Goal: Task Accomplishment & Management: Use online tool/utility

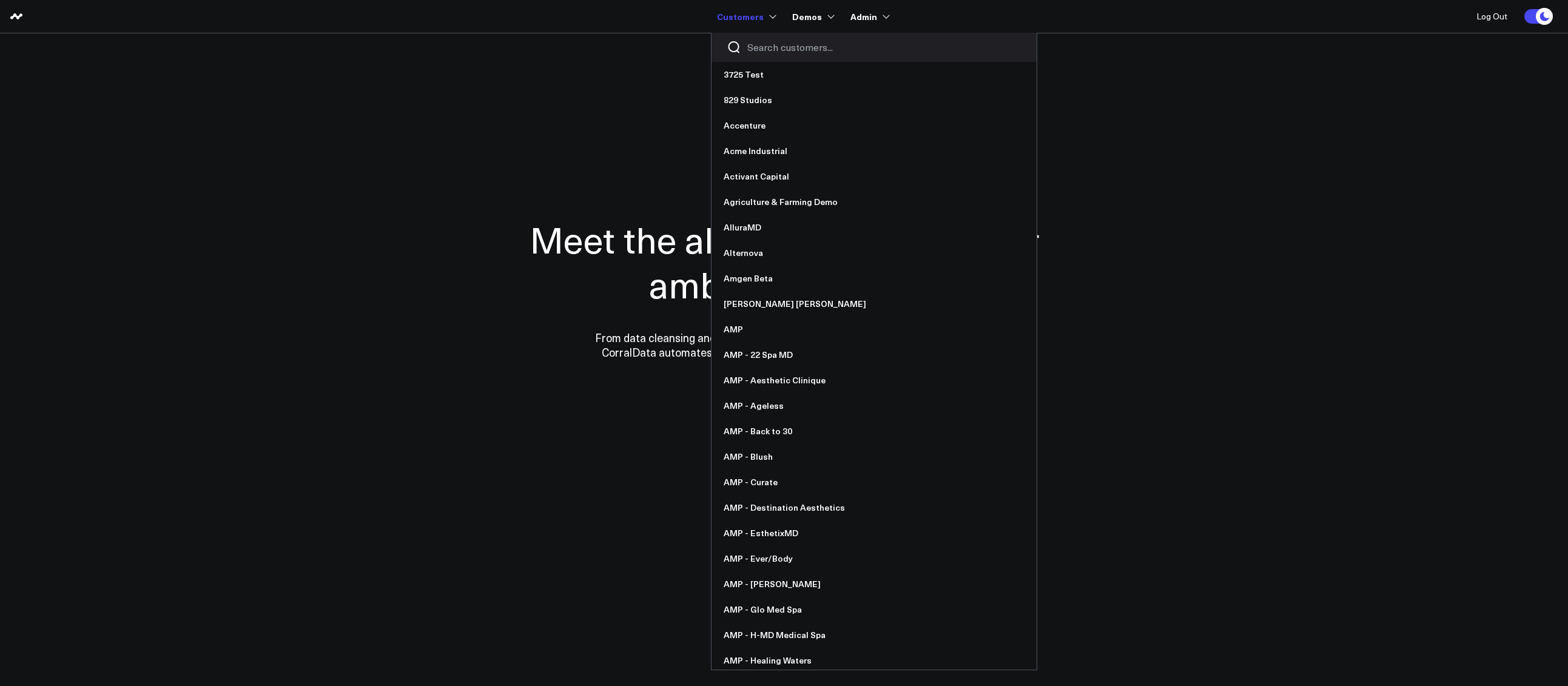
click at [775, 43] on input "Search customers input" at bounding box center [884, 47] width 274 height 13
type input "a"
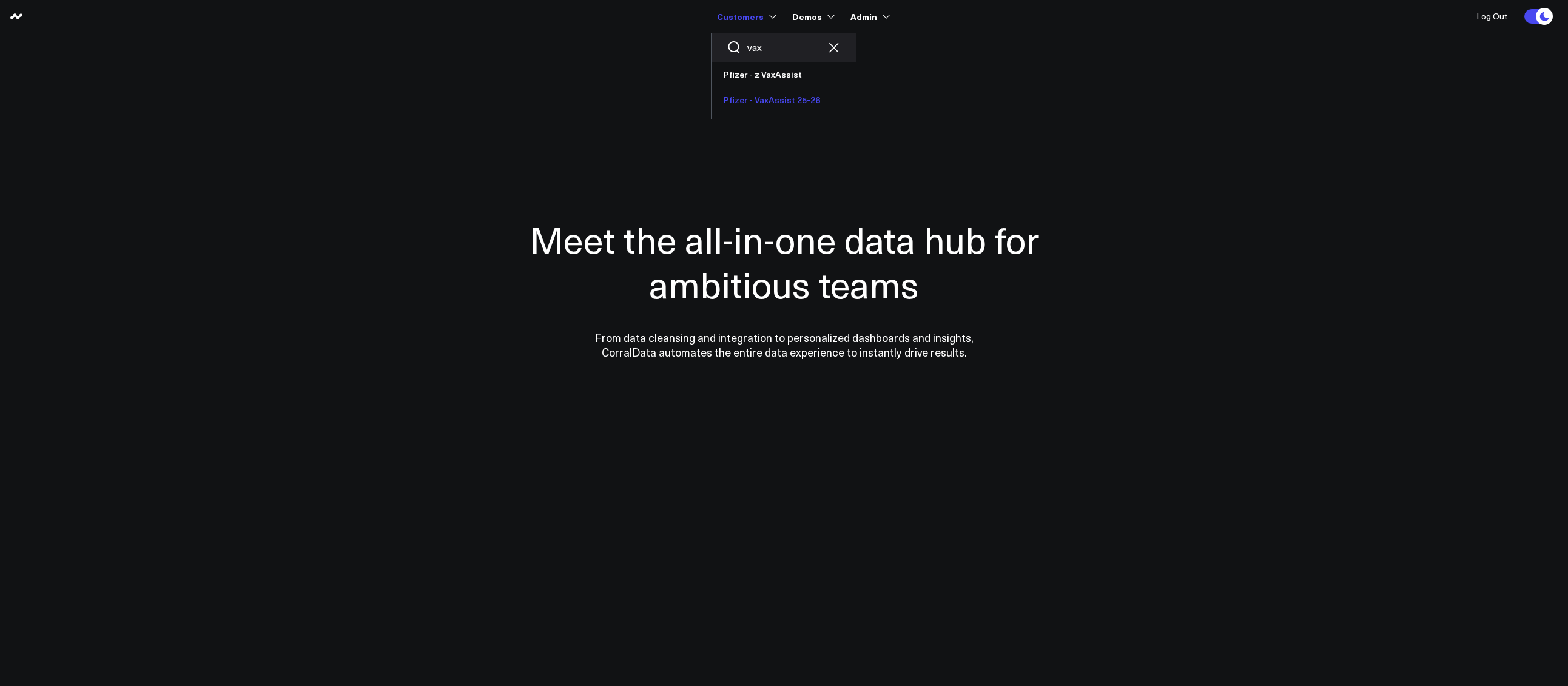
type input "vax"
click at [752, 99] on link "Pfizer - VaxAssist 25-26" at bounding box center [783, 100] width 144 height 25
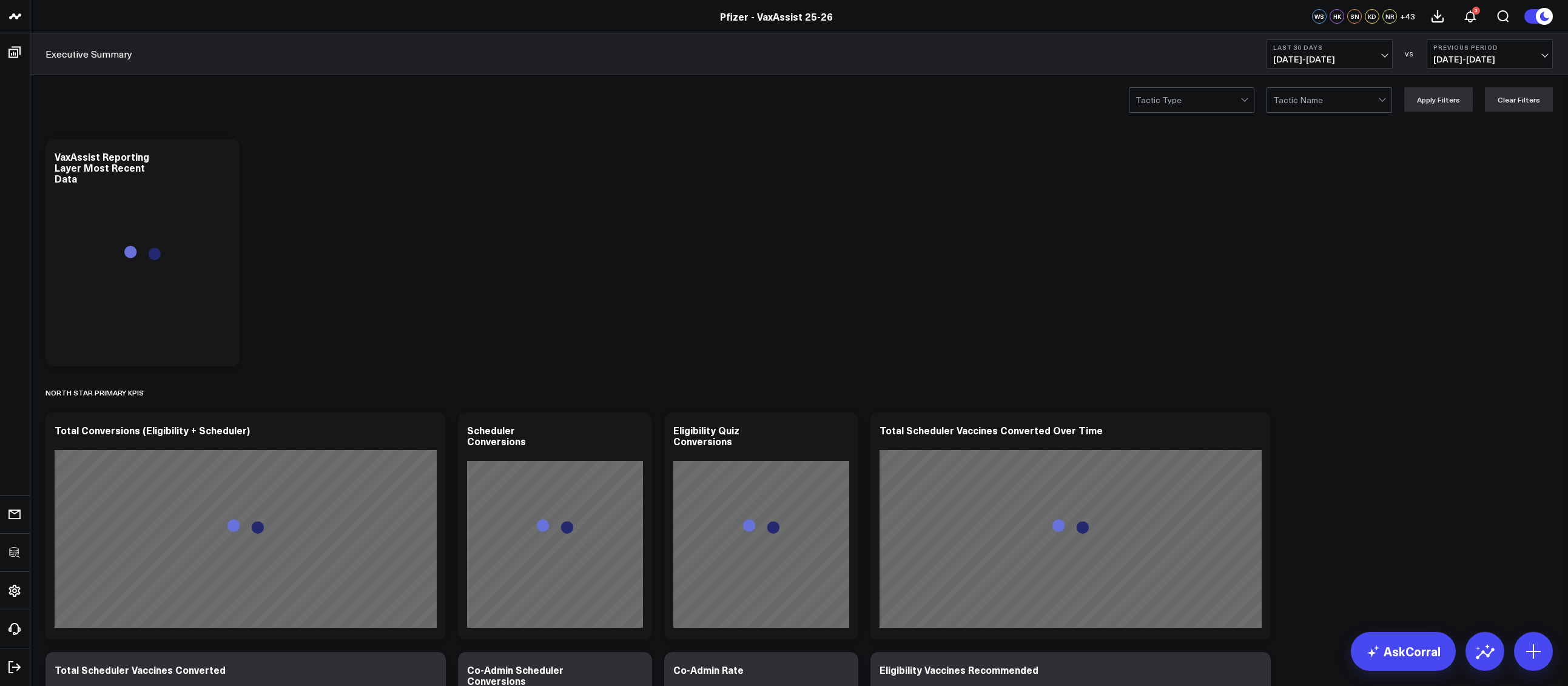
drag, startPoint x: 409, startPoint y: 245, endPoint x: 394, endPoint y: 229, distance: 21.9
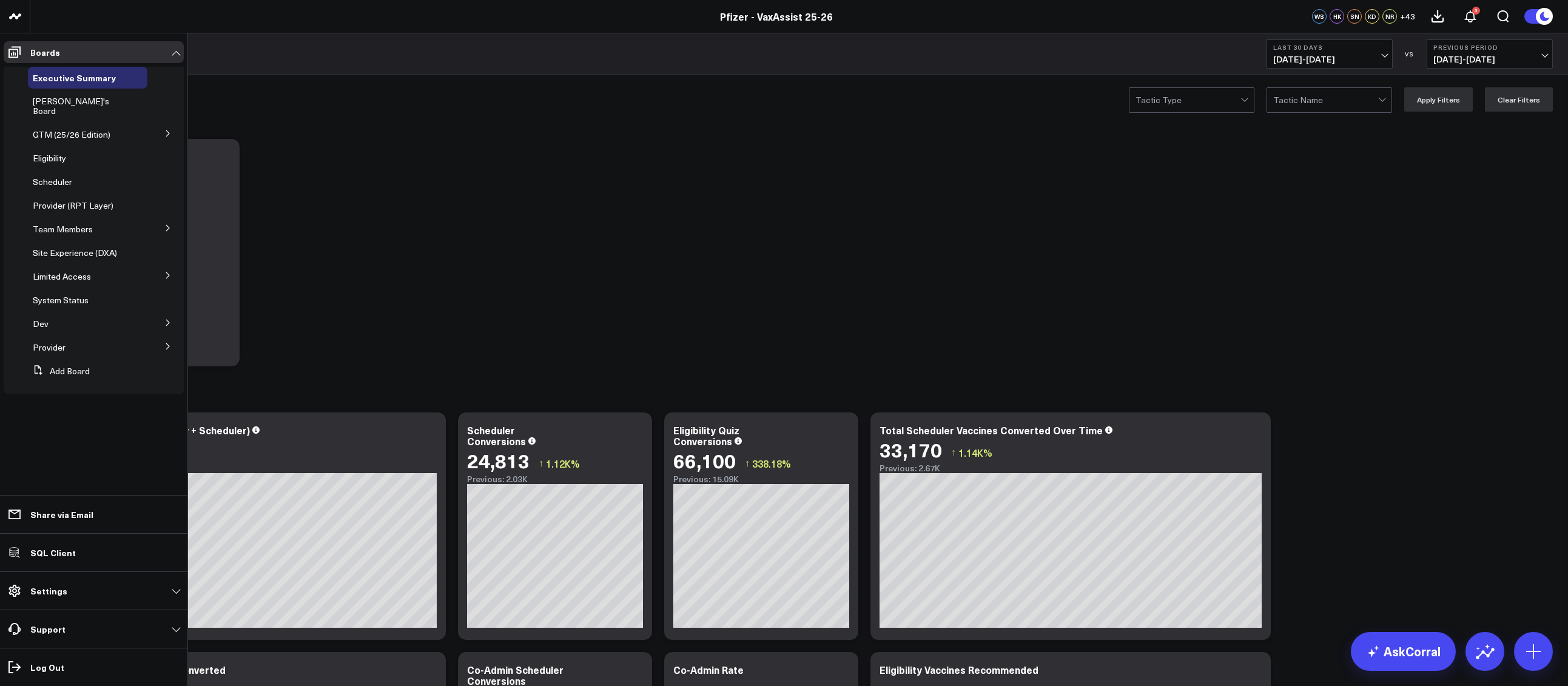
click at [166, 271] on icon at bounding box center [167, 274] width 7 height 7
click at [166, 273] on icon at bounding box center [167, 274] width 6 height 3
click at [166, 319] on icon at bounding box center [167, 322] width 7 height 7
click at [66, 383] on span "Marketing Channel Mapping" at bounding box center [77, 393] width 73 height 21
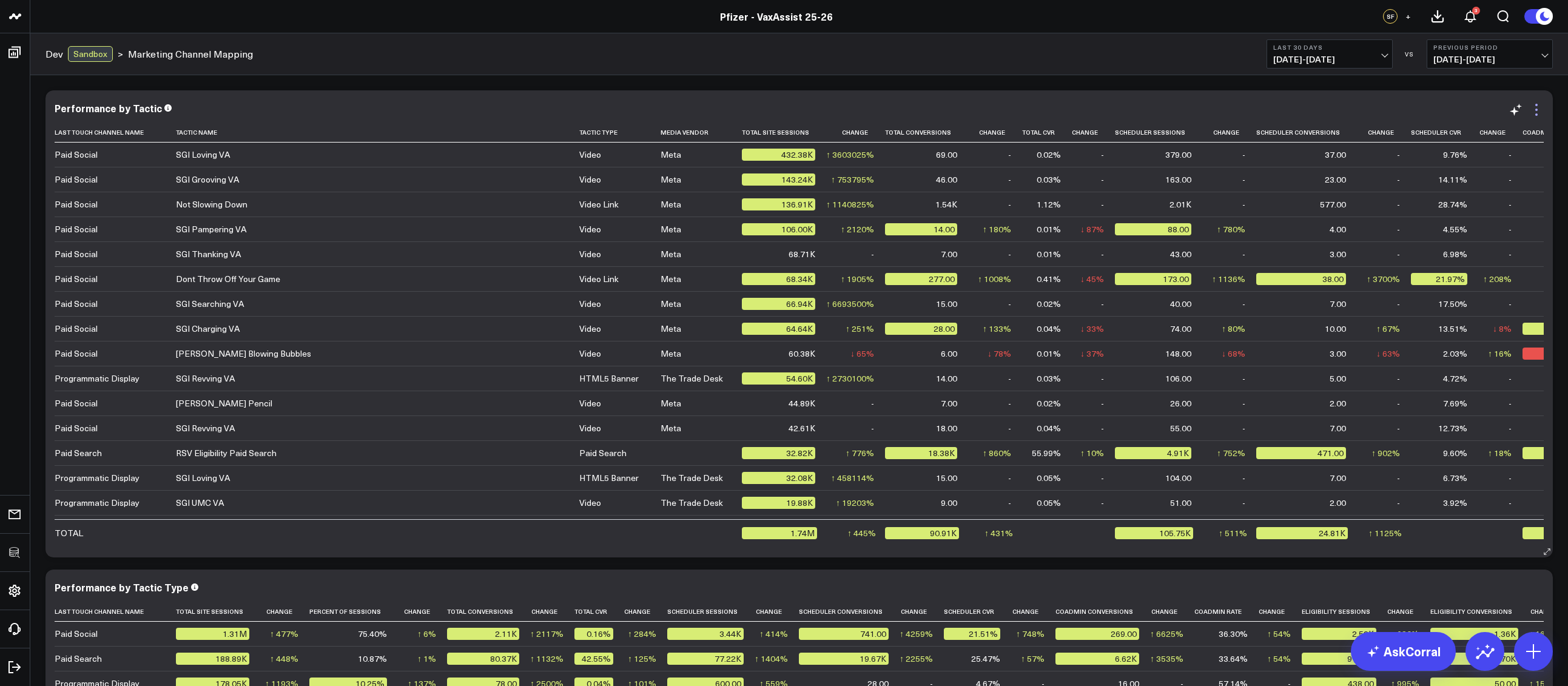
click at [1536, 110] on icon at bounding box center [1536, 110] width 2 height 2
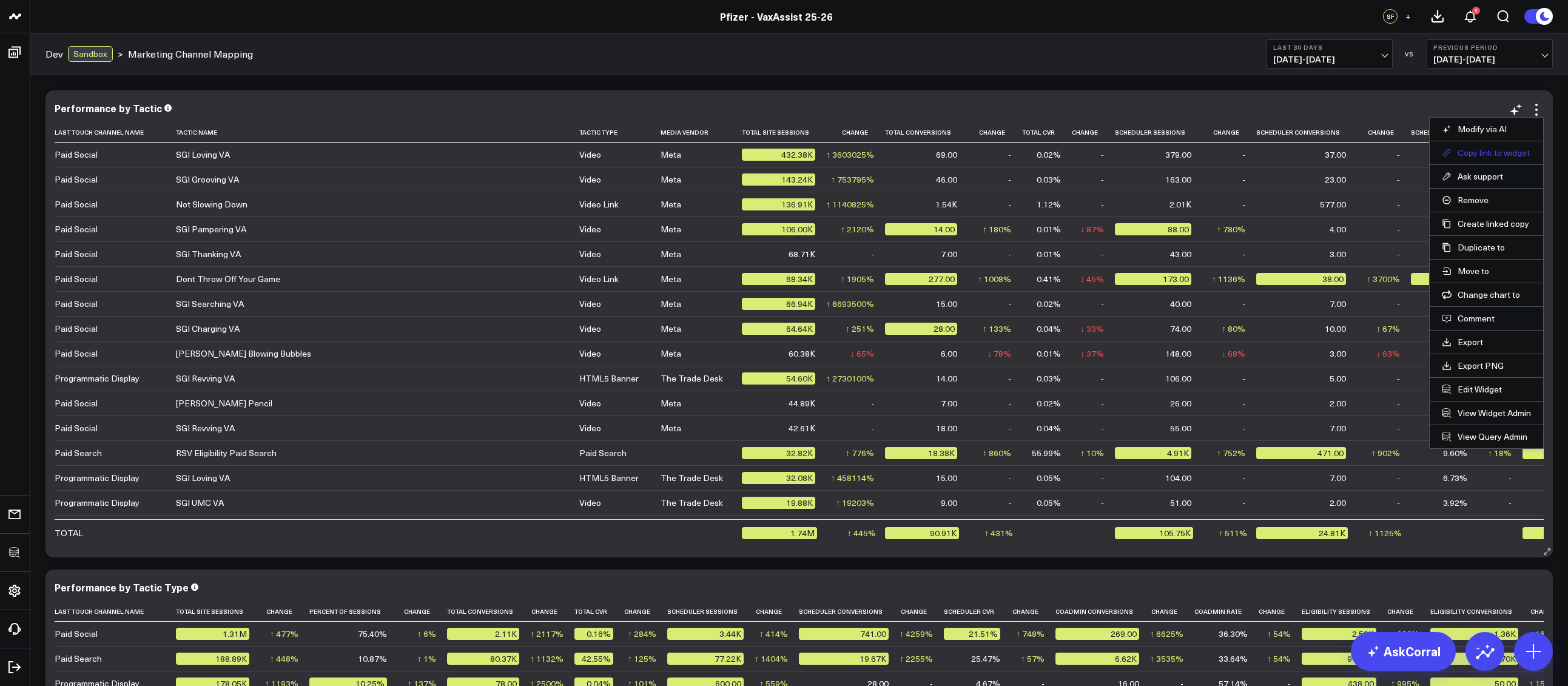
click at [1489, 154] on button "Copy link to widget" at bounding box center [1486, 153] width 89 height 11
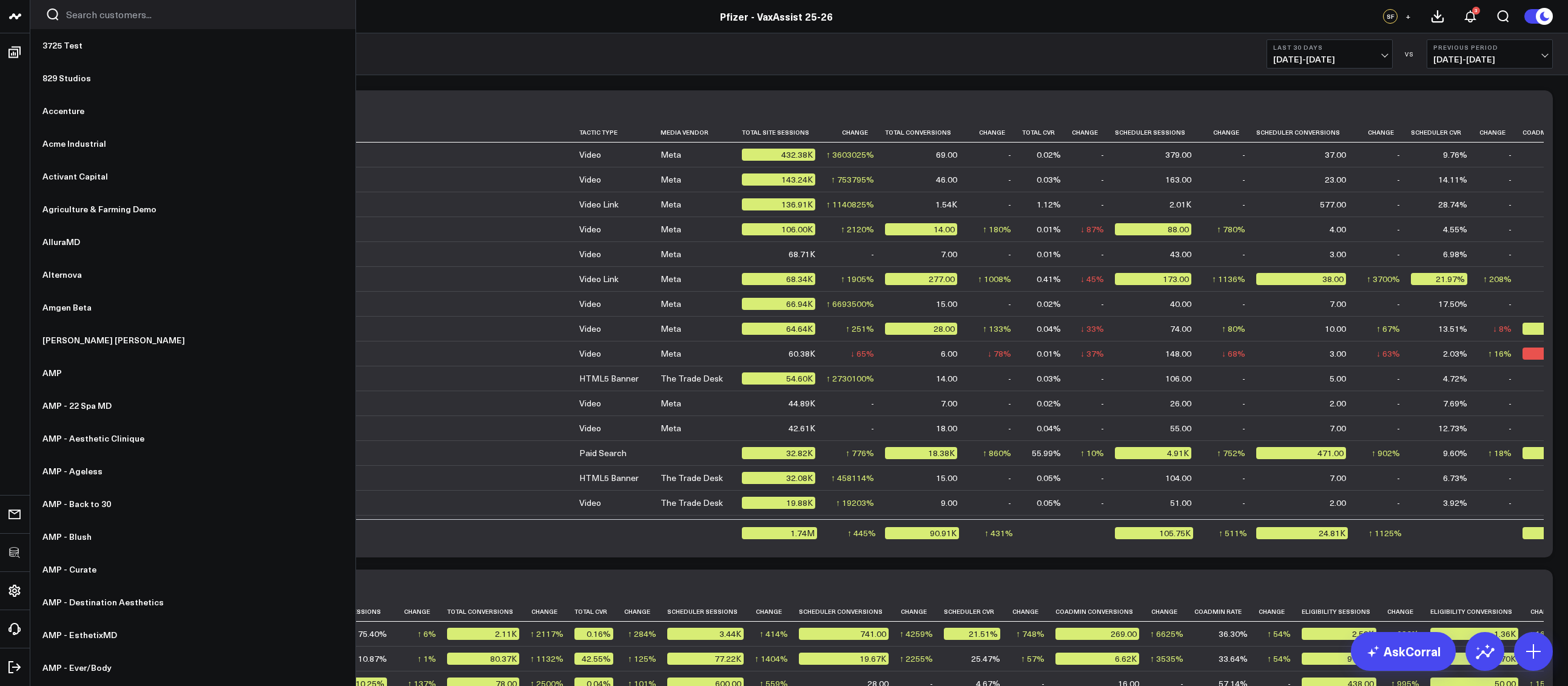
click at [96, 13] on input "Search customers input" at bounding box center [203, 14] width 274 height 13
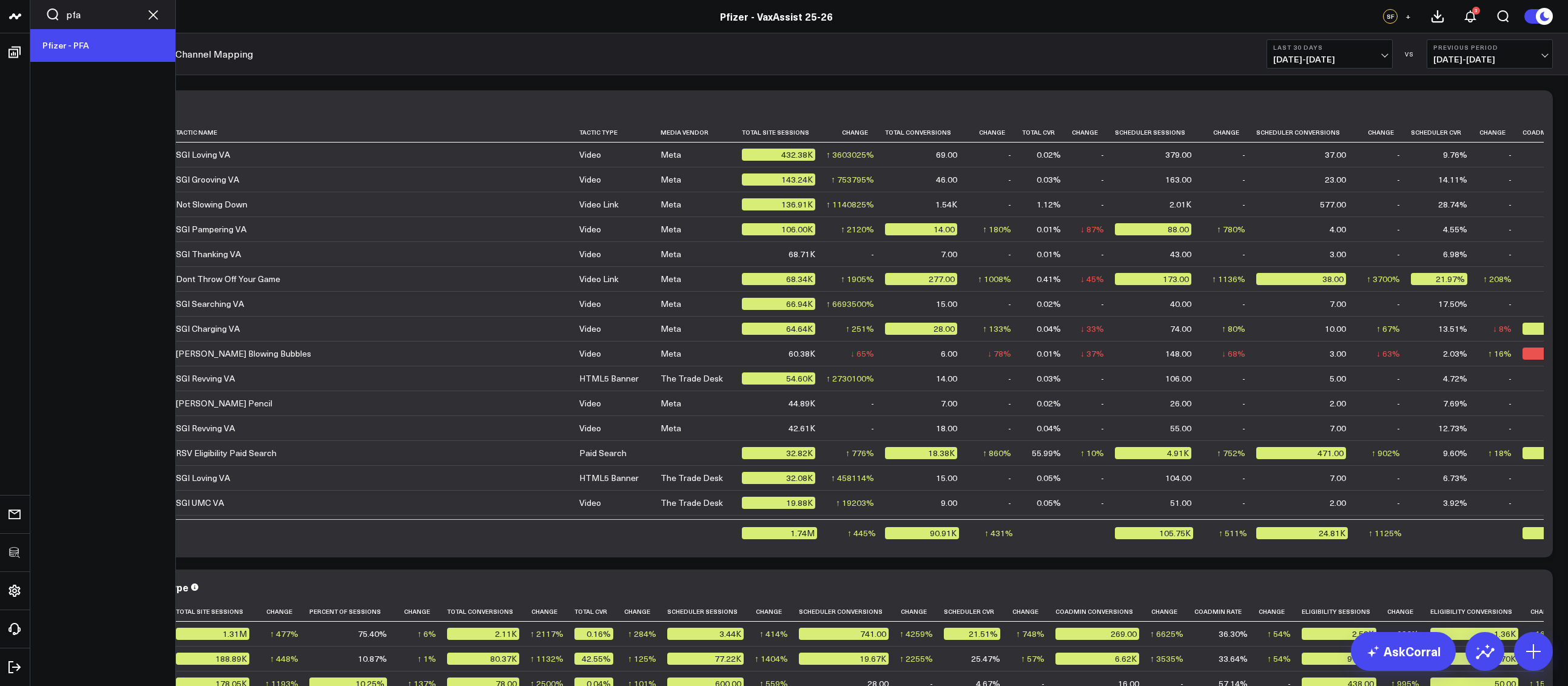
type input "pfa"
click at [130, 35] on link "Pfizer - PFA" at bounding box center [103, 46] width 145 height 33
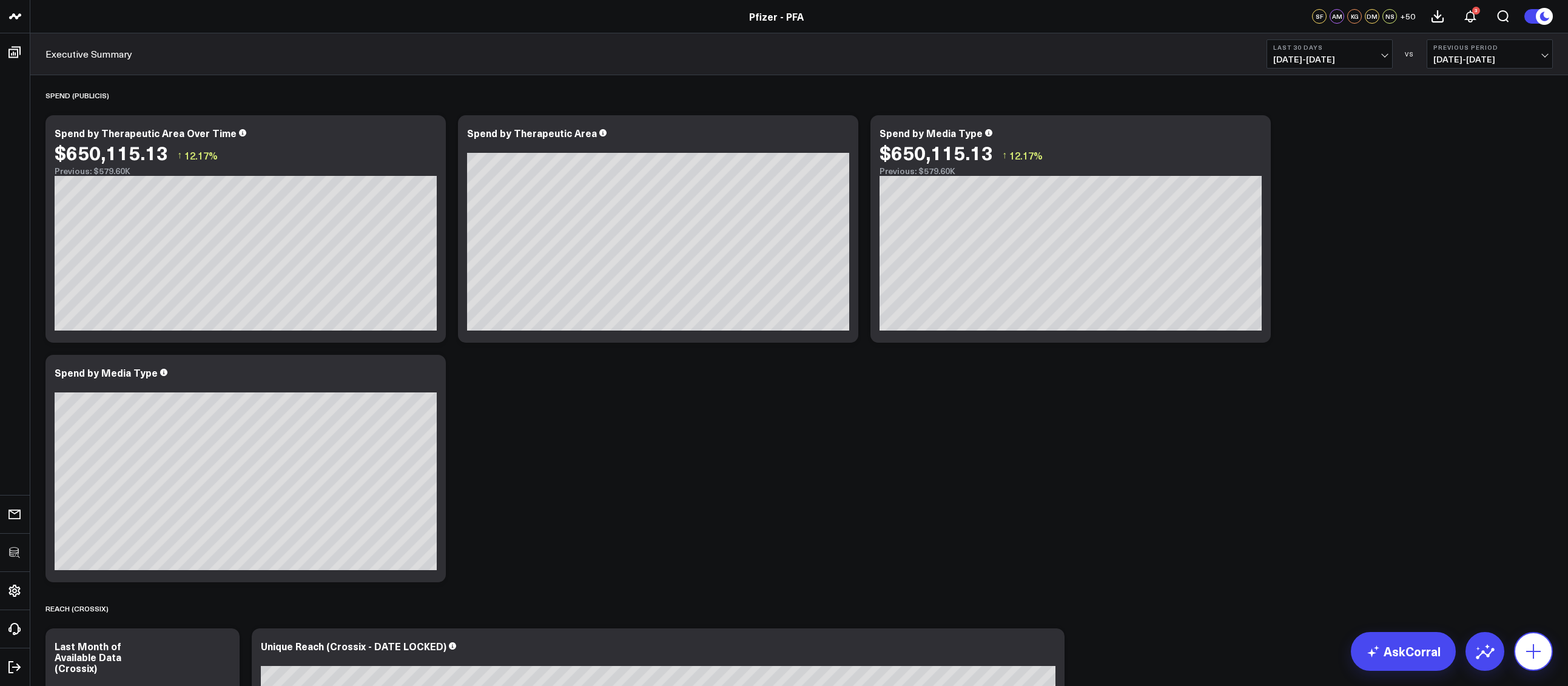
click at [1525, 655] on icon at bounding box center [1533, 651] width 20 height 20
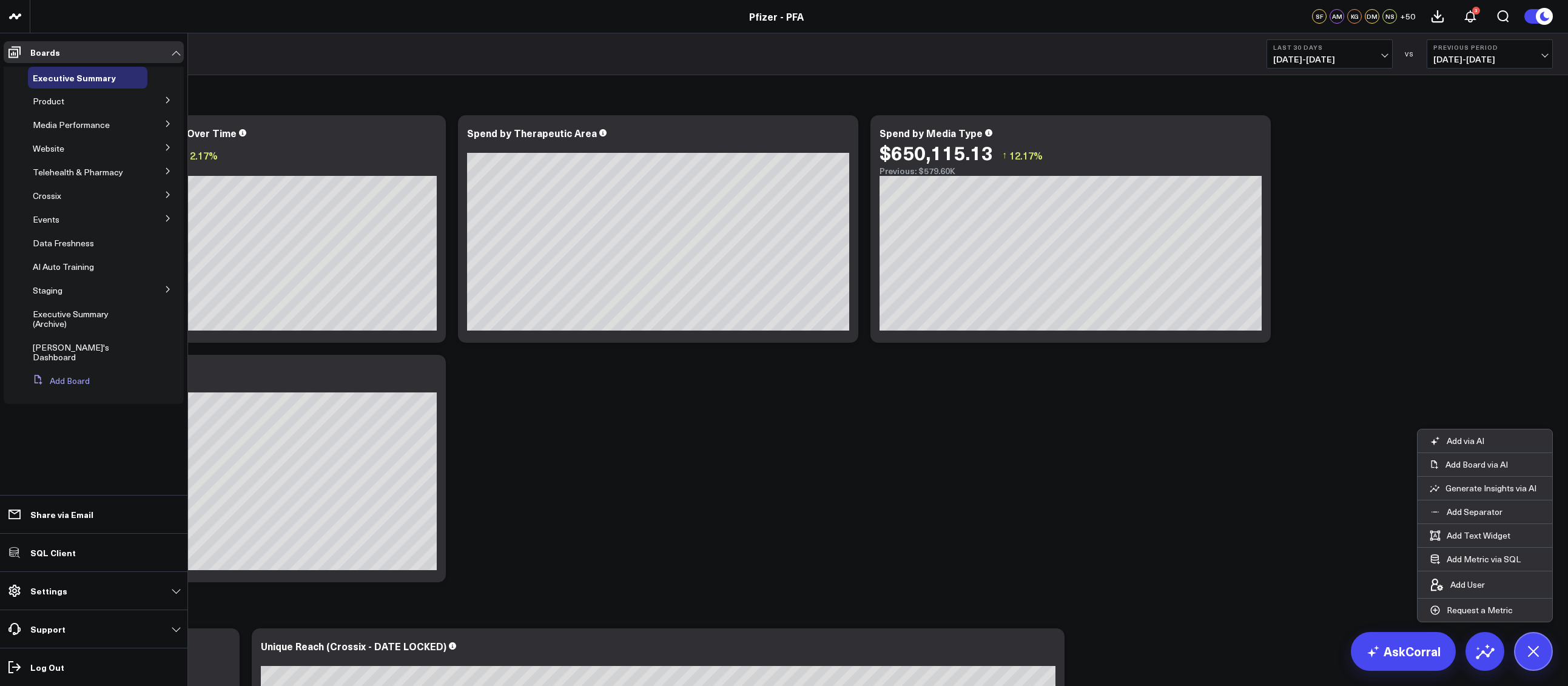
click at [43, 374] on icon at bounding box center [39, 379] width 11 height 11
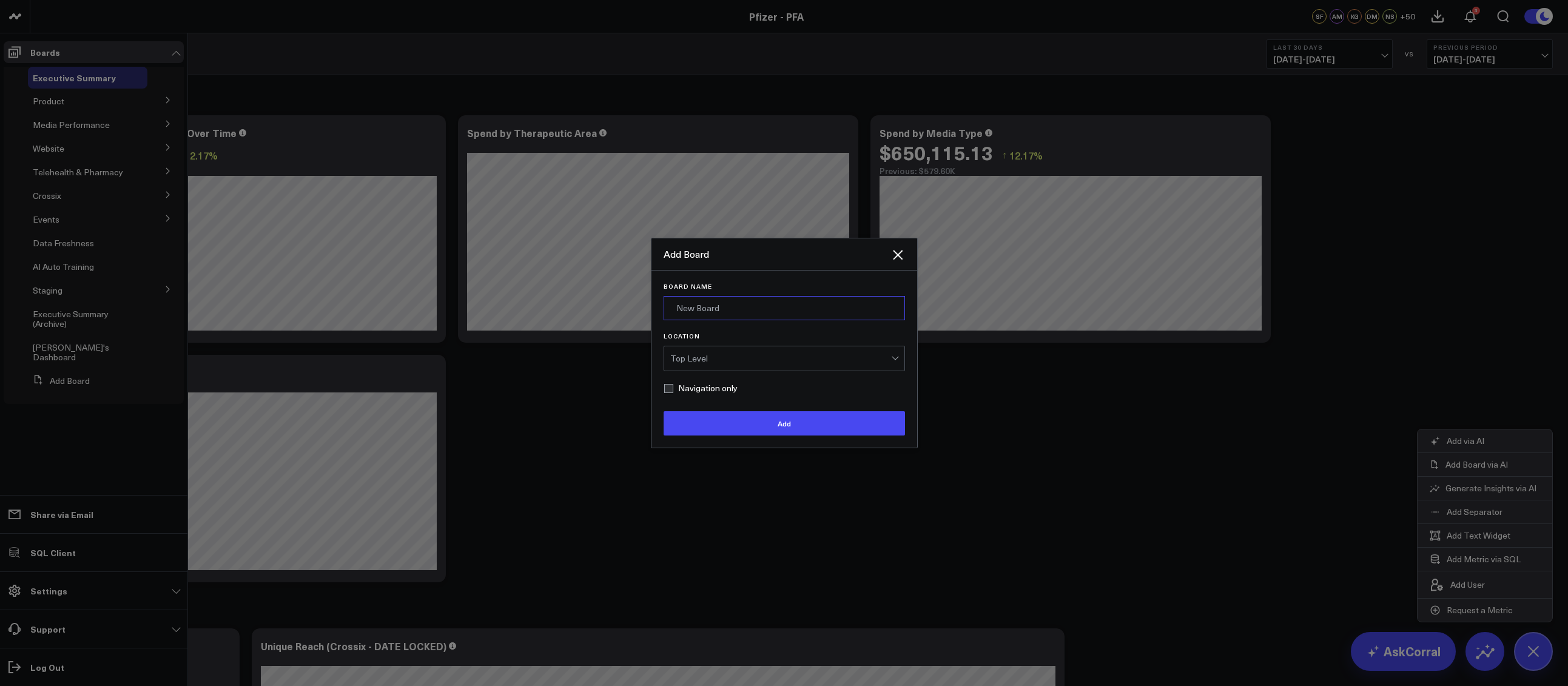
click at [749, 307] on input "Board Name" at bounding box center [784, 308] width 241 height 24
type input "Adobe Audit"
click at [663, 411] on button "Add" at bounding box center [784, 423] width 241 height 24
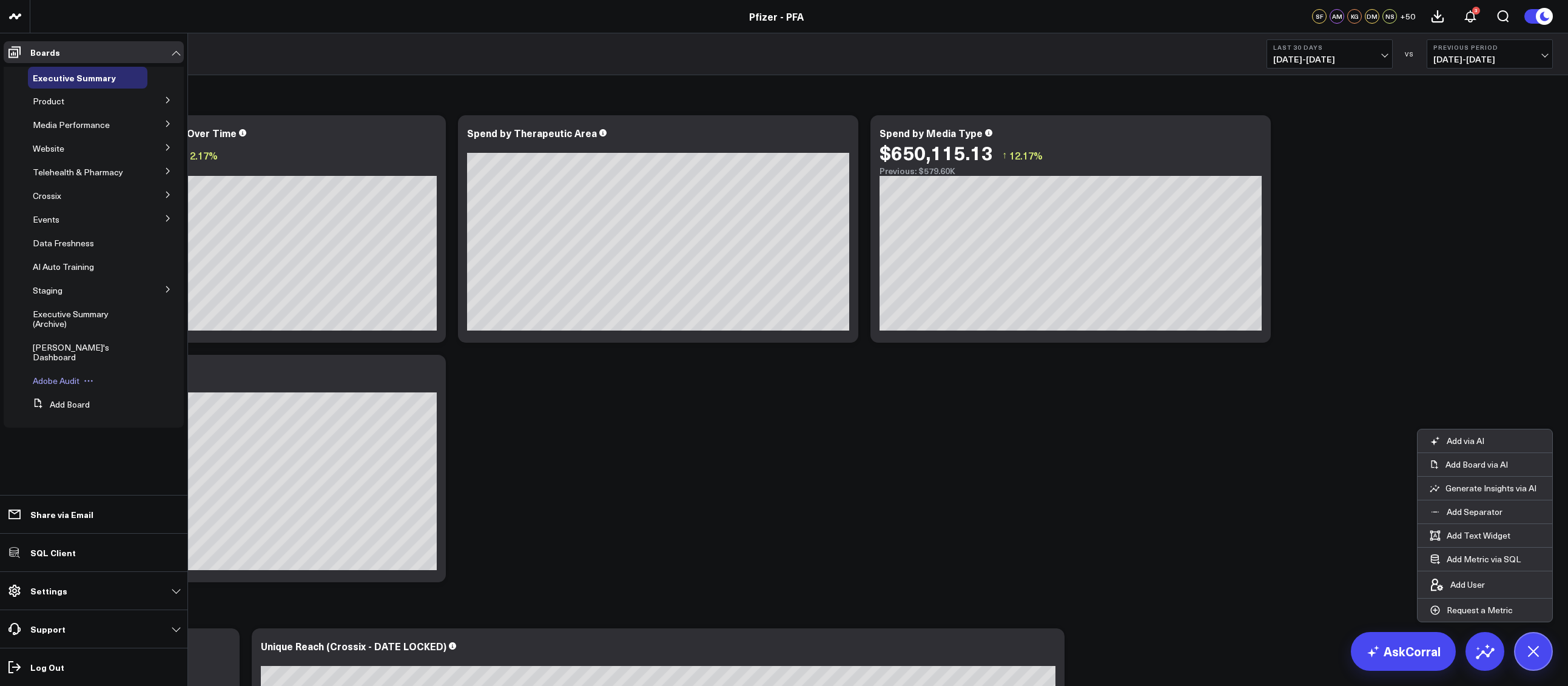
click at [47, 375] on span "Adobe Audit" at bounding box center [56, 380] width 47 height 12
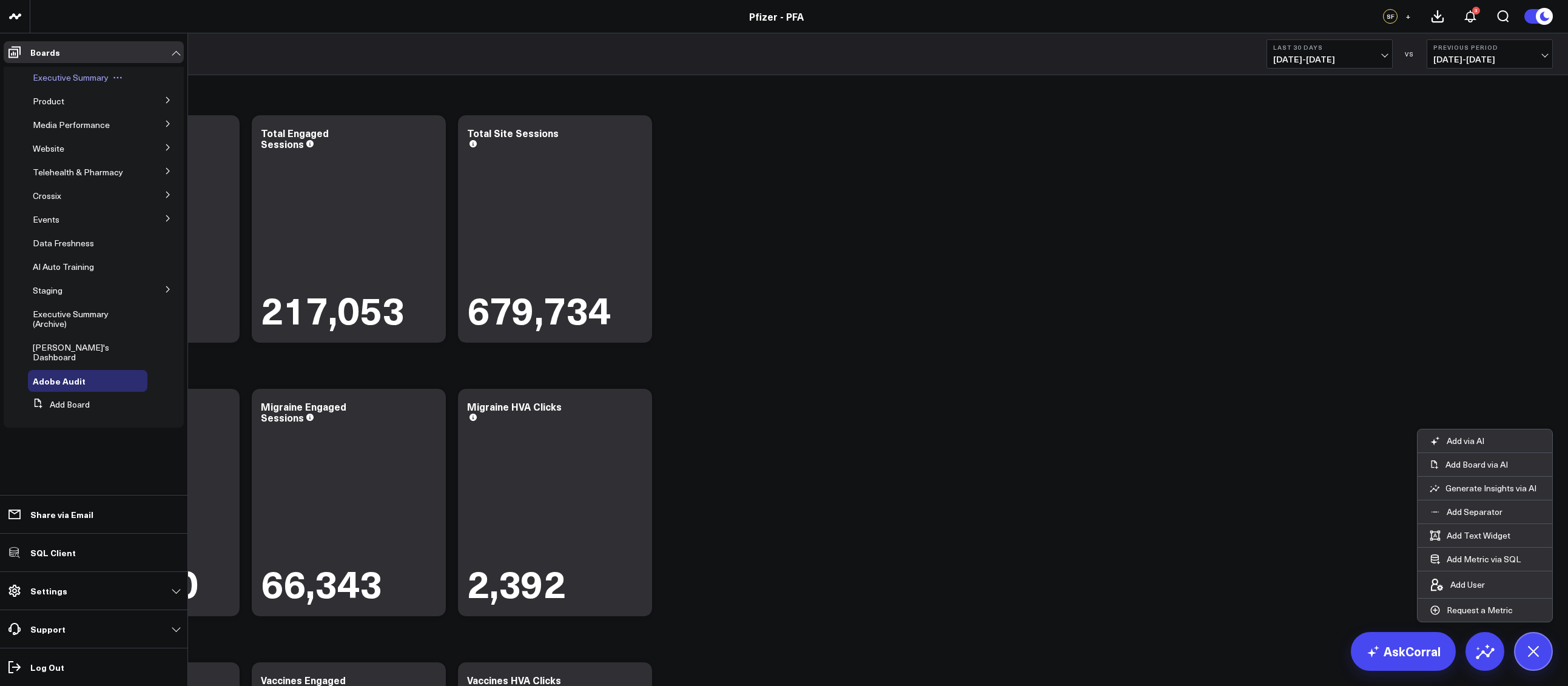
click at [55, 84] on div "Executive Summary" at bounding box center [87, 78] width 119 height 22
click at [84, 75] on span "Executive Summary" at bounding box center [71, 77] width 76 height 12
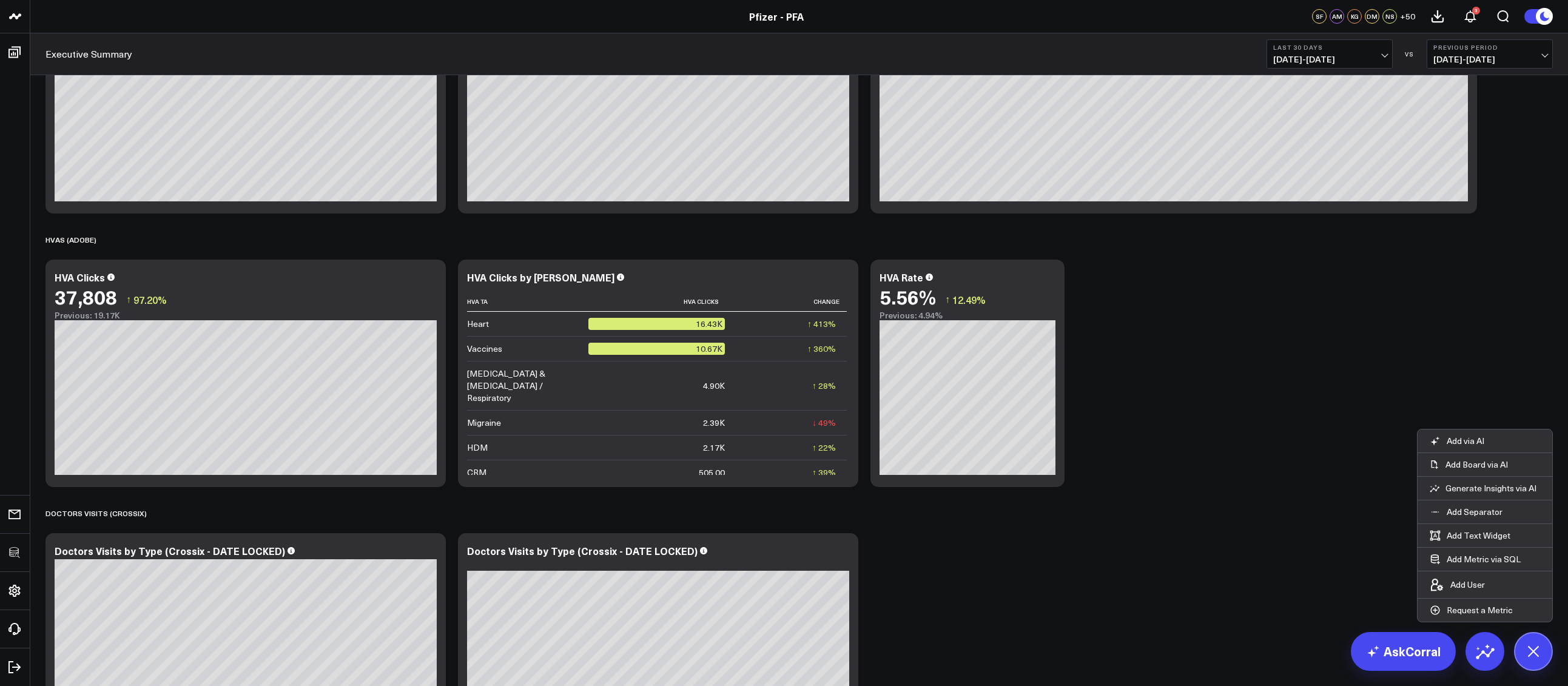
scroll to position [1402, 0]
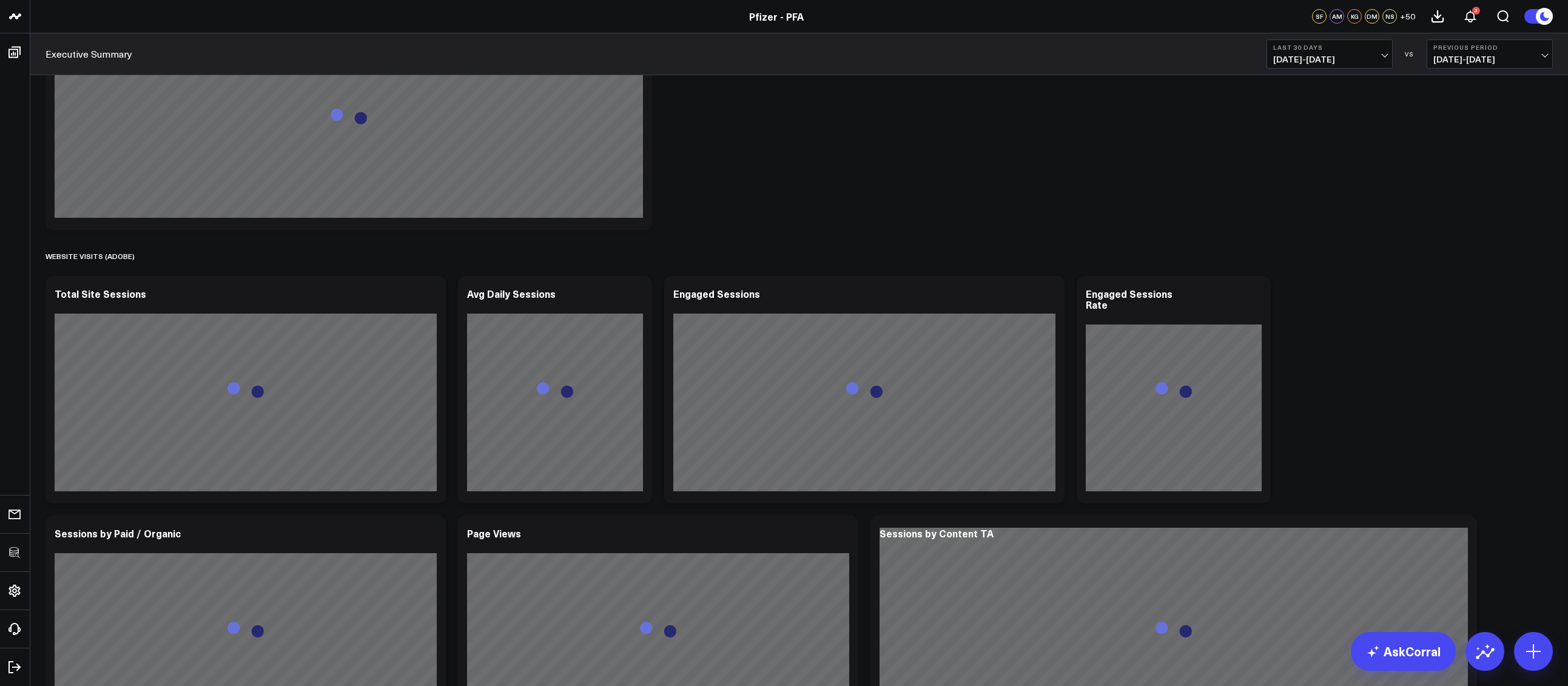
scroll to position [873, 0]
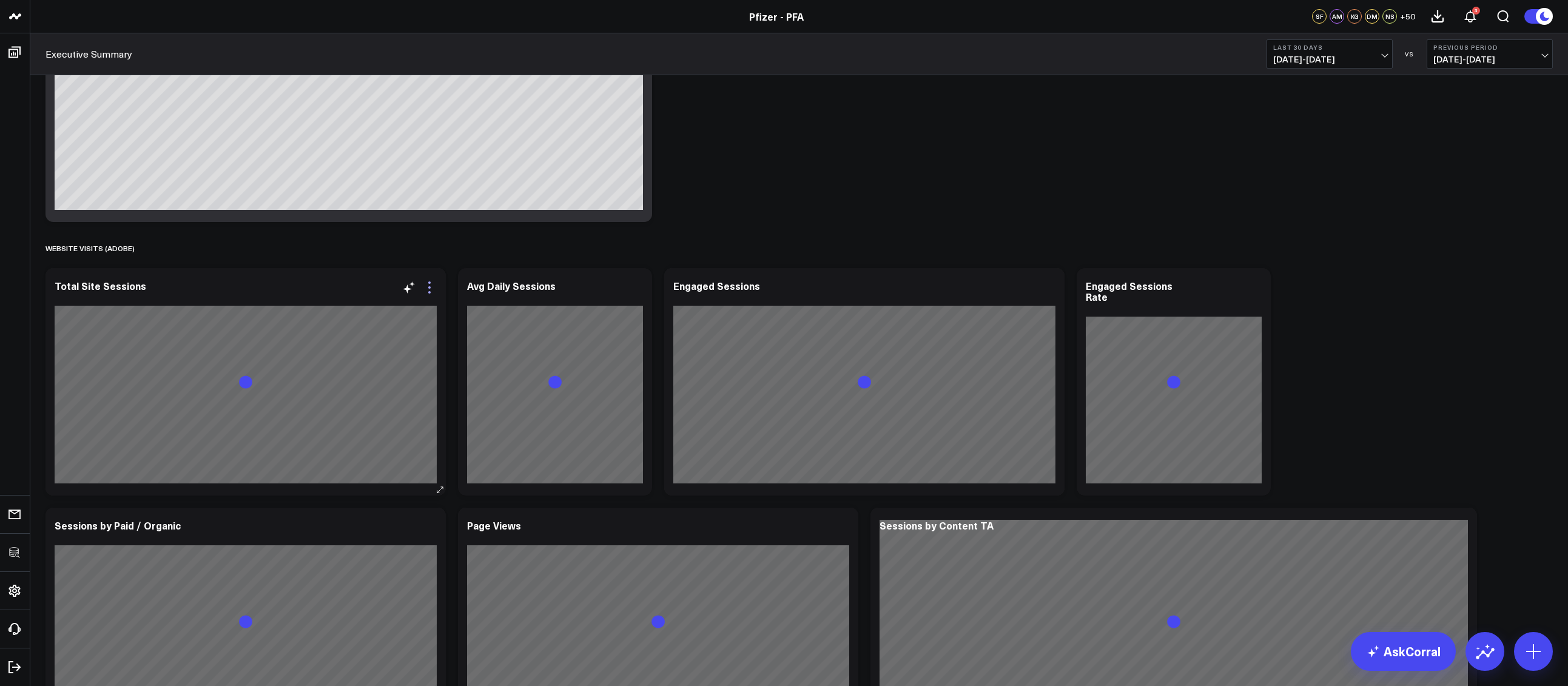
click at [427, 289] on icon at bounding box center [429, 287] width 14 height 14
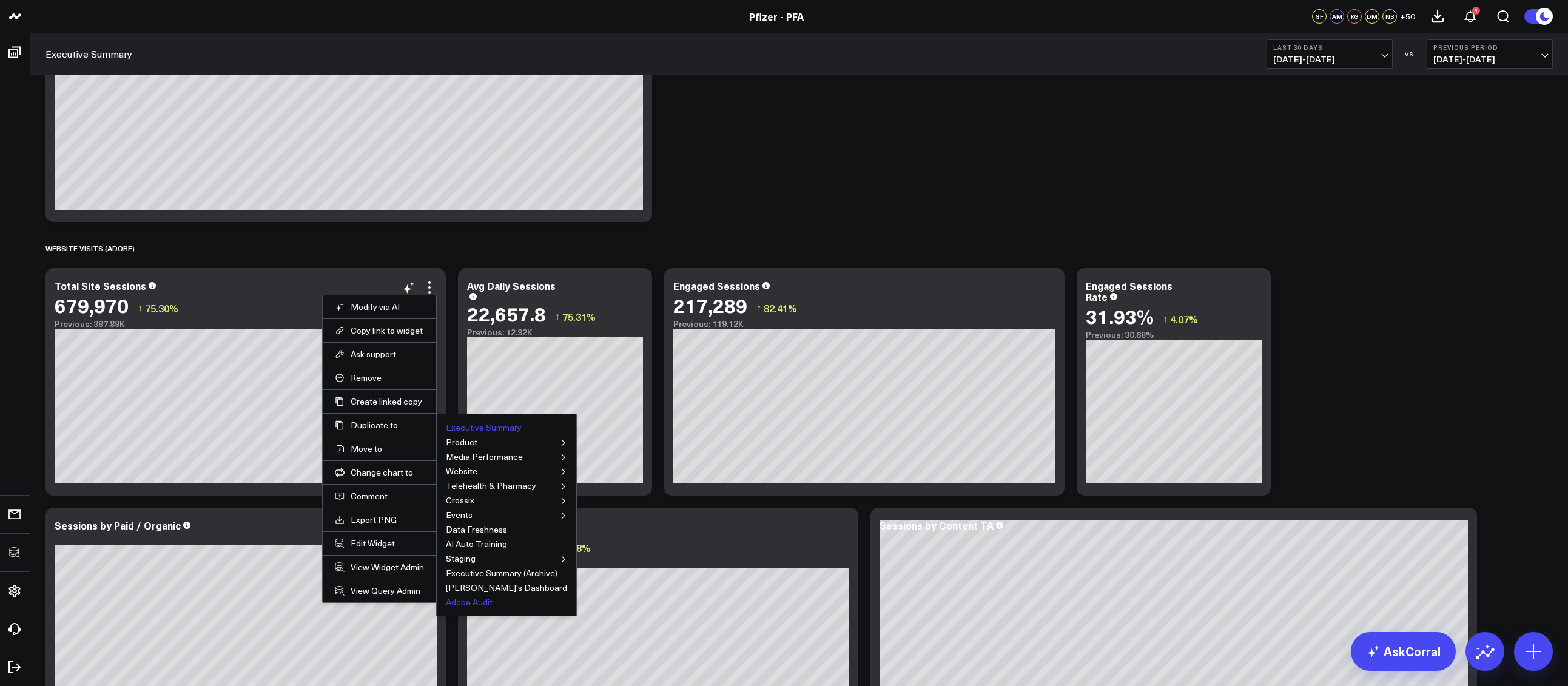
click at [455, 599] on button "Adobe Audit" at bounding box center [469, 602] width 47 height 9
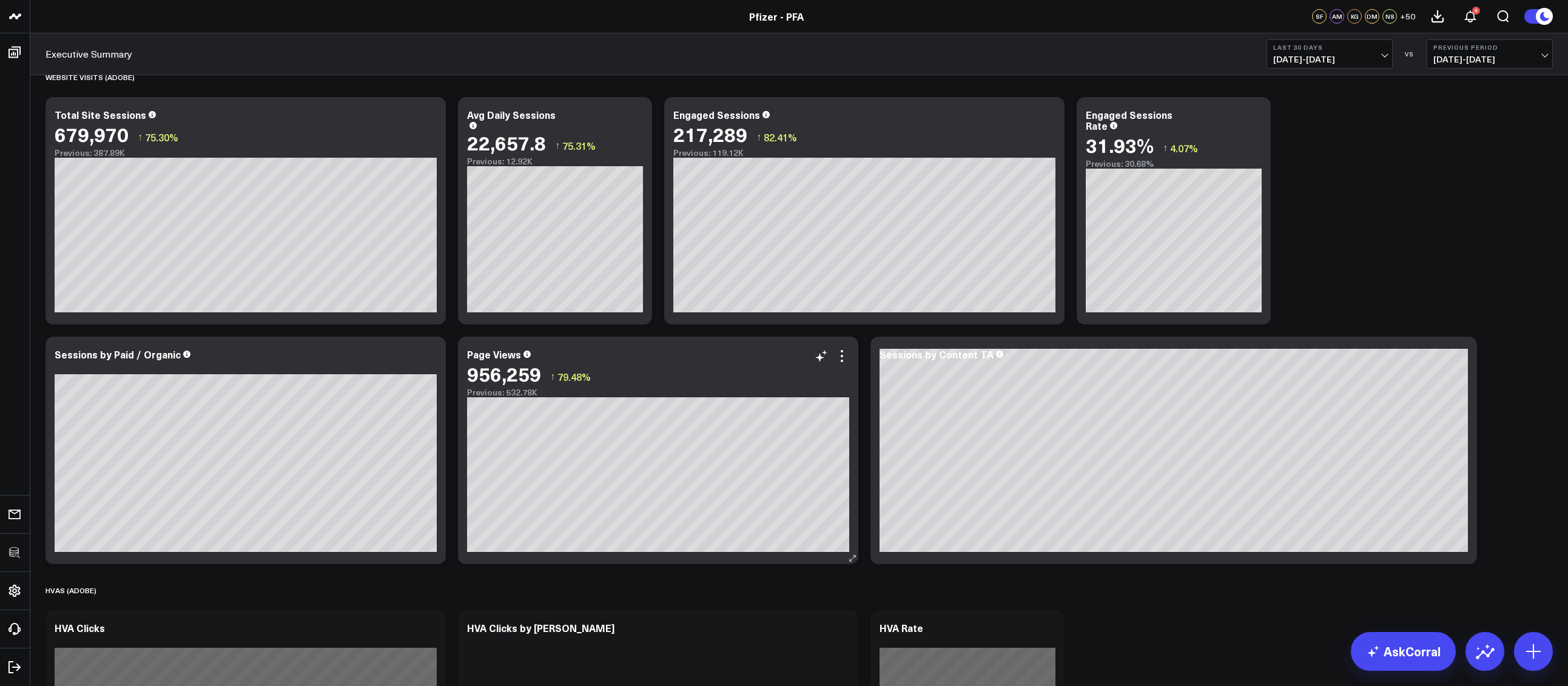
scroll to position [1052, 0]
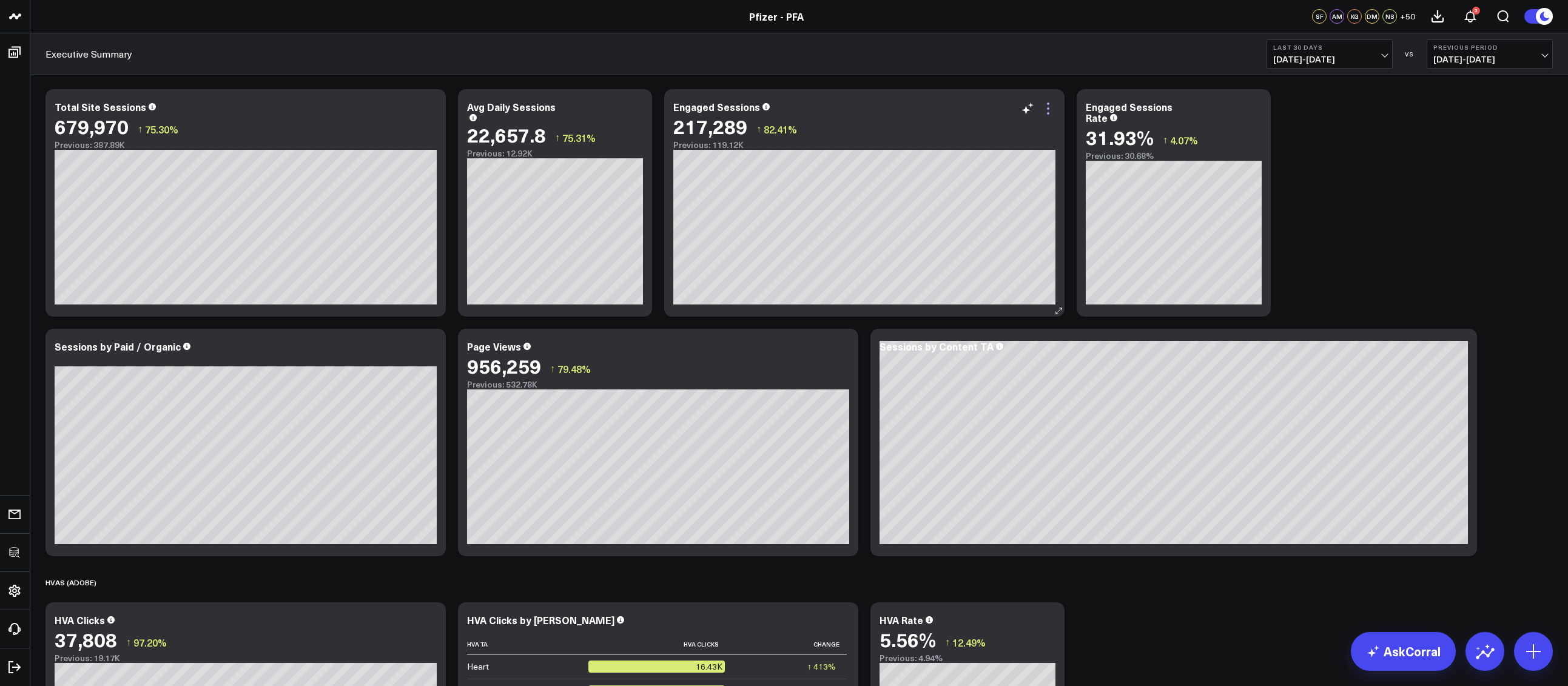
click at [1051, 109] on icon at bounding box center [1047, 108] width 14 height 14
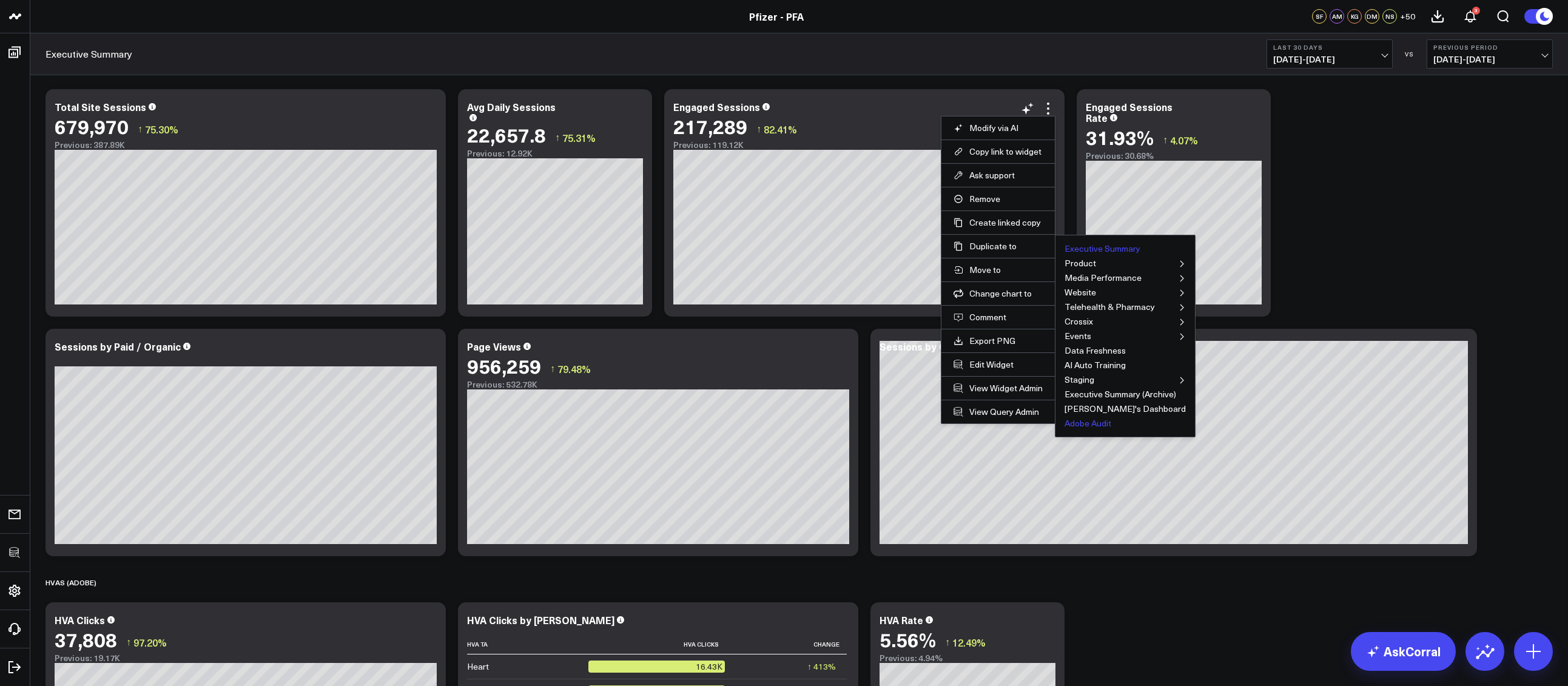
click at [1088, 419] on button "Adobe Audit" at bounding box center [1087, 423] width 47 height 9
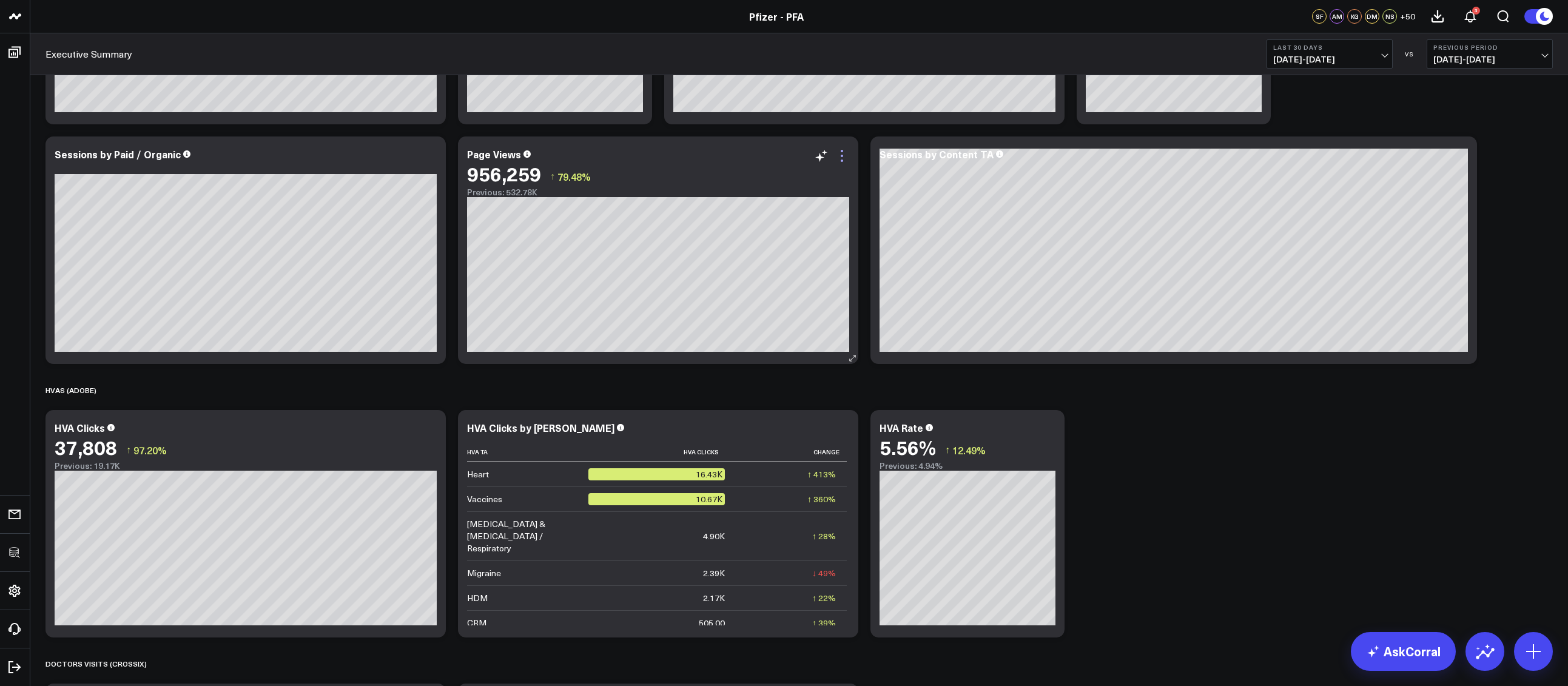
scroll to position [1385, 0]
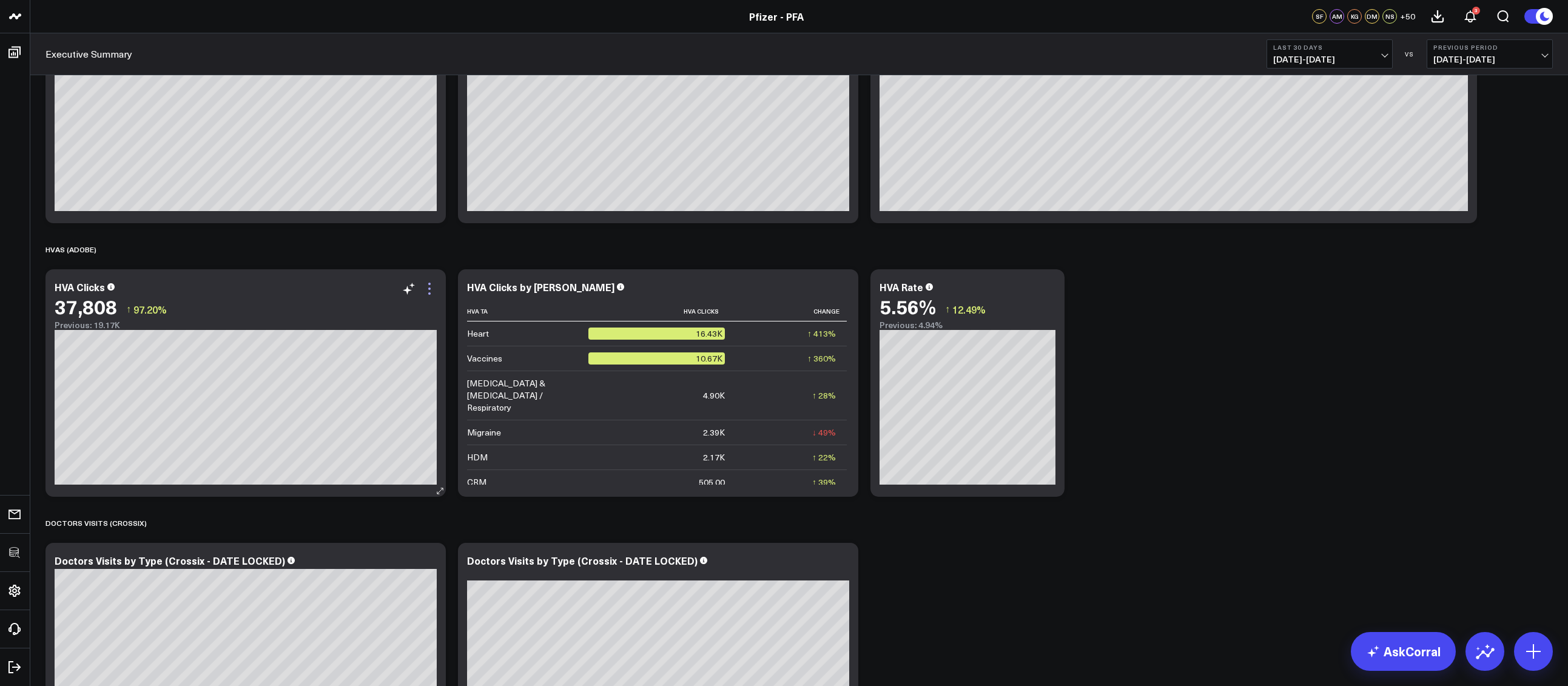
click at [431, 290] on icon at bounding box center [429, 289] width 14 height 14
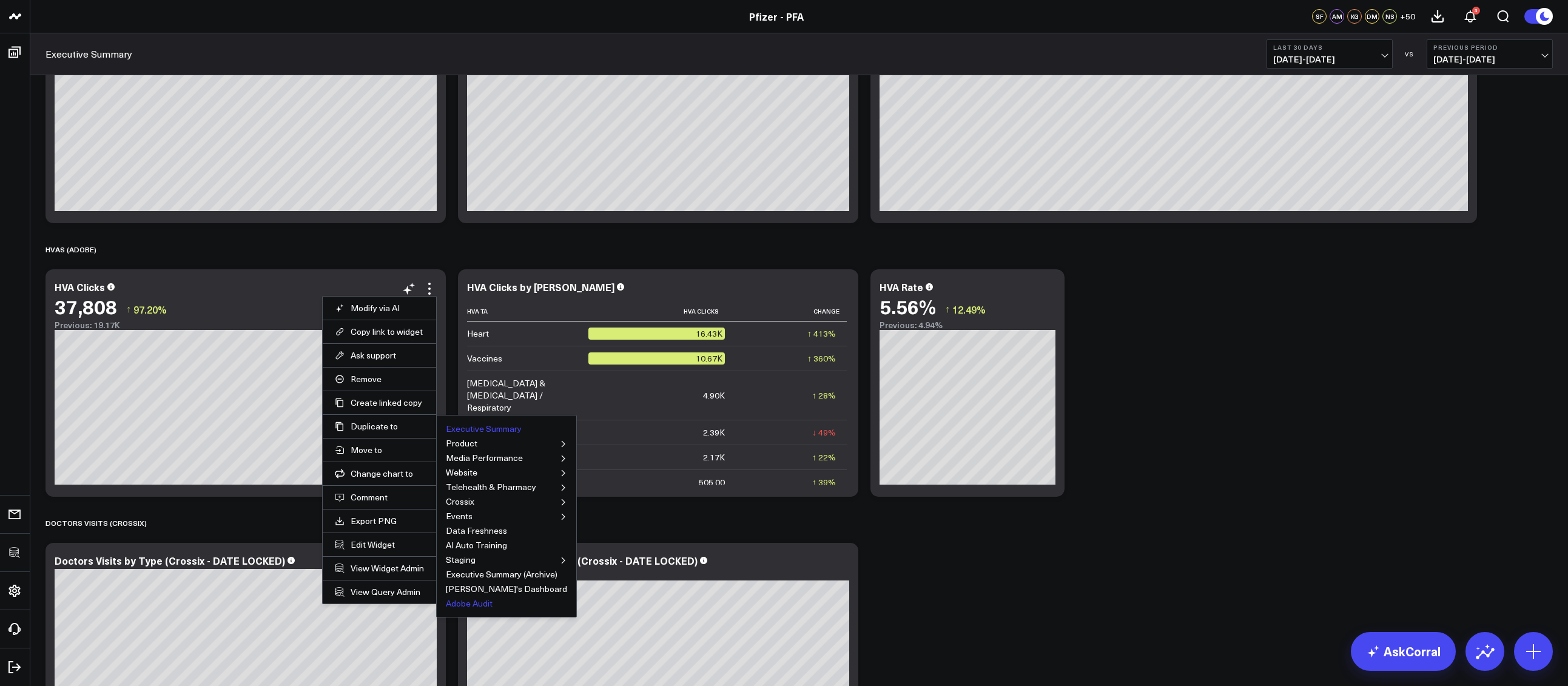
click at [466, 606] on button "Adobe Audit" at bounding box center [469, 603] width 47 height 9
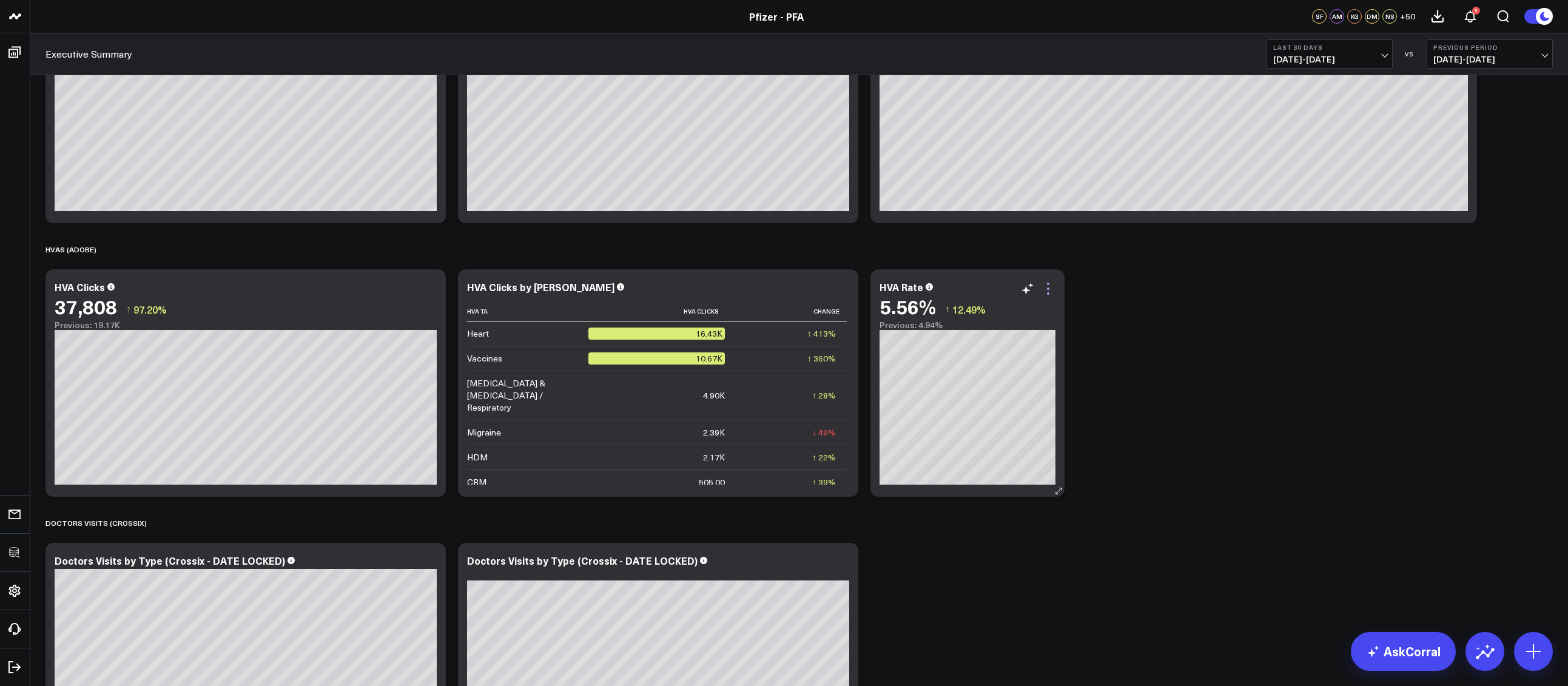
click at [1048, 289] on icon at bounding box center [1047, 288] width 2 height 2
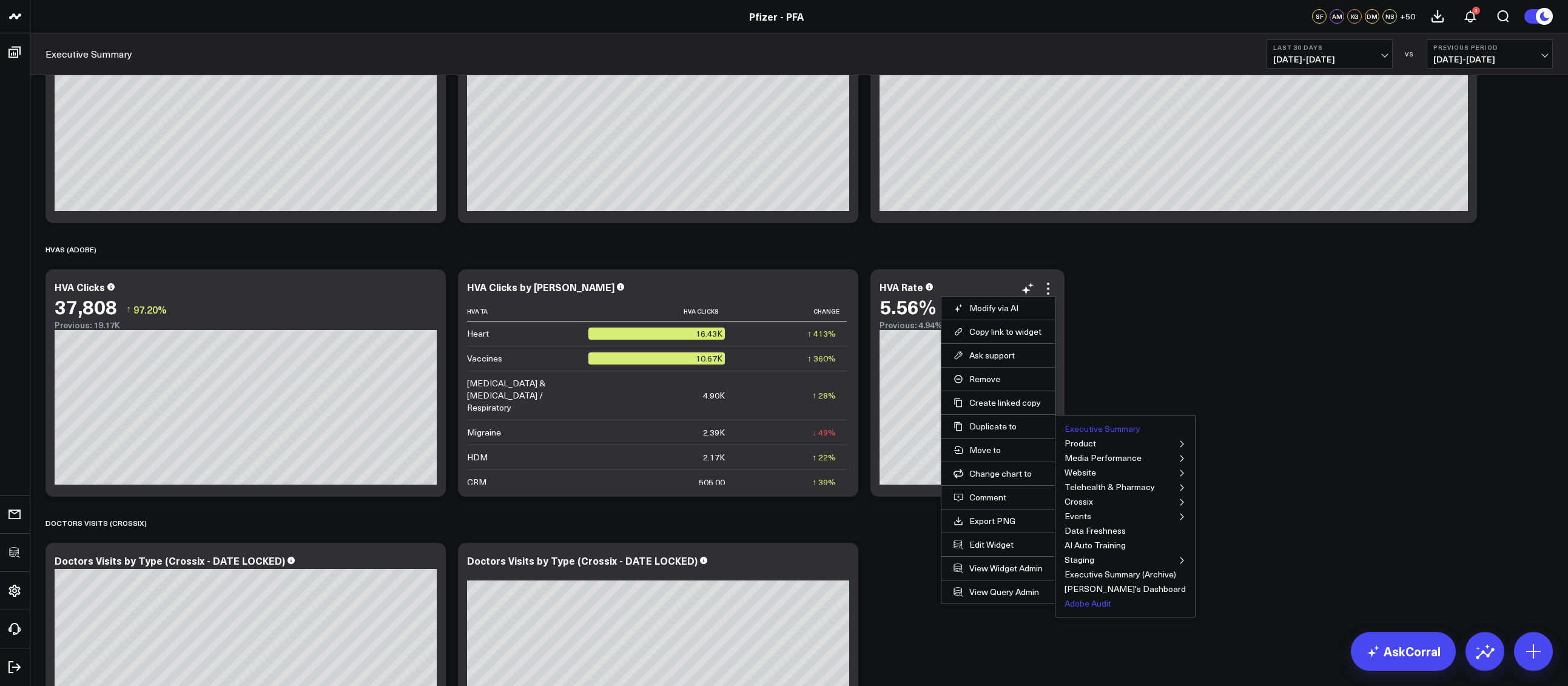
click at [1078, 602] on button "Adobe Audit" at bounding box center [1087, 603] width 47 height 9
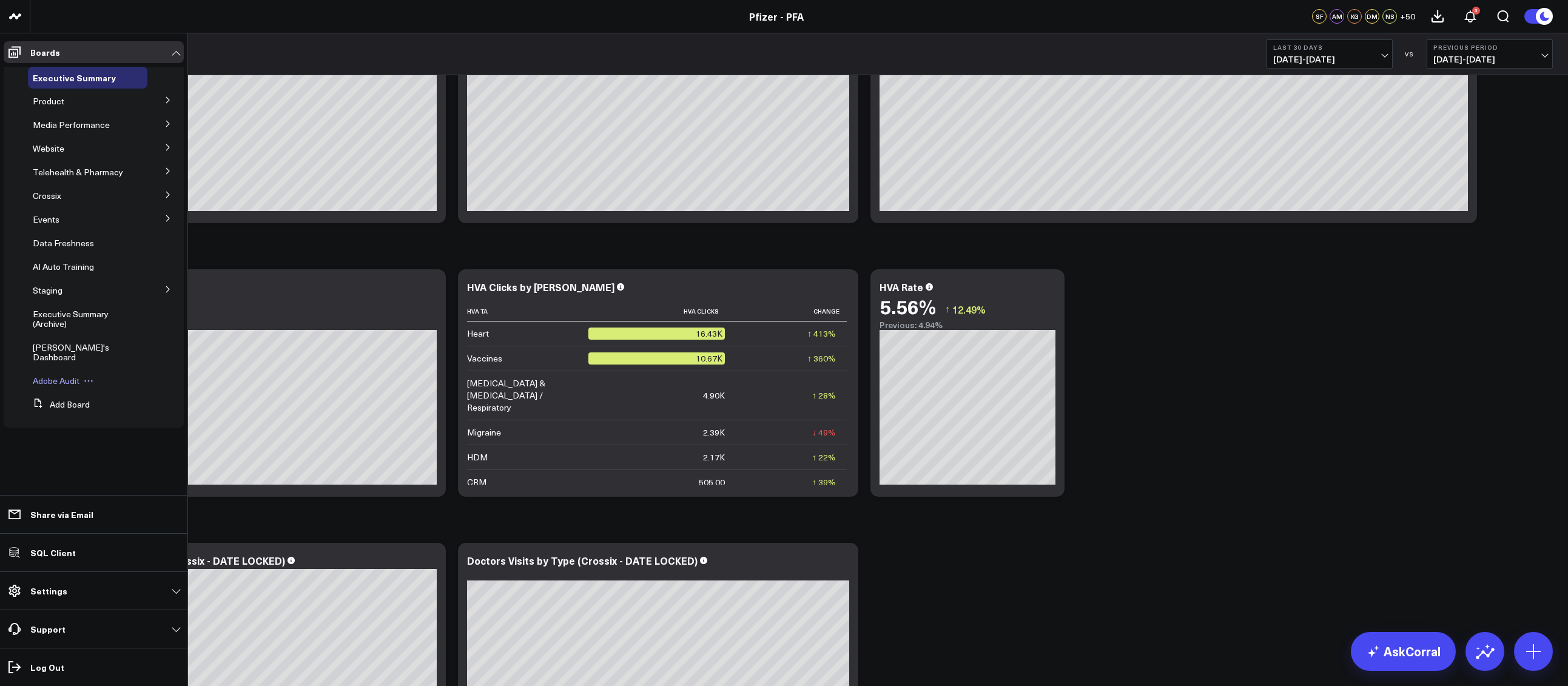
click at [44, 375] on span "Adobe Audit" at bounding box center [56, 380] width 47 height 12
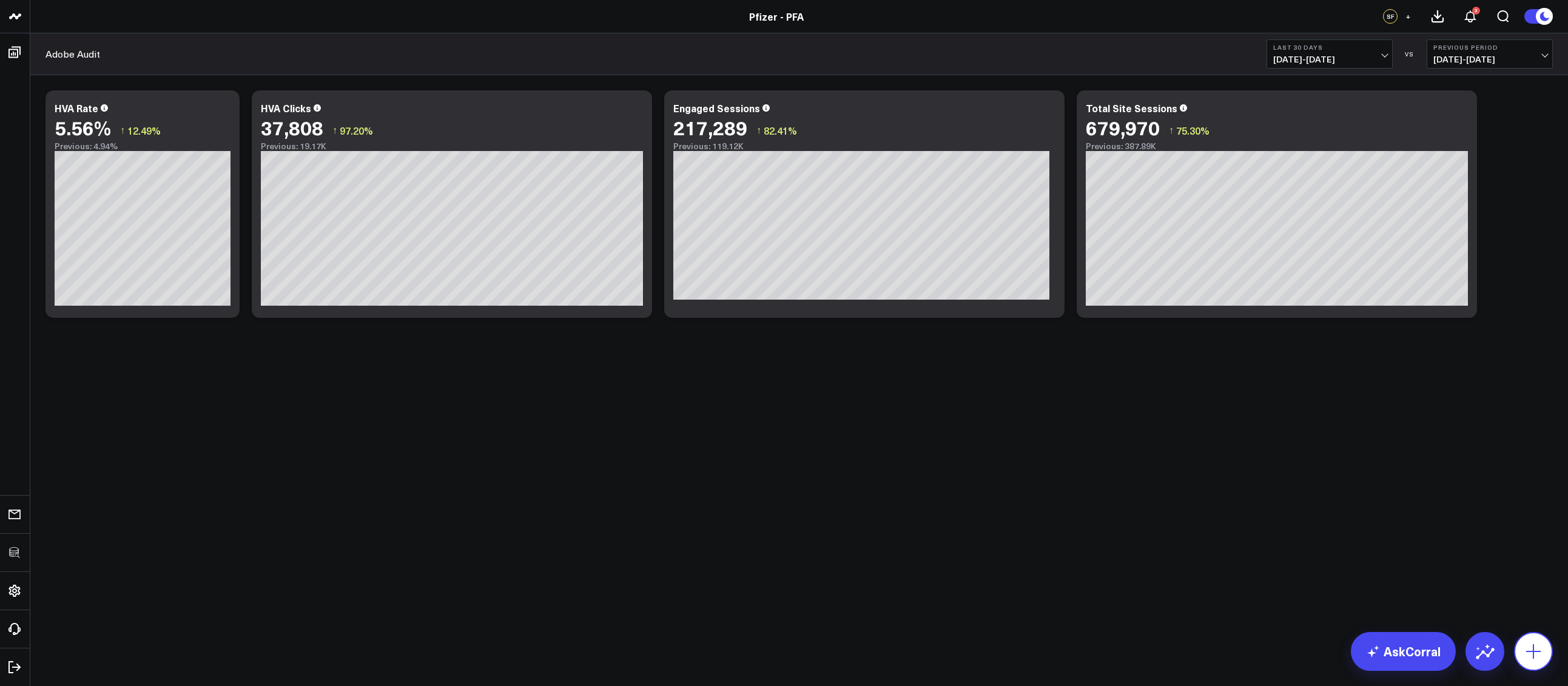
click at [1521, 656] on button at bounding box center [1533, 651] width 39 height 39
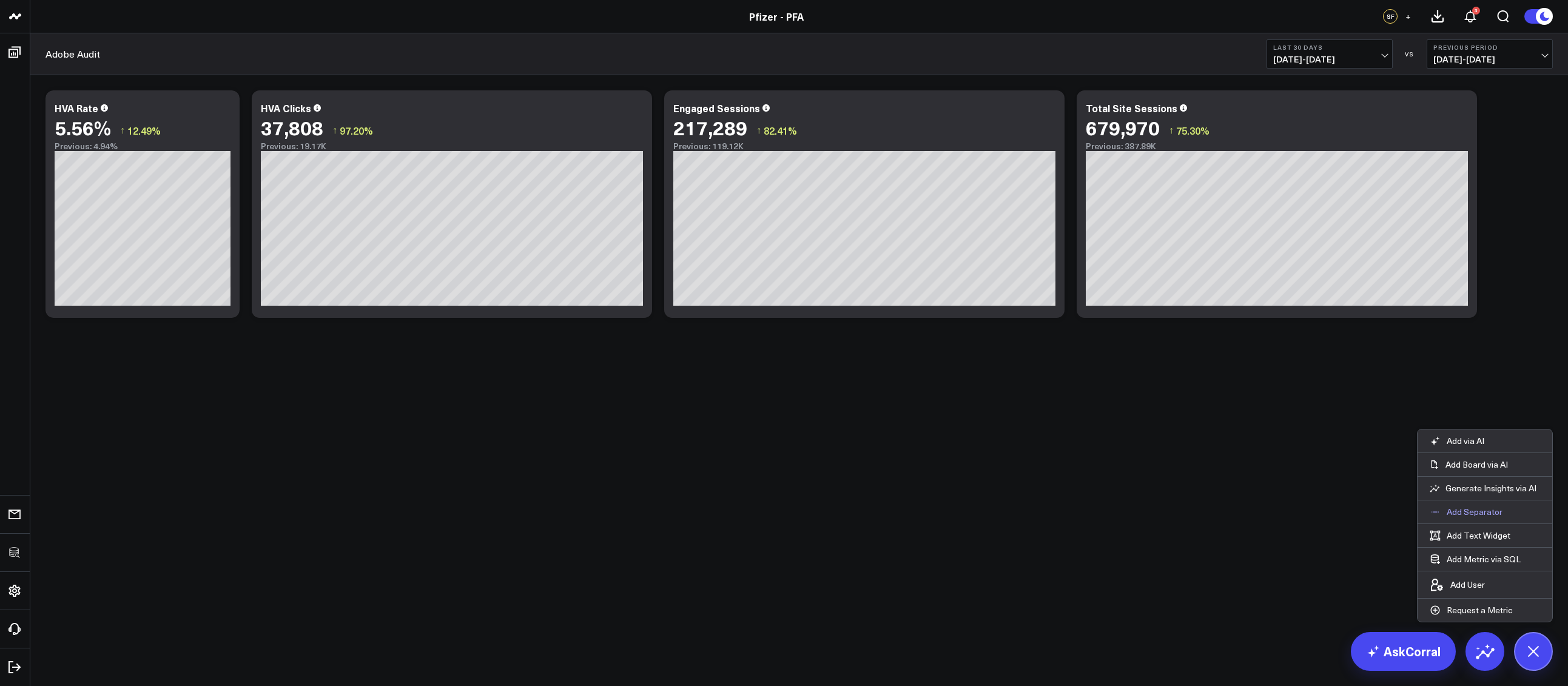
click at [1435, 504] on button "Add Separator" at bounding box center [1465, 511] width 97 height 23
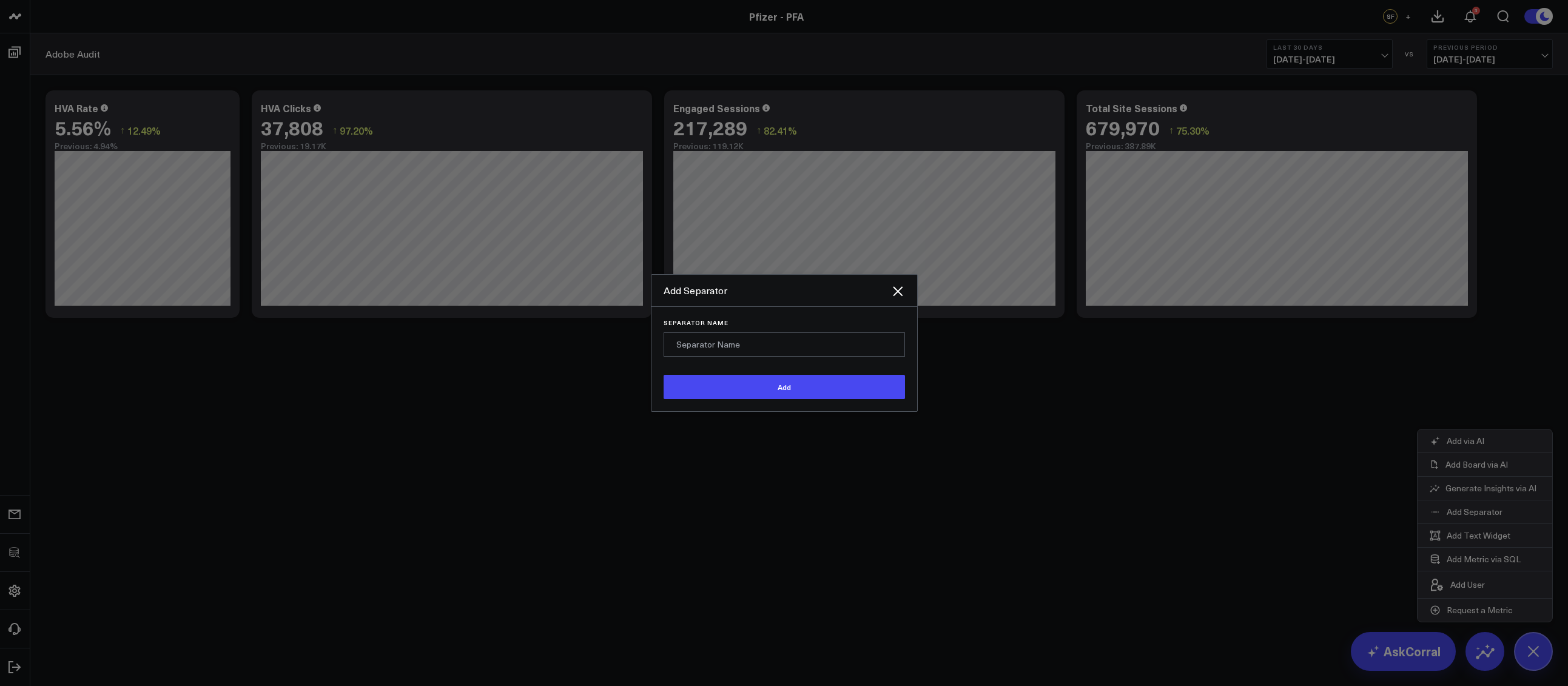
click at [718, 340] on input "Separator Name" at bounding box center [784, 344] width 241 height 24
type input "Site Totals"
click at [663, 375] on button "Add" at bounding box center [784, 386] width 241 height 24
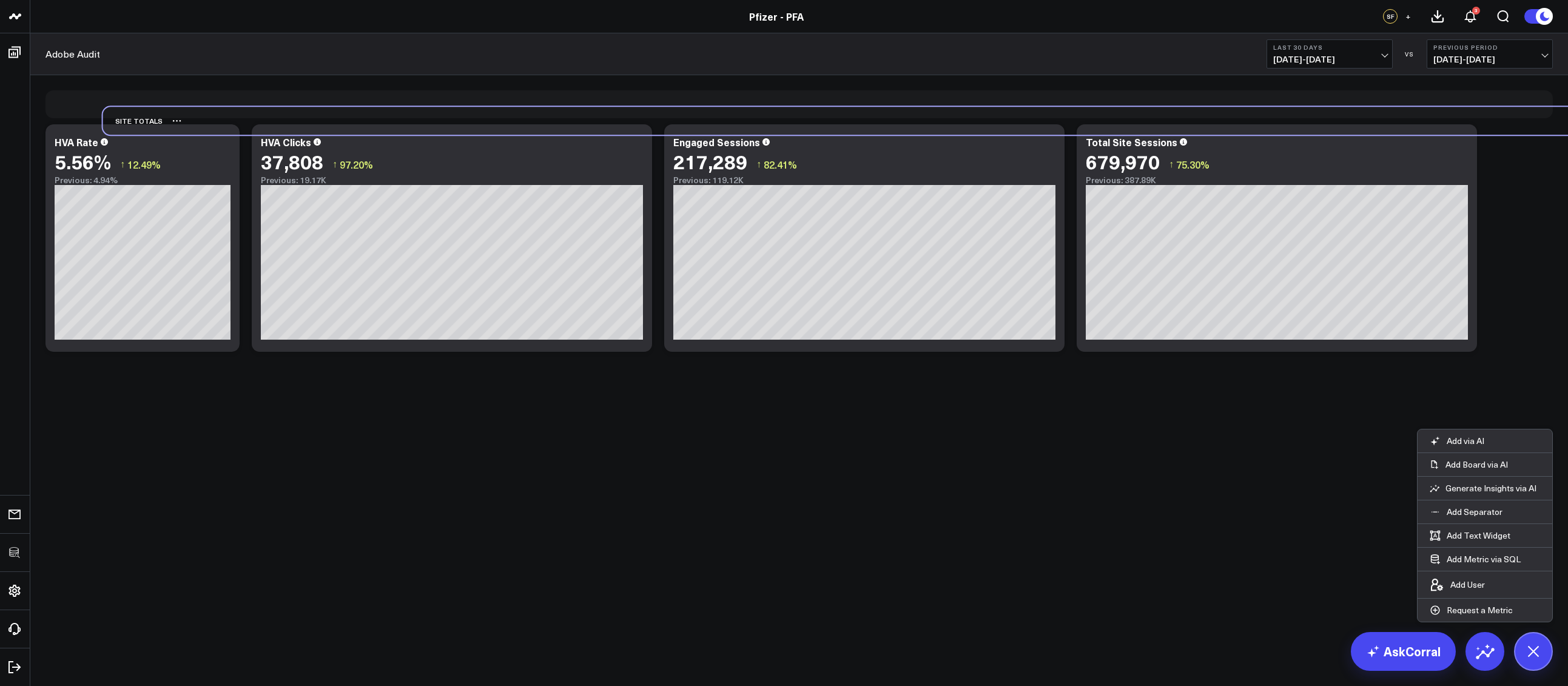
drag, startPoint x: 73, startPoint y: 342, endPoint x: 130, endPoint y: 119, distance: 230.2
click at [130, 119] on div "Site Totals" at bounding box center [133, 120] width 59 height 28
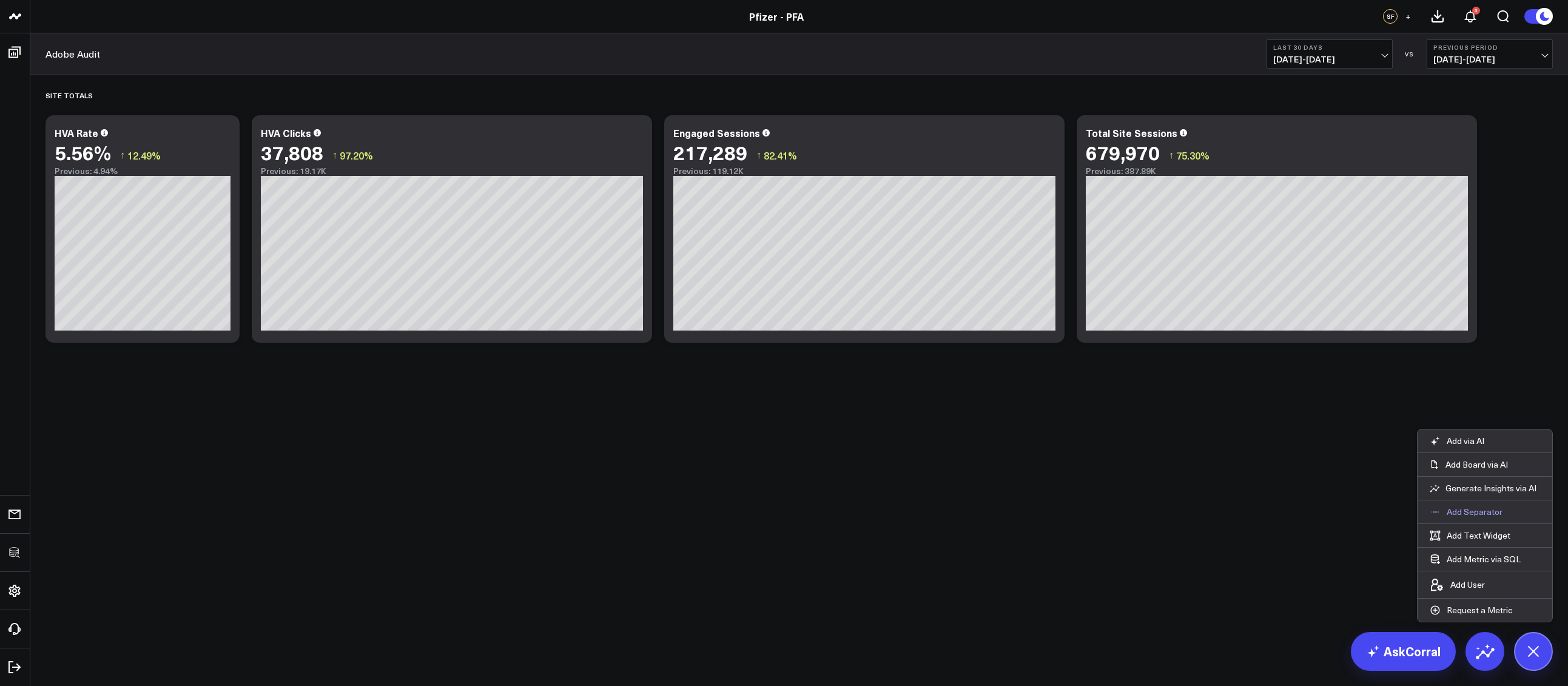
click at [1476, 508] on p "Add Separator" at bounding box center [1474, 512] width 56 height 11
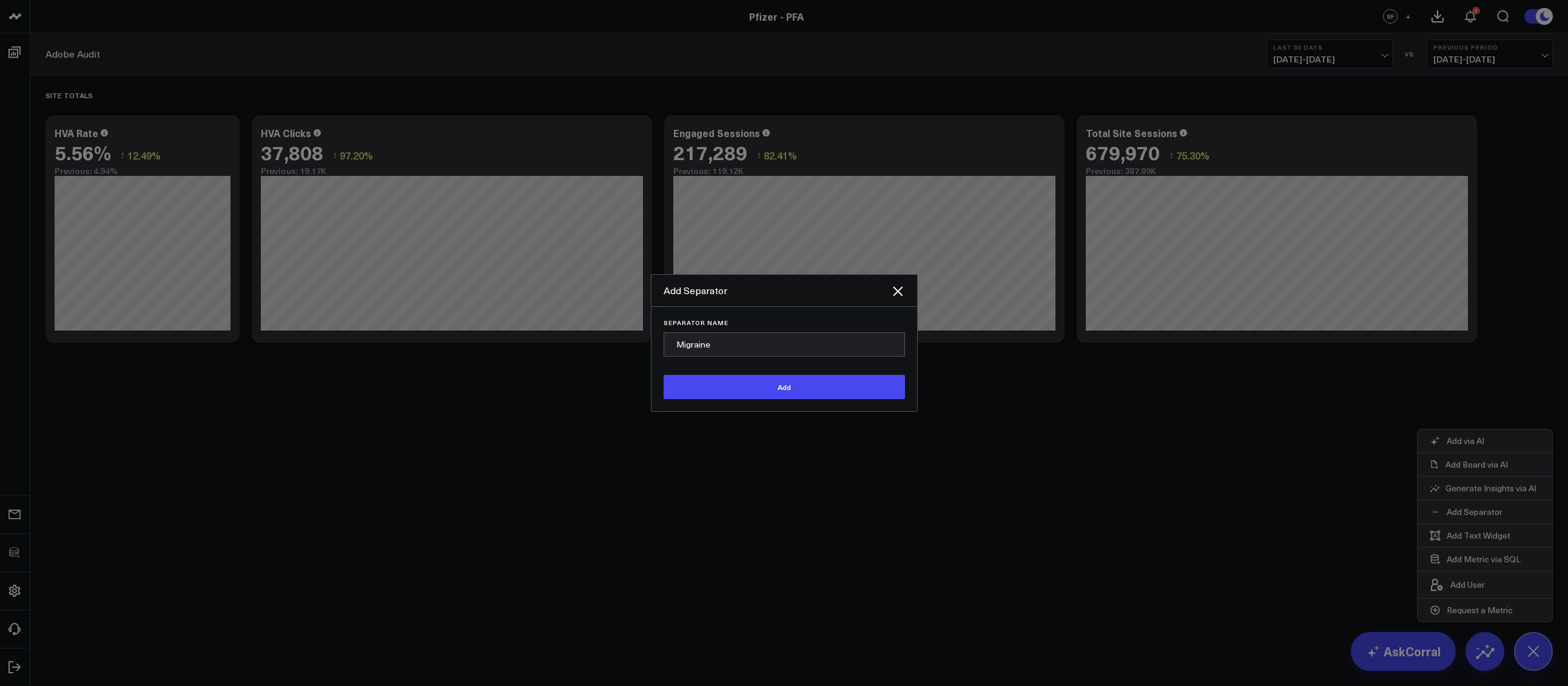
type input "Migraine"
click at [663, 375] on button "Add" at bounding box center [784, 386] width 241 height 24
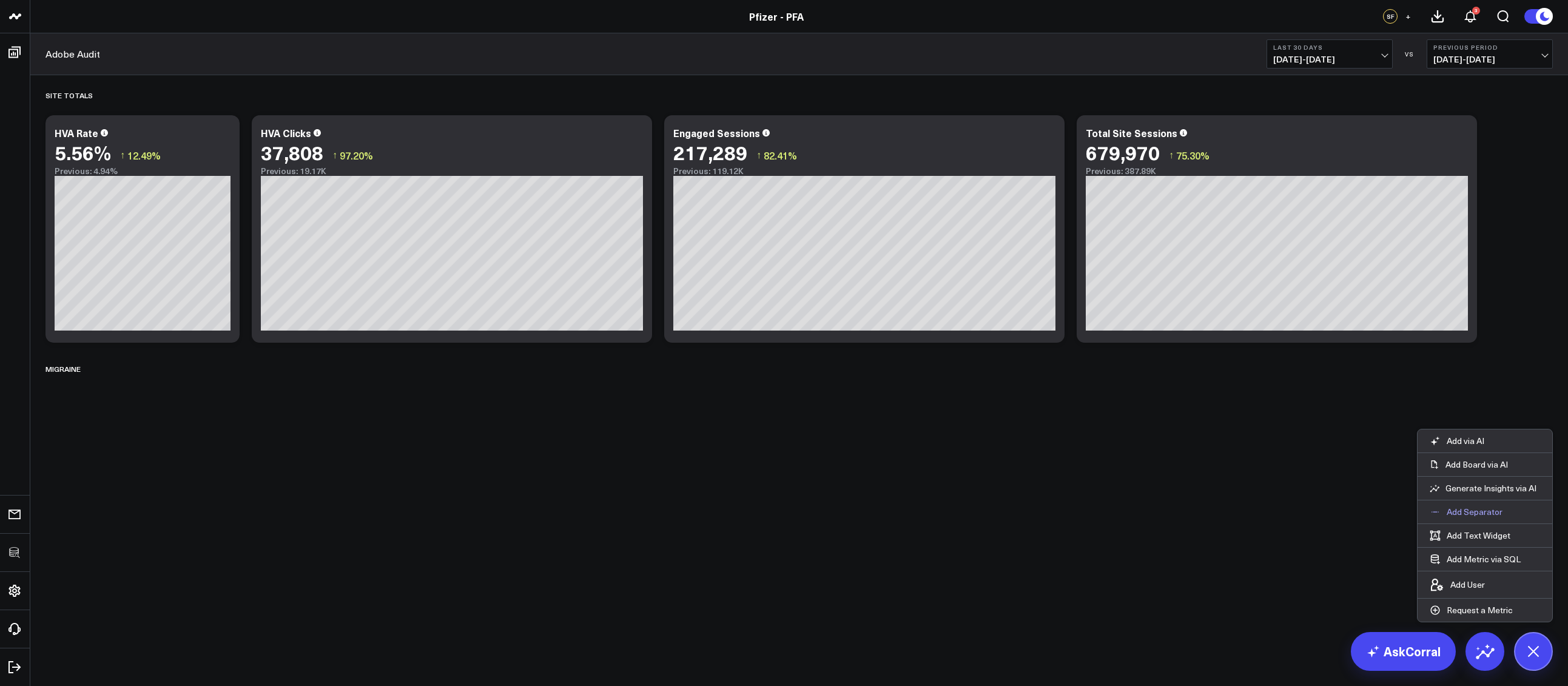
click at [1488, 514] on p "Add Separator" at bounding box center [1474, 512] width 56 height 11
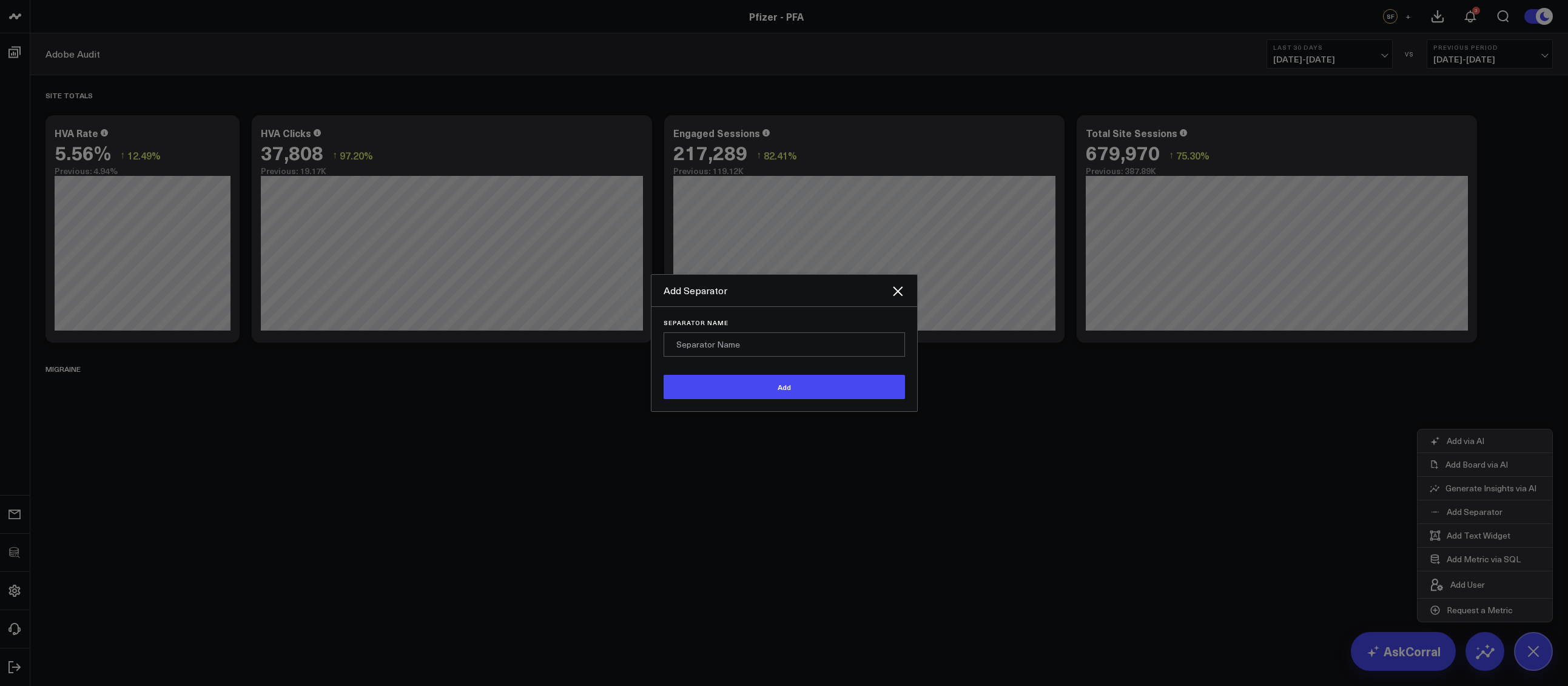
click at [775, 348] on input "Separator Name" at bounding box center [784, 344] width 241 height 24
type input "Vaccines"
click at [663, 375] on button "Add" at bounding box center [784, 386] width 241 height 24
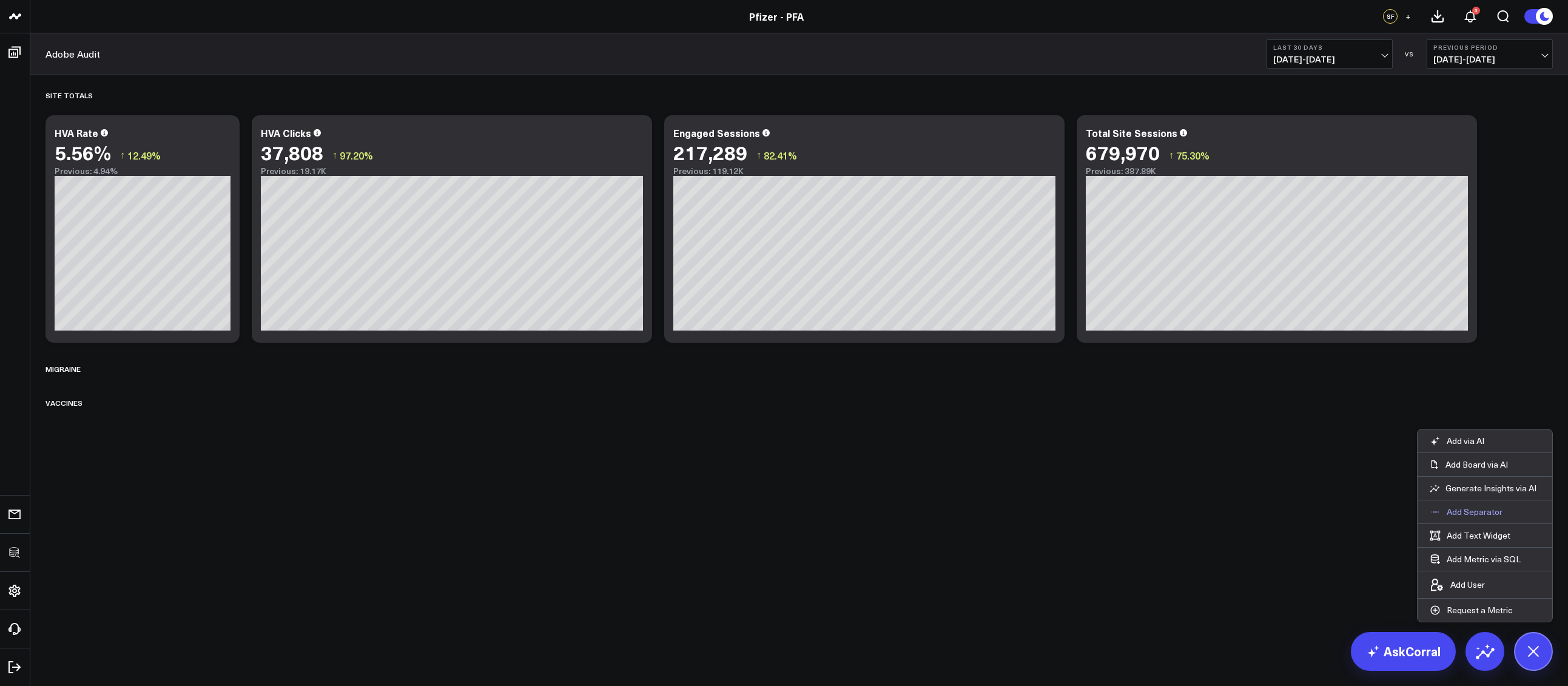
click at [1459, 506] on p "Add Separator" at bounding box center [1474, 512] width 56 height 11
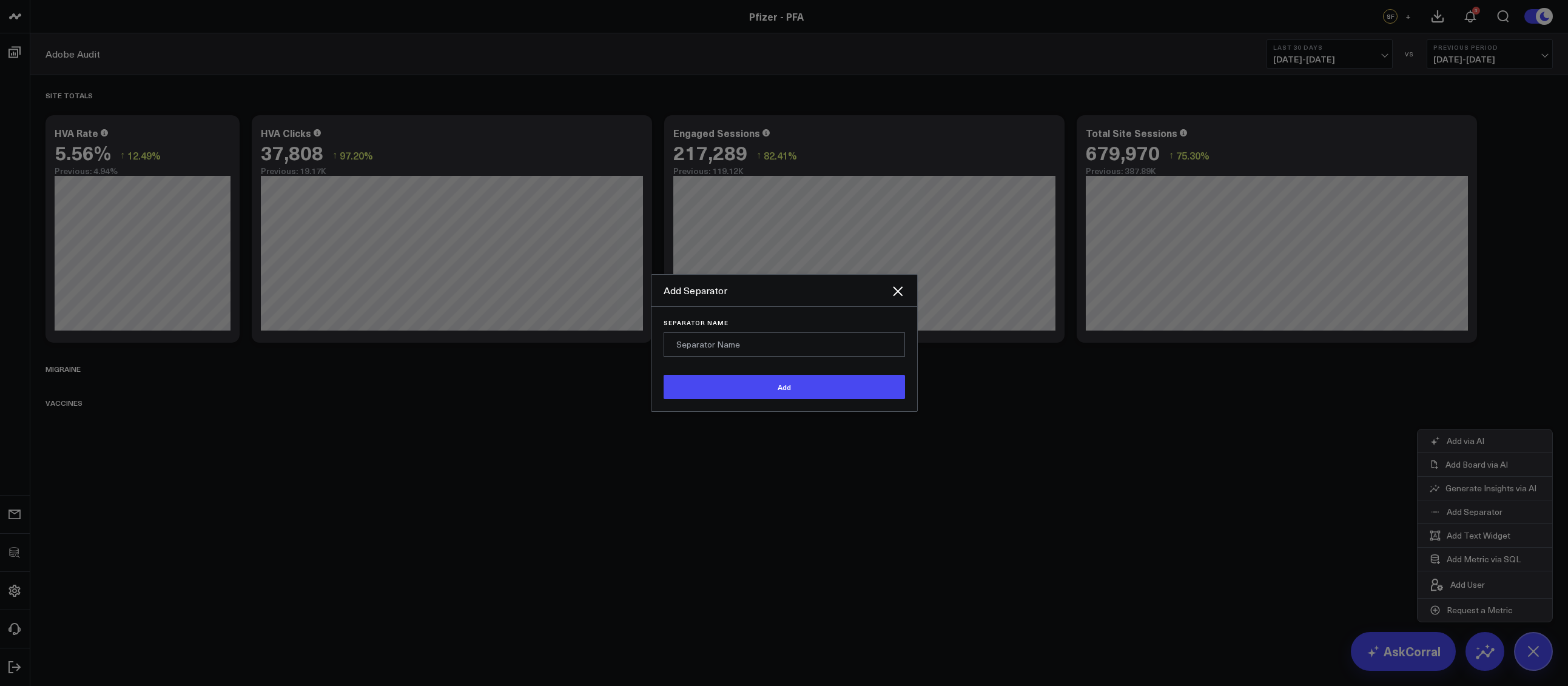
click at [819, 364] on form "Separator Name Add" at bounding box center [784, 358] width 241 height 80
click at [805, 350] on input "Separator Name" at bounding box center [784, 344] width 241 height 24
type input "COVID-19"
click at [663, 375] on button "Add" at bounding box center [784, 386] width 241 height 24
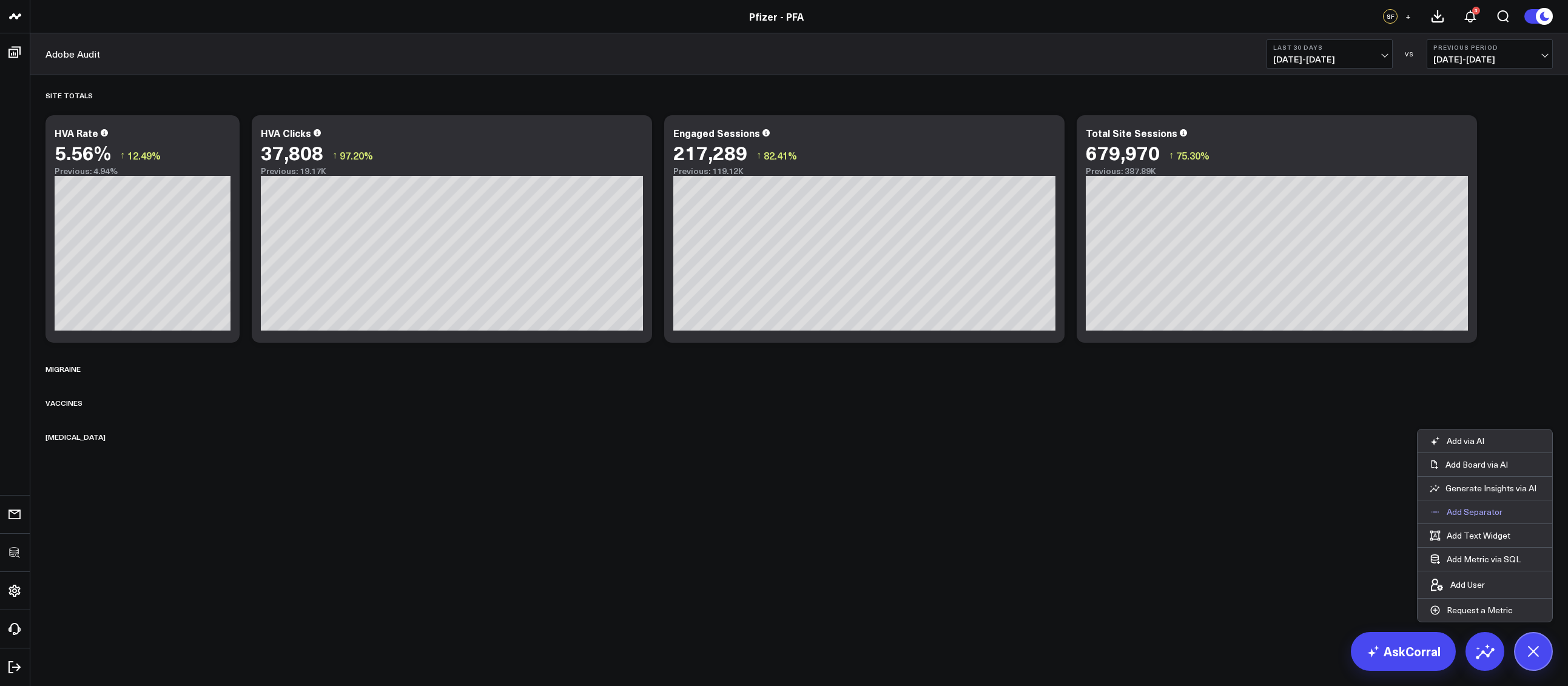
click at [1484, 516] on p "Add Separator" at bounding box center [1474, 512] width 56 height 11
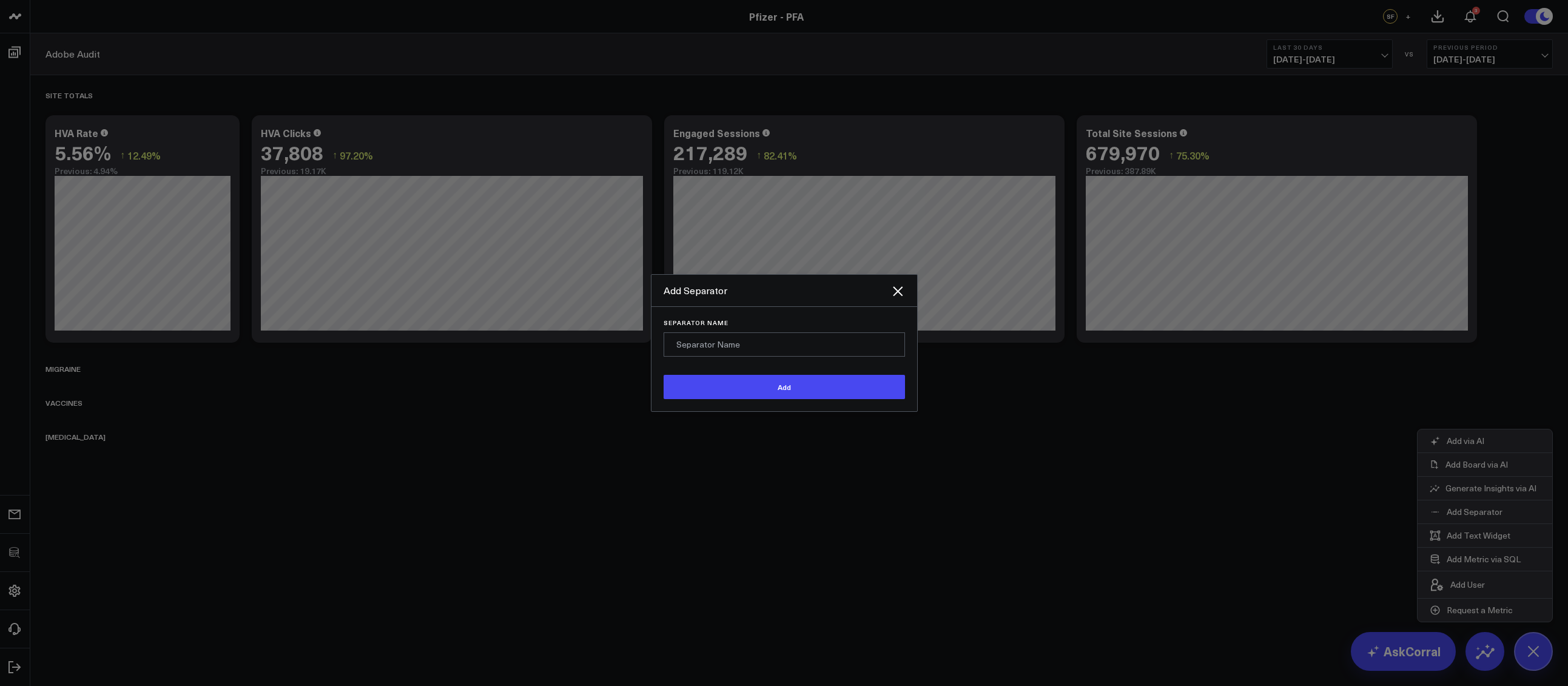
click at [757, 351] on input "Separator Name" at bounding box center [784, 344] width 241 height 24
click at [734, 345] on input "Separator Name" at bounding box center [784, 344] width 241 height 24
type input "Heart"
click at [663, 375] on button "Add" at bounding box center [784, 386] width 241 height 24
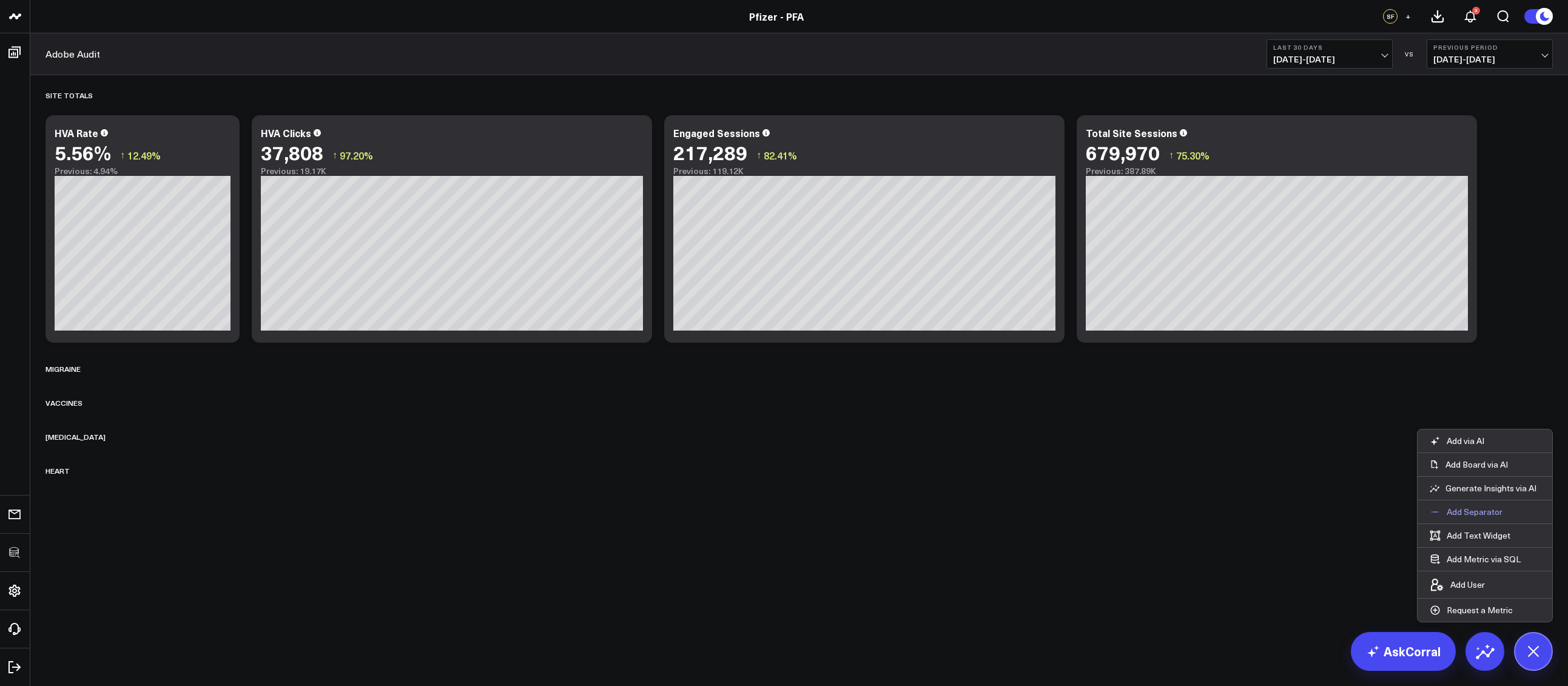
click at [1489, 514] on p "Add Separator" at bounding box center [1474, 512] width 56 height 11
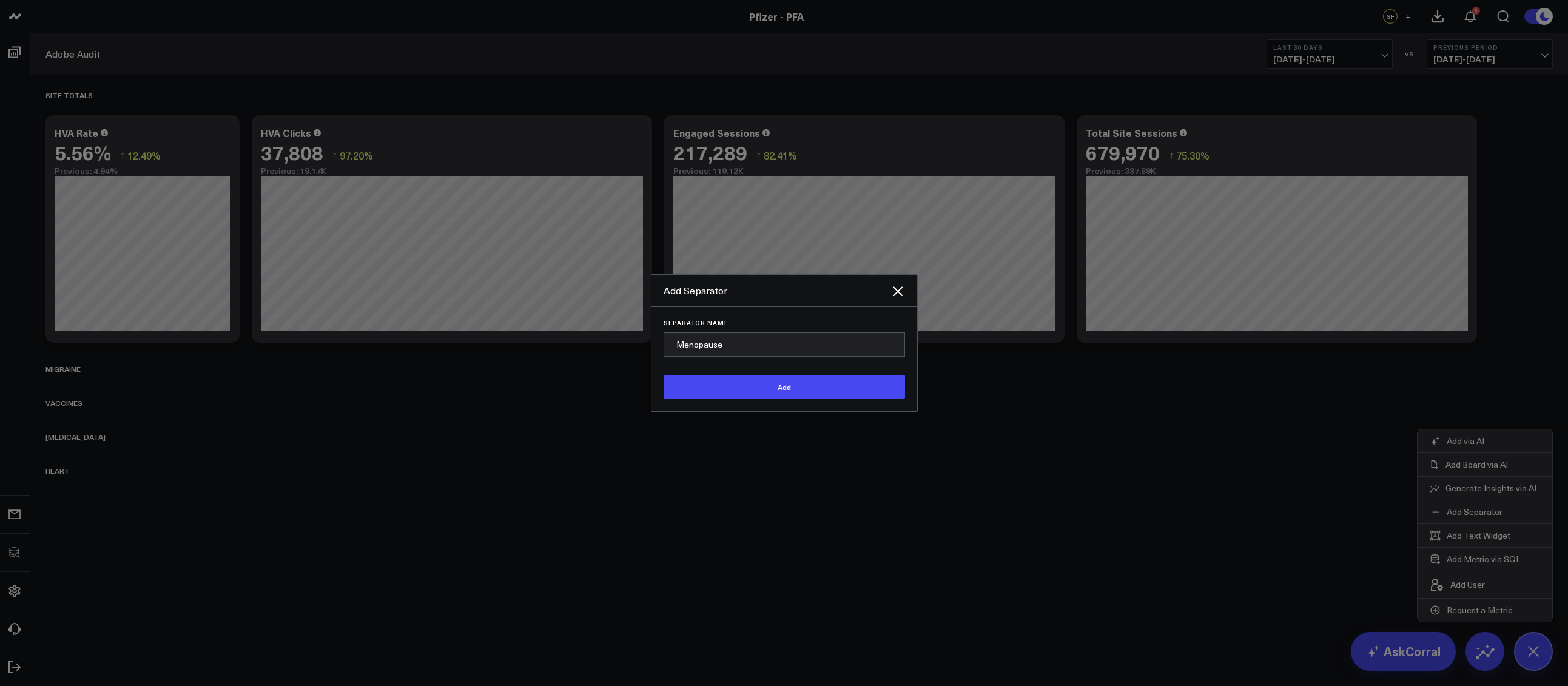
type input "Menopause"
click at [663, 375] on button "Add" at bounding box center [784, 386] width 241 height 24
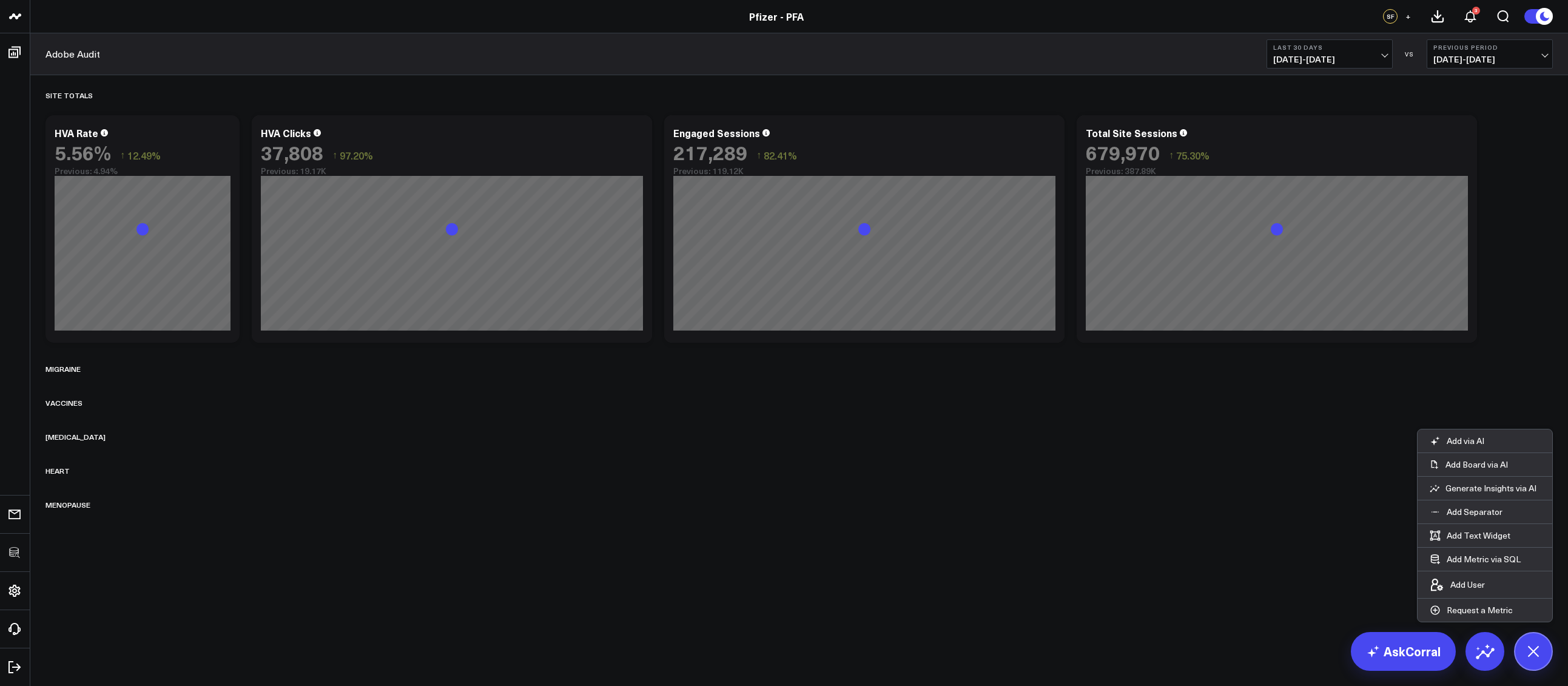
click at [574, 537] on div "Site Totals Modify via AI Copy link to widget Ask support Remove Create linked …" at bounding box center [798, 333] width 1537 height 516
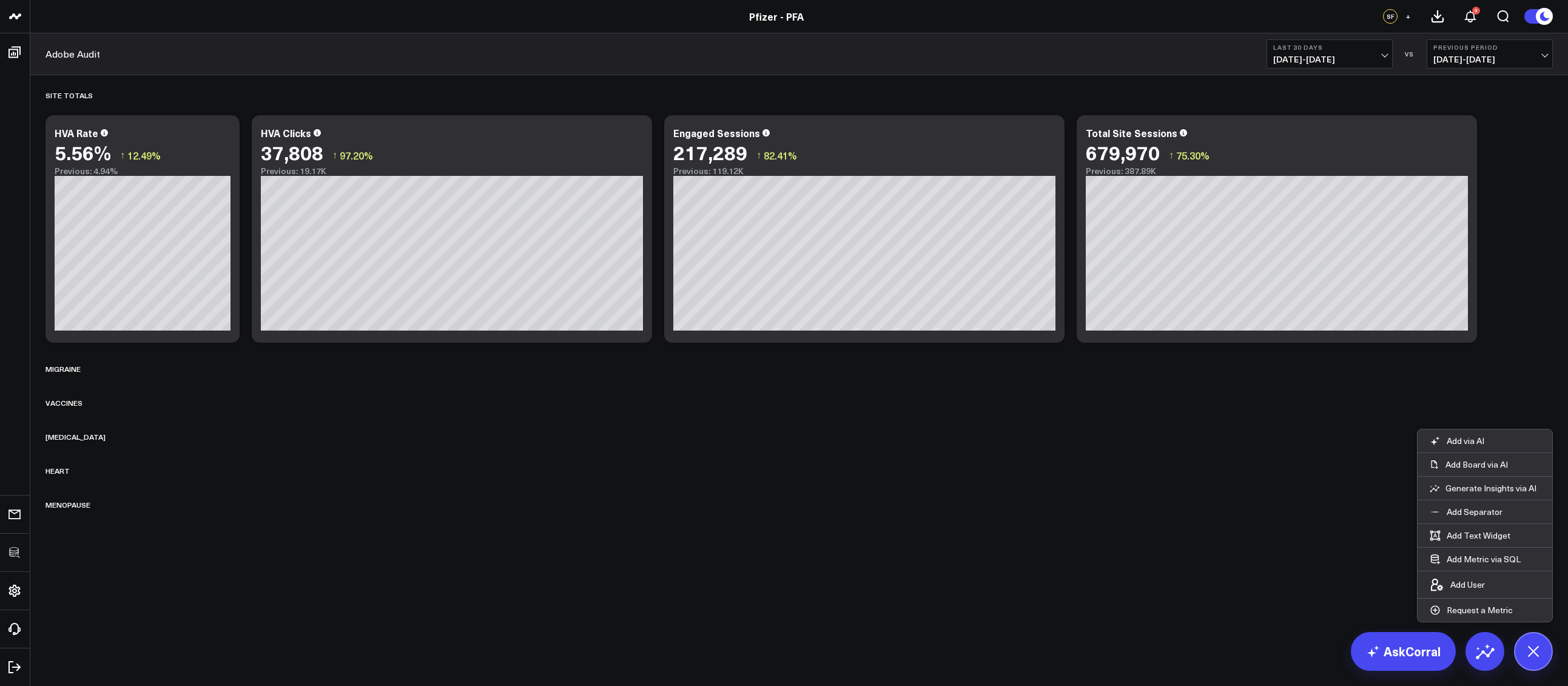
click at [1312, 64] on span "08/25/25 - 09/23/25" at bounding box center [1329, 59] width 113 height 9
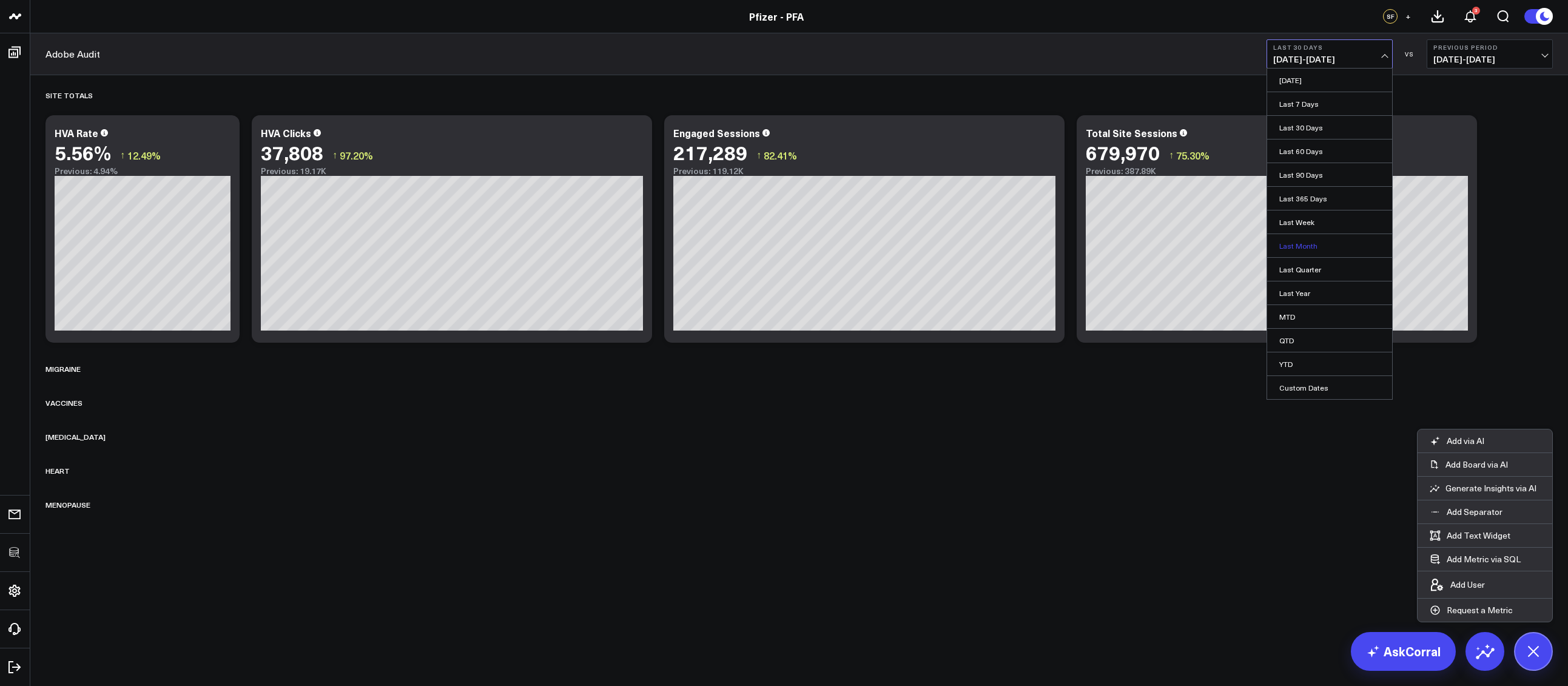
click at [1304, 241] on link "Last Month" at bounding box center [1329, 245] width 125 height 23
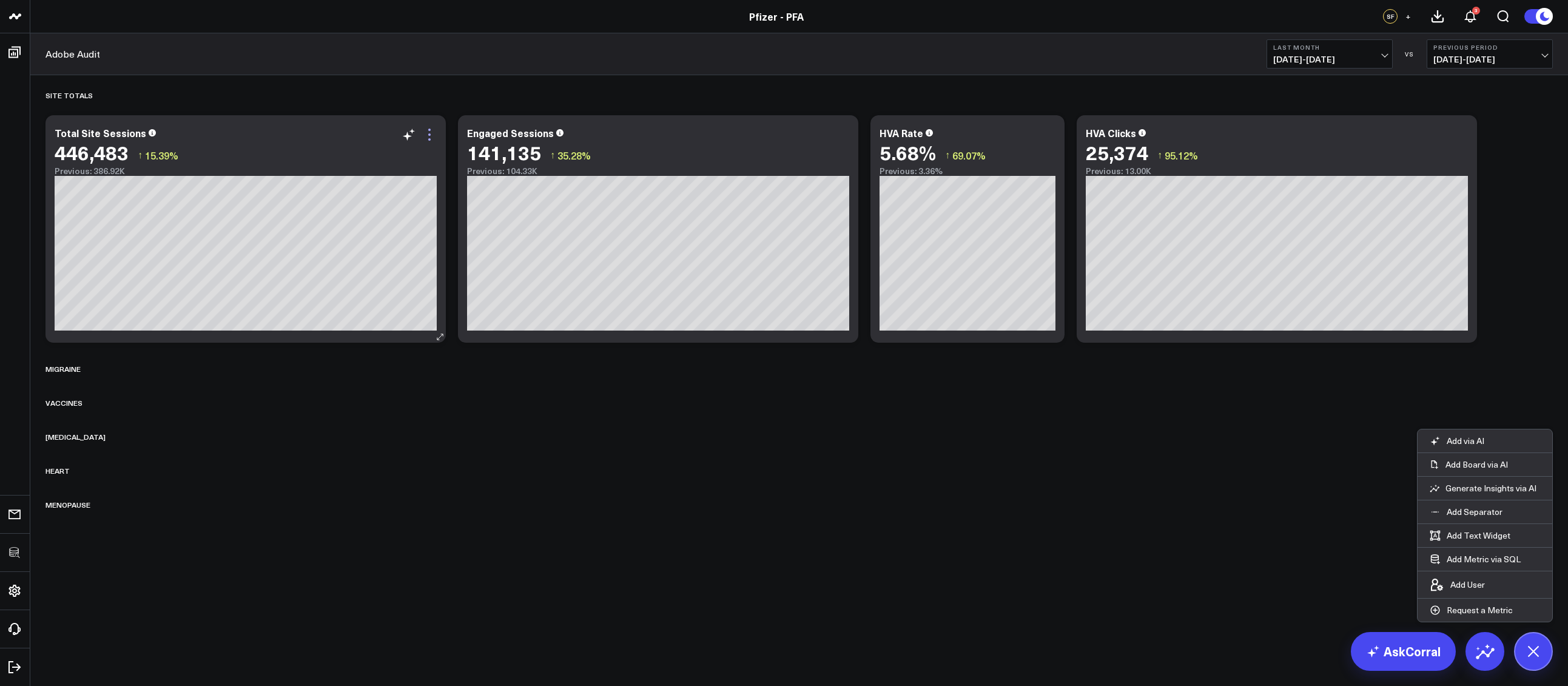
click at [433, 140] on icon at bounding box center [429, 134] width 14 height 14
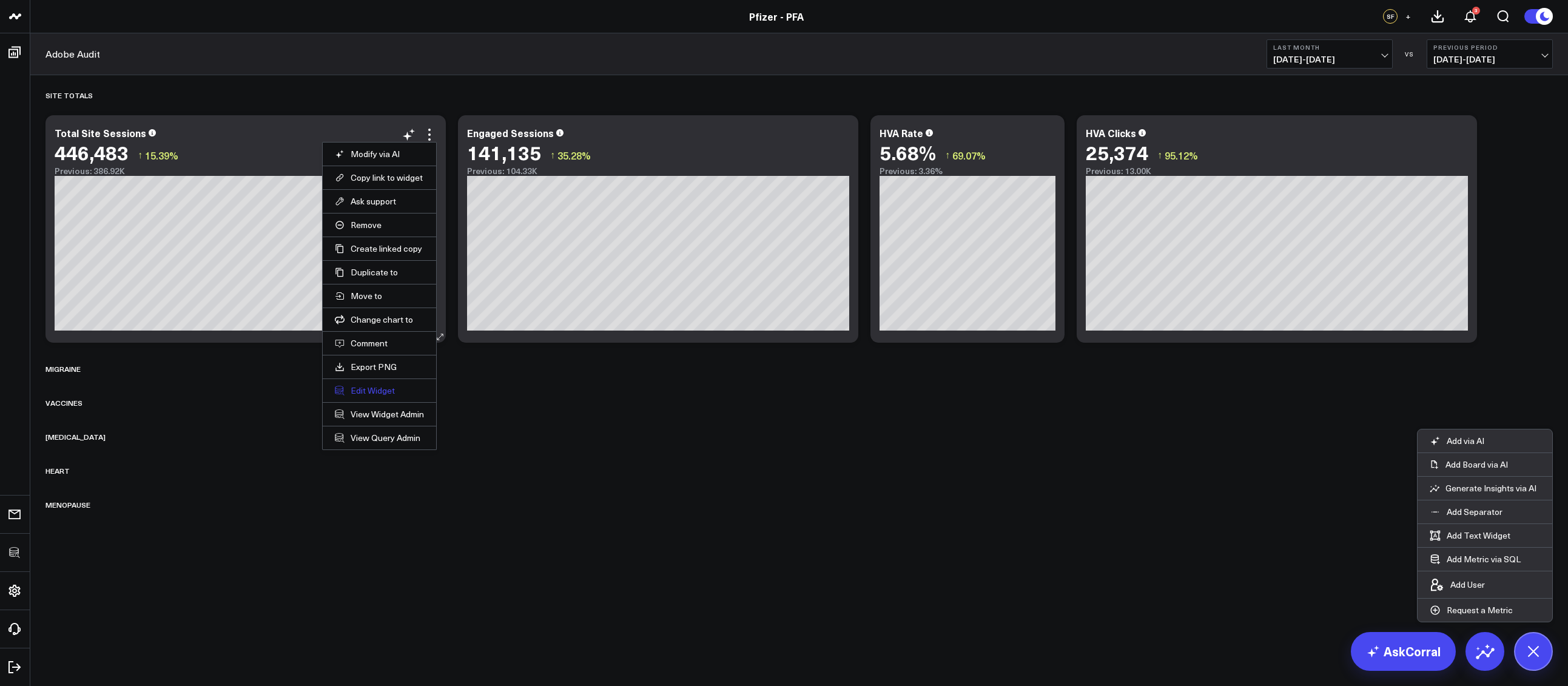
click at [378, 390] on button "Edit Widget" at bounding box center [379, 390] width 89 height 11
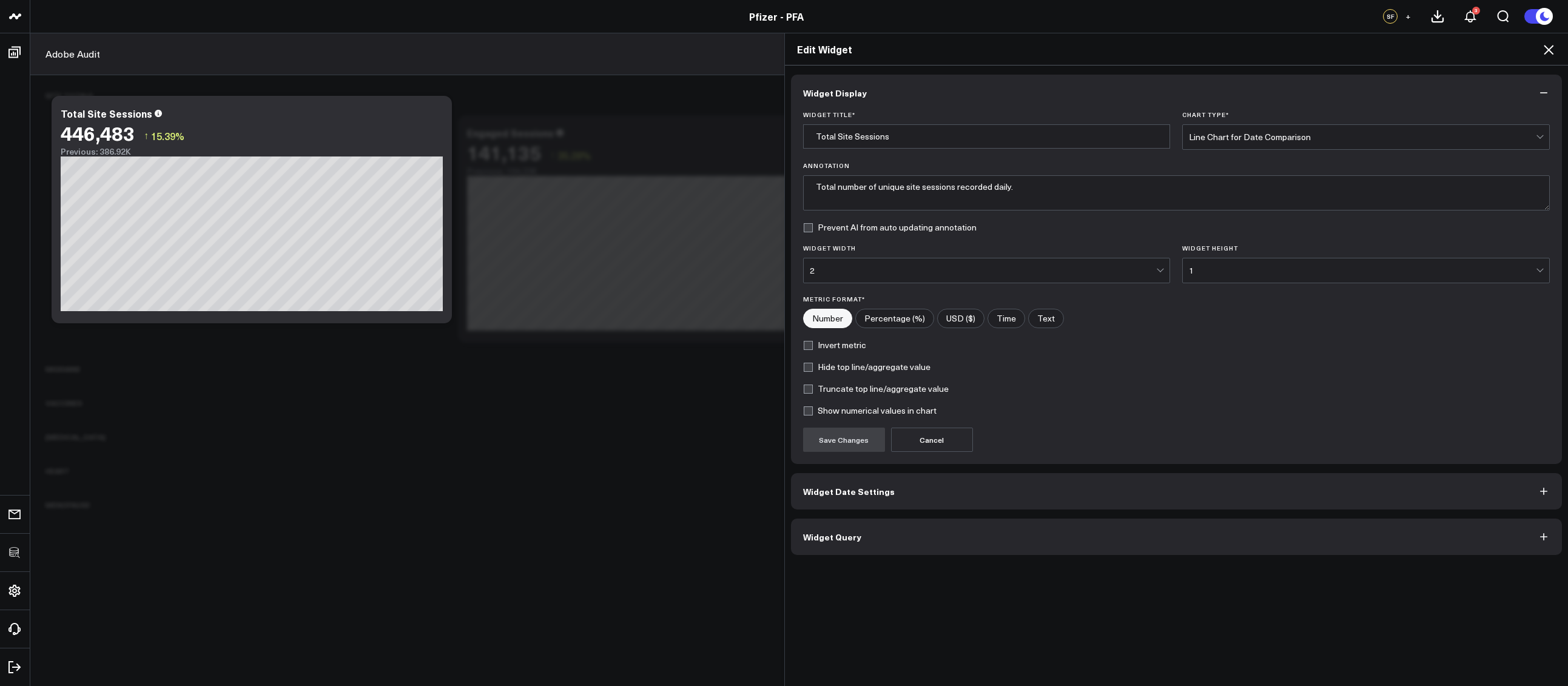
click at [933, 542] on button "Widget Query" at bounding box center [1177, 536] width 771 height 36
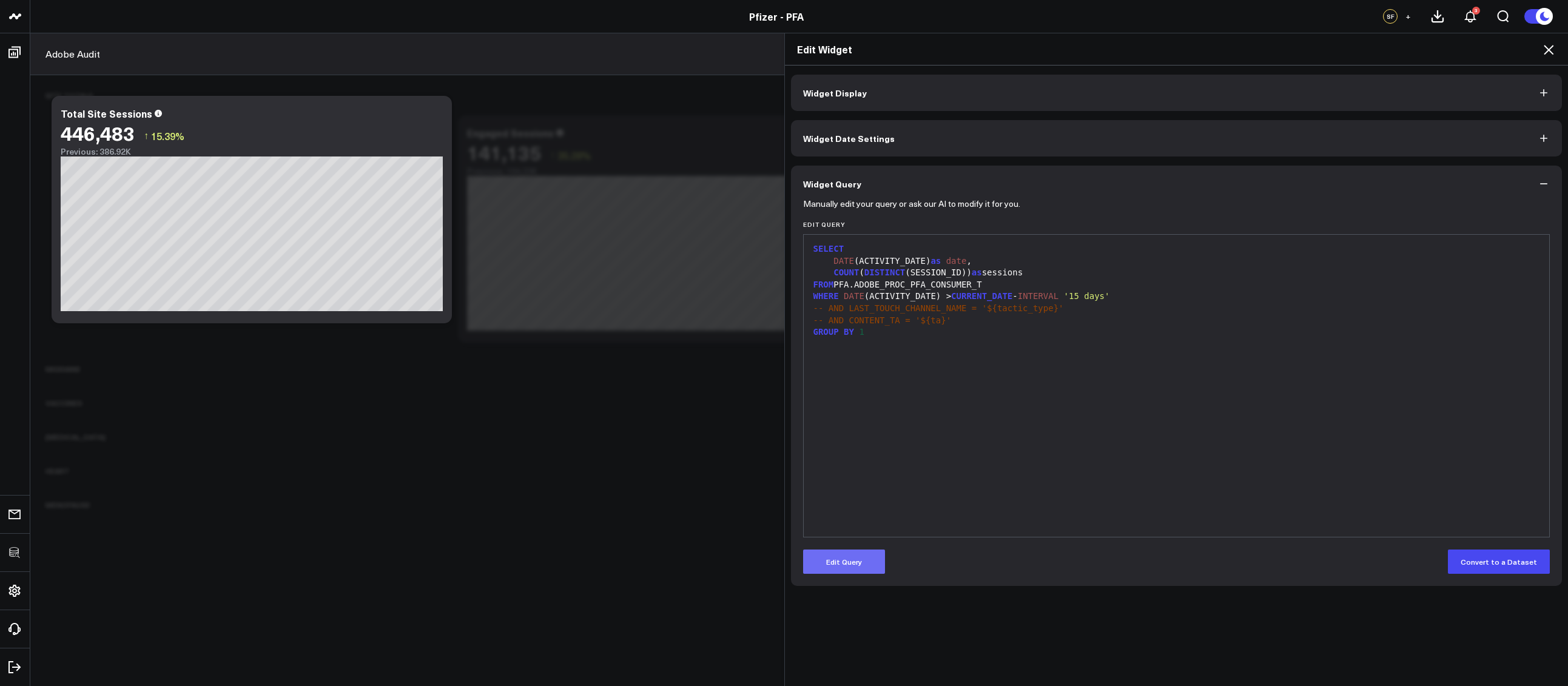
click at [850, 565] on button "Edit Query" at bounding box center [844, 561] width 82 height 24
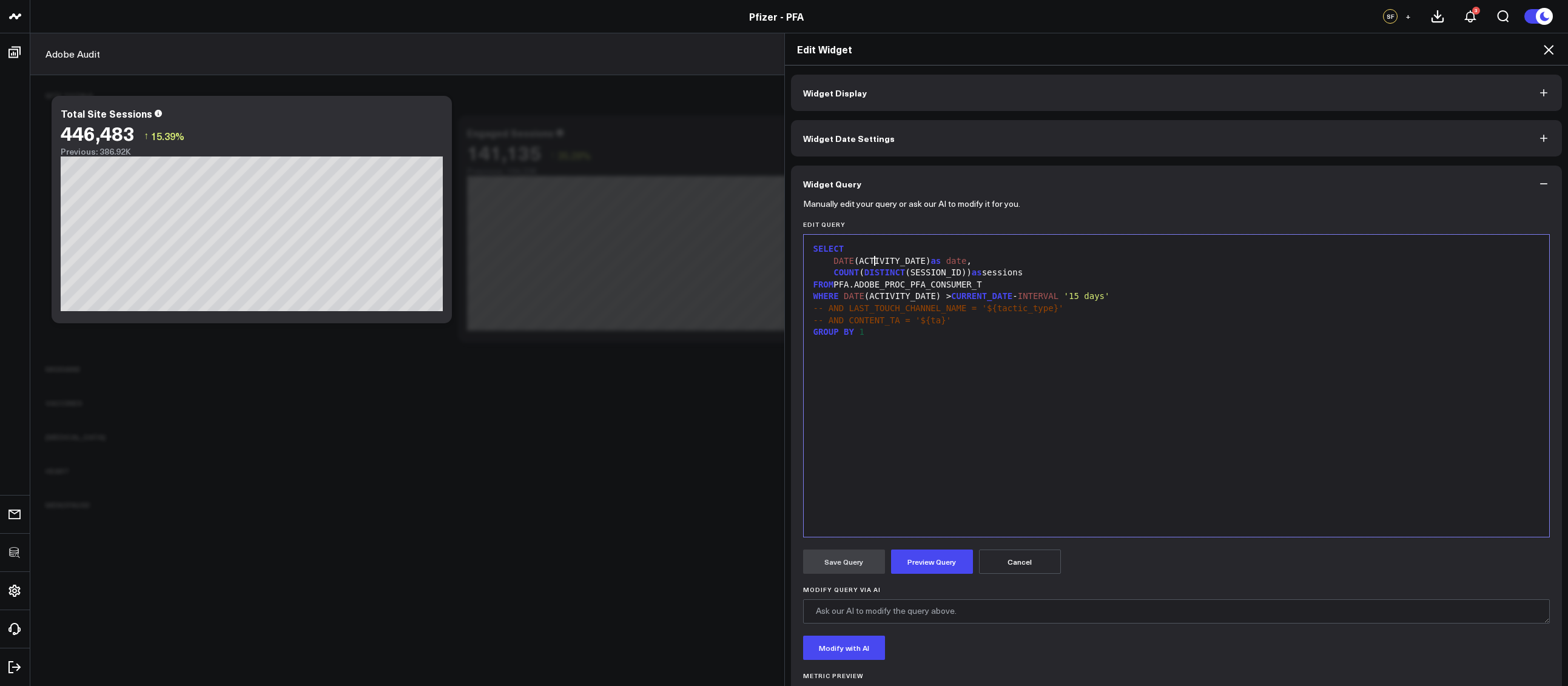
click at [868, 264] on div "DATE (ACTIVITY_DATE) as date ," at bounding box center [1176, 261] width 734 height 12
click at [853, 321] on div "GROUP BY 1" at bounding box center [1176, 320] width 734 height 12
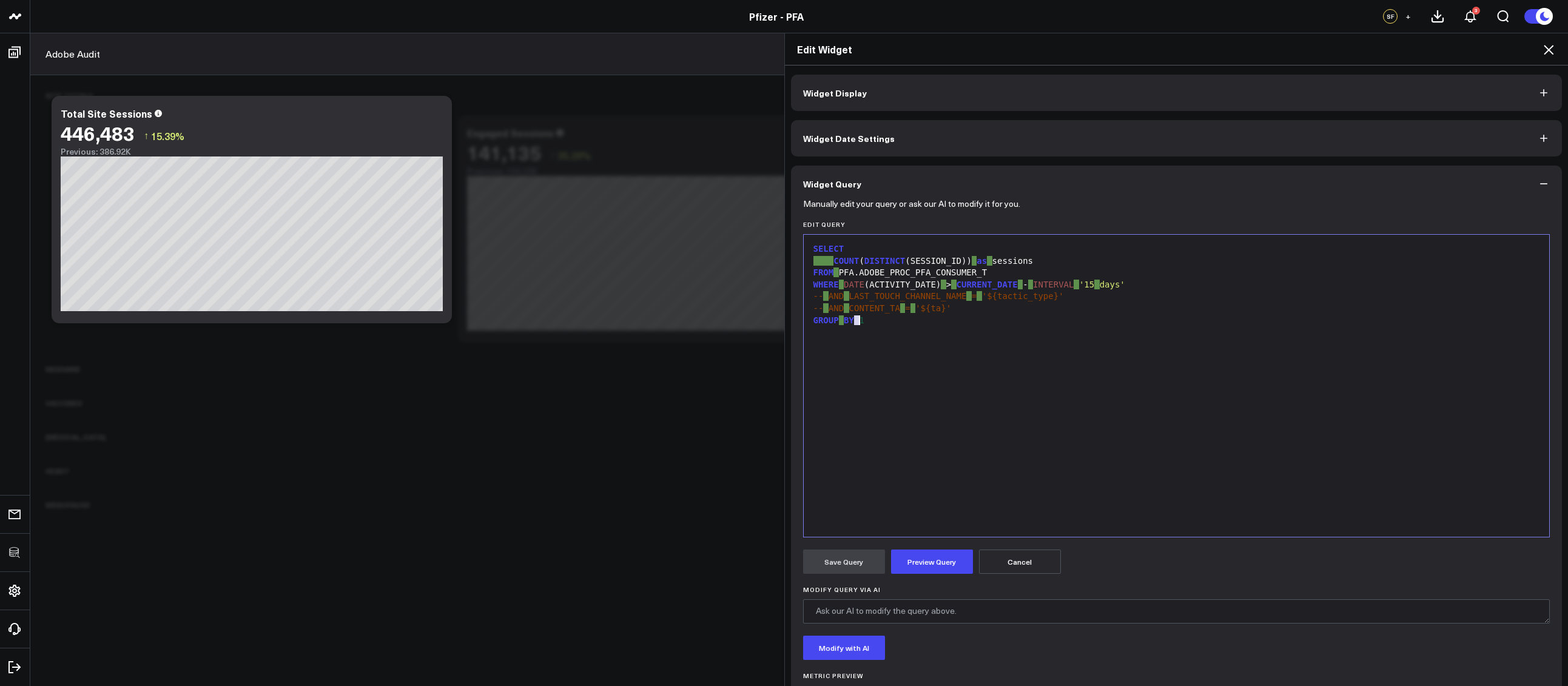
click at [853, 321] on div "GROUP BY 1" at bounding box center [1176, 320] width 734 height 12
click at [928, 568] on button "Preview Query" at bounding box center [931, 561] width 82 height 24
click at [841, 563] on button "Save Query" at bounding box center [844, 561] width 82 height 24
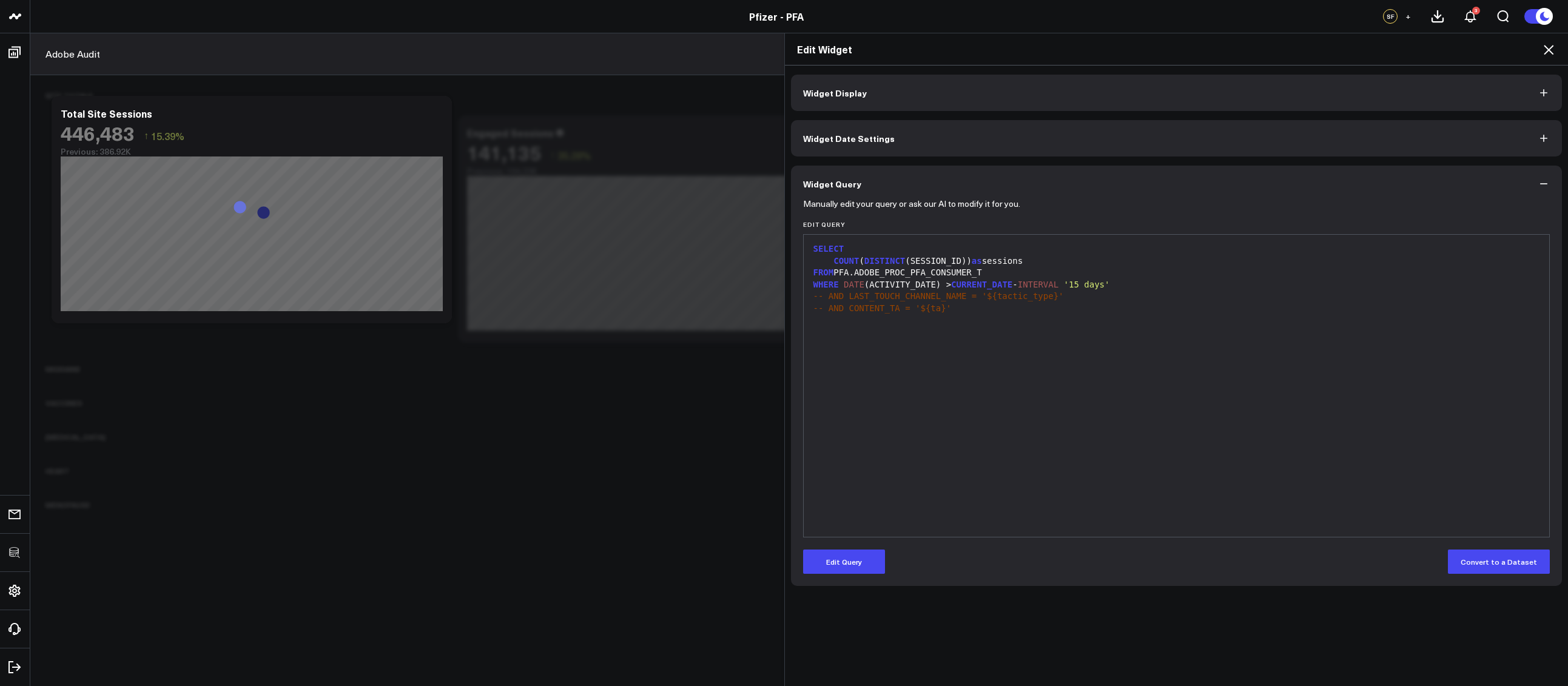
click at [1547, 51] on icon at bounding box center [1548, 50] width 9 height 9
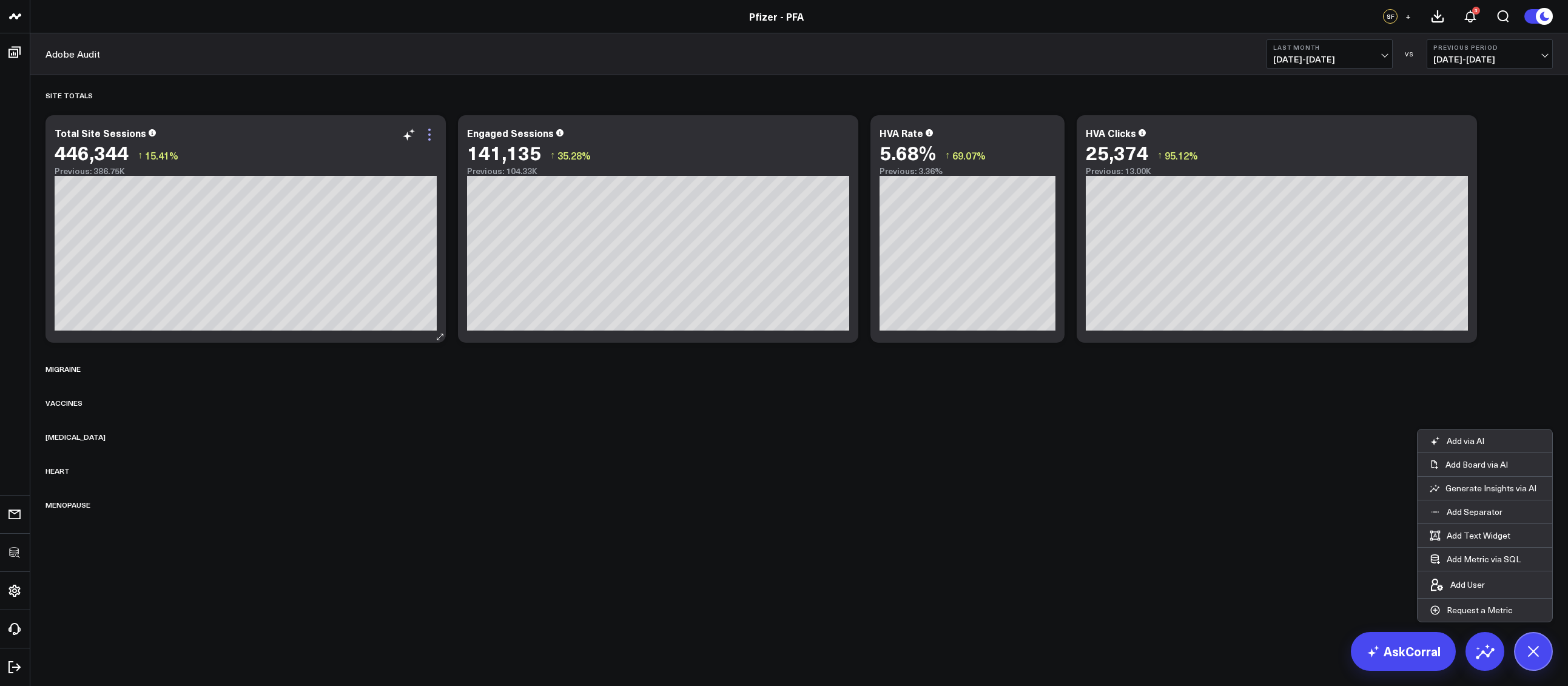
click at [432, 137] on icon at bounding box center [429, 134] width 14 height 14
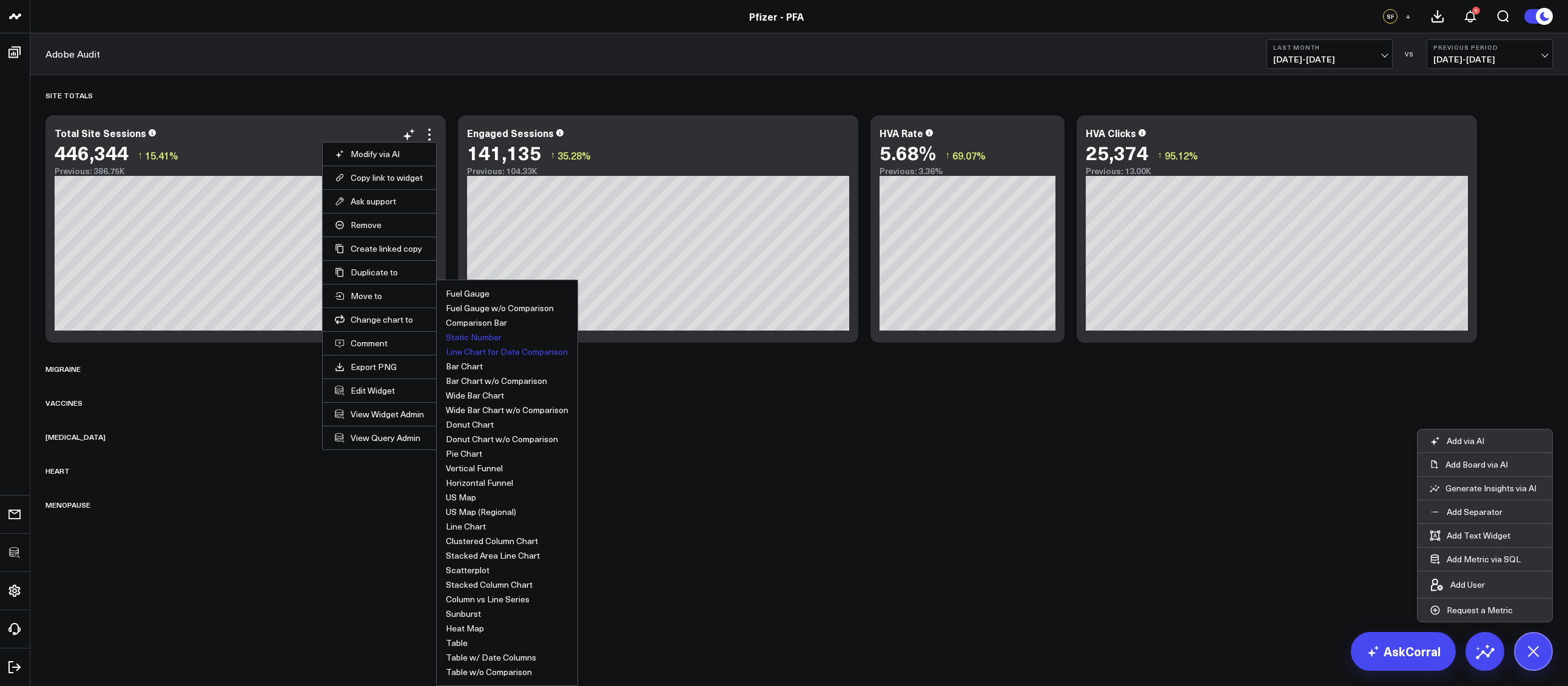
click at [478, 337] on button "Static Number" at bounding box center [473, 337] width 56 height 9
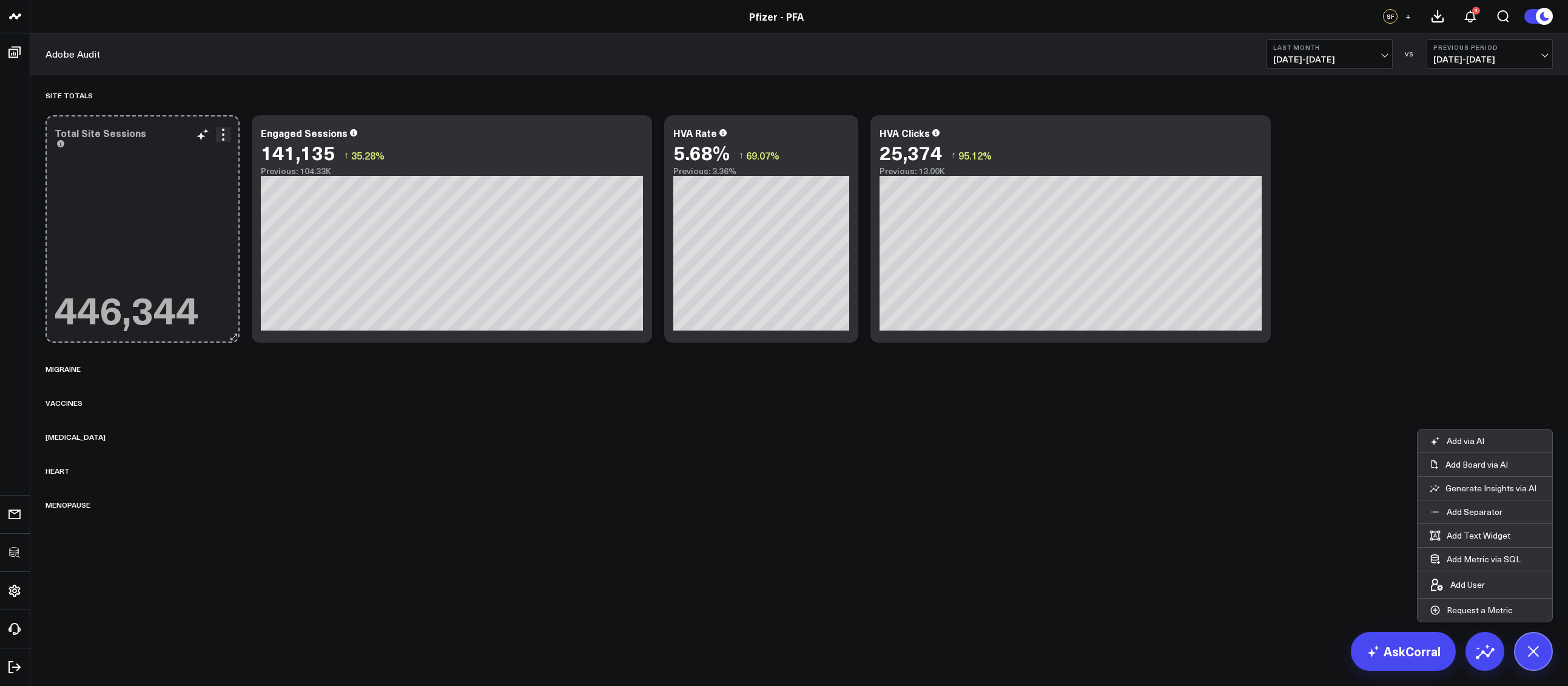
drag, startPoint x: 437, startPoint y: 337, endPoint x: 204, endPoint y: 325, distance: 233.3
click at [204, 325] on div "Total Site Sessions 446,344 So sorry. The query returned no results. Ask a Data…" at bounding box center [143, 229] width 194 height 227
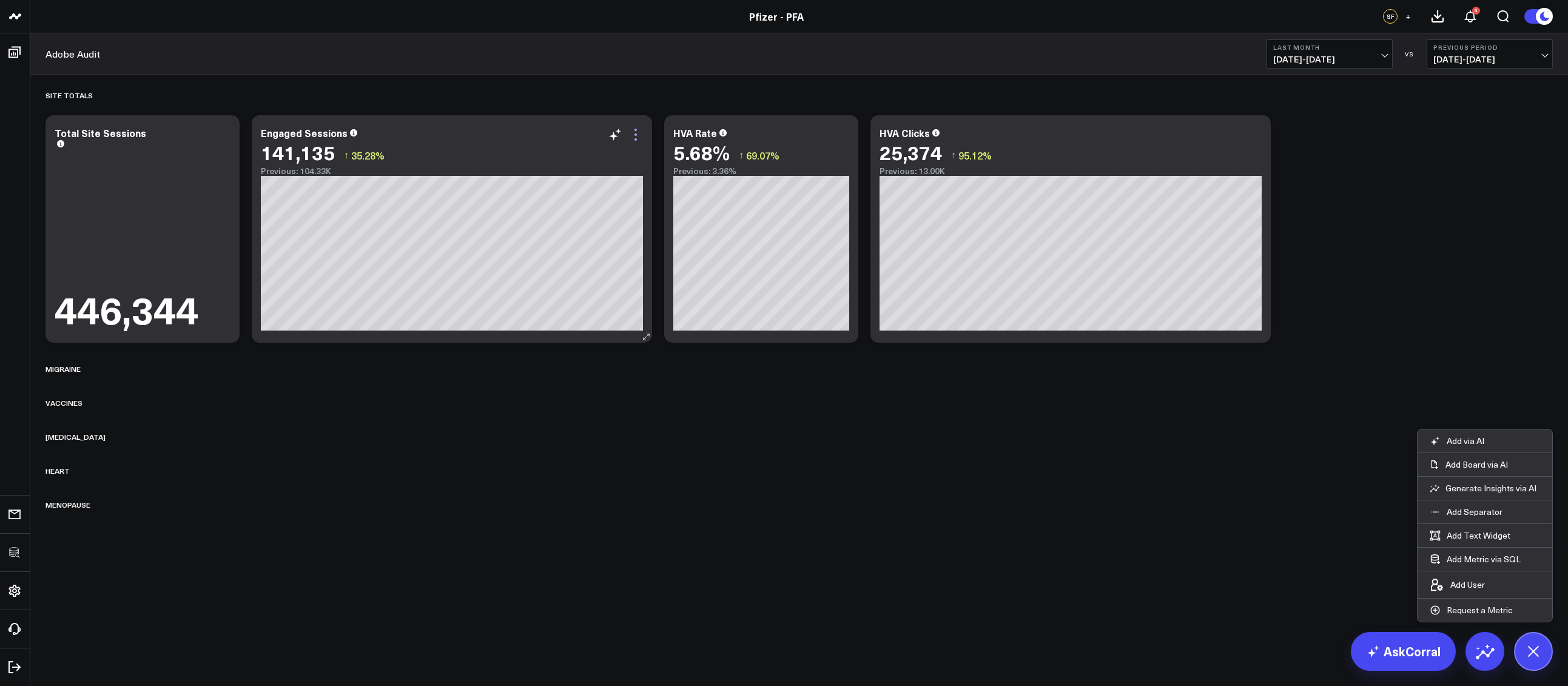
click at [631, 138] on icon at bounding box center [636, 134] width 14 height 14
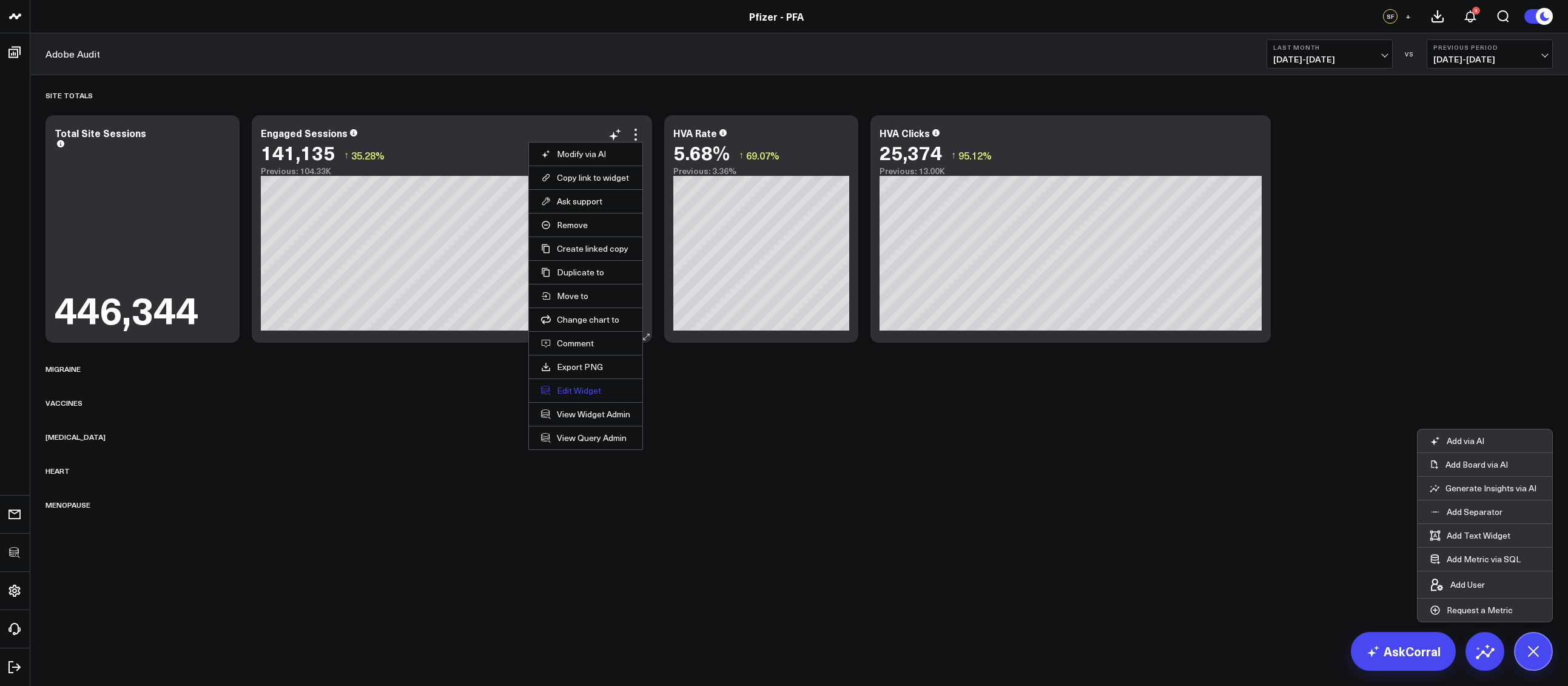
click at [585, 389] on button "Edit Widget" at bounding box center [585, 390] width 89 height 11
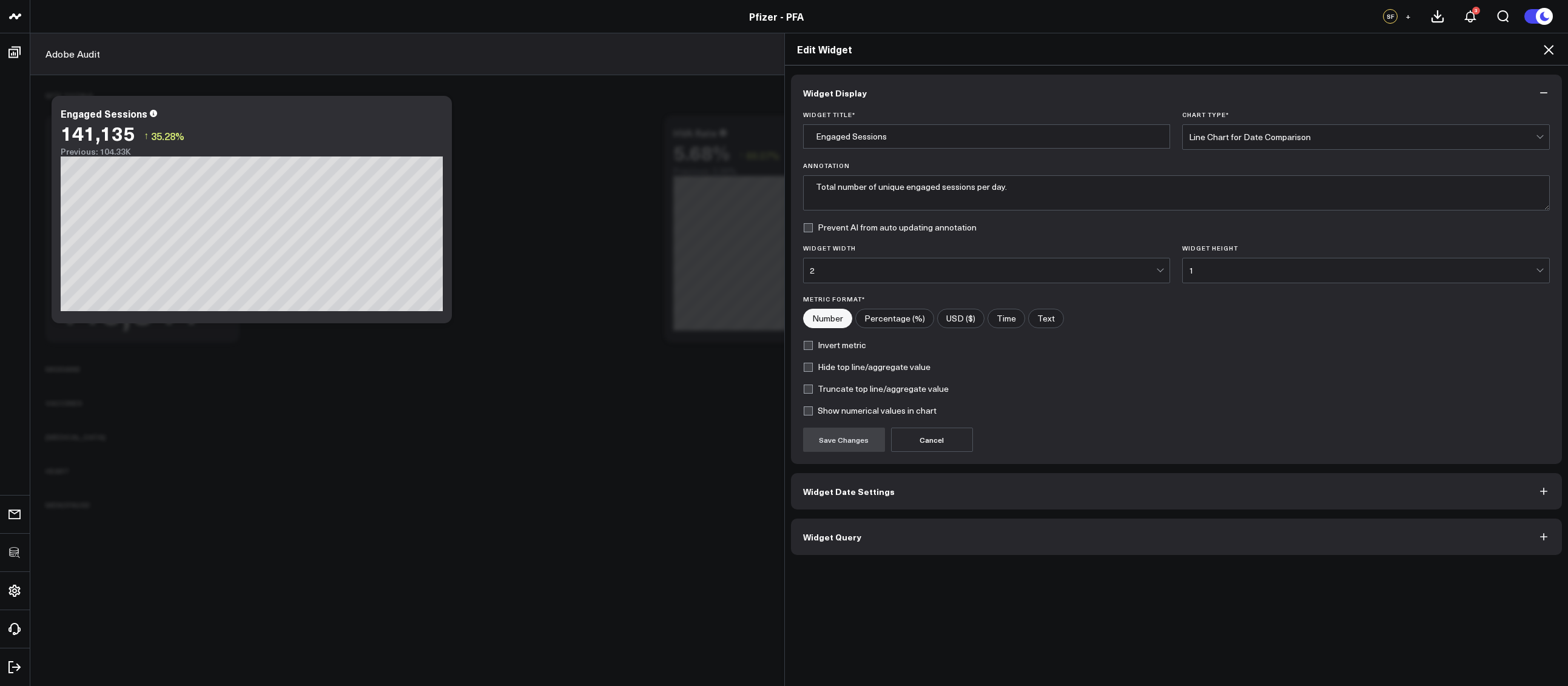
click at [922, 534] on button "Widget Query" at bounding box center [1177, 536] width 771 height 36
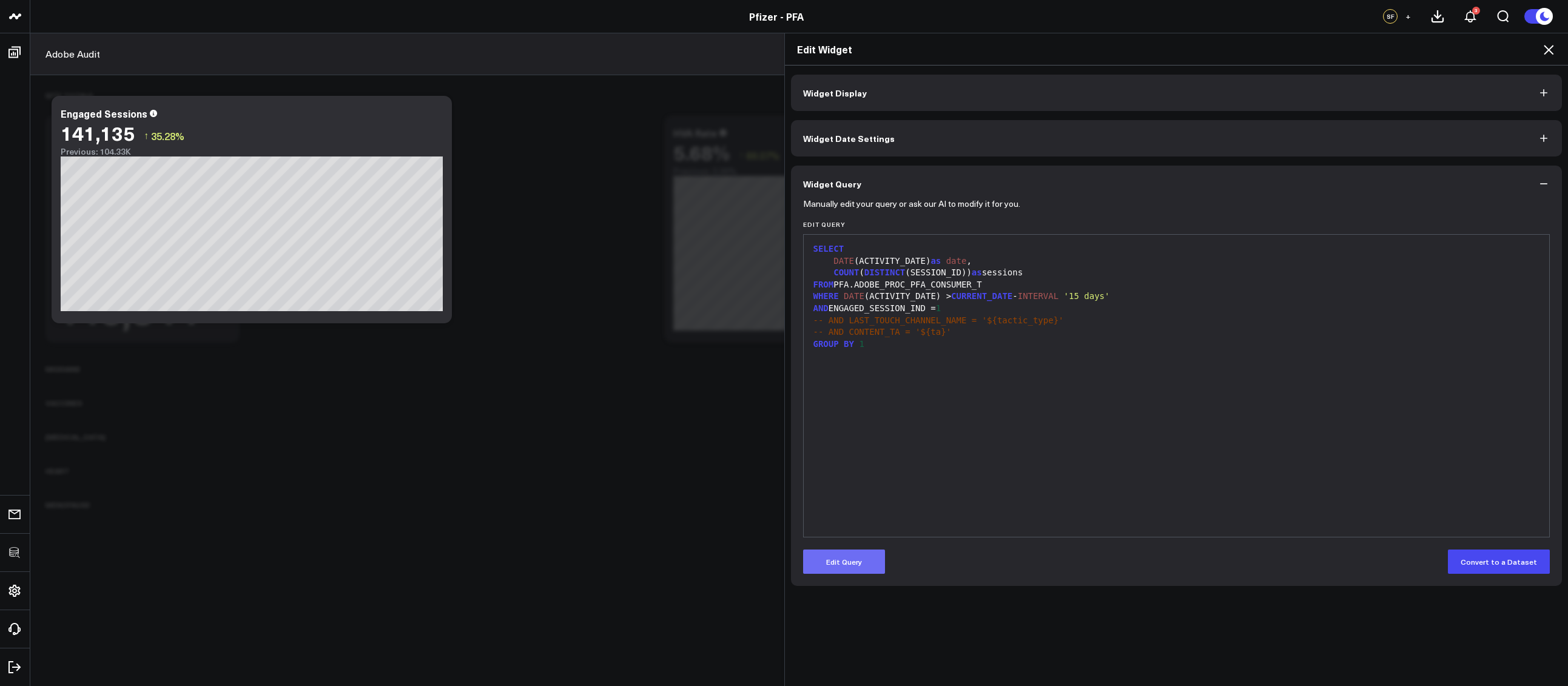
click at [852, 562] on button "Edit Query" at bounding box center [844, 561] width 82 height 24
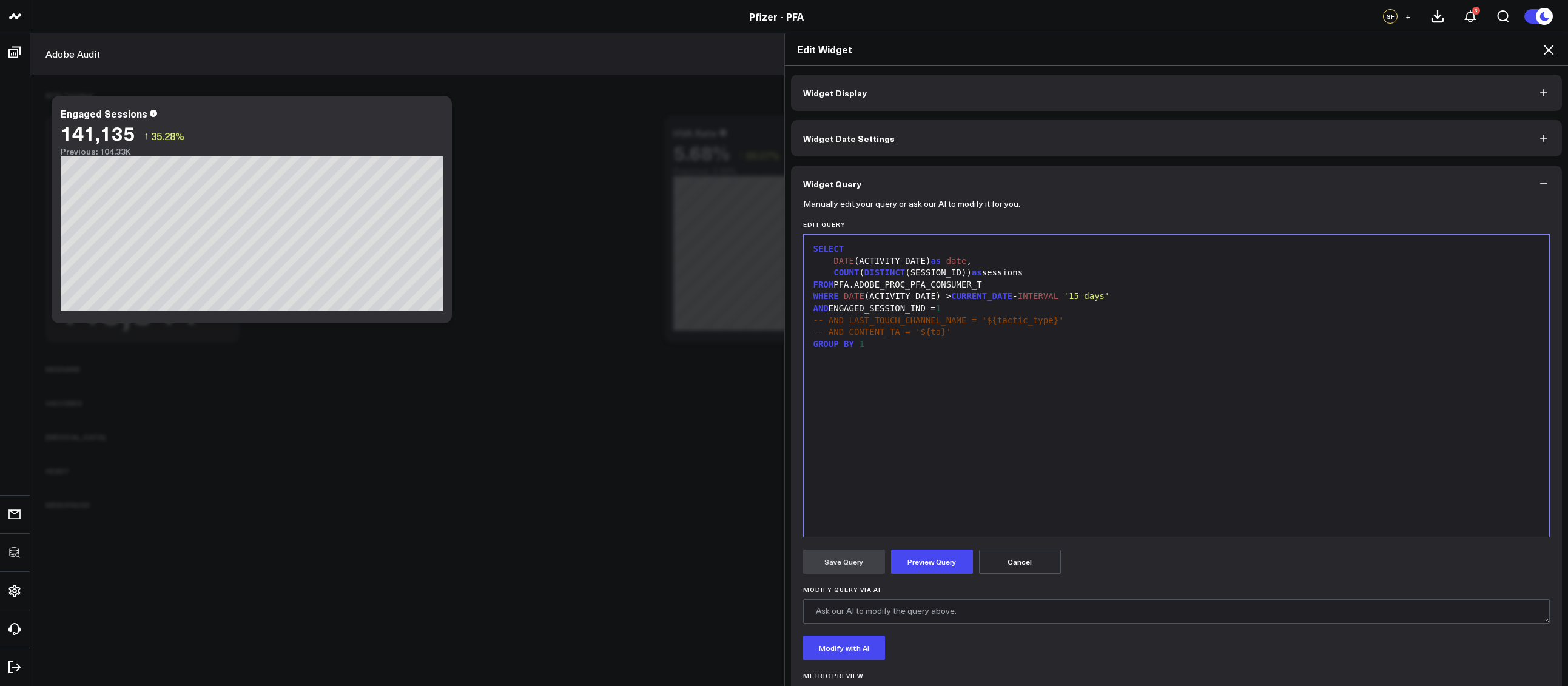
click at [880, 267] on span "DISTINCT" at bounding box center [885, 272] width 41 height 9
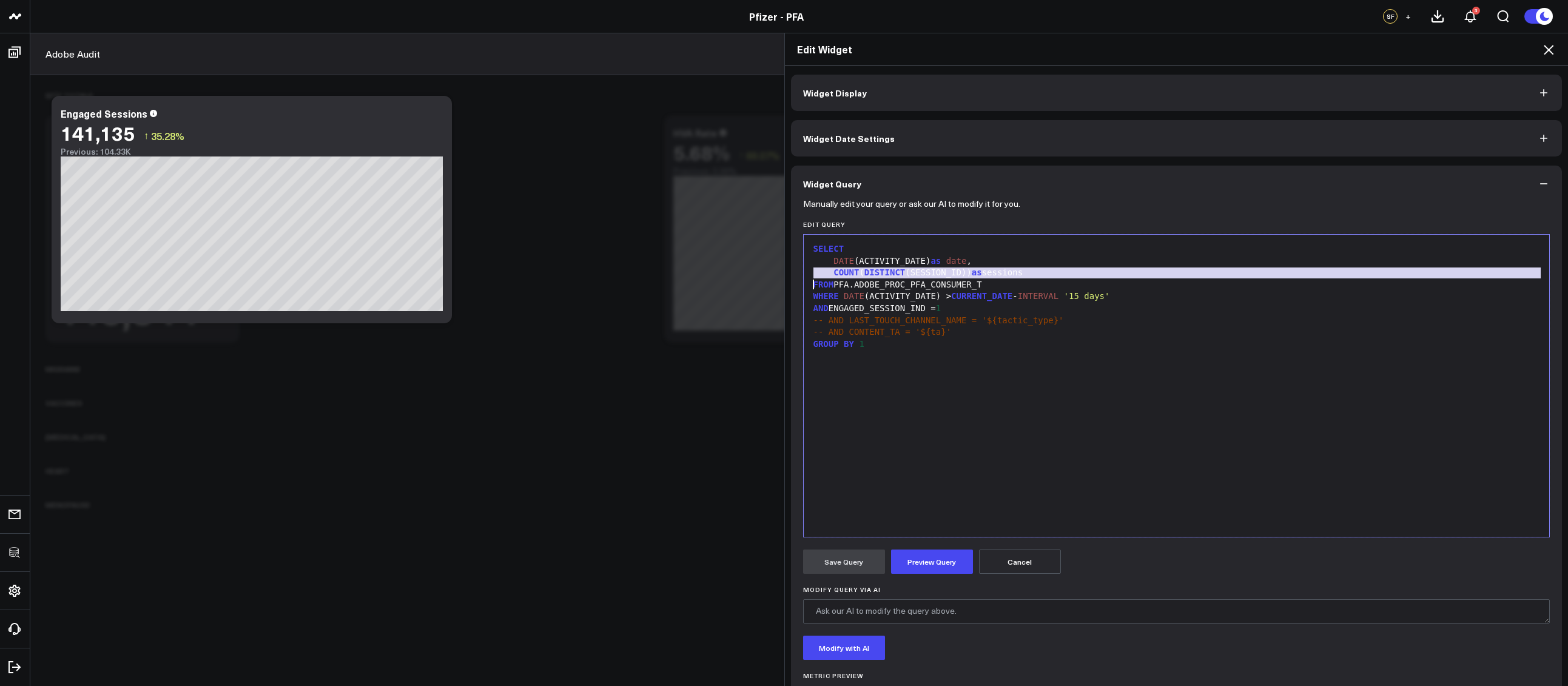
click at [878, 259] on div "DATE (ACTIVITY_DATE) as date ," at bounding box center [1176, 261] width 734 height 12
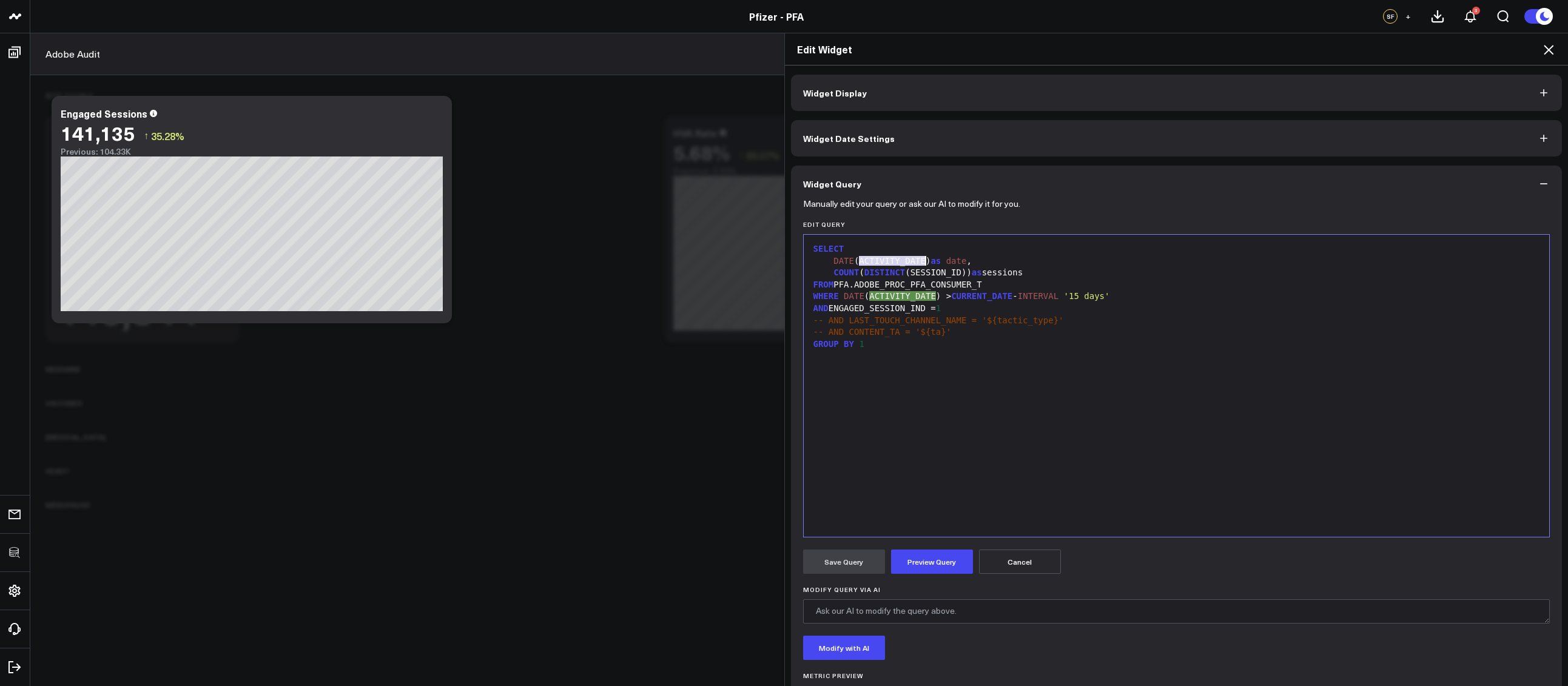
click at [878, 259] on div "DATE (ACTIVITY_DATE) as date ," at bounding box center [1176, 261] width 734 height 12
click at [859, 335] on div "GROUP BY 1" at bounding box center [1176, 332] width 734 height 12
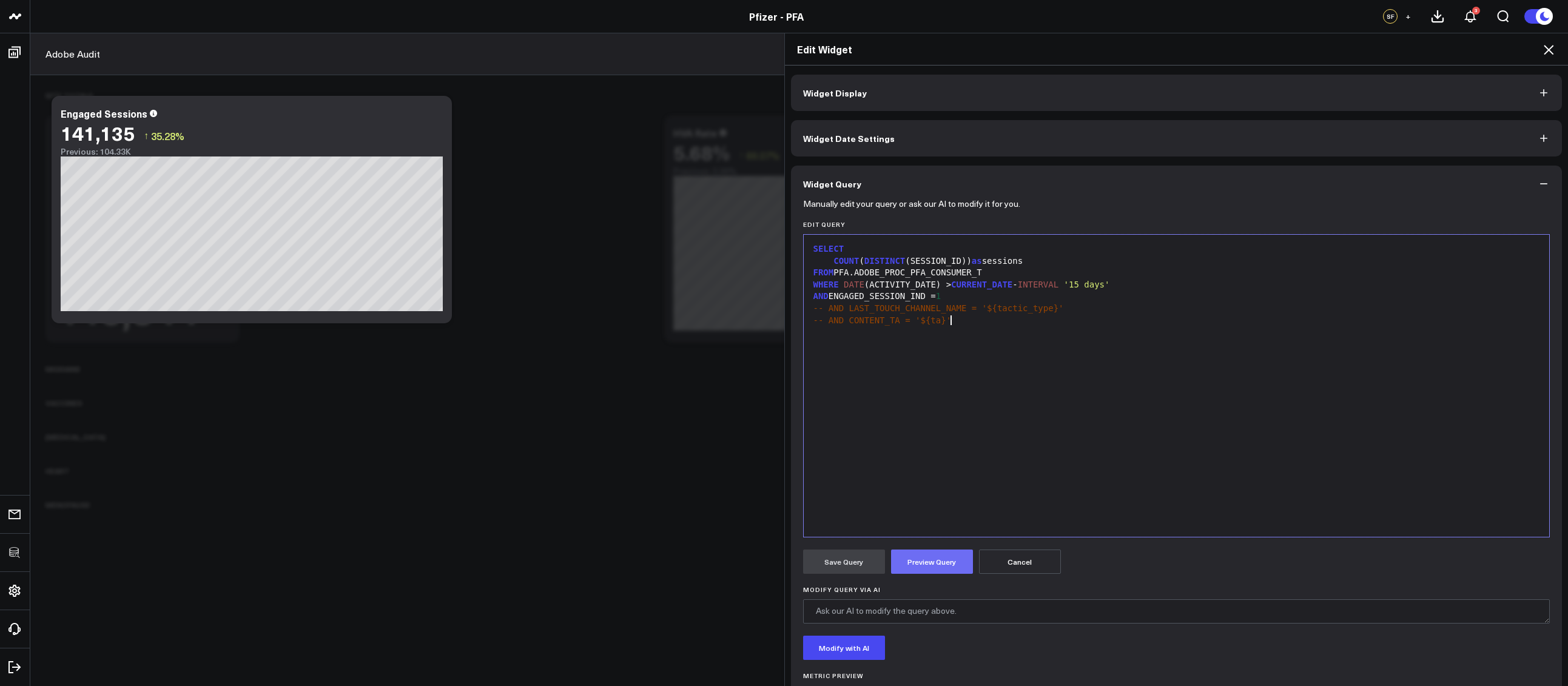
click at [913, 560] on button "Preview Query" at bounding box center [931, 561] width 82 height 24
click at [847, 565] on button "Save Query" at bounding box center [844, 561] width 82 height 24
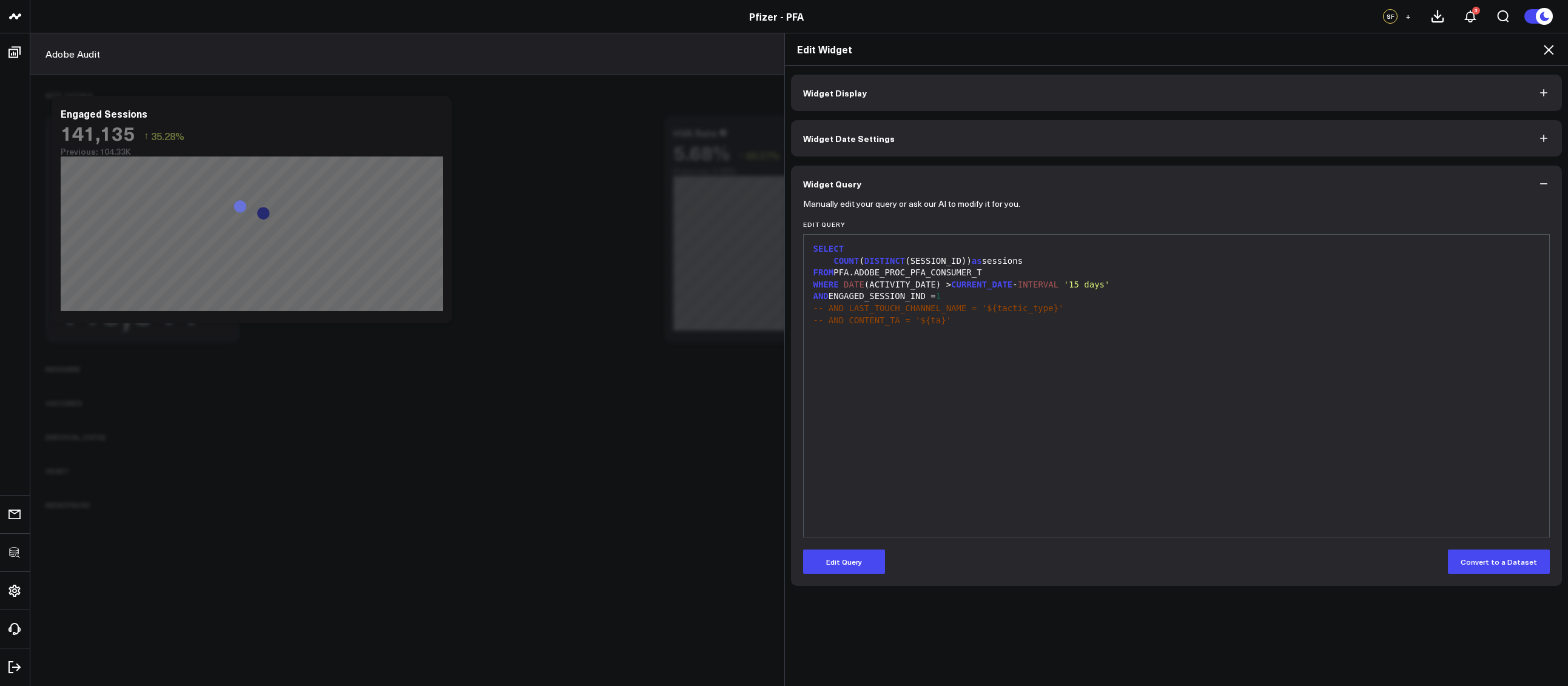
click at [1546, 48] on icon at bounding box center [1548, 50] width 14 height 14
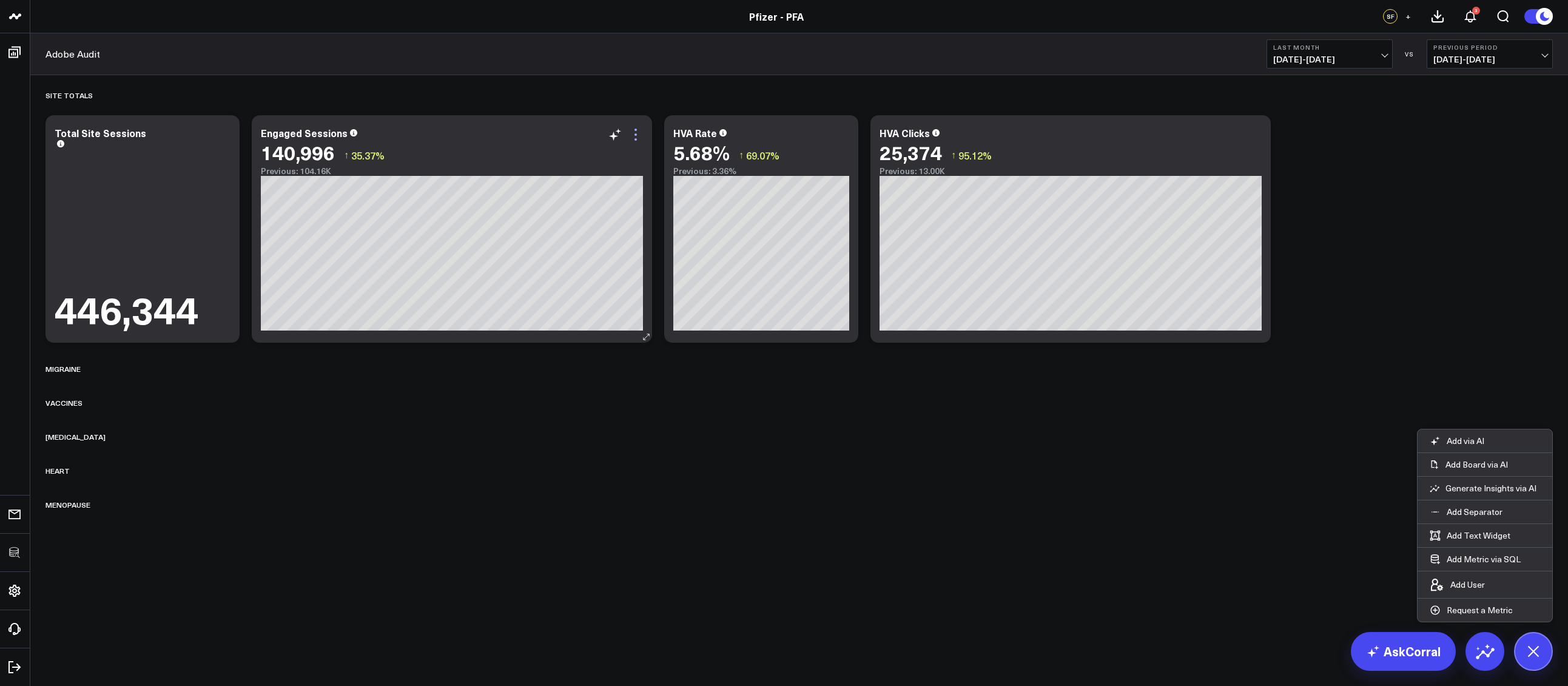
click at [639, 140] on icon at bounding box center [636, 134] width 14 height 14
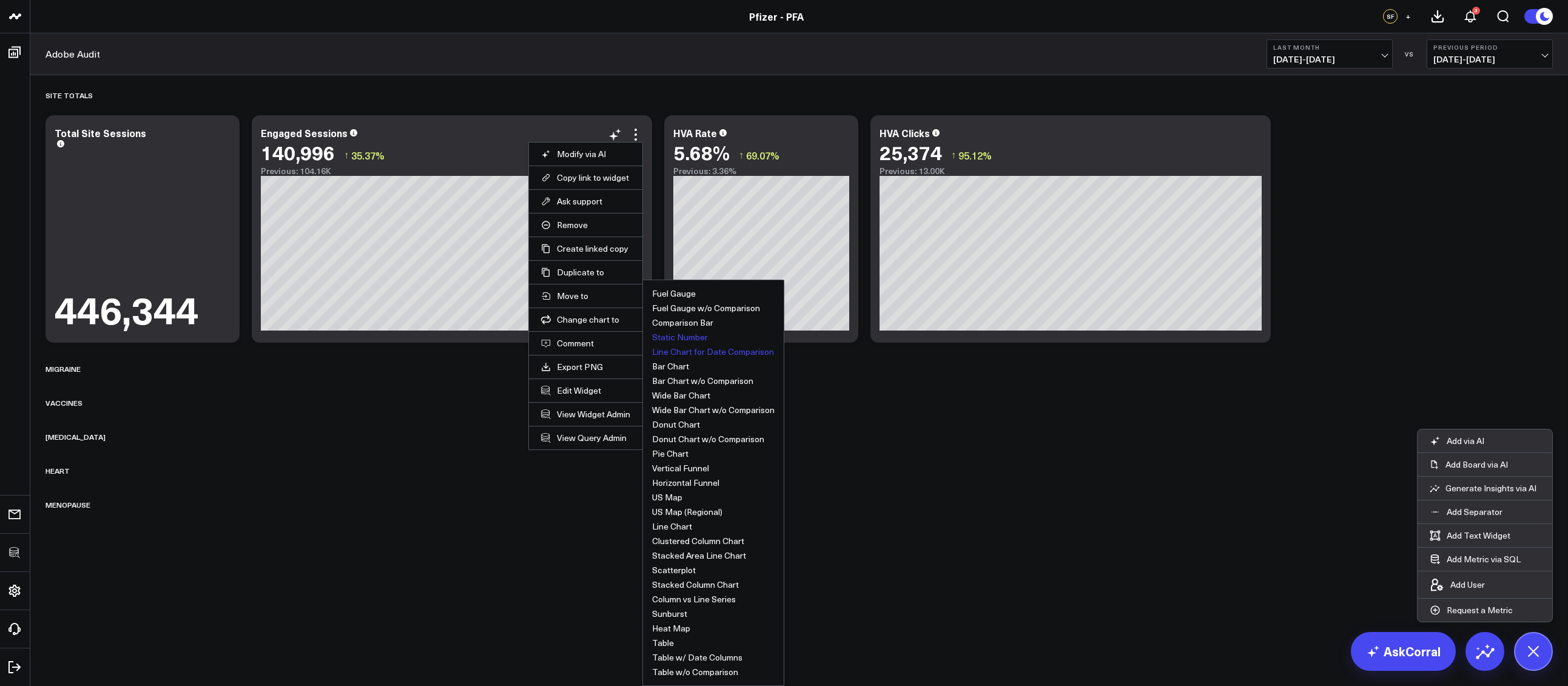
click at [663, 337] on button "Static Number" at bounding box center [680, 337] width 56 height 9
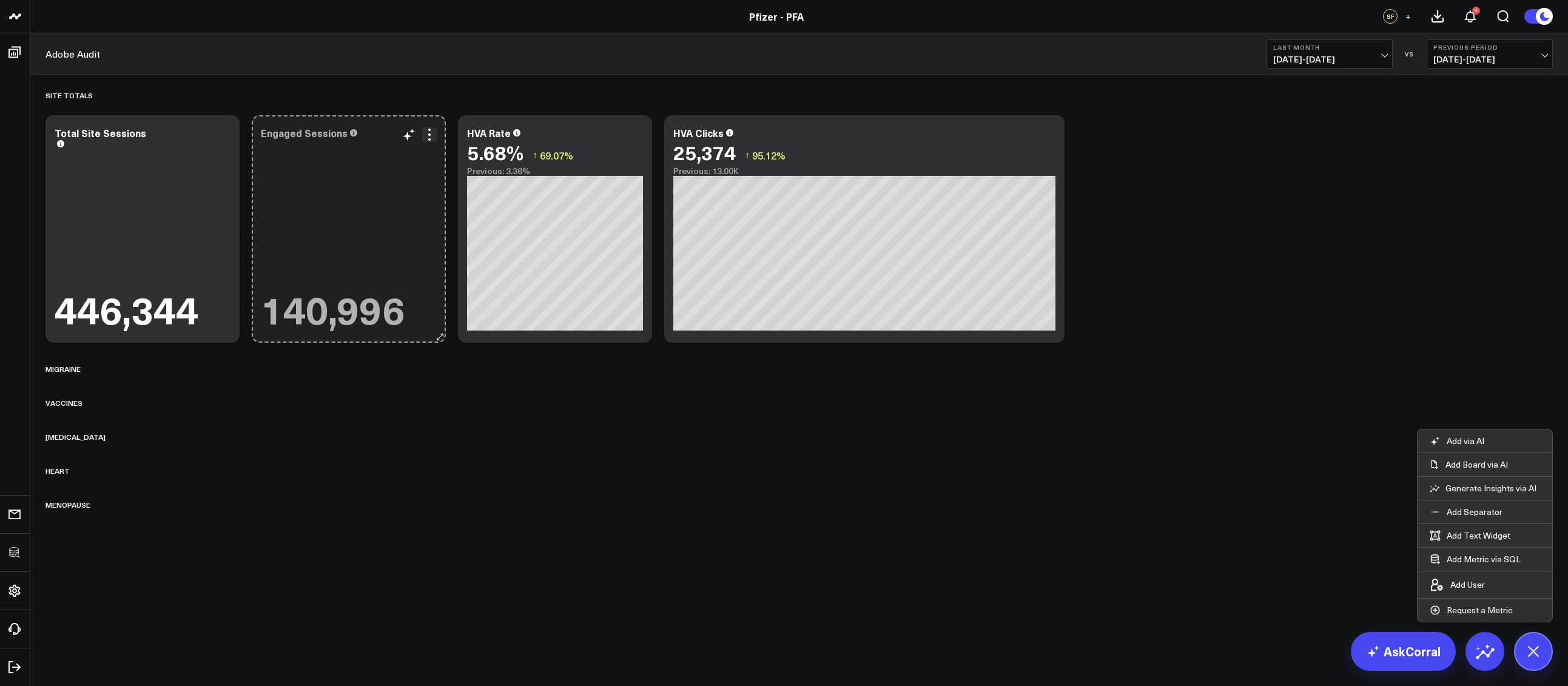
drag, startPoint x: 647, startPoint y: 335, endPoint x: 419, endPoint y: 330, distance: 228.1
click at [419, 330] on div "Engaged Sessions 140,996 So sorry. The query returned no results. Ask a Data An…" at bounding box center [349, 229] width 194 height 227
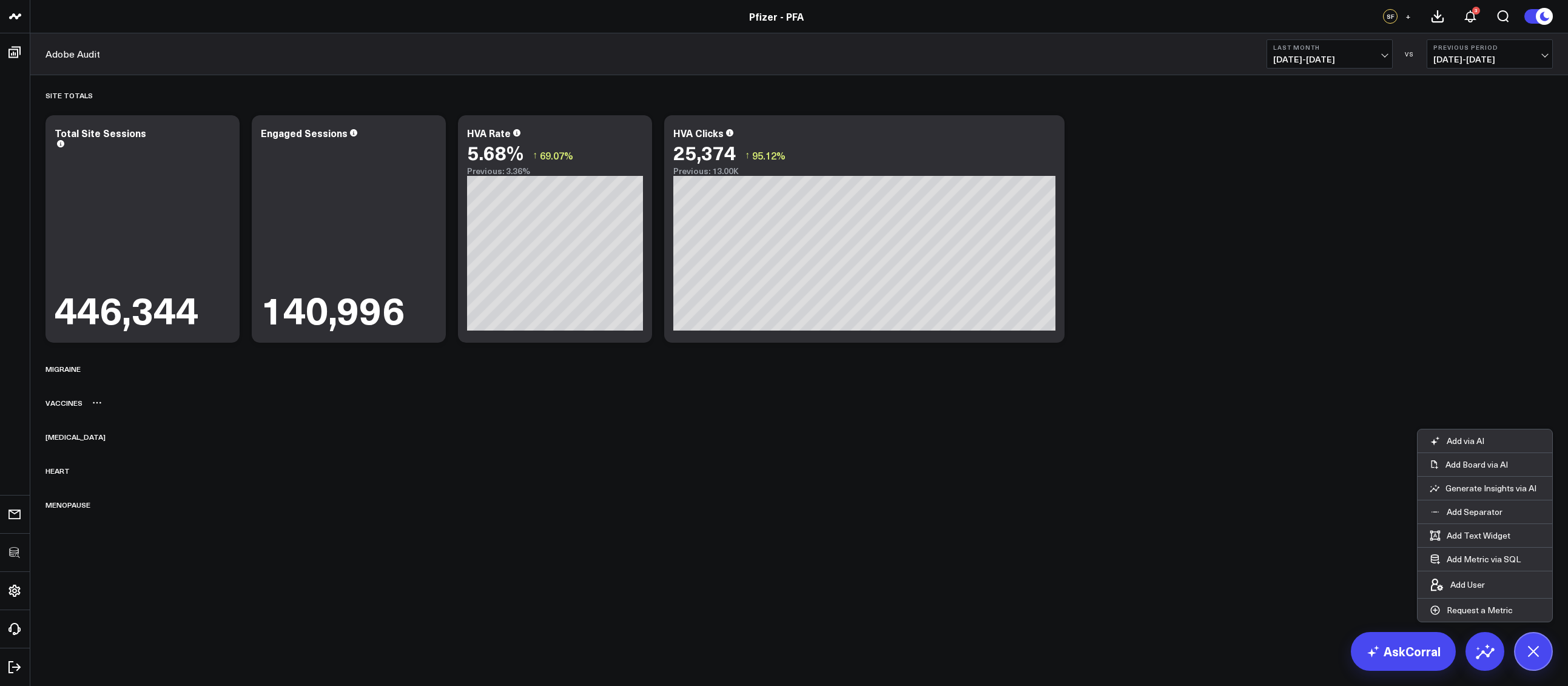
click at [610, 394] on div "Vaccines" at bounding box center [799, 402] width 1507 height 28
click at [1054, 137] on icon at bounding box center [1047, 134] width 14 height 14
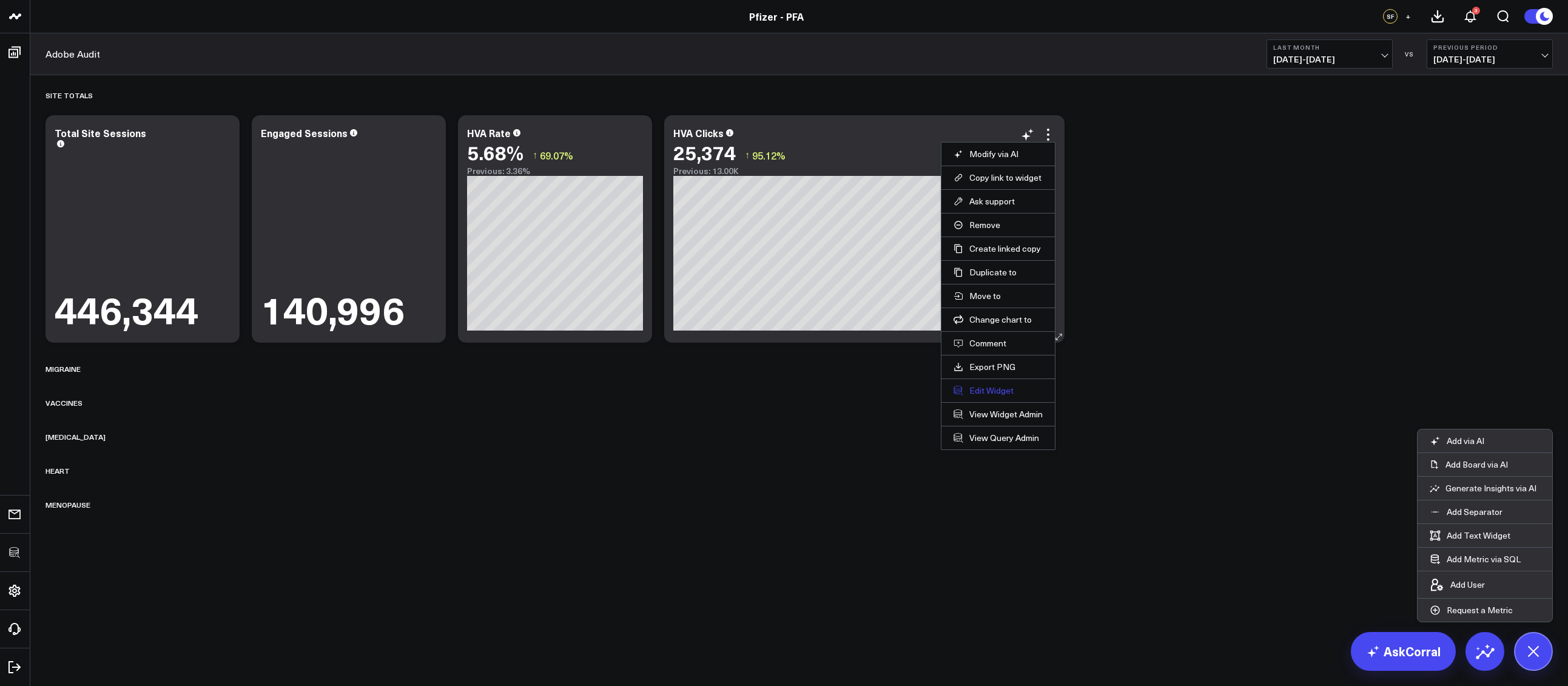
click at [981, 387] on button "Edit Widget" at bounding box center [998, 390] width 89 height 11
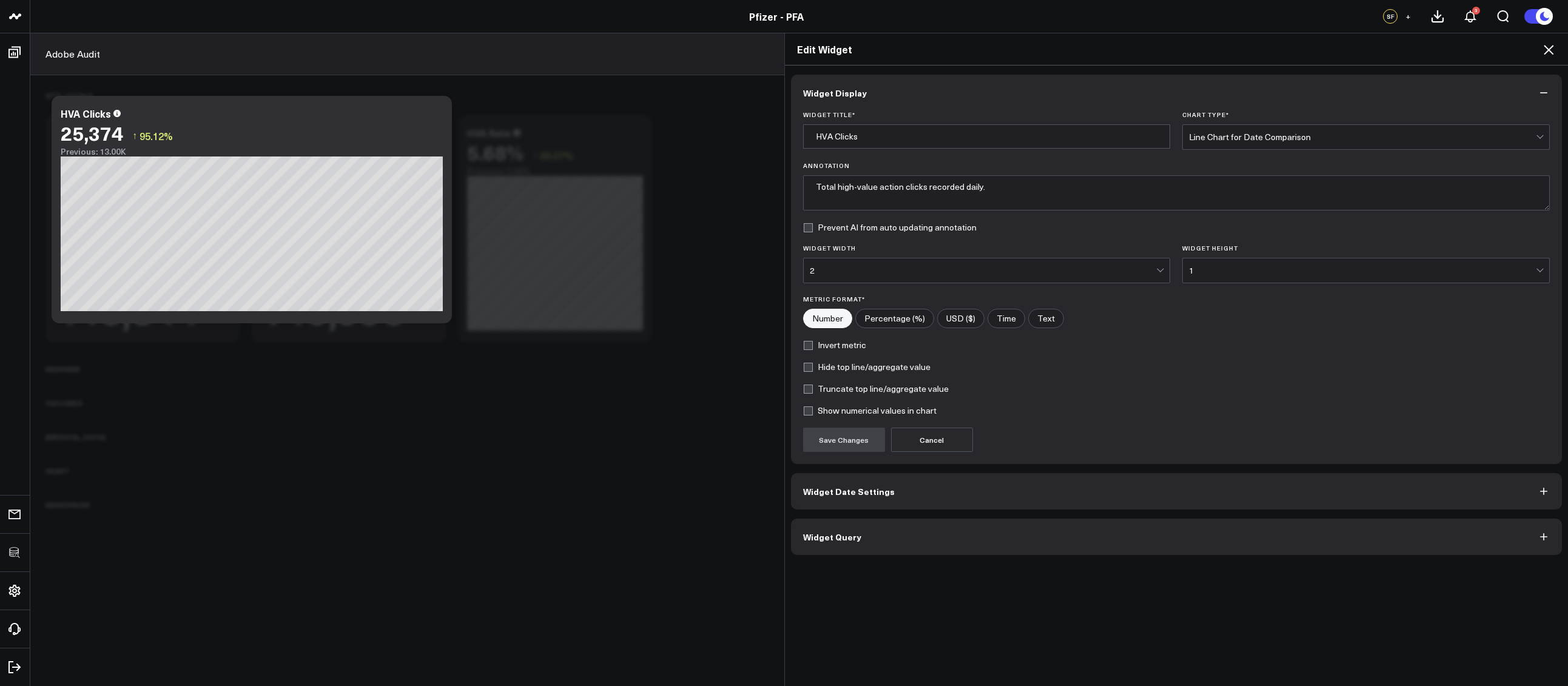
click at [947, 534] on button "Widget Query" at bounding box center [1177, 536] width 771 height 36
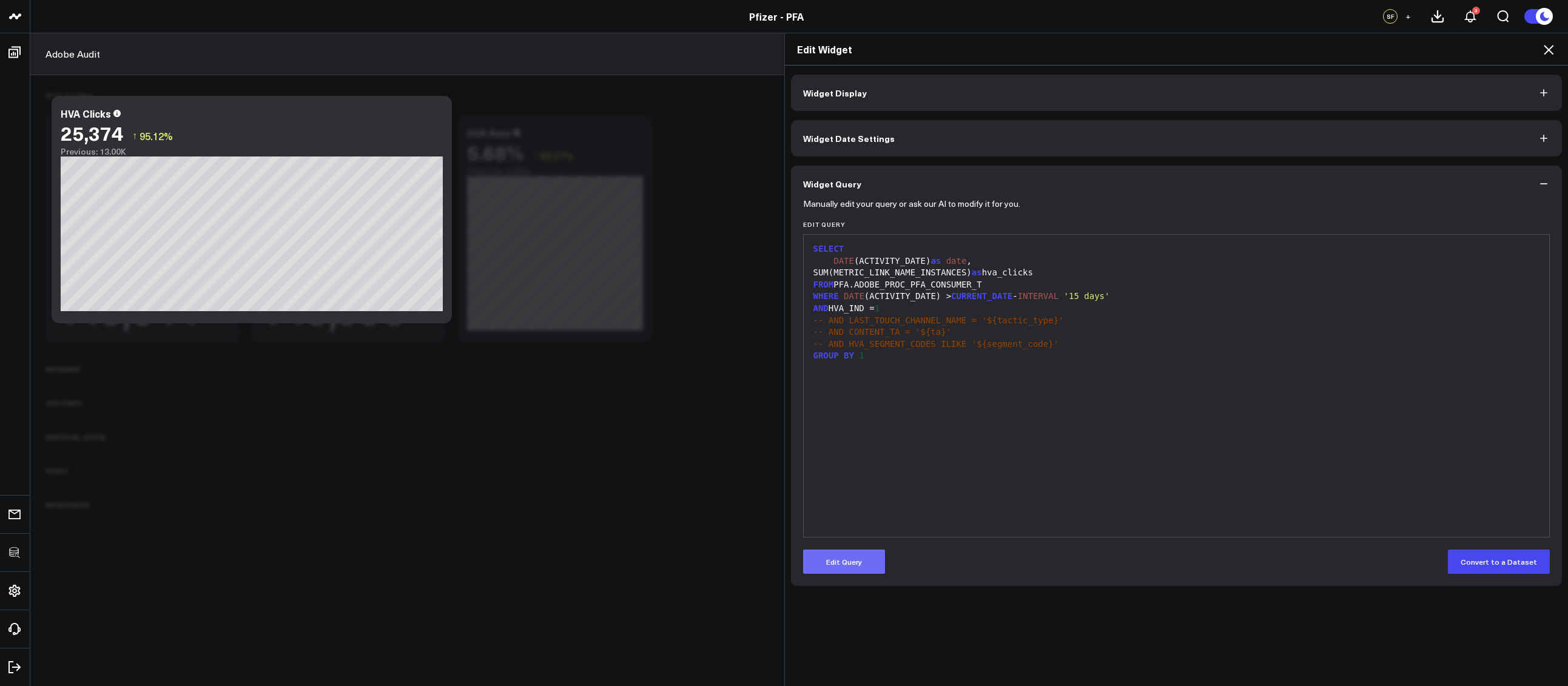
click at [864, 562] on button "Edit Query" at bounding box center [844, 561] width 82 height 24
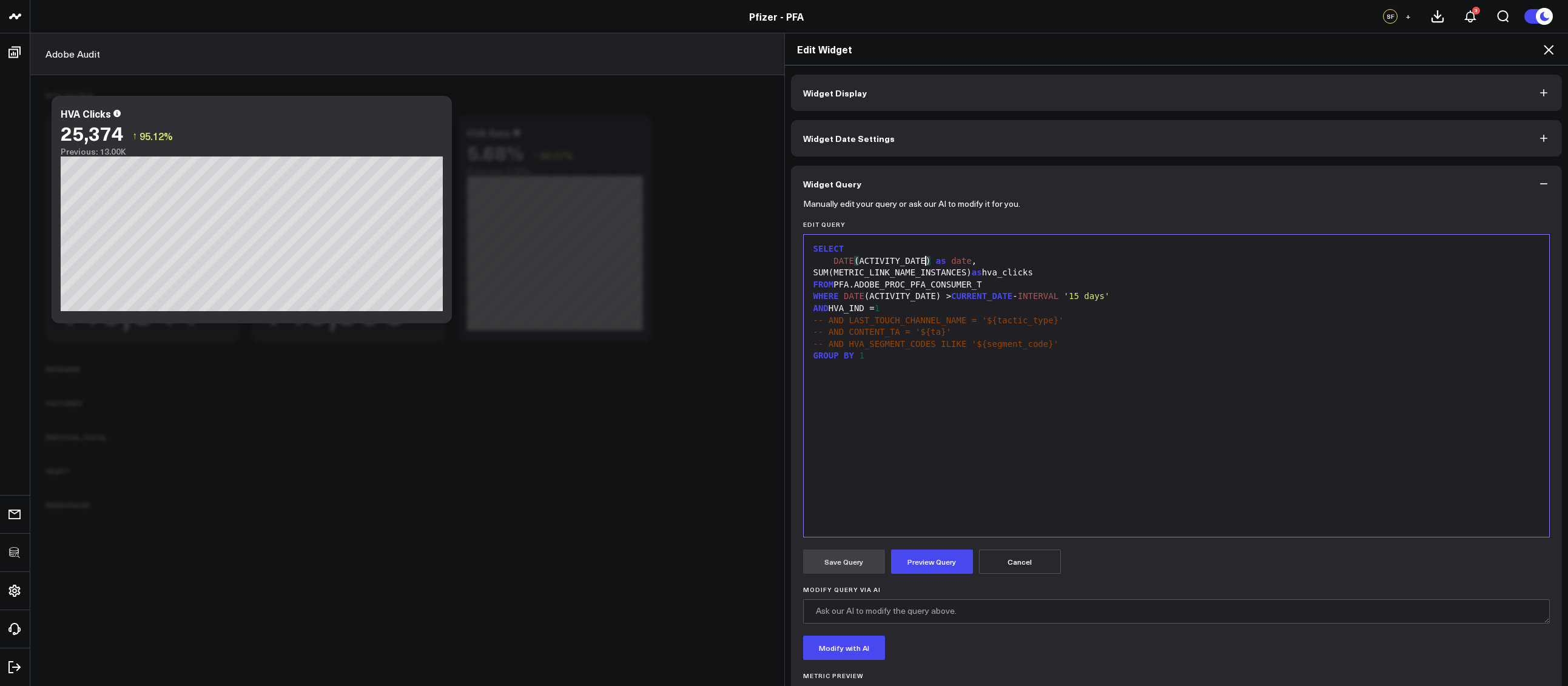
click at [922, 259] on div "DATE ( ACTIVITY_DATE ) as date ," at bounding box center [1176, 261] width 734 height 12
click at [922, 259] on div "DATE (ACTIVITY_DATE) as date ," at bounding box center [1176, 261] width 734 height 12
click at [866, 340] on div "GROUP BY 1" at bounding box center [1176, 344] width 734 height 12
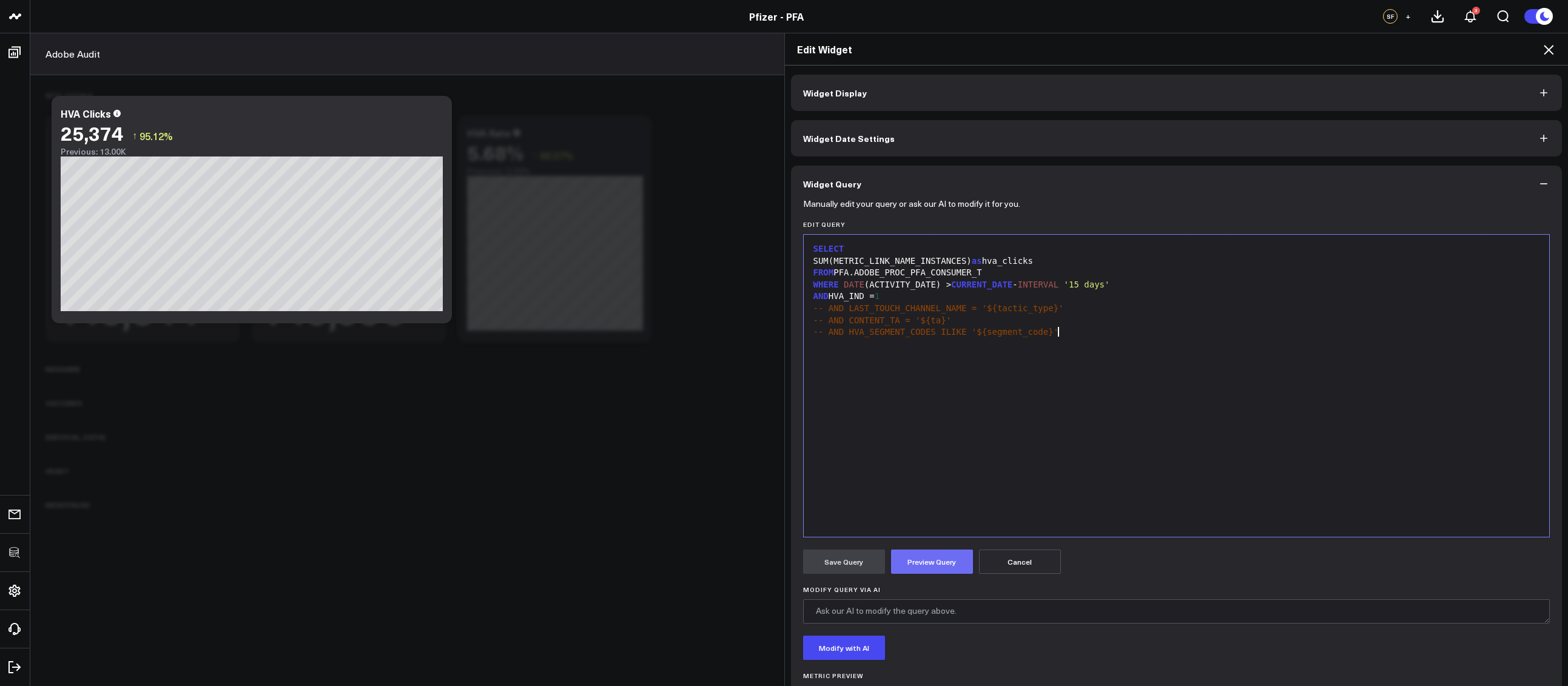
click at [933, 557] on button "Preview Query" at bounding box center [931, 561] width 82 height 24
click at [862, 560] on button "Save Query" at bounding box center [844, 561] width 82 height 24
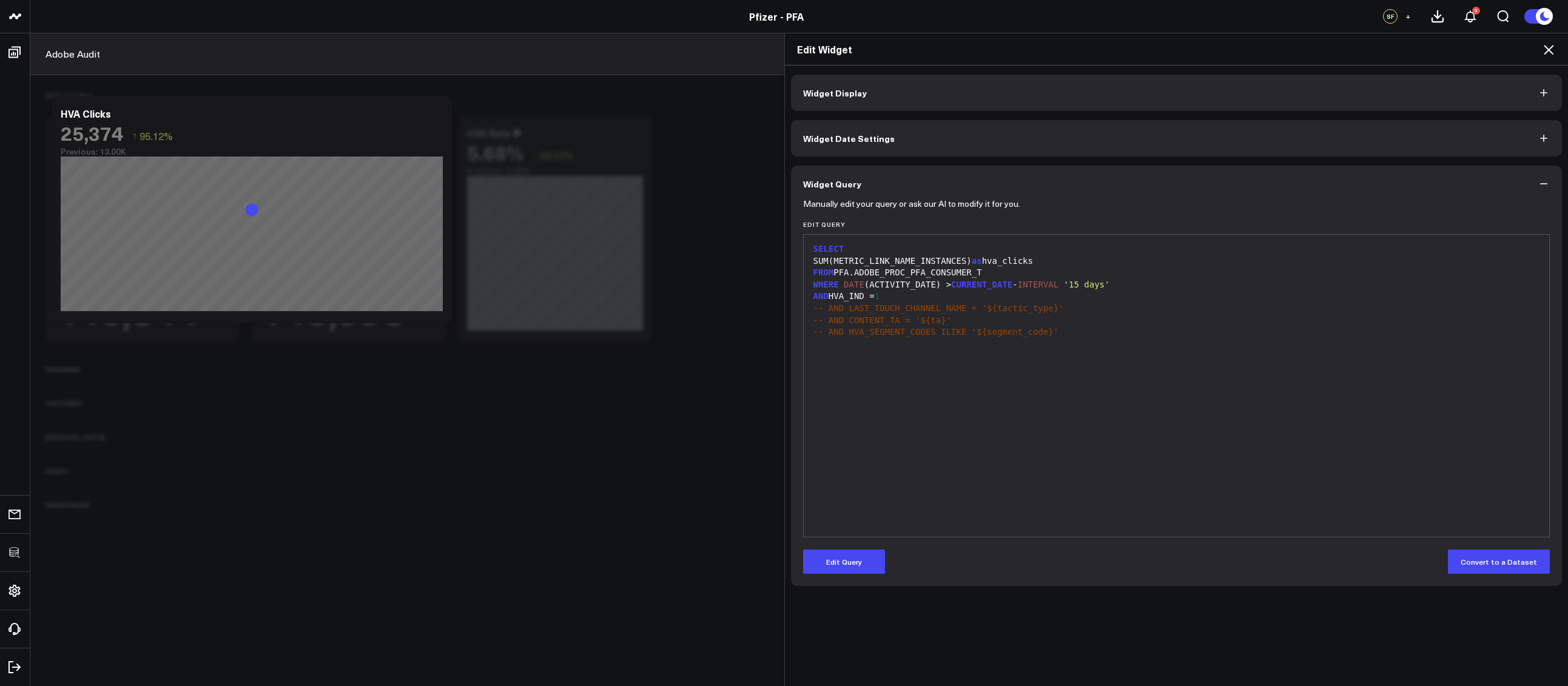
click at [1550, 47] on icon at bounding box center [1548, 50] width 14 height 14
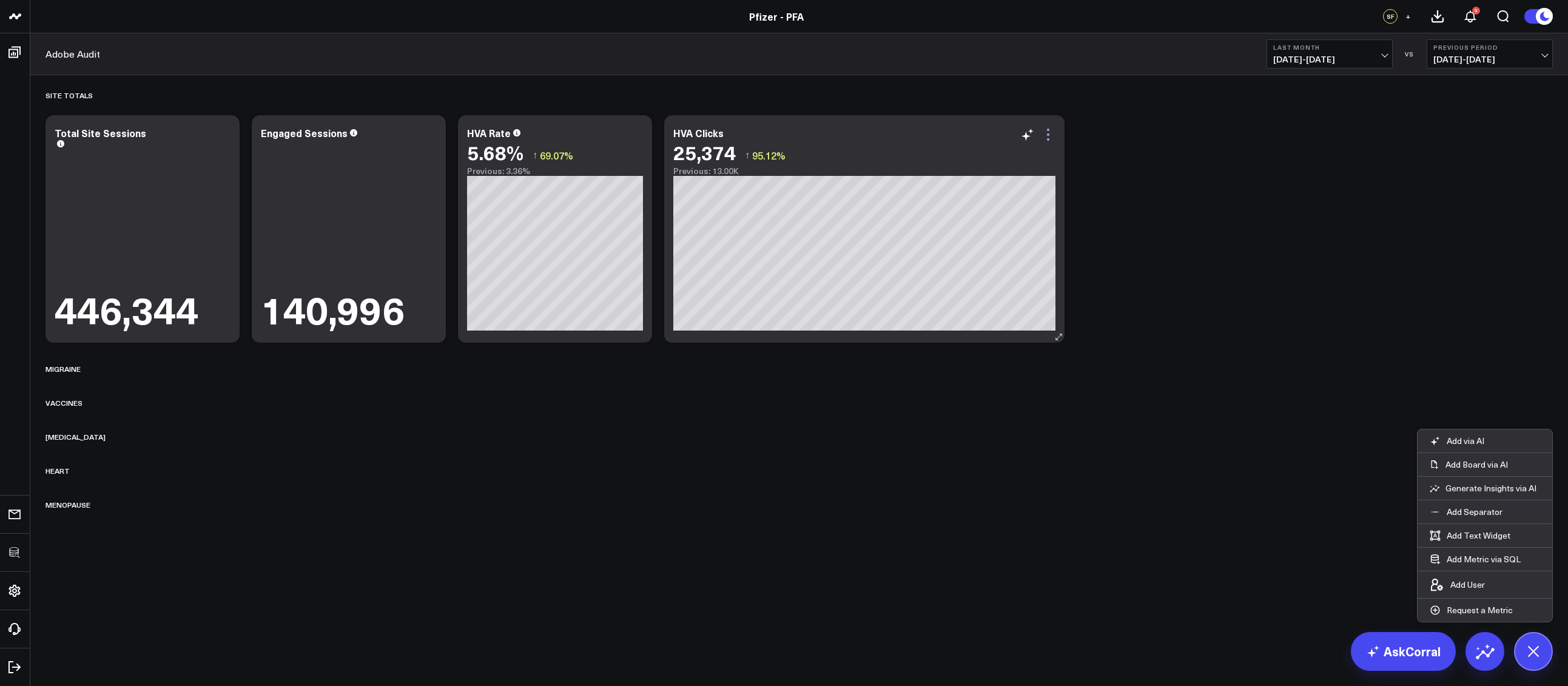
click at [1052, 132] on icon at bounding box center [1047, 134] width 14 height 14
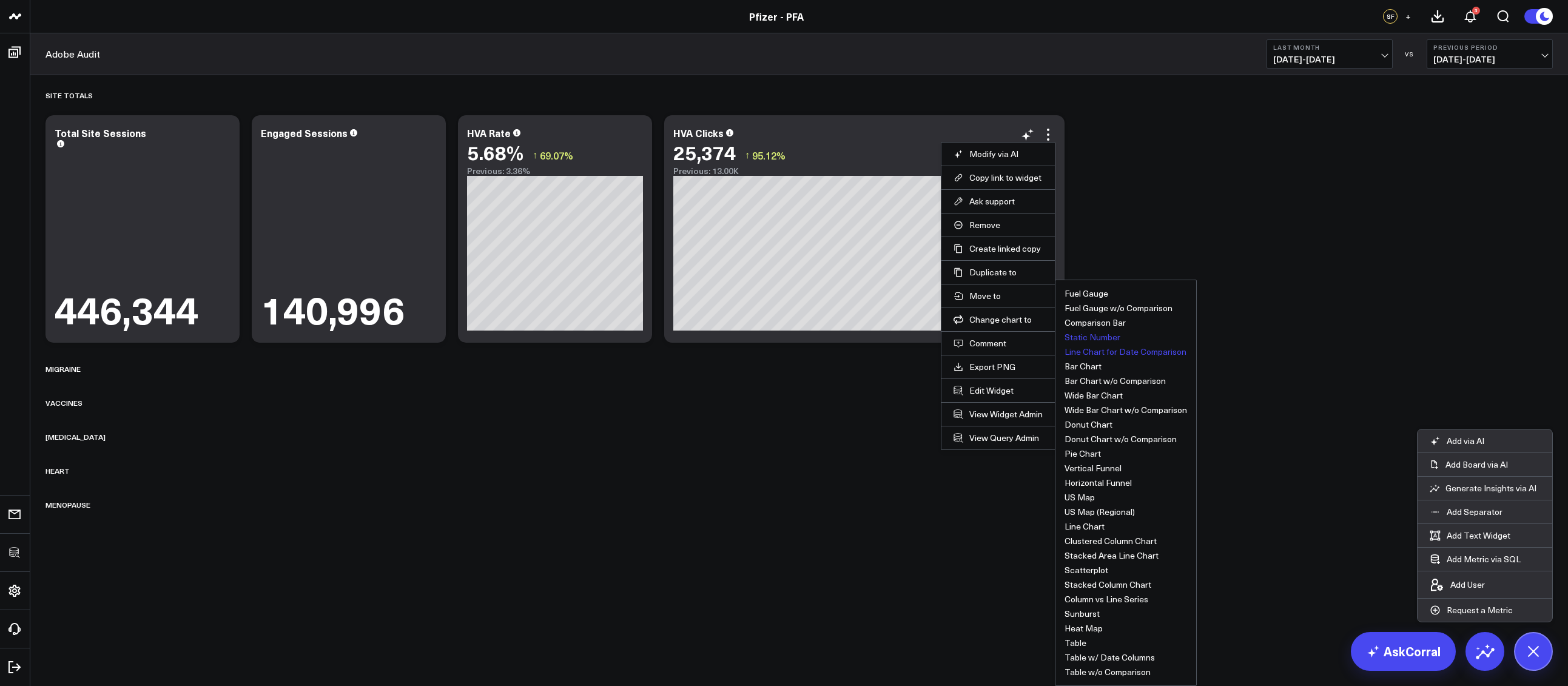
click at [1081, 334] on button "Static Number" at bounding box center [1092, 337] width 56 height 9
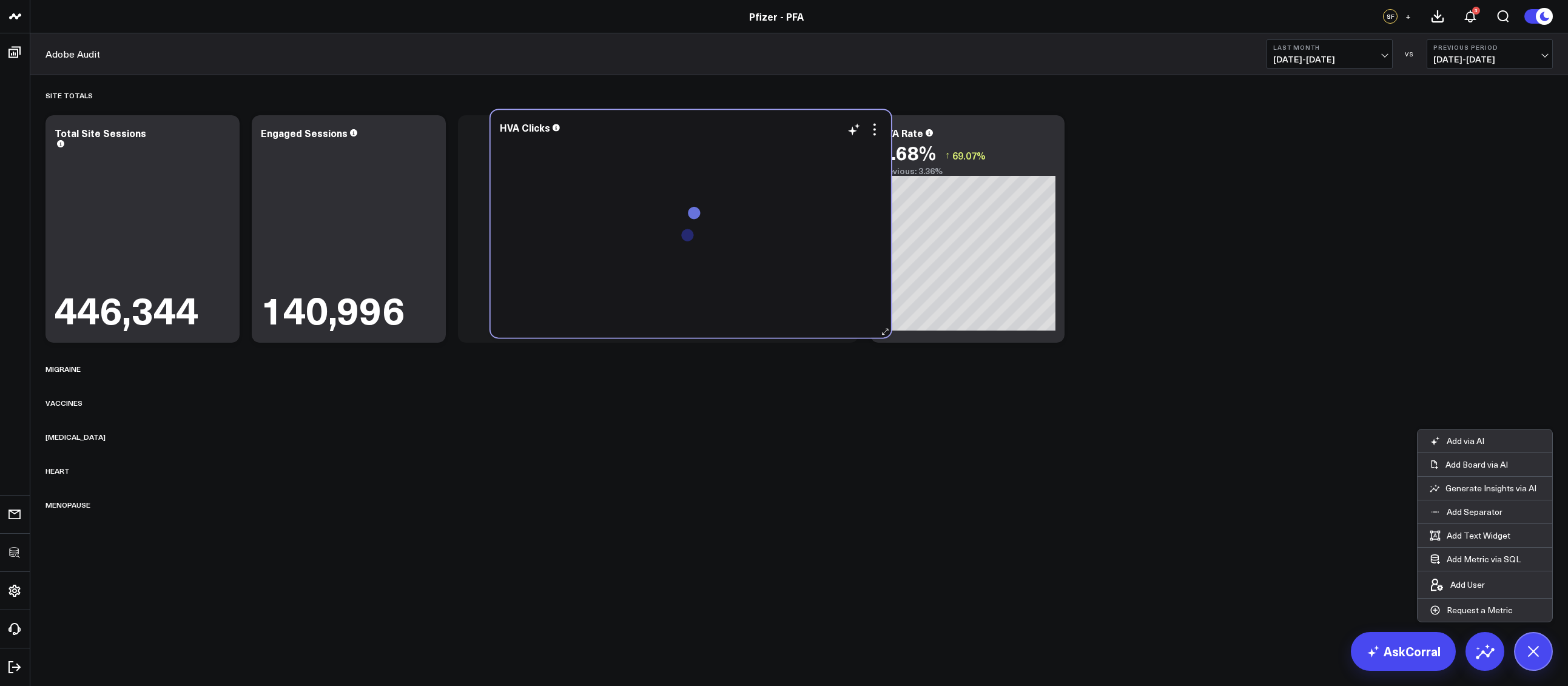
drag, startPoint x: 903, startPoint y: 251, endPoint x: 730, endPoint y: 245, distance: 173.1
click at [730, 245] on div at bounding box center [691, 230] width 382 height 189
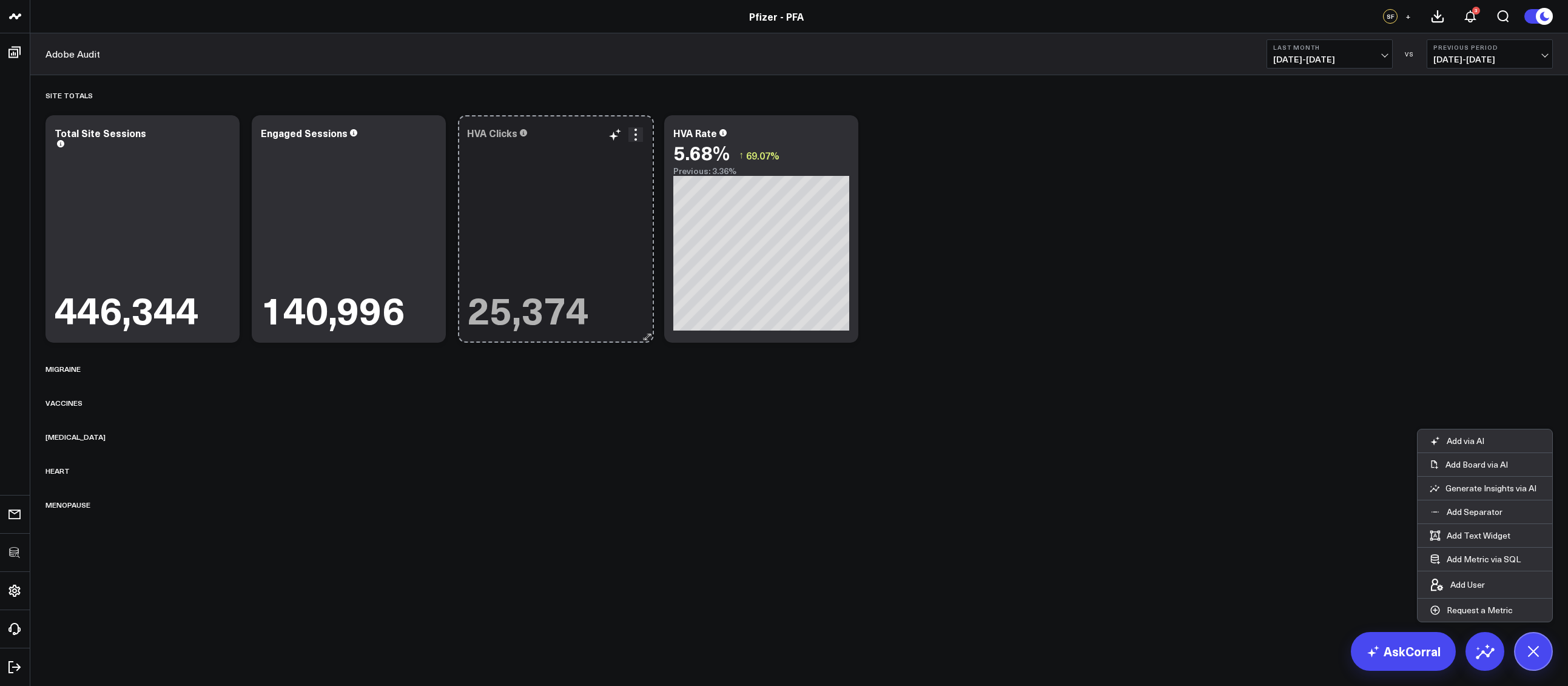
drag, startPoint x: 852, startPoint y: 338, endPoint x: 648, endPoint y: 327, distance: 204.3
click at [648, 327] on div "HVA Clicks 25,374 So sorry. The query returned no results. Ask a Data Analyst" at bounding box center [554, 229] width 194 height 227
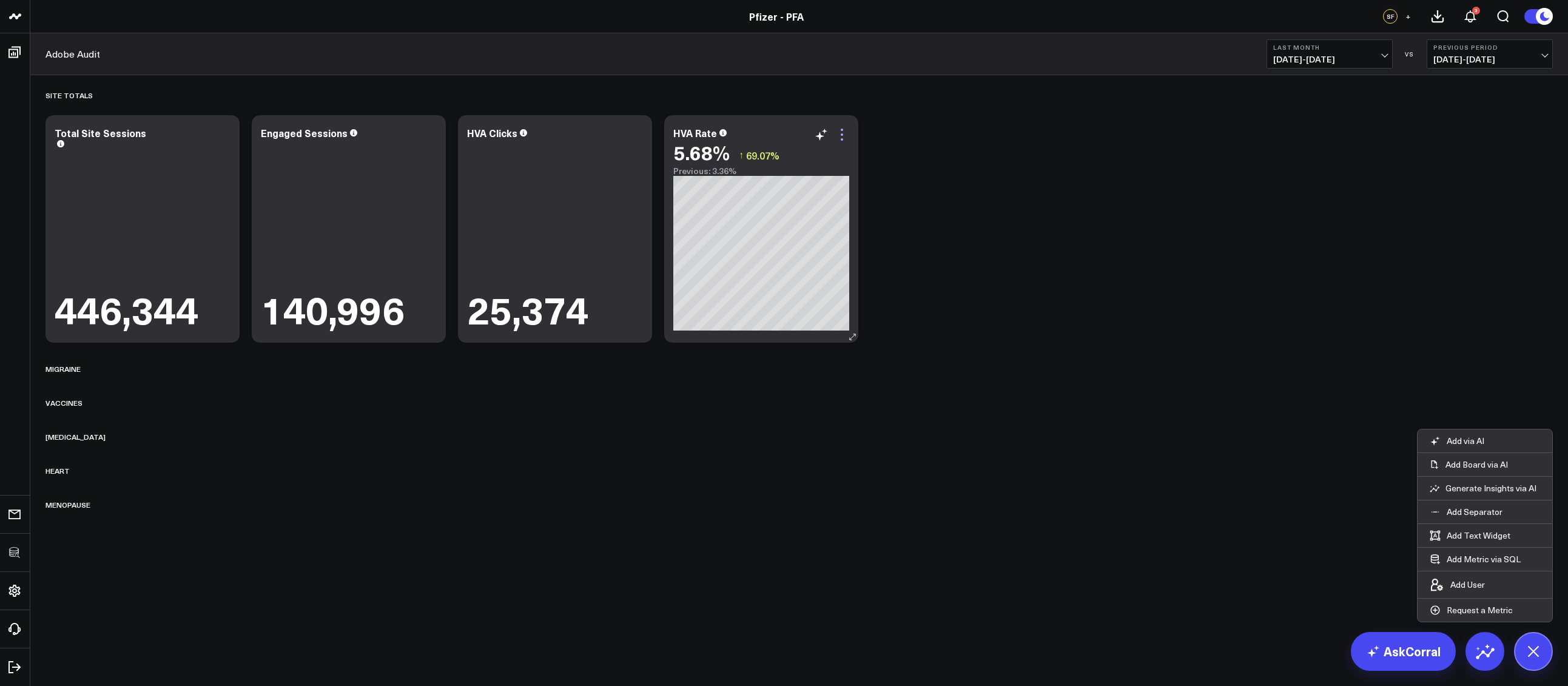
click at [845, 136] on icon at bounding box center [842, 134] width 14 height 14
click at [918, 156] on div "Site Totals Modify via AI Copy link to widget Ask support Remove Create linked …" at bounding box center [799, 296] width 1519 height 443
click at [224, 139] on icon at bounding box center [222, 139] width 2 height 2
click at [0, 0] on button "Adobe Audit" at bounding box center [0, 0] width 0 height 0
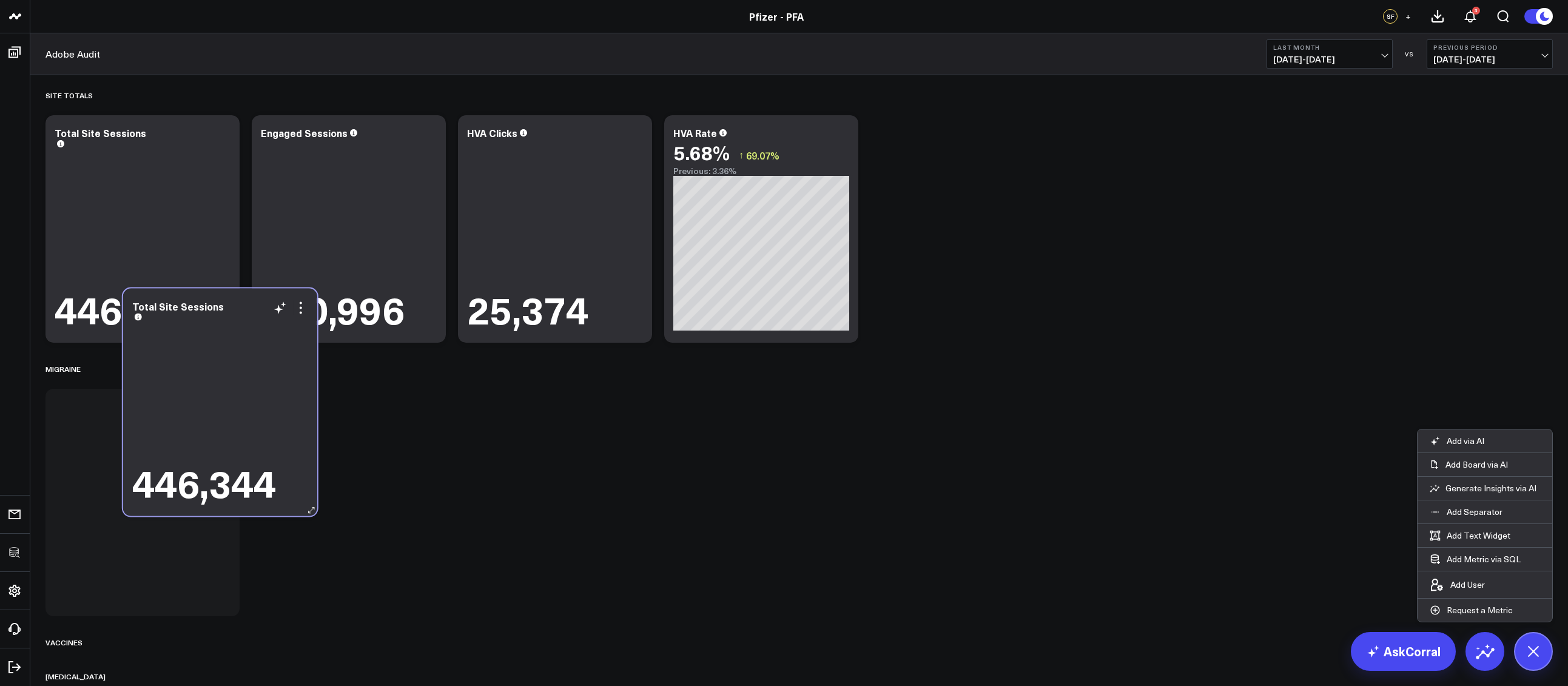
drag, startPoint x: 340, startPoint y: 287, endPoint x: 212, endPoint y: 440, distance: 199.5
click at [212, 440] on div "446,344" at bounding box center [220, 413] width 176 height 181
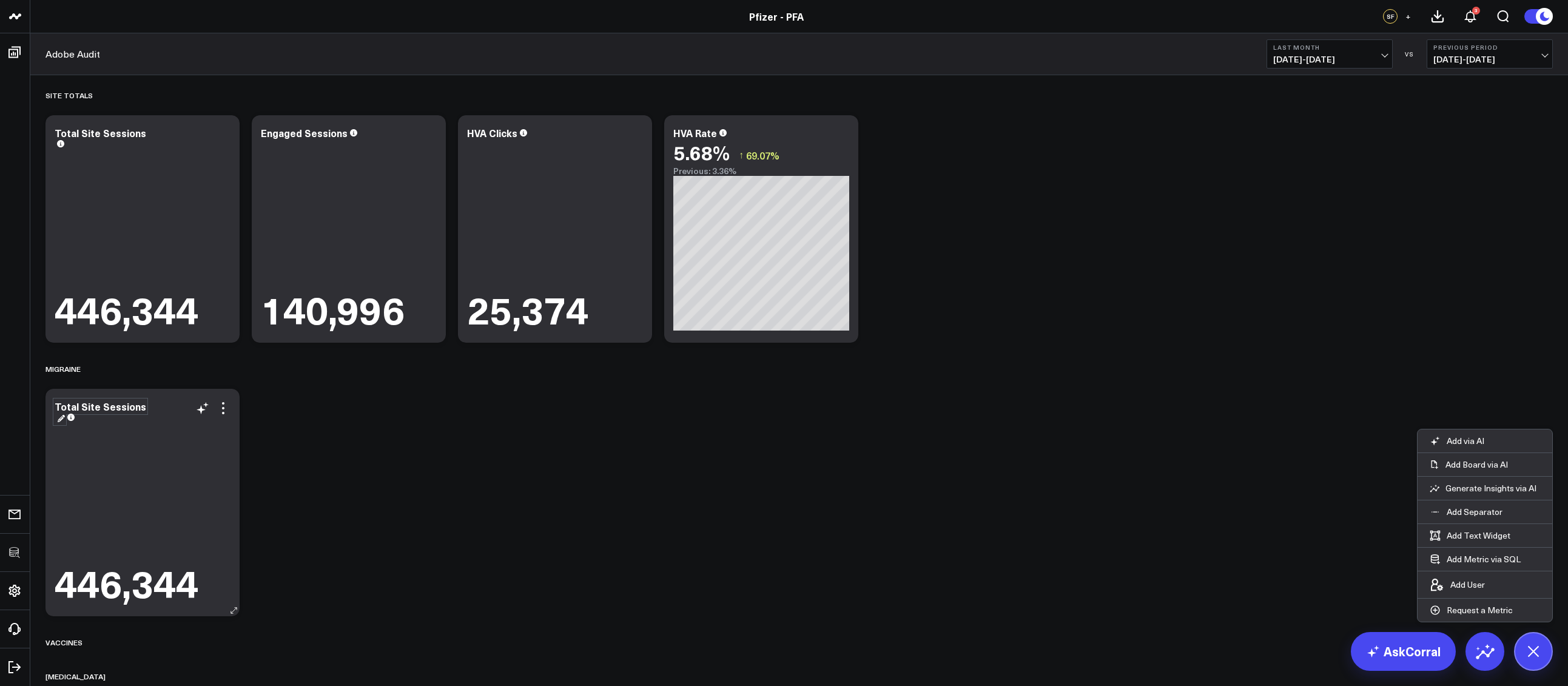
click at [114, 409] on div "Total Site Sessions" at bounding box center [100, 412] width 91 height 24
click at [114, 408] on div "Total Site Sessions" at bounding box center [101, 406] width 94 height 13
click at [106, 411] on span at bounding box center [106, 416] width 7 height 12
drag, startPoint x: 99, startPoint y: 407, endPoint x: 117, endPoint y: 407, distance: 18.0
click at [117, 407] on div "Migraine Site Sessions" at bounding box center [142, 412] width 176 height 22
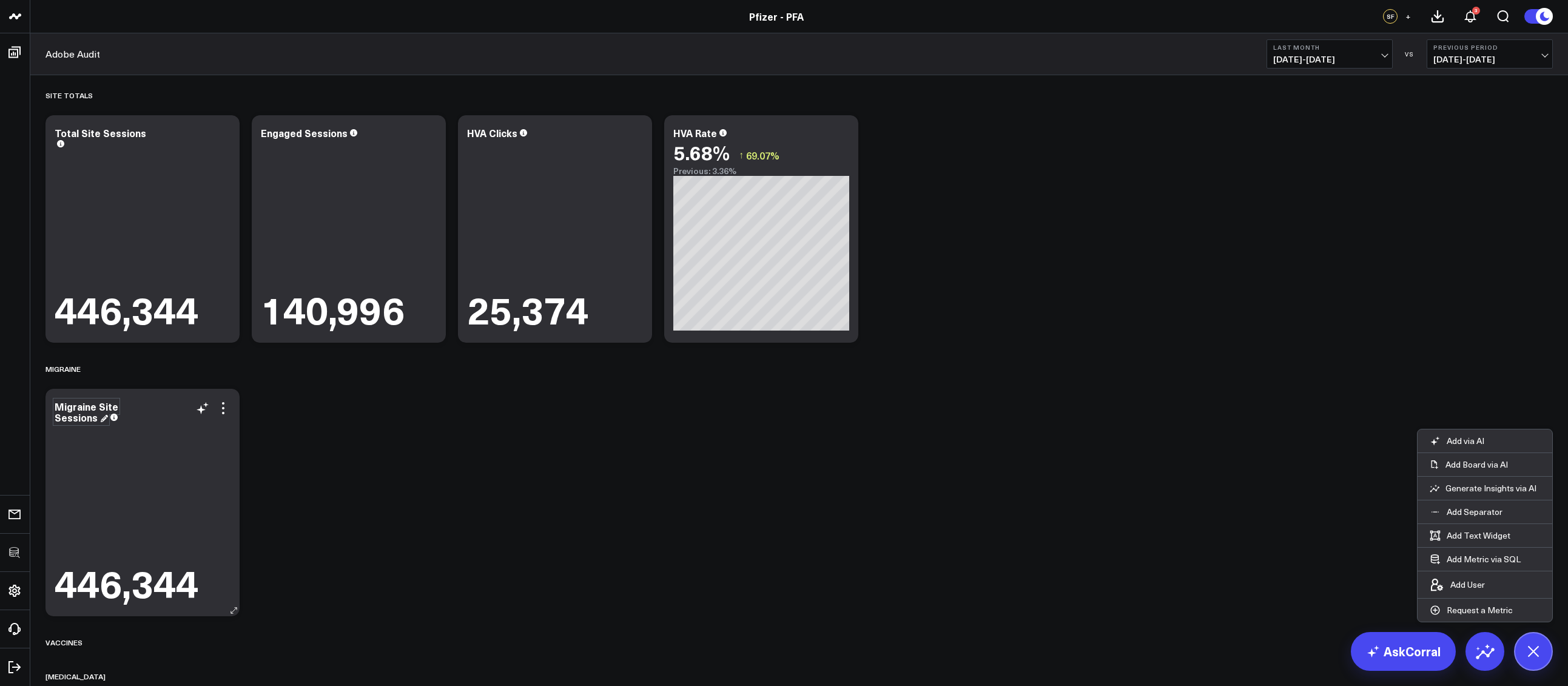
click at [108, 406] on div "Migraine Site Sessions" at bounding box center [86, 412] width 64 height 24
click at [294, 417] on div "Site Totals Modify via AI Copy link to widget Ask support Remove Create linked …" at bounding box center [799, 416] width 1519 height 683
click at [227, 404] on icon at bounding box center [223, 408] width 14 height 14
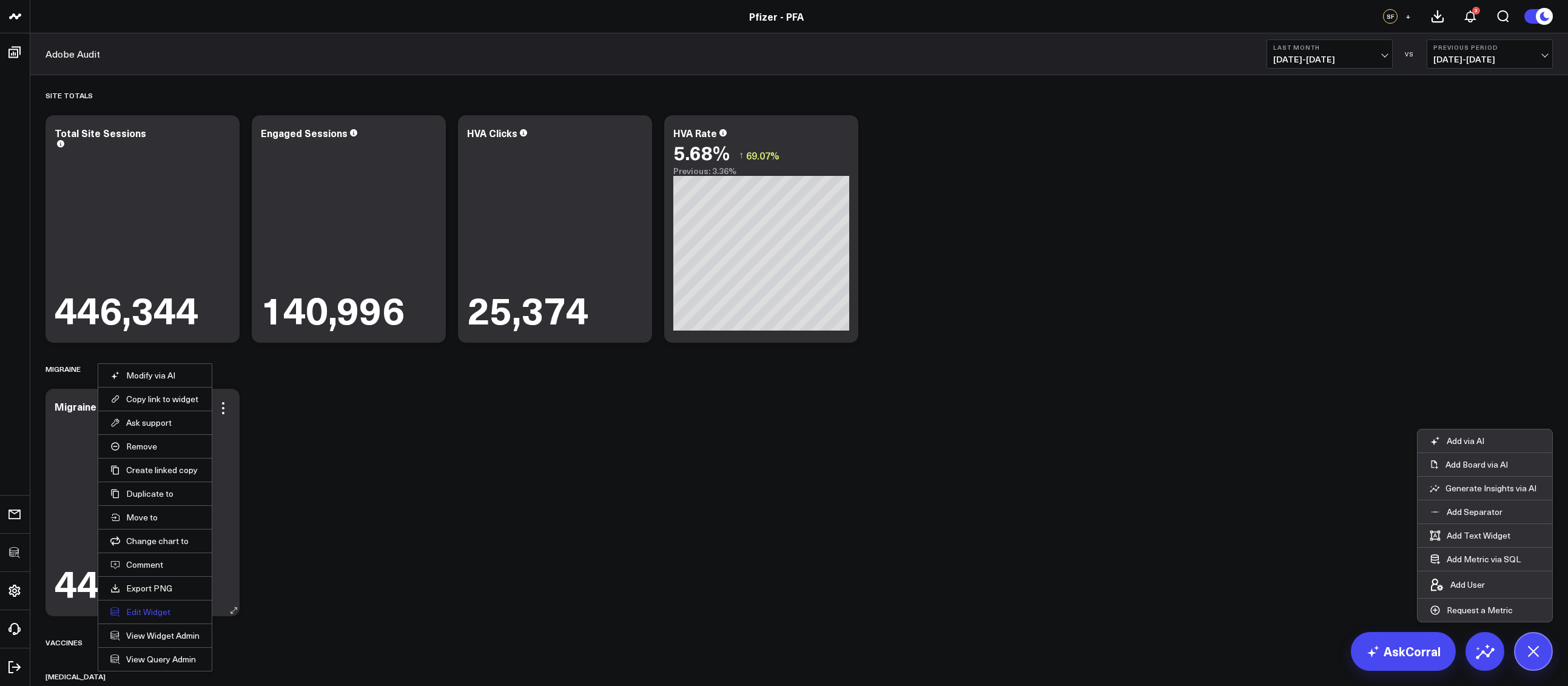
click at [160, 610] on button "Edit Widget" at bounding box center [155, 612] width 89 height 11
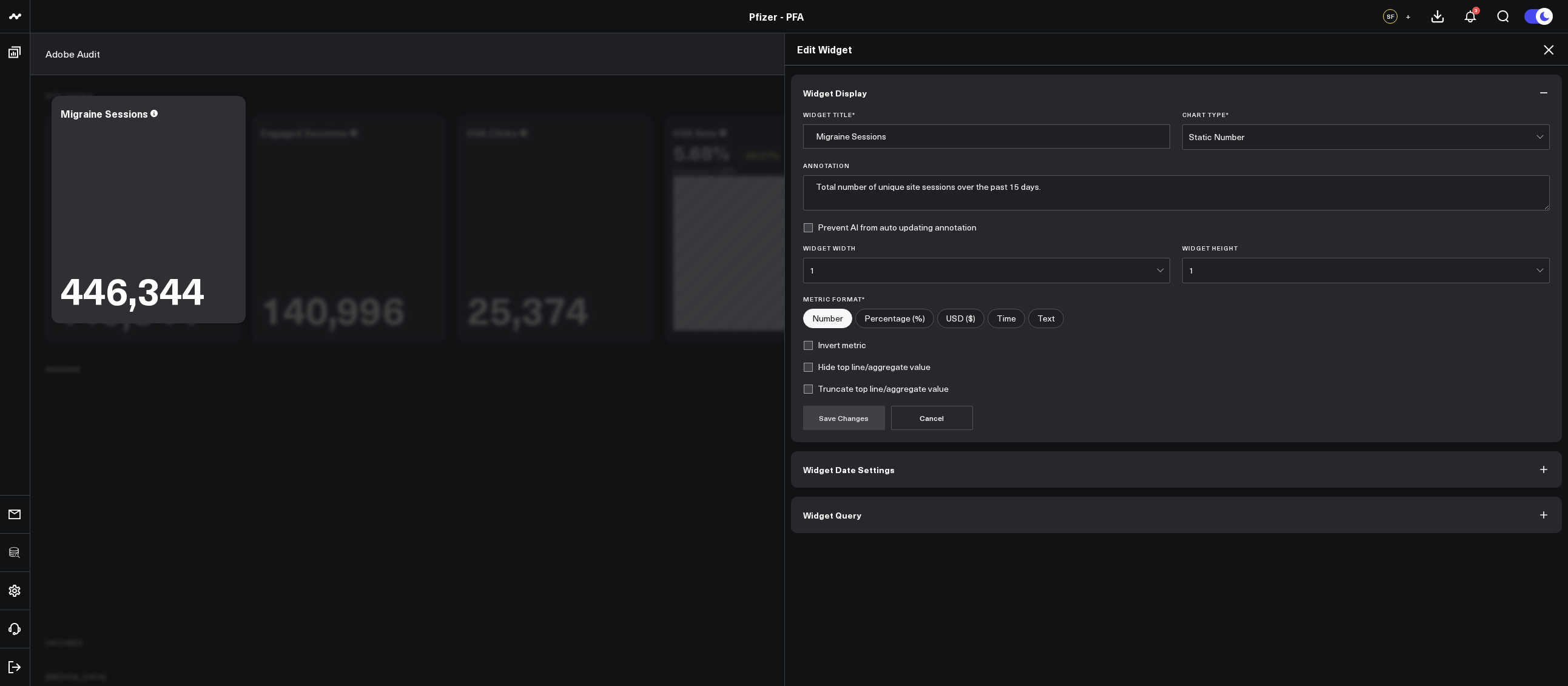
click at [888, 520] on button "Widget Query" at bounding box center [1177, 515] width 771 height 36
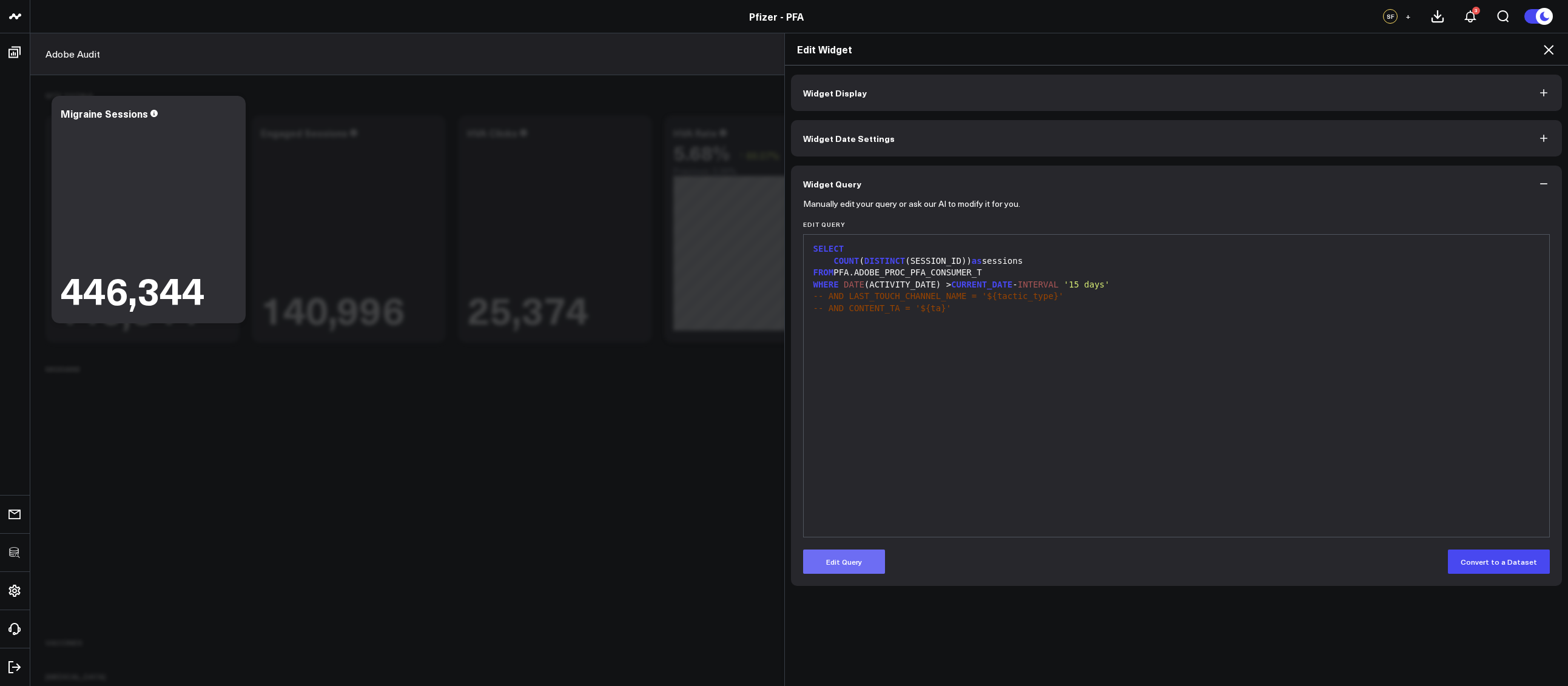
click at [871, 555] on button "Edit Query" at bounding box center [844, 561] width 82 height 24
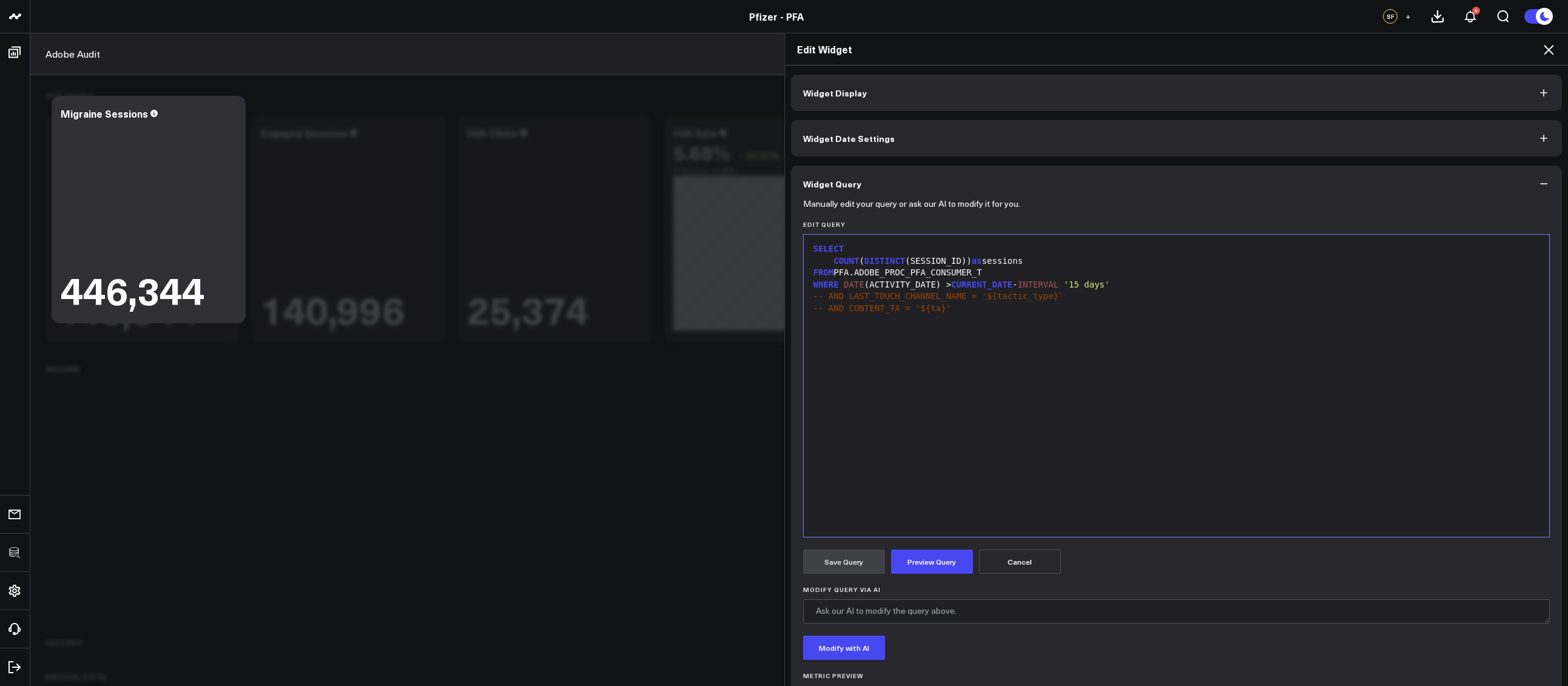
click at [935, 310] on div "-- AND CONTENT_TA = '${ta}'" at bounding box center [1176, 308] width 734 height 12
drag, startPoint x: 983, startPoint y: 272, endPoint x: 832, endPoint y: 275, distance: 151.0
click at [832, 275] on div "FROM PFA.ADOBE_PROC_PFA_CONSUMER_T" at bounding box center [1176, 272] width 734 height 12
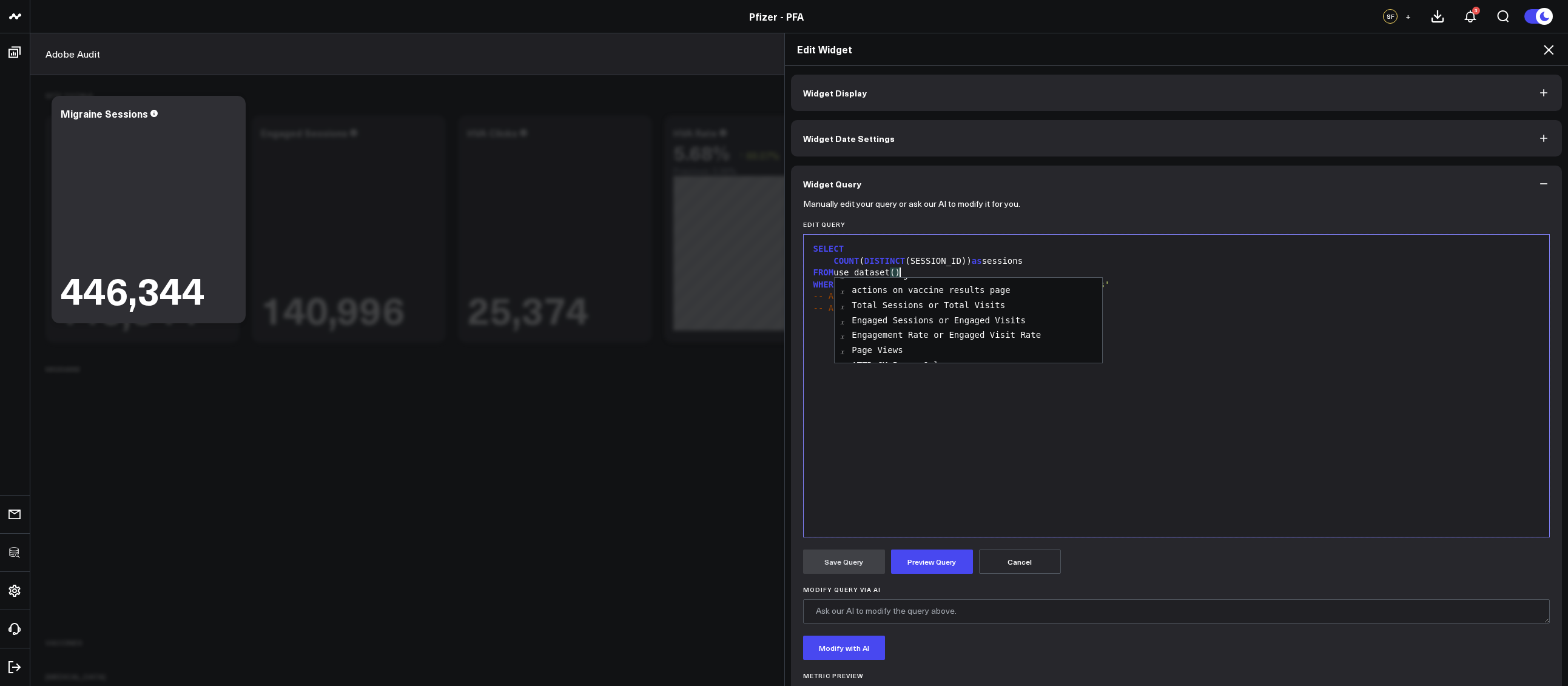
scroll to position [110, 0]
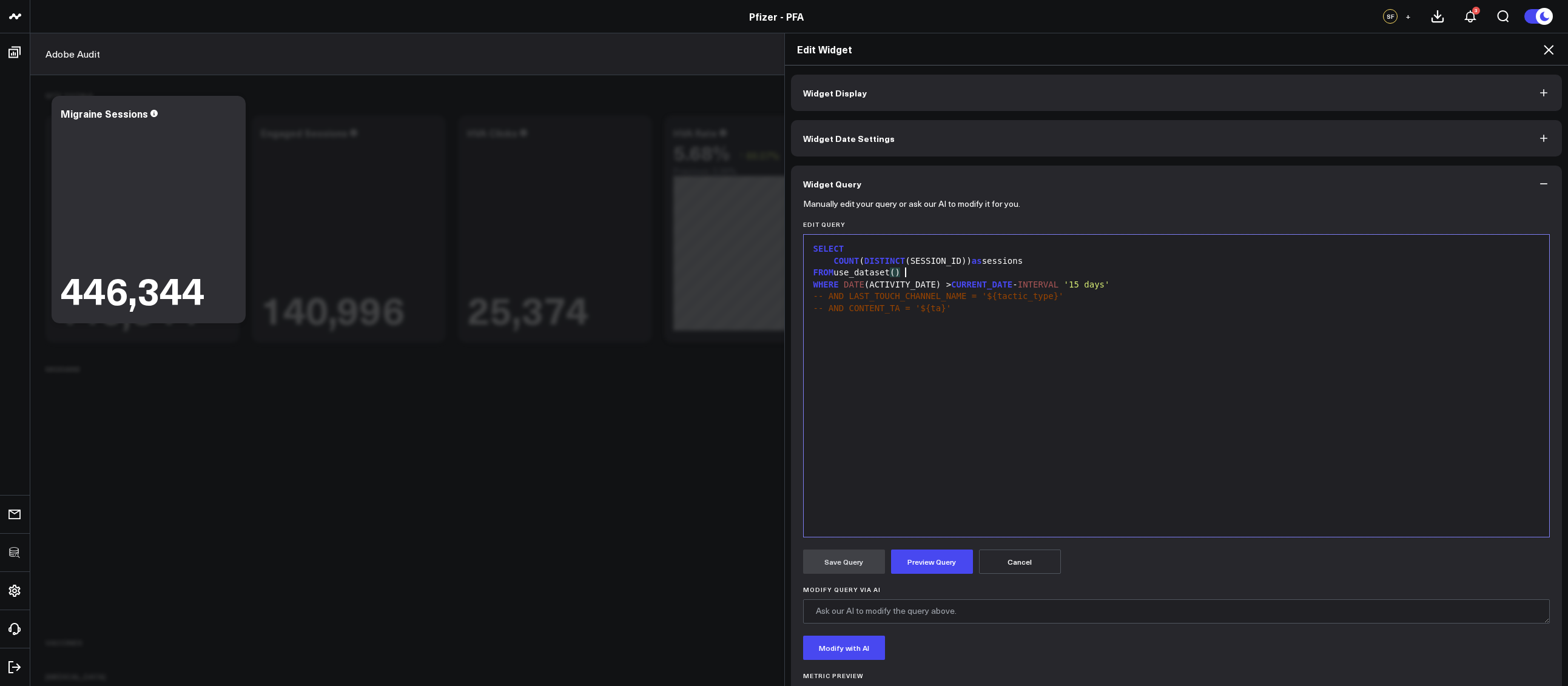
click at [917, 267] on div "FROM use_dataset ( )" at bounding box center [1176, 272] width 734 height 12
drag, startPoint x: 914, startPoint y: 269, endPoint x: 835, endPoint y: 269, distance: 79.0
click at [835, 269] on div "FROM use_dataset()" at bounding box center [1176, 272] width 734 height 12
click at [917, 338] on div "SELECT COUNT ( DISTINCT (SESSION_ID)) as sessions FROM PFA.ADOBE_PROC_PFA_CONSU…" at bounding box center [1176, 386] width 734 height 290
click at [1135, 281] on div "WHERE DATE (ACTIVITY_DATE) > CURRENT_DATE - INTERVAL '15 days'" at bounding box center [1176, 285] width 734 height 12
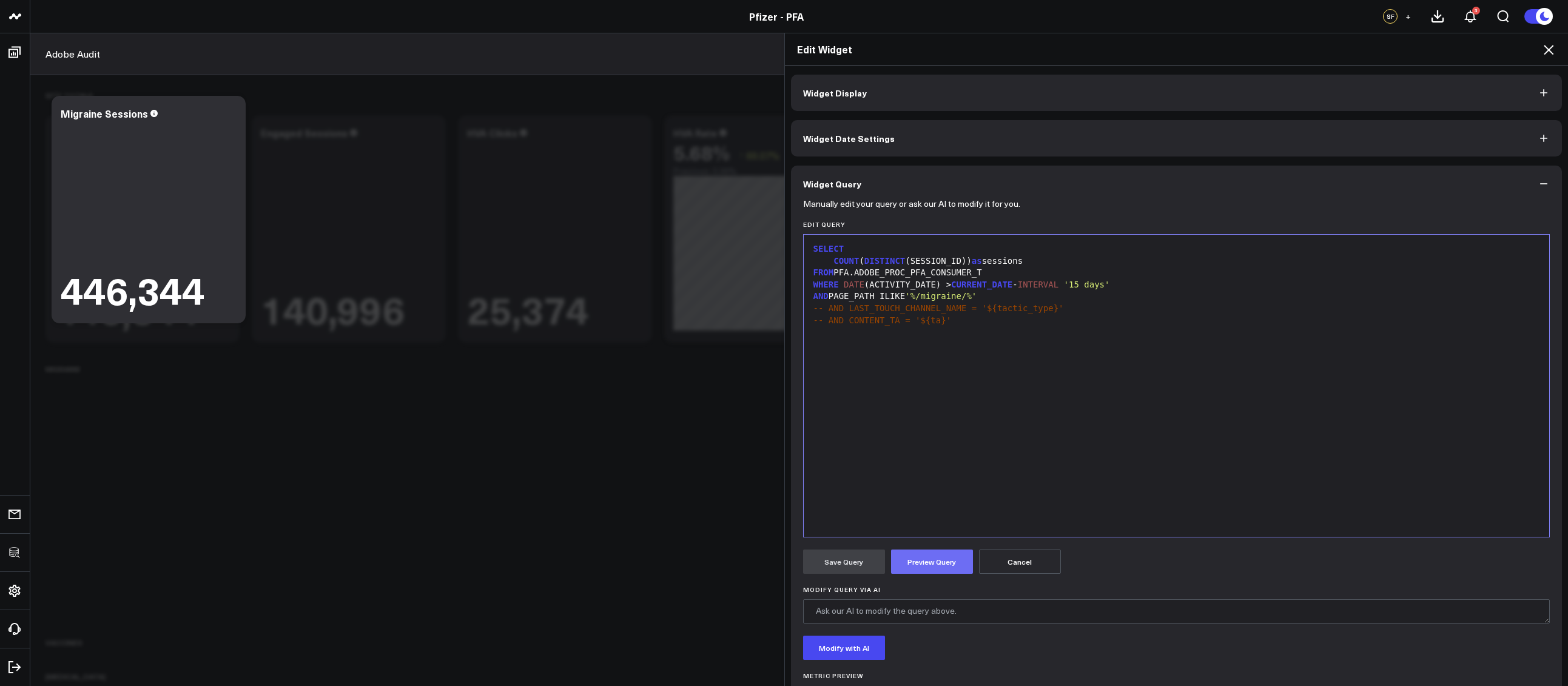
click at [898, 566] on button "Preview Query" at bounding box center [931, 561] width 82 height 24
click at [875, 560] on button "Save Query" at bounding box center [844, 561] width 82 height 24
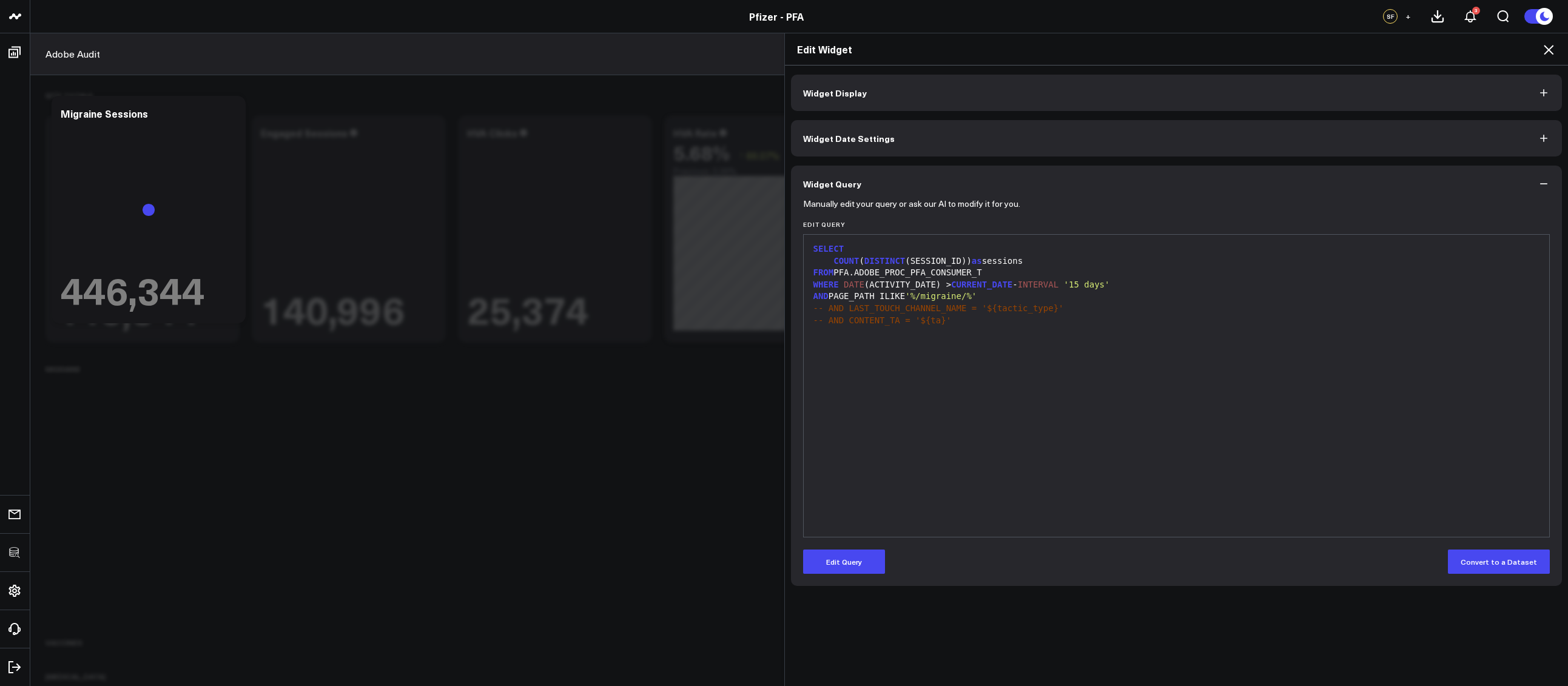
click at [1544, 49] on icon at bounding box center [1548, 50] width 14 height 14
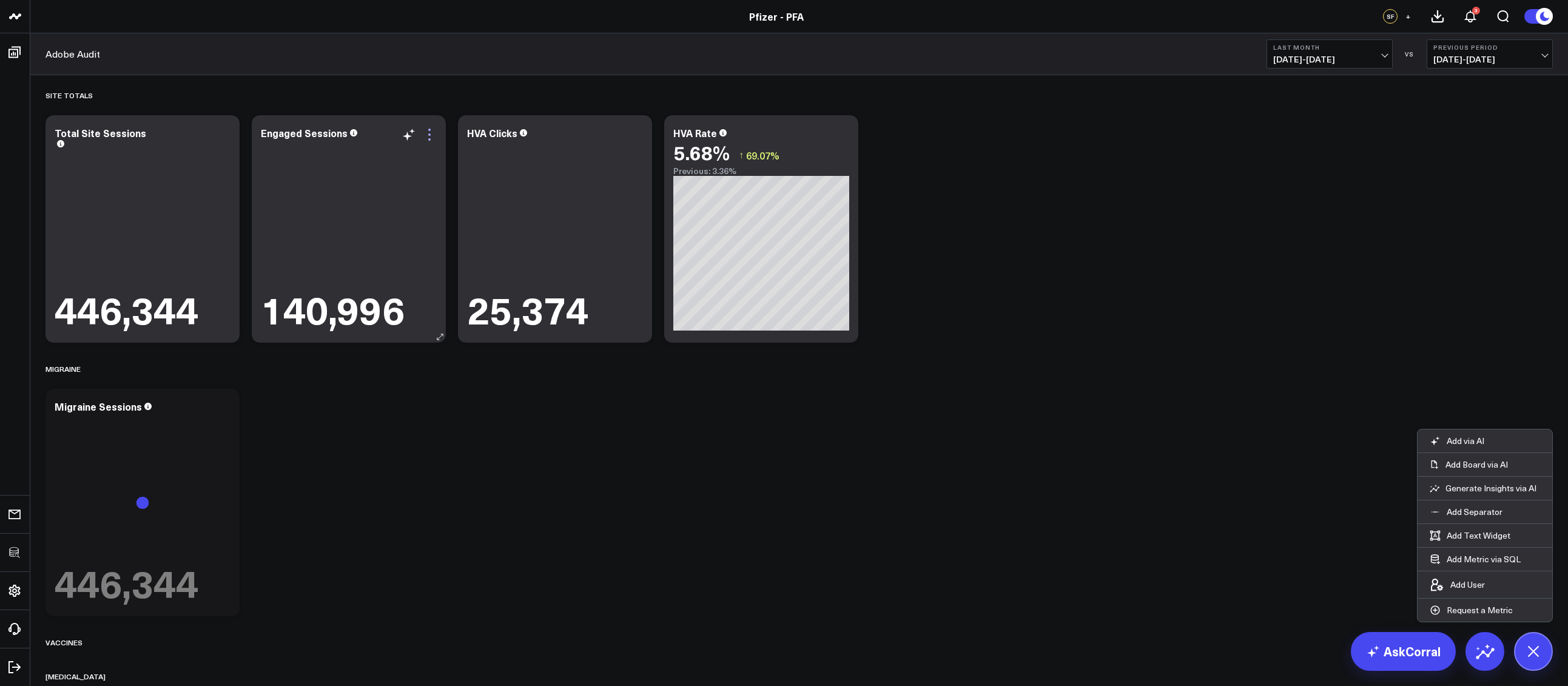
click at [428, 135] on icon at bounding box center [429, 134] width 2 height 2
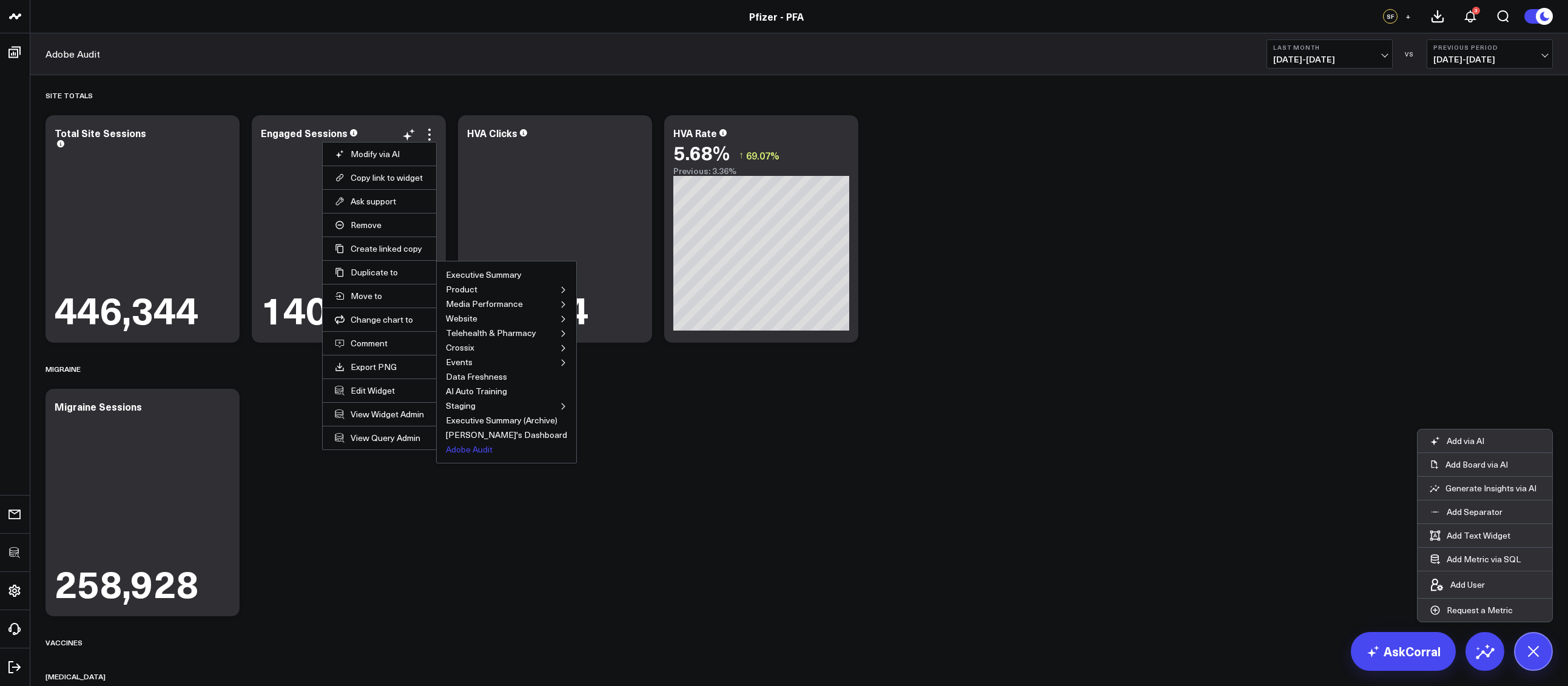
click at [463, 449] on button "Adobe Audit" at bounding box center [469, 449] width 47 height 9
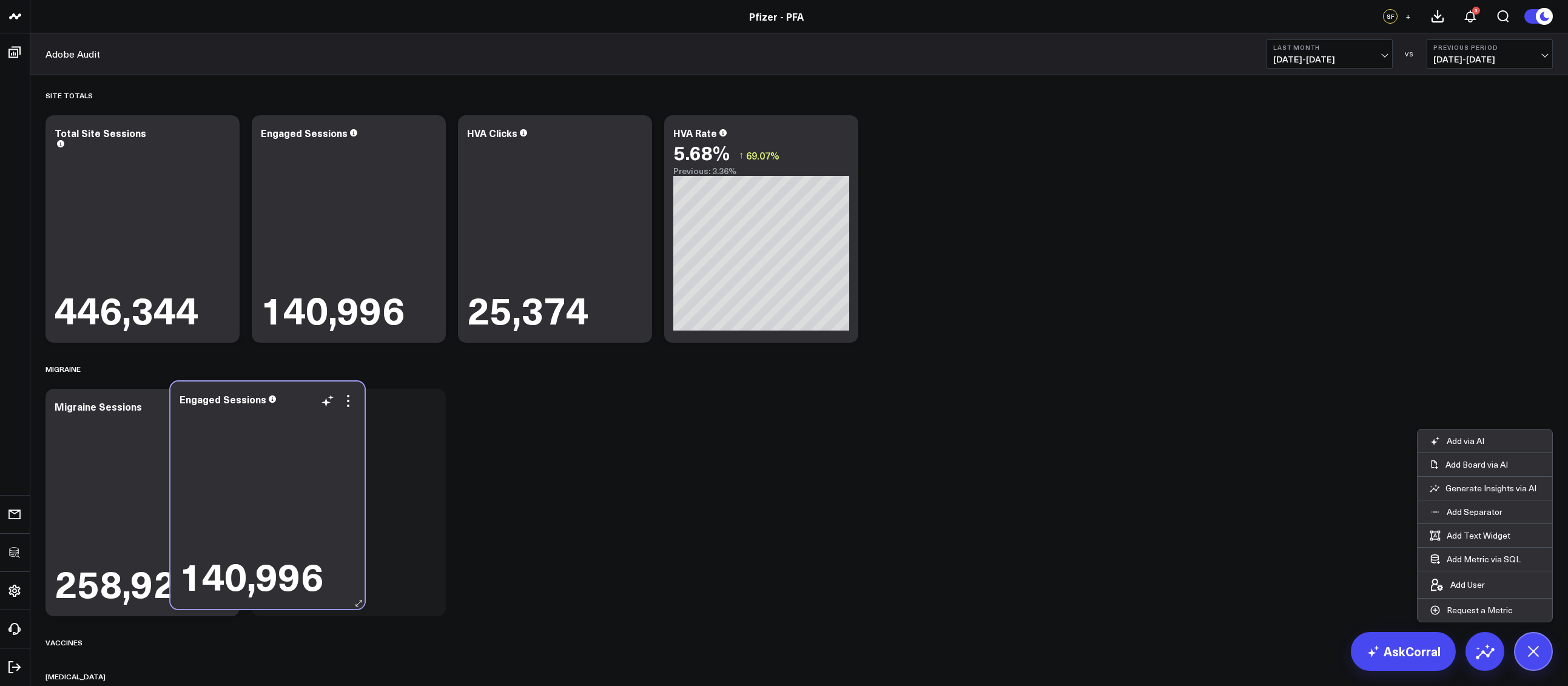
drag, startPoint x: 552, startPoint y: 185, endPoint x: 264, endPoint y: 452, distance: 392.7
click at [264, 452] on div "140,996" at bounding box center [267, 502] width 176 height 189
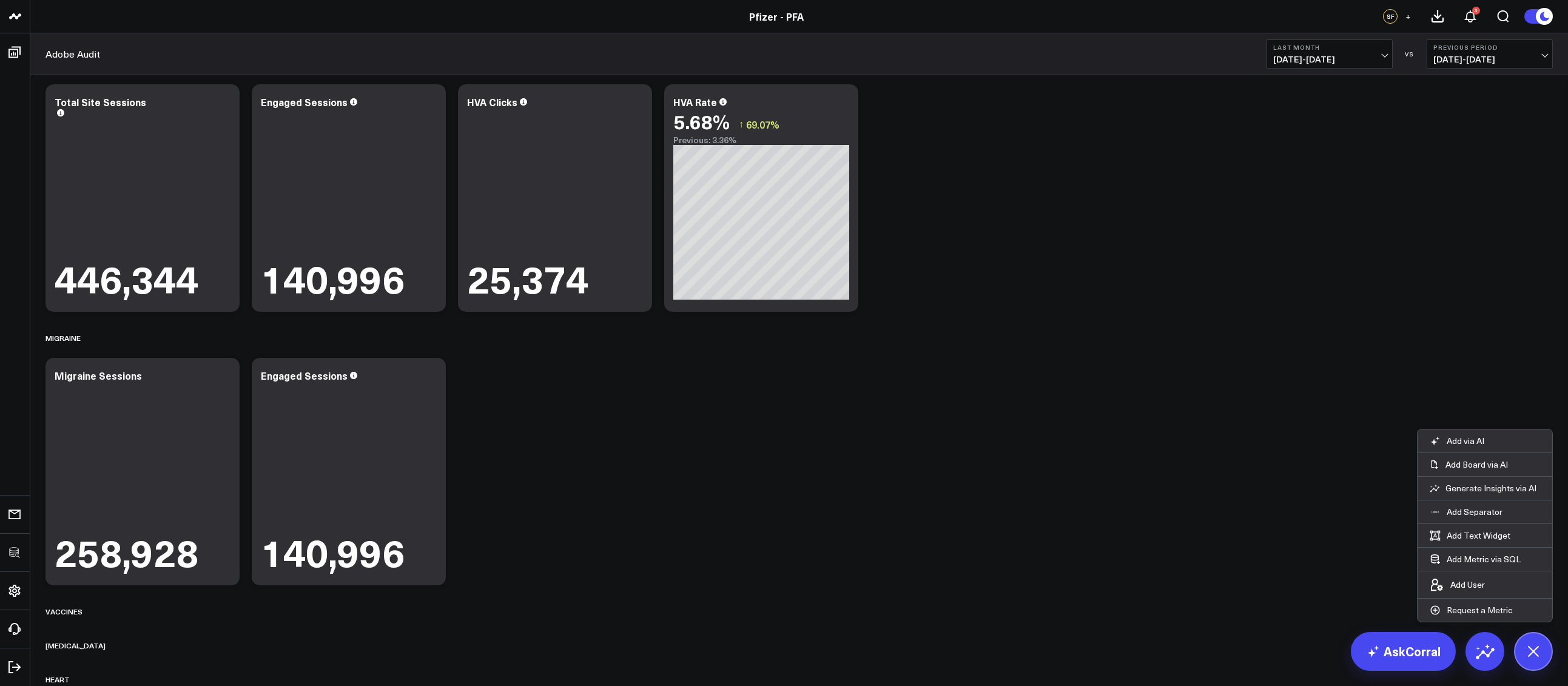
scroll to position [60, 0]
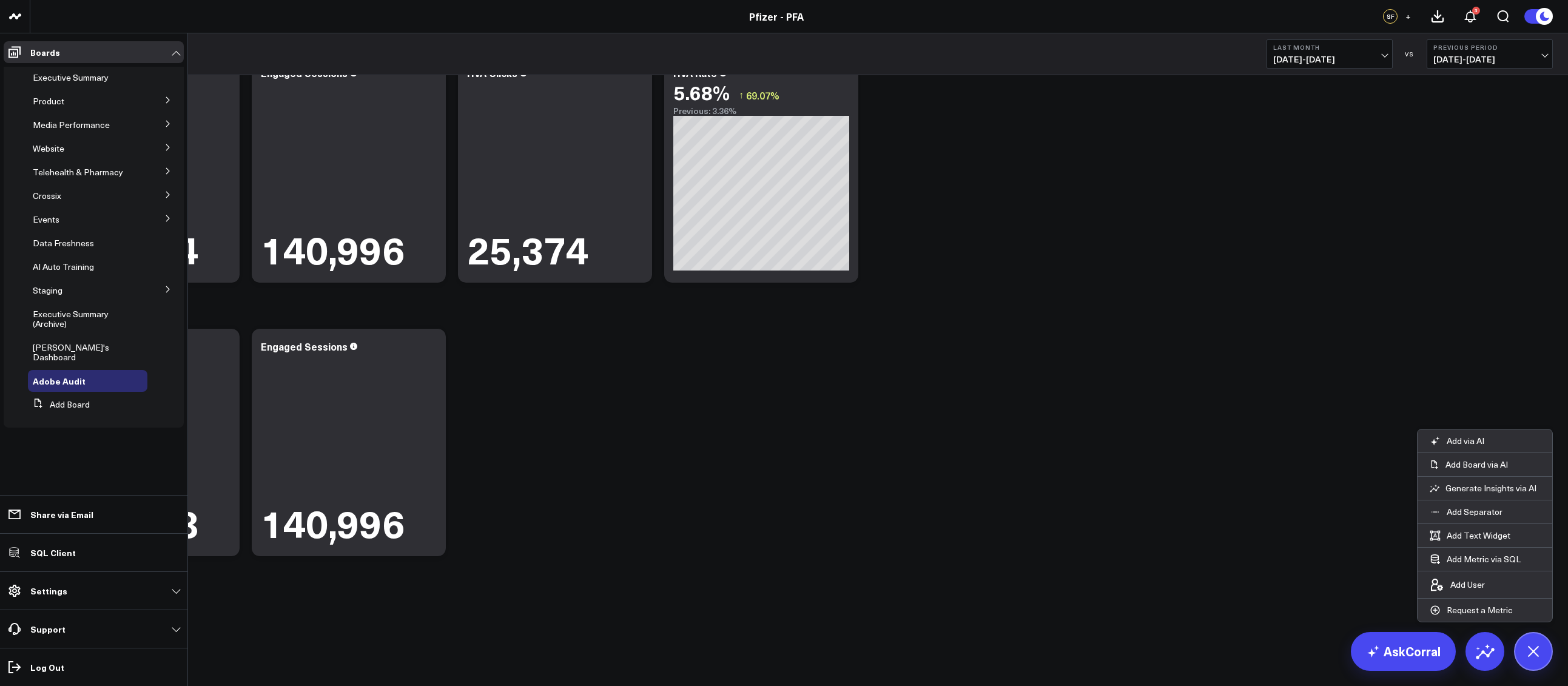
click at [159, 99] on button at bounding box center [168, 99] width 32 height 18
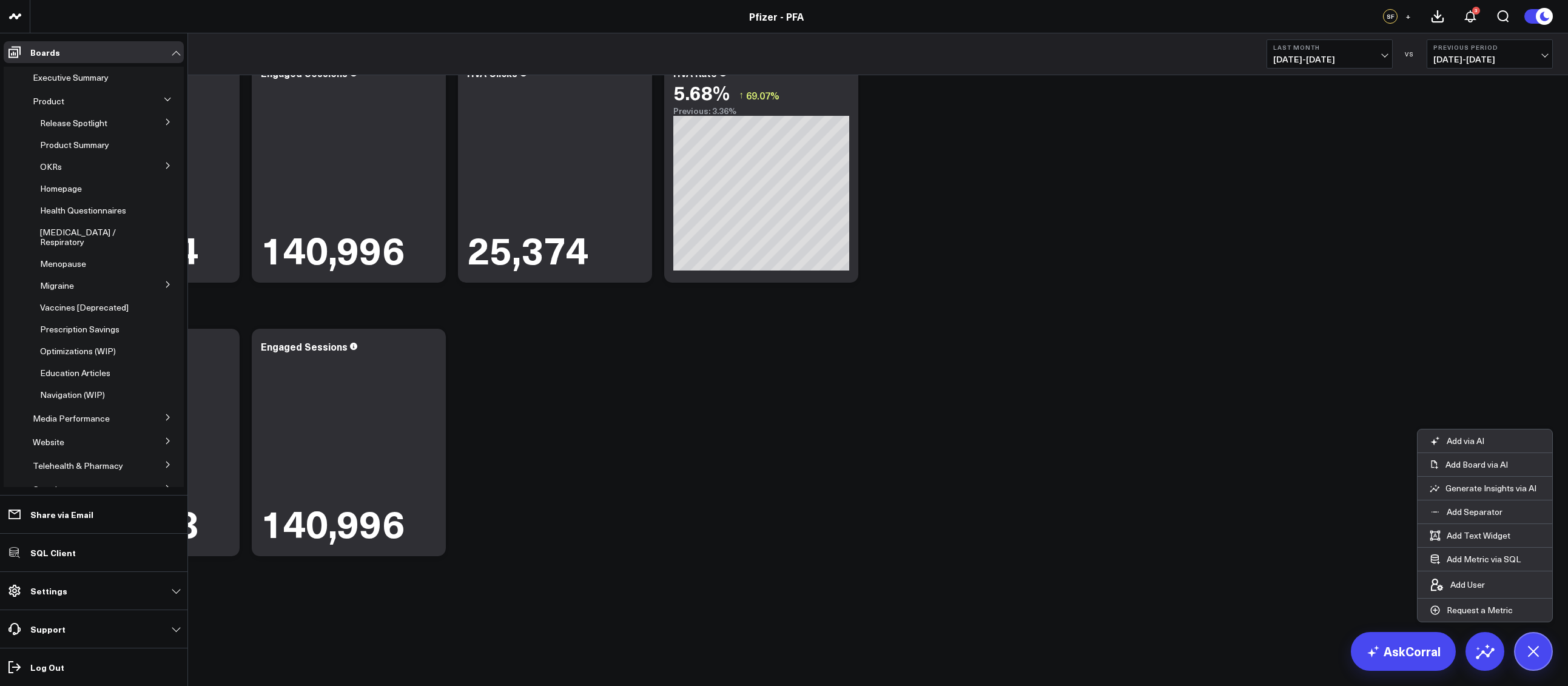
click at [161, 116] on button at bounding box center [168, 121] width 32 height 18
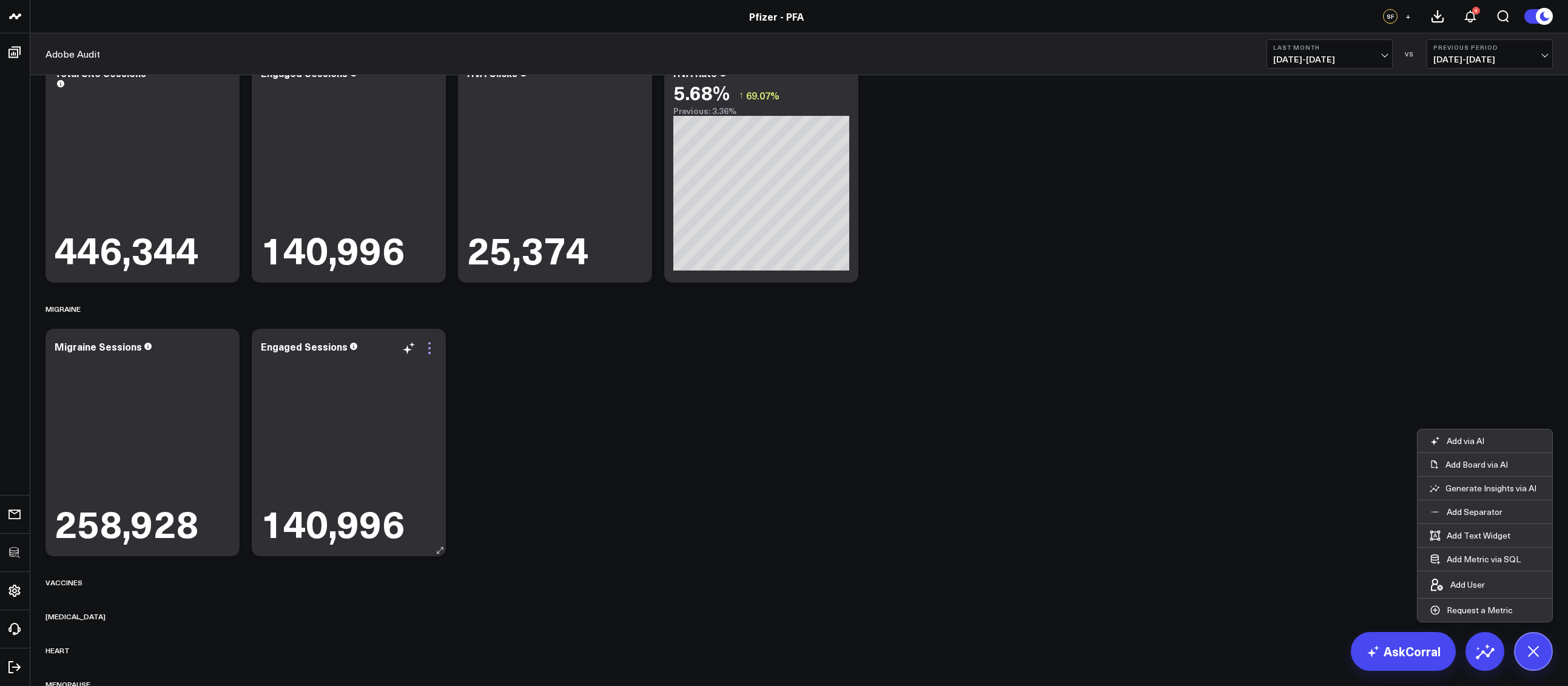
click at [425, 348] on icon at bounding box center [429, 348] width 14 height 14
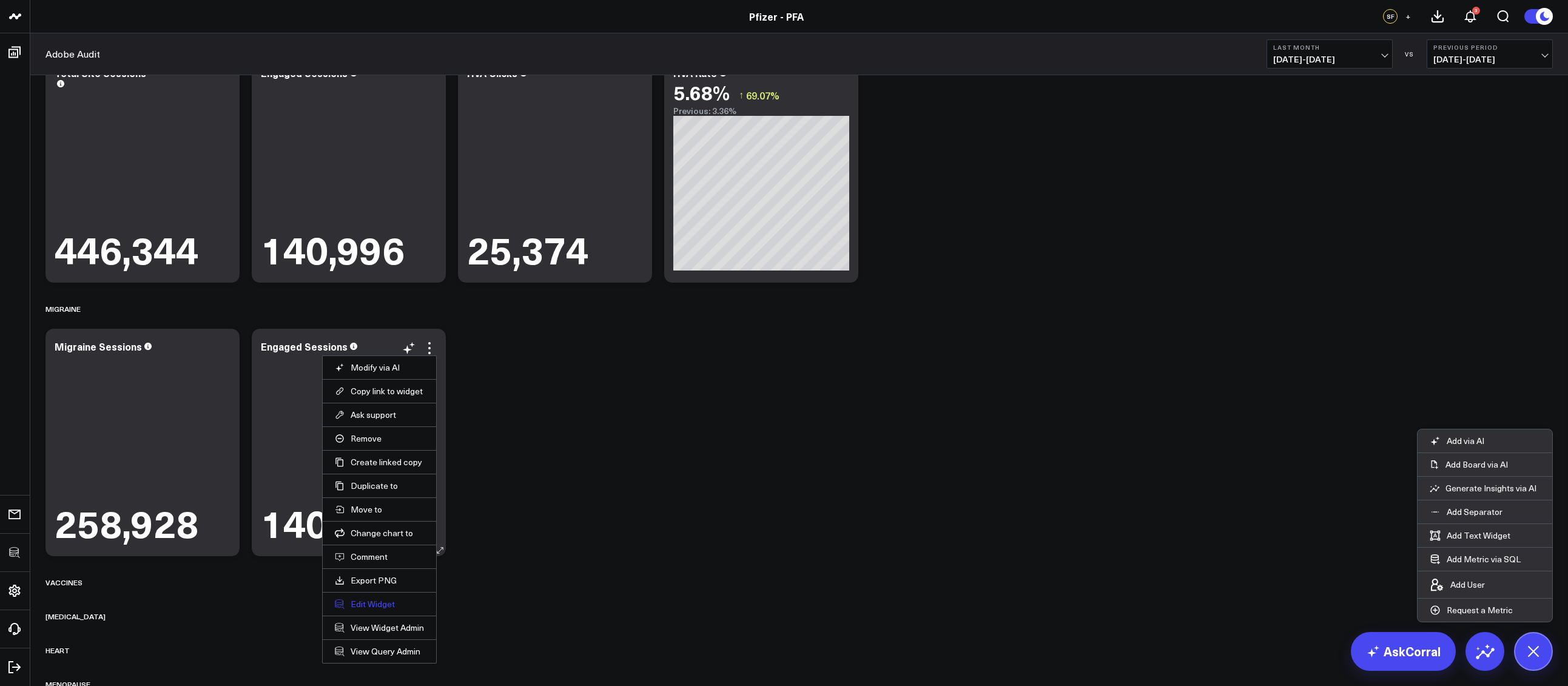
click at [375, 601] on button "Edit Widget" at bounding box center [379, 604] width 89 height 11
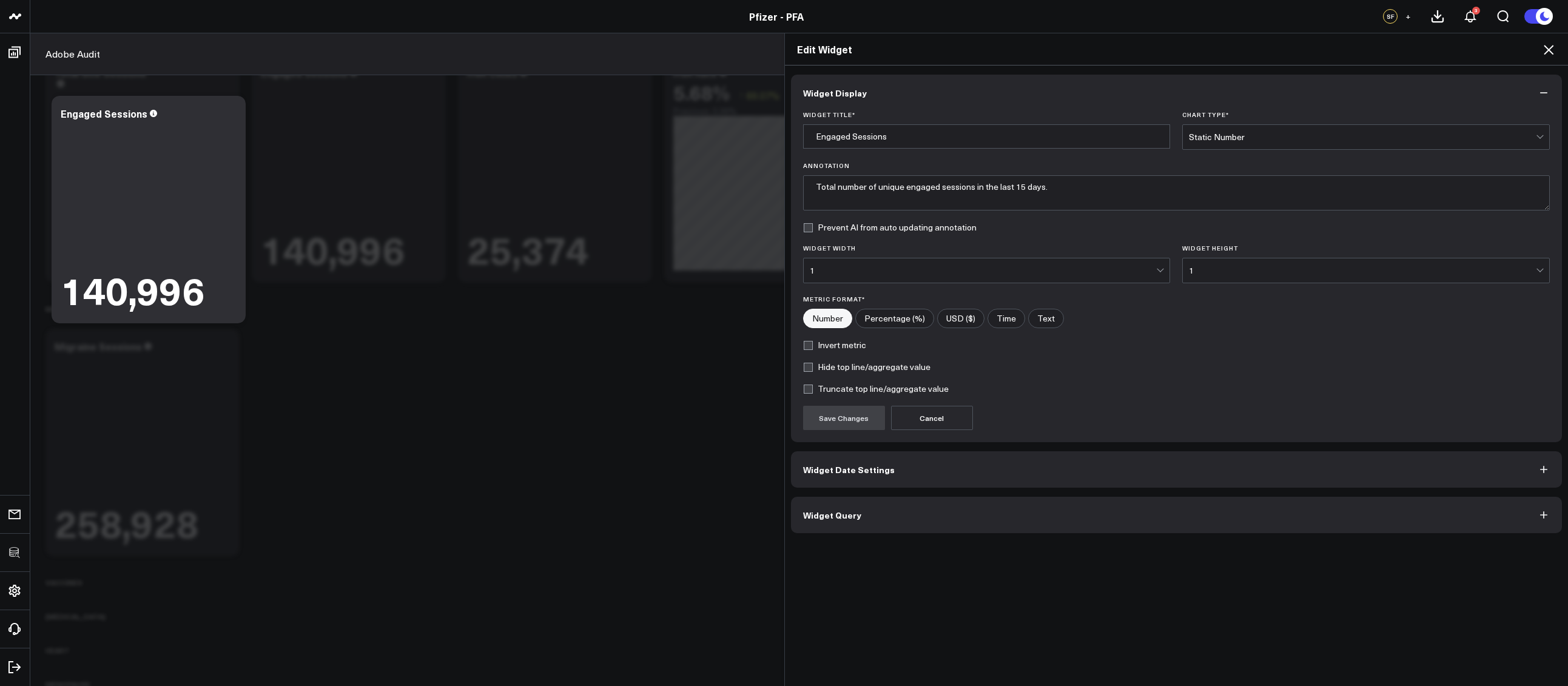
click at [821, 526] on button "Widget Query" at bounding box center [1177, 515] width 771 height 36
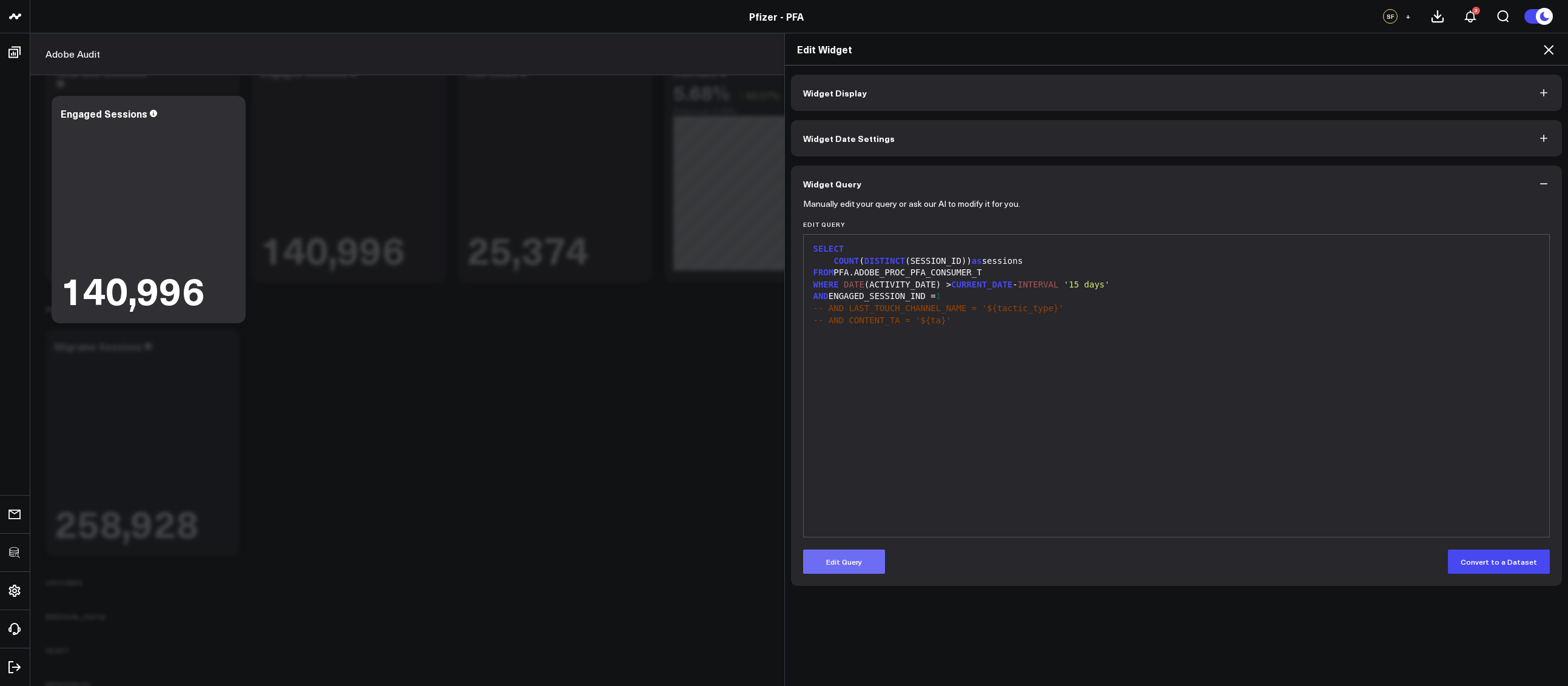
click at [846, 555] on button "Edit Query" at bounding box center [844, 561] width 82 height 24
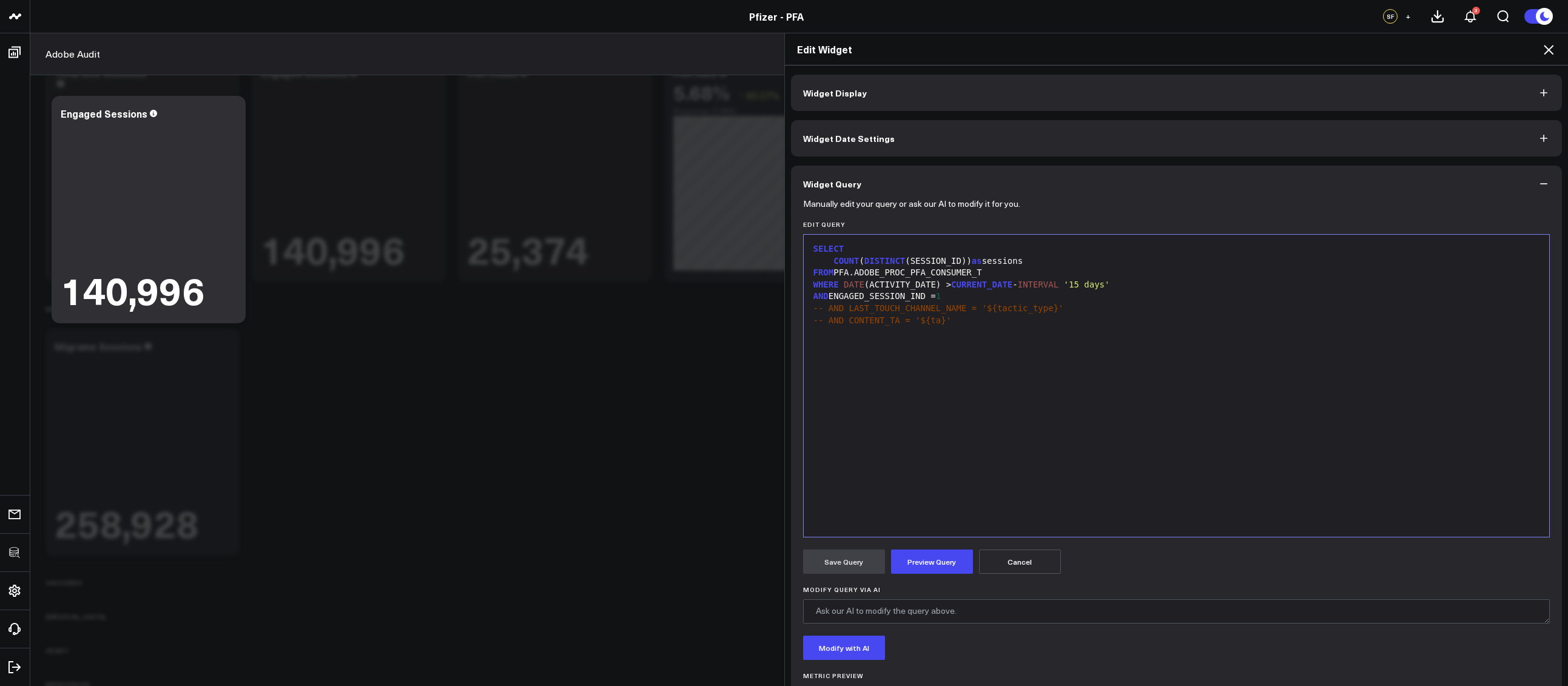
click at [917, 483] on div "SELECT COUNT ( DISTINCT (SESSION_ID)) as sessions FROM PFA.ADOBE_PROC_PFA_CONSU…" at bounding box center [1176, 386] width 734 height 290
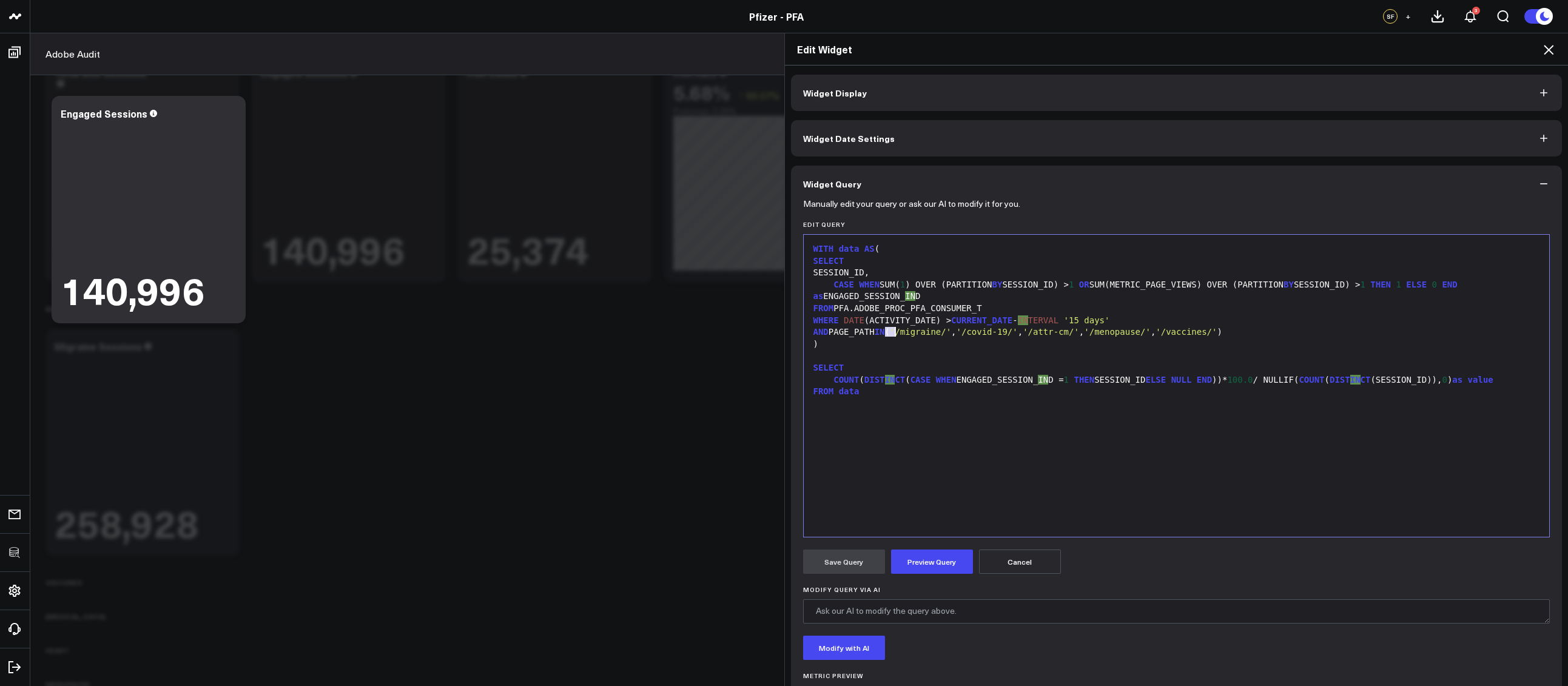
drag, startPoint x: 879, startPoint y: 332, endPoint x: 890, endPoint y: 332, distance: 11.0
click at [890, 332] on div "AND PAGE_PATH IN ( '/migraine/' , '/covid-19/' , '/attr-cm/' , '/menopause/' , …" at bounding box center [1176, 332] width 734 height 12
click at [921, 332] on span "'/migraine/'" at bounding box center [946, 331] width 62 height 9
click at [976, 332] on span "'%/migraine/'" at bounding box center [948, 331] width 67 height 9
click at [917, 334] on span "'%/migraine/%'" at bounding box center [950, 331] width 72 height 9
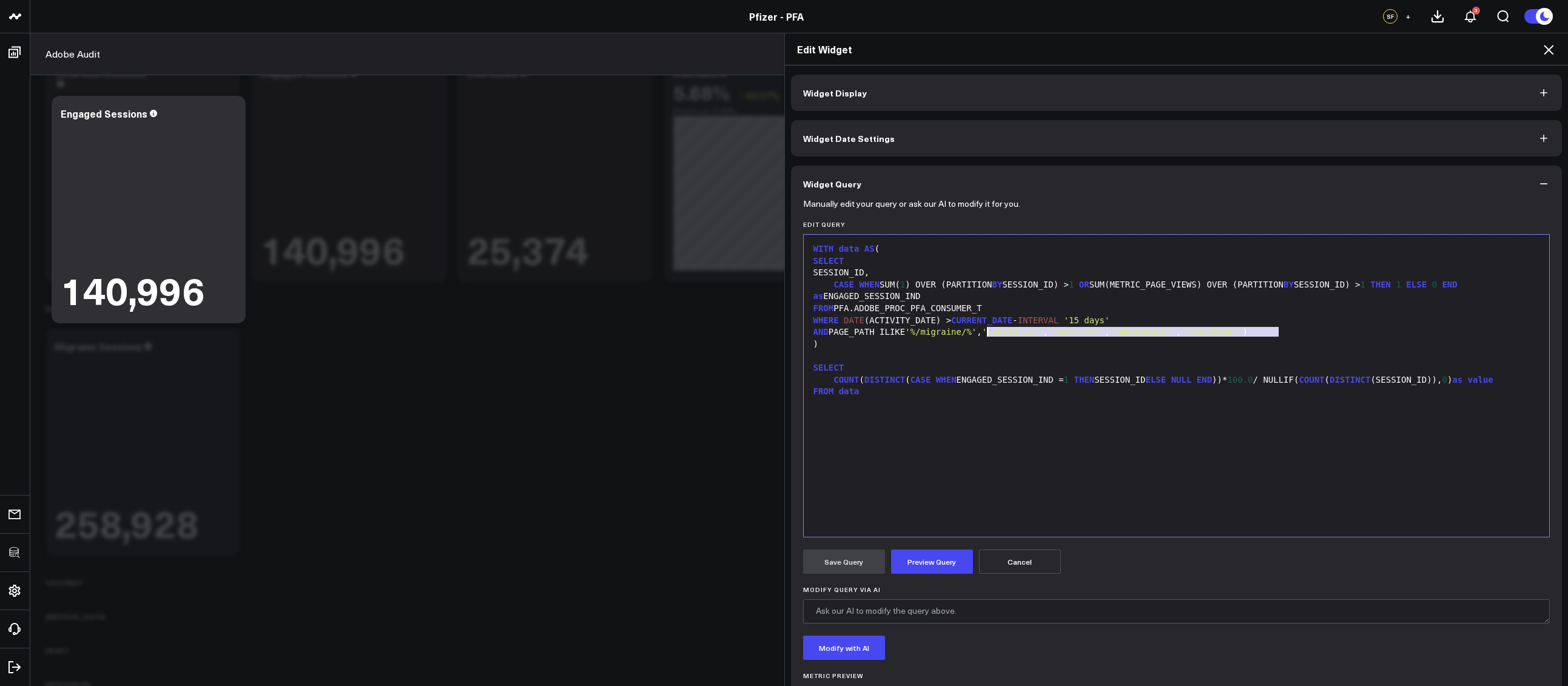
drag, startPoint x: 1290, startPoint y: 331, endPoint x: 984, endPoint y: 335, distance: 306.0
click at [983, 334] on div "AND PAGE_PATH ILIKE '%/migraine/%' , '/covid-19/' , '/attr-cm/' , '/menopause/'…" at bounding box center [1176, 332] width 734 height 12
drag, startPoint x: 1043, startPoint y: 423, endPoint x: 1032, endPoint y: 415, distance: 13.6
click at [1043, 423] on div "WITH data AS ( SELECT SESSION_ID, CASE WHEN SUM( 1 ) OVER (PARTITION BY SESSION…" at bounding box center [1176, 386] width 734 height 290
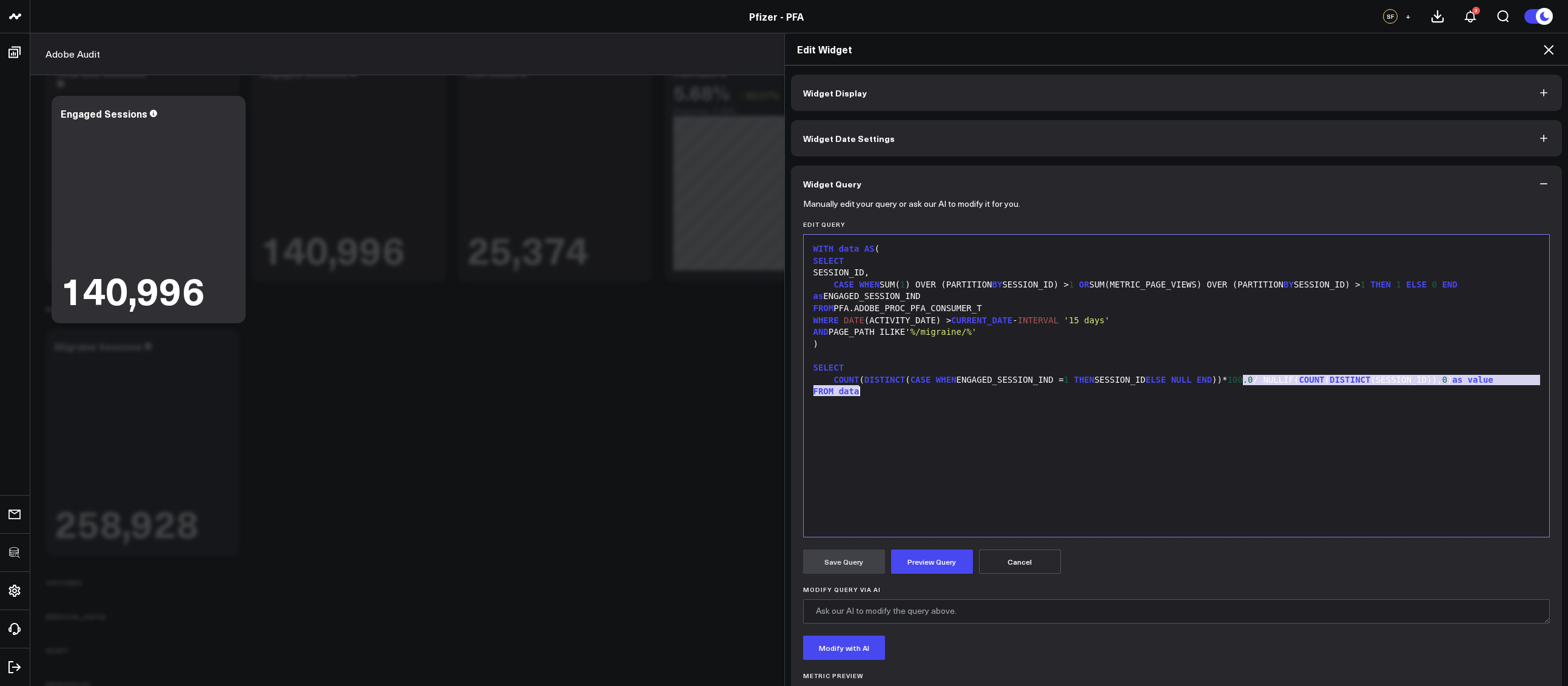
drag, startPoint x: 1238, startPoint y: 382, endPoint x: 1602, endPoint y: 387, distance: 364.0
click at [1567, 387] on html "3725 Test 829 Studios Accenture Acme Industrial Activant Capital Agriculture & …" at bounding box center [784, 355] width 1568 height 830
click at [1263, 392] on div "FROM data" at bounding box center [1176, 391] width 734 height 12
drag, startPoint x: 1238, startPoint y: 378, endPoint x: 1535, endPoint y: 381, distance: 297.0
click at [1534, 381] on div "COUNT ( DISTINCT ( CASE WHEN ENGAGED_SESSION_IND = 1 THEN SESSION_ID ELSE NULL …" at bounding box center [1176, 379] width 734 height 12
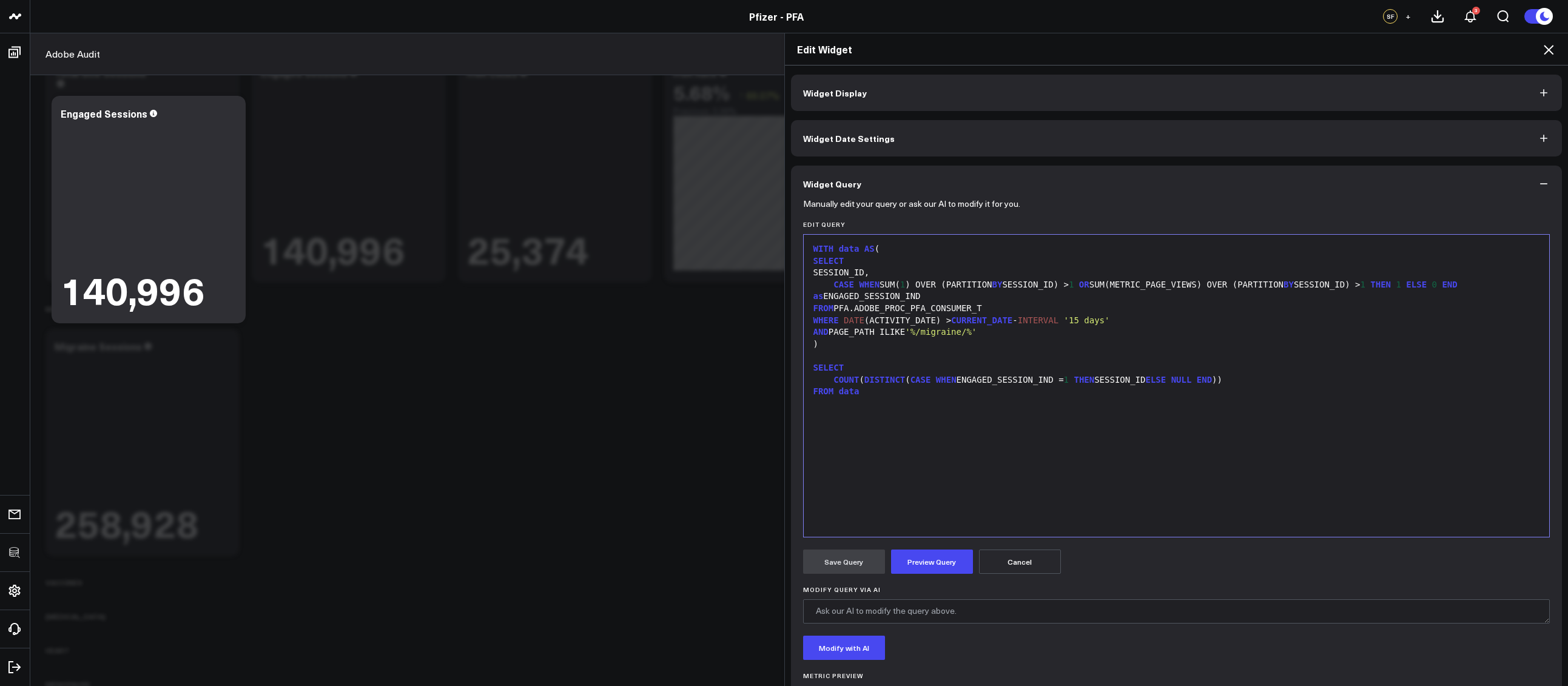
click at [943, 545] on form "Manually edit your query or ask our AI to modify it for you. Edit Query Selecti…" at bounding box center [1176, 463] width 747 height 522
click at [1353, 368] on div "SELECT" at bounding box center [1176, 367] width 734 height 12
click at [1337, 382] on div "COUNT ( DISTINCT ( CASE WHEN ENGAGED_SESSION_IND = 1 THEN SESSION_ID ELSE NULL …" at bounding box center [1176, 379] width 734 height 12
click at [954, 560] on button "Preview Query" at bounding box center [931, 561] width 82 height 24
click at [870, 569] on button "Save Query" at bounding box center [844, 561] width 82 height 24
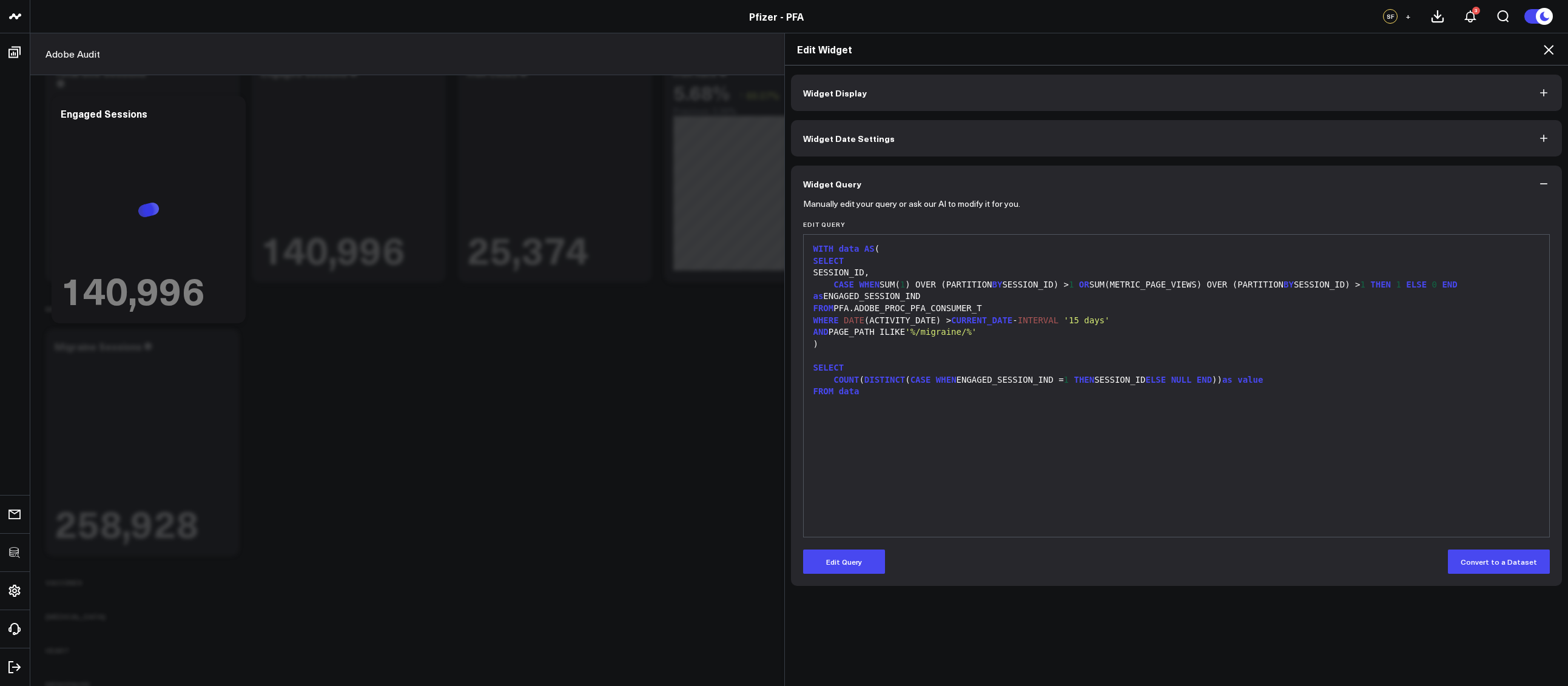
click at [1553, 54] on icon at bounding box center [1548, 50] width 14 height 14
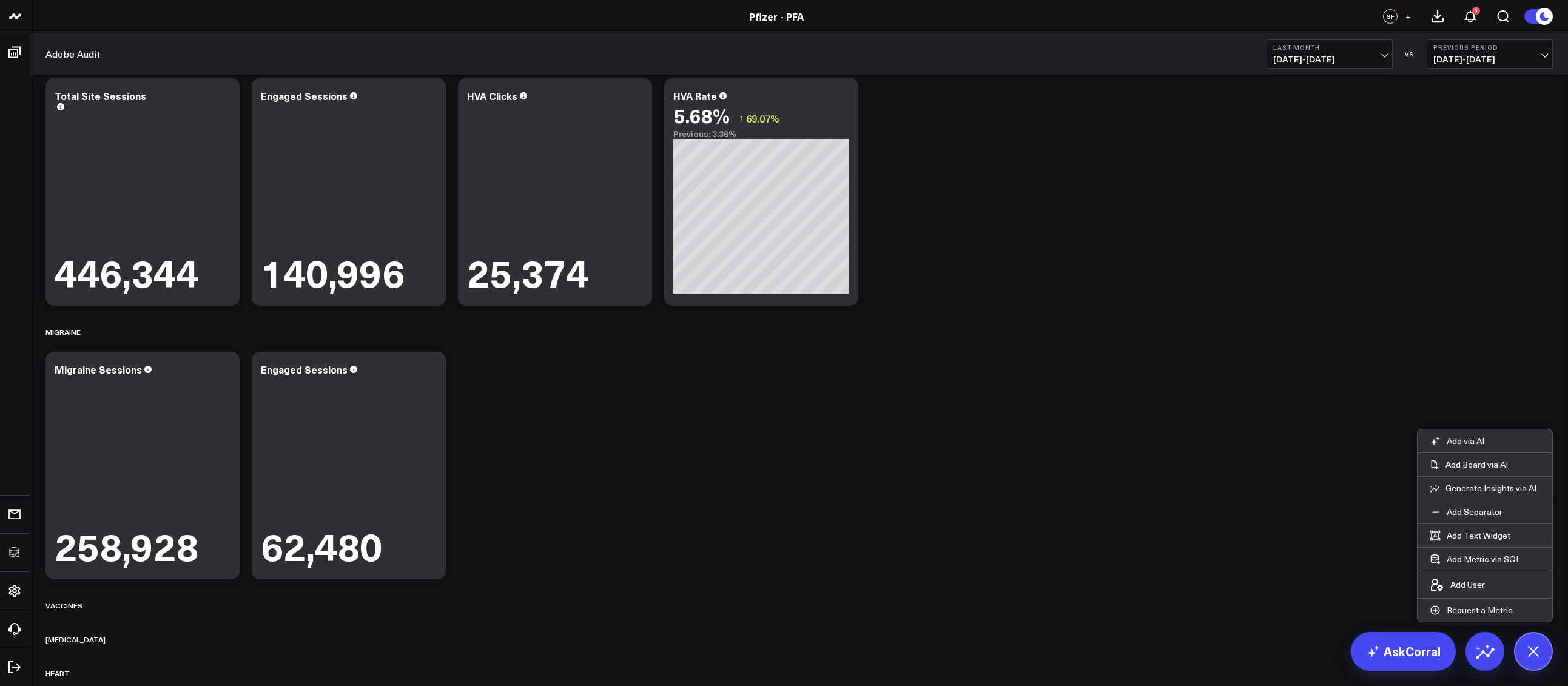
scroll to position [13, 0]
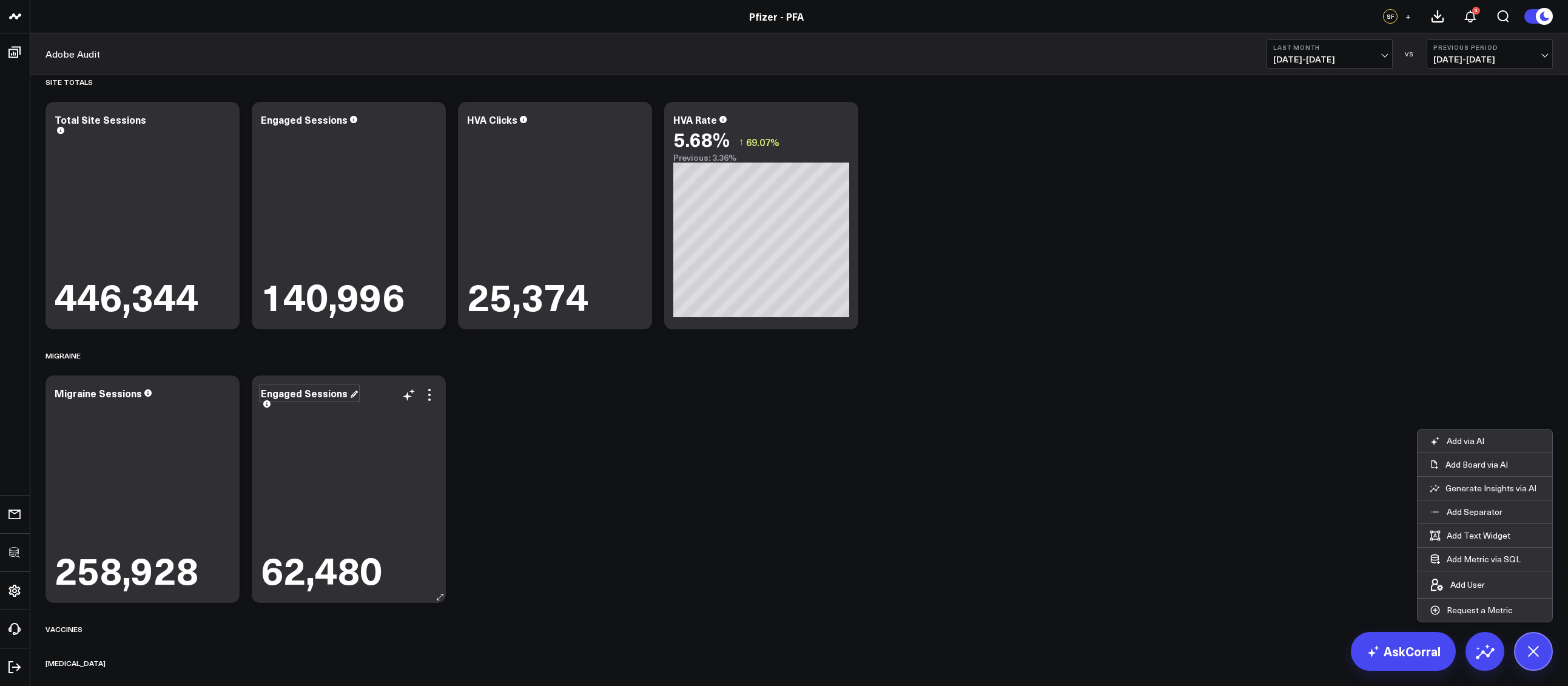
click at [292, 395] on div "Engaged Sessions" at bounding box center [309, 393] width 97 height 13
click at [261, 395] on div "Engaged Sessions" at bounding box center [305, 393] width 89 height 13
click at [260, 111] on div "Engaged Sessions 140,996" at bounding box center [349, 215] width 194 height 227
click at [263, 116] on div "Engaged Sessions" at bounding box center [309, 119] width 97 height 13
click at [261, 116] on div "Engaged Sessions" at bounding box center [305, 119] width 89 height 13
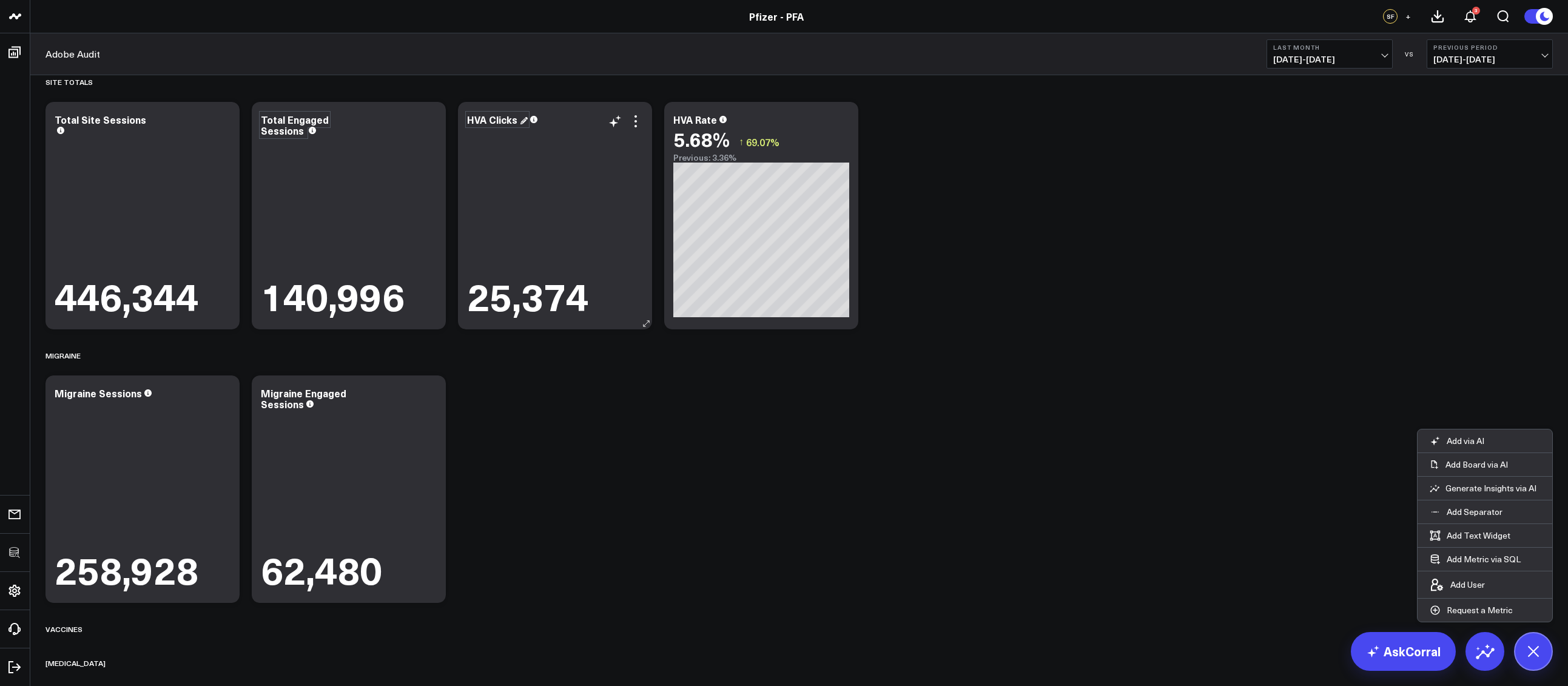
click at [476, 121] on div "HVA Clicks" at bounding box center [497, 119] width 61 height 13
click at [469, 122] on div "HVA Clicks" at bounding box center [493, 119] width 53 height 13
click at [681, 122] on div "HVA Rate" at bounding box center [700, 119] width 54 height 13
click at [674, 122] on div "HVA Rate" at bounding box center [696, 119] width 46 height 13
click at [600, 416] on div "Site Totals Modify via AI Copy link to widget Ask support Remove Create linked …" at bounding box center [799, 403] width 1519 height 683
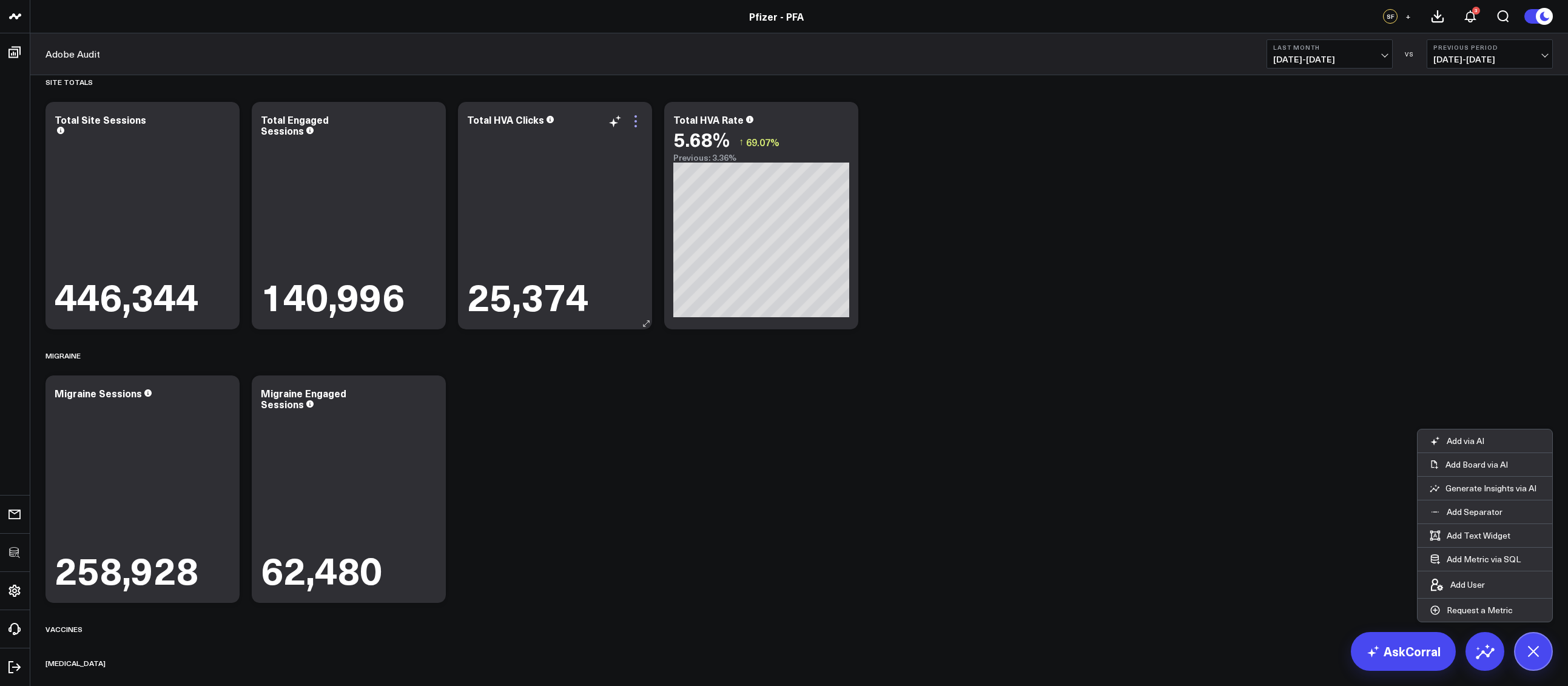
click at [638, 120] on icon at bounding box center [636, 121] width 14 height 14
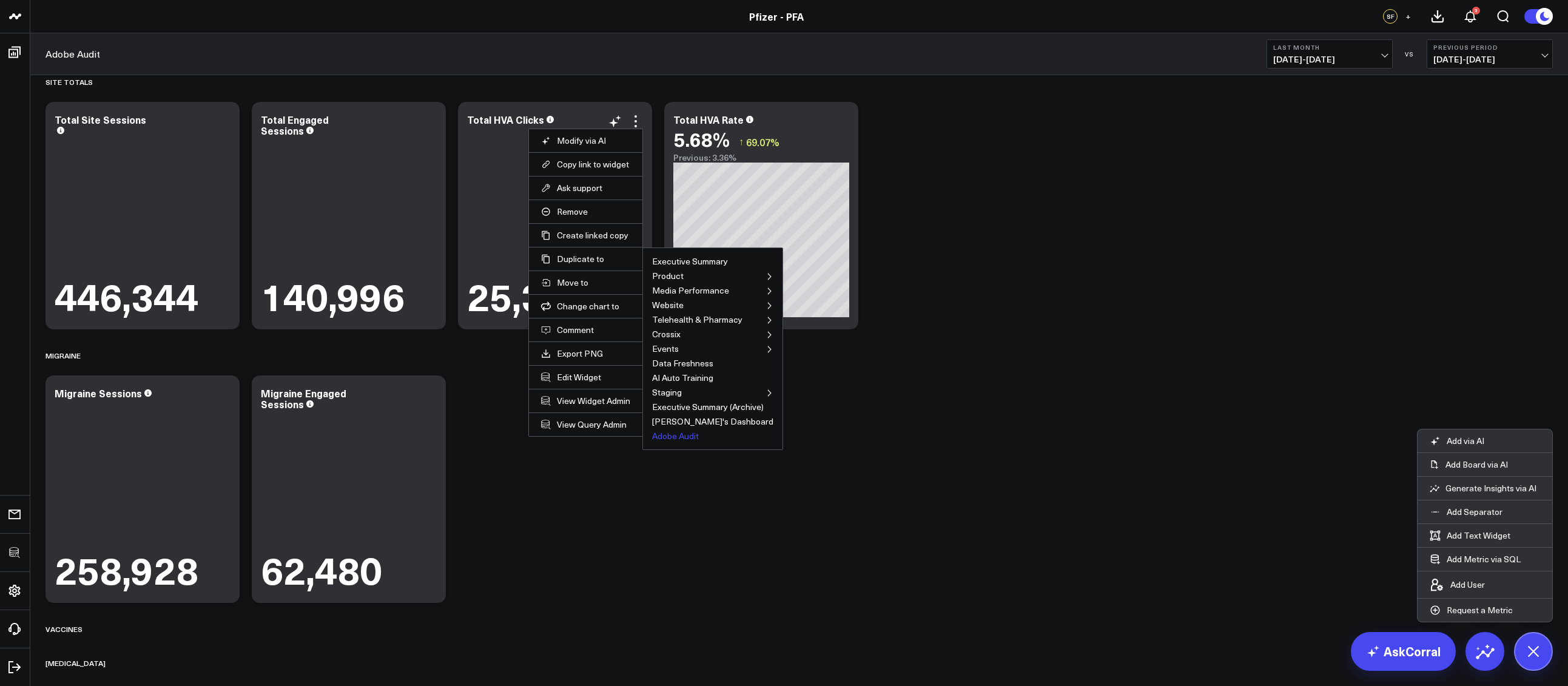
click at [666, 434] on button "Adobe Audit" at bounding box center [675, 435] width 47 height 9
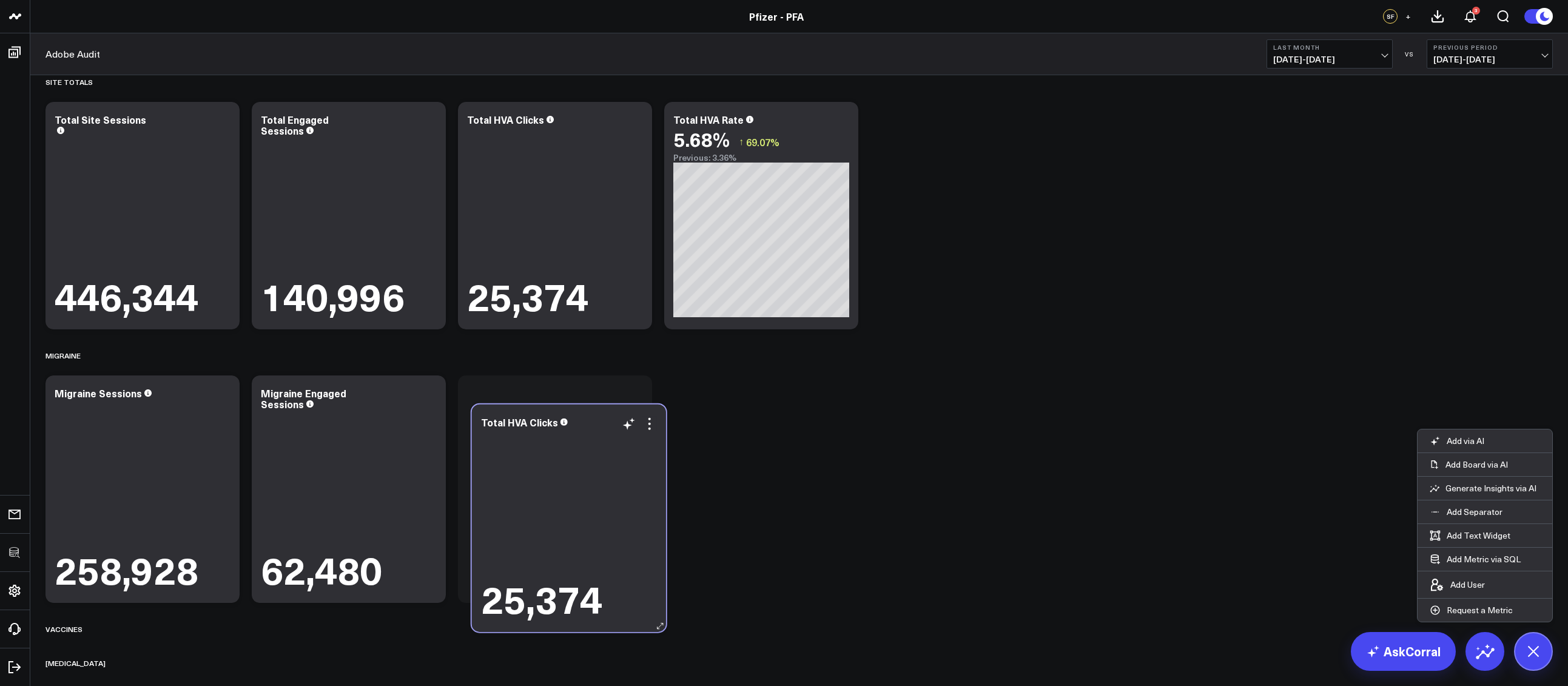
drag, startPoint x: 734, startPoint y: 227, endPoint x: 542, endPoint y: 528, distance: 357.0
click at [542, 528] on div "25,374" at bounding box center [569, 525] width 176 height 189
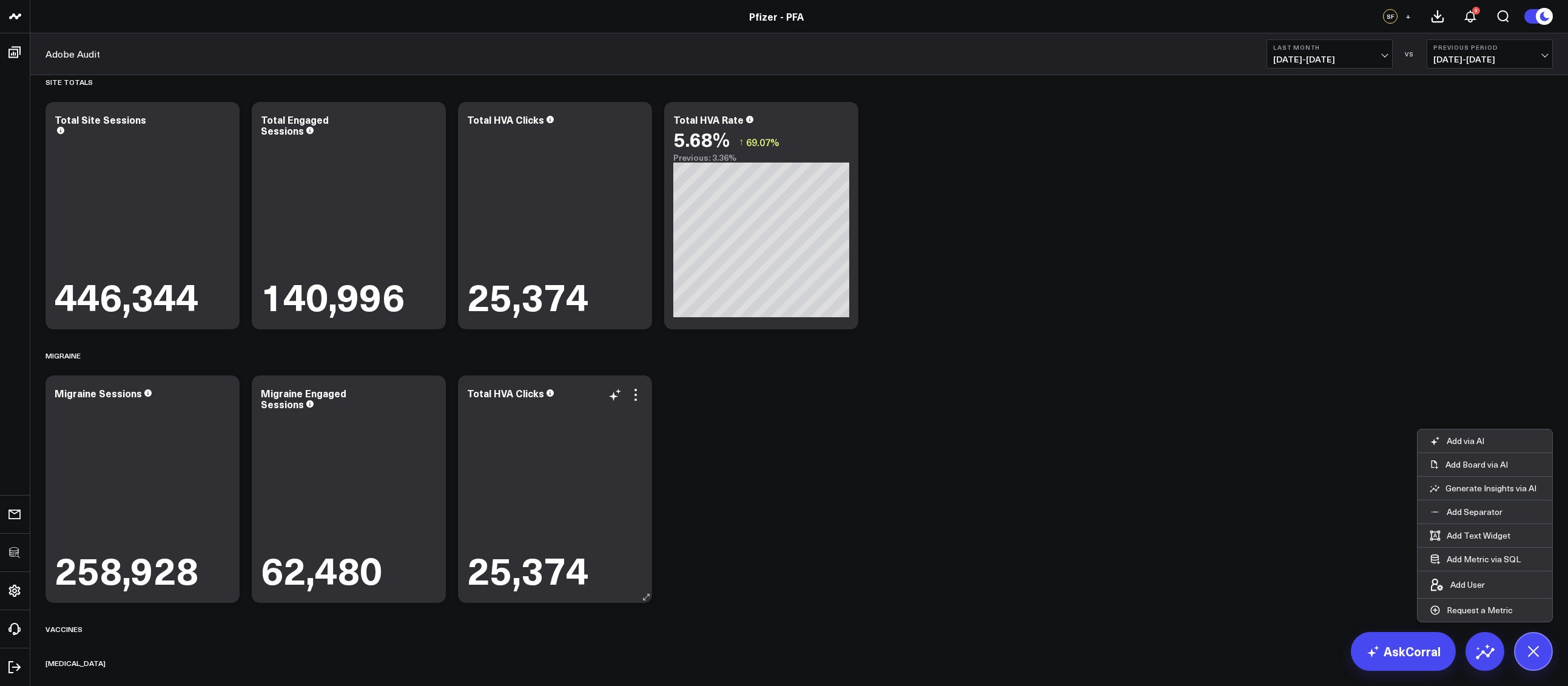
drag, startPoint x: 637, startPoint y: 397, endPoint x: 638, endPoint y: 420, distance: 23.0
click at [637, 397] on icon at bounding box center [636, 394] width 14 height 14
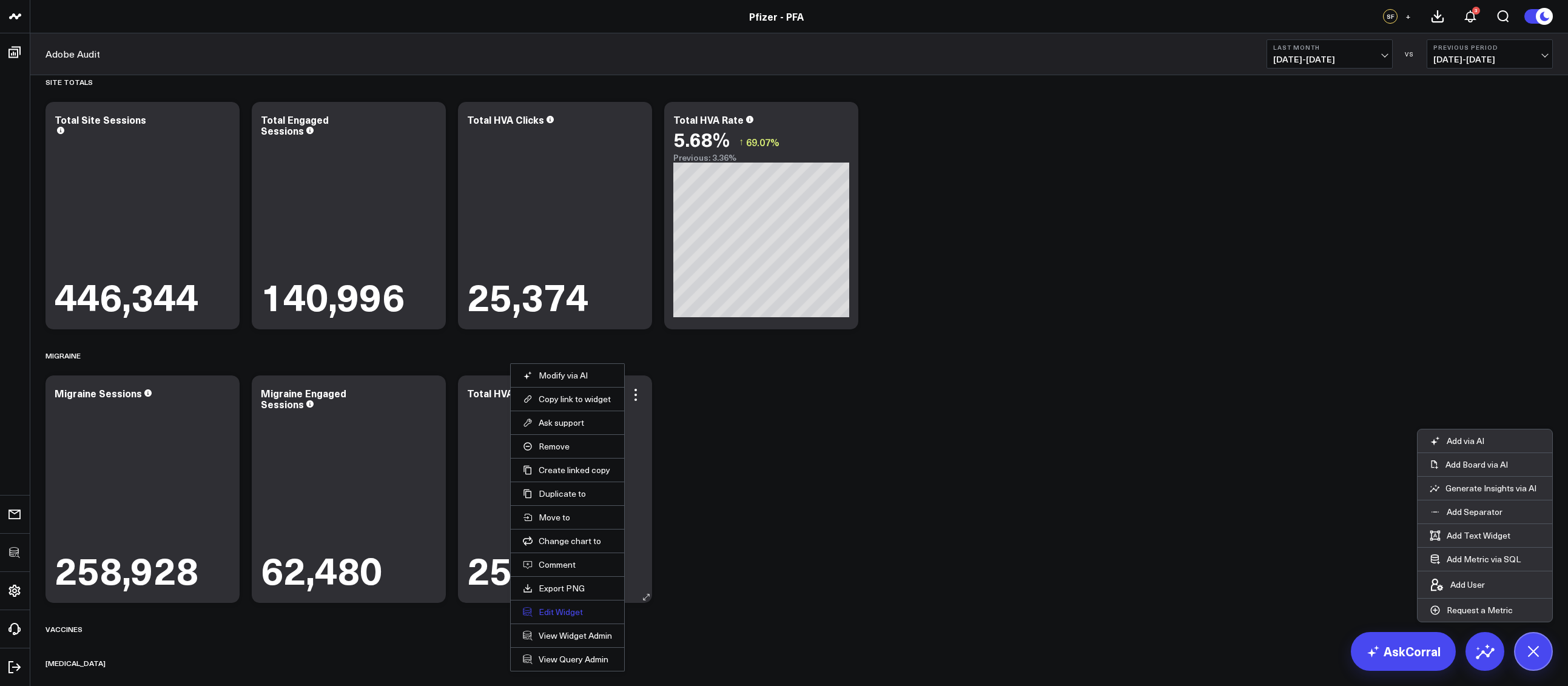
click at [565, 608] on button "Edit Widget" at bounding box center [567, 612] width 89 height 11
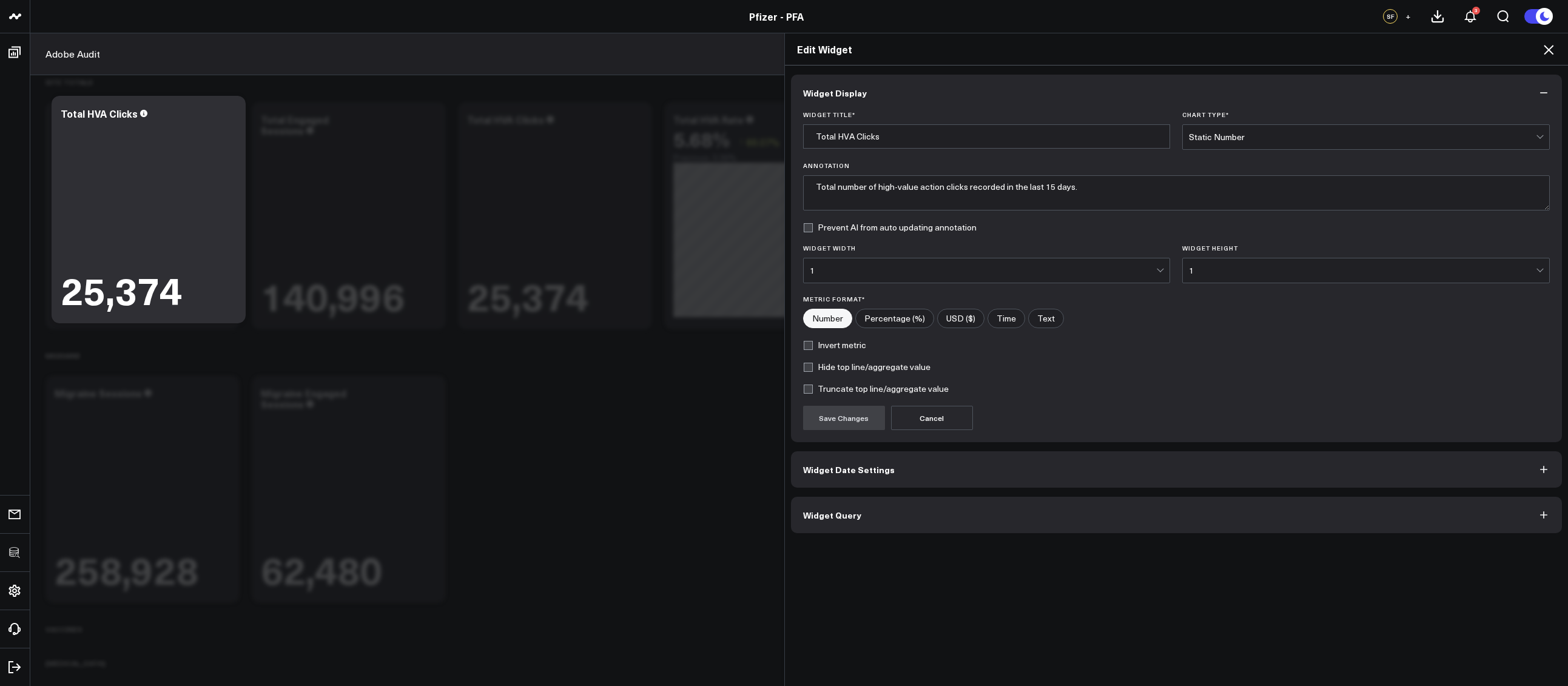
click at [859, 524] on button "Widget Query" at bounding box center [1177, 515] width 771 height 36
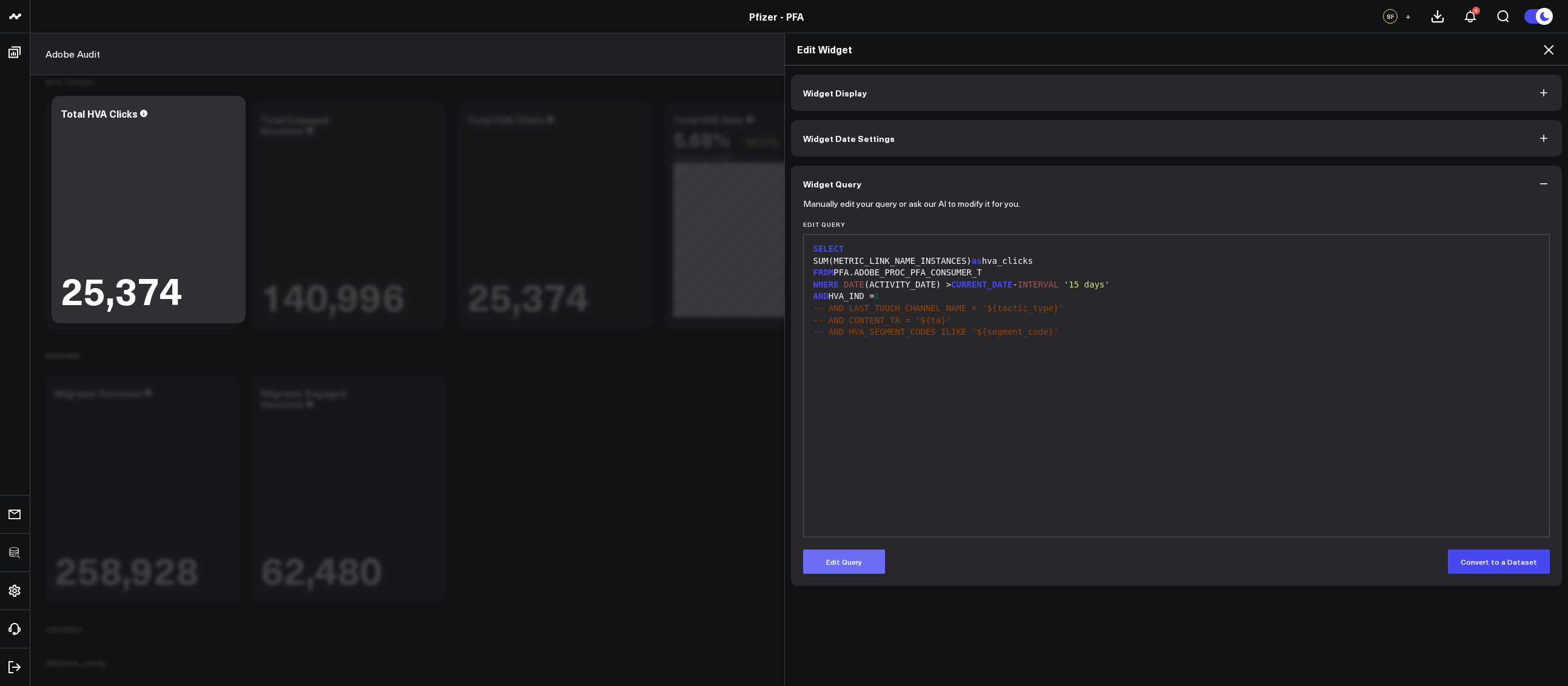
click at [855, 553] on button "Edit Query" at bounding box center [844, 561] width 82 height 24
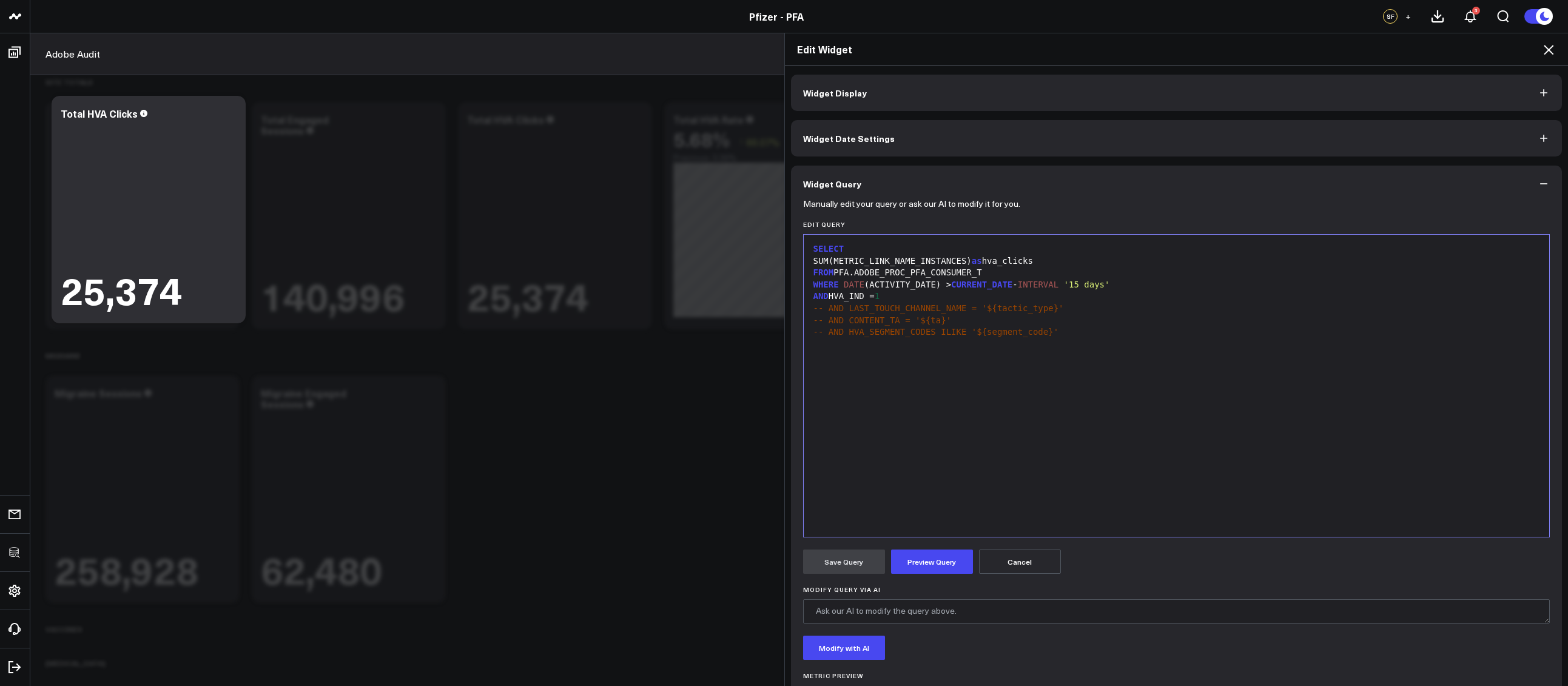
click at [902, 295] on div "AND HVA_IND = 1" at bounding box center [1176, 296] width 734 height 12
click at [920, 553] on button "Preview Query" at bounding box center [931, 561] width 82 height 24
click at [855, 557] on button "Save Query" at bounding box center [844, 561] width 82 height 24
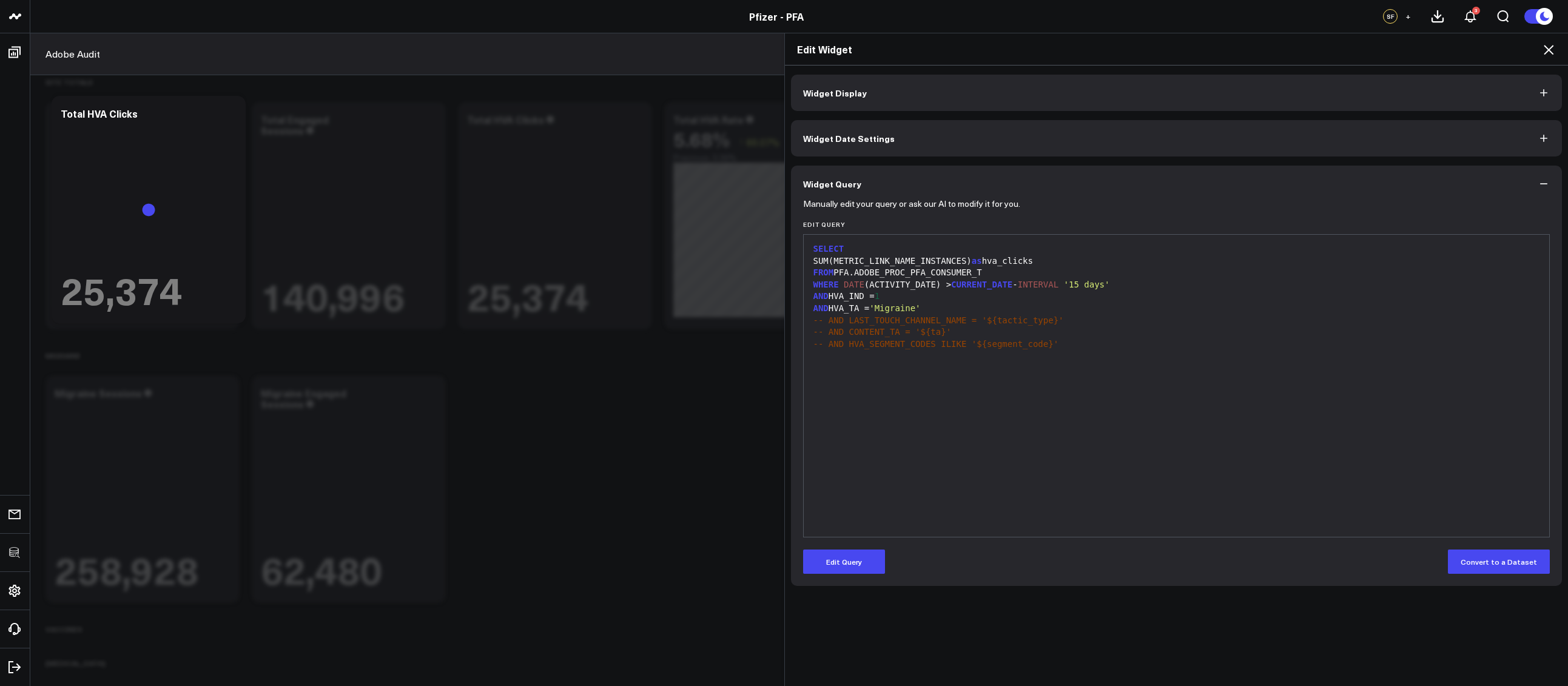
click at [1546, 45] on icon at bounding box center [1548, 50] width 14 height 14
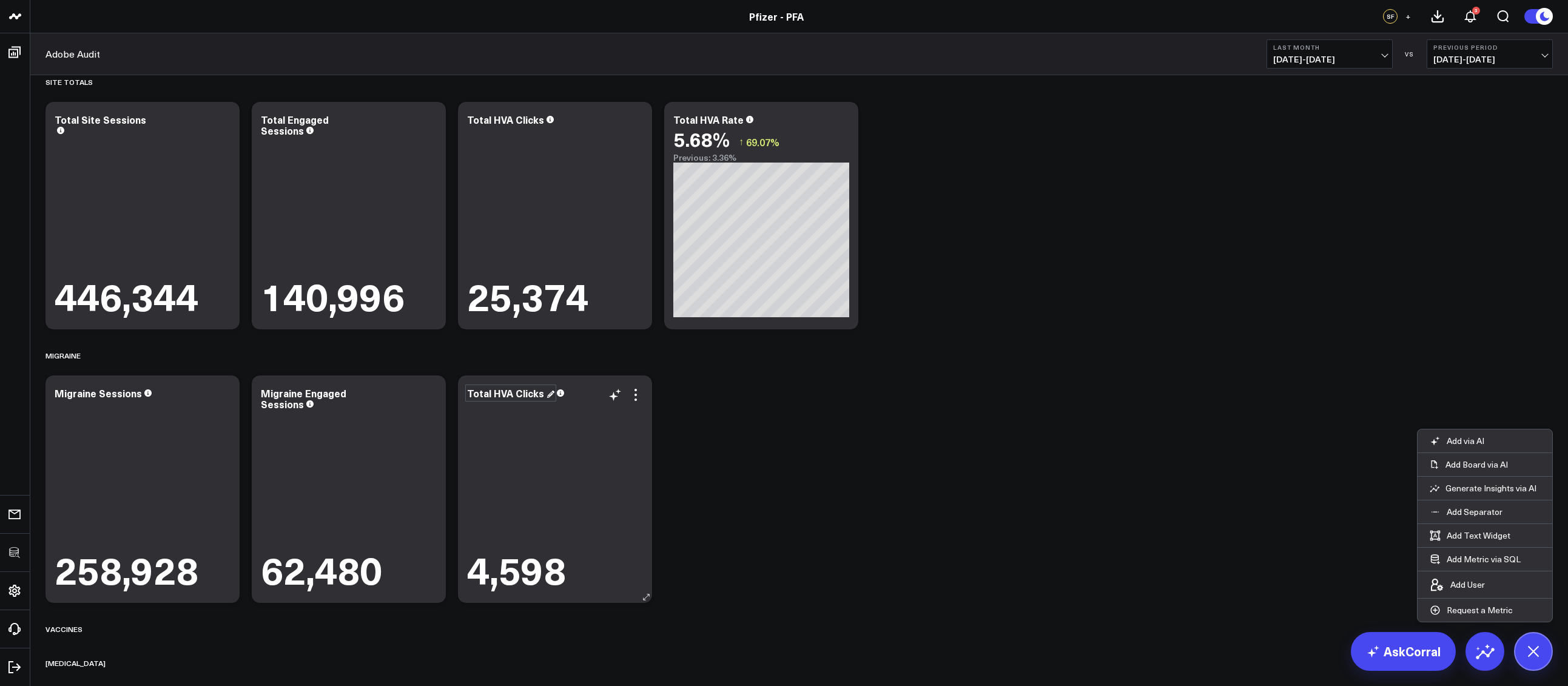
click at [495, 391] on div "Total HVA Clicks" at bounding box center [510, 393] width 88 height 13
drag, startPoint x: 489, startPoint y: 392, endPoint x: 465, endPoint y: 392, distance: 24.0
click at [465, 392] on div "Total HVA Clicks 4,598" at bounding box center [554, 489] width 194 height 227
click at [560, 393] on div "Migraine HVA Clicks" at bounding box center [515, 393] width 97 height 13
click at [778, 455] on div "Site Totals Modify via AI Copy link to widget Ask support Remove Create linked …" at bounding box center [799, 403] width 1519 height 683
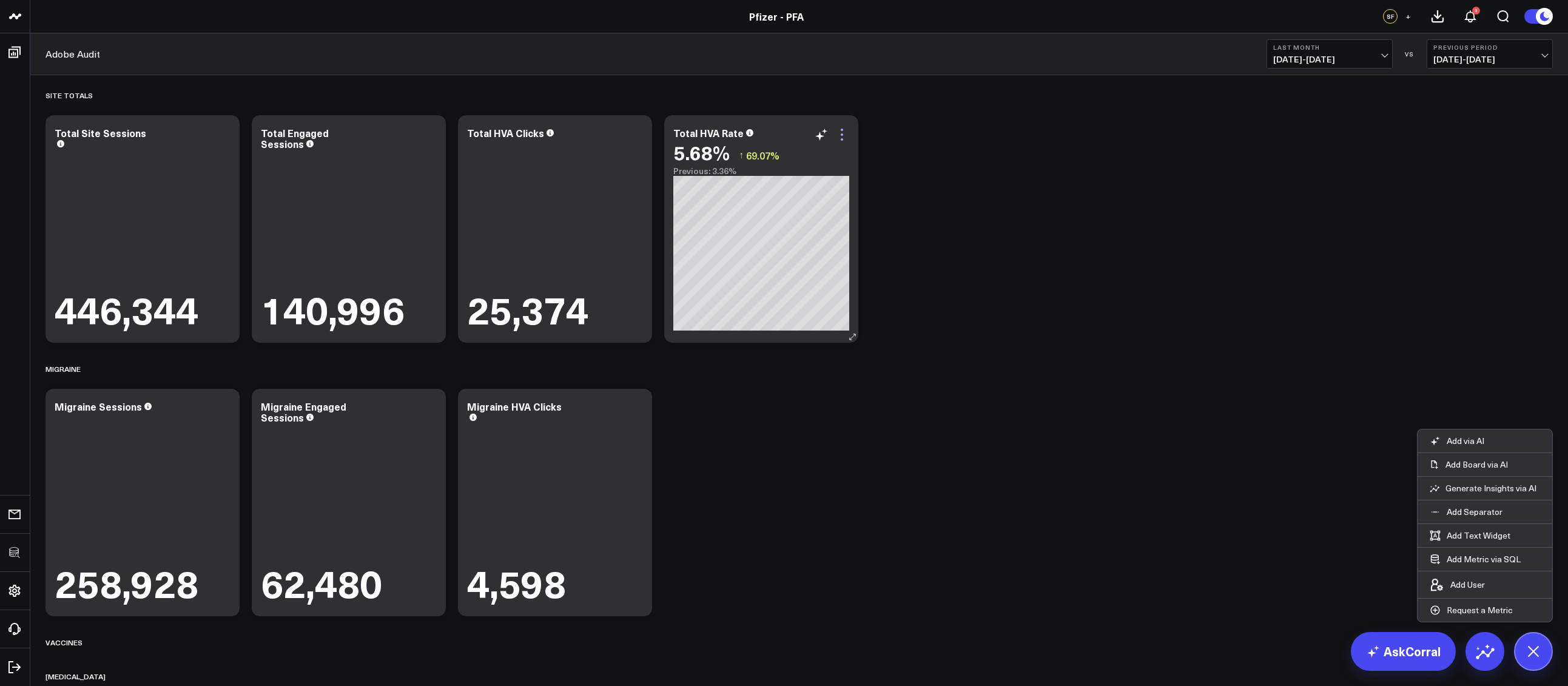
click at [843, 139] on icon at bounding box center [842, 134] width 14 height 14
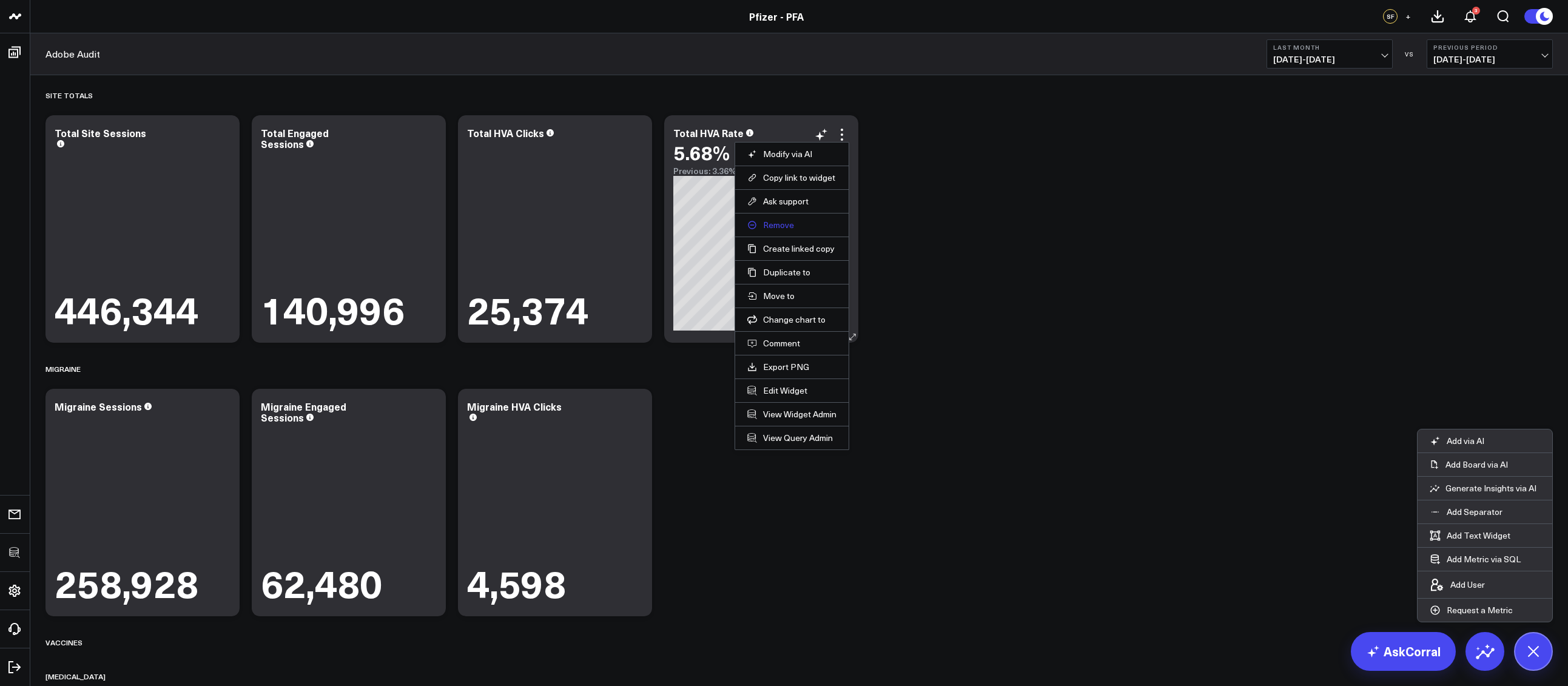
click at [786, 220] on button "Remove" at bounding box center [791, 225] width 89 height 11
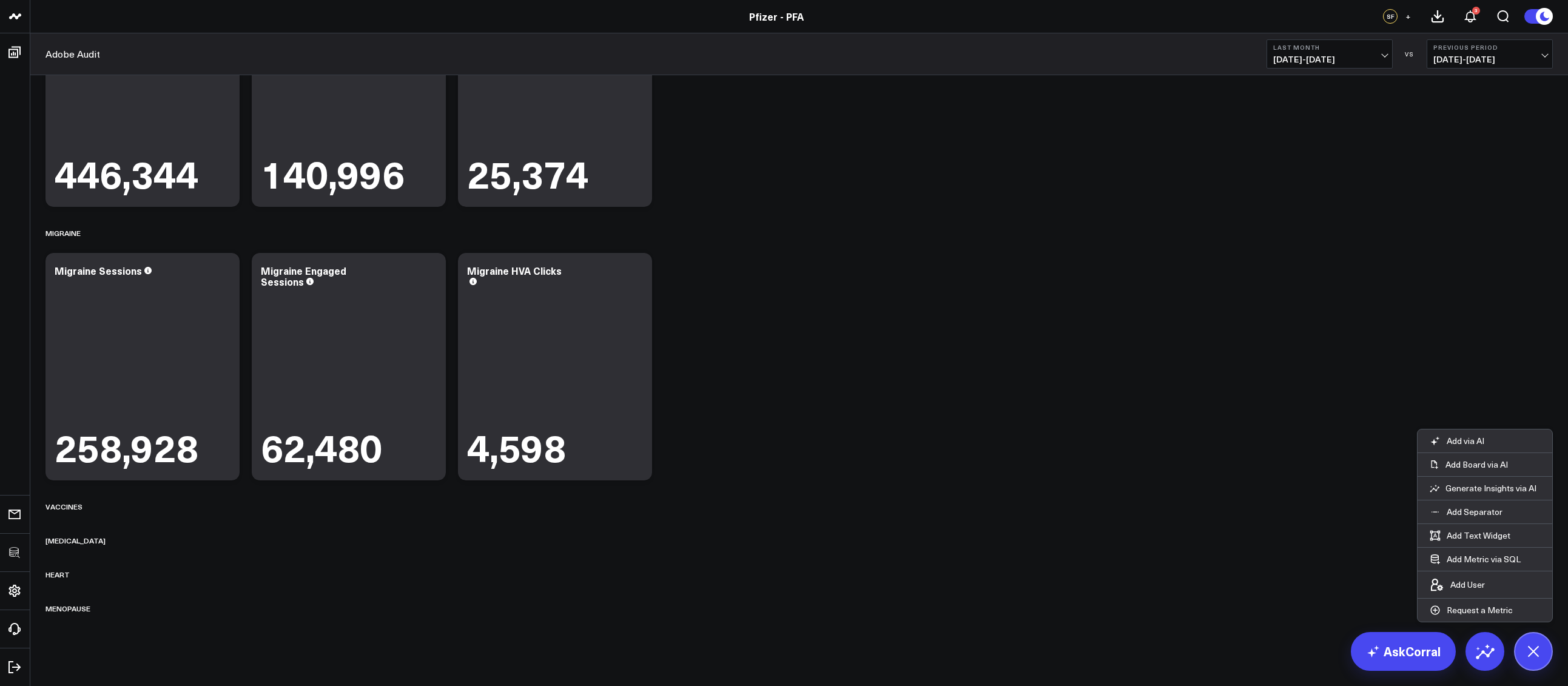
scroll to position [145, 0]
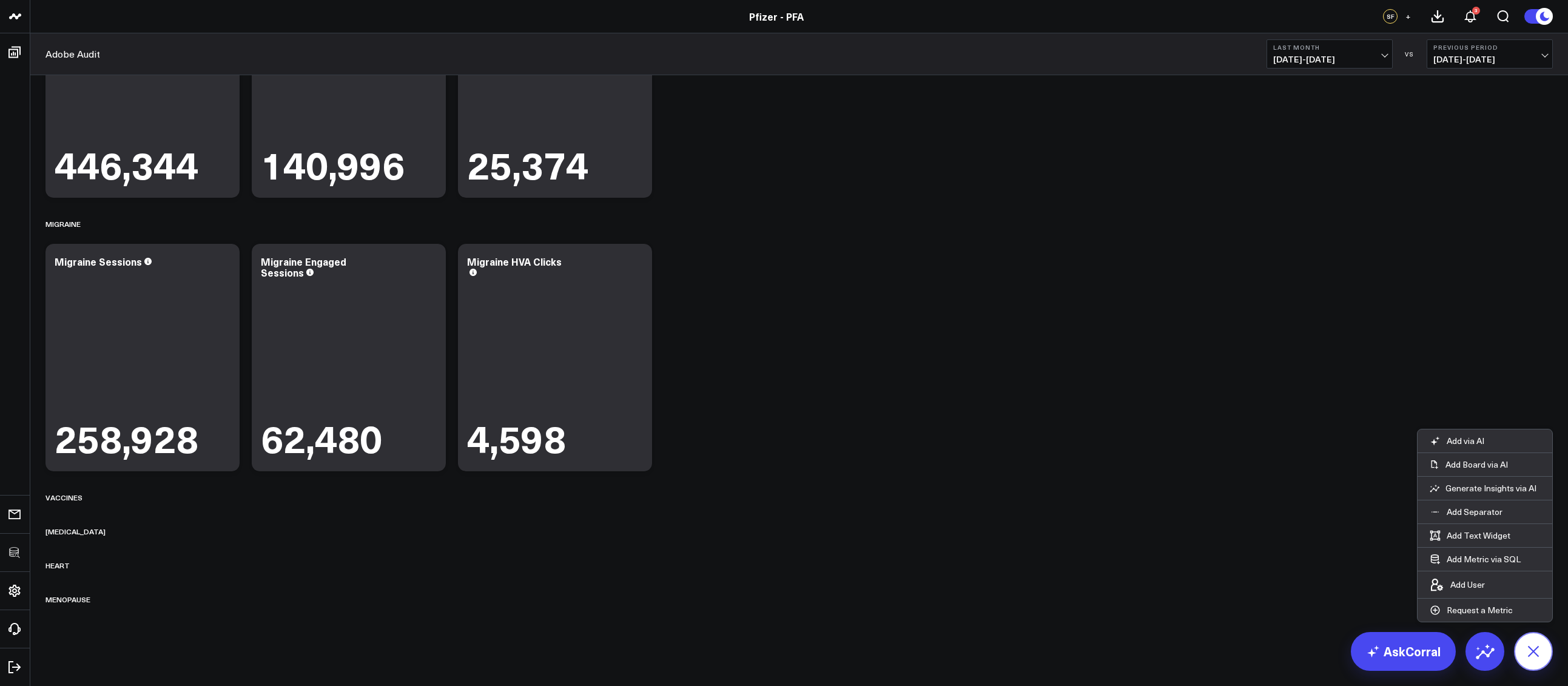
click at [1537, 654] on icon at bounding box center [1533, 651] width 28 height 28
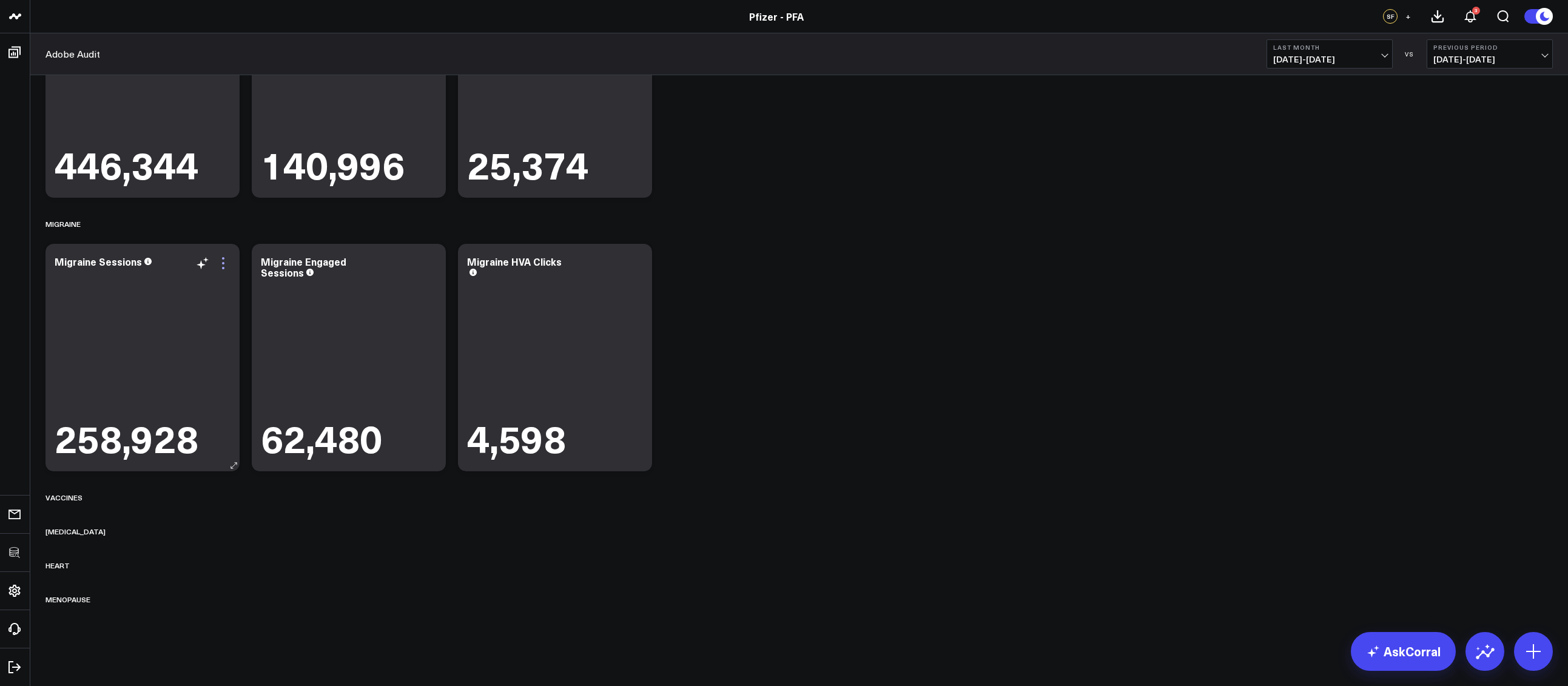
click at [222, 265] on icon at bounding box center [223, 263] width 14 height 14
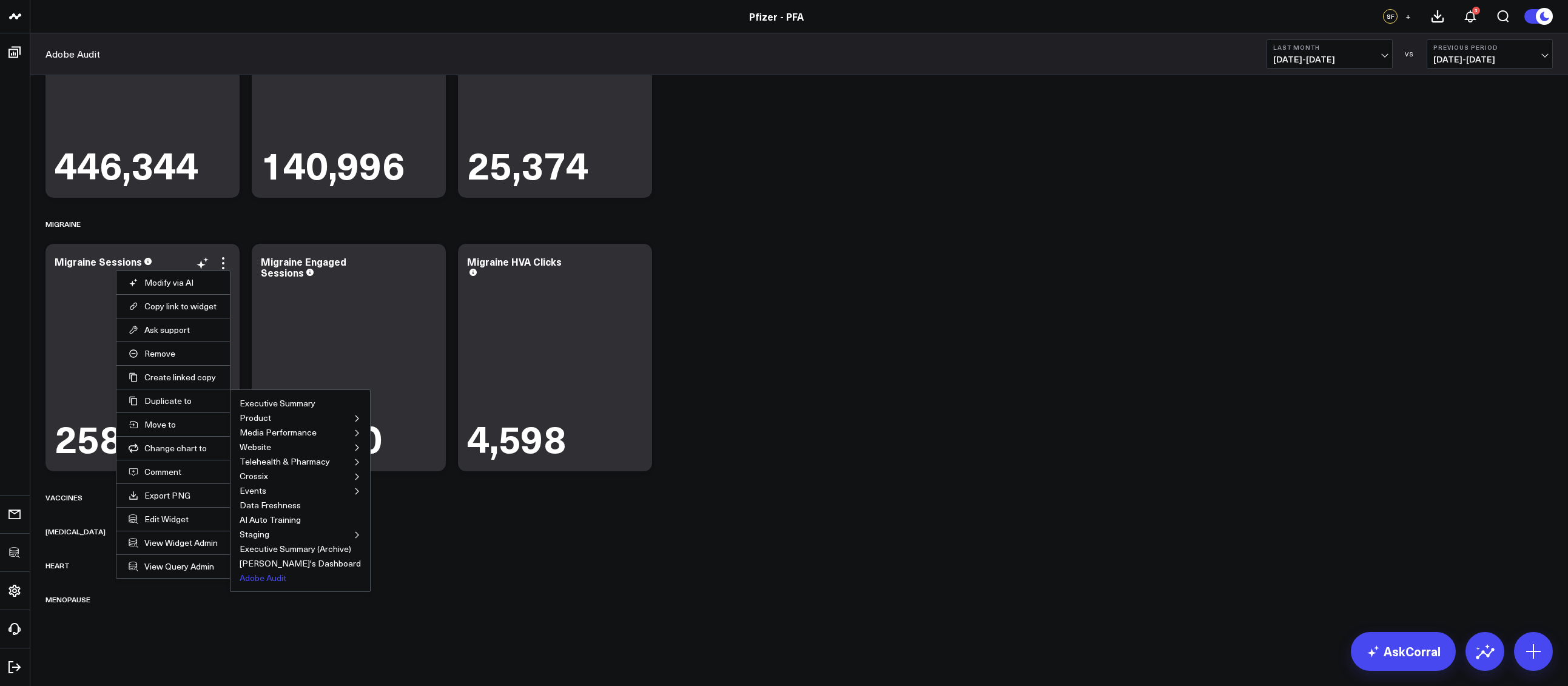
click at [278, 578] on button "Adobe Audit" at bounding box center [263, 577] width 47 height 9
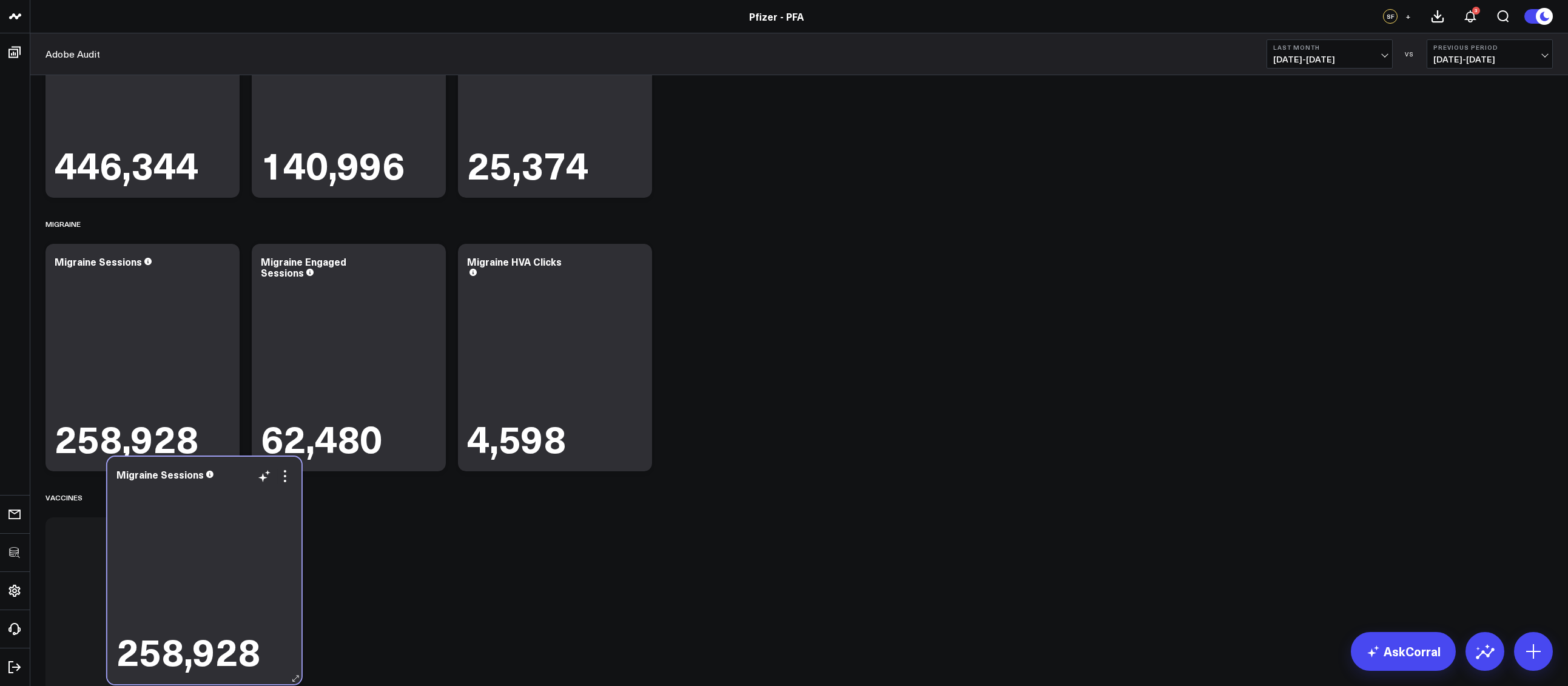
drag, startPoint x: 603, startPoint y: 348, endPoint x: 256, endPoint y: 558, distance: 405.6
click at [254, 558] on div "258,928" at bounding box center [204, 577] width 176 height 189
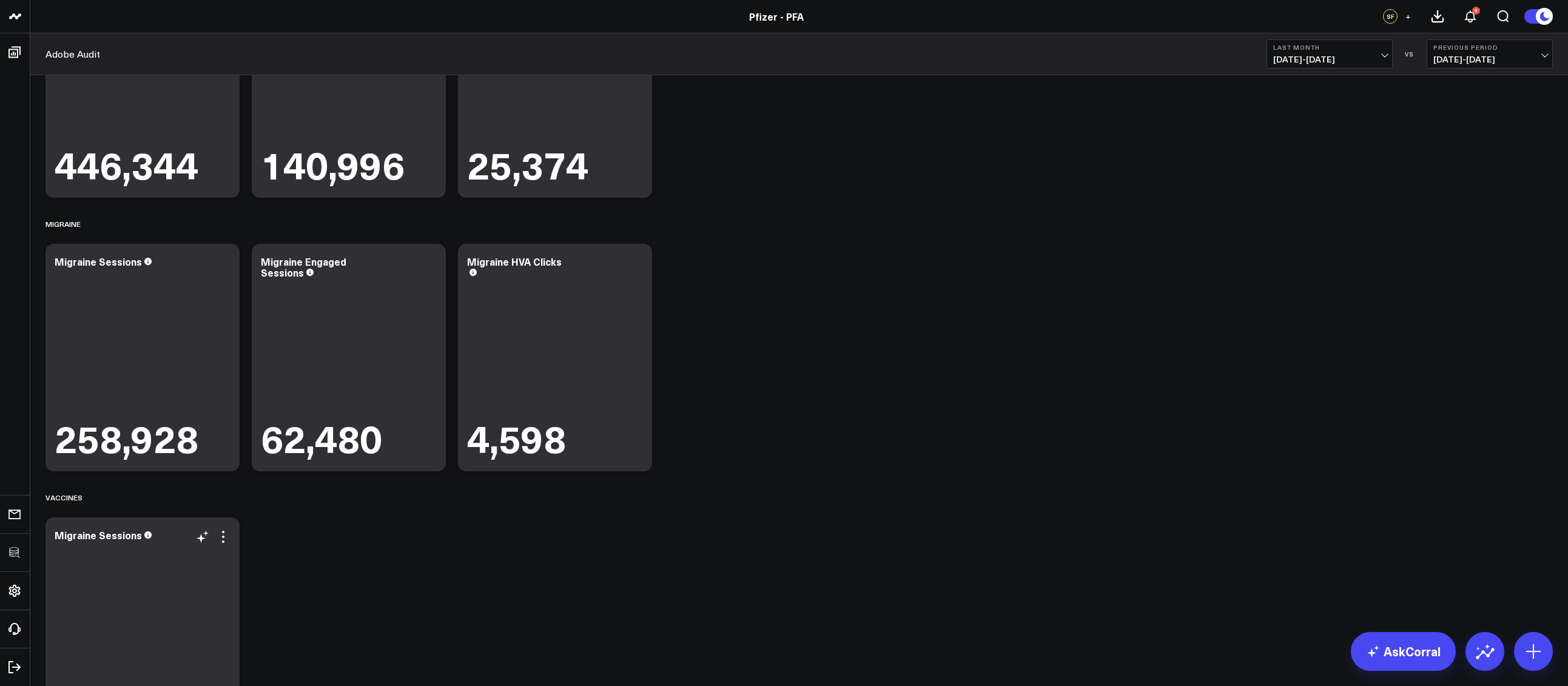
scroll to position [340, 0]
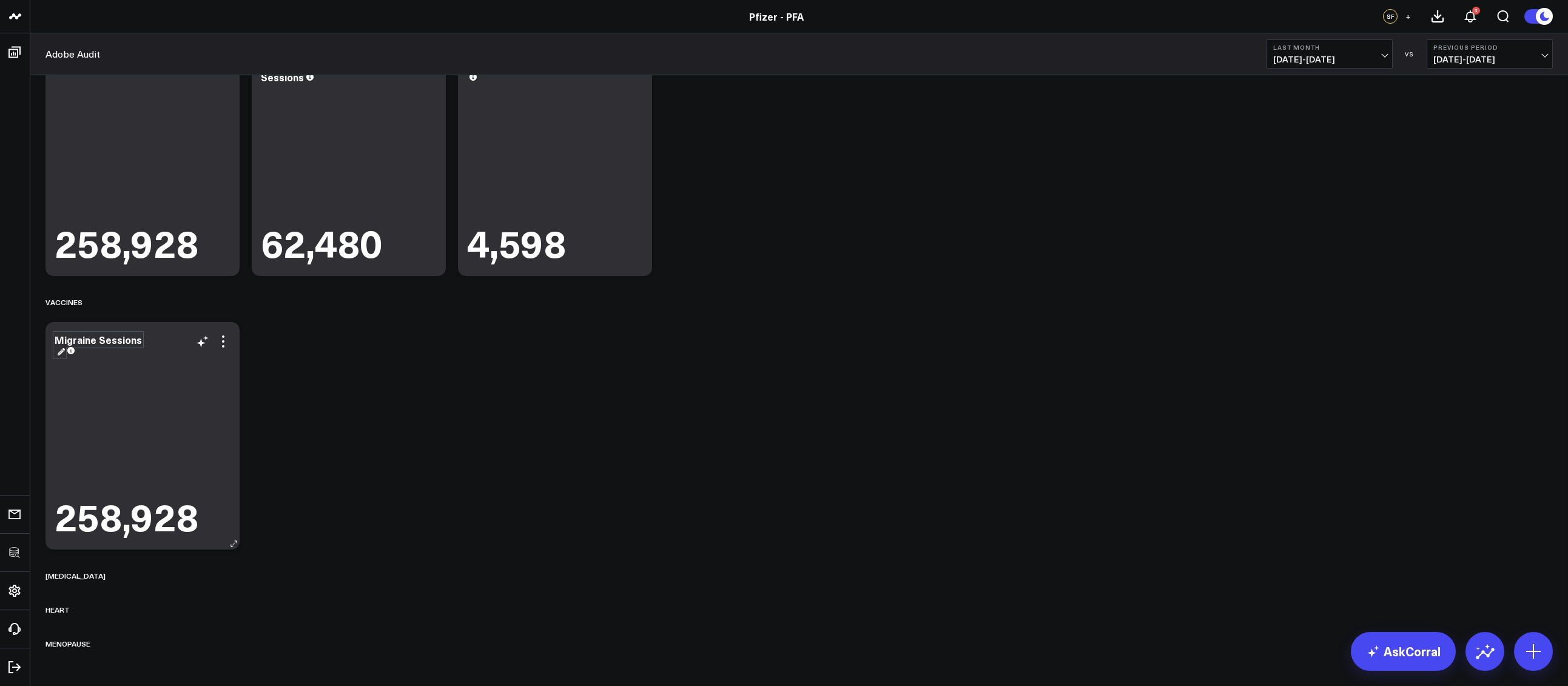
click at [83, 346] on div "Migraine Sessions" at bounding box center [142, 347] width 176 height 25
click at [89, 342] on div "Migraine Sessions" at bounding box center [98, 345] width 88 height 24
drag, startPoint x: 89, startPoint y: 342, endPoint x: 56, endPoint y: 342, distance: 33.0
click at [56, 342] on div "Migraine Sessions" at bounding box center [99, 339] width 90 height 13
click at [221, 337] on icon at bounding box center [223, 341] width 14 height 14
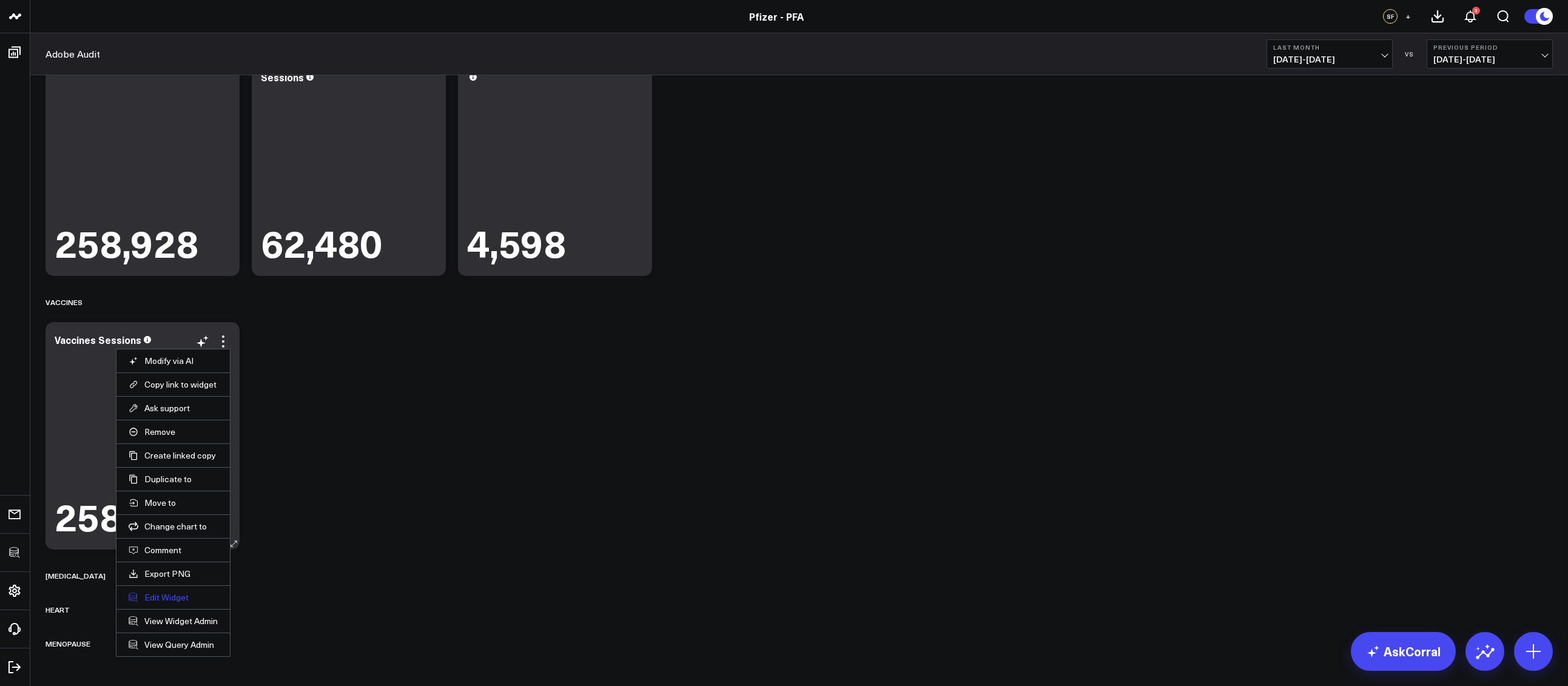
click at [164, 593] on button "Edit Widget" at bounding box center [173, 597] width 89 height 11
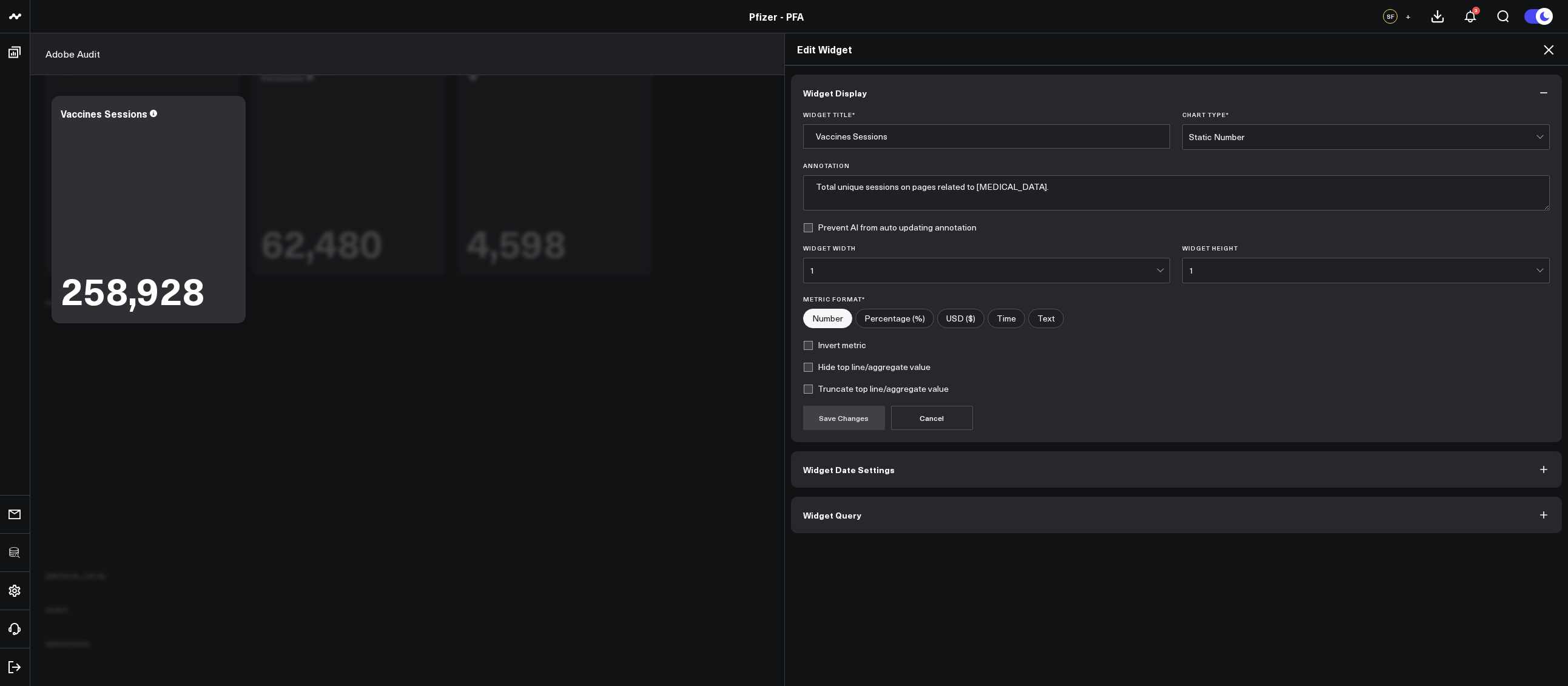
click at [853, 521] on button "Widget Query" at bounding box center [1177, 515] width 771 height 36
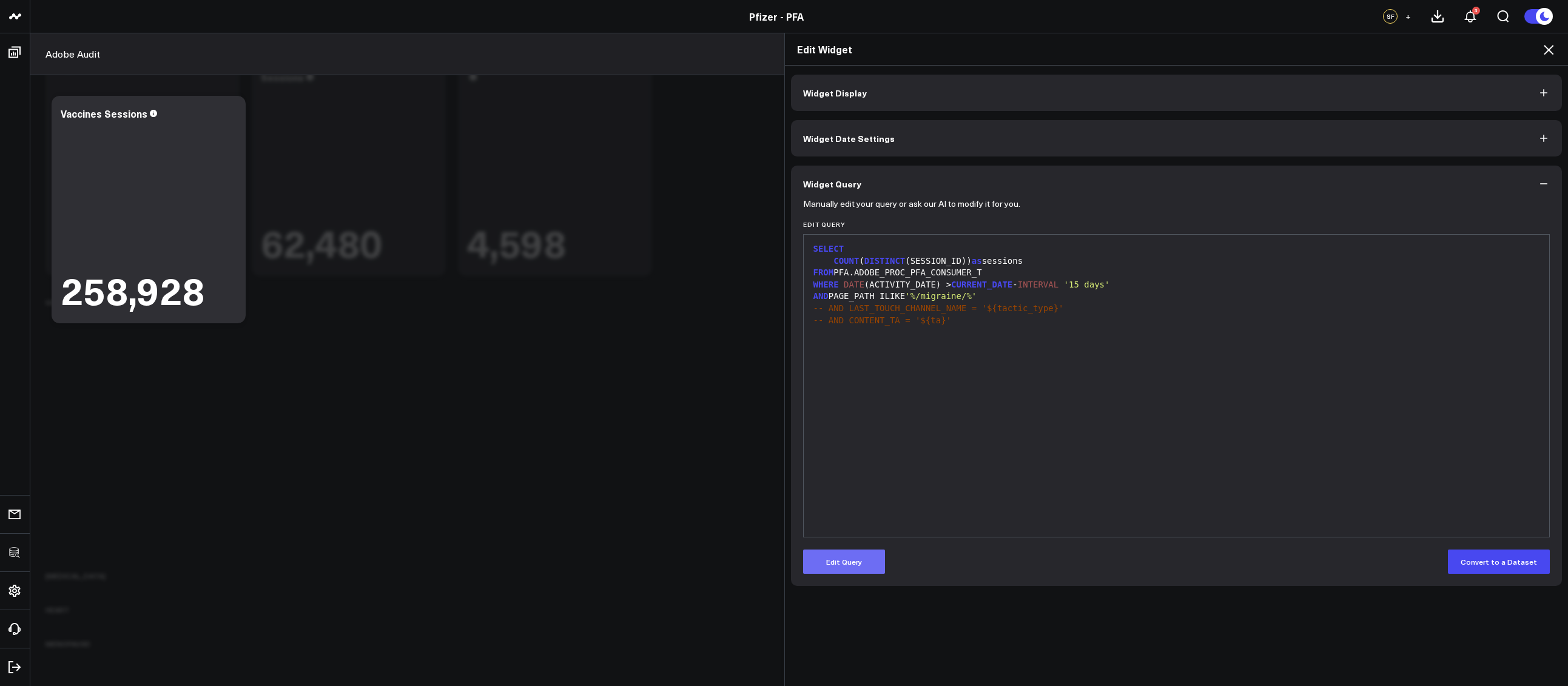
click at [849, 555] on button "Edit Query" at bounding box center [844, 561] width 82 height 24
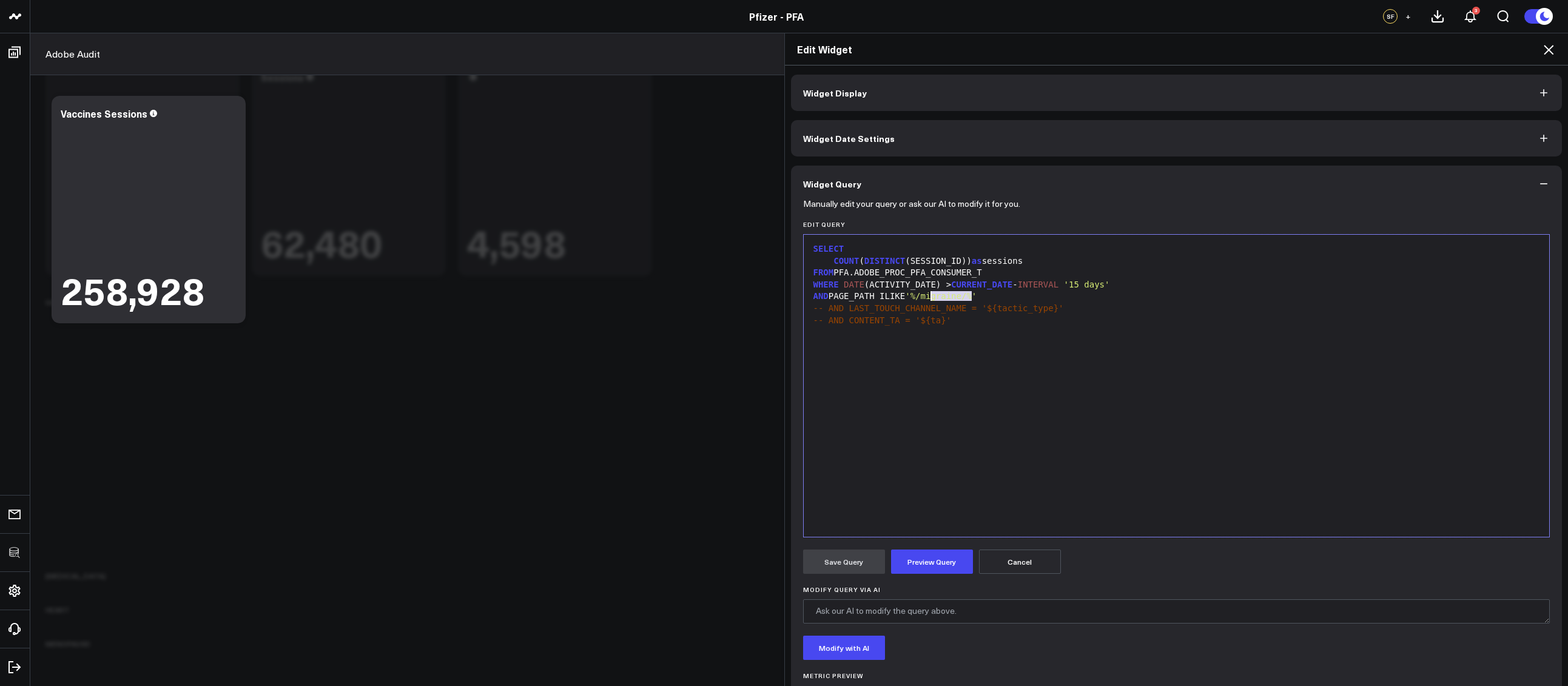
drag, startPoint x: 965, startPoint y: 297, endPoint x: 927, endPoint y: 296, distance: 38.0
click at [927, 296] on span "'%/migraine/%'" at bounding box center [940, 296] width 72 height 9
click at [947, 550] on button "Preview Query" at bounding box center [931, 561] width 82 height 24
click at [832, 567] on button "Save Query" at bounding box center [844, 561] width 82 height 24
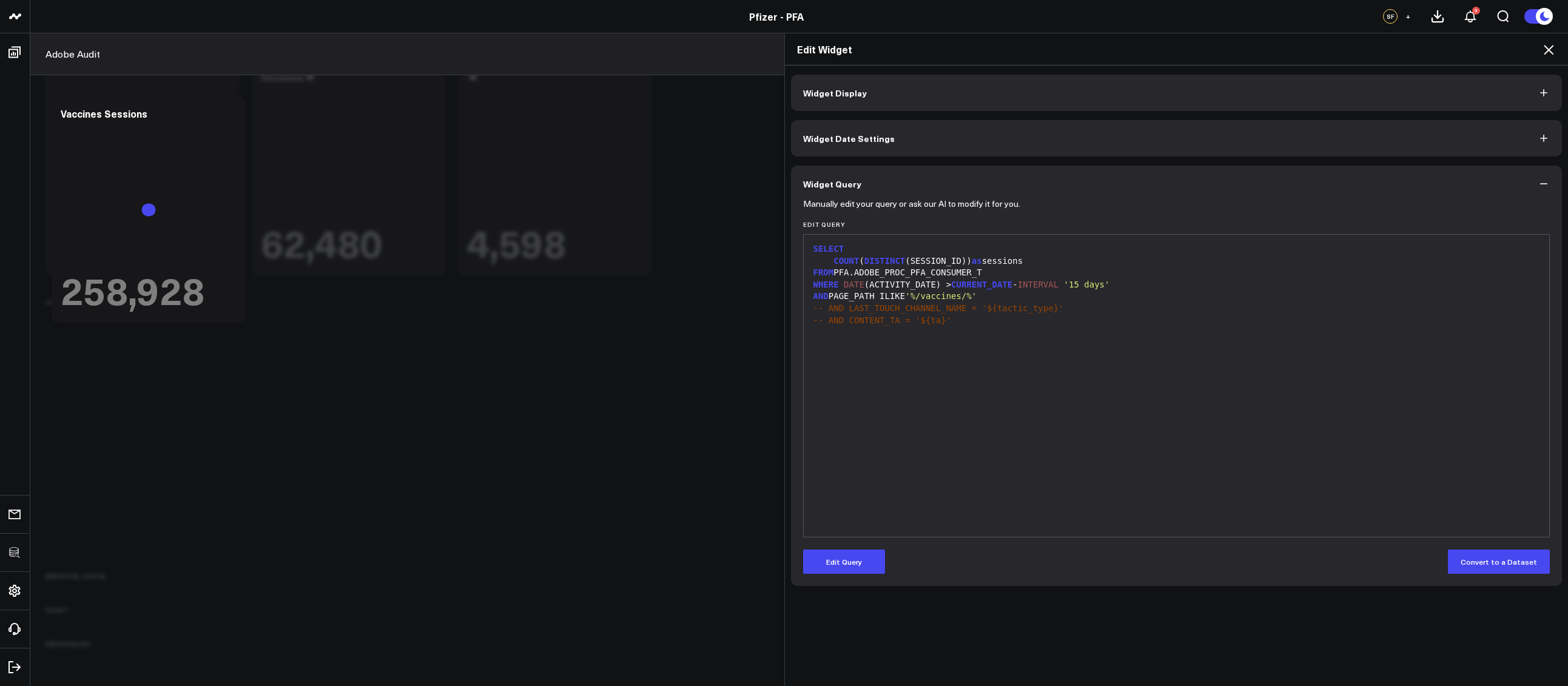
click at [1544, 49] on icon at bounding box center [1548, 50] width 14 height 14
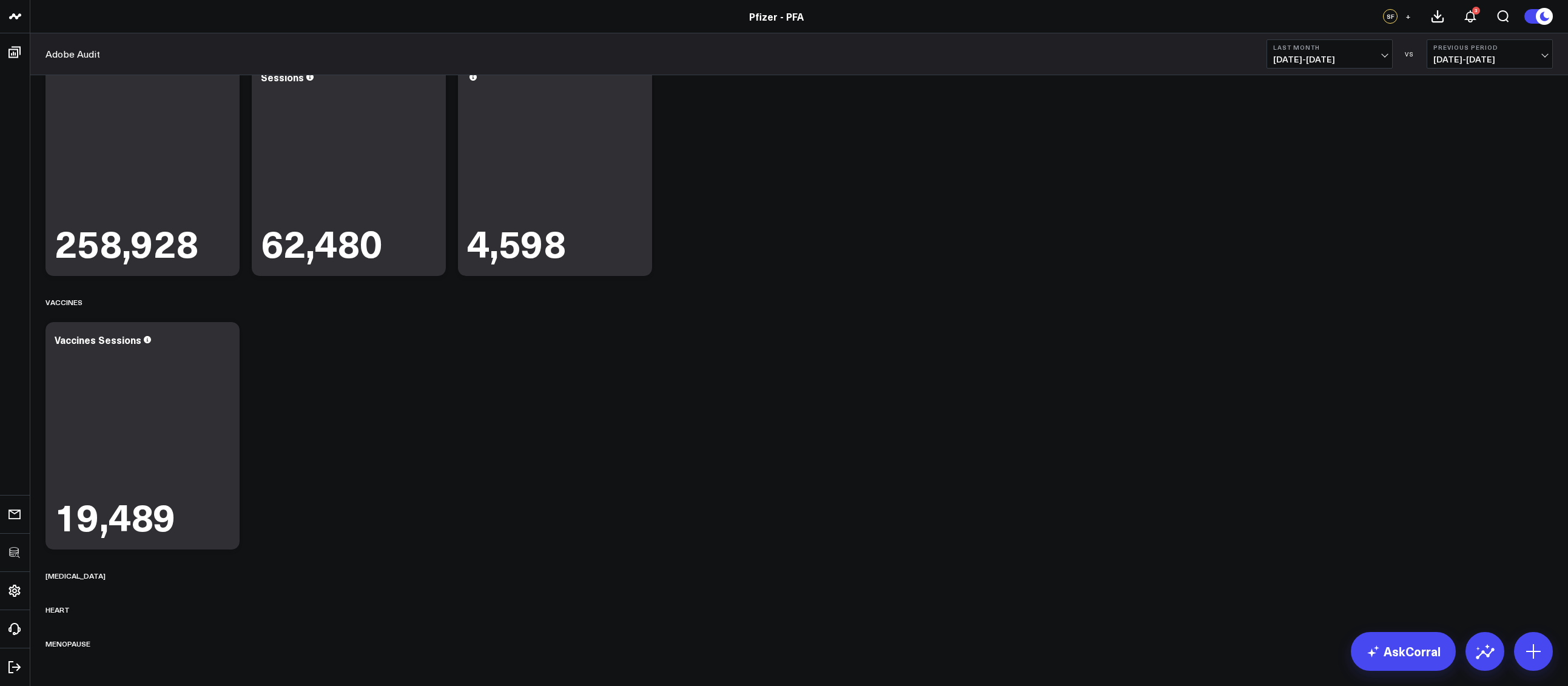
scroll to position [242, 0]
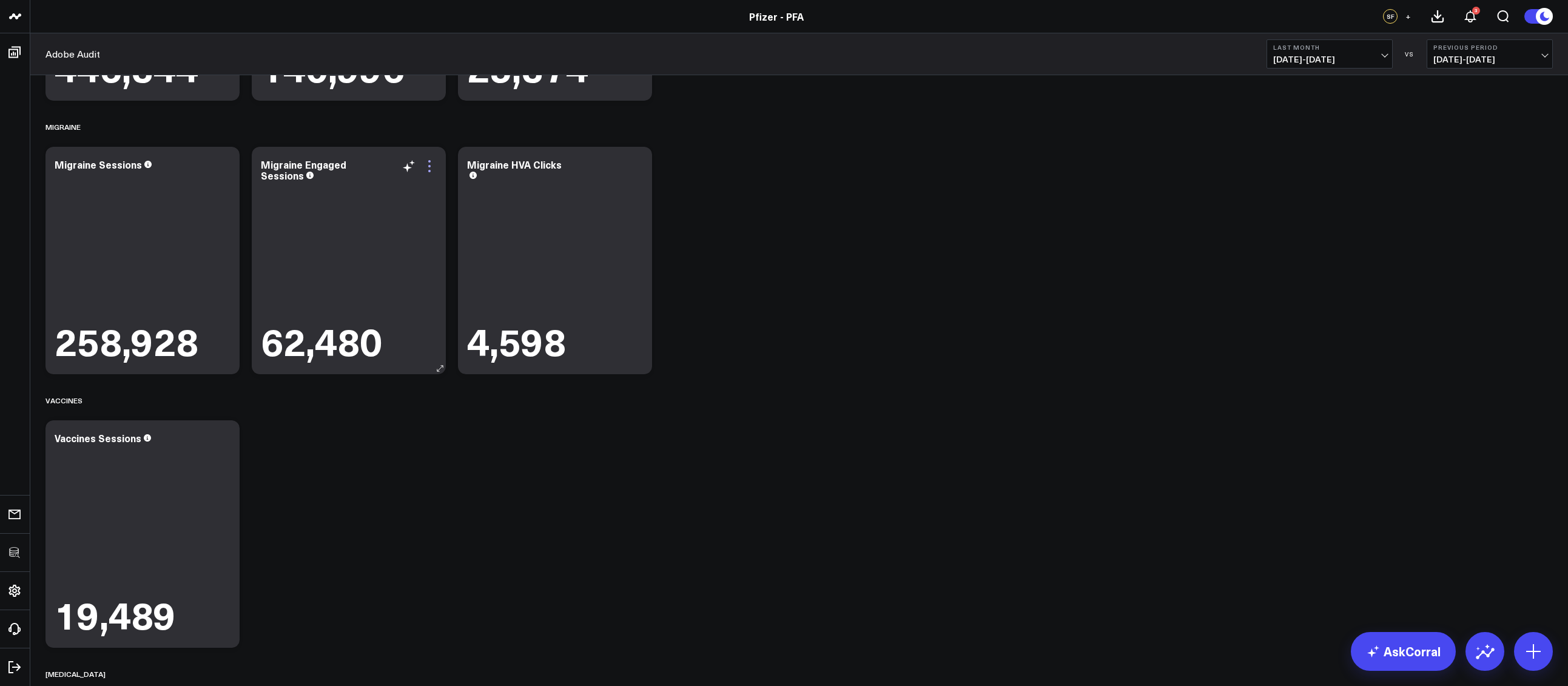
click at [427, 161] on icon at bounding box center [429, 166] width 14 height 14
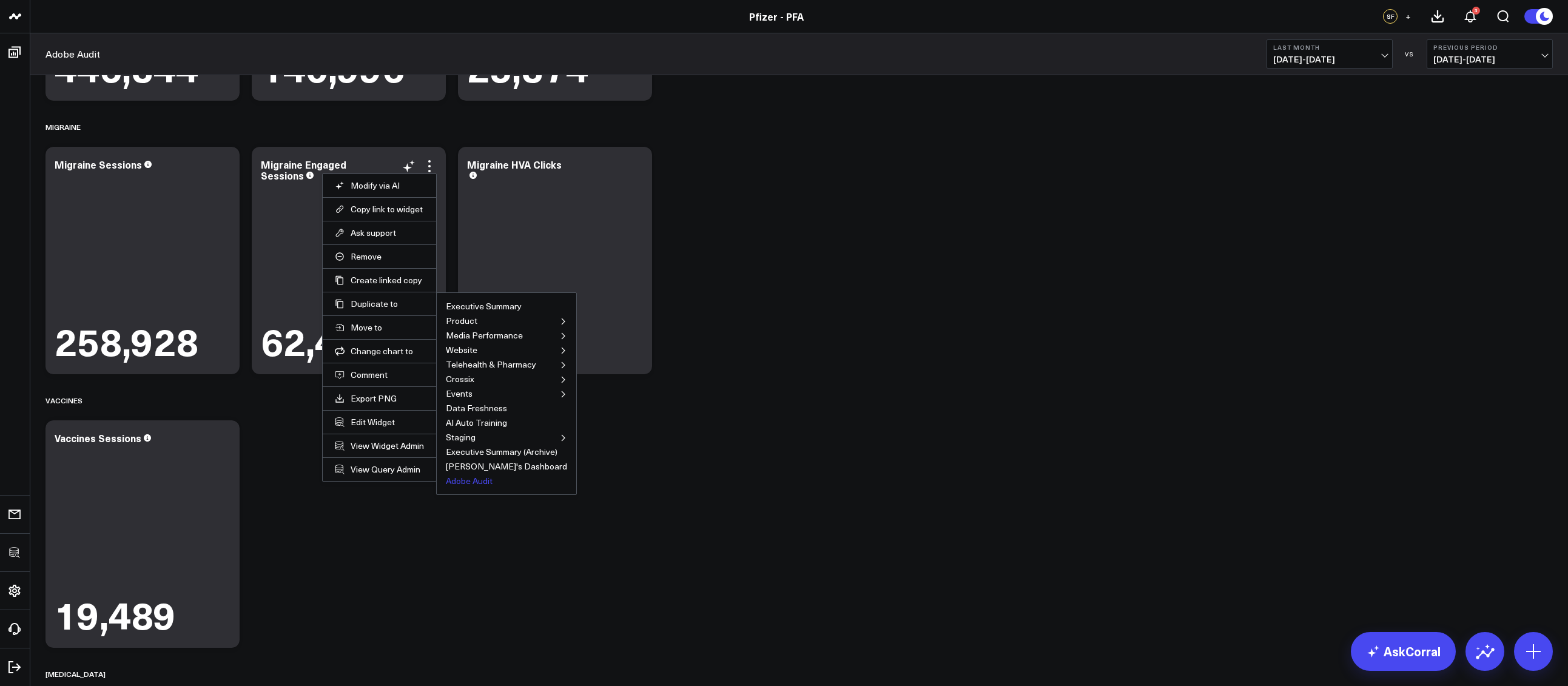
click at [465, 482] on button "Adobe Audit" at bounding box center [469, 480] width 47 height 9
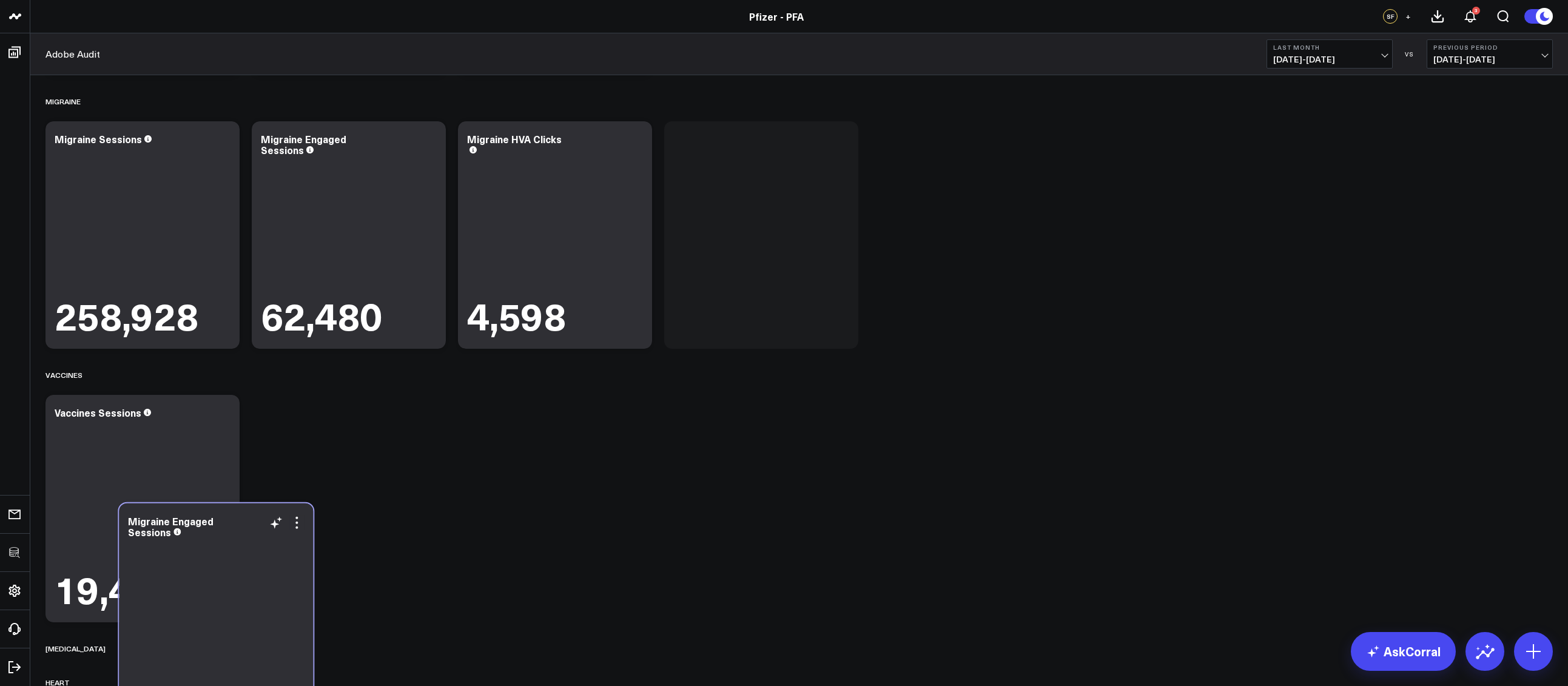
scroll to position [271, 0]
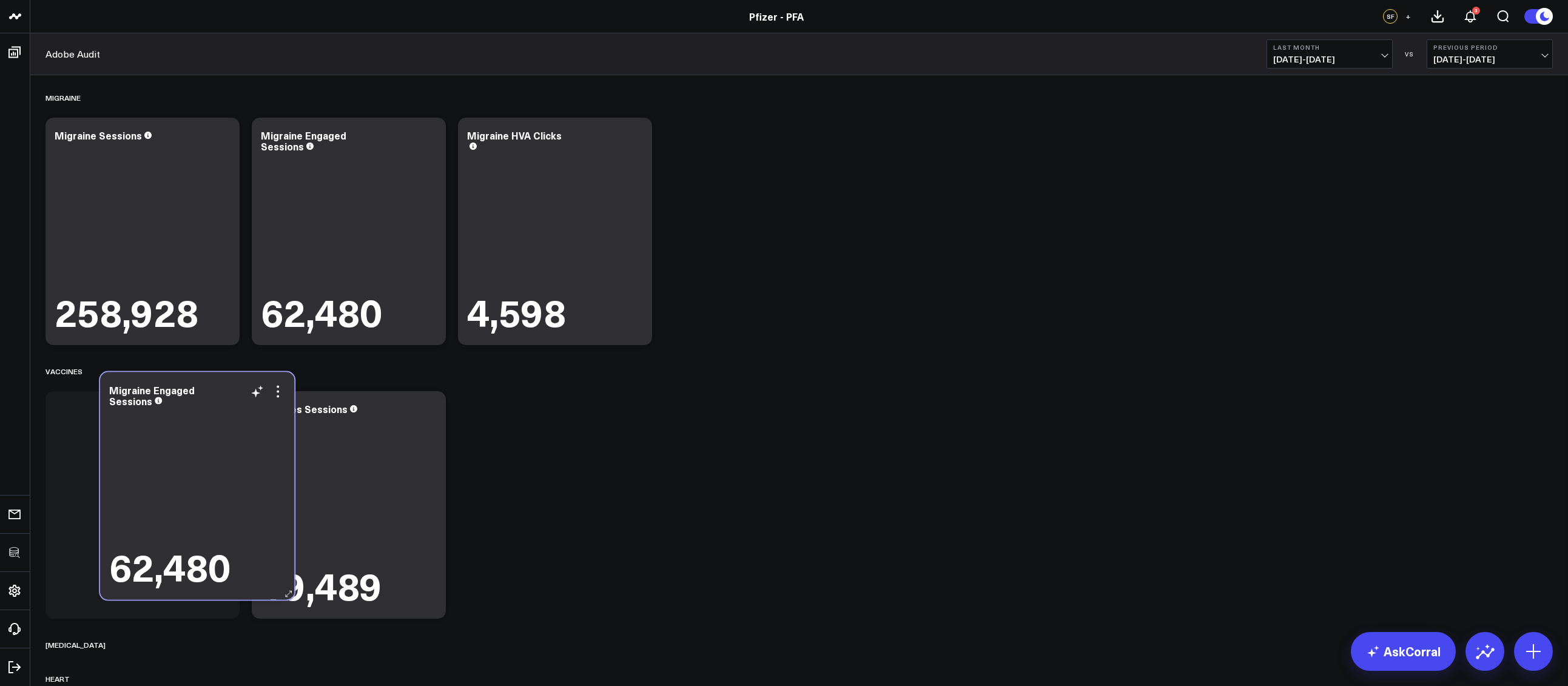
drag, startPoint x: 716, startPoint y: 275, endPoint x: 144, endPoint y: 520, distance: 622.3
click at [142, 520] on div "62,480" at bounding box center [196, 498] width 176 height 178
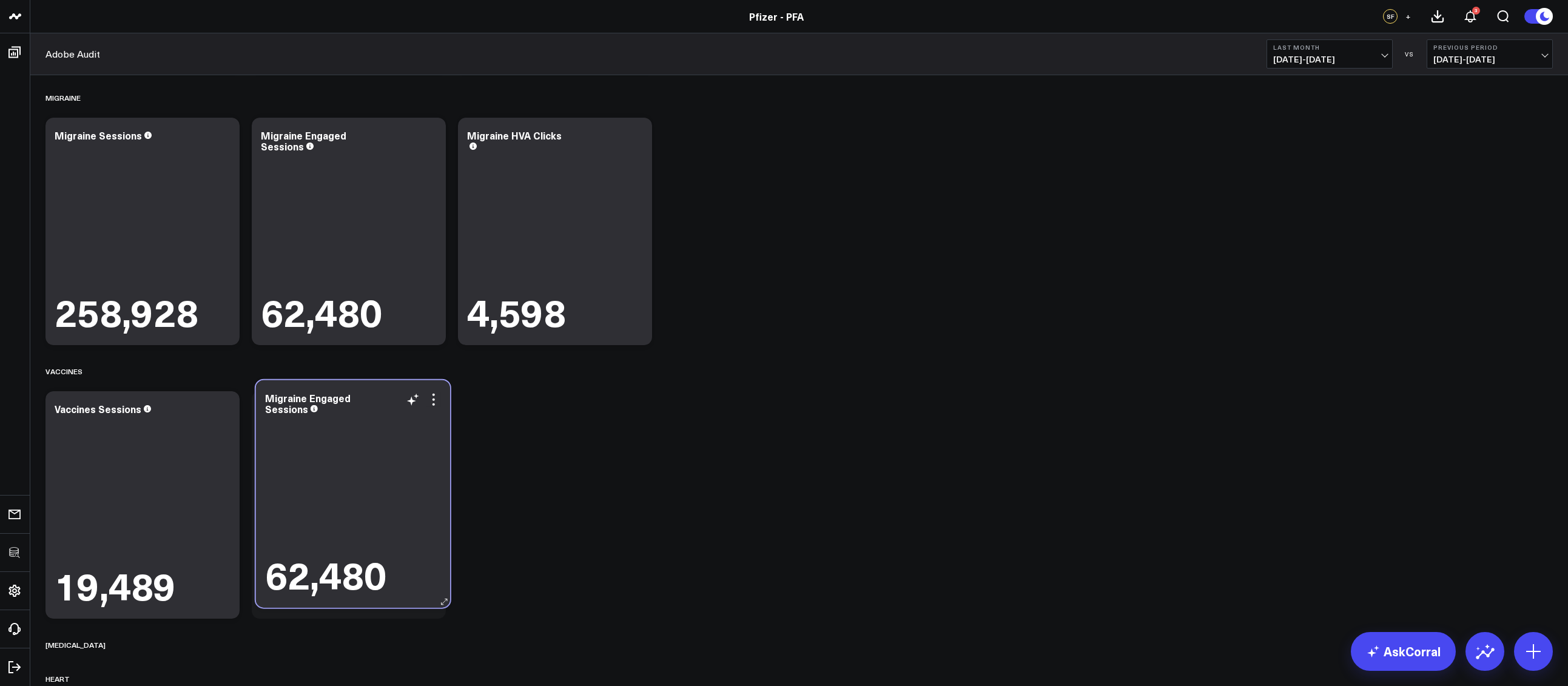
drag, startPoint x: 144, startPoint y: 520, endPoint x: 355, endPoint y: 509, distance: 211.3
click at [355, 509] on div "62,480" at bounding box center [353, 506] width 176 height 178
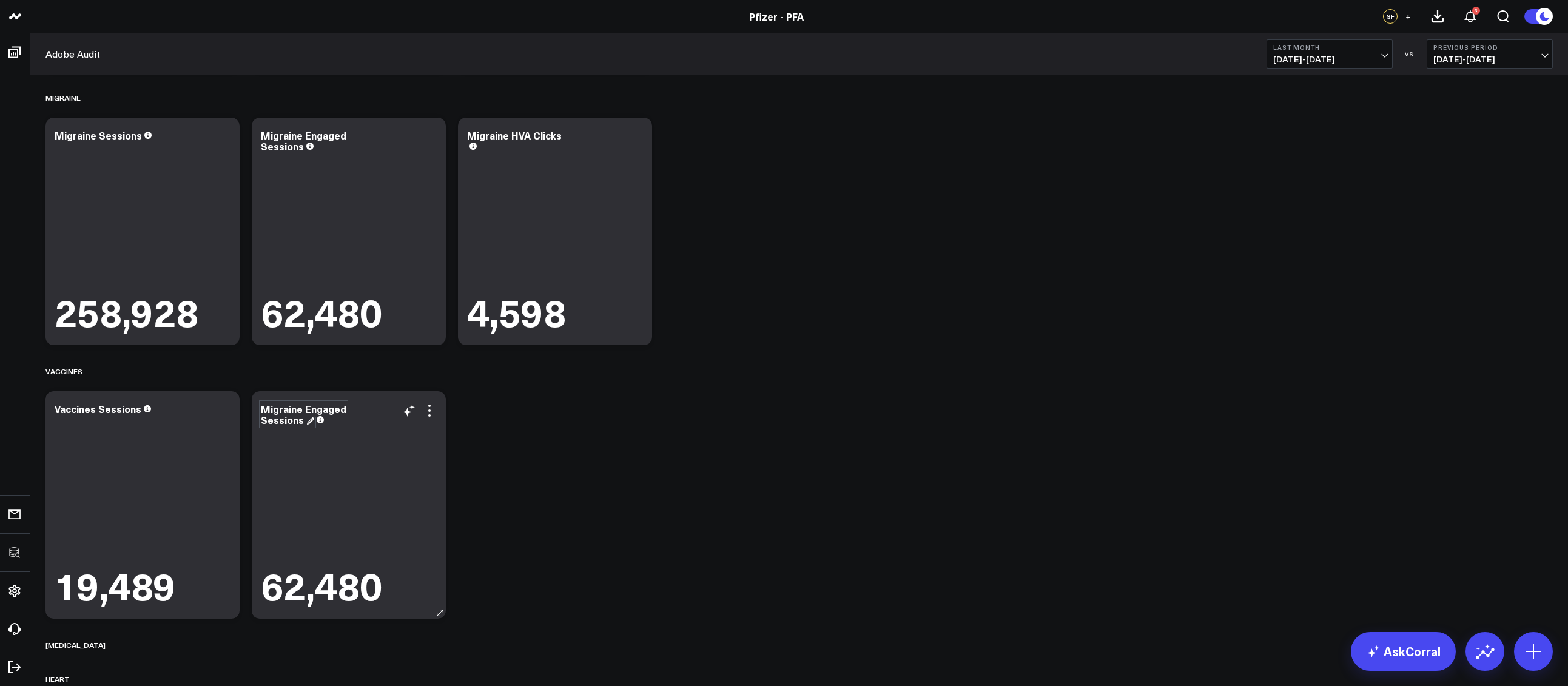
click at [323, 408] on div "Migraine Engaged Sessions" at bounding box center [304, 414] width 85 height 24
click at [293, 408] on div "Migraine Engaged Sessions" at bounding box center [304, 414] width 85 height 24
drag, startPoint x: 301, startPoint y: 411, endPoint x: 255, endPoint y: 408, distance: 46.1
click at [255, 408] on div "Migraine Engaged Sessions 62,480" at bounding box center [349, 505] width 194 height 227
click at [429, 406] on icon at bounding box center [429, 410] width 14 height 14
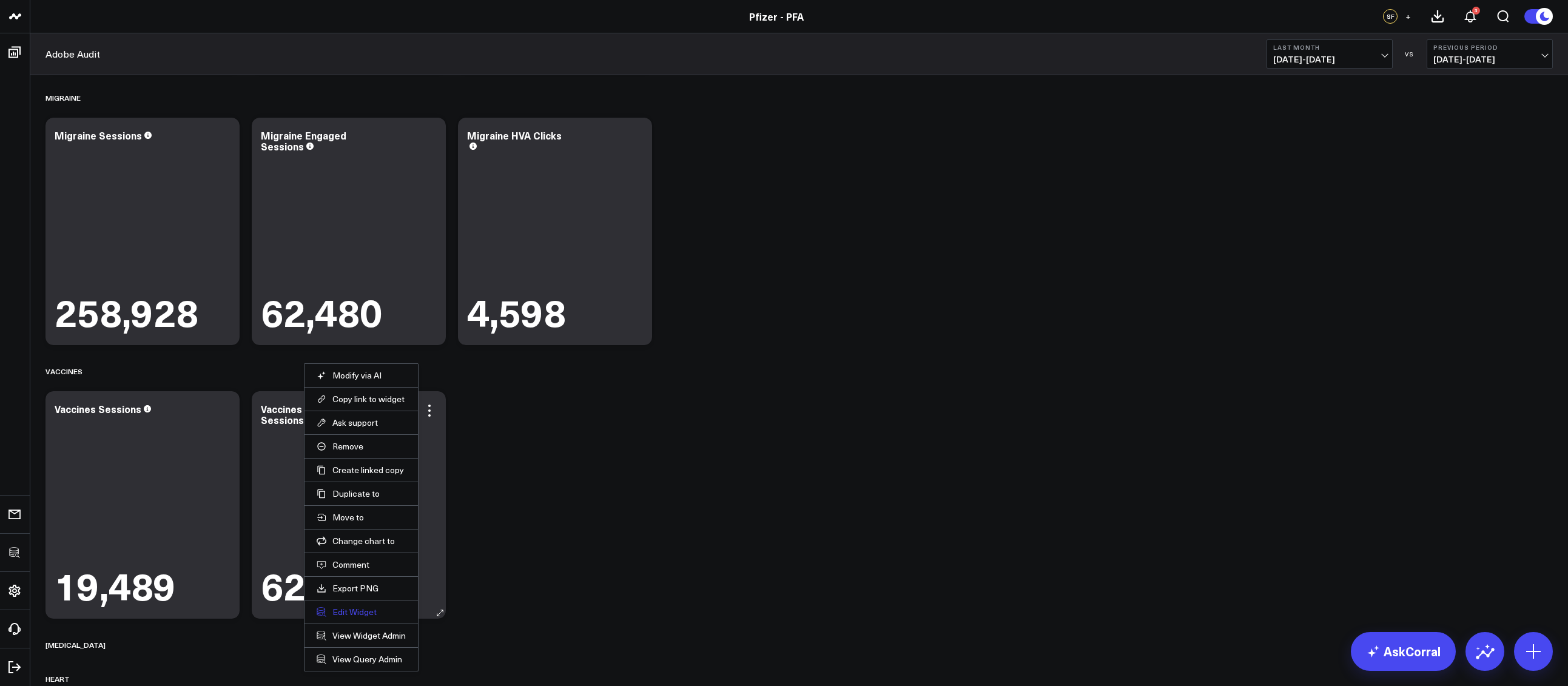
click at [344, 613] on button "Edit Widget" at bounding box center [360, 612] width 89 height 11
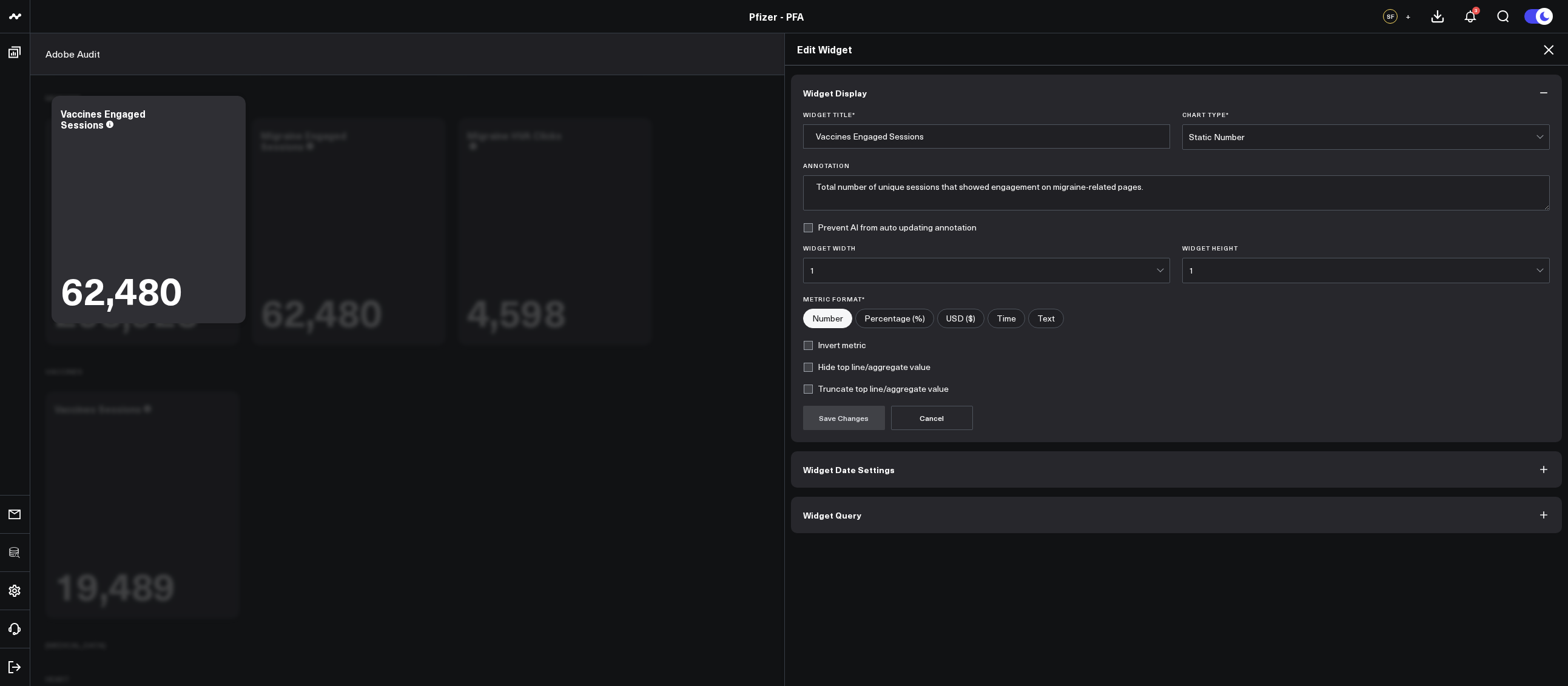
click at [837, 494] on div "Widget Display Widget Title * Vaccines Engaged Sessions Chart Type * Static Num…" at bounding box center [1177, 304] width 771 height 458
click at [843, 510] on span "Widget Query" at bounding box center [832, 515] width 58 height 9
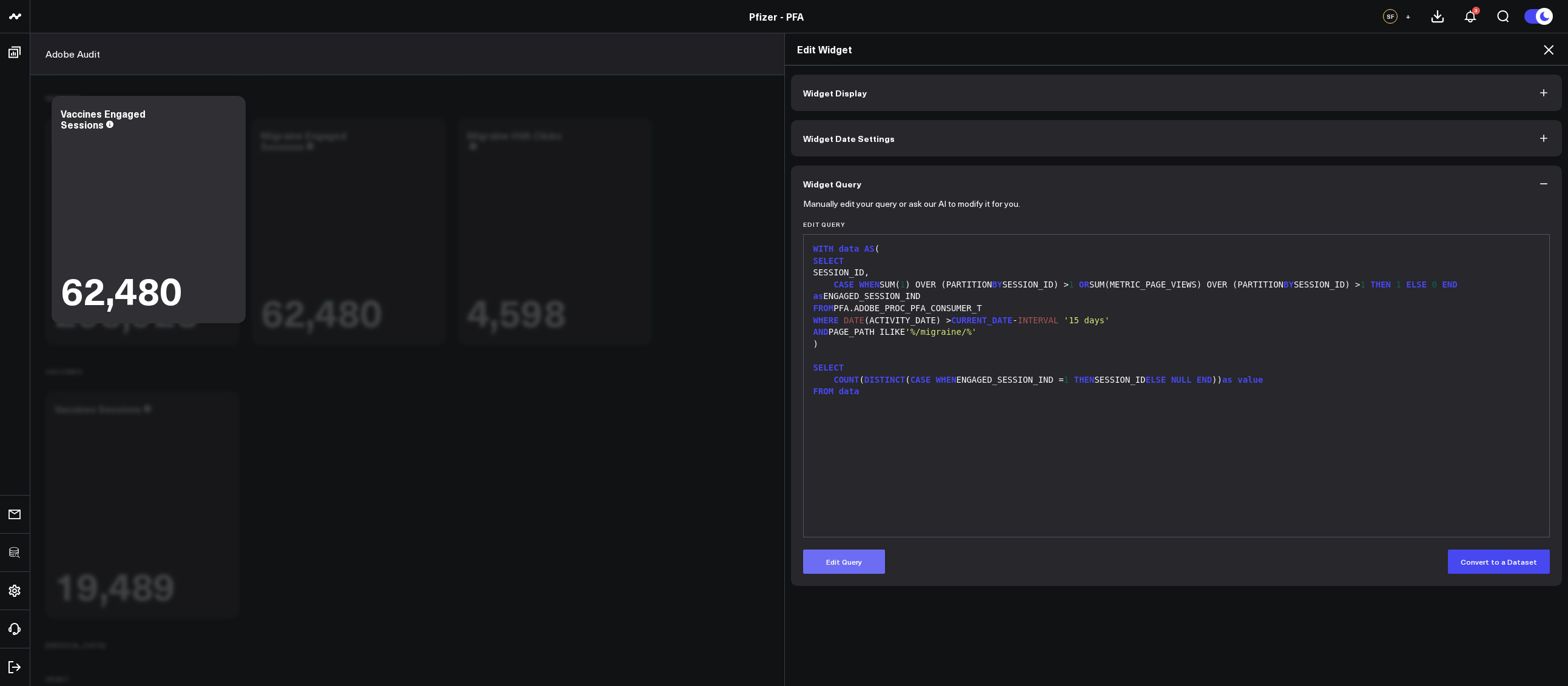
click at [846, 563] on button "Edit Query" at bounding box center [844, 561] width 82 height 24
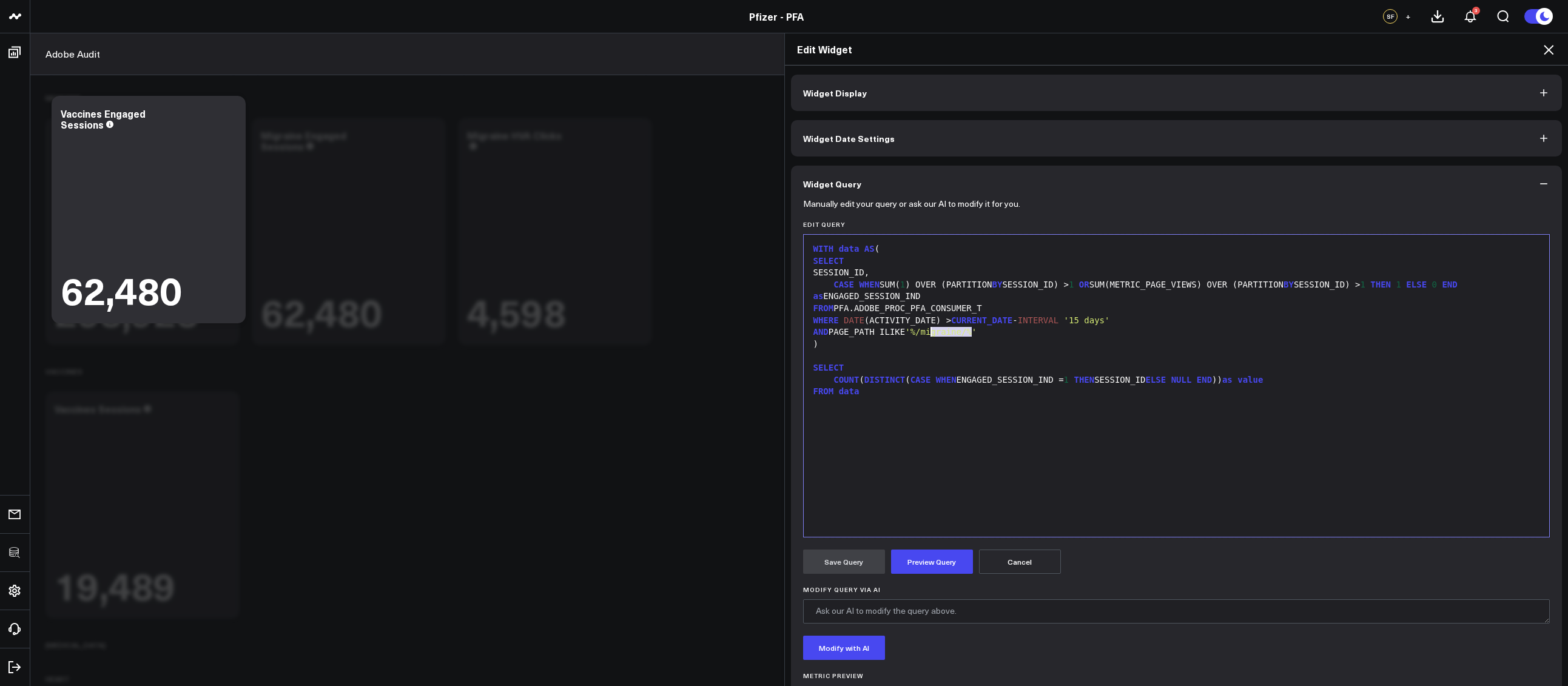
drag, startPoint x: 965, startPoint y: 333, endPoint x: 928, endPoint y: 337, distance: 37.2
click at [928, 337] on div "AND PAGE_PATH ILIKE '%/migraine/%'" at bounding box center [1176, 332] width 734 height 12
click at [925, 556] on button "Preview Query" at bounding box center [931, 561] width 82 height 24
click at [849, 565] on button "Save Query" at bounding box center [844, 561] width 82 height 24
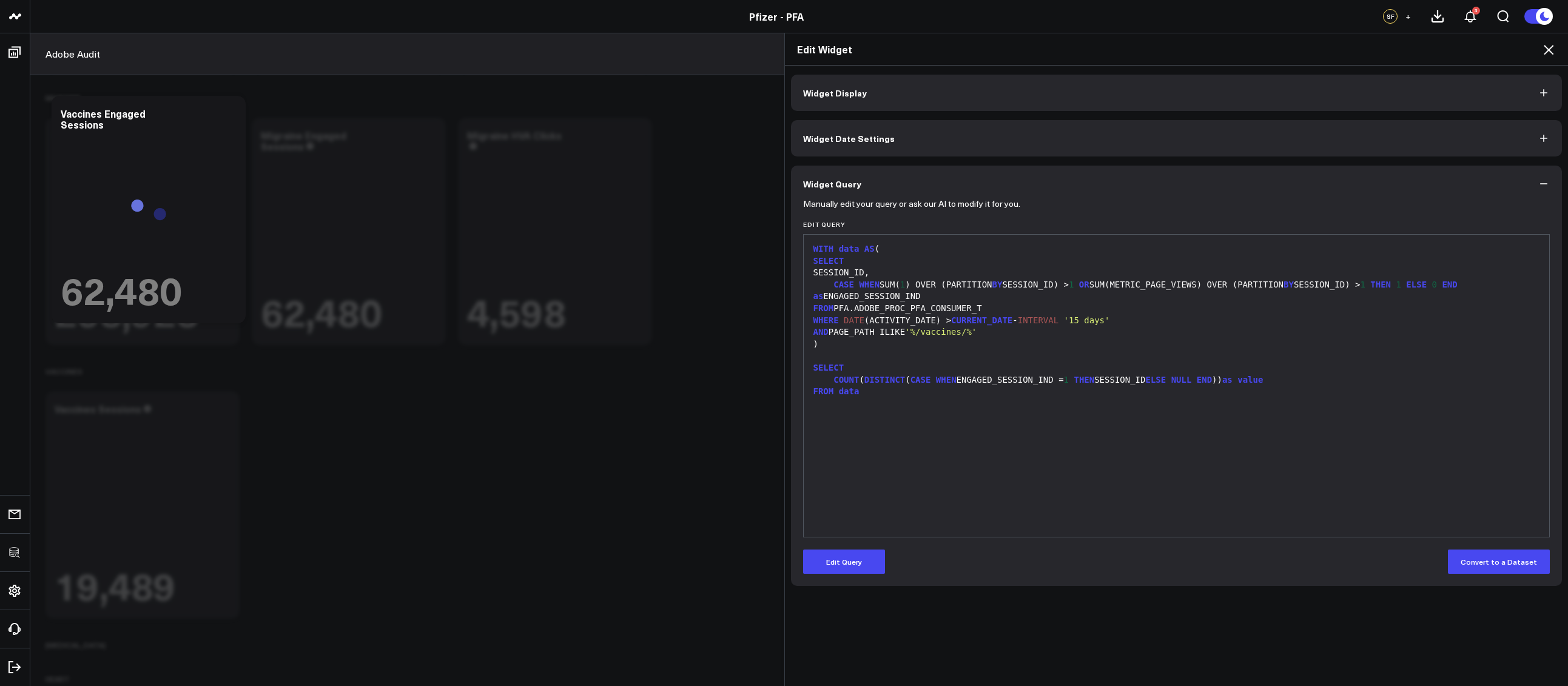
click at [1551, 51] on icon at bounding box center [1548, 50] width 14 height 14
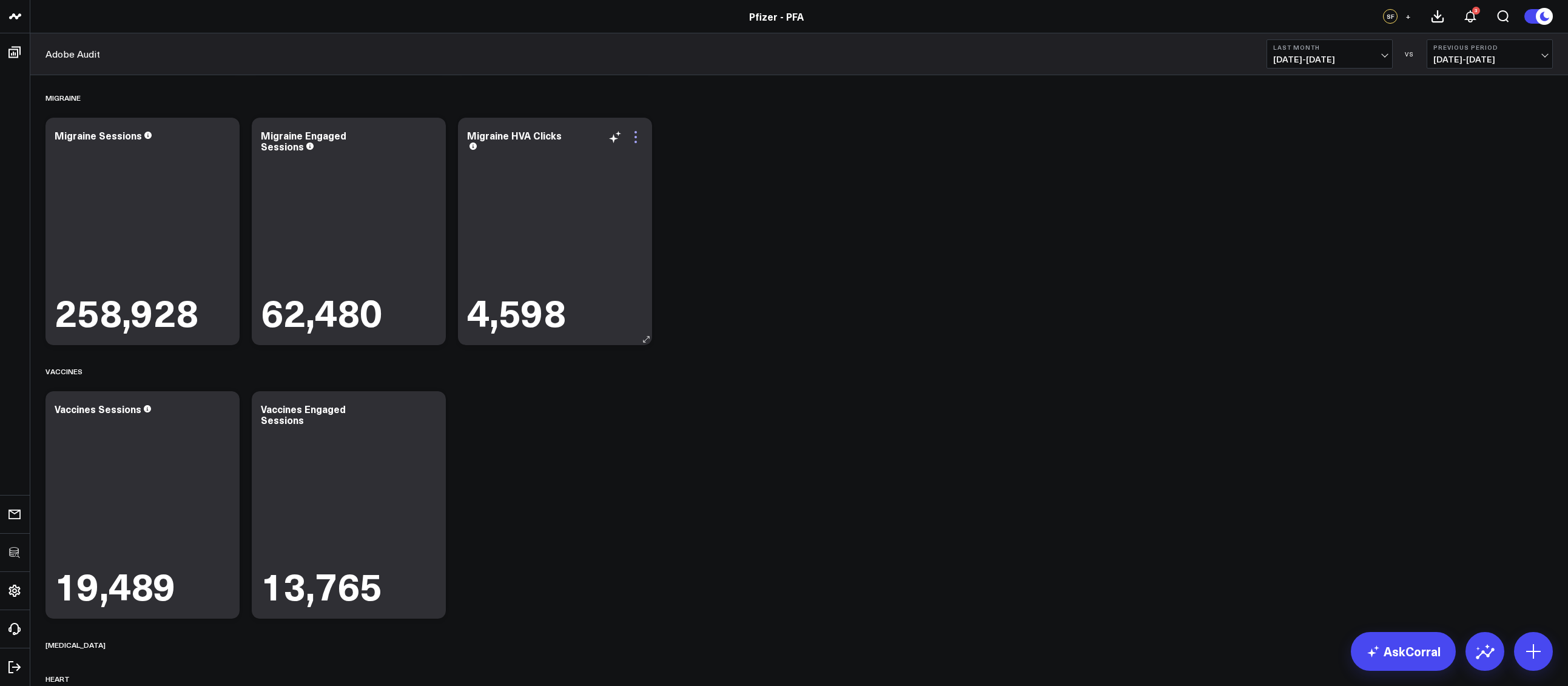
click at [637, 137] on icon at bounding box center [636, 137] width 14 height 14
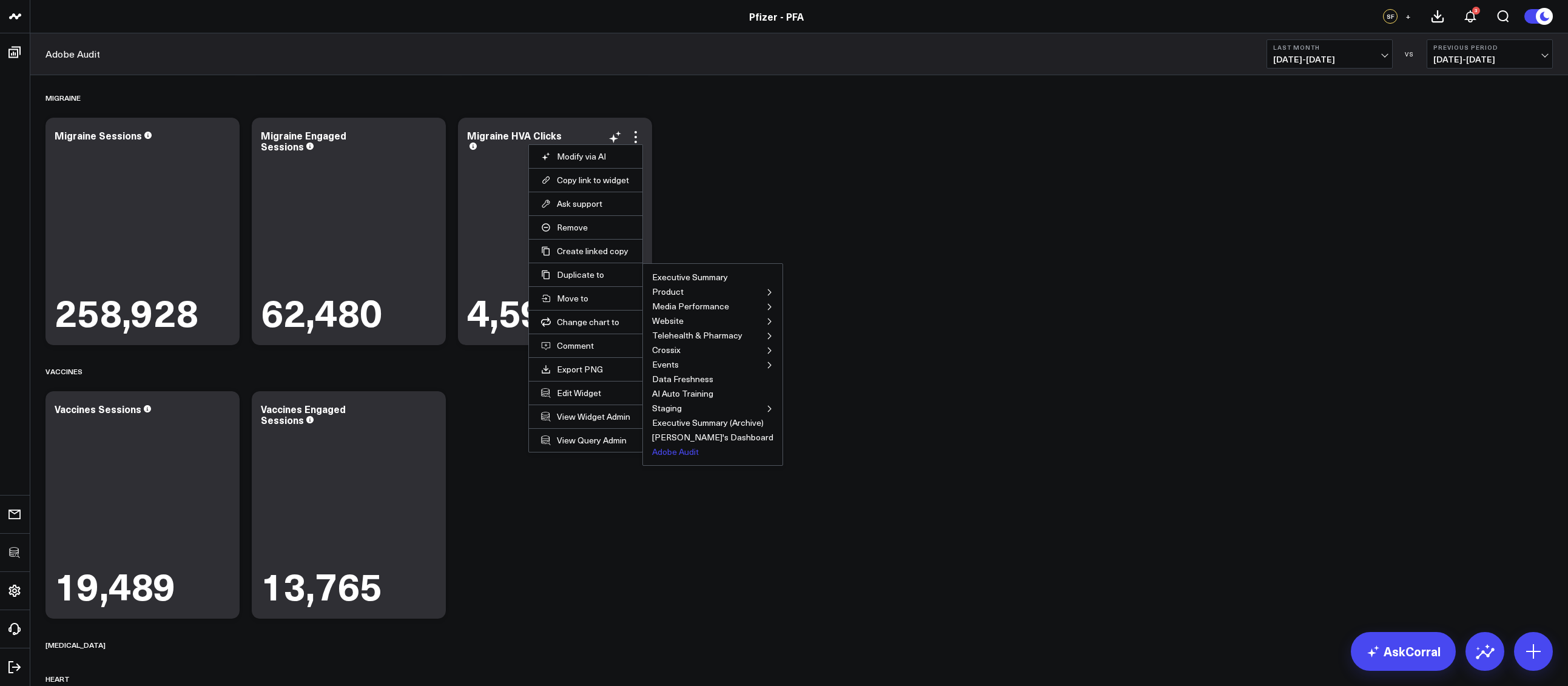
click at [659, 450] on button "Adobe Audit" at bounding box center [675, 451] width 47 height 9
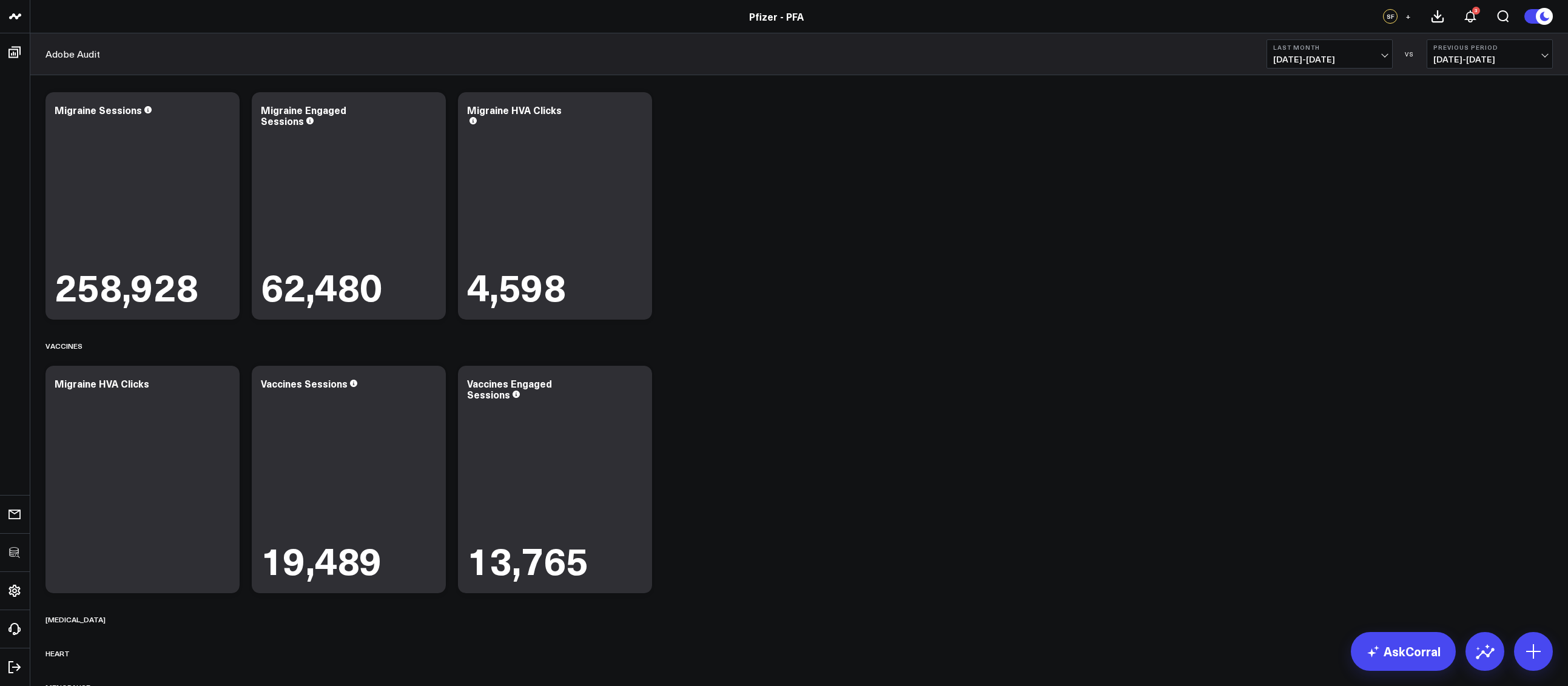
scroll to position [384, 0]
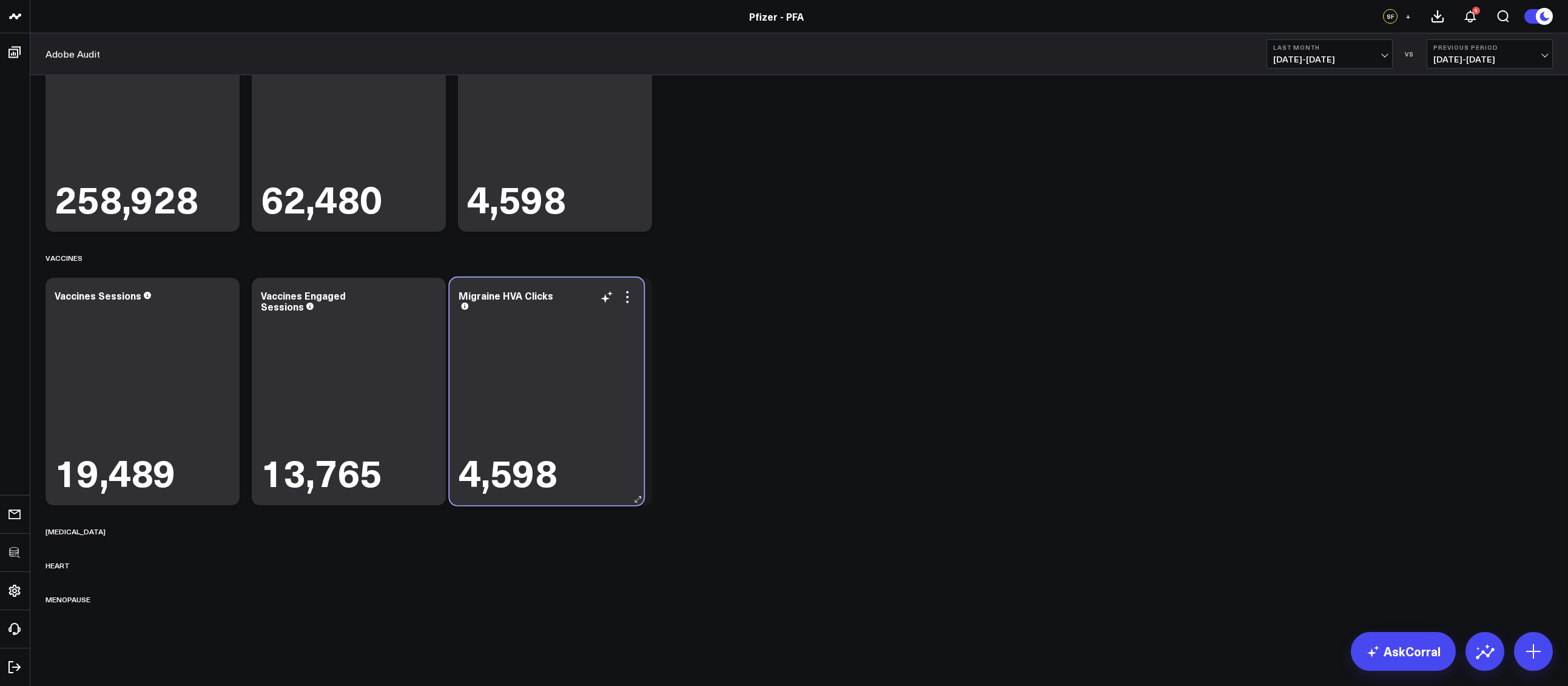
drag, startPoint x: 178, startPoint y: 399, endPoint x: 581, endPoint y: 399, distance: 403.0
click at [581, 399] on div "4,598" at bounding box center [546, 402] width 176 height 181
click at [491, 294] on div "Migraine HVA Clicks" at bounding box center [514, 300] width 95 height 24
drag, startPoint x: 491, startPoint y: 294, endPoint x: 499, endPoint y: 298, distance: 8.9
click at [491, 295] on div "Migraine HVA Clicks" at bounding box center [515, 295] width 97 height 13
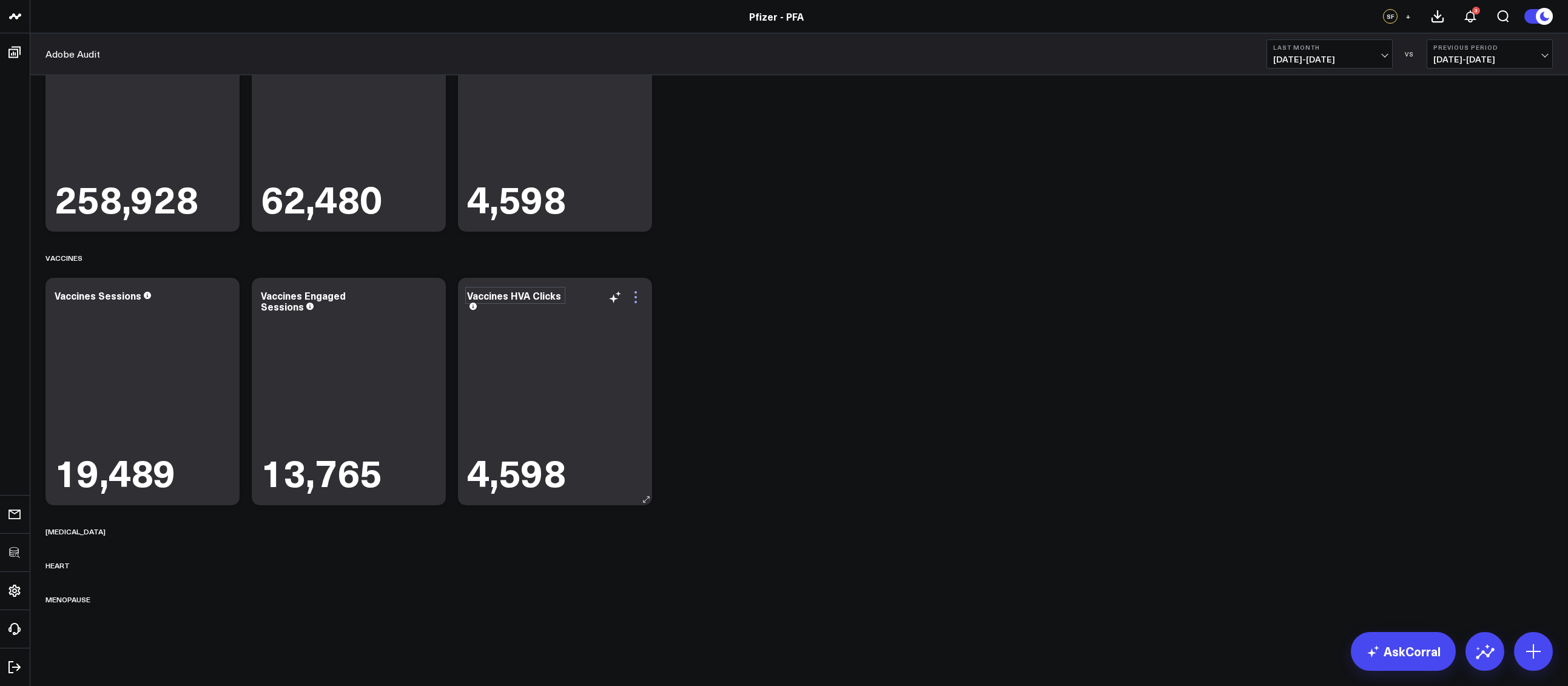
click at [637, 290] on icon at bounding box center [636, 297] width 14 height 14
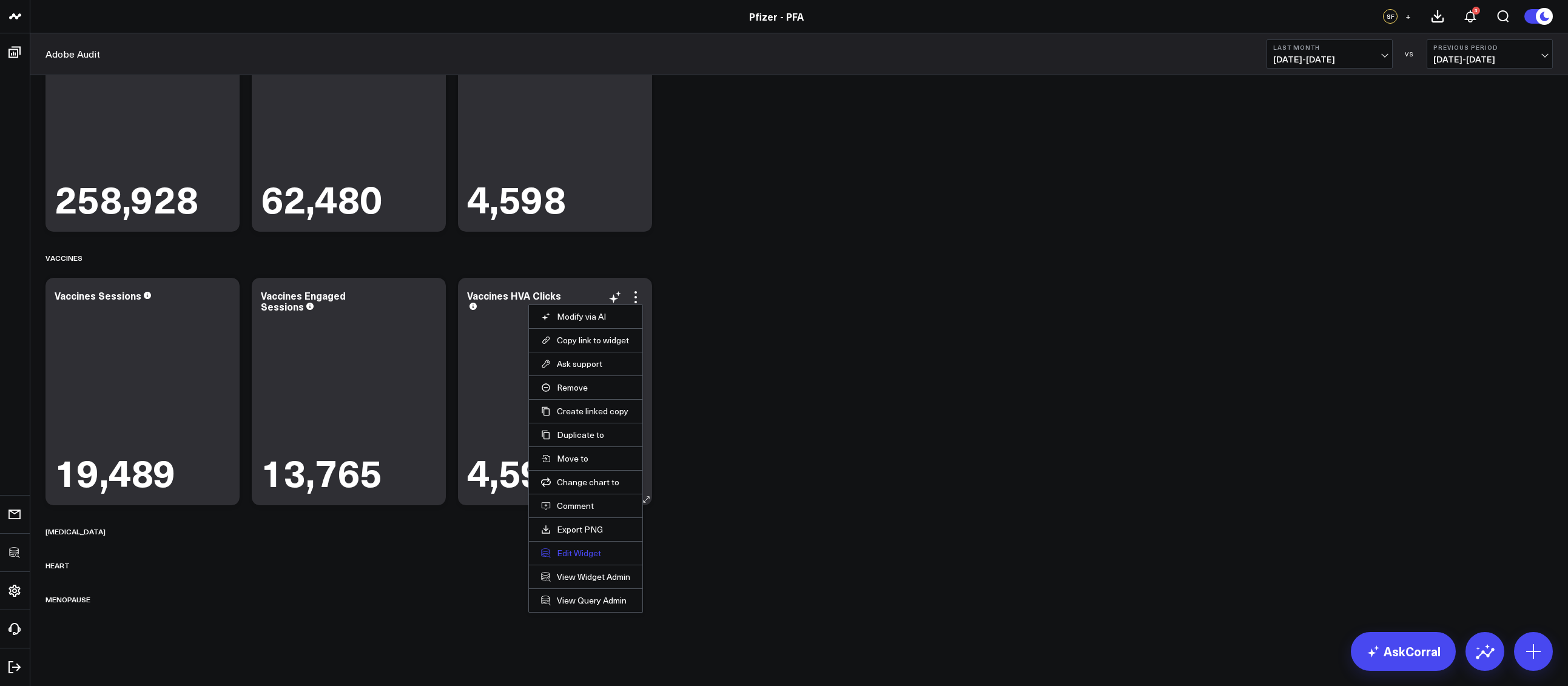
click at [573, 547] on button "Edit Widget" at bounding box center [585, 553] width 89 height 11
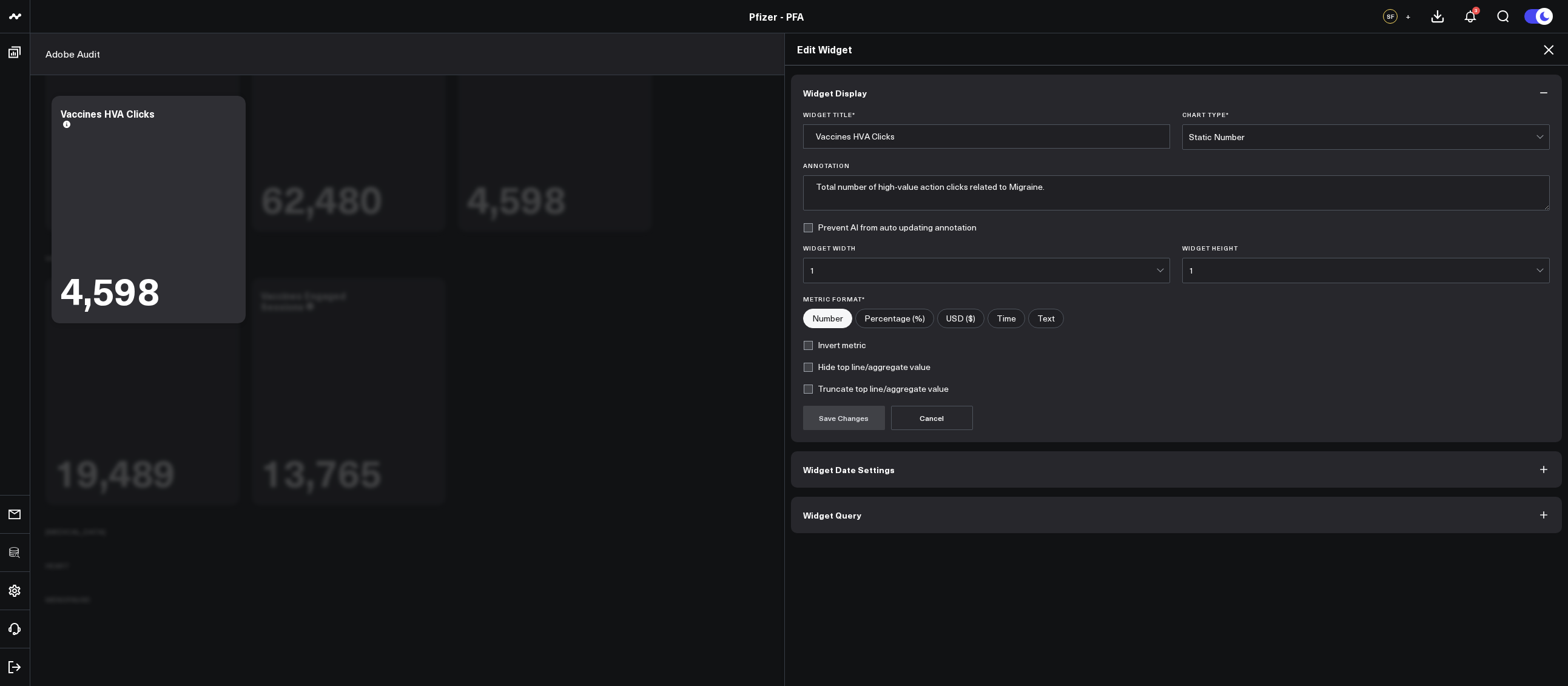
click at [888, 513] on button "Widget Query" at bounding box center [1177, 515] width 771 height 36
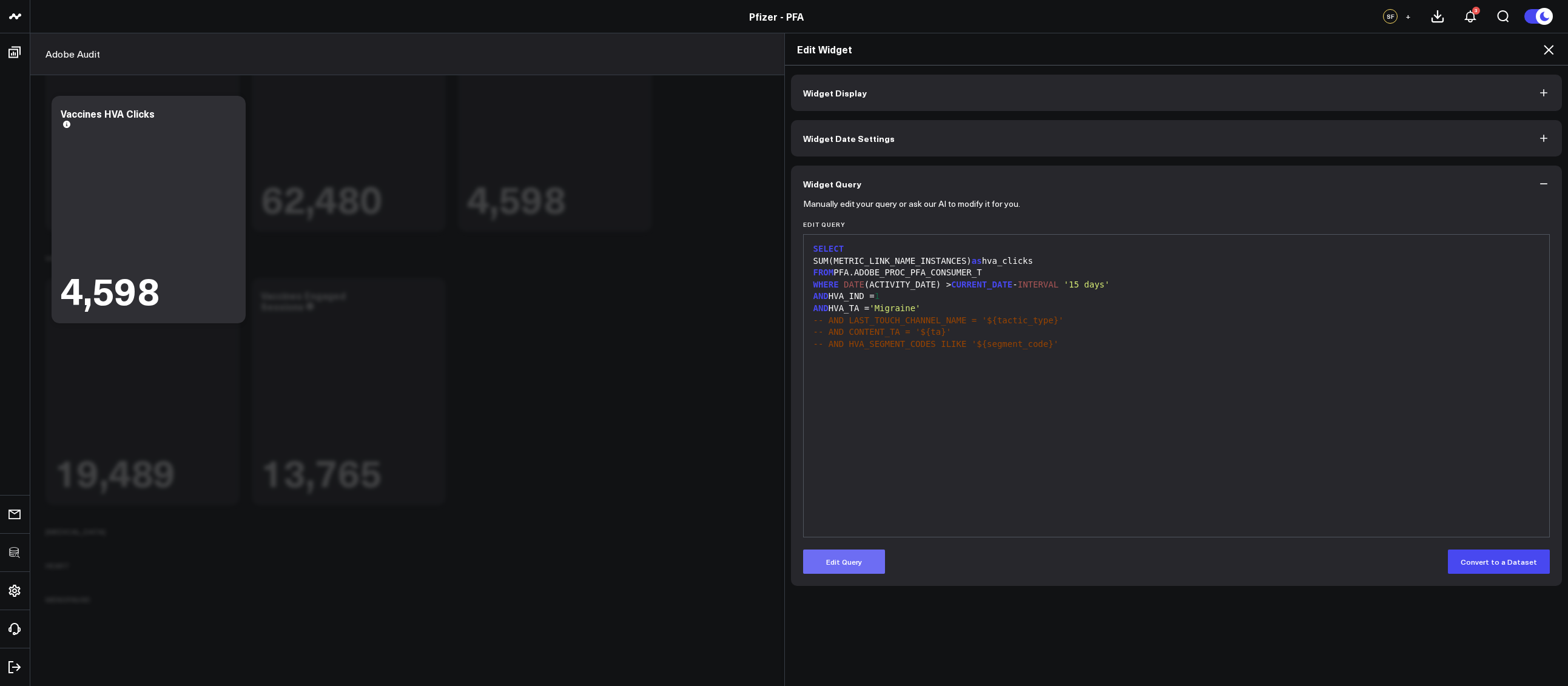
click at [862, 555] on button "Edit Query" at bounding box center [844, 561] width 82 height 24
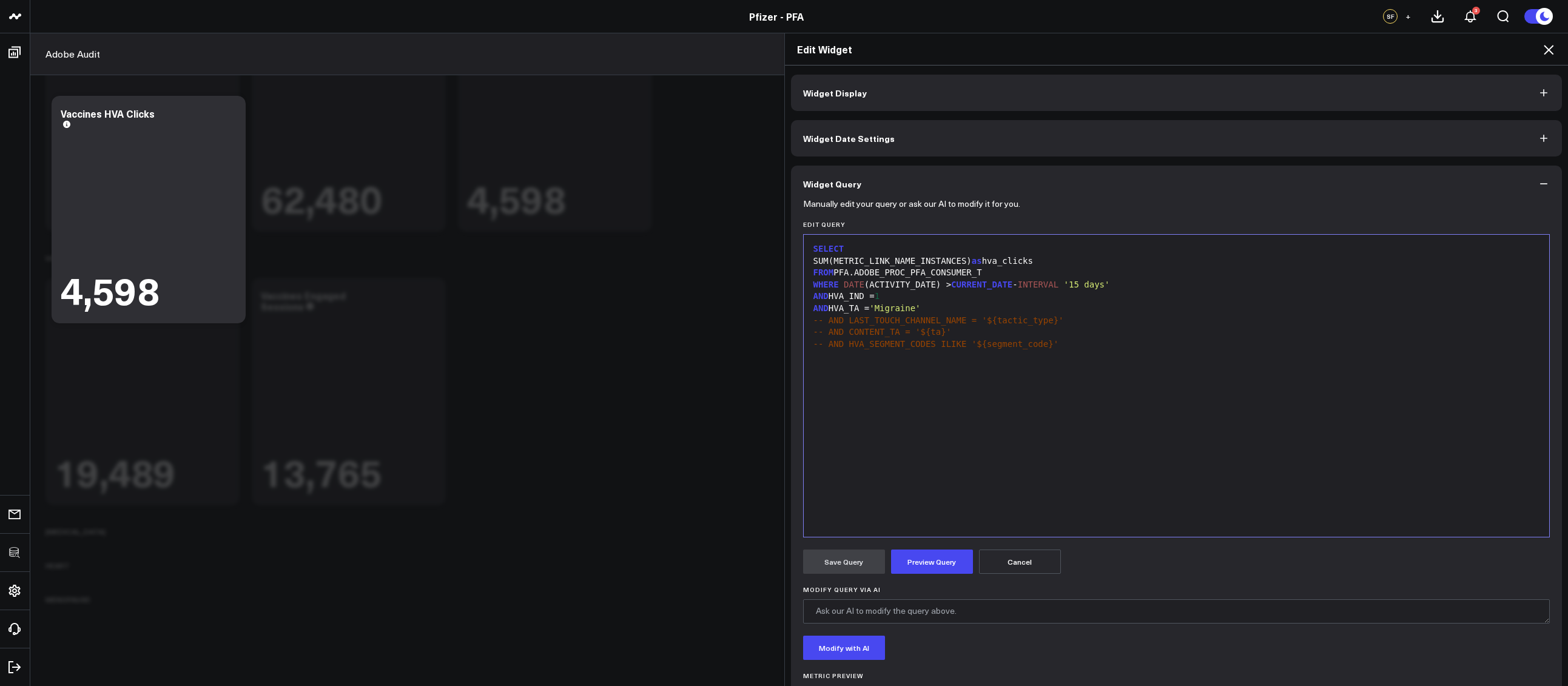
click at [923, 381] on div "SELECT SUM(METRIC_LINK_NAME_INSTANCES) as hva_clicks FROM PFA.ADOBE_PROC_PFA_CO…" at bounding box center [1176, 386] width 734 height 290
drag, startPoint x: 920, startPoint y: 308, endPoint x: 879, endPoint y: 313, distance: 41.3
click at [879, 313] on div "AND HVA_TA = 'Migraine'" at bounding box center [1176, 308] width 734 height 12
click at [924, 563] on button "Preview Query" at bounding box center [931, 561] width 82 height 24
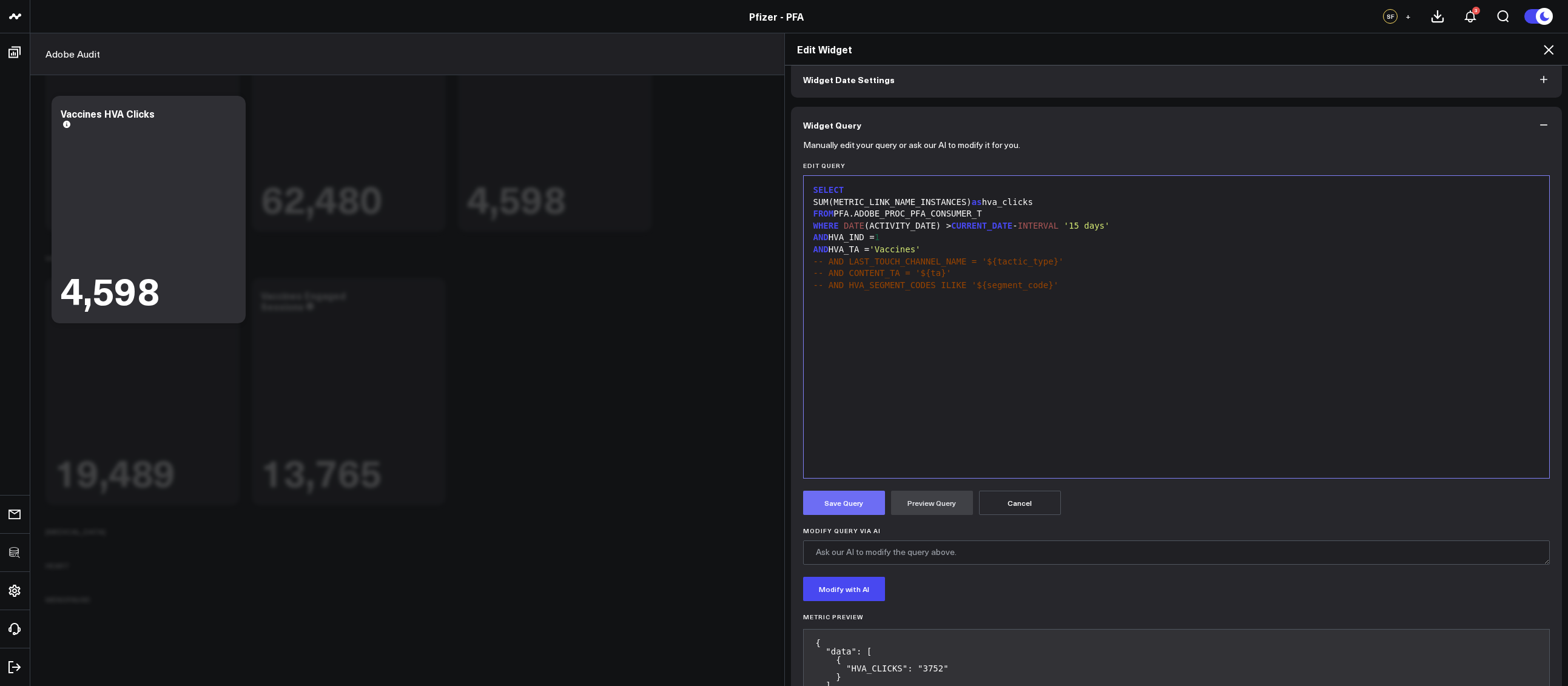
click at [846, 498] on button "Save Query" at bounding box center [844, 502] width 82 height 24
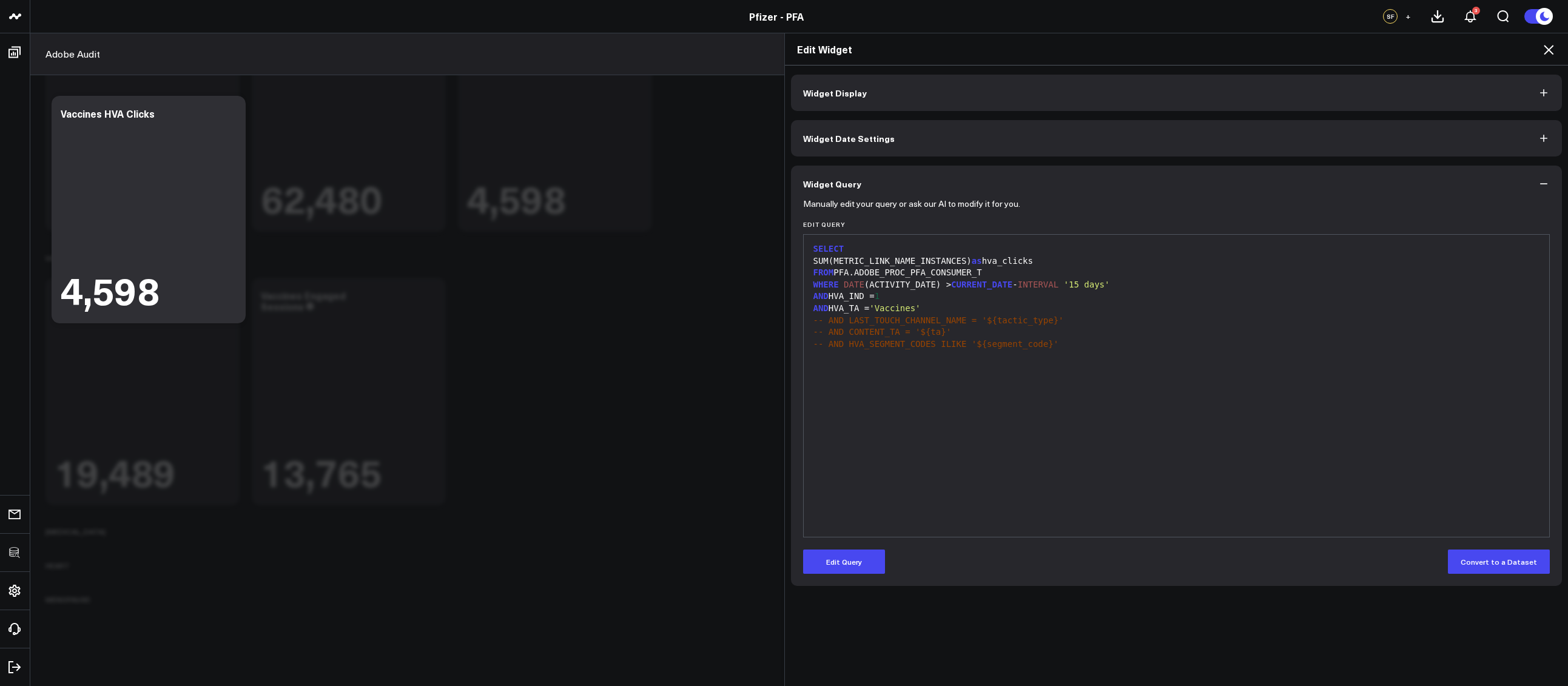
scroll to position [0, 0]
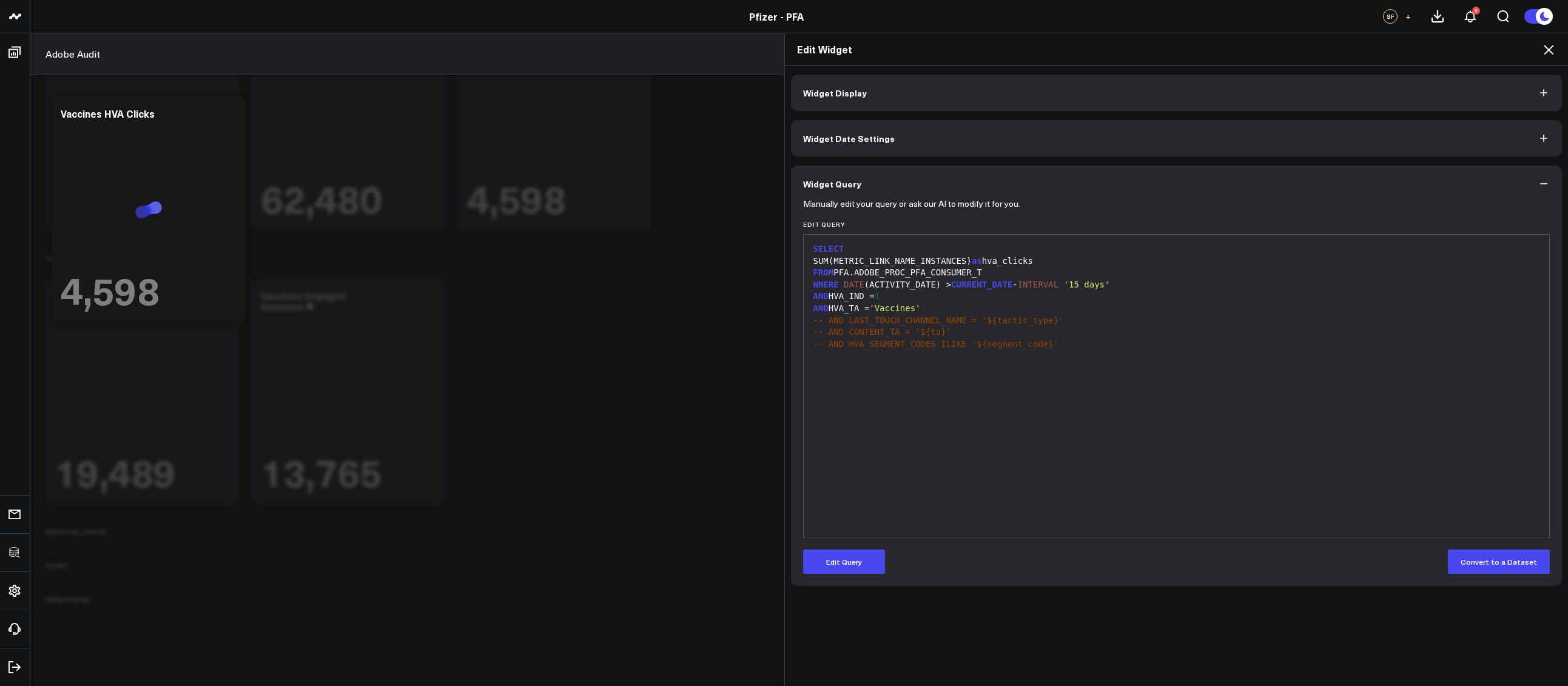
click at [1549, 48] on icon at bounding box center [1548, 50] width 9 height 9
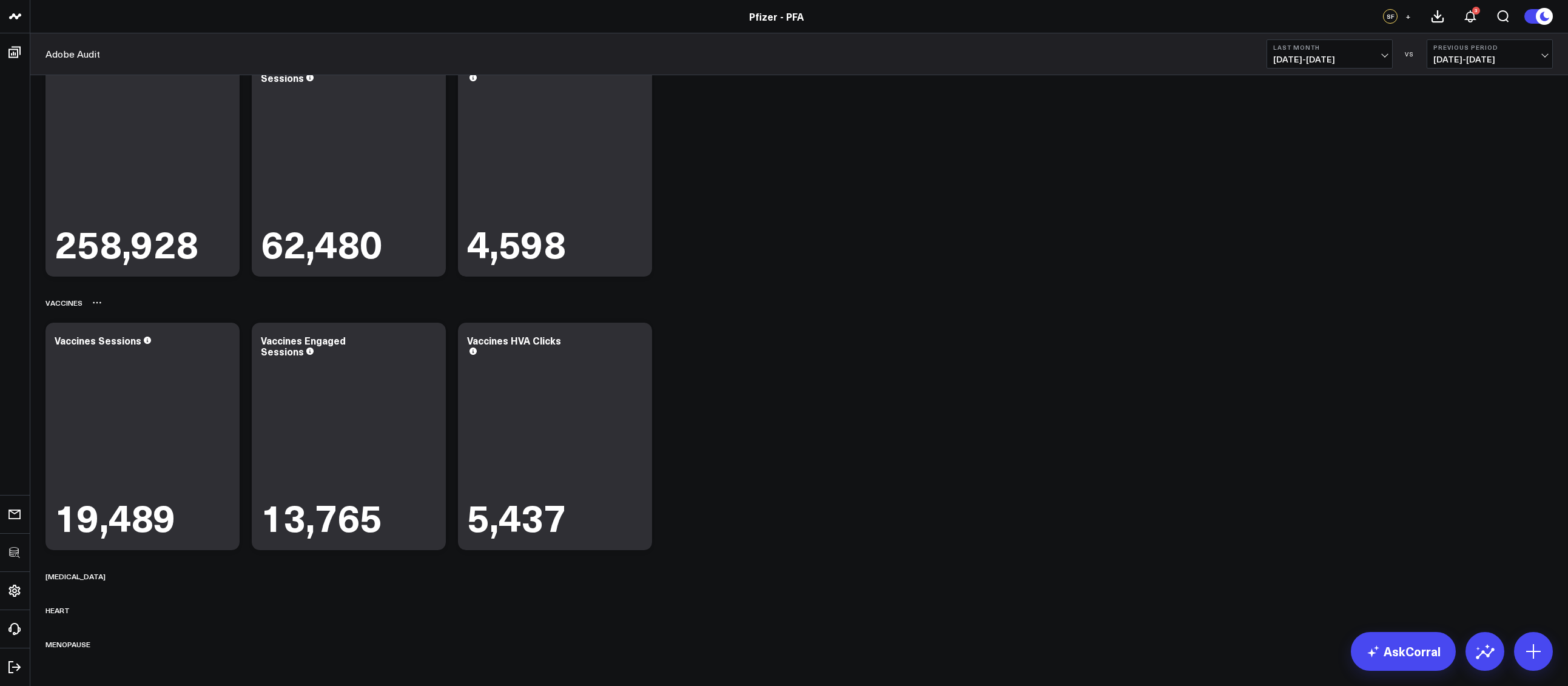
scroll to position [384, 0]
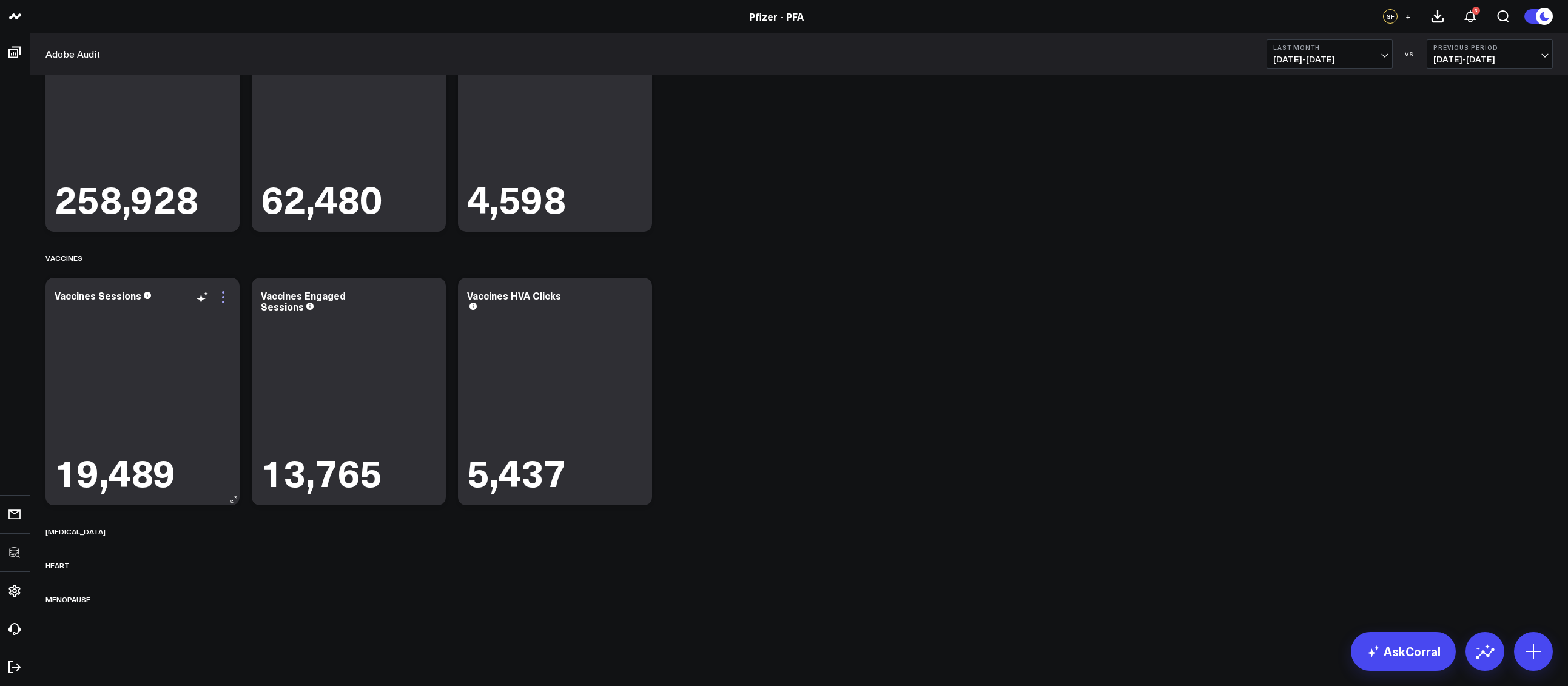
click at [224, 297] on icon at bounding box center [223, 297] width 14 height 14
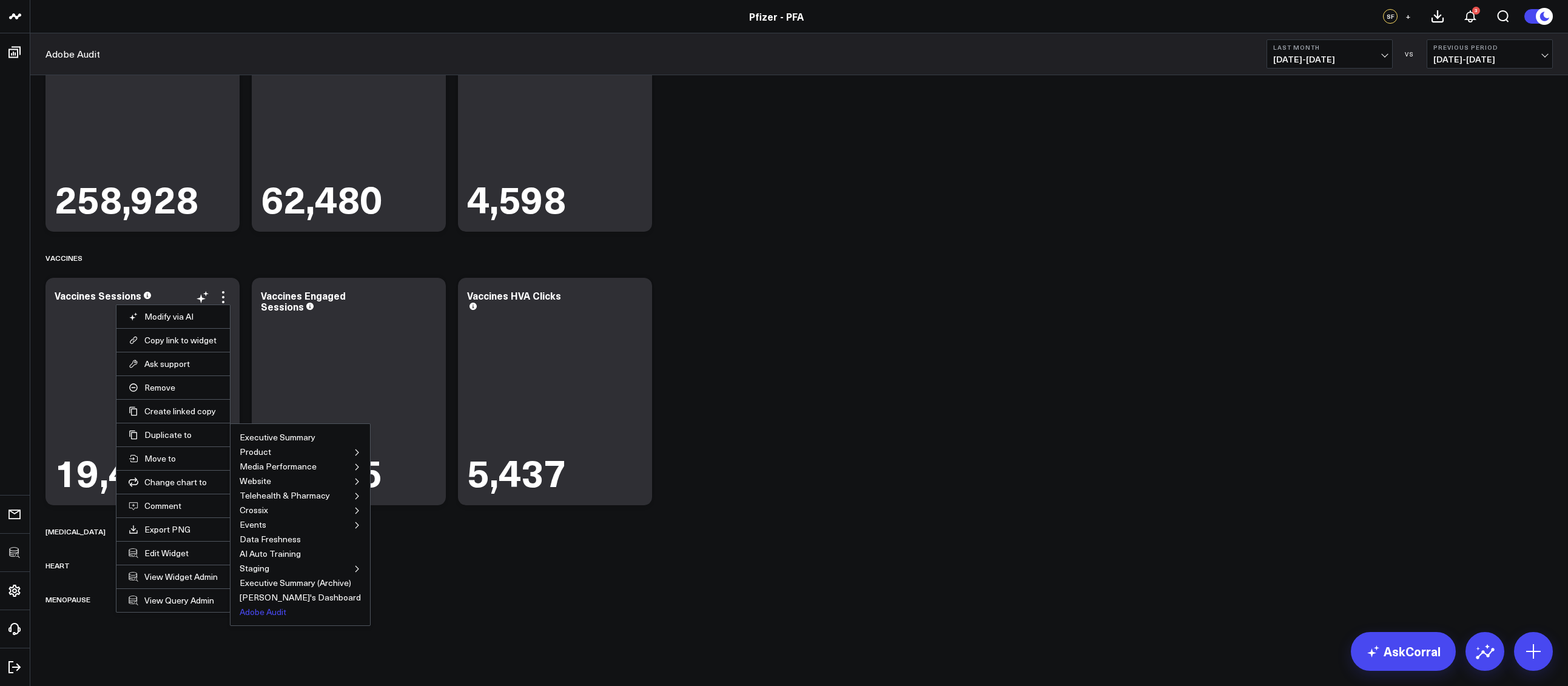
click at [249, 610] on button "Adobe Audit" at bounding box center [263, 611] width 47 height 9
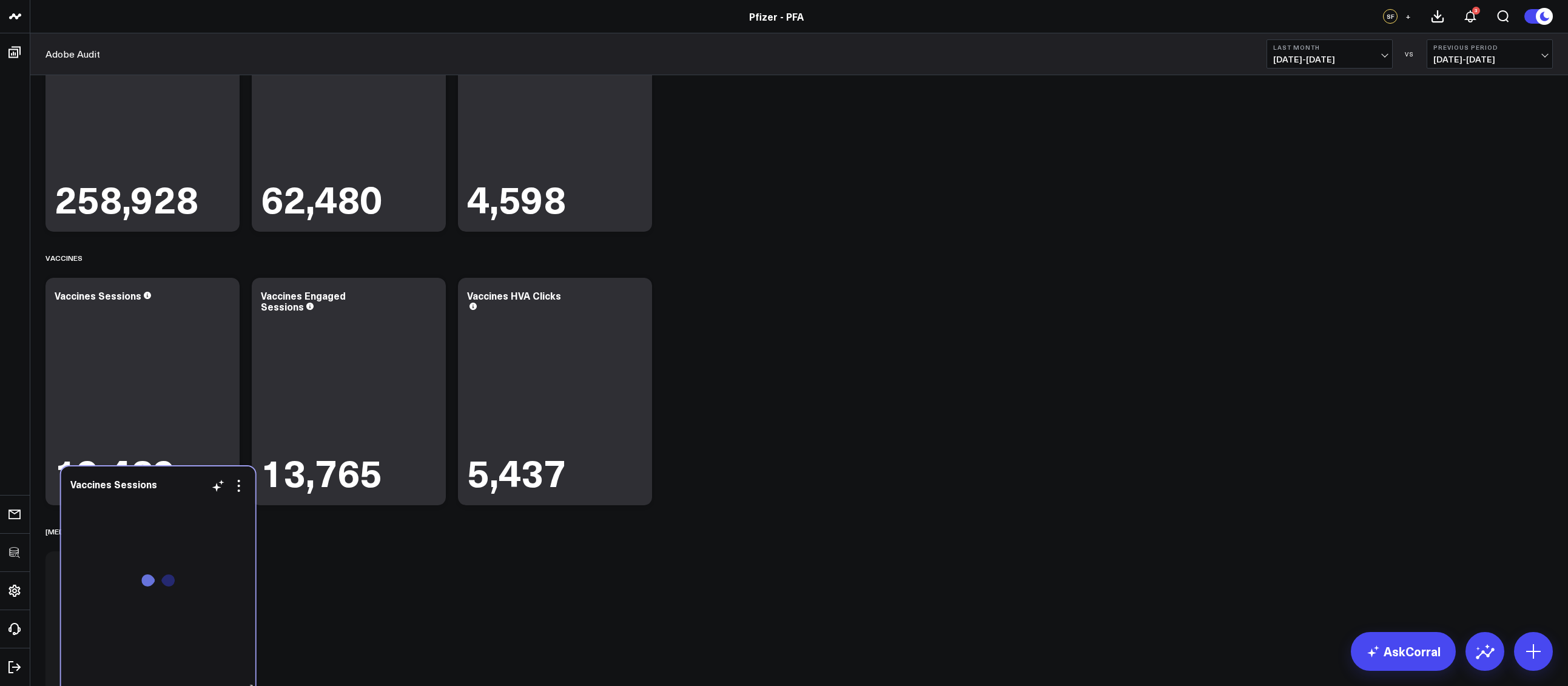
drag, startPoint x: 364, startPoint y: 363, endPoint x: 174, endPoint y: 550, distance: 266.6
click at [174, 550] on div at bounding box center [158, 587] width 176 height 189
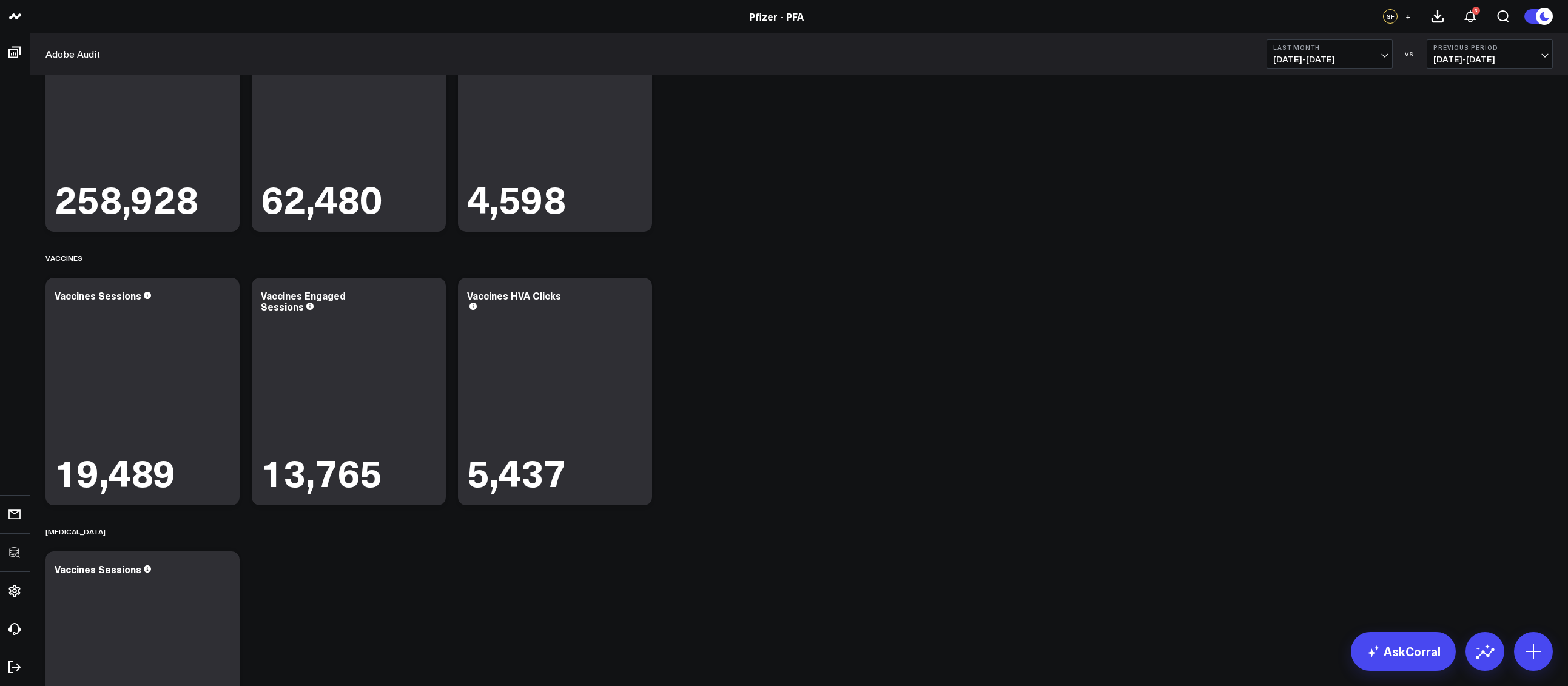
scroll to position [624, 0]
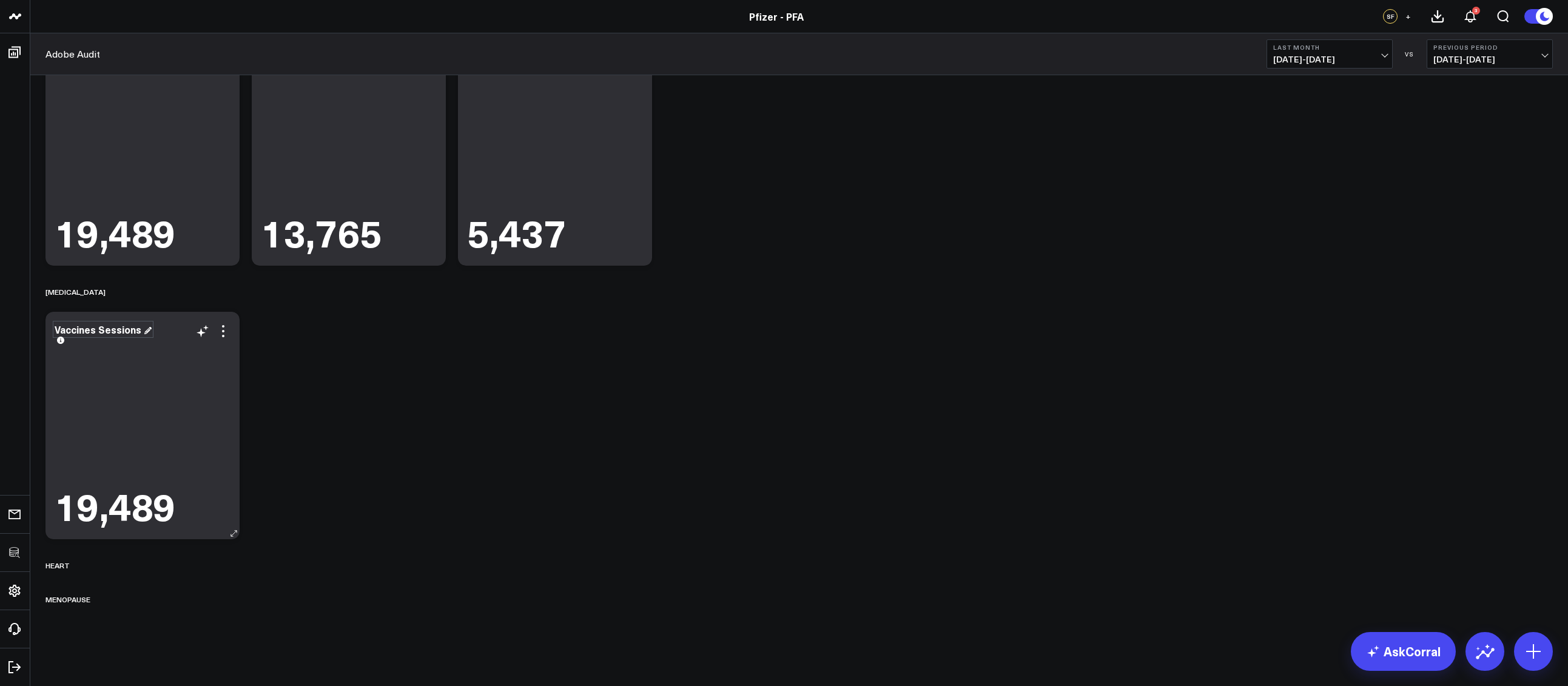
click at [84, 329] on div "Vaccines Sessions" at bounding box center [103, 329] width 97 height 13
drag, startPoint x: 95, startPoint y: 331, endPoint x: 50, endPoint y: 331, distance: 45.0
click at [50, 331] on div "Vaccines Sessions 19,489" at bounding box center [143, 425] width 194 height 227
click at [226, 329] on icon at bounding box center [223, 331] width 14 height 14
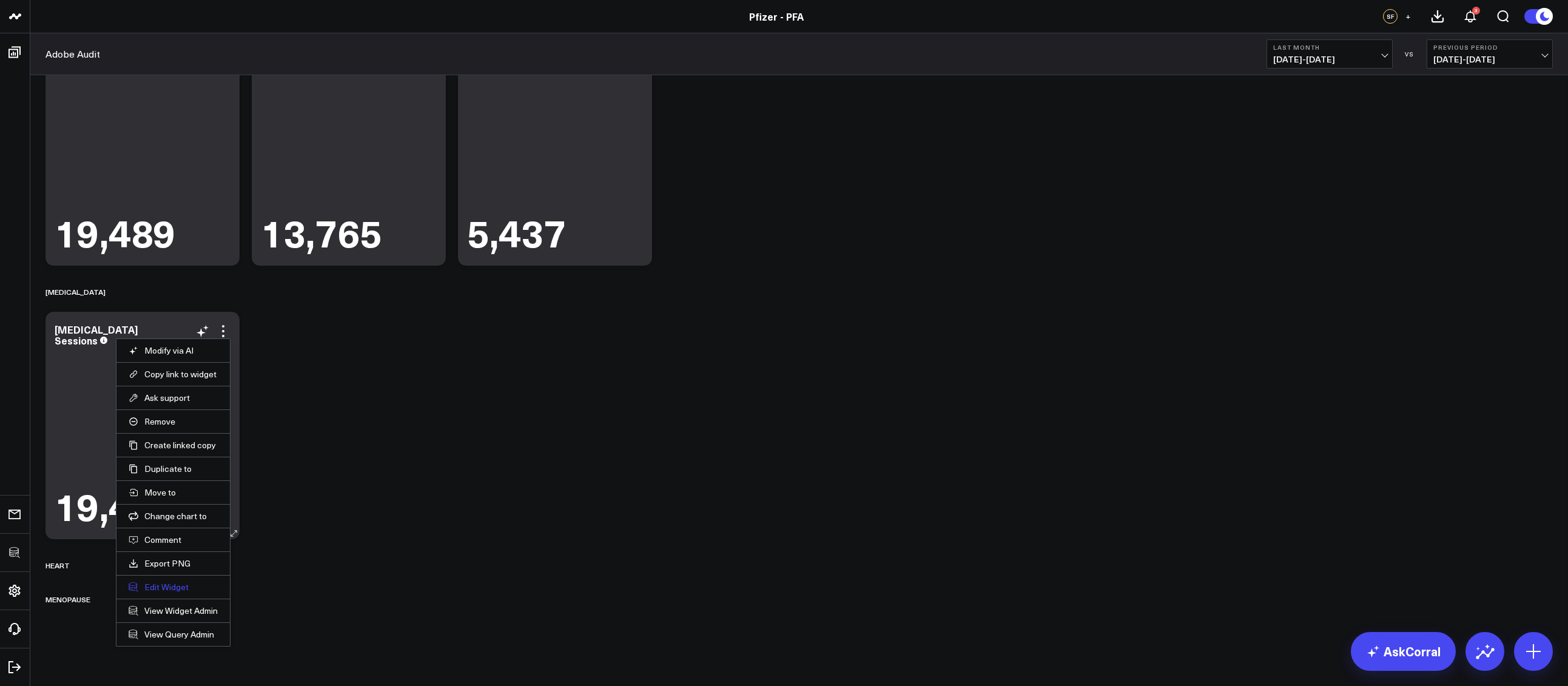
click at [163, 584] on button "Edit Widget" at bounding box center [173, 587] width 89 height 11
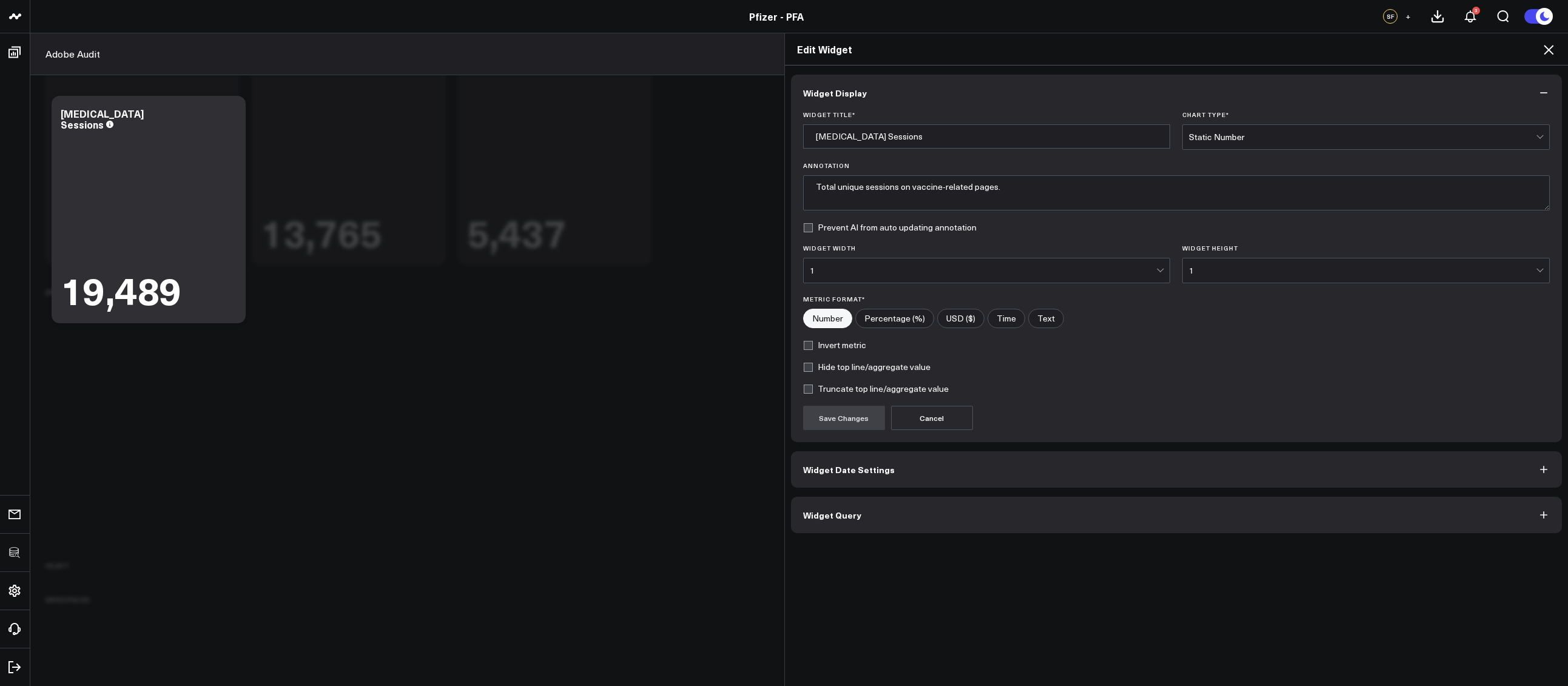
click at [844, 524] on button "Widget Query" at bounding box center [1177, 515] width 771 height 36
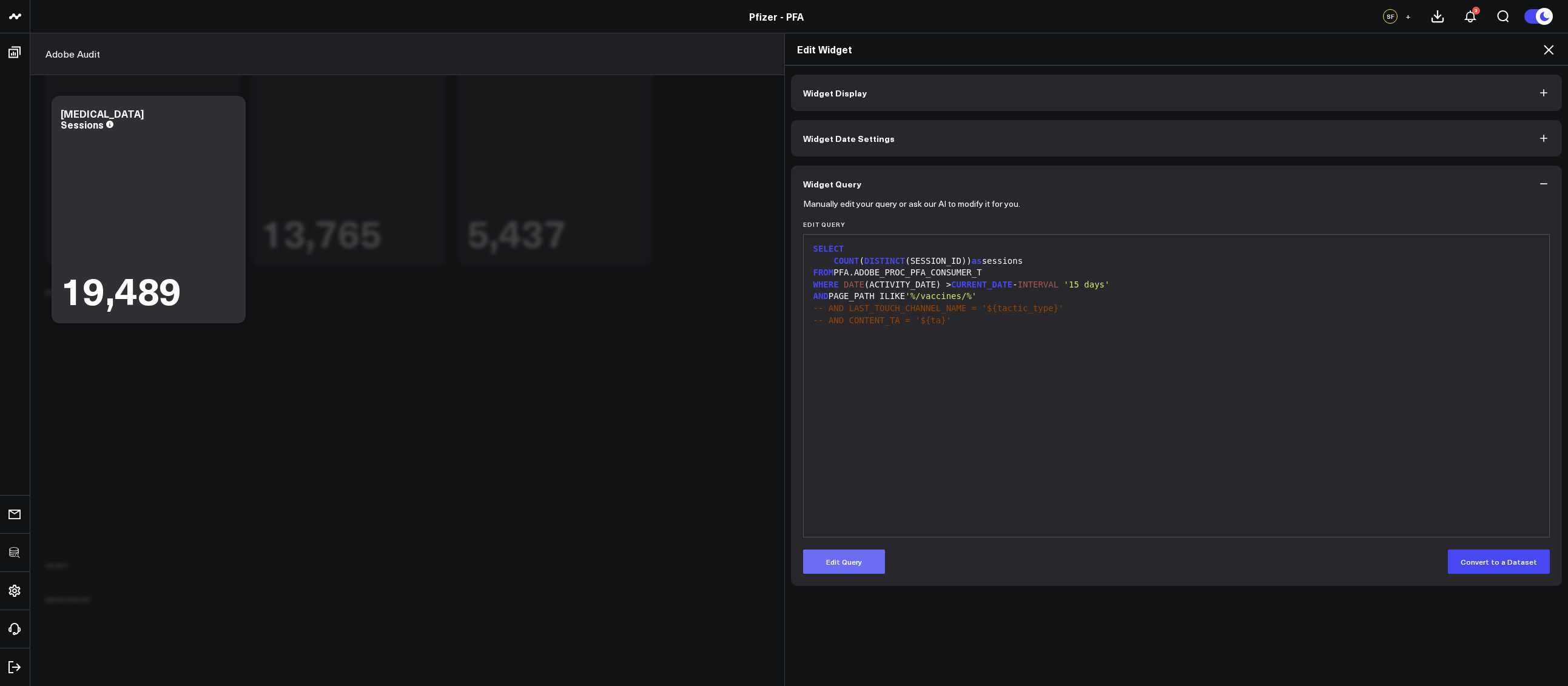
click at [849, 562] on button "Edit Query" at bounding box center [844, 561] width 82 height 24
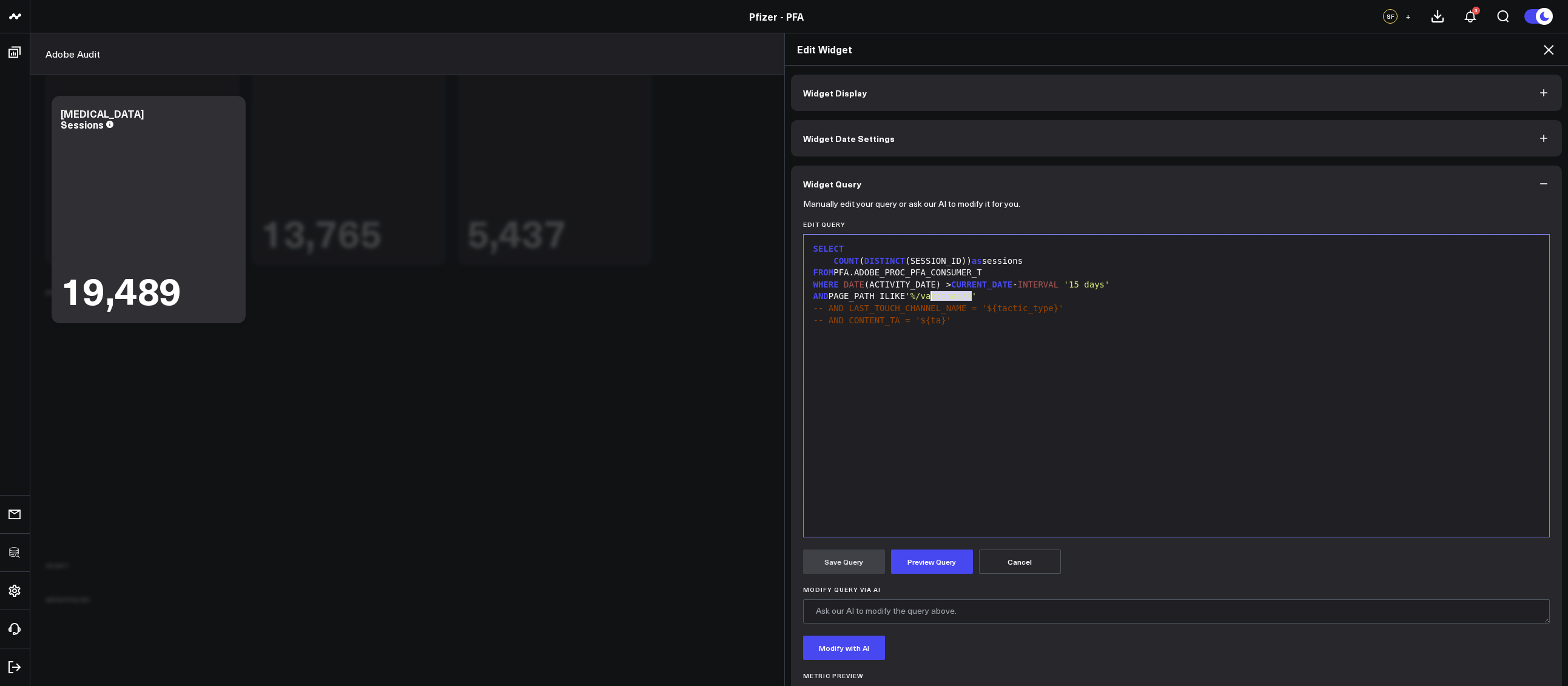
drag, startPoint x: 965, startPoint y: 293, endPoint x: 927, endPoint y: 296, distance: 38.1
click at [927, 296] on span "'%/vaccines/%'" at bounding box center [940, 296] width 72 height 9
drag, startPoint x: 925, startPoint y: 575, endPoint x: 915, endPoint y: 573, distance: 10.2
click at [925, 575] on form "Manually edit your query or ask our AI to modify it for you. Edit Query 9 1 2 3…" at bounding box center [1176, 463] width 747 height 522
click at [935, 570] on button "Preview Query" at bounding box center [931, 561] width 82 height 24
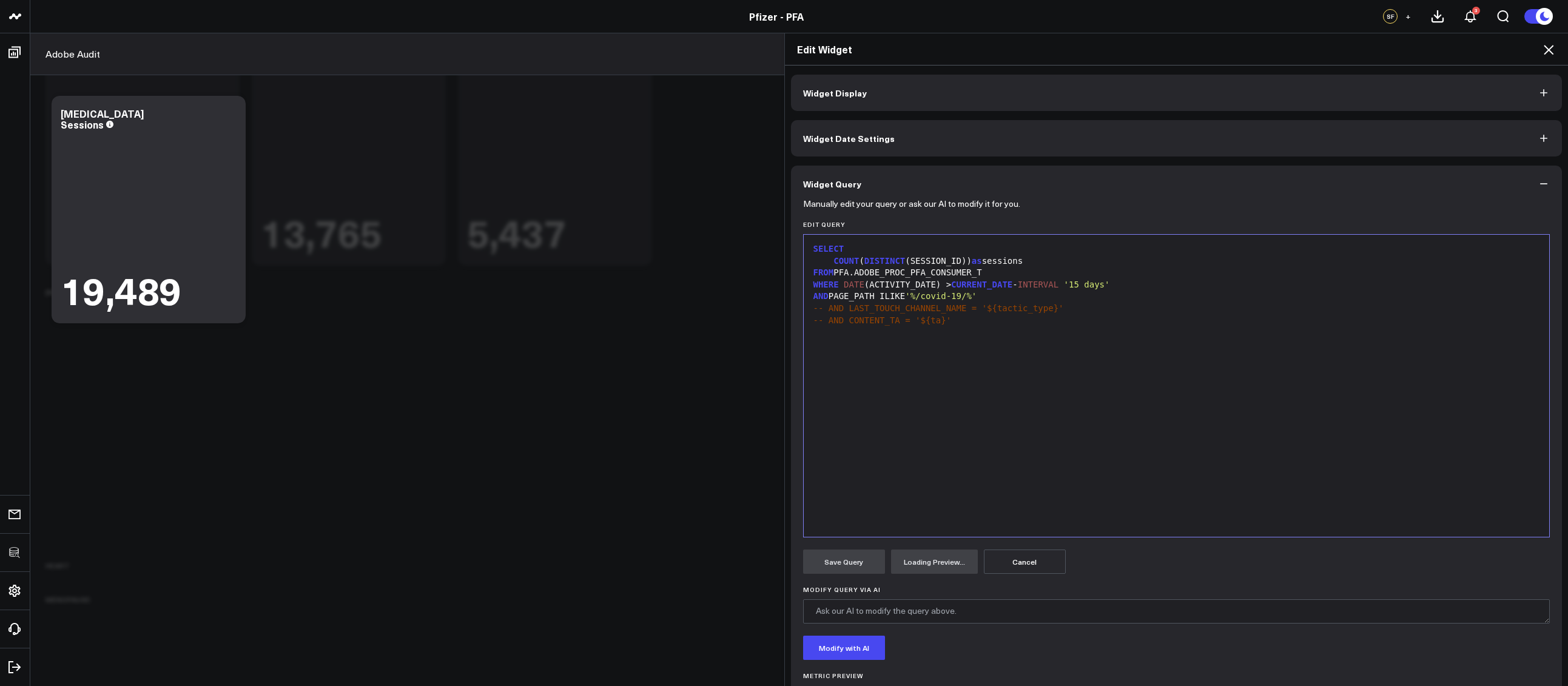
scroll to position [59, 0]
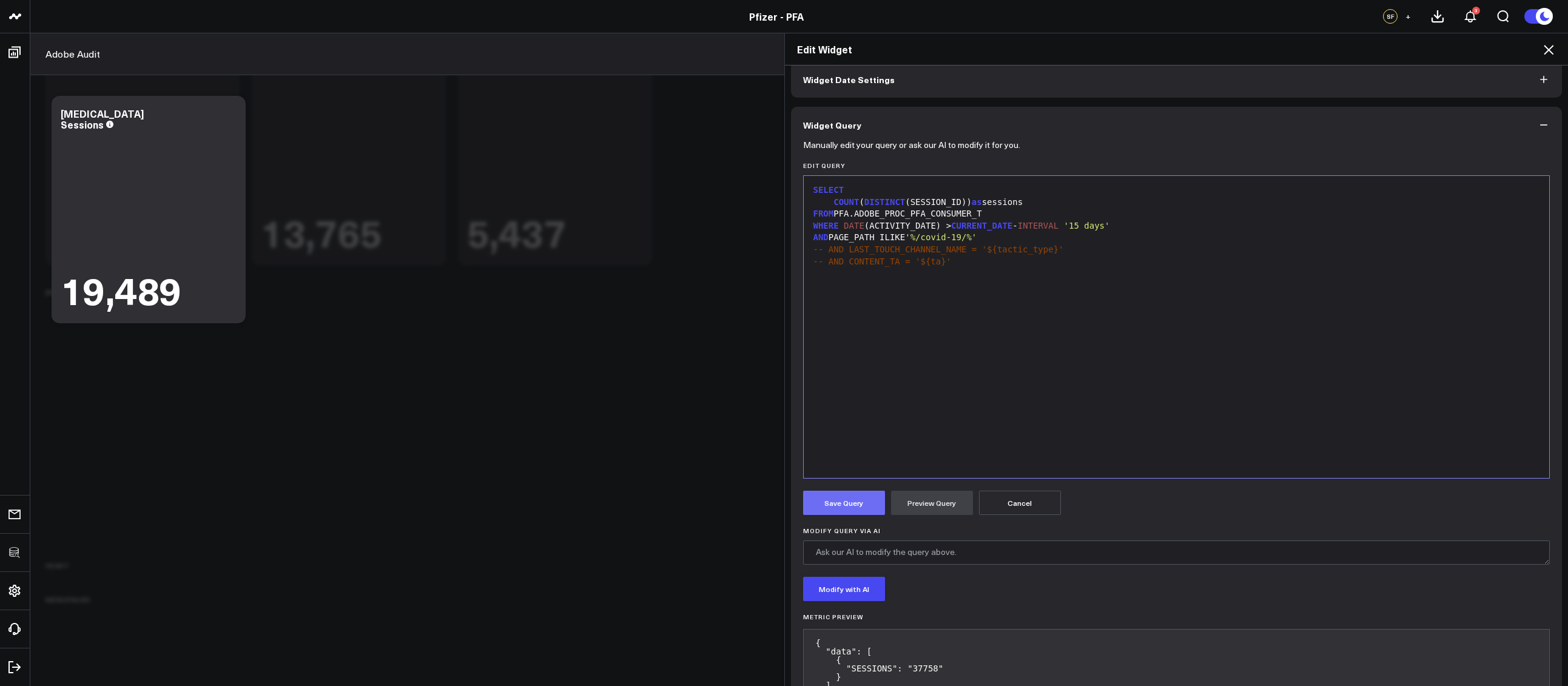
click at [864, 501] on button "Save Query" at bounding box center [844, 502] width 82 height 24
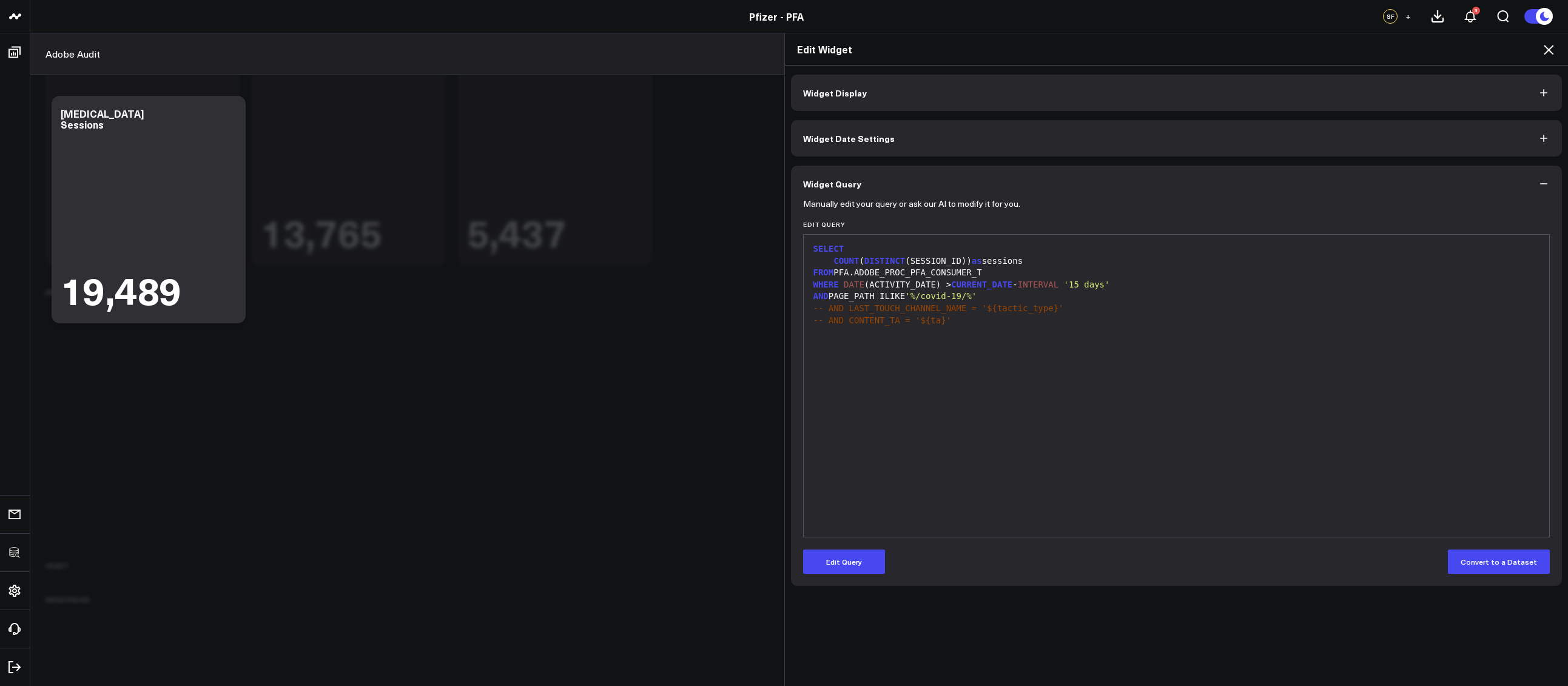
scroll to position [0, 0]
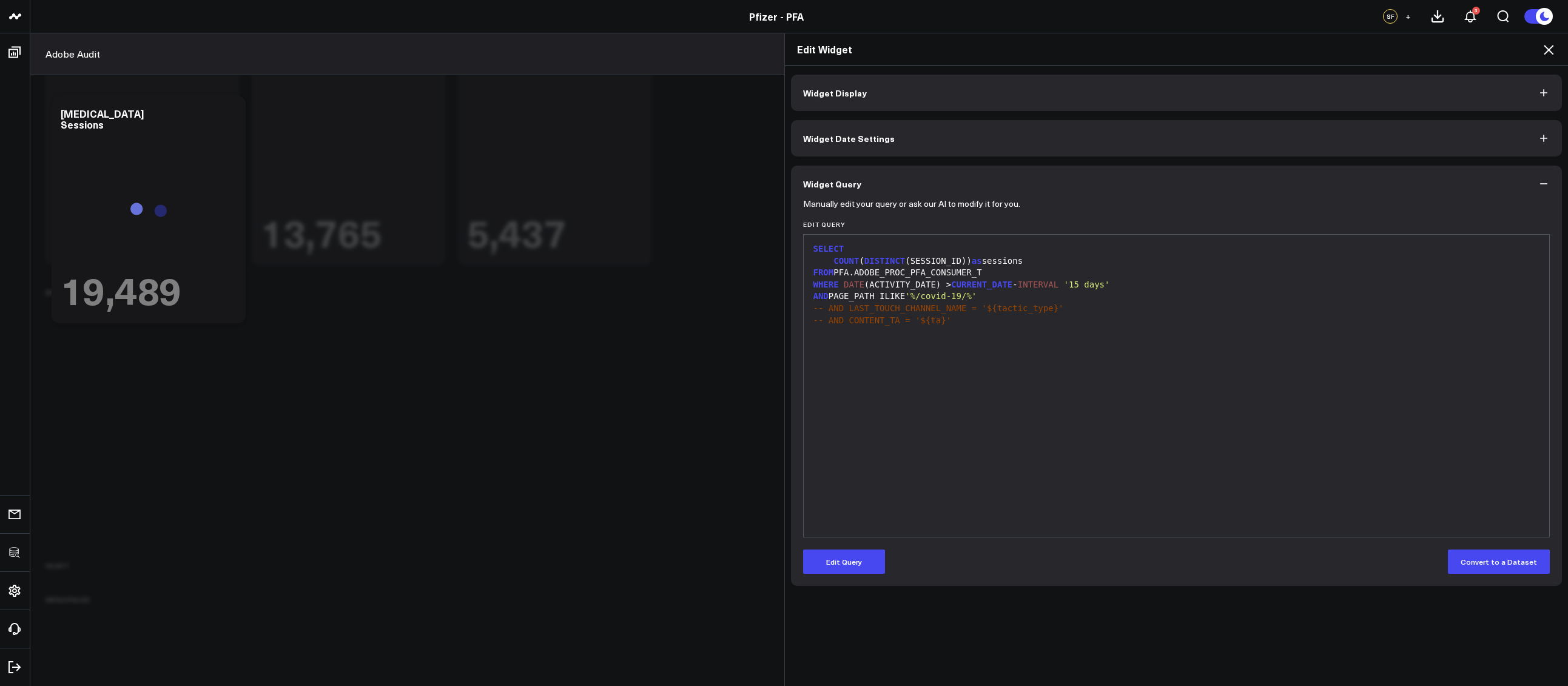
click at [1549, 51] on icon at bounding box center [1548, 50] width 9 height 9
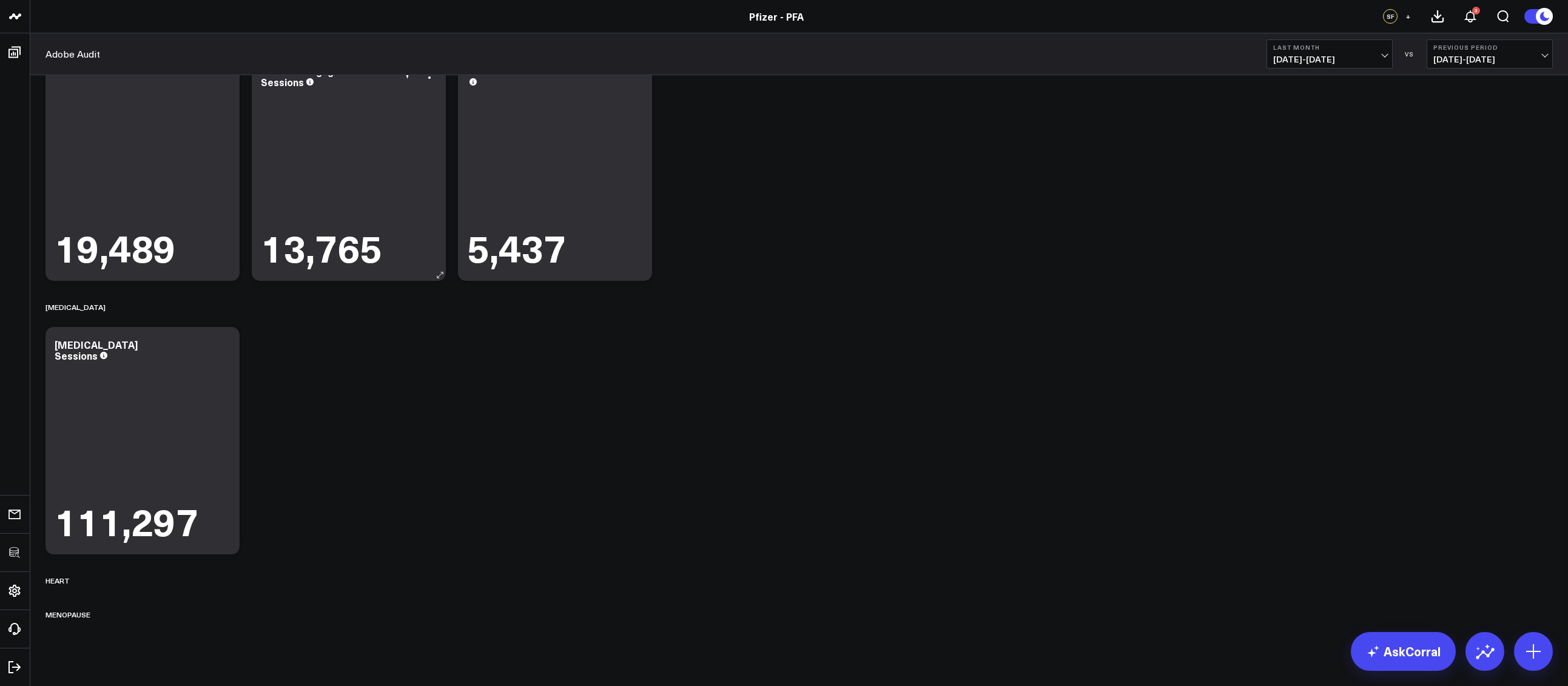
scroll to position [500, 0]
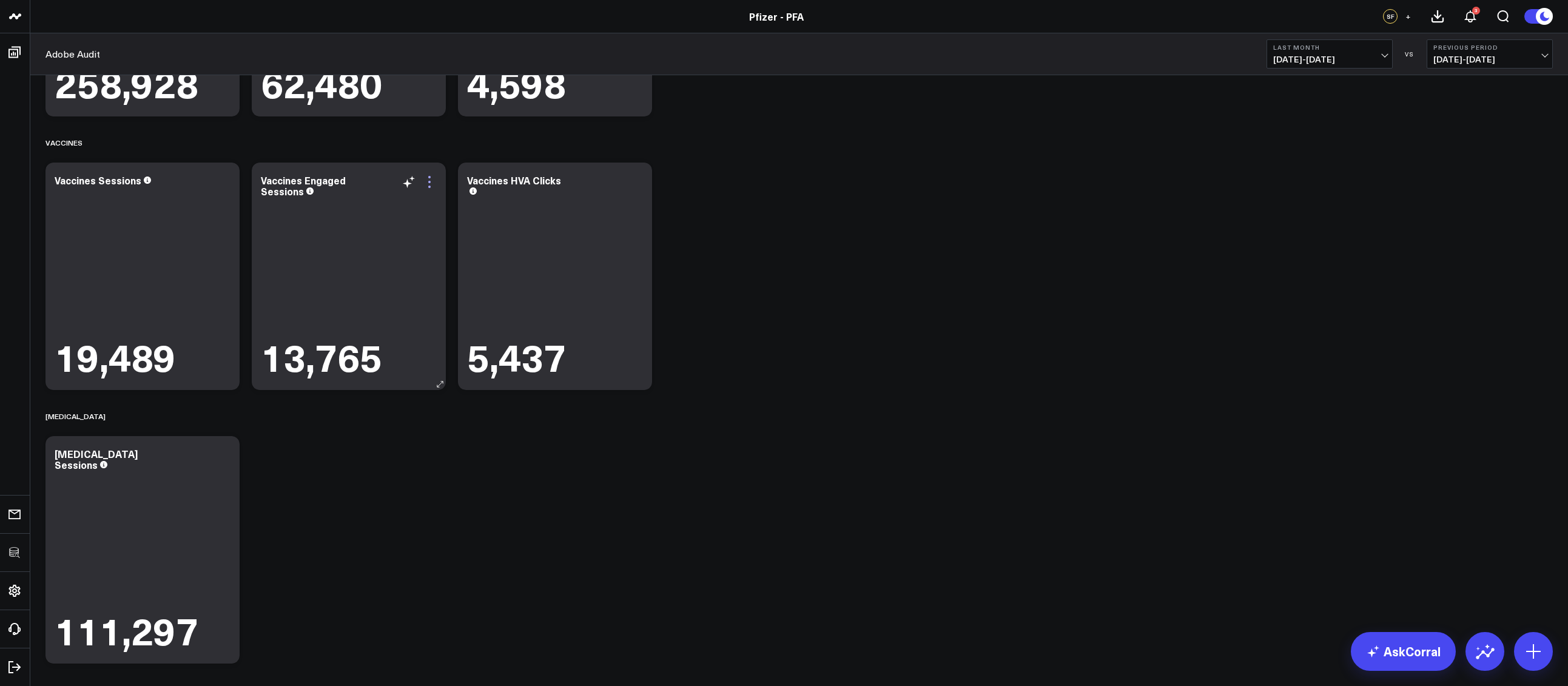
click at [427, 183] on icon at bounding box center [429, 181] width 14 height 14
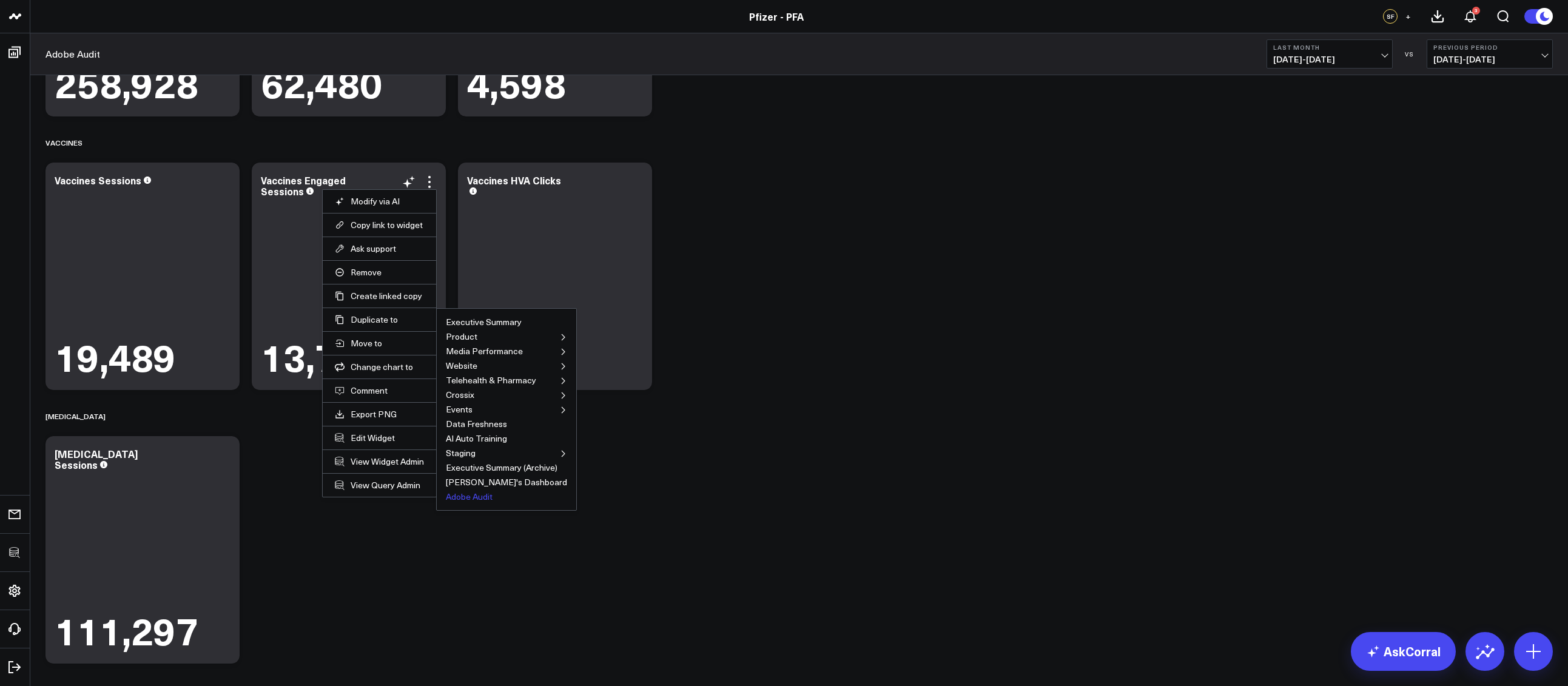
click at [457, 494] on button "Adobe Audit" at bounding box center [469, 496] width 47 height 9
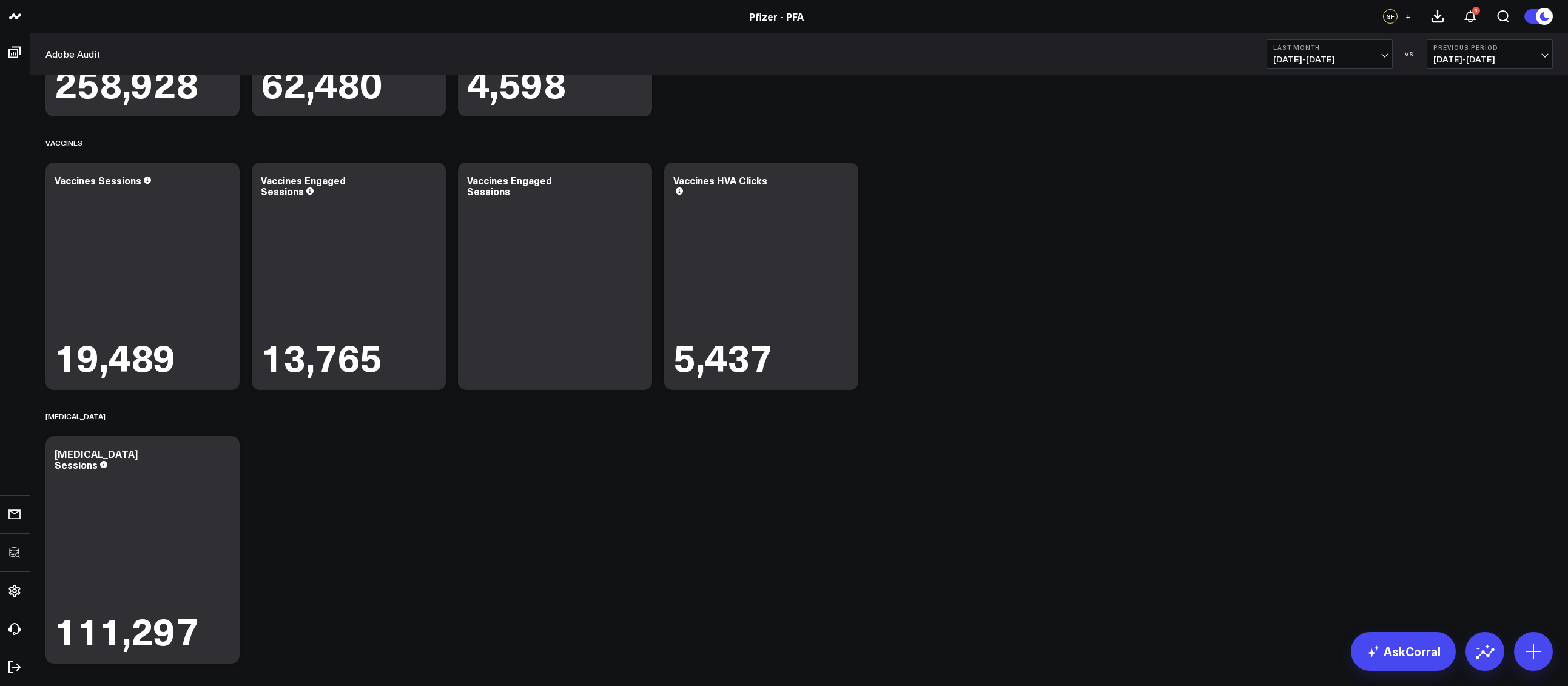
scroll to position [613, 0]
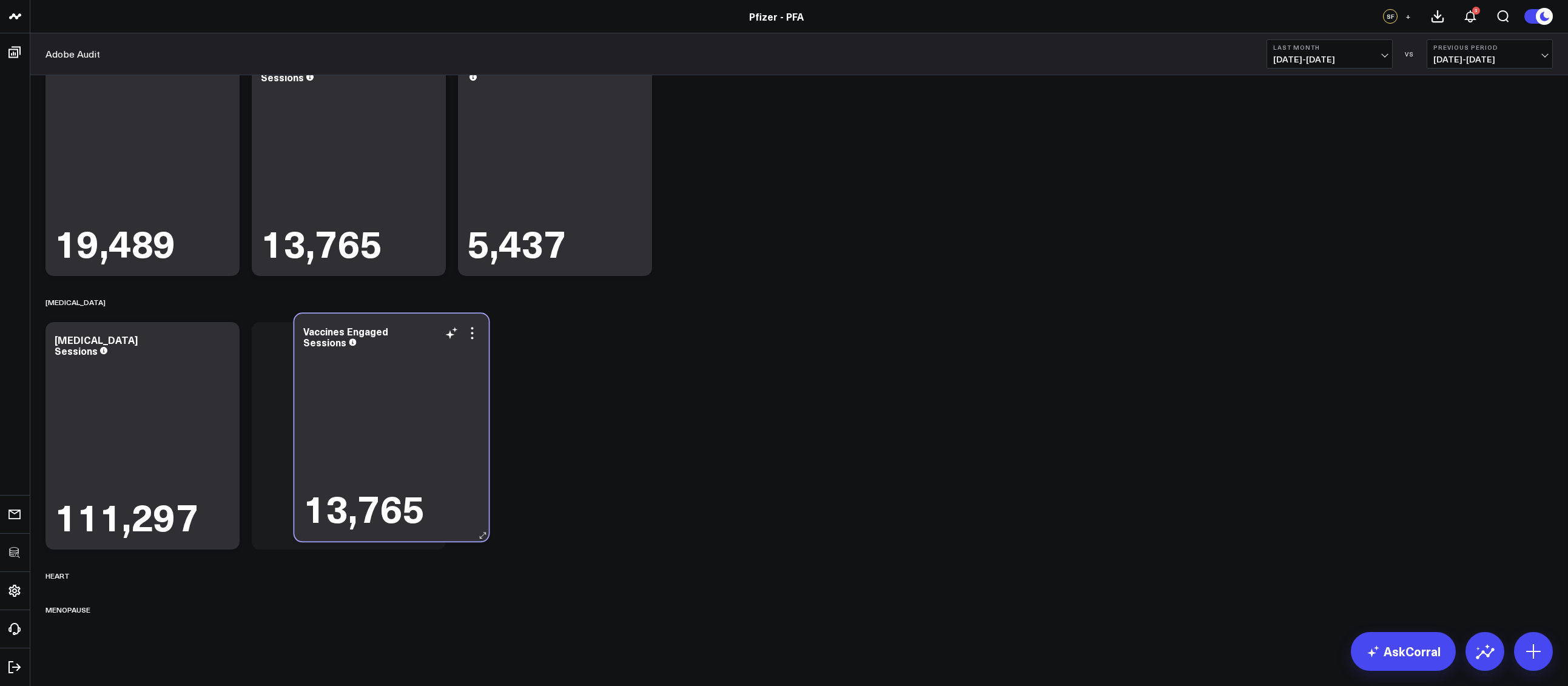
drag, startPoint x: 473, startPoint y: 173, endPoint x: 309, endPoint y: 438, distance: 311.6
click at [309, 438] on div "13,765" at bounding box center [390, 439] width 176 height 178
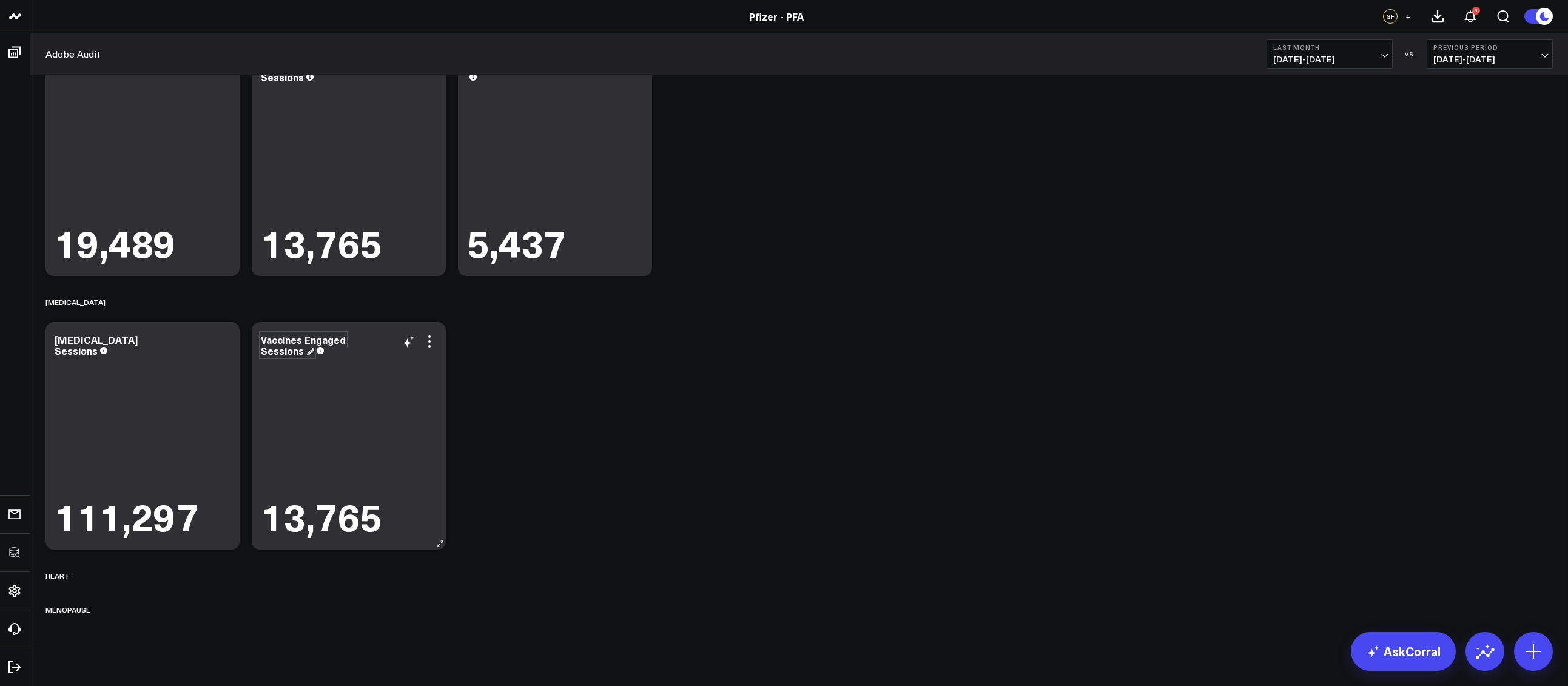
click at [301, 340] on div "Vaccines Engaged Sessions" at bounding box center [304, 345] width 85 height 24
drag, startPoint x: 303, startPoint y: 340, endPoint x: 256, endPoint y: 340, distance: 47.0
click at [256, 340] on div "Vaccines Engaged Sessions 13,765" at bounding box center [349, 435] width 194 height 227
drag, startPoint x: 587, startPoint y: 464, endPoint x: 554, endPoint y: 446, distance: 37.6
click at [586, 464] on div "Site Totals Modify via AI Copy link to widget Ask support Remove Create linked …" at bounding box center [799, 42] width 1519 height 1161
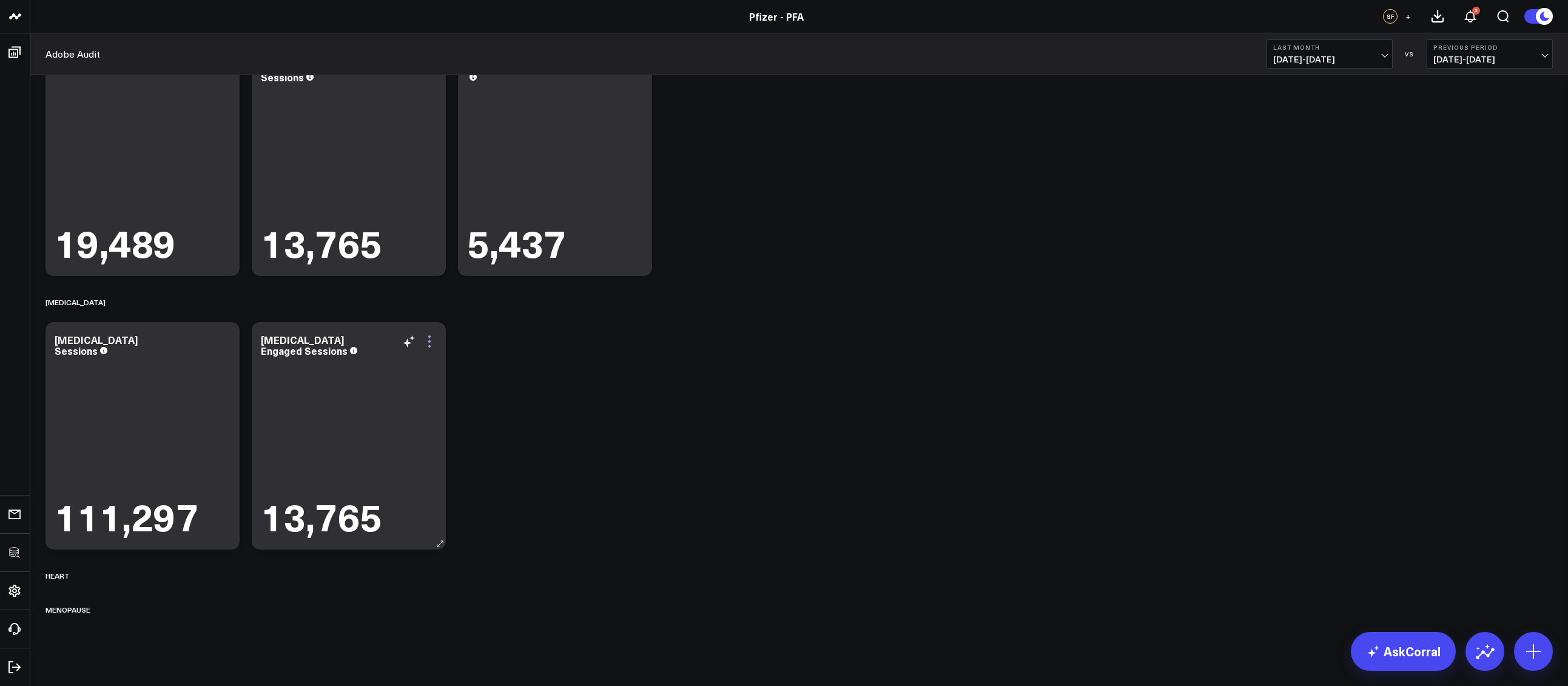
click at [424, 341] on icon at bounding box center [429, 341] width 14 height 14
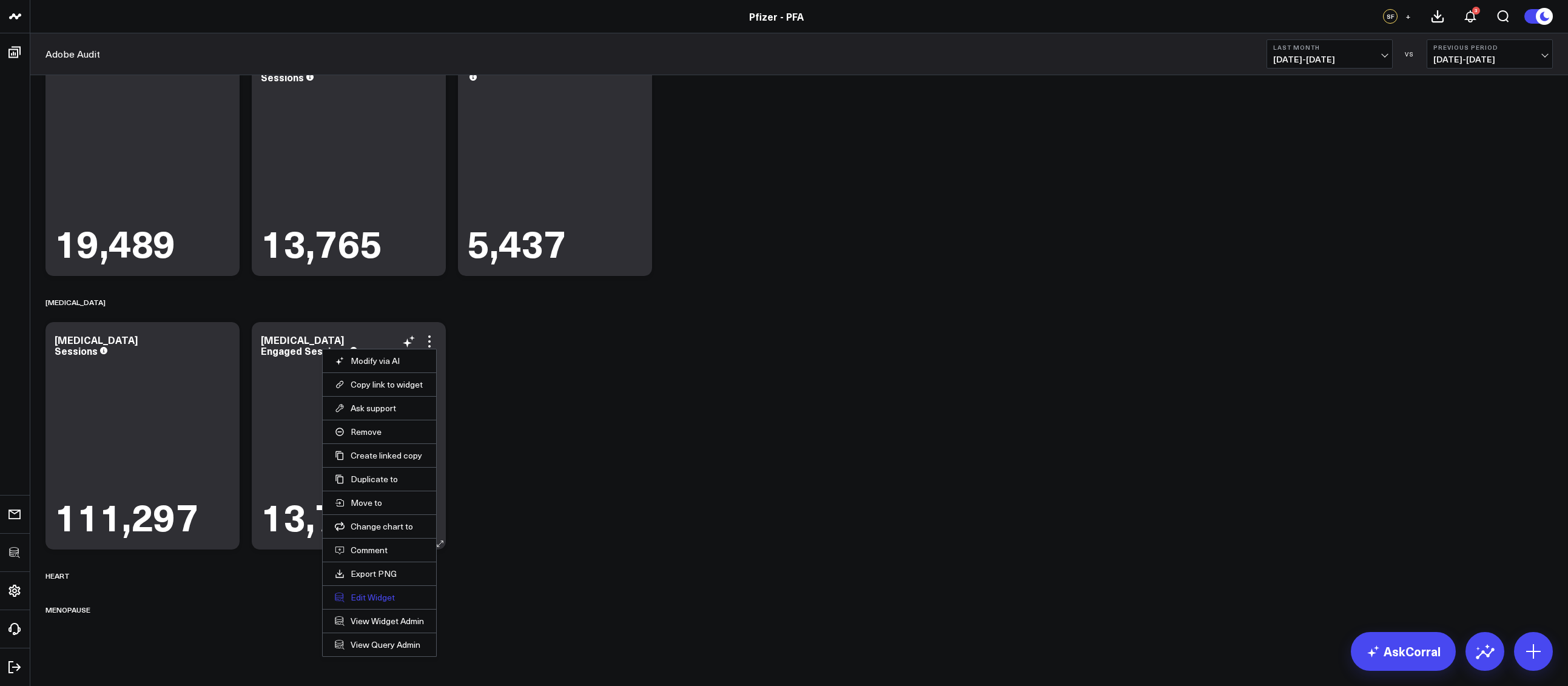
click at [371, 594] on button "Edit Widget" at bounding box center [379, 597] width 89 height 11
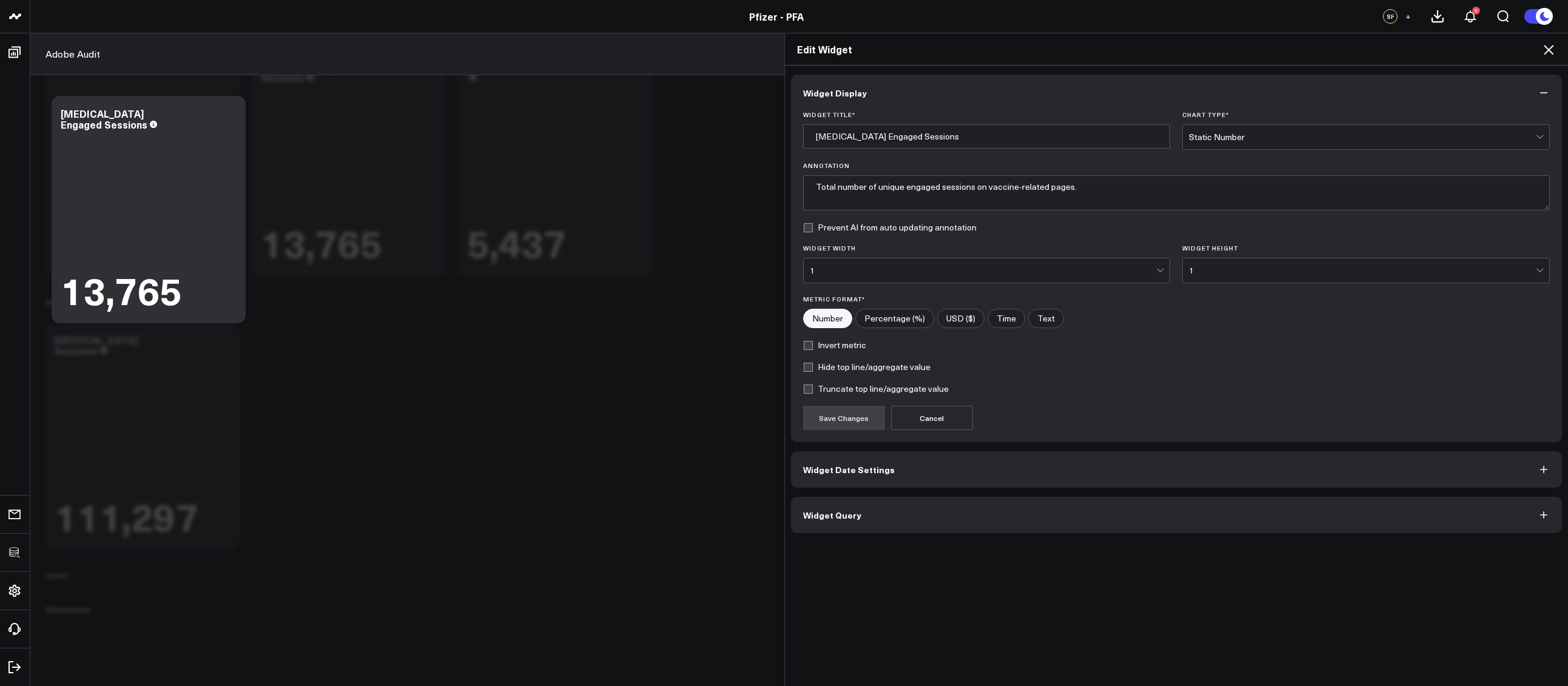
click at [930, 517] on button "Widget Query" at bounding box center [1177, 515] width 771 height 36
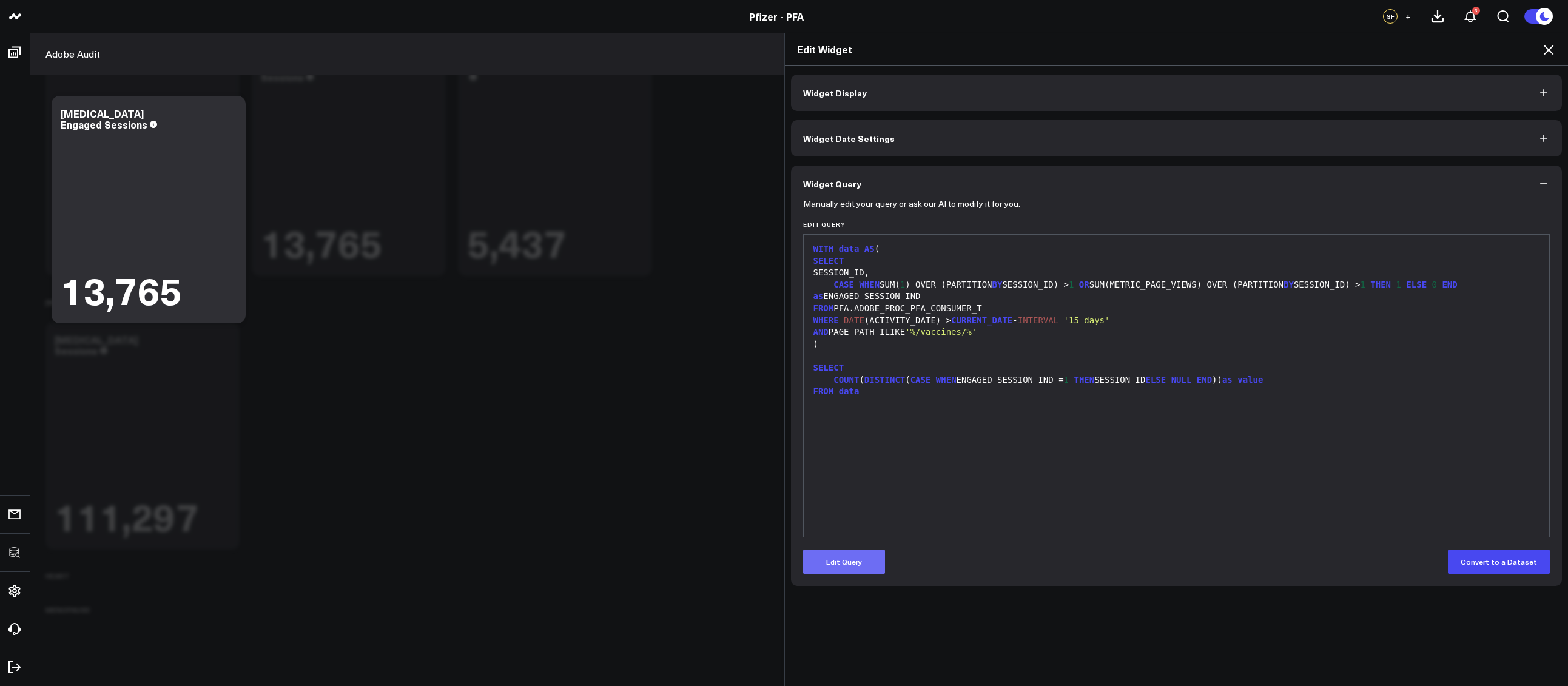
click at [836, 565] on button "Edit Query" at bounding box center [844, 561] width 82 height 24
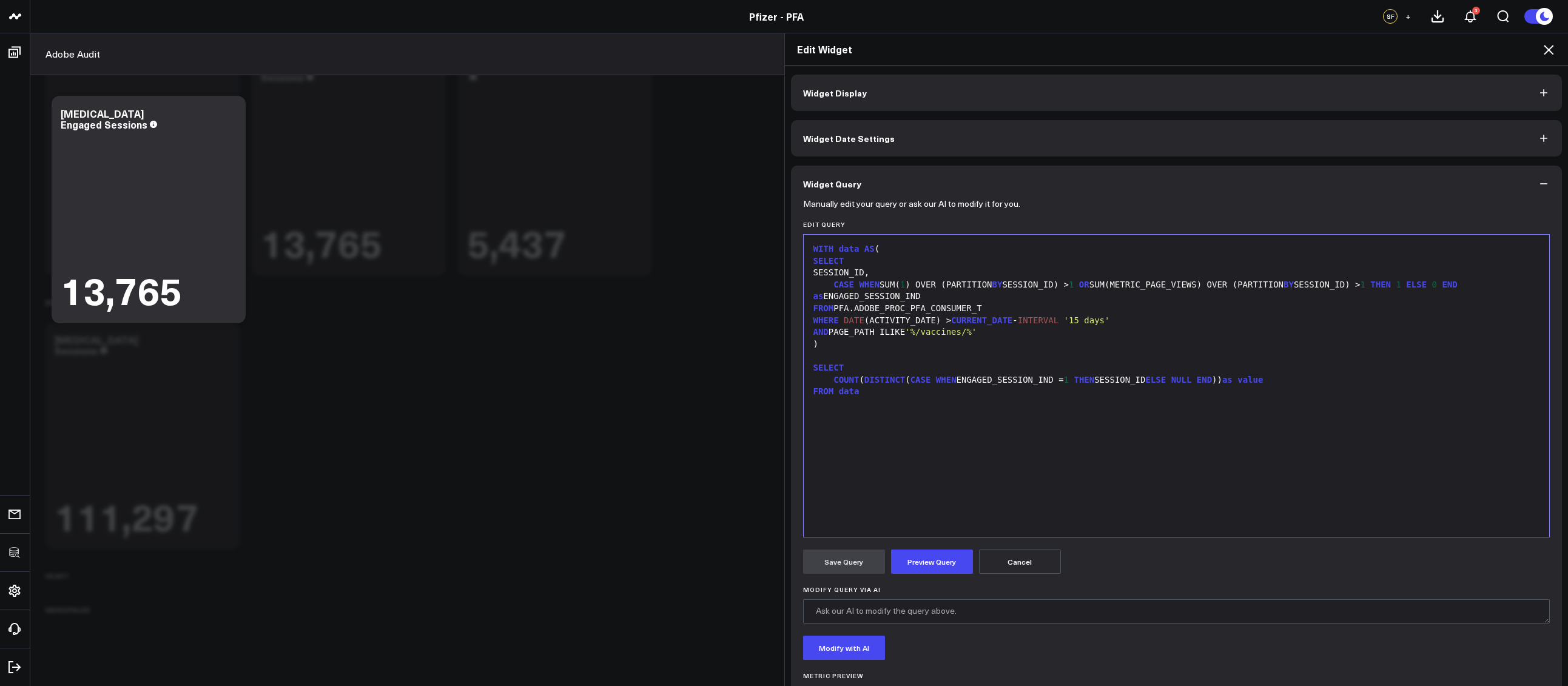
click at [992, 468] on div "WITH data AS ( SELECT SESSION_ID, CASE WHEN SUM( 1 ) OVER (PARTITION BY SESSION…" at bounding box center [1176, 386] width 734 height 290
drag, startPoint x: 967, startPoint y: 334, endPoint x: 928, endPoint y: 334, distance: 39.0
click at [928, 334] on span "'%/vaccines/%'" at bounding box center [940, 331] width 72 height 9
click at [931, 556] on button "Preview Query" at bounding box center [931, 561] width 82 height 24
drag, startPoint x: 853, startPoint y: 567, endPoint x: 1127, endPoint y: 455, distance: 296.0
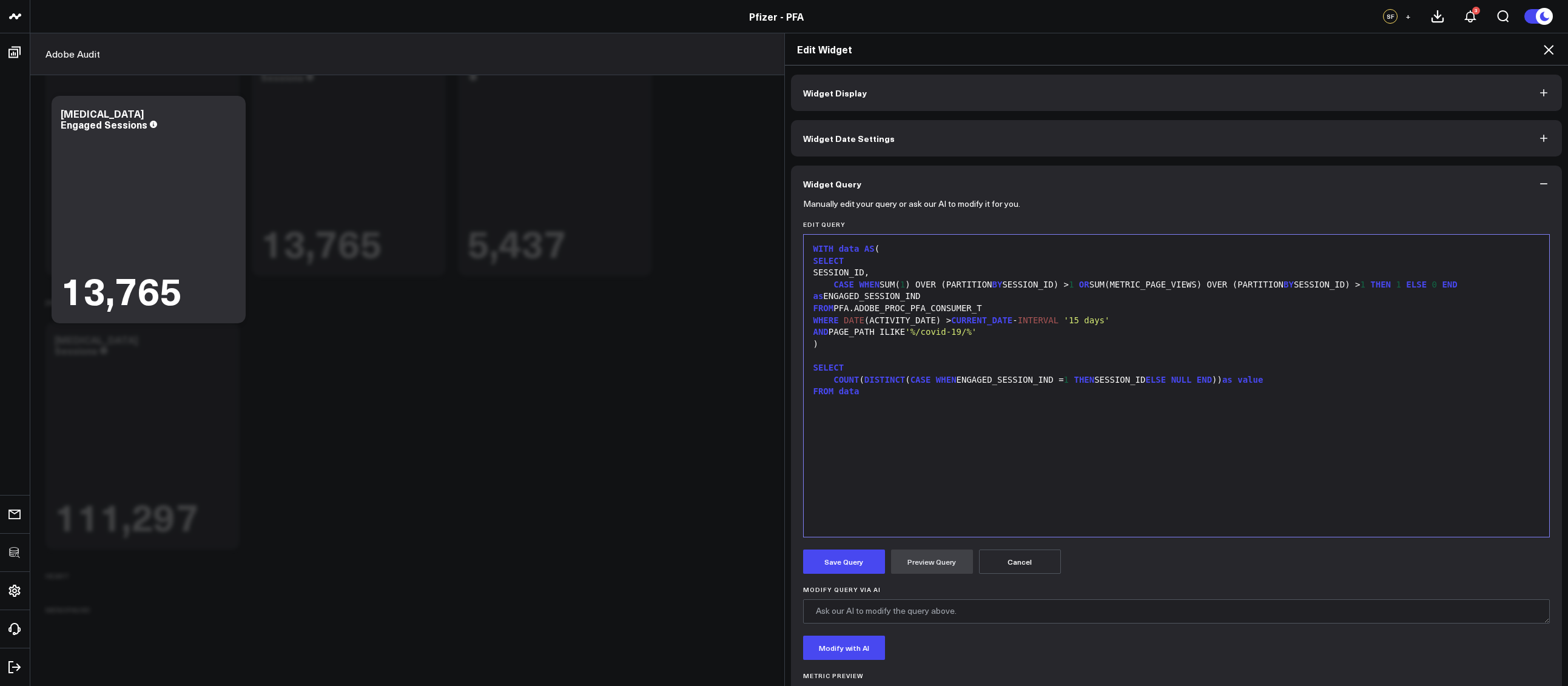
click at [853, 567] on button "Save Query" at bounding box center [844, 561] width 82 height 24
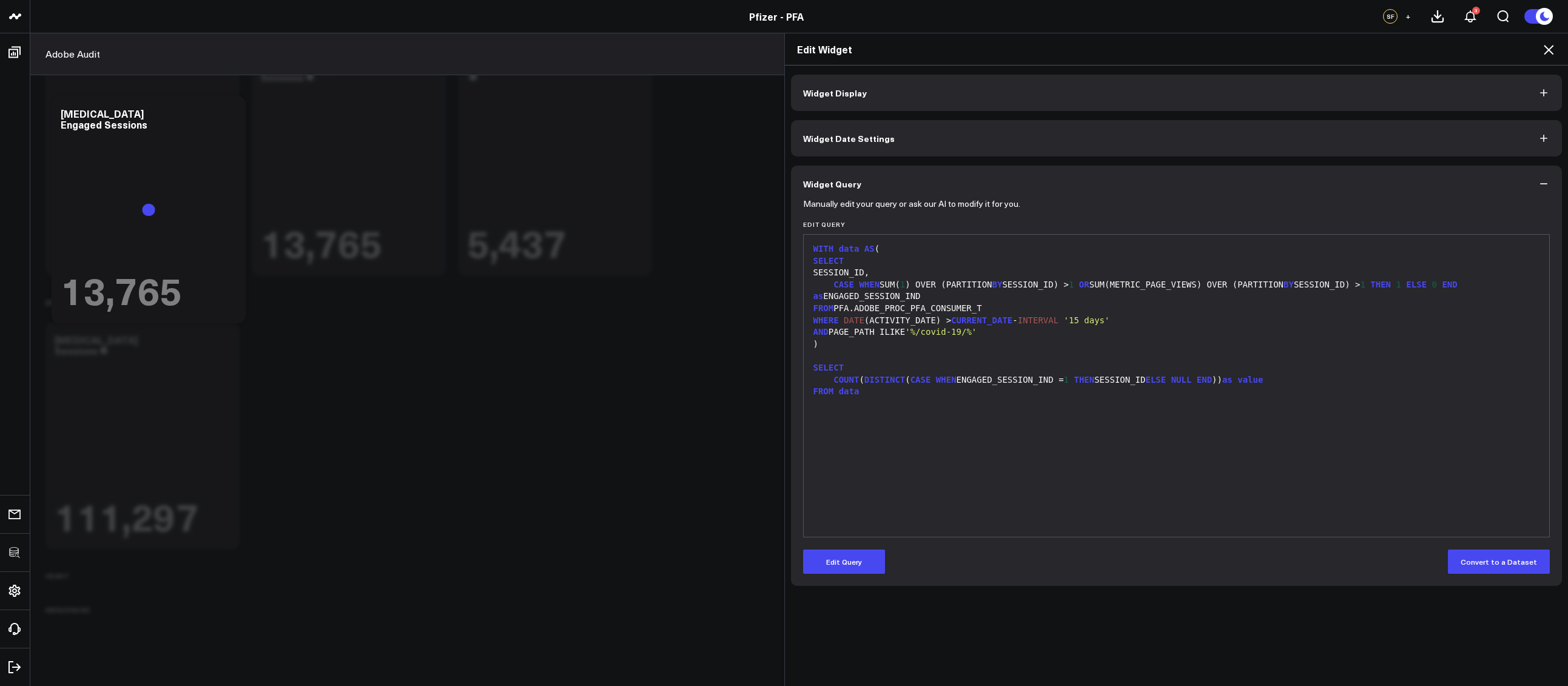
click at [1551, 47] on icon at bounding box center [1548, 50] width 9 height 9
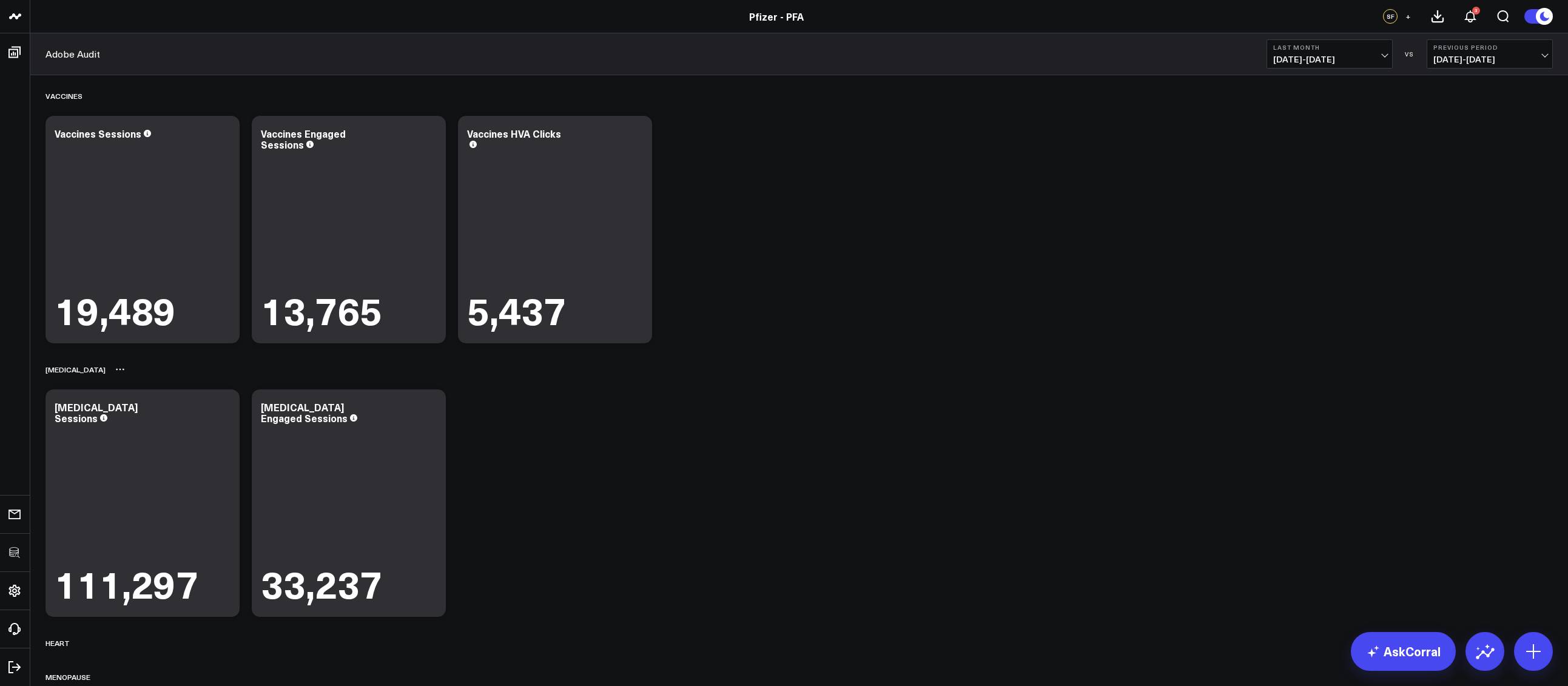
scroll to position [518, 0]
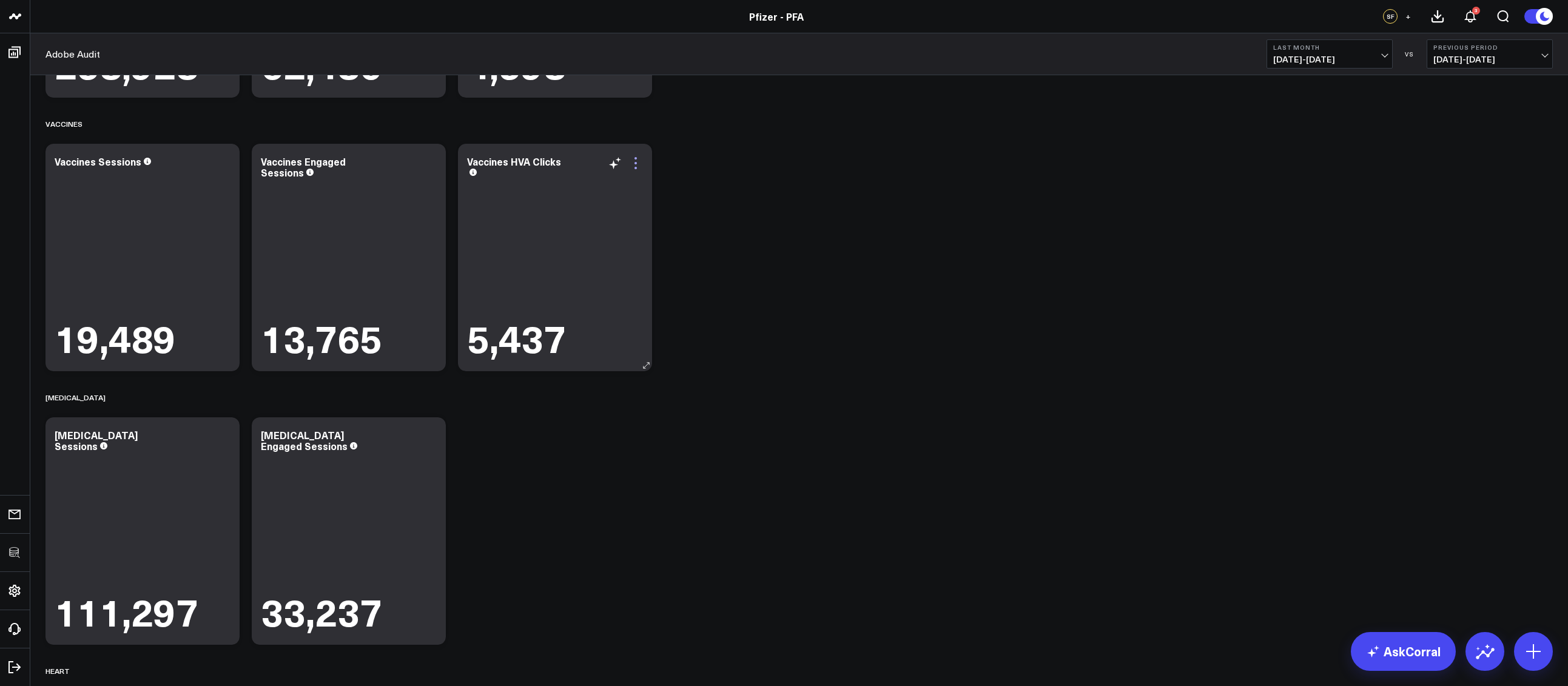
click at [639, 170] on icon at bounding box center [636, 163] width 14 height 14
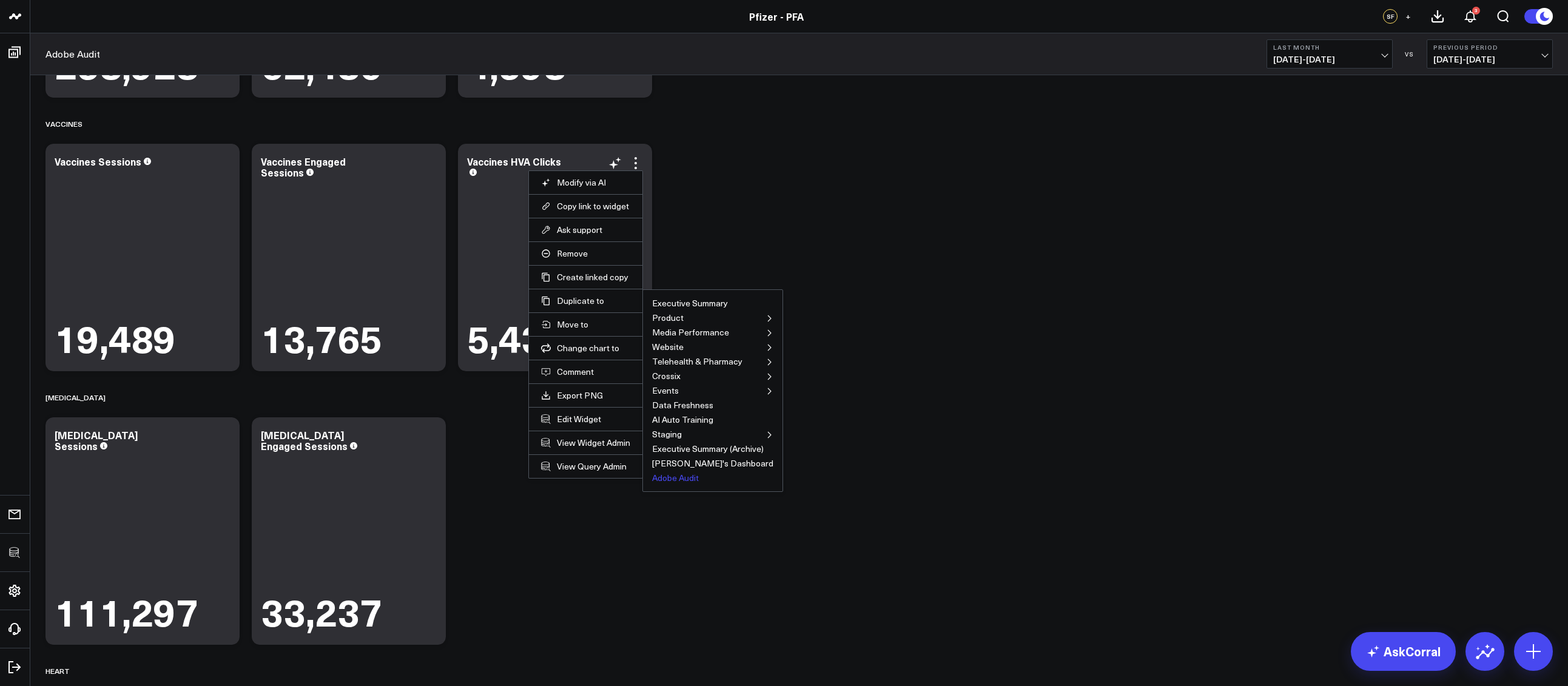
click at [688, 480] on button "Adobe Audit" at bounding box center [675, 477] width 47 height 9
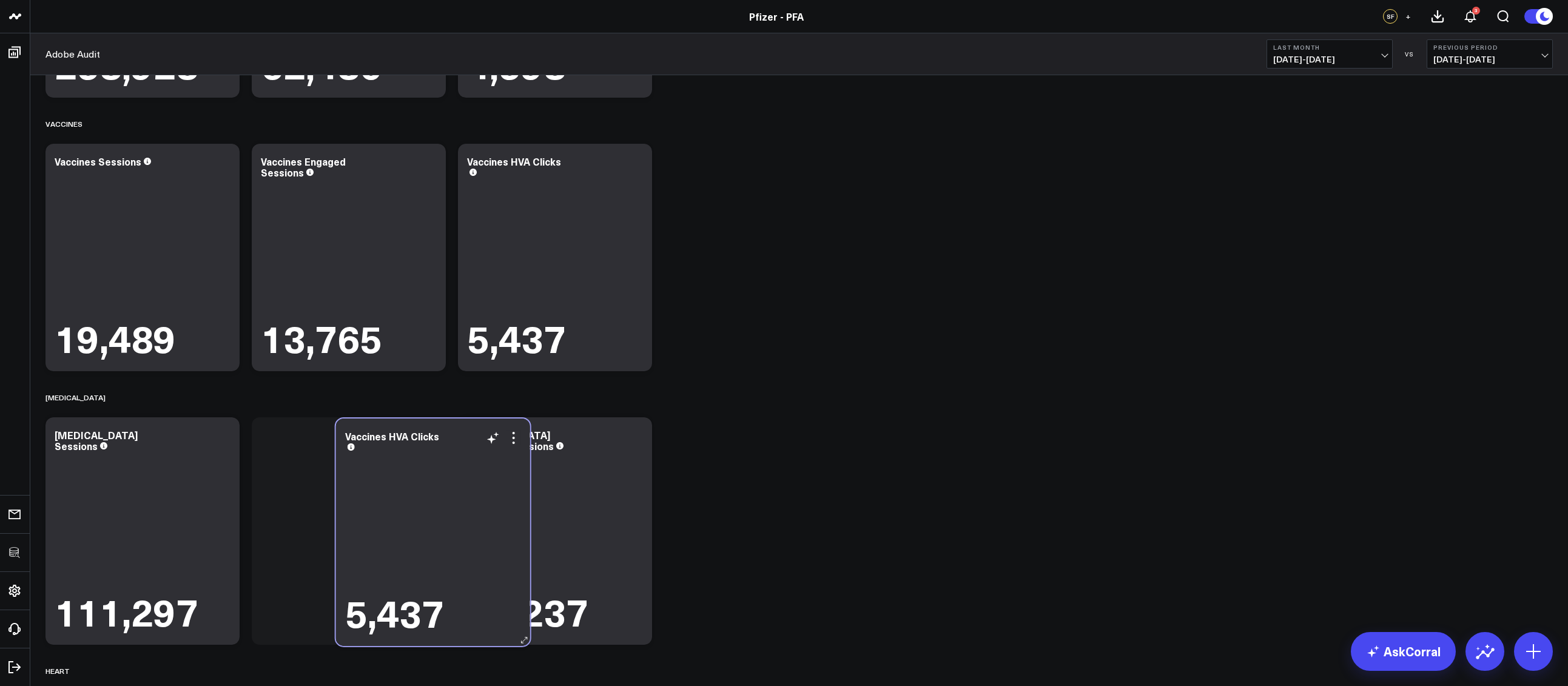
drag, startPoint x: 763, startPoint y: 255, endPoint x: 435, endPoint y: 529, distance: 427.4
click at [435, 529] on div "5,437" at bounding box center [432, 542] width 176 height 181
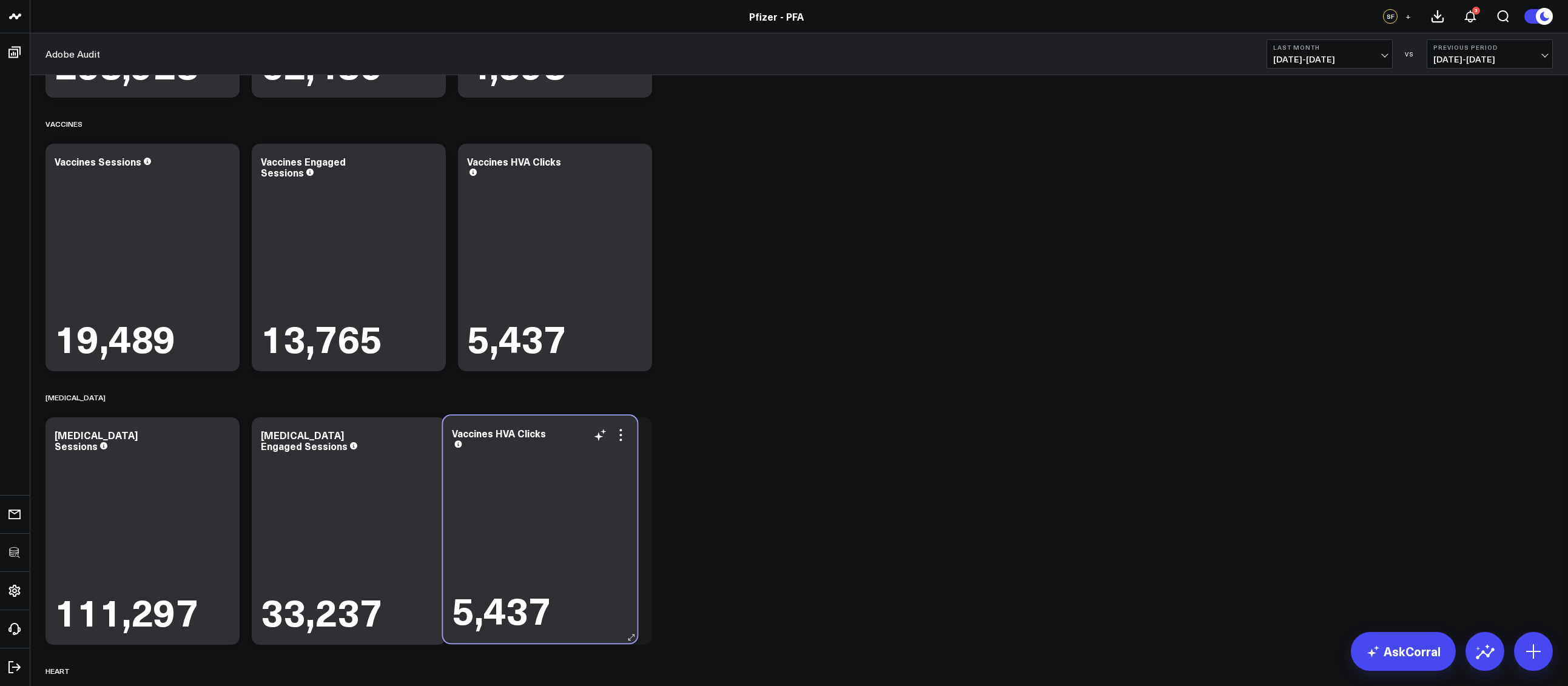
drag, startPoint x: 368, startPoint y: 516, endPoint x: 555, endPoint y: 515, distance: 187.0
click at [555, 515] on div "5,437" at bounding box center [539, 540] width 176 height 181
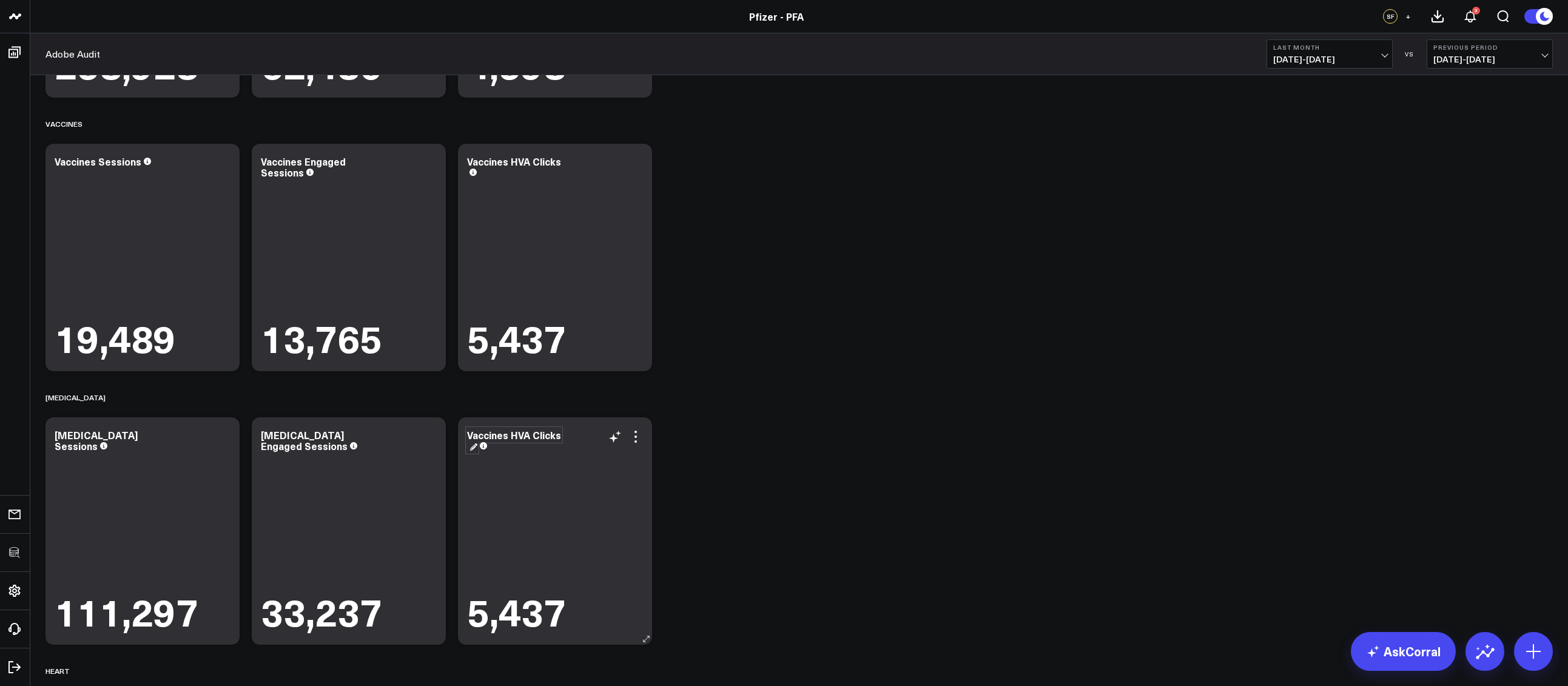
click at [510, 428] on div "Vaccines HVA Clicks" at bounding box center [513, 440] width 94 height 24
drag, startPoint x: 507, startPoint y: 437, endPoint x: 465, endPoint y: 439, distance: 42.0
click at [465, 439] on div "Vaccines HVA Clicks 5,437" at bounding box center [554, 531] width 194 height 227
click at [539, 513] on div "5,437" at bounding box center [554, 543] width 176 height 178
click at [0, 0] on icon at bounding box center [0, 0] width 0 height 0
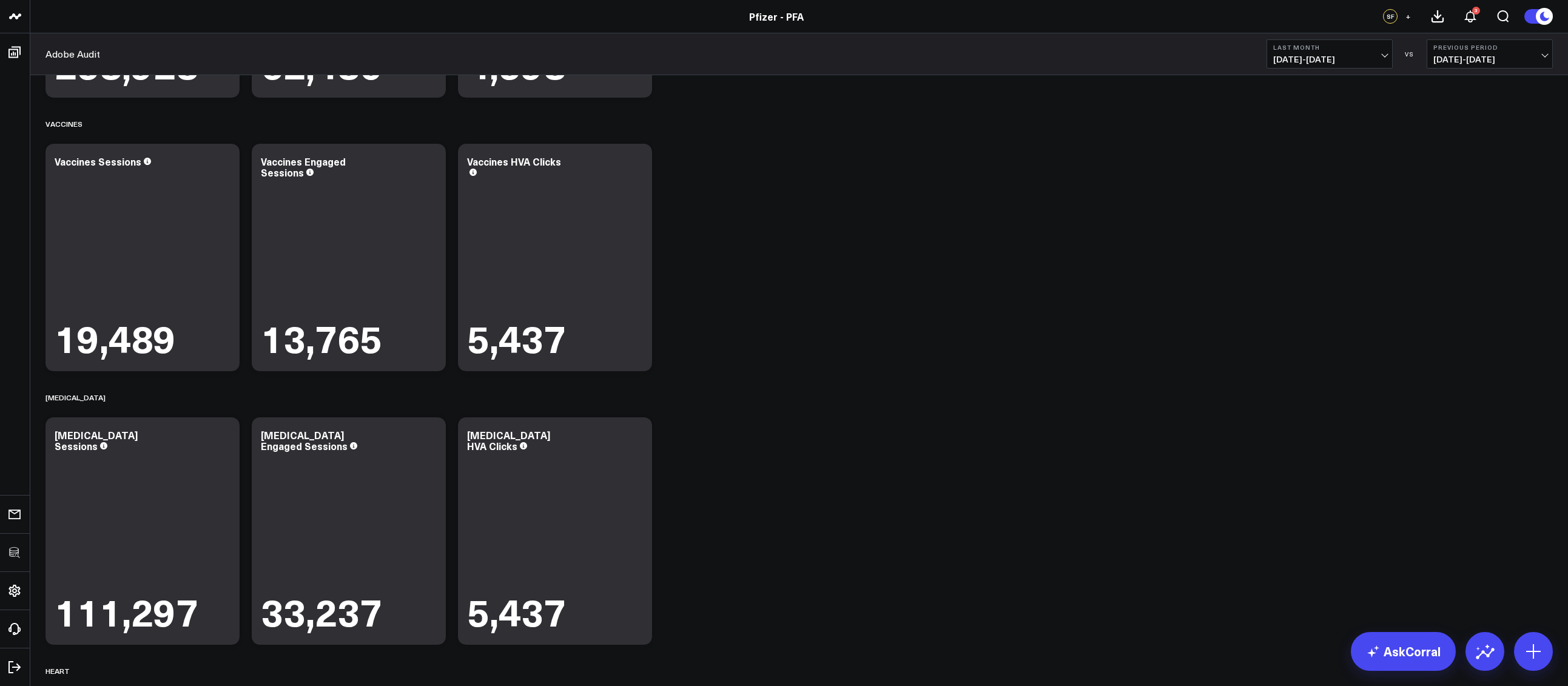
click at [0, 0] on button "Edit Widget" at bounding box center [0, 0] width 0 height 0
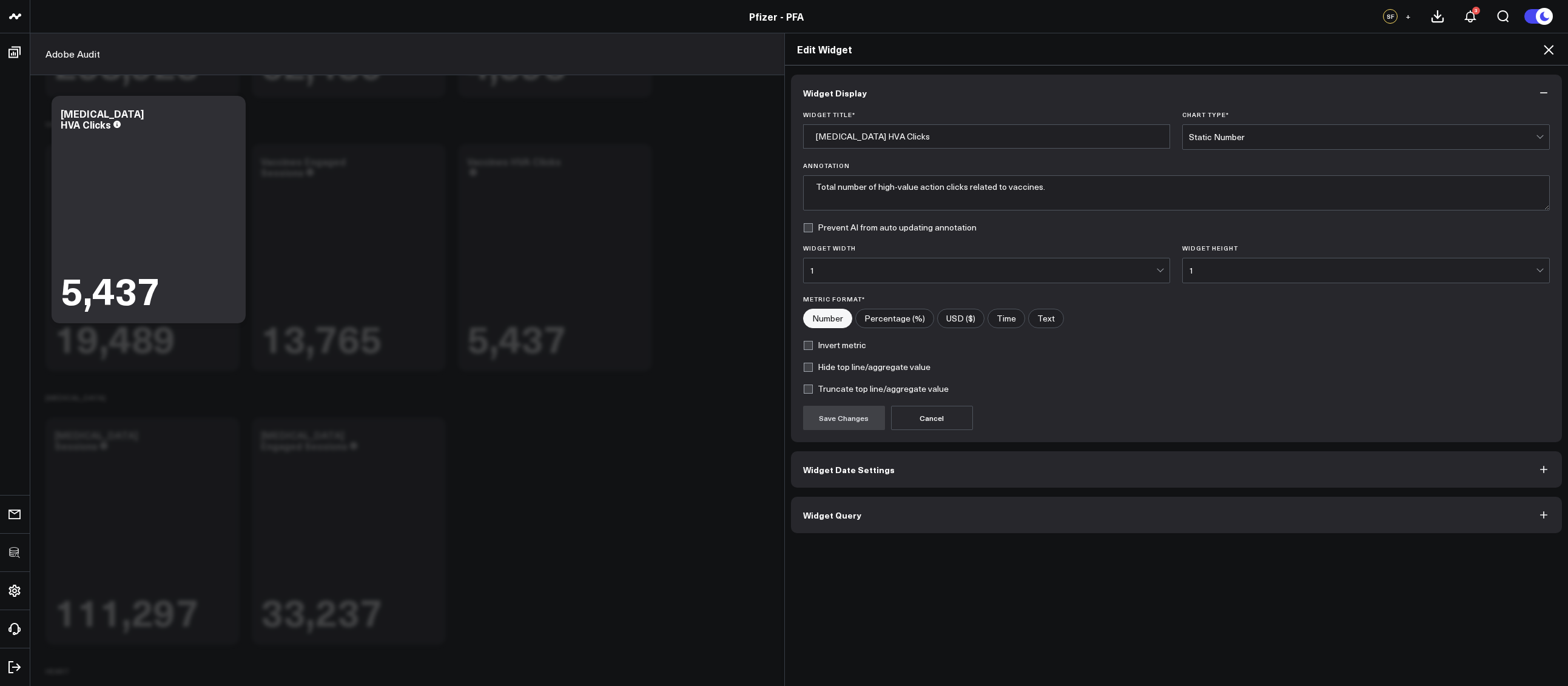
click at [864, 517] on button "Widget Query" at bounding box center [1177, 515] width 771 height 36
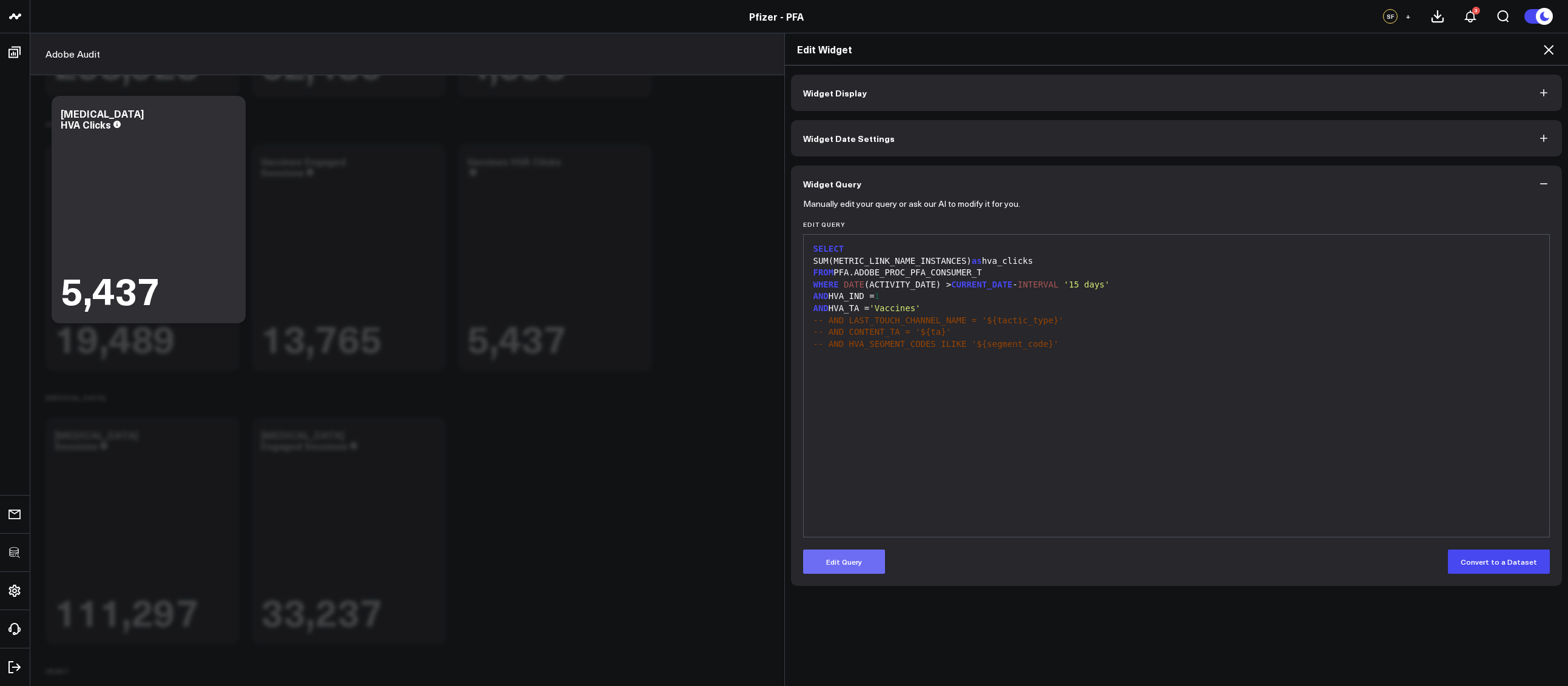
click at [857, 560] on button "Edit Query" at bounding box center [844, 561] width 82 height 24
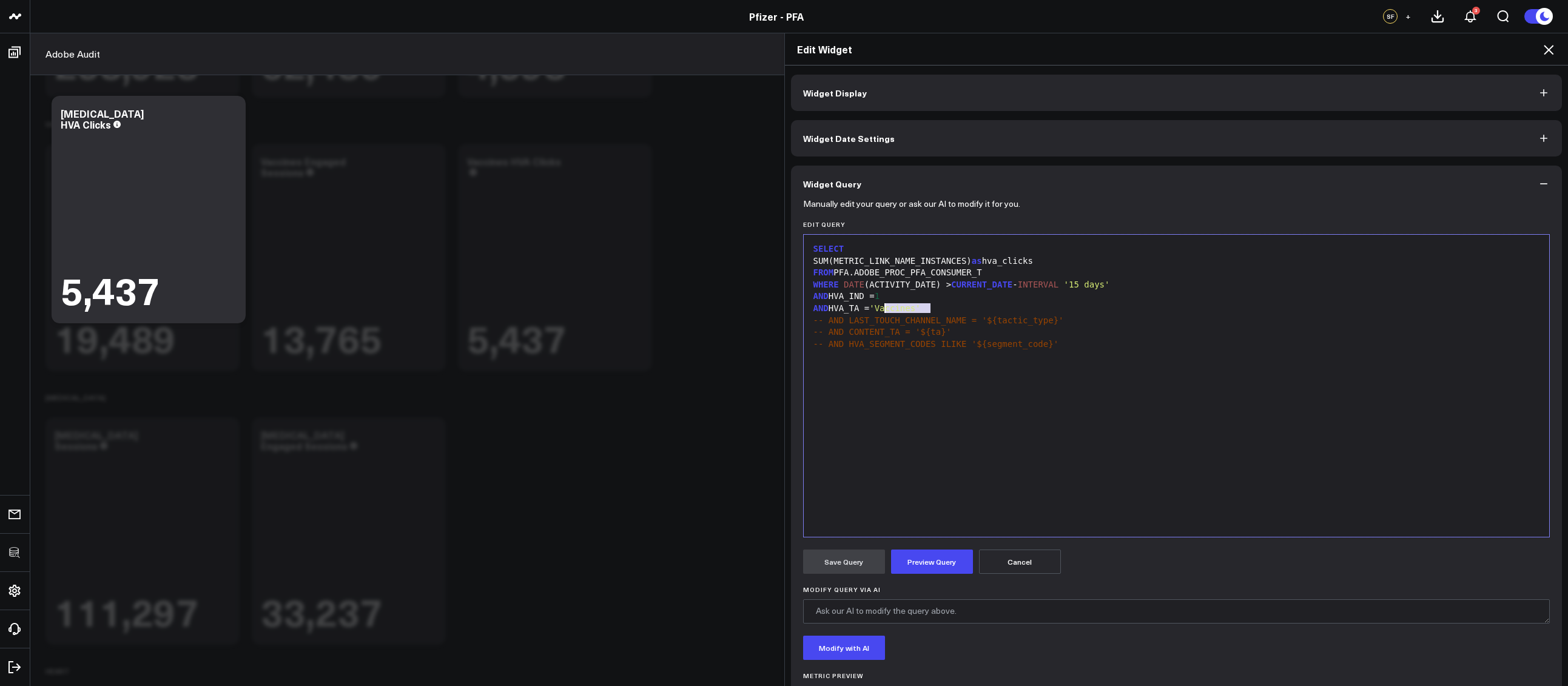
drag, startPoint x: 924, startPoint y: 308, endPoint x: 880, endPoint y: 312, distance: 44.2
click at [880, 312] on span "'Vaccines'" at bounding box center [894, 308] width 51 height 9
click at [946, 572] on button "Preview Query" at bounding box center [931, 561] width 82 height 24
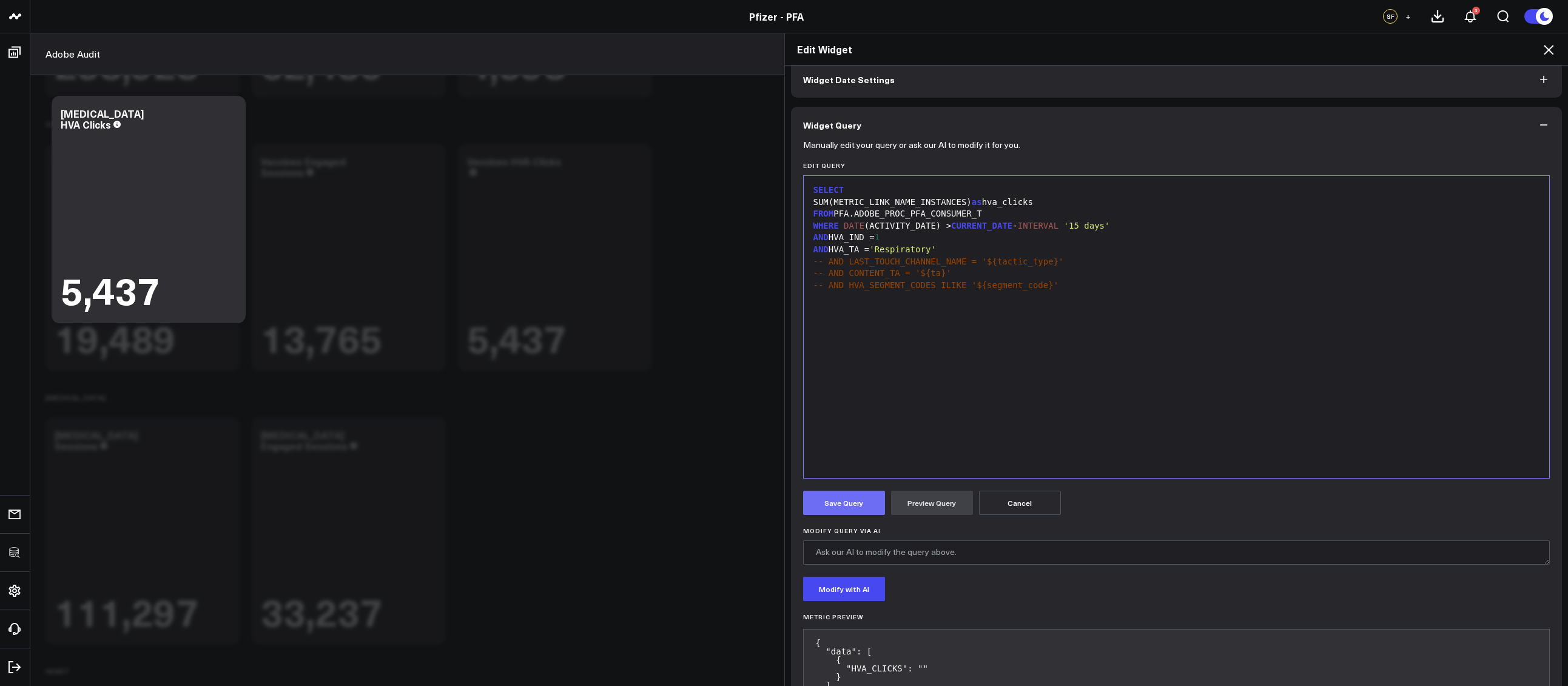
click at [857, 505] on button "Save Query" at bounding box center [844, 502] width 82 height 24
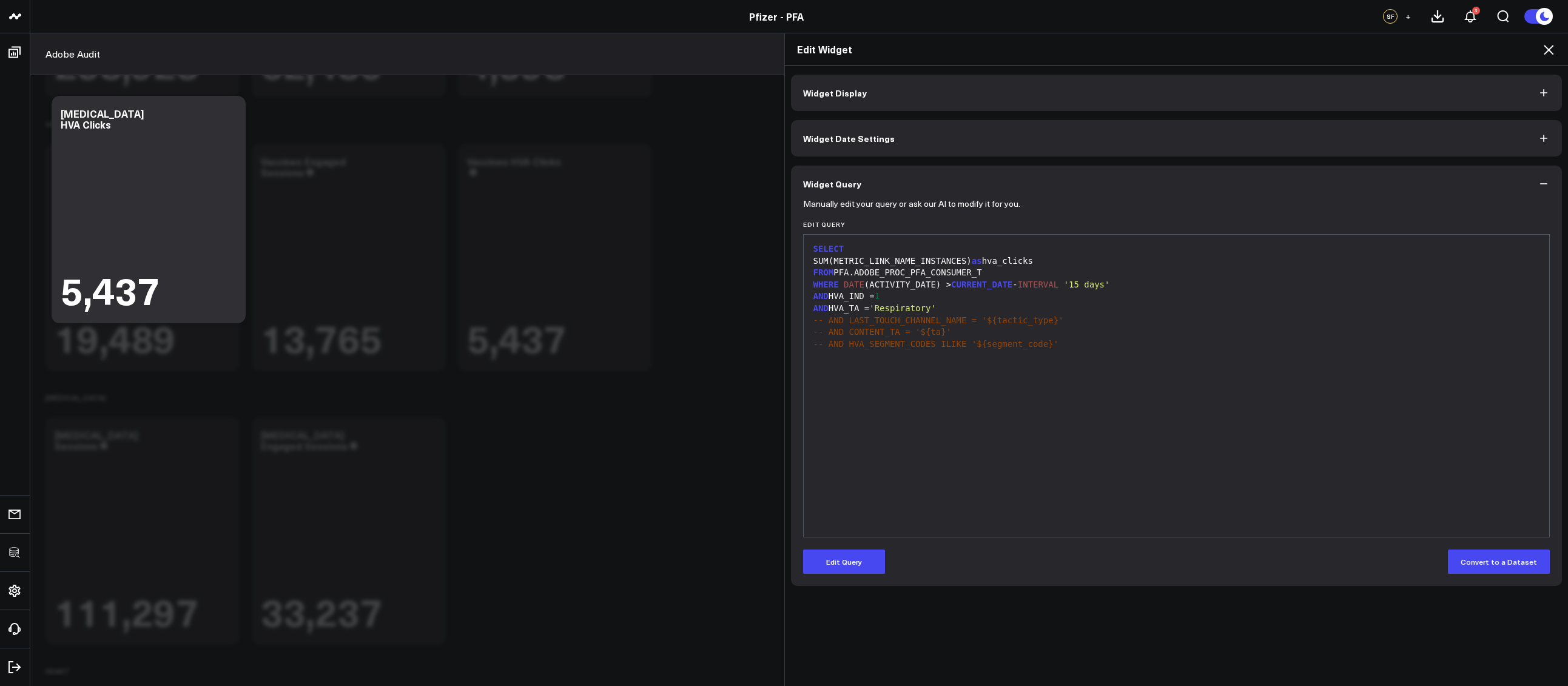
scroll to position [0, 0]
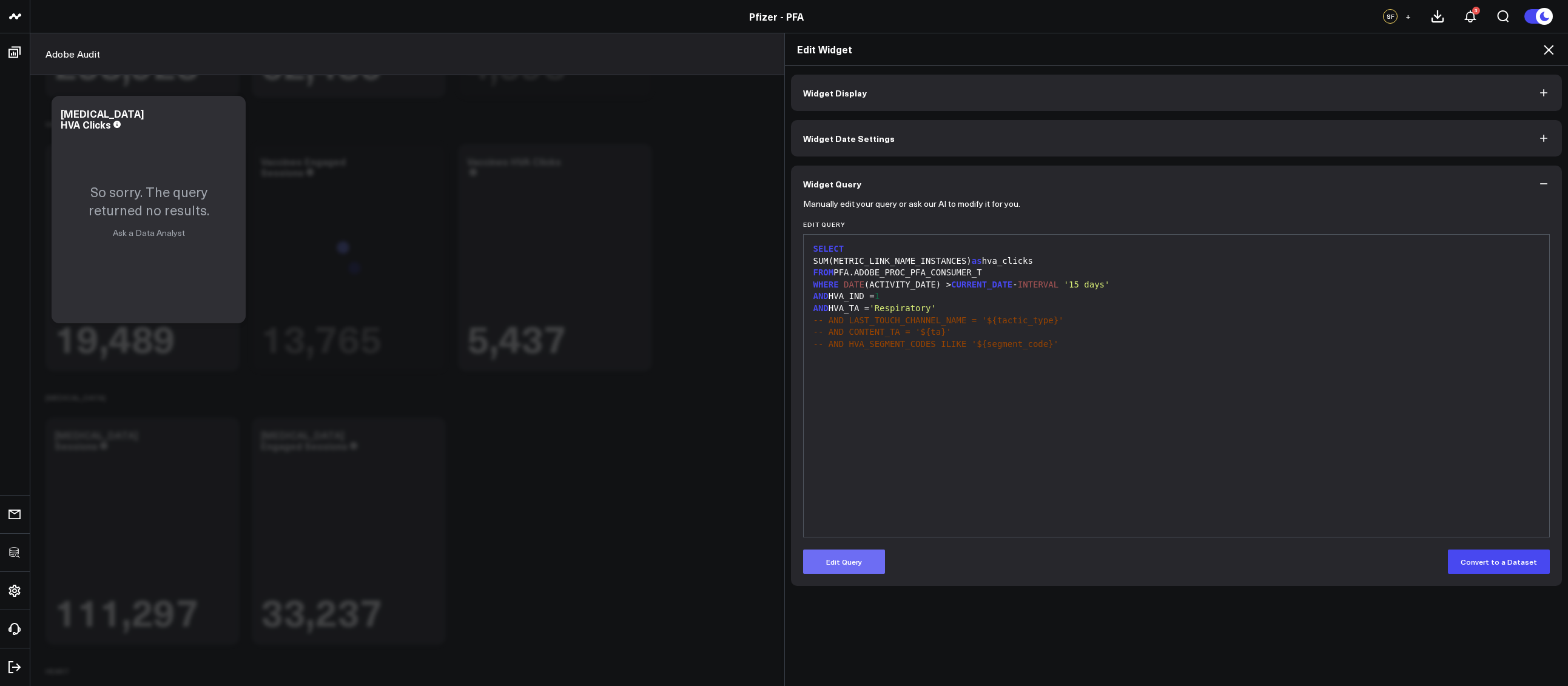
click at [847, 560] on button "Edit Query" at bounding box center [844, 561] width 82 height 24
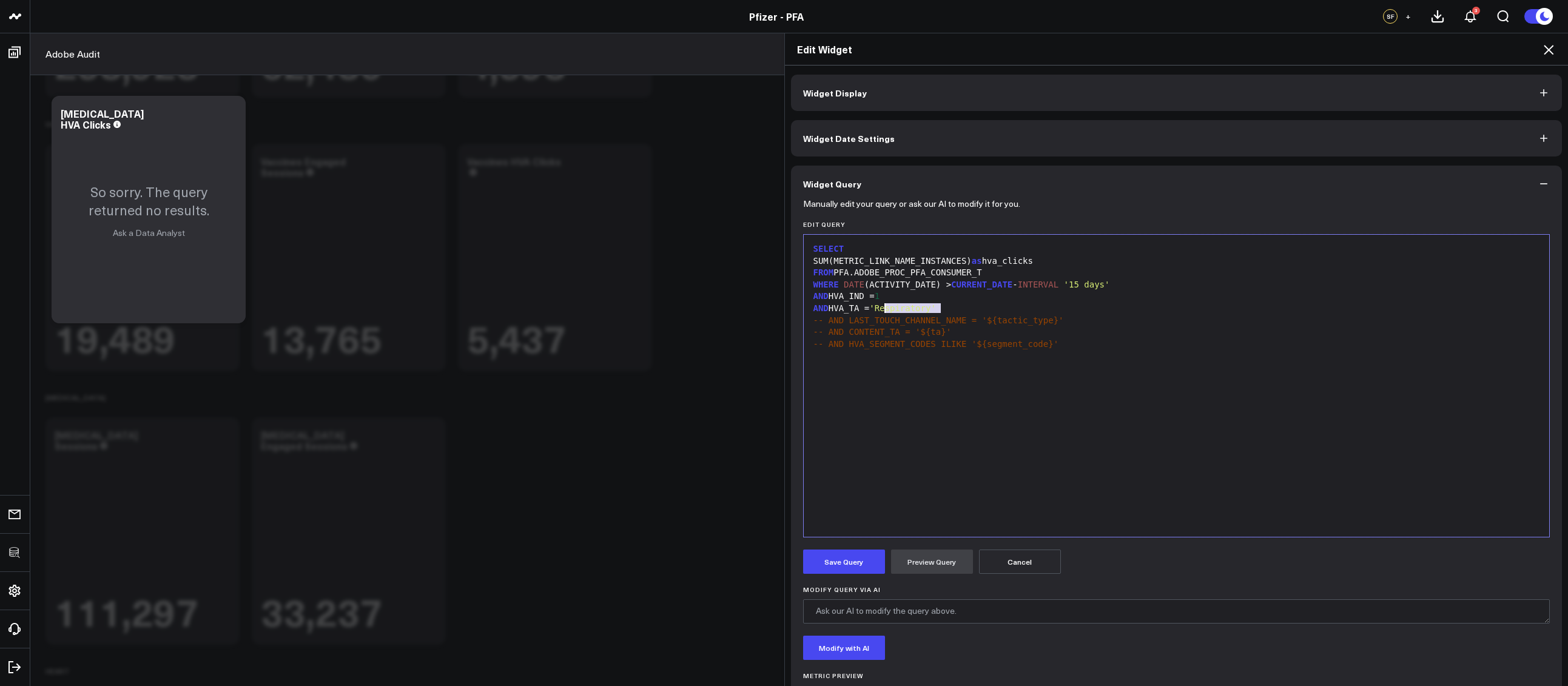
drag, startPoint x: 935, startPoint y: 308, endPoint x: 880, endPoint y: 308, distance: 55.0
click at [880, 308] on span "'Respiratory'" at bounding box center [902, 308] width 67 height 9
click at [911, 565] on button "Preview Query" at bounding box center [931, 561] width 82 height 24
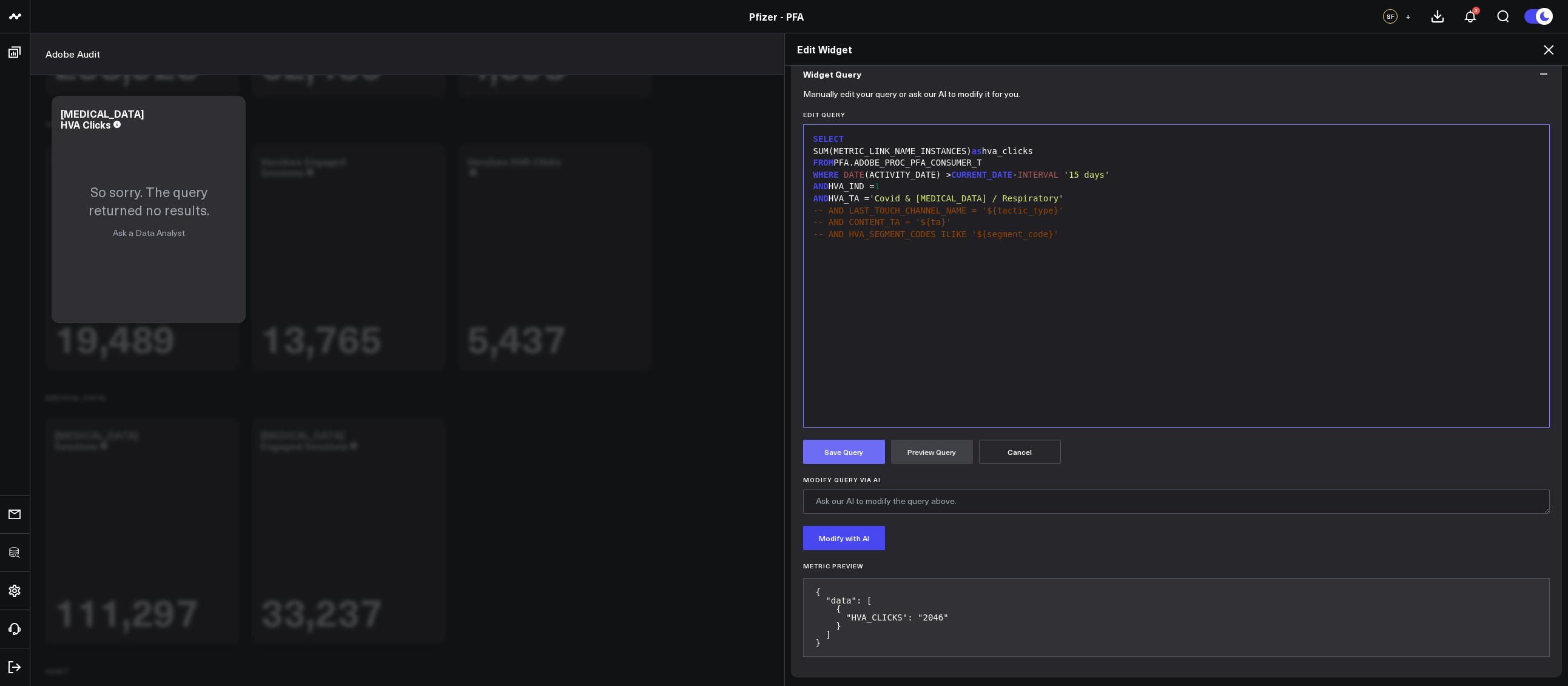
click at [838, 460] on button "Save Query" at bounding box center [844, 451] width 82 height 24
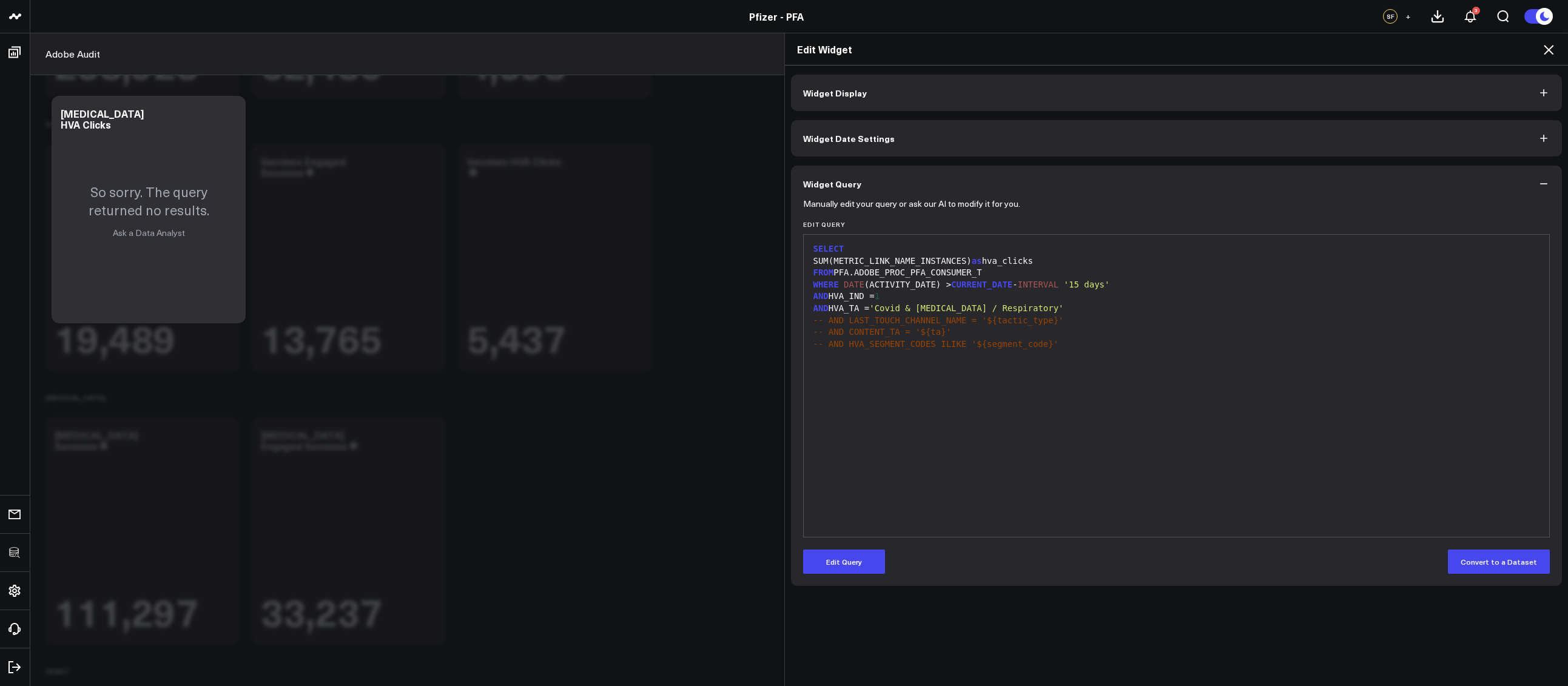
scroll to position [0, 0]
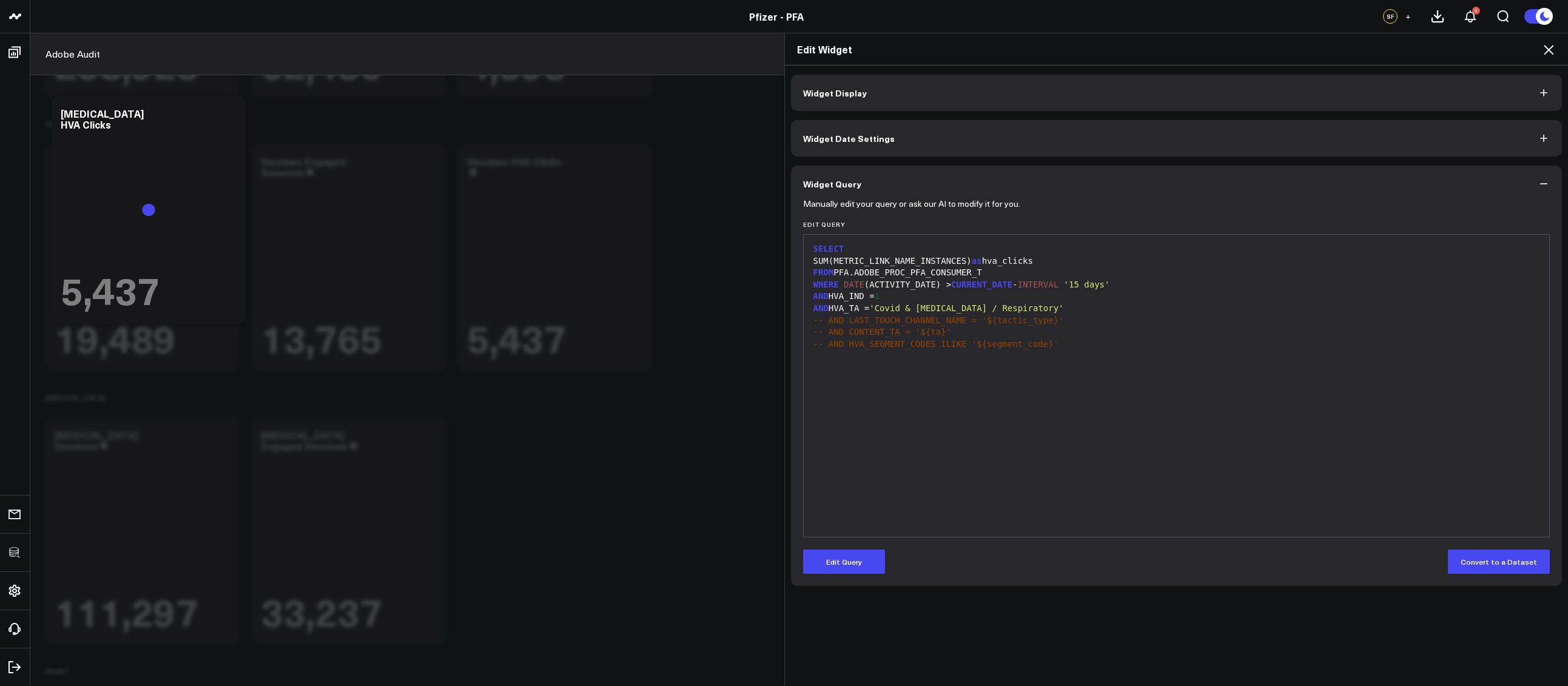
click at [1550, 54] on icon at bounding box center [1548, 50] width 14 height 14
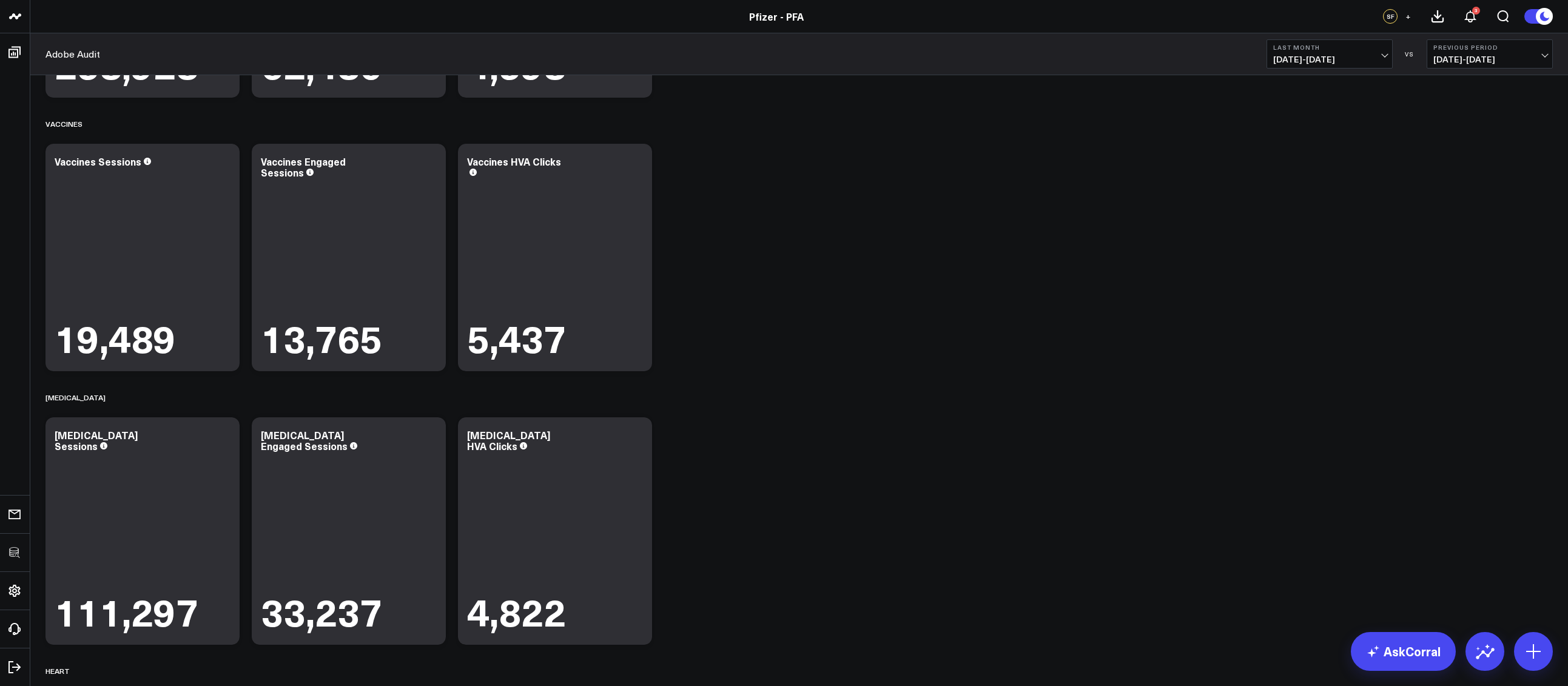
scroll to position [624, 0]
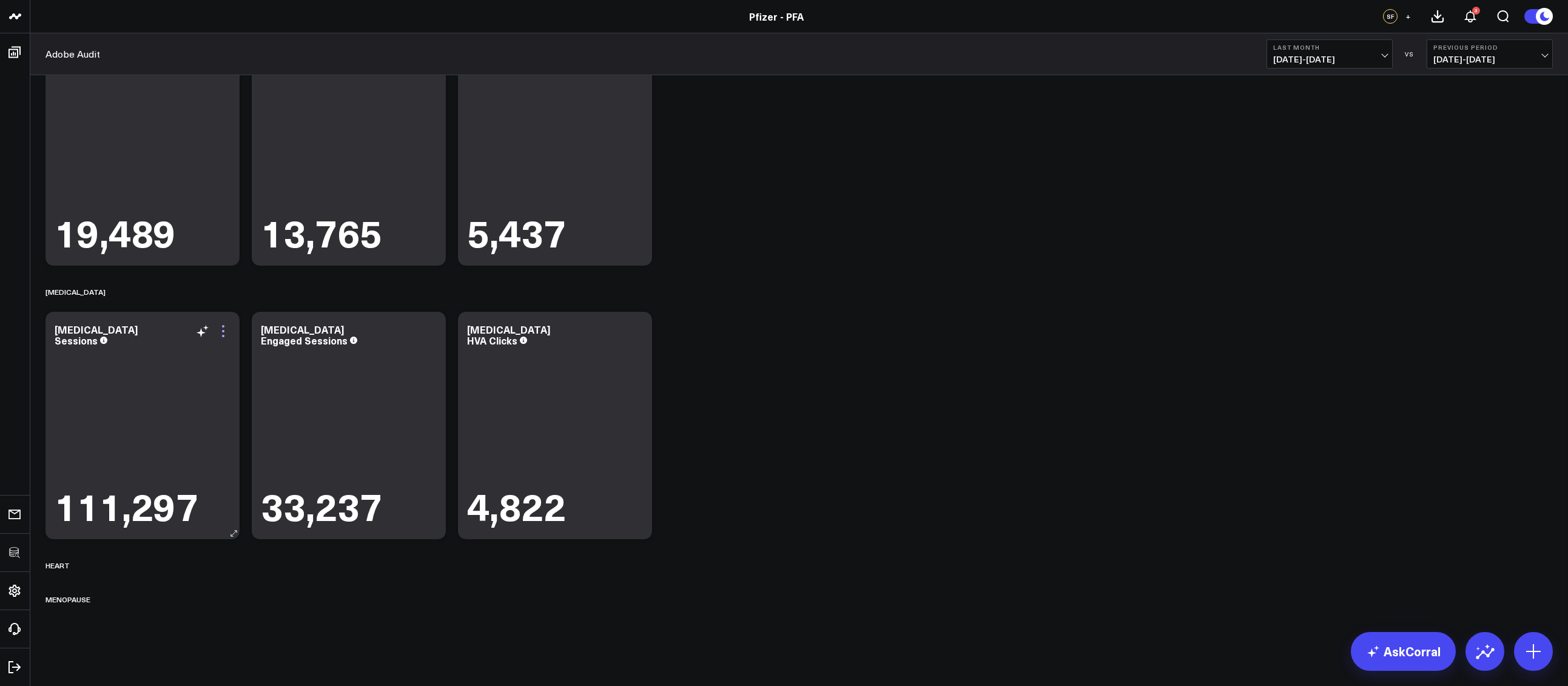
click at [225, 336] on icon at bounding box center [223, 331] width 14 height 14
click at [0, 0] on button "Adobe Audit" at bounding box center [0, 0] width 0 height 0
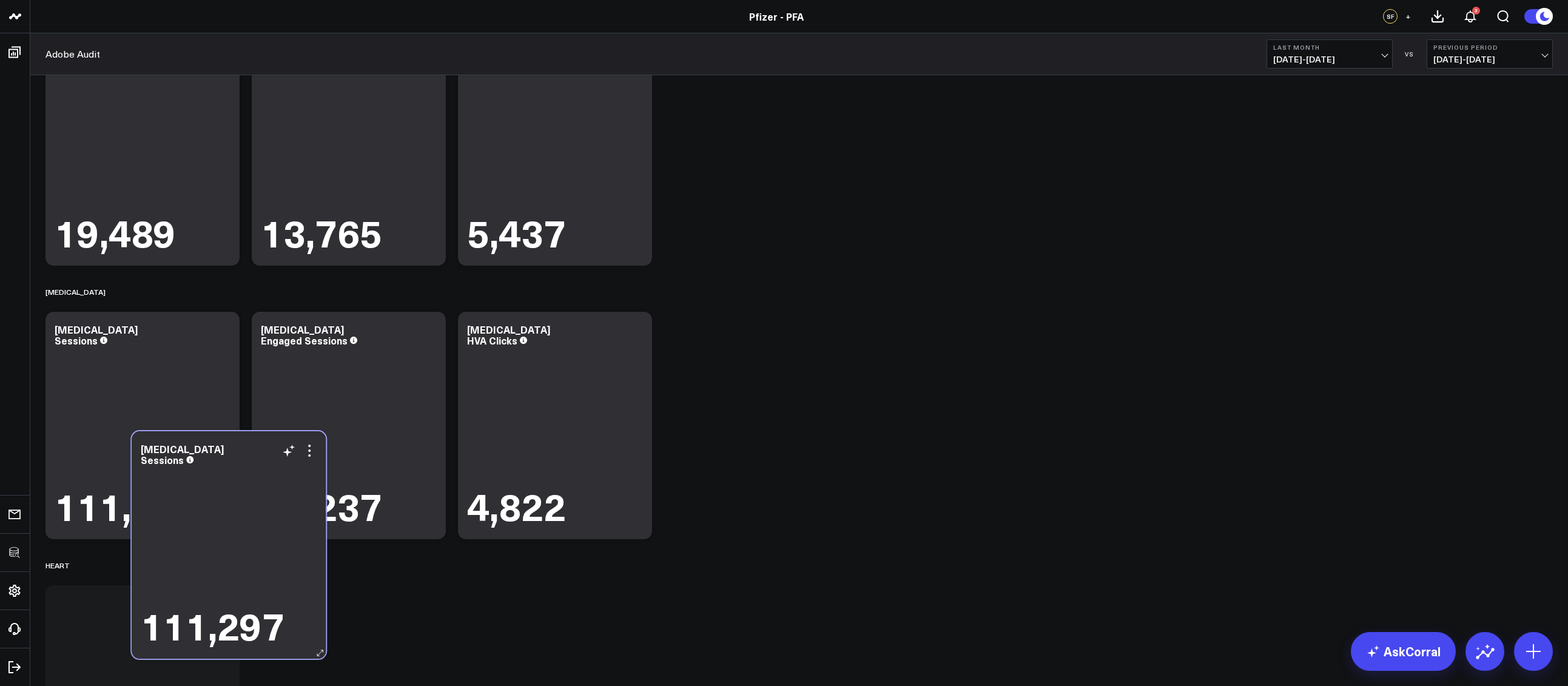
drag, startPoint x: 330, startPoint y: 400, endPoint x: 210, endPoint y: 519, distance: 169.0
click at [210, 519] on div "111,297" at bounding box center [228, 557] width 176 height 178
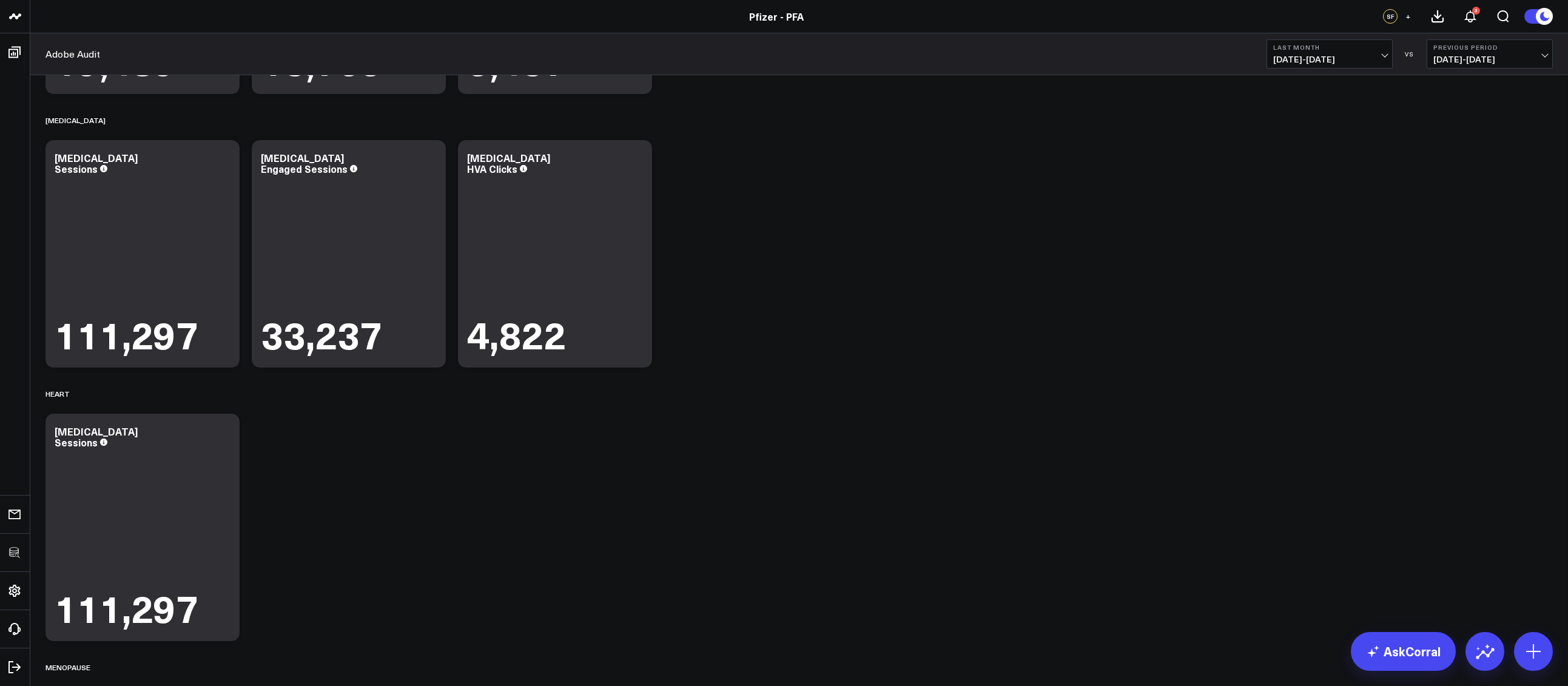
scroll to position [863, 0]
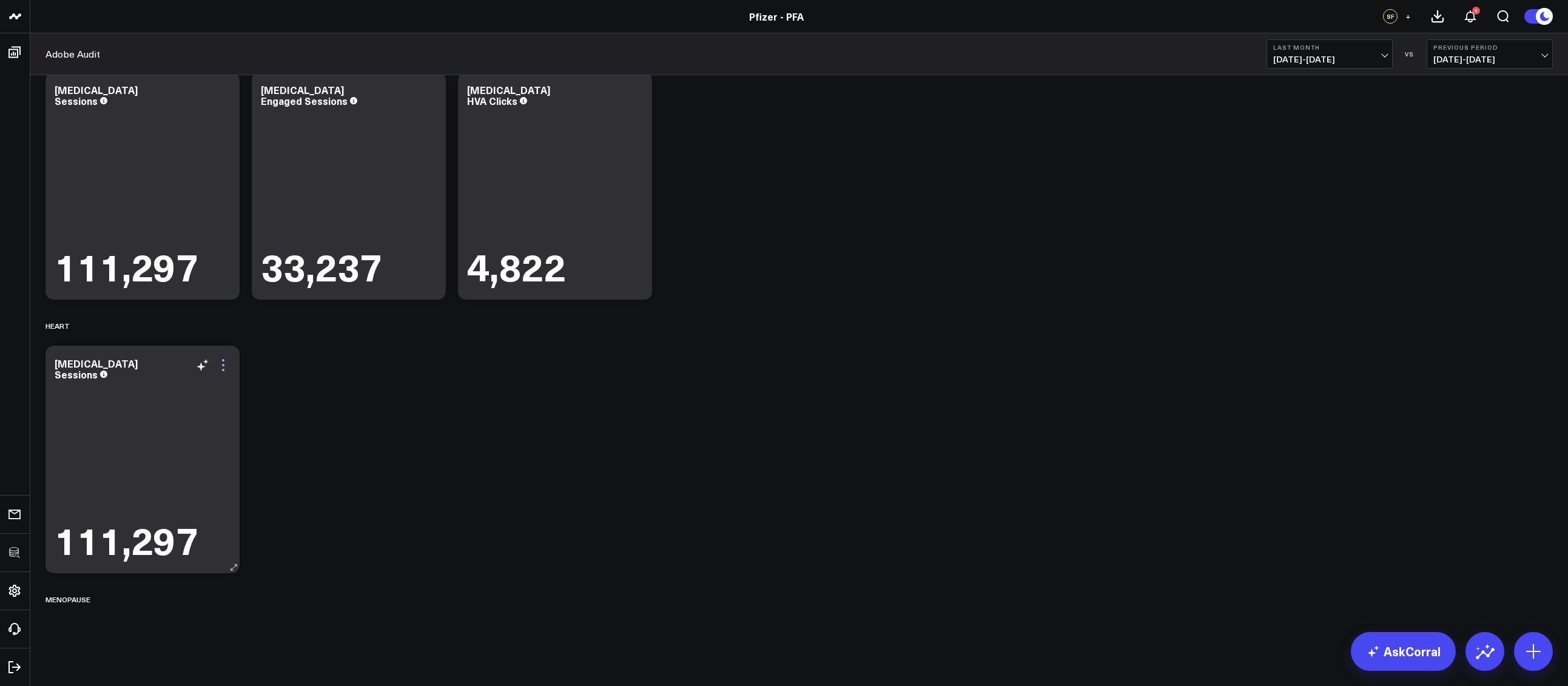
click at [228, 360] on icon at bounding box center [223, 365] width 14 height 14
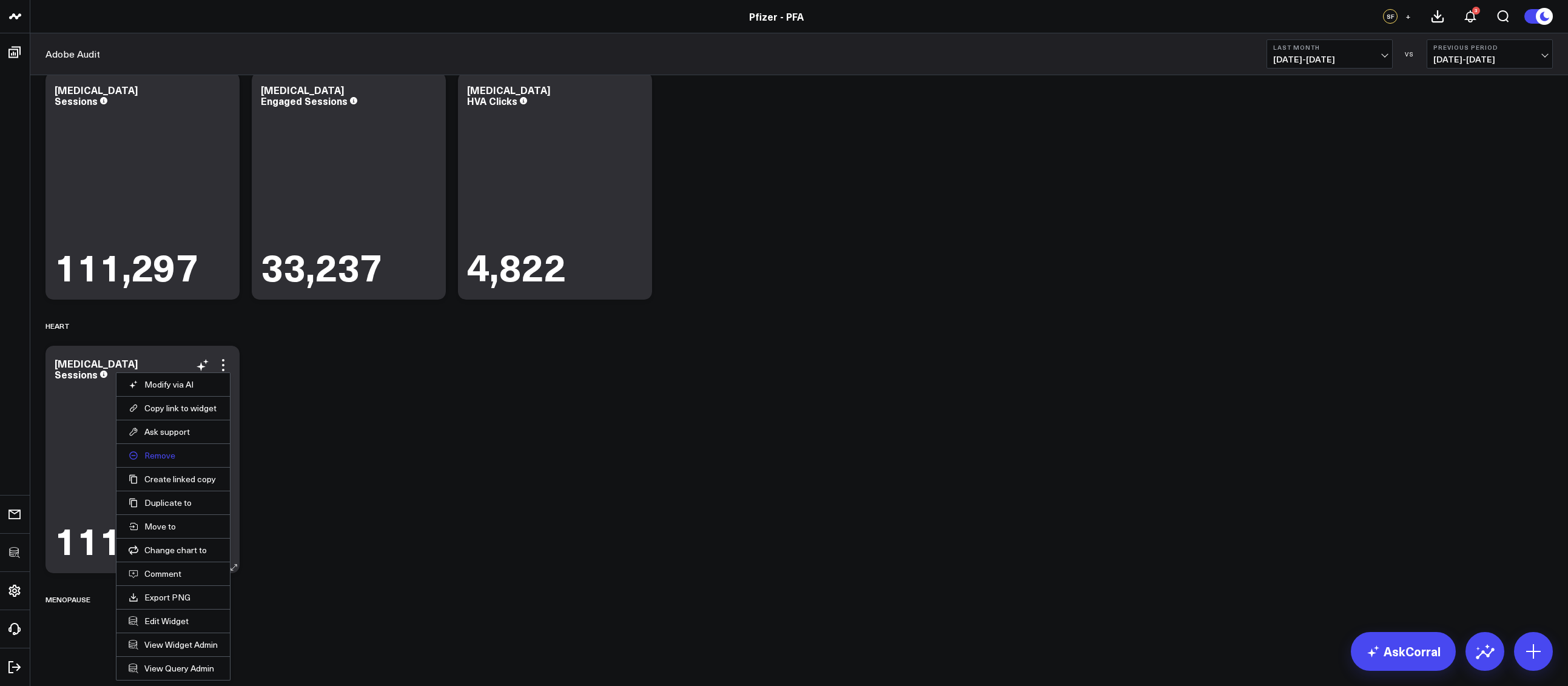
click at [154, 450] on button "Remove" at bounding box center [173, 455] width 89 height 11
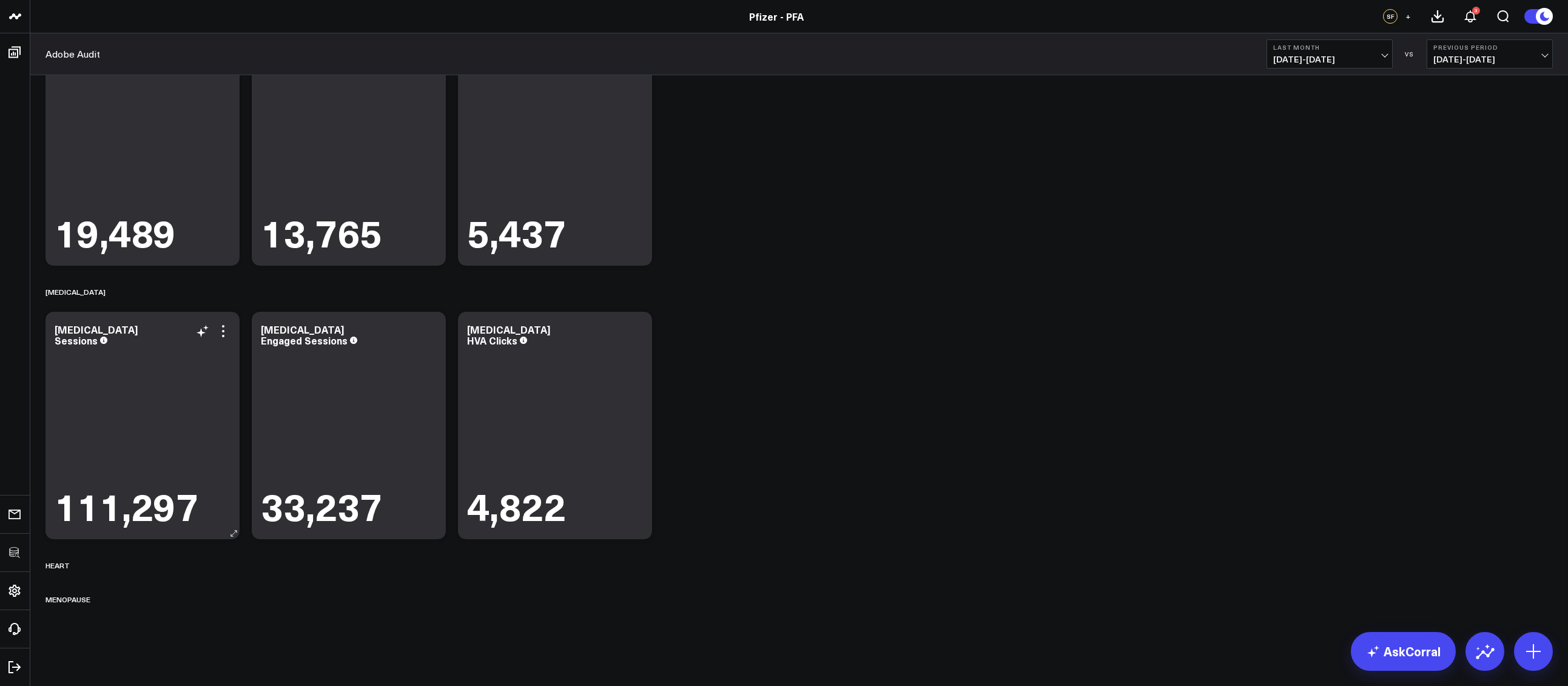
scroll to position [624, 0]
click at [81, 565] on icon at bounding box center [84, 565] width 9 height 9
click at [110, 594] on button "Delete" at bounding box center [116, 599] width 53 height 21
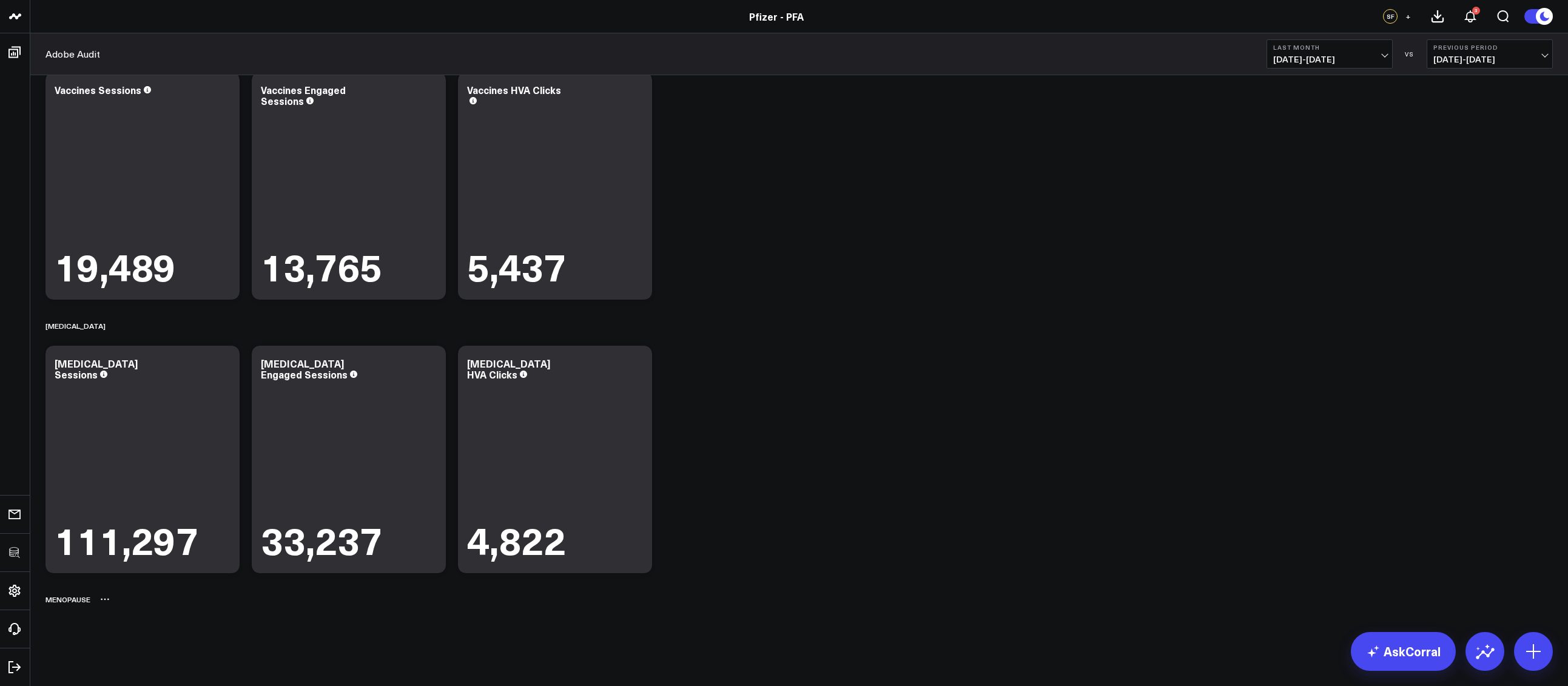
scroll to position [590, 0]
click at [106, 602] on icon at bounding box center [105, 598] width 9 height 9
click at [124, 631] on button "Delete" at bounding box center [136, 633] width 53 height 21
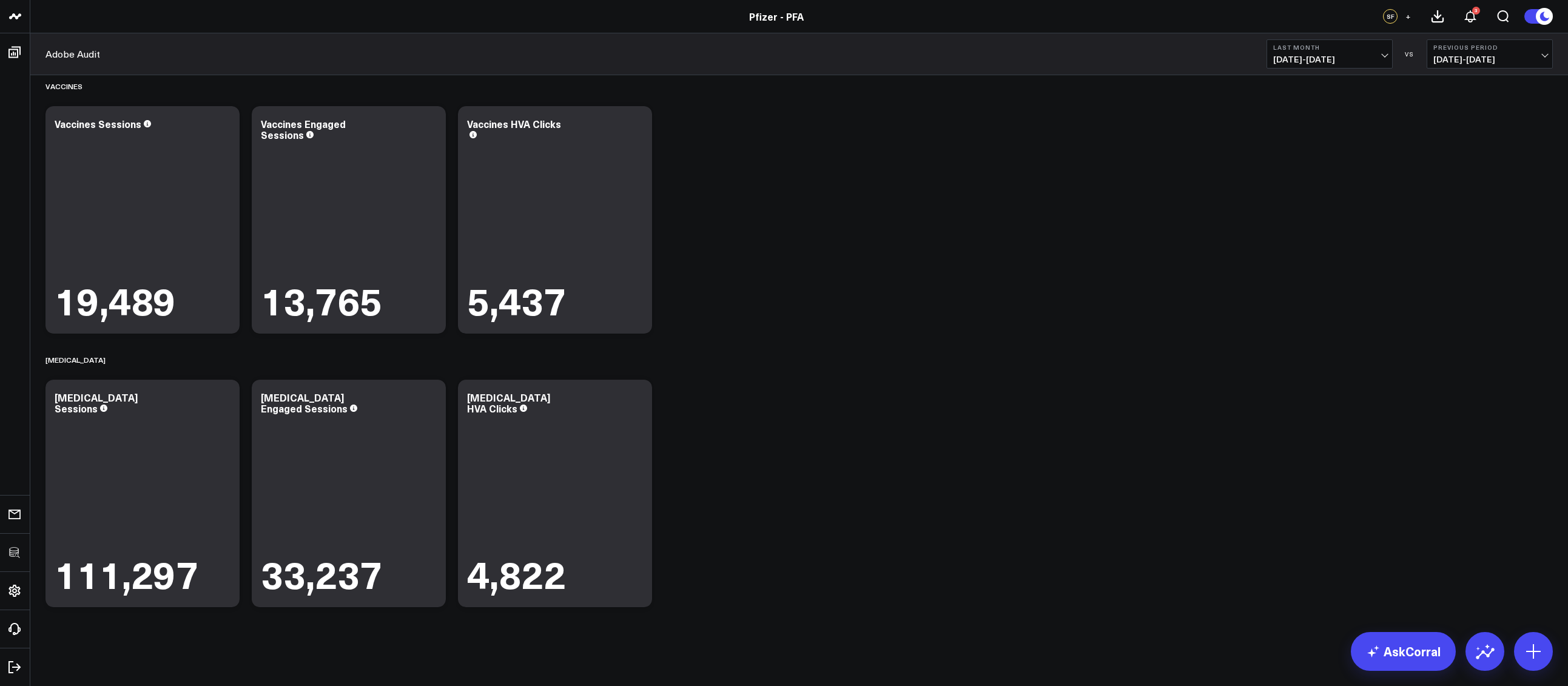
click at [961, 524] on div "Site Totals Modify via AI Copy link to widget Ask support Remove Create linked …" at bounding box center [799, 65] width 1519 height 1094
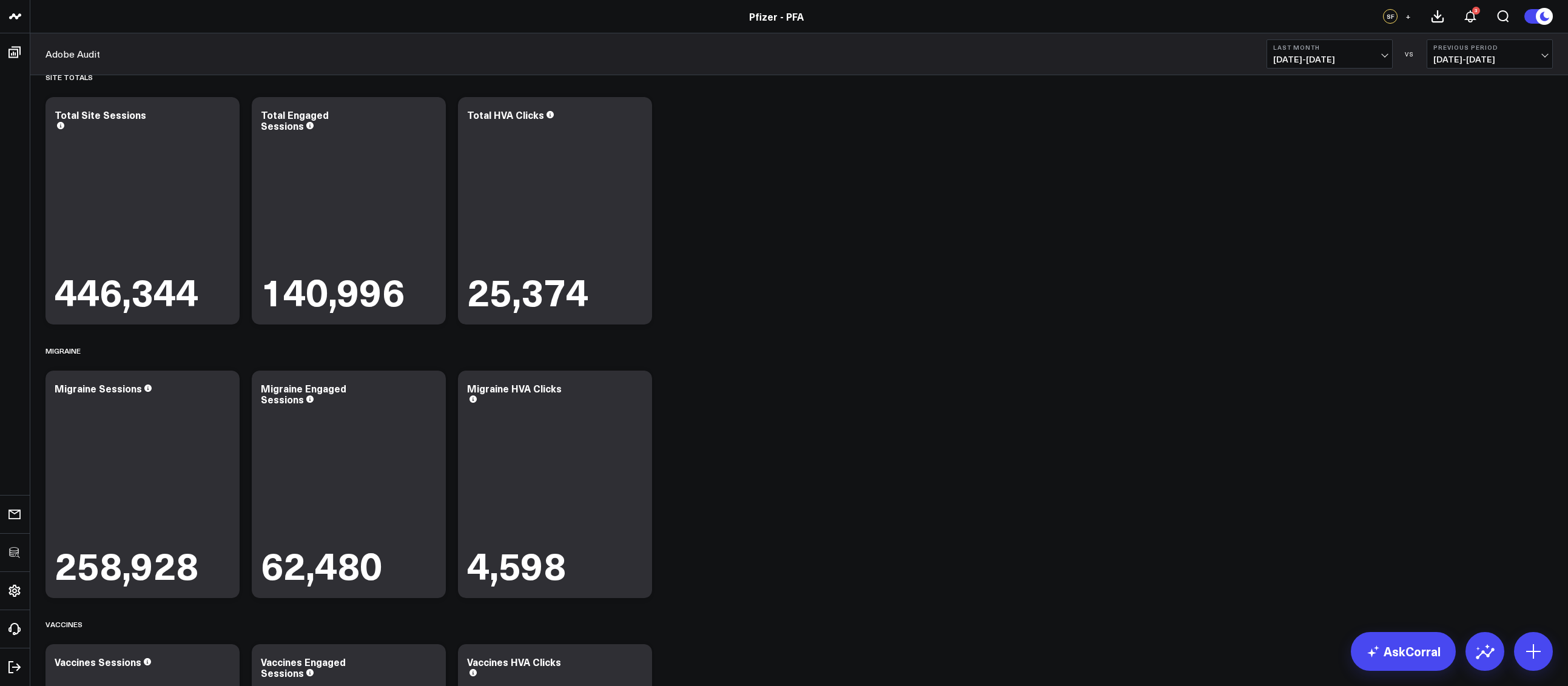
scroll to position [0, 0]
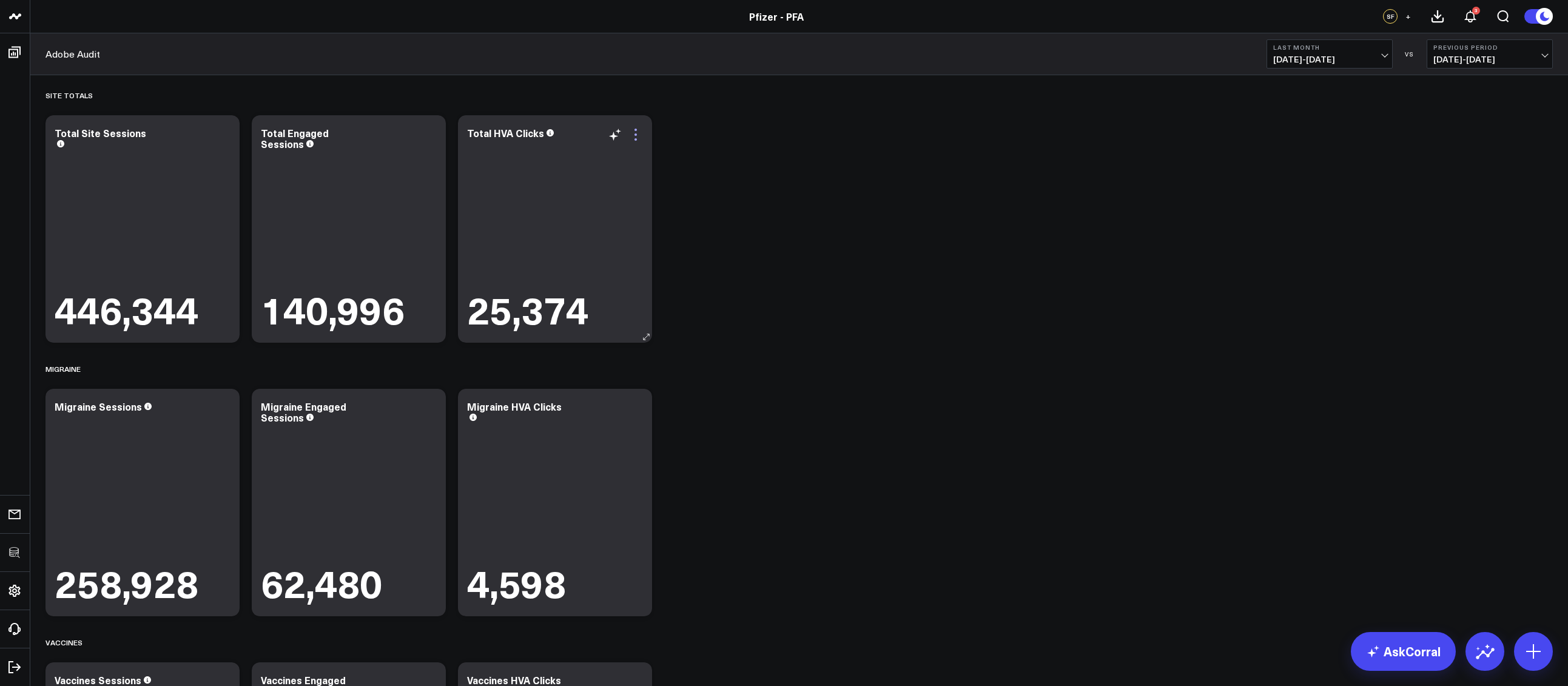
click at [637, 134] on icon at bounding box center [636, 134] width 14 height 14
drag, startPoint x: 671, startPoint y: 451, endPoint x: 684, endPoint y: 423, distance: 30.9
click at [0, 0] on button "Adobe Audit" at bounding box center [0, 0] width 0 height 0
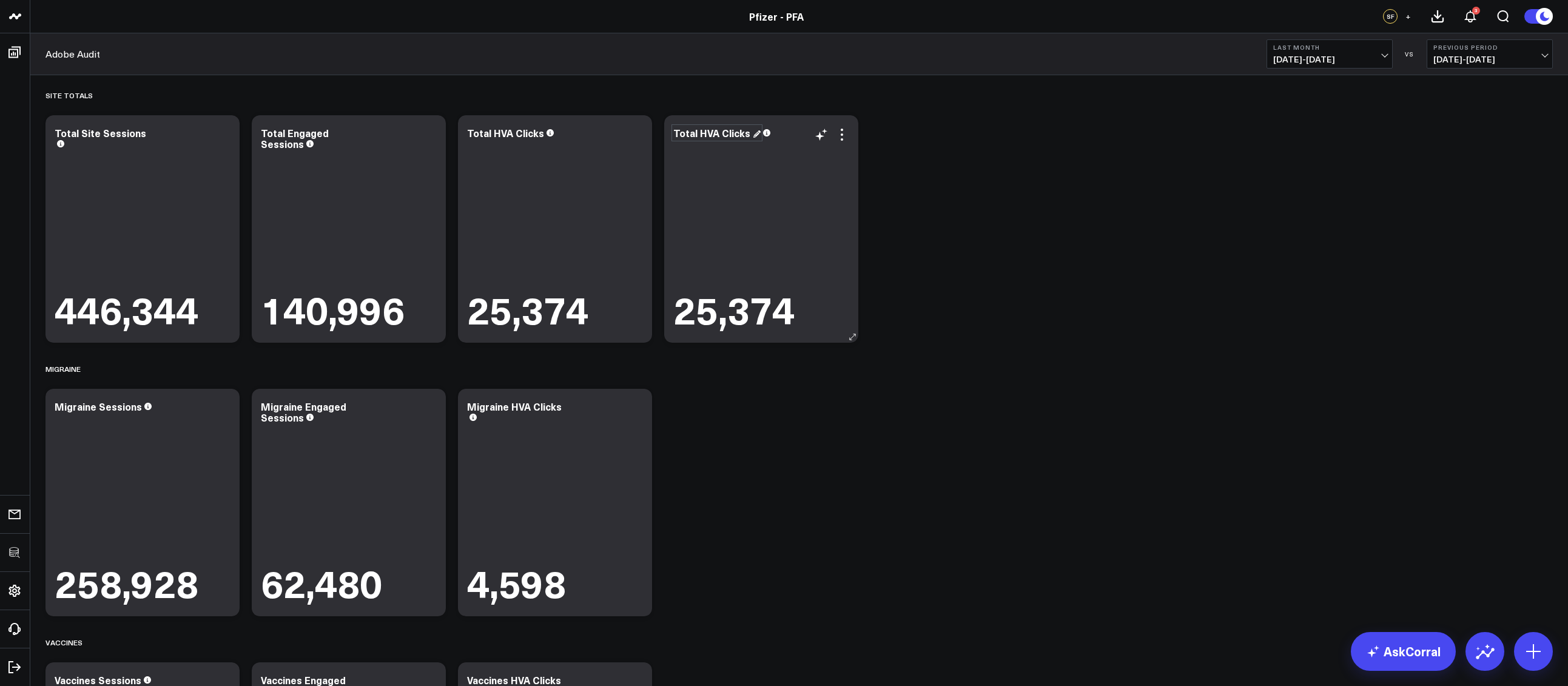
click at [730, 132] on div "Total HVA Clicks" at bounding box center [716, 132] width 88 height 13
click at [842, 135] on icon at bounding box center [842, 134] width 2 height 2
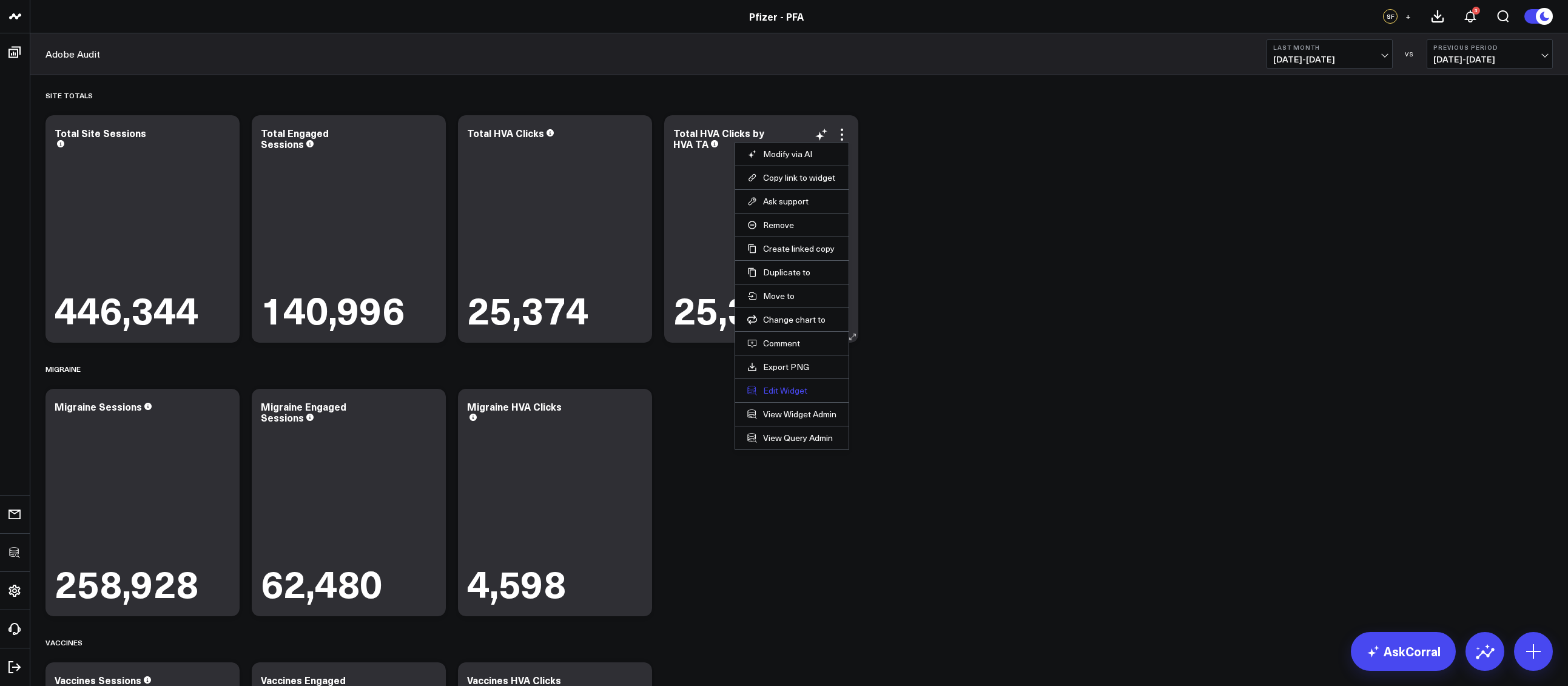
click at [779, 392] on button "Edit Widget" at bounding box center [791, 390] width 89 height 11
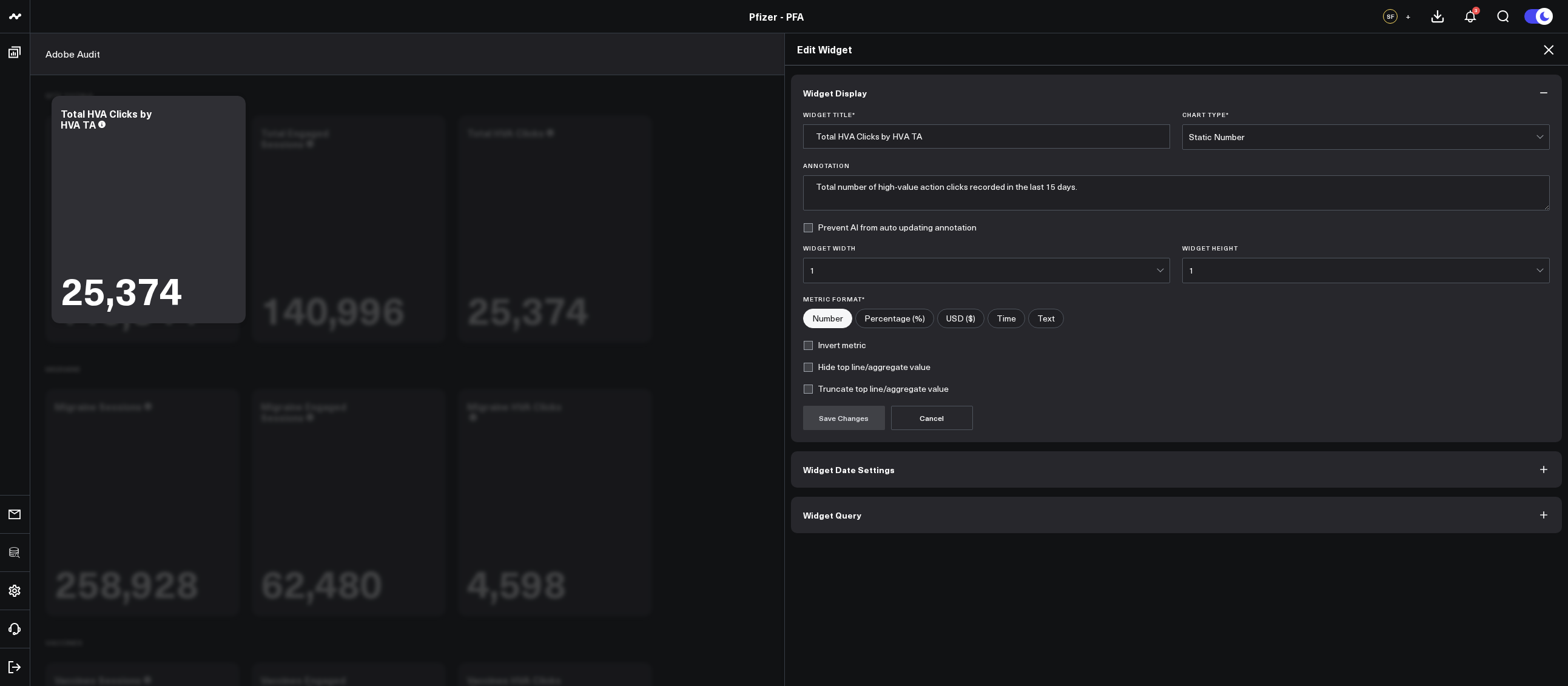
click at [928, 516] on button "Widget Query" at bounding box center [1177, 515] width 771 height 36
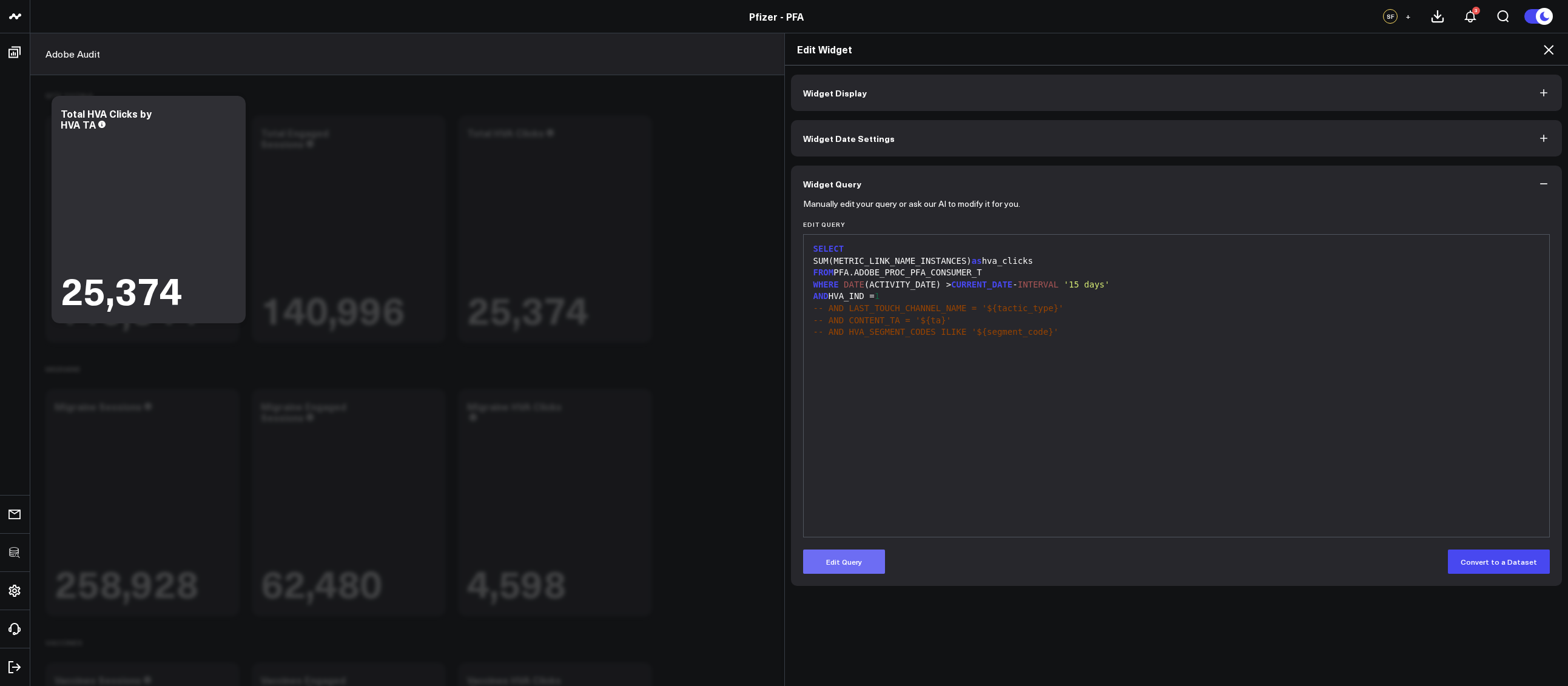
click at [864, 557] on button "Edit Query" at bounding box center [844, 561] width 82 height 24
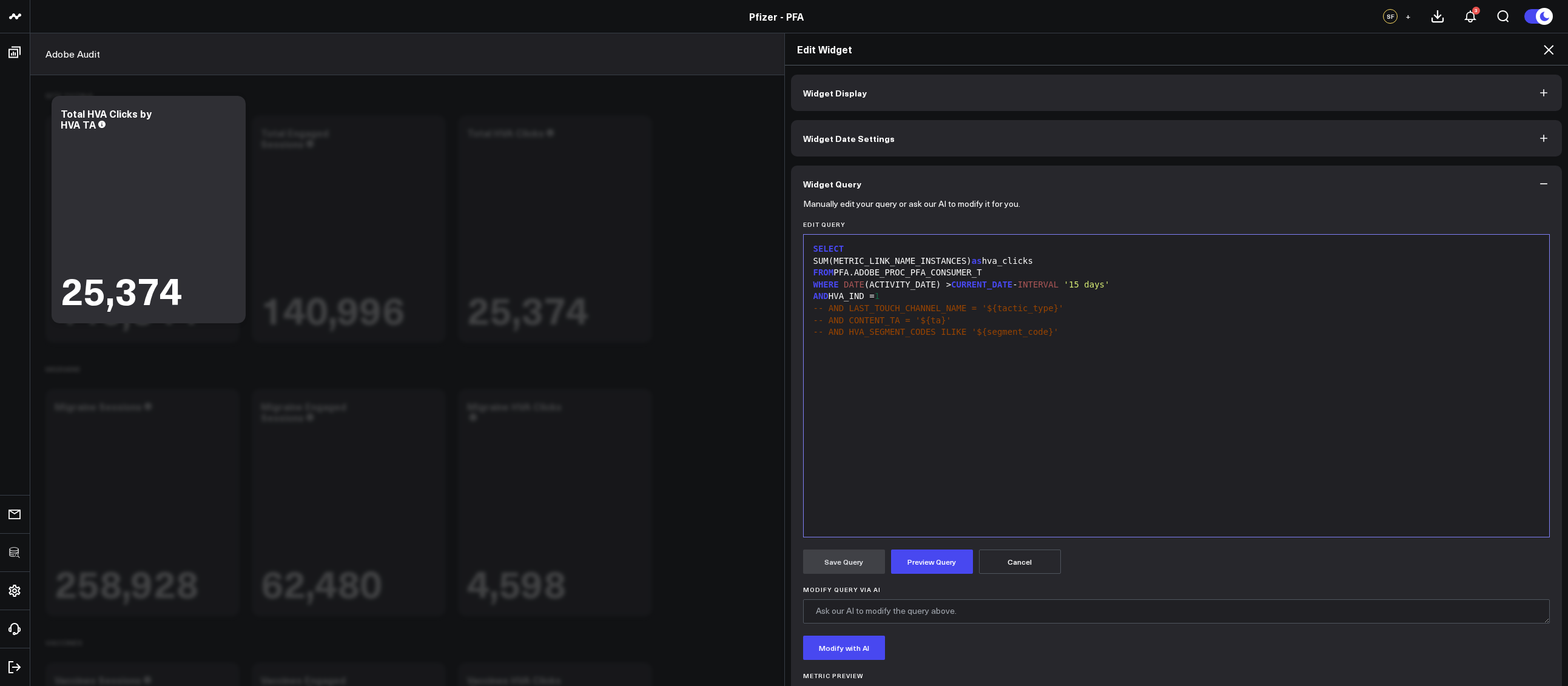
click at [872, 252] on div "SELECT" at bounding box center [1176, 248] width 734 height 12
click at [950, 383] on div "SELECT HVA_TA, SUM(METRIC_LINK_NAME_INSTANCES) as hva_clicks FROM PFA.ADOBE_PRO…" at bounding box center [1176, 386] width 734 height 290
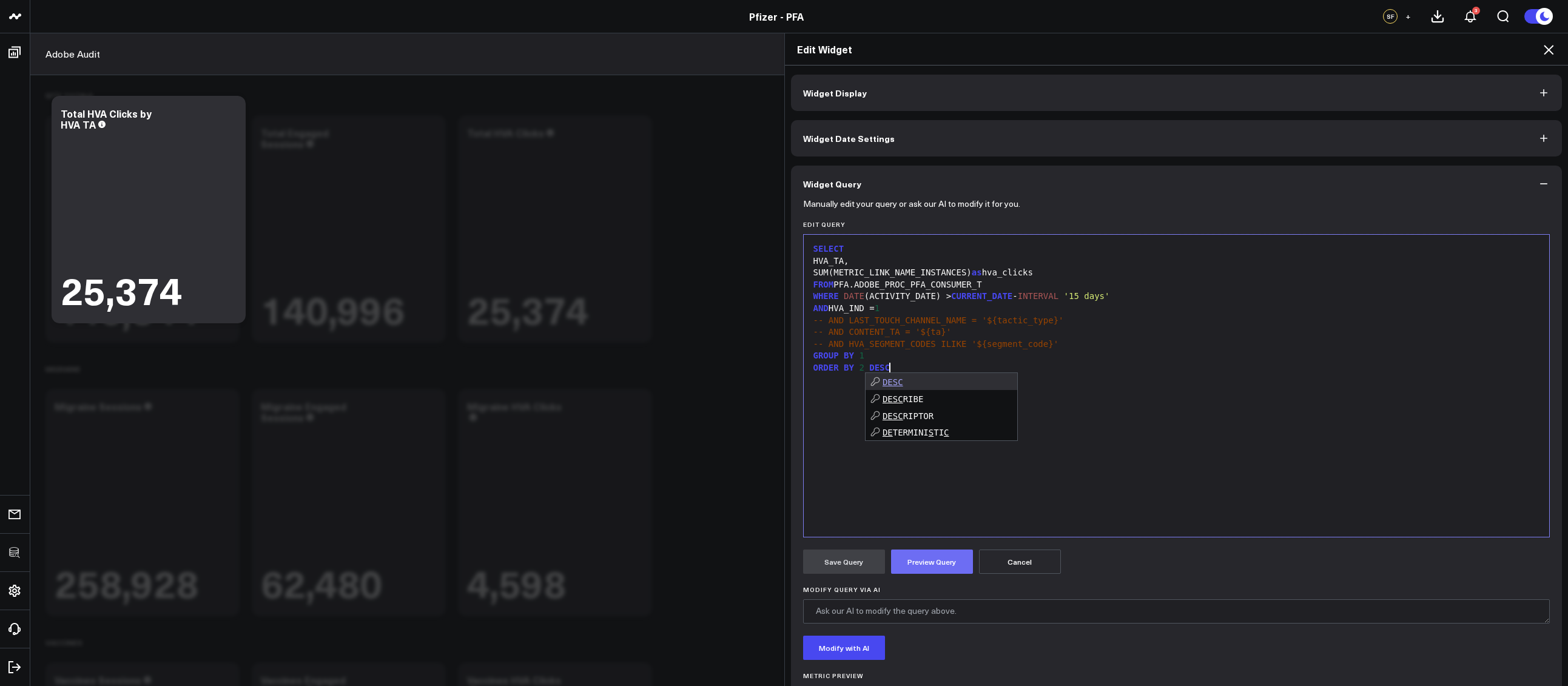
click at [922, 560] on button "Preview Query" at bounding box center [931, 561] width 82 height 24
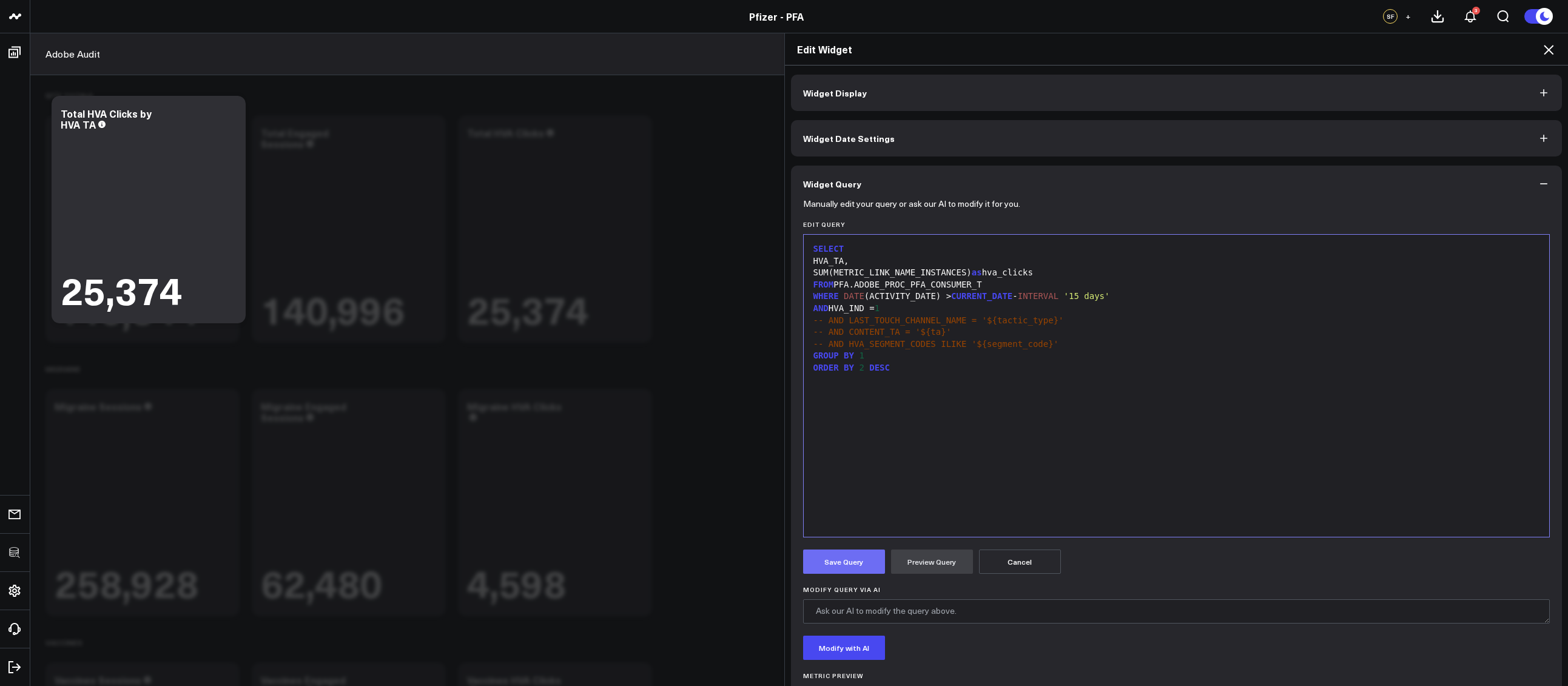
click at [857, 561] on button "Save Query" at bounding box center [844, 561] width 82 height 24
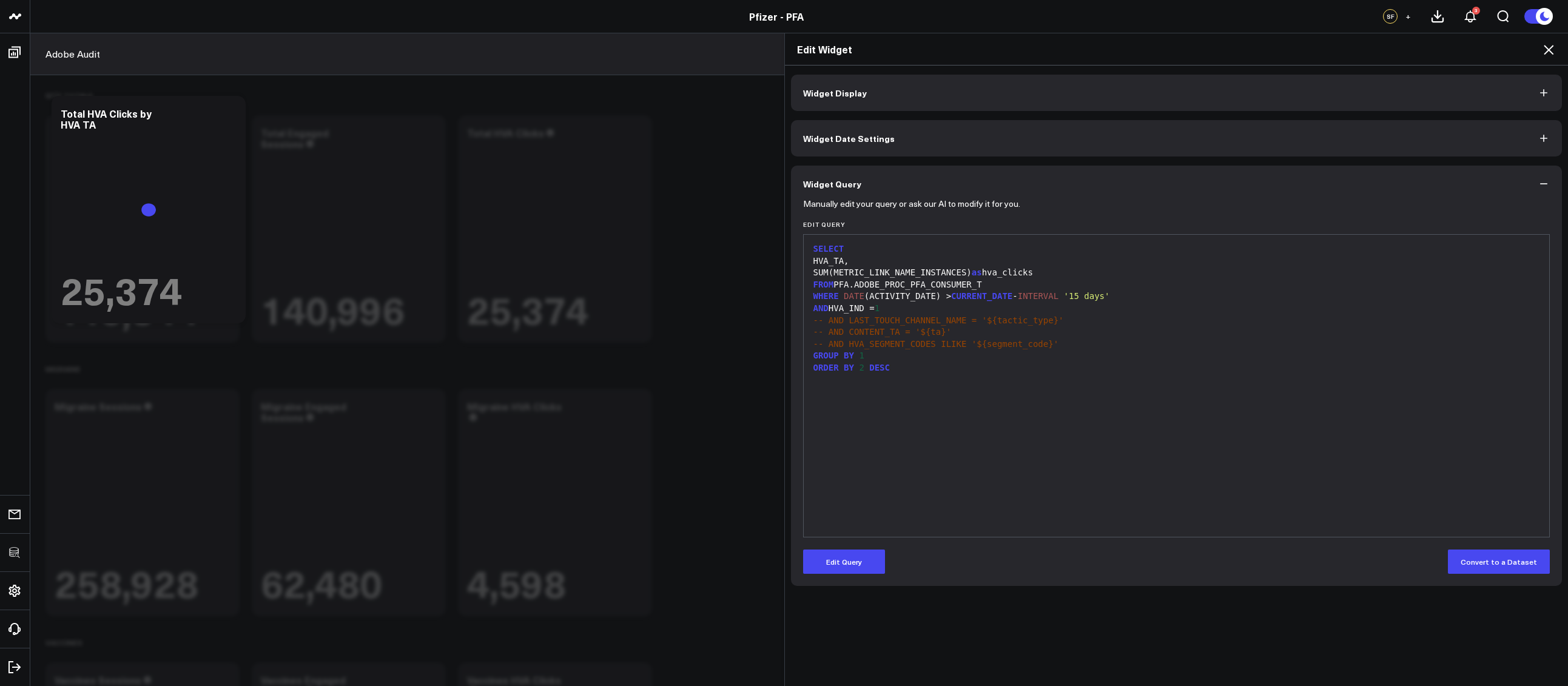
click at [1541, 51] on icon at bounding box center [1548, 50] width 14 height 14
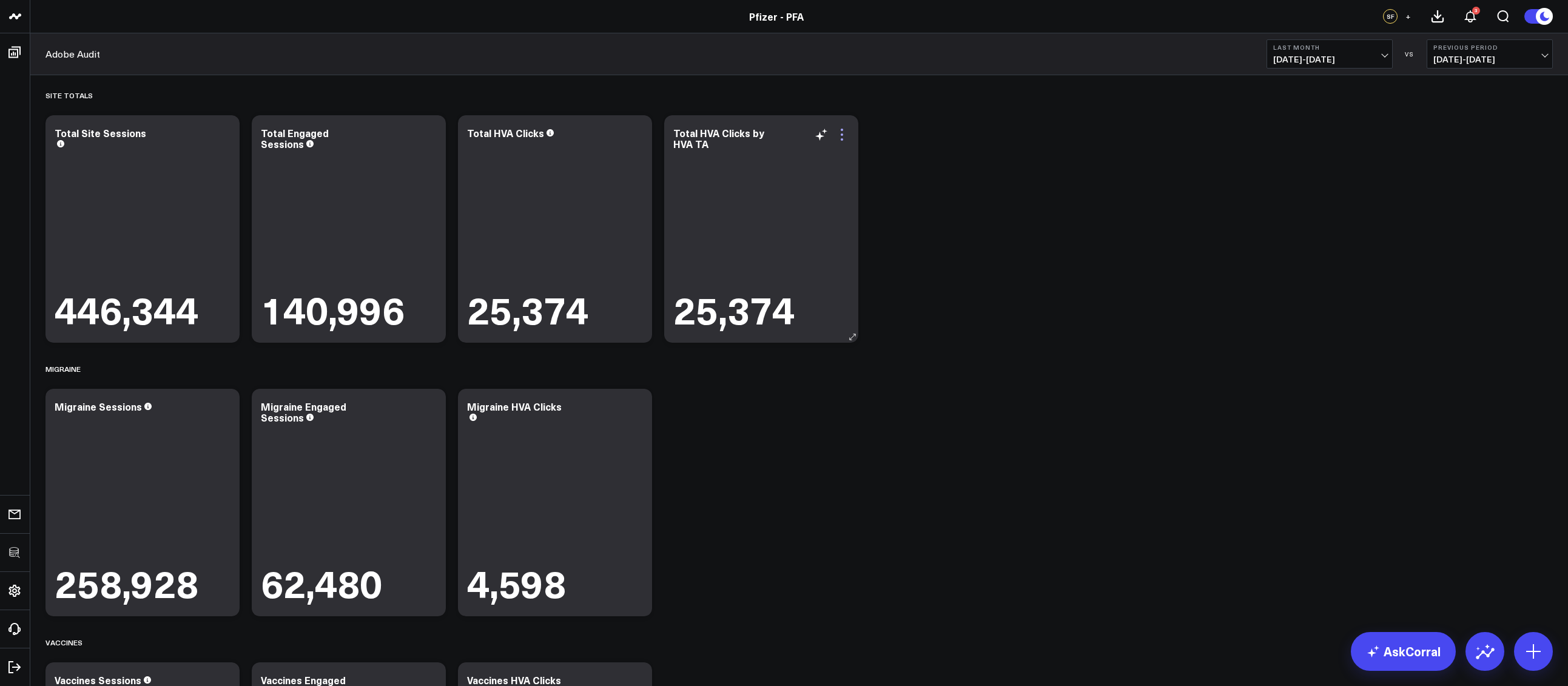
click at [843, 131] on icon at bounding box center [842, 134] width 14 height 14
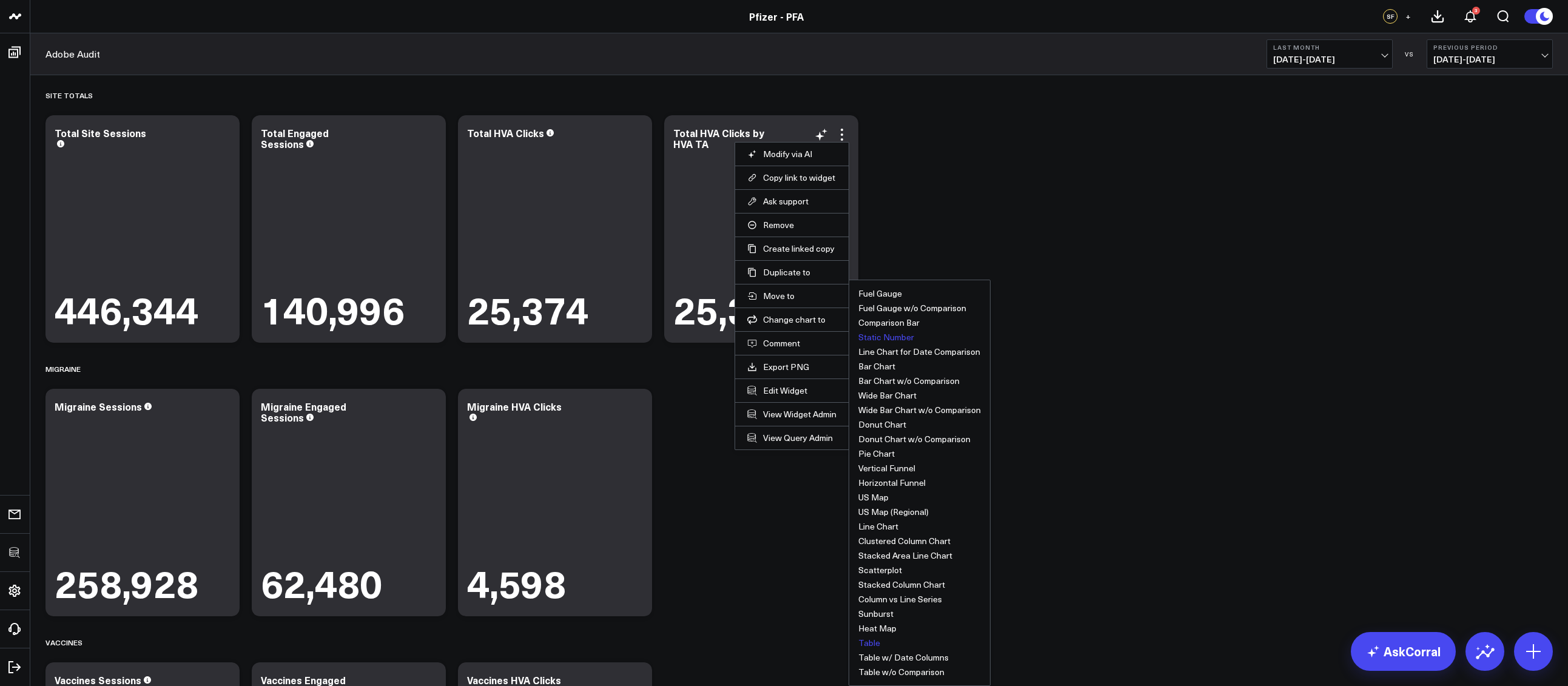
click at [864, 643] on button "Table" at bounding box center [869, 643] width 22 height 9
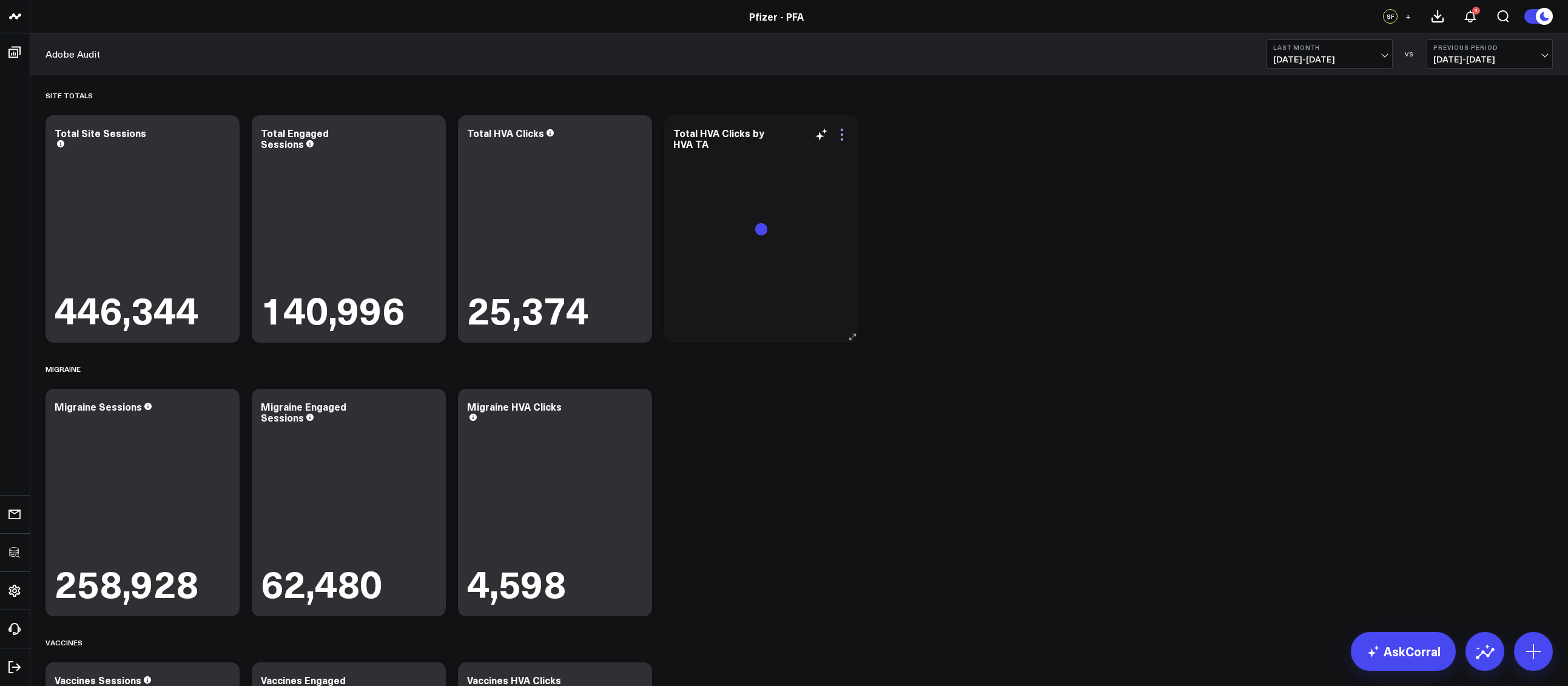
click at [841, 129] on icon at bounding box center [842, 129] width 2 height 2
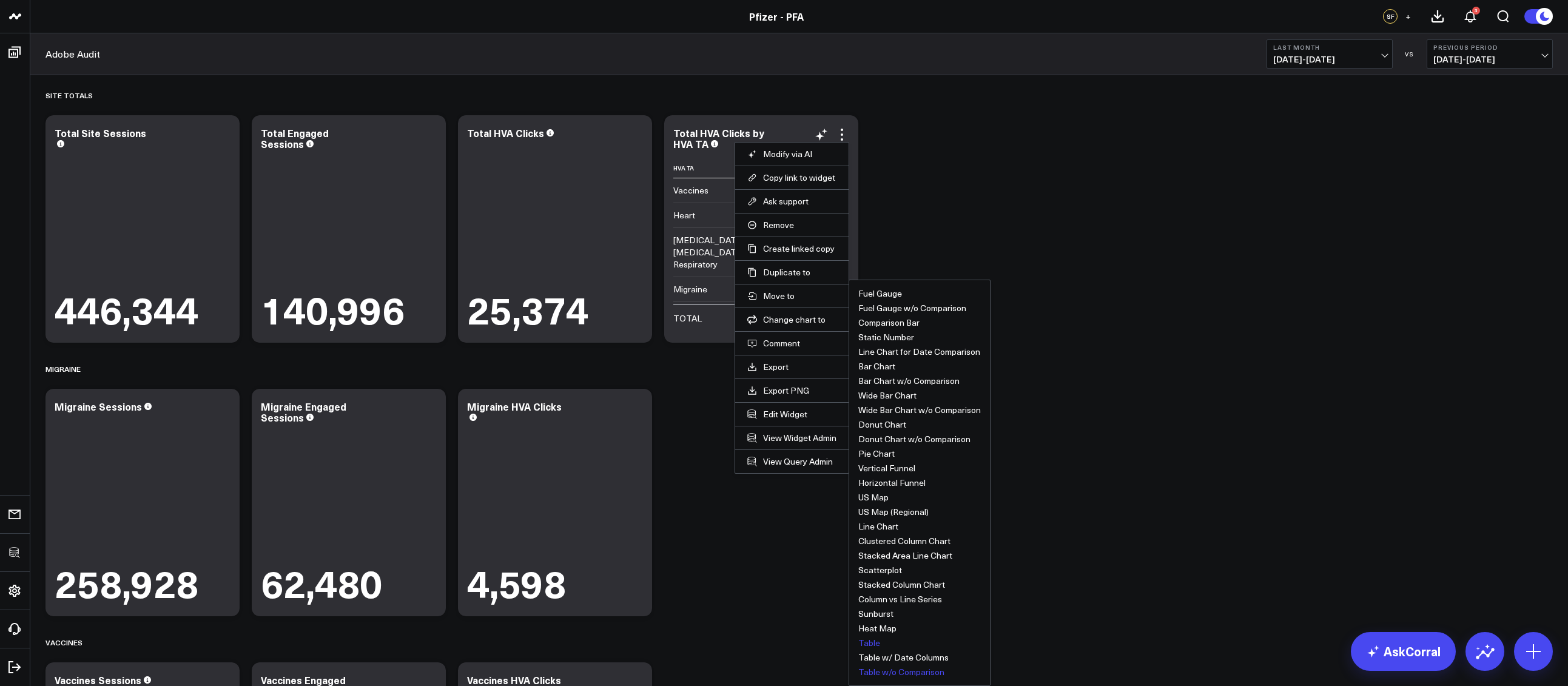
click at [906, 668] on button "Table w/o Comparison" at bounding box center [901, 672] width 86 height 9
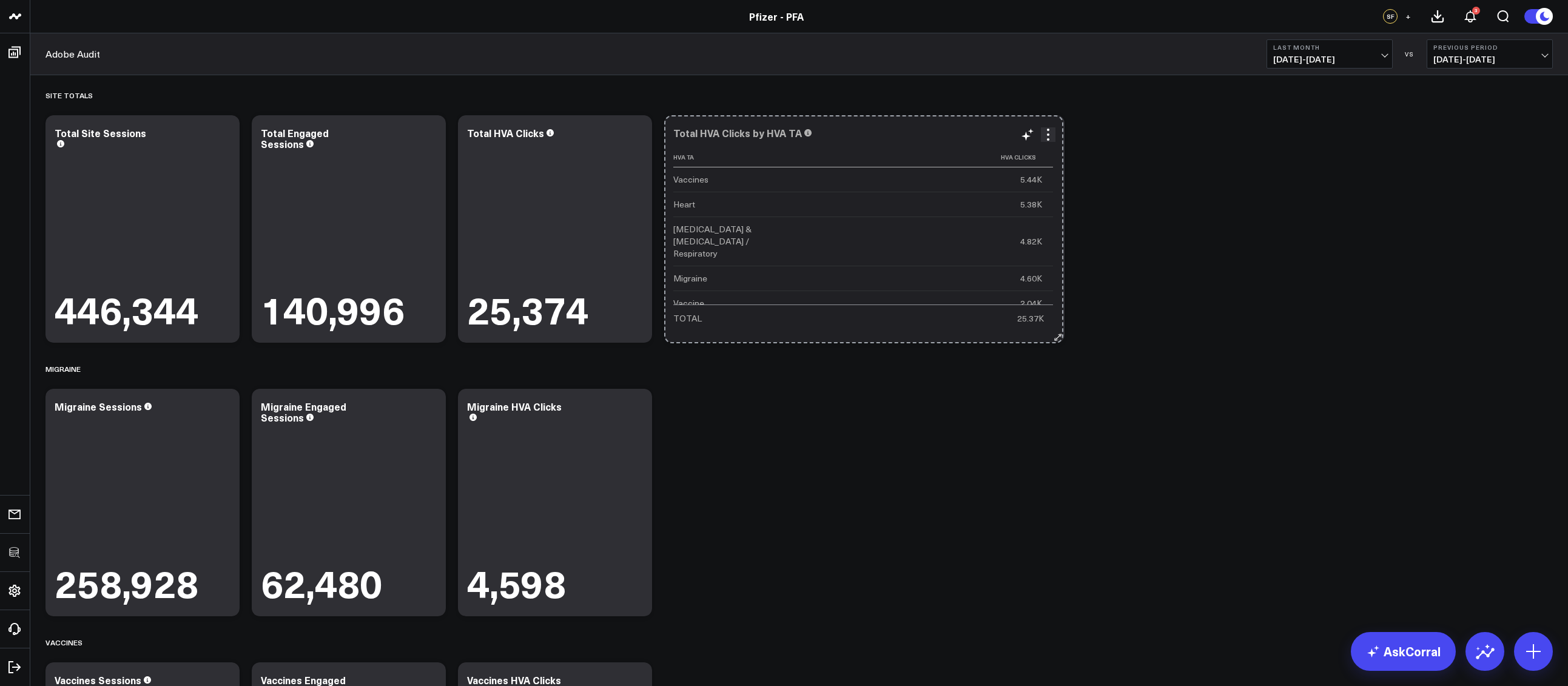
drag, startPoint x: 854, startPoint y: 335, endPoint x: 1058, endPoint y: 336, distance: 204.0
click at [1058, 336] on icon at bounding box center [1058, 337] width 9 height 9
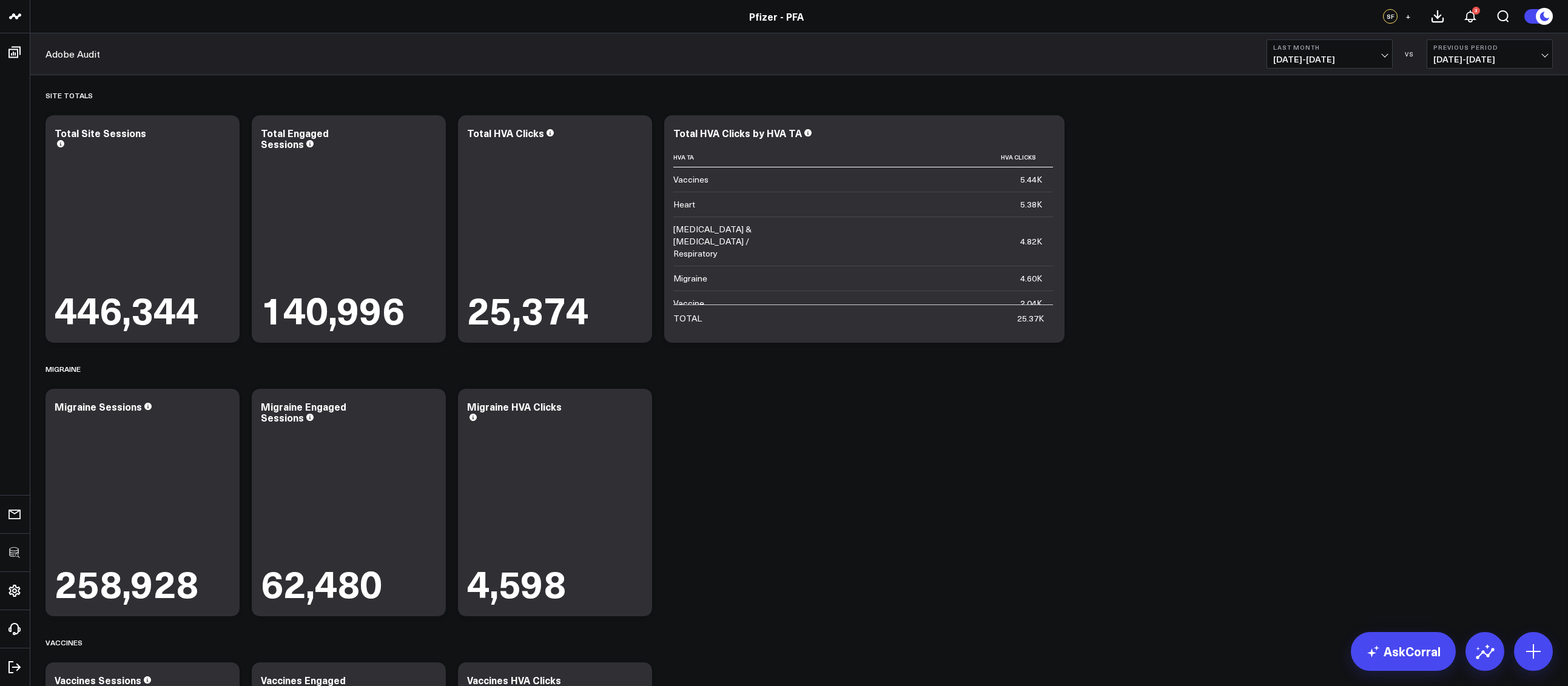
click at [1224, 341] on div "Site Totals Modify via AI Copy link to widget Ask support Remove Create linked …" at bounding box center [799, 621] width 1519 height 1094
click at [221, 139] on icon at bounding box center [223, 134] width 14 height 14
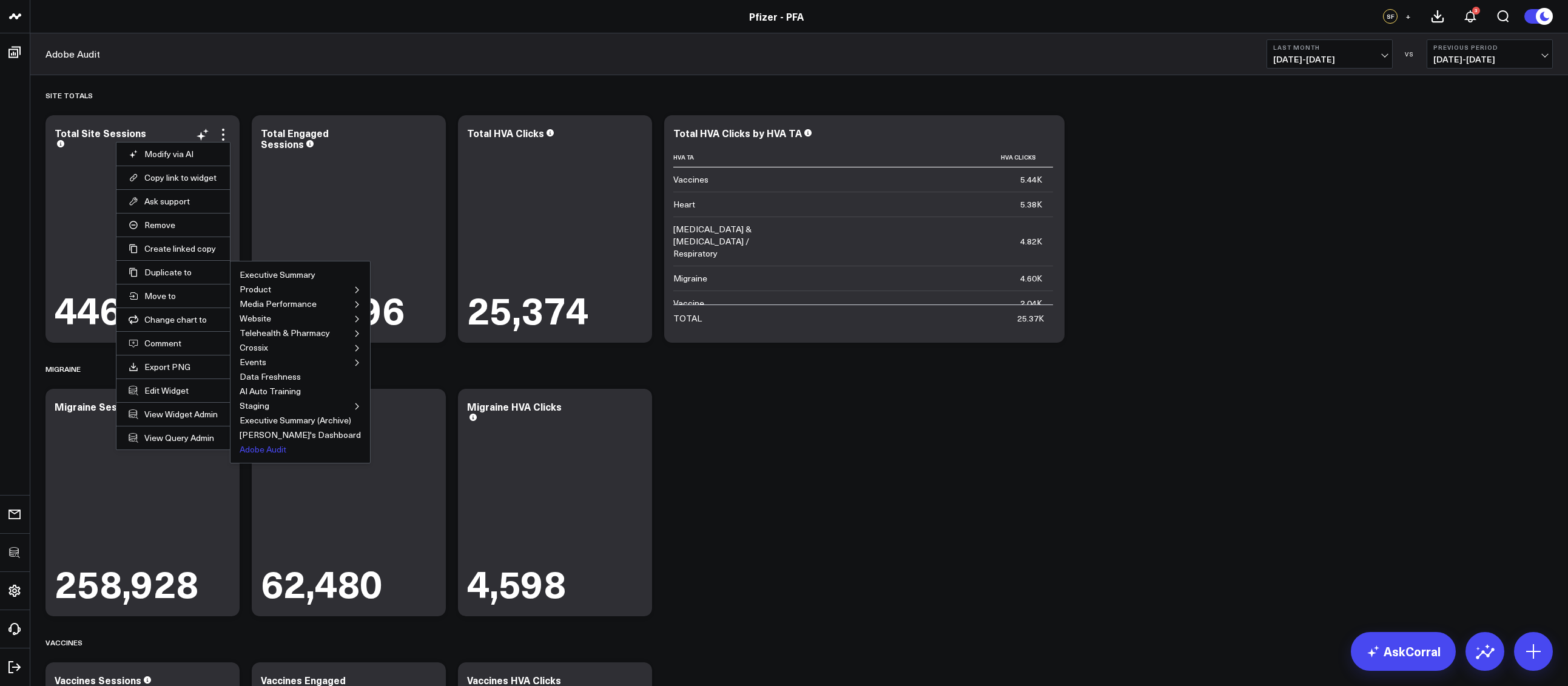
click at [256, 450] on button "Adobe Audit" at bounding box center [263, 449] width 47 height 9
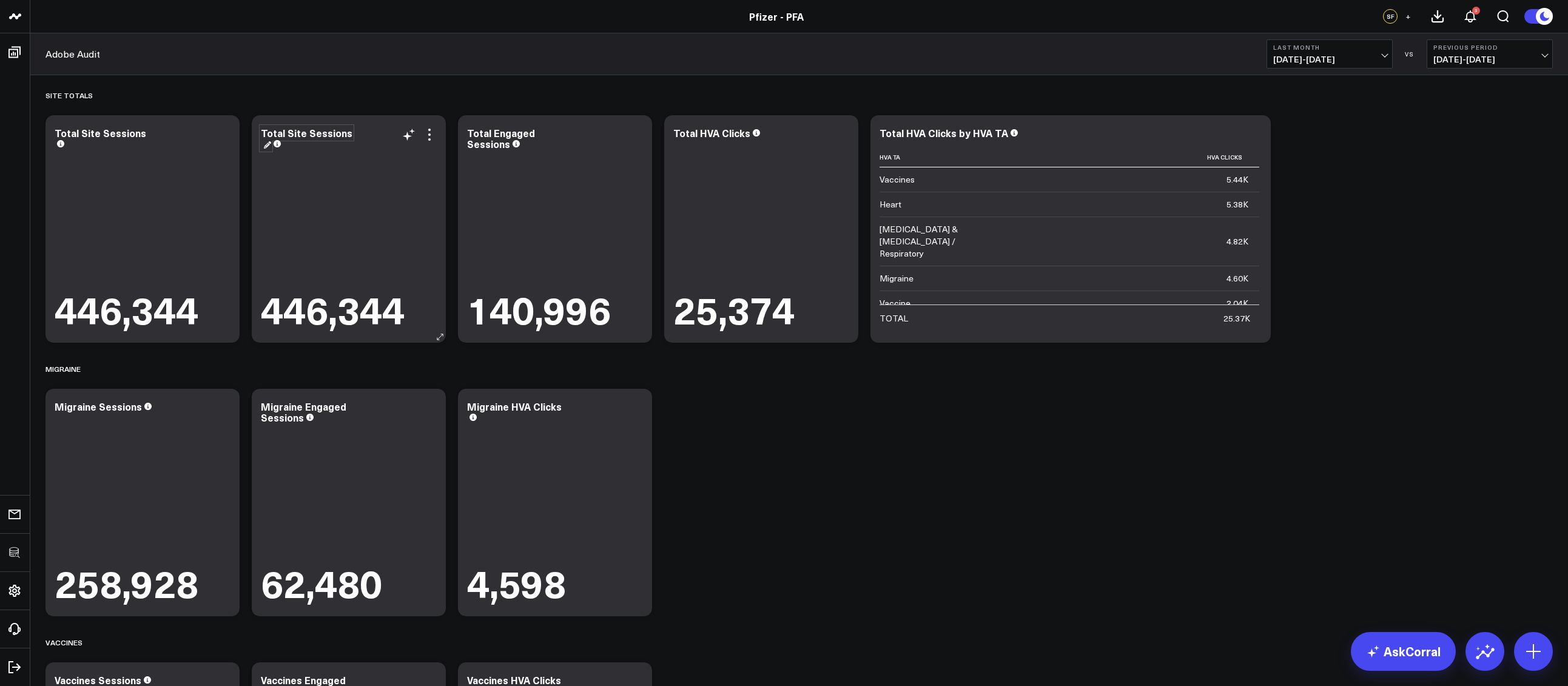
click at [325, 135] on div "Total Site Sessions" at bounding box center [307, 138] width 91 height 24
click at [435, 135] on icon at bounding box center [429, 134] width 14 height 14
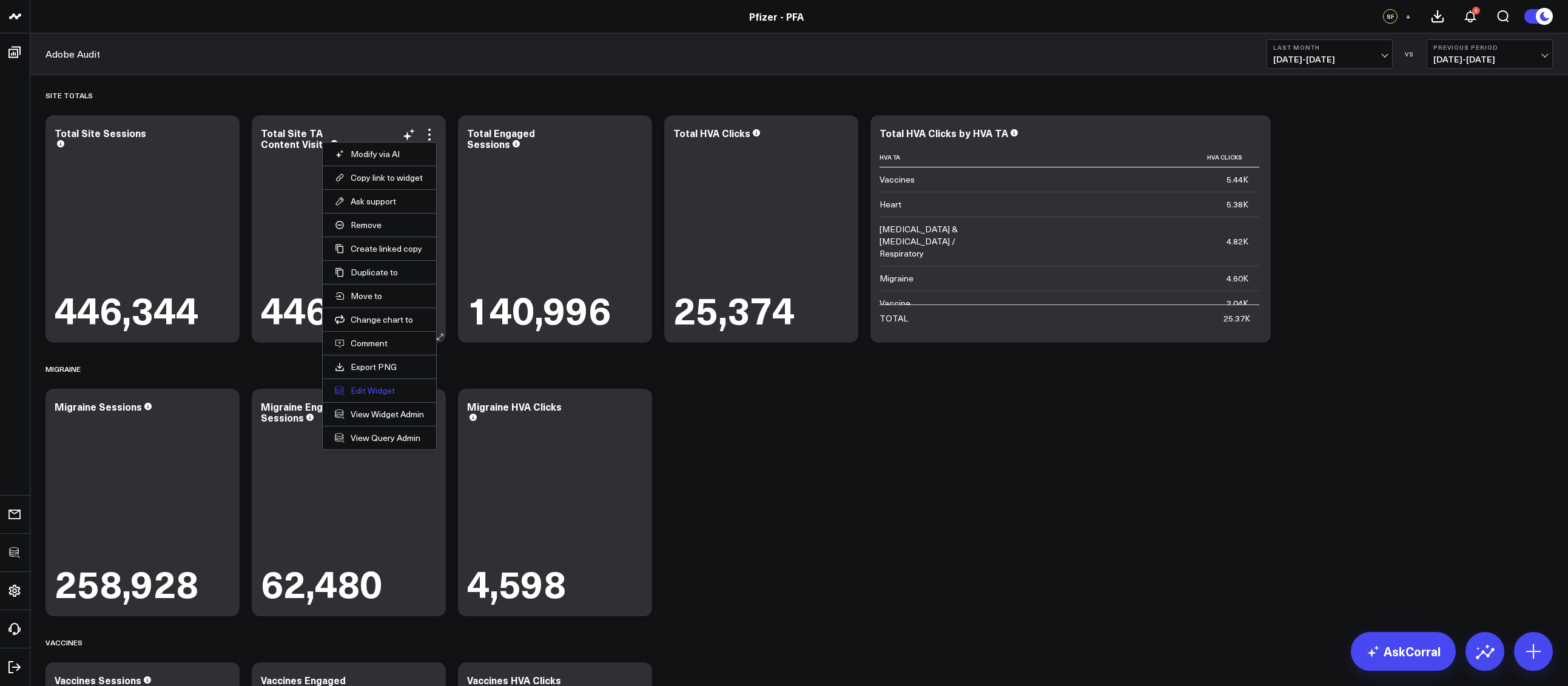
click at [370, 390] on button "Edit Widget" at bounding box center [379, 390] width 89 height 11
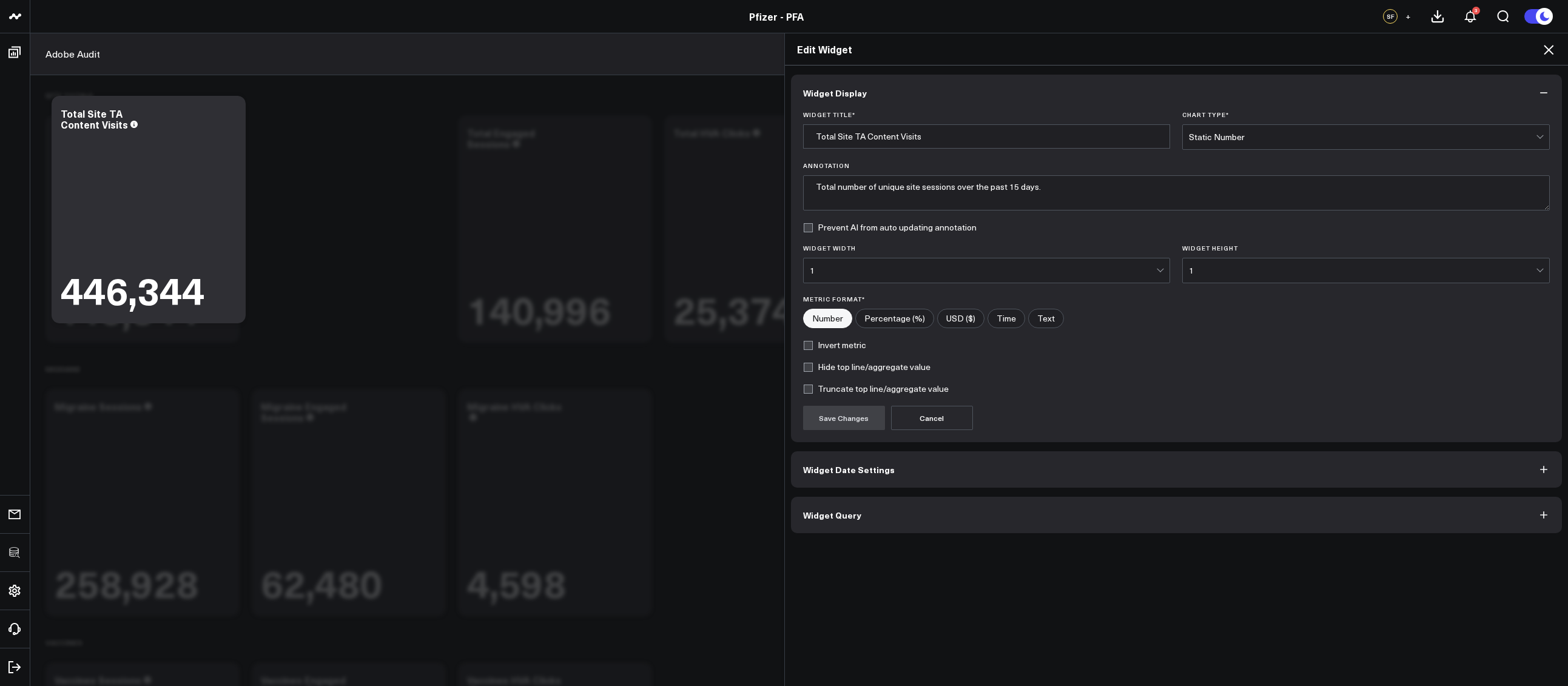
click at [887, 520] on button "Widget Query" at bounding box center [1177, 515] width 771 height 36
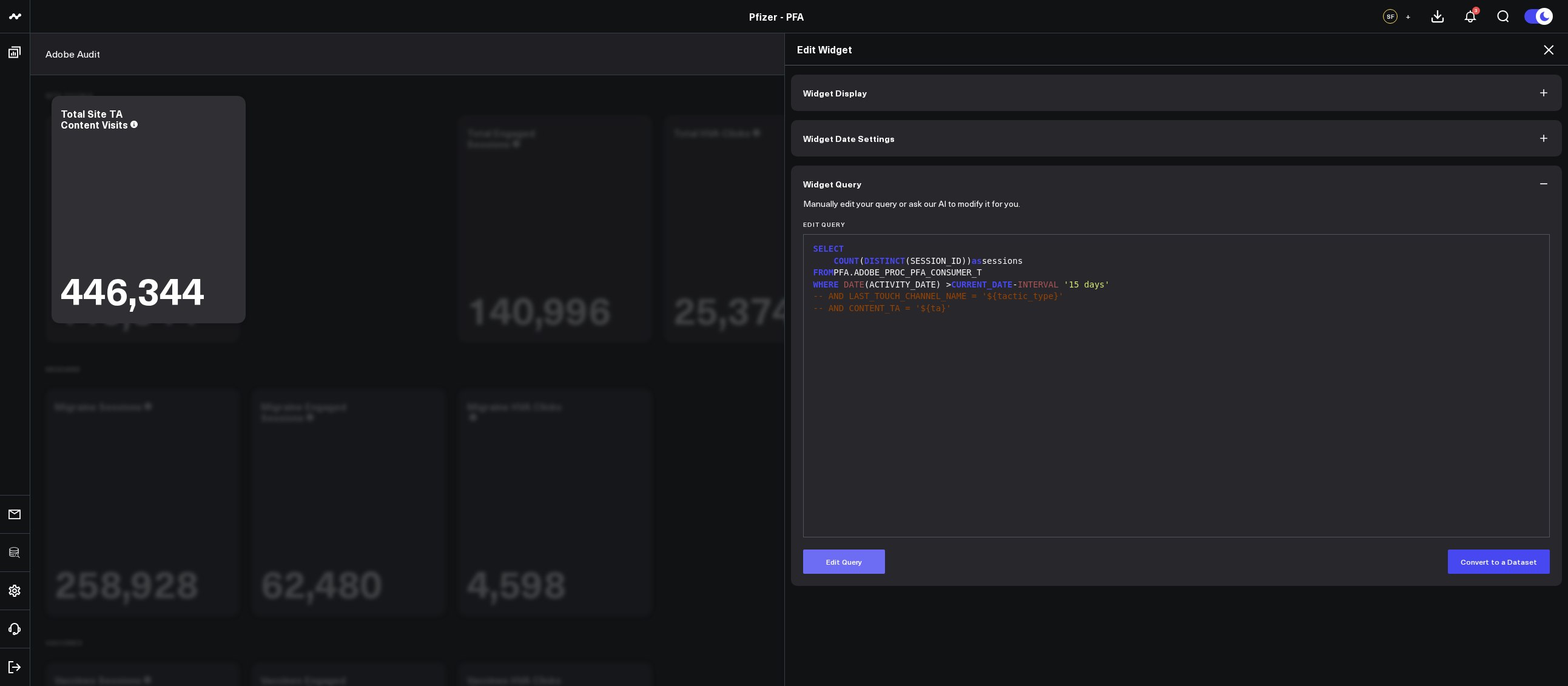
click at [856, 560] on button "Edit Query" at bounding box center [844, 561] width 82 height 24
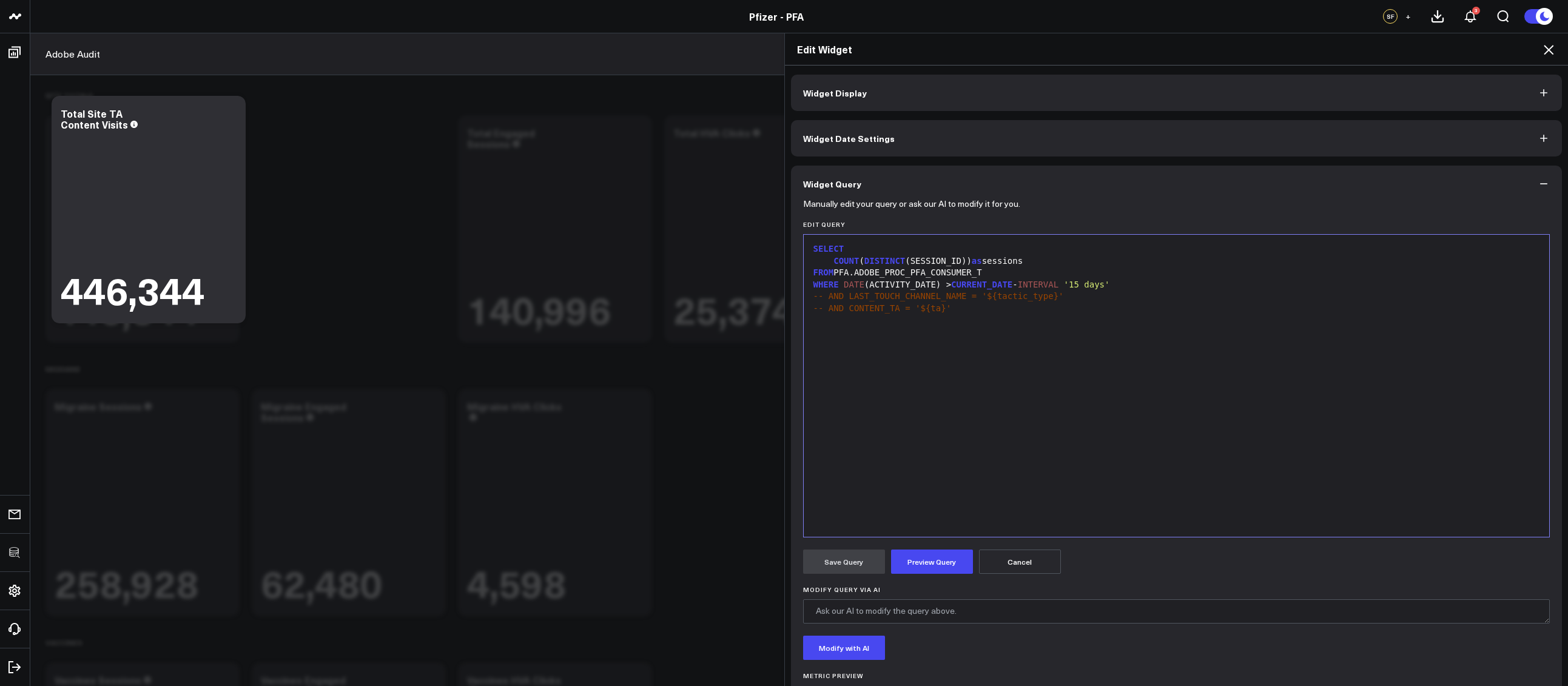
click at [858, 247] on div "SELECT" at bounding box center [1176, 248] width 734 height 12
click at [933, 382] on div "SELECT CONTENT_TA, COUNT ( DISTINCT (SESSION_ID)) as sessions FROM PFA.ADOBE_PR…" at bounding box center [1176, 386] width 734 height 290
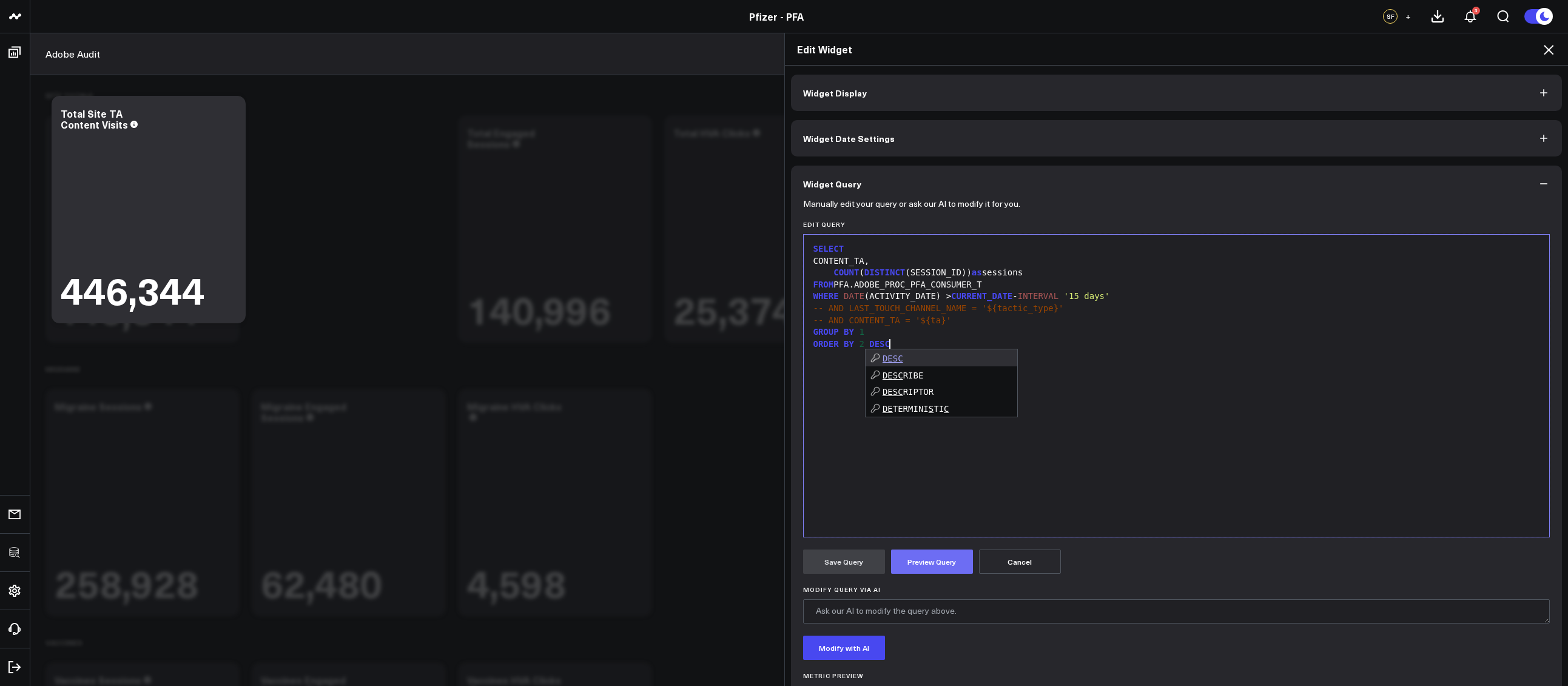
click at [933, 565] on button "Preview Query" at bounding box center [931, 561] width 82 height 24
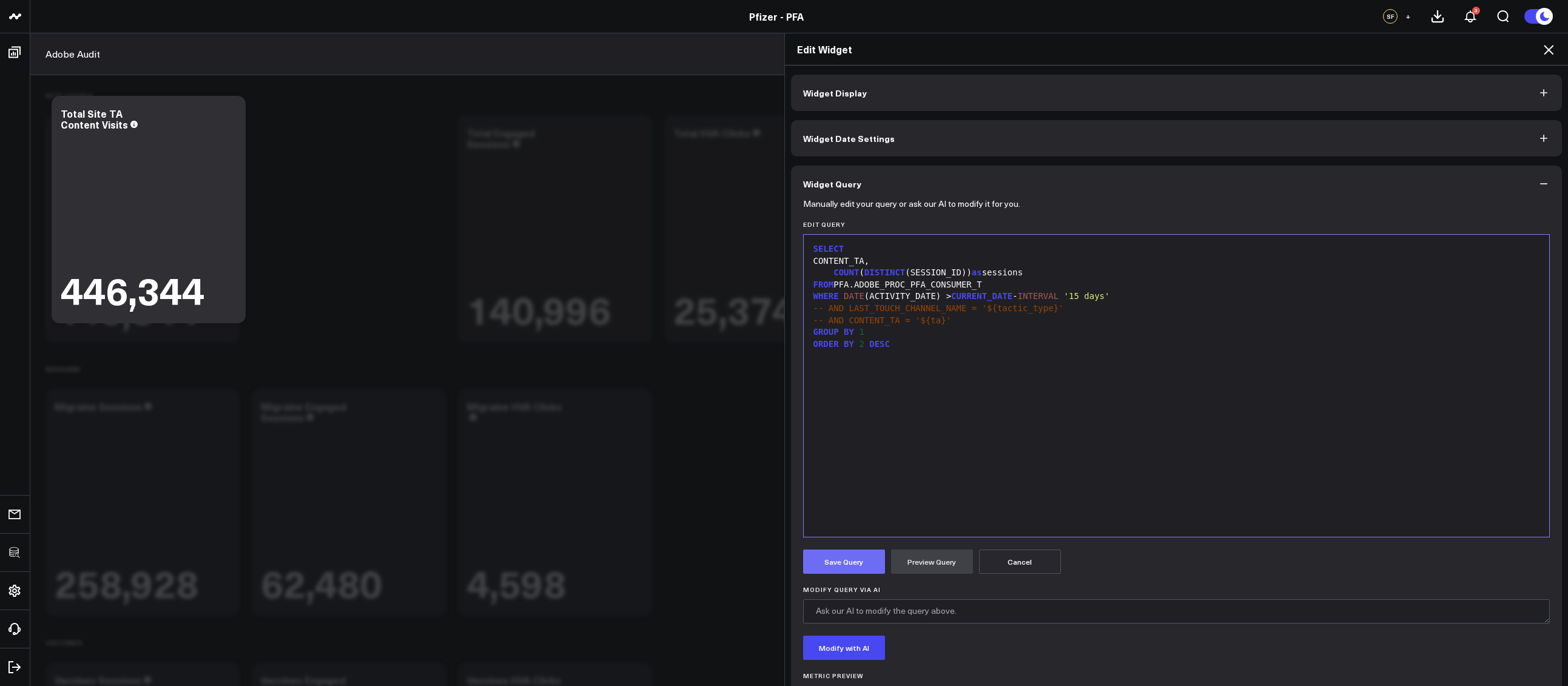
click at [849, 564] on button "Save Query" at bounding box center [844, 561] width 82 height 24
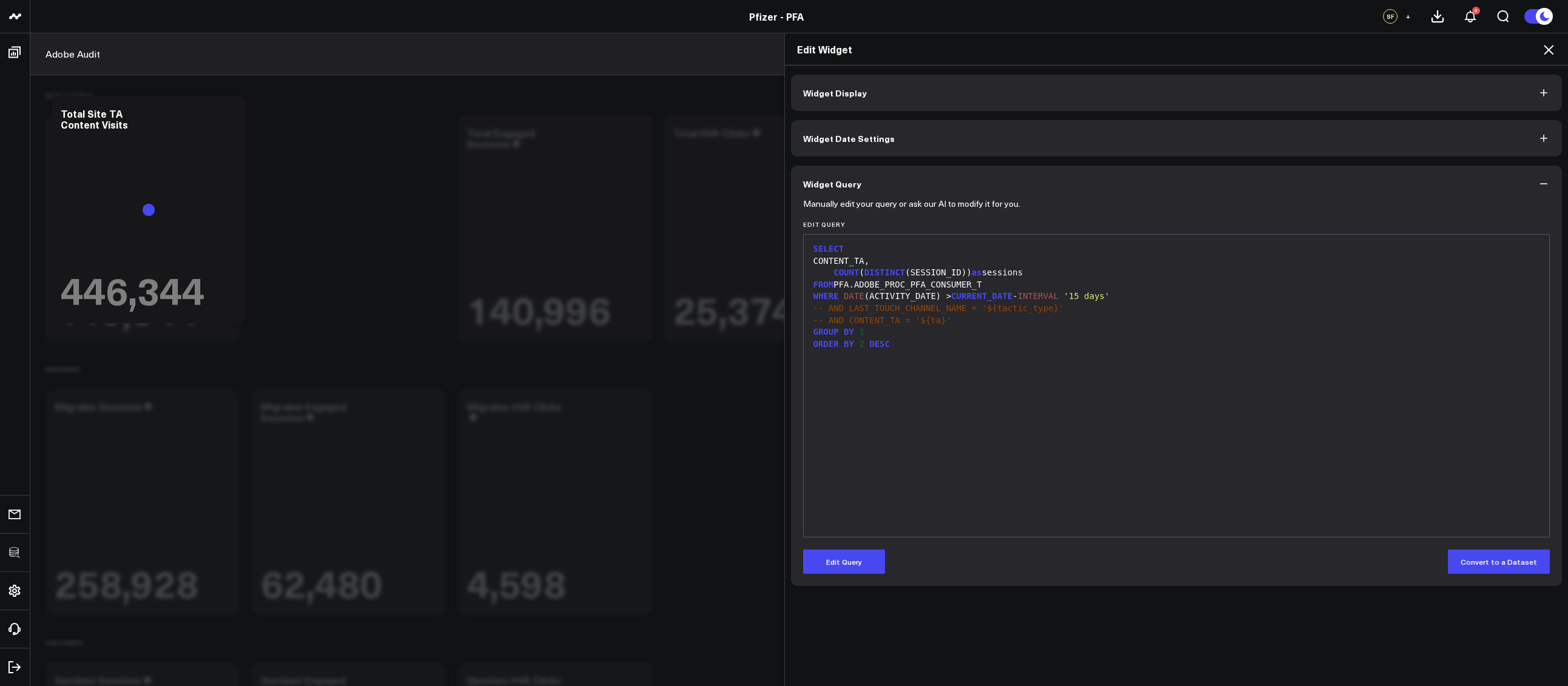
click at [1547, 52] on icon at bounding box center [1548, 50] width 14 height 14
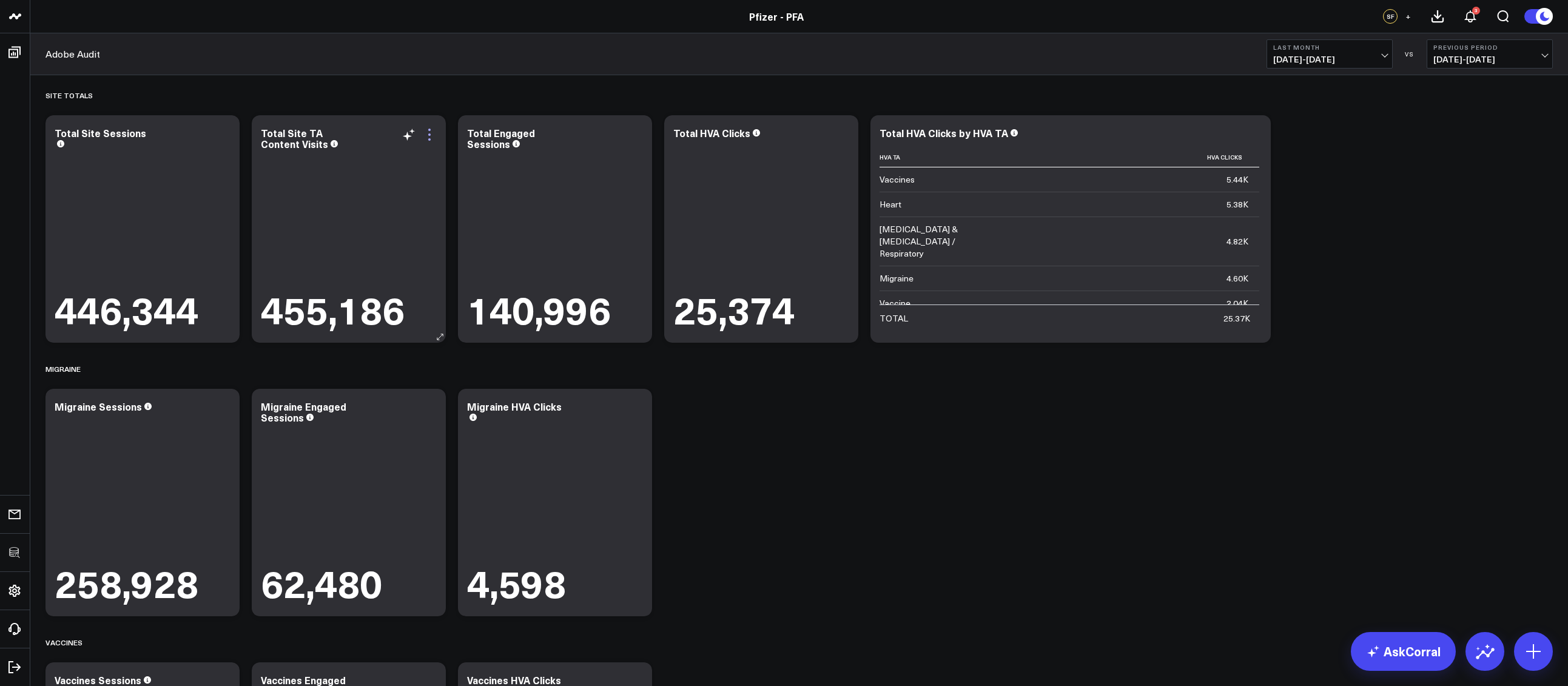
click at [433, 136] on icon at bounding box center [429, 134] width 14 height 14
click at [0, 0] on button "Table w/o Comparison" at bounding box center [0, 0] width 0 height 0
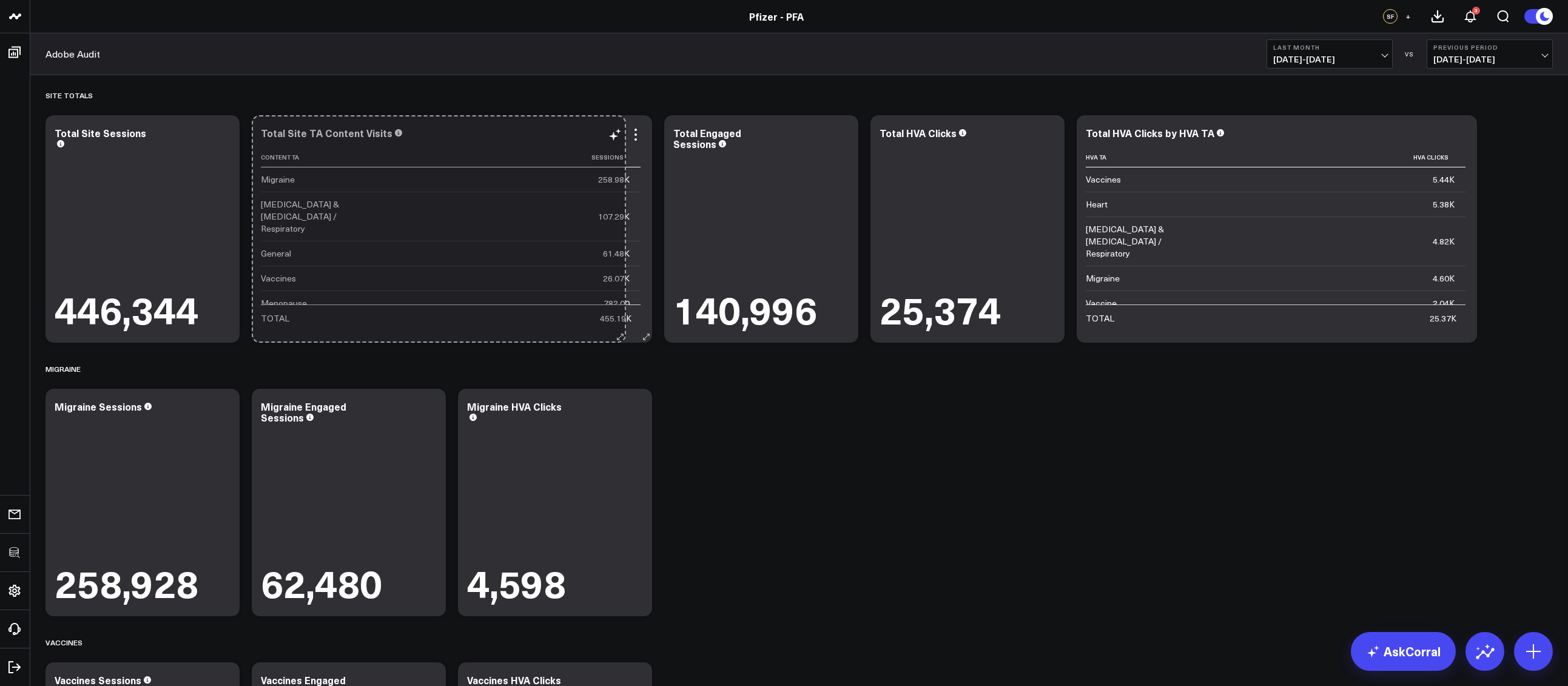
drag, startPoint x: 439, startPoint y: 333, endPoint x: 619, endPoint y: 326, distance: 180.1
click at [619, 326] on div "Total Site TA Content Visits Content Ta Sessions Migraine 258.98K Covid & Flu /…" at bounding box center [451, 229] width 400 height 227
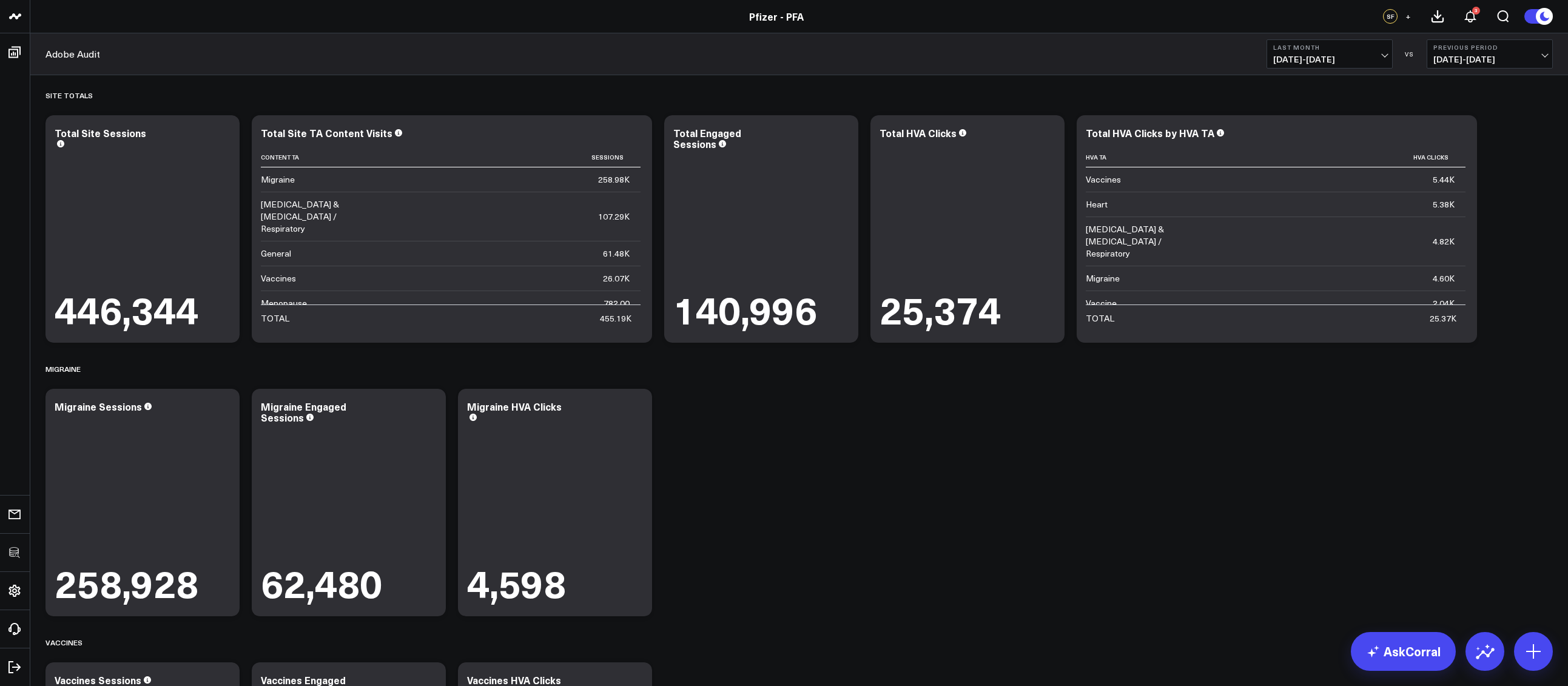
click at [771, 395] on div "Site Totals Modify via AI Copy link to widget Ask support Remove Create linked …" at bounding box center [799, 621] width 1519 height 1094
click at [634, 135] on icon at bounding box center [635, 134] width 2 height 2
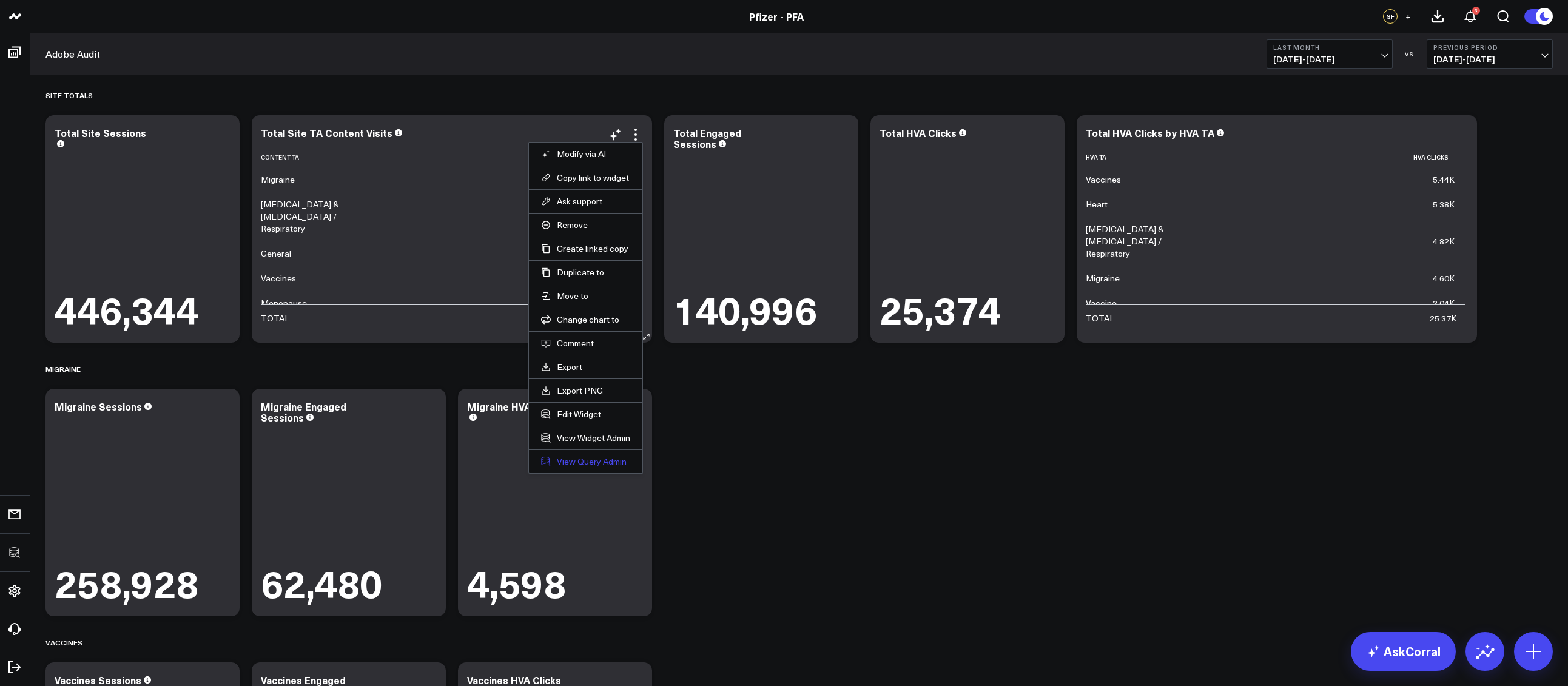
click at [592, 457] on link "View Query Admin" at bounding box center [585, 461] width 89 height 11
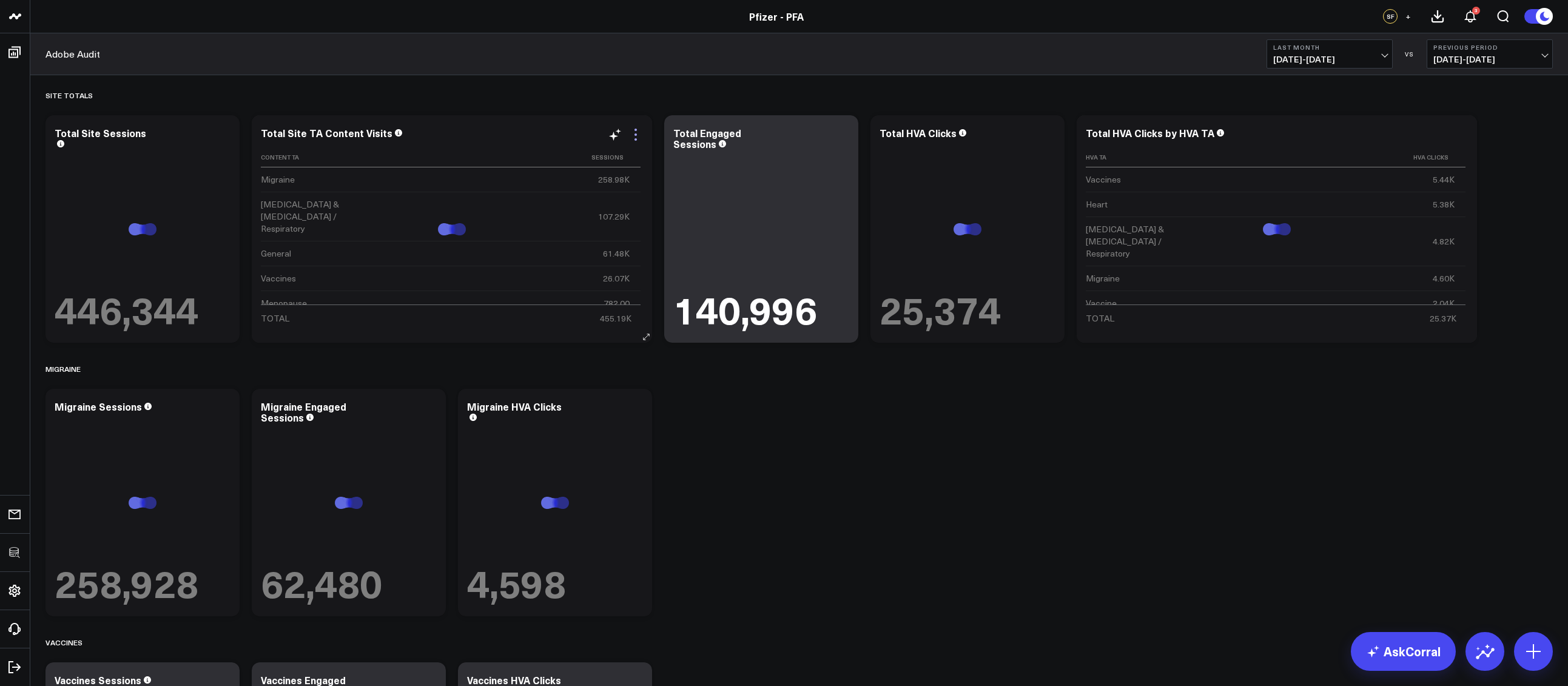
click at [642, 133] on icon at bounding box center [636, 134] width 14 height 14
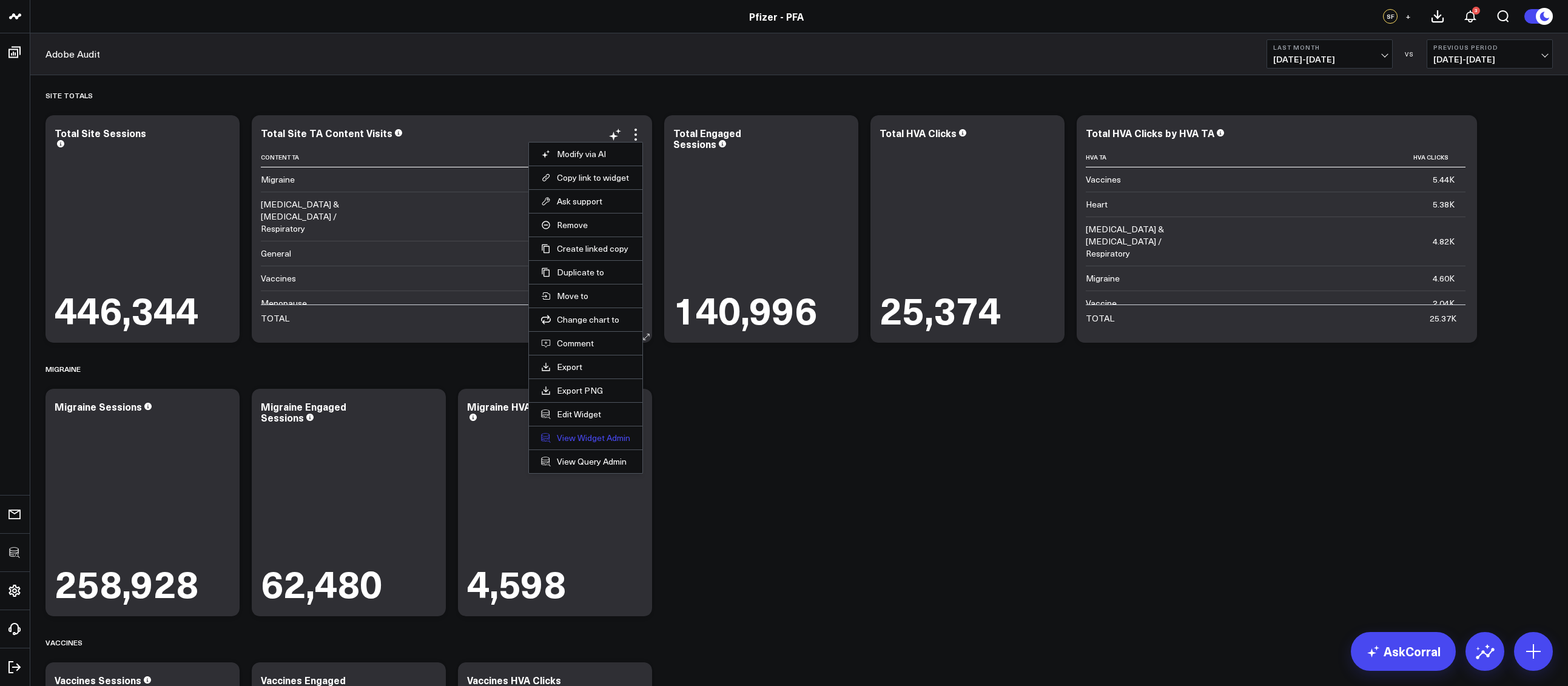
click at [610, 439] on link "View Widget Admin" at bounding box center [585, 438] width 89 height 11
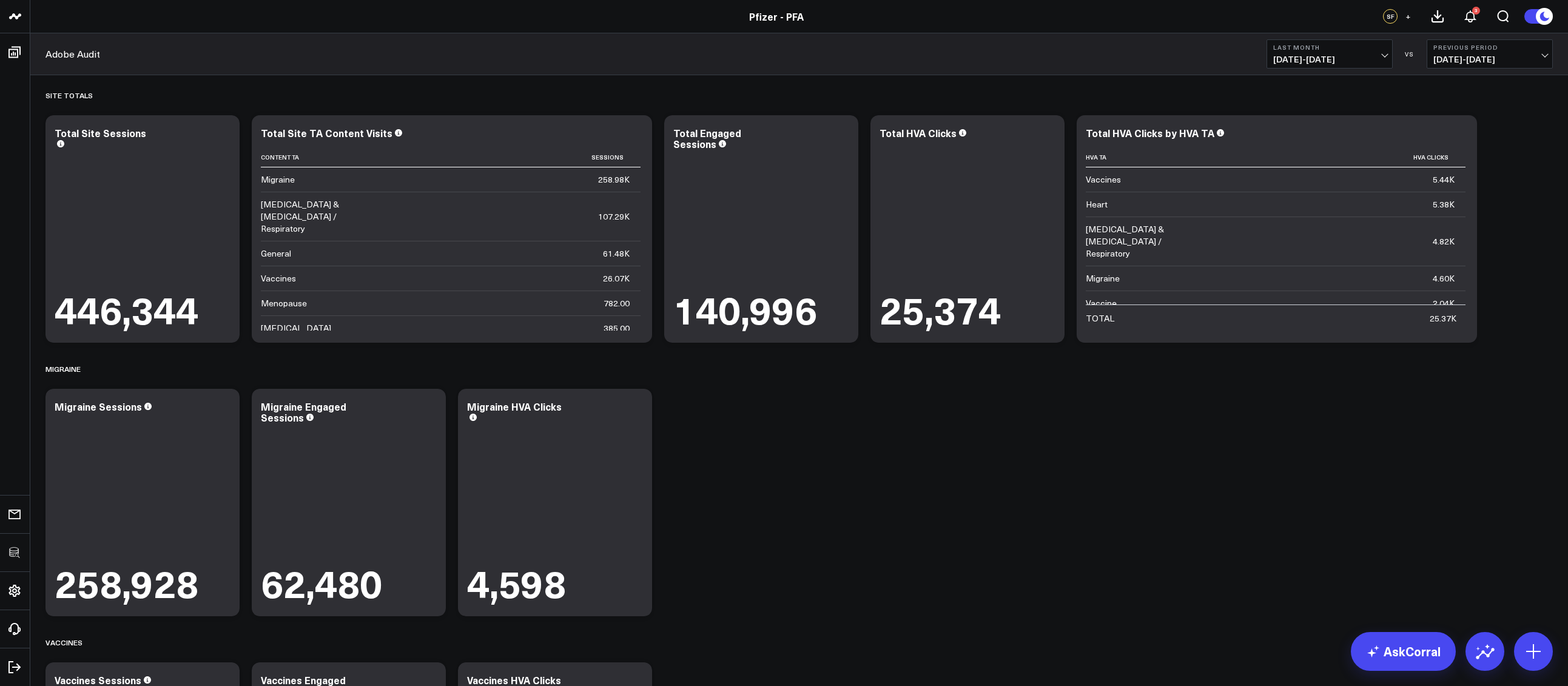
click at [1047, 469] on div "Site Totals Modify via AI Copy link to widget Ask support Remove Create linked …" at bounding box center [799, 621] width 1519 height 1094
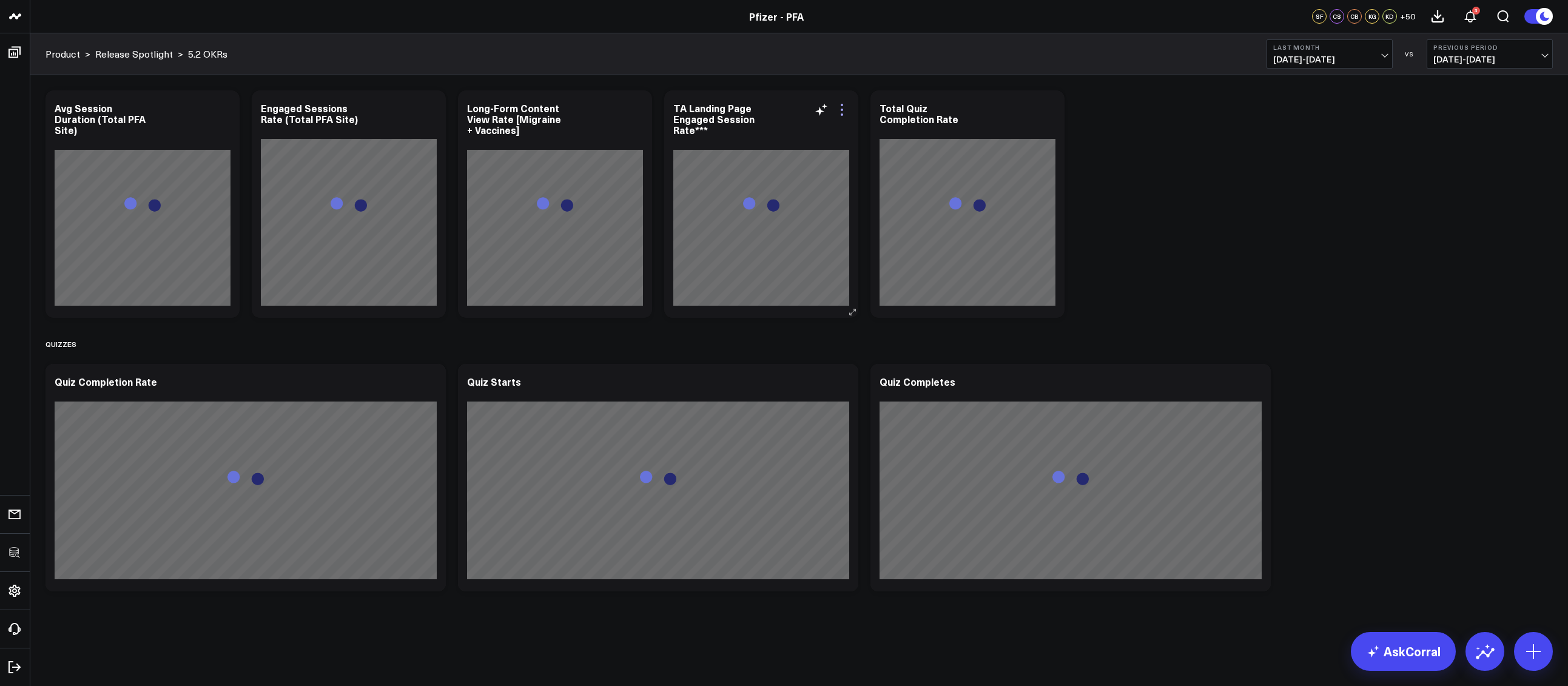
click at [839, 113] on icon at bounding box center [842, 110] width 14 height 14
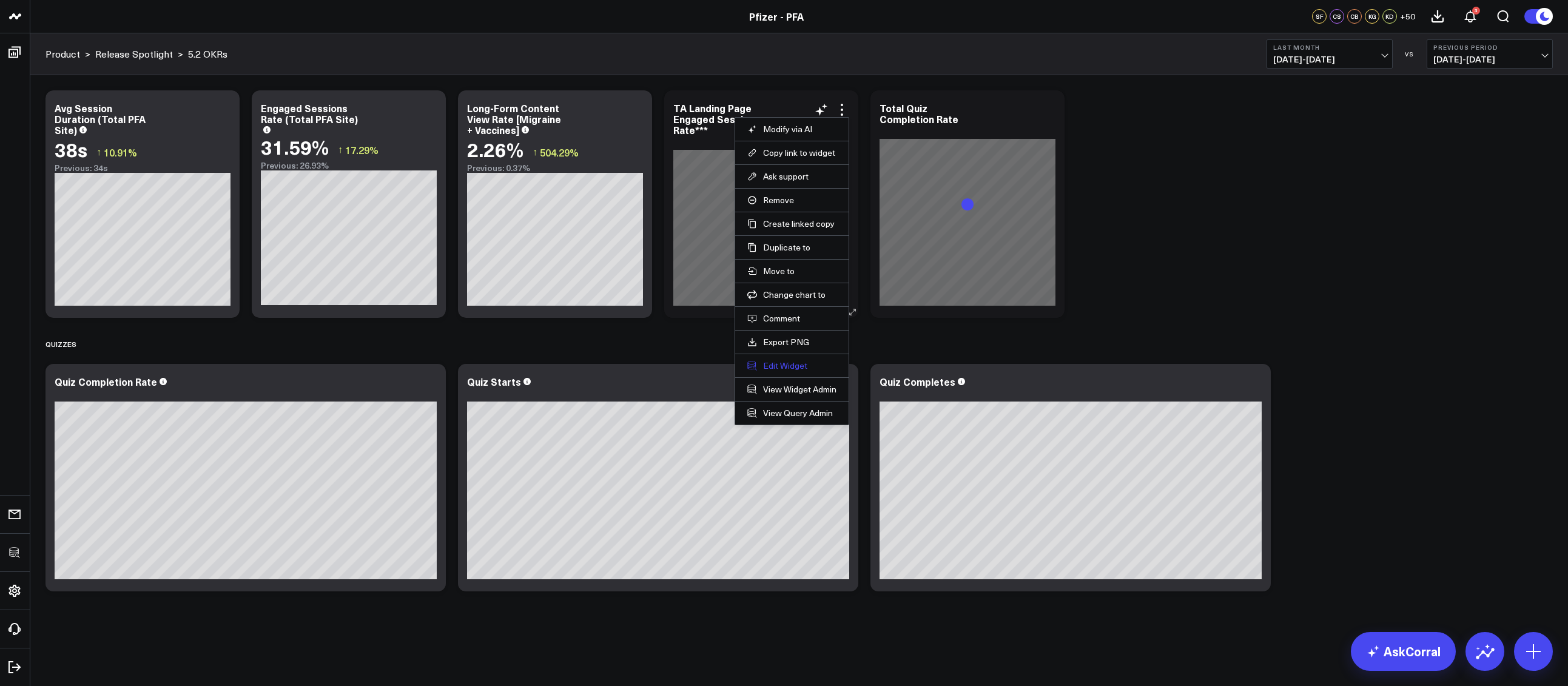
click at [783, 363] on button "Edit Widget" at bounding box center [791, 366] width 89 height 11
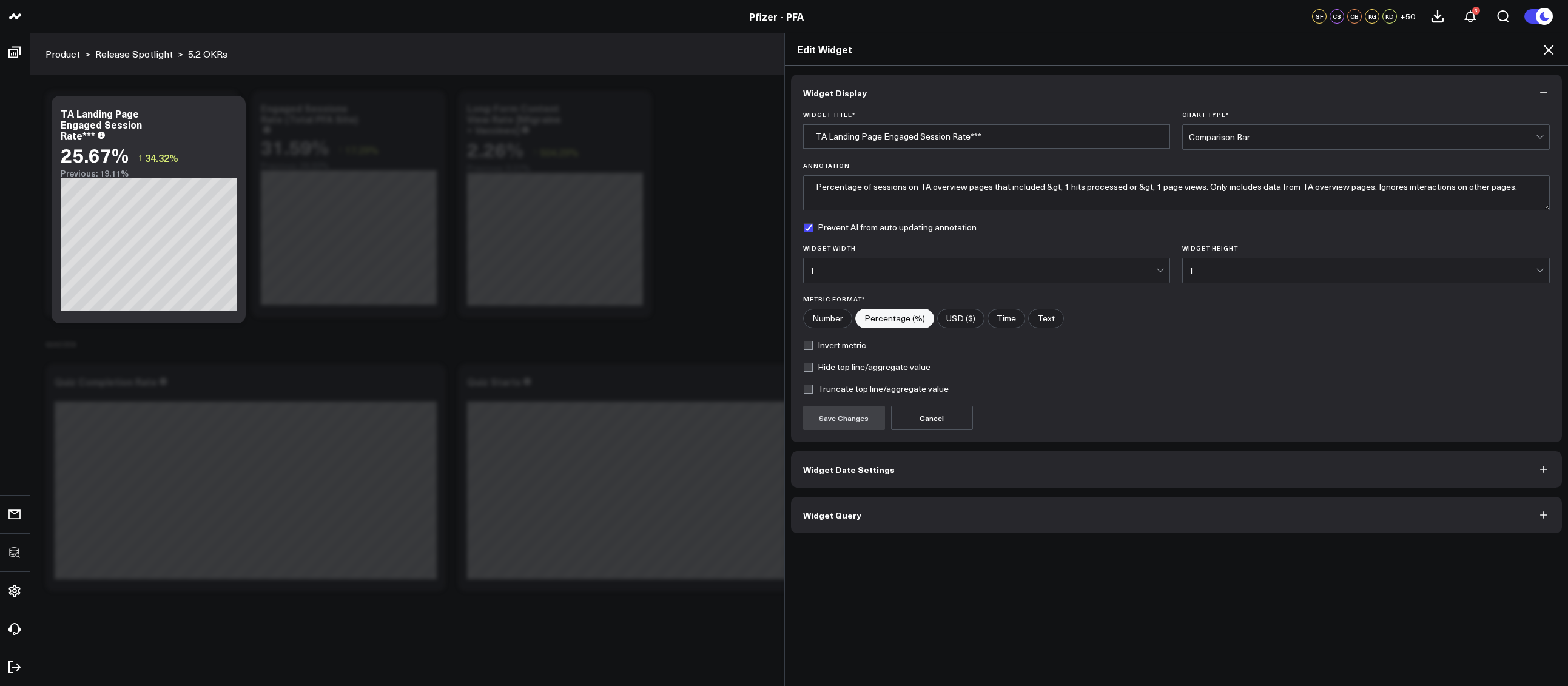
click at [960, 510] on button "Widget Query" at bounding box center [1177, 515] width 771 height 36
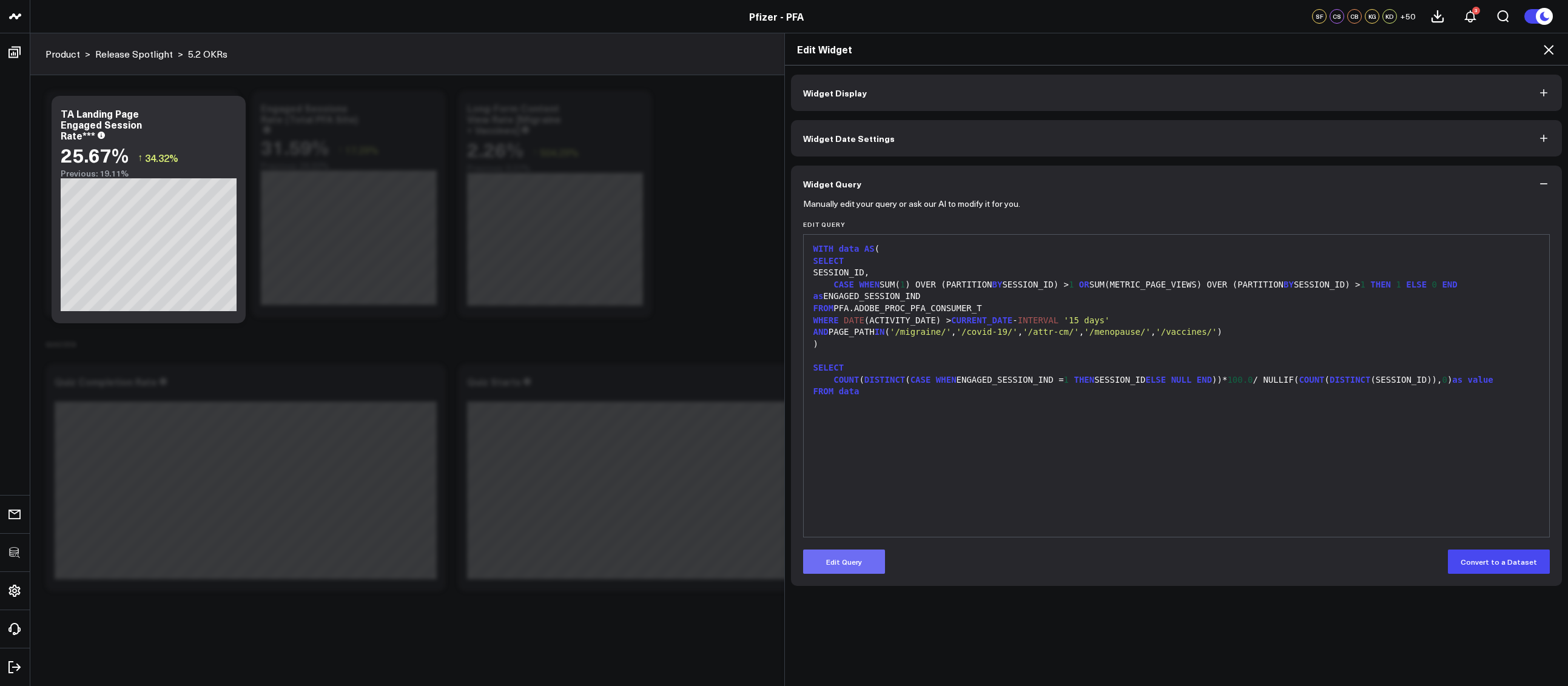
click at [855, 555] on button "Edit Query" at bounding box center [844, 561] width 82 height 24
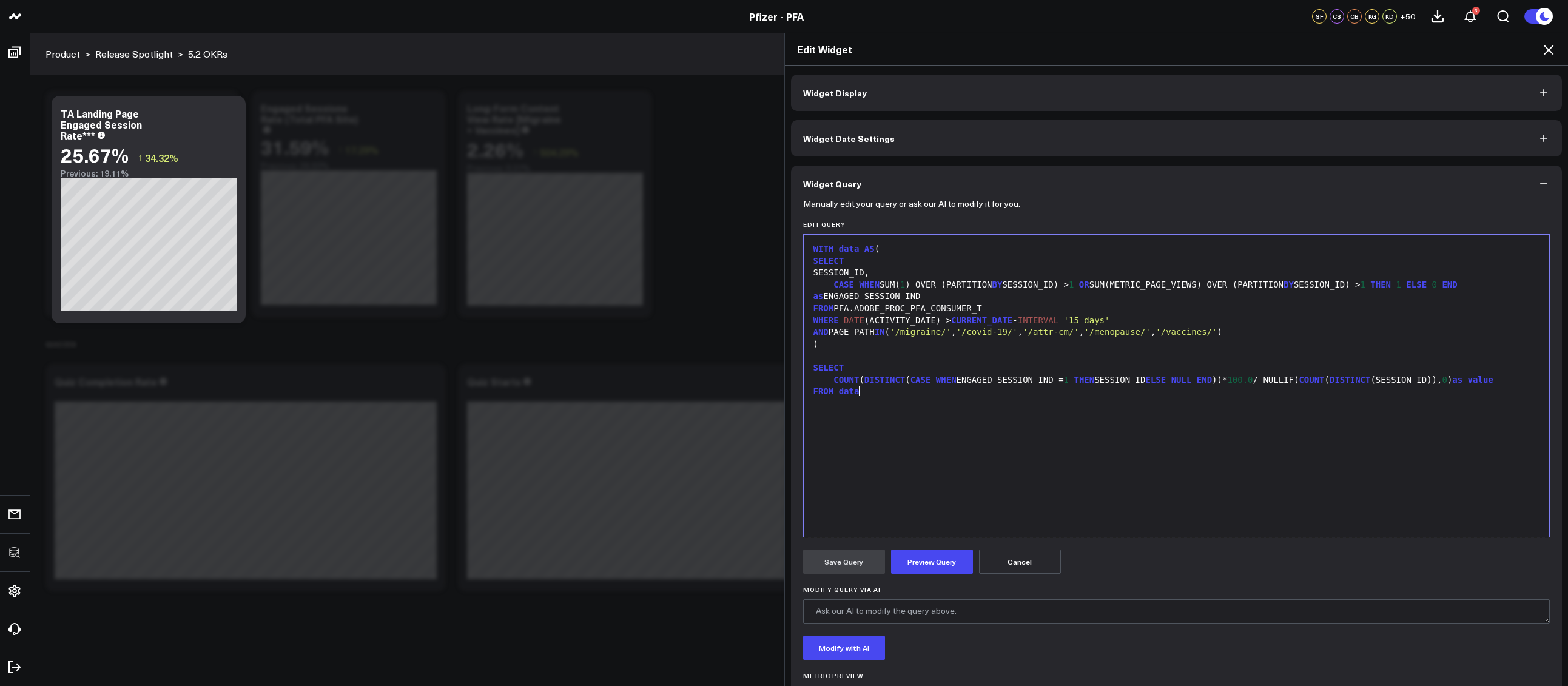
click at [937, 395] on div "FROM data" at bounding box center [1176, 391] width 734 height 12
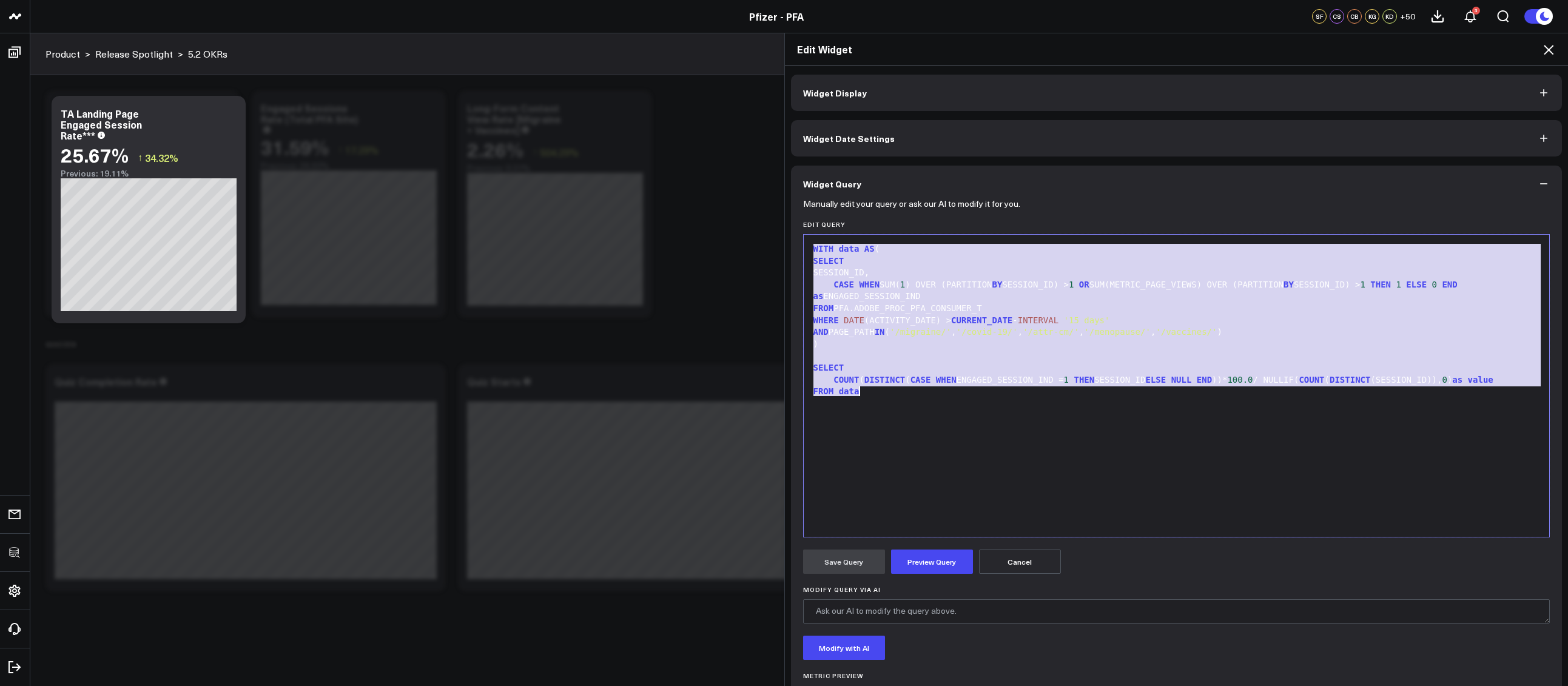
copy div "WITH data AS ( SELECT SESSION_ID, CASE WHEN SUM( 1 ) OVER (PARTITION BY SESSION…"
click at [940, 393] on div "FROM data" at bounding box center [1176, 391] width 734 height 12
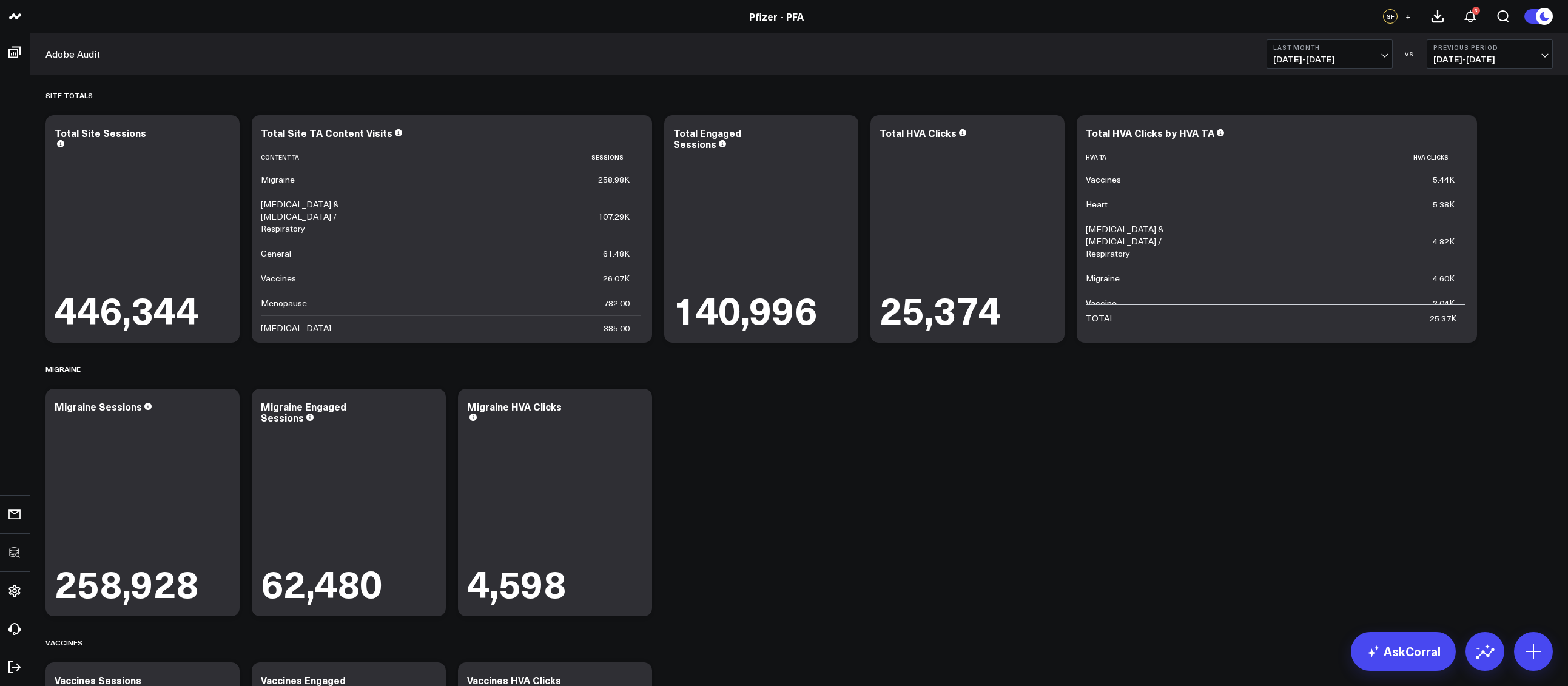
click at [886, 501] on div "Site Totals Modify via AI Copy link to widget Ask support Remove Create linked …" at bounding box center [799, 621] width 1519 height 1094
click at [781, 495] on div "Site Totals Modify via AI Copy link to widget Ask support Remove Create linked …" at bounding box center [799, 621] width 1519 height 1094
click at [814, 427] on div "Site Totals Modify via AI Copy link to widget Ask support Remove Create linked …" at bounding box center [799, 621] width 1519 height 1094
click at [221, 129] on icon at bounding box center [223, 134] width 14 height 14
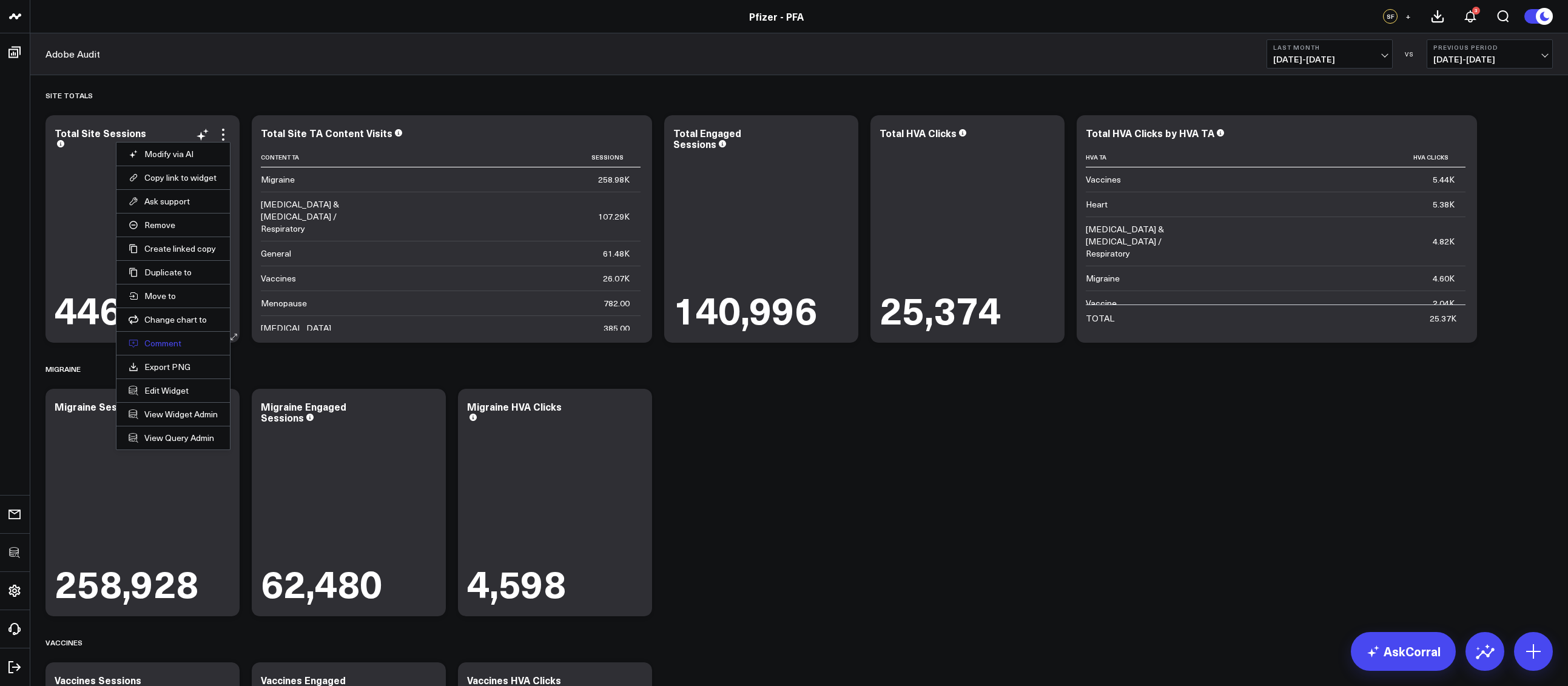
click at [158, 345] on button "Comment" at bounding box center [173, 343] width 89 height 11
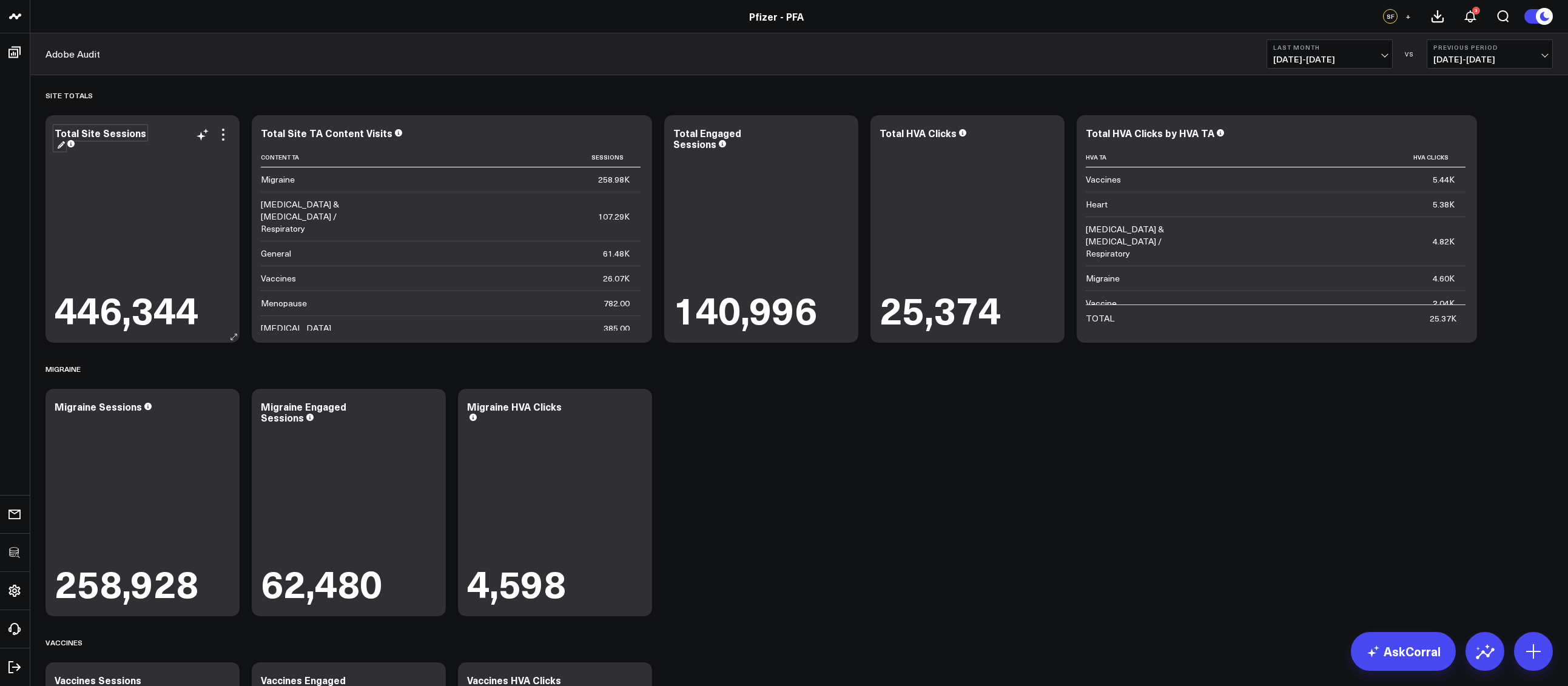
click at [127, 132] on div "Total Site Sessions" at bounding box center [100, 138] width 91 height 24
click at [1310, 48] on b "Last Month" at bounding box center [1329, 47] width 113 height 7
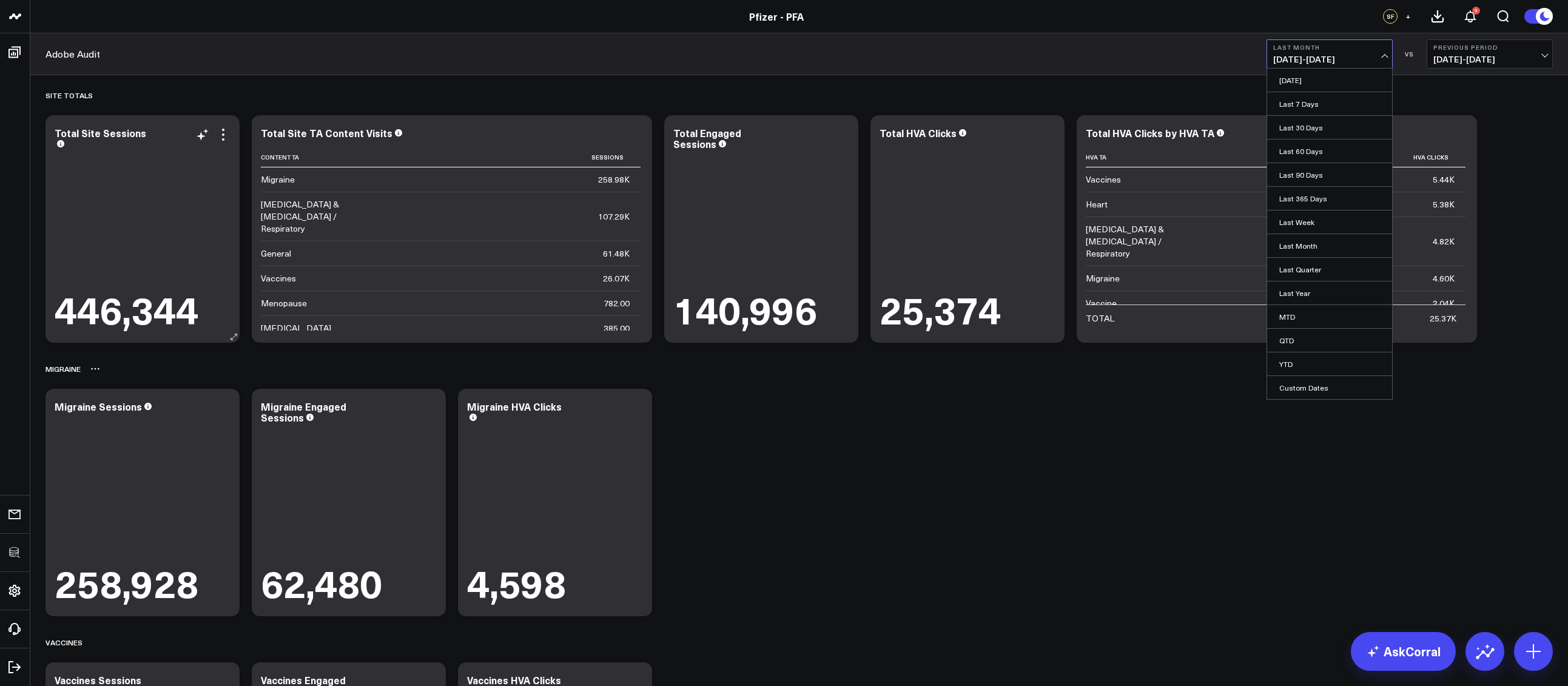
click at [1313, 385] on link "Custom Dates" at bounding box center [1329, 387] width 125 height 23
select select "8"
select select "2025"
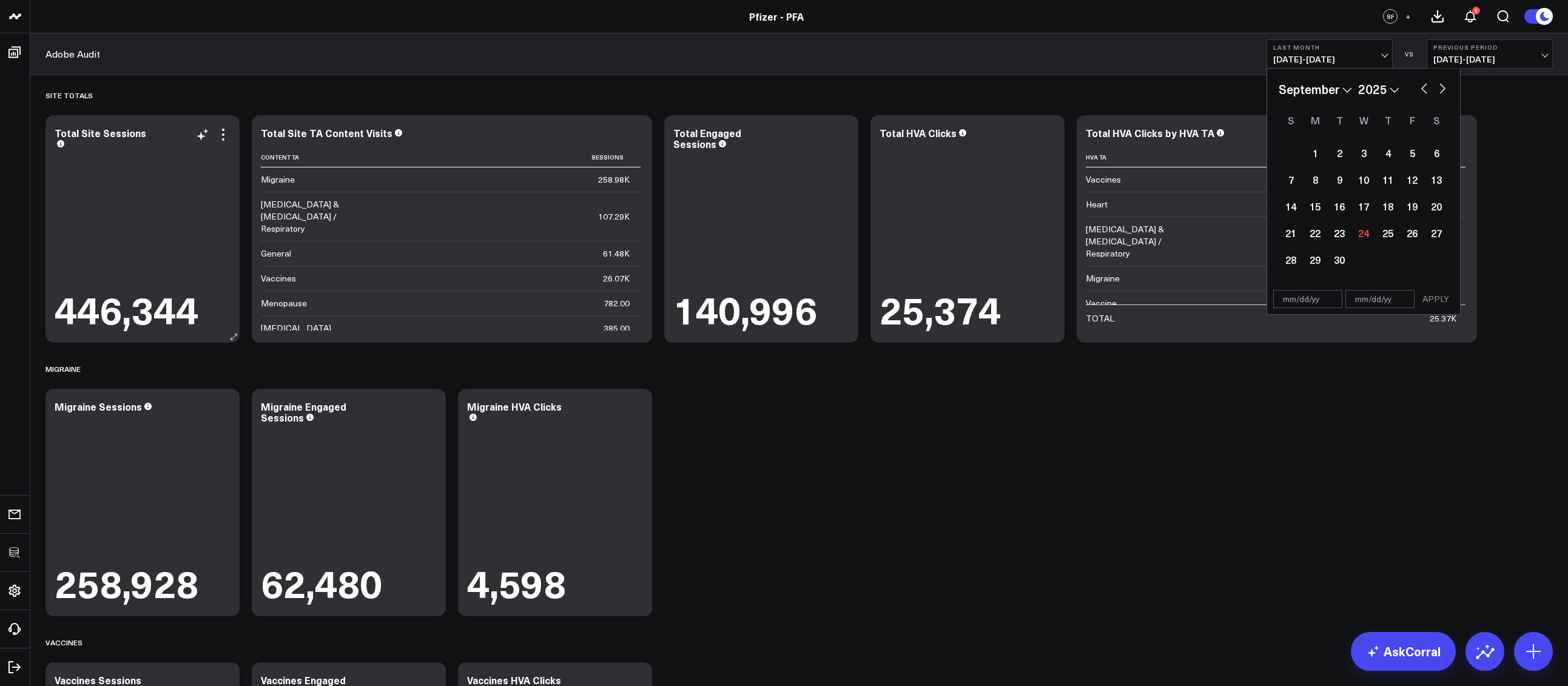
click at [1426, 88] on button "button" at bounding box center [1424, 87] width 12 height 14
select select "5"
select select "2025"
click at [1426, 88] on button "button" at bounding box center [1424, 87] width 12 height 14
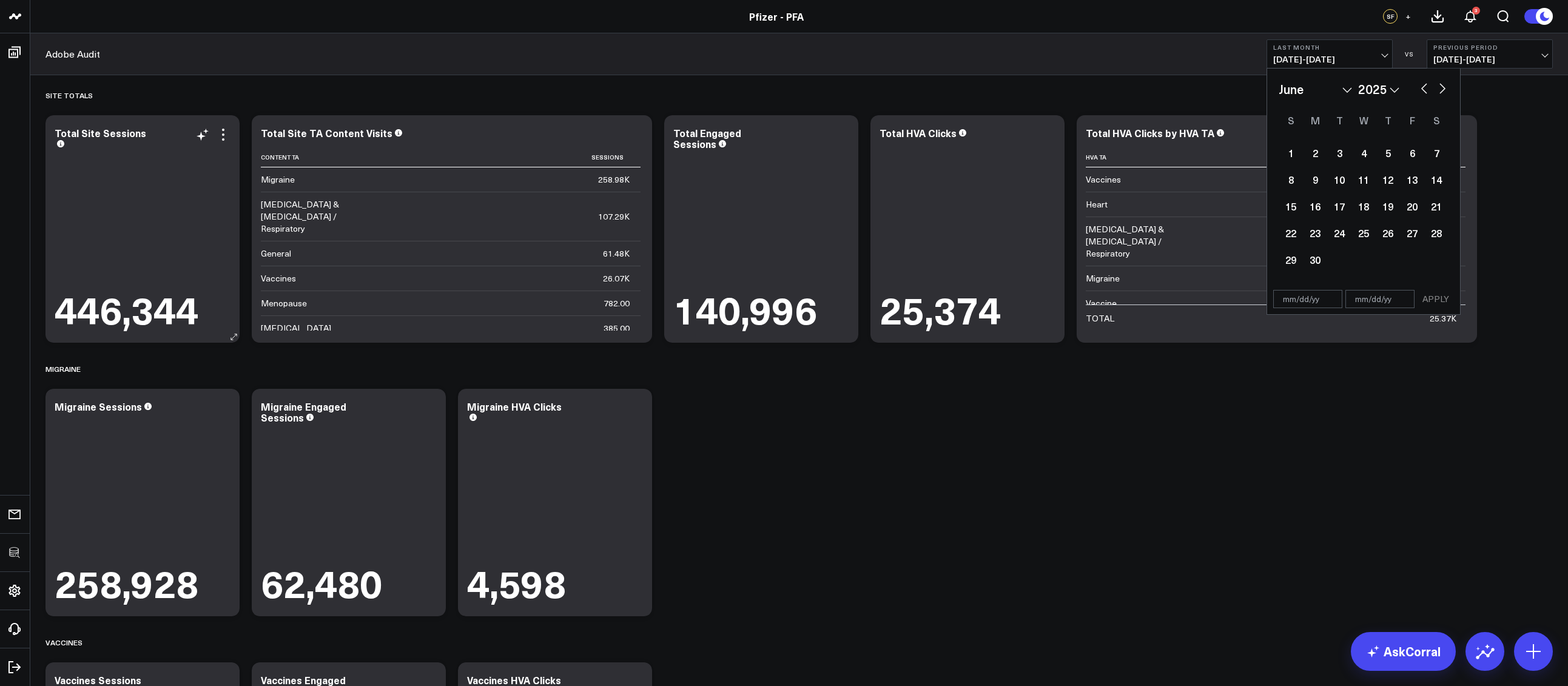
select select "4"
select select "2025"
click at [1426, 88] on button "button" at bounding box center [1424, 87] width 12 height 14
select select "1"
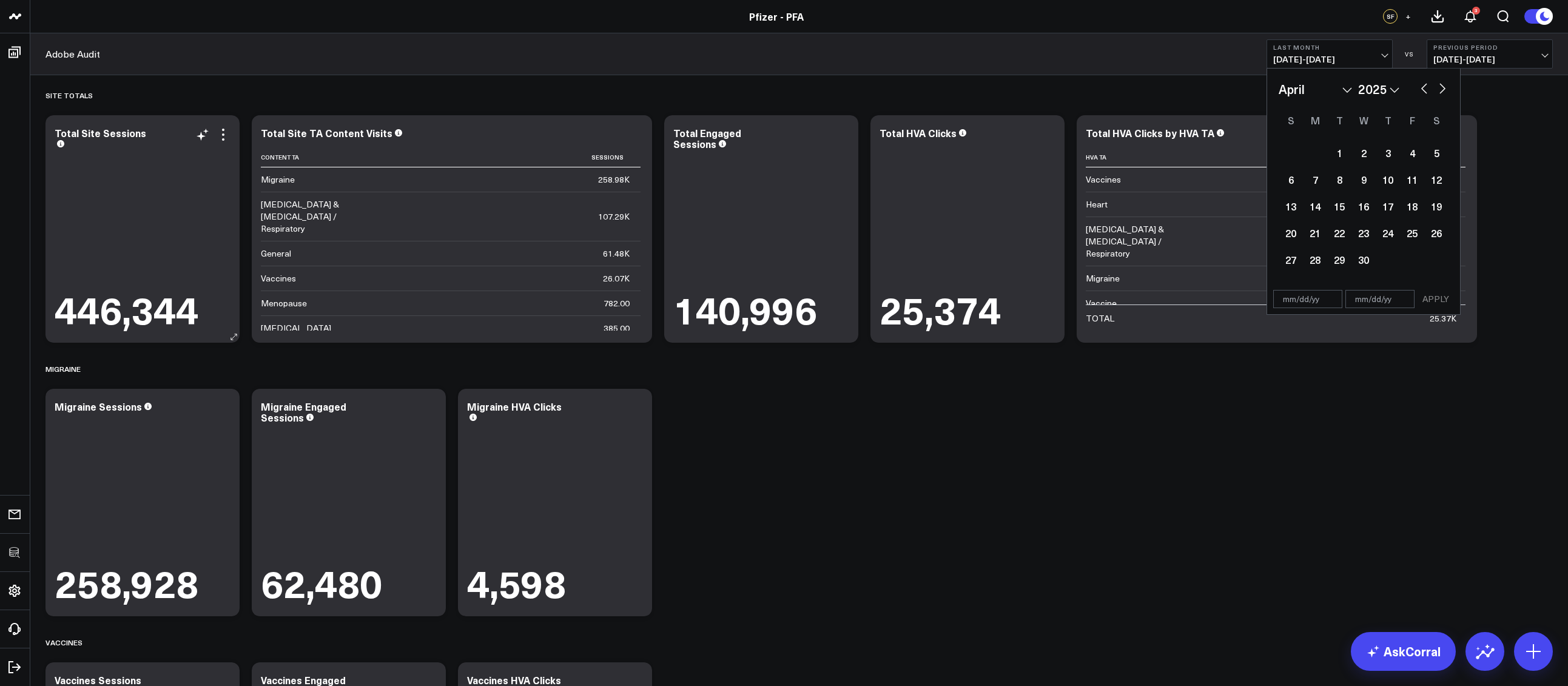
select select "2025"
click at [1427, 88] on button "button" at bounding box center [1424, 87] width 12 height 14
select select "2025"
click at [1368, 153] on div "1" at bounding box center [1363, 152] width 24 height 24
type input "01/01/25"
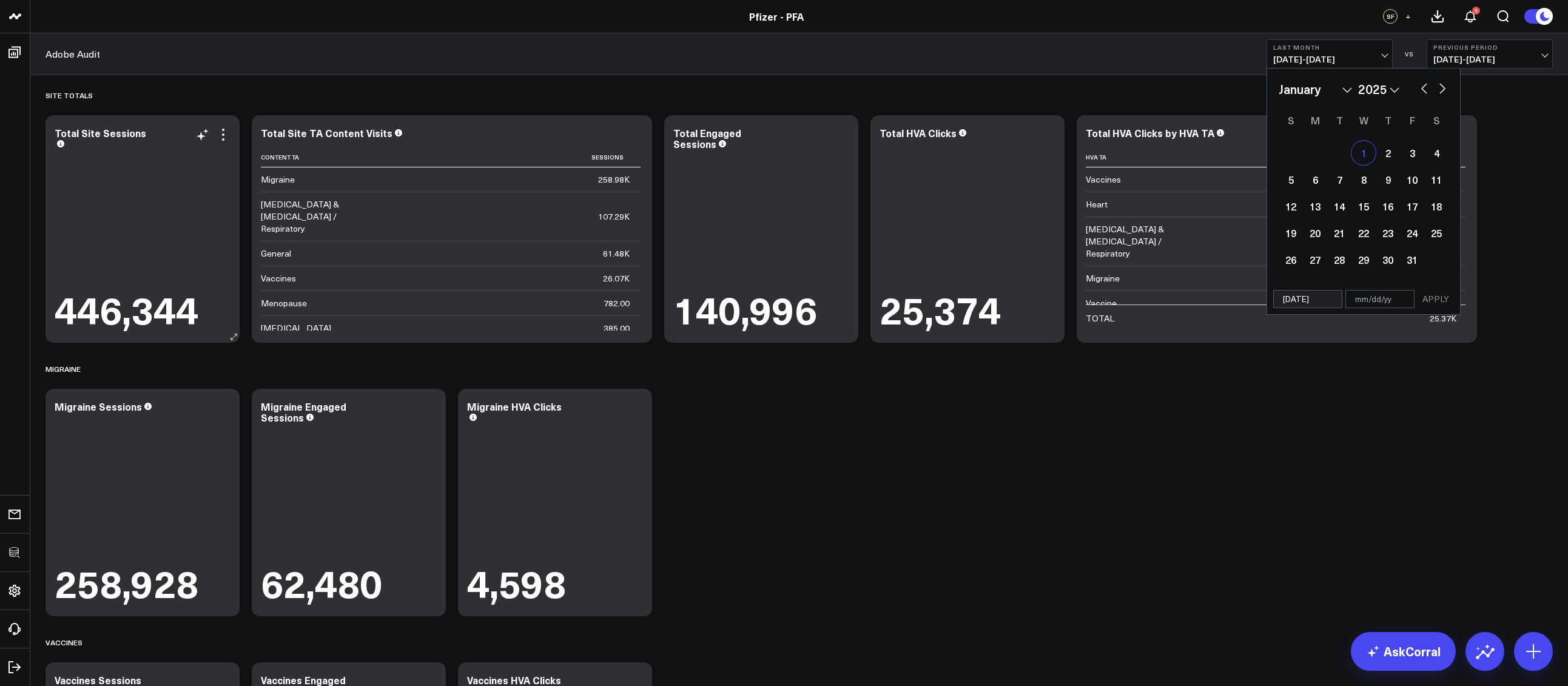
select select "2025"
click at [1443, 89] on button "button" at bounding box center [1442, 87] width 12 height 14
select select "3"
select select "2025"
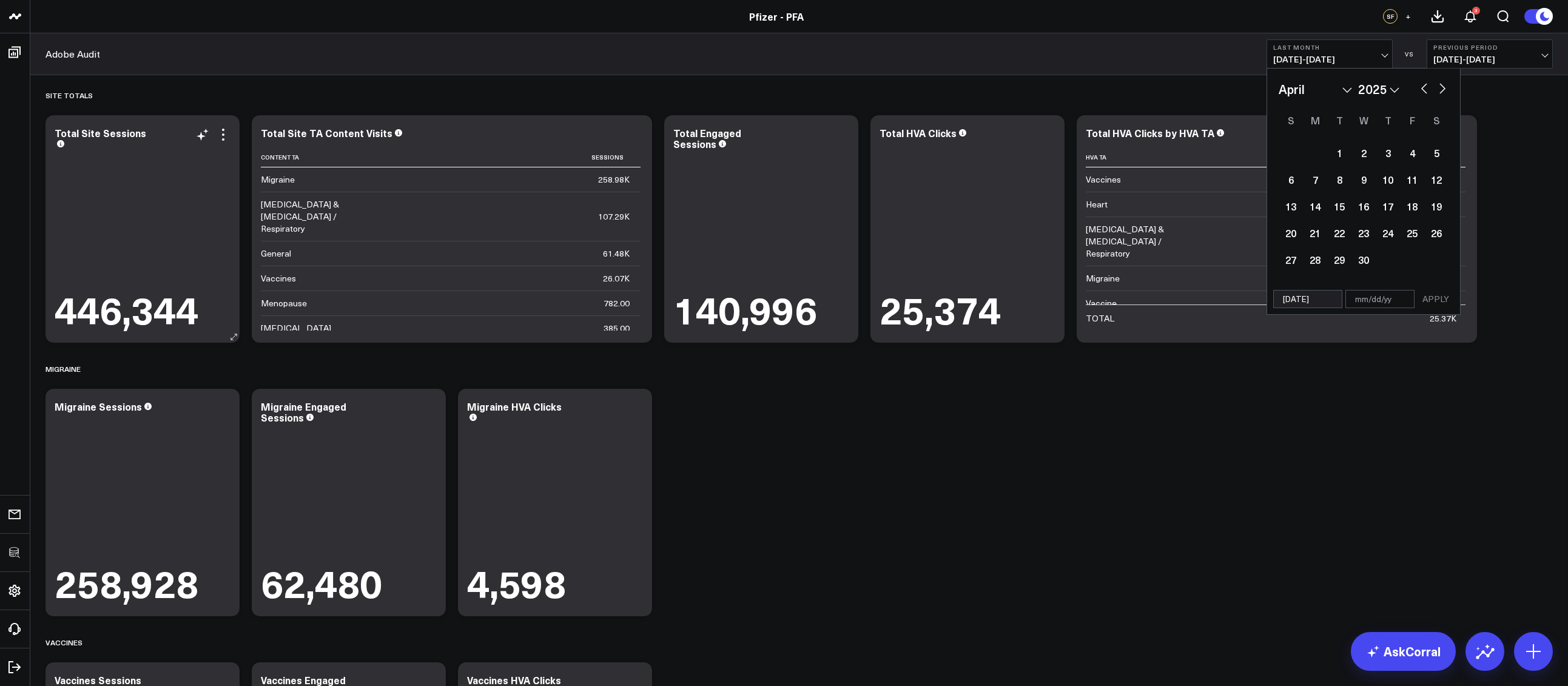
click at [1443, 89] on button "button" at bounding box center [1442, 87] width 12 height 14
select select "5"
select select "2025"
click at [1443, 89] on button "button" at bounding box center [1442, 87] width 12 height 14
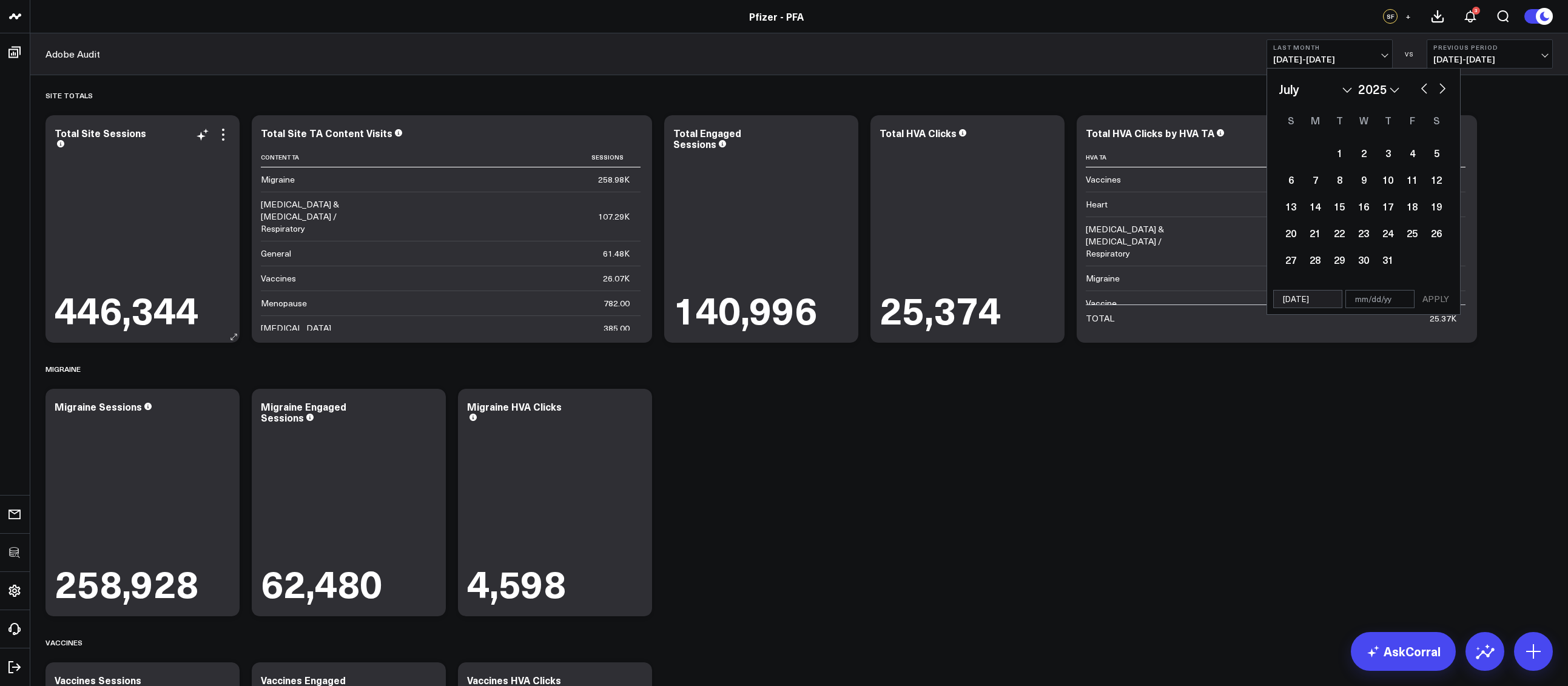
select select "8"
select select "2025"
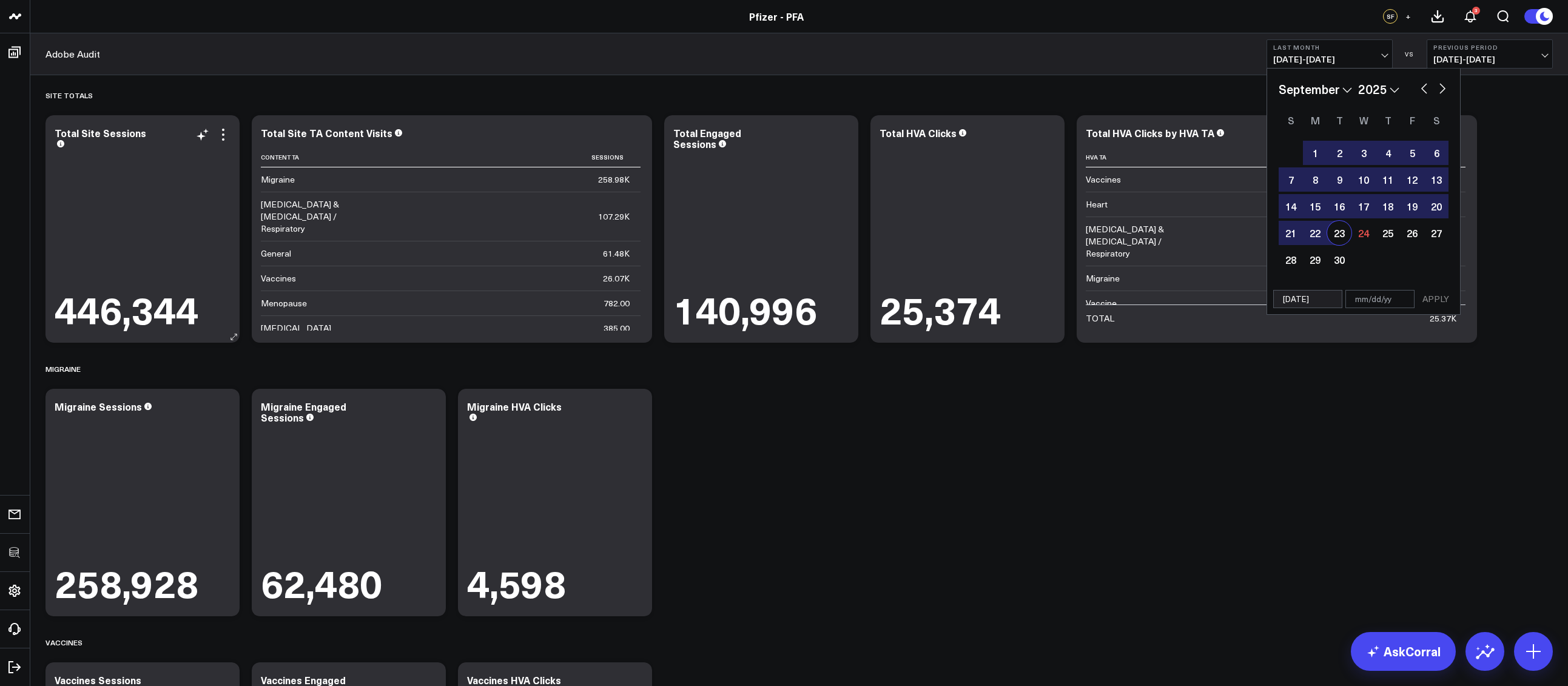
click at [1346, 234] on div "23" at bounding box center [1338, 233] width 24 height 24
type input "[DATE]"
select select "8"
select select "2025"
click at [1429, 299] on button "APPLY" at bounding box center [1435, 299] width 36 height 18
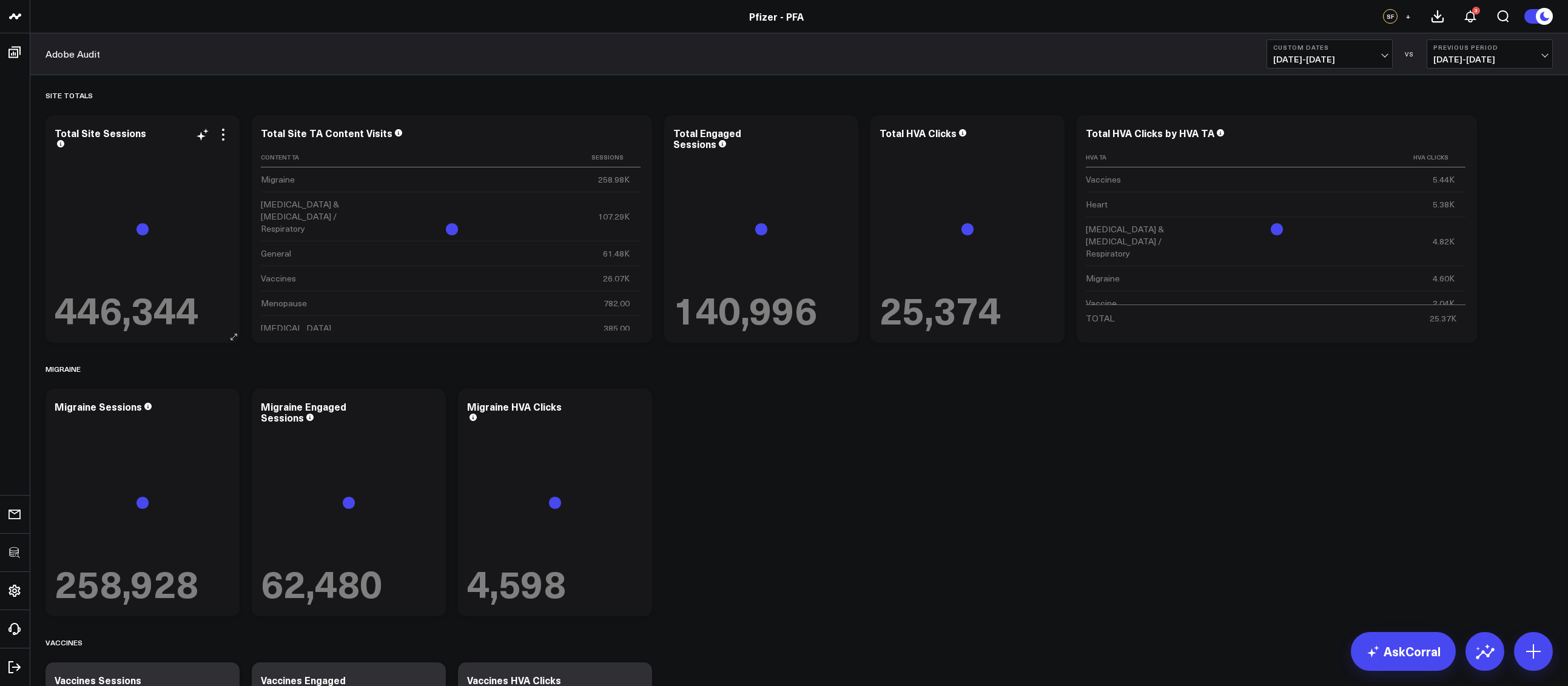
drag, startPoint x: 1002, startPoint y: 516, endPoint x: 992, endPoint y: 512, distance: 10.8
click at [1002, 516] on div "Site Totals Modify via AI Copy link to widget Ask support Remove Create linked …" at bounding box center [799, 621] width 1519 height 1094
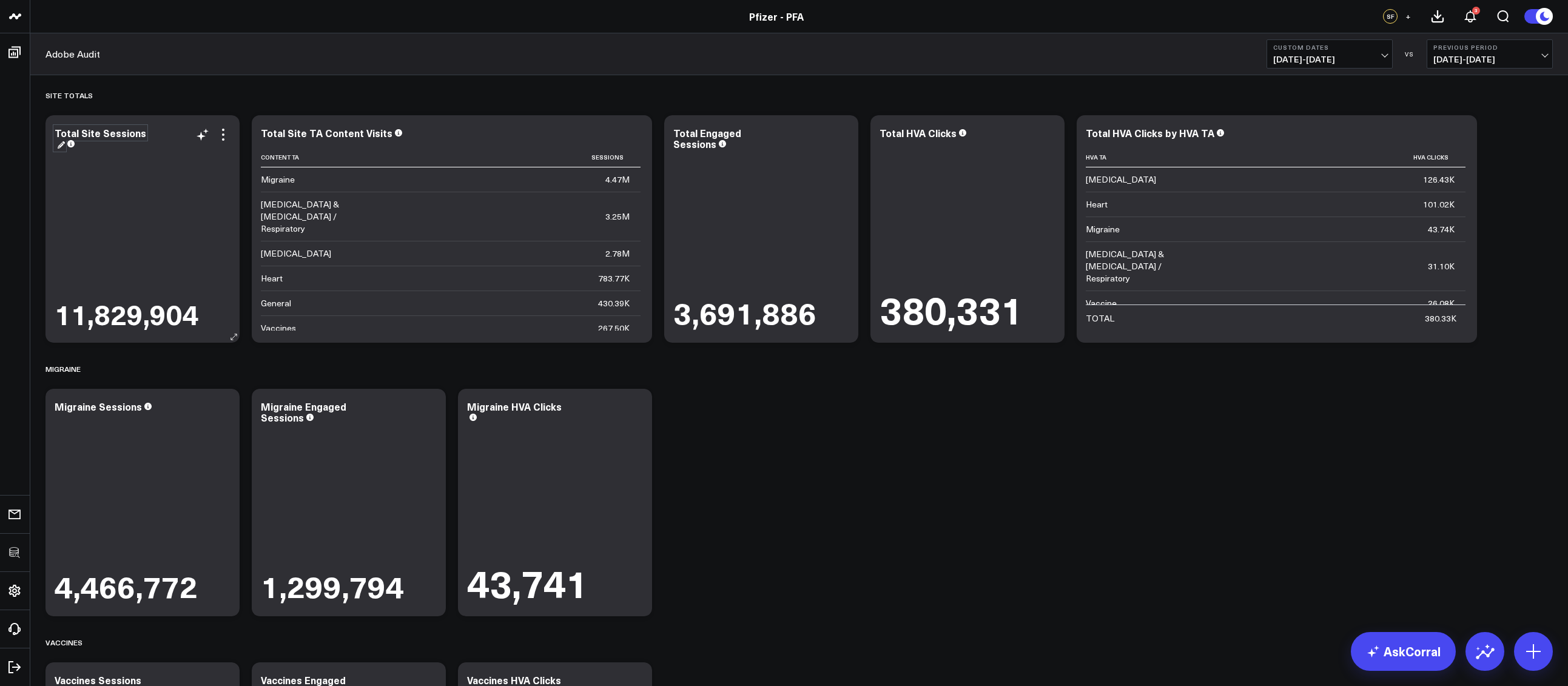
click at [117, 134] on div "Total Site Sessions" at bounding box center [100, 138] width 91 height 24
click at [356, 137] on div "Total Site TA Content Visits" at bounding box center [332, 132] width 142 height 13
click at [693, 135] on div "Total Engaged Sessions" at bounding box center [707, 138] width 68 height 24
click at [696, 145] on div "Total Engaged Sessions" at bounding box center [707, 138] width 68 height 24
click at [88, 148] on div "Total Site Sessions (Within 1%)" at bounding box center [100, 138] width 91 height 24
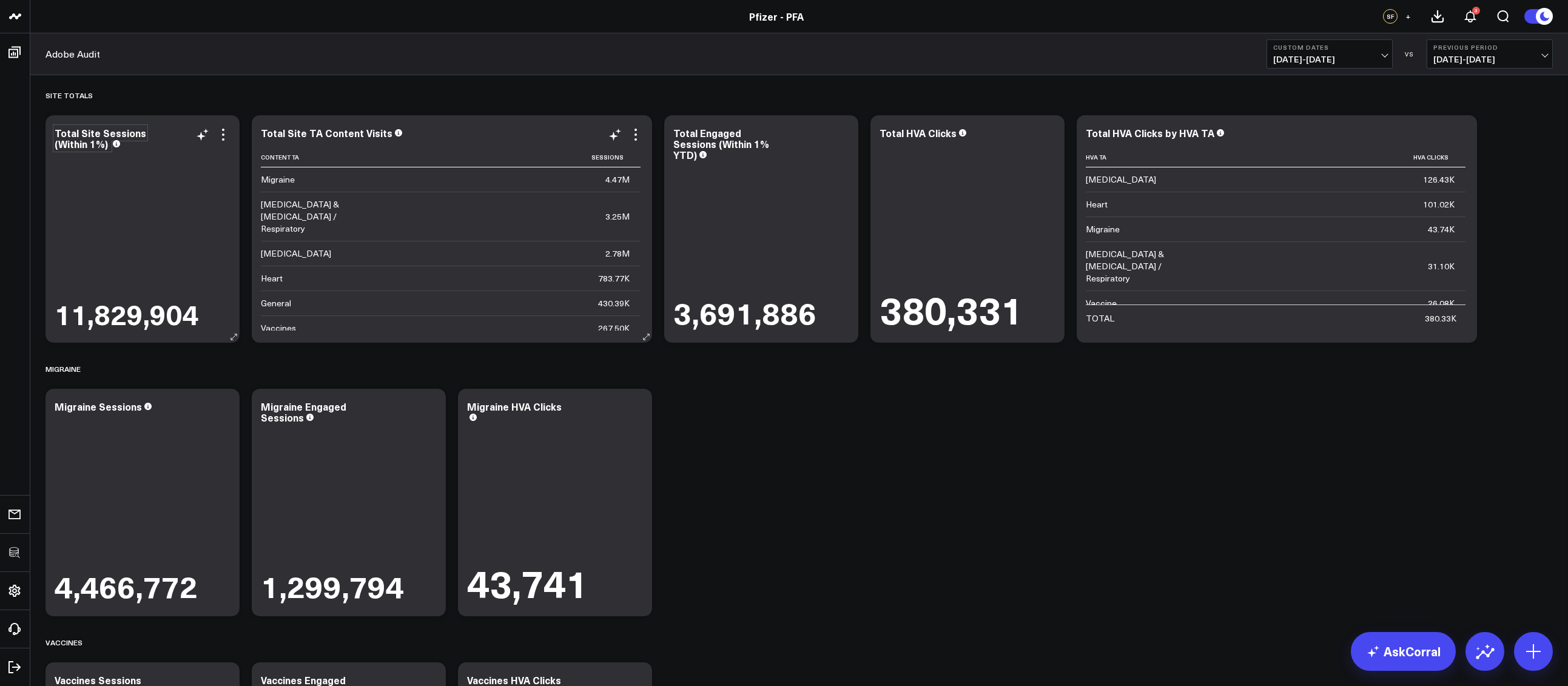
click at [91, 147] on div "Total Site Sessions (Within 1%)" at bounding box center [100, 138] width 91 height 24
click at [700, 147] on div "Total Engaged Sessions (Within 1% YTD)" at bounding box center [720, 144] width 95 height 35
click at [760, 140] on div "Total Engaged Sessions (Within 1% YTD)" at bounding box center [720, 144] width 95 height 35
click at [756, 142] on div "Total Engaged Sessions (Within 1% YTD)" at bounding box center [720, 144] width 95 height 35
click at [754, 143] on div "Total Engaged Sessions (Within 1% YTD)" at bounding box center [720, 144] width 95 height 35
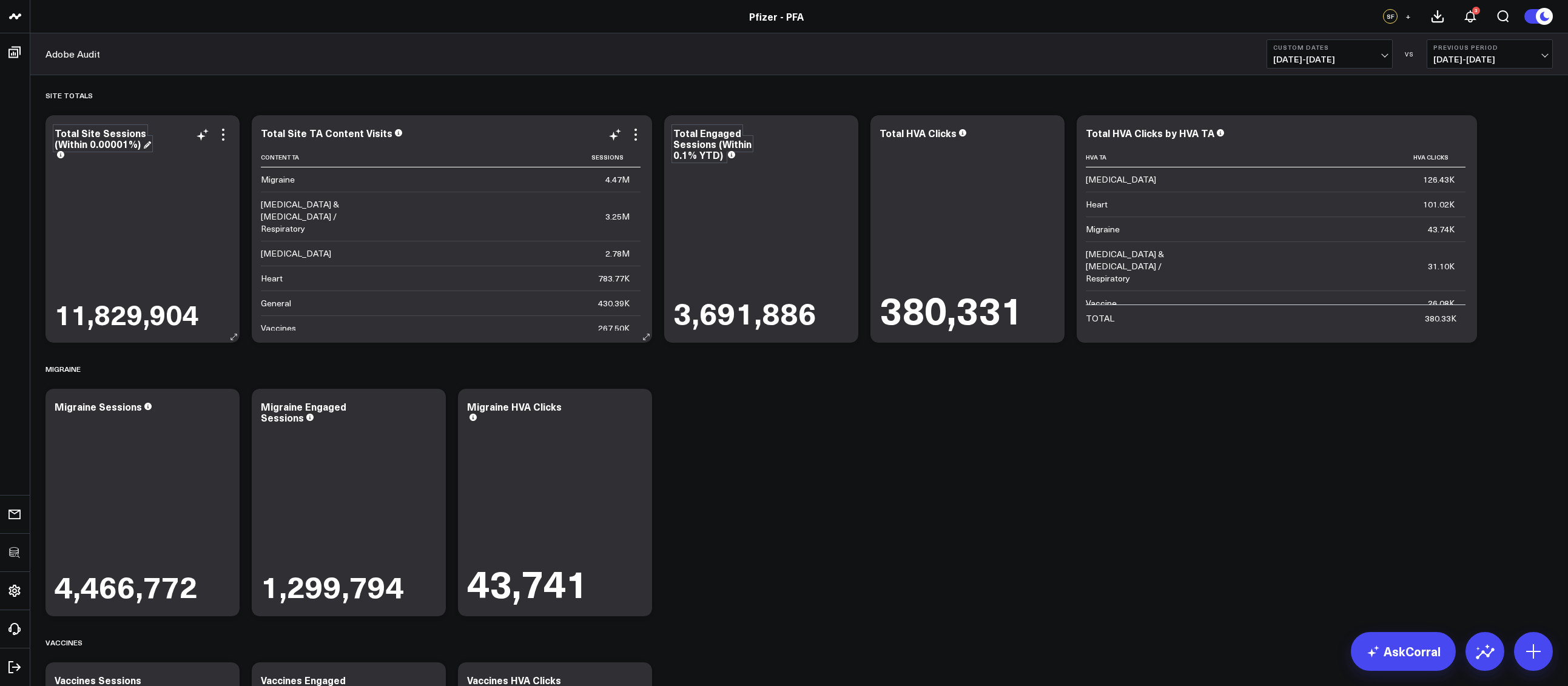
click at [93, 150] on div "Total Site Sessions (Within 0.00001%)" at bounding box center [103, 138] width 96 height 24
click at [109, 145] on div "Total Site Sessions (Within 0.00001%)" at bounding box center [100, 138] width 91 height 24
click at [886, 476] on div "Site Totals Modify via AI Copy link to widget Ask support Remove Create linked …" at bounding box center [799, 621] width 1519 height 1094
click at [920, 132] on div "Total HVA Clicks" at bounding box center [923, 132] width 88 height 13
click at [111, 140] on div "Total Site Sessions (Within 0.001%)" at bounding box center [100, 138] width 91 height 24
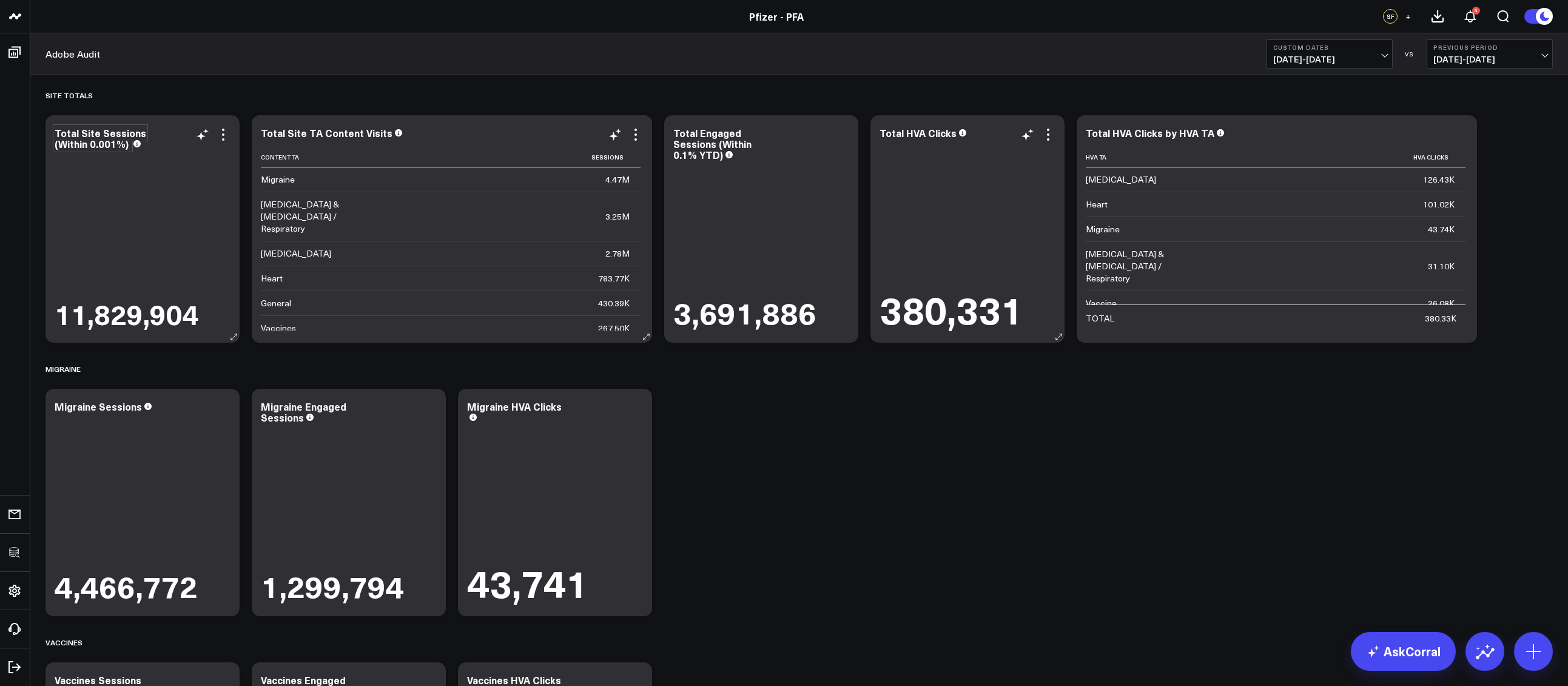
click at [125, 145] on div "Total Site Sessions (Within 0.001%)" at bounding box center [100, 138] width 91 height 24
click at [887, 506] on div "Site Totals Modify via AI Copy link to widget Ask support Remove Create linked …" at bounding box center [799, 621] width 1519 height 1094
click at [919, 138] on div "Total HVA Clicks" at bounding box center [923, 132] width 88 height 13
click at [886, 147] on div "Total HVA Clicks (6% more Than Adobe Reports YTD)" at bounding box center [918, 149] width 77 height 46
click at [1193, 445] on div "Site Totals Modify via AI Copy link to widget Ask support Remove Create linked …" at bounding box center [799, 621] width 1519 height 1094
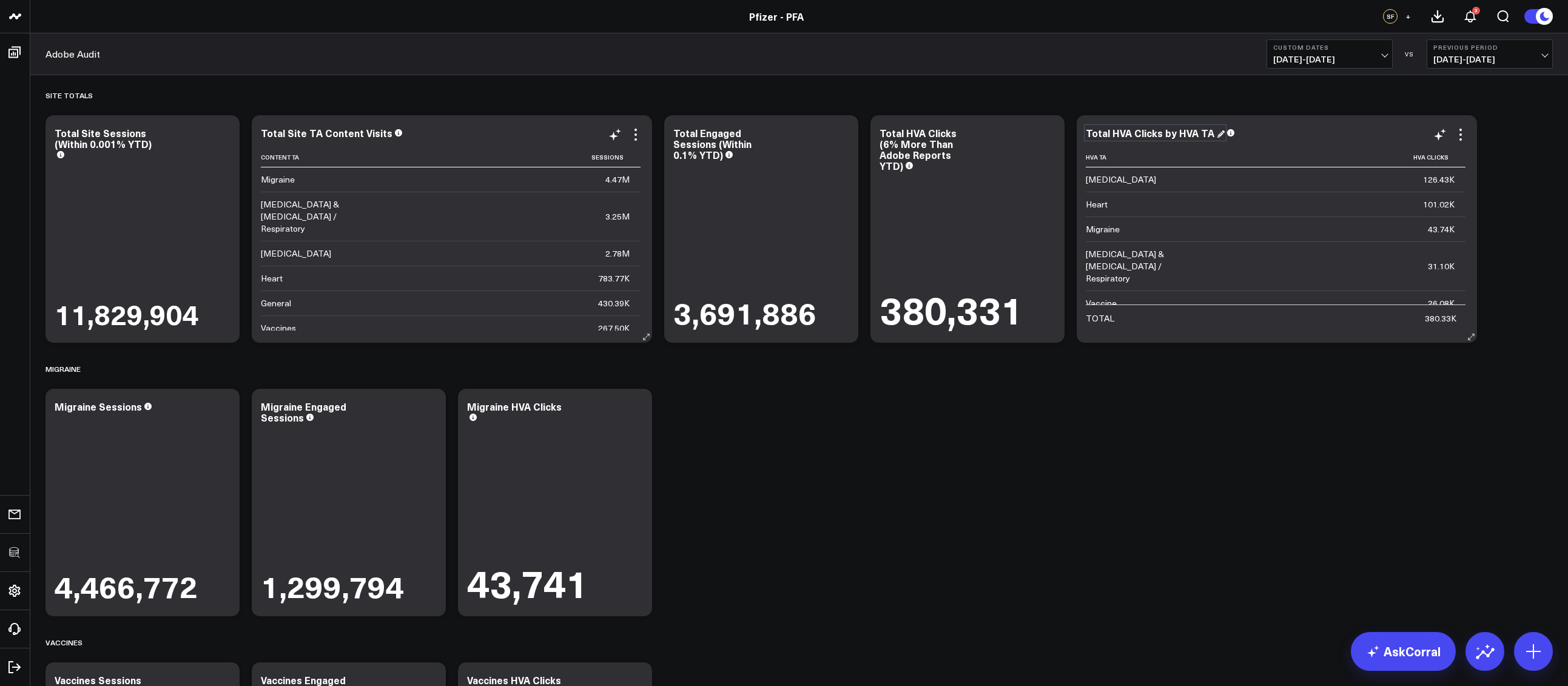
click at [1171, 130] on div "Total HVA Clicks by HVA TA" at bounding box center [1155, 132] width 139 height 13
click at [1208, 445] on div "Site Totals Modify via AI Copy link to widget Ask support Remove Create linked …" at bounding box center [799, 621] width 1519 height 1094
click at [924, 463] on div "Site Totals Modify via AI Copy link to widget Ask support Remove Create linked …" at bounding box center [799, 621] width 1519 height 1094
click at [124, 144] on div "Total Site Sessions (Within 0.001% YTD)" at bounding box center [103, 144] width 97 height 35
click at [124, 144] on div "Total Site Sessions (Within 0.001% YTD)" at bounding box center [100, 144] width 91 height 35
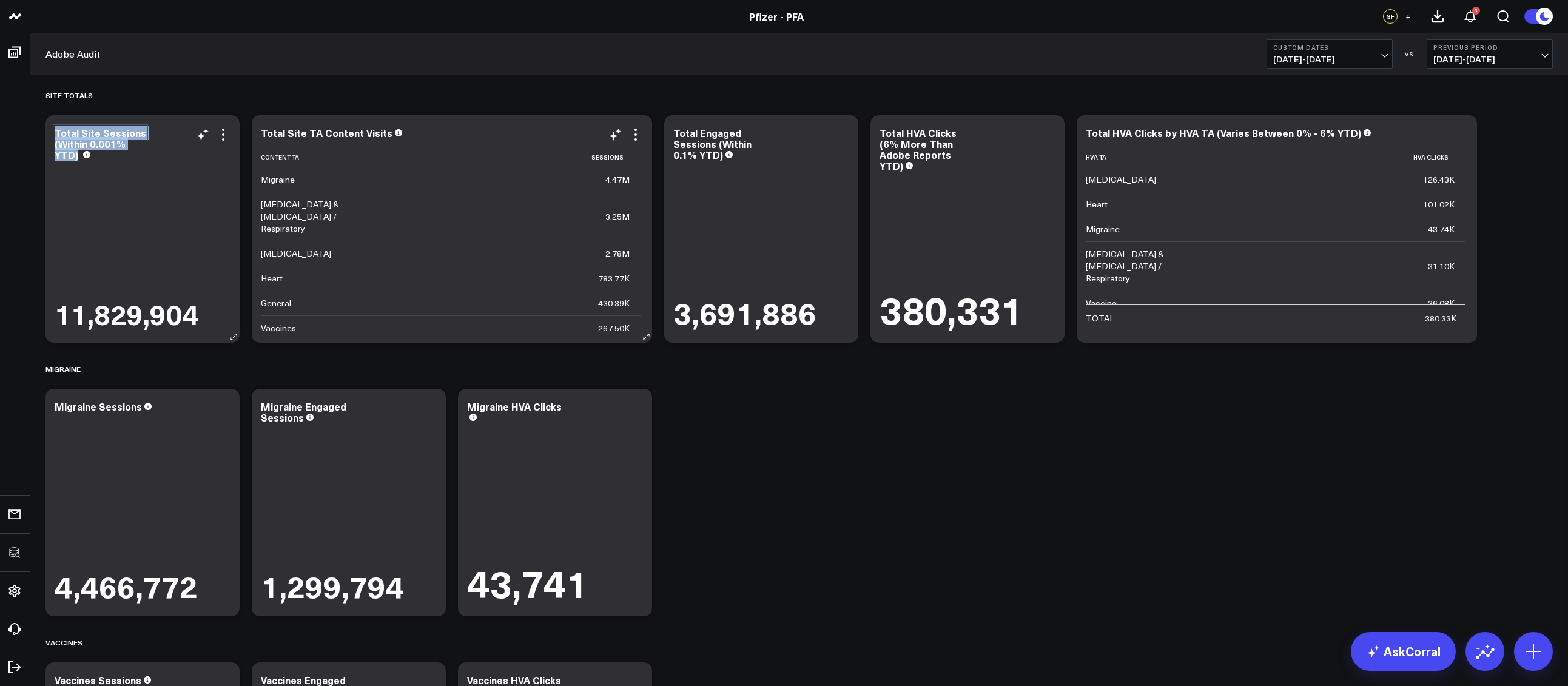
click at [124, 144] on div "Total Site Sessions (Within 0.001% YTD)" at bounding box center [100, 144] width 91 height 35
click at [111, 152] on div "Total Site Sessions (Within 0.001% YTD) 11,829,904" at bounding box center [143, 229] width 194 height 227
click at [647, 140] on div "Total Site TA Content Visits Content Ta Sessions Migraine 4.47M Covid & Flu / R…" at bounding box center [451, 229] width 400 height 227
click at [680, 143] on div "Total Engaged Sessions (Within 0.1% YTD)" at bounding box center [711, 144] width 78 height 35
drag, startPoint x: 715, startPoint y: 144, endPoint x: 729, endPoint y: 161, distance: 22.0
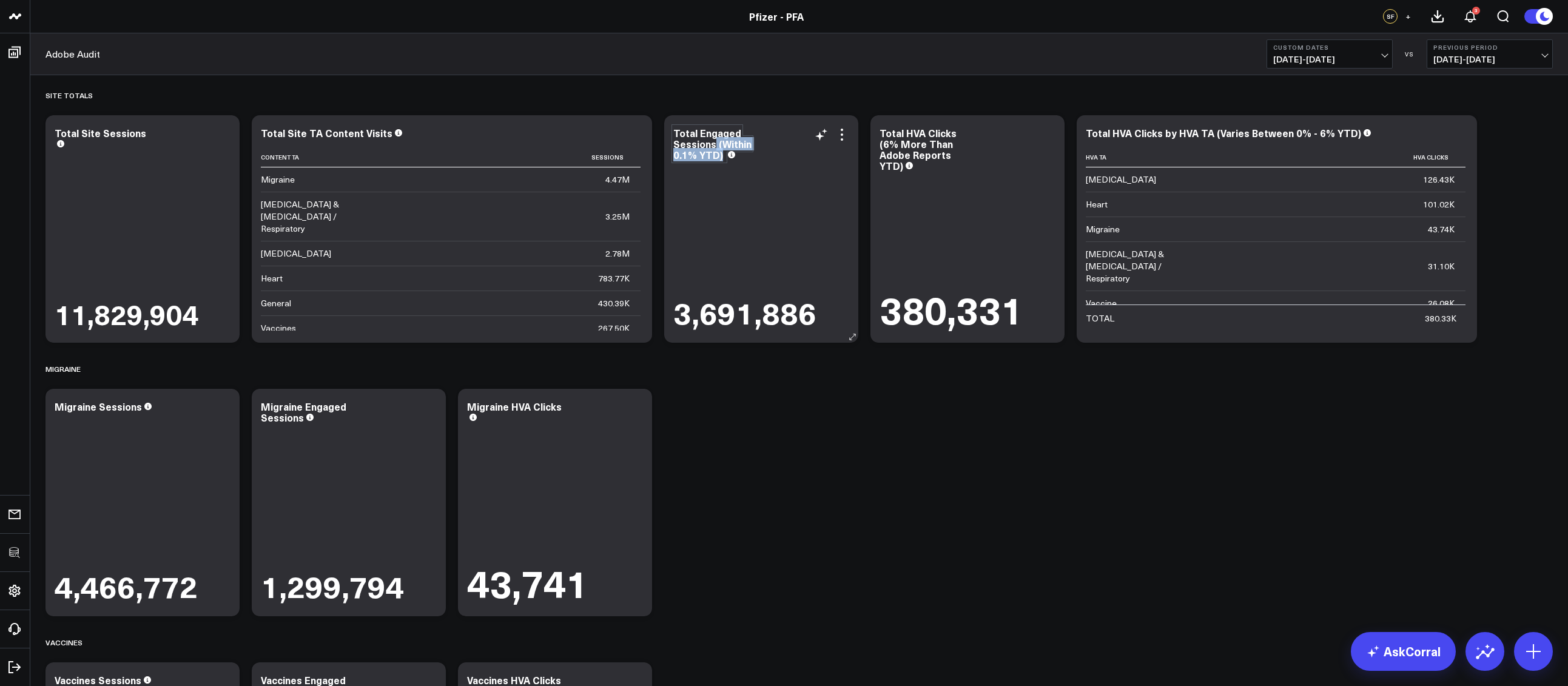
click at [729, 161] on div "Total Engaged Sessions (Within 0.1% YTD)" at bounding box center [760, 144] width 176 height 35
click at [895, 199] on div "380,331" at bounding box center [967, 252] width 176 height 156
click at [918, 139] on div "Total HVA Clicks (6% More Than Adobe Reports YTD)" at bounding box center [918, 149] width 77 height 46
drag, startPoint x: 954, startPoint y: 132, endPoint x: 959, endPoint y: 165, distance: 33.4
click at [959, 165] on div "Total HVA Clicks (6% More Than Adobe Reports YTD) 380,331" at bounding box center [967, 229] width 194 height 227
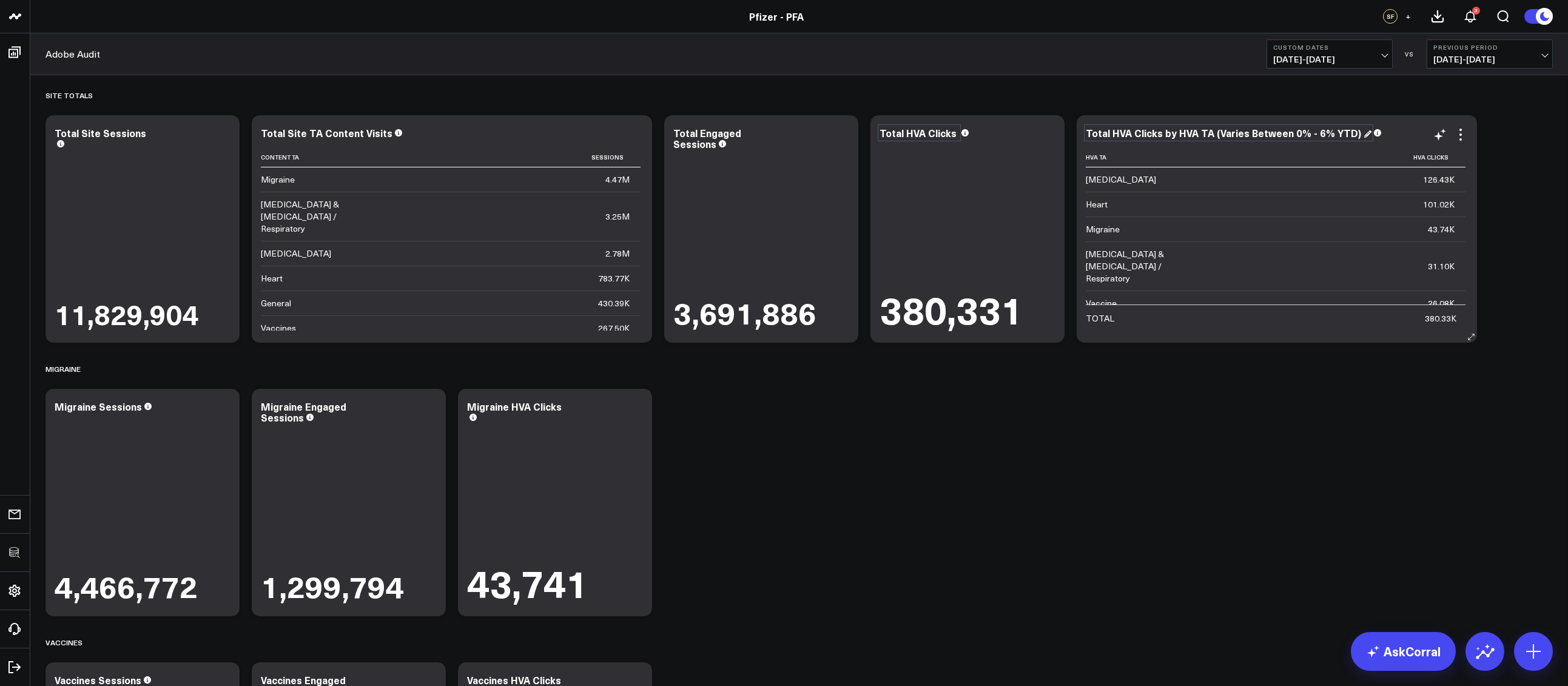
click at [1180, 137] on div "Total HVA Clicks by HVA TA (Varies Between 0% - 6% YTD)" at bounding box center [1228, 132] width 286 height 13
drag, startPoint x: 1209, startPoint y: 131, endPoint x: 1357, endPoint y: 130, distance: 148.0
click at [1357, 130] on div "Total HVA Clicks by HVA TA (Varies Between 0% - 6% YTD)" at bounding box center [1276, 132] width 382 height 11
click at [1260, 431] on div "Site Totals Modify via AI Copy link to widget Ask support Remove Create linked …" at bounding box center [799, 621] width 1519 height 1094
click at [969, 547] on div "Site Totals Modify via AI Copy link to widget Ask support Remove Create linked …" at bounding box center [799, 621] width 1519 height 1094
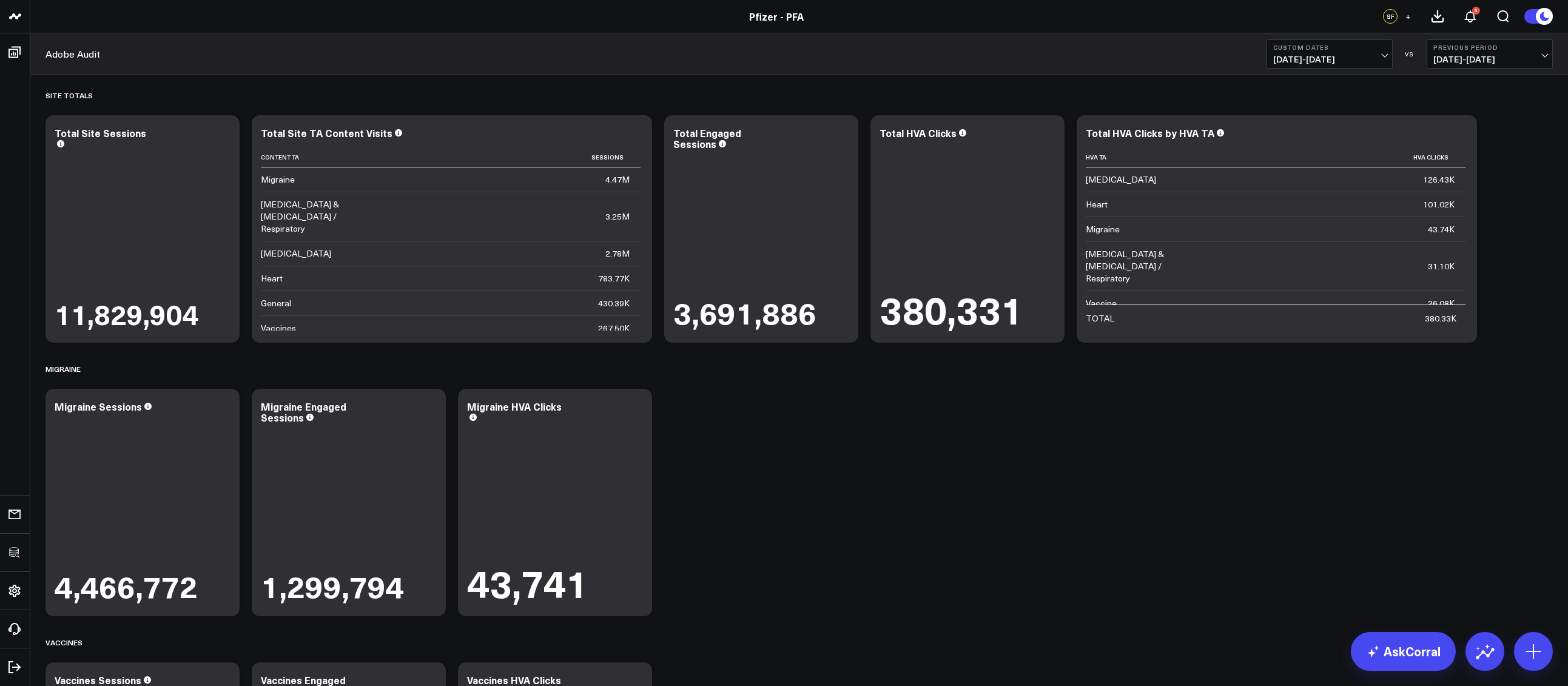
click at [1404, 17] on button "+" at bounding box center [1407, 17] width 14 height 14
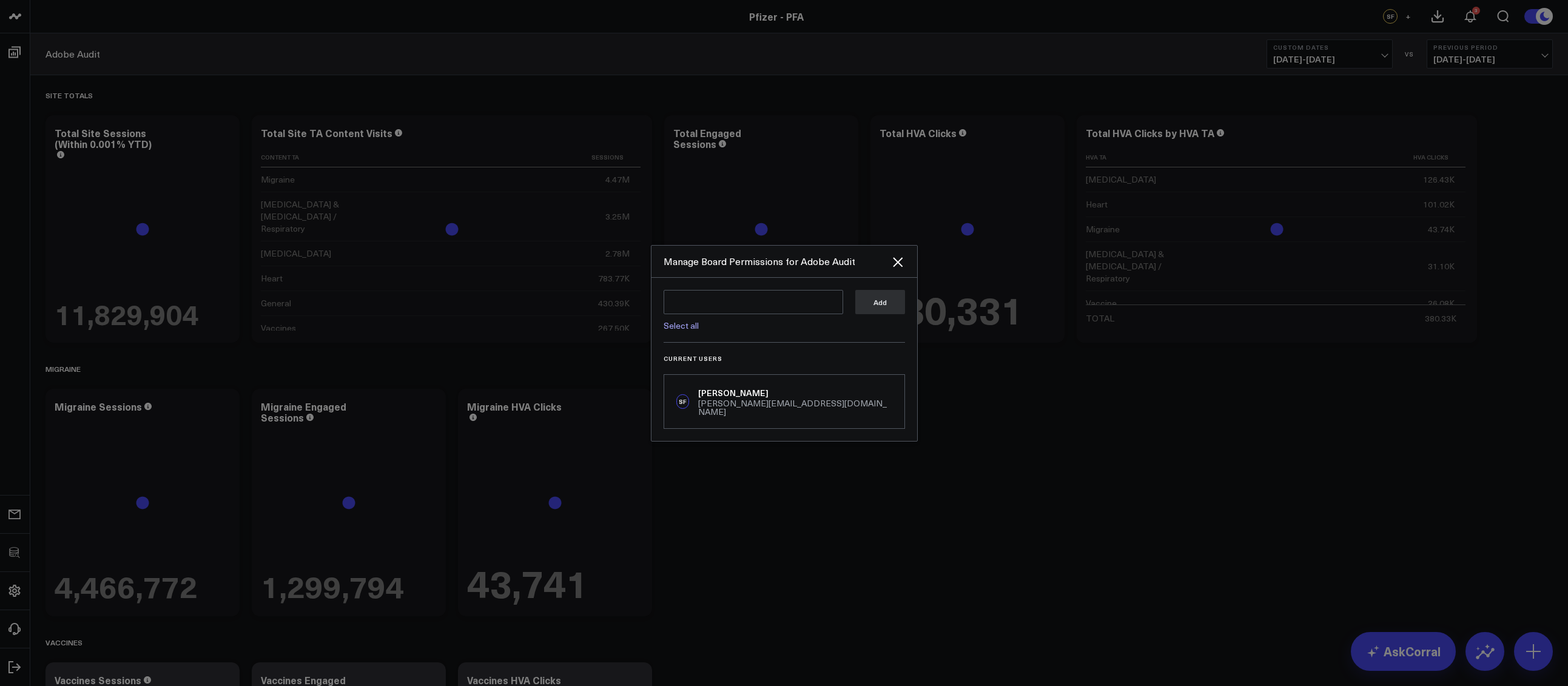
click at [722, 330] on div "Select all" at bounding box center [753, 322] width 180 height 16
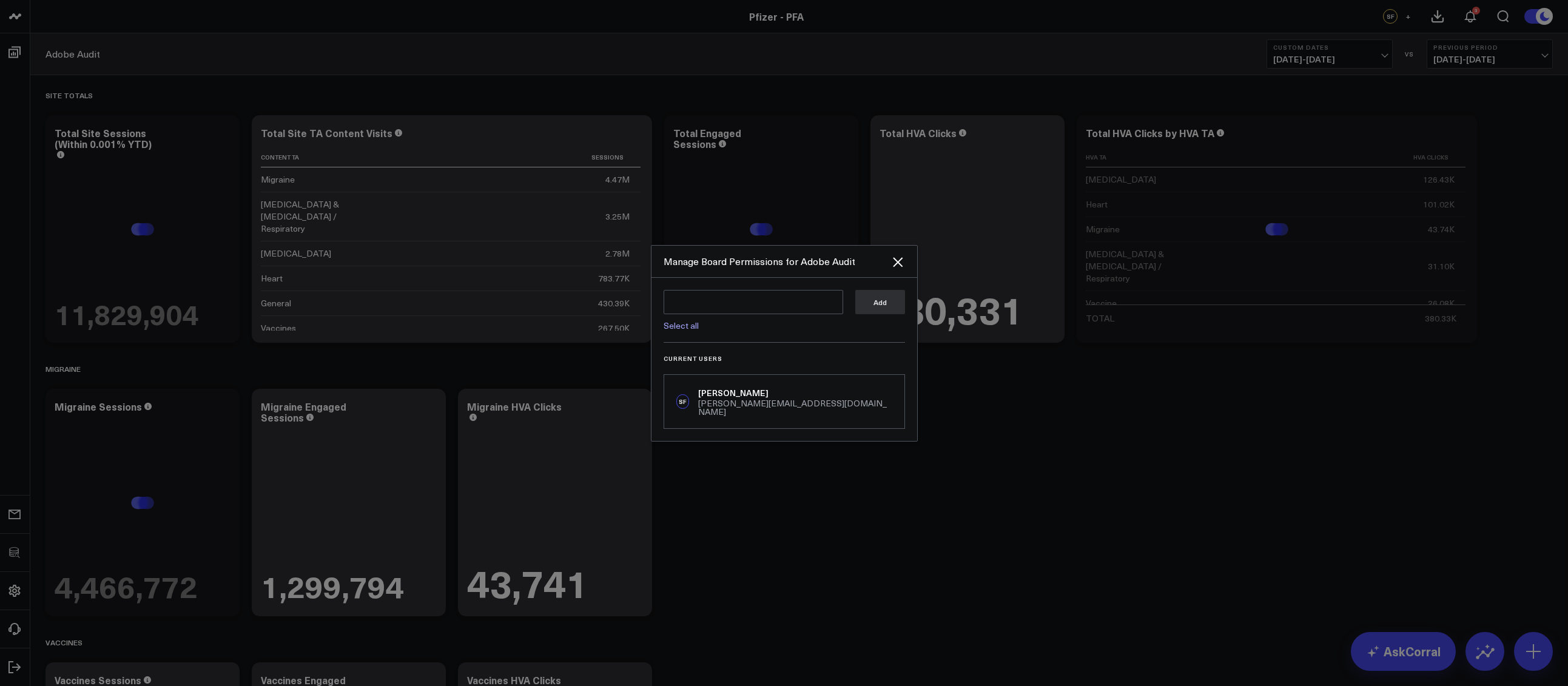
click at [720, 319] on div "Select all" at bounding box center [753, 322] width 180 height 16
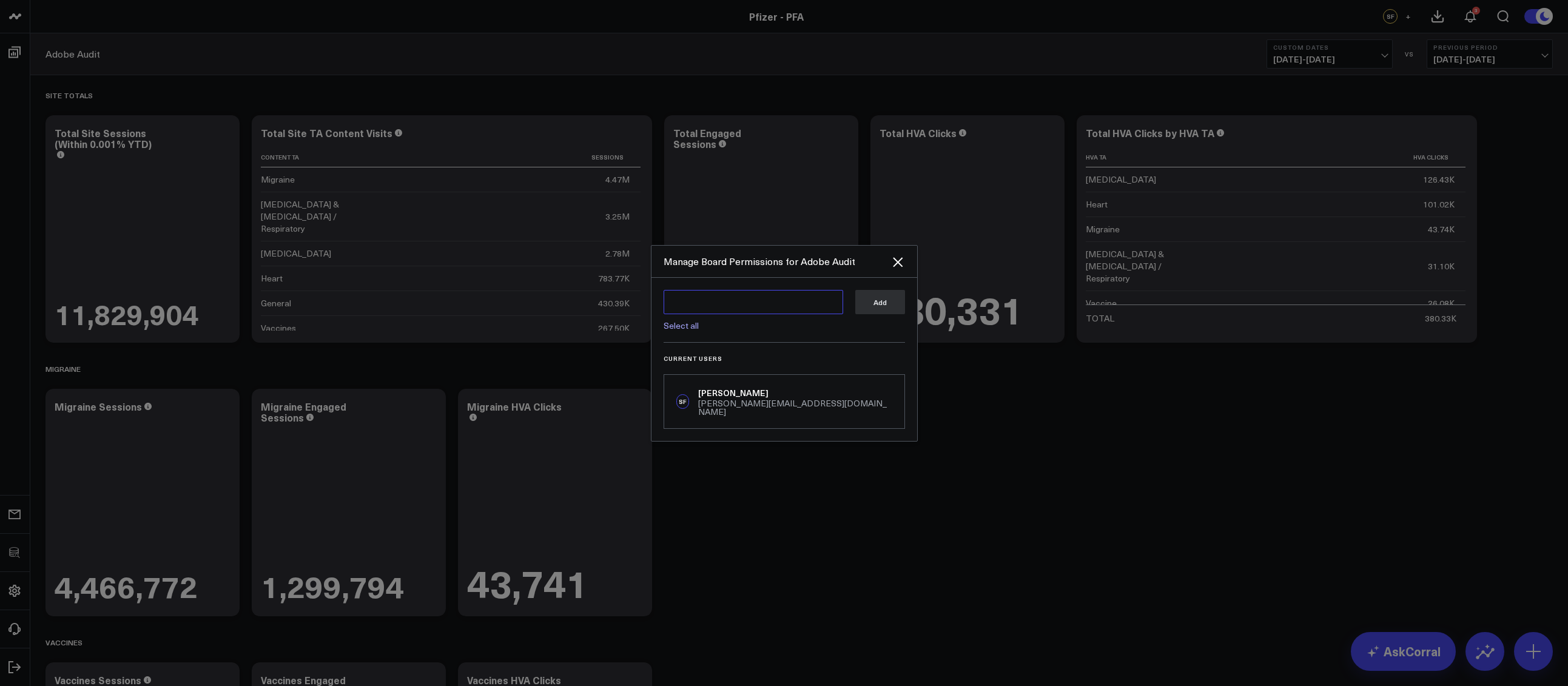
click at [716, 311] on textarea at bounding box center [753, 302] width 180 height 24
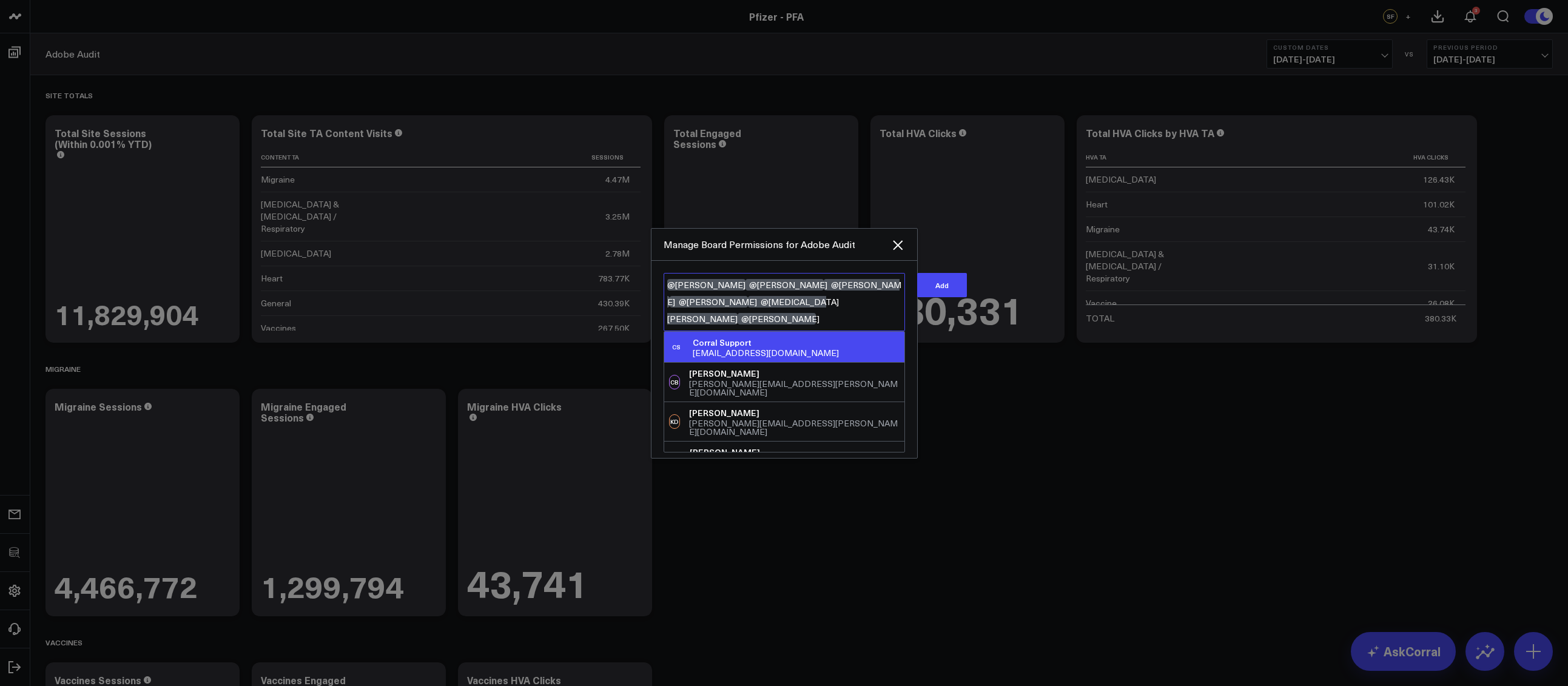
click at [718, 319] on textarea "@Paul Legutko @Jennifer Orme @David Marks @Max Bracho @Alexia Mitey @Katie Gies…" at bounding box center [784, 302] width 241 height 58
type textarea "@Paul Legutko @Jennifer Orme @David Marks @Max Bracho @Alexia Mitey @Katie Gies…"
click at [917, 289] on button "Add" at bounding box center [942, 285] width 50 height 24
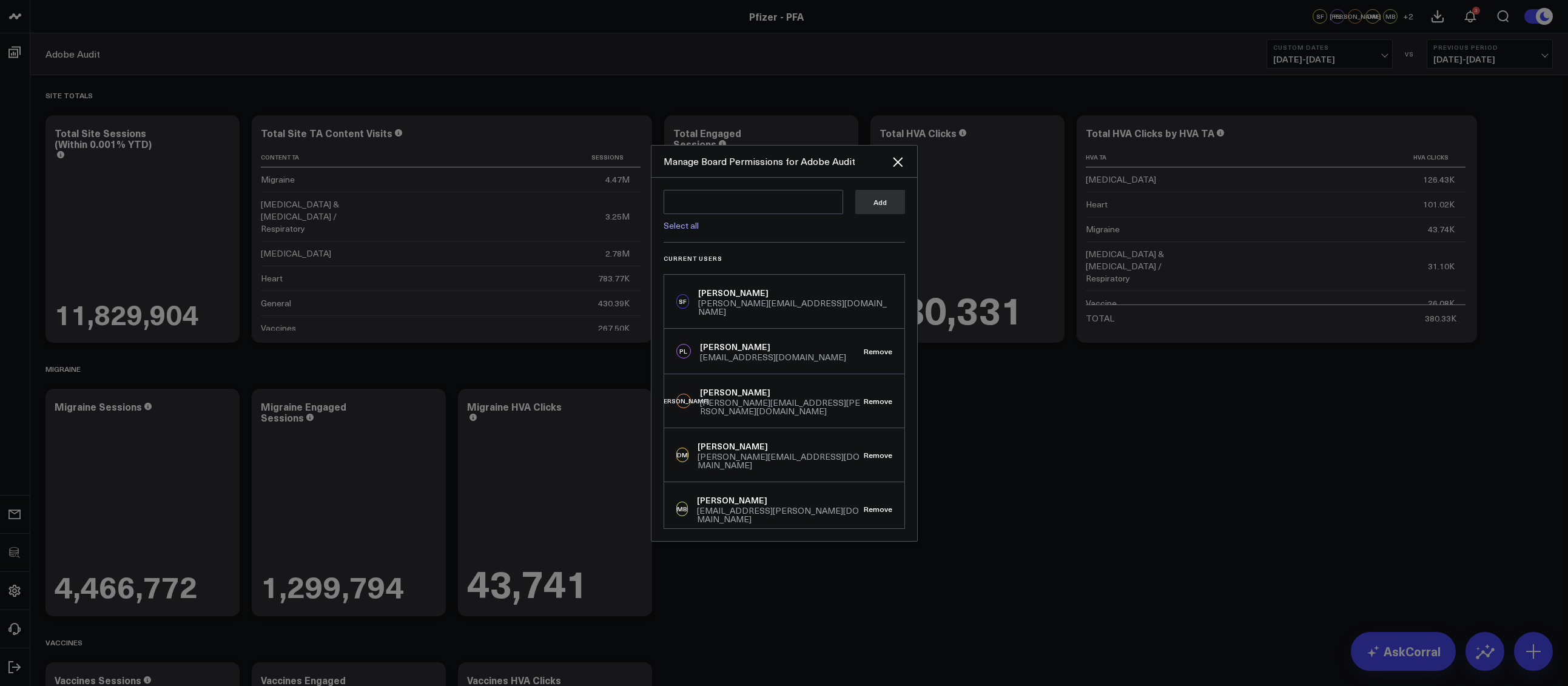
click at [1094, 434] on div at bounding box center [784, 343] width 1568 height 686
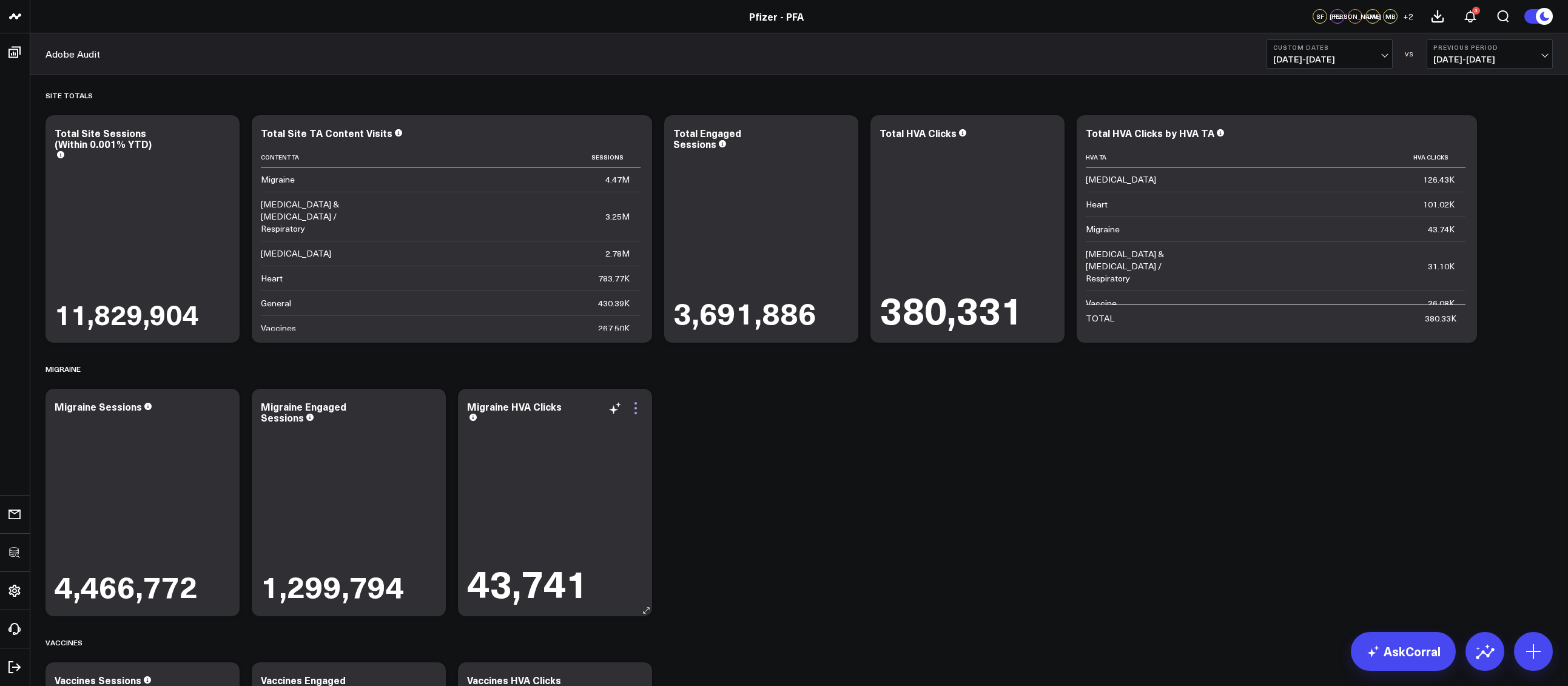
click at [634, 412] on icon at bounding box center [635, 412] width 2 height 2
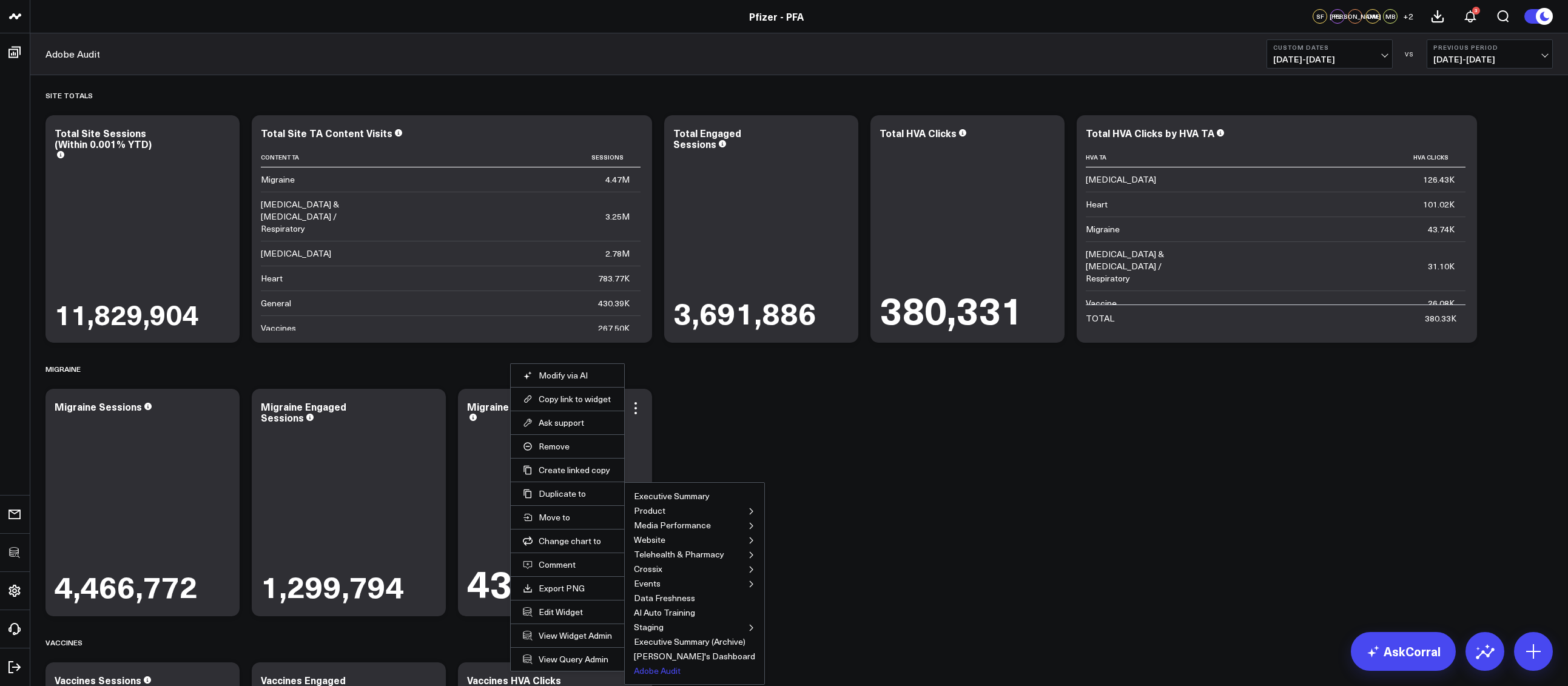
click at [660, 670] on button "Adobe Audit" at bounding box center [656, 670] width 47 height 9
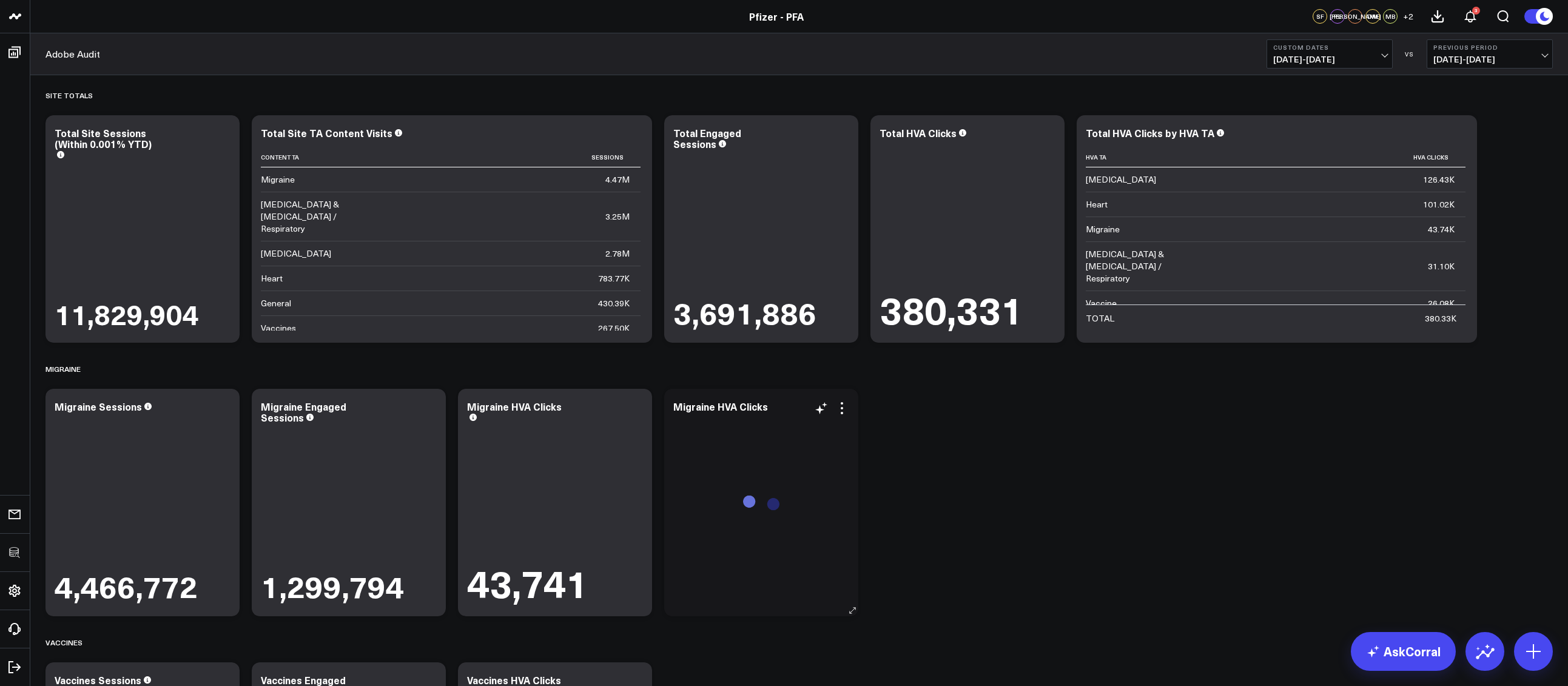
scroll to position [173, 0]
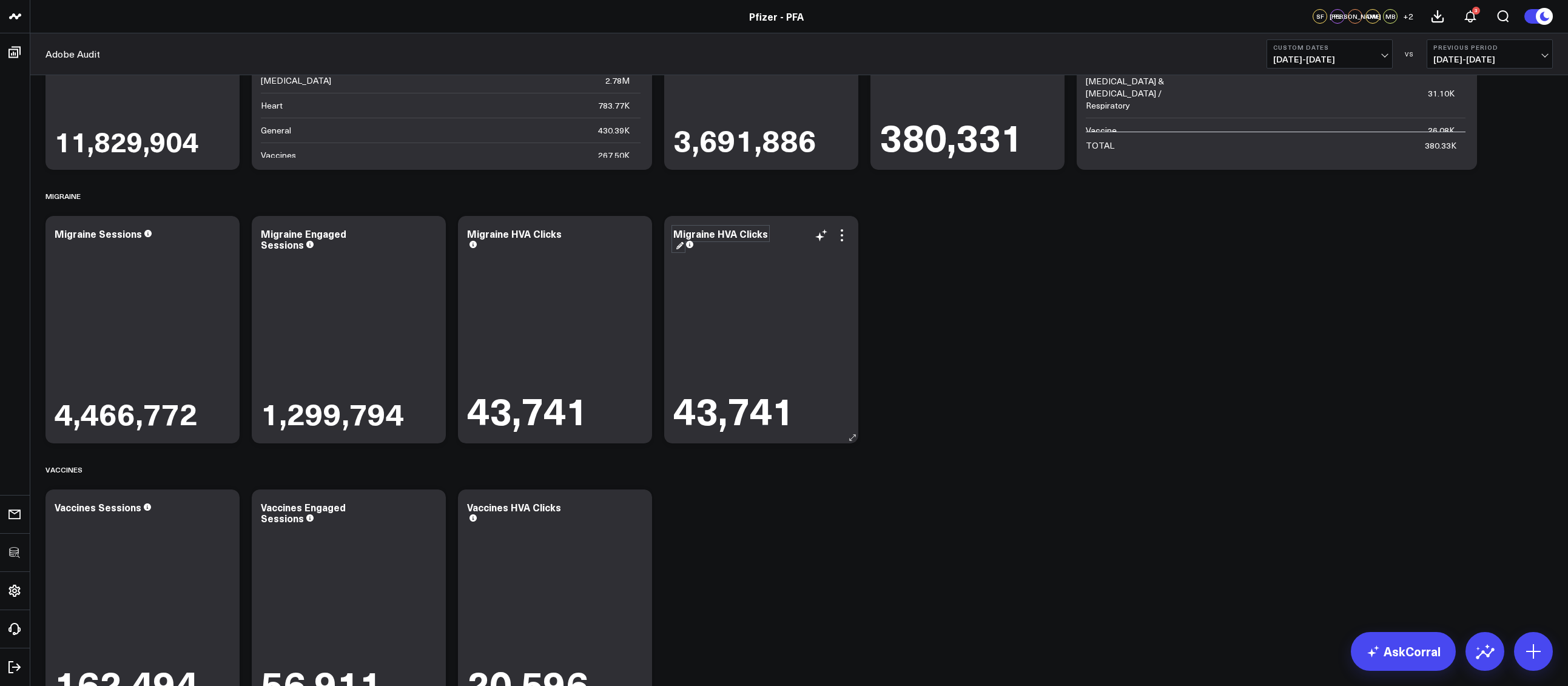
click at [760, 234] on div "Migraine HVA Clicks" at bounding box center [720, 239] width 95 height 24
click at [845, 240] on icon at bounding box center [842, 235] width 14 height 14
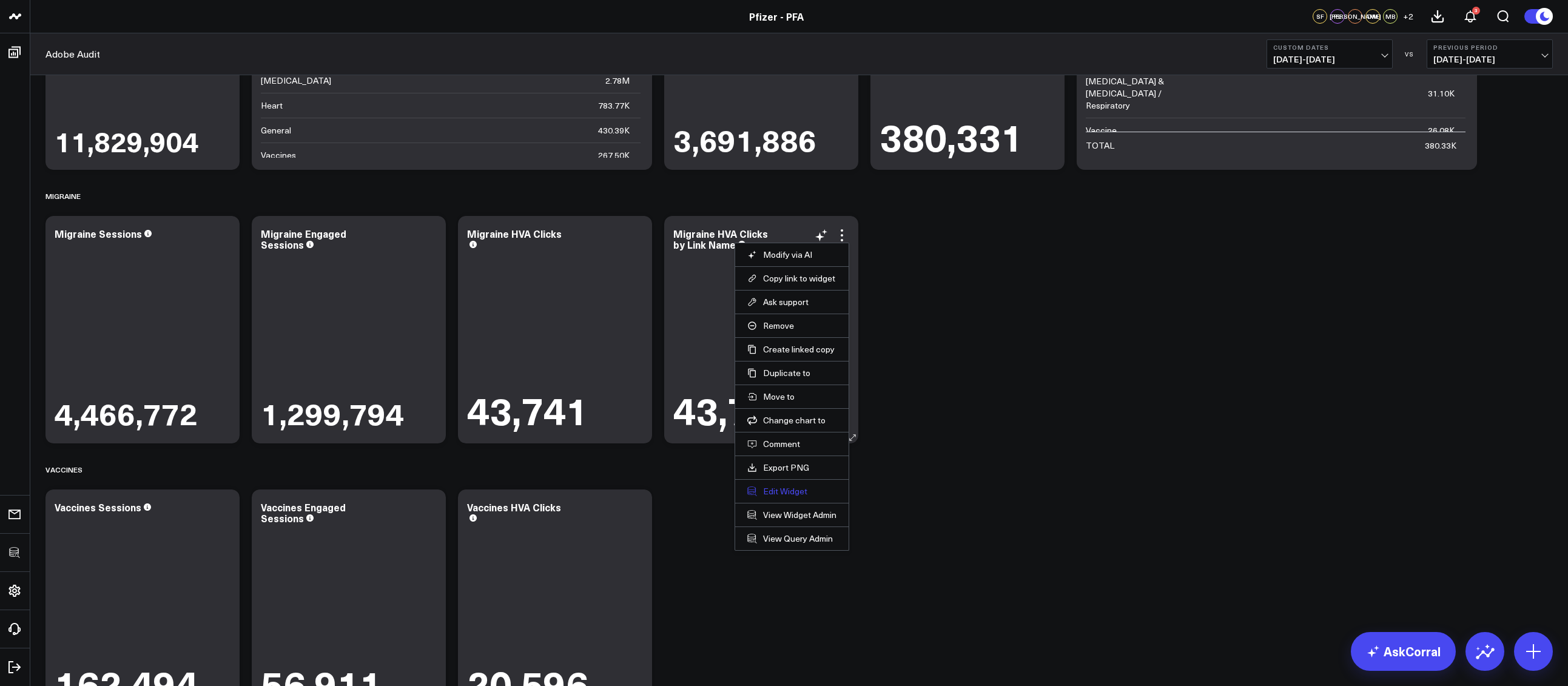
click at [781, 492] on button "Edit Widget" at bounding box center [791, 491] width 89 height 11
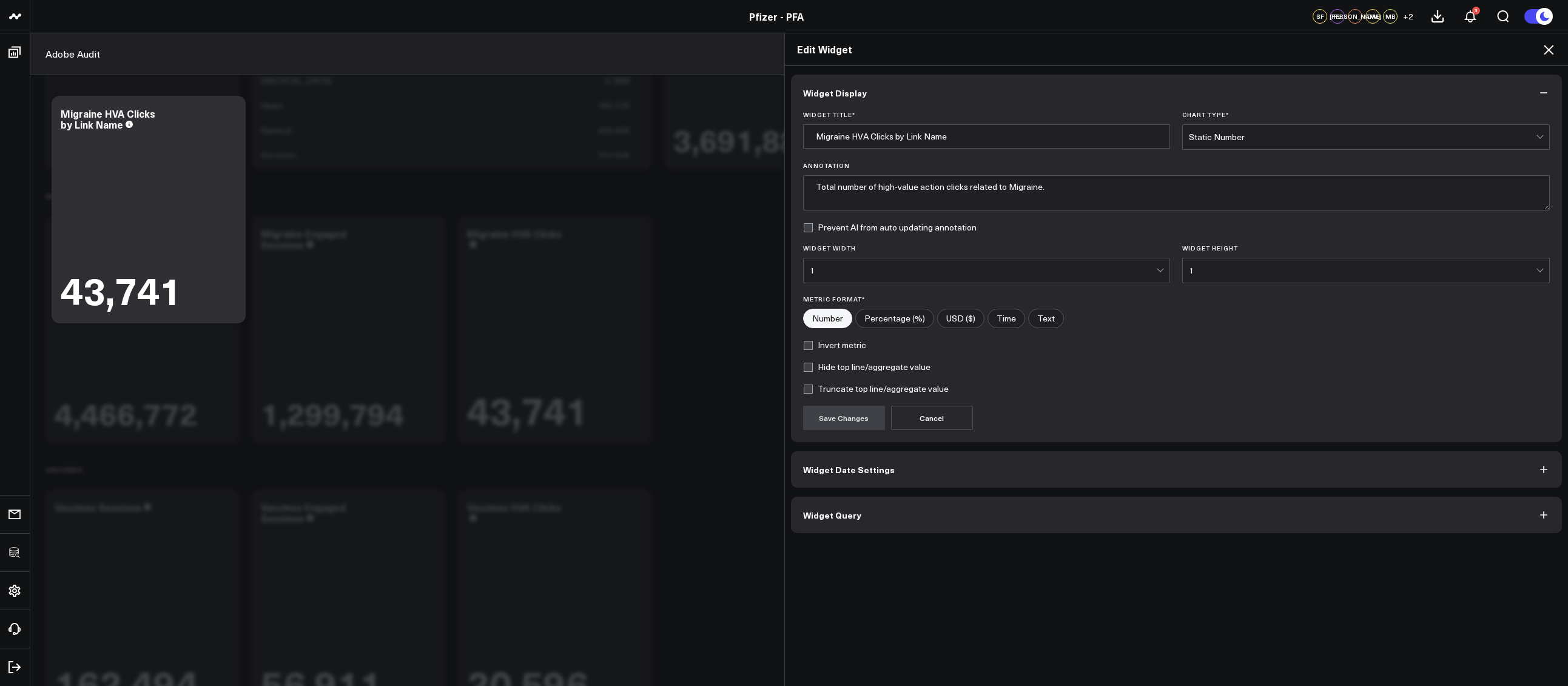
click at [890, 522] on button "Widget Query" at bounding box center [1177, 515] width 771 height 36
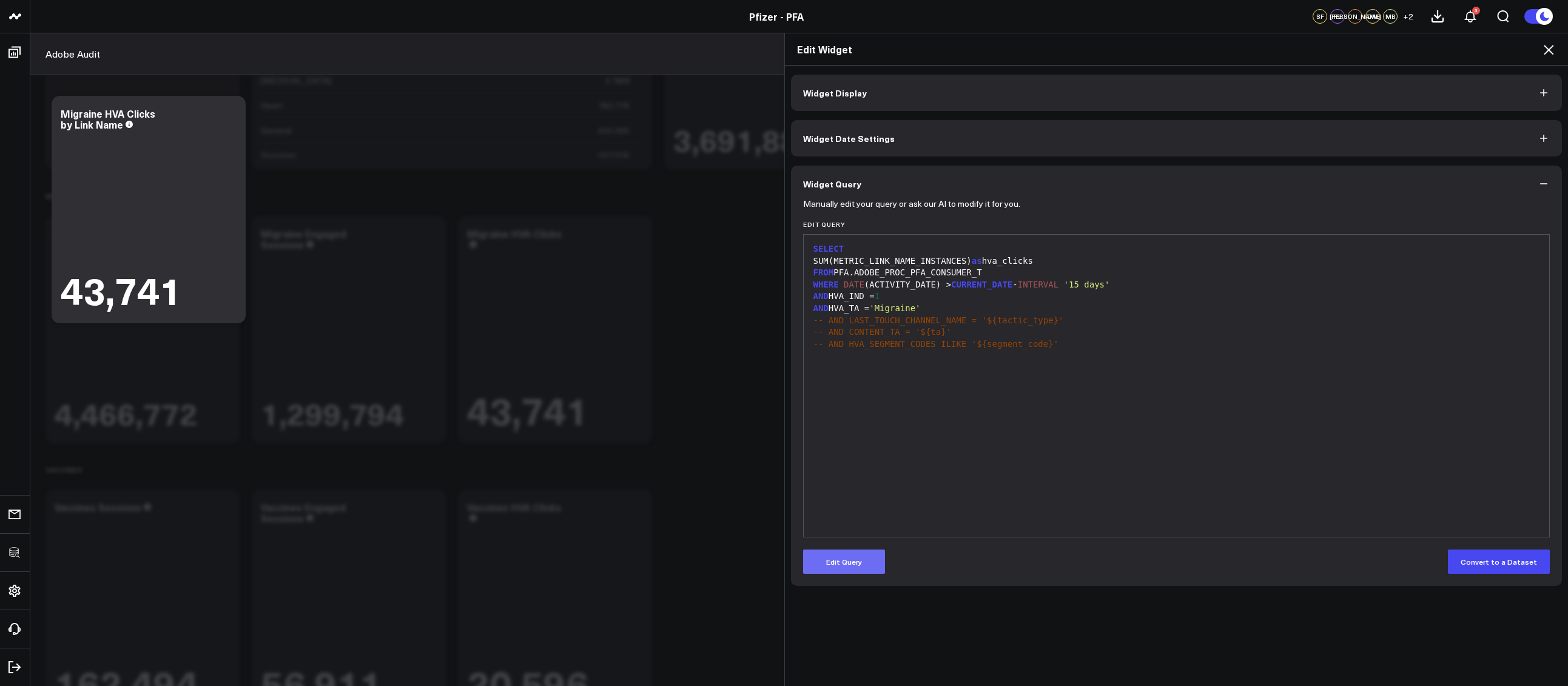
click at [861, 562] on button "Edit Query" at bounding box center [844, 561] width 82 height 24
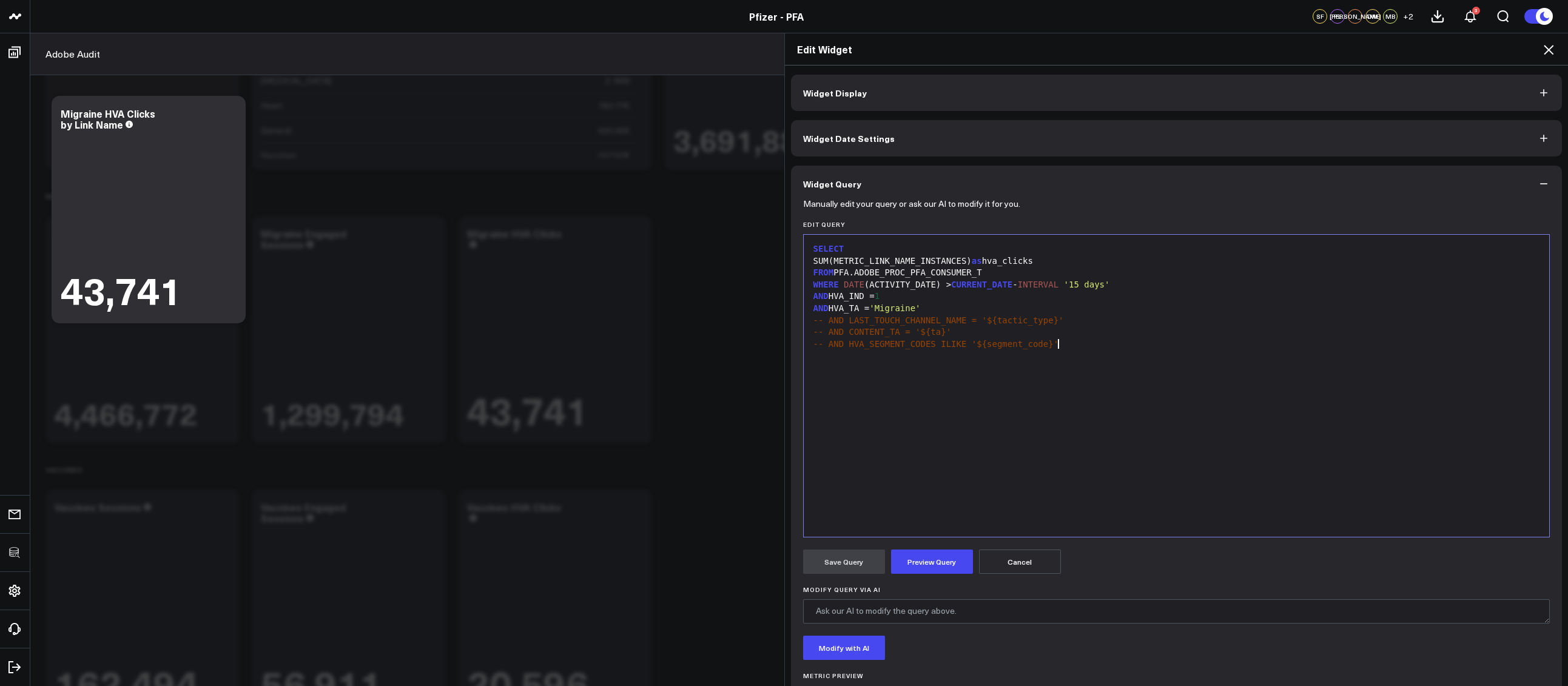
click at [913, 390] on div "SELECT SUM(METRIC_LINK_NAME_INSTANCES) as hva_clicks FROM PFA.ADOBE_PROC_PFA_CO…" at bounding box center [1176, 386] width 734 height 290
click at [858, 244] on div "SELECT" at bounding box center [1176, 248] width 734 height 12
click at [1011, 460] on div "SELECT LINK_NAME, SUM(METRIC_LINK_NAME_INSTANCES) as hva_clicks FROM PFA.ADOBE_…" at bounding box center [1176, 386] width 734 height 290
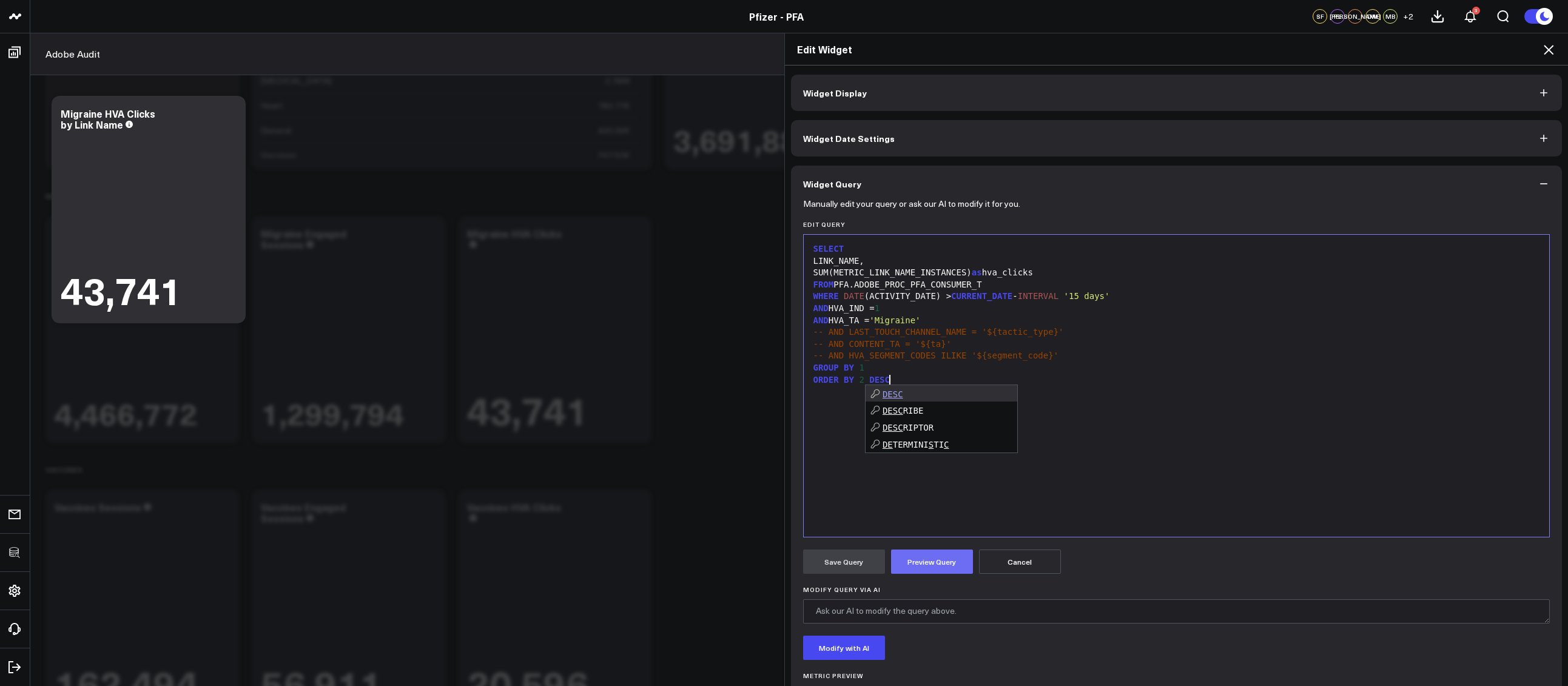
click at [921, 565] on button "Preview Query" at bounding box center [931, 561] width 82 height 24
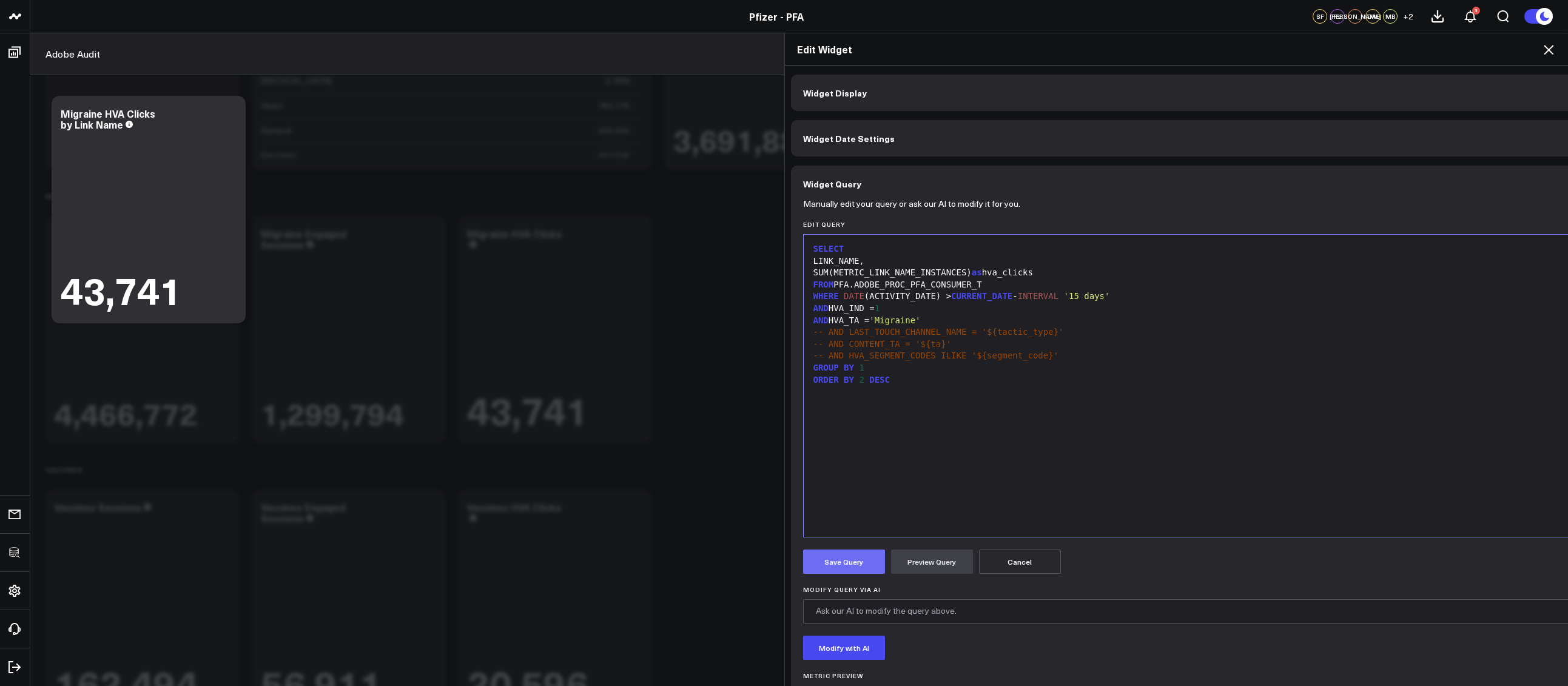
click at [851, 565] on button "Save Query" at bounding box center [844, 561] width 82 height 24
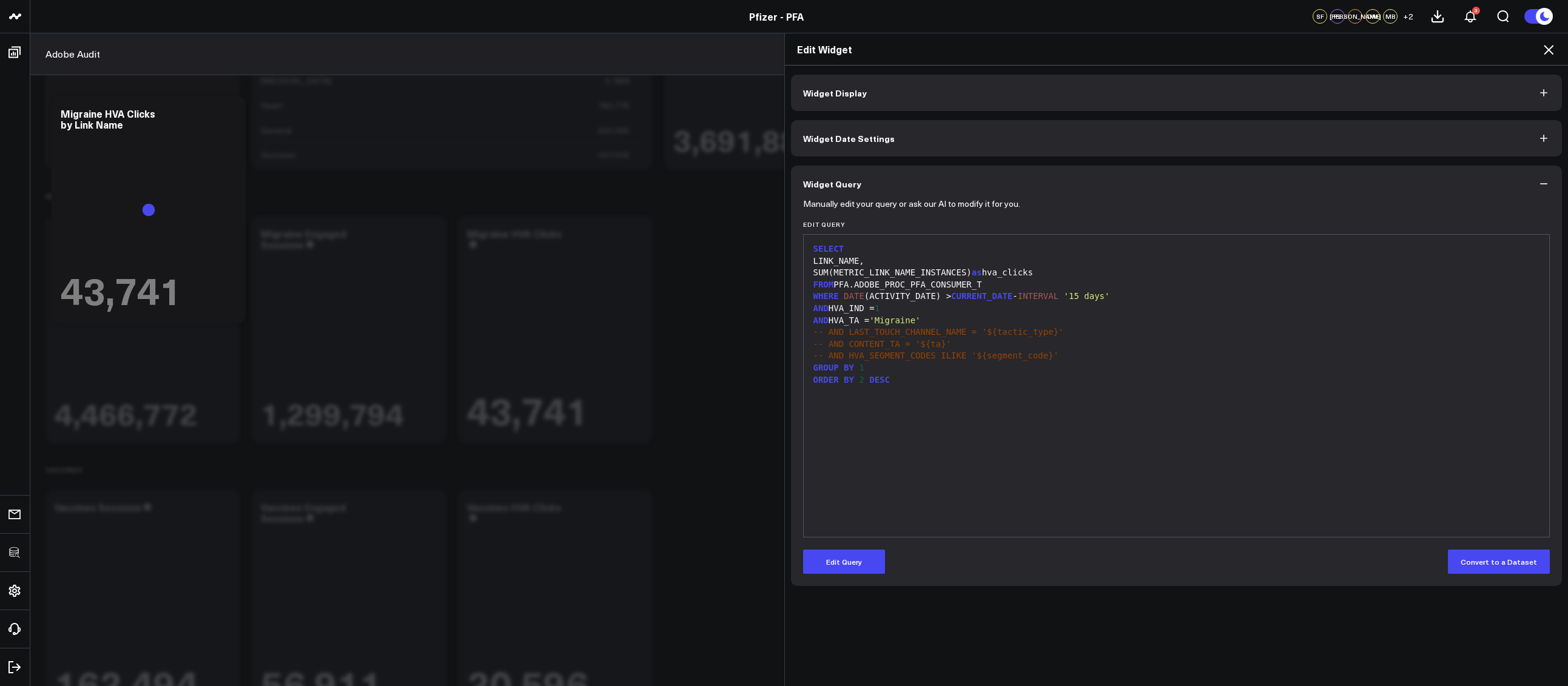
click at [1551, 48] on icon at bounding box center [1548, 50] width 9 height 9
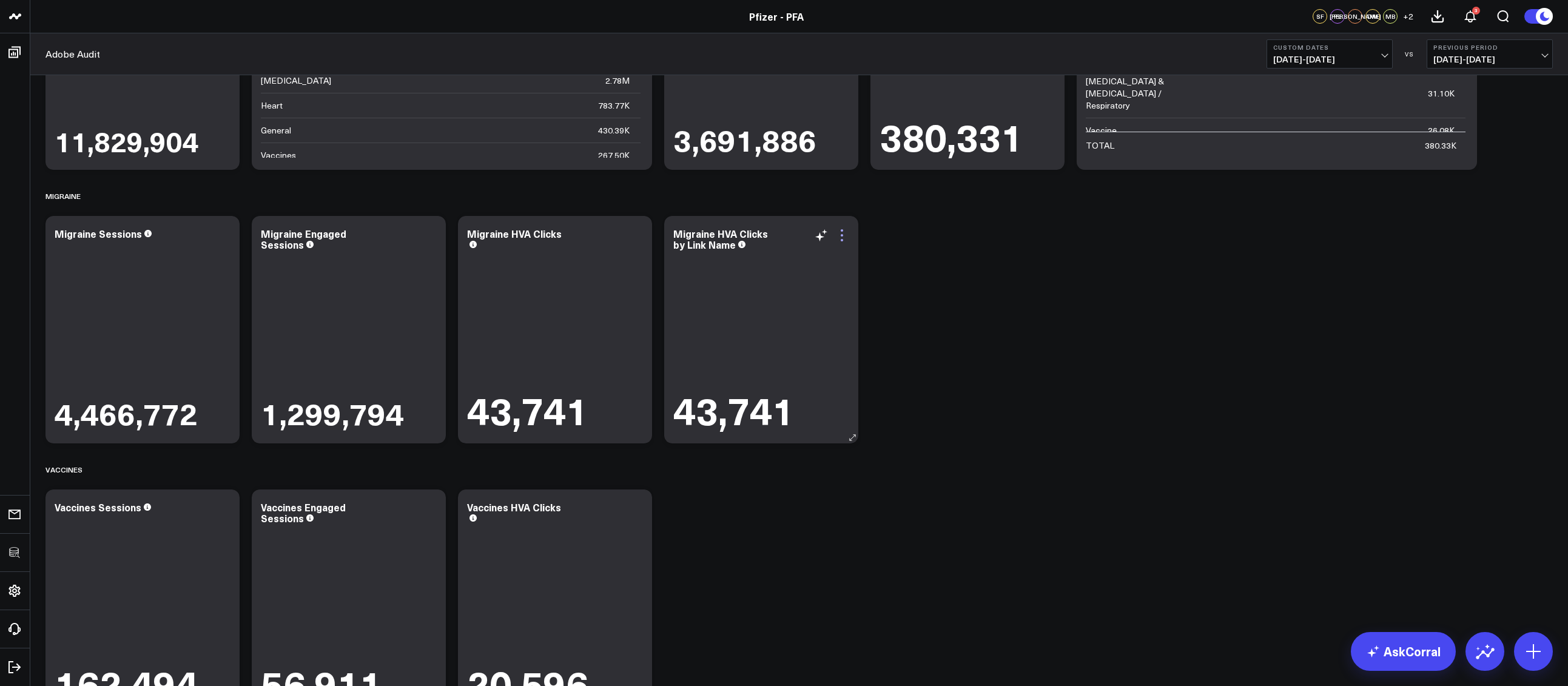
click at [843, 238] on icon at bounding box center [842, 235] width 14 height 14
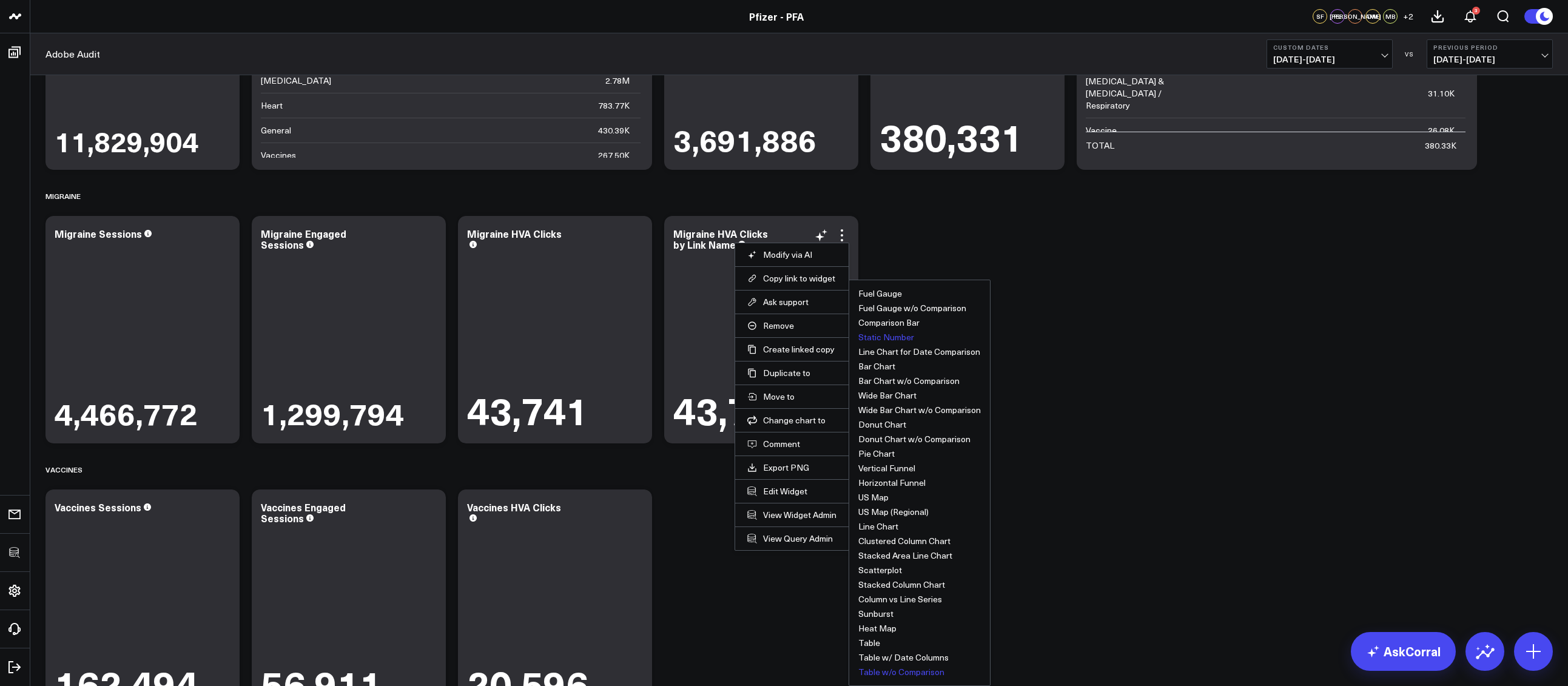
click at [883, 668] on button "Table w/o Comparison" at bounding box center [901, 672] width 86 height 9
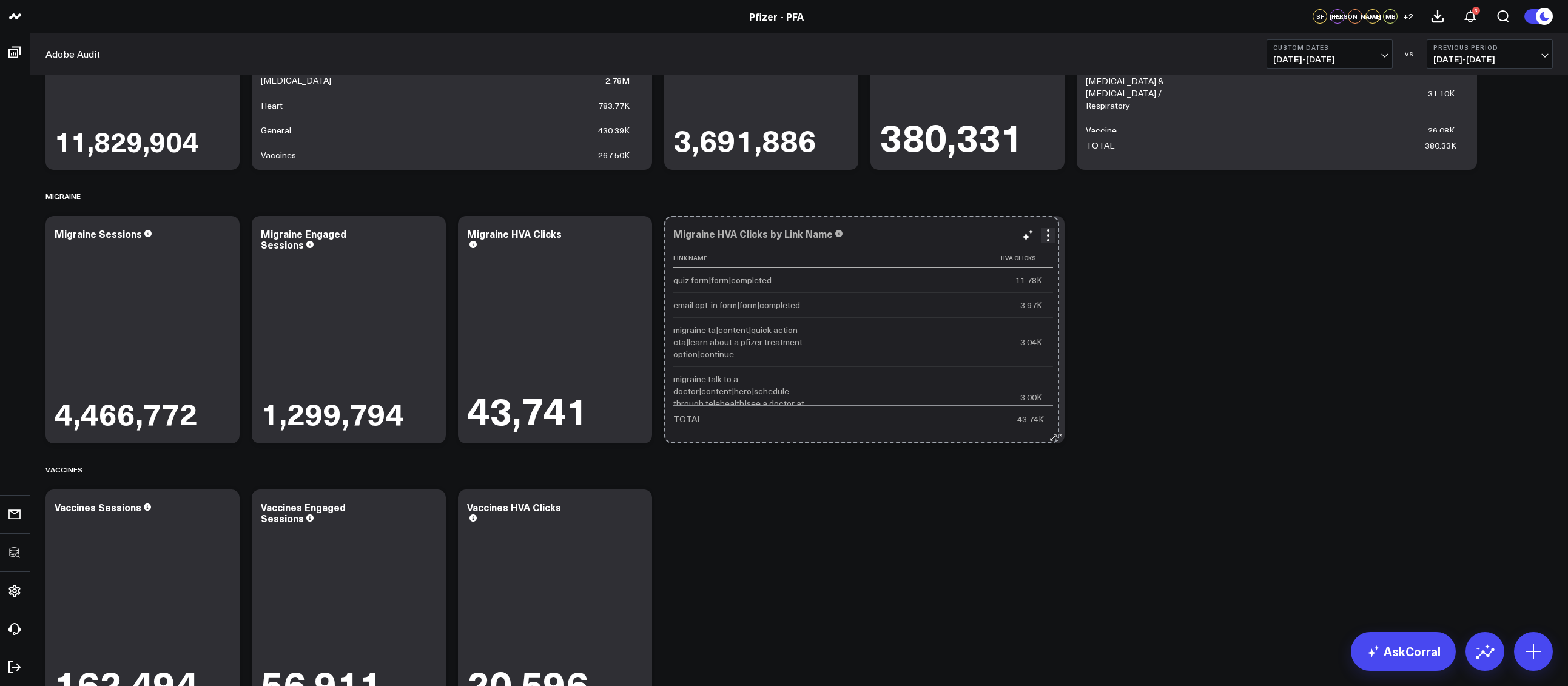
drag, startPoint x: 854, startPoint y: 436, endPoint x: 1056, endPoint y: 435, distance: 202.0
click at [1056, 435] on icon at bounding box center [1058, 438] width 9 height 9
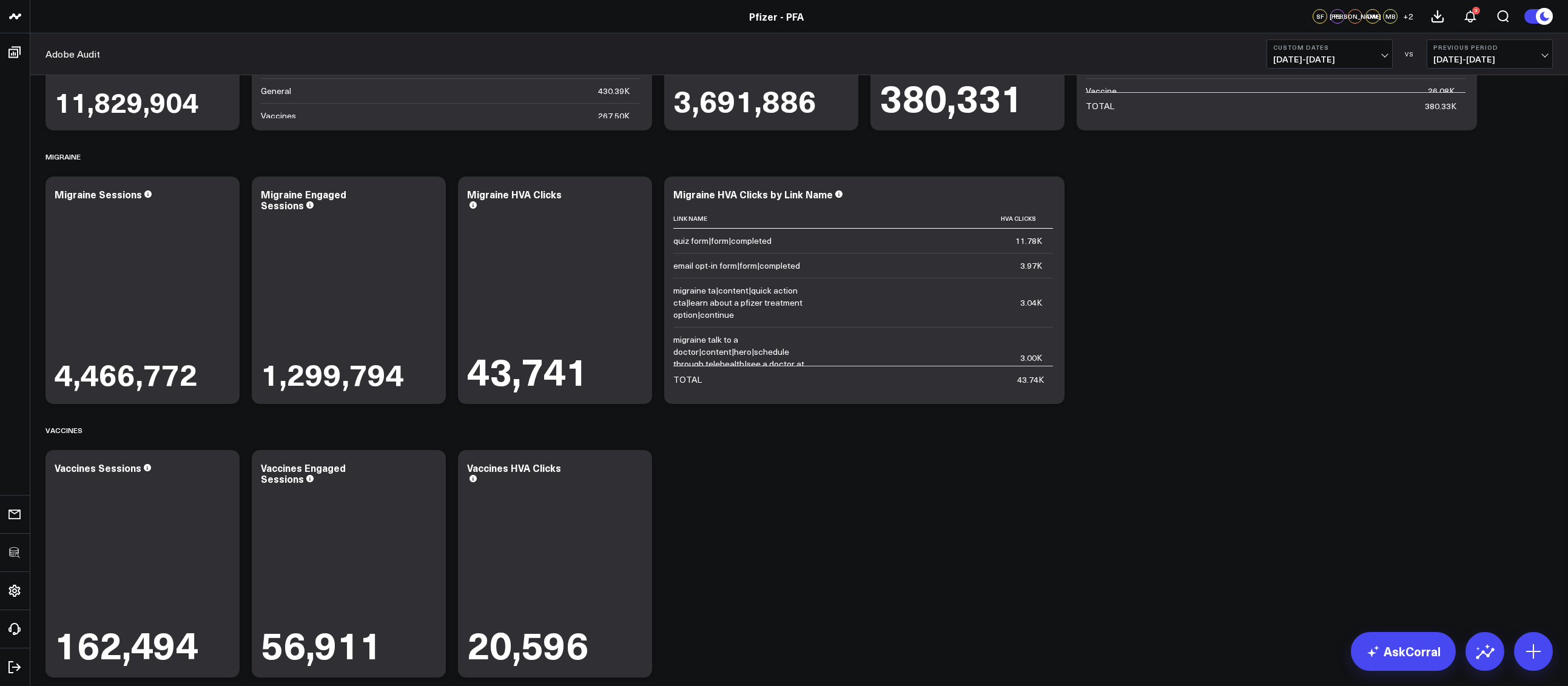
scroll to position [220, 0]
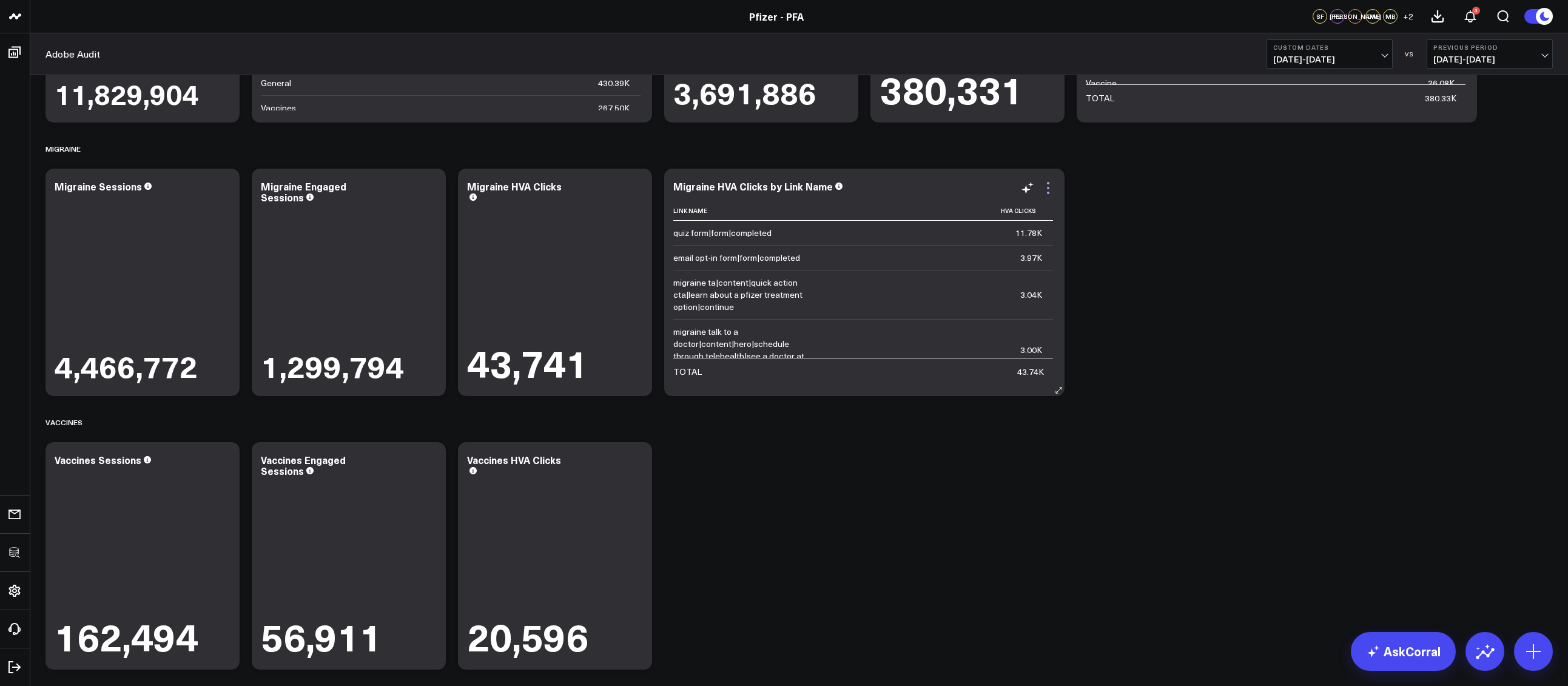
click at [1050, 191] on icon at bounding box center [1047, 188] width 14 height 14
click at [0, 0] on button "Adobe Audit" at bounding box center [0, 0] width 0 height 0
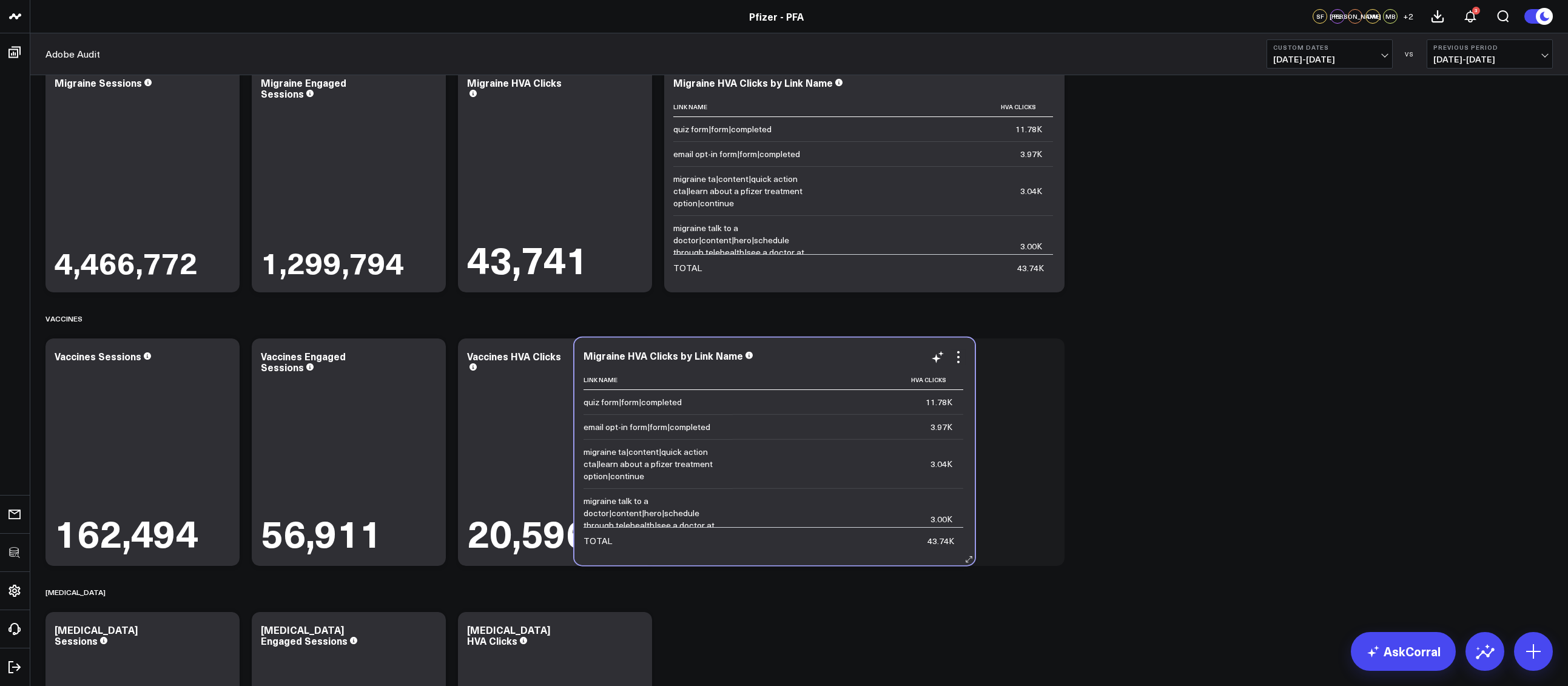
drag, startPoint x: 1220, startPoint y: 204, endPoint x: 718, endPoint y: 476, distance: 571.0
click at [718, 476] on div "Link Name Hva Clicks quiz form|form|completed 11.78K email opt-in form|form|com…" at bounding box center [775, 461] width 382 height 183
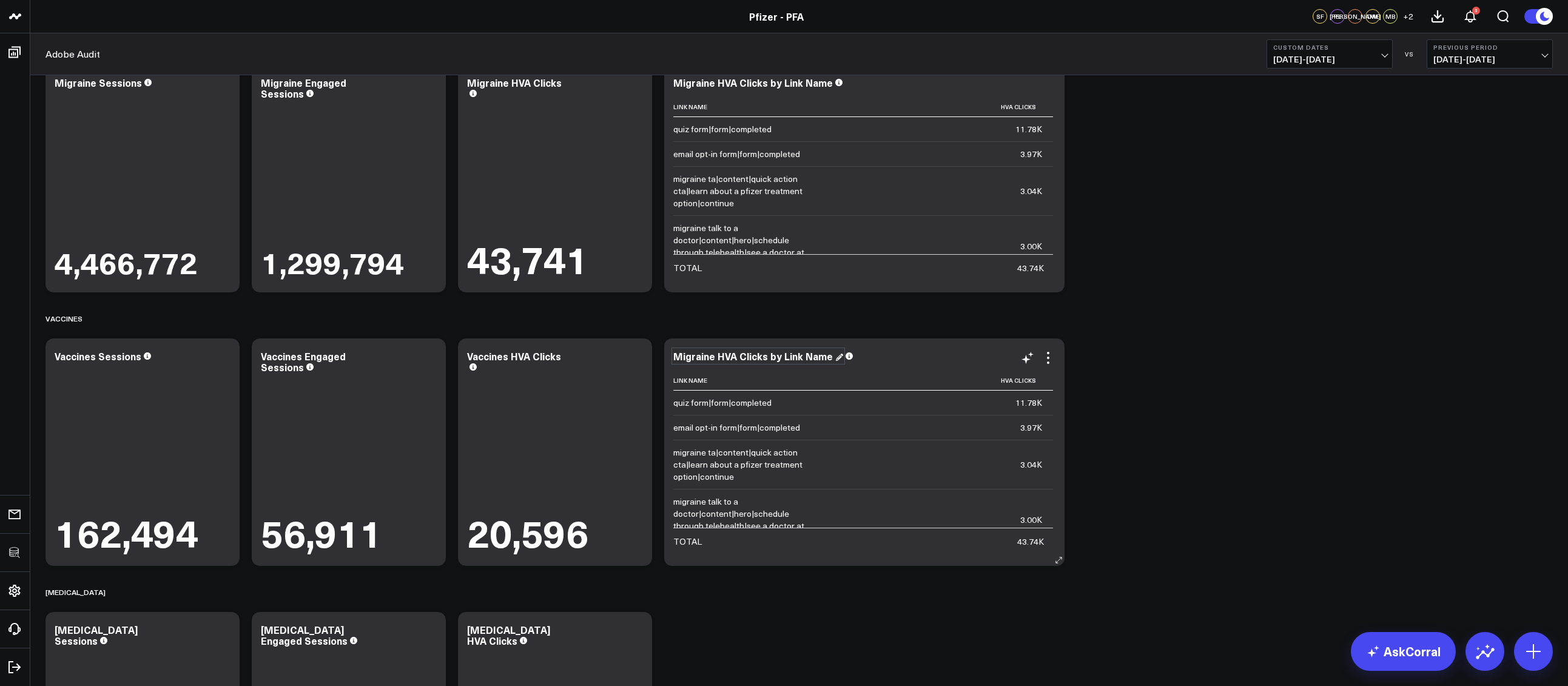
click at [707, 352] on div "Migraine HVA Clicks by Link Name" at bounding box center [757, 356] width 170 height 13
click at [712, 358] on div "Migraine HVA Clicks by Link Name" at bounding box center [753, 356] width 162 height 13
drag, startPoint x: 714, startPoint y: 358, endPoint x: 676, endPoint y: 360, distance: 38.1
click at [676, 360] on div "Migraine HVA Clicks by Link Name" at bounding box center [753, 356] width 162 height 13
click at [1047, 360] on icon at bounding box center [1047, 357] width 14 height 14
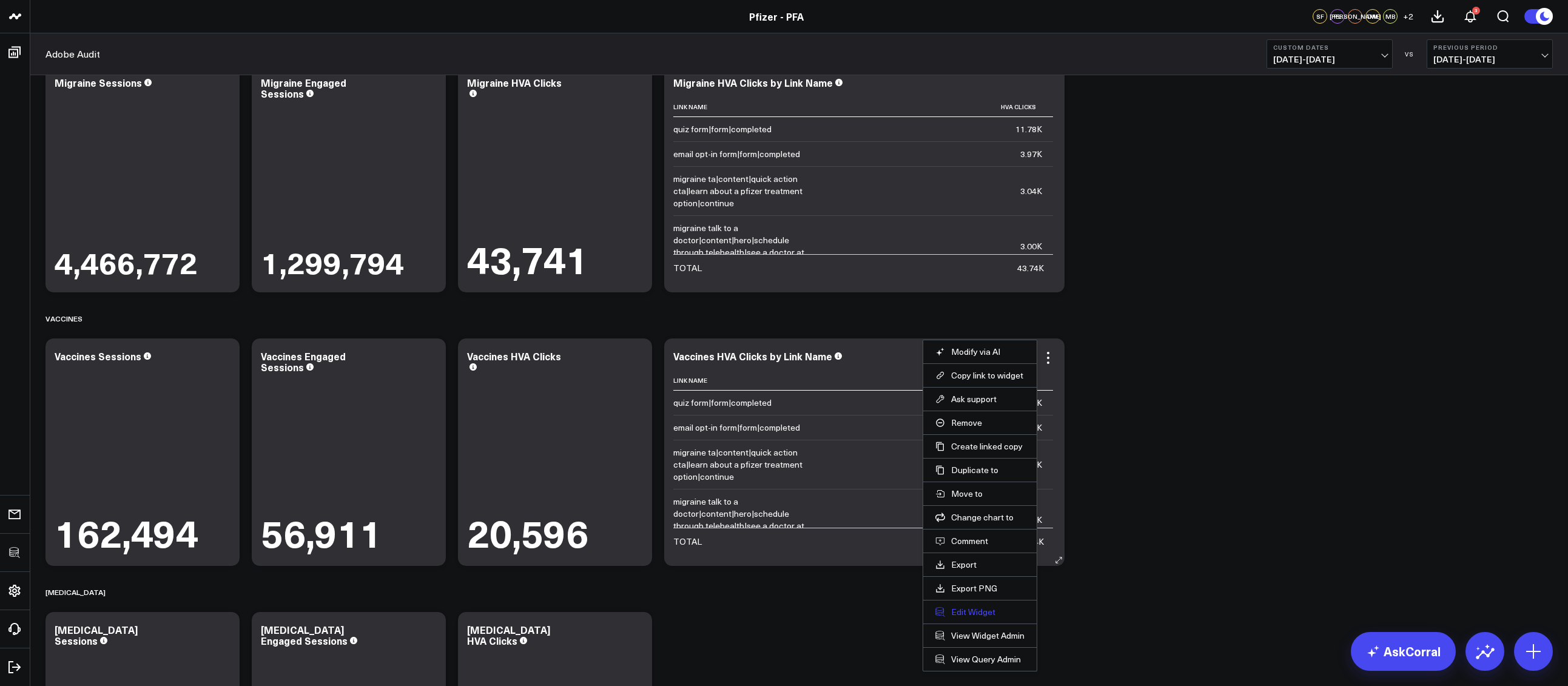
click at [975, 613] on button "Edit Widget" at bounding box center [980, 612] width 89 height 11
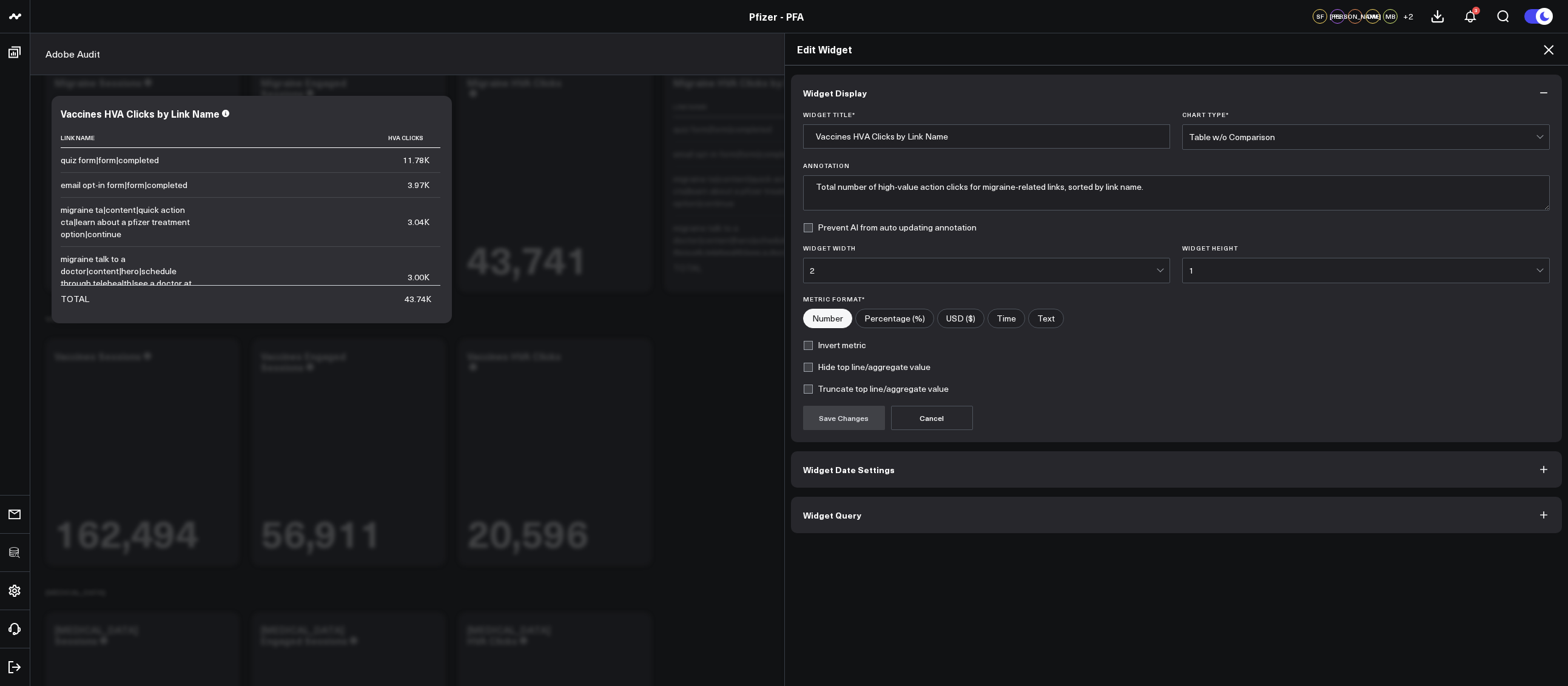
click at [961, 505] on button "Widget Query" at bounding box center [1177, 515] width 771 height 36
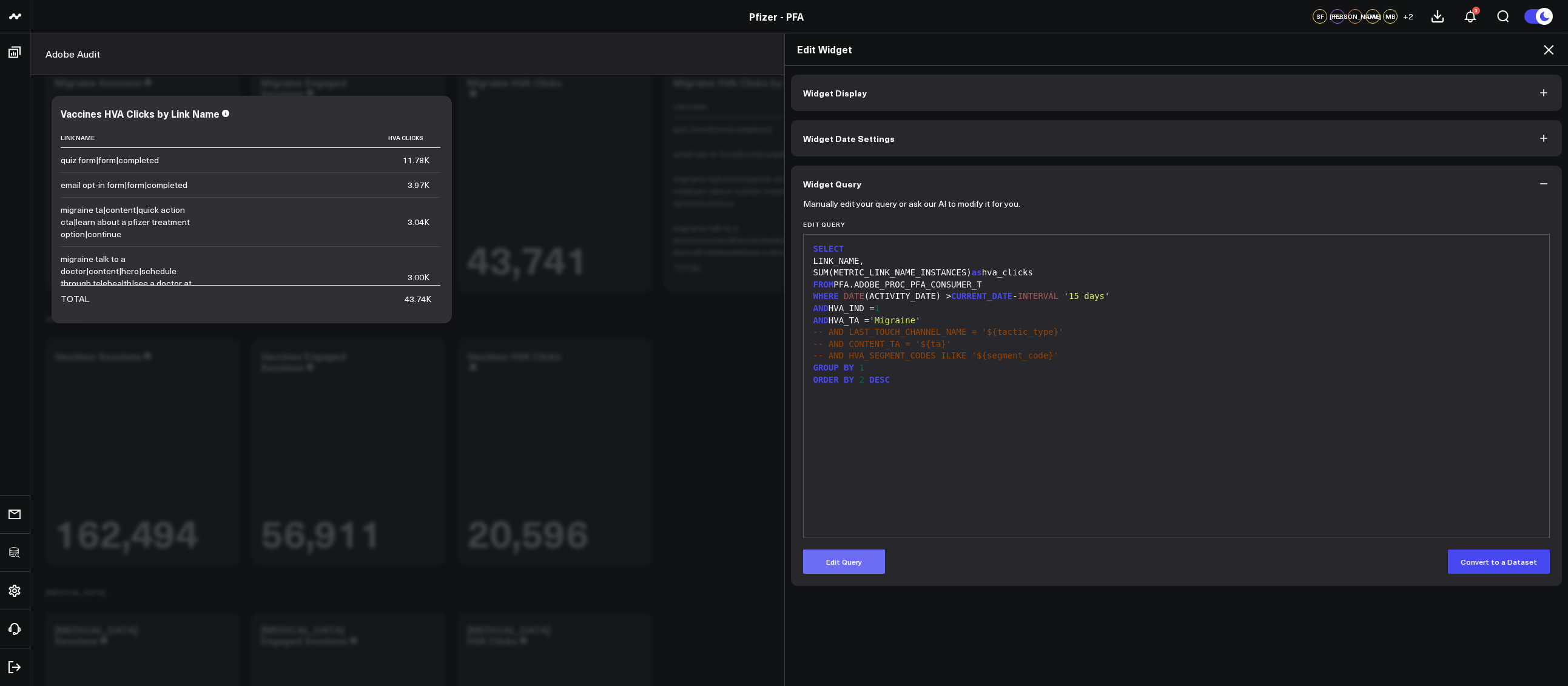
click at [844, 559] on button "Edit Query" at bounding box center [844, 561] width 82 height 24
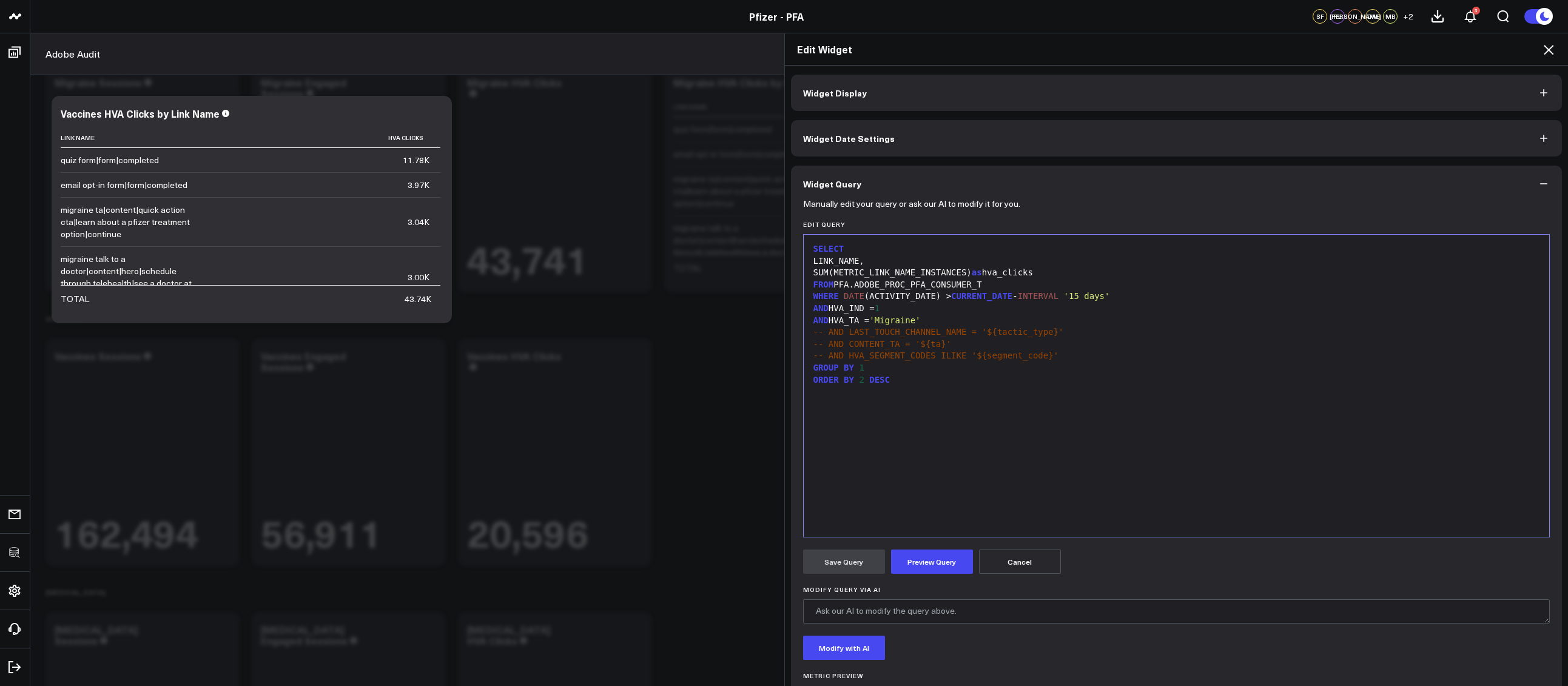
click at [957, 429] on div "SELECT LINK_NAME, SUM(METRIC_LINK_NAME_INSTANCES) as hva_clicks FROM PFA.ADOBE_…" at bounding box center [1176, 386] width 734 height 290
drag, startPoint x: 907, startPoint y: 322, endPoint x: 880, endPoint y: 322, distance: 27.0
click at [880, 322] on span "'Migraine'" at bounding box center [894, 320] width 51 height 9
click at [935, 566] on button "Preview Query" at bounding box center [931, 561] width 82 height 24
click at [842, 565] on button "Save Query" at bounding box center [844, 561] width 82 height 24
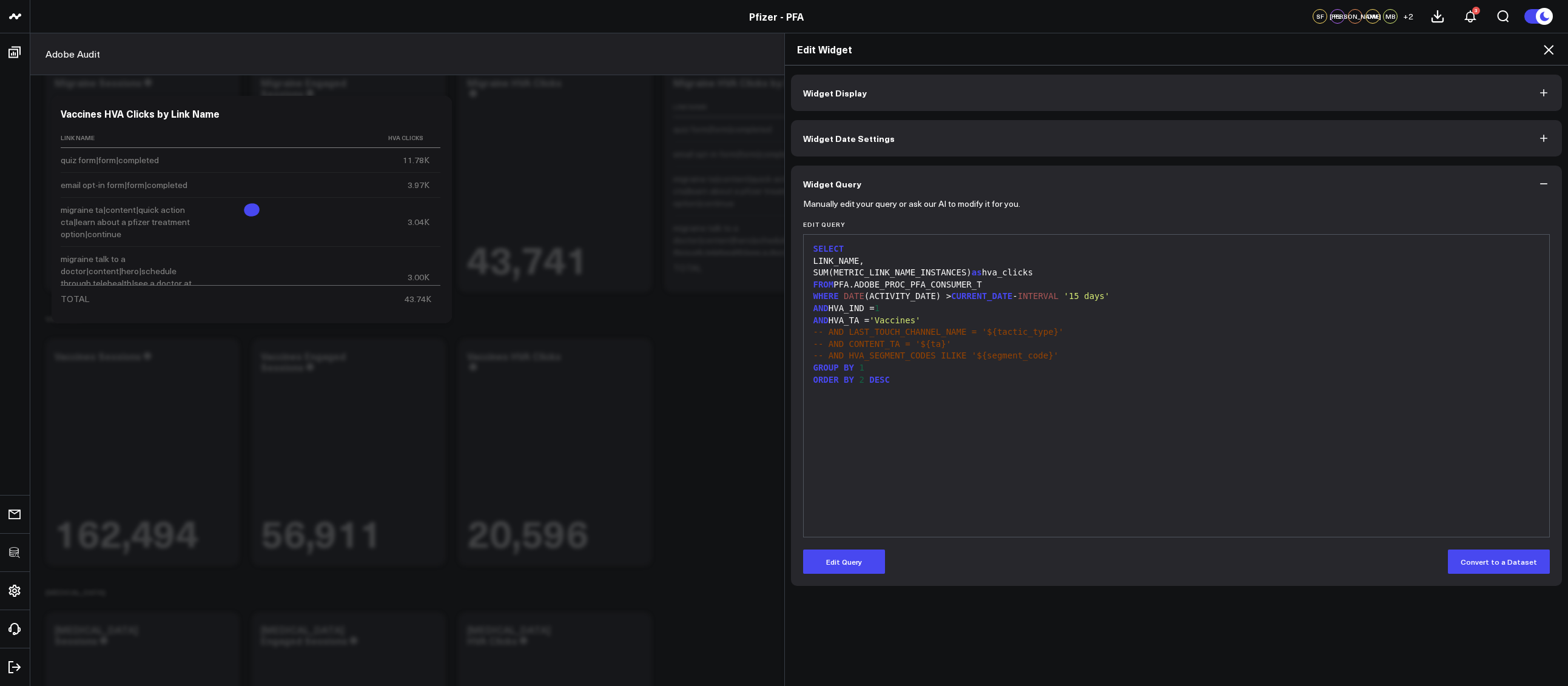
click at [1548, 50] on icon at bounding box center [1548, 50] width 9 height 9
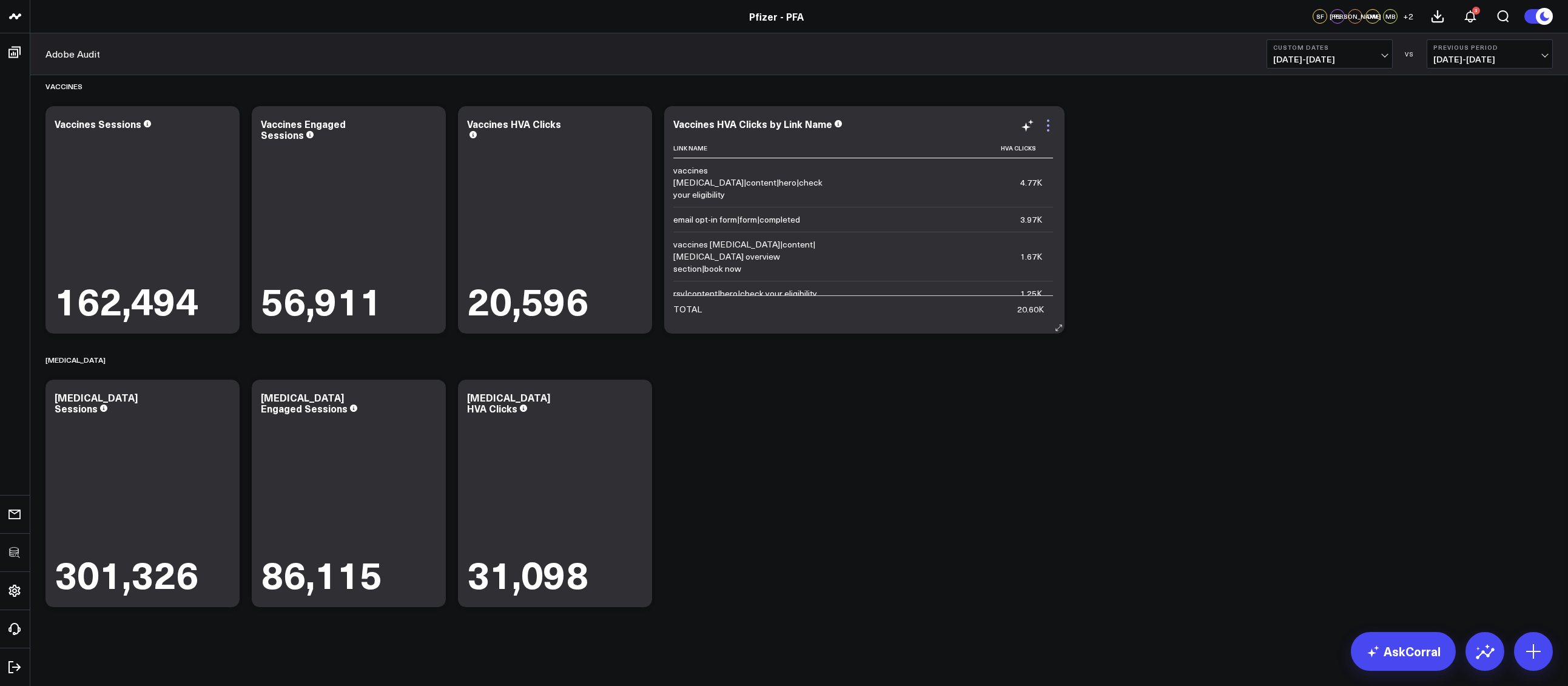
click at [1052, 128] on icon at bounding box center [1047, 125] width 14 height 14
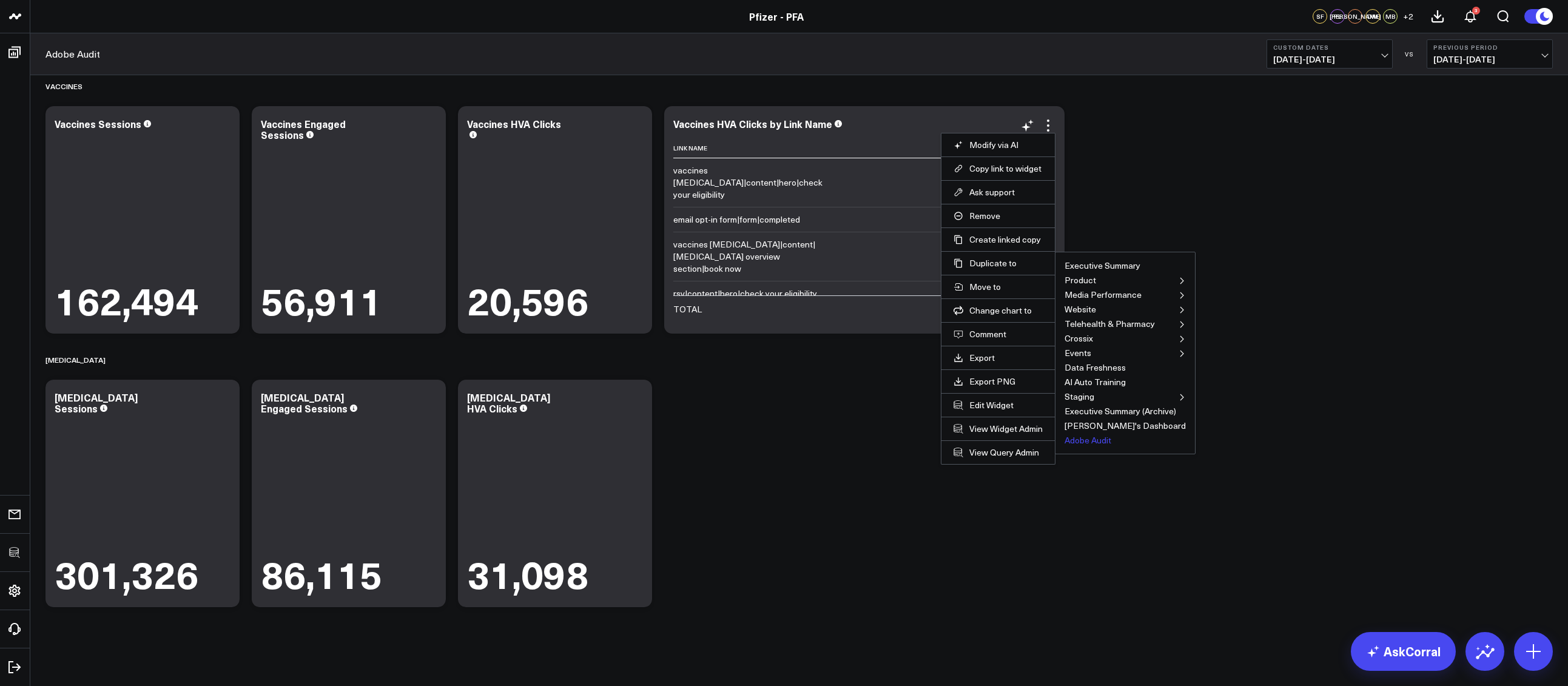
click at [1096, 438] on button "Adobe Audit" at bounding box center [1087, 440] width 47 height 9
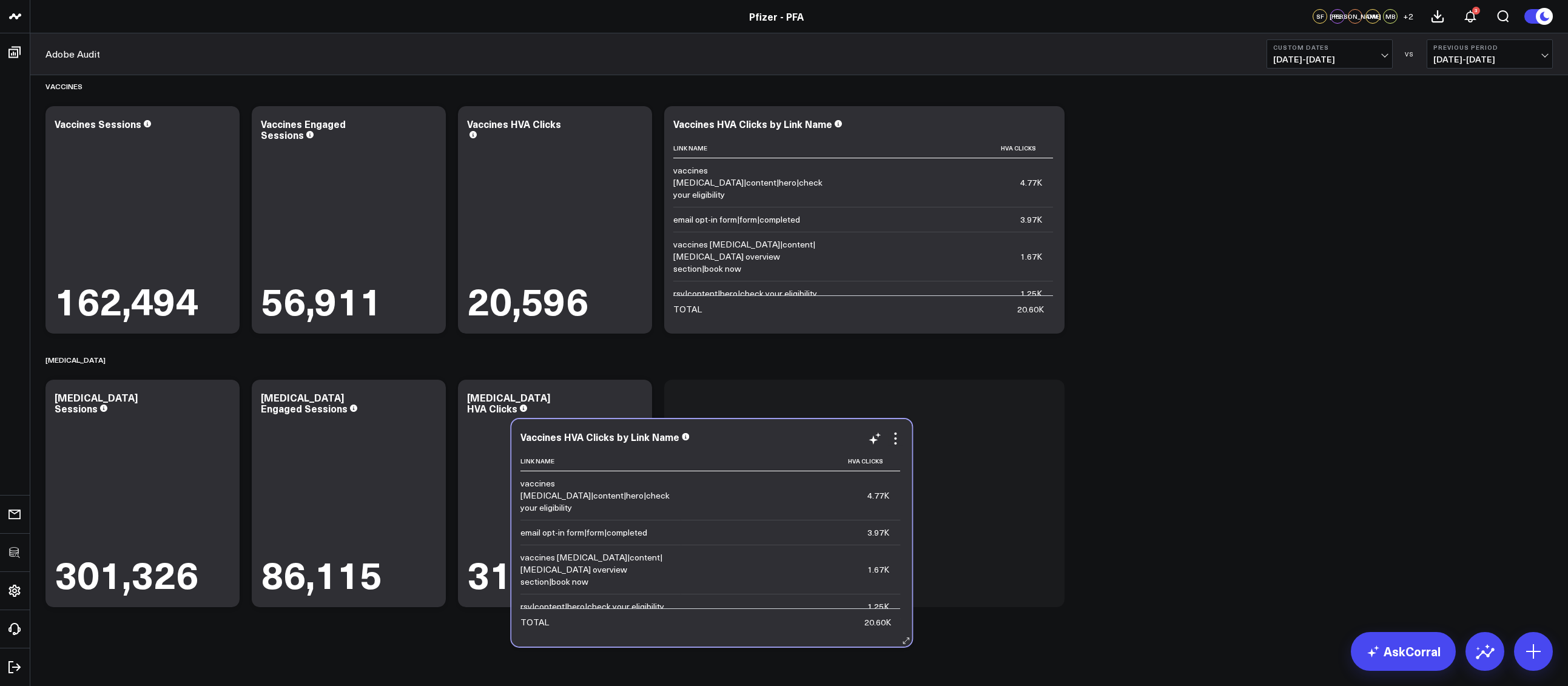
click at [596, 488] on div "vaccines covid 19|content|hero|check your eligibility" at bounding box center [595, 495] width 149 height 36
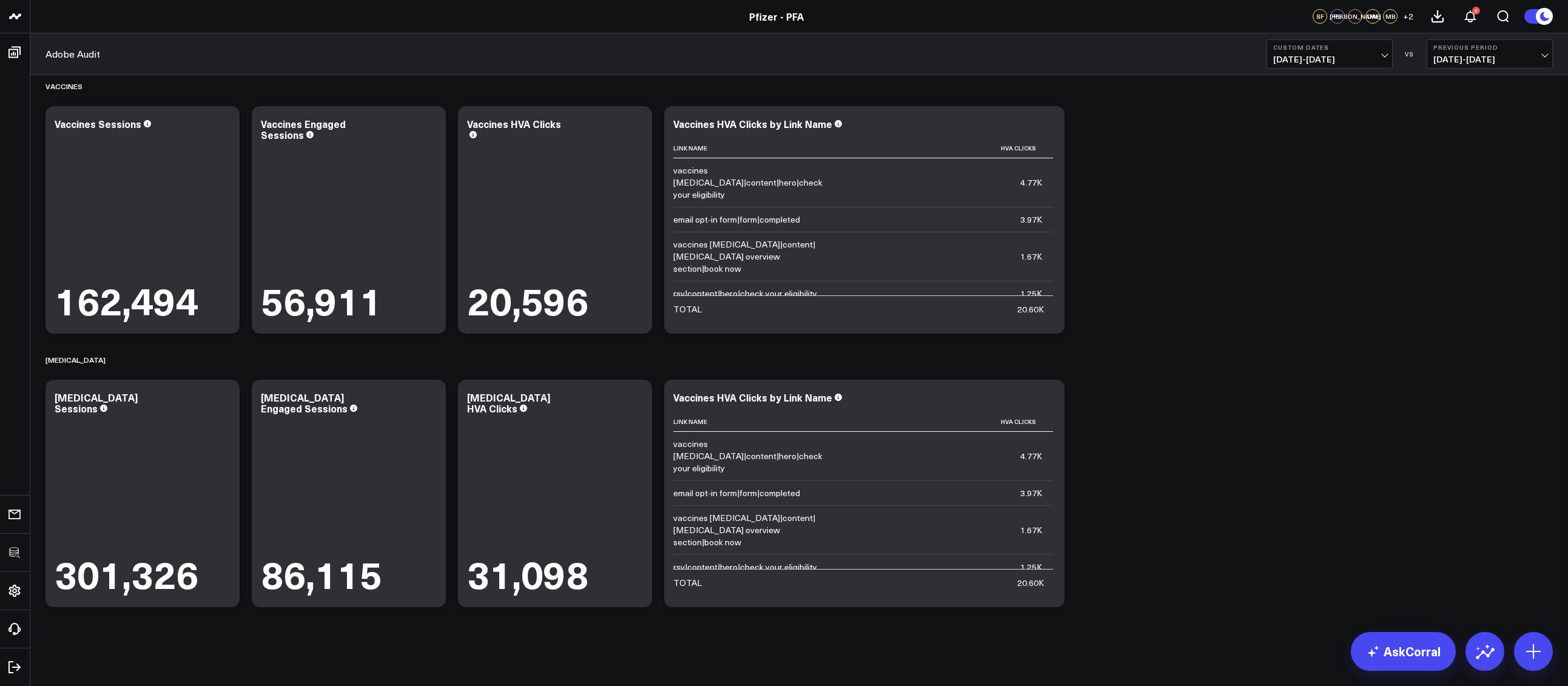
click at [714, 398] on div "Vaccines HVA Clicks by Link Name" at bounding box center [752, 397] width 159 height 13
drag, startPoint x: 715, startPoint y: 403, endPoint x: 670, endPoint y: 399, distance: 45.2
click at [670, 399] on div "Vaccines HVA Clicks by Link Name Link Name Hva Clicks vaccines covid 19|content…" at bounding box center [864, 493] width 400 height 227
click at [1047, 400] on icon at bounding box center [1047, 399] width 14 height 14
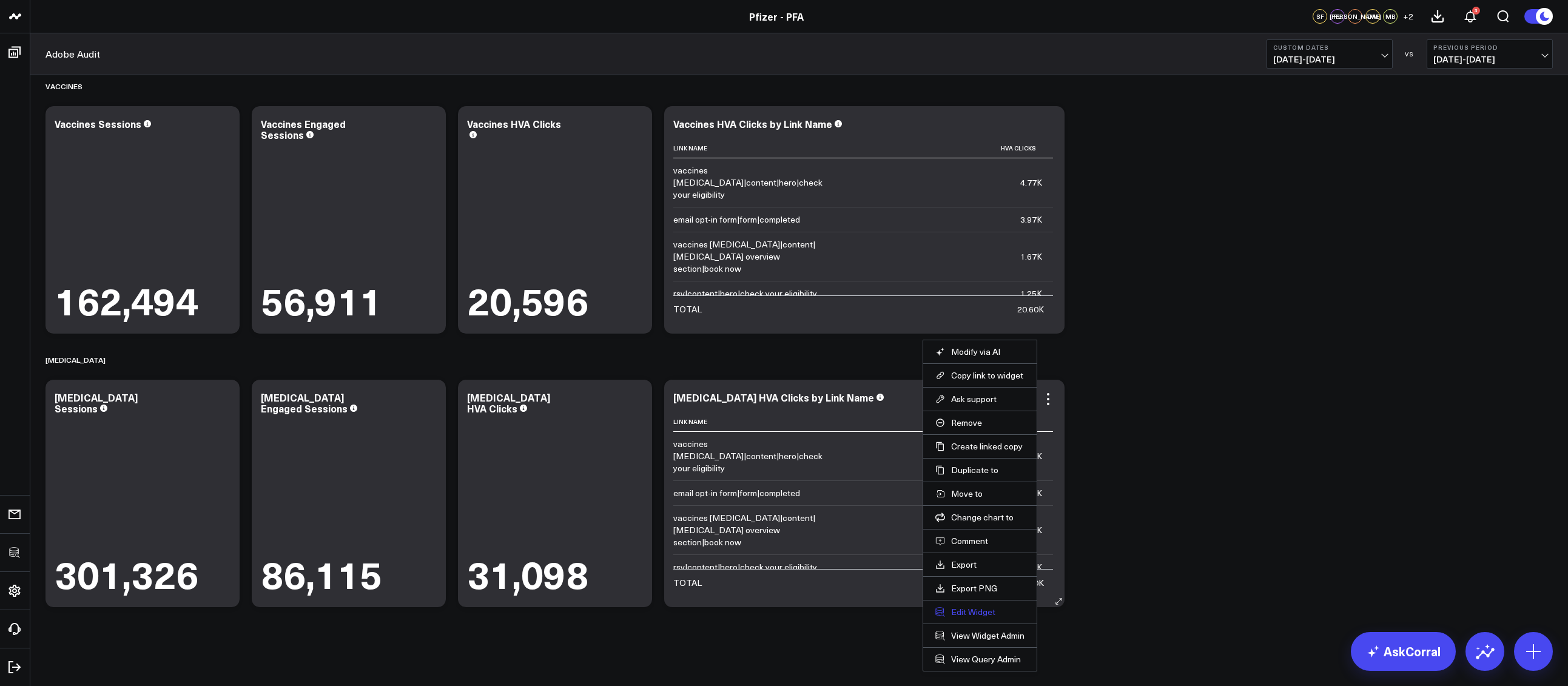
click at [976, 606] on button "Edit Widget" at bounding box center [980, 612] width 89 height 11
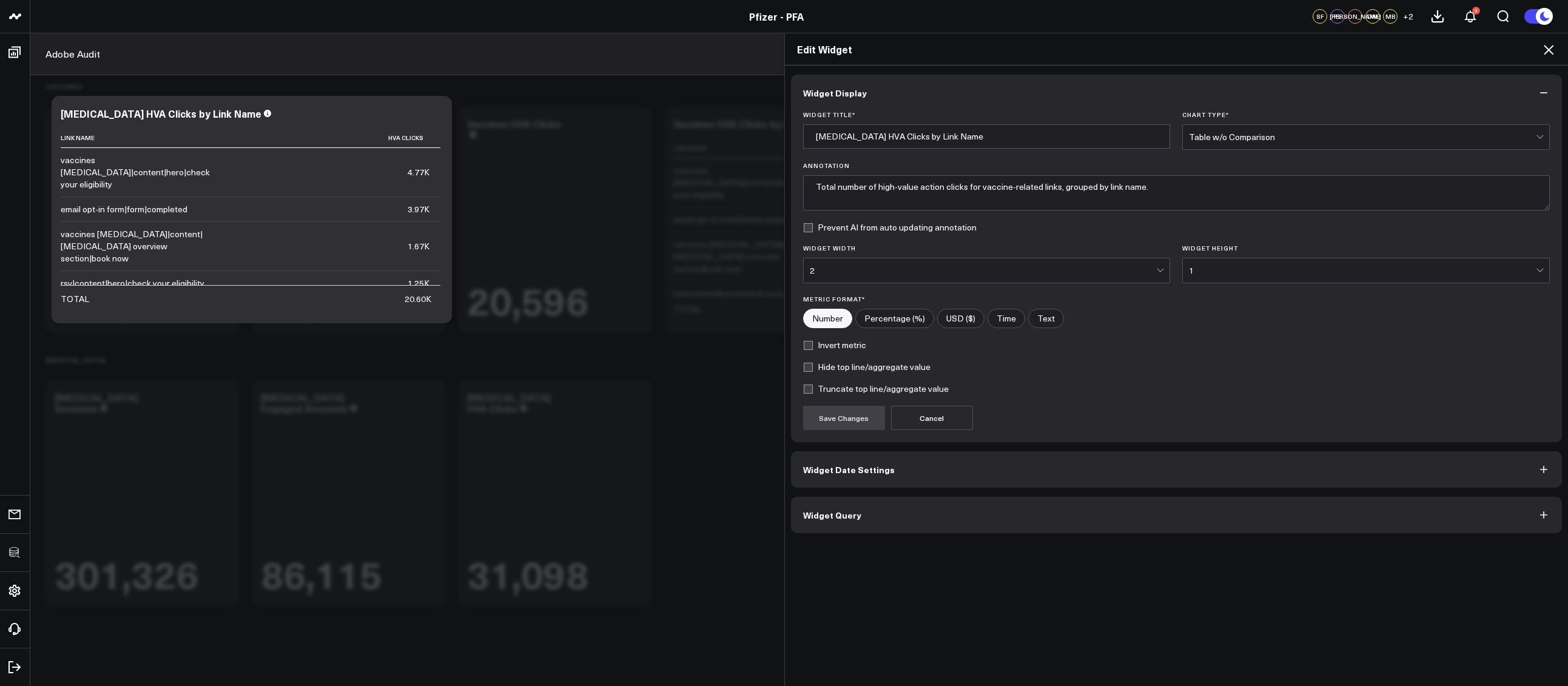
click at [918, 503] on button "Widget Query" at bounding box center [1177, 515] width 771 height 36
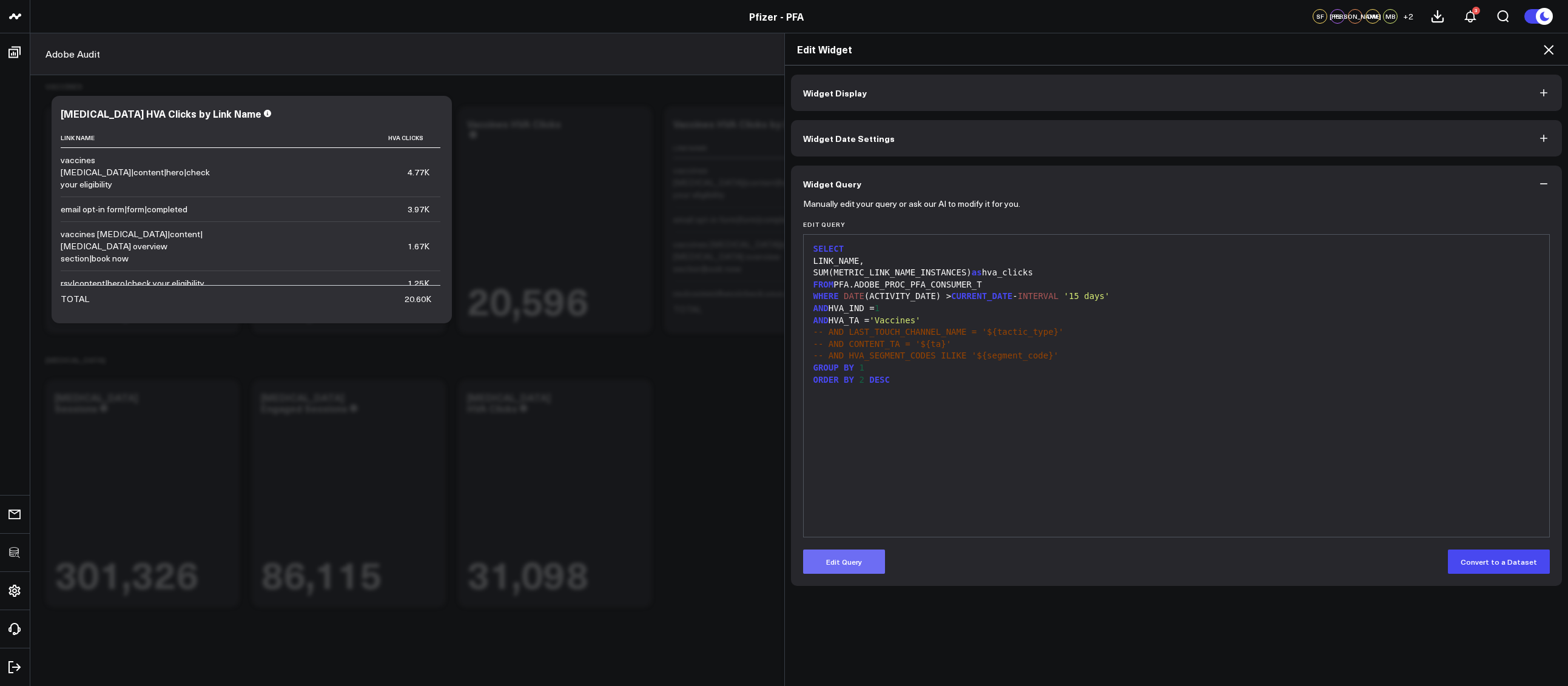
click at [854, 556] on button "Edit Query" at bounding box center [844, 561] width 82 height 24
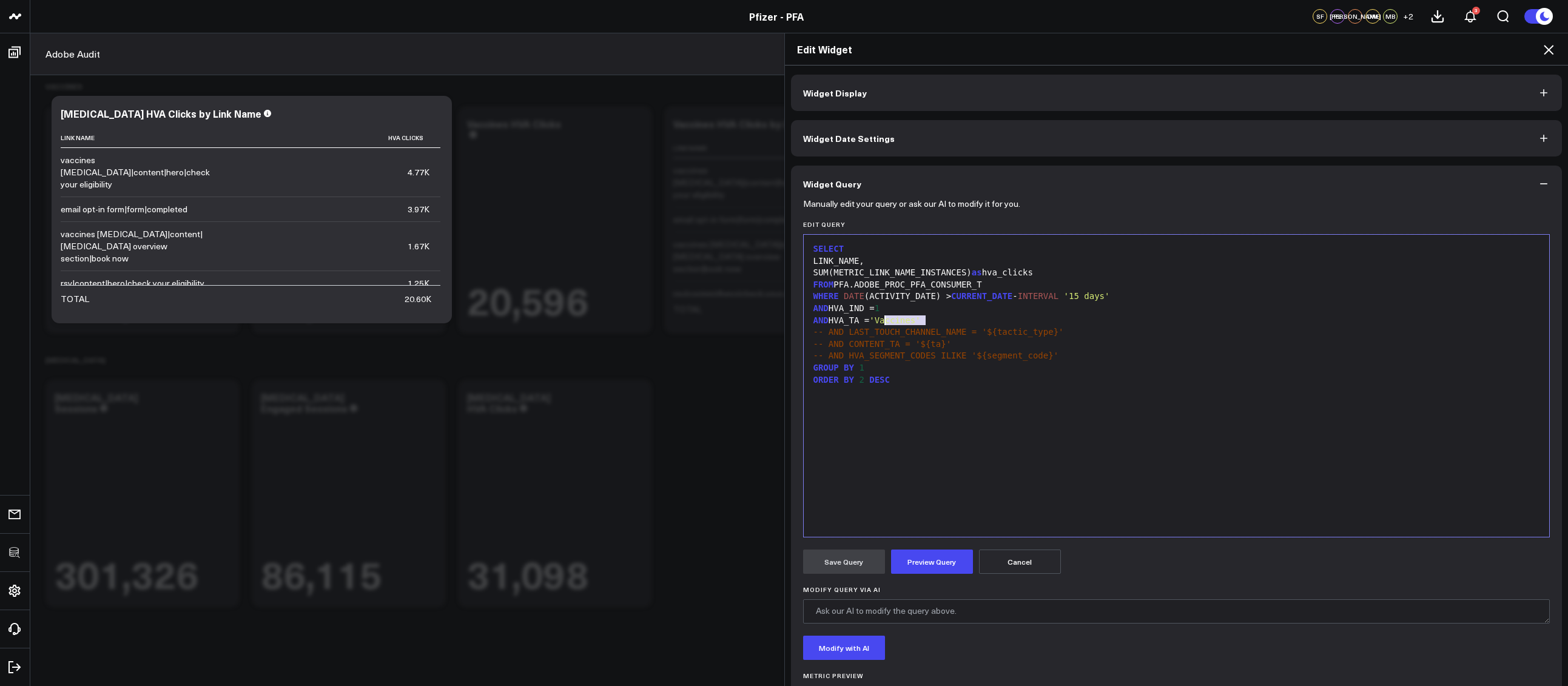
drag, startPoint x: 921, startPoint y: 320, endPoint x: 880, endPoint y: 321, distance: 41.0
click at [880, 321] on span "'Vaccines'" at bounding box center [894, 320] width 51 height 9
click at [914, 576] on form "Manually edit your query or ask our AI to modify it for you. Edit Query 99 1 2 …" at bounding box center [1176, 463] width 747 height 522
click at [912, 568] on button "Preview Query" at bounding box center [931, 561] width 82 height 24
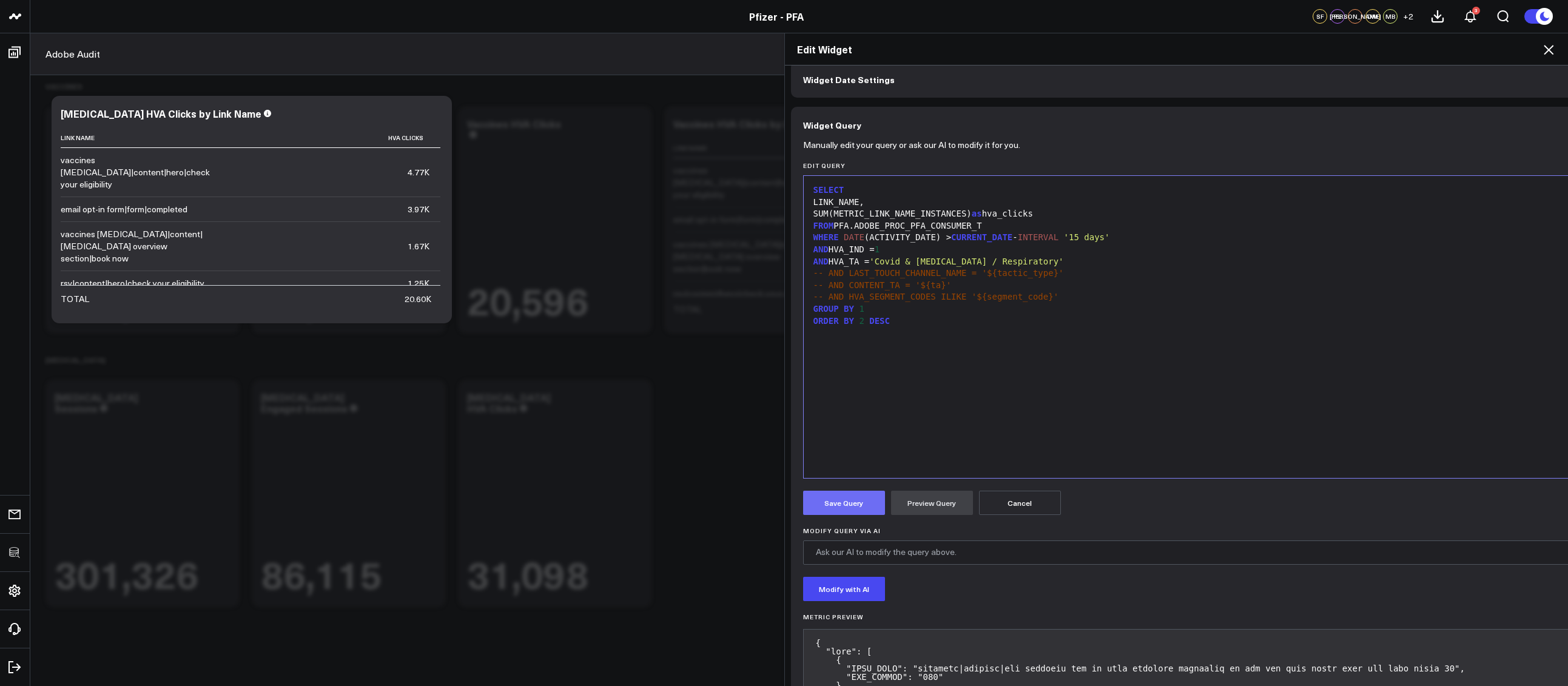
scroll to position [67, 0]
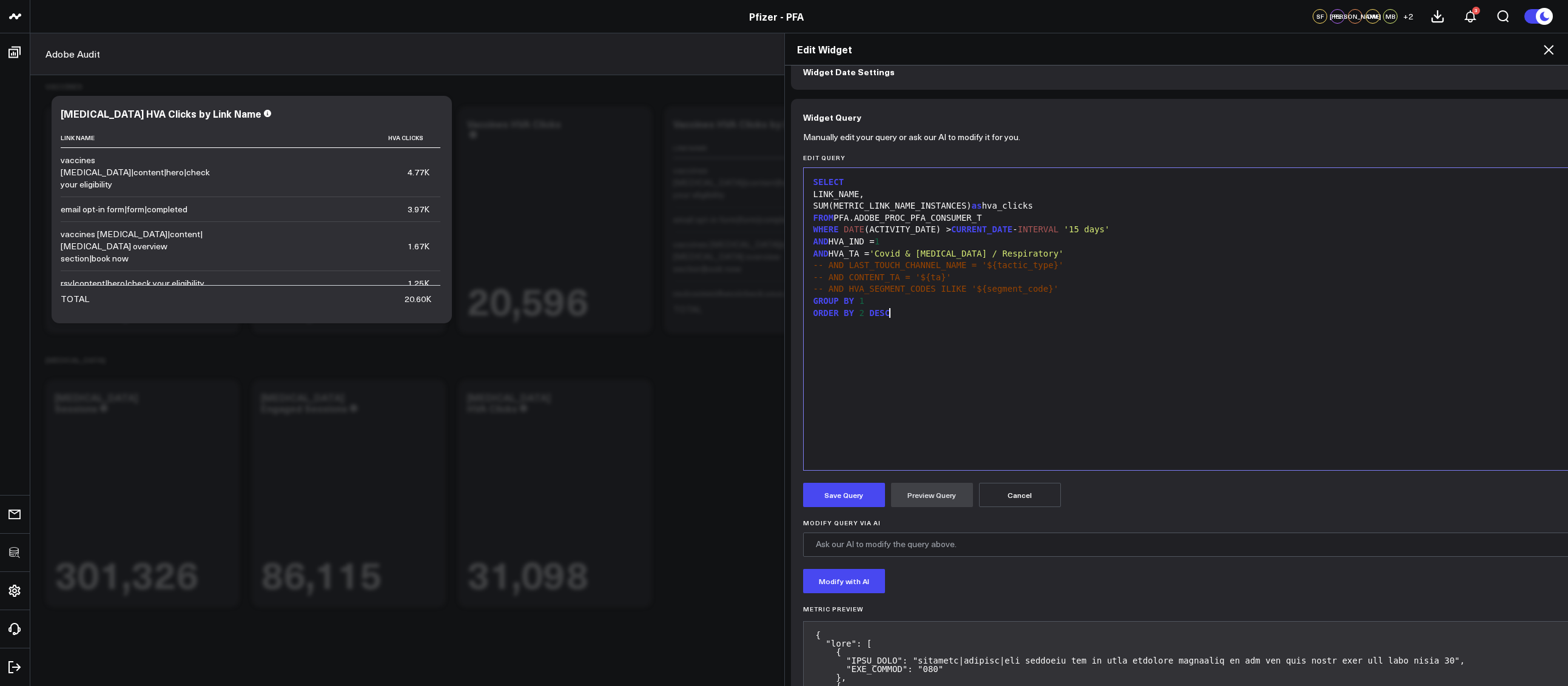
click at [839, 493] on button "Save Query" at bounding box center [844, 494] width 82 height 24
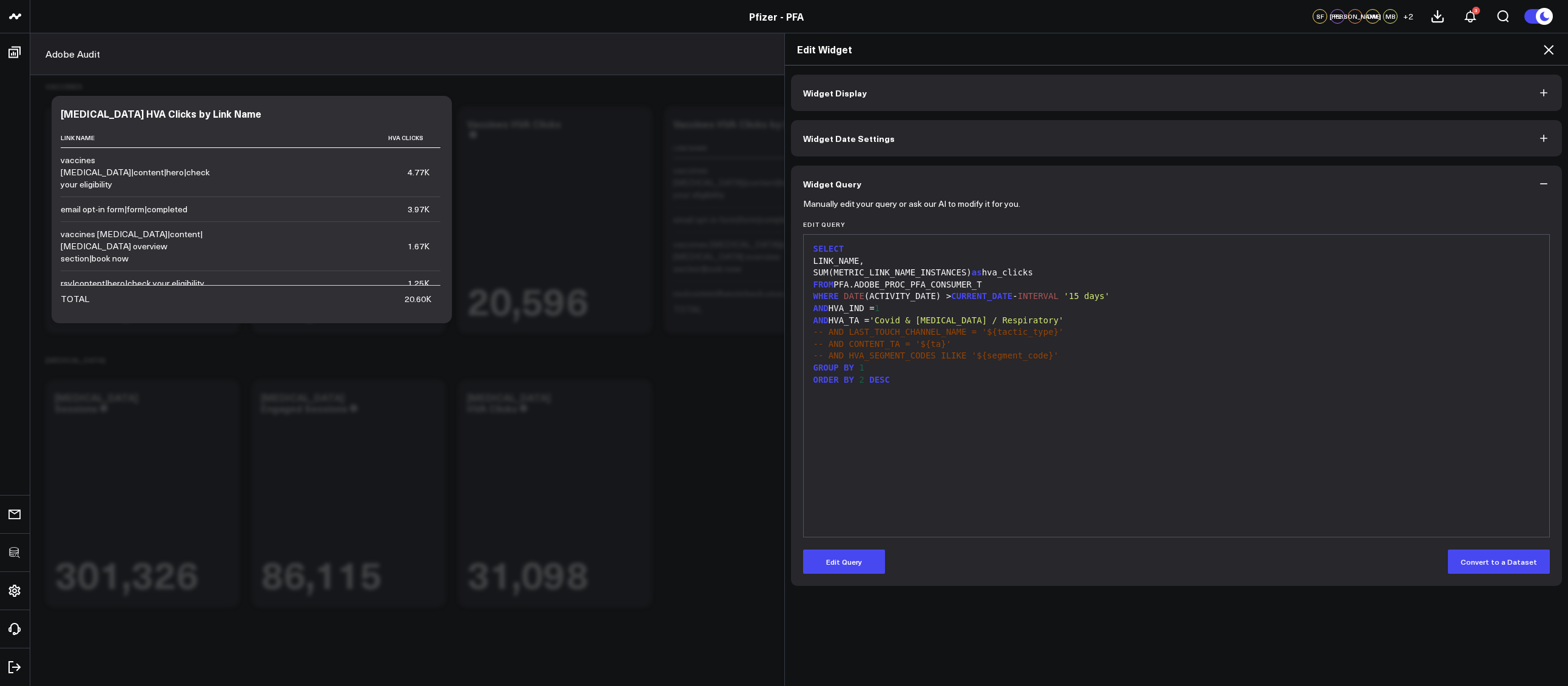
scroll to position [0, 0]
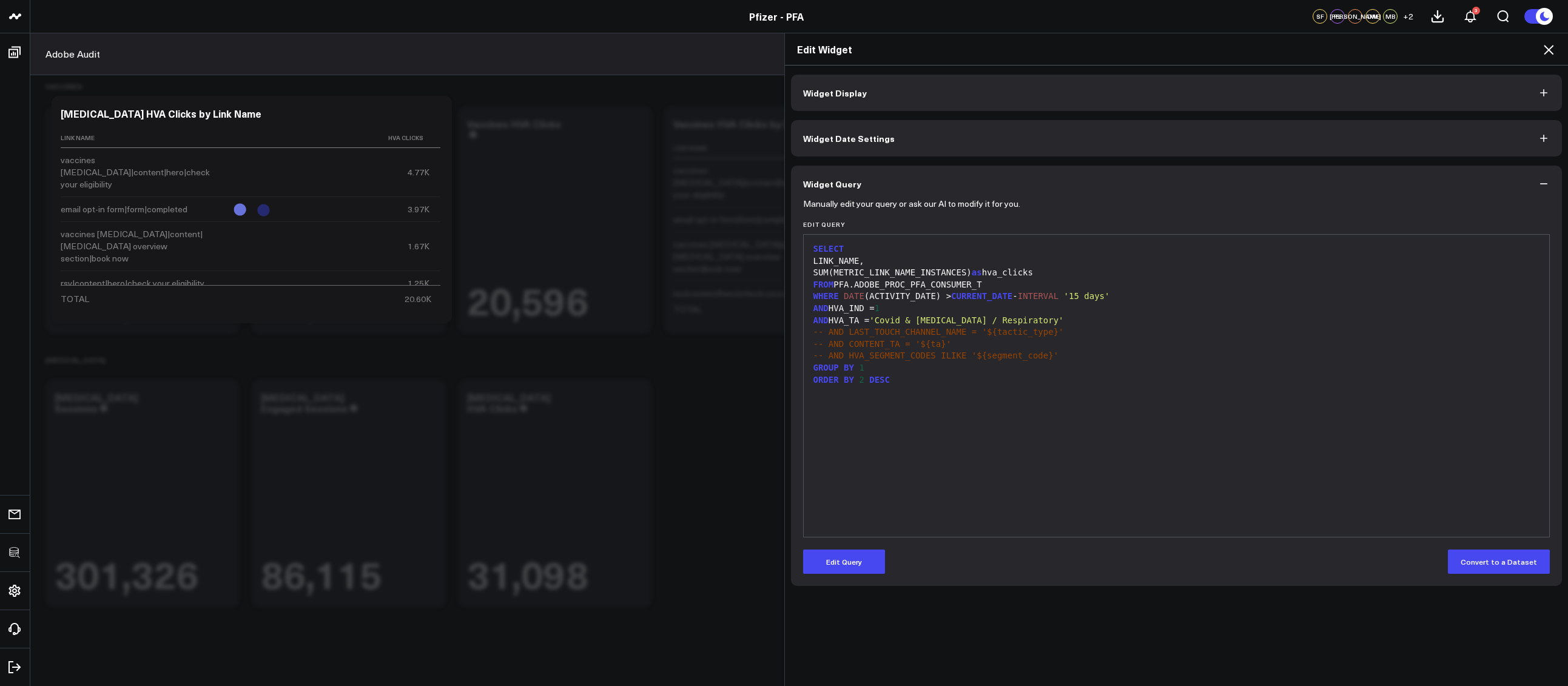
click at [1550, 48] on icon at bounding box center [1548, 50] width 9 height 9
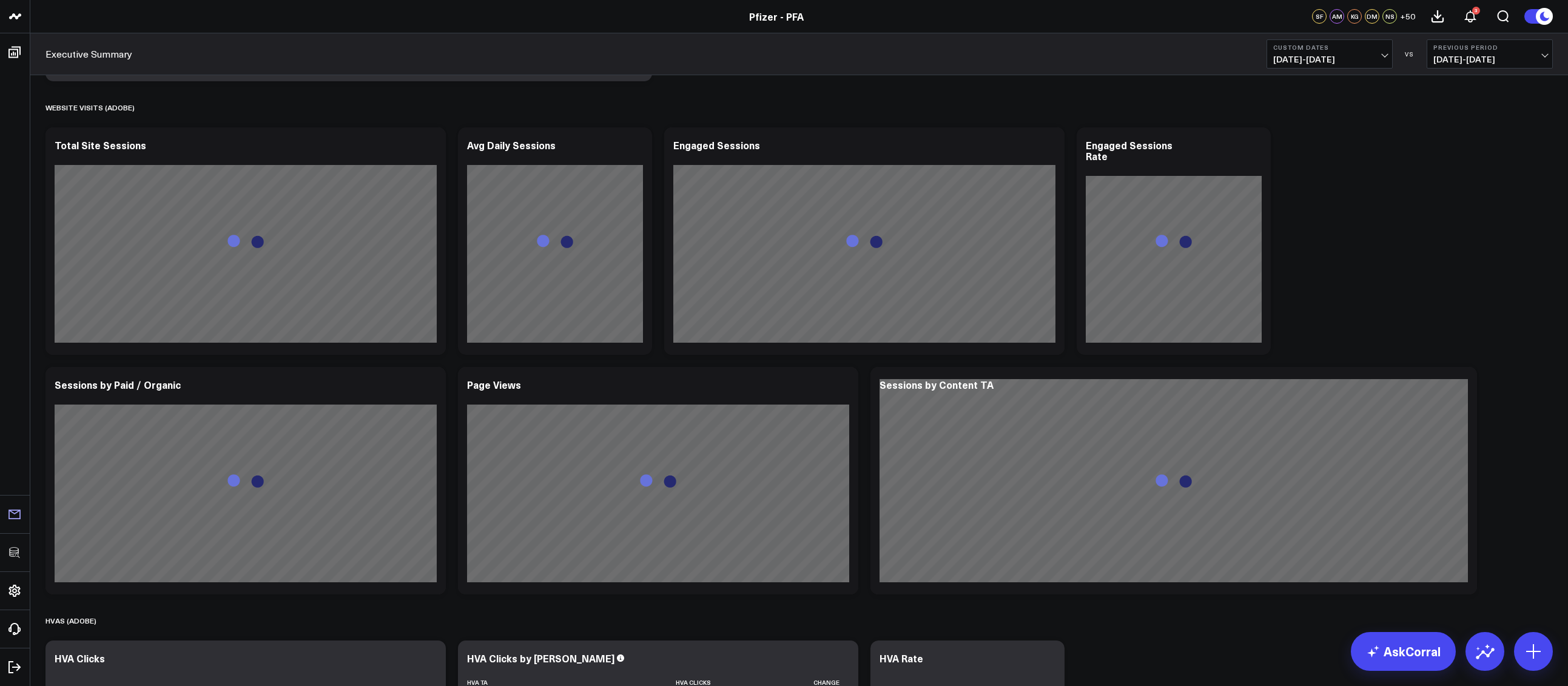
scroll to position [1030, 0]
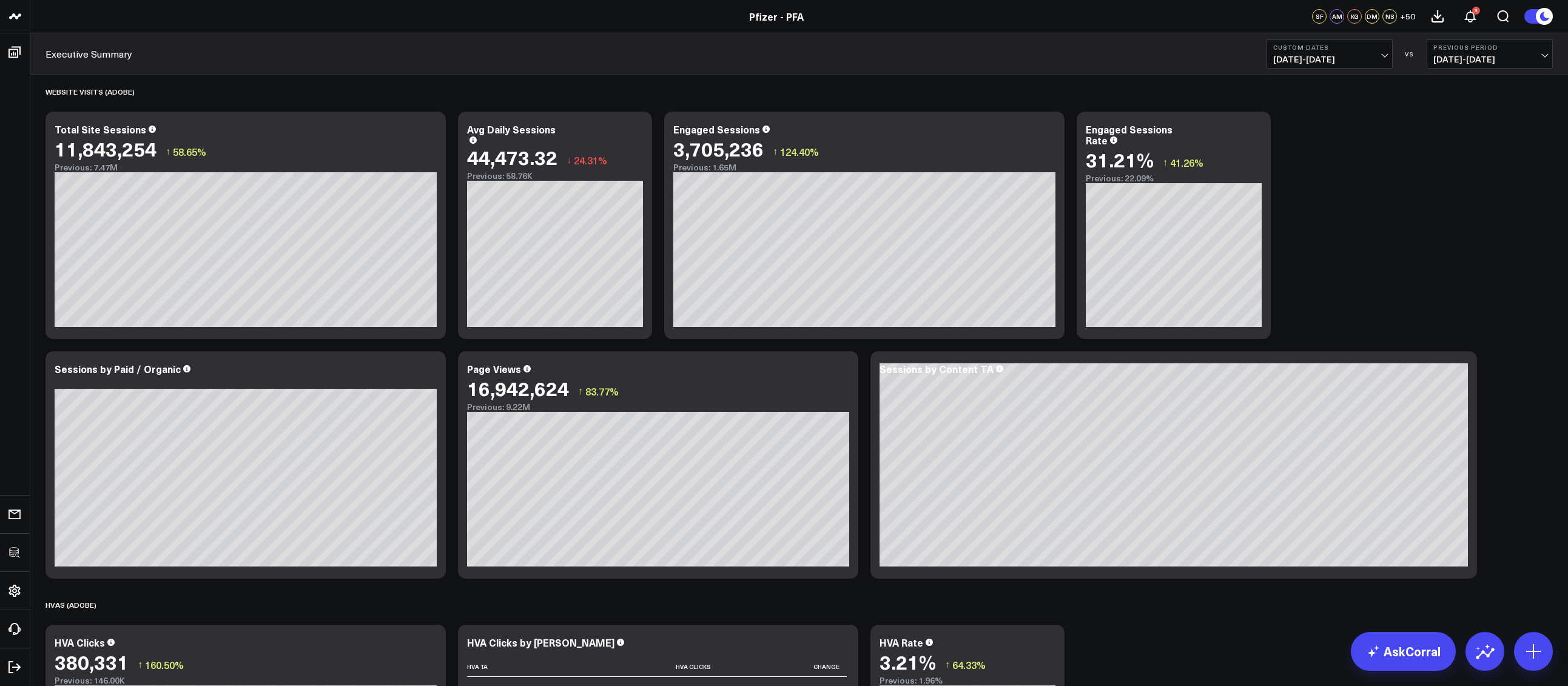
click at [1382, 248] on div "SPEND (PUBLICIS) Modify via AI Copy link to widget Ask support Remove Create li…" at bounding box center [799, 226] width 1519 height 2359
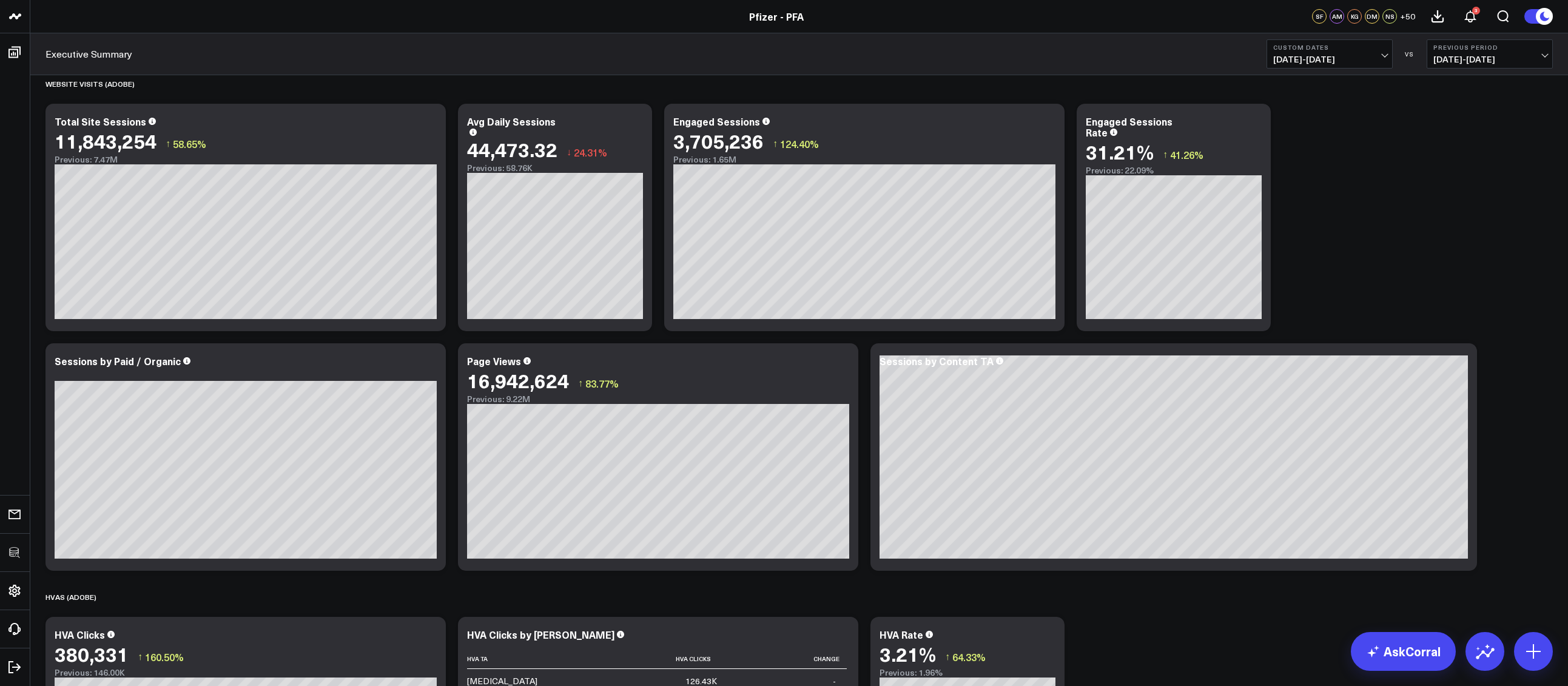
scroll to position [781, 0]
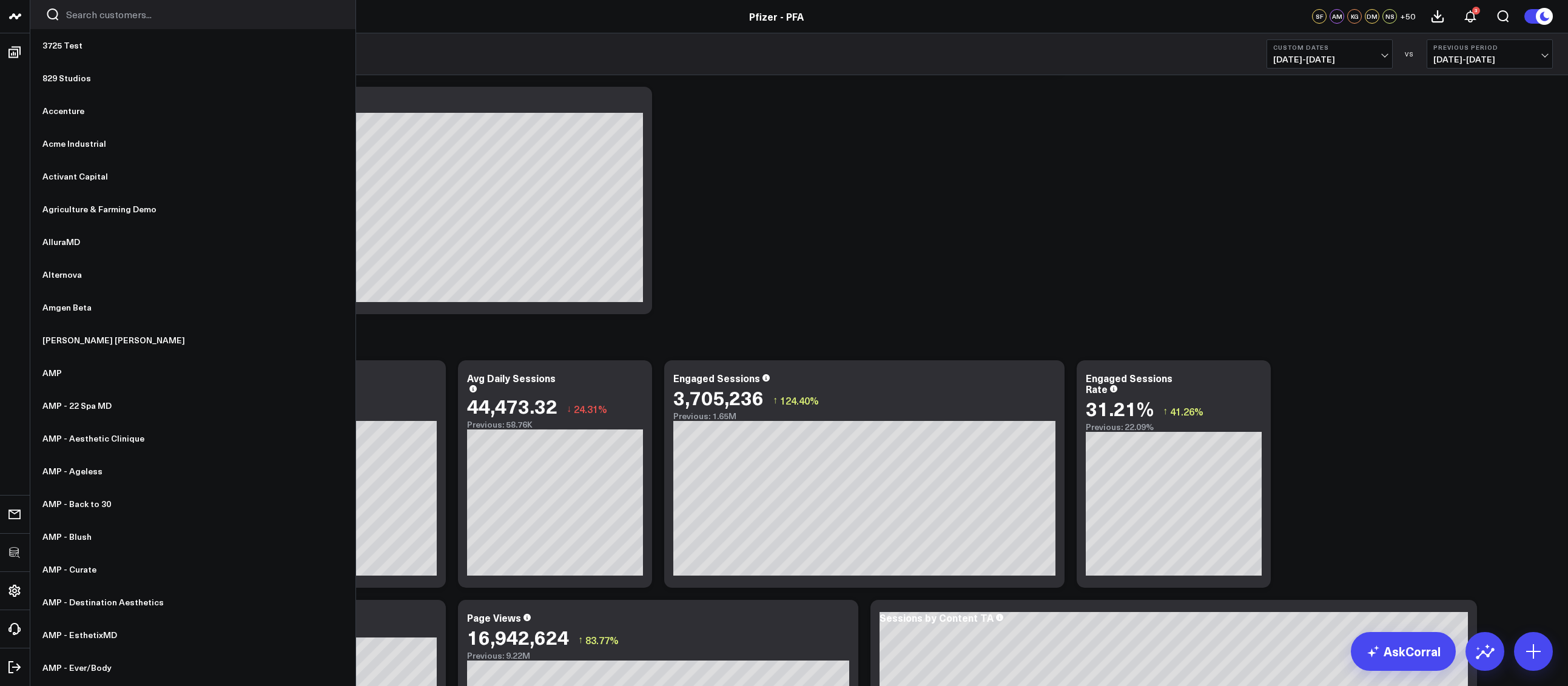
click at [82, 17] on input "Search customers input" at bounding box center [203, 14] width 274 height 13
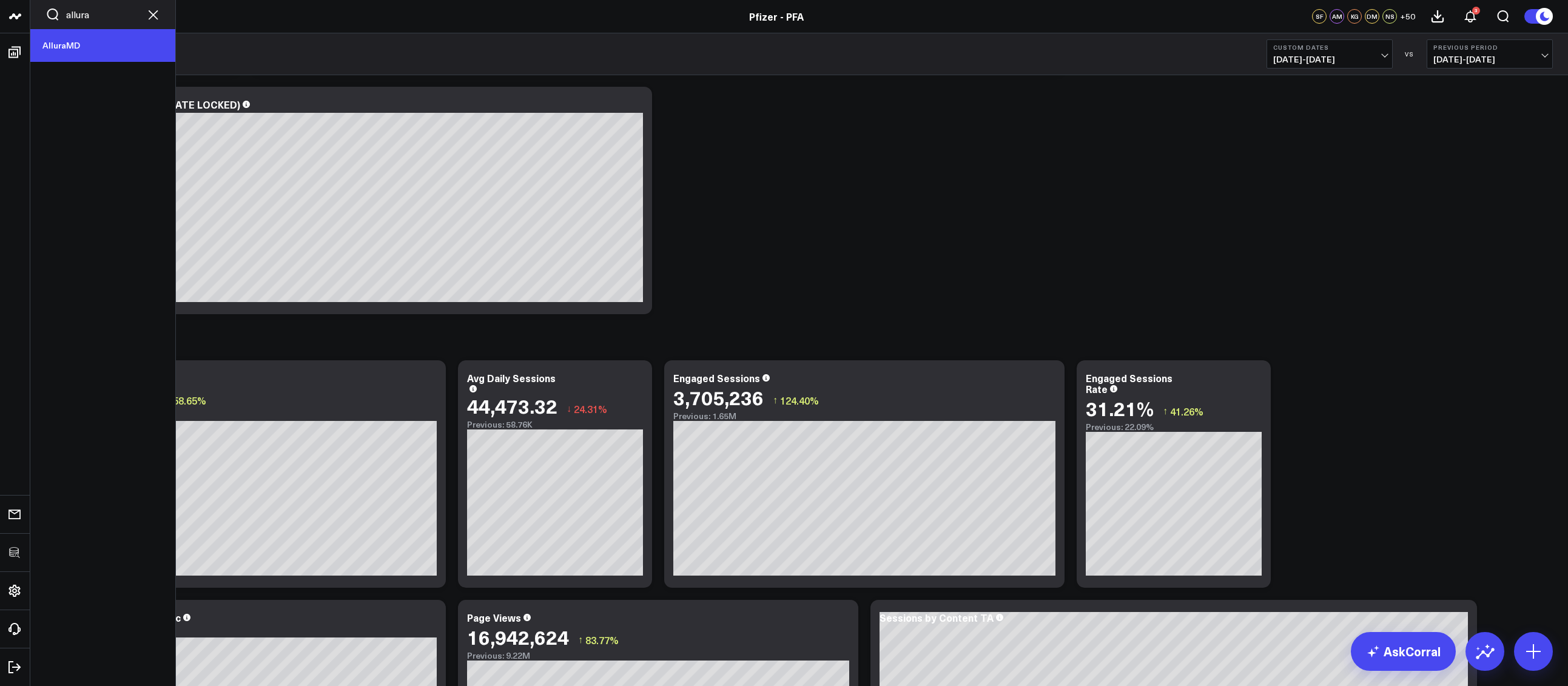
type input "allura"
click at [87, 35] on link "AlluraMD" at bounding box center [103, 46] width 145 height 33
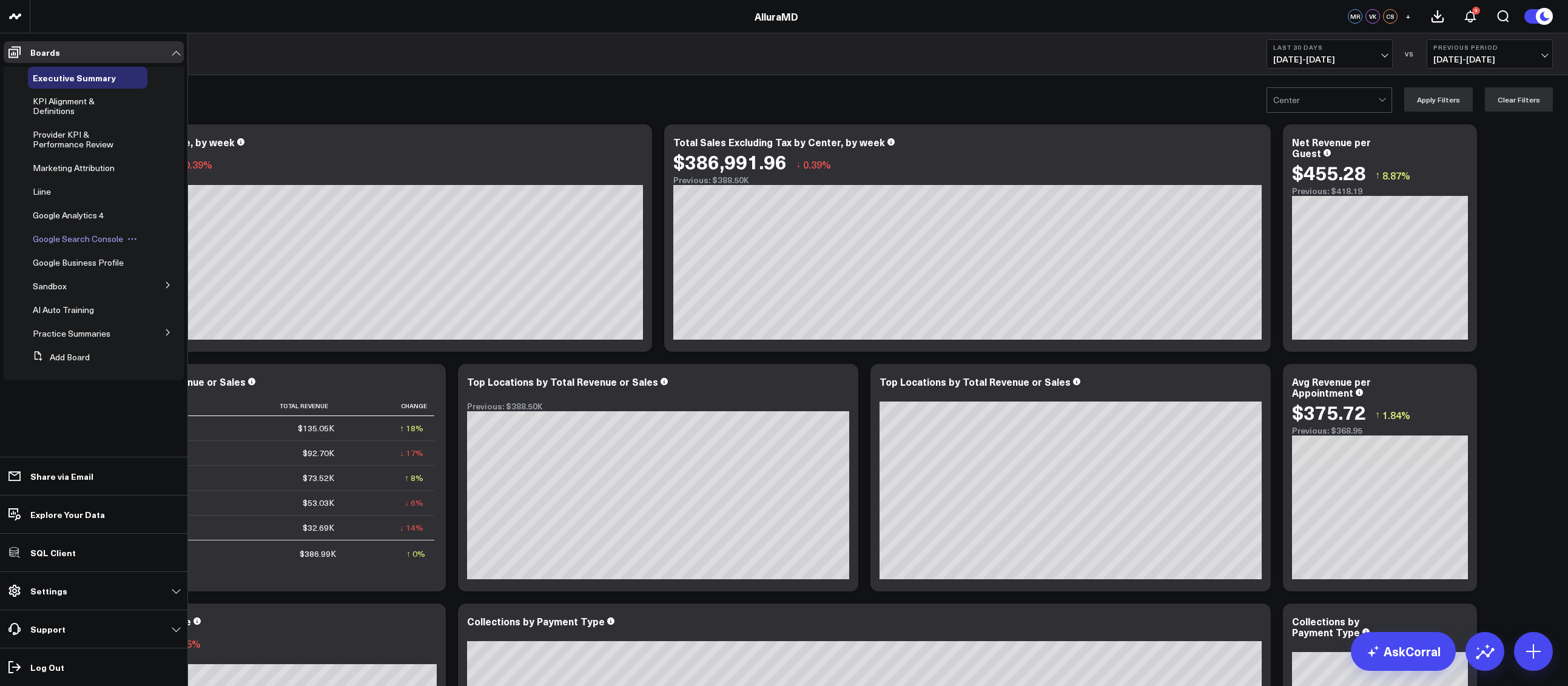
click at [86, 245] on div "Google Search Console" at bounding box center [87, 239] width 119 height 22
click at [85, 240] on span "Google Search Console" at bounding box center [78, 238] width 91 height 12
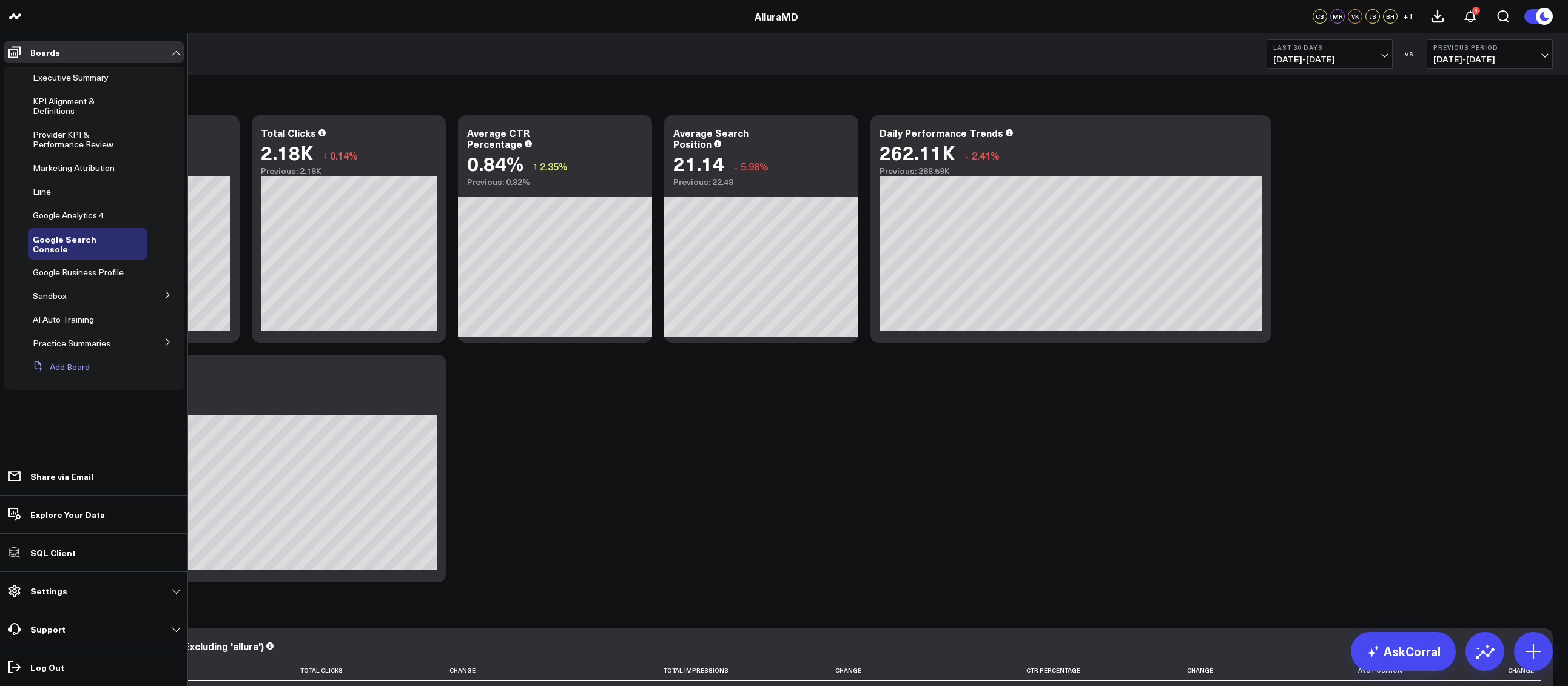
click at [54, 356] on button "Add Board" at bounding box center [58, 367] width 62 height 22
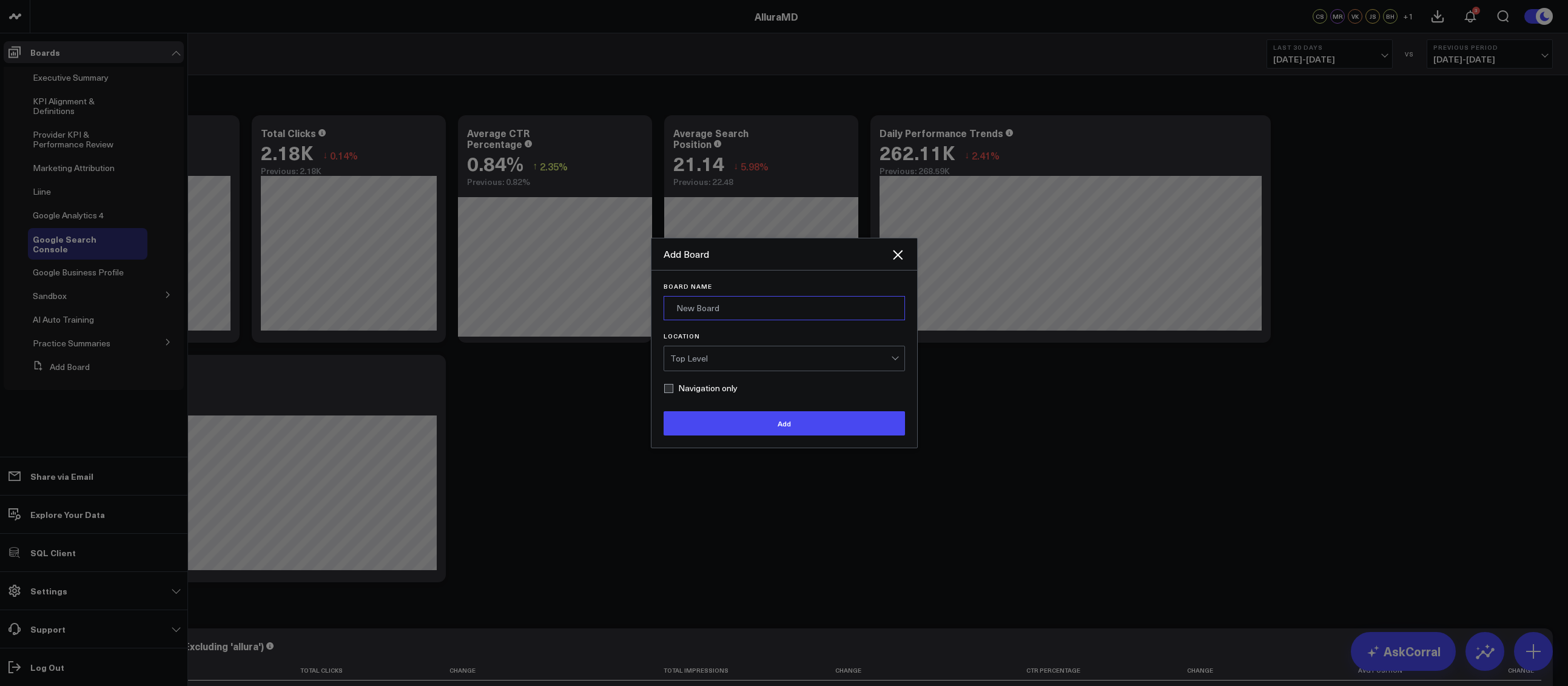
click at [699, 309] on input "Board Name" at bounding box center [784, 308] width 241 height 24
type input "Locations"
click at [715, 364] on div "Top Level" at bounding box center [781, 358] width 221 height 24
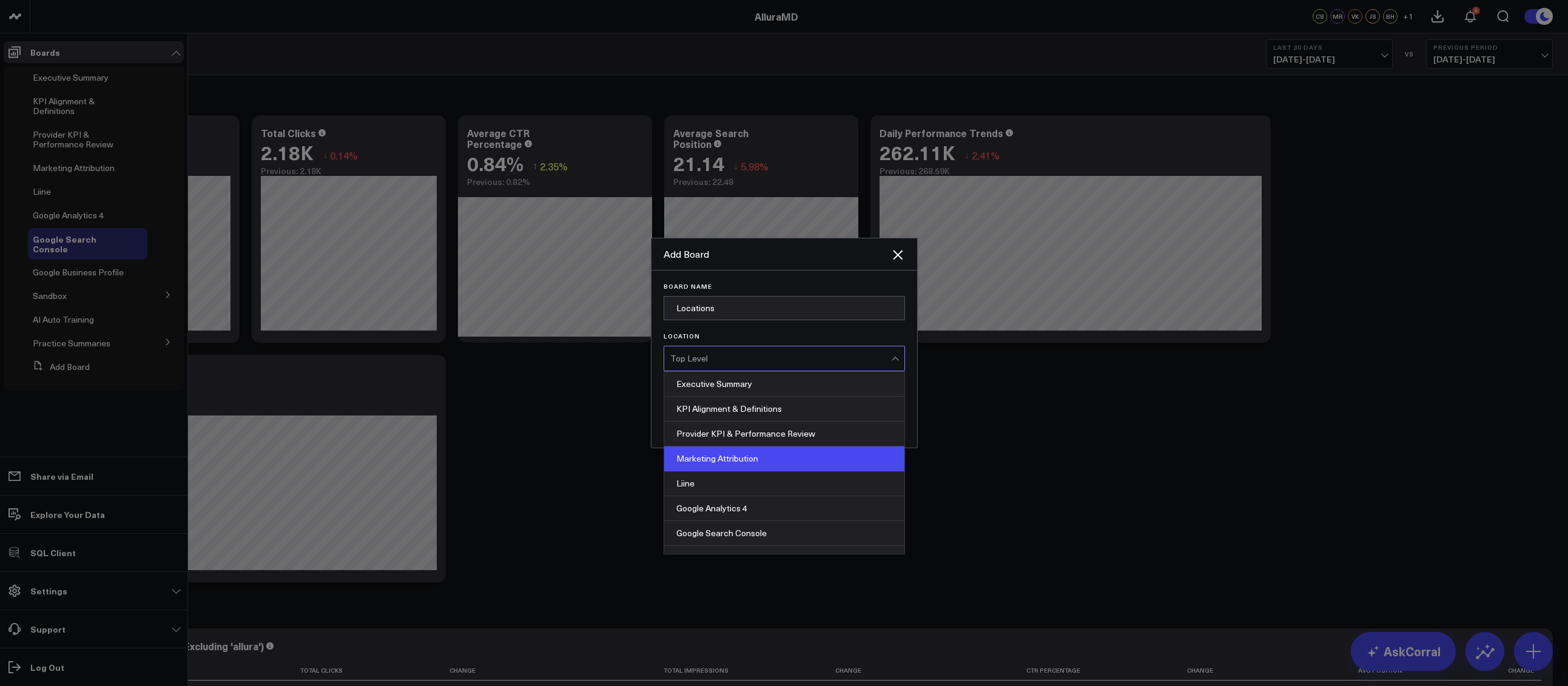
scroll to position [7, 0]
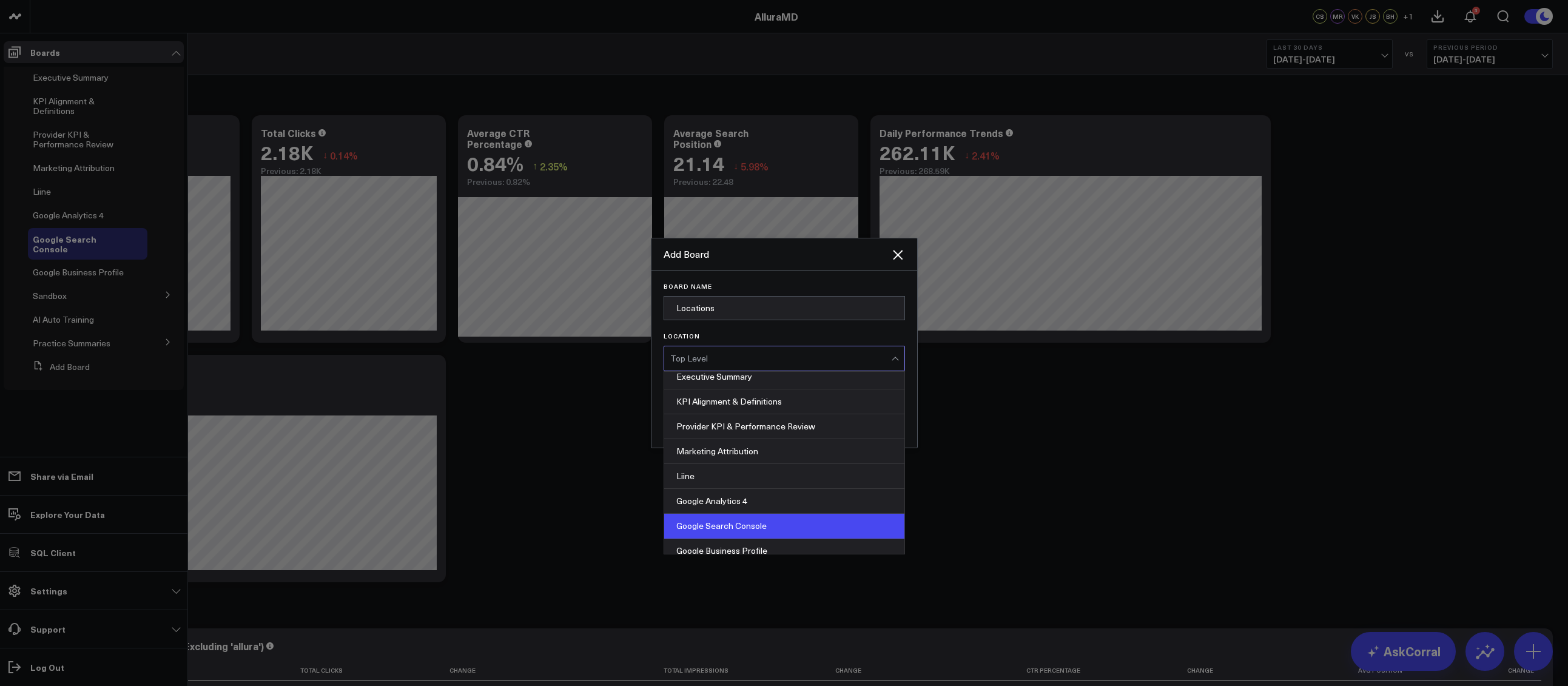
click at [757, 518] on div "Google Search Console" at bounding box center [784, 526] width 240 height 25
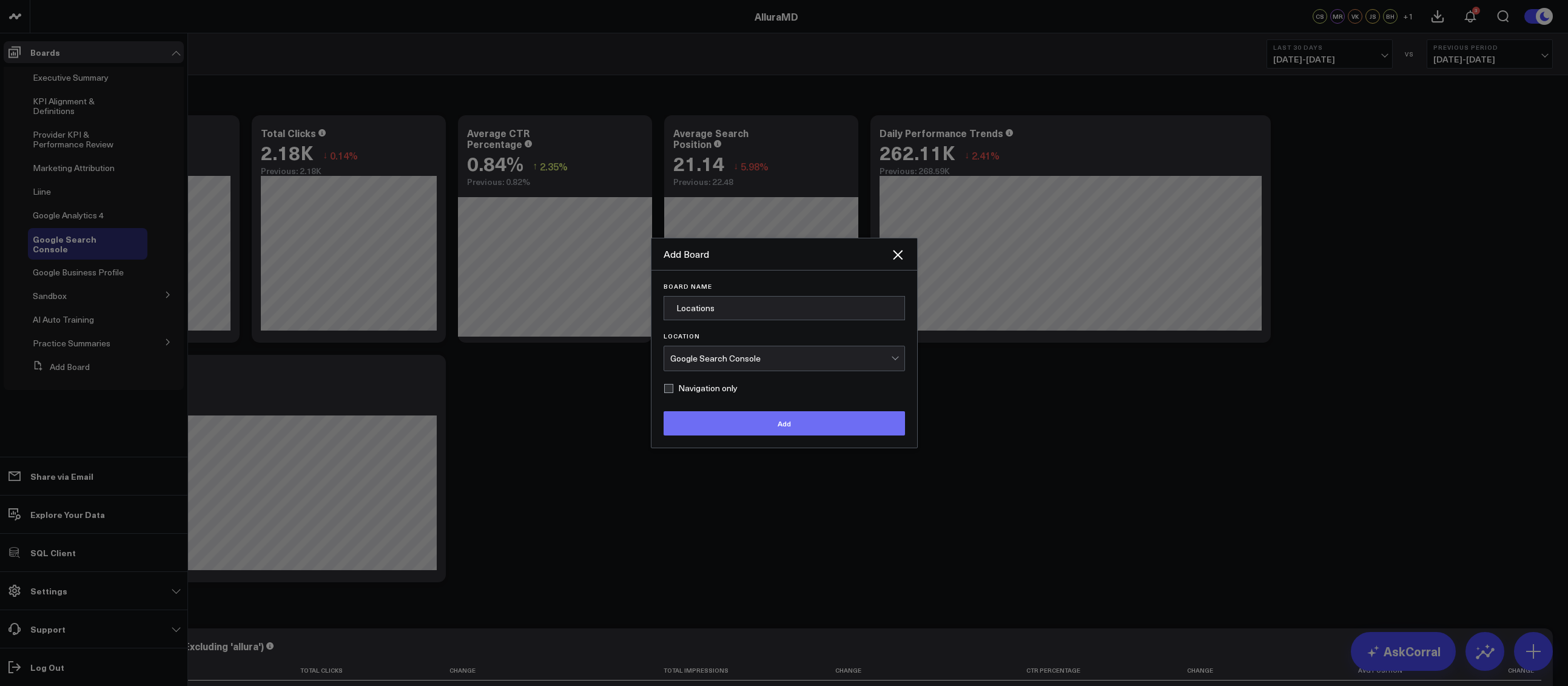
click at [736, 419] on button "Add" at bounding box center [784, 423] width 241 height 24
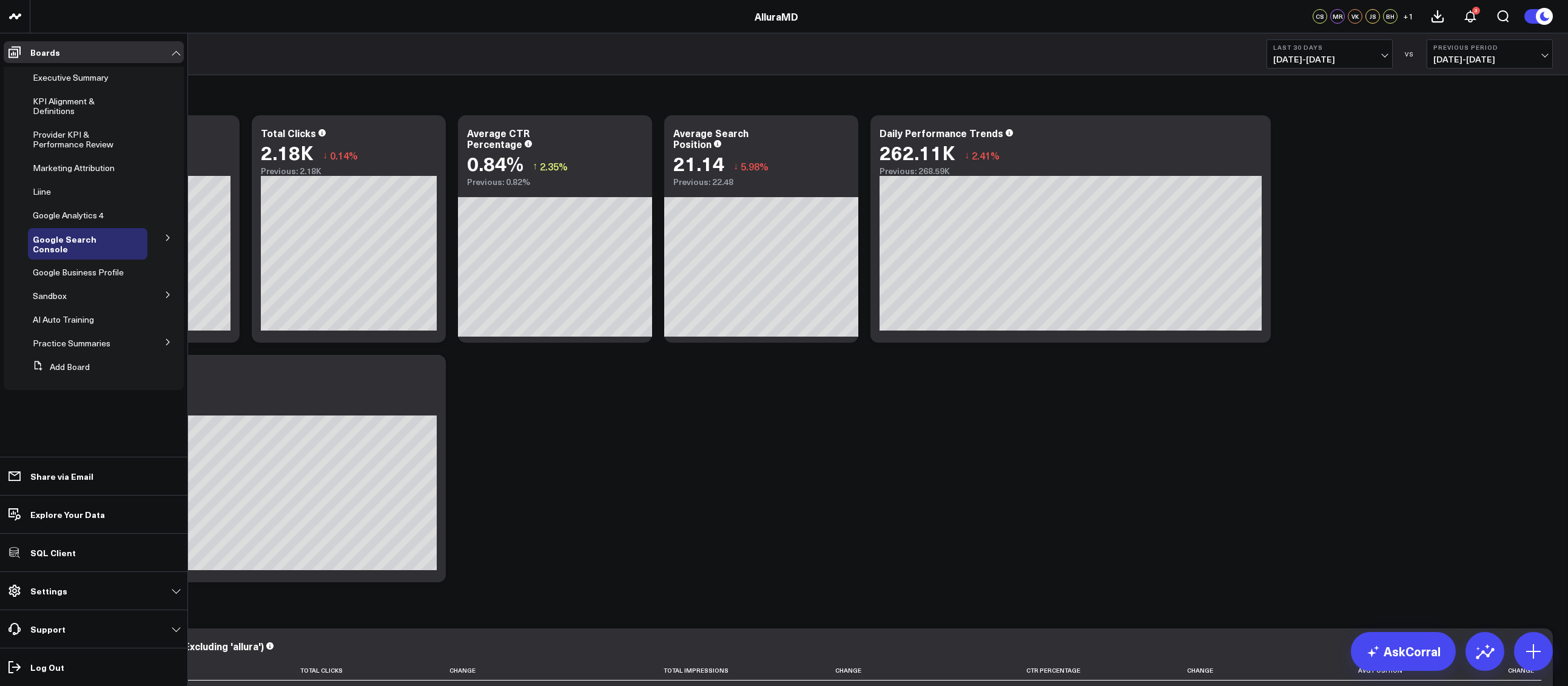
click at [163, 237] on button at bounding box center [168, 237] width 32 height 18
click at [69, 264] on span "Locations" at bounding box center [59, 270] width 38 height 12
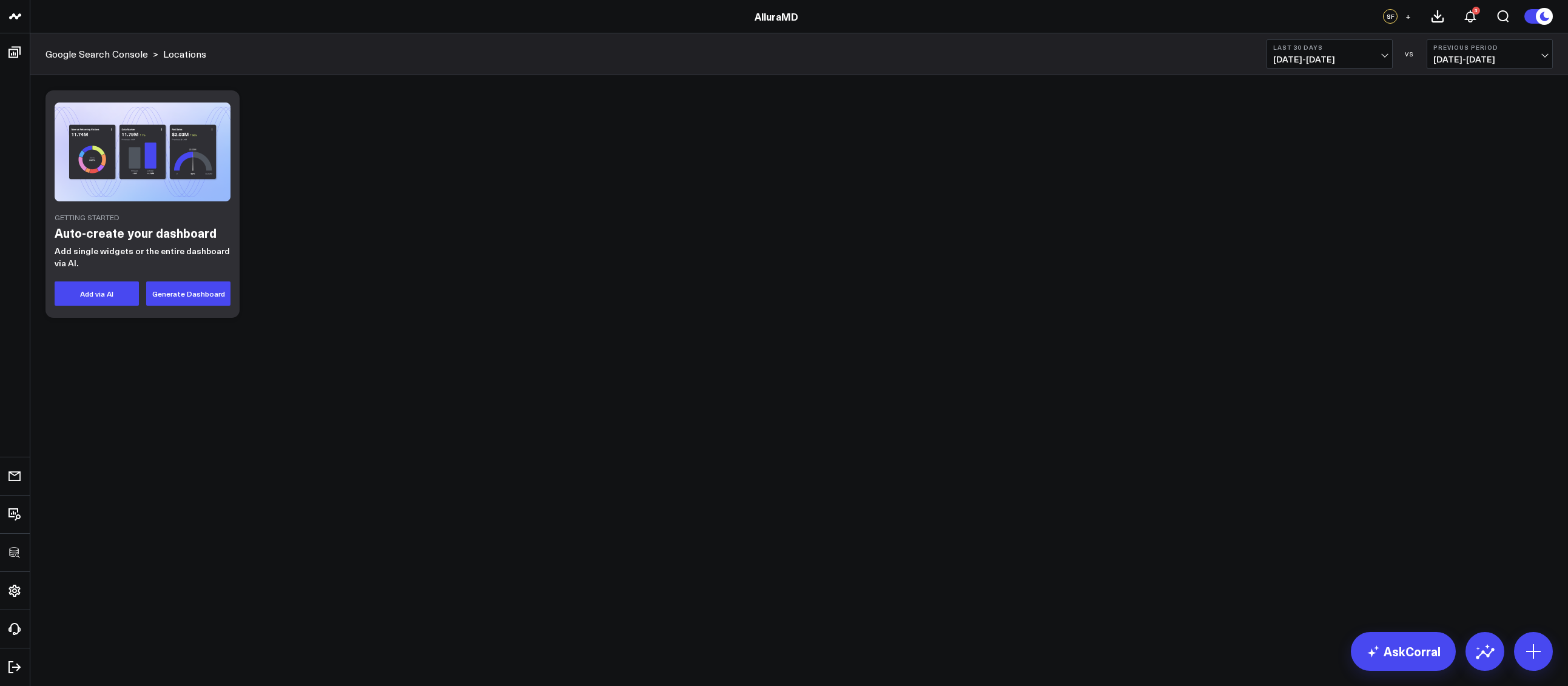
click at [782, 354] on div "Getting Started Auto-create your dashboard Add single widgets or the entire das…" at bounding box center [798, 235] width 1537 height 321
click at [1547, 663] on button at bounding box center [1533, 651] width 39 height 39
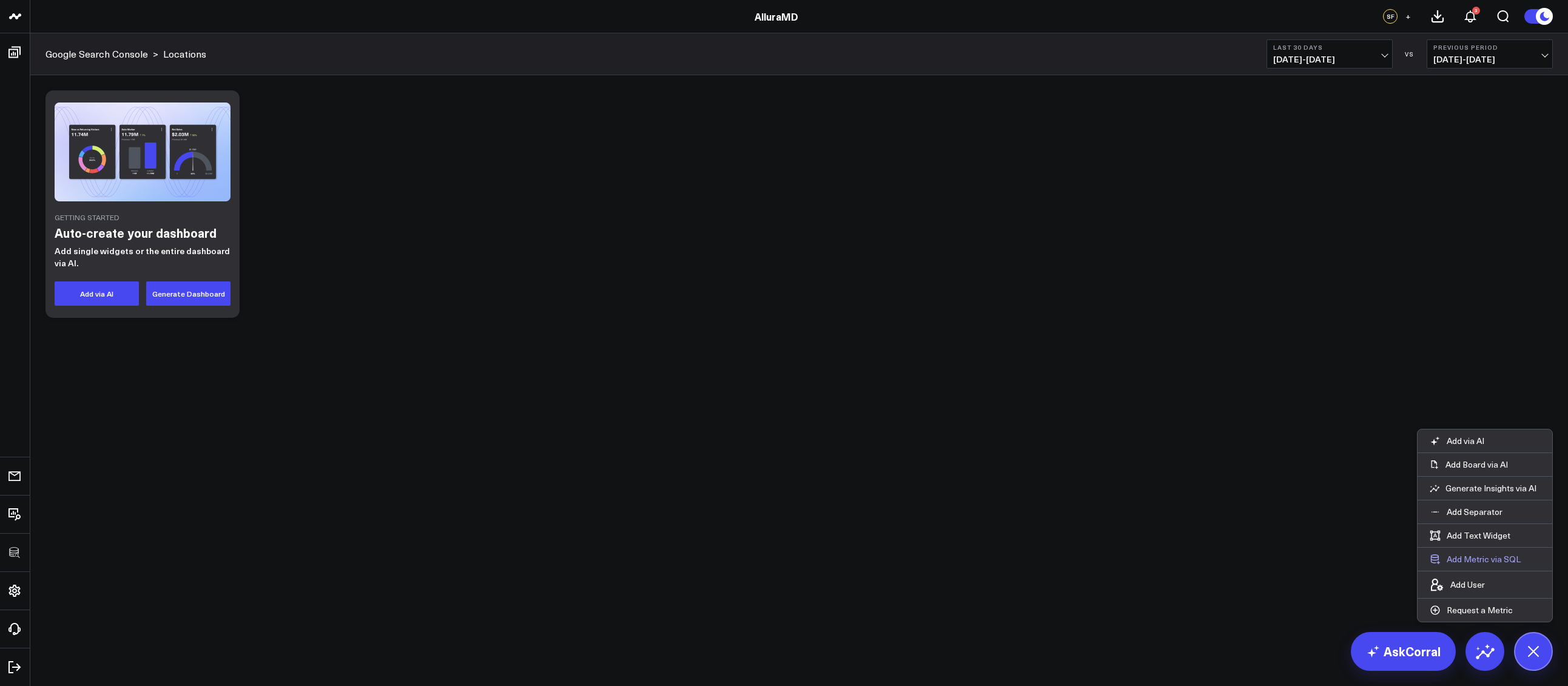
click at [1486, 561] on button "Add Metric via SQL" at bounding box center [1475, 558] width 115 height 23
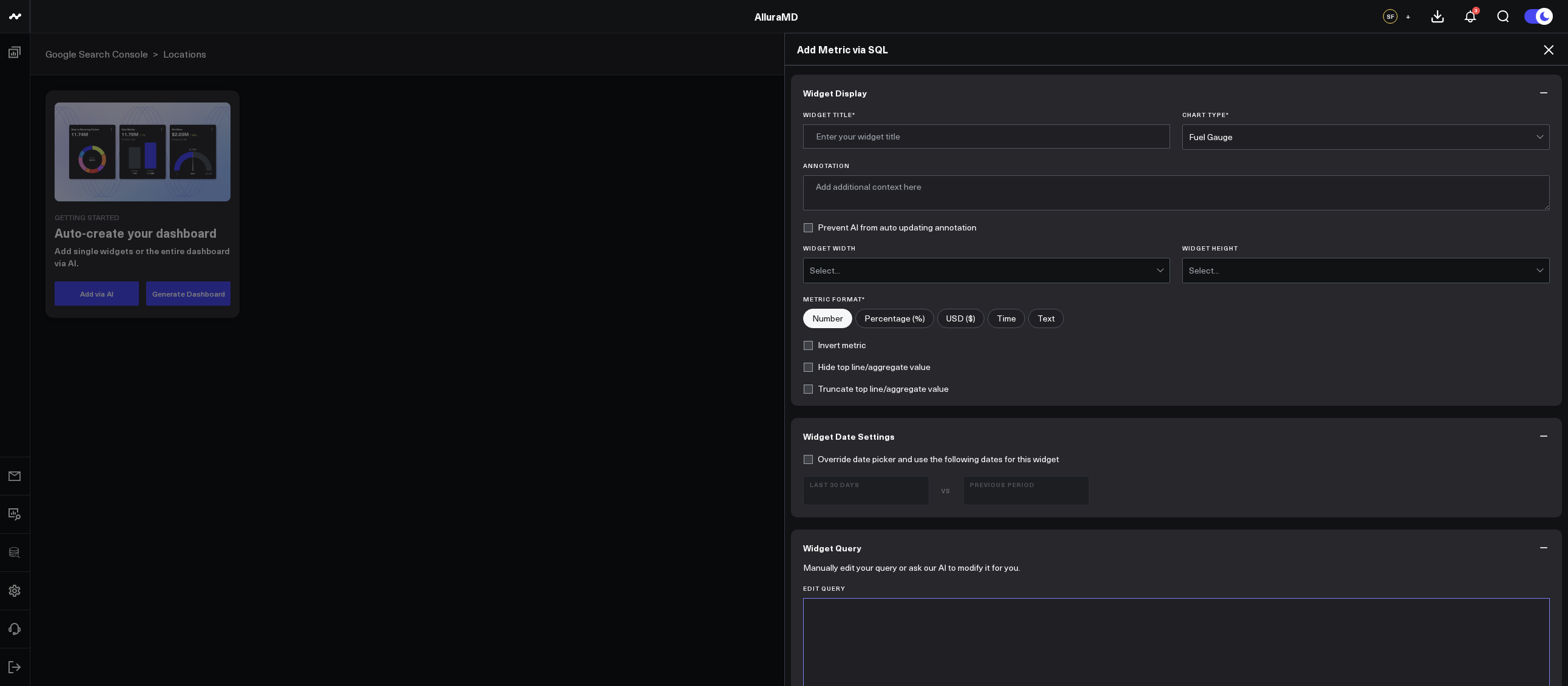
click at [902, 147] on input "Widget Title *" at bounding box center [987, 136] width 368 height 24
type input "B"
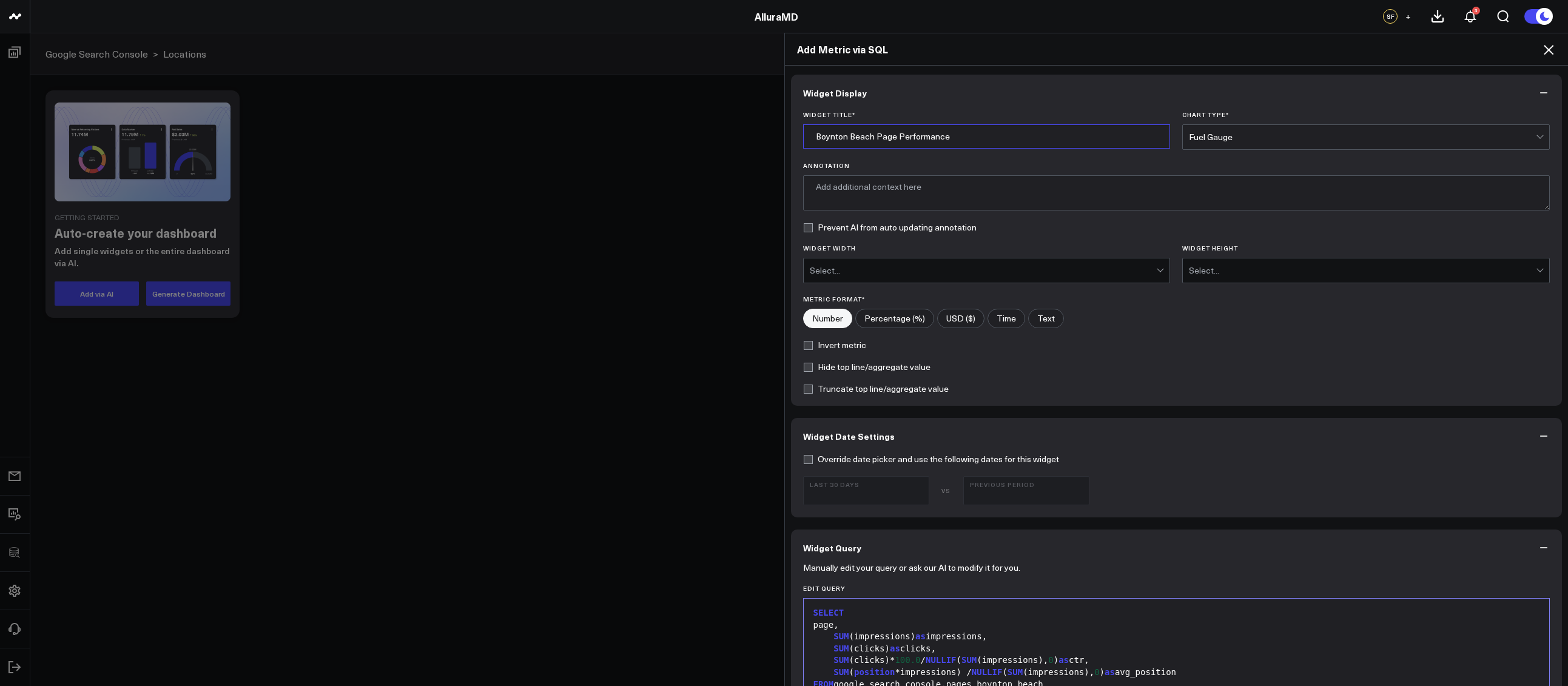
click at [867, 136] on input "Boynton Beach Page Performance" at bounding box center [987, 136] width 368 height 24
type input "Boynton Beach SEO Page Performance"
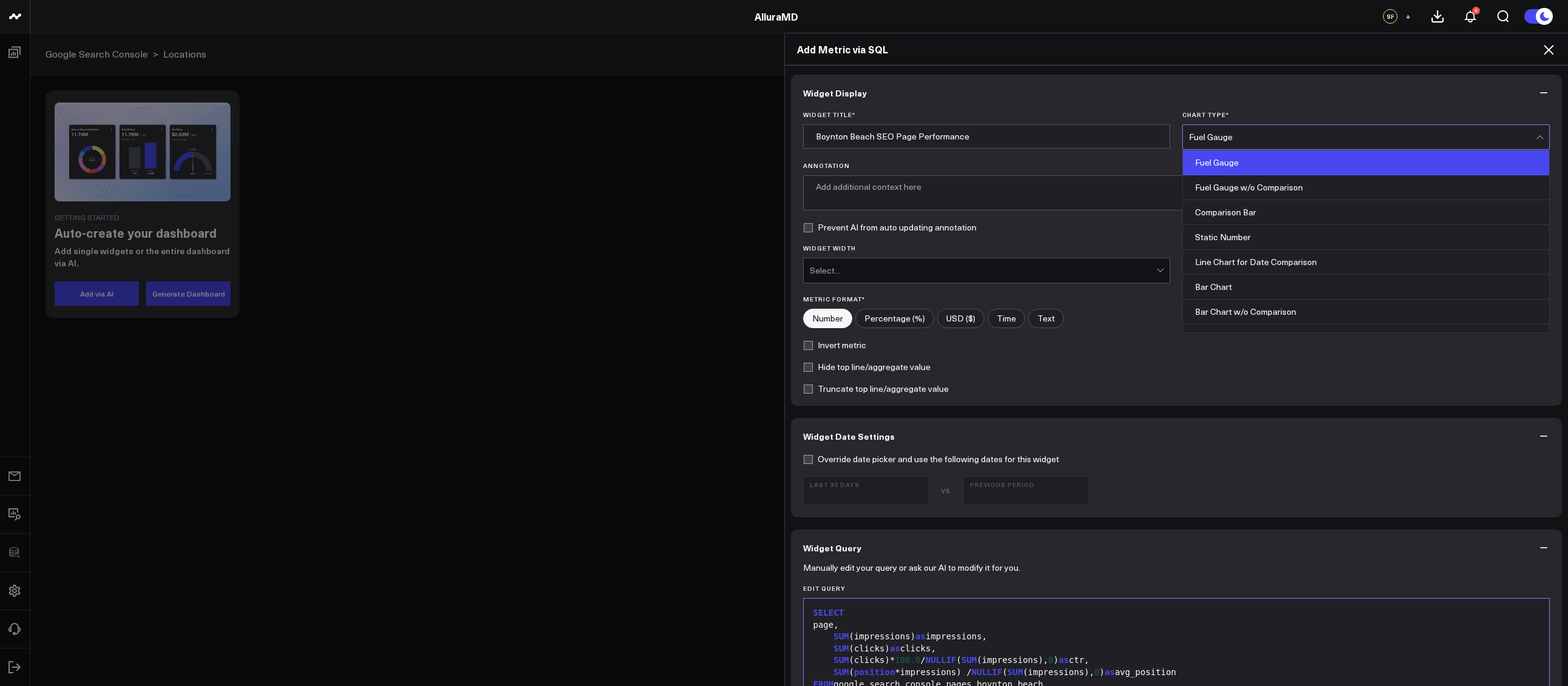
click at [1215, 143] on div "Fuel Gauge" at bounding box center [1362, 136] width 347 height 24
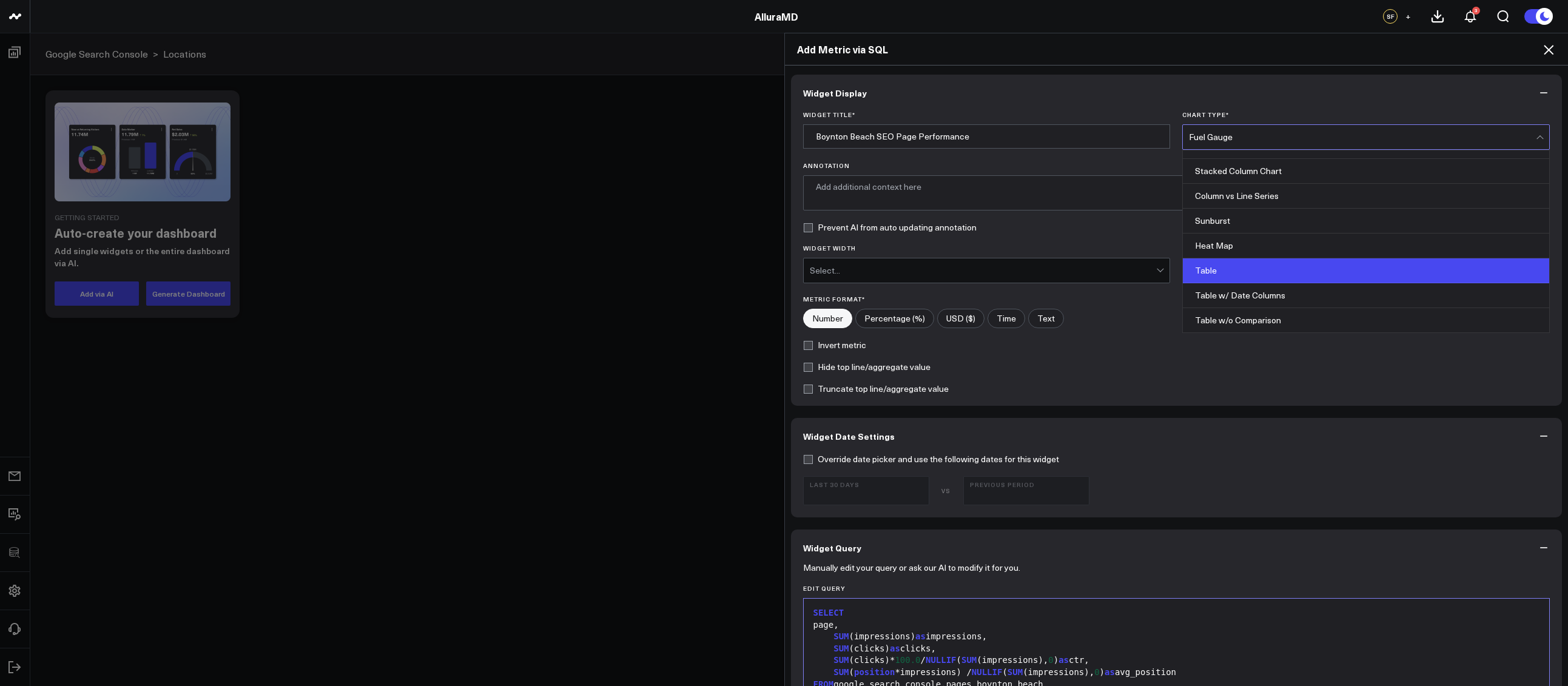
click at [1224, 265] on div "Table" at bounding box center [1365, 271] width 366 height 25
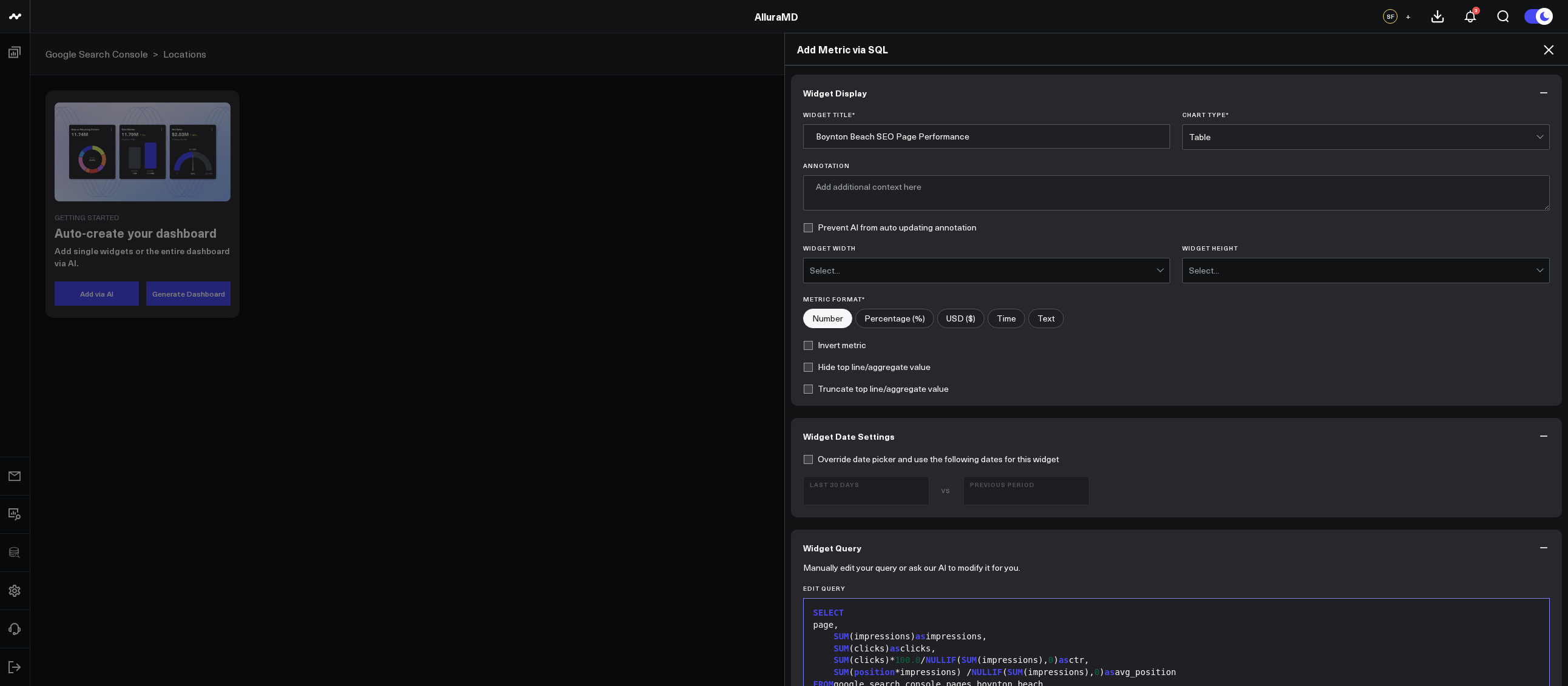
scroll to position [459, 0]
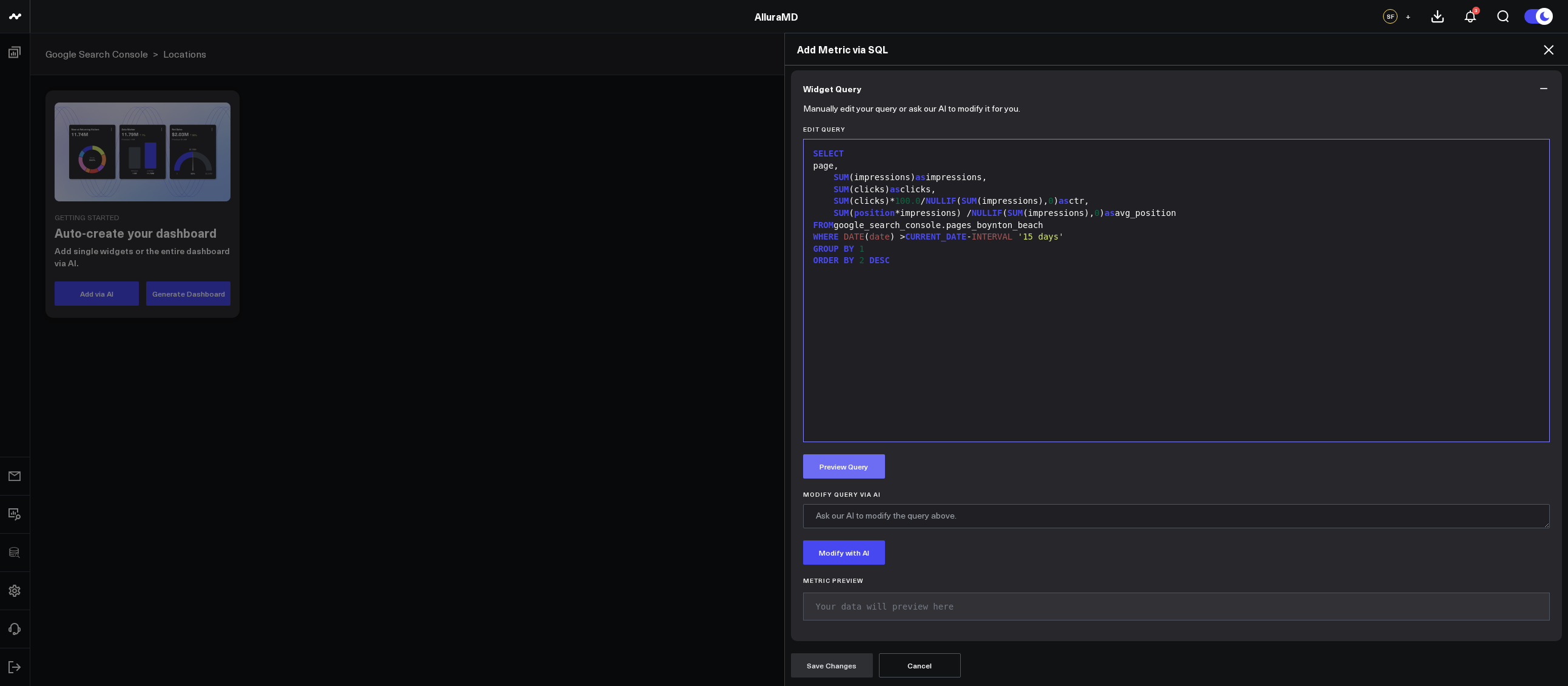
click at [823, 468] on button "Preview Query" at bounding box center [844, 466] width 82 height 24
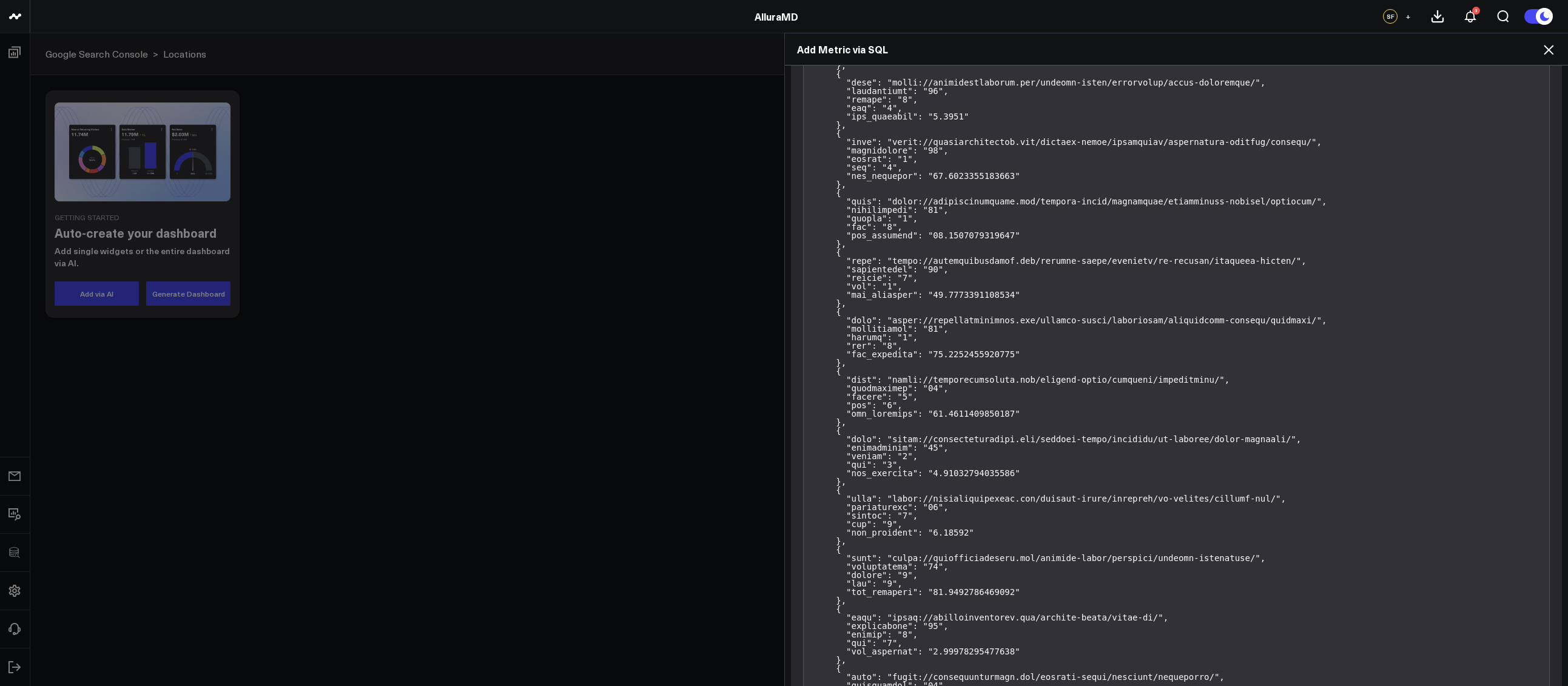
scroll to position [6604, 0]
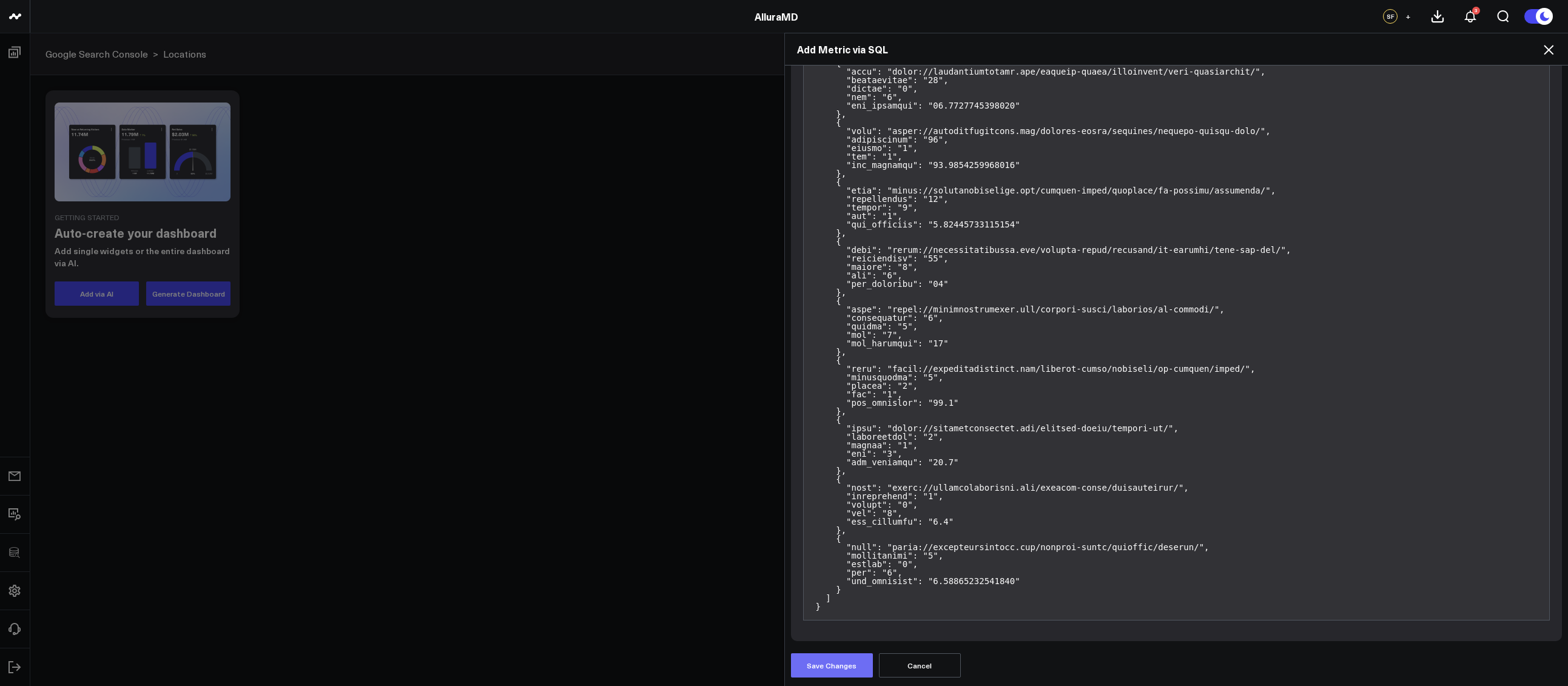
click at [846, 662] on button "Save Changes" at bounding box center [832, 665] width 82 height 24
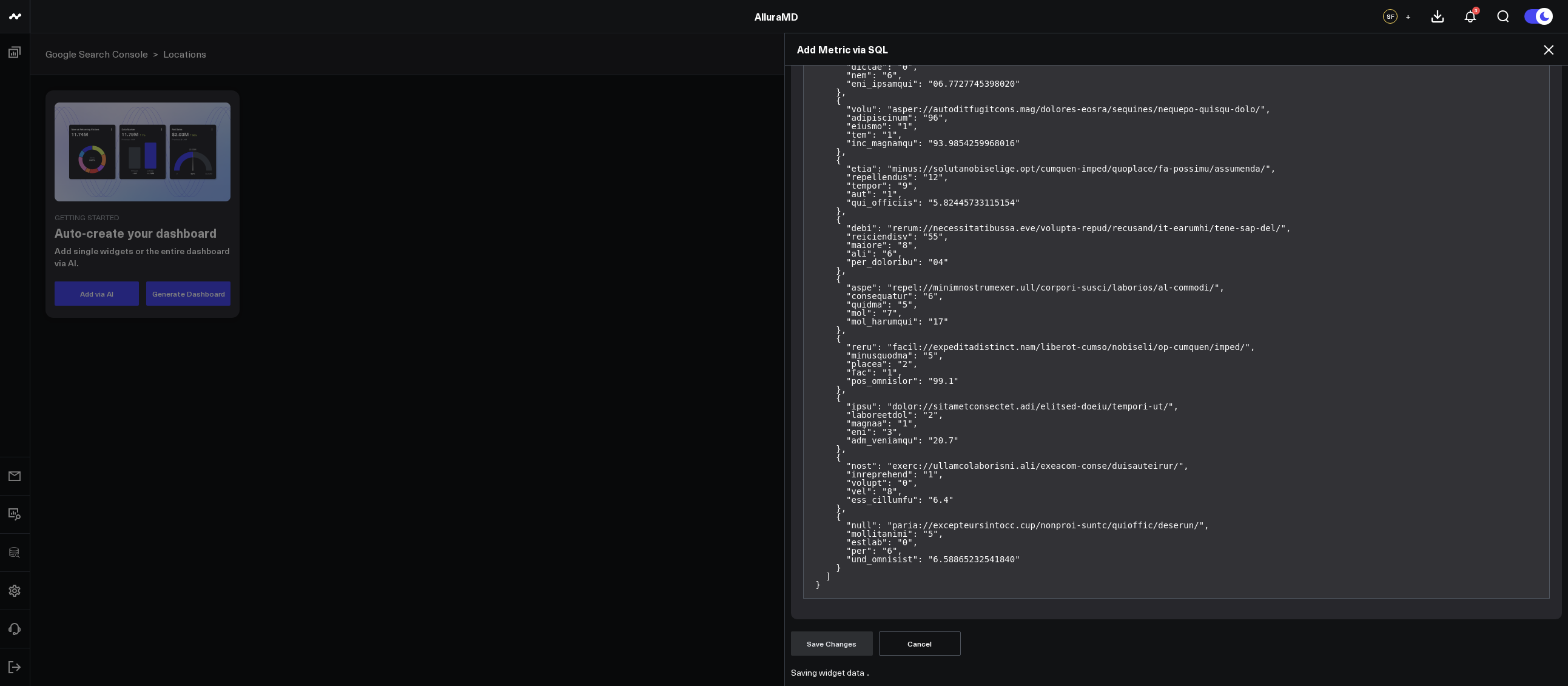
scroll to position [0, 0]
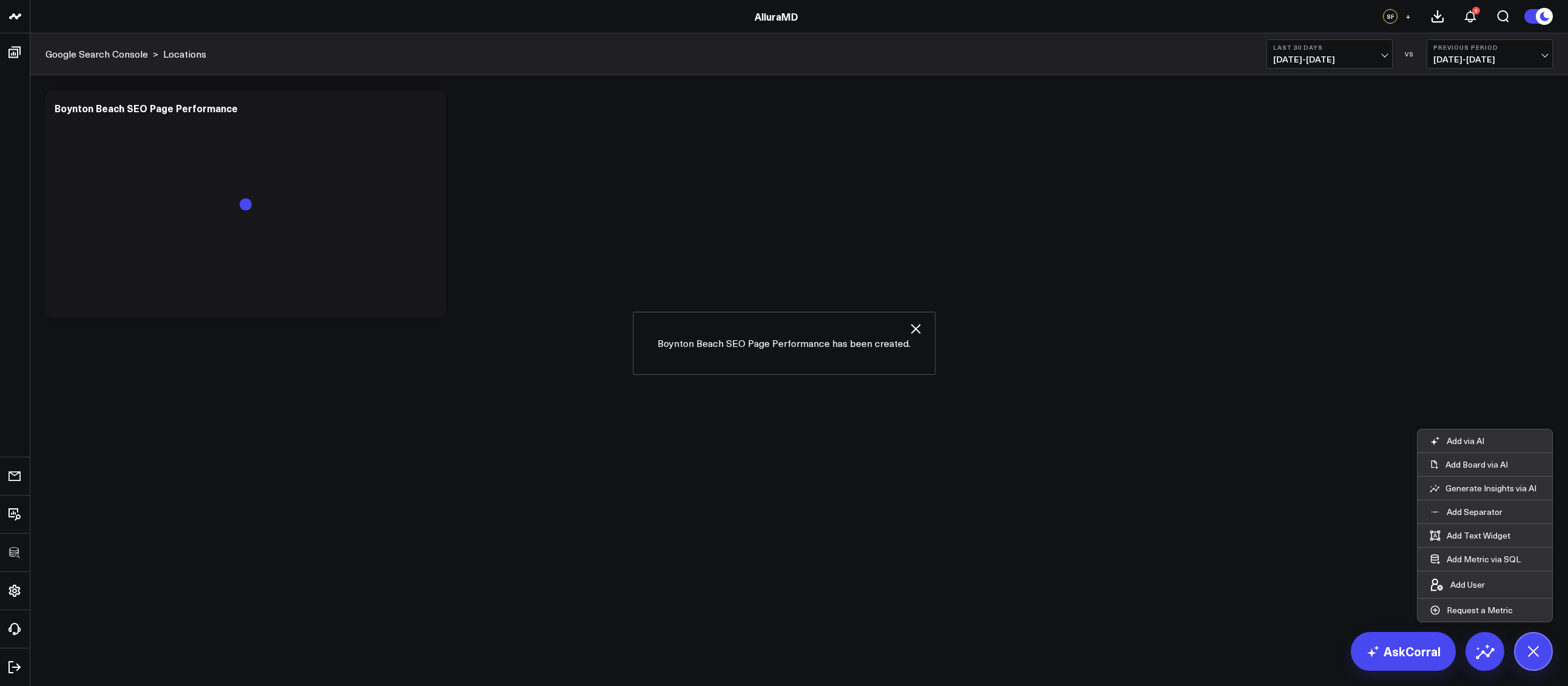
click at [415, 359] on div "Modify via AI Copy link to widget Ask support Remove Create linked copy Executi…" at bounding box center [798, 235] width 1537 height 321
click at [427, 110] on icon at bounding box center [429, 110] width 14 height 14
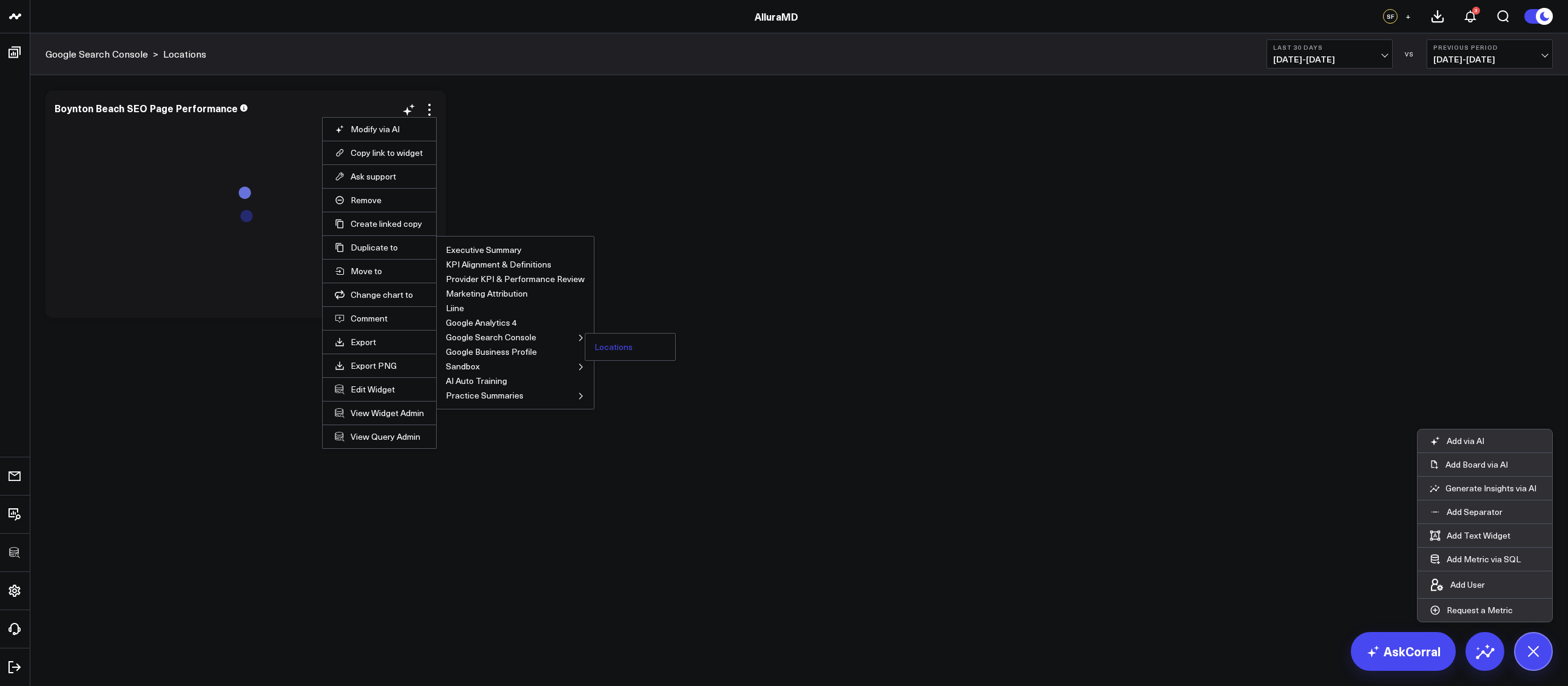
click at [605, 345] on button "Locations" at bounding box center [613, 346] width 38 height 9
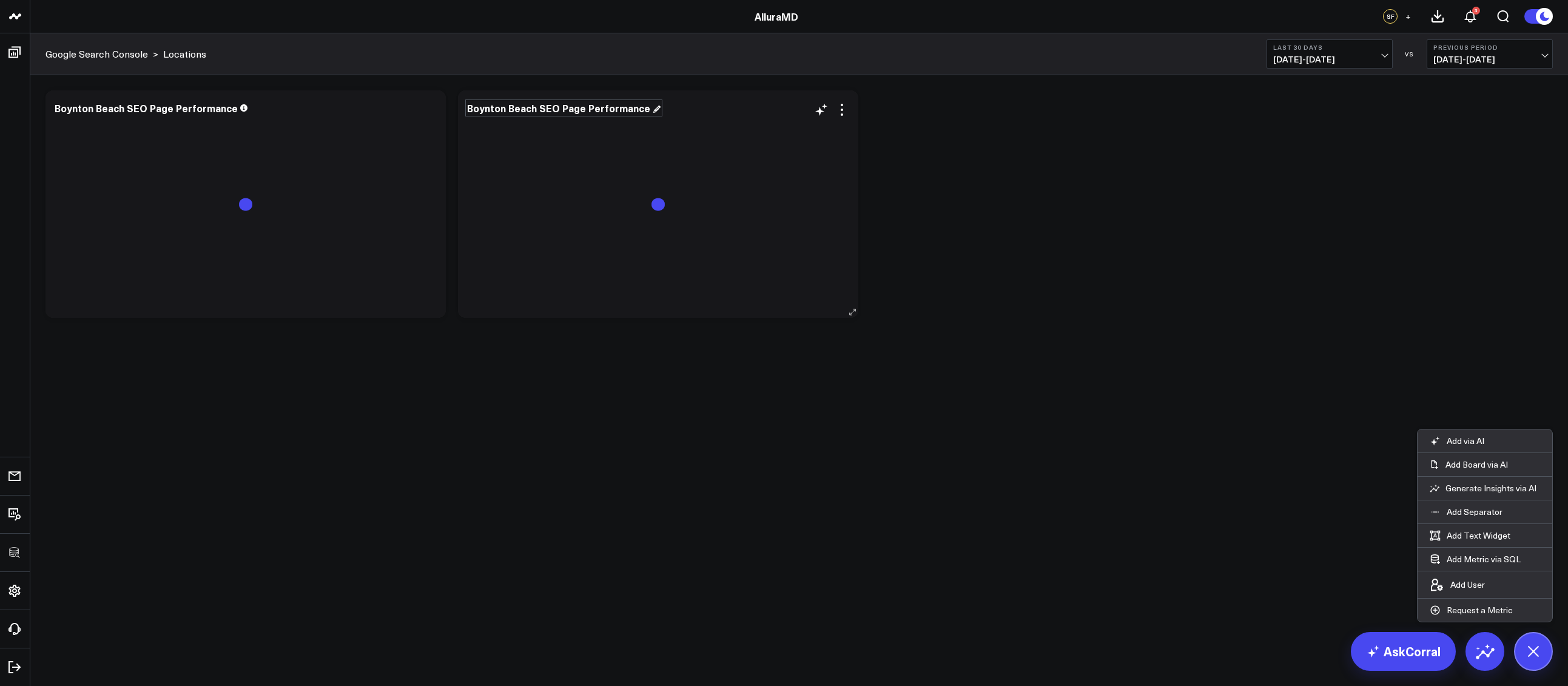
click at [493, 106] on div "Boynton Beach SEO Page Performance" at bounding box center [563, 107] width 193 height 13
drag, startPoint x: 505, startPoint y: 111, endPoint x: 468, endPoint y: 110, distance: 37.0
click at [468, 110] on div "Boynton Beach SEO Page Performance" at bounding box center [559, 107] width 185 height 13
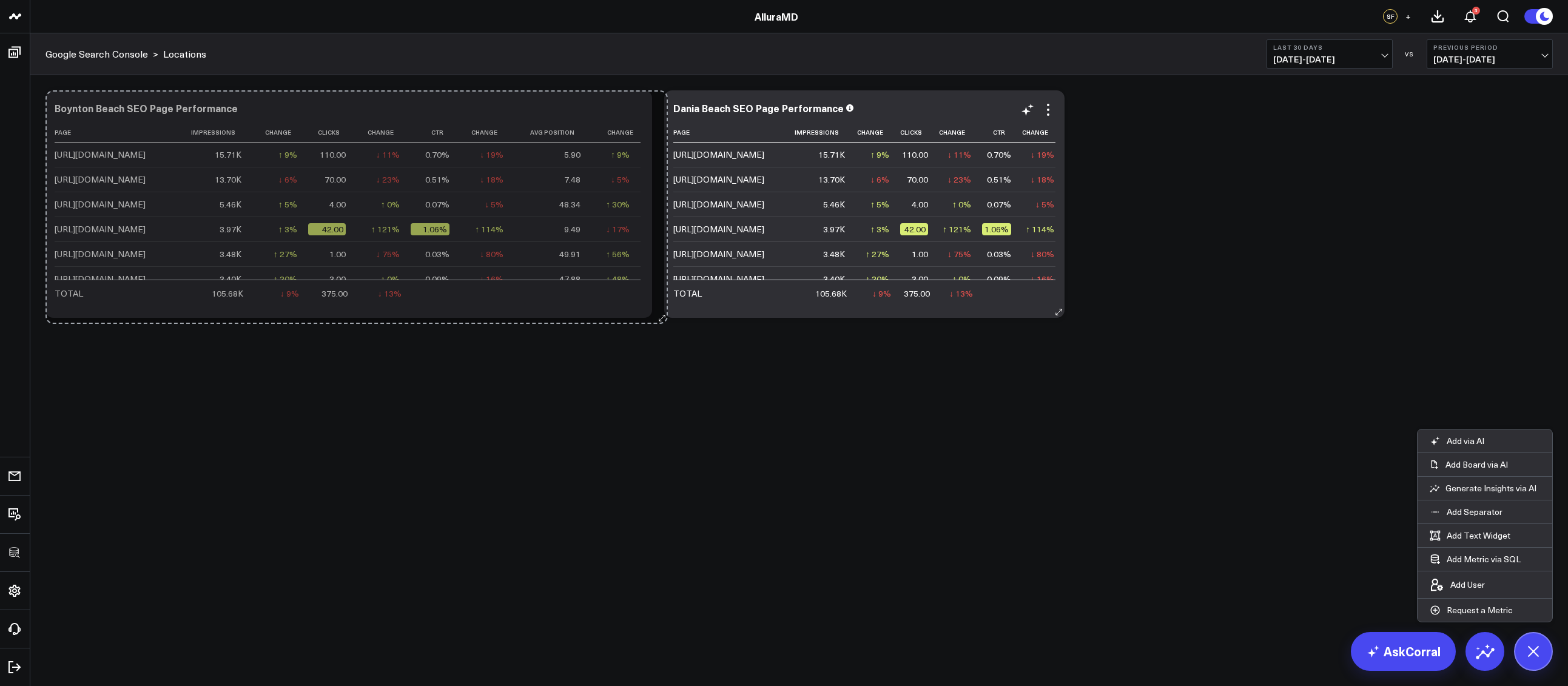
drag, startPoint x: 443, startPoint y: 314, endPoint x: 665, endPoint y: 320, distance: 222.1
click at [665, 320] on div "Modify via AI Copy link to widget Ask support Remove Create linked copy Executi…" at bounding box center [799, 204] width 1519 height 240
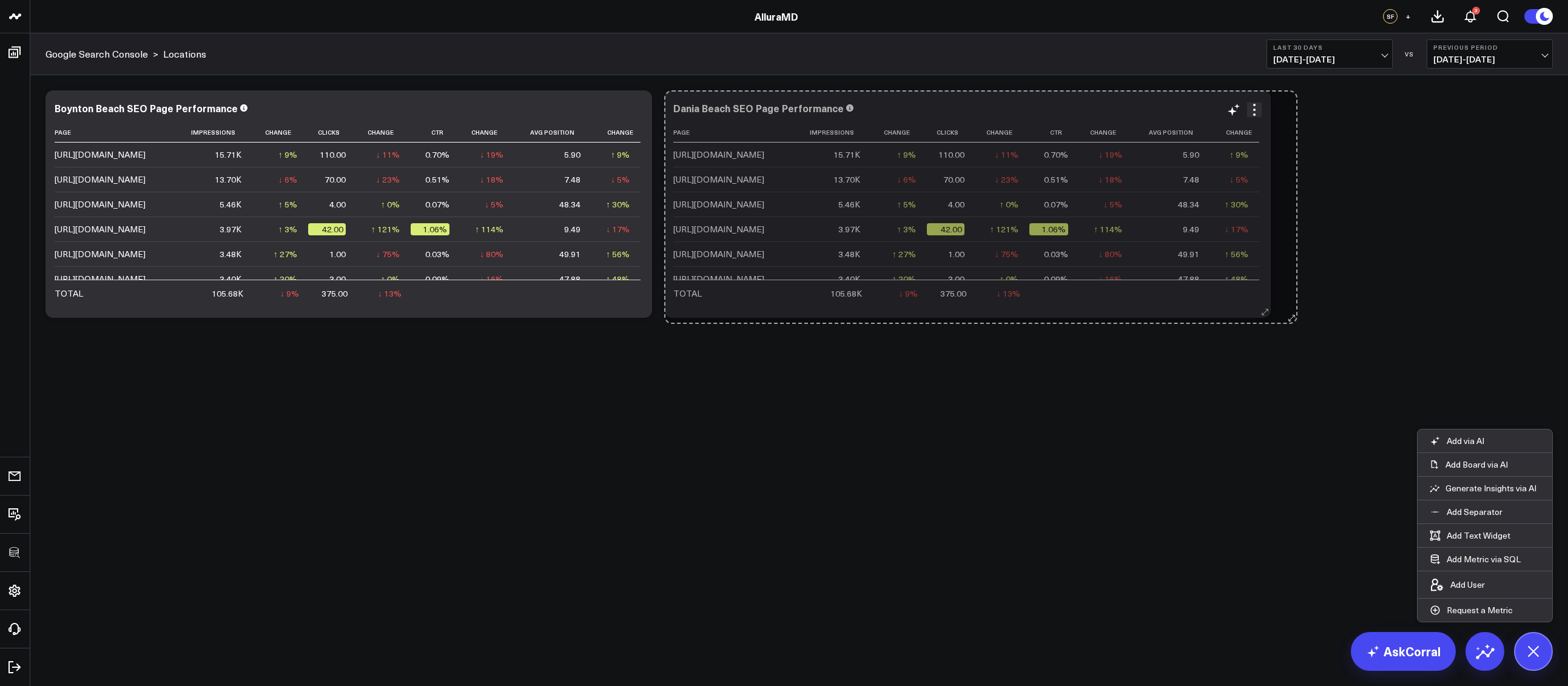
drag, startPoint x: 1055, startPoint y: 313, endPoint x: 1287, endPoint y: 319, distance: 232.1
click at [1287, 319] on div "Modify via AI Copy link to widget Ask support Remove Create linked copy Executi…" at bounding box center [799, 204] width 1519 height 240
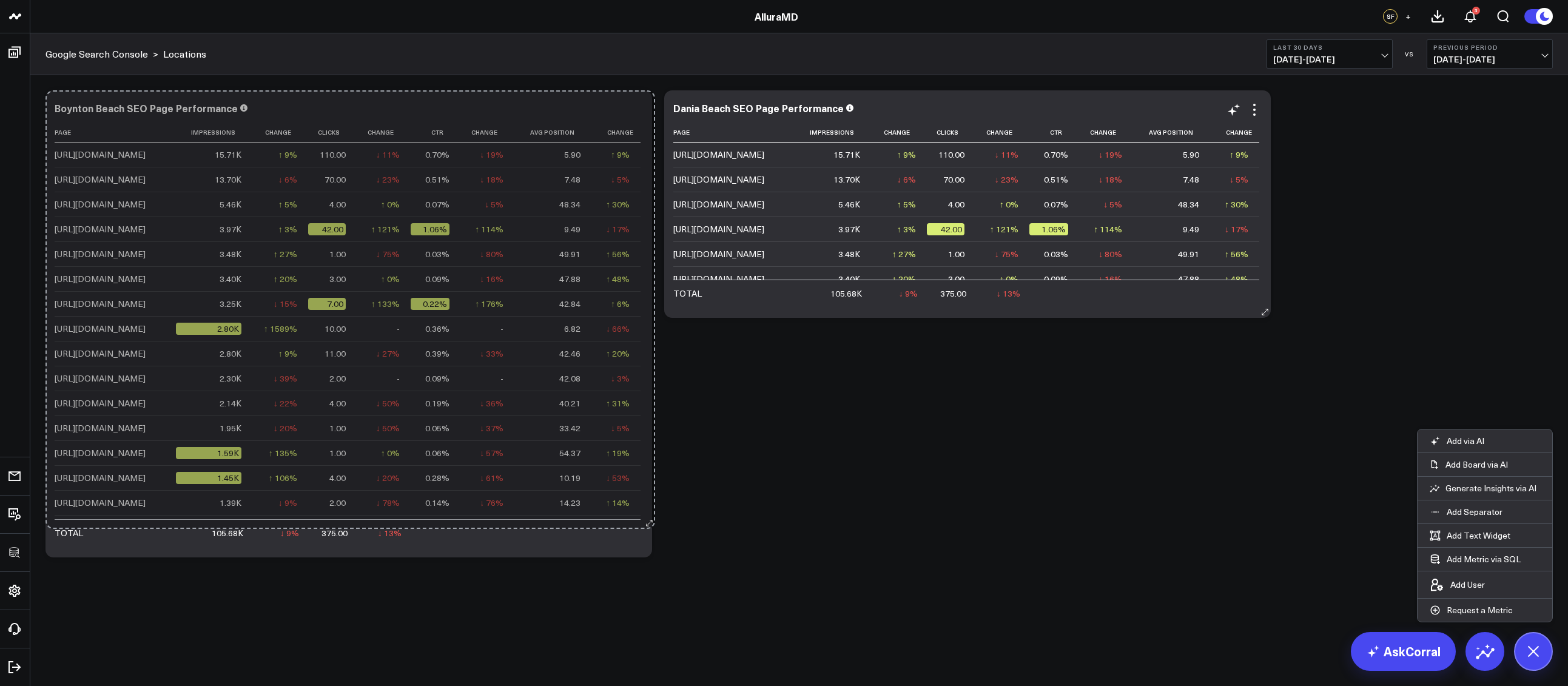
drag, startPoint x: 641, startPoint y: 311, endPoint x: 1072, endPoint y: 419, distance: 444.3
click at [644, 524] on div "Boynton Beach SEO Page Performance Page Impressions Change Clicks Change Ctr Ch…" at bounding box center [349, 324] width 607 height 467
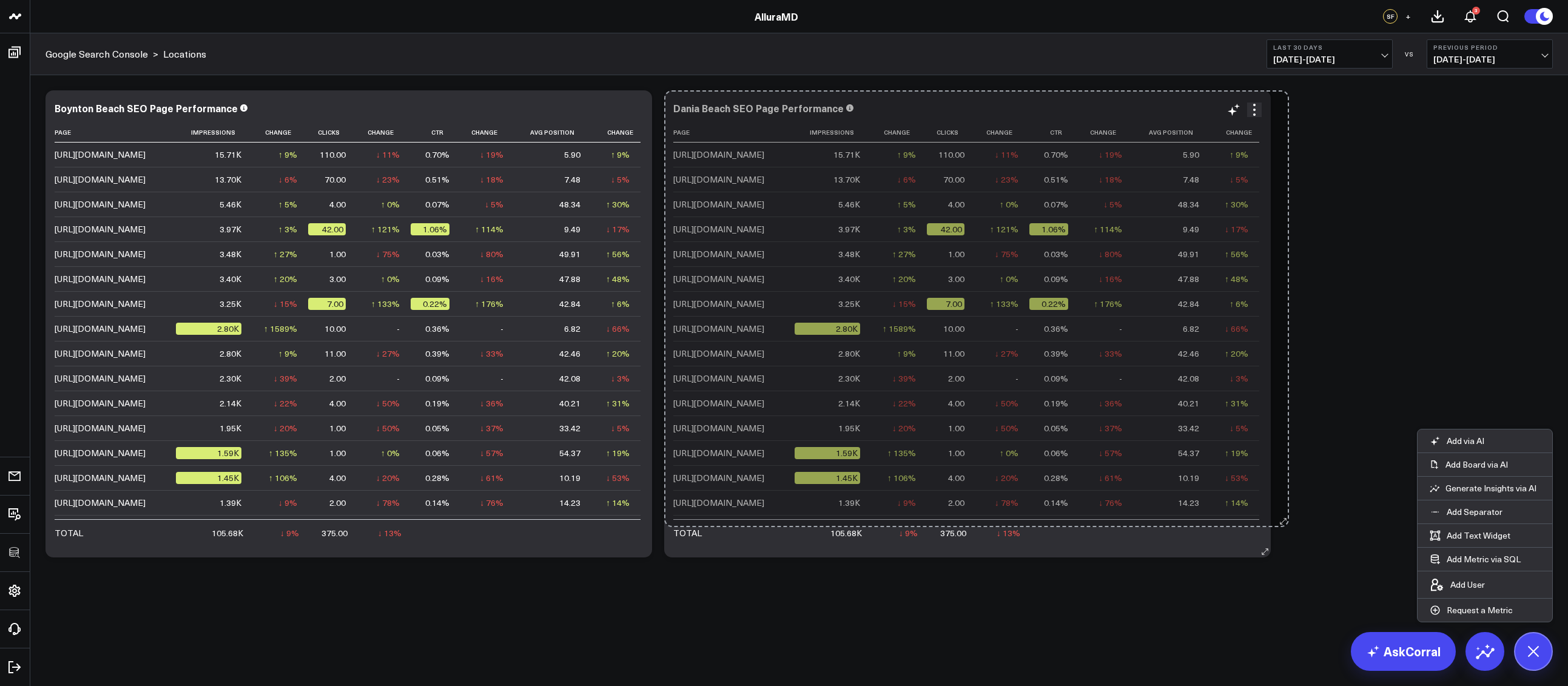
drag, startPoint x: 1262, startPoint y: 314, endPoint x: 1280, endPoint y: 523, distance: 209.8
click at [1280, 523] on div "Modify via AI Copy link to widget Ask support Remove Create linked copy Executi…" at bounding box center [799, 323] width 1519 height 479
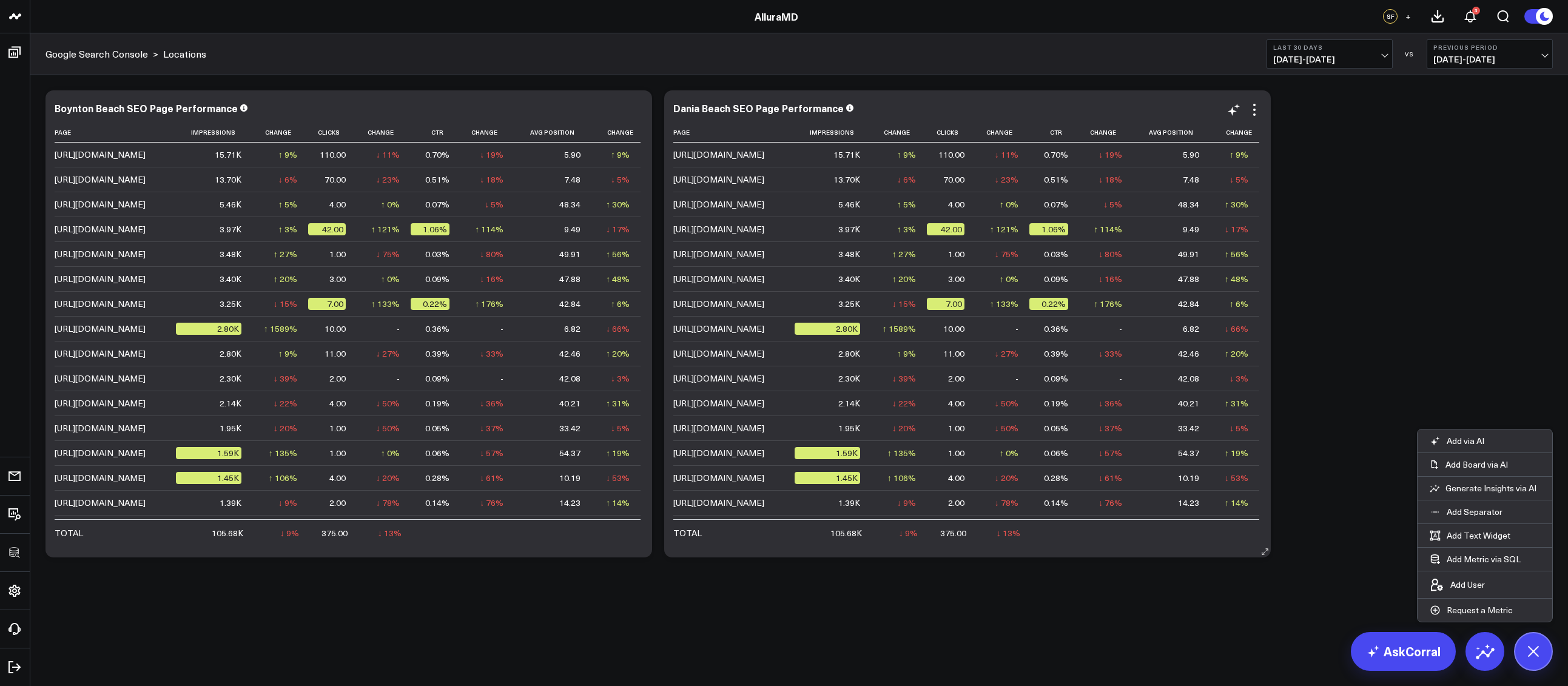
click at [1345, 357] on div "Modify via AI Copy link to widget Ask support Remove Create linked copy Executi…" at bounding box center [799, 323] width 1519 height 479
click at [1531, 655] on icon at bounding box center [1533, 651] width 28 height 28
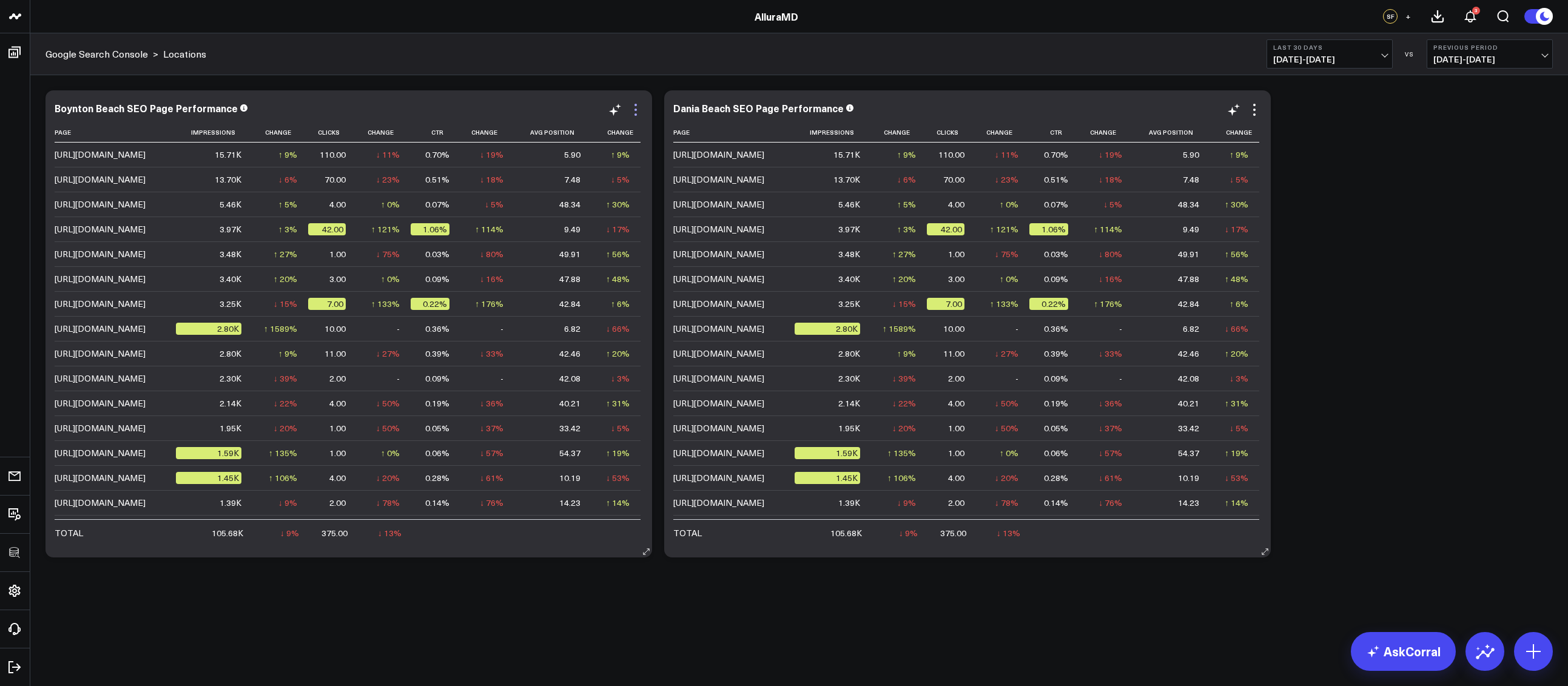
click at [637, 114] on icon at bounding box center [636, 110] width 14 height 14
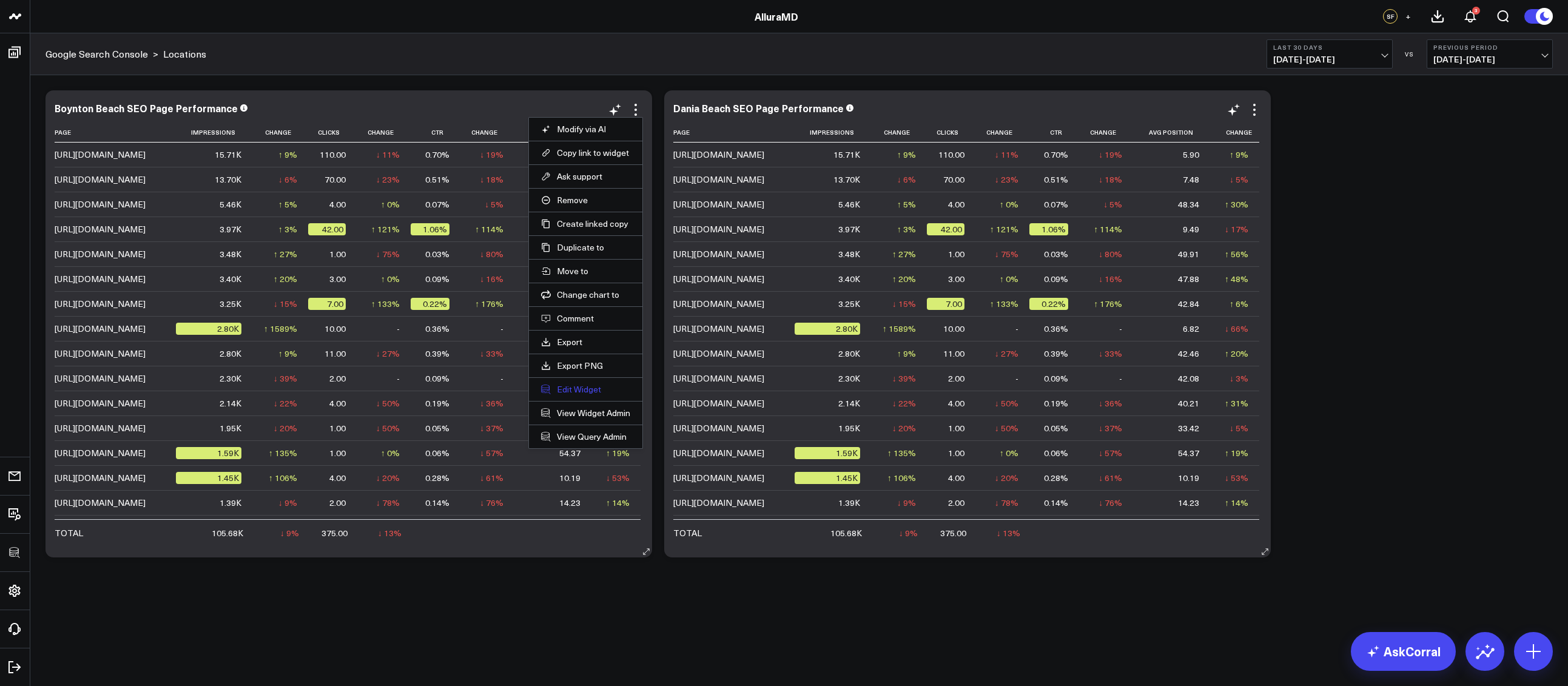
click at [586, 390] on button "Edit Widget" at bounding box center [585, 390] width 89 height 11
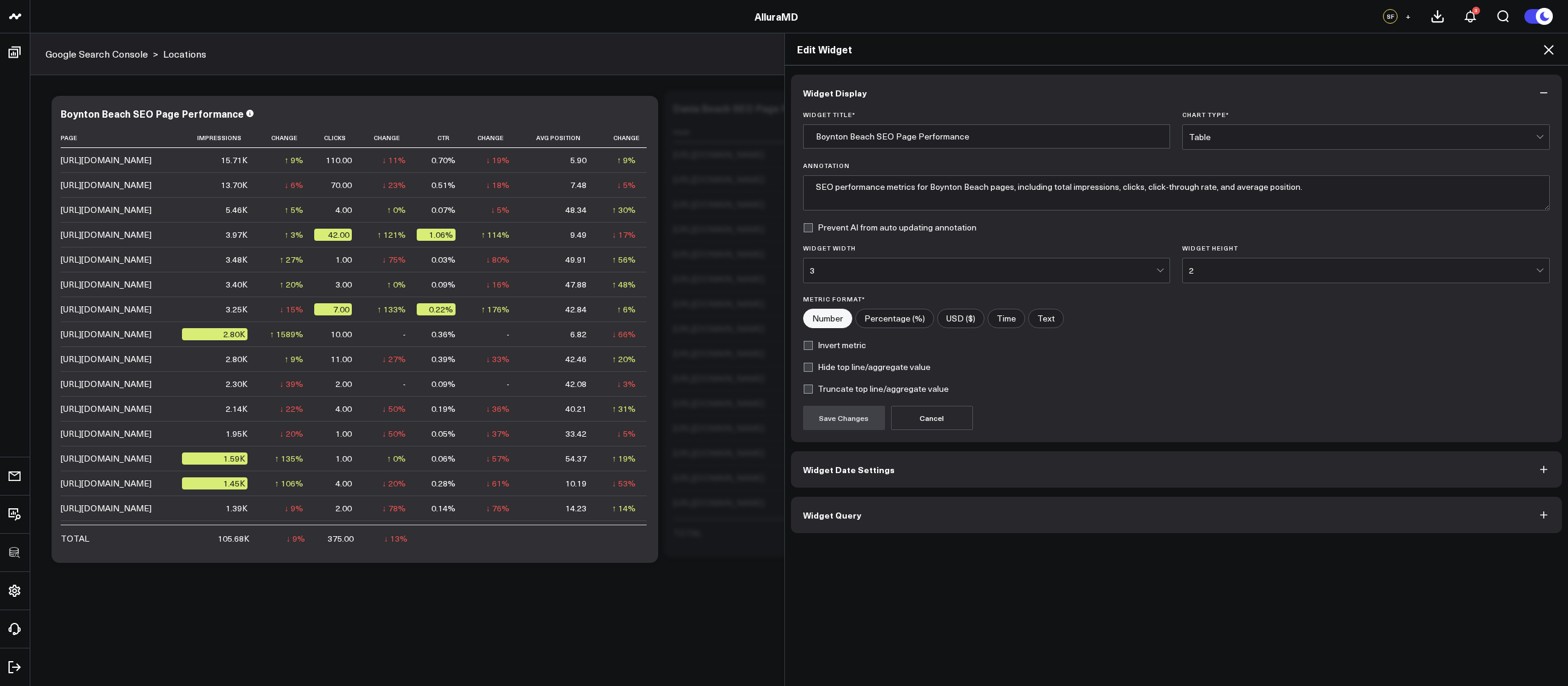
click at [864, 509] on button "Widget Query" at bounding box center [1177, 515] width 771 height 36
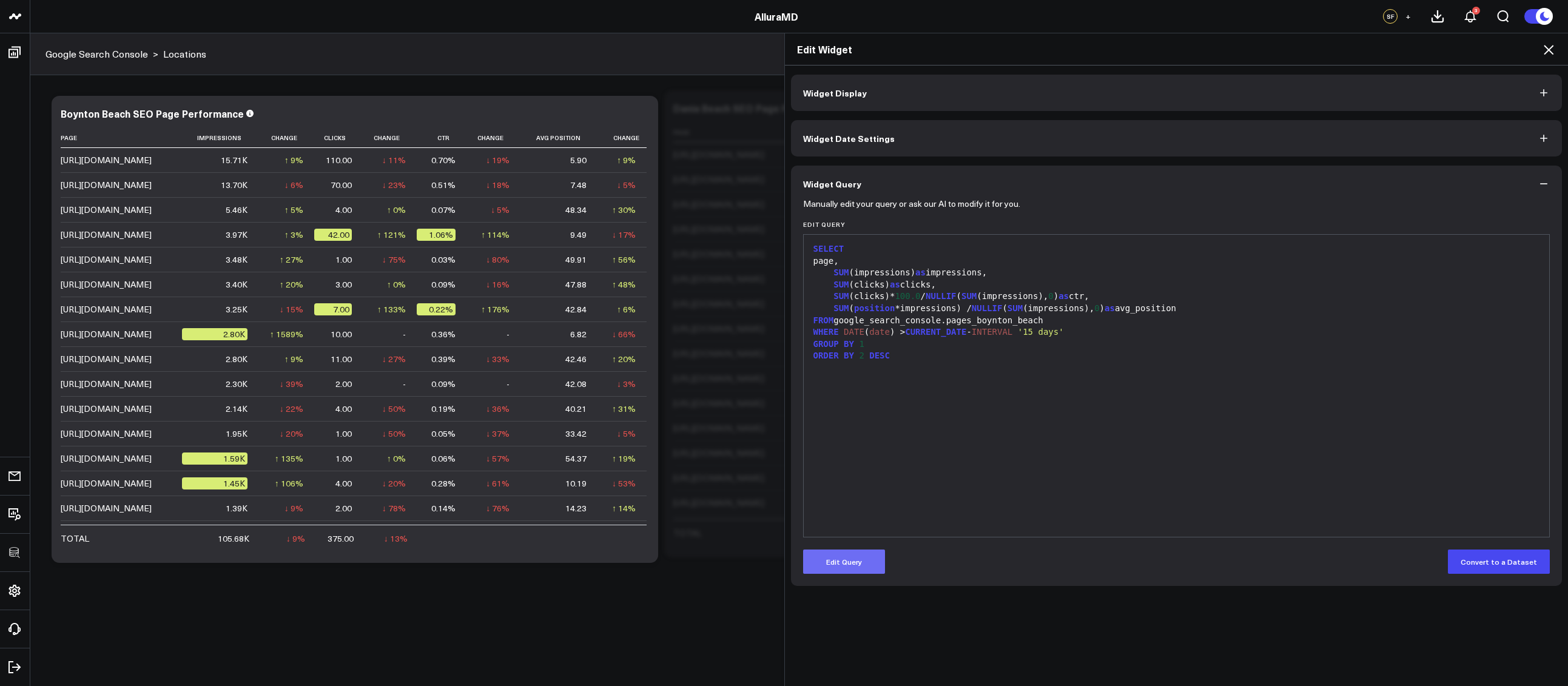
click at [857, 557] on button "Edit Query" at bounding box center [844, 561] width 82 height 24
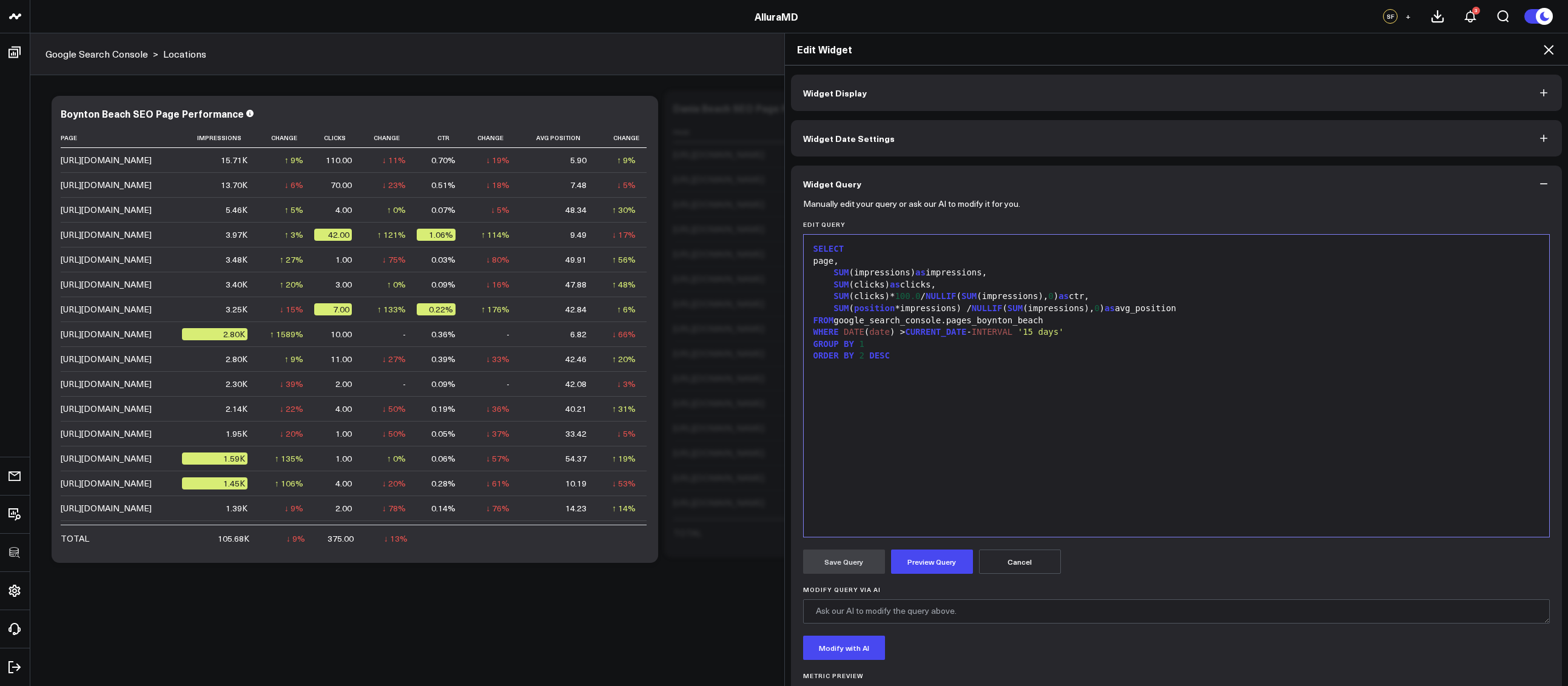
click at [827, 263] on div "page," at bounding box center [1176, 261] width 734 height 12
click at [906, 259] on div "SPLIT_PART ( page," at bounding box center [1176, 261] width 734 height 12
click at [917, 570] on button "Preview Query" at bounding box center [931, 561] width 82 height 24
click at [935, 456] on div "SELECT SPLIT_PART(page, 'alluraaesthetics.com' , 2 ) as PAGE_PATH, SUM (impress…" at bounding box center [1176, 386] width 734 height 290
copy div "SELECT SPLIT_PART(page, 'alluraaesthetics.com' , 2 ) as PAGE_PATH, SUM (impress…"
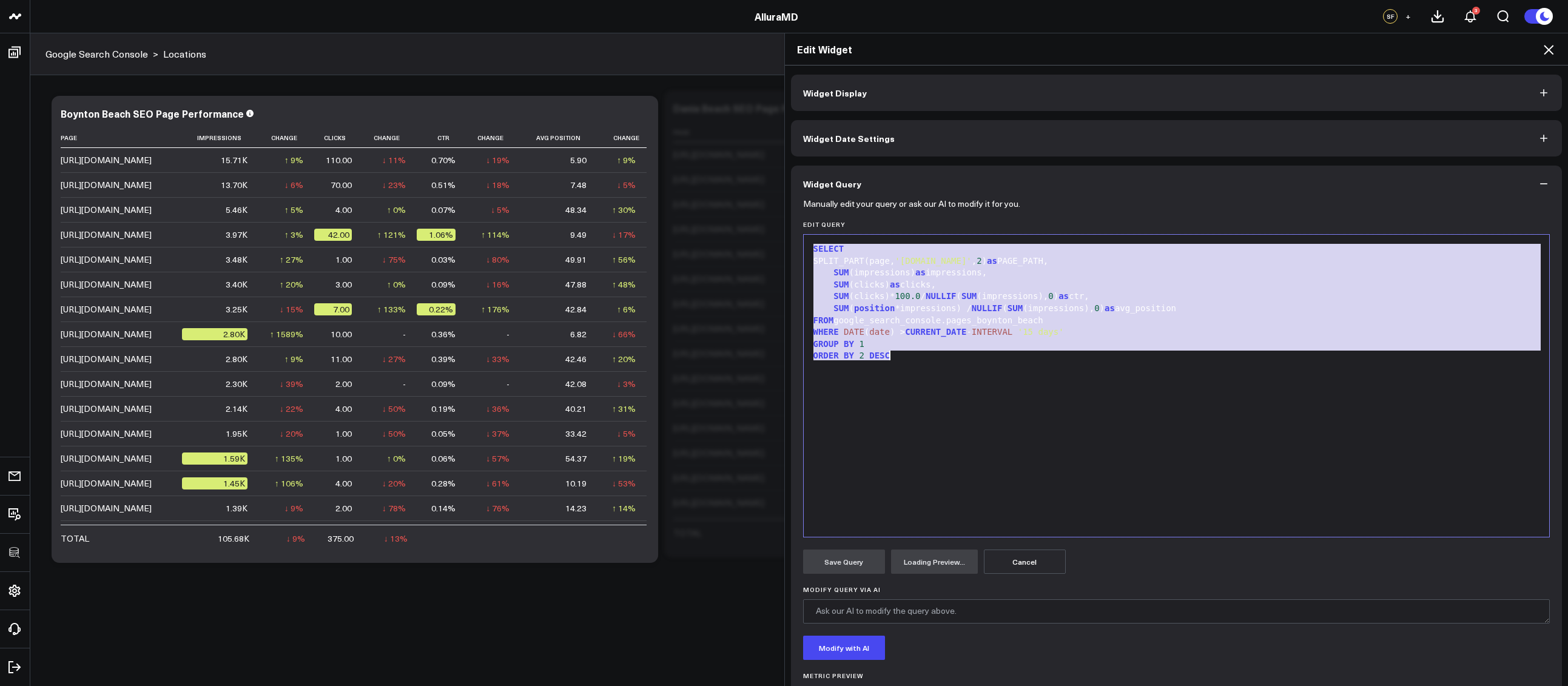
click at [935, 460] on div "SELECT SPLIT_PART(page, 'alluraaesthetics.com' , 2 ) as PAGE_PATH, SUM (impress…" at bounding box center [1176, 386] width 734 height 290
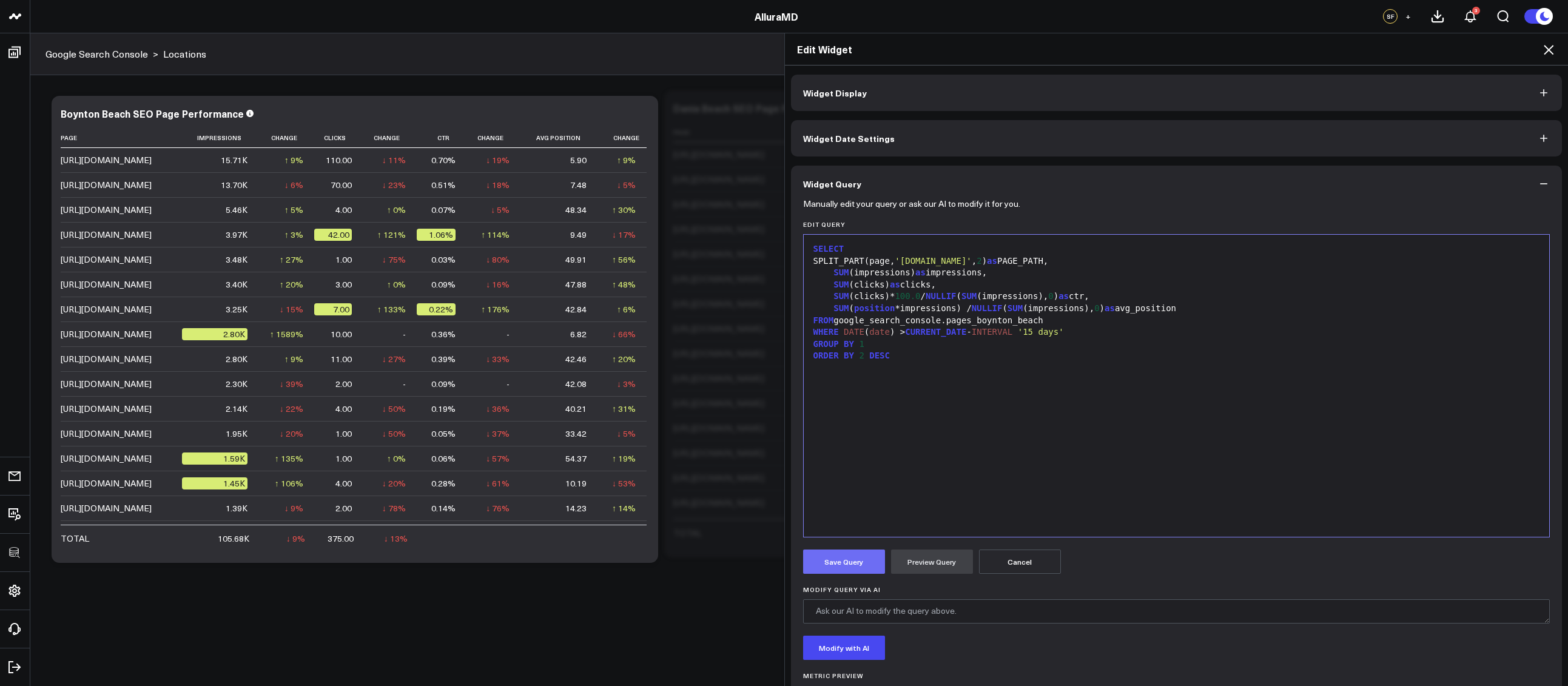
click at [847, 562] on button "Save Query" at bounding box center [844, 561] width 82 height 24
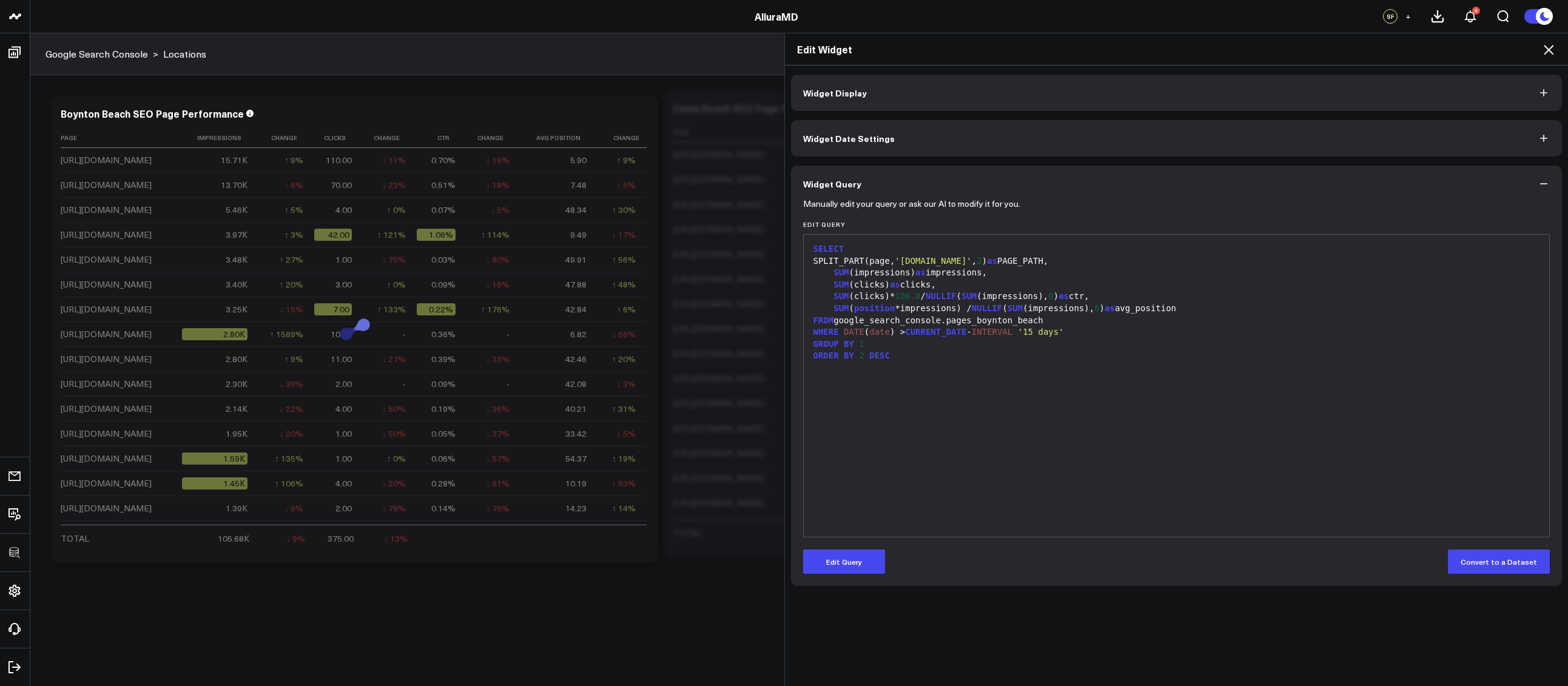
click at [1547, 51] on icon at bounding box center [1548, 50] width 9 height 9
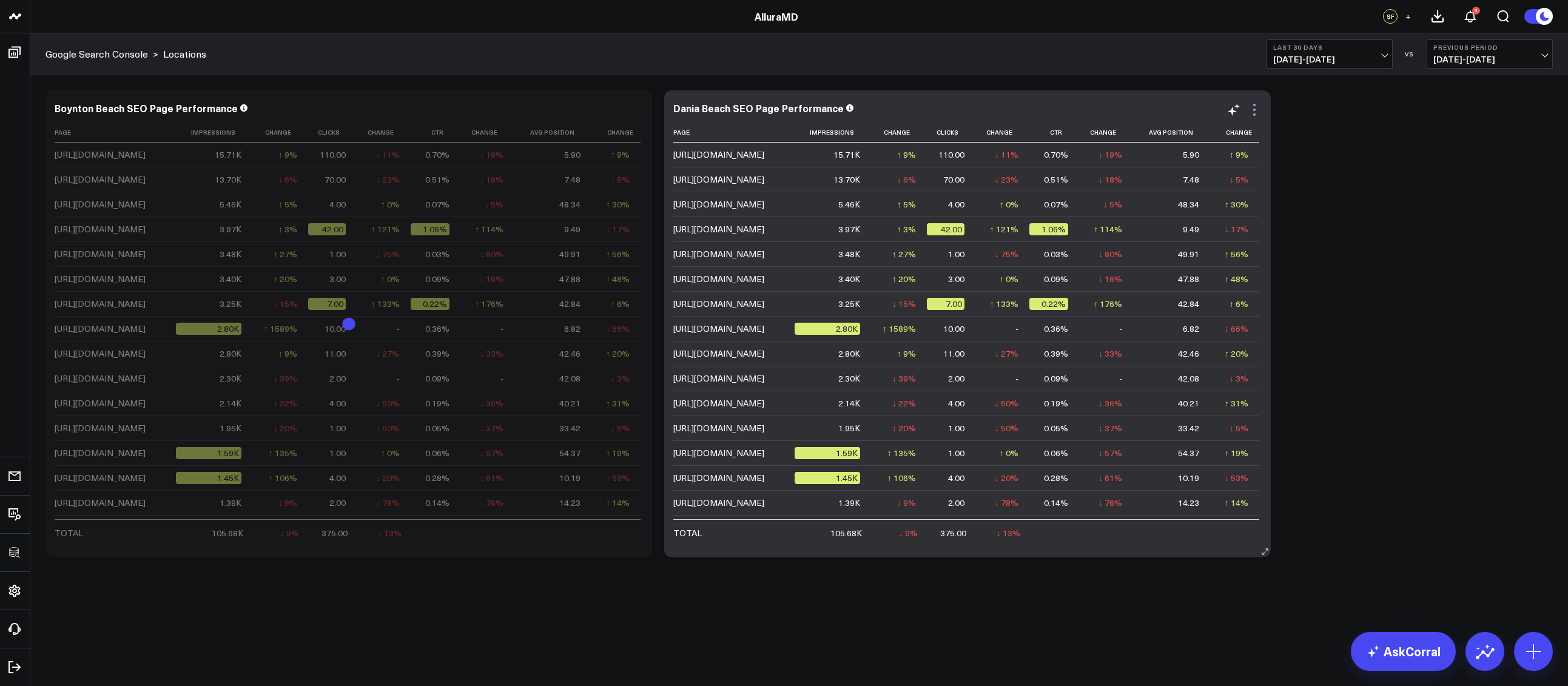
click at [1256, 109] on icon at bounding box center [1254, 110] width 14 height 14
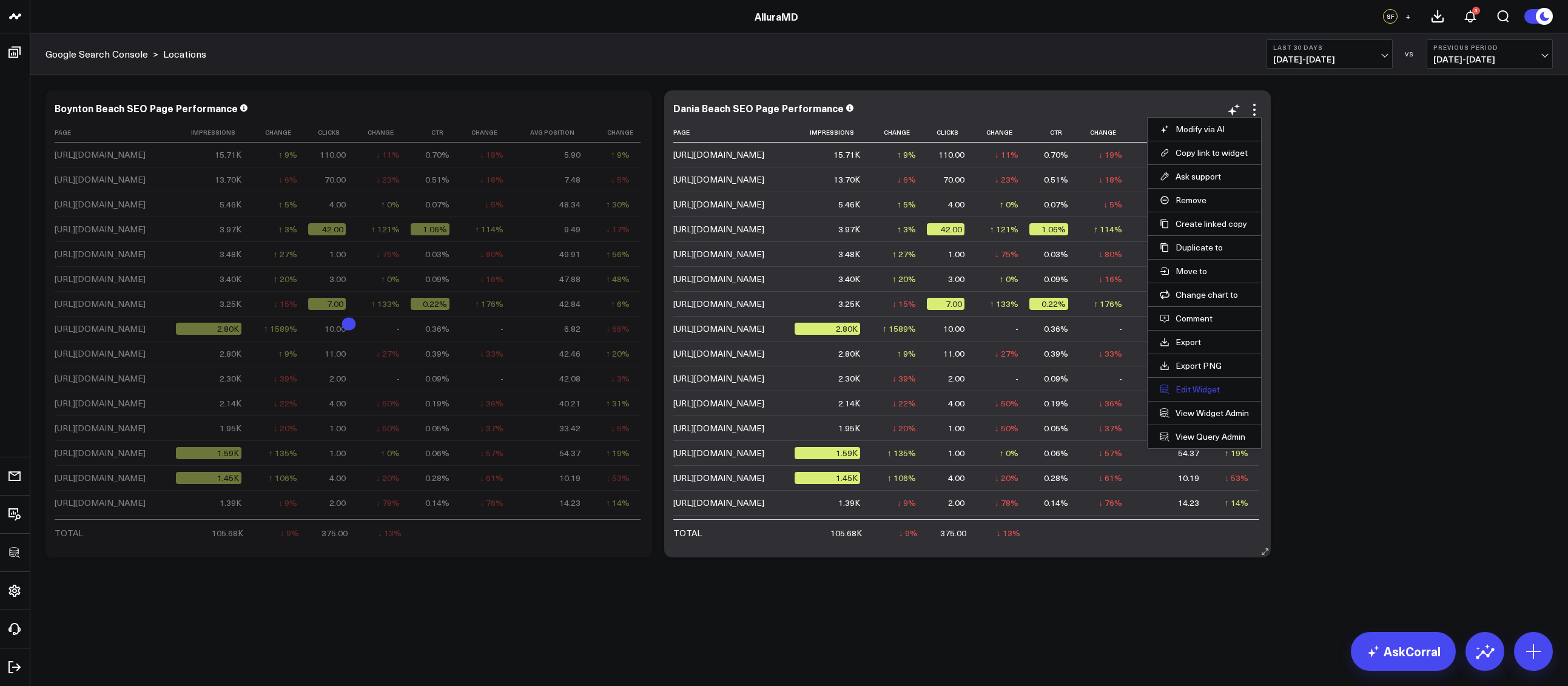
click at [1175, 390] on button "Edit Widget" at bounding box center [1204, 390] width 89 height 11
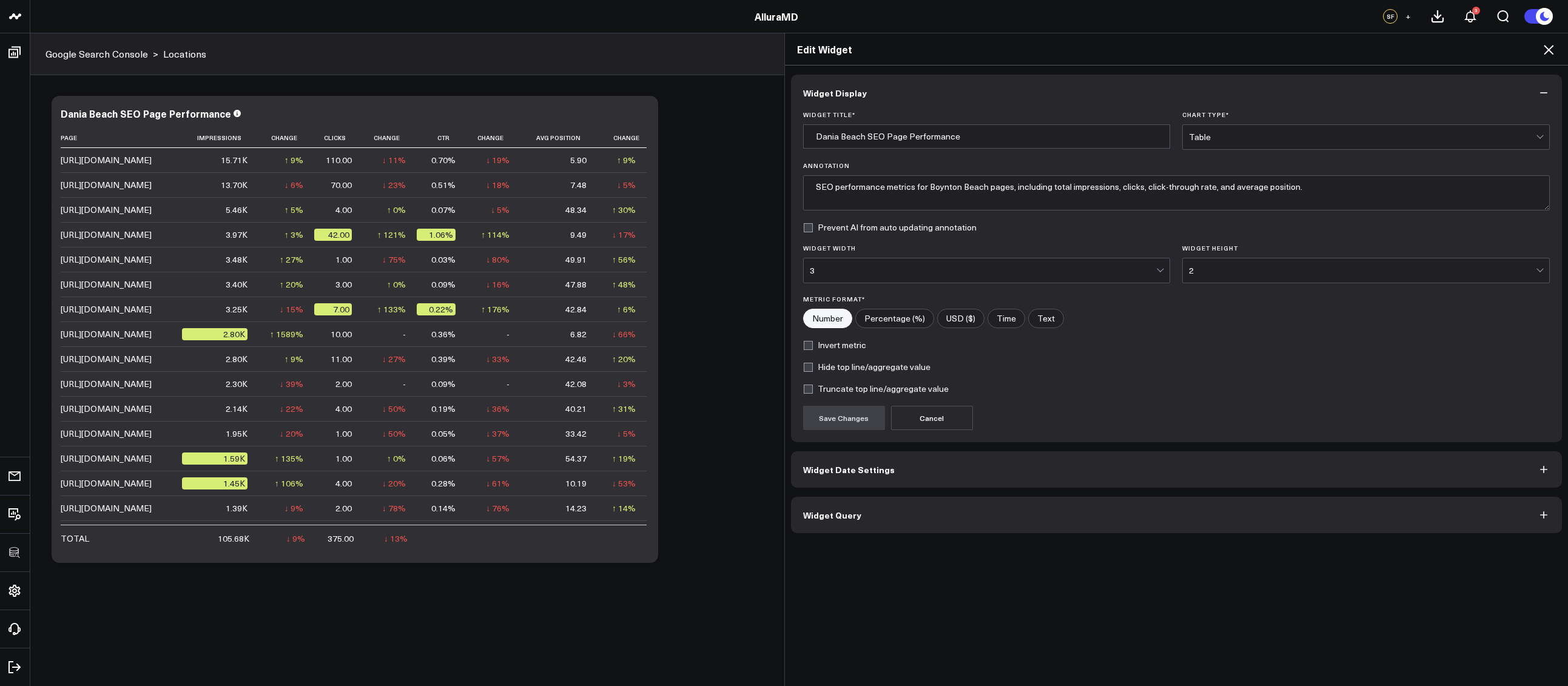
click at [980, 509] on button "Widget Query" at bounding box center [1177, 515] width 771 height 36
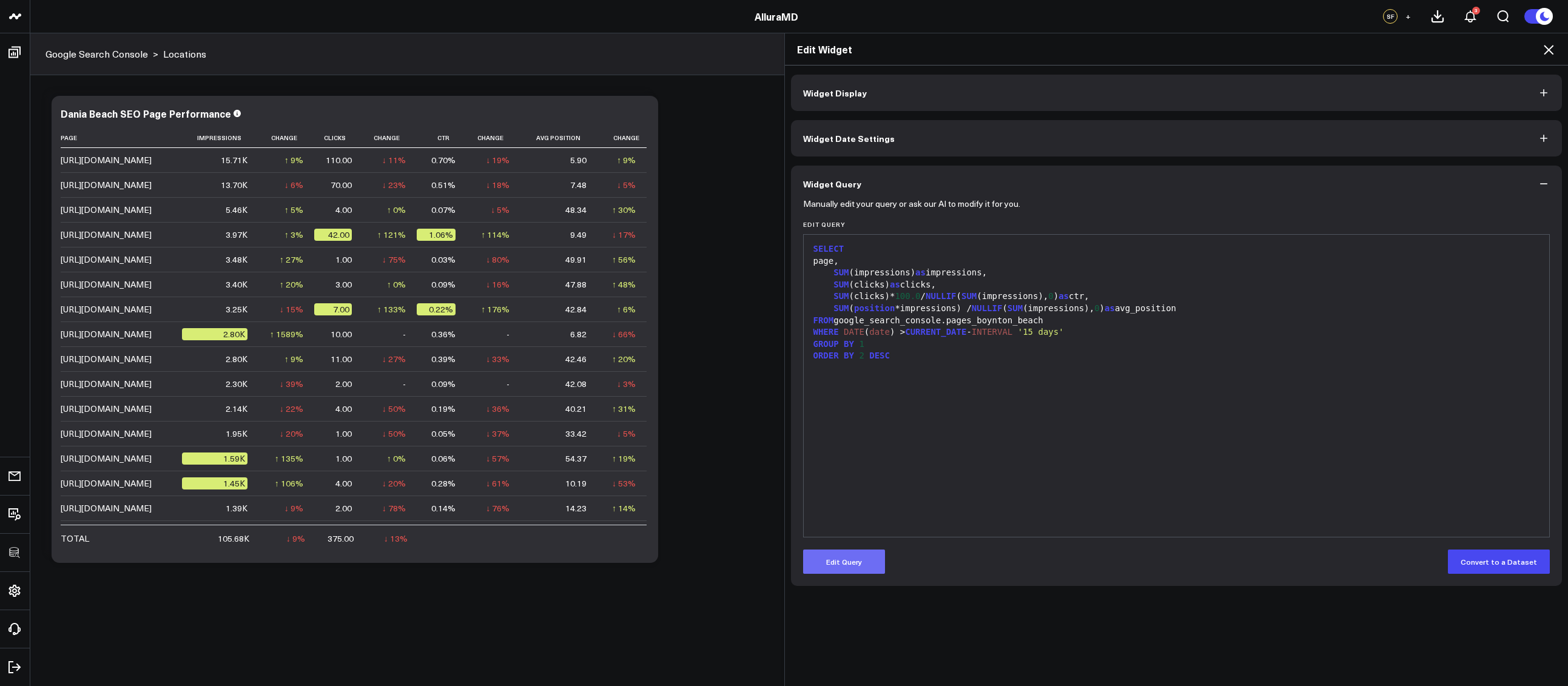
click at [875, 557] on button "Edit Query" at bounding box center [844, 561] width 82 height 24
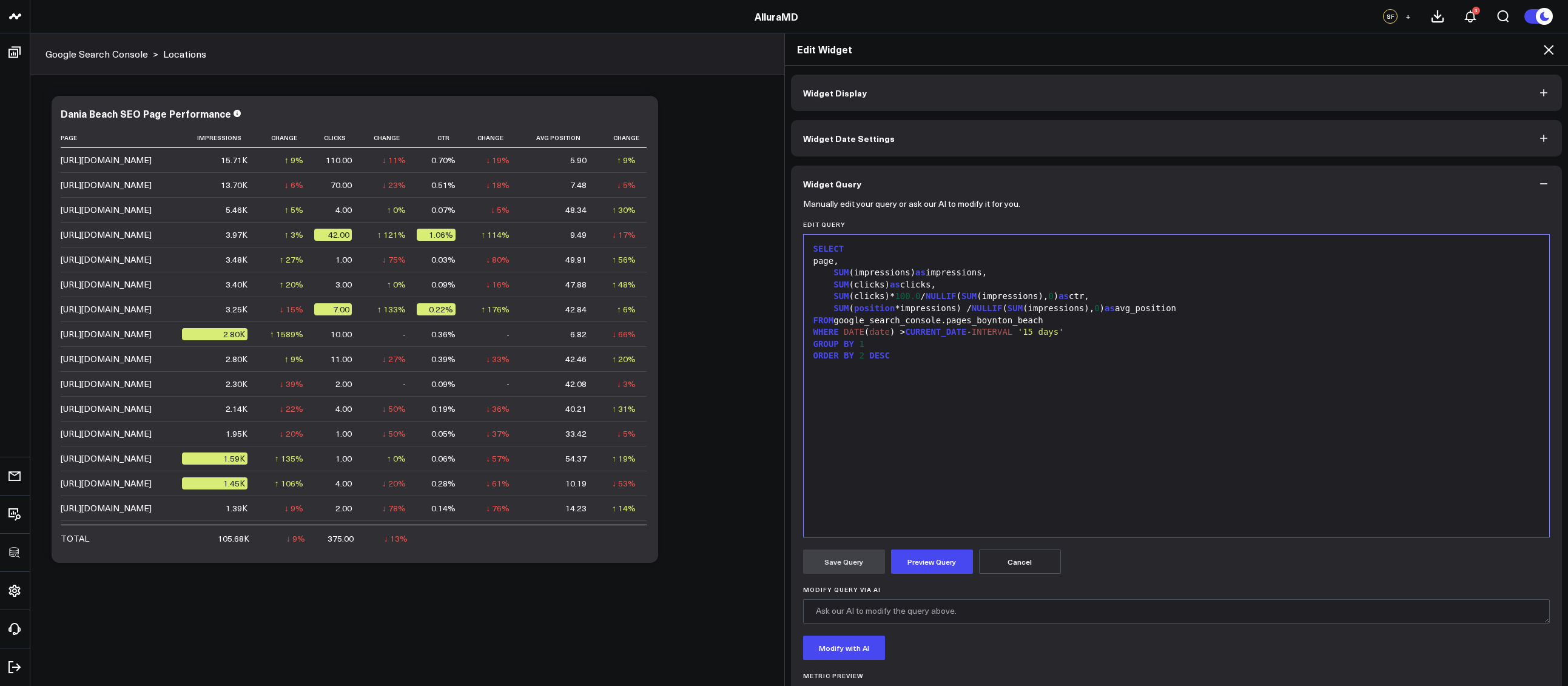
click at [936, 464] on div "SELECT page, SUM (impressions) as impressions, SUM (clicks) as clicks, SUM (cli…" at bounding box center [1176, 386] width 734 height 290
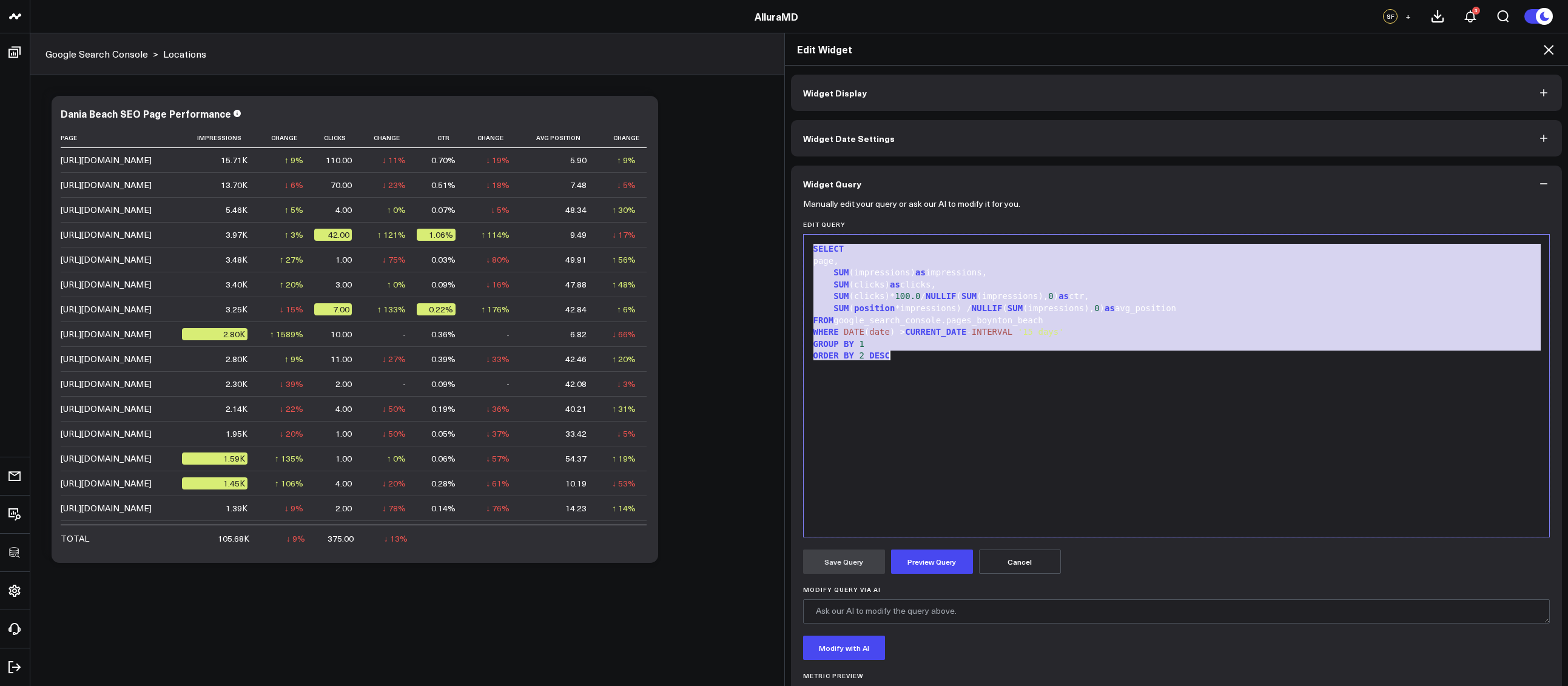
paste div
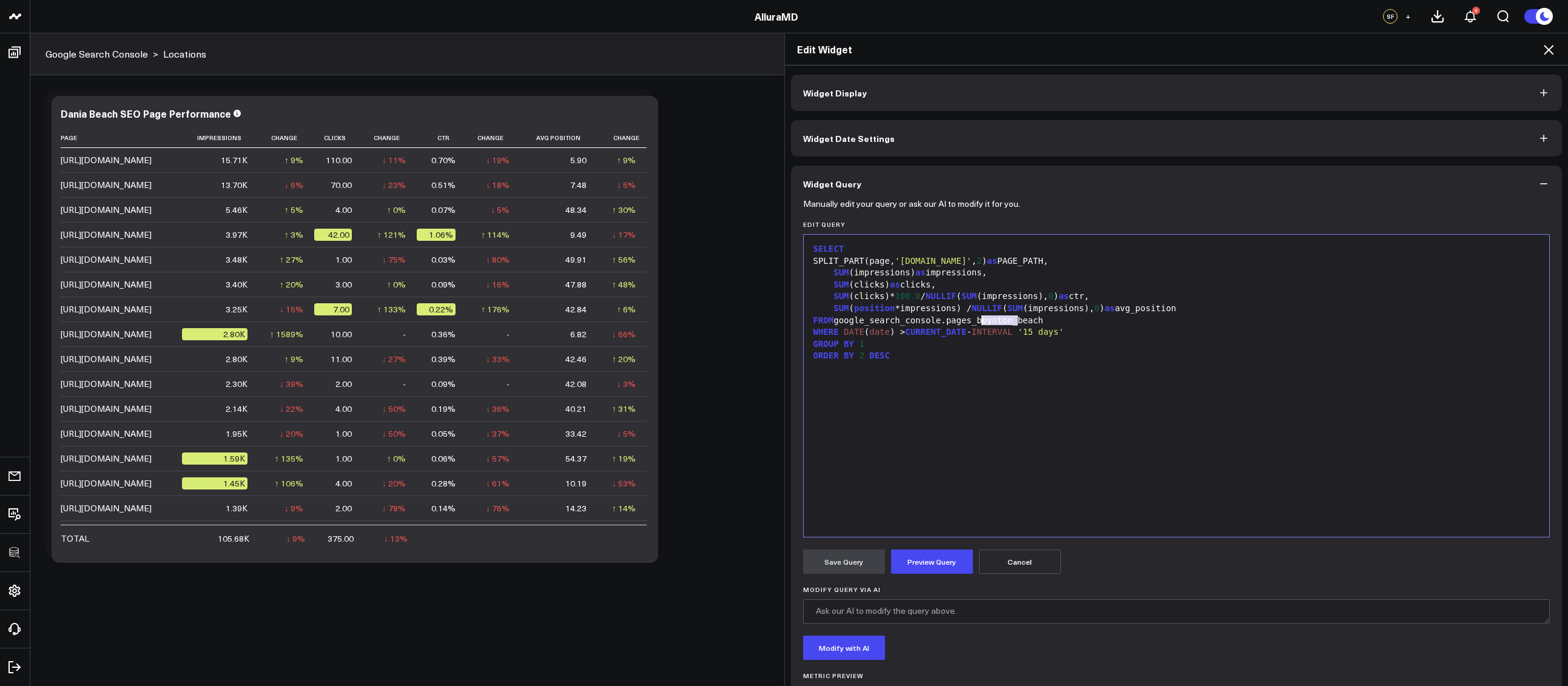
drag, startPoint x: 1014, startPoint y: 321, endPoint x: 979, endPoint y: 324, distance: 35.1
click at [979, 324] on div "FROM google_search_console.pages_boynton_beach" at bounding box center [1176, 320] width 734 height 12
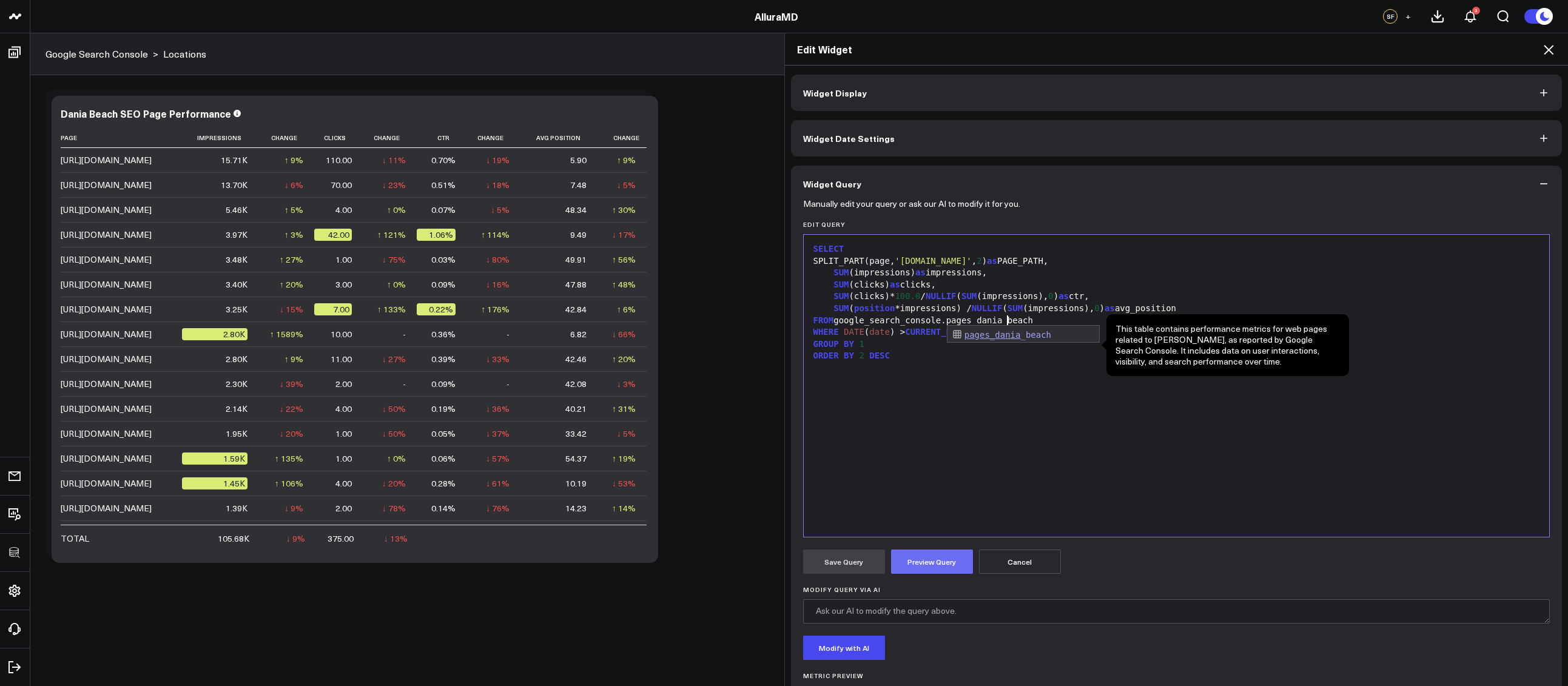
click at [930, 554] on button "Preview Query" at bounding box center [931, 561] width 82 height 24
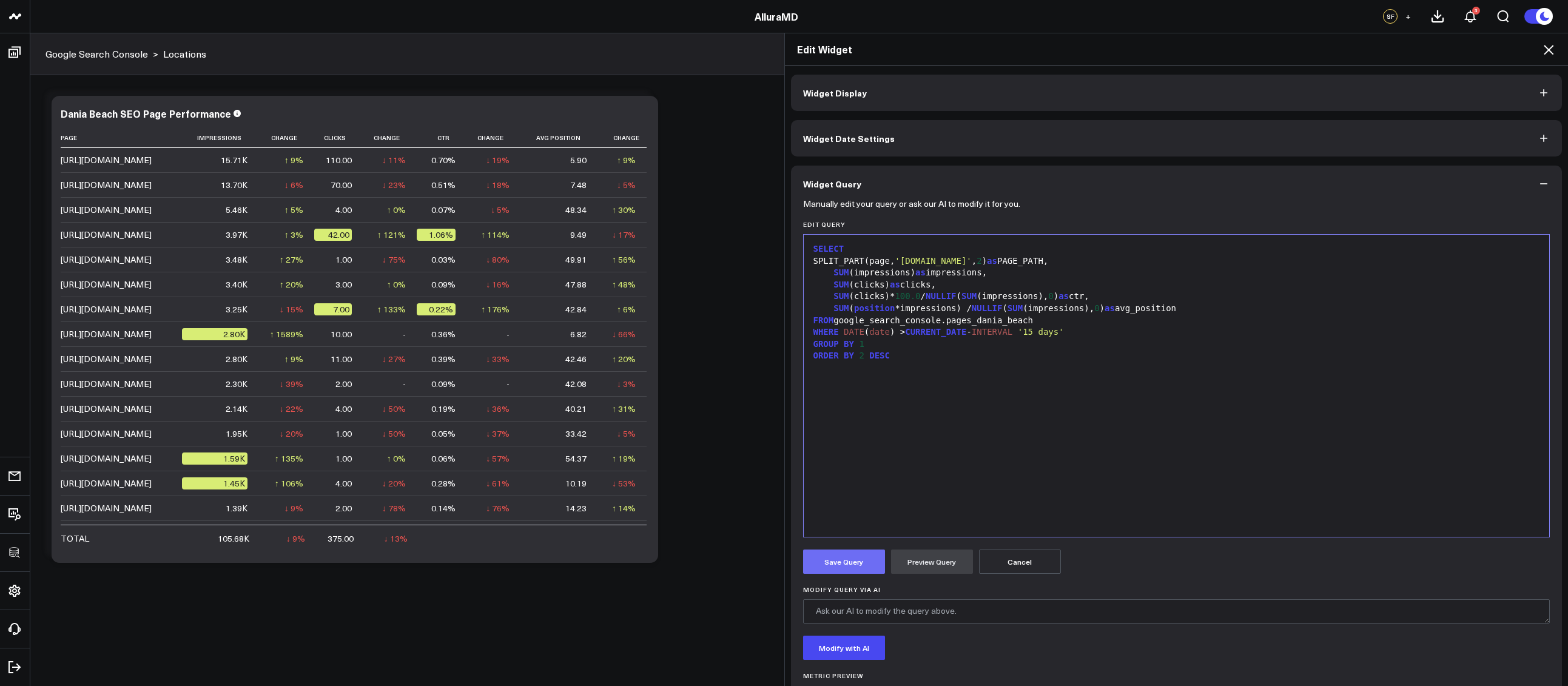
click at [833, 561] on button "Save Query" at bounding box center [844, 561] width 82 height 24
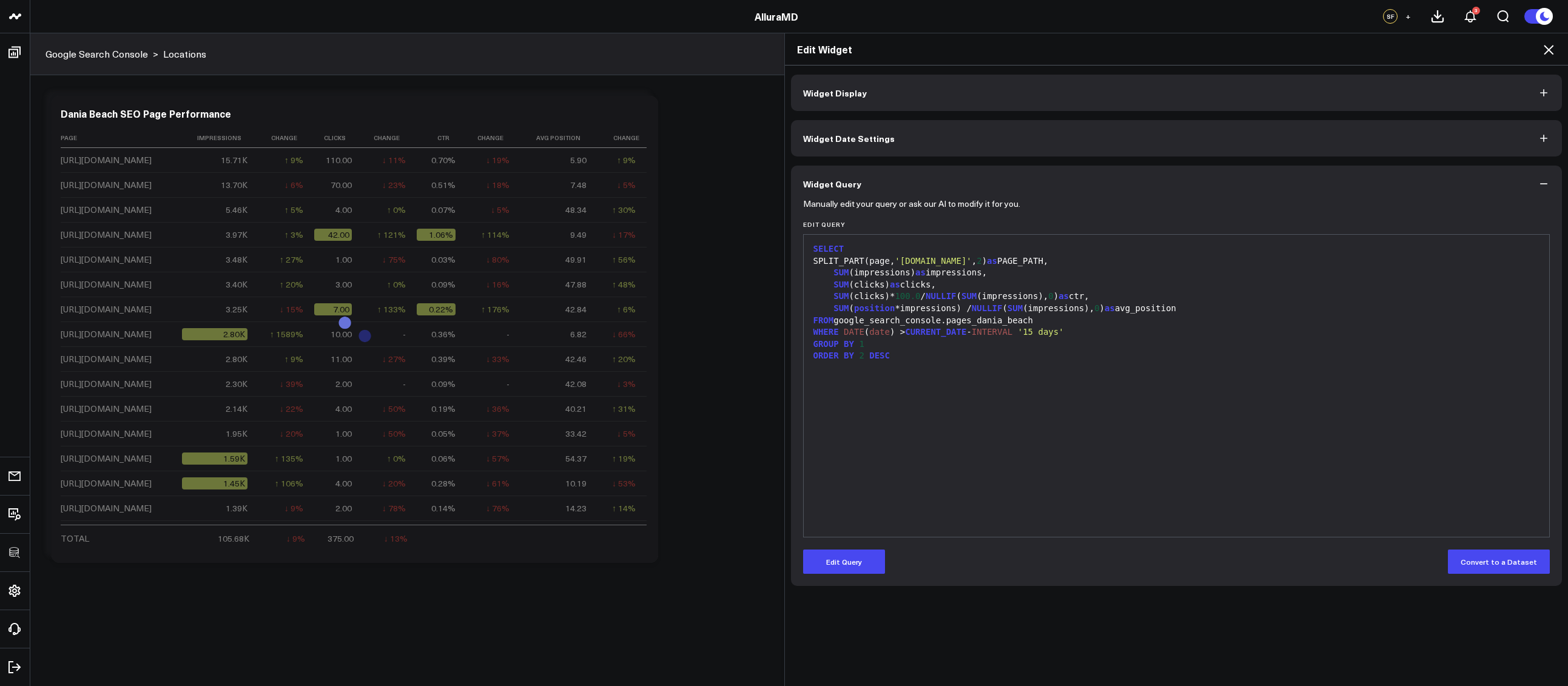
click at [1551, 46] on icon at bounding box center [1548, 50] width 14 height 14
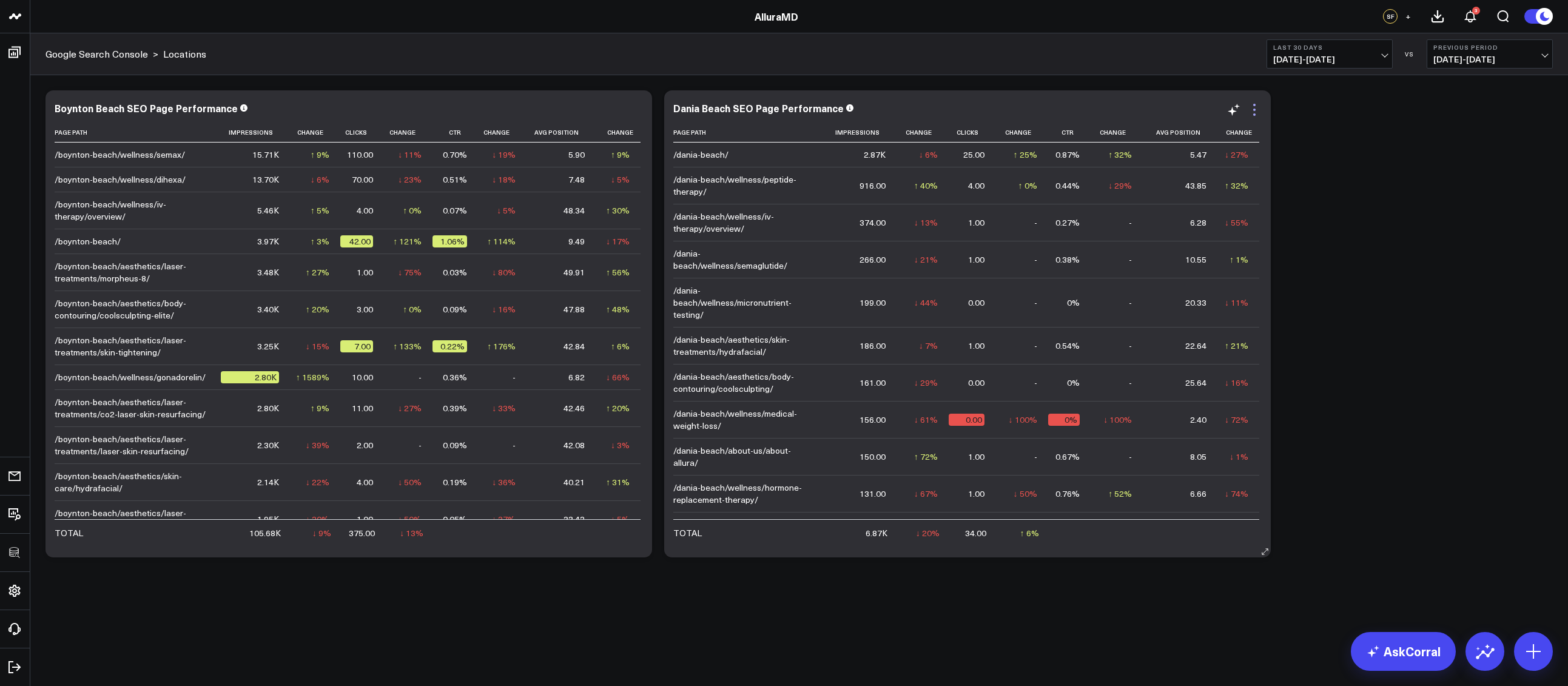
click at [1247, 109] on icon at bounding box center [1254, 110] width 14 height 14
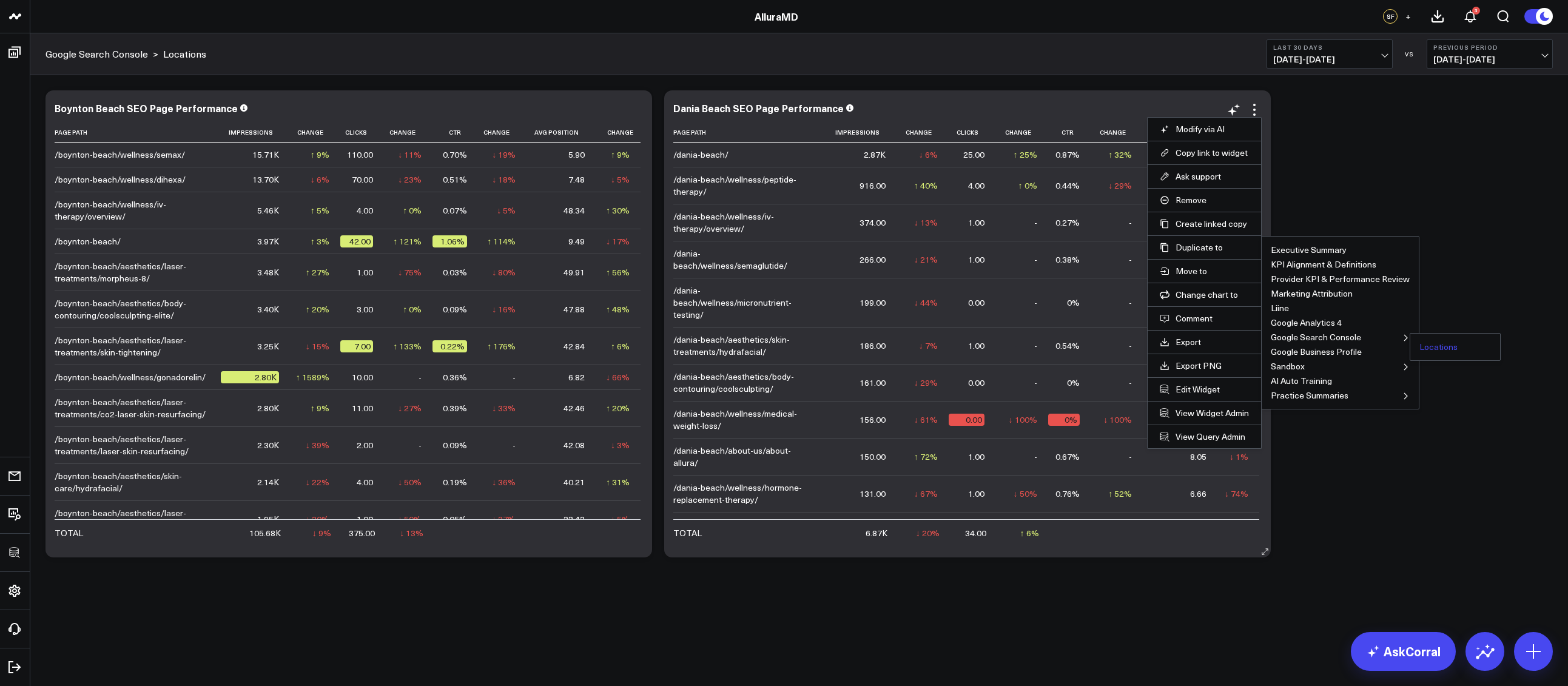
click at [1424, 351] on button "Locations" at bounding box center [1438, 346] width 38 height 9
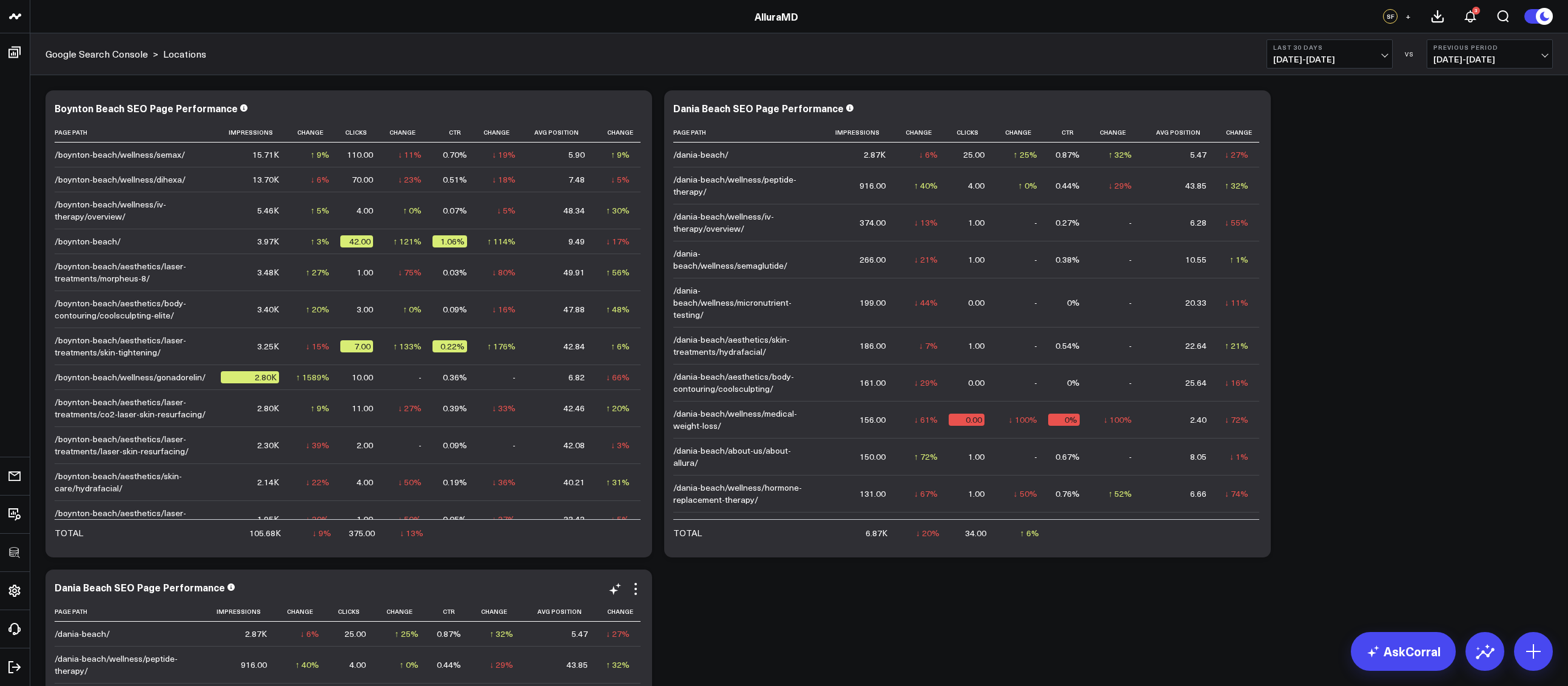
click at [107, 586] on div "Dania Beach SEO Page Performance" at bounding box center [144, 587] width 181 height 13
drag, startPoint x: 110, startPoint y: 587, endPoint x: 53, endPoint y: 587, distance: 57.0
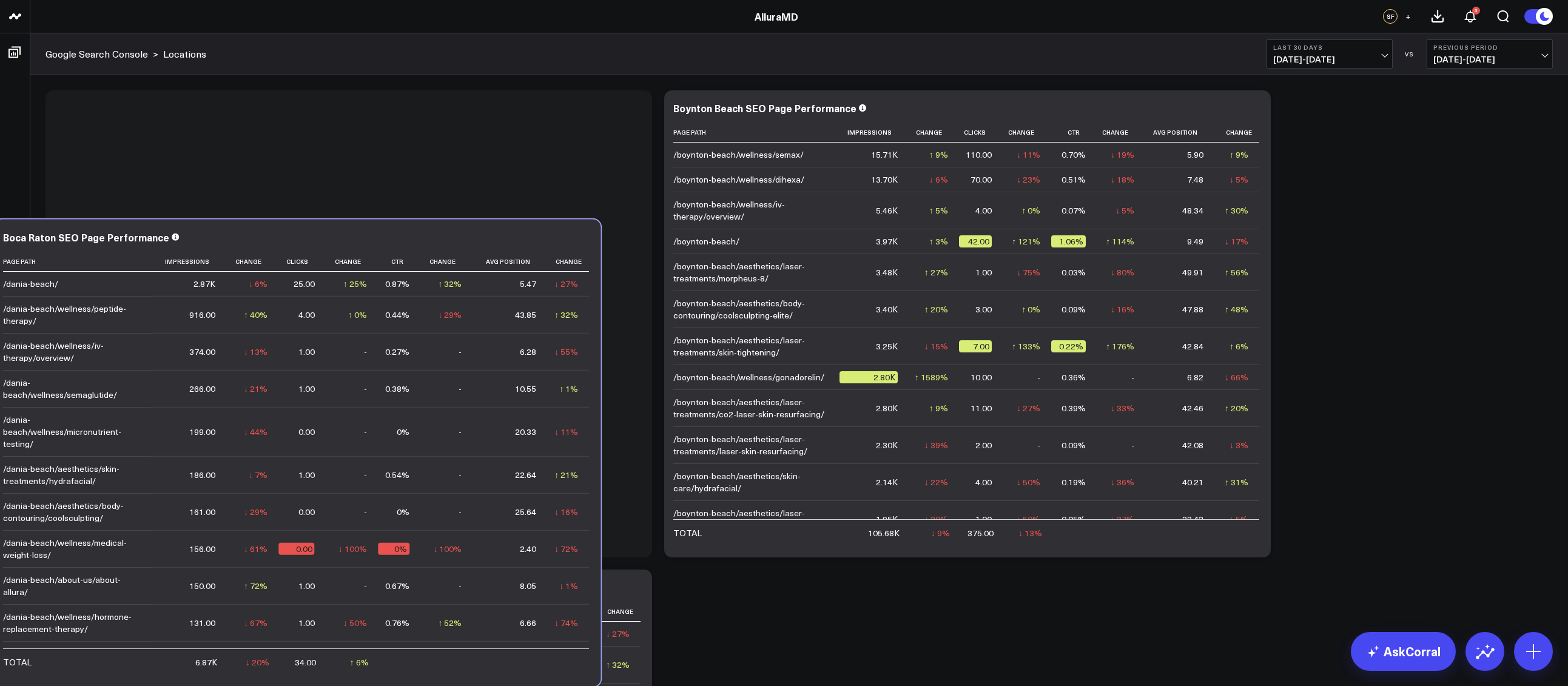
drag, startPoint x: 550, startPoint y: 594, endPoint x: 498, endPoint y: 244, distance: 353.8
click at [498, 244] on div "Boca Raton SEO Page Performance" at bounding box center [297, 239] width 588 height 14
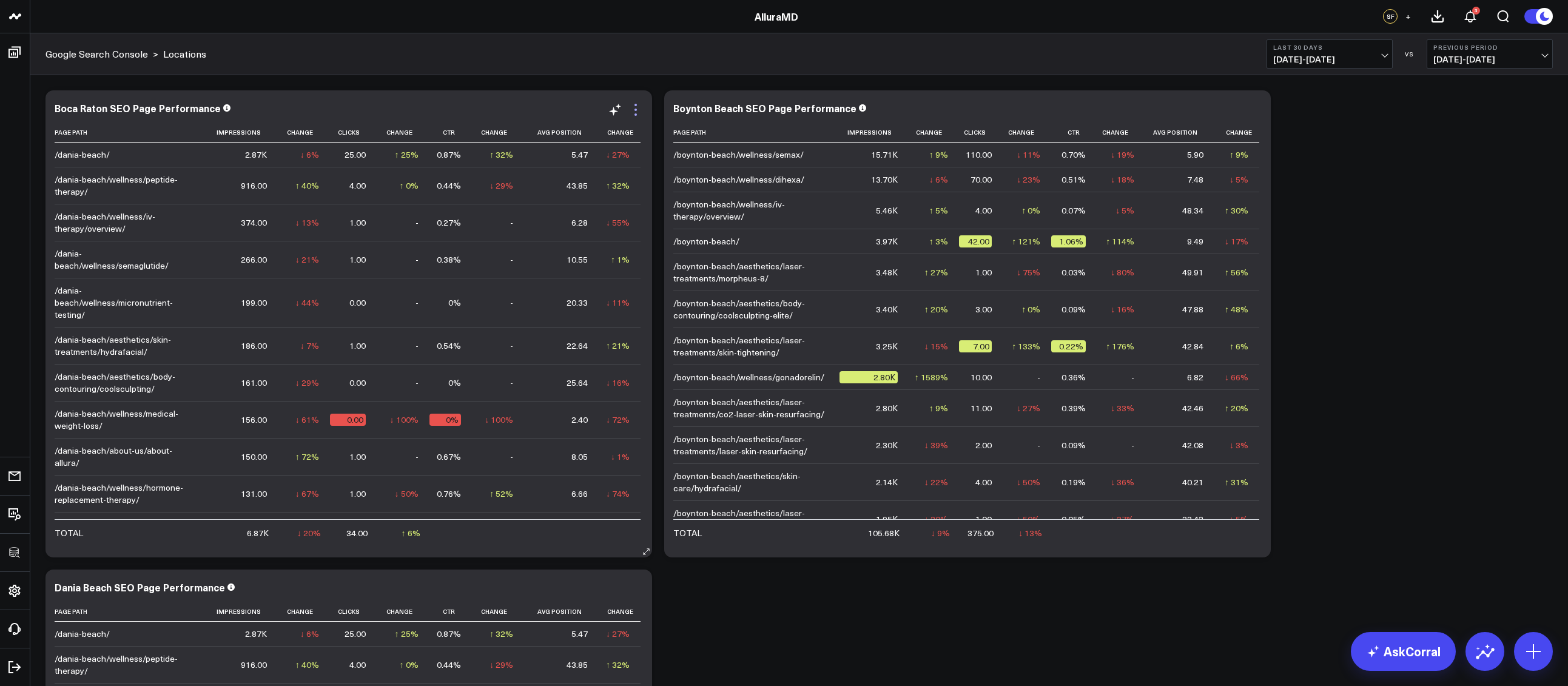
click at [639, 114] on icon at bounding box center [636, 110] width 14 height 14
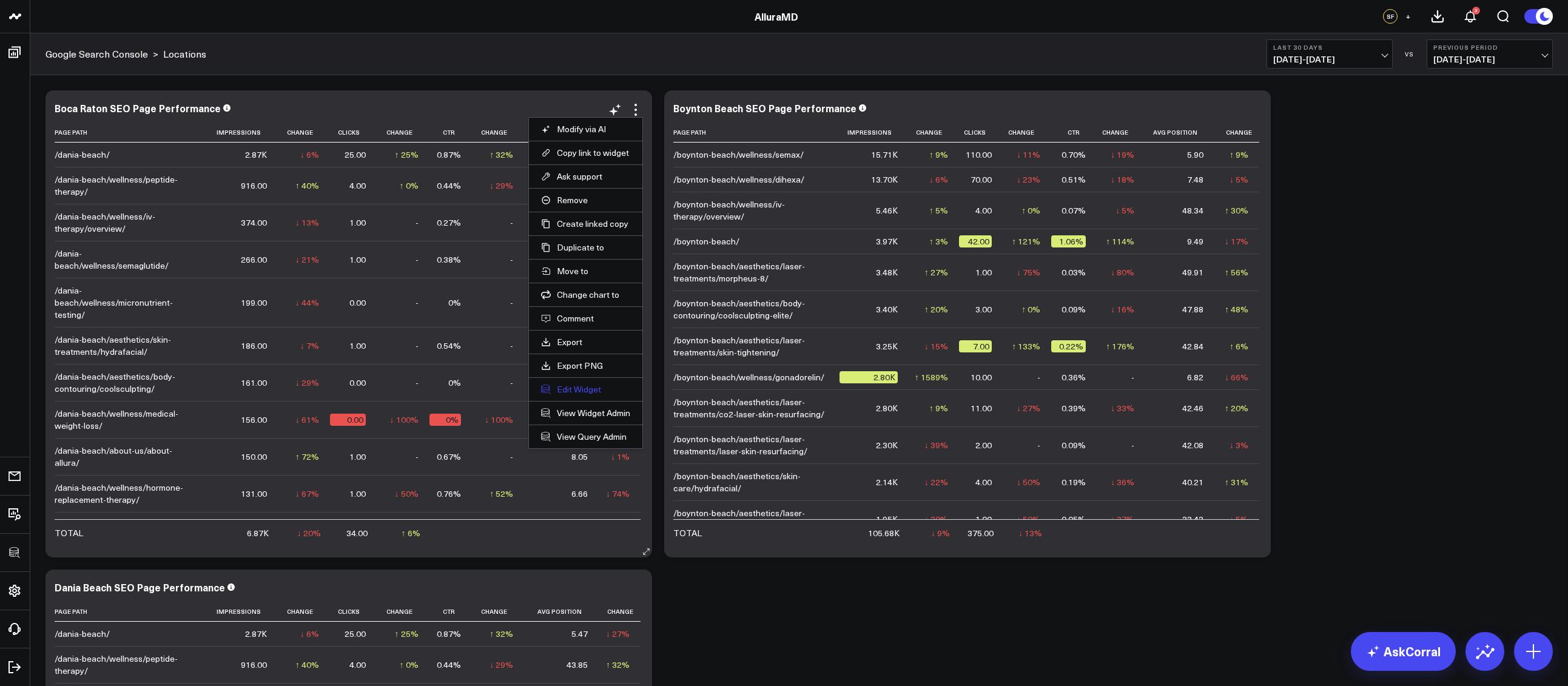
click at [581, 388] on button "Edit Widget" at bounding box center [585, 390] width 89 height 11
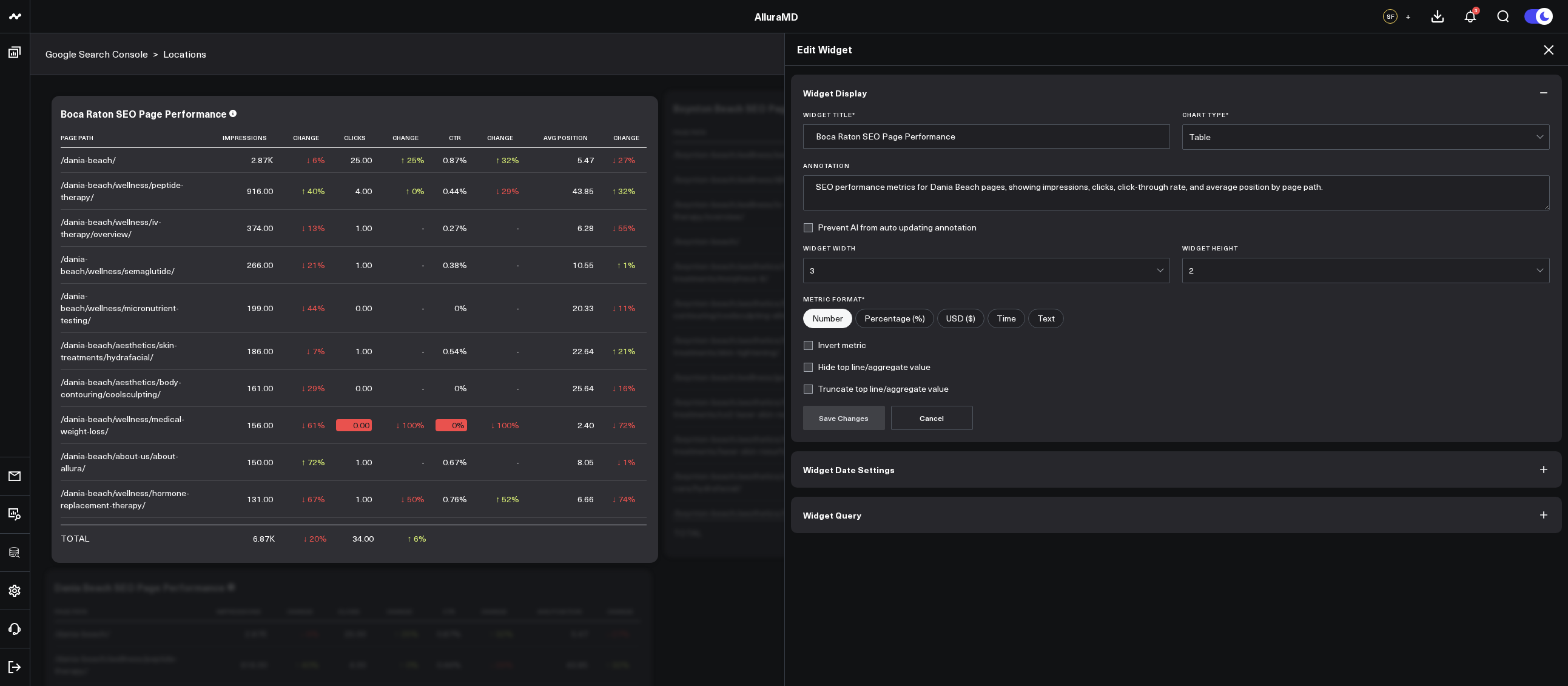
click at [853, 507] on button "Widget Query" at bounding box center [1177, 515] width 771 height 36
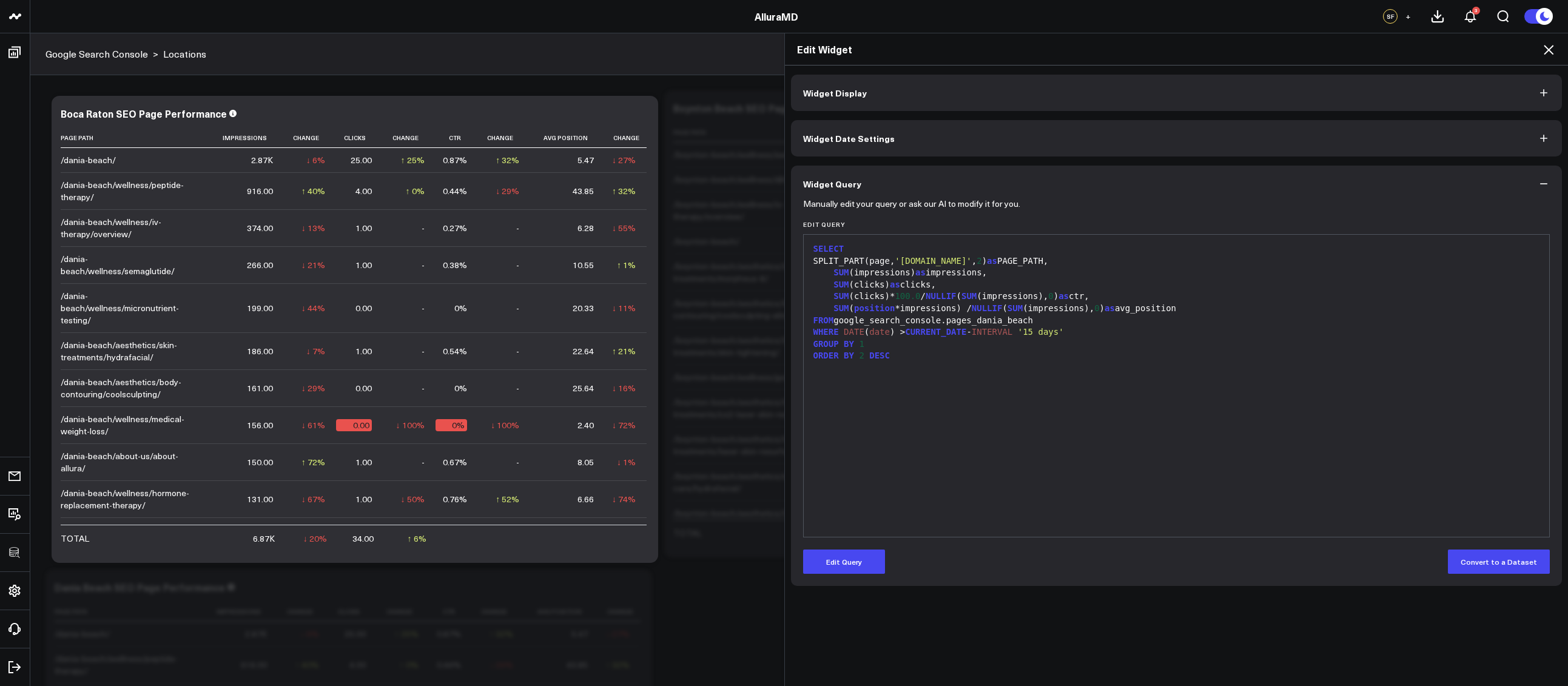
click at [843, 558] on button "Edit Query" at bounding box center [844, 561] width 82 height 24
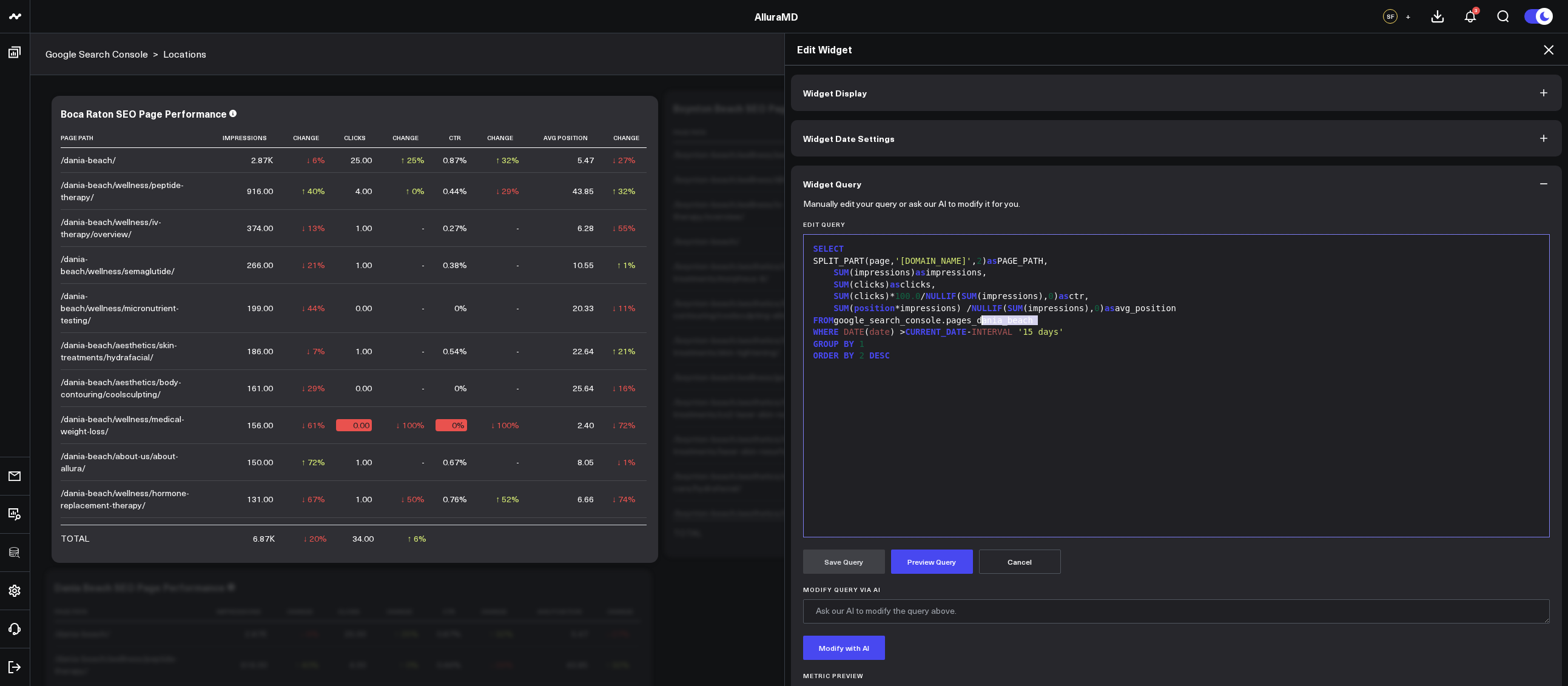
drag, startPoint x: 1043, startPoint y: 323, endPoint x: 978, endPoint y: 322, distance: 65.0
click at [978, 322] on div "FROM google_search_console.pages_dania_beach" at bounding box center [1176, 320] width 734 height 12
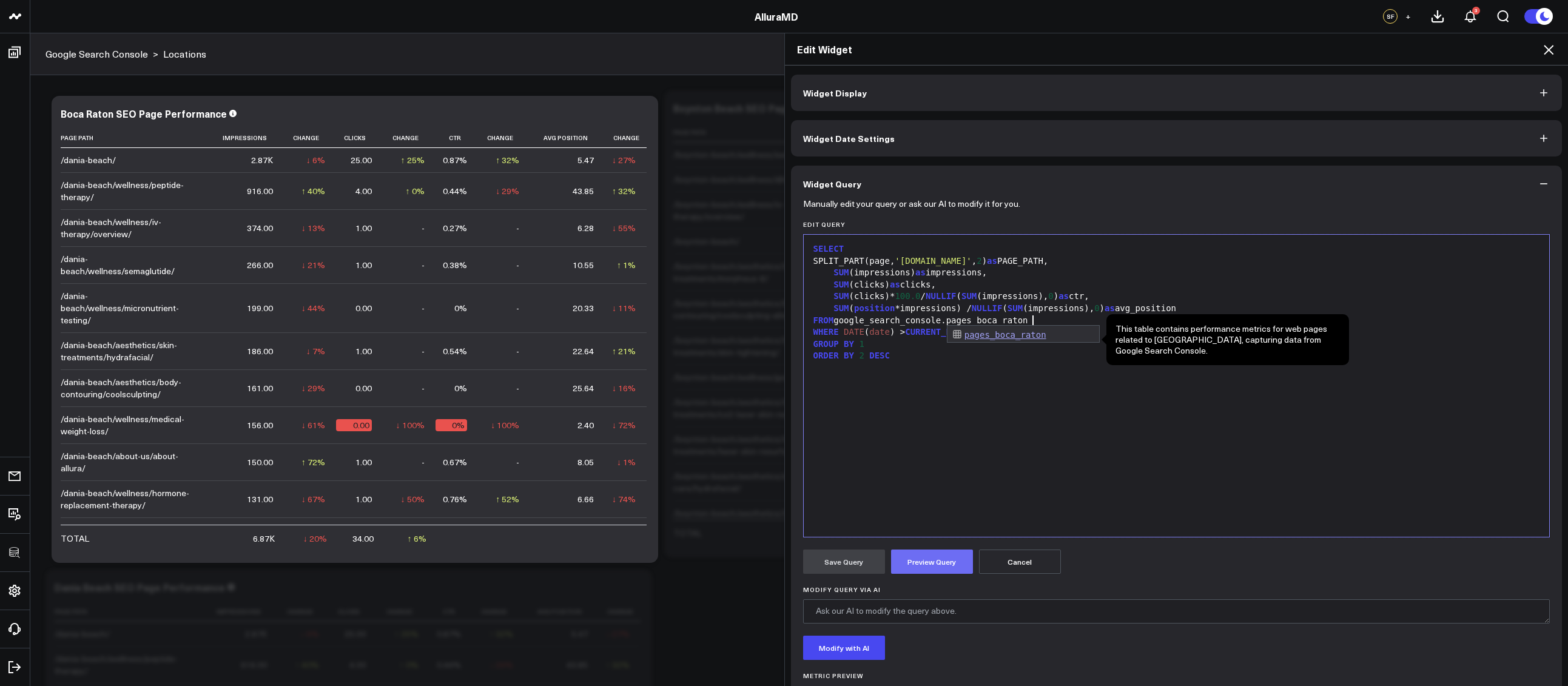
click at [941, 557] on button "Preview Query" at bounding box center [931, 561] width 82 height 24
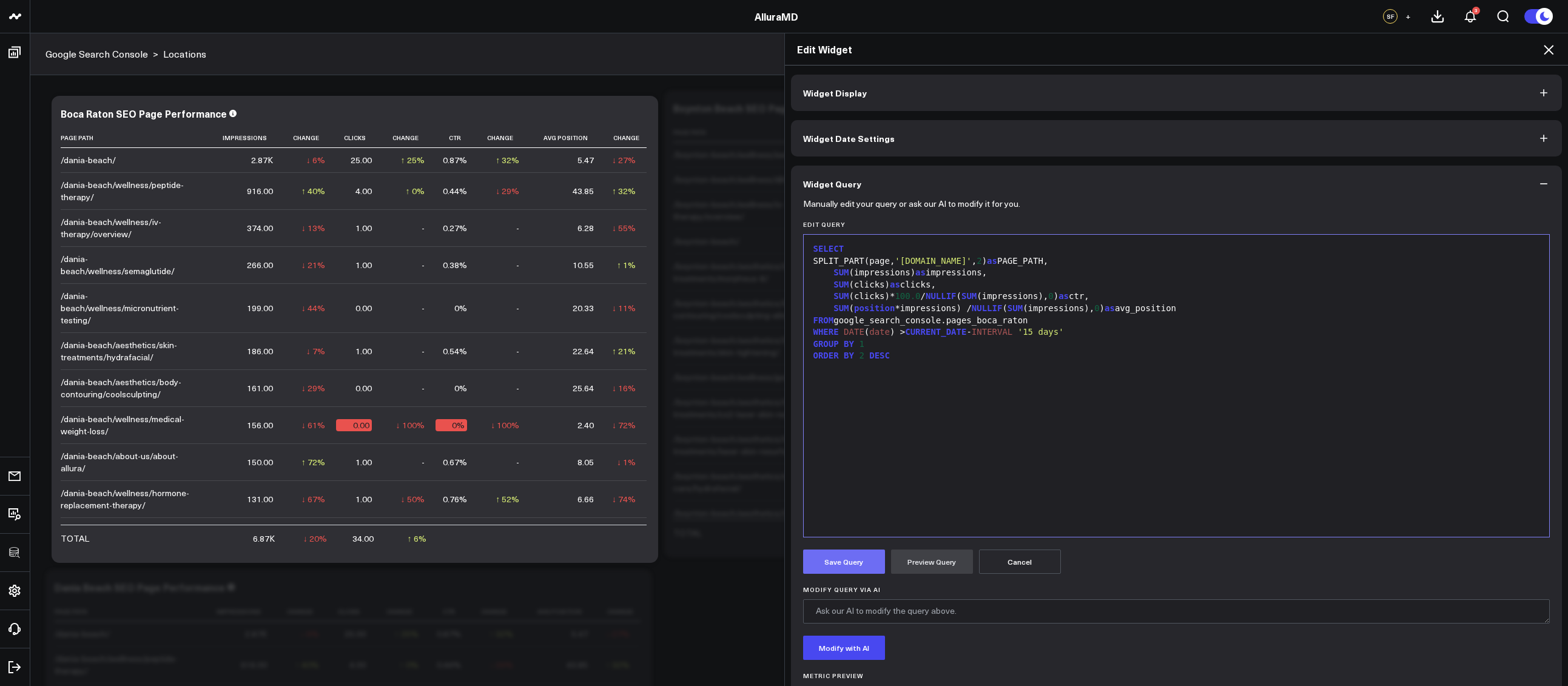
click at [816, 560] on button "Save Query" at bounding box center [844, 561] width 82 height 24
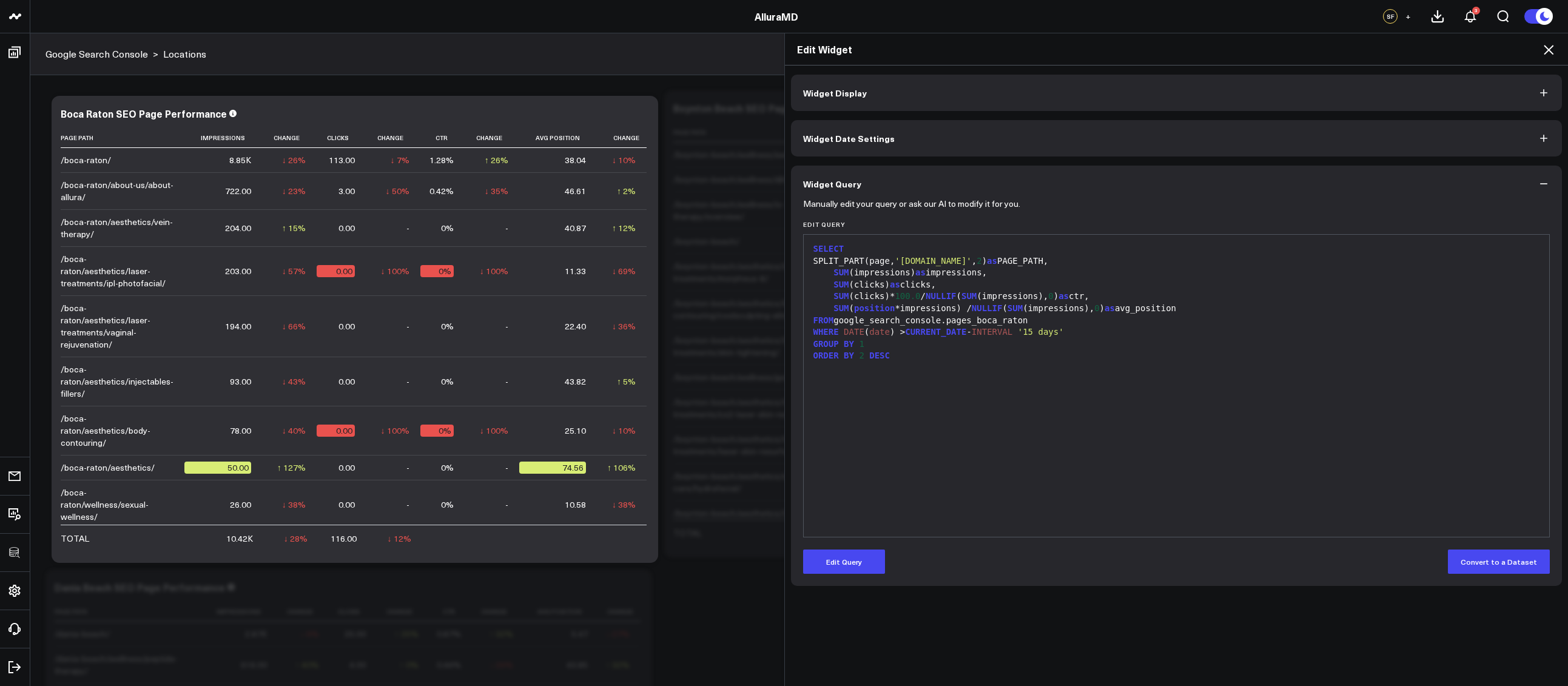
click at [1547, 53] on icon at bounding box center [1548, 50] width 14 height 14
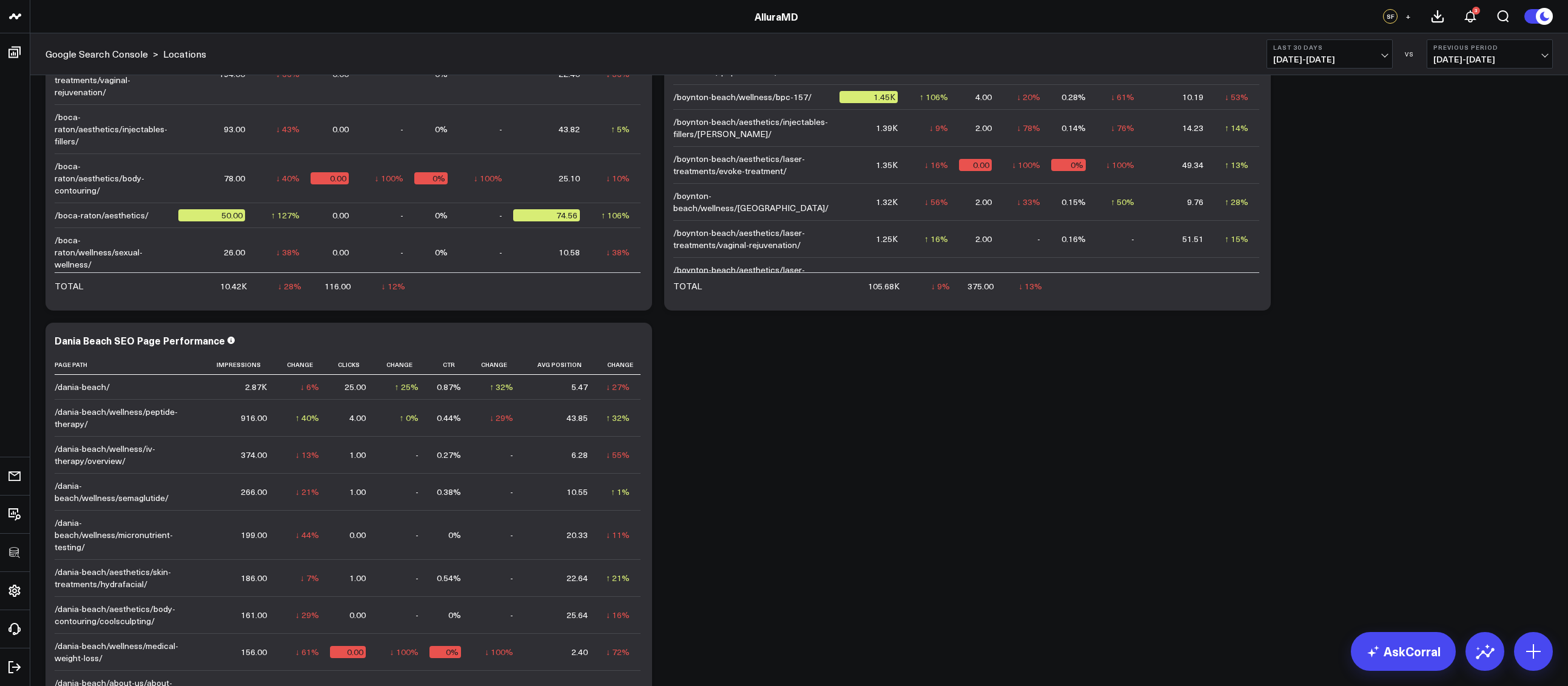
scroll to position [429, 0]
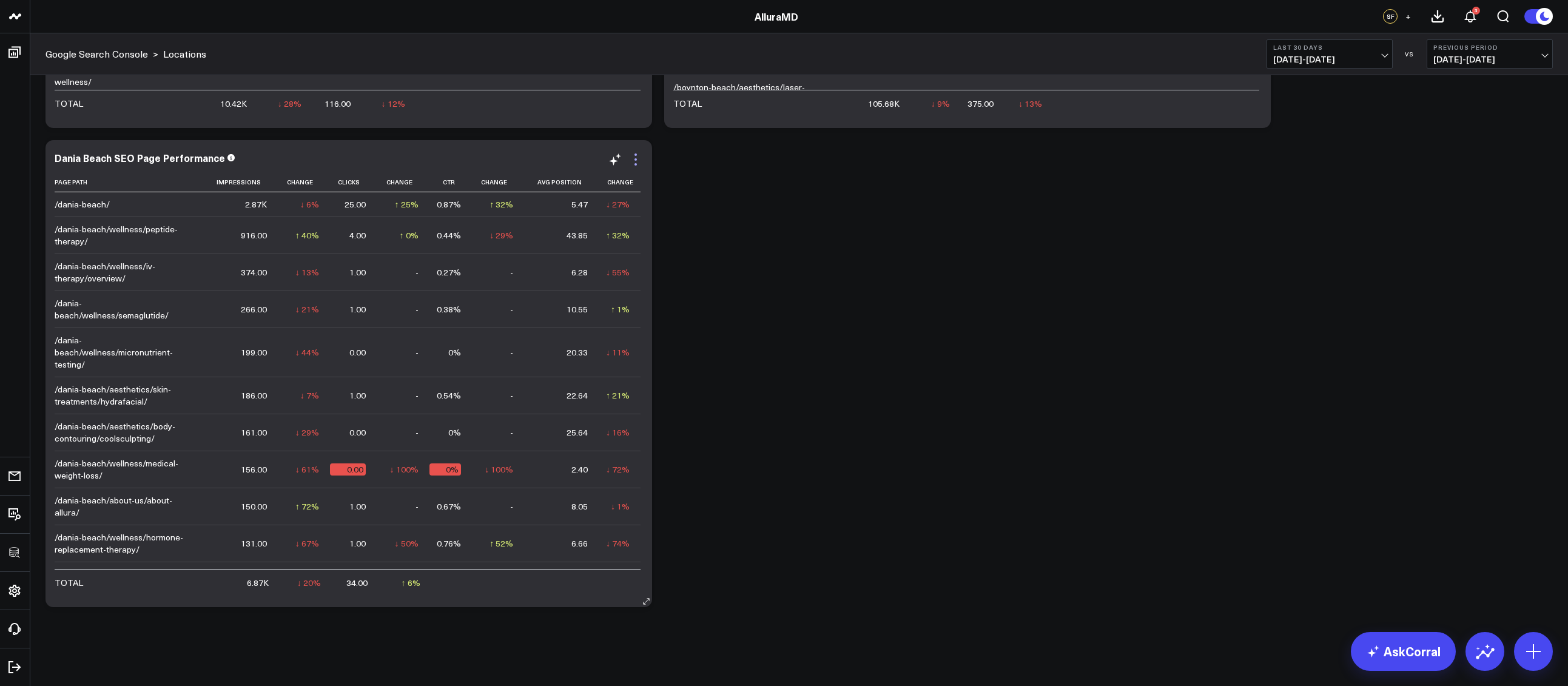
click at [640, 158] on icon at bounding box center [636, 159] width 14 height 14
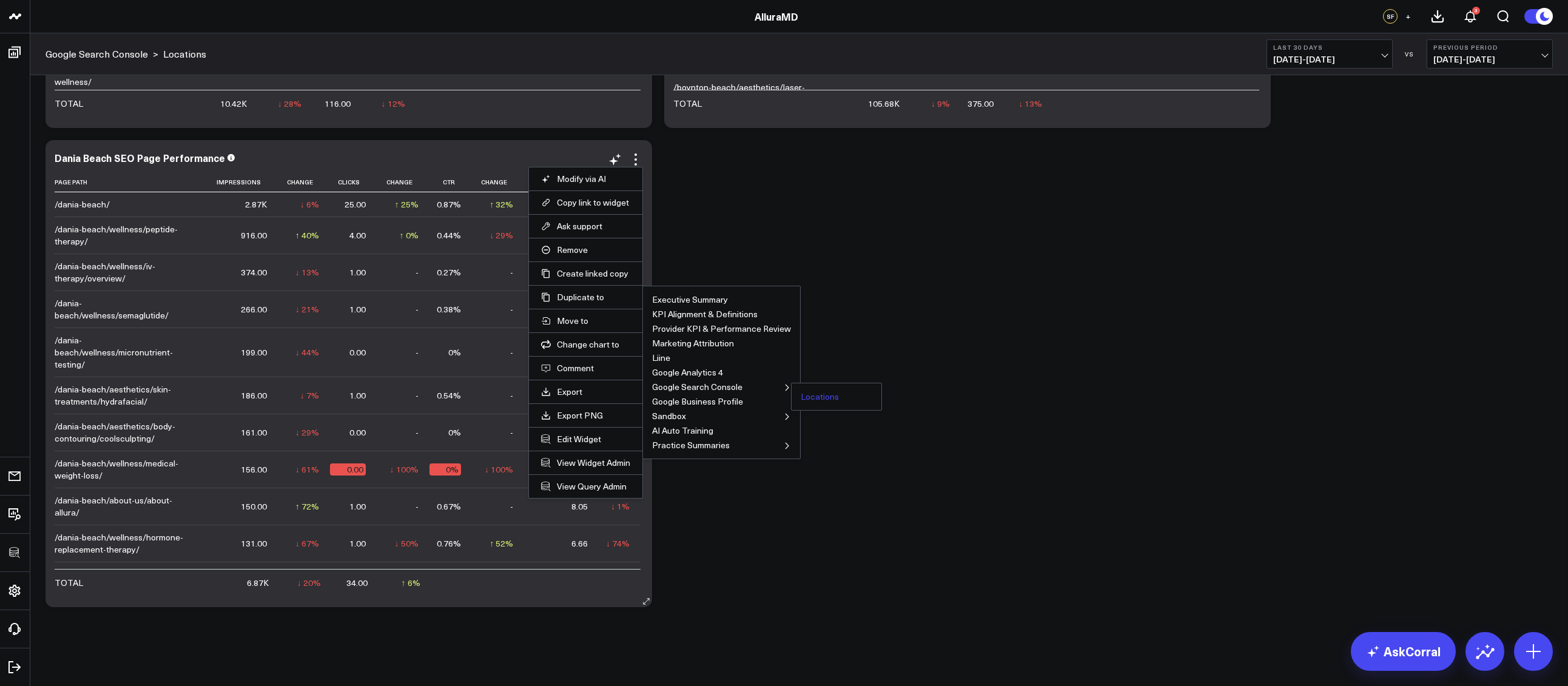
click at [808, 395] on button "Locations" at bounding box center [819, 396] width 38 height 9
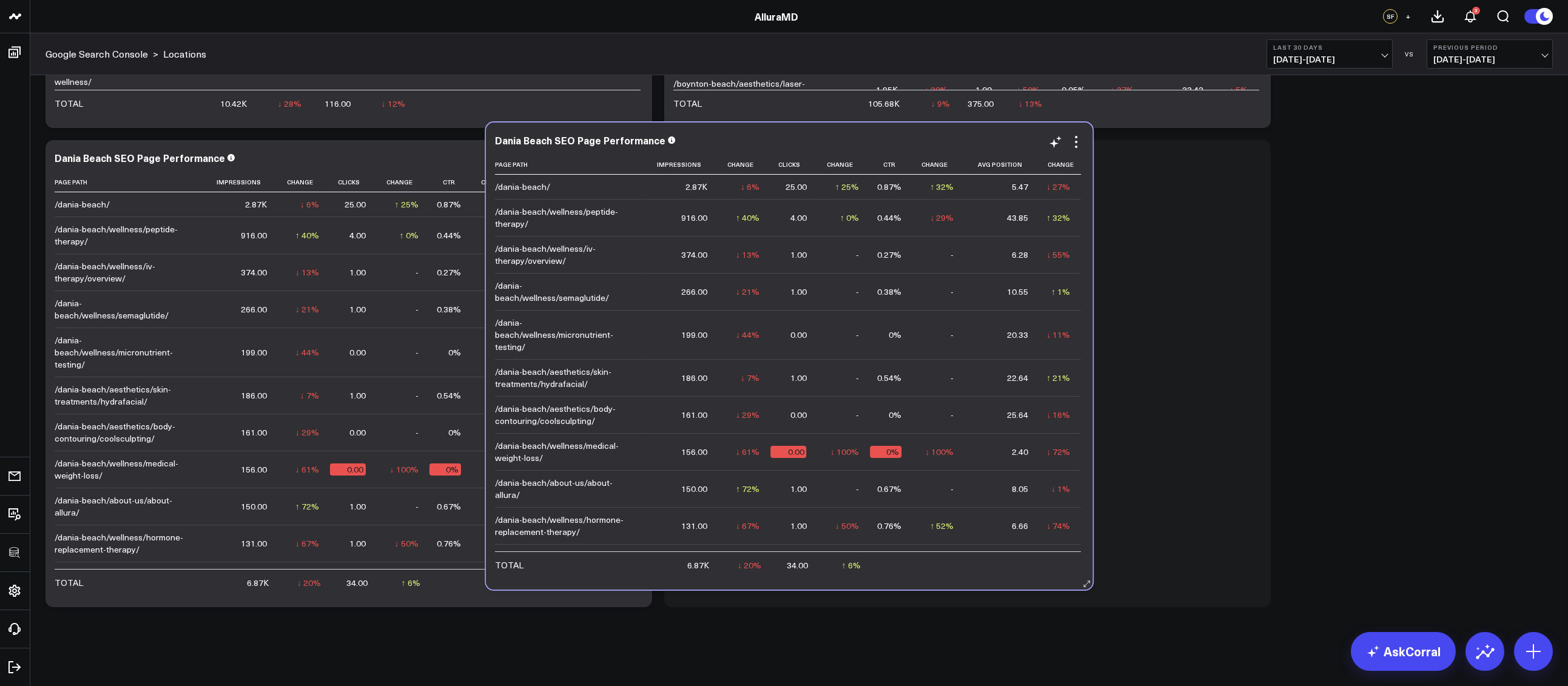
click at [969, 207] on td "43.85" at bounding box center [1001, 217] width 75 height 37
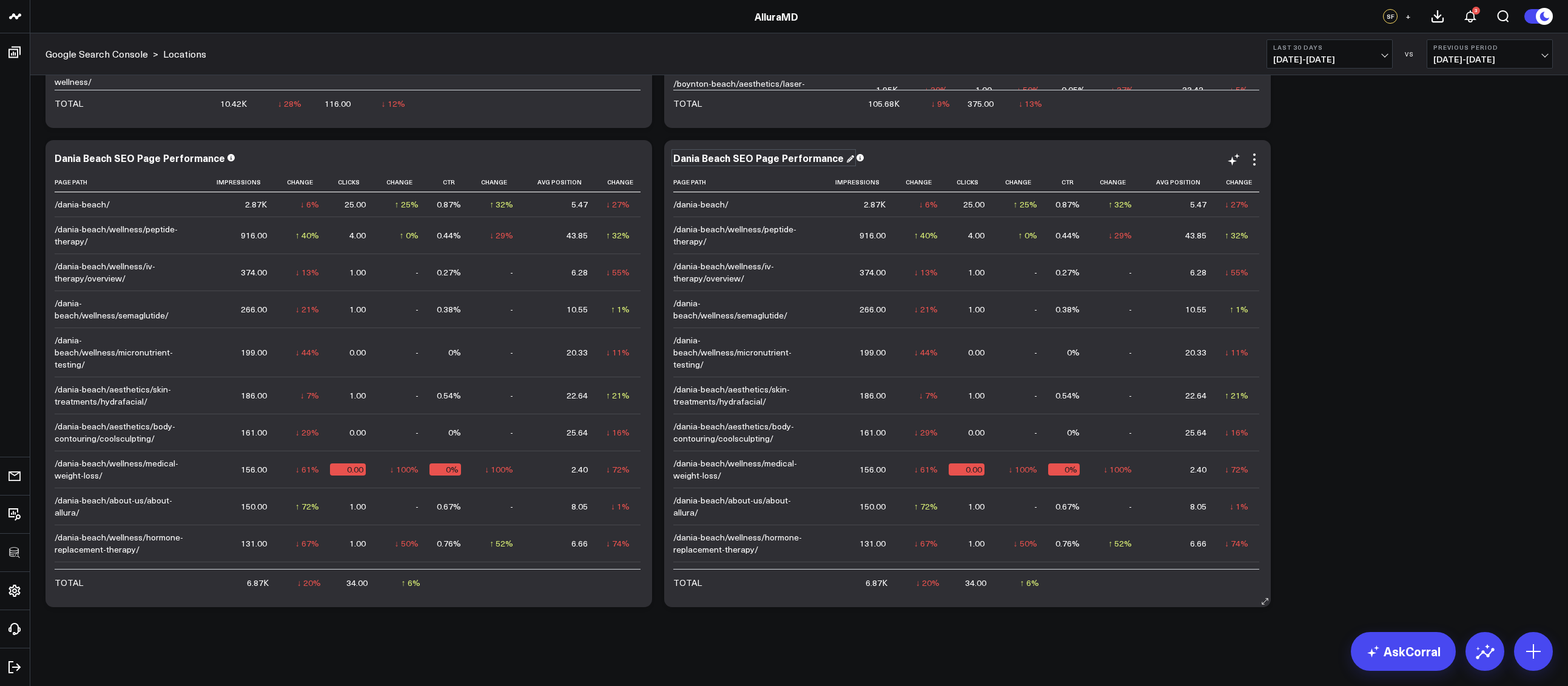
click at [747, 159] on div "Dania Beach SEO Page Performance" at bounding box center [763, 157] width 181 height 13
drag, startPoint x: 729, startPoint y: 158, endPoint x: 660, endPoint y: 157, distance: 69.0
click at [660, 157] on div "Modify via AI Copy link to widget Ask support Remove Create linked copy Executi…" at bounding box center [799, 134] width 1519 height 958
click at [674, 155] on div "Dania Beach SEO Page Performance" at bounding box center [759, 157] width 173 height 13
drag, startPoint x: 674, startPoint y: 156, endPoint x: 727, endPoint y: 157, distance: 53.0
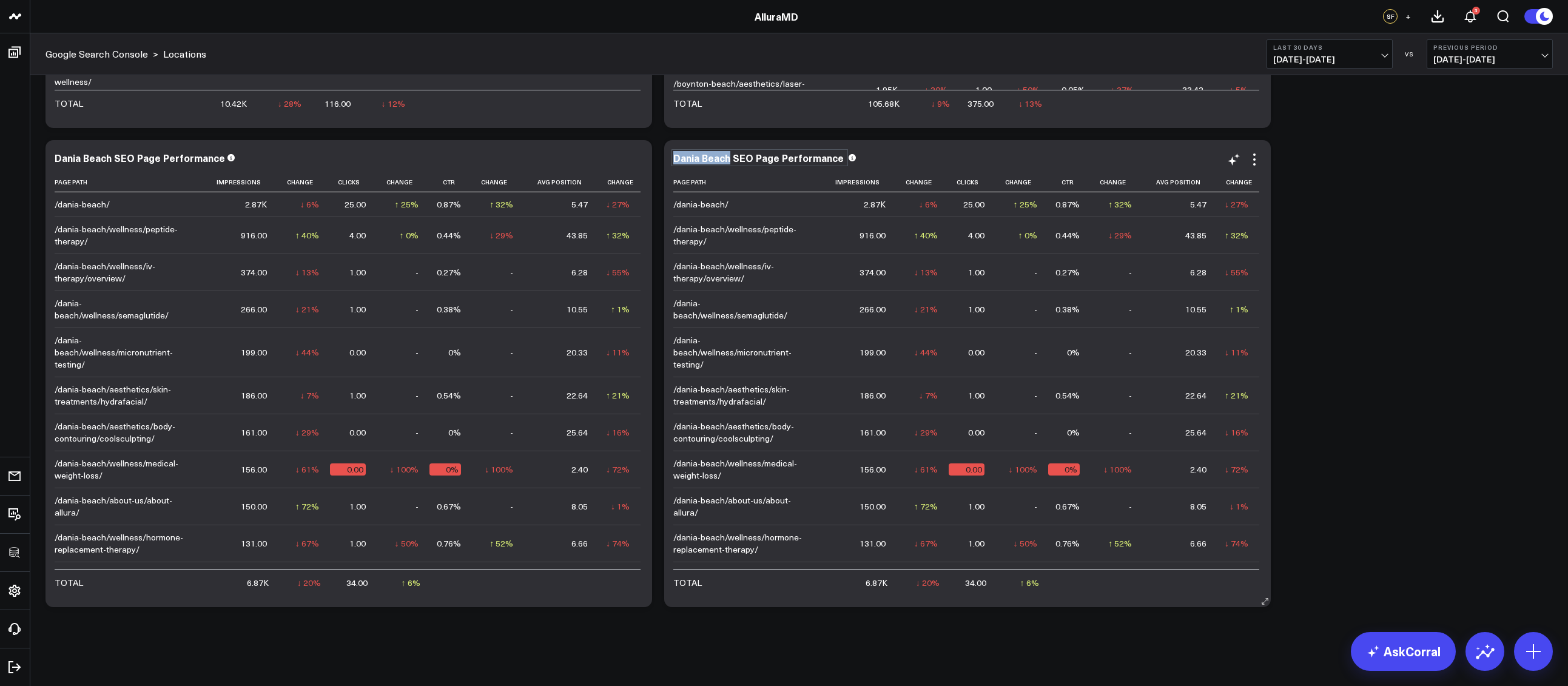
click at [727, 157] on div "Dania Beach SEO Page Performance" at bounding box center [759, 157] width 173 height 13
click at [1254, 162] on icon at bounding box center [1254, 159] width 14 height 14
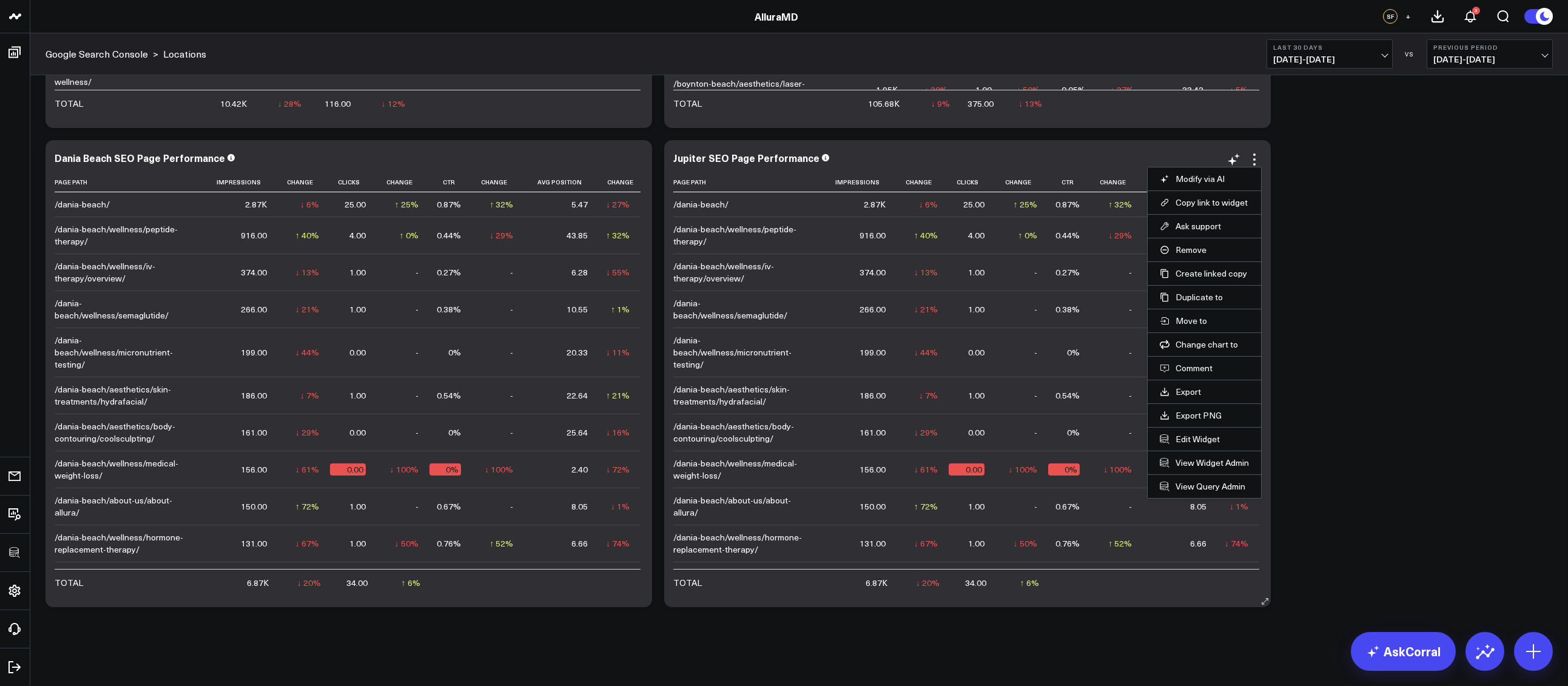
click at [1189, 431] on li "Edit Widget" at bounding box center [1204, 438] width 114 height 24
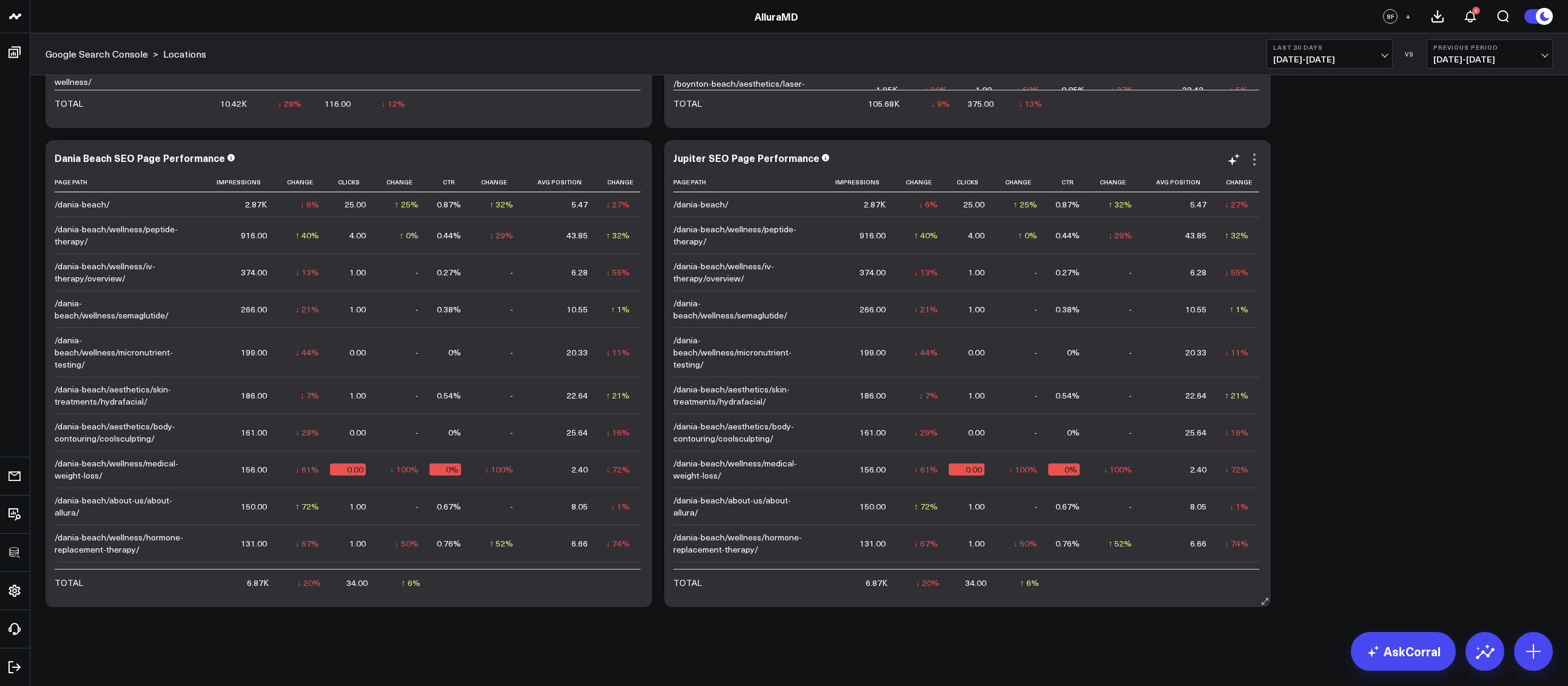
click at [1256, 164] on icon at bounding box center [1254, 159] width 14 height 14
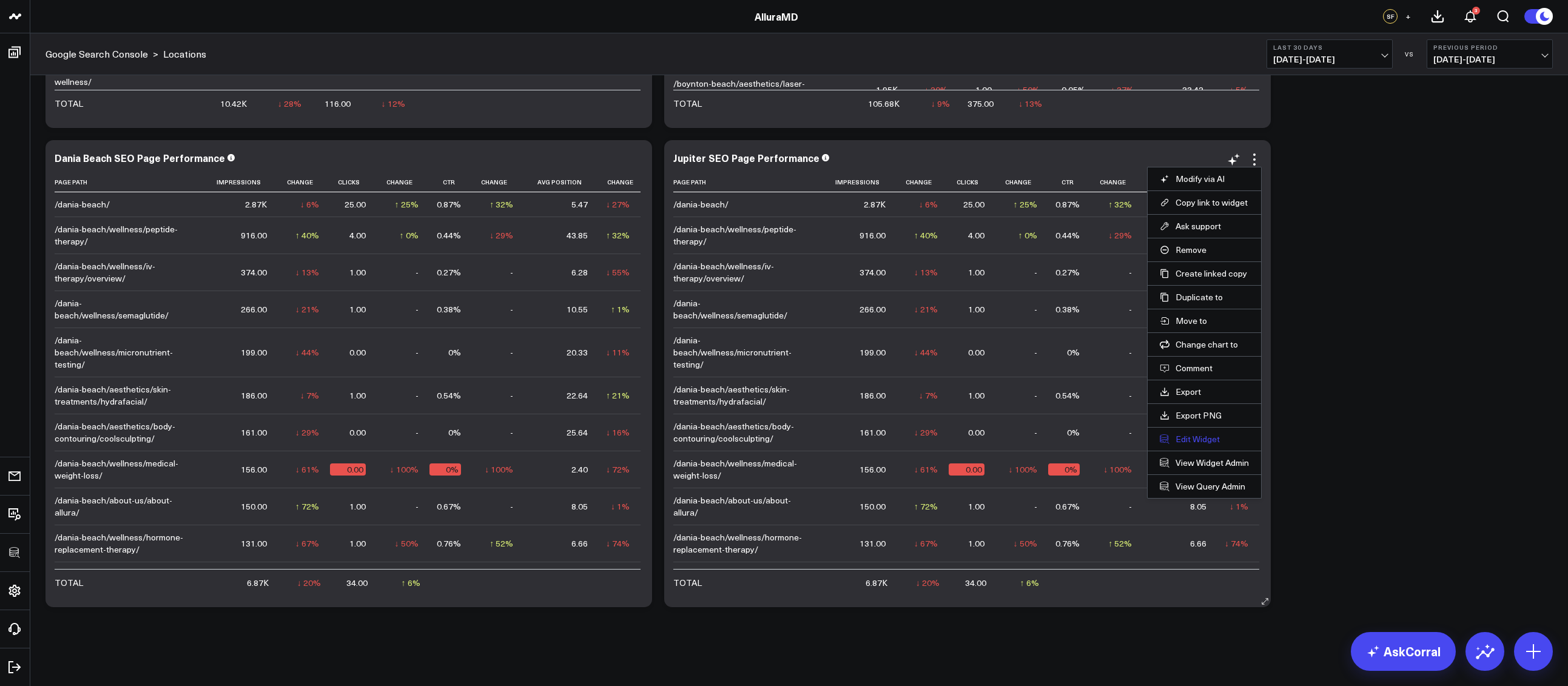
click at [1208, 437] on button "Edit Widget" at bounding box center [1204, 439] width 89 height 11
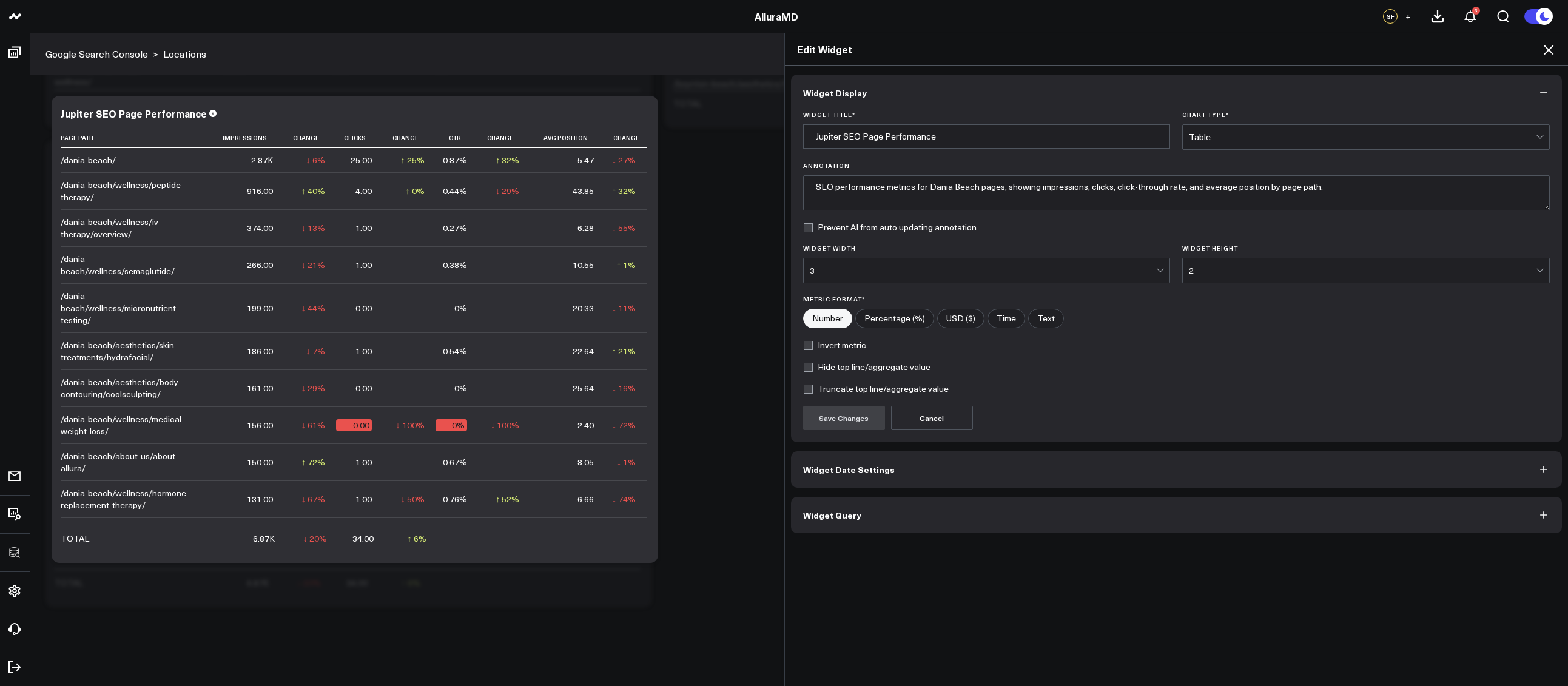
click at [1122, 501] on button "Widget Query" at bounding box center [1177, 515] width 771 height 36
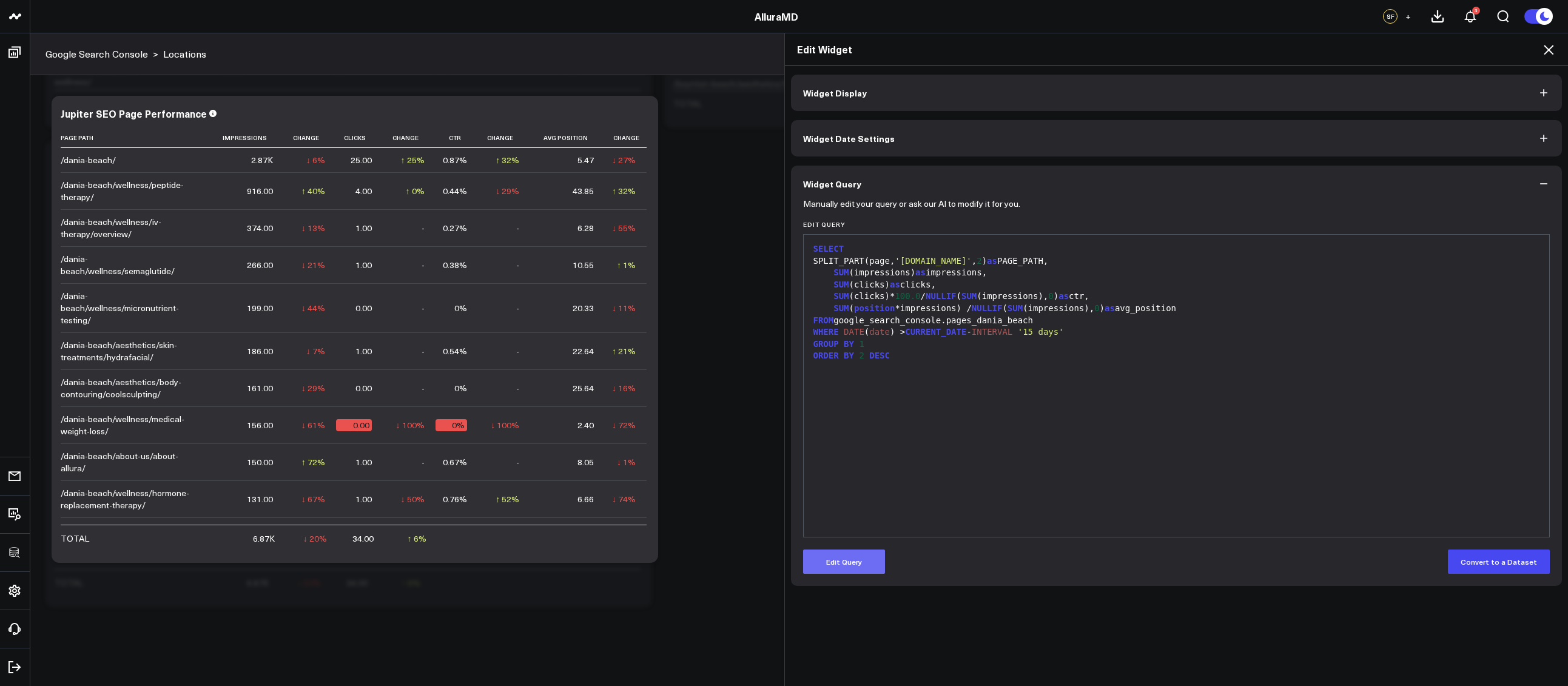
click at [856, 553] on button "Edit Query" at bounding box center [844, 561] width 82 height 24
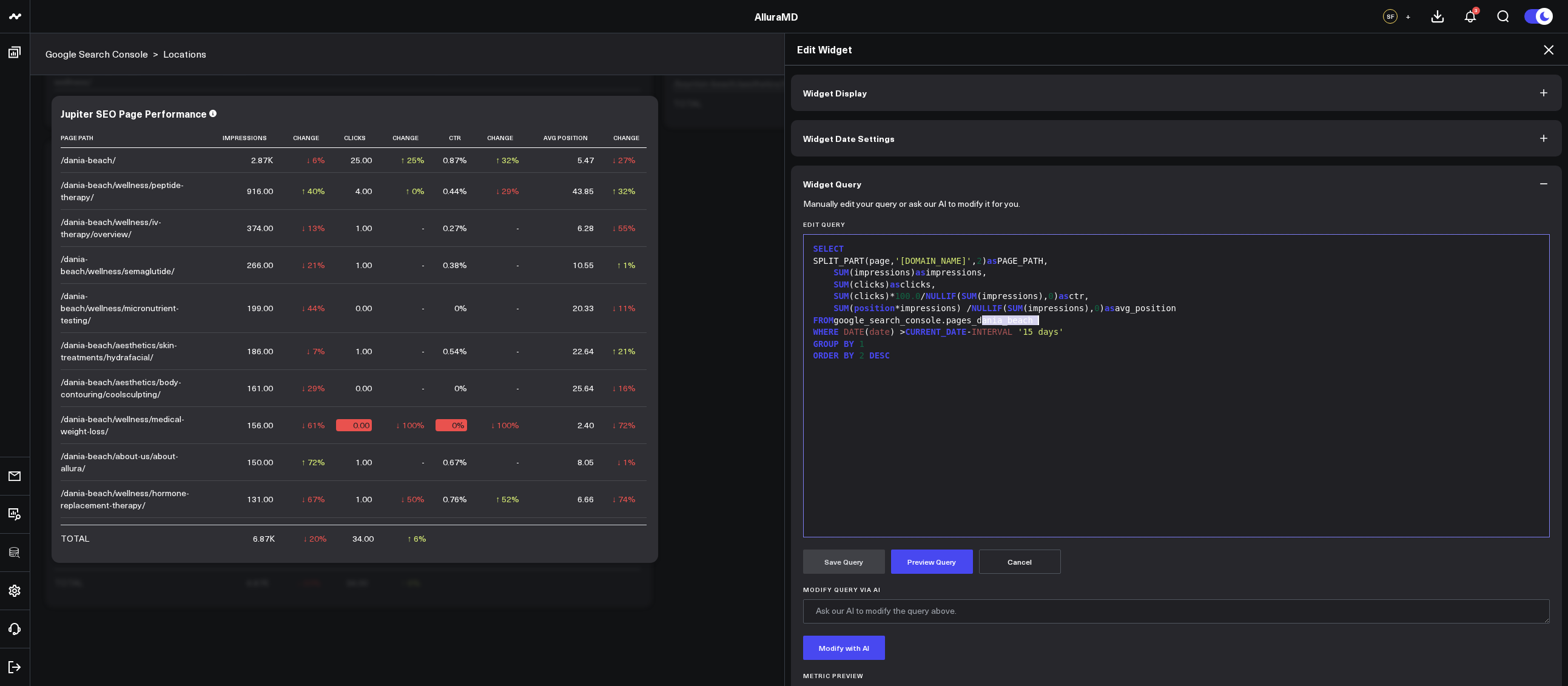
drag, startPoint x: 976, startPoint y: 322, endPoint x: 1055, endPoint y: 325, distance: 79.1
click at [1055, 325] on div "FROM google_search_console.pages_dania_beach" at bounding box center [1176, 320] width 734 height 12
click at [923, 579] on form "Manually edit your query or ask our AI to modify it for you. Edit Query 99 1 2 …" at bounding box center [1176, 463] width 747 height 522
click at [922, 565] on button "Preview Query" at bounding box center [931, 561] width 82 height 24
click at [841, 560] on button "Save Query" at bounding box center [844, 561] width 82 height 24
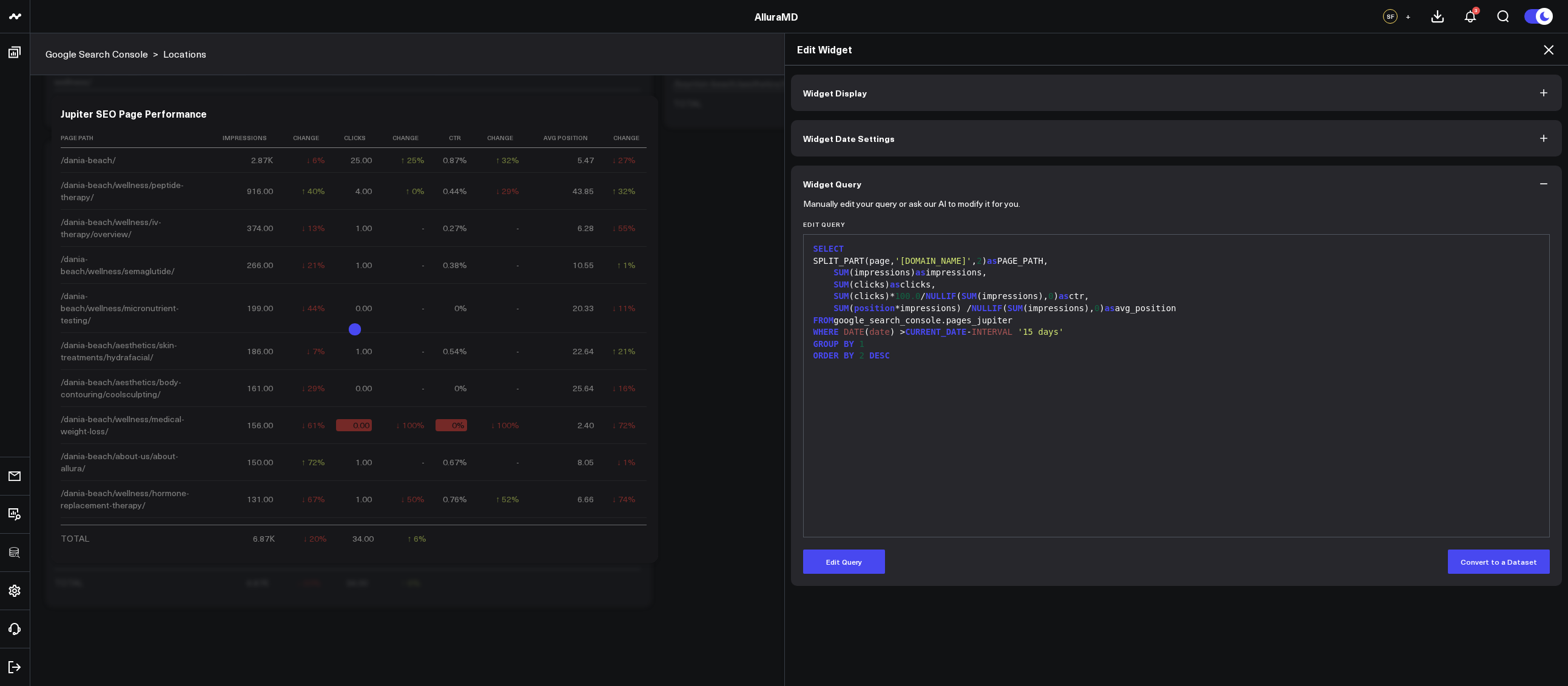
click at [1550, 51] on icon at bounding box center [1548, 50] width 9 height 9
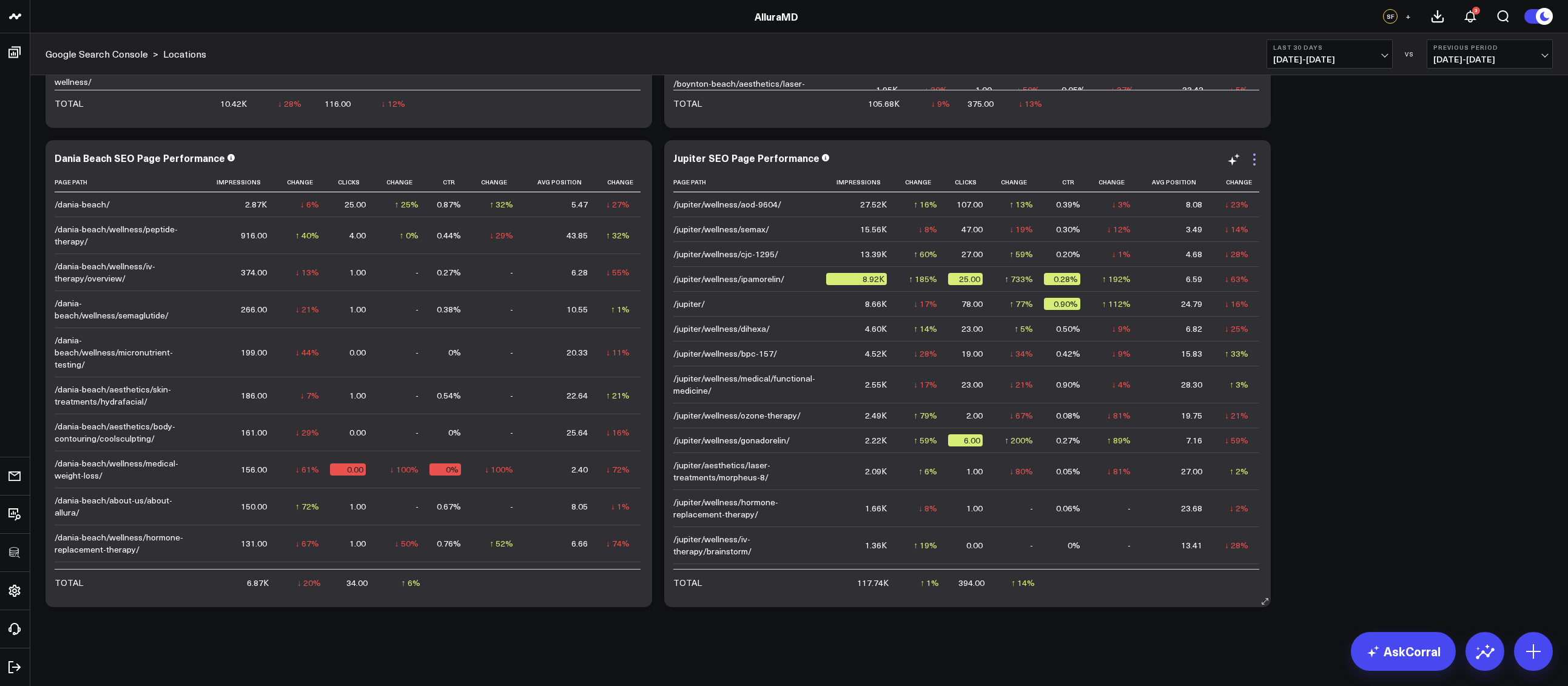
click at [1252, 156] on icon at bounding box center [1254, 159] width 14 height 14
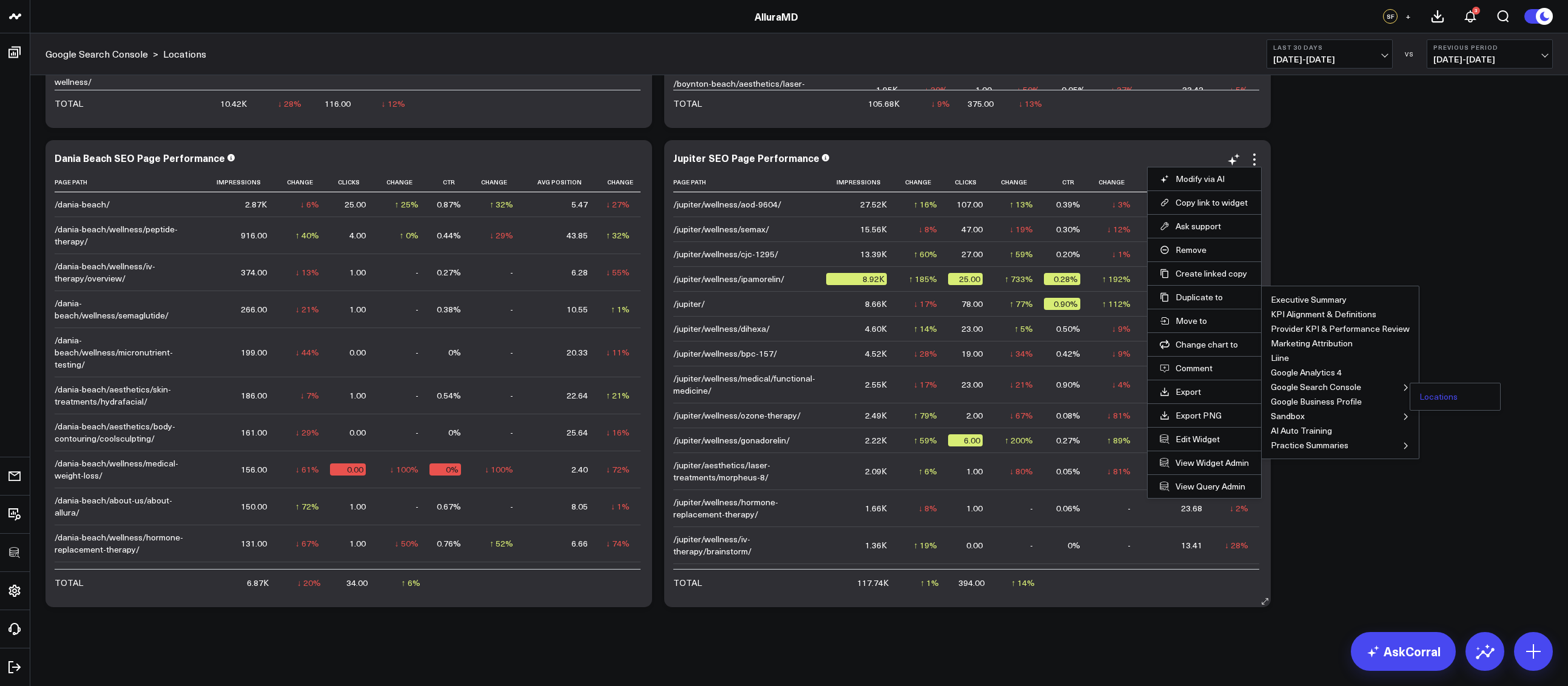
click at [1421, 392] on button "Locations" at bounding box center [1438, 396] width 38 height 9
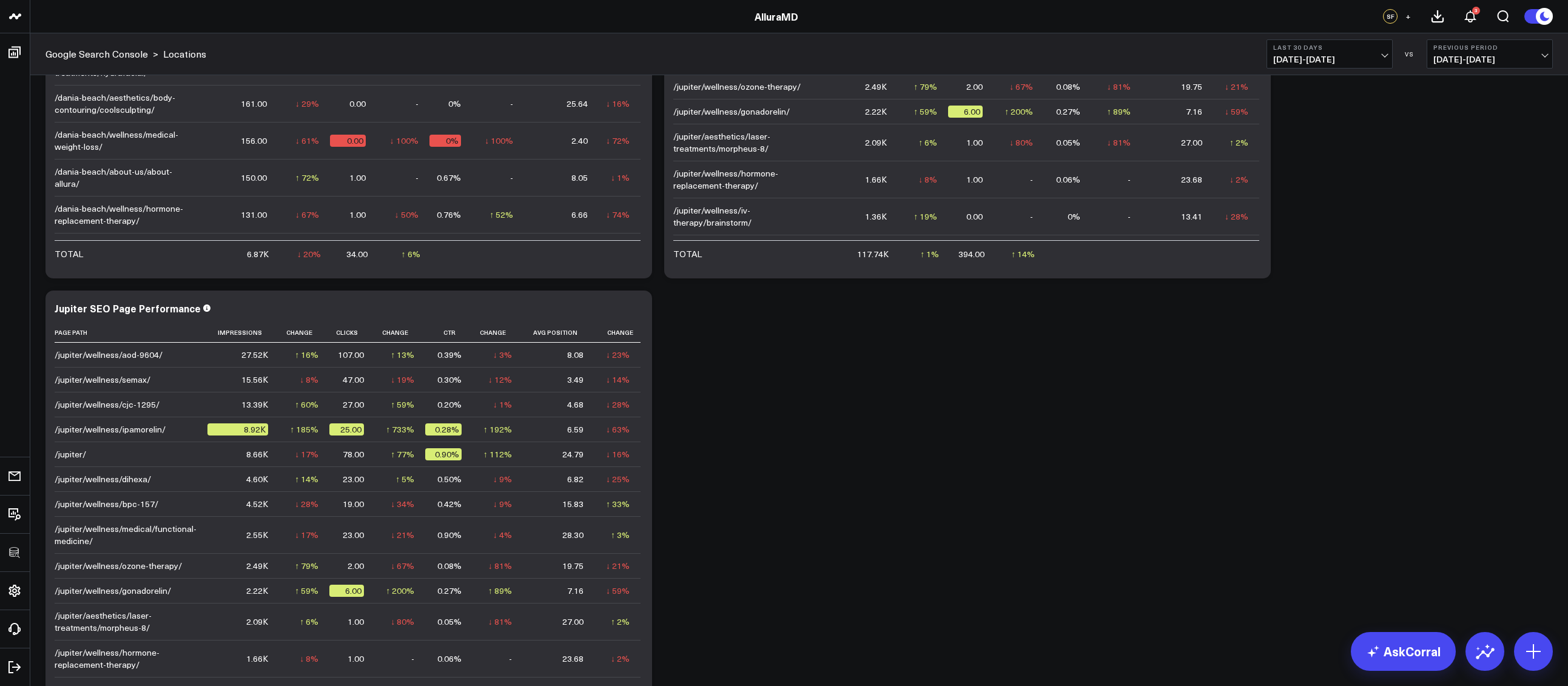
scroll to position [820, 0]
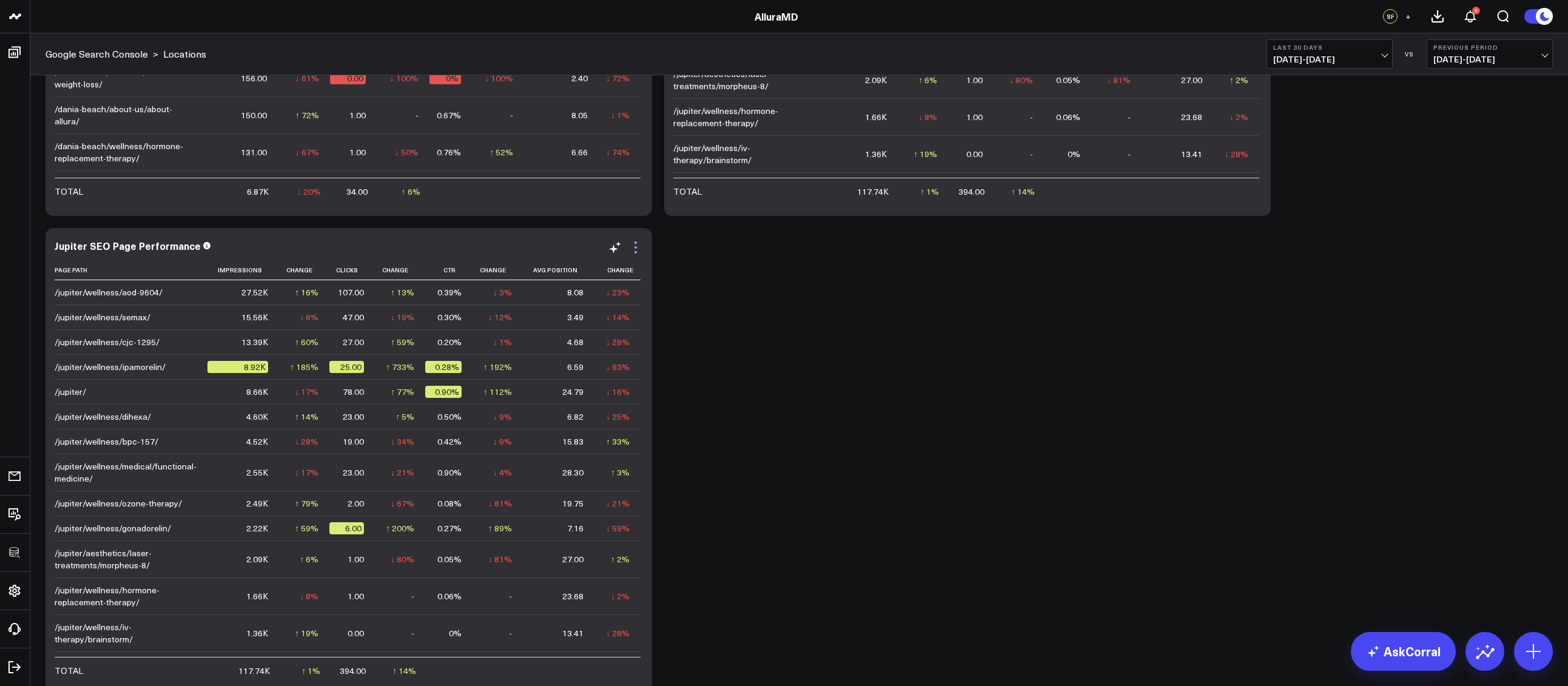
click at [639, 246] on icon at bounding box center [636, 247] width 14 height 14
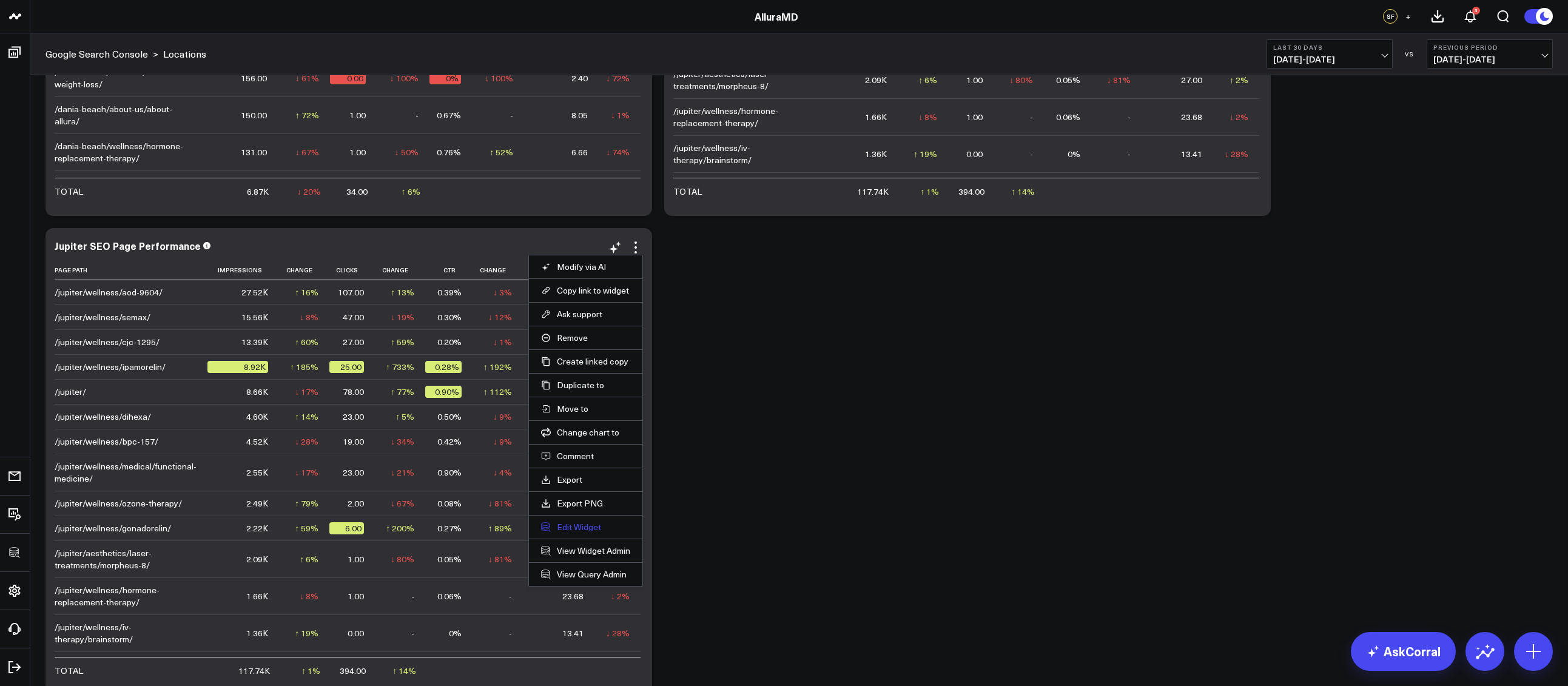
click at [573, 528] on button "Edit Widget" at bounding box center [585, 527] width 89 height 11
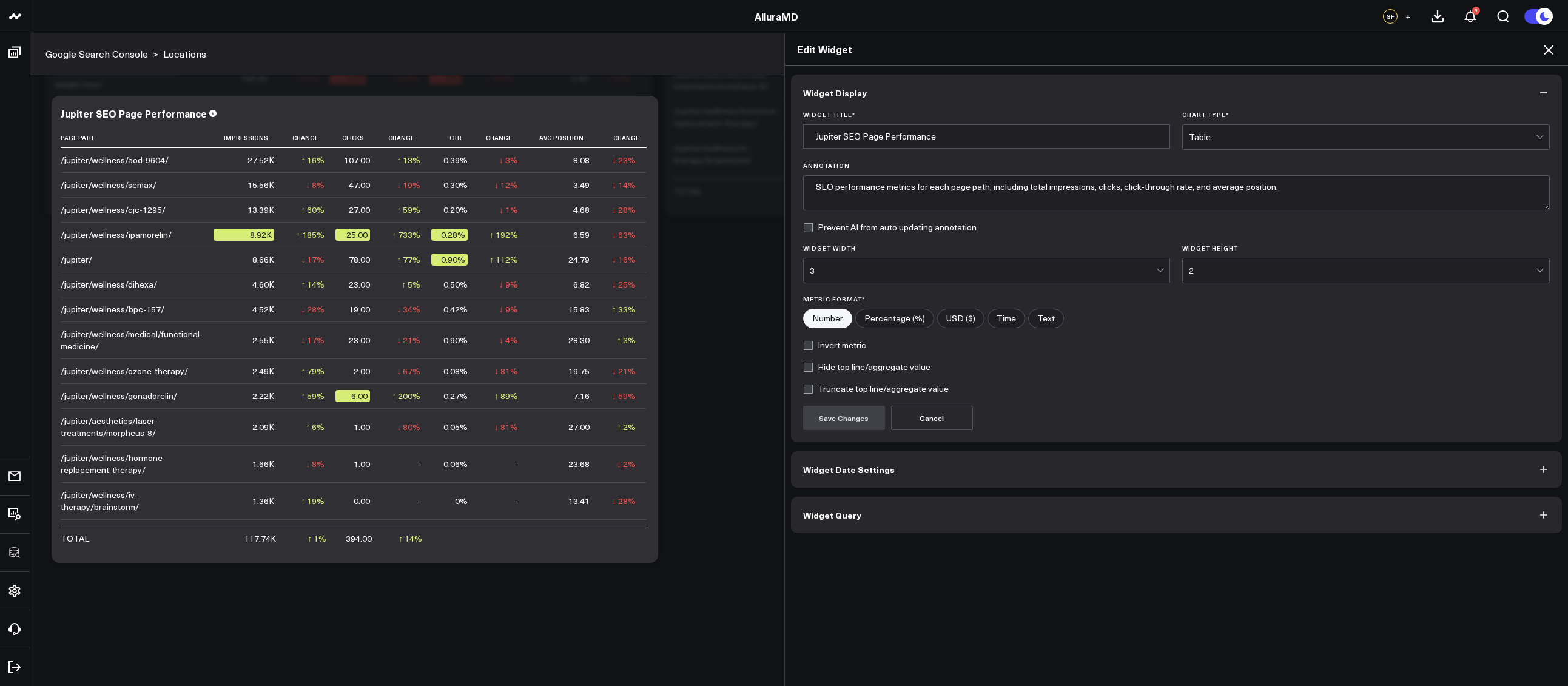
click at [915, 520] on button "Widget Query" at bounding box center [1177, 515] width 771 height 36
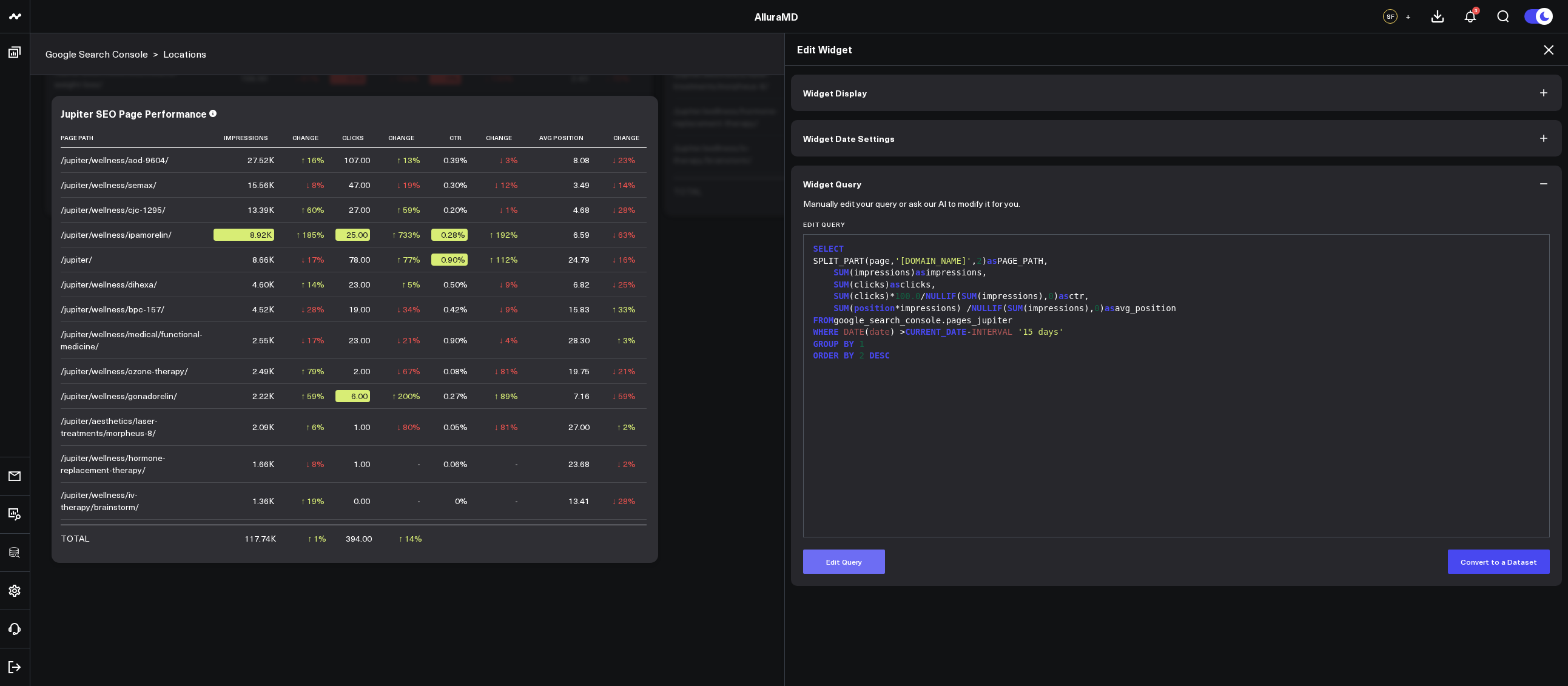
click at [871, 559] on button "Edit Query" at bounding box center [844, 561] width 82 height 24
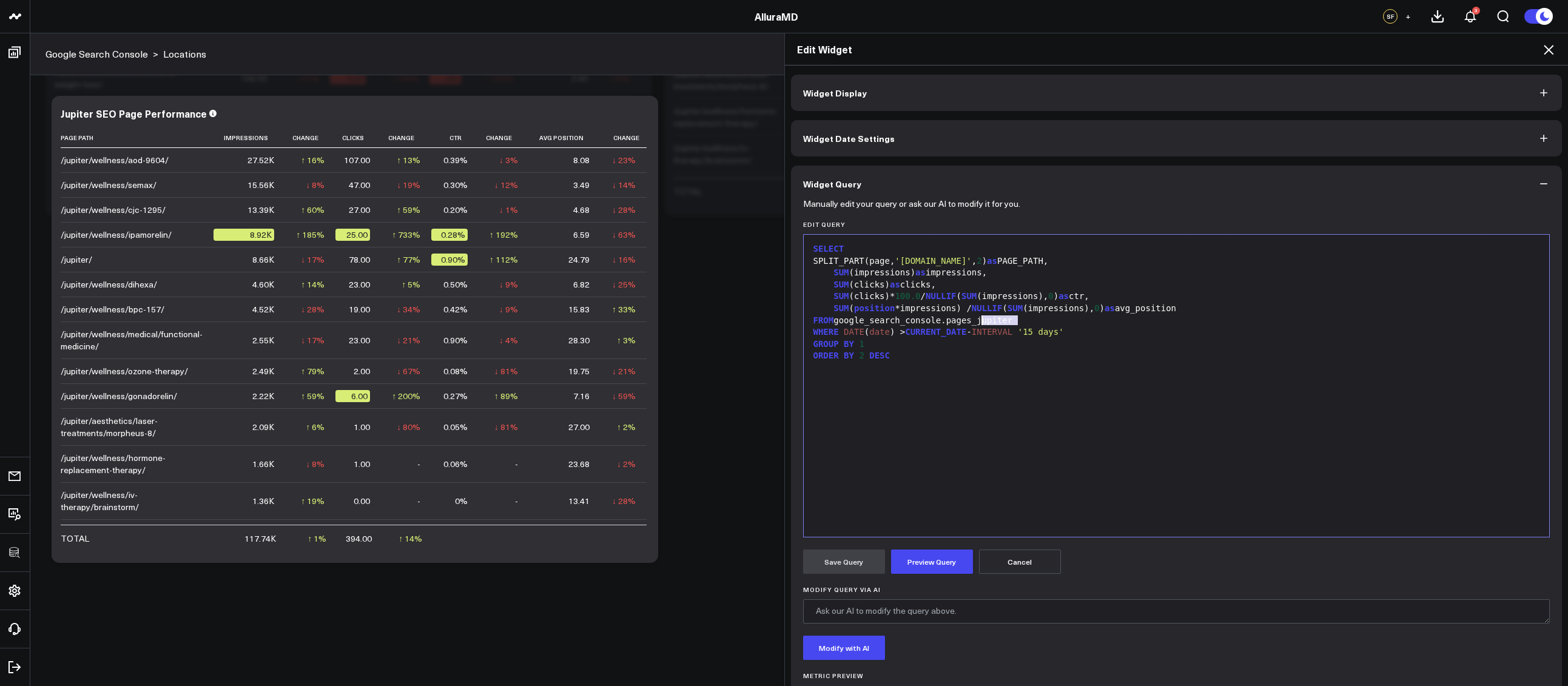
drag, startPoint x: 1019, startPoint y: 321, endPoint x: 978, endPoint y: 319, distance: 41.0
click at [978, 319] on div "FROM google_search_console.pages_jupiter" at bounding box center [1176, 320] width 734 height 12
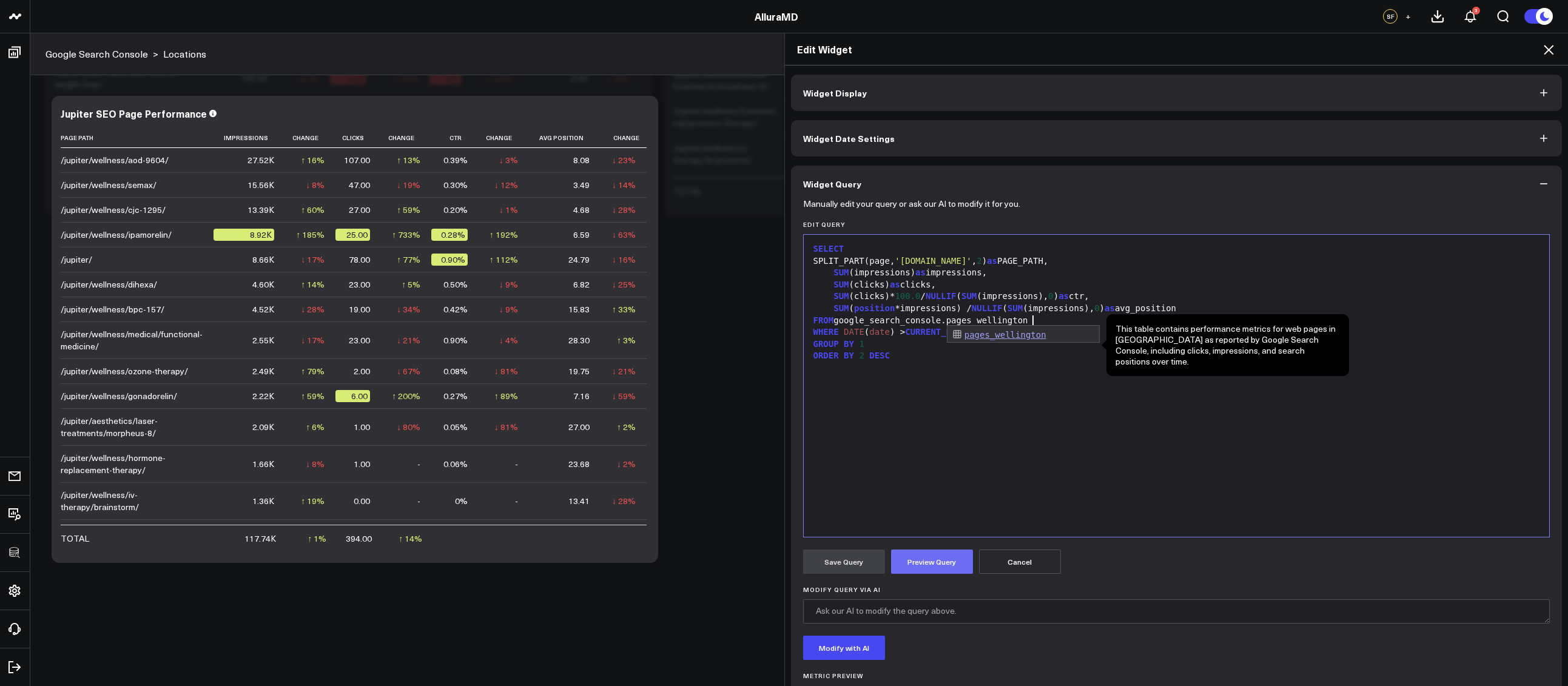
click at [931, 567] on button "Preview Query" at bounding box center [931, 561] width 82 height 24
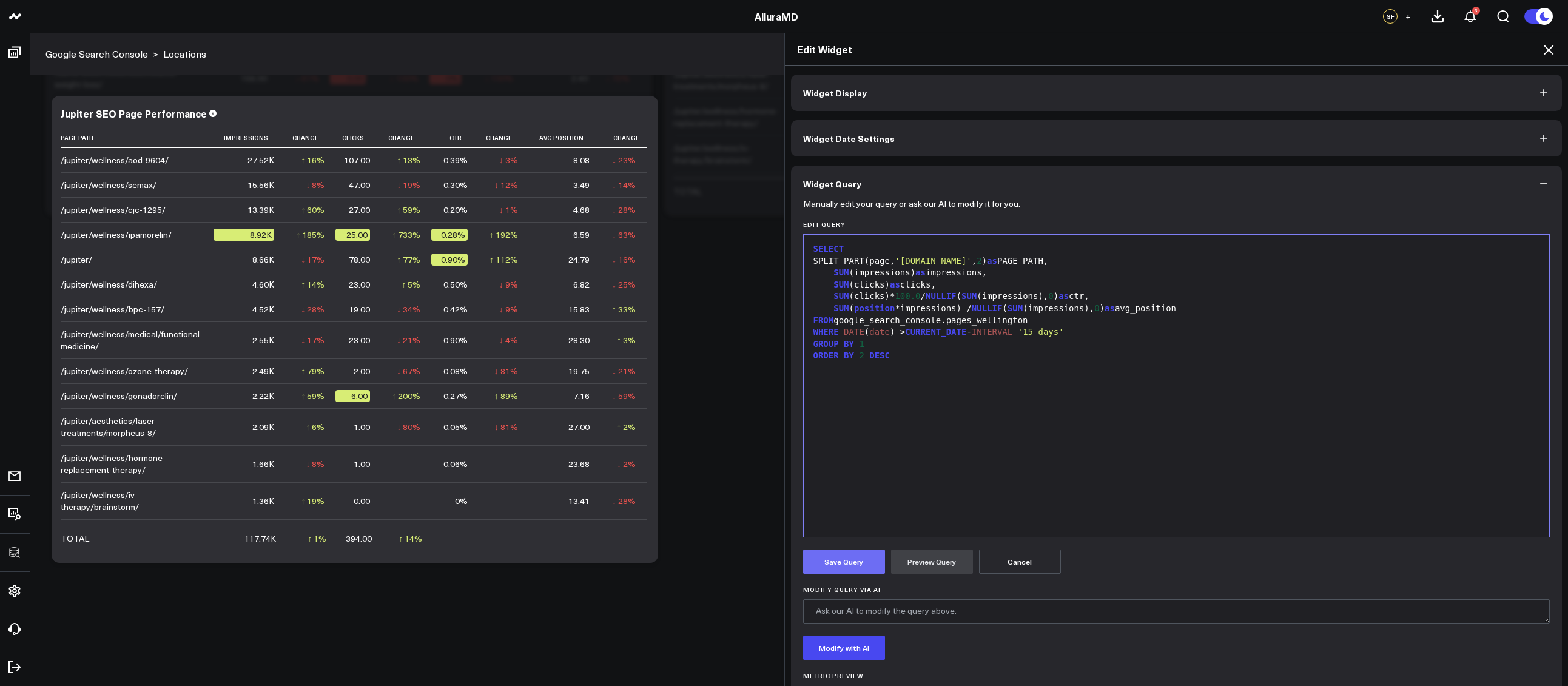
click at [853, 556] on button "Save Query" at bounding box center [844, 561] width 82 height 24
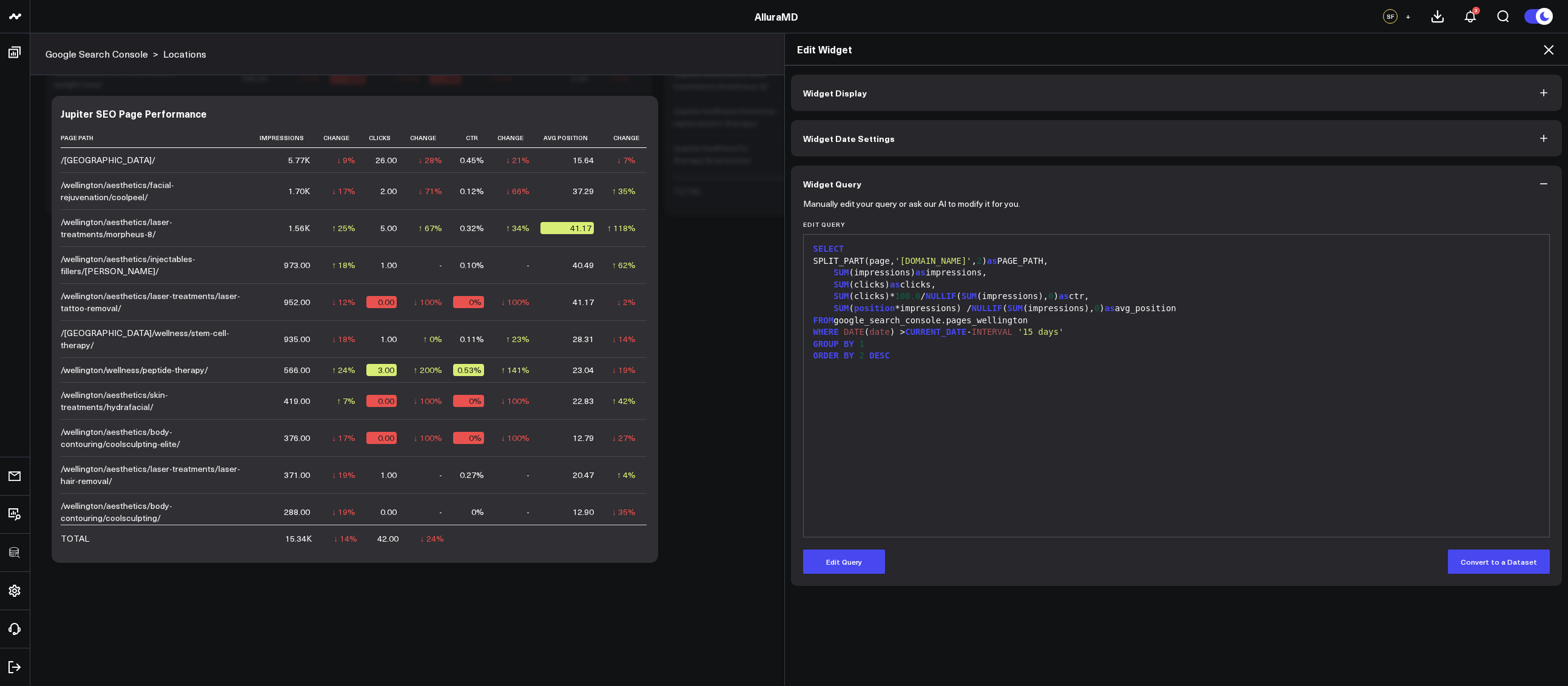
click at [1549, 46] on icon at bounding box center [1548, 50] width 14 height 14
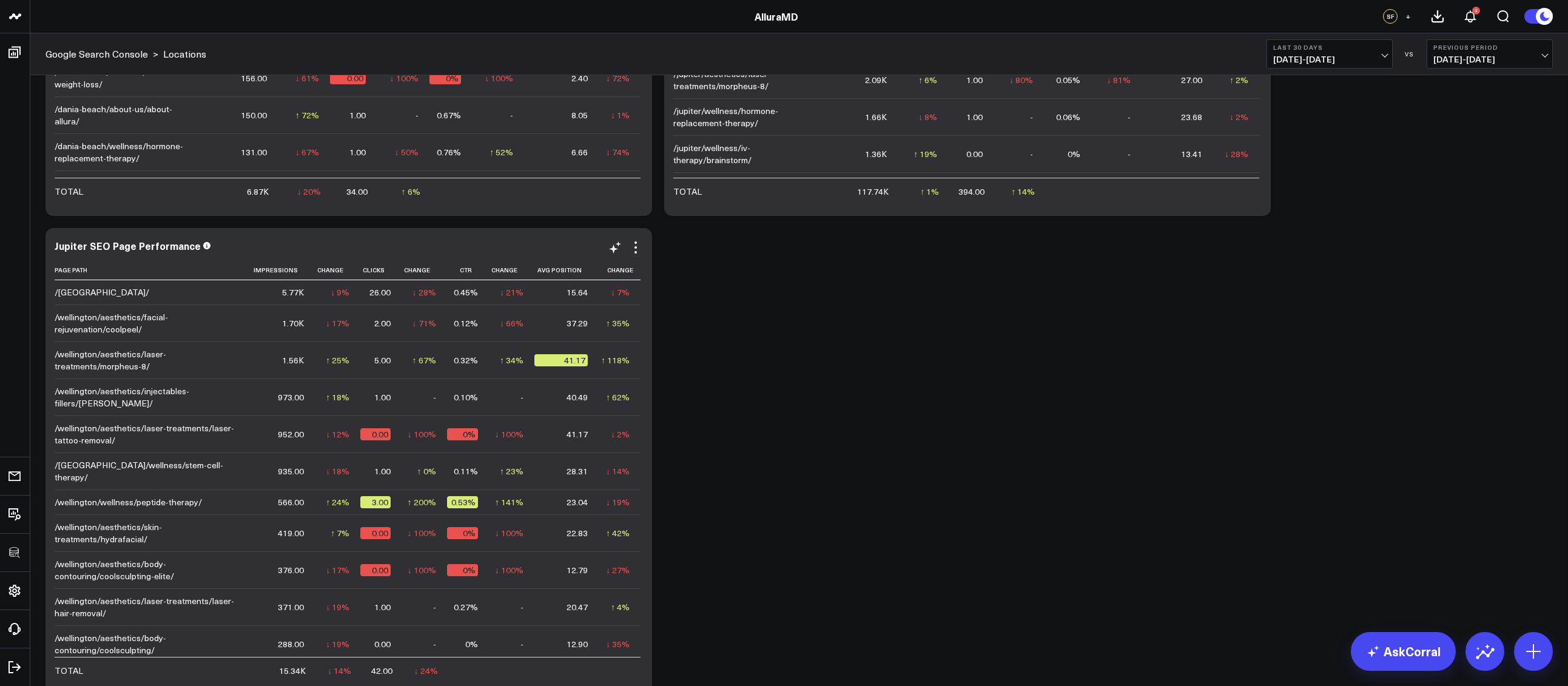
click at [71, 255] on div "Jupiter SEO Page Performance Page Path Impressions Change Clicks Change Ctr Cha…" at bounding box center [349, 460] width 588 height 442
drag, startPoint x: 86, startPoint y: 246, endPoint x: 57, endPoint y: 249, distance: 29.2
click at [57, 249] on div "Jupiter SEO Page Performance" at bounding box center [133, 245] width 156 height 13
click at [72, 245] on div "Jupiter SEO Page Performance" at bounding box center [129, 245] width 148 height 13
drag, startPoint x: 85, startPoint y: 244, endPoint x: 57, endPoint y: 247, distance: 28.2
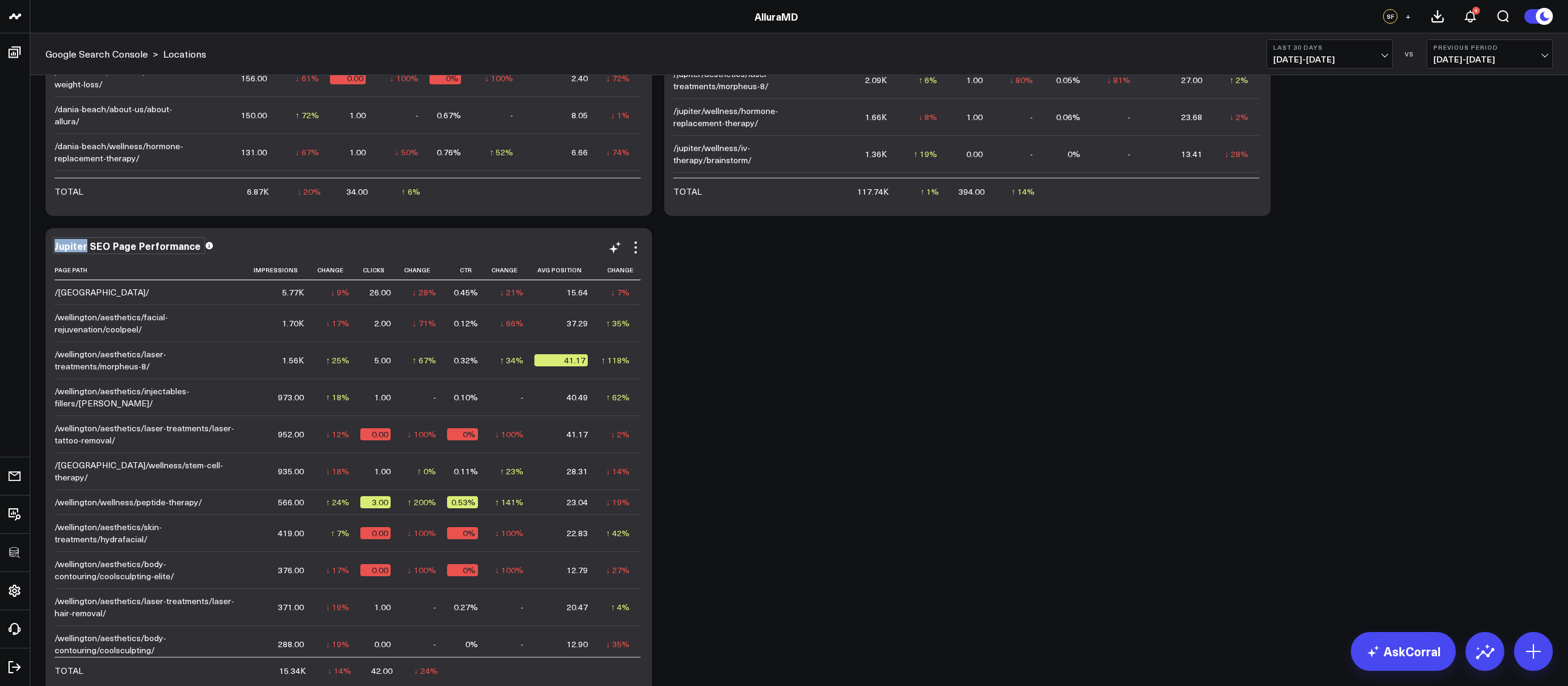
click at [57, 247] on div "Jupiter SEO Page Performance" at bounding box center [129, 245] width 148 height 13
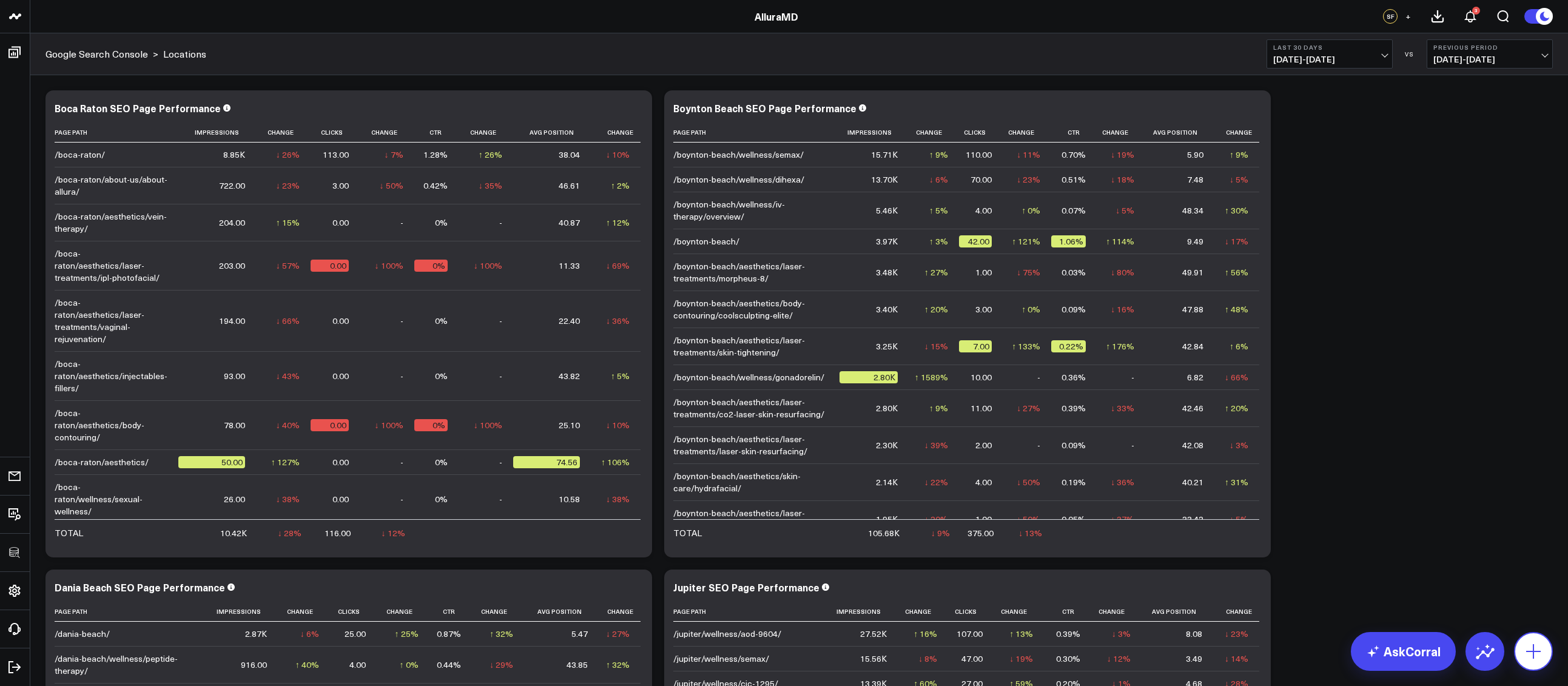
click at [1535, 651] on icon at bounding box center [1533, 651] width 14 height 14
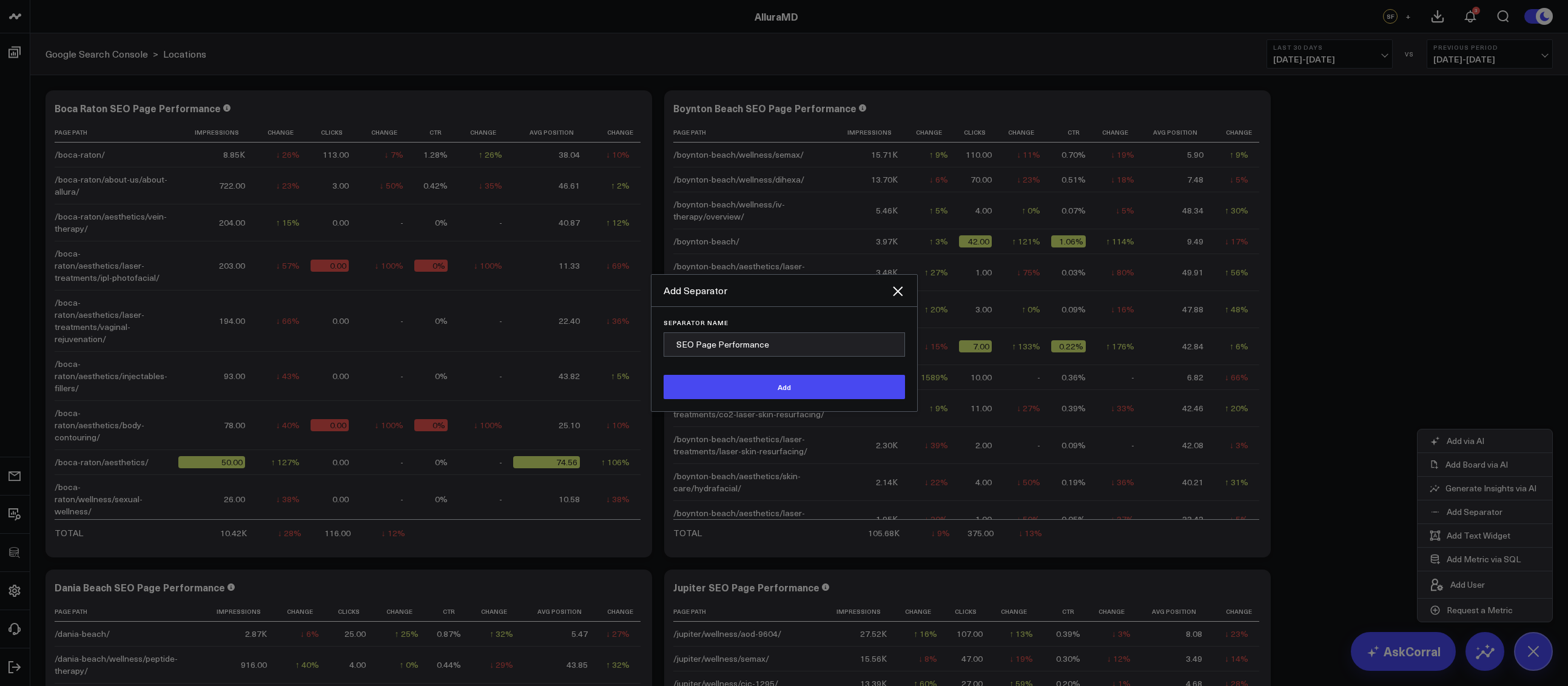
type input "SEO Page Performance"
click at [663, 375] on button "Add" at bounding box center [784, 386] width 241 height 24
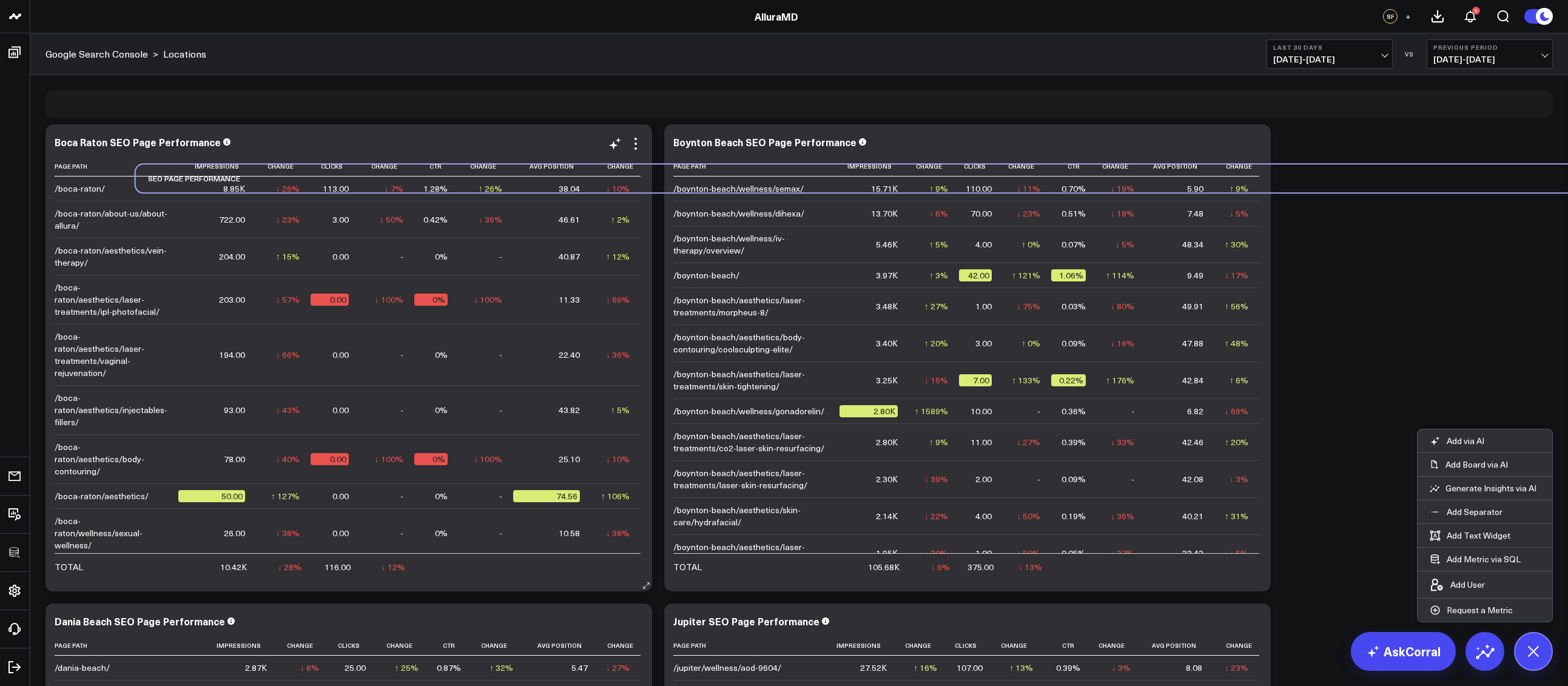
drag, startPoint x: 111, startPoint y: 636, endPoint x: 201, endPoint y: 181, distance: 463.8
click at [201, 181] on div "SEO Page Performance" at bounding box center [188, 177] width 104 height 28
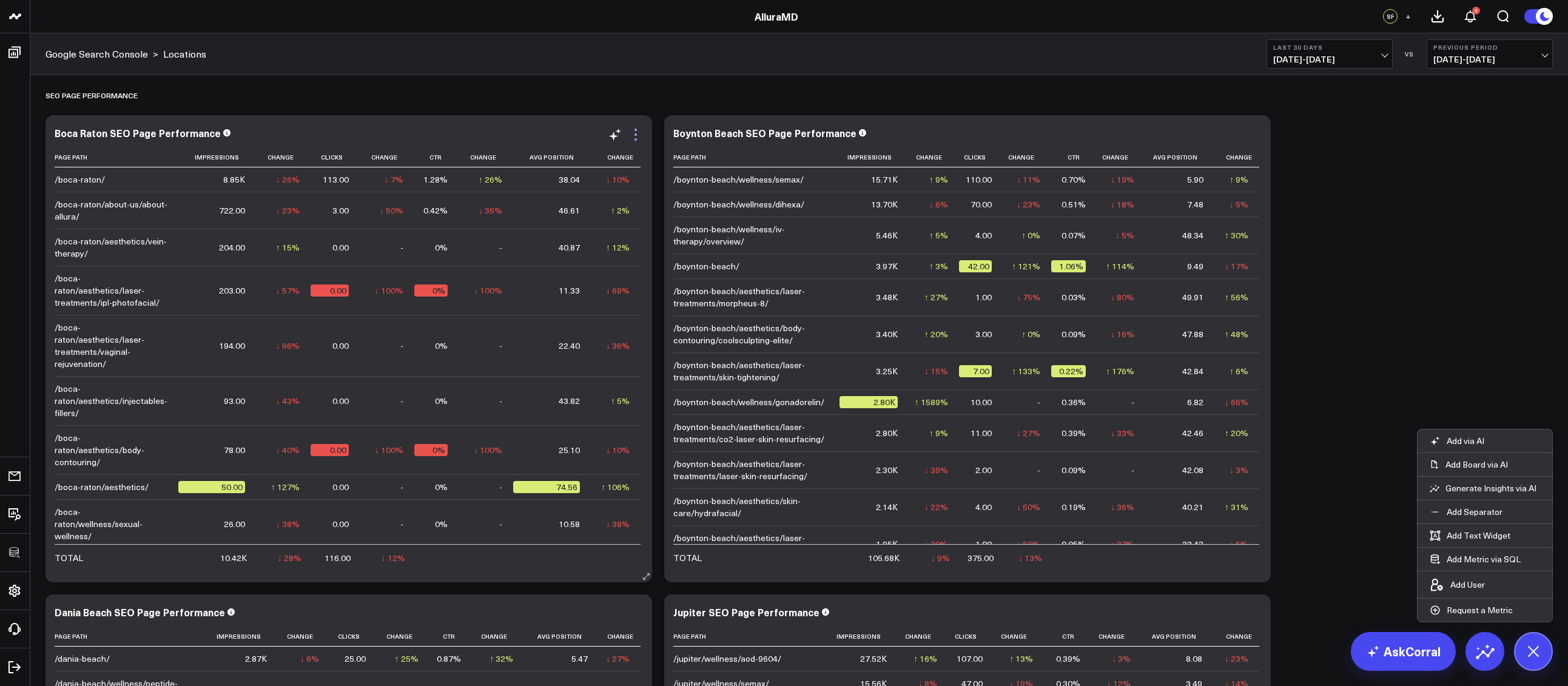
click at [633, 130] on icon at bounding box center [636, 134] width 14 height 14
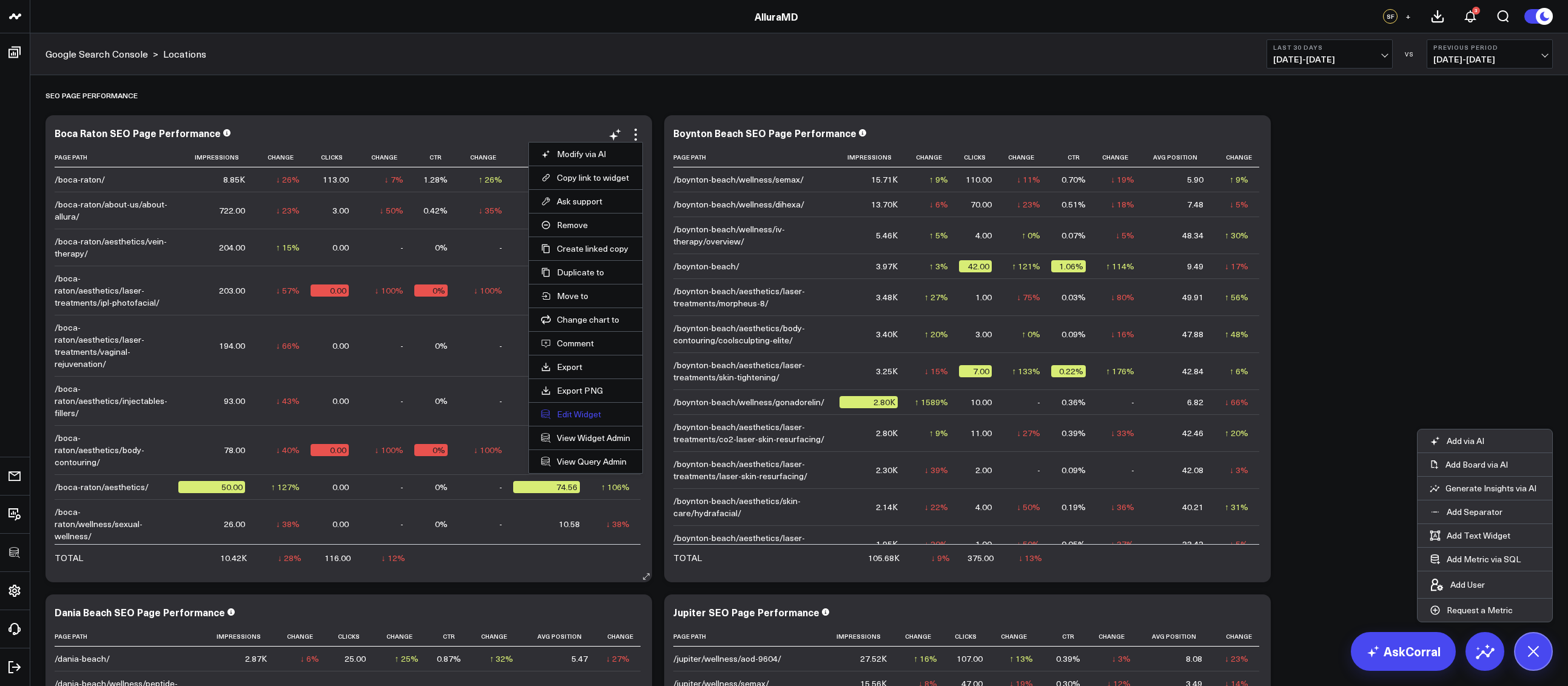
click at [588, 411] on button "Edit Widget" at bounding box center [585, 414] width 89 height 11
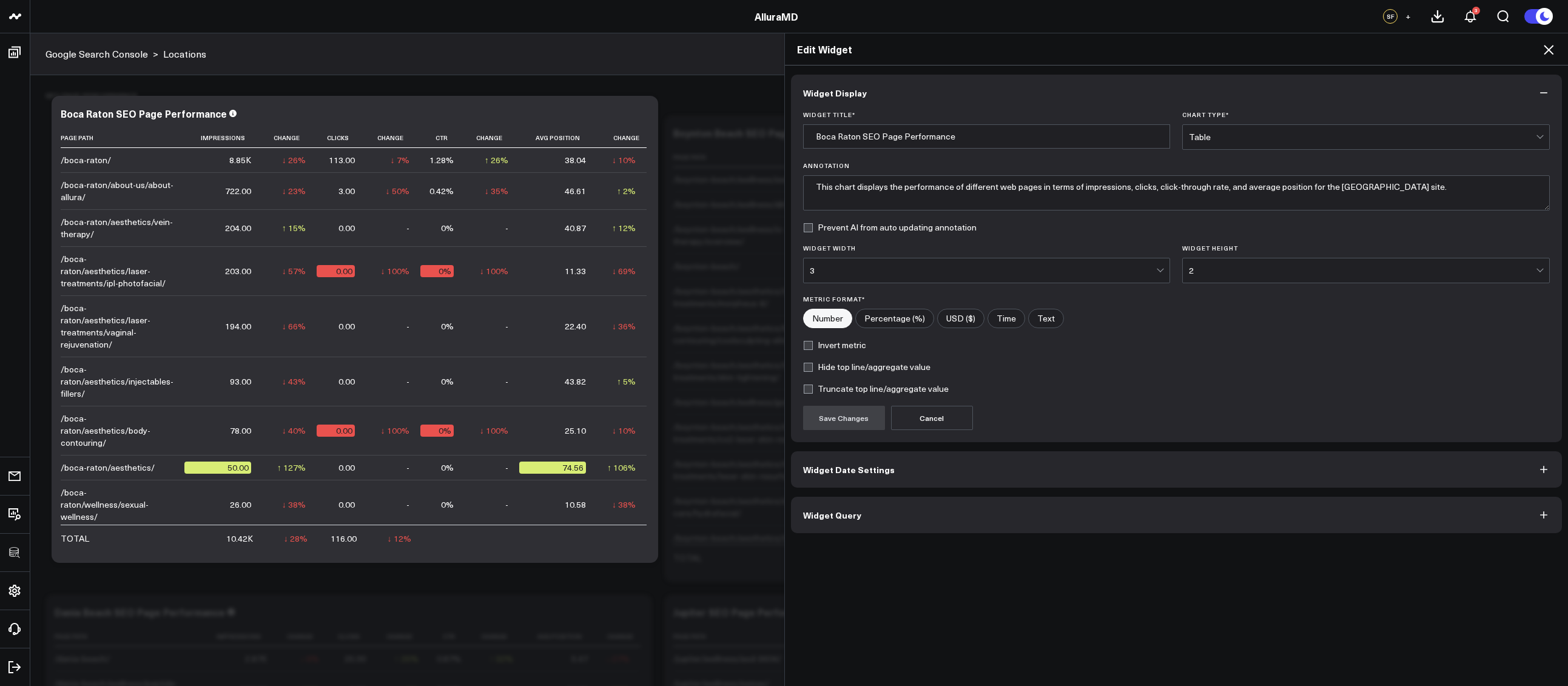
drag, startPoint x: 908, startPoint y: 516, endPoint x: 909, endPoint y: 508, distance: 8.1
click at [908, 516] on button "Widget Query" at bounding box center [1177, 515] width 771 height 36
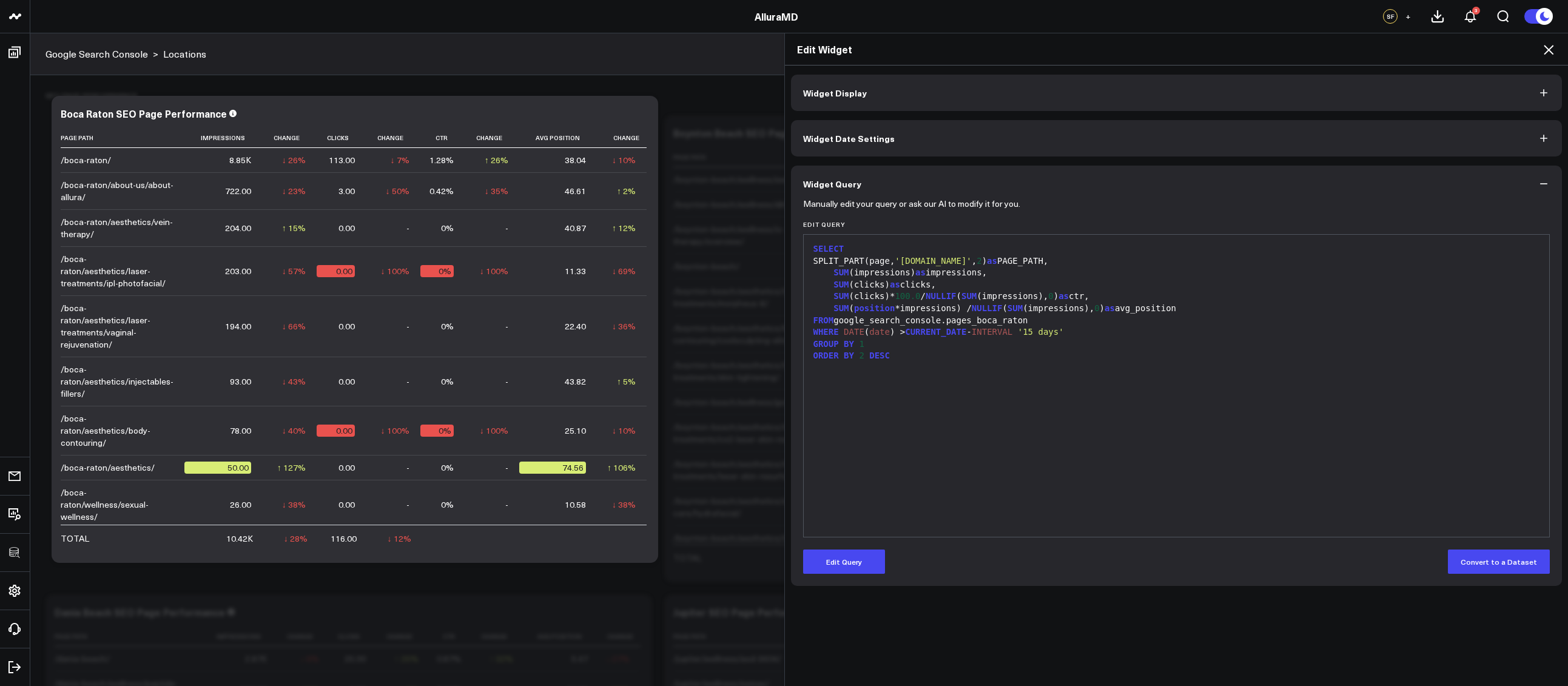
click at [896, 267] on div "SPLIT_PART(page, 'alluraaesthetics.com' , 2 ) as PAGE_PATH," at bounding box center [1176, 261] width 734 height 12
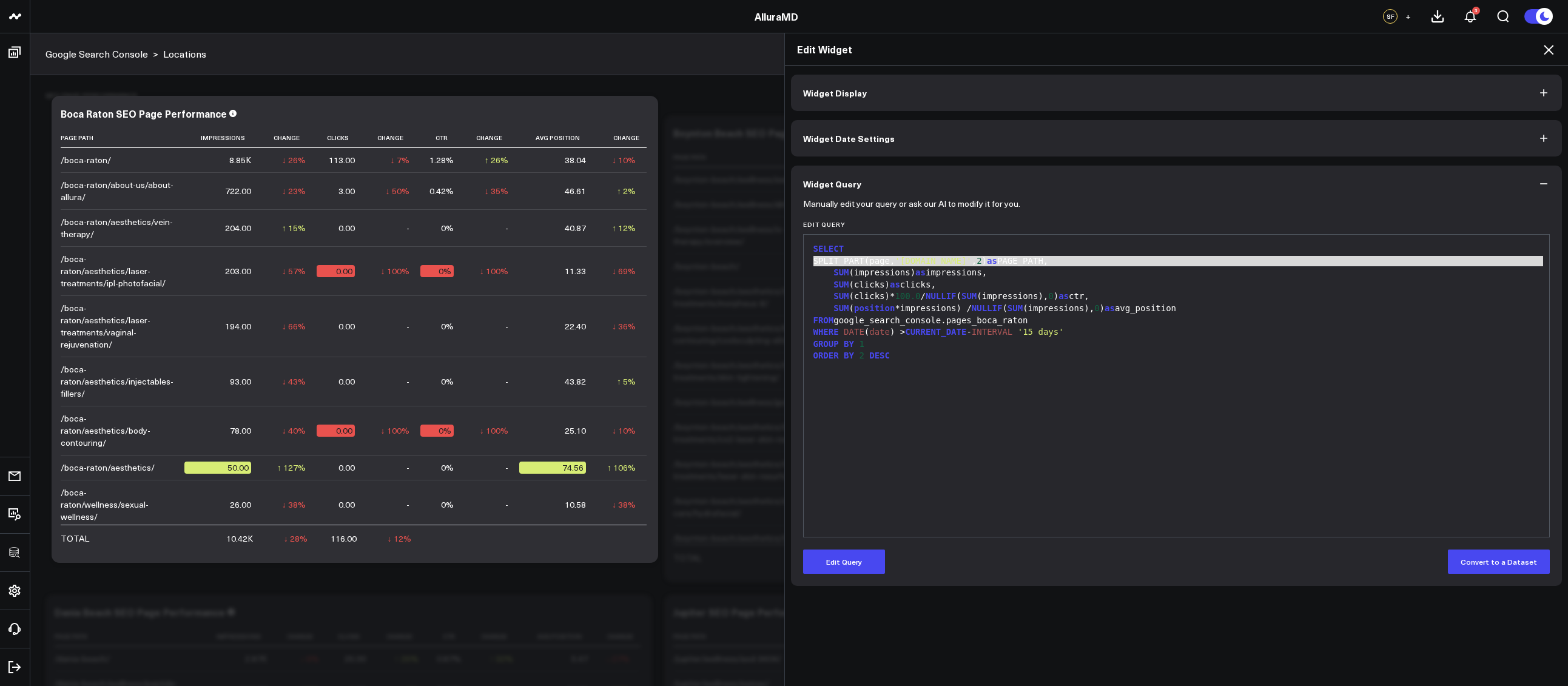
copy div "SPLIT_PART(page, 'alluraaesthetics.com' , 2 ) as PAGE_PATH,"
click at [1549, 49] on icon at bounding box center [1548, 50] width 9 height 9
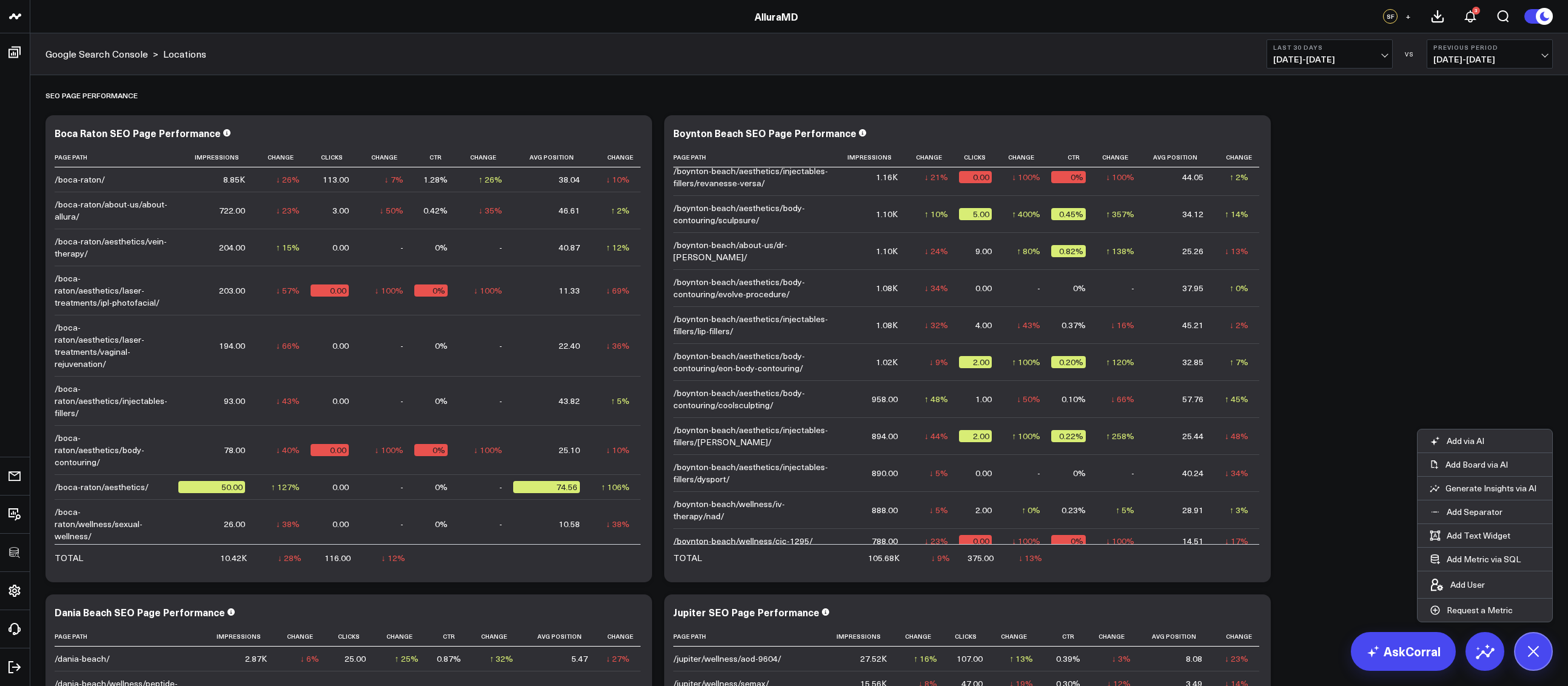
scroll to position [933, 0]
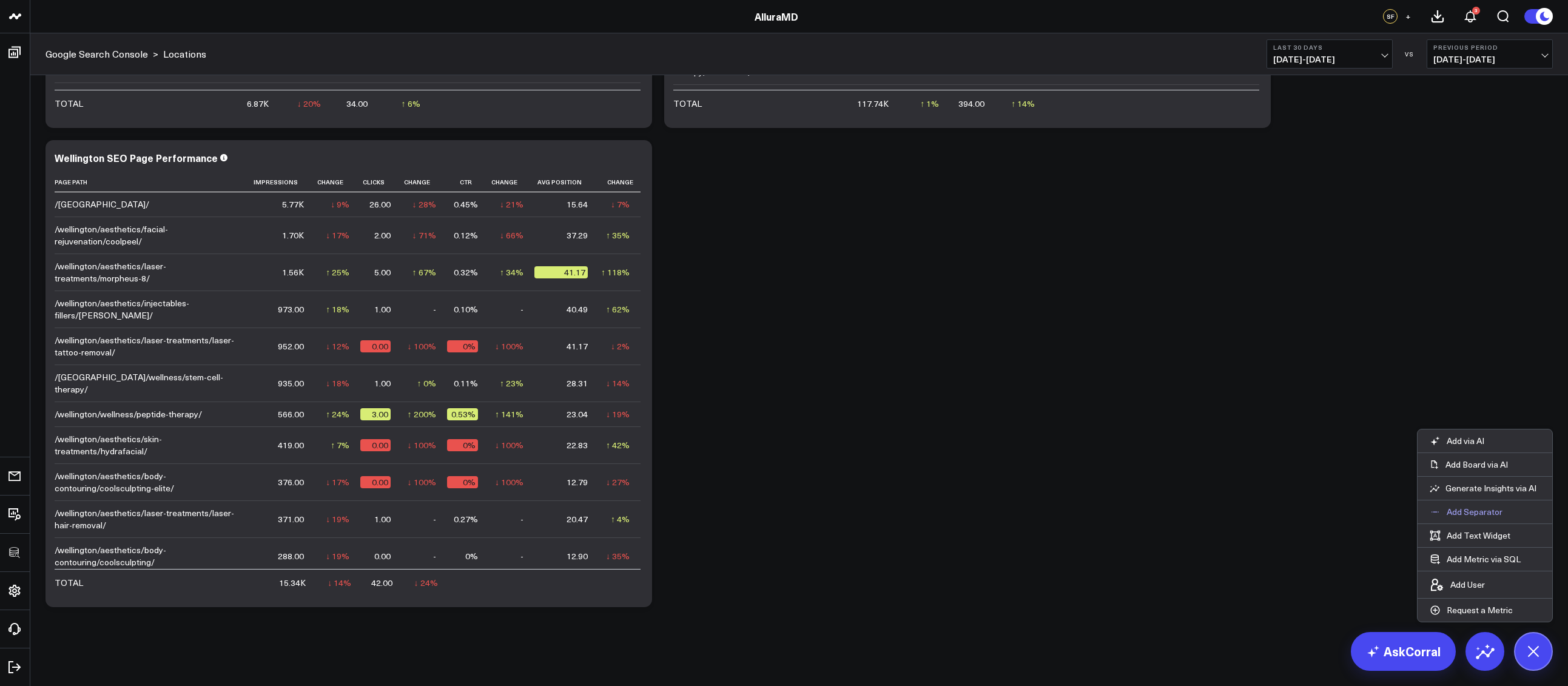
click at [1478, 513] on p "Add Separator" at bounding box center [1474, 512] width 56 height 11
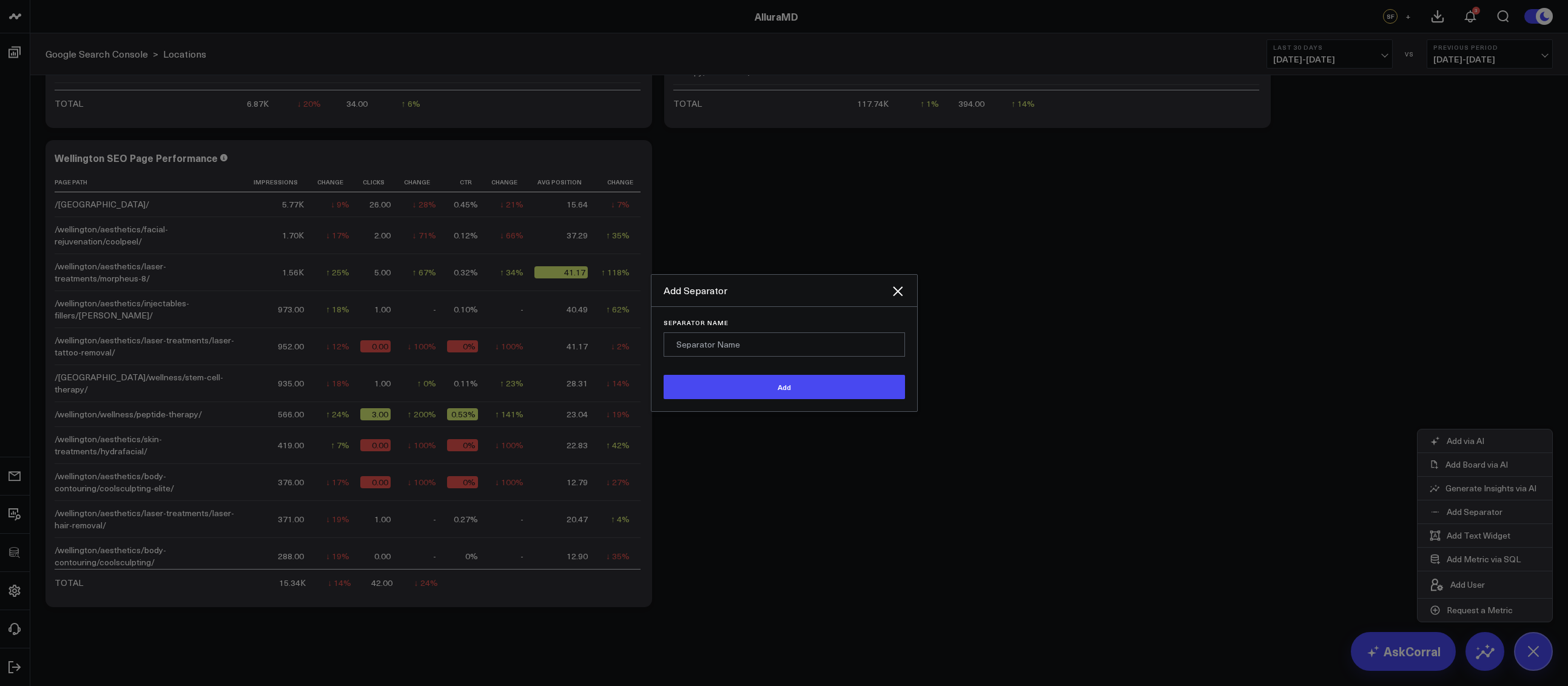
click at [826, 342] on input "Separator Name" at bounding box center [784, 344] width 241 height 24
type input "Location Keyword & Page Performance"
click at [663, 375] on button "Add" at bounding box center [784, 386] width 241 height 24
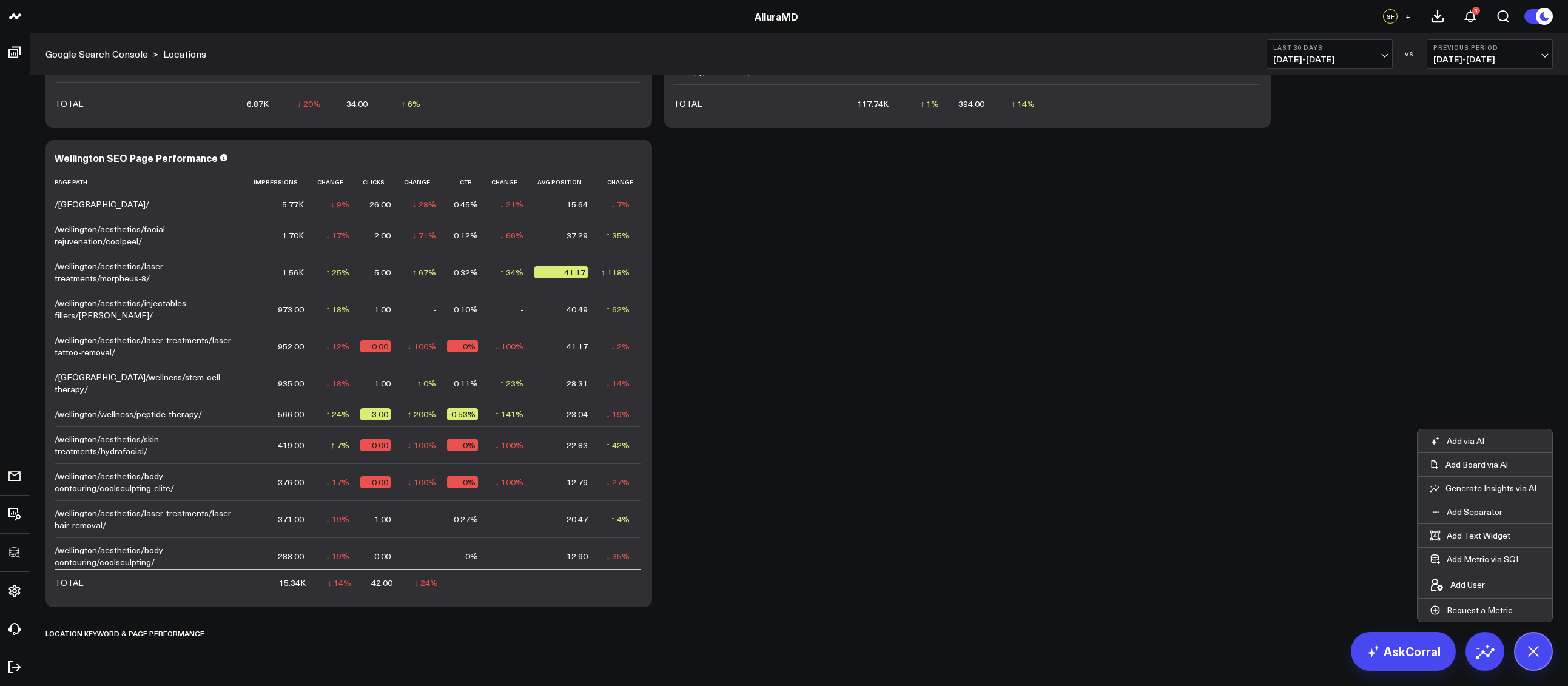
scroll to position [967, 0]
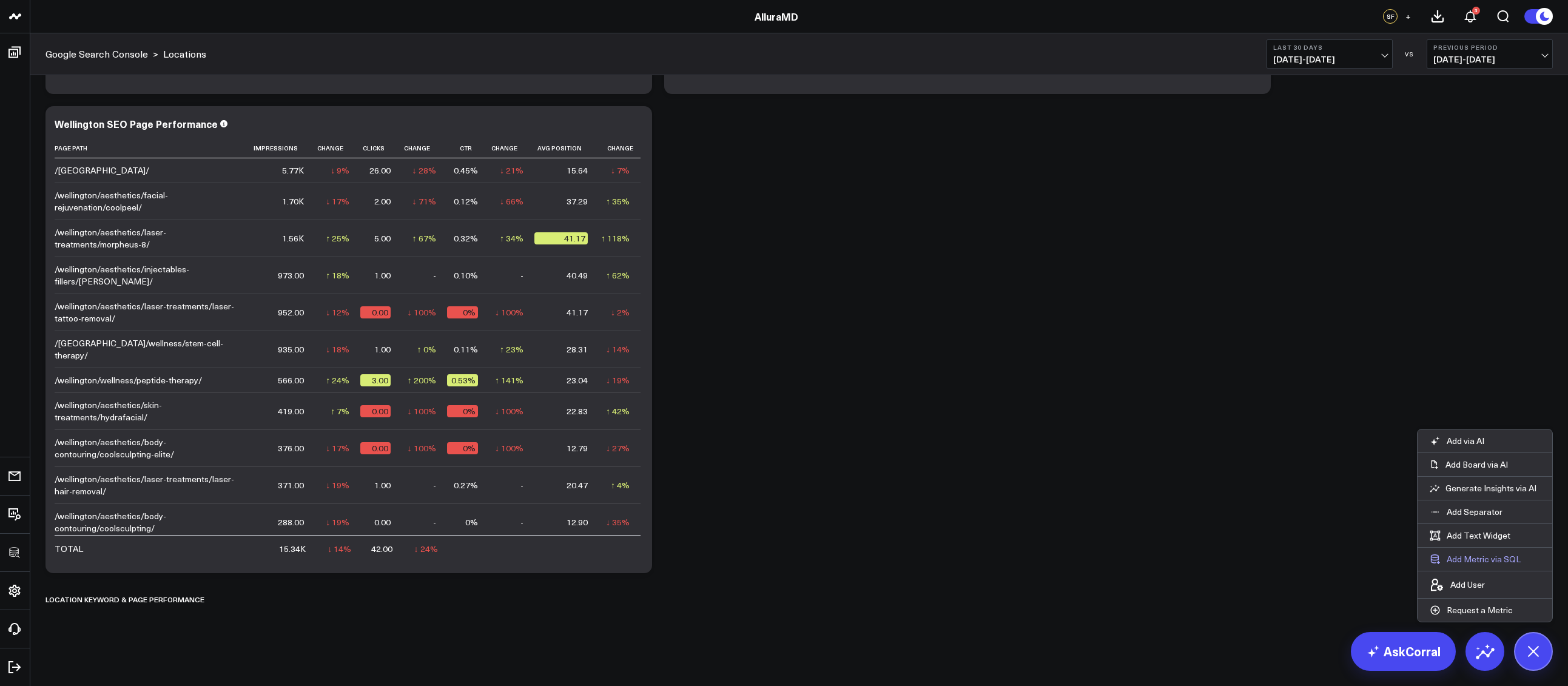
click at [1485, 554] on button "Add Metric via SQL" at bounding box center [1475, 558] width 115 height 23
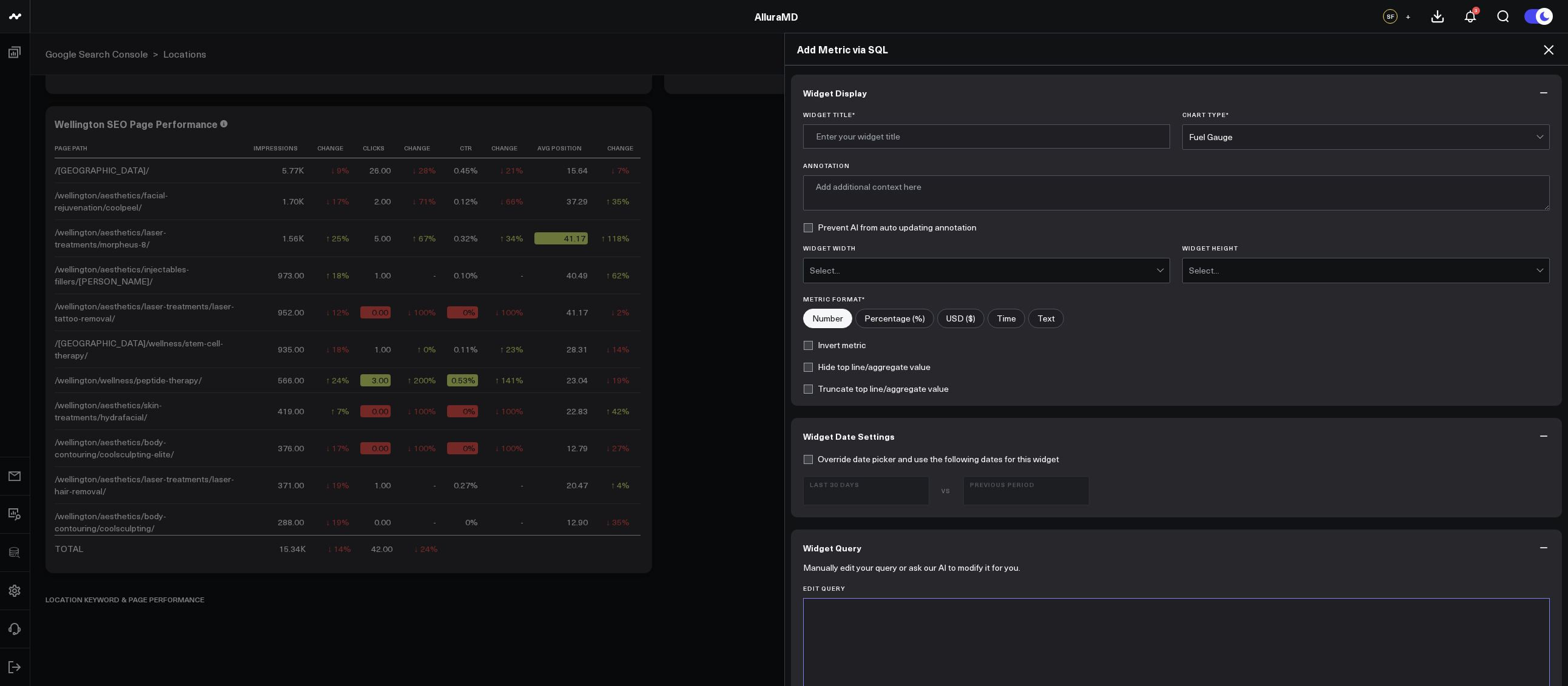
click at [969, 539] on button "Widget Query" at bounding box center [1177, 547] width 771 height 36
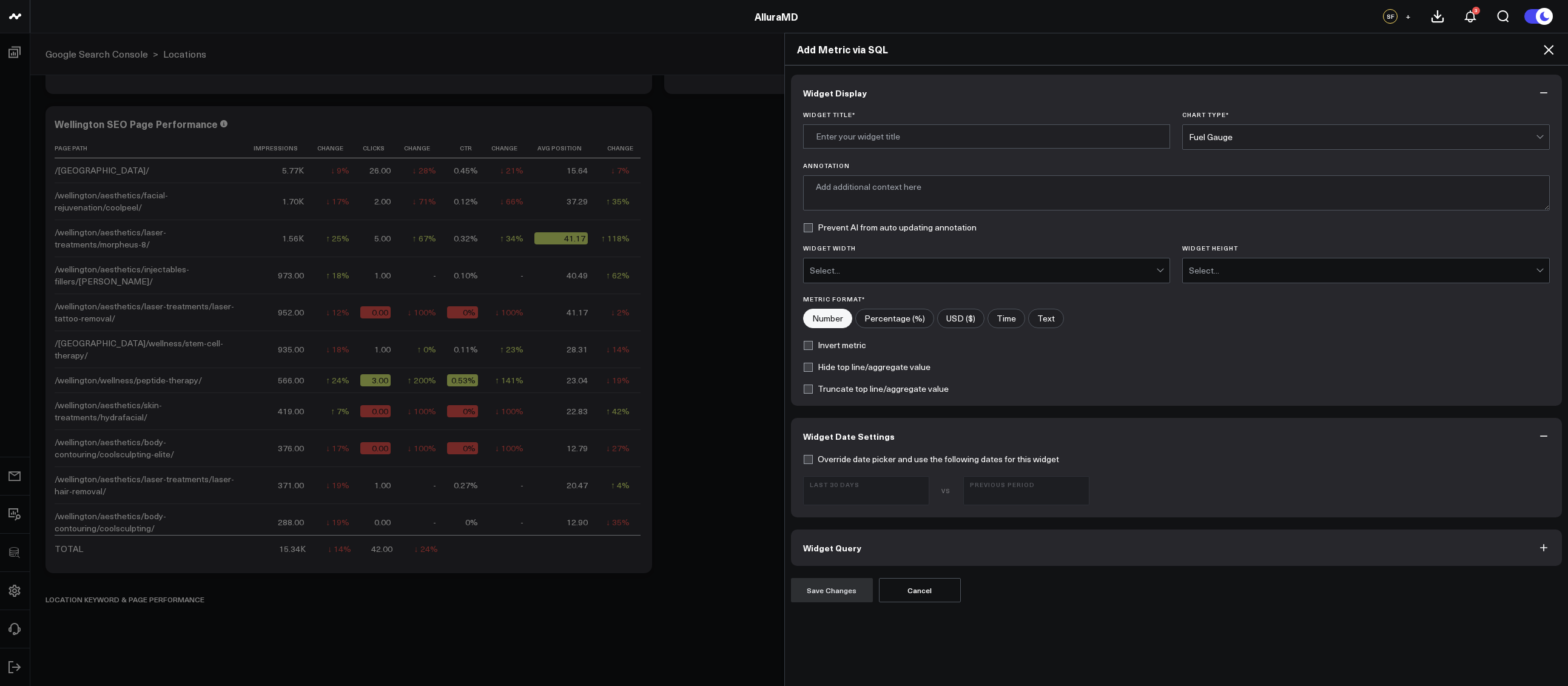
click at [942, 544] on button "Widget Query" at bounding box center [1177, 547] width 771 height 36
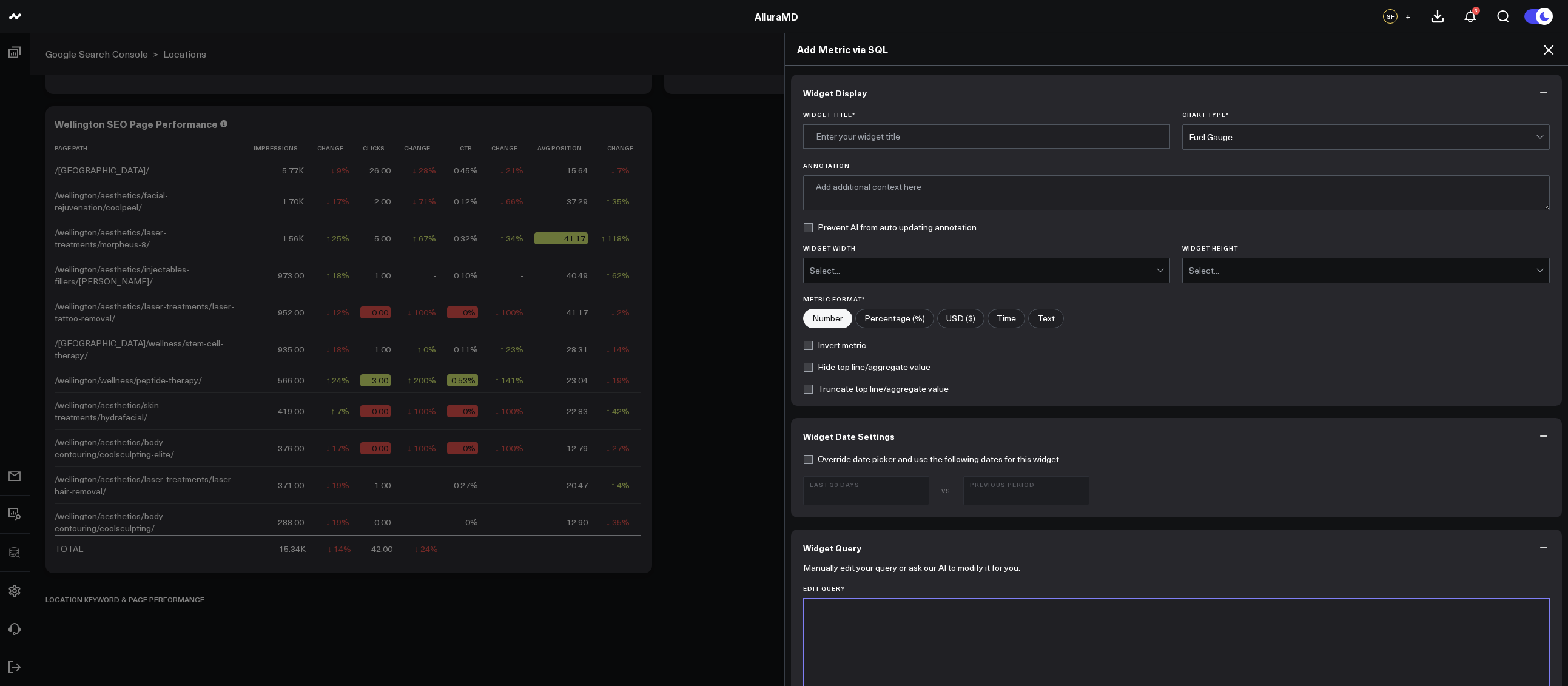
scroll to position [252, 0]
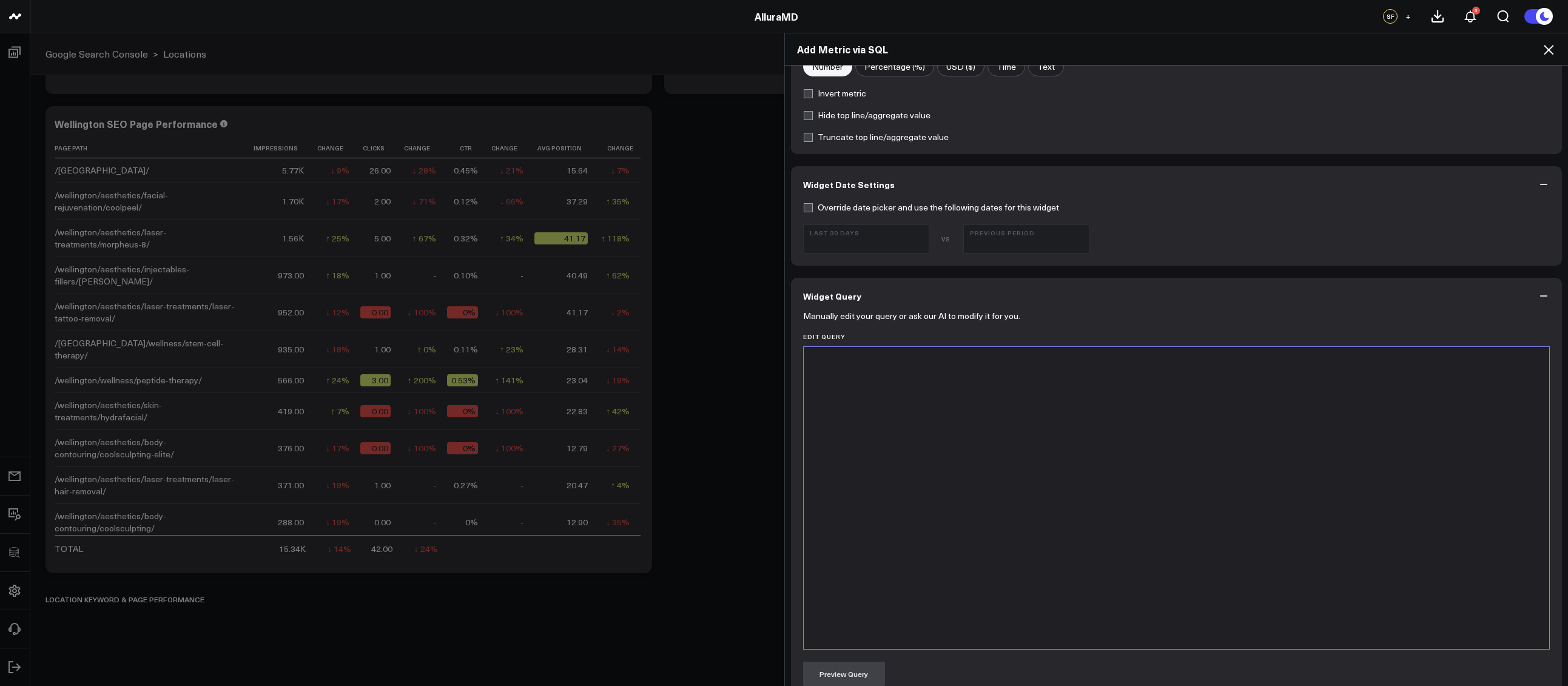
click at [939, 597] on div at bounding box center [1176, 498] width 734 height 290
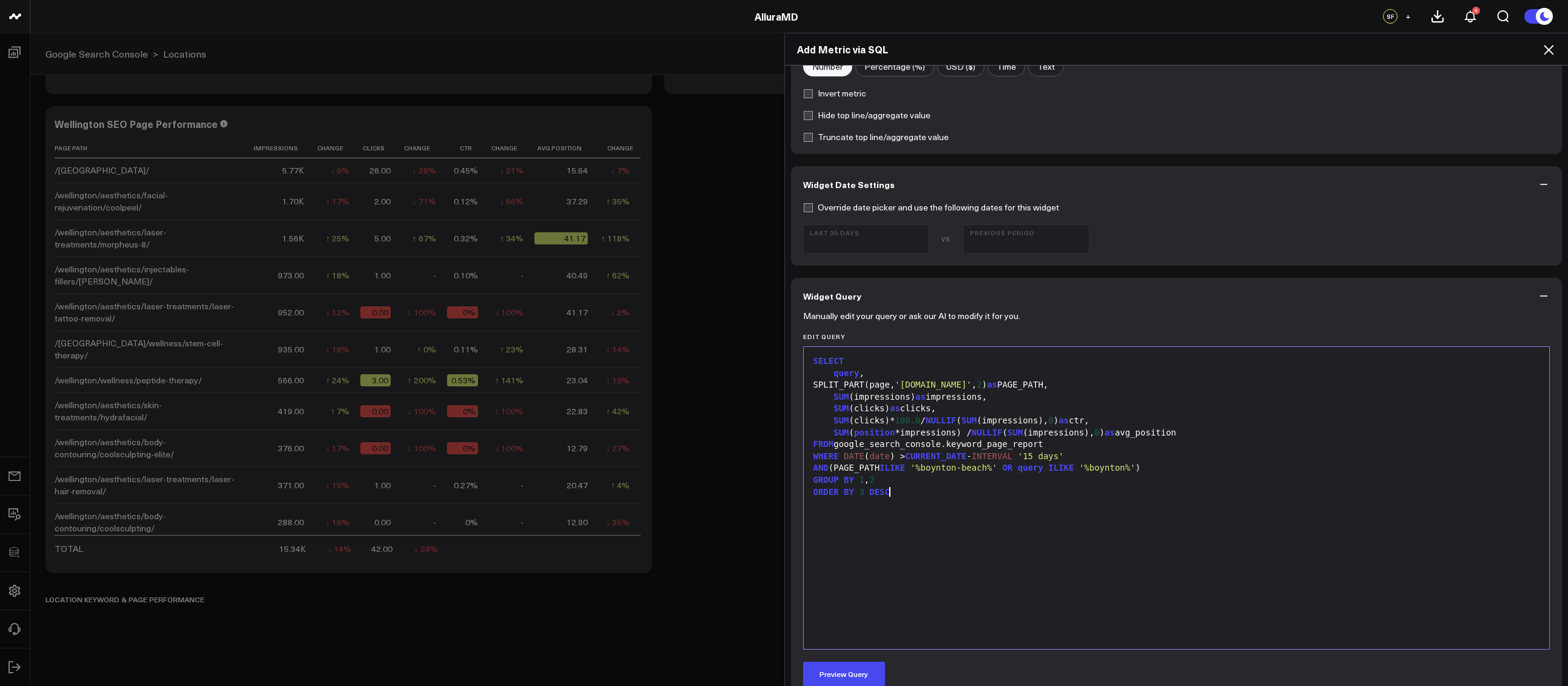
scroll to position [0, 0]
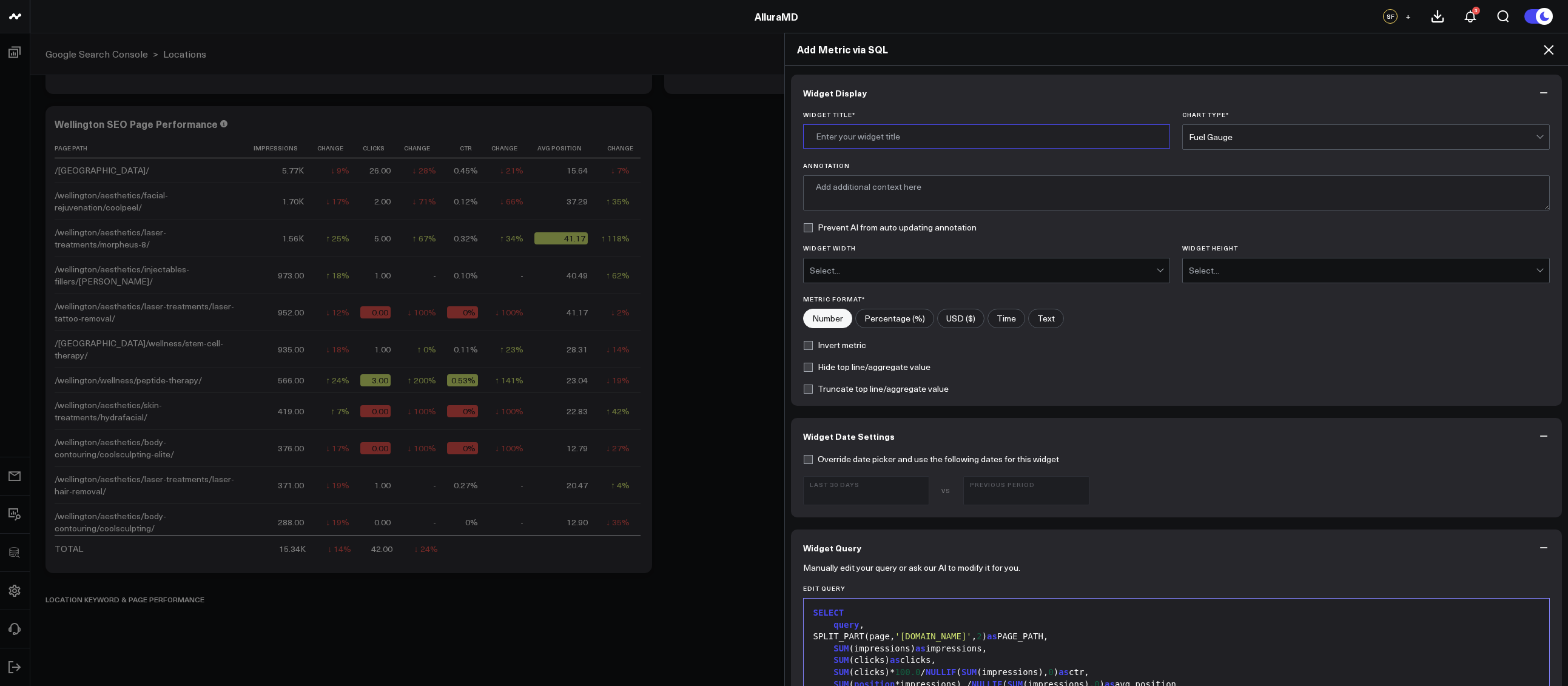
click at [862, 130] on input "Widget Title *" at bounding box center [987, 136] width 368 height 24
type input "Boynton Beach Query & Page Performance"
click at [1245, 137] on div "Fuel Gauge" at bounding box center [1362, 137] width 347 height 9
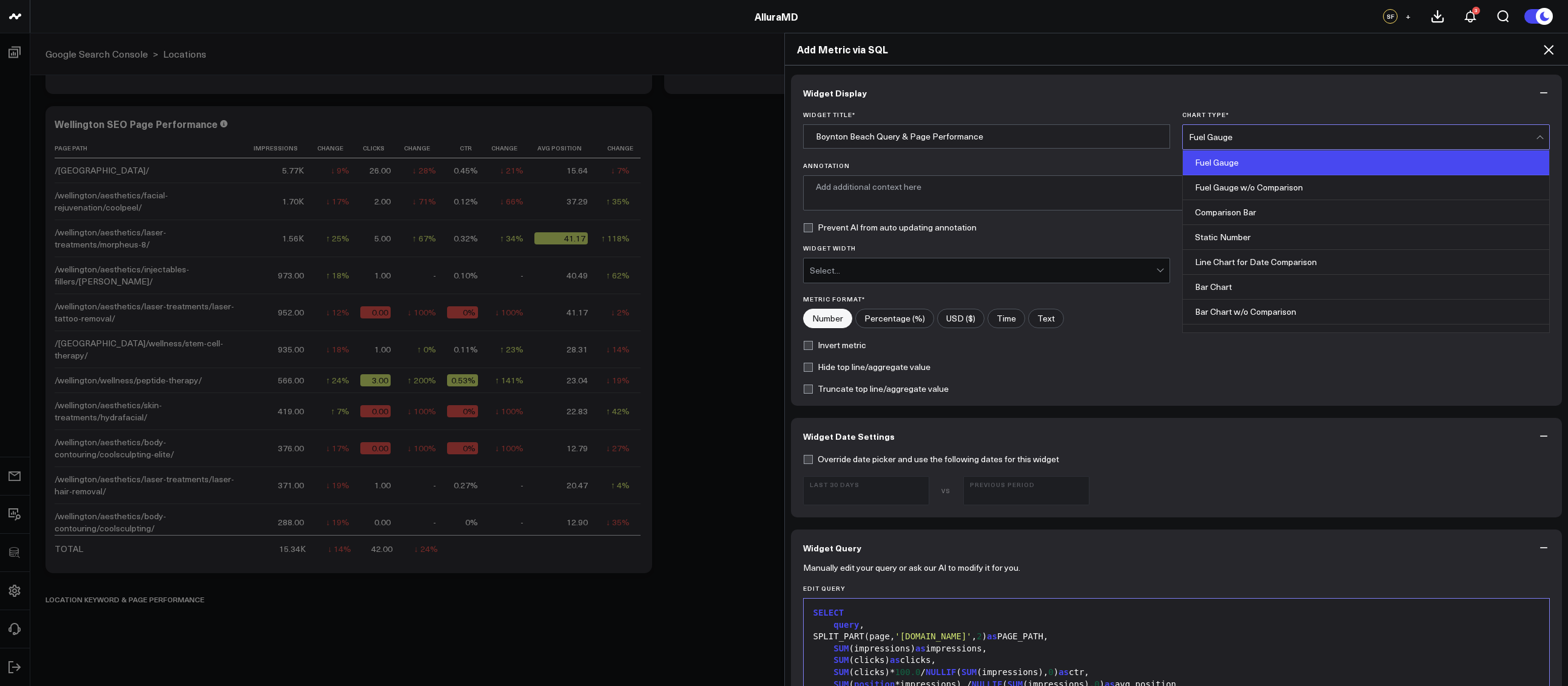
scroll to position [489, 0]
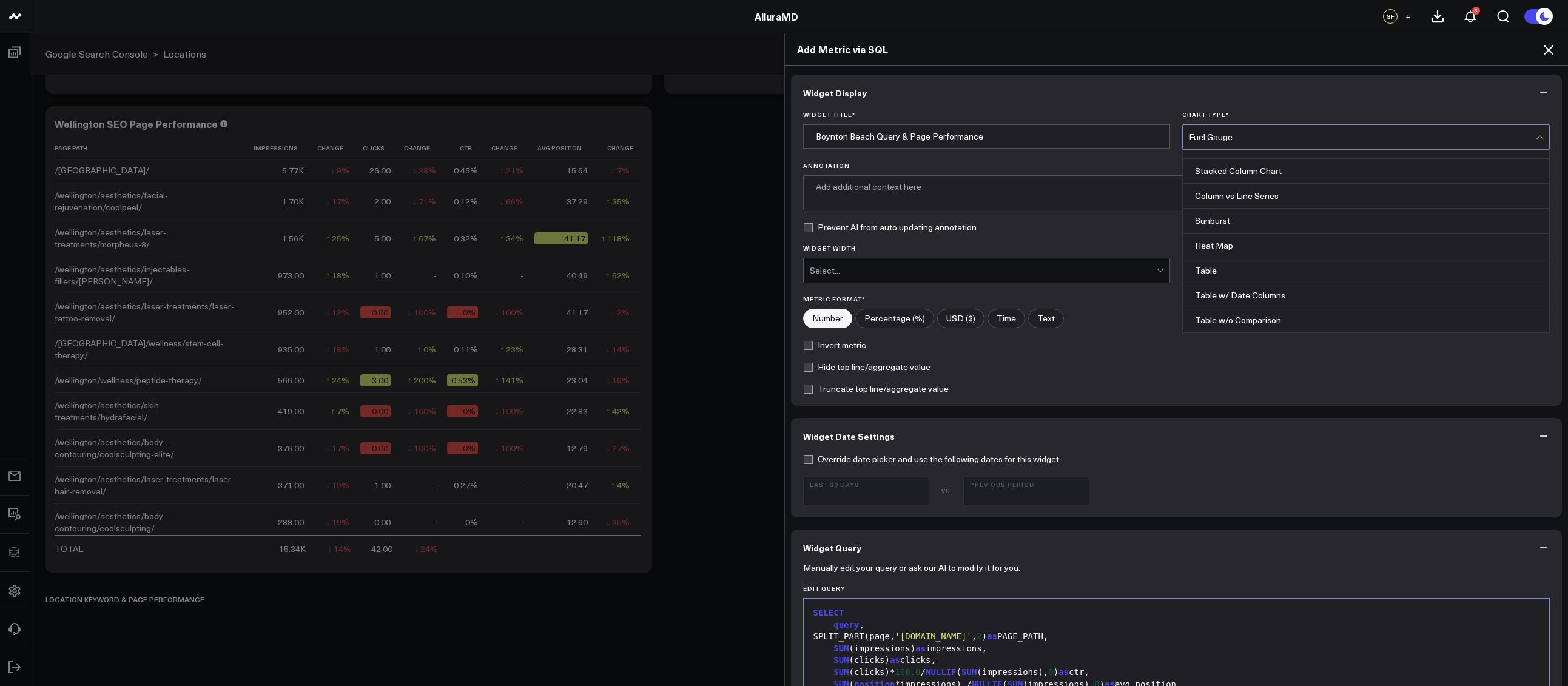
click at [1245, 274] on div "Table" at bounding box center [1365, 271] width 366 height 25
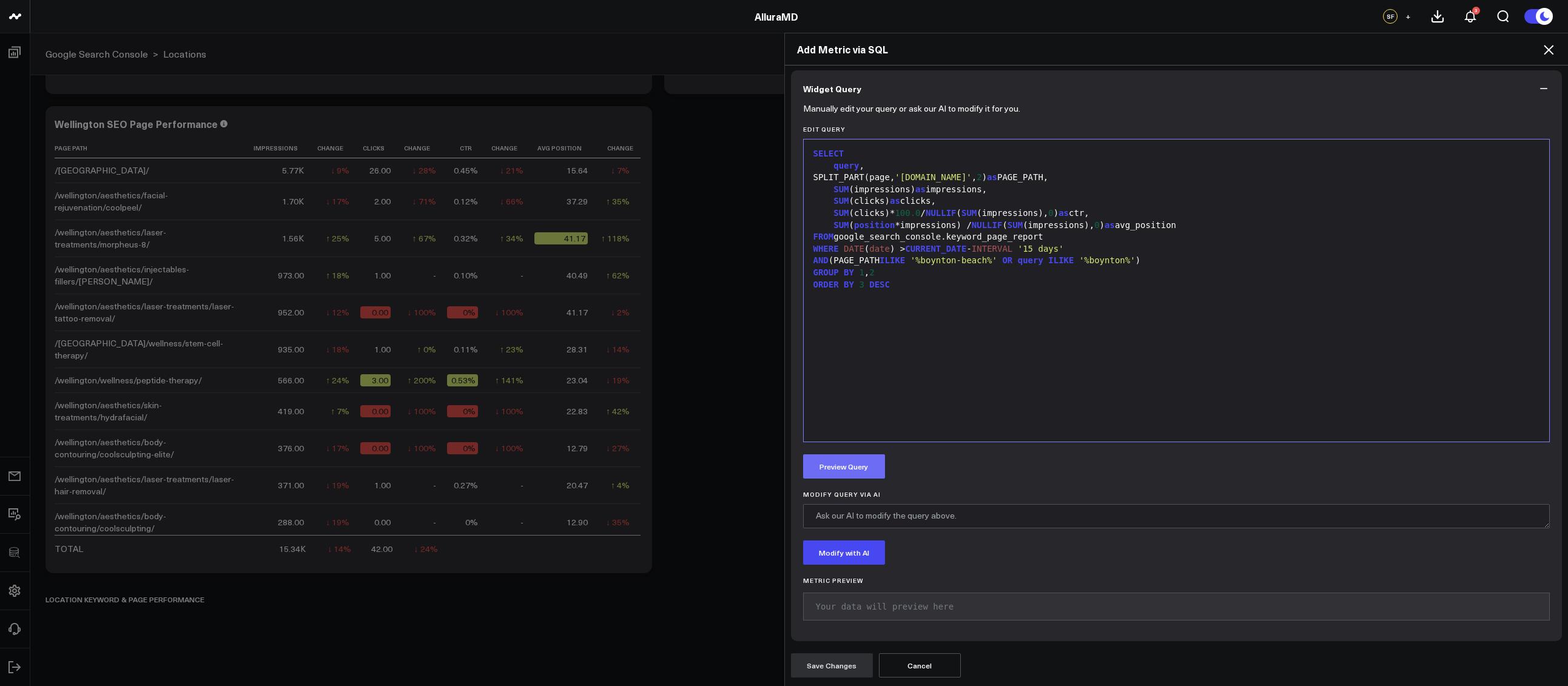
click at [835, 475] on button "Preview Query" at bounding box center [844, 466] width 82 height 24
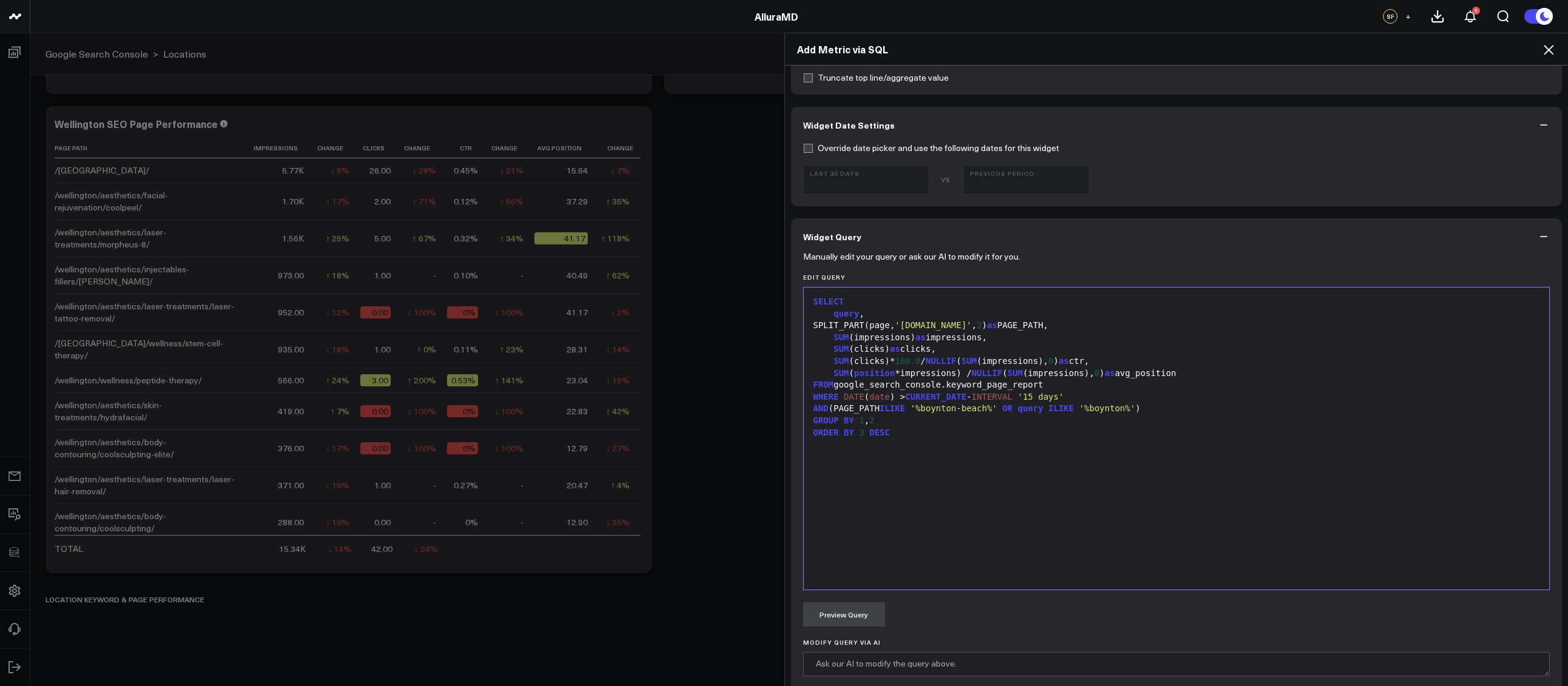
scroll to position [304, 0]
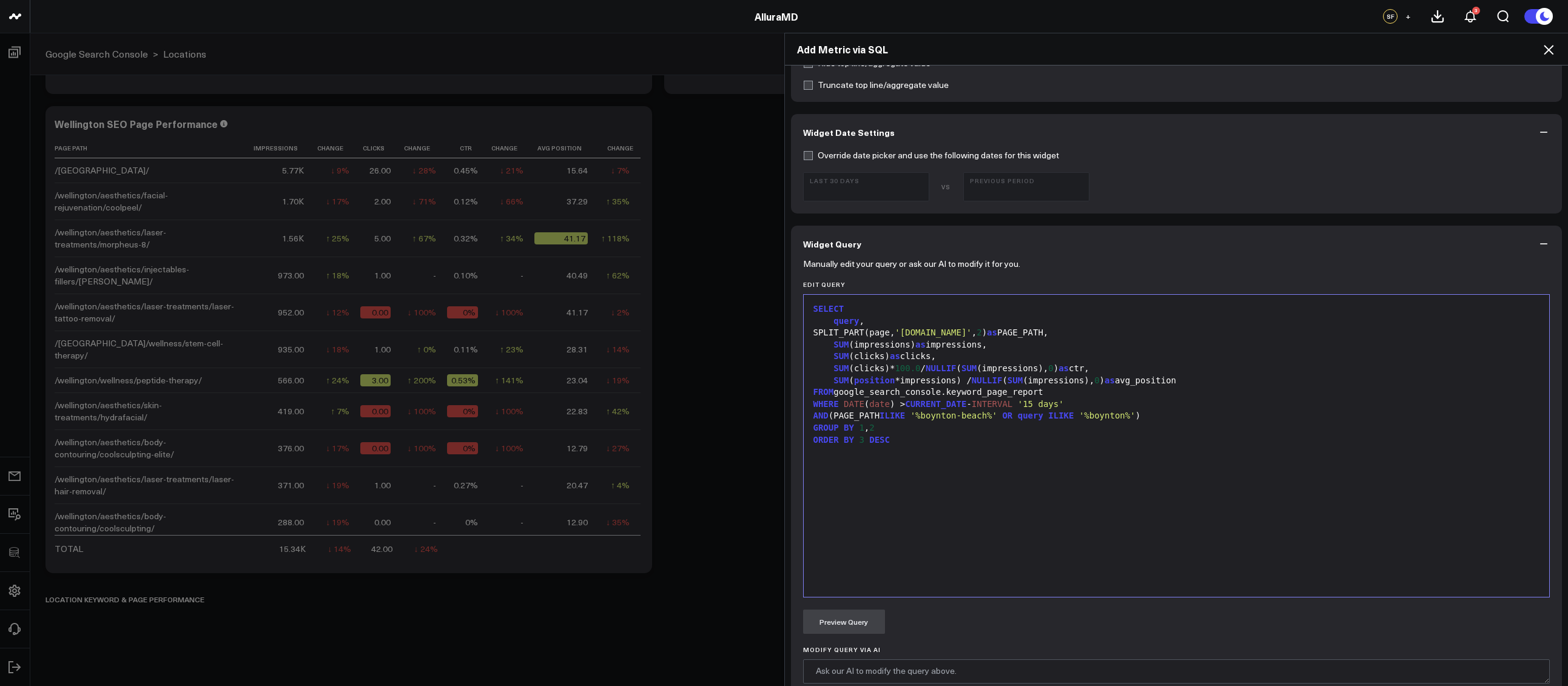
click at [967, 473] on div "SELECT query , SPLIT_PART(page, 'alluraaesthetics.com' , 2 ) as PAGE_PATH, SUM …" at bounding box center [1176, 446] width 734 height 290
drag, startPoint x: 918, startPoint y: 429, endPoint x: 909, endPoint y: 449, distance: 21.9
click at [918, 429] on div "GROUP BY 1 , 2" at bounding box center [1176, 427] width 734 height 12
click at [861, 438] on div "ORDER BY 3 DESC" at bounding box center [1176, 440] width 734 height 12
click at [909, 438] on div "ORDER BY 3 DESC" at bounding box center [1176, 440] width 734 height 12
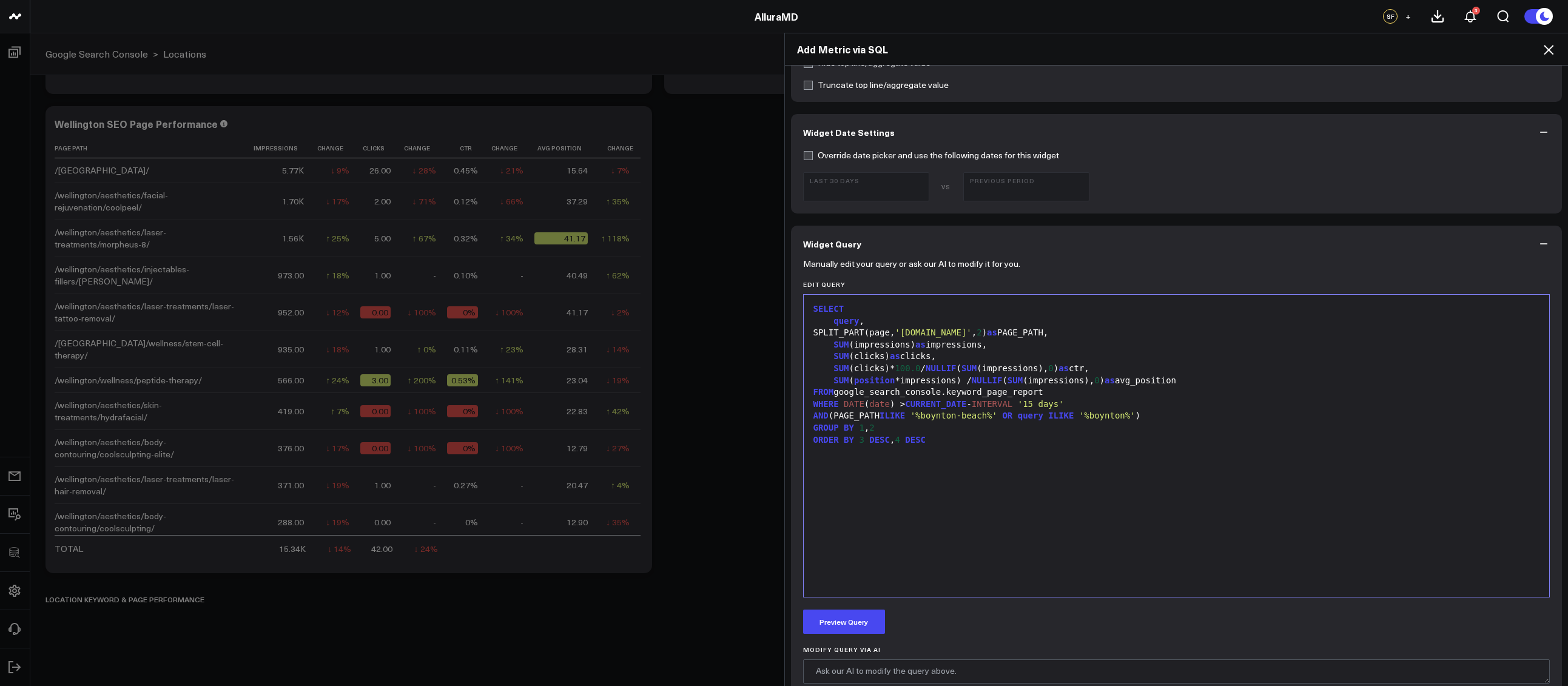
click at [1012, 284] on label "Edit Query" at bounding box center [1176, 284] width 747 height 7
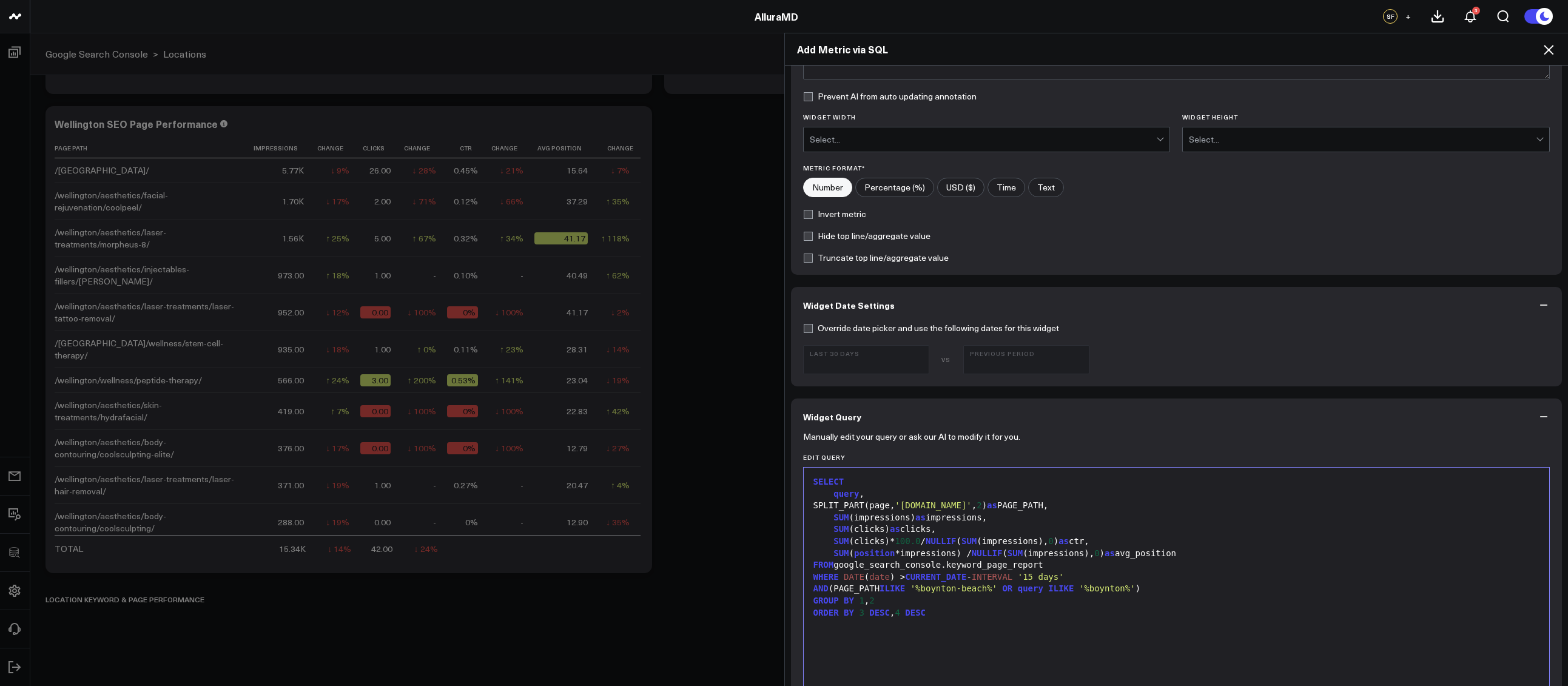
scroll to position [322, 0]
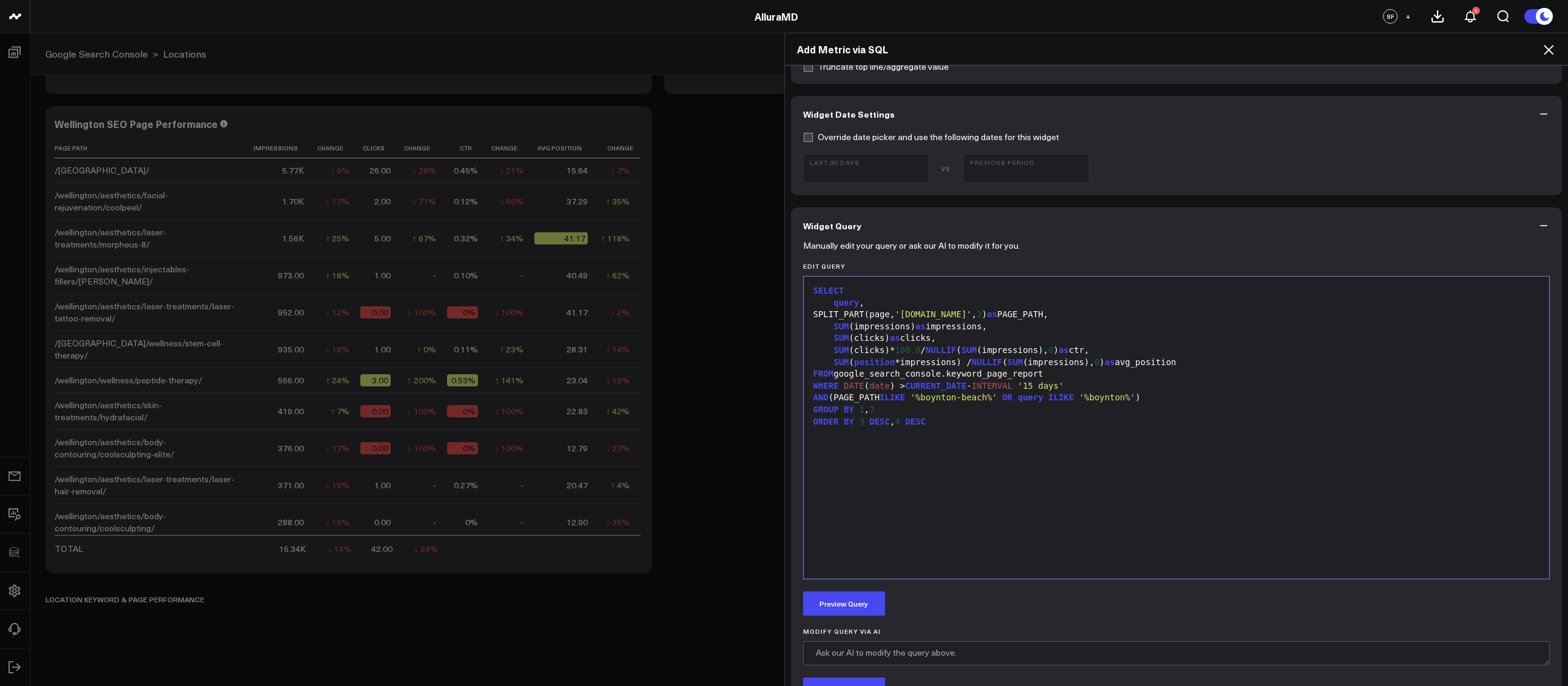
click at [984, 535] on div "SELECT query , SPLIT_PART(page, 'alluraaesthetics.com' , 2 ) as PAGE_PATH, SUM …" at bounding box center [1176, 427] width 734 height 290
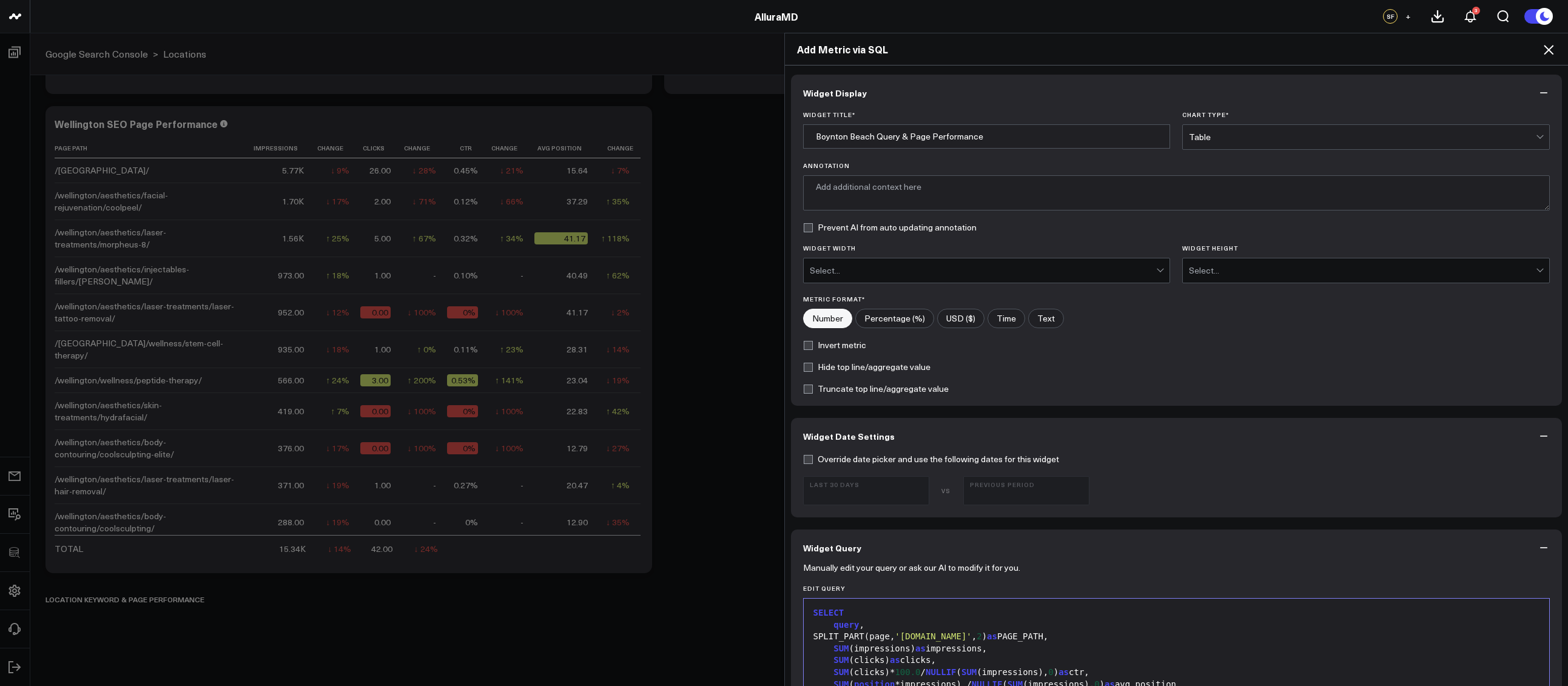
click at [1069, 150] on div "Widget Title * Boynton Beach Query & Page Performance Chart Type * Table Annota…" at bounding box center [1177, 259] width 771 height 295
click at [1062, 138] on input "Boynton Beach Query & Page Performance" at bounding box center [987, 136] width 368 height 24
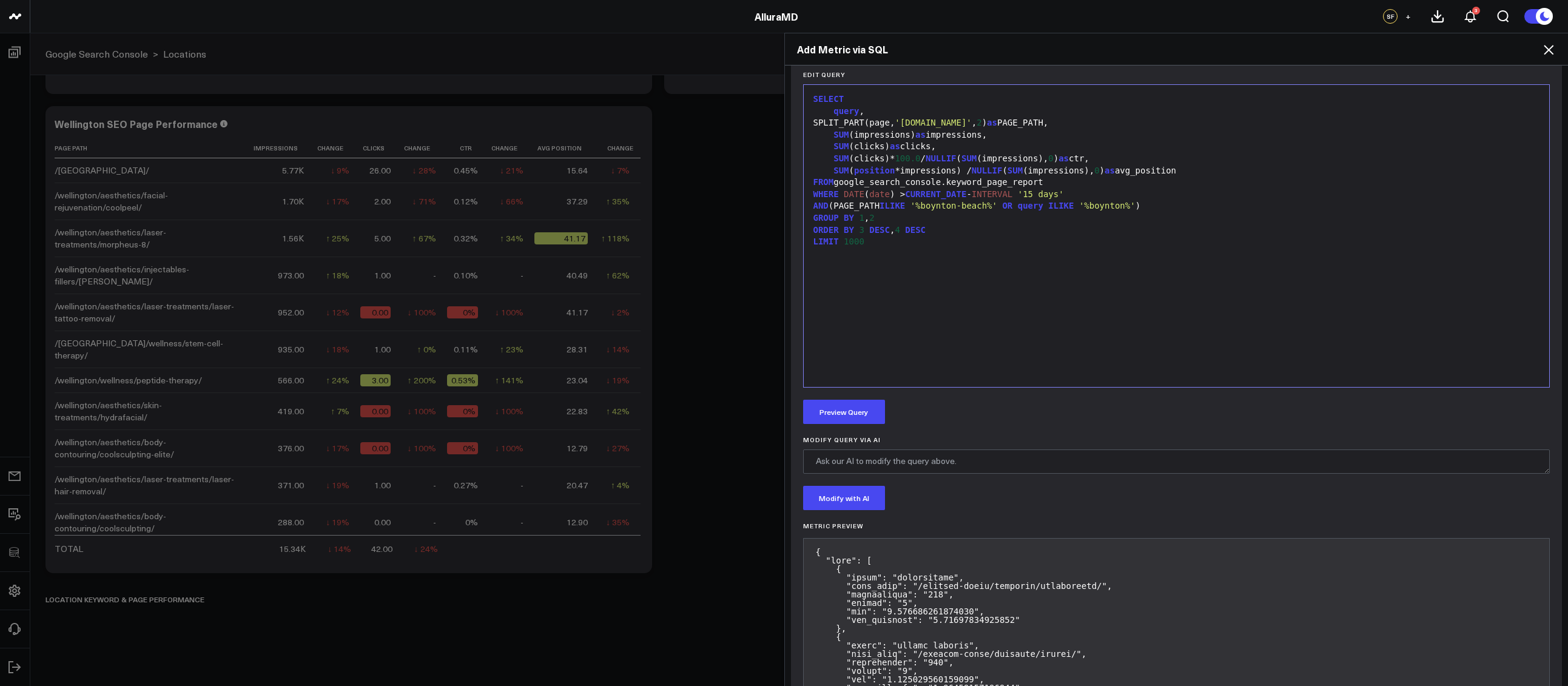
scroll to position [576, 0]
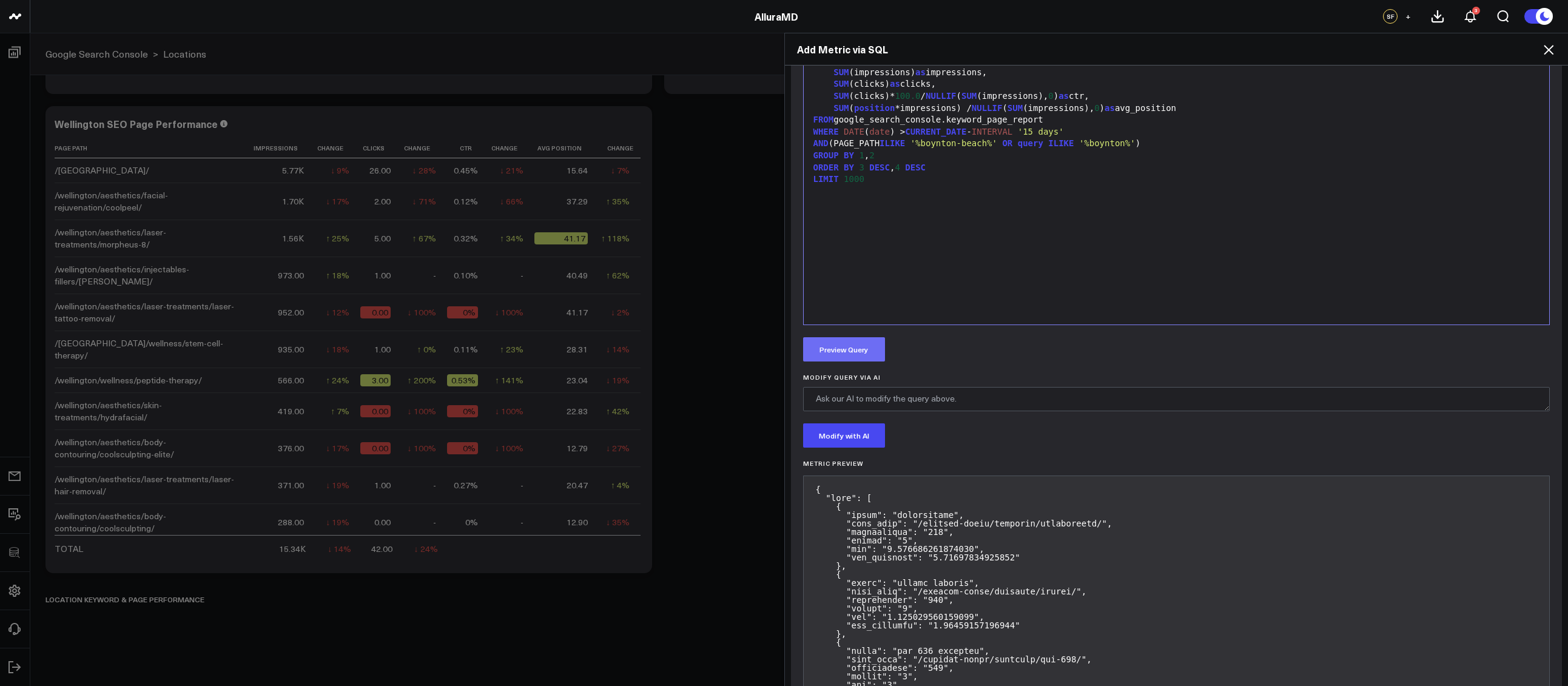
type input "Boynton Beach Query & Page Performance (Top 1000)"
click at [819, 358] on button "Preview Query" at bounding box center [844, 349] width 82 height 24
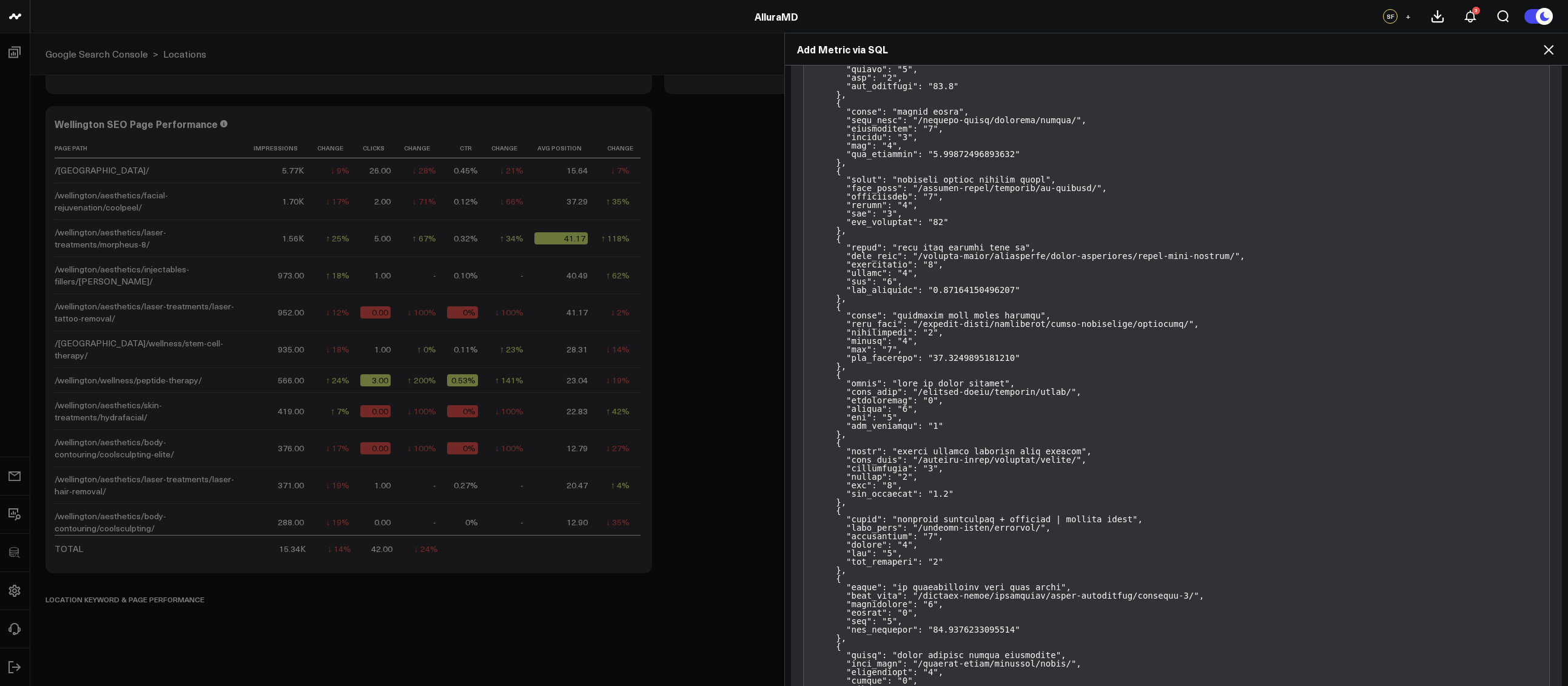
scroll to position [68385, 0]
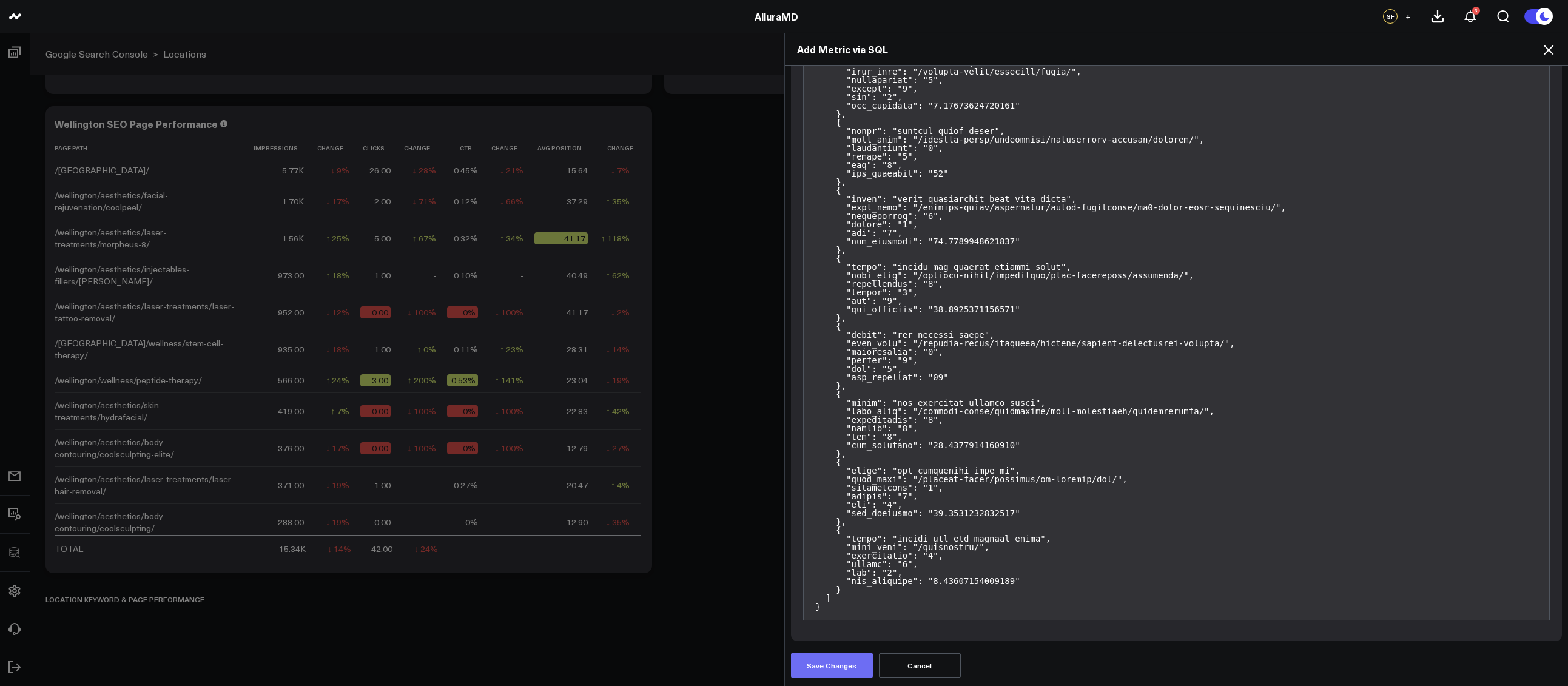
click at [819, 673] on button "Save Changes" at bounding box center [832, 665] width 82 height 24
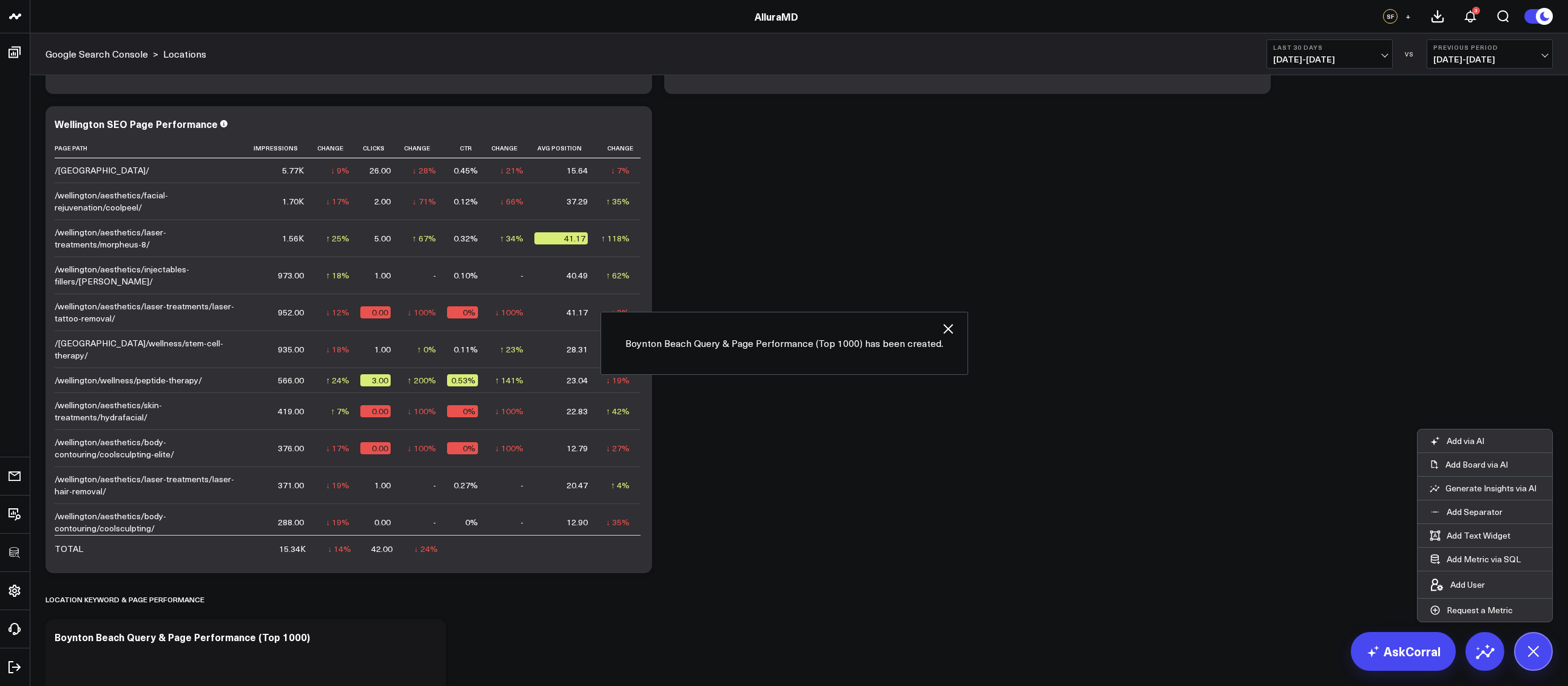
scroll to position [1206, 0]
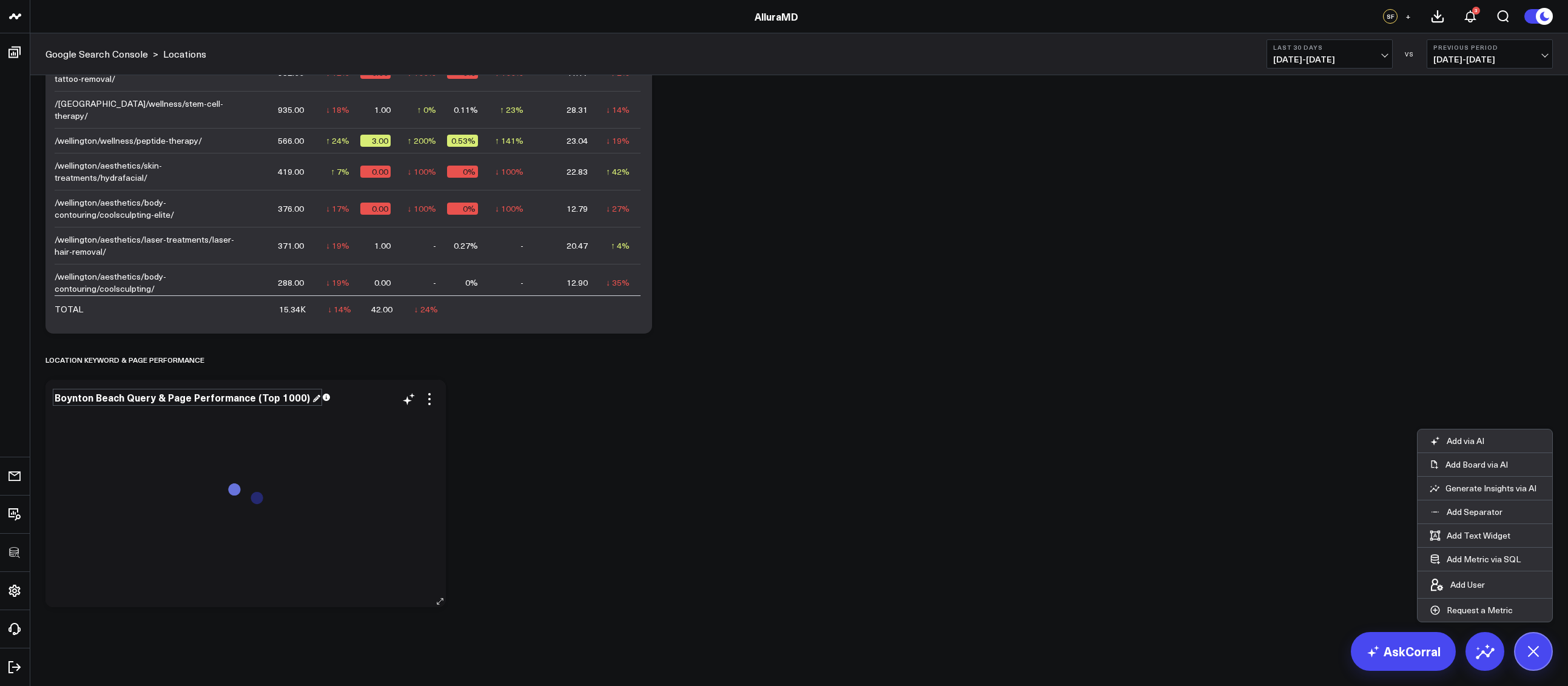
click at [258, 399] on div "Boynton Beach Query & Page Performance (Top 1000)" at bounding box center [187, 397] width 266 height 13
click at [296, 400] on div "Boynton Beach Query & Page Performance (Top 1000)" at bounding box center [183, 397] width 258 height 13
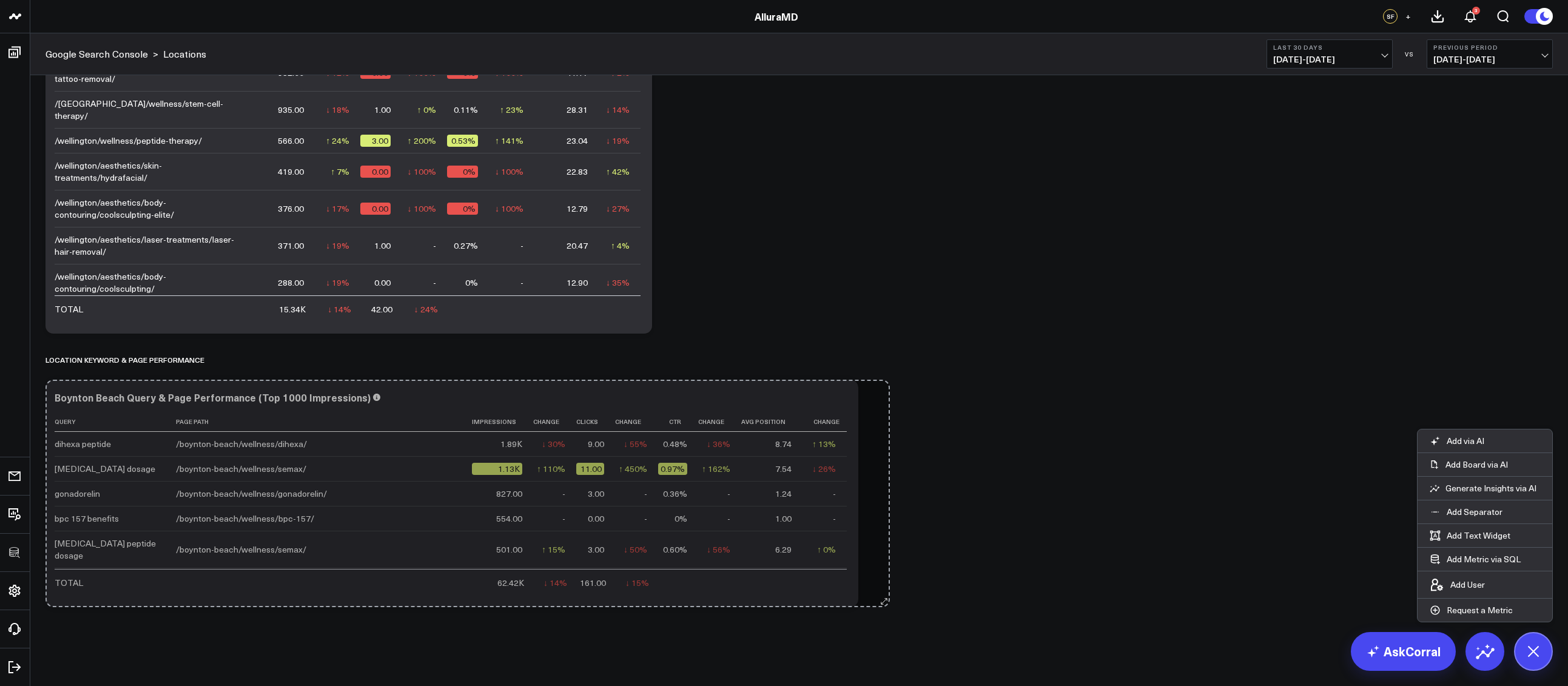
drag, startPoint x: 443, startPoint y: 599, endPoint x: 881, endPoint y: 580, distance: 438.4
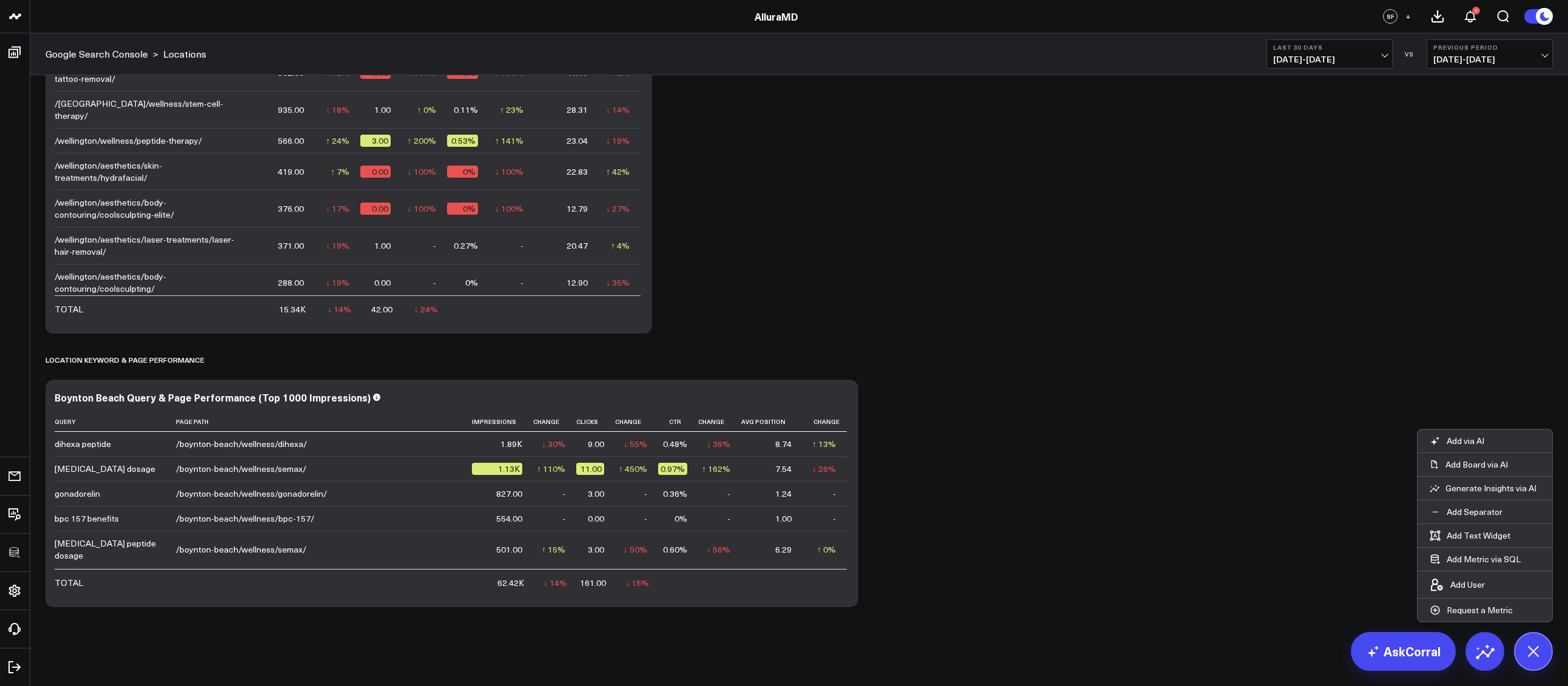
click at [843, 400] on icon at bounding box center [842, 399] width 14 height 14
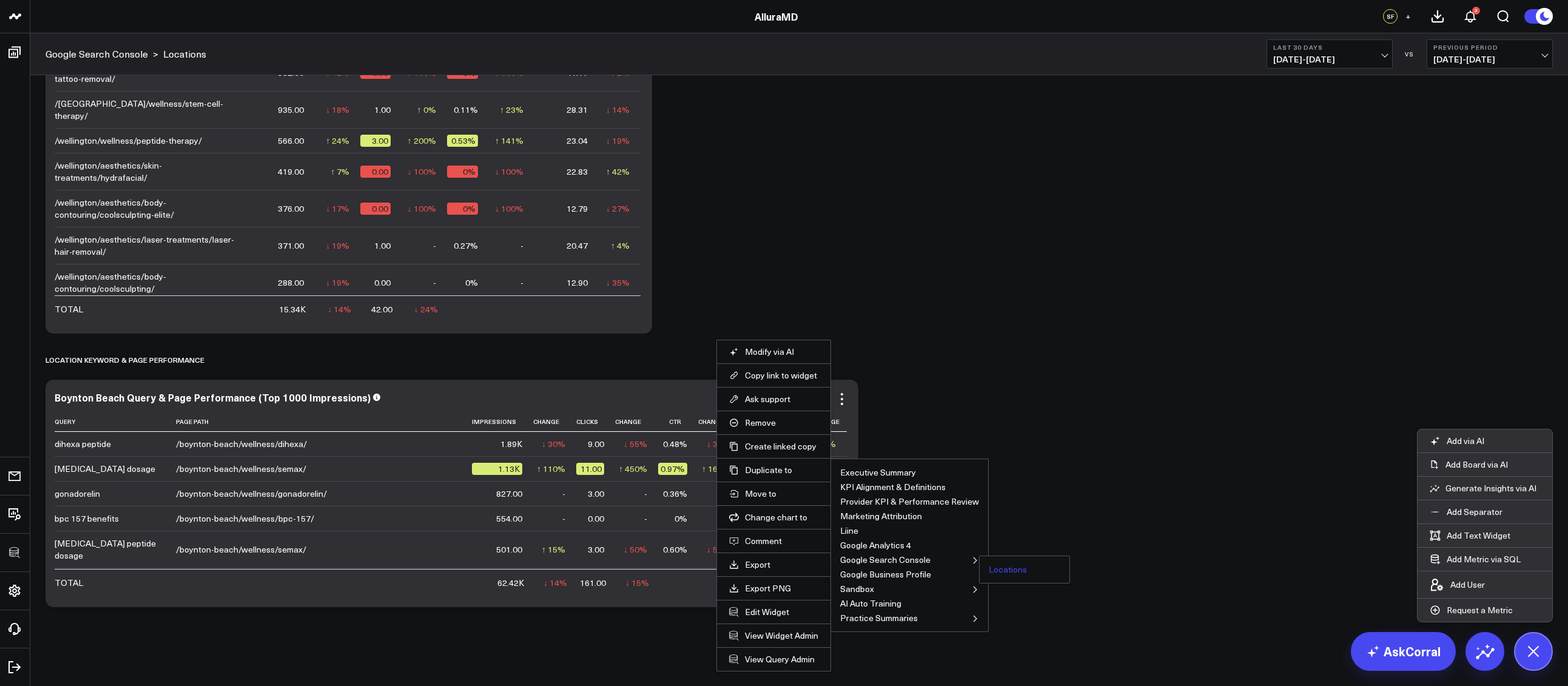
click at [997, 565] on button "Locations" at bounding box center [1007, 569] width 38 height 9
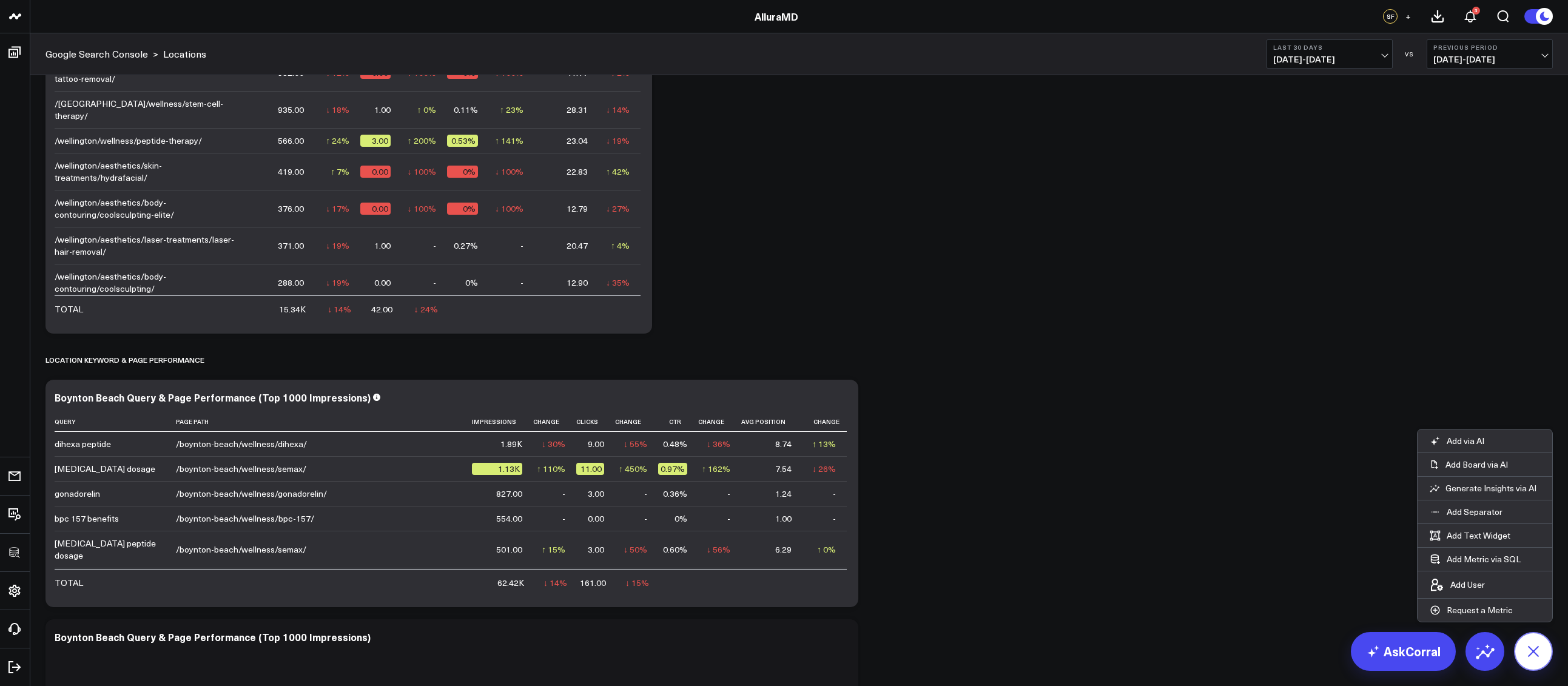
click at [1531, 643] on icon at bounding box center [1533, 651] width 28 height 28
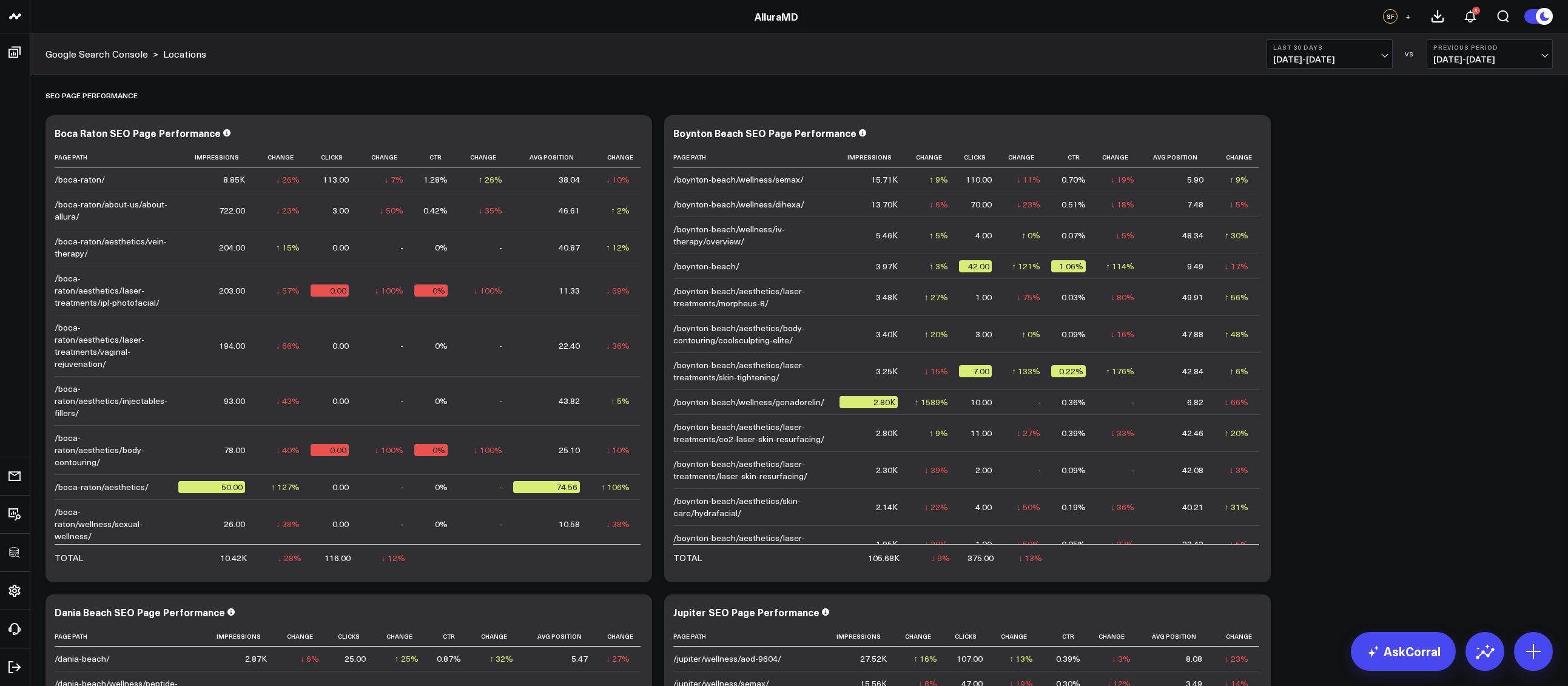
scroll to position [1446, 0]
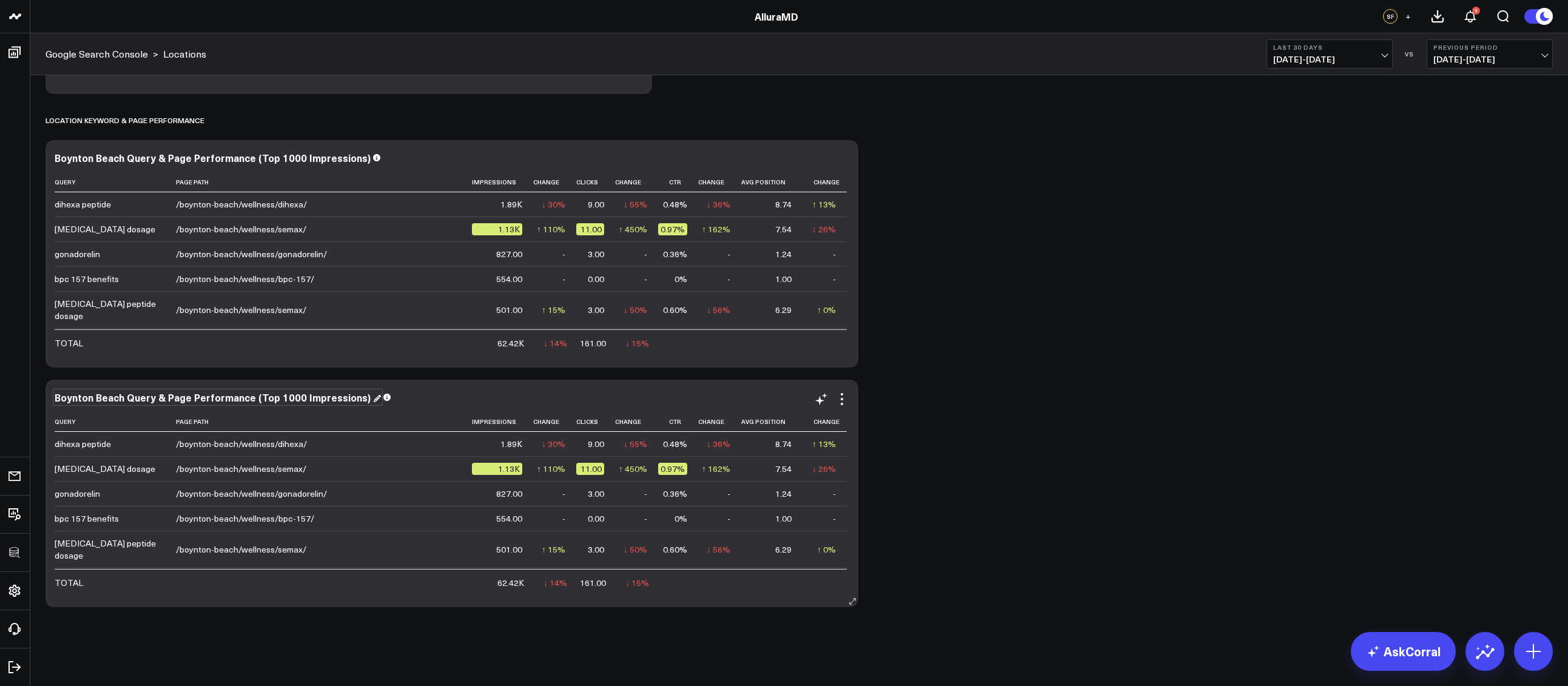
click at [122, 399] on div "Boynton Beach Query & Page Performance (Top 1000 Impressions)" at bounding box center [218, 397] width 327 height 13
drag, startPoint x: 121, startPoint y: 399, endPoint x: 68, endPoint y: 397, distance: 53.0
click at [68, 397] on div "Boynton Beach Query & Page Performance (Top 1000 Impressions)" at bounding box center [214, 397] width 319 height 13
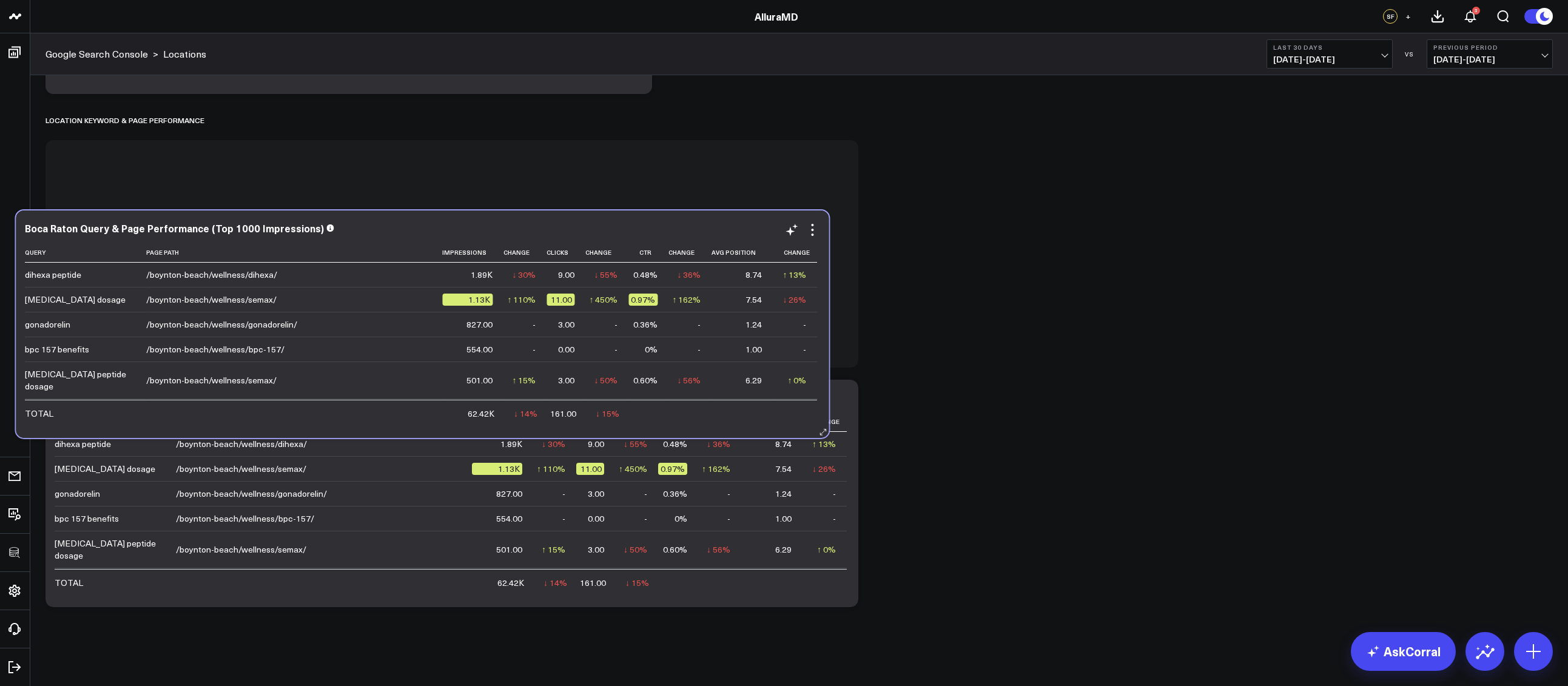
click at [395, 229] on div "Boca Raton Query & Page Performance (Top 1000 Impressions)" at bounding box center [422, 228] width 794 height 11
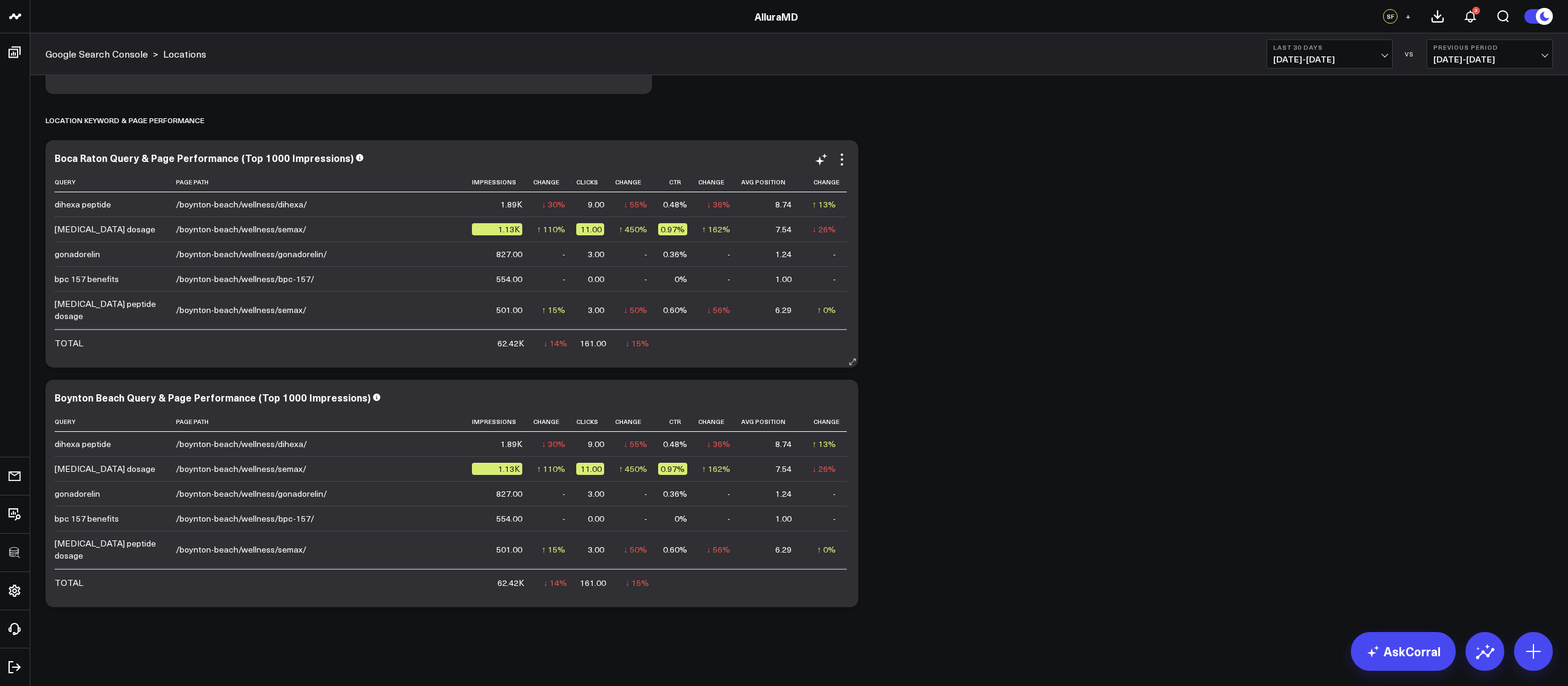
click at [843, 158] on icon at bounding box center [842, 159] width 14 height 14
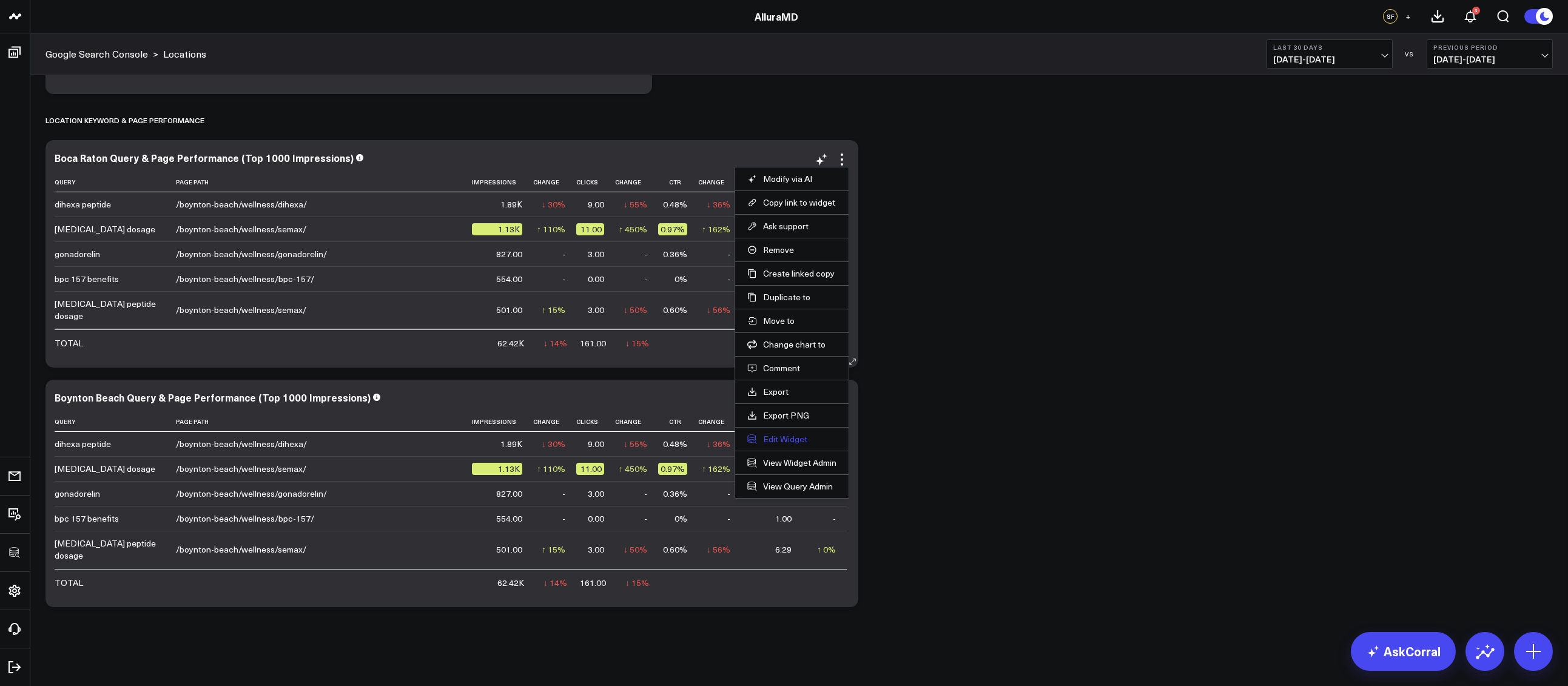
click at [793, 436] on button "Edit Widget" at bounding box center [791, 439] width 89 height 11
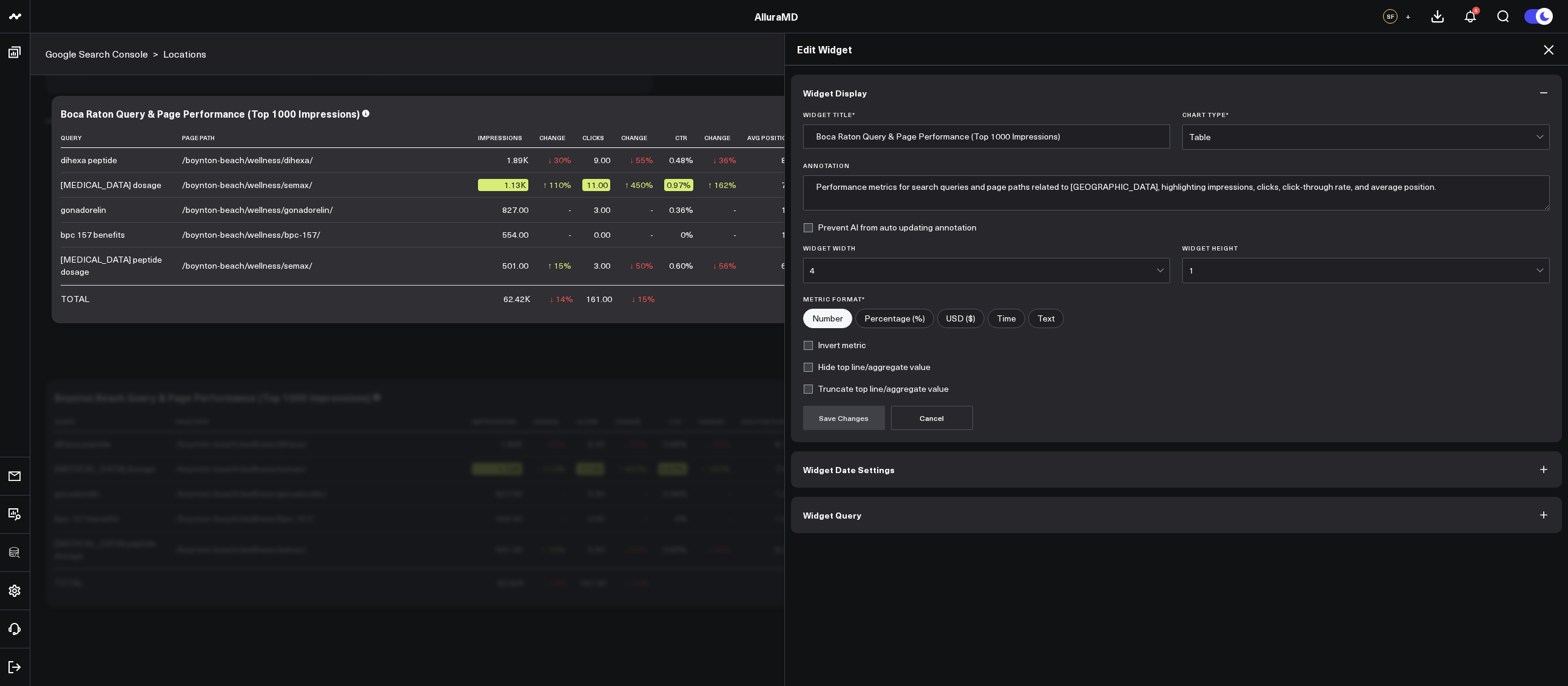
click at [890, 508] on button "Widget Query" at bounding box center [1177, 515] width 771 height 36
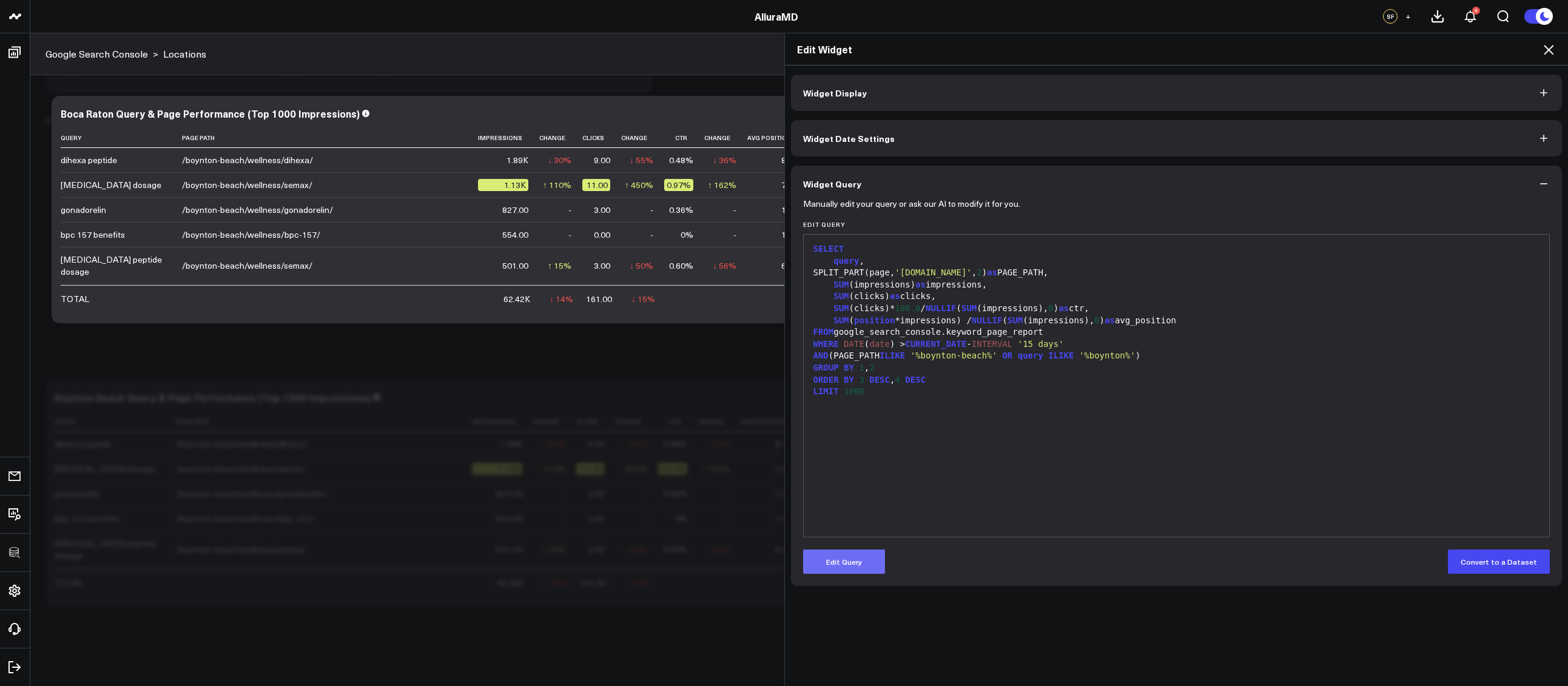
click at [839, 556] on button "Edit Query" at bounding box center [844, 561] width 82 height 24
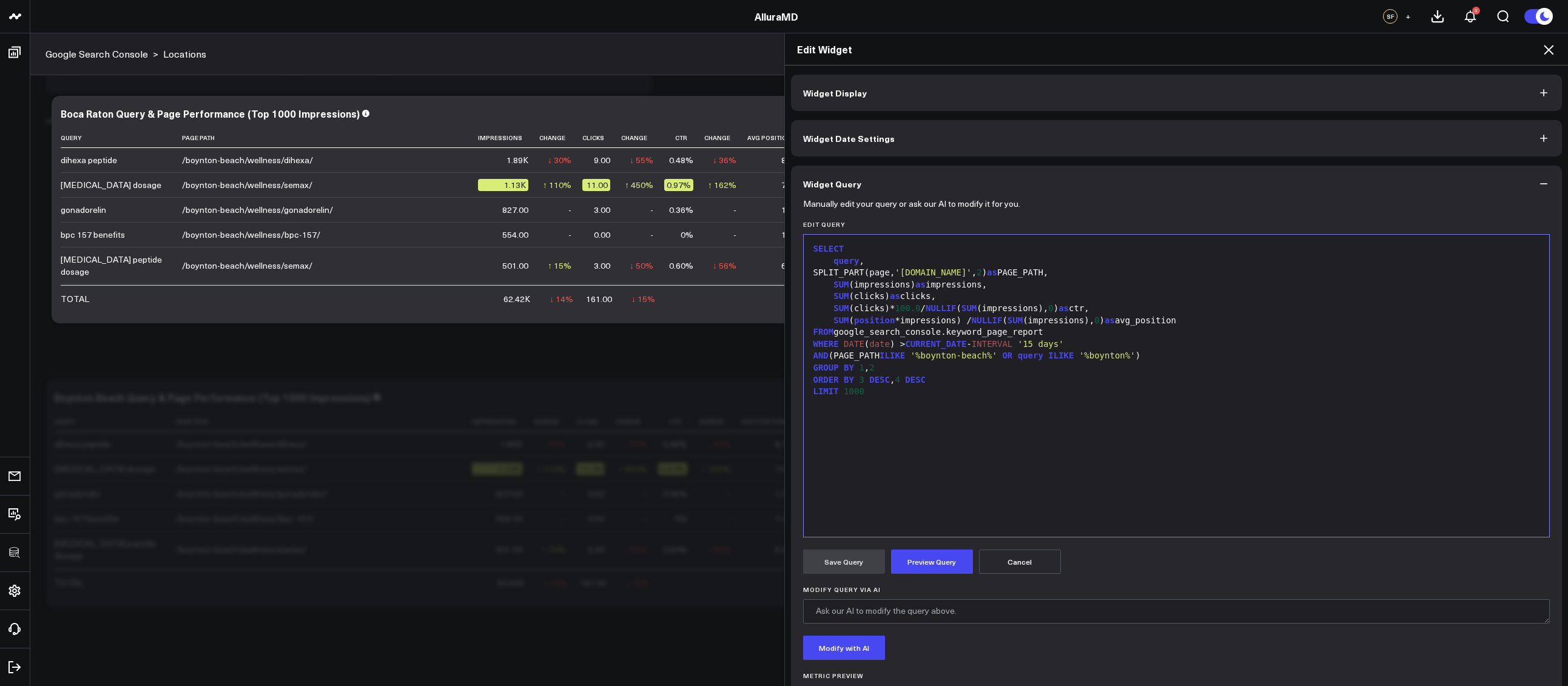
click at [904, 433] on div "SELECT query , SPLIT_PART(page, '[DOMAIN_NAME]' , 2 ) as PAGE_PATH, SUM (impres…" at bounding box center [1176, 386] width 734 height 290
drag, startPoint x: 926, startPoint y: 353, endPoint x: 991, endPoint y: 358, distance: 65.2
click at [991, 358] on span "'%boynton-beach%'" at bounding box center [954, 355] width 87 height 9
drag, startPoint x: 1115, startPoint y: 357, endPoint x: 1090, endPoint y: 356, distance: 25.0
click at [1090, 356] on span "'%boynton%'" at bounding box center [1092, 355] width 57 height 9
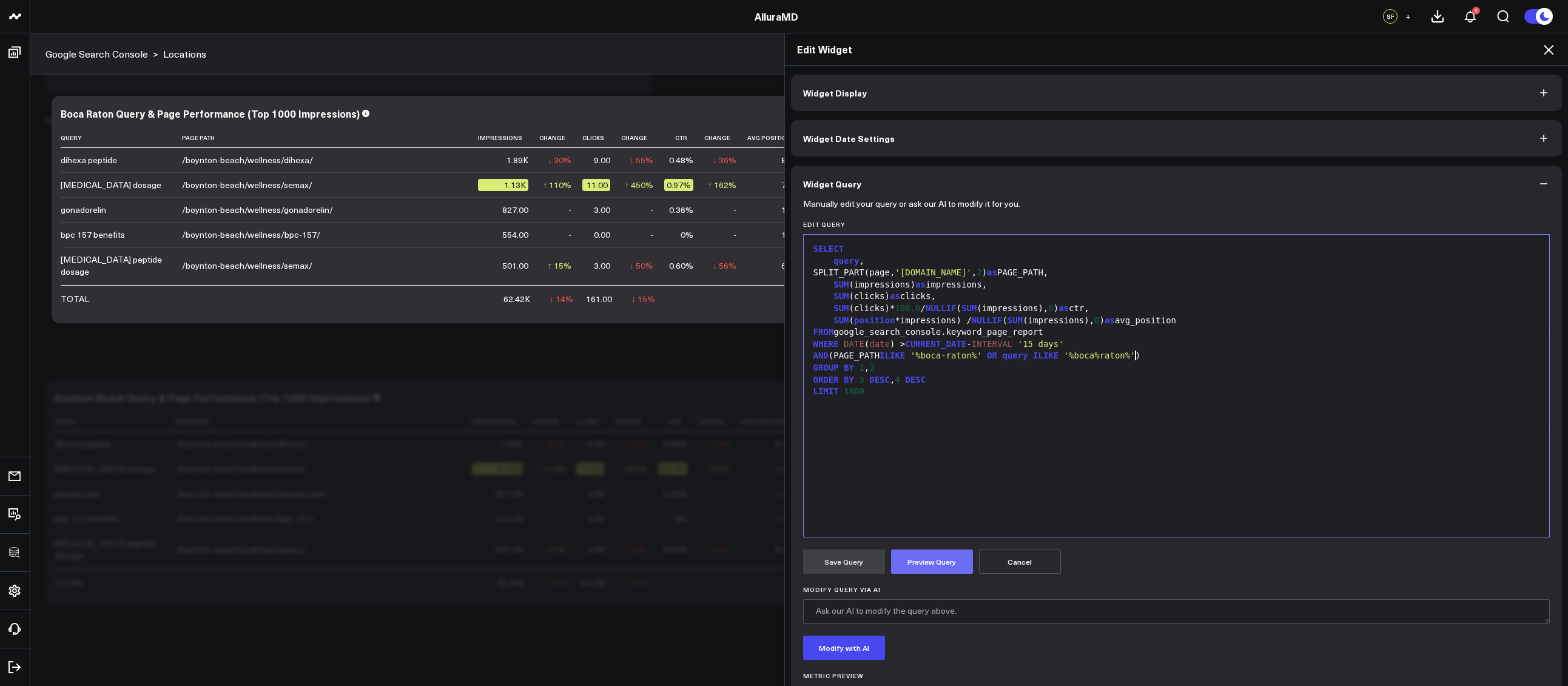
click at [937, 564] on button "Preview Query" at bounding box center [931, 561] width 82 height 24
drag, startPoint x: 842, startPoint y: 392, endPoint x: 870, endPoint y: 391, distance: 28.0
click at [870, 391] on div "LIMIT 1000" at bounding box center [1176, 391] width 734 height 12
click at [854, 550] on button "Save Query" at bounding box center [844, 561] width 82 height 24
click at [865, 553] on button "Save Query" at bounding box center [844, 561] width 82 height 24
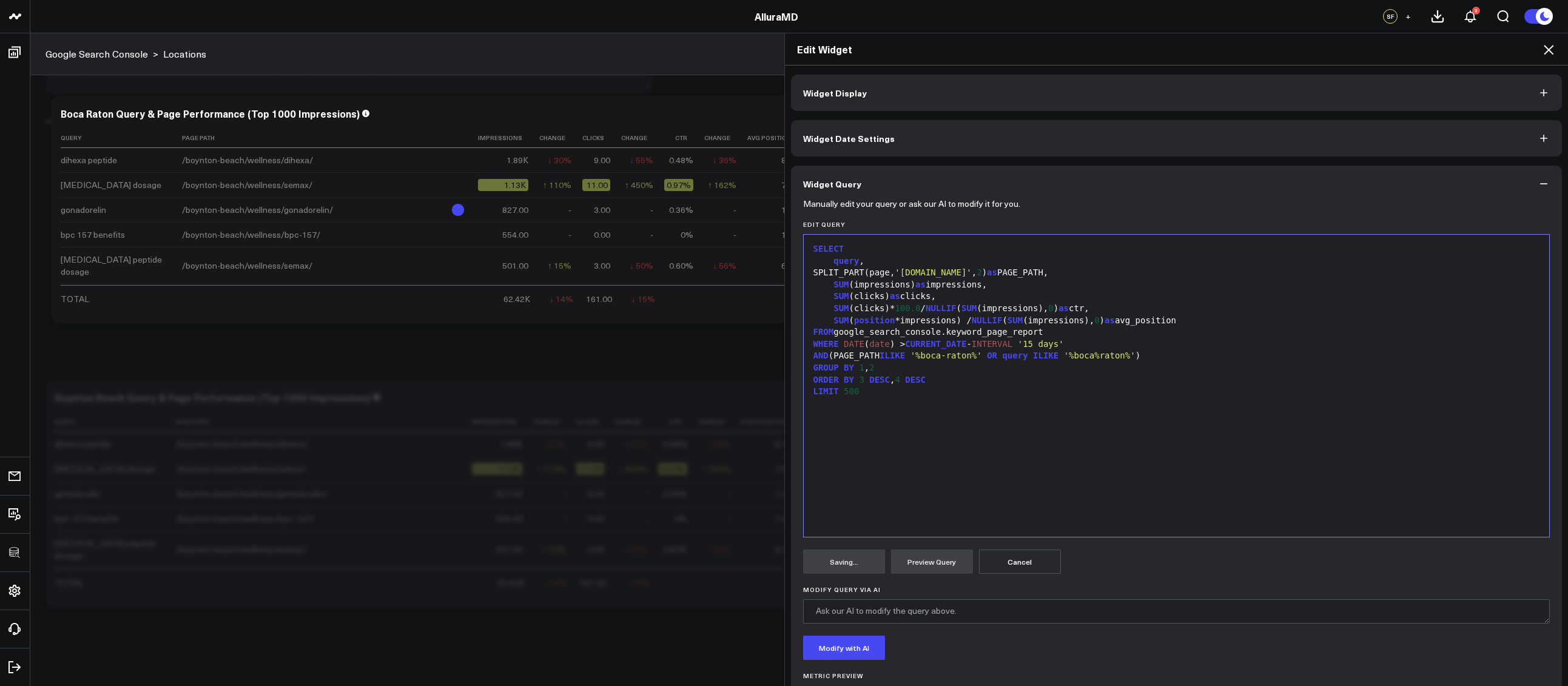
scroll to position [8, 0]
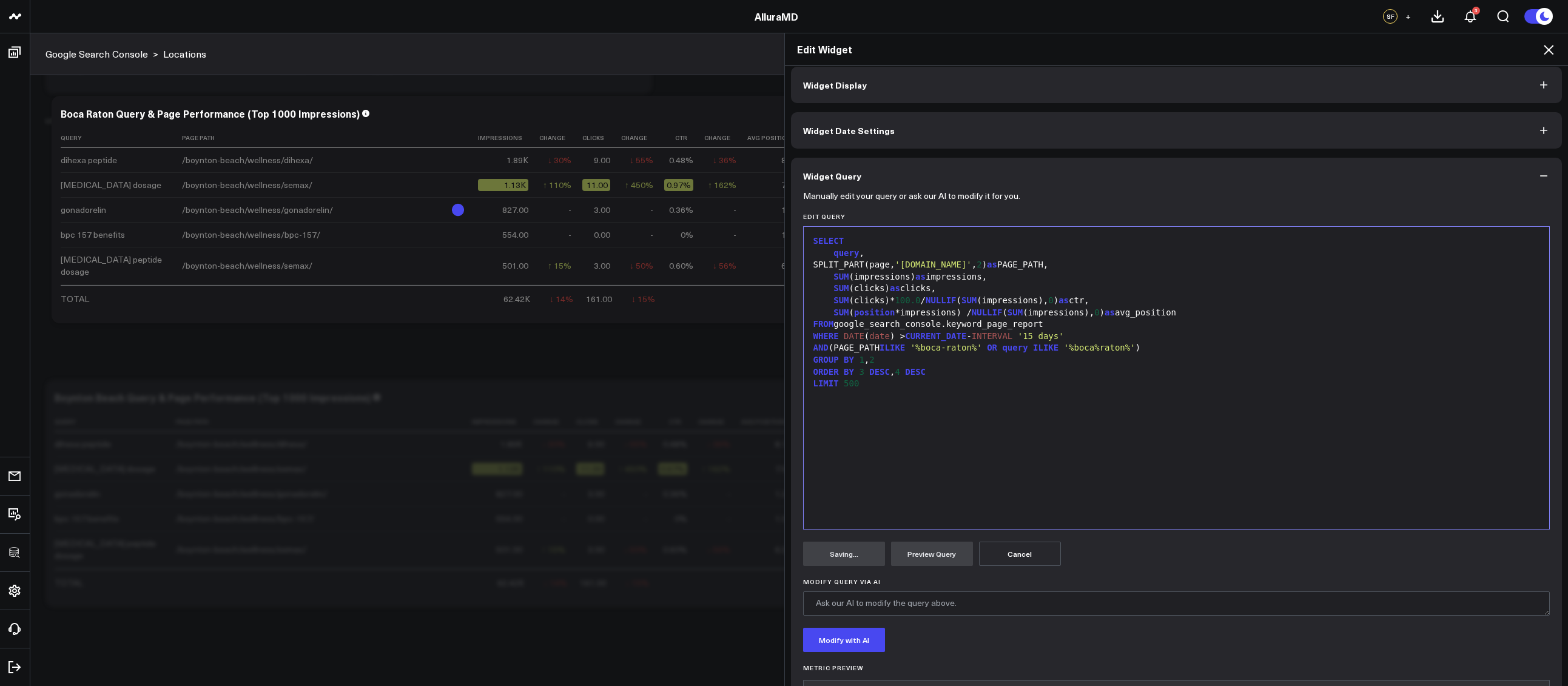
click at [1547, 49] on icon at bounding box center [1548, 50] width 14 height 14
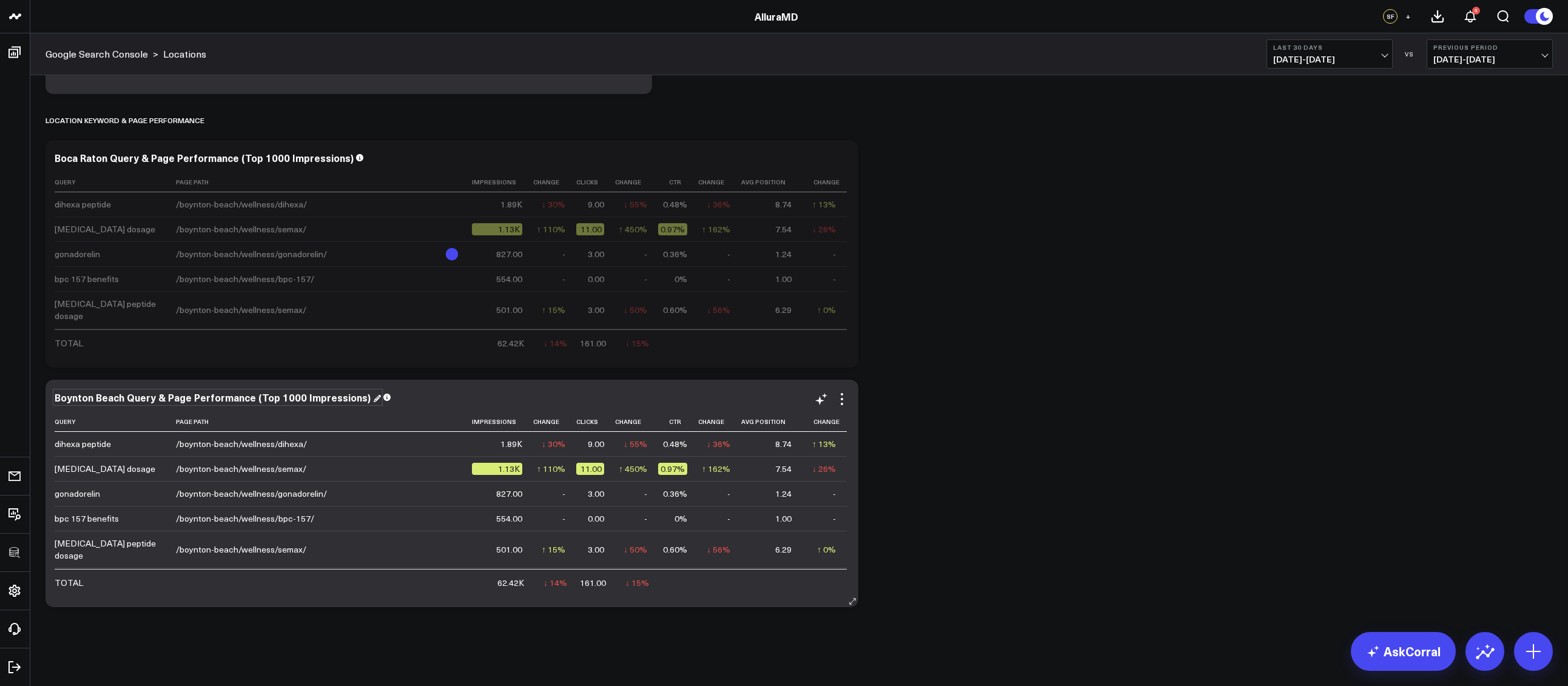
click at [304, 397] on div "Boynton Beach Query & Page Performance (Top 1000 Impressions)" at bounding box center [218, 397] width 327 height 13
drag, startPoint x: 297, startPoint y: 399, endPoint x: 275, endPoint y: 399, distance: 22.0
click at [275, 399] on div "Boynton Beach Query & Page Performance (Top 1000 Impressions)" at bounding box center [214, 397] width 319 height 13
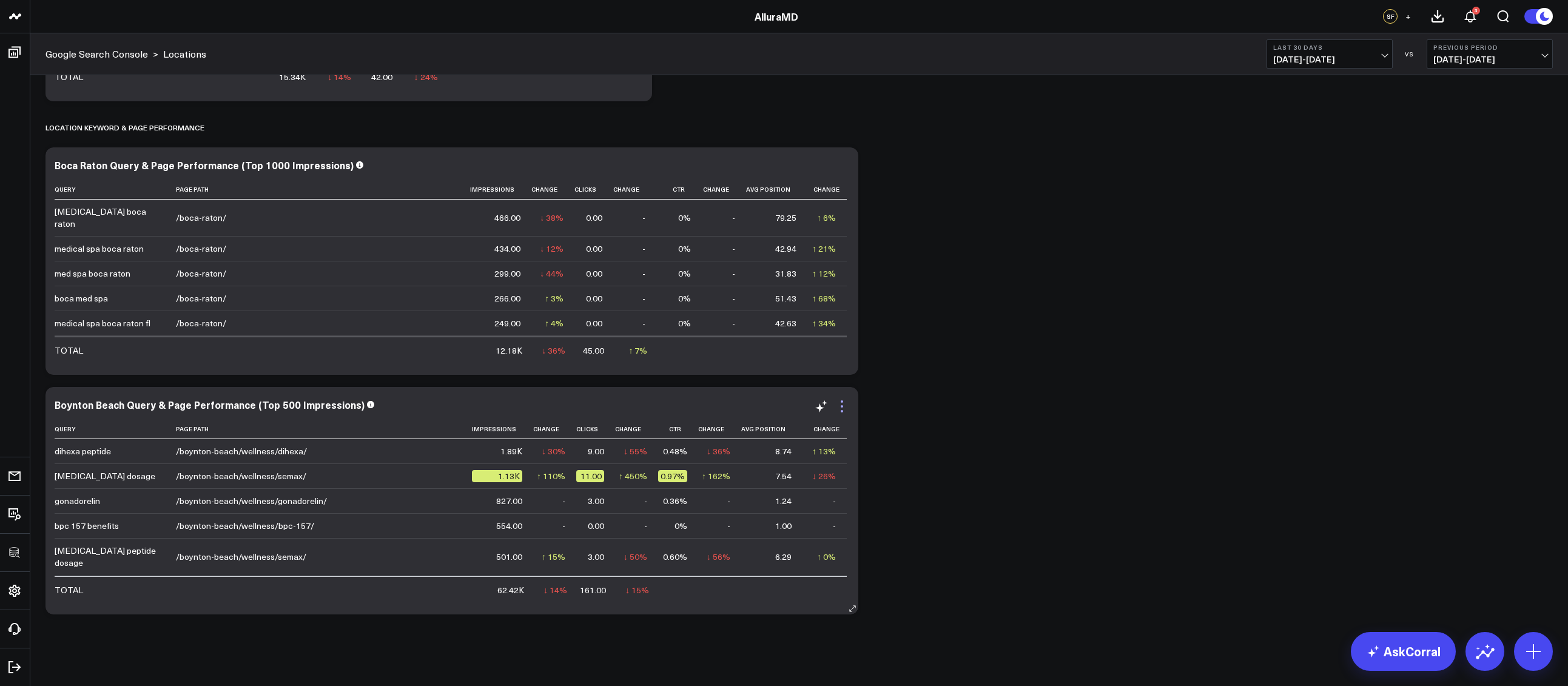
click at [845, 402] on icon at bounding box center [842, 406] width 14 height 14
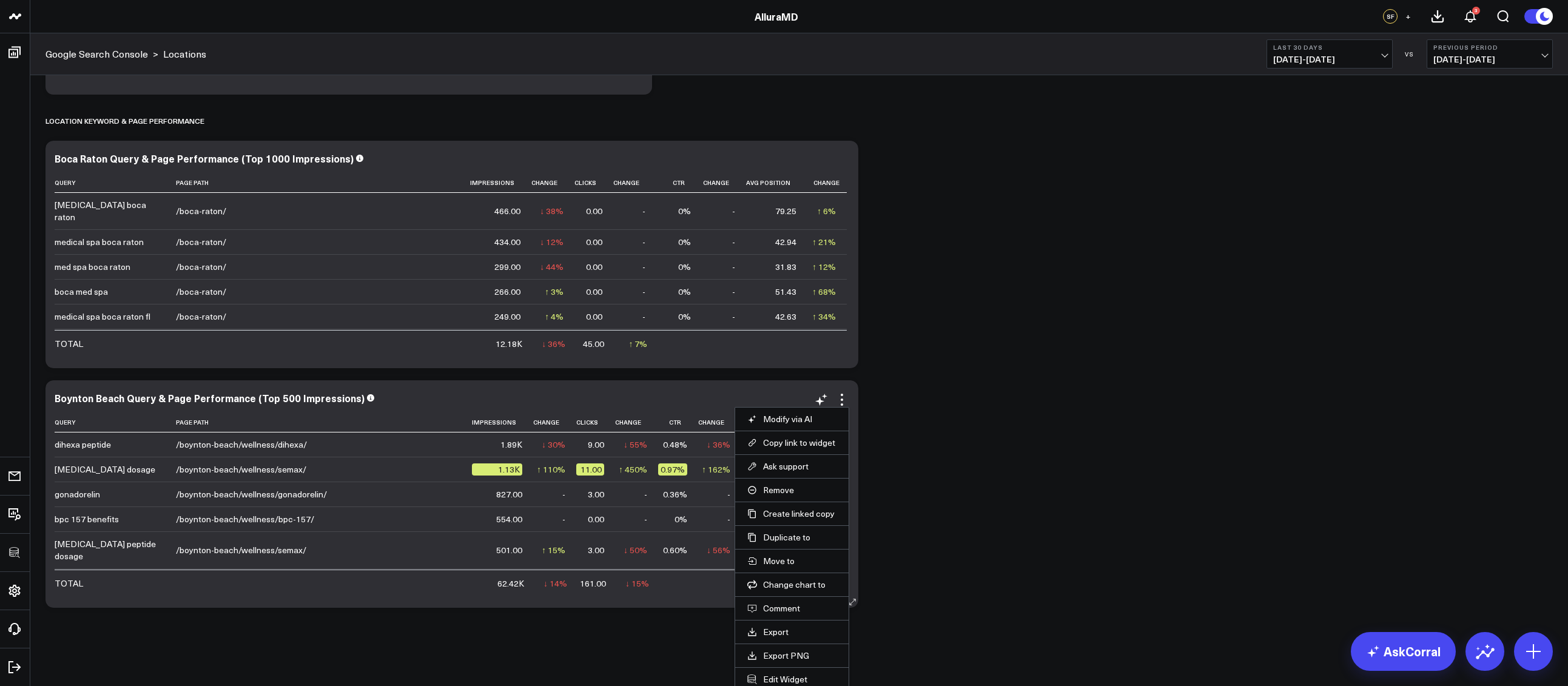
scroll to position [1461, 0]
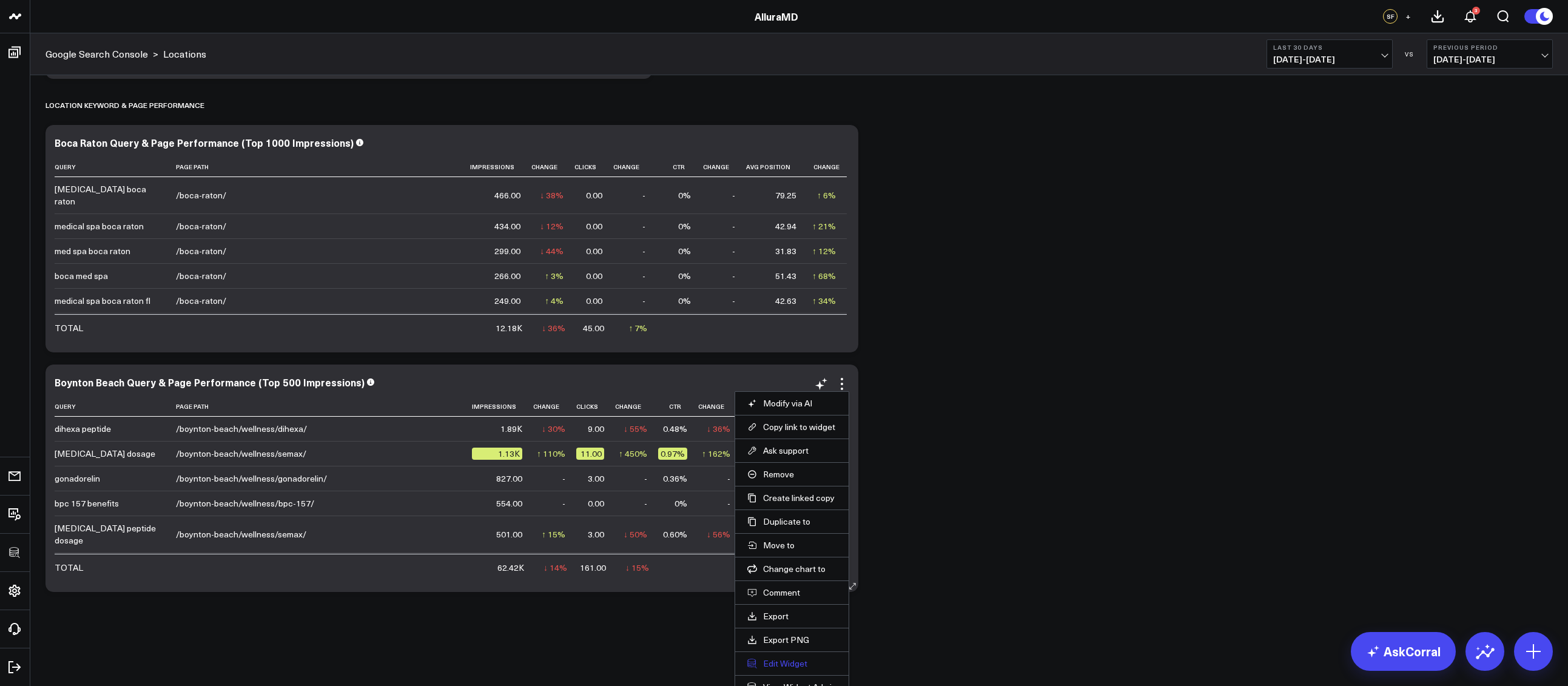
click at [784, 661] on button "Edit Widget" at bounding box center [791, 663] width 89 height 11
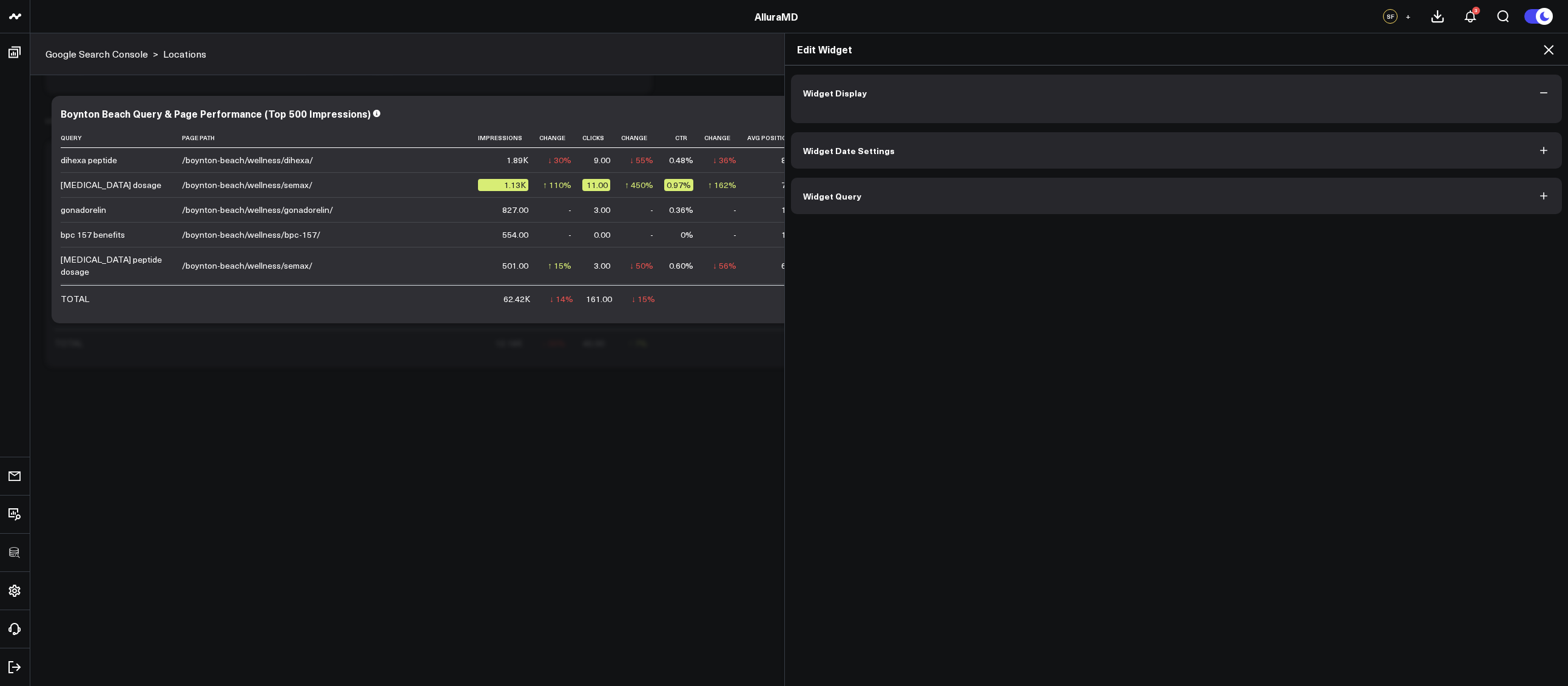
scroll to position [1446, 0]
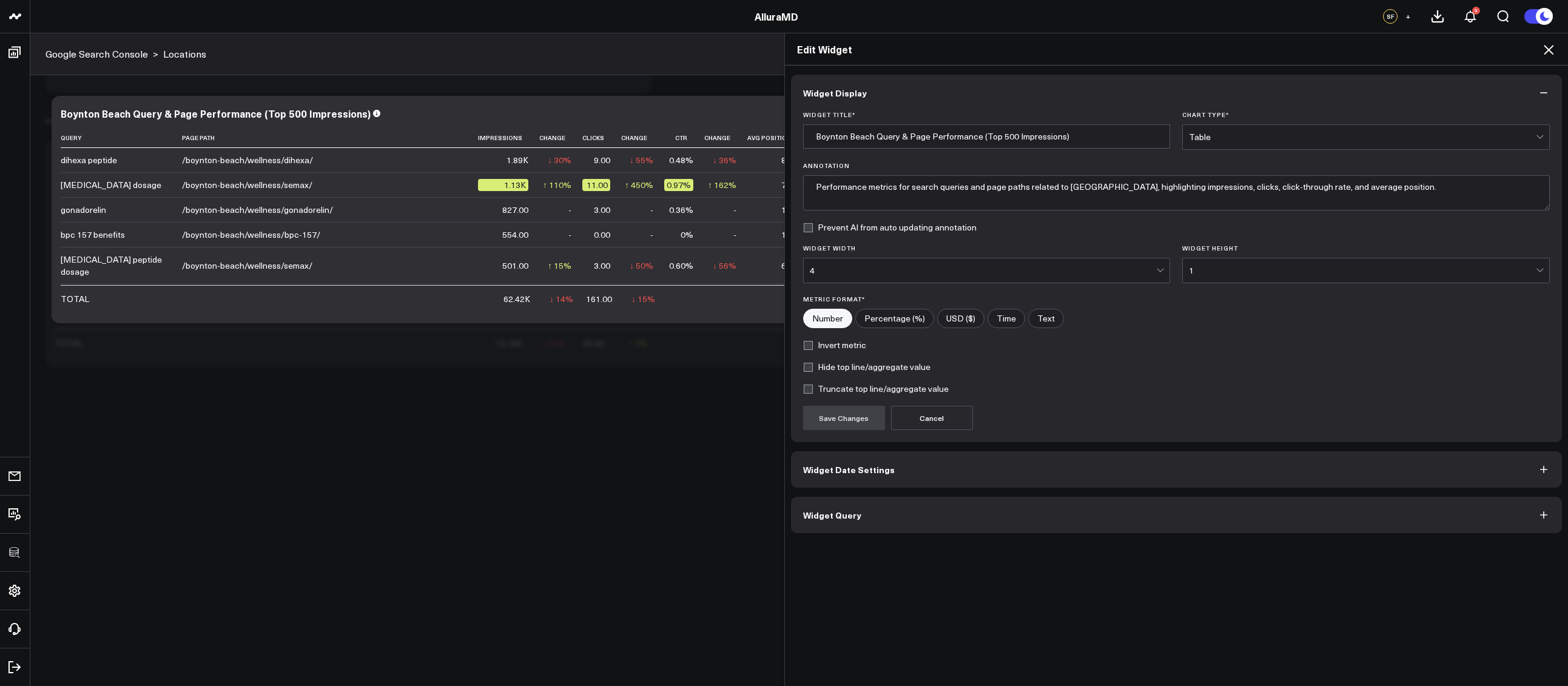
drag, startPoint x: 924, startPoint y: 521, endPoint x: 913, endPoint y: 529, distance: 13.6
click at [924, 521] on button "Widget Query" at bounding box center [1177, 515] width 771 height 36
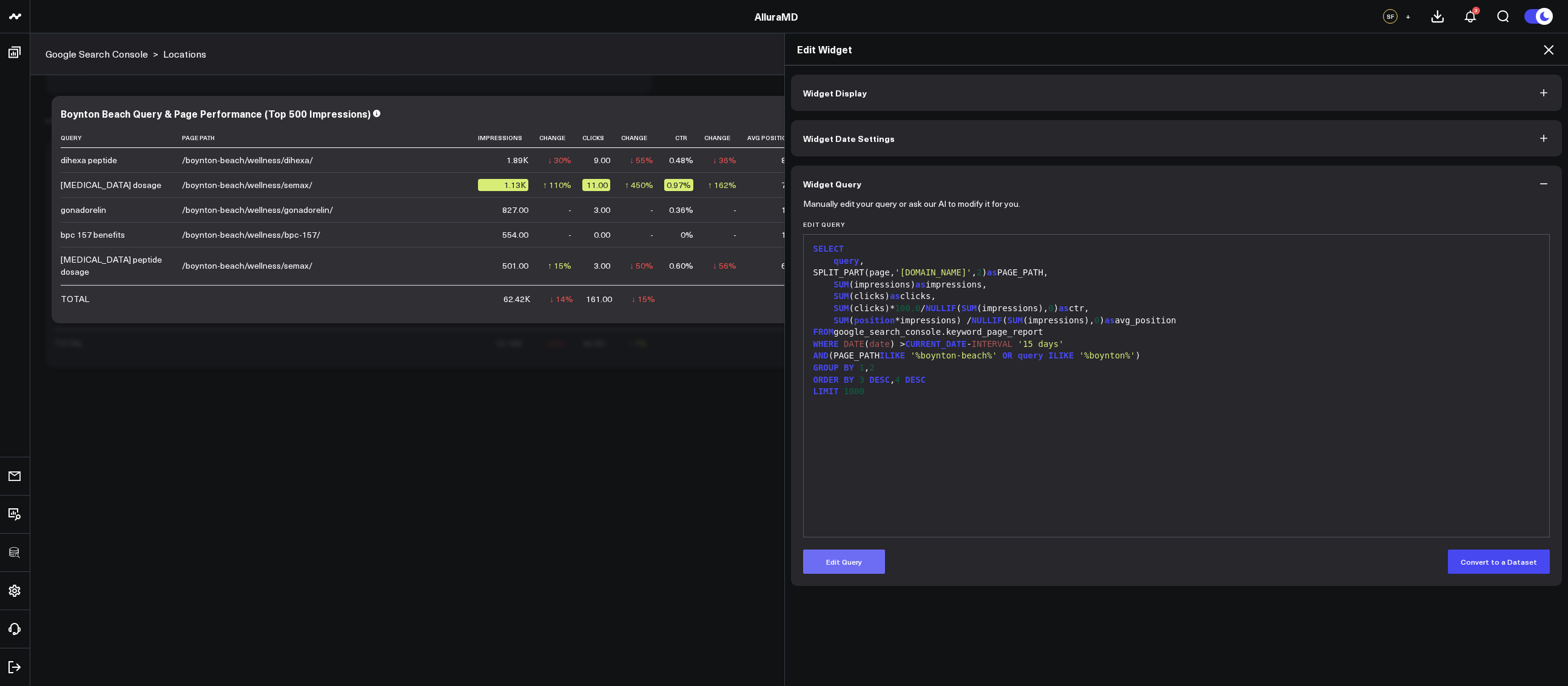
click at [853, 557] on button "Edit Query" at bounding box center [844, 561] width 82 height 24
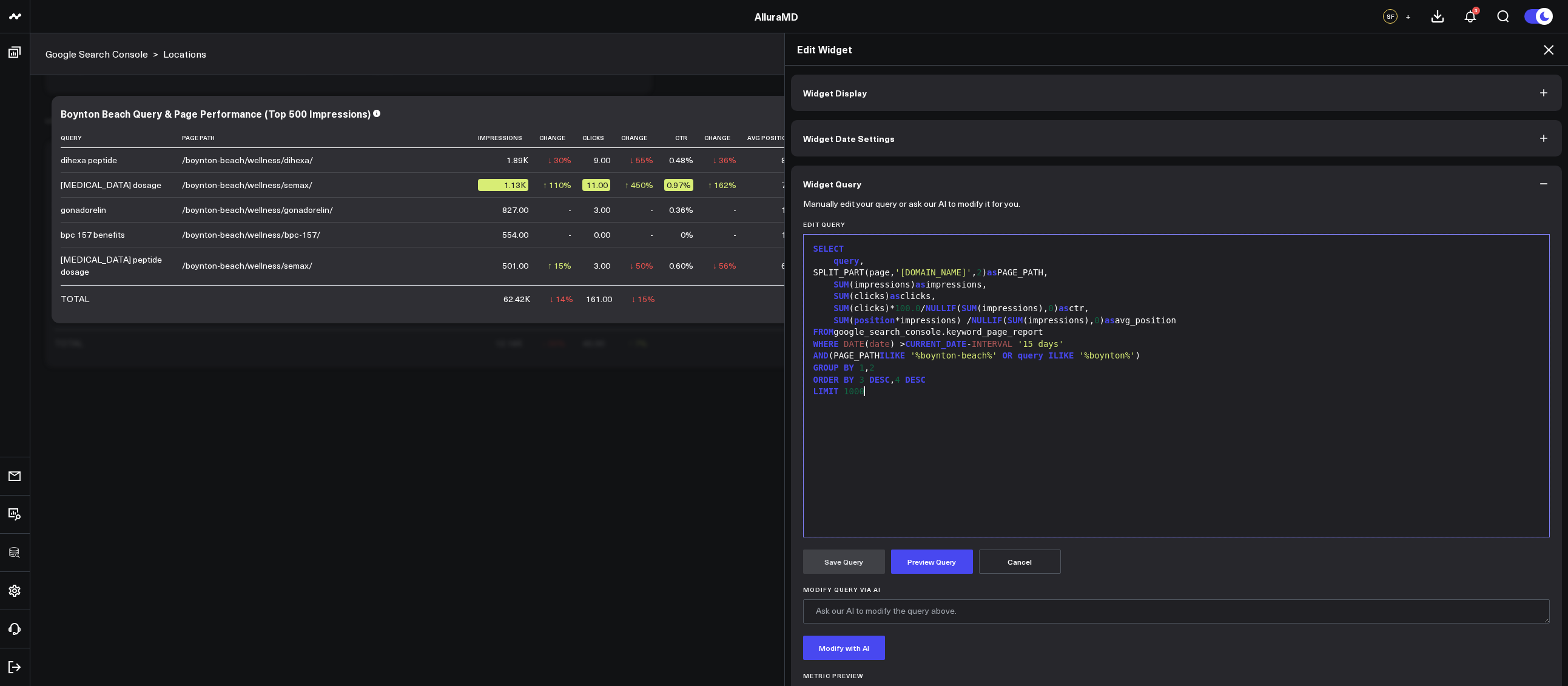
click at [940, 443] on div "SELECT query , SPLIT_PART(page, 'alluraaesthetics.com' , 2 ) as PAGE_PATH, SUM …" at bounding box center [1176, 386] width 734 height 290
drag, startPoint x: 873, startPoint y: 391, endPoint x: 840, endPoint y: 394, distance: 33.1
click at [839, 394] on div "LIMIT 1000" at bounding box center [1176, 391] width 734 height 12
click at [928, 560] on button "Preview Query" at bounding box center [931, 561] width 82 height 24
drag, startPoint x: 849, startPoint y: 554, endPoint x: 1154, endPoint y: 468, distance: 316.9
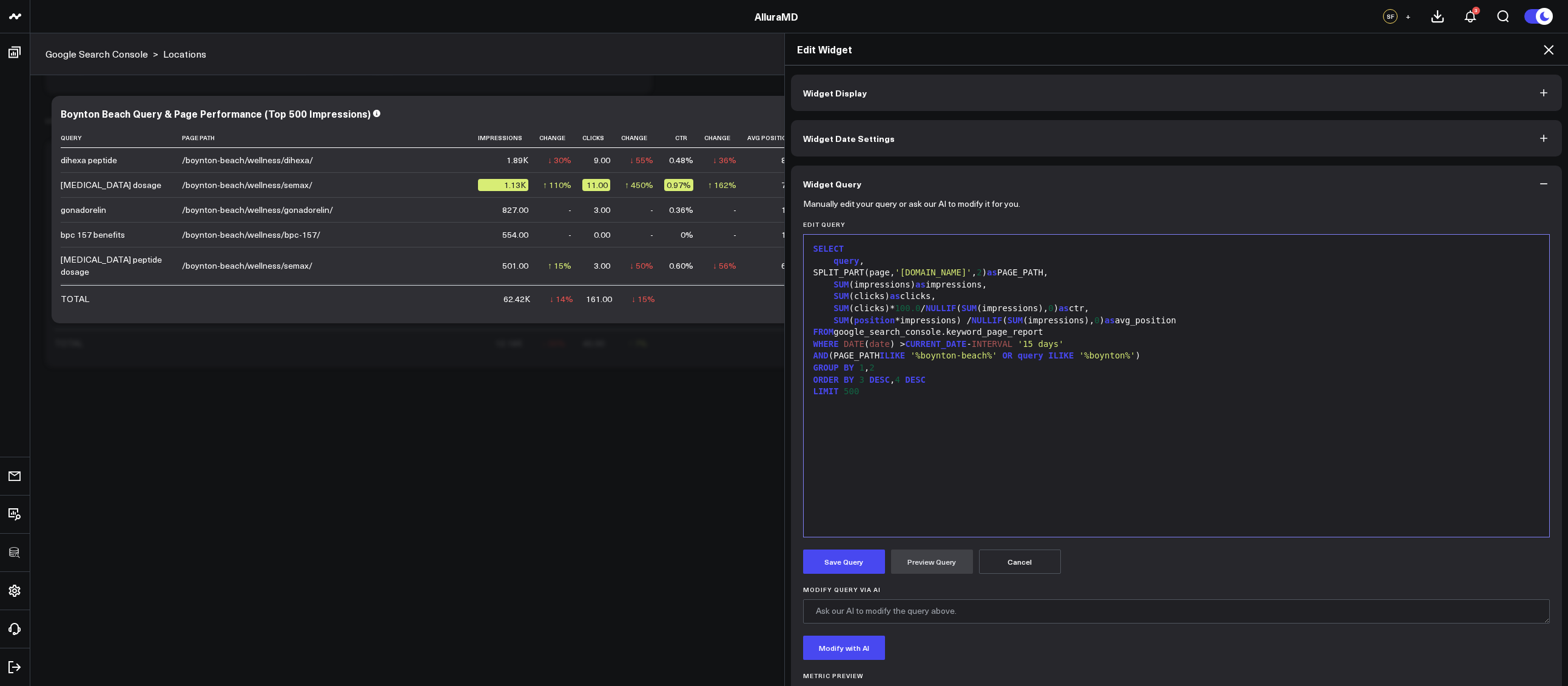
click at [850, 554] on button "Save Query" at bounding box center [844, 561] width 82 height 24
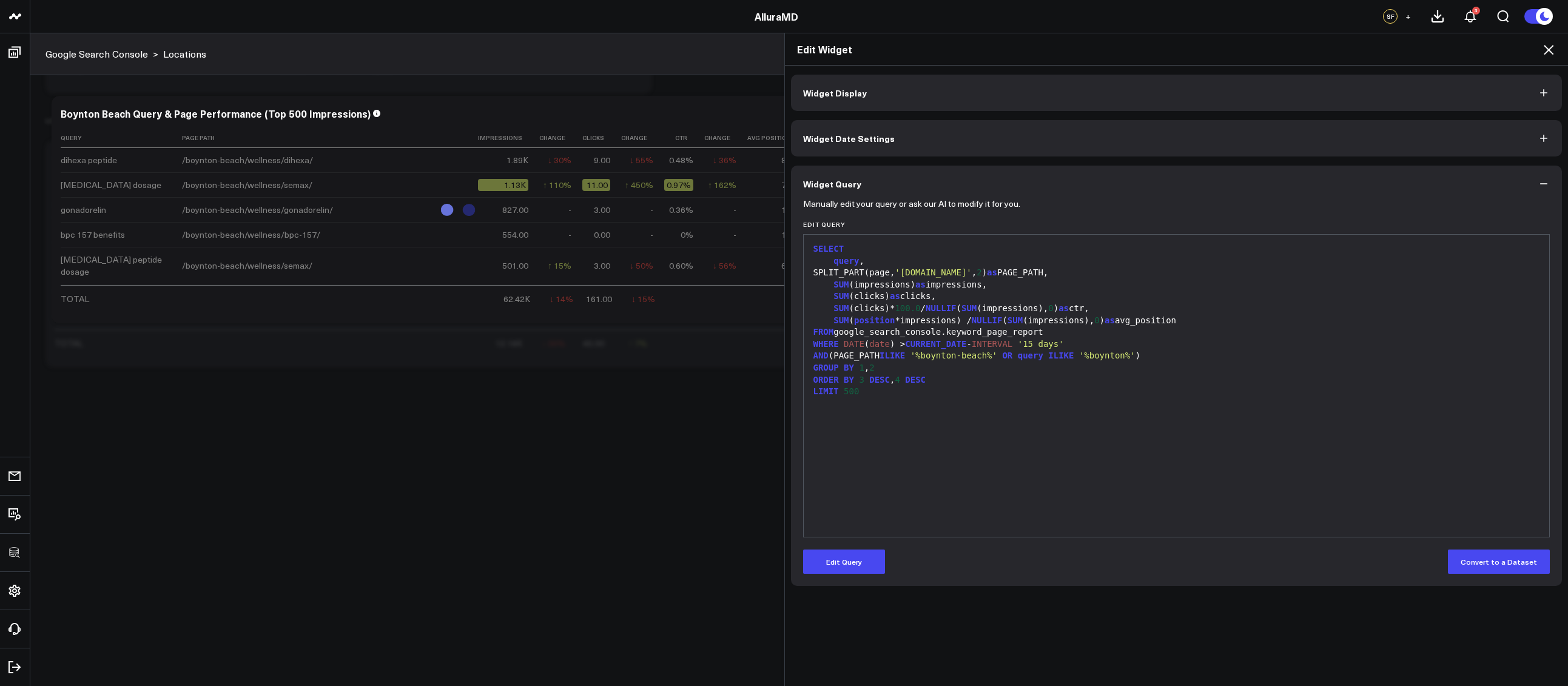
click at [1552, 51] on icon at bounding box center [1548, 50] width 14 height 14
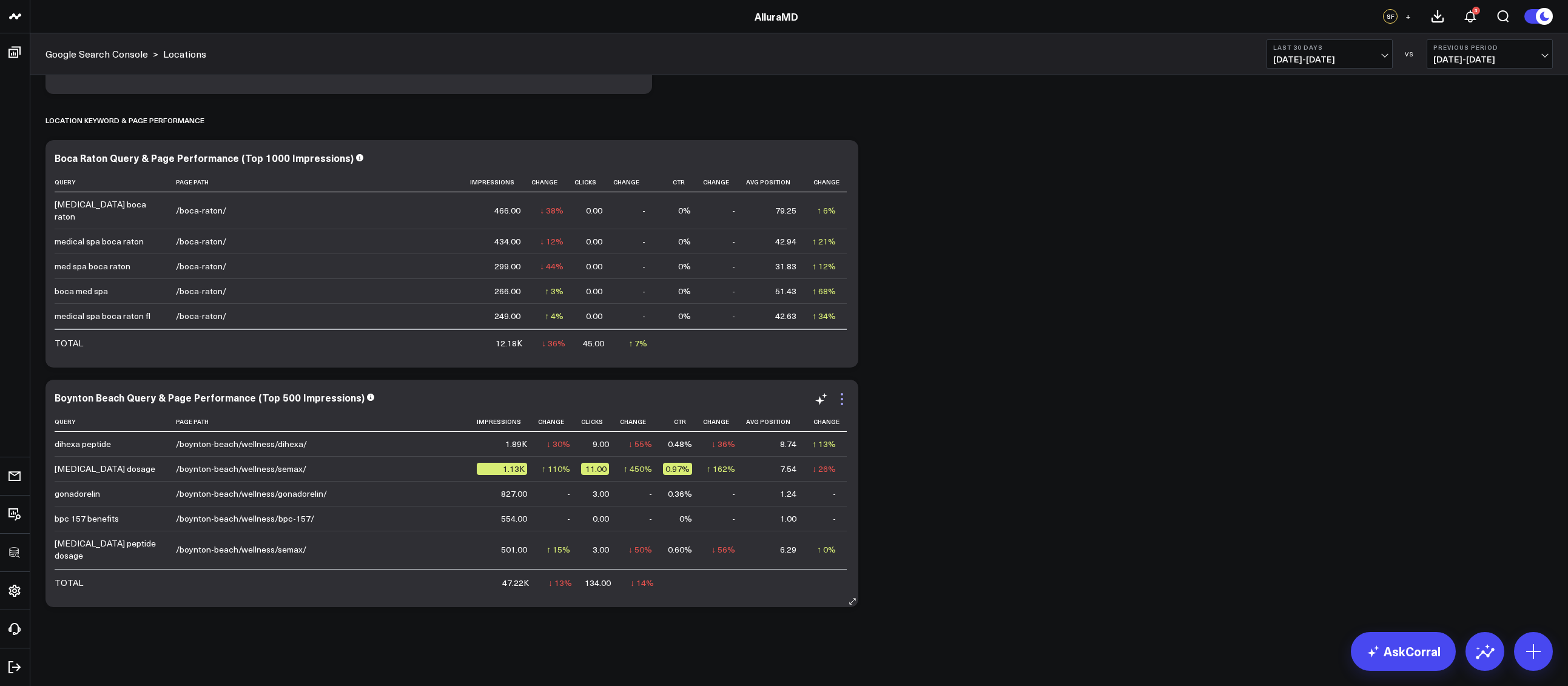
click at [841, 398] on icon at bounding box center [842, 398] width 2 height 2
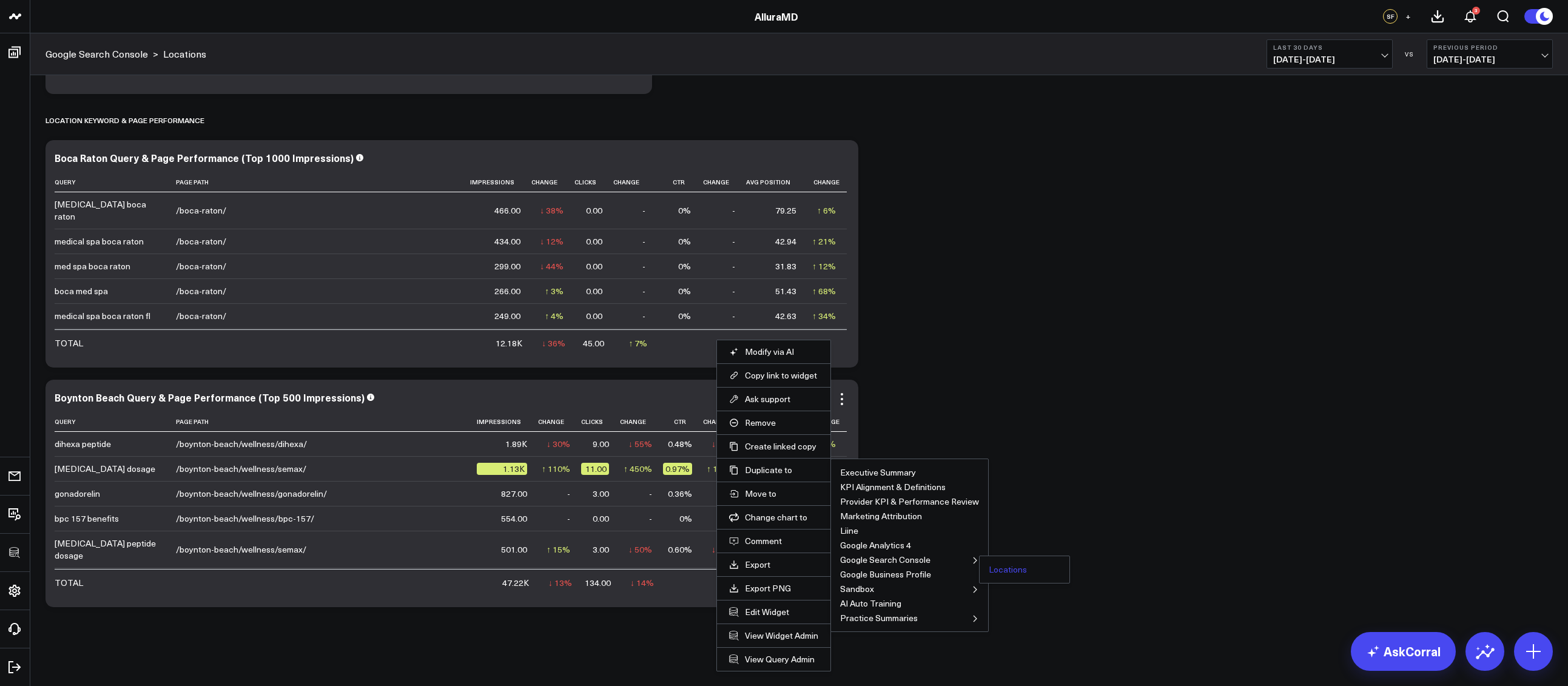
click at [993, 565] on button "Locations" at bounding box center [1007, 569] width 38 height 9
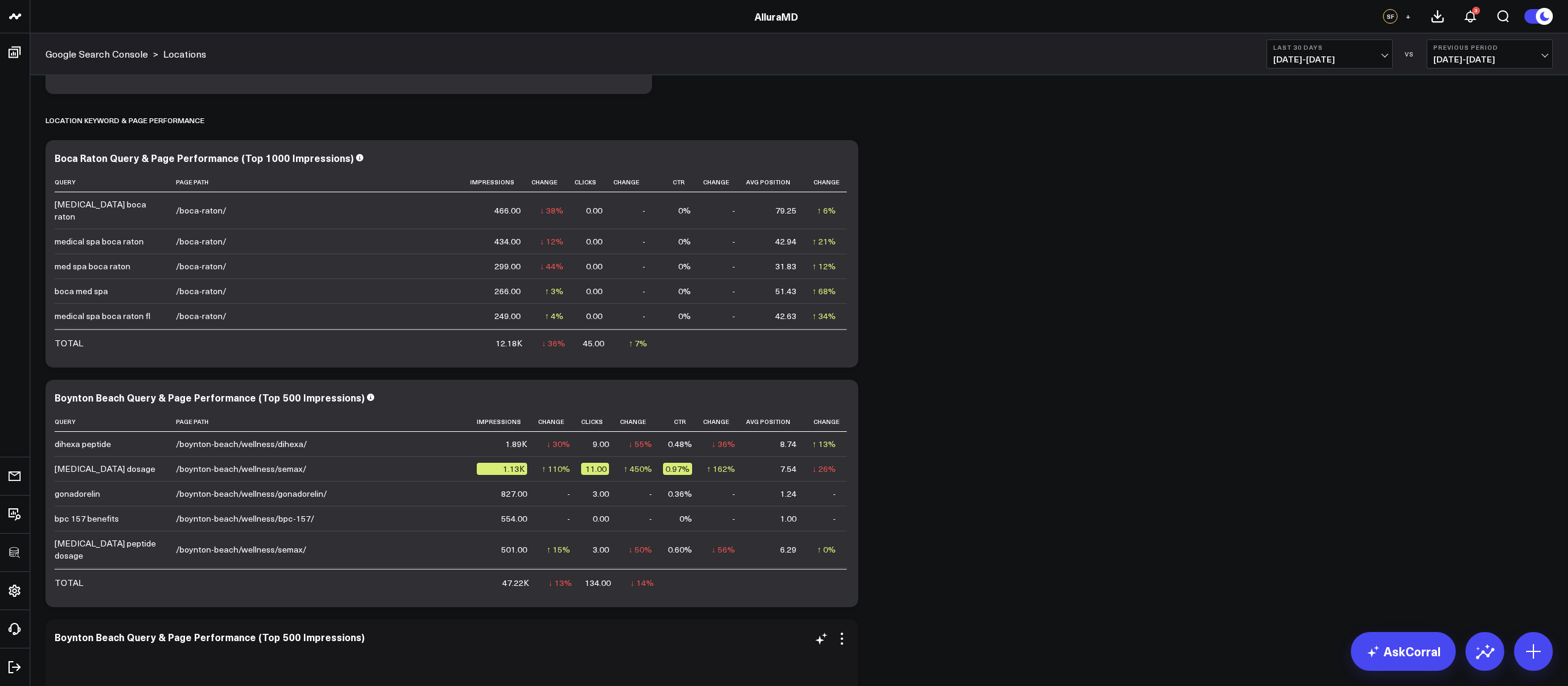
scroll to position [1685, 0]
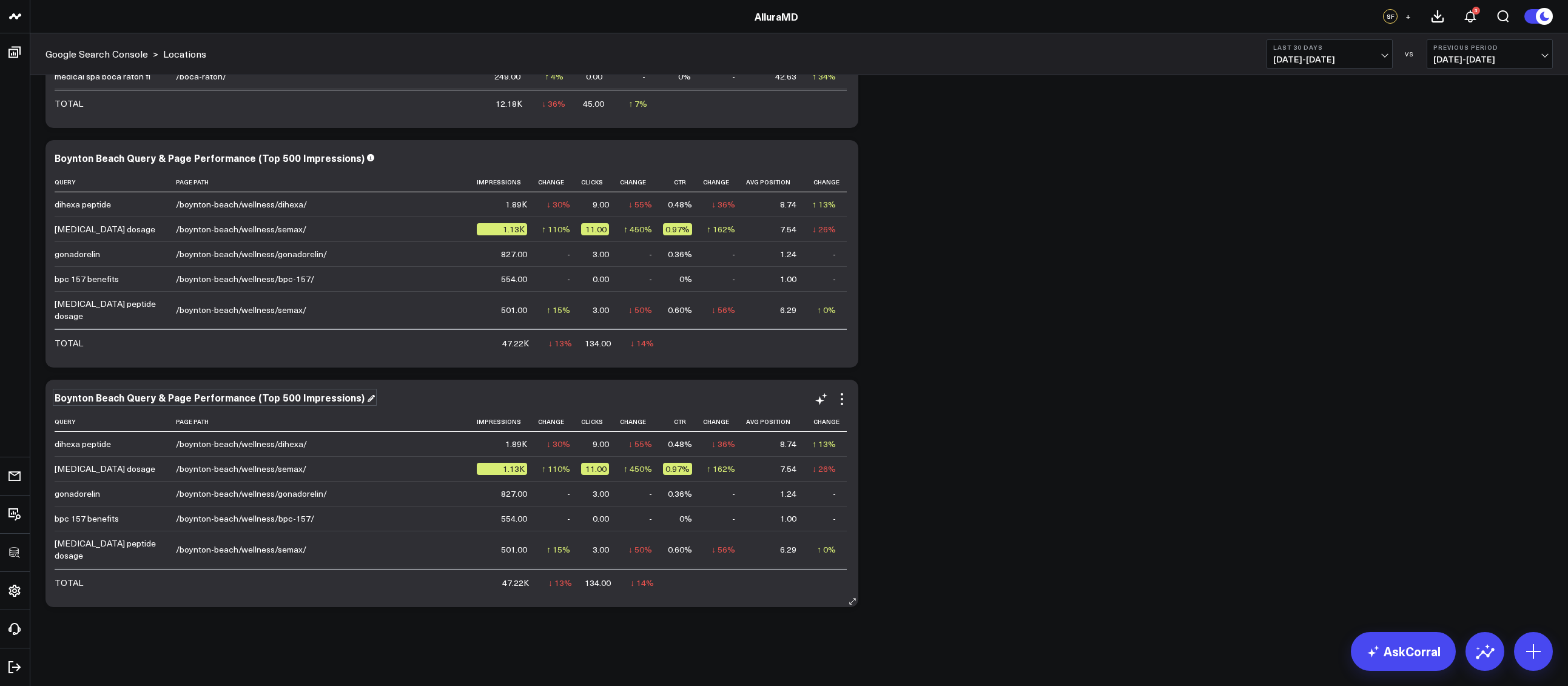
click at [89, 397] on div "Boynton Beach Query & Page Performance (Top 500 Impressions)" at bounding box center [215, 397] width 320 height 13
click at [51, 397] on div "Boynton Beach Query & Page Performance (Top 500 Impressions) Query Page Path Im…" at bounding box center [452, 493] width 812 height 227
click at [843, 402] on icon at bounding box center [842, 399] width 14 height 14
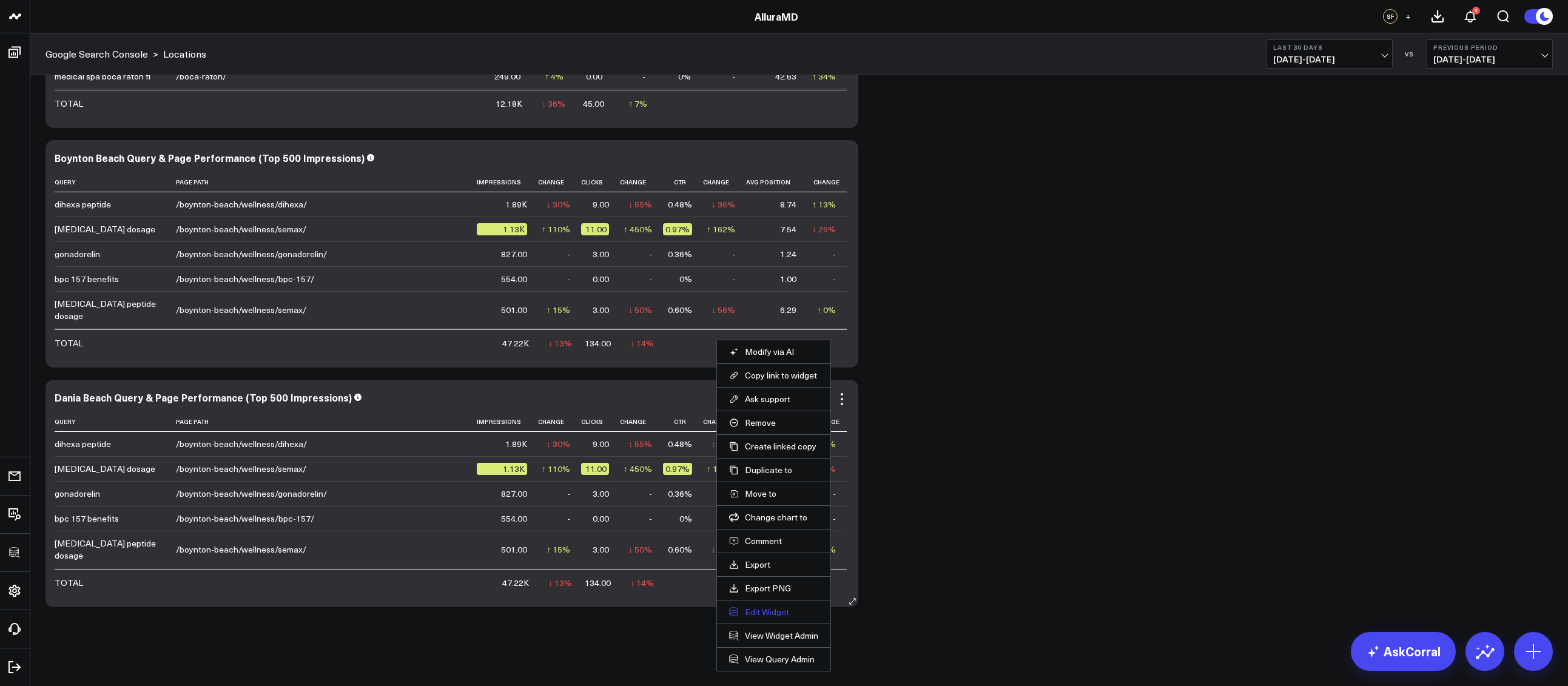
click at [752, 610] on button "Edit Widget" at bounding box center [773, 612] width 89 height 11
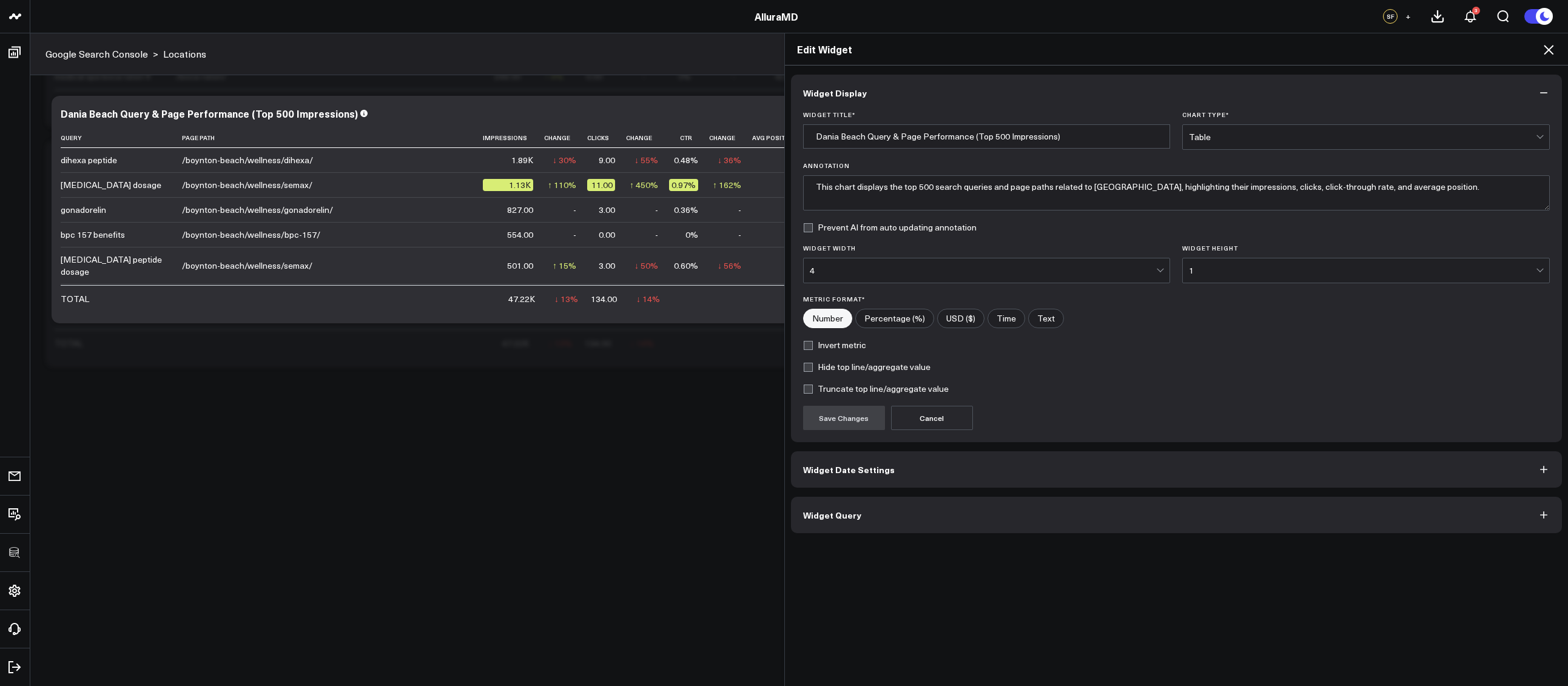
click at [925, 525] on button "Widget Query" at bounding box center [1177, 515] width 771 height 36
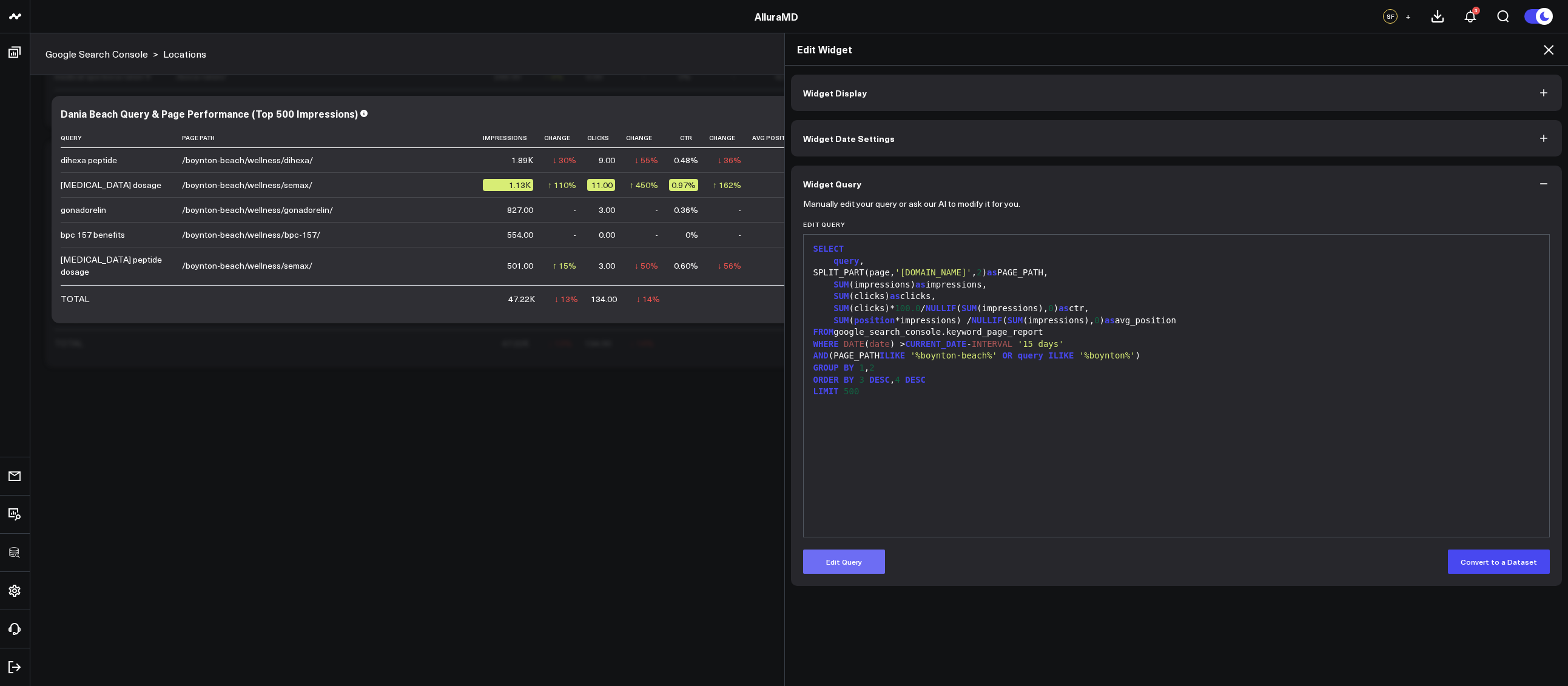
click at [846, 558] on button "Edit Query" at bounding box center [844, 561] width 82 height 24
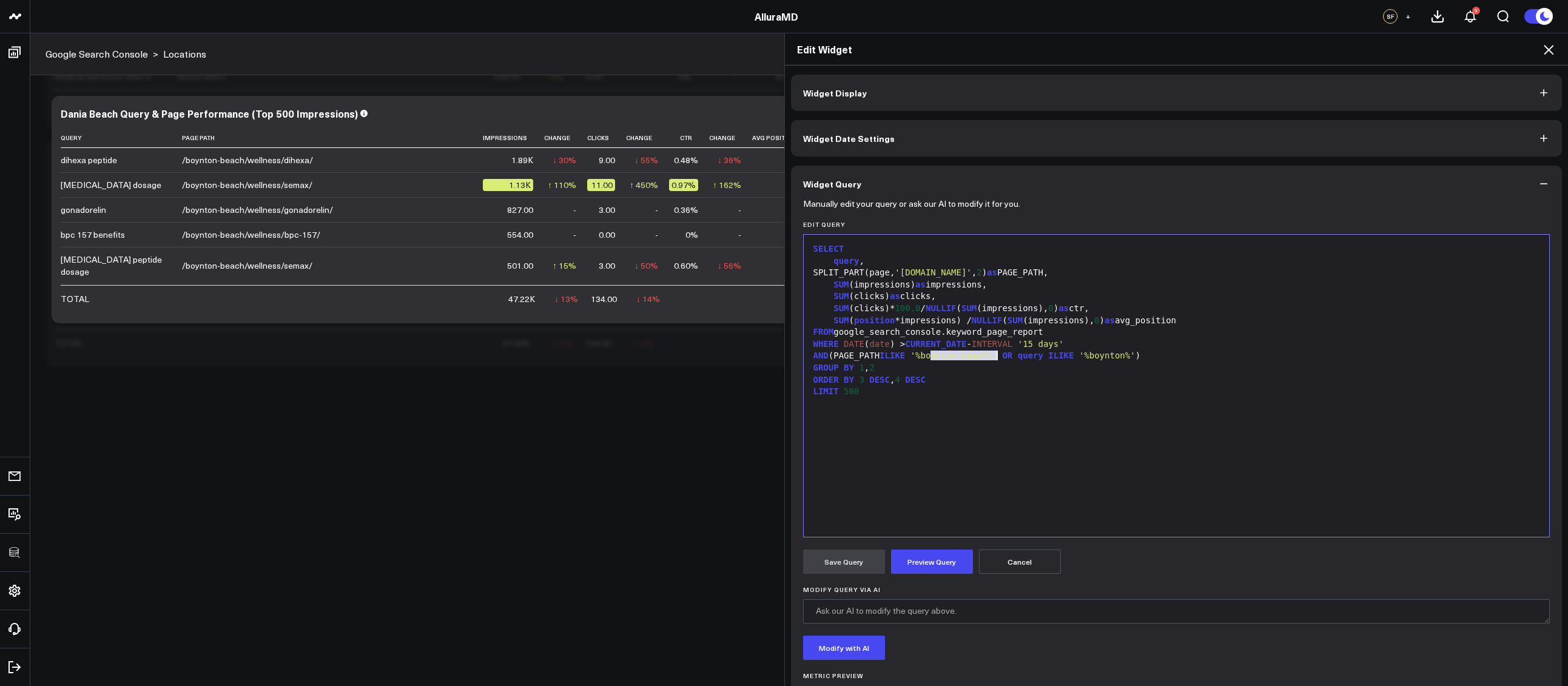
drag, startPoint x: 969, startPoint y: 356, endPoint x: 991, endPoint y: 354, distance: 22.1
click at [991, 354] on span "'%boynton-beach%'" at bounding box center [954, 355] width 87 height 9
drag, startPoint x: 1119, startPoint y: 356, endPoint x: 1087, endPoint y: 356, distance: 32.0
click at [1087, 356] on span "'%boynton%'" at bounding box center [1097, 355] width 57 height 9
click at [946, 550] on button "Preview Query" at bounding box center [931, 561] width 82 height 24
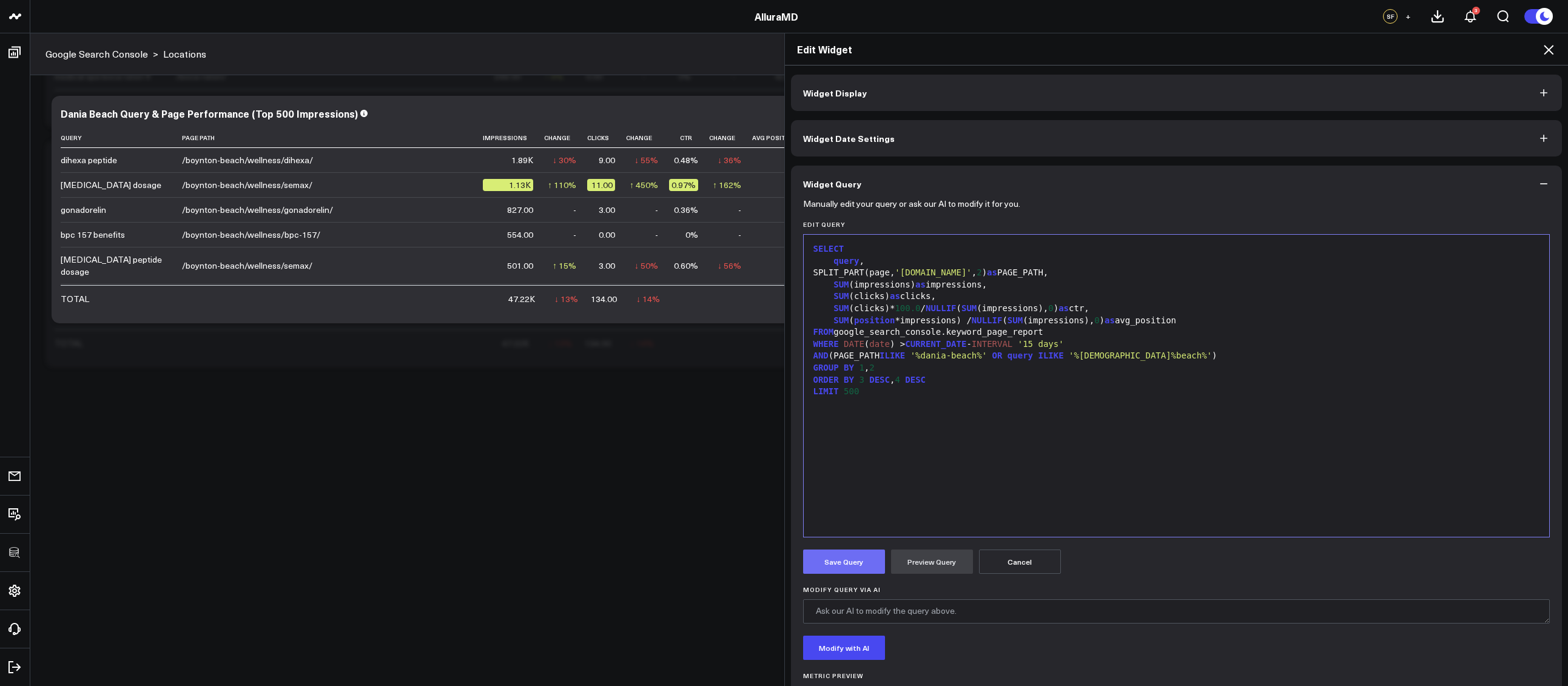
click at [852, 562] on button "Save Query" at bounding box center [844, 561] width 82 height 24
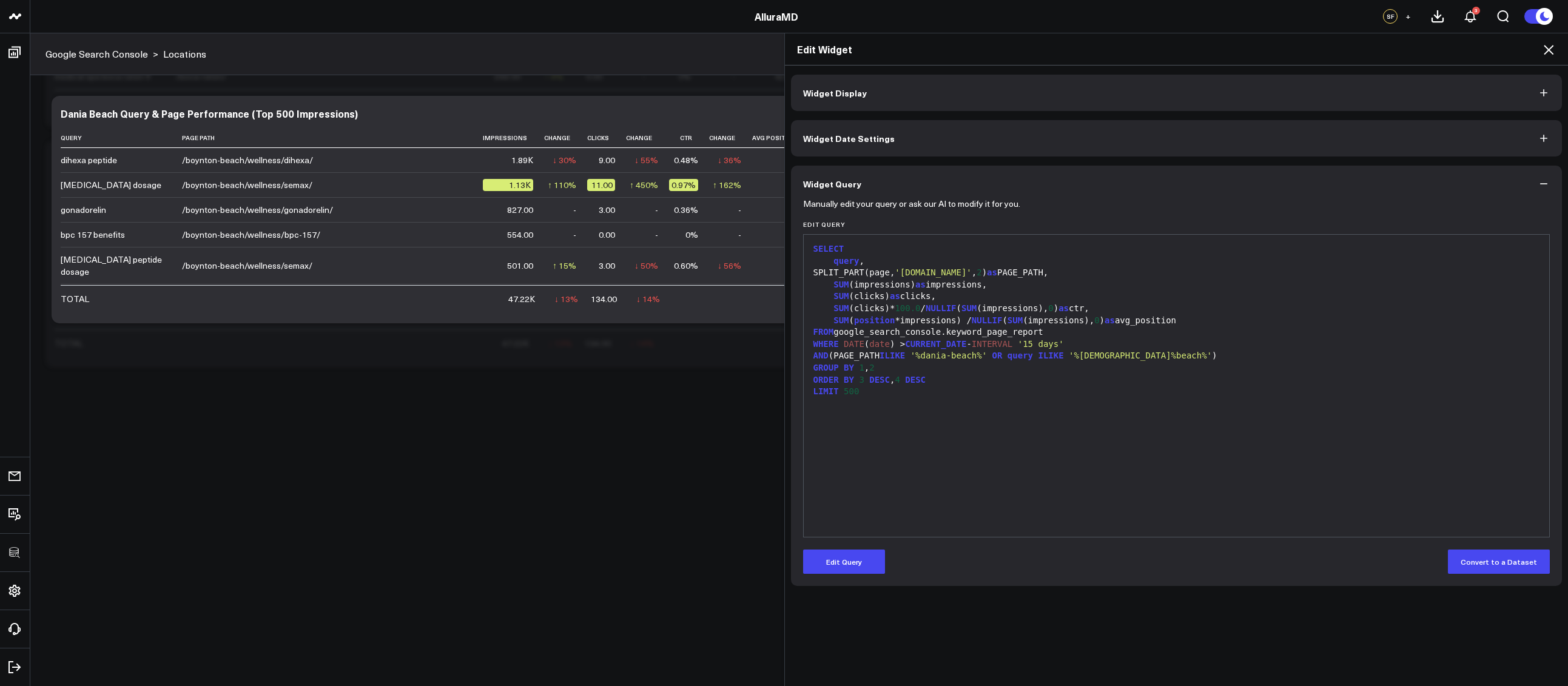
click at [1547, 47] on icon at bounding box center [1548, 50] width 14 height 14
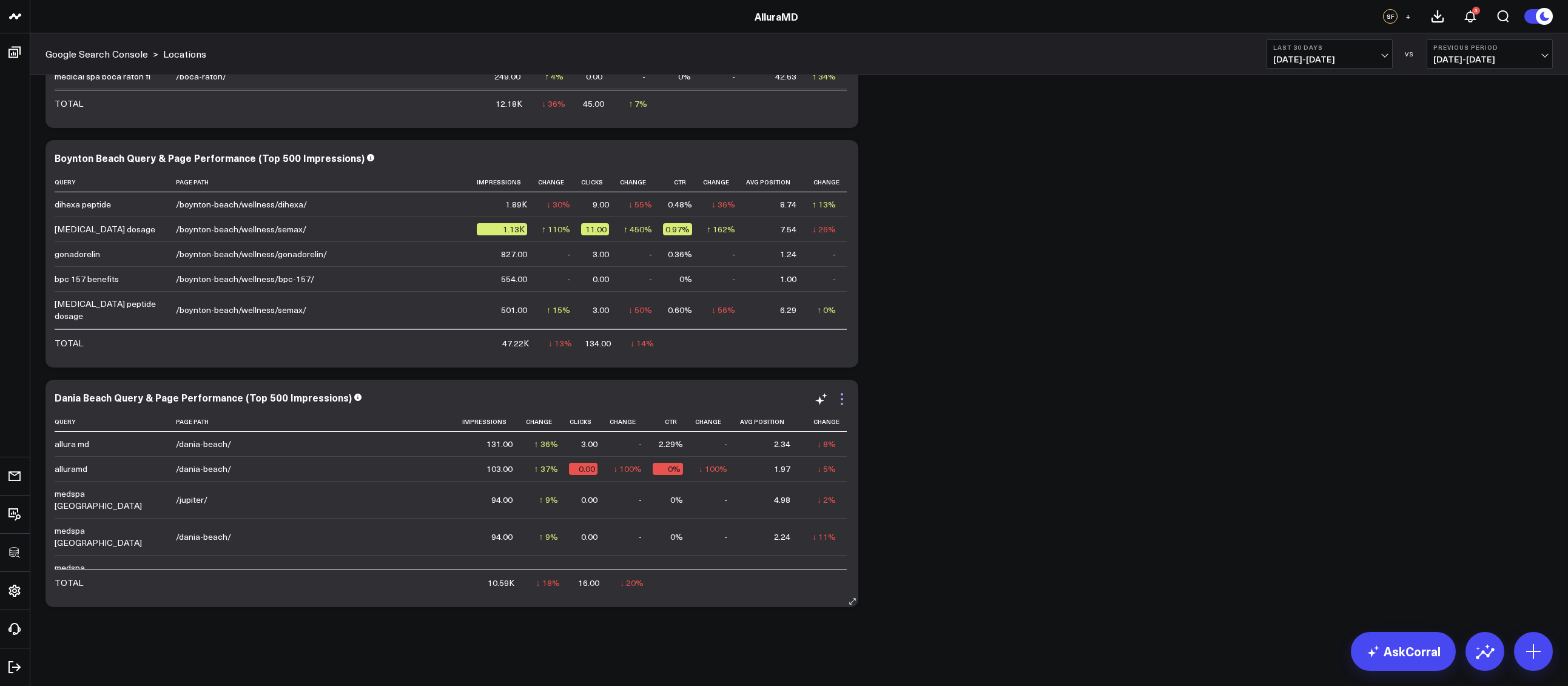
click at [843, 400] on icon at bounding box center [842, 399] width 14 height 14
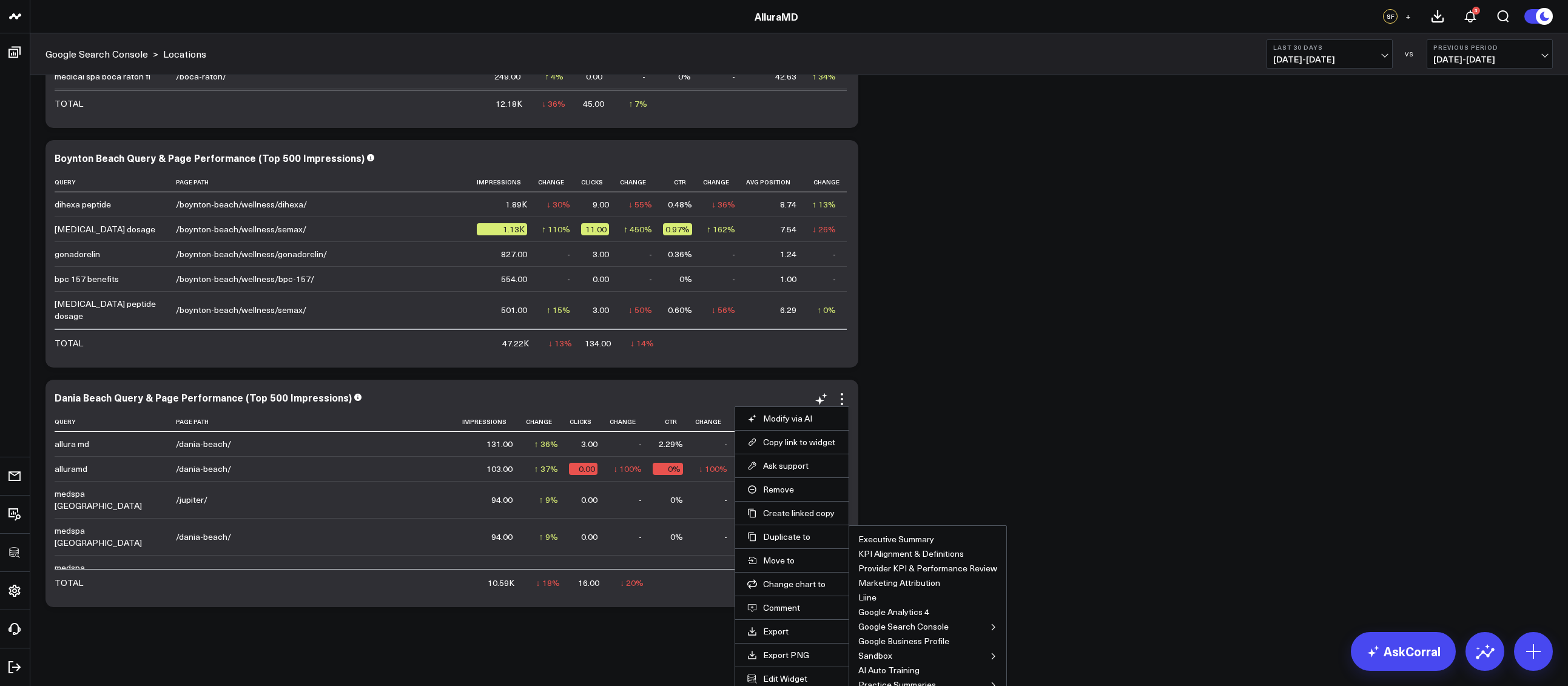
scroll to position [1738, 0]
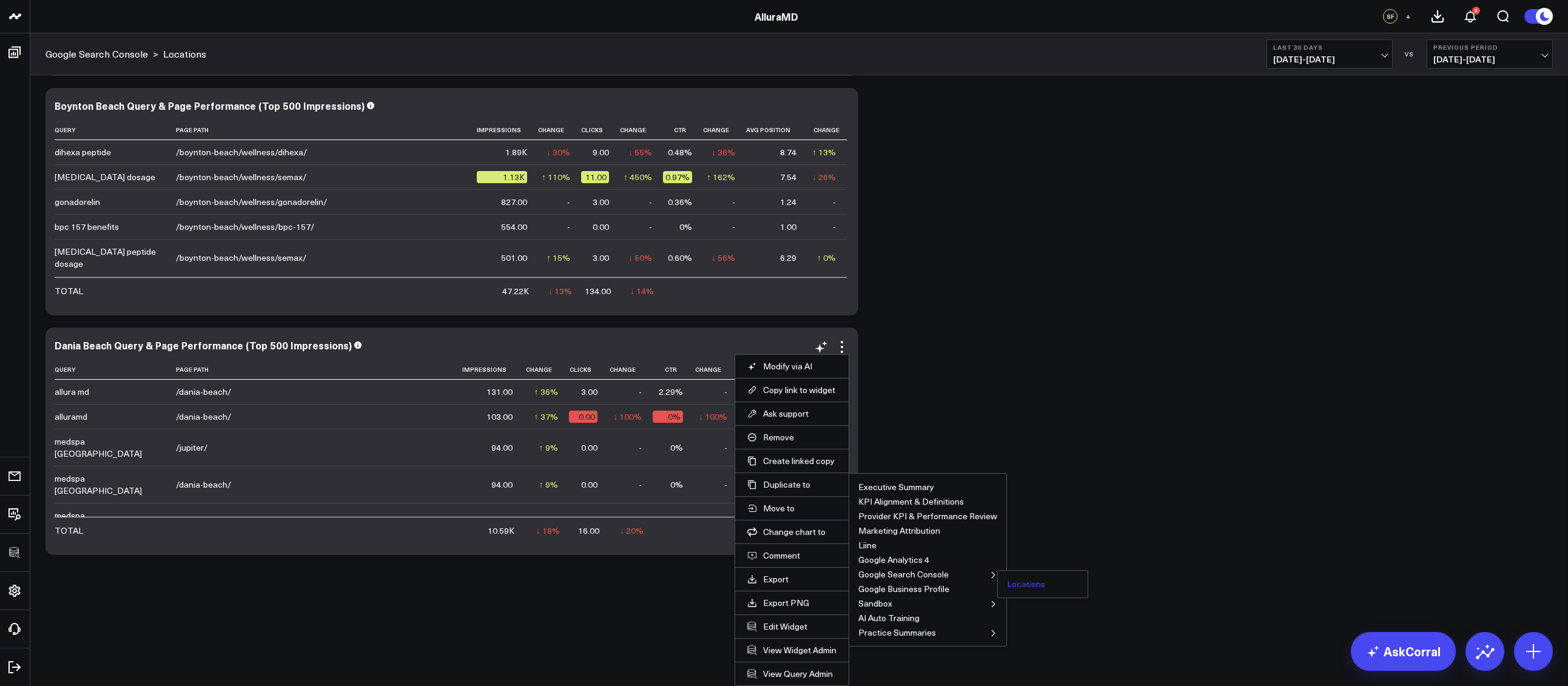
click at [1017, 580] on button "Locations" at bounding box center [1025, 583] width 38 height 9
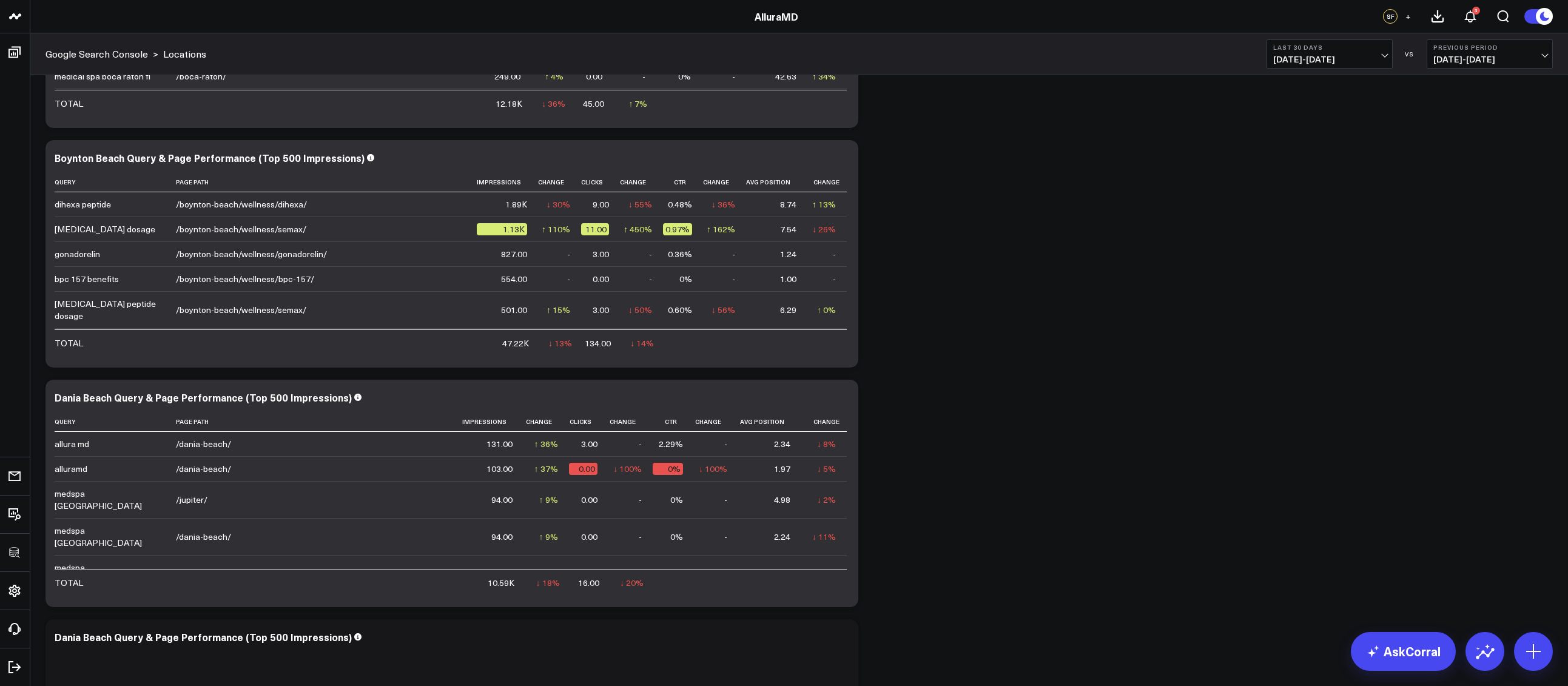
scroll to position [1925, 0]
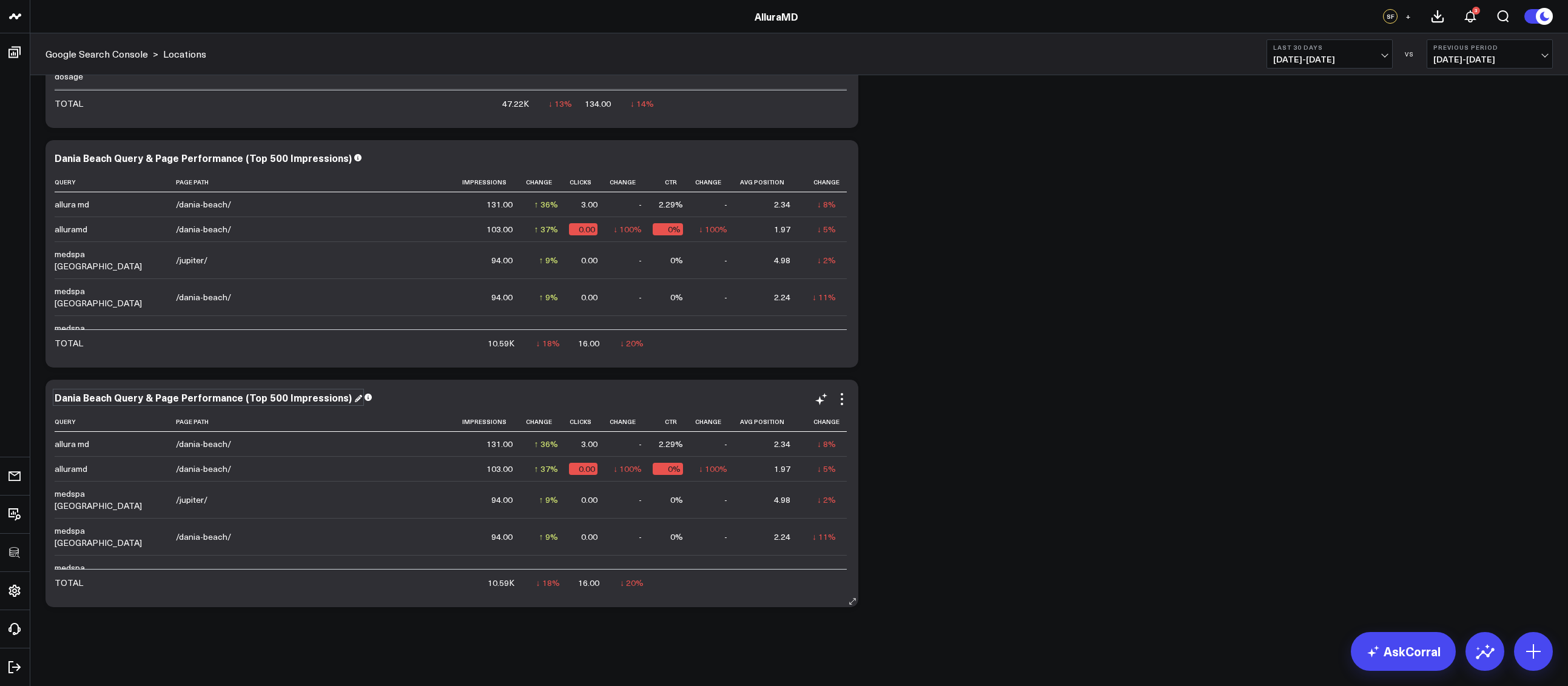
click at [130, 397] on div "Dania Beach Query & Page Performance (Top 500 Impressions)" at bounding box center [208, 397] width 308 height 13
drag, startPoint x: 106, startPoint y: 397, endPoint x: 57, endPoint y: 400, distance: 49.1
click at [57, 400] on div "Dania Beach Query & Page Performance (Top 500 Impressions)" at bounding box center [204, 397] width 300 height 13
drag, startPoint x: 1106, startPoint y: 434, endPoint x: 1090, endPoint y: 430, distance: 16.5
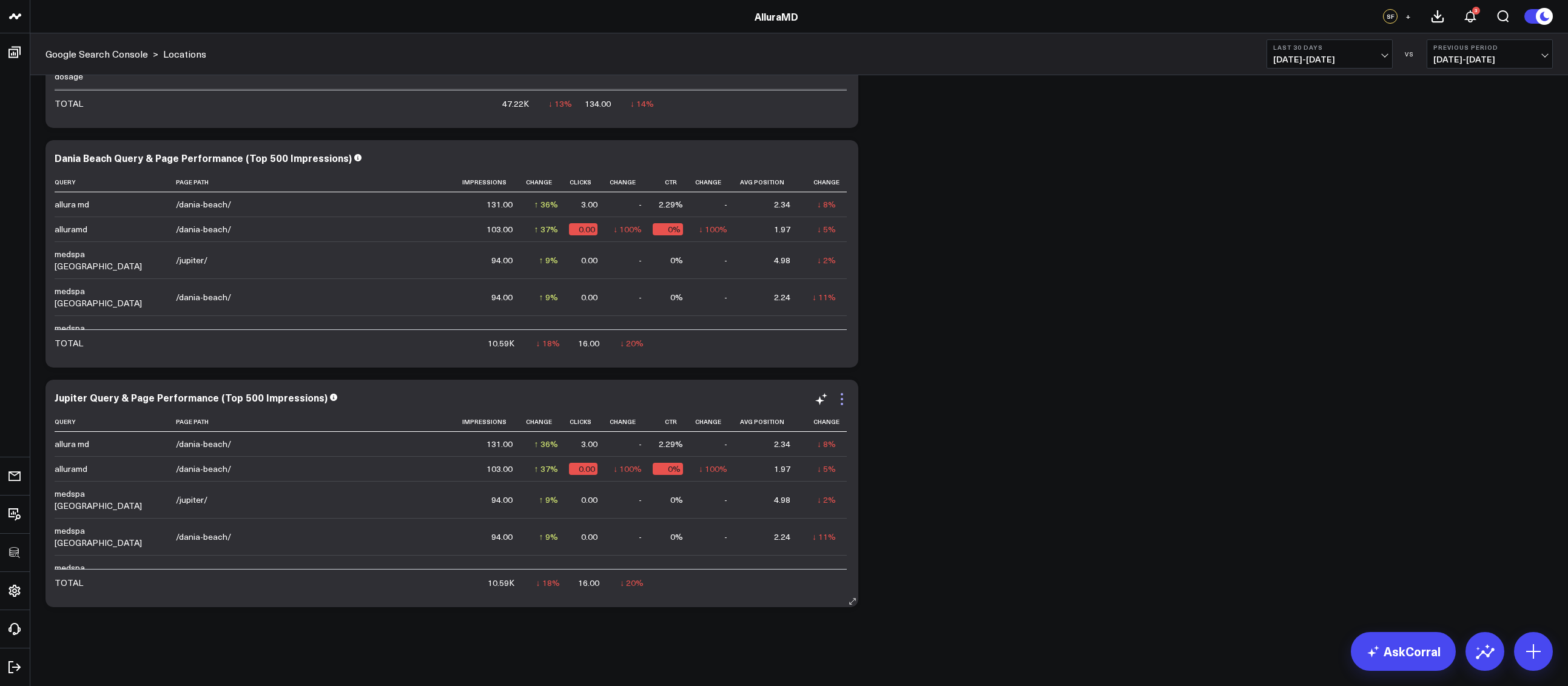
click at [842, 399] on icon at bounding box center [842, 398] width 2 height 2
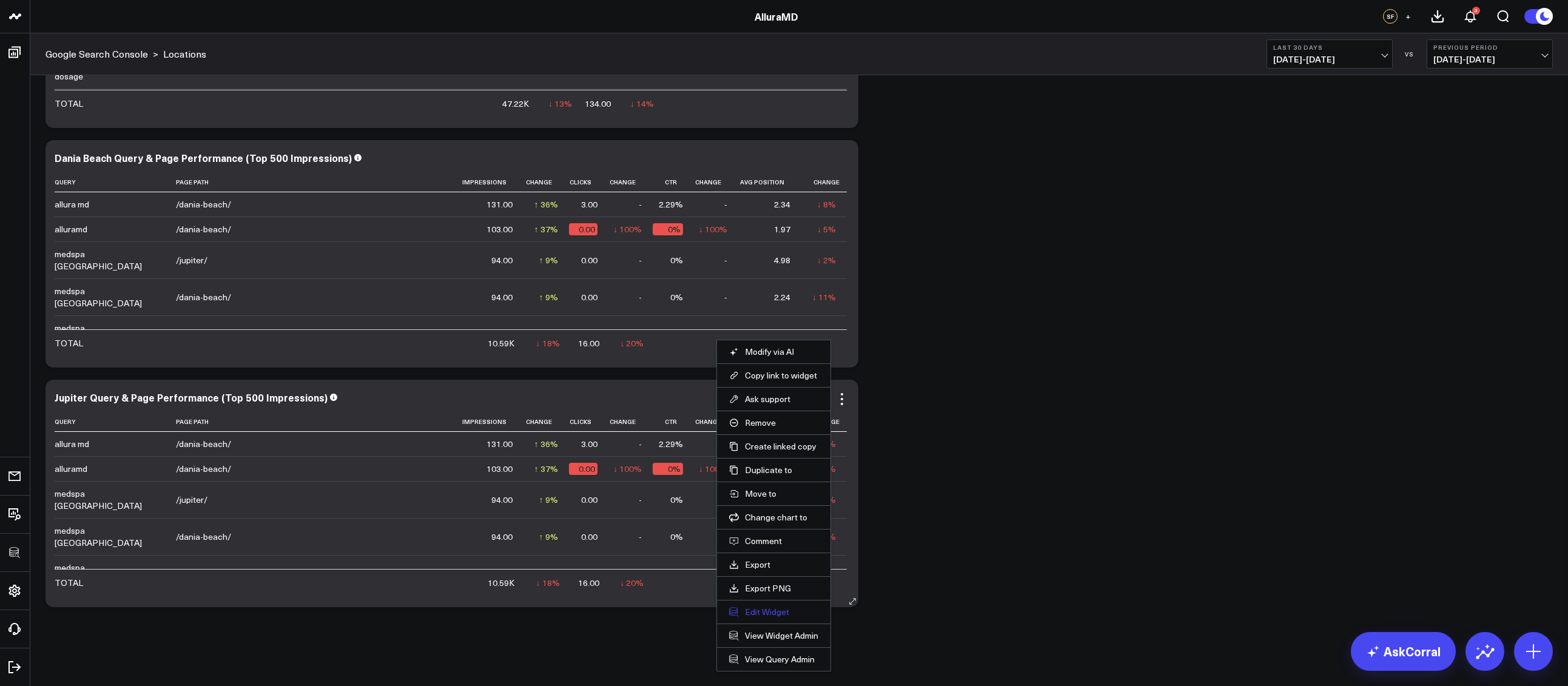
click at [762, 606] on button "Edit Widget" at bounding box center [773, 612] width 89 height 11
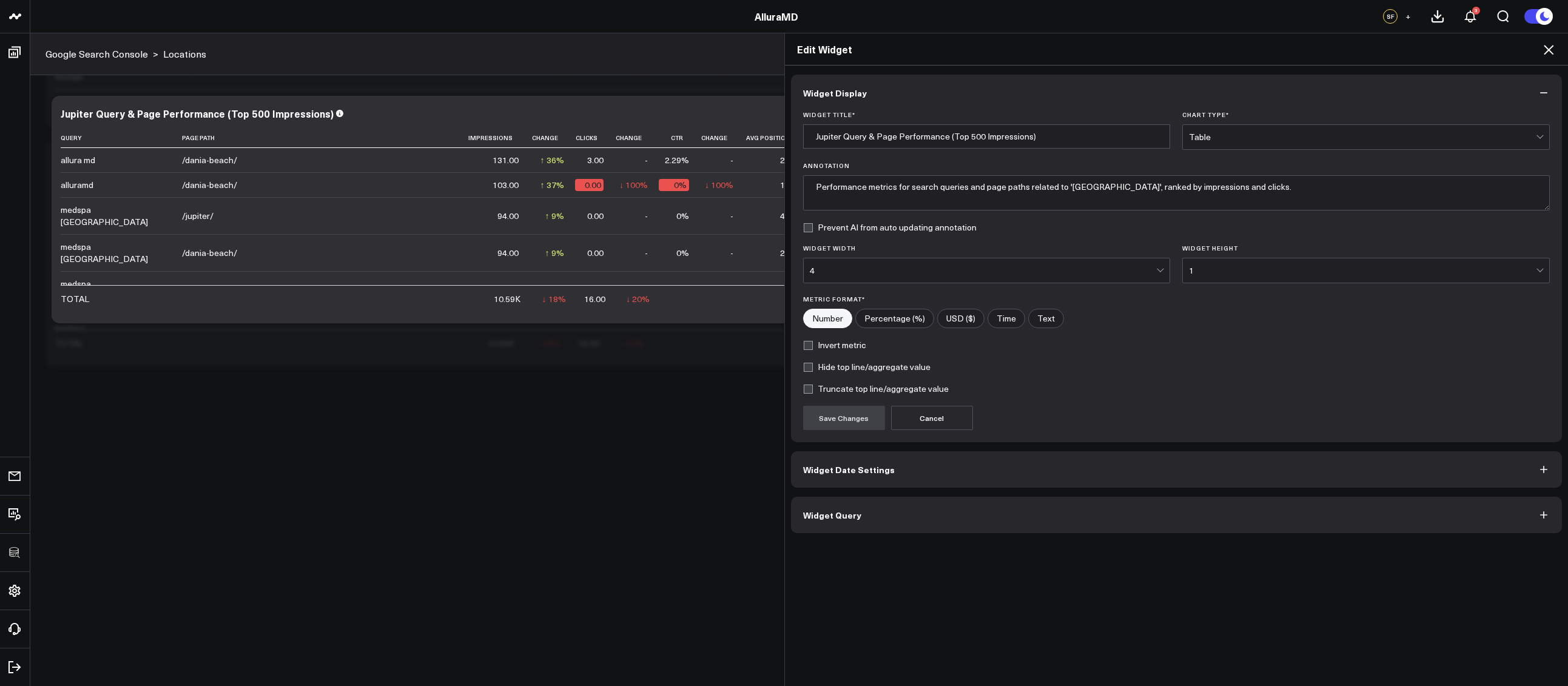
click at [956, 513] on button "Widget Query" at bounding box center [1177, 515] width 771 height 36
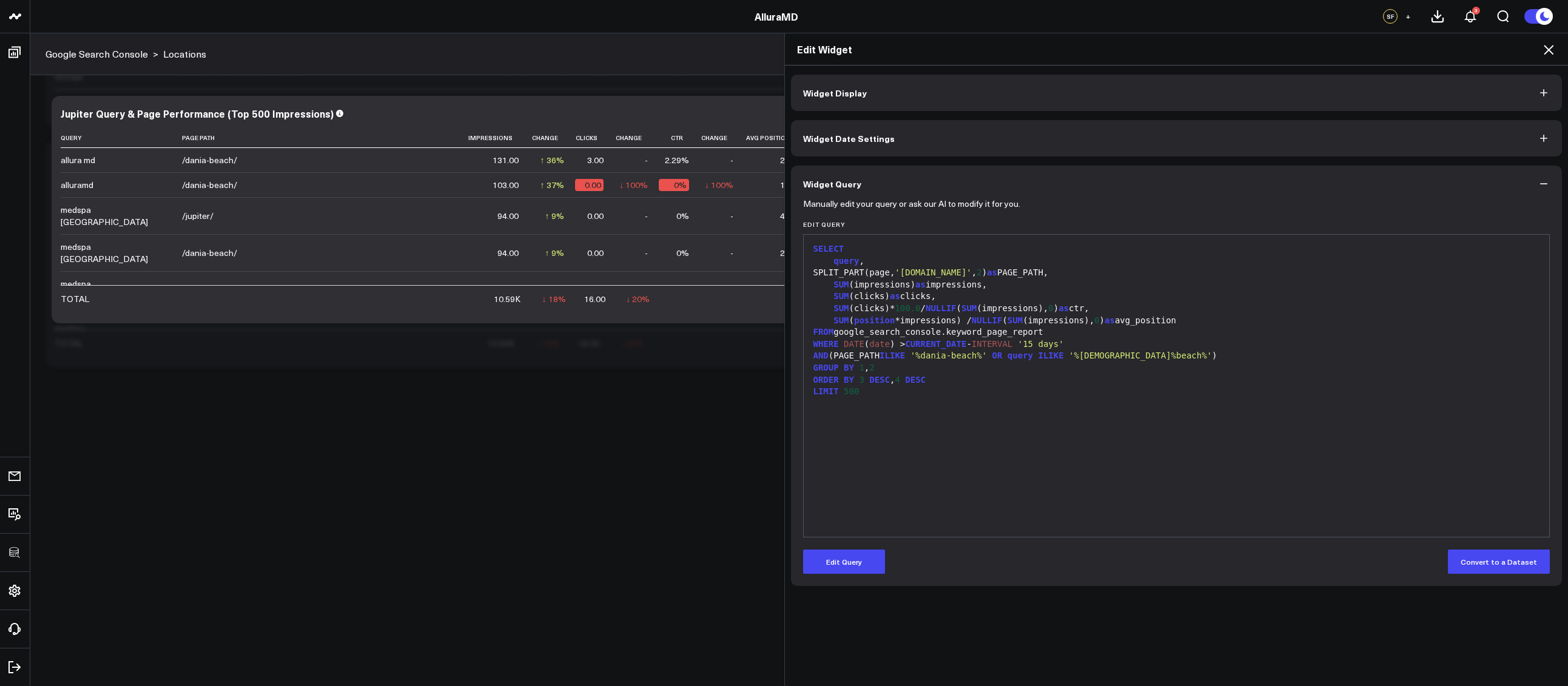
click at [851, 550] on button "Edit Query" at bounding box center [844, 561] width 82 height 24
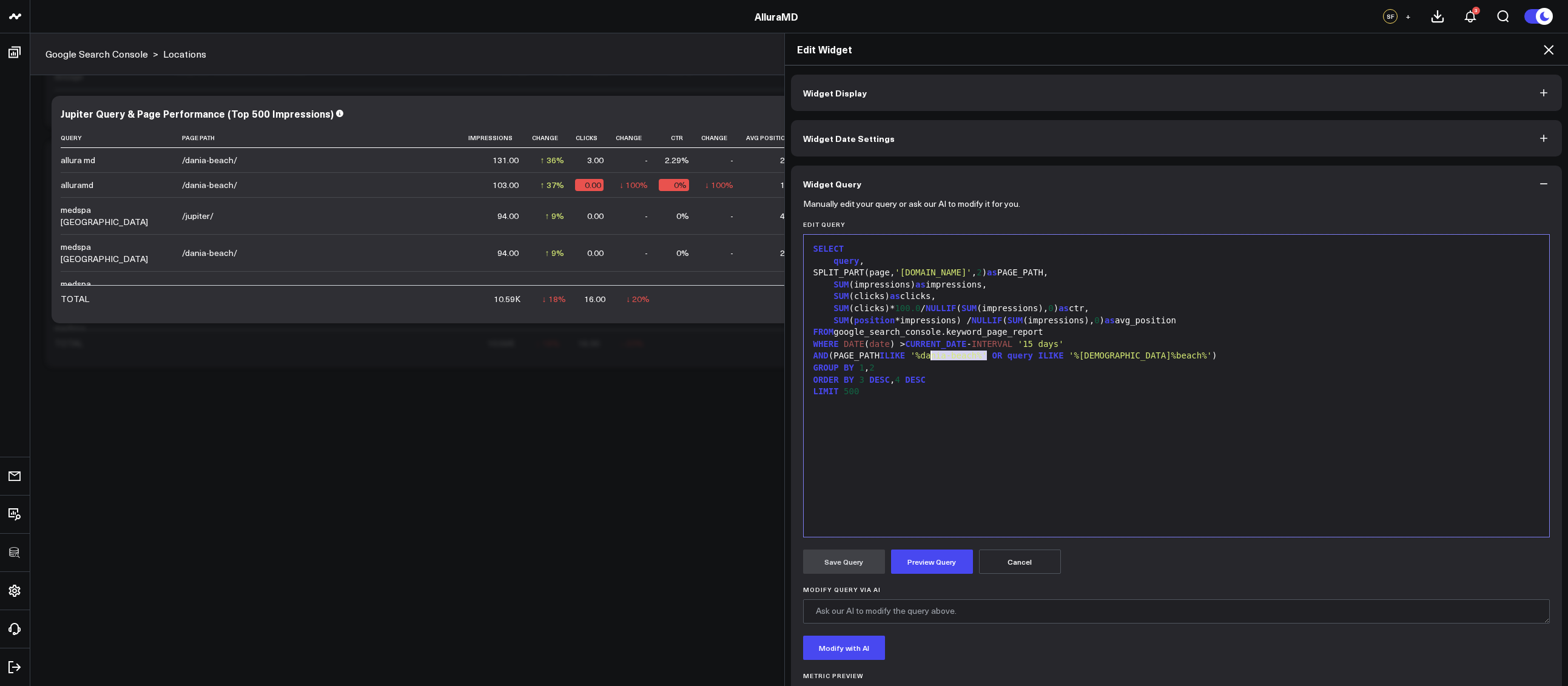
drag, startPoint x: 982, startPoint y: 356, endPoint x: 928, endPoint y: 358, distance: 54.0
click at [928, 358] on span "'%dania-beach%'" at bounding box center [948, 355] width 77 height 9
drag, startPoint x: 1122, startPoint y: 356, endPoint x: 1066, endPoint y: 356, distance: 56.0
click at [1066, 356] on span "'%dania%beach%'" at bounding box center [1119, 355] width 143 height 9
click at [946, 558] on button "Preview Query" at bounding box center [931, 561] width 82 height 24
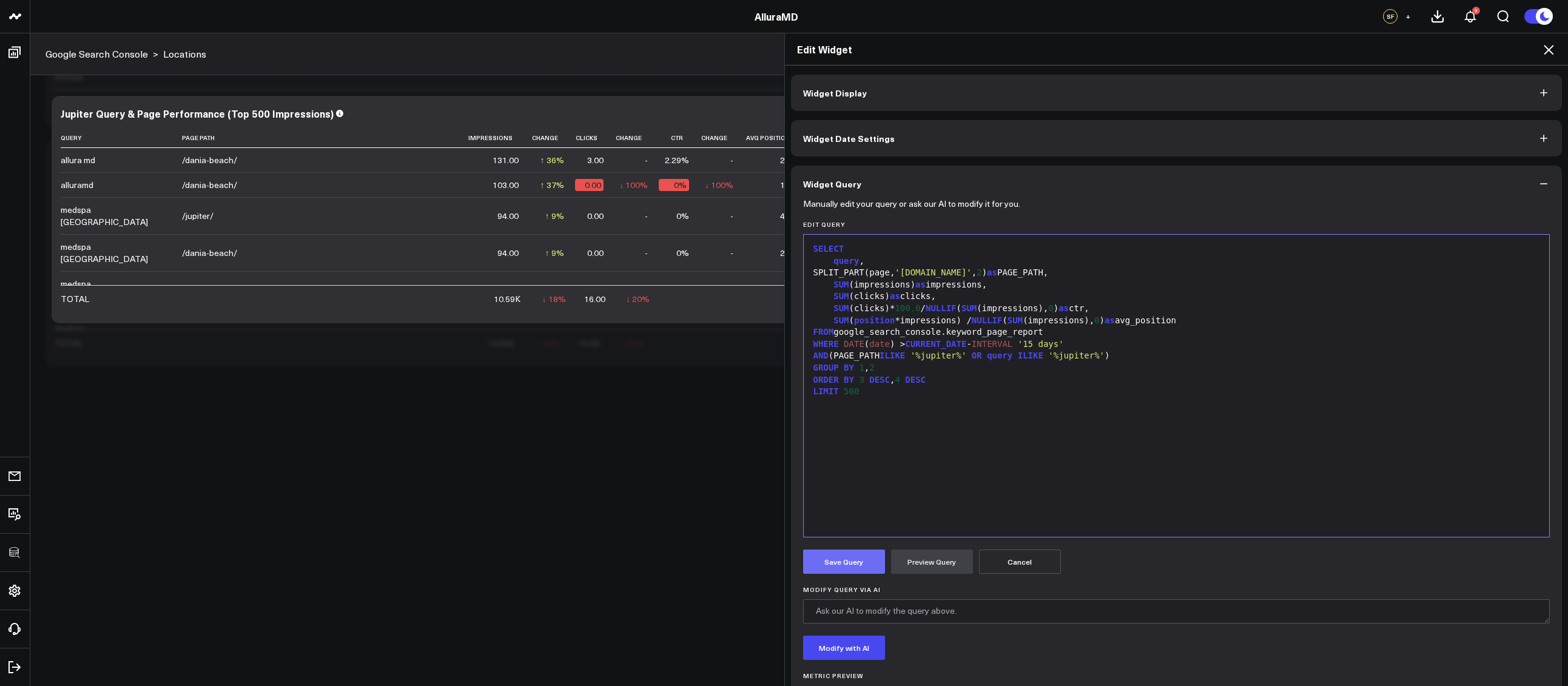
click at [857, 561] on button "Save Query" at bounding box center [844, 561] width 82 height 24
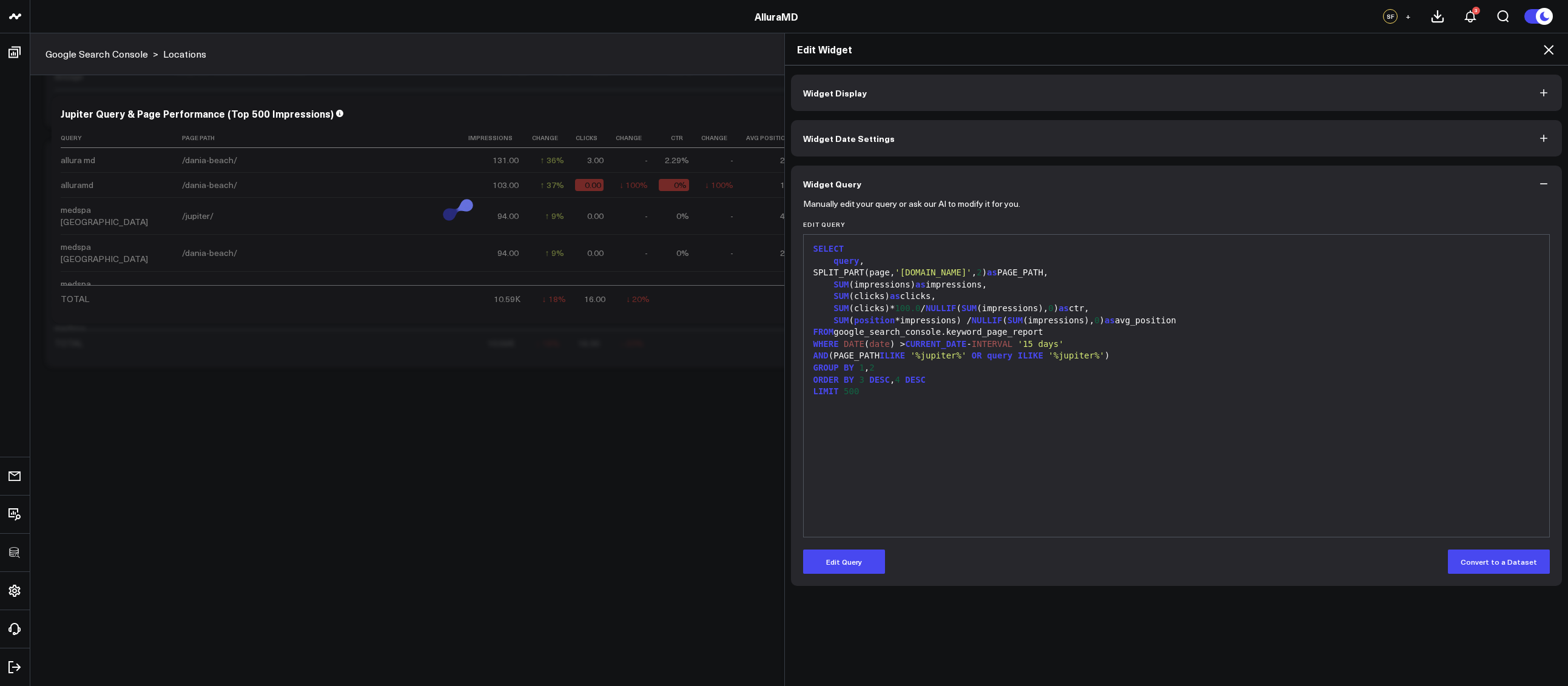
click at [1548, 50] on icon at bounding box center [1548, 50] width 9 height 9
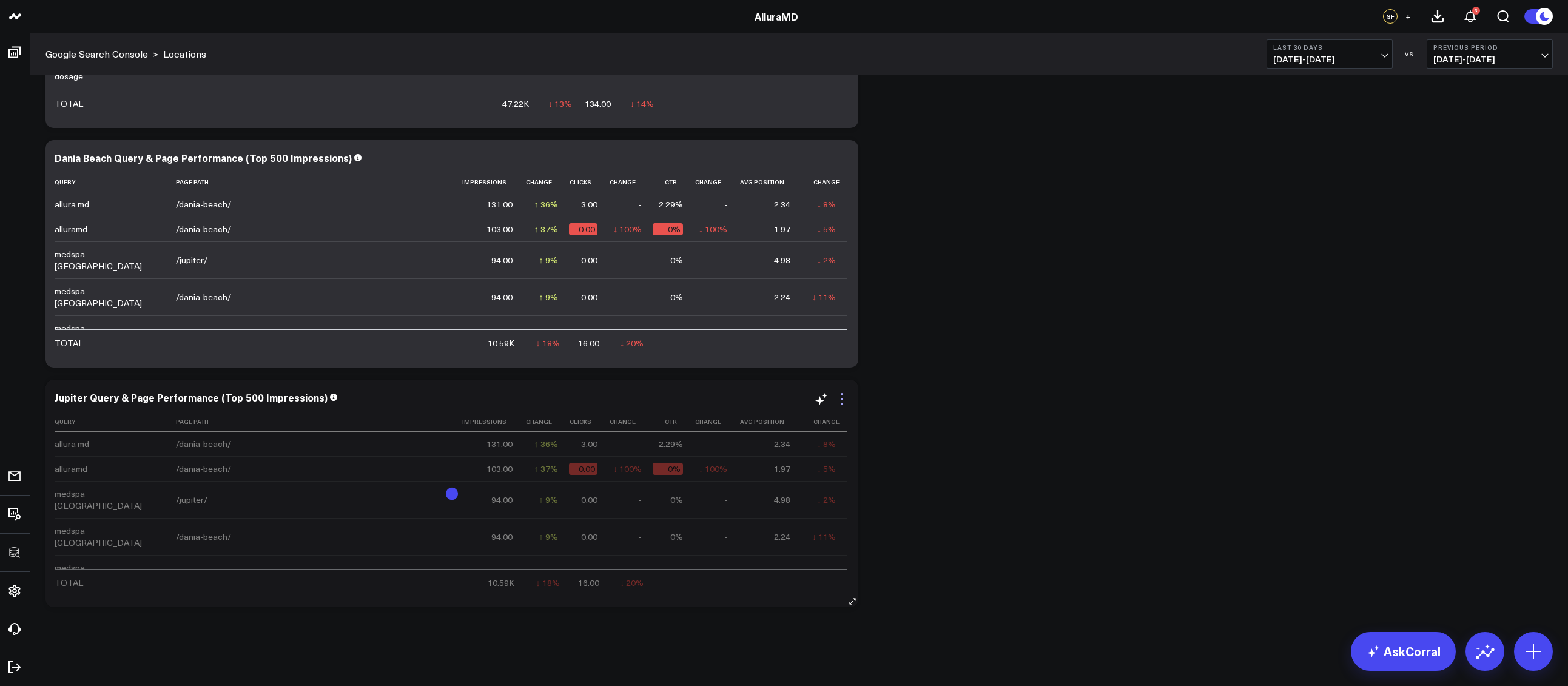
click at [842, 398] on icon at bounding box center [842, 398] width 2 height 2
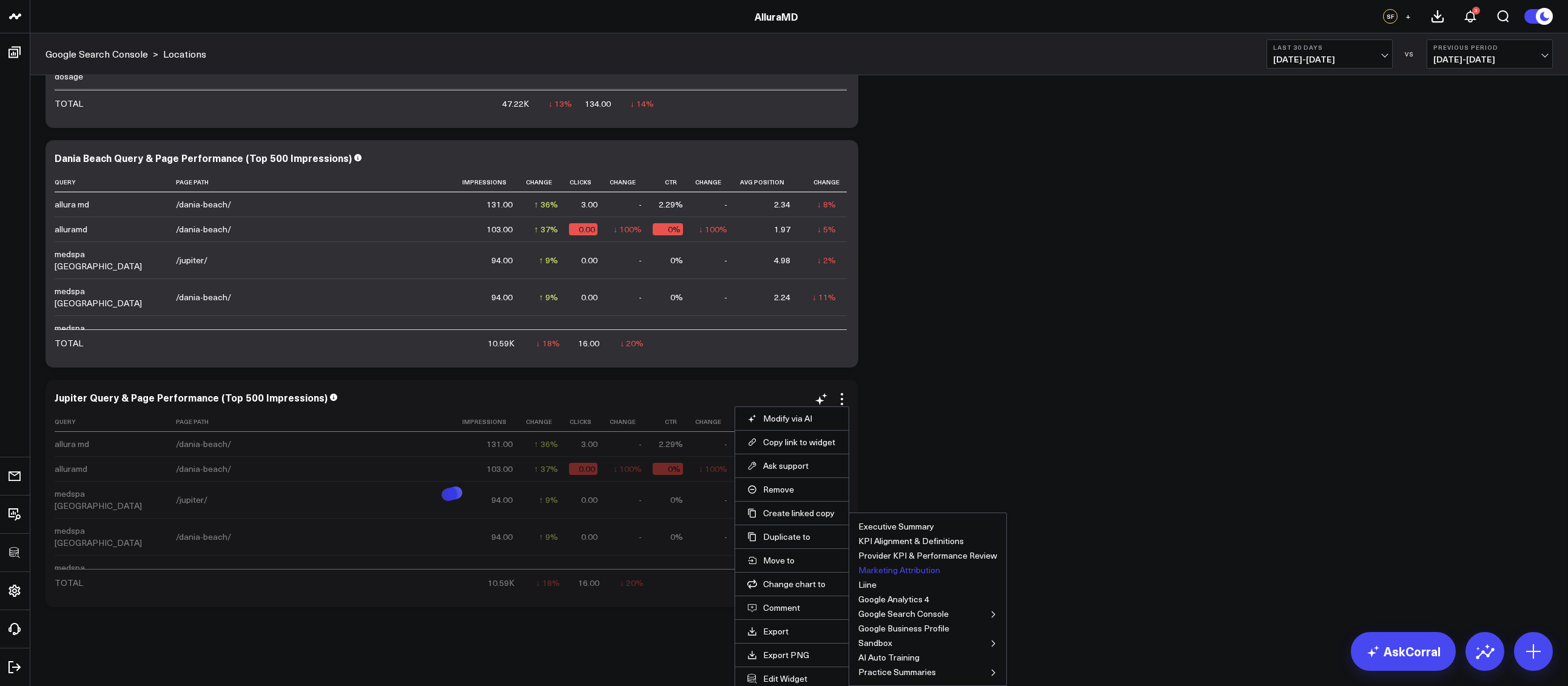
scroll to position [1977, 0]
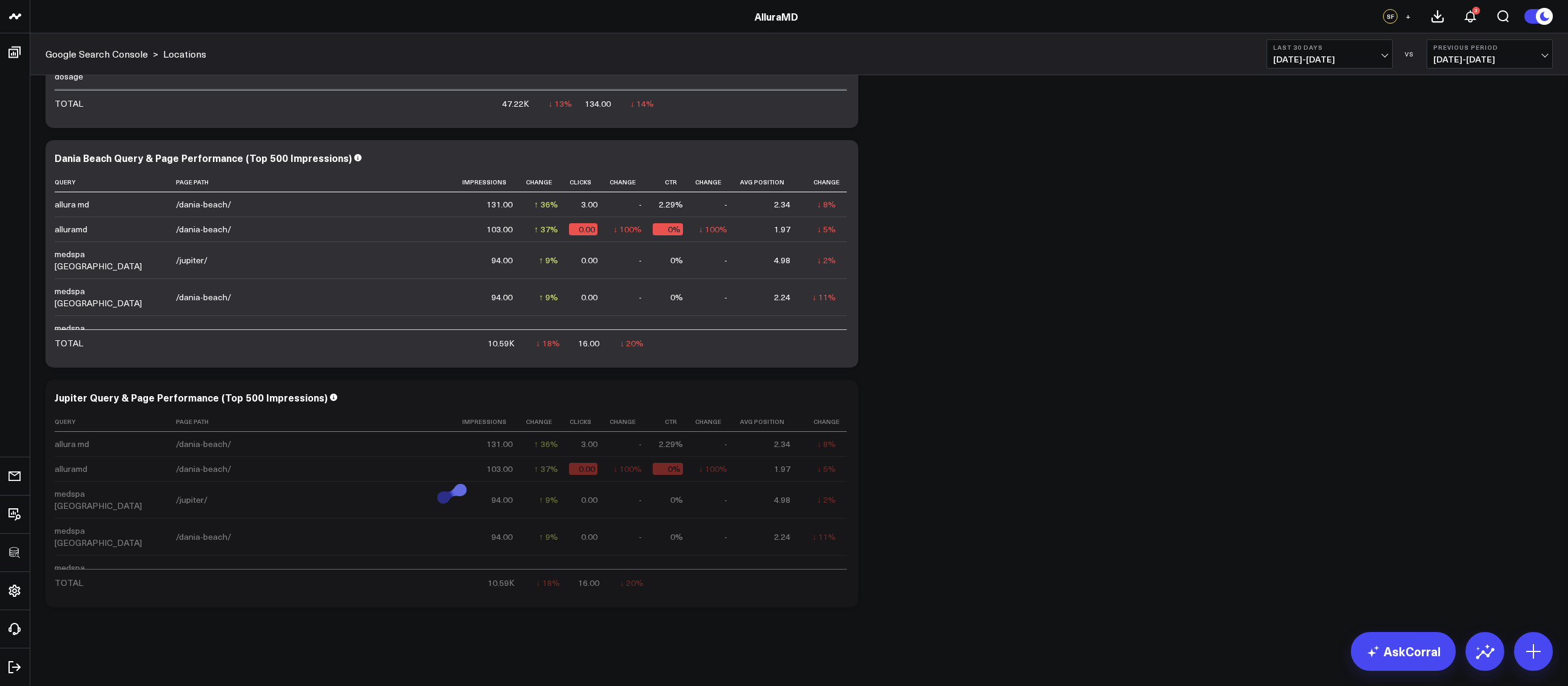
click at [0, 0] on button "Locations" at bounding box center [0, 0] width 0 height 0
click at [130, 630] on div "Jupiter Query & Page Performance (Top 500 Impressions)" at bounding box center [196, 636] width 283 height 13
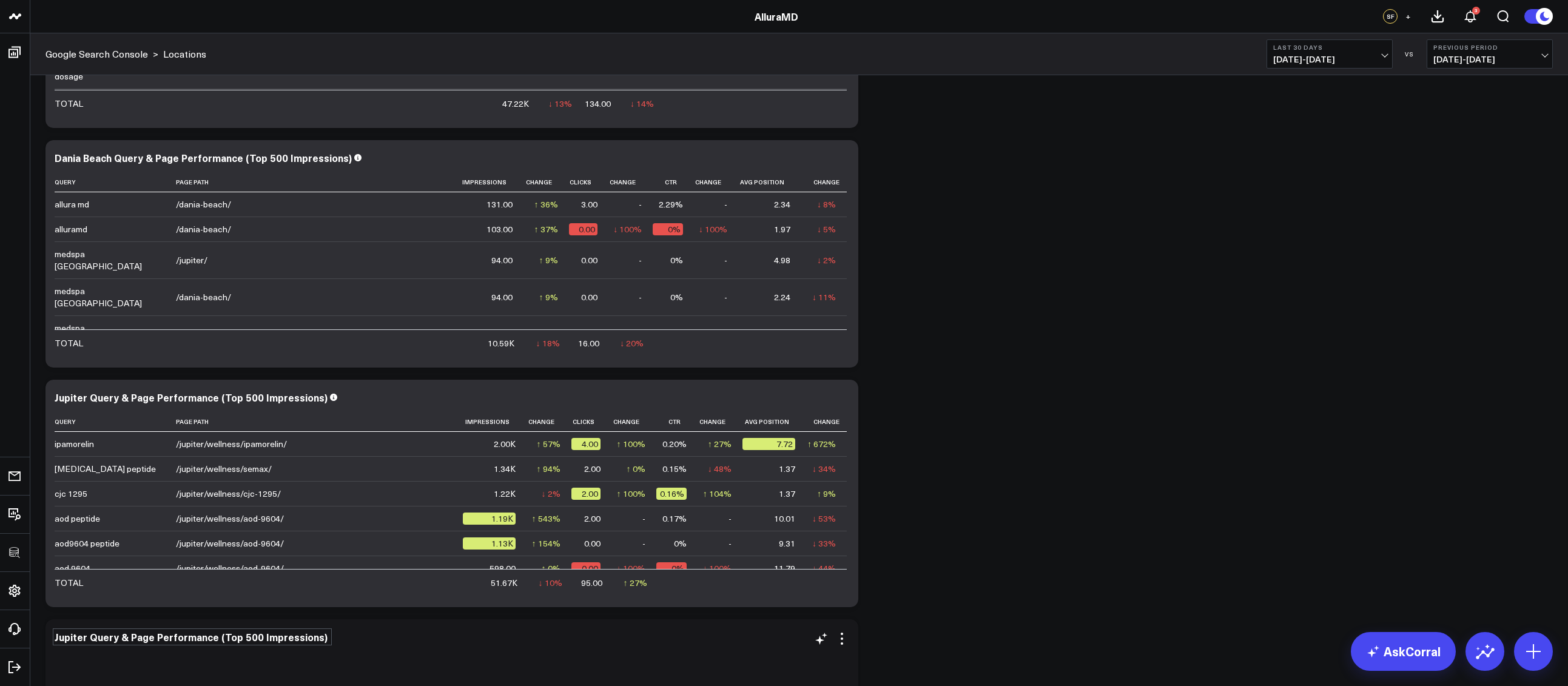
scroll to position [2164, 0]
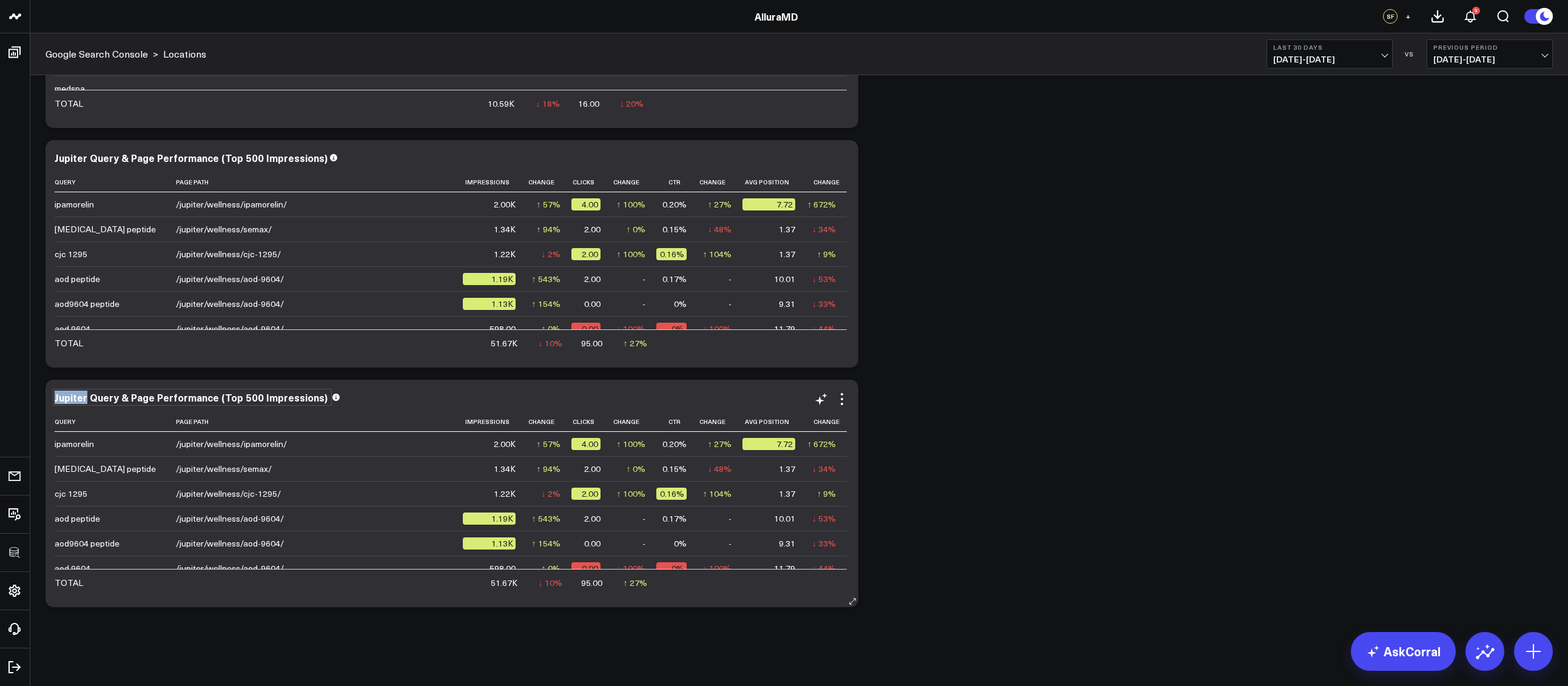
click at [85, 399] on div "Jupiter Query & Page Performance (Top 500 Impressions)" at bounding box center [192, 397] width 275 height 13
click at [838, 401] on icon at bounding box center [842, 399] width 14 height 14
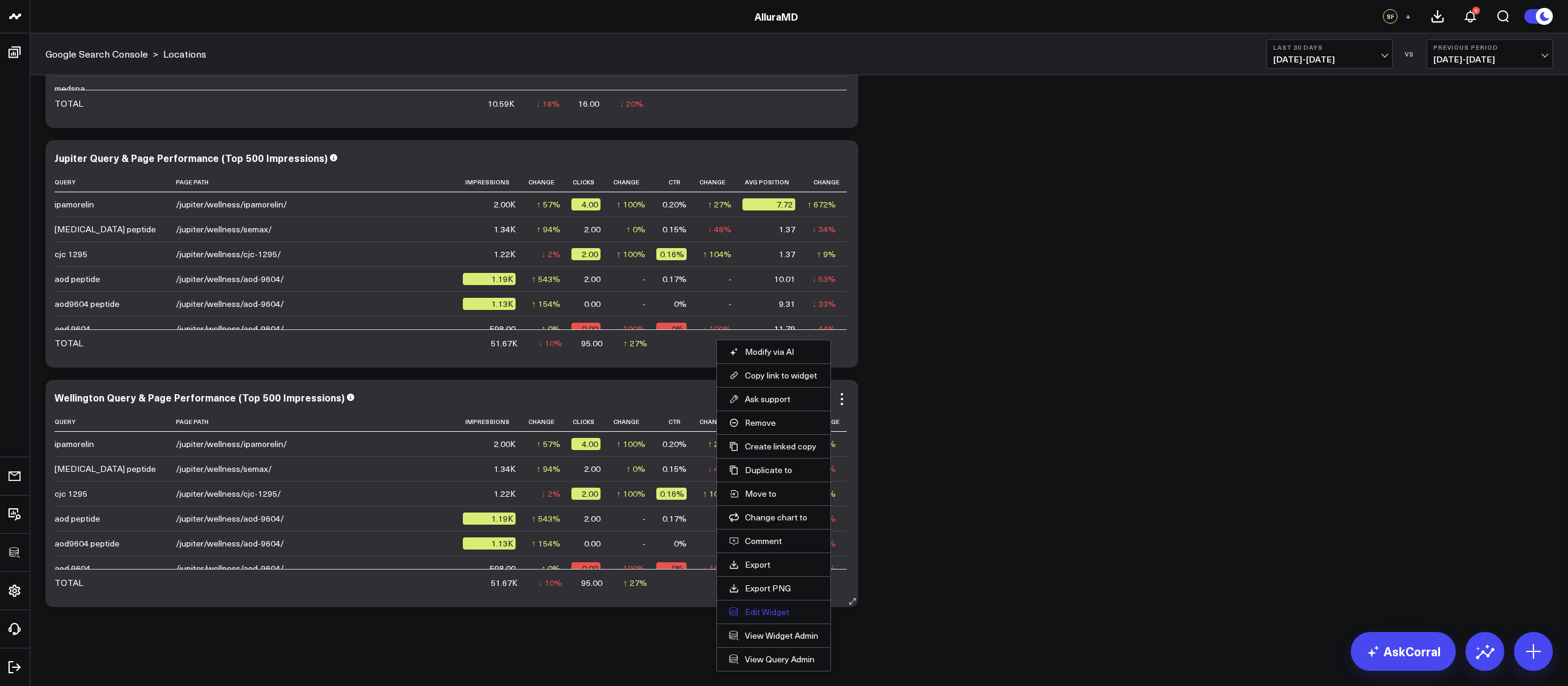
click at [781, 609] on button "Edit Widget" at bounding box center [773, 612] width 89 height 11
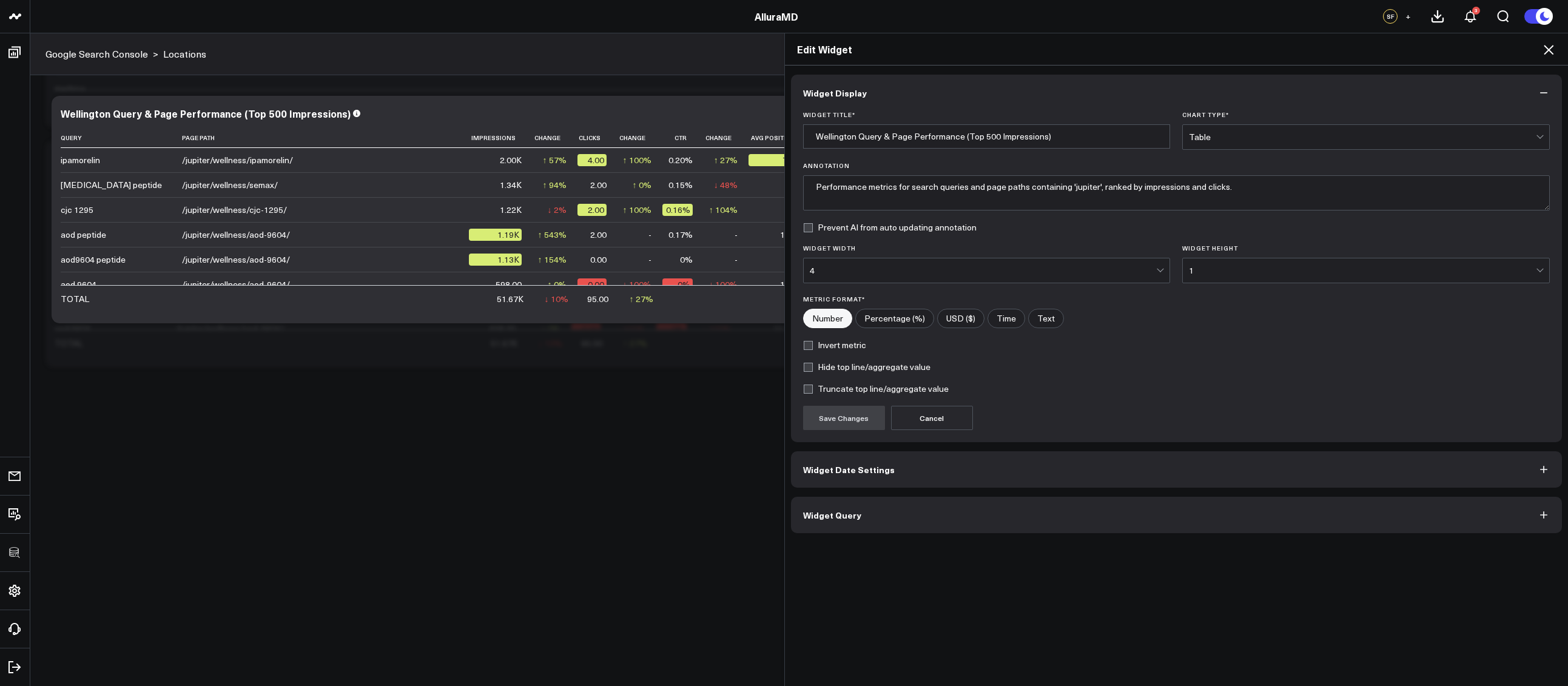
click at [931, 513] on button "Widget Query" at bounding box center [1177, 515] width 771 height 36
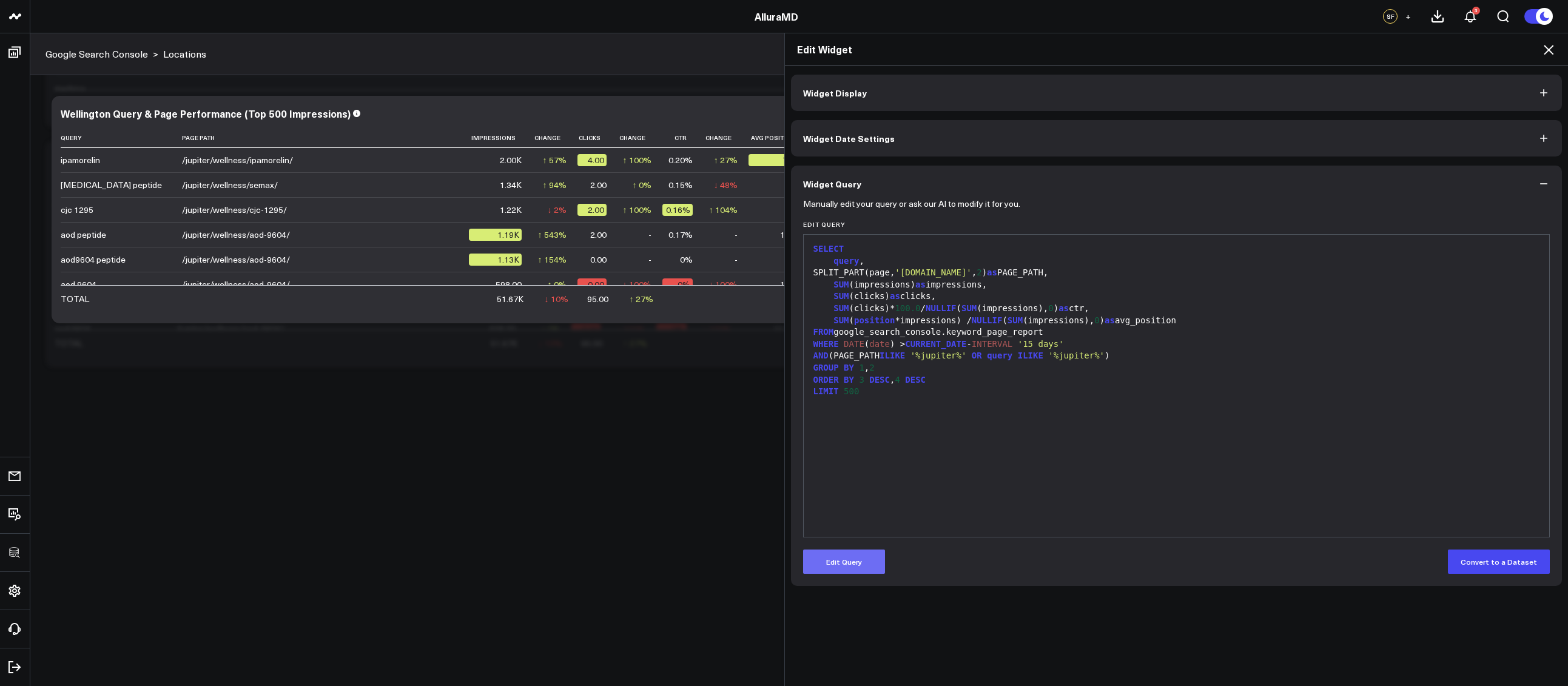
click at [862, 555] on button "Edit Query" at bounding box center [844, 561] width 82 height 24
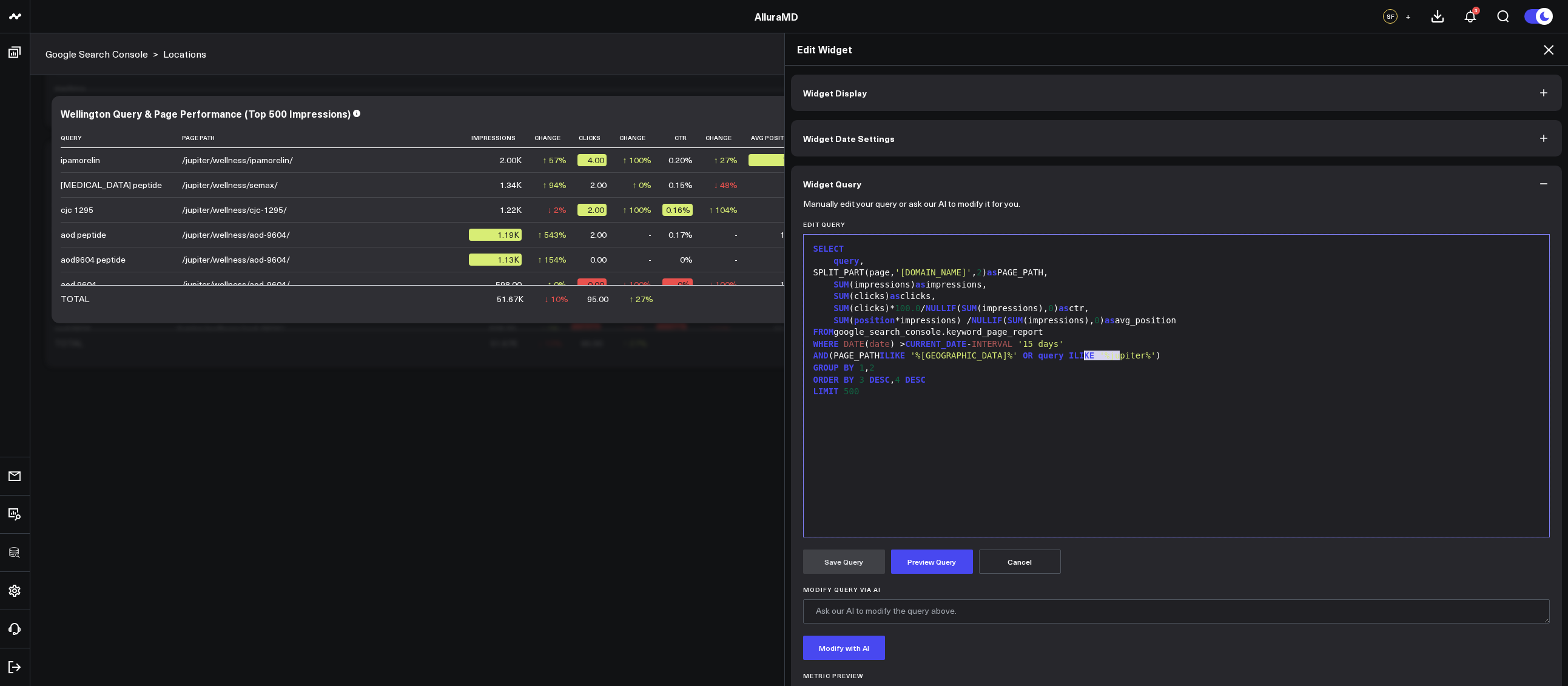
drag, startPoint x: 1114, startPoint y: 356, endPoint x: 1081, endPoint y: 356, distance: 33.0
click at [1099, 356] on span "'%jupiter%'" at bounding box center [1128, 355] width 57 height 9
click at [930, 559] on button "Preview Query" at bounding box center [931, 561] width 82 height 24
click at [834, 564] on button "Save Query" at bounding box center [844, 561] width 82 height 24
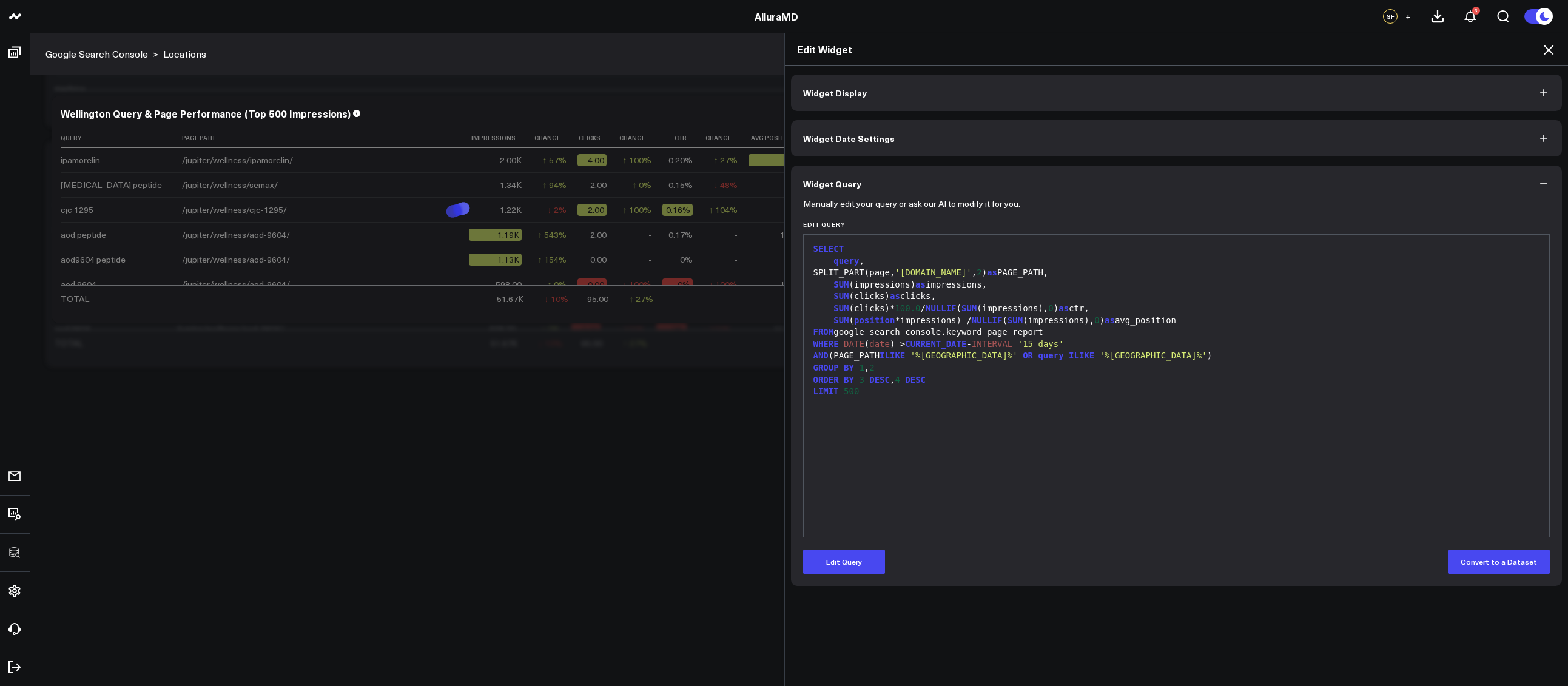
click at [1547, 51] on icon at bounding box center [1548, 50] width 14 height 14
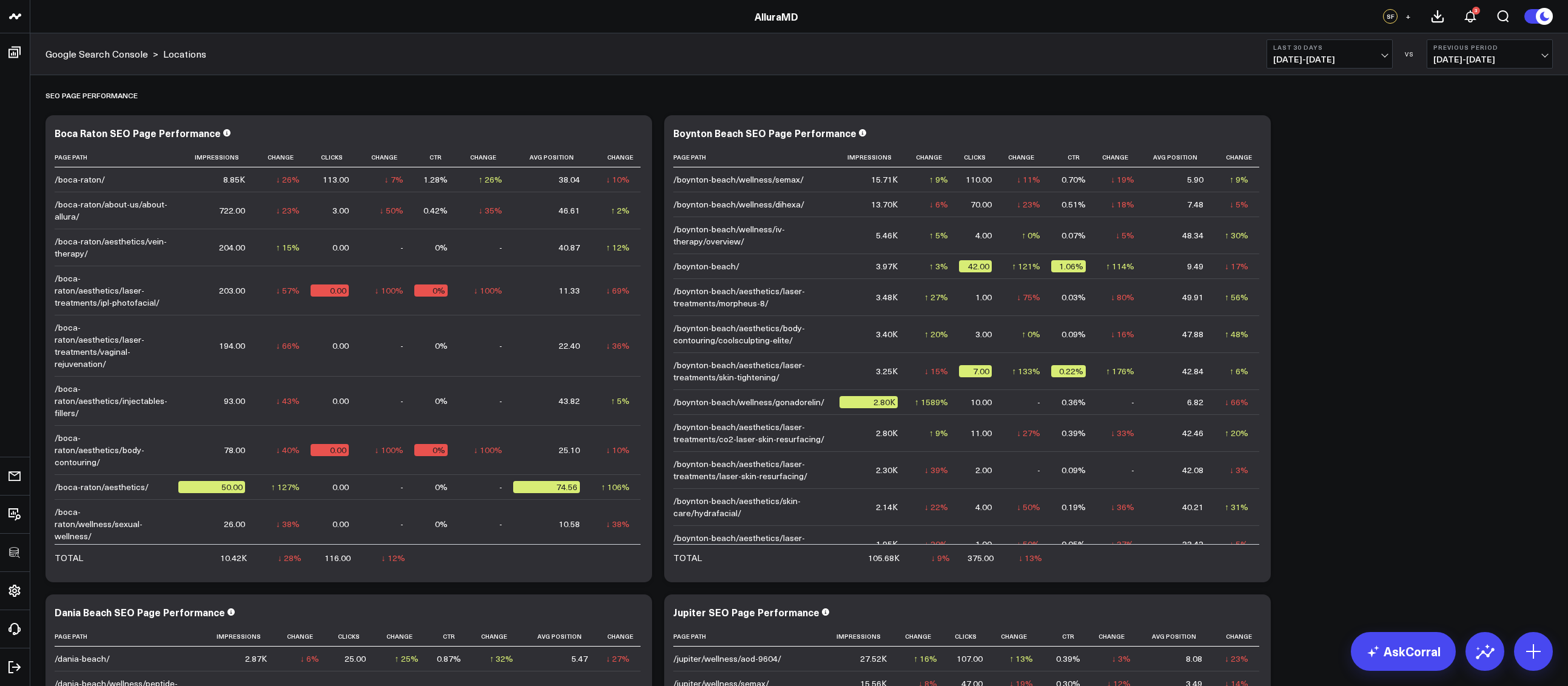
click at [1407, 18] on span "+" at bounding box center [1407, 16] width 6 height 9
drag, startPoint x: 1406, startPoint y: 165, endPoint x: 1391, endPoint y: 51, distance: 115.0
click at [1406, 16] on span "+" at bounding box center [1407, 16] width 6 height 9
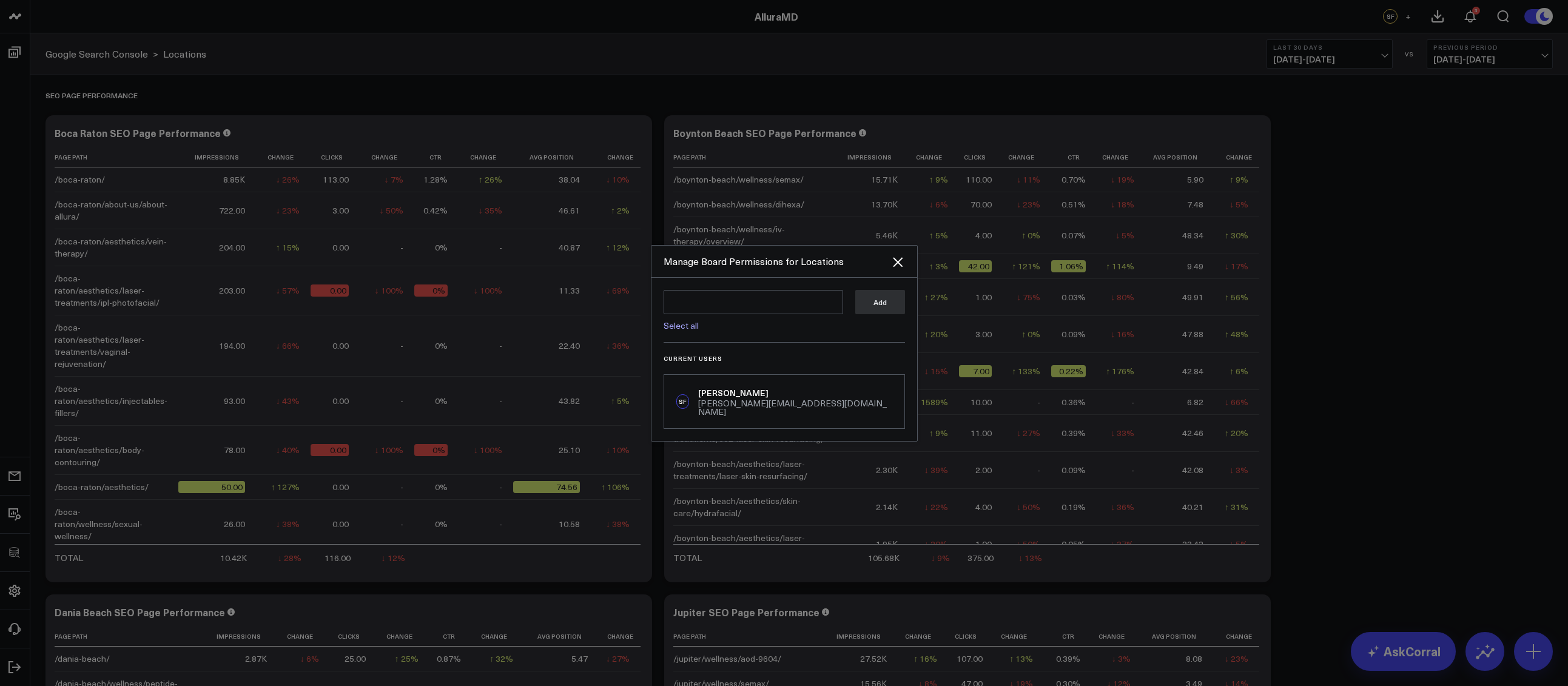
click at [692, 326] on link "Select all" at bounding box center [681, 325] width 35 height 12
type textarea "@Corral Support @[PERSON_NAME] @[PERSON_NAME] @[PERSON_NAME] @[PERSON_NAME] @[P…"
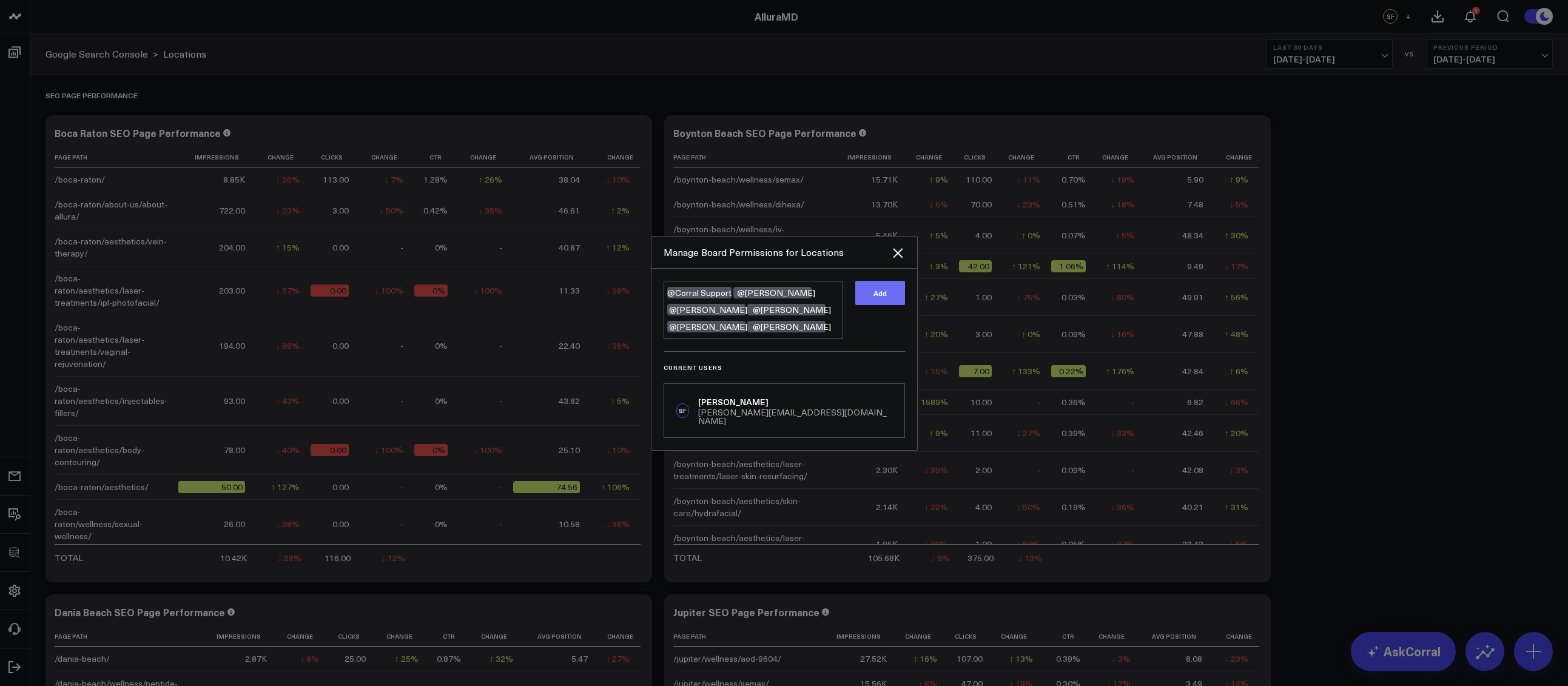
click at [862, 302] on button "Add" at bounding box center [879, 293] width 50 height 24
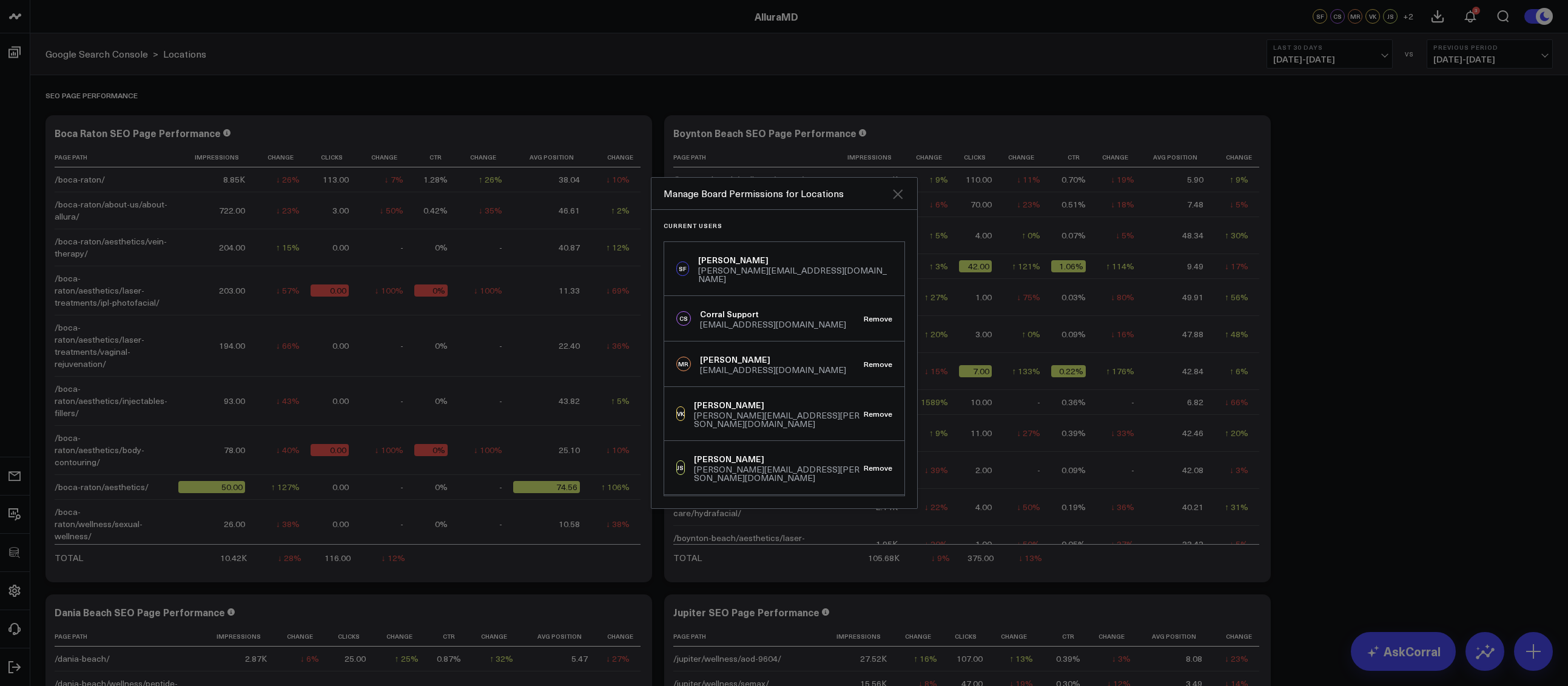
click at [901, 194] on icon "Close" at bounding box center [898, 194] width 14 height 14
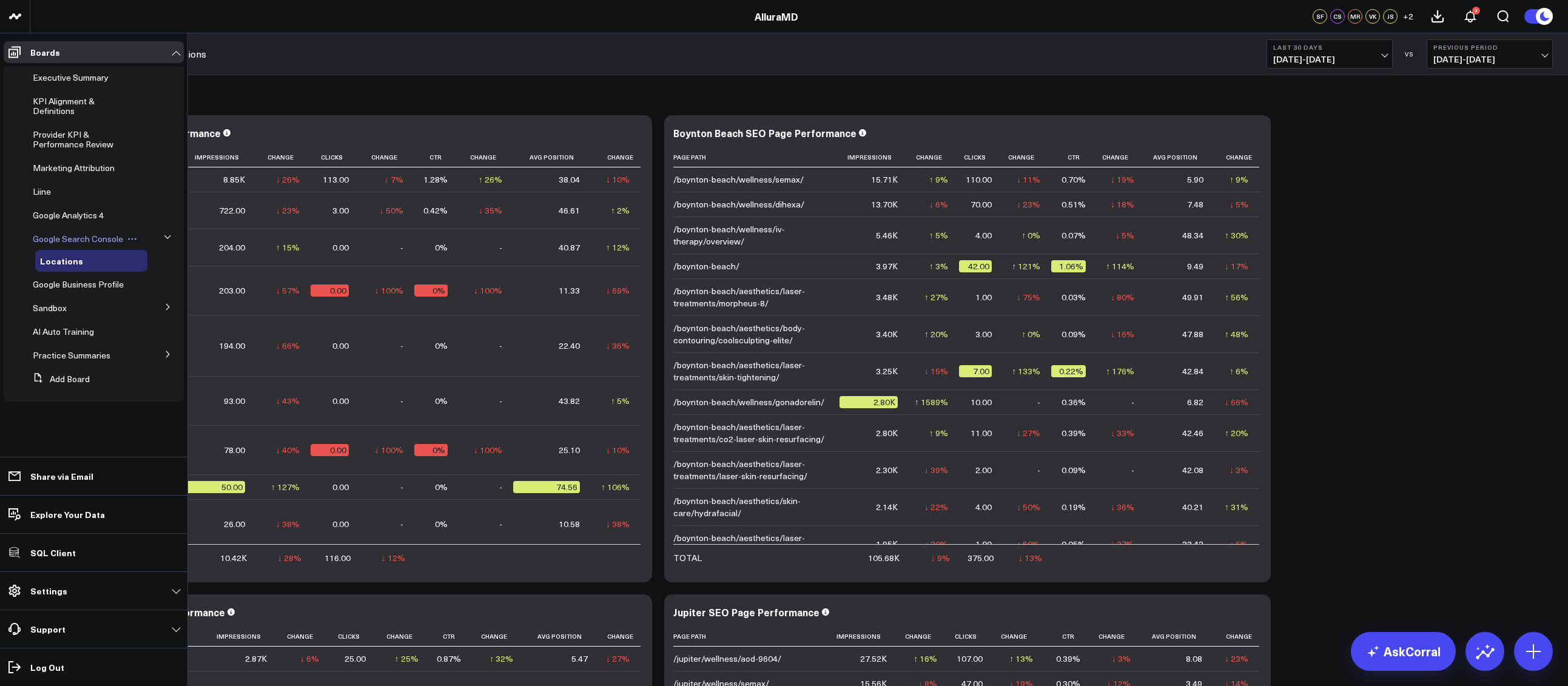
click at [74, 242] on span "Google Search Console" at bounding box center [78, 238] width 91 height 12
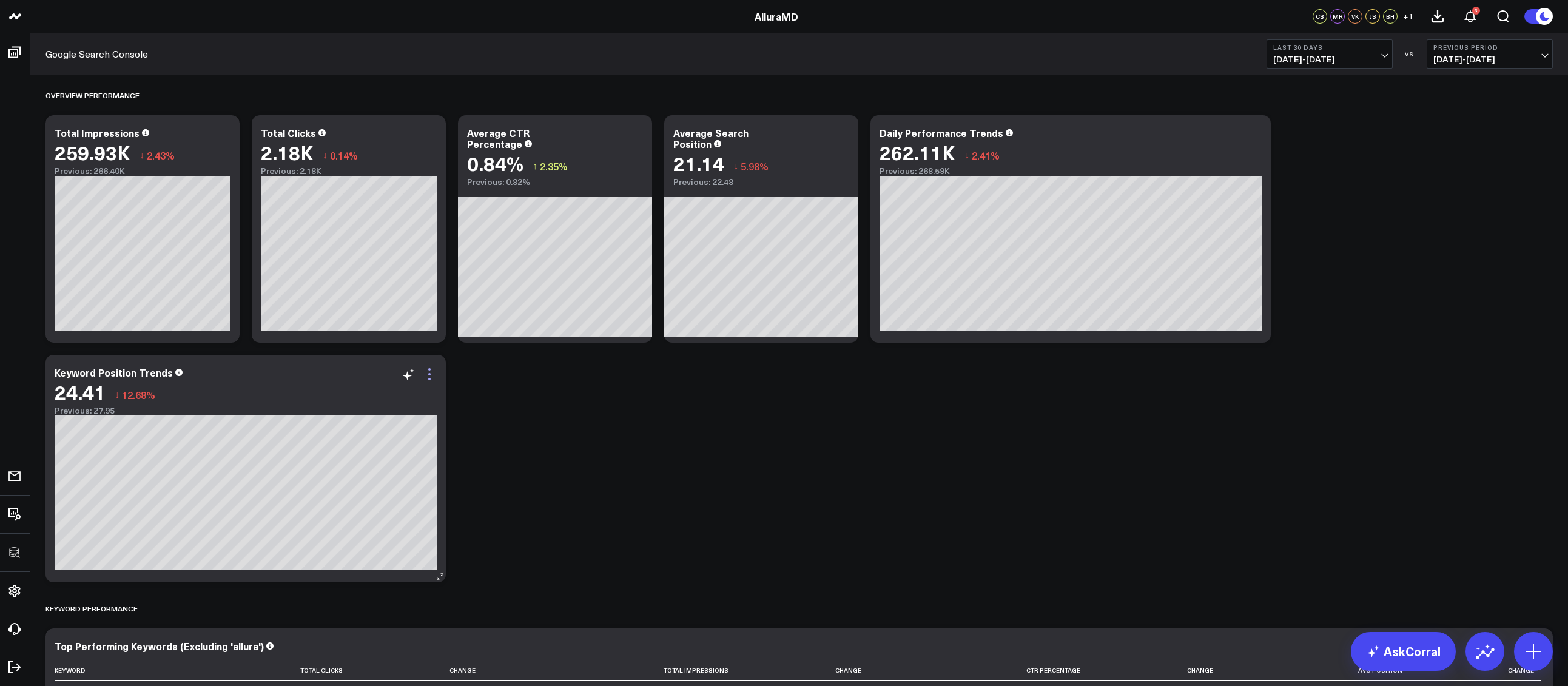
click at [431, 377] on icon at bounding box center [429, 374] width 14 height 14
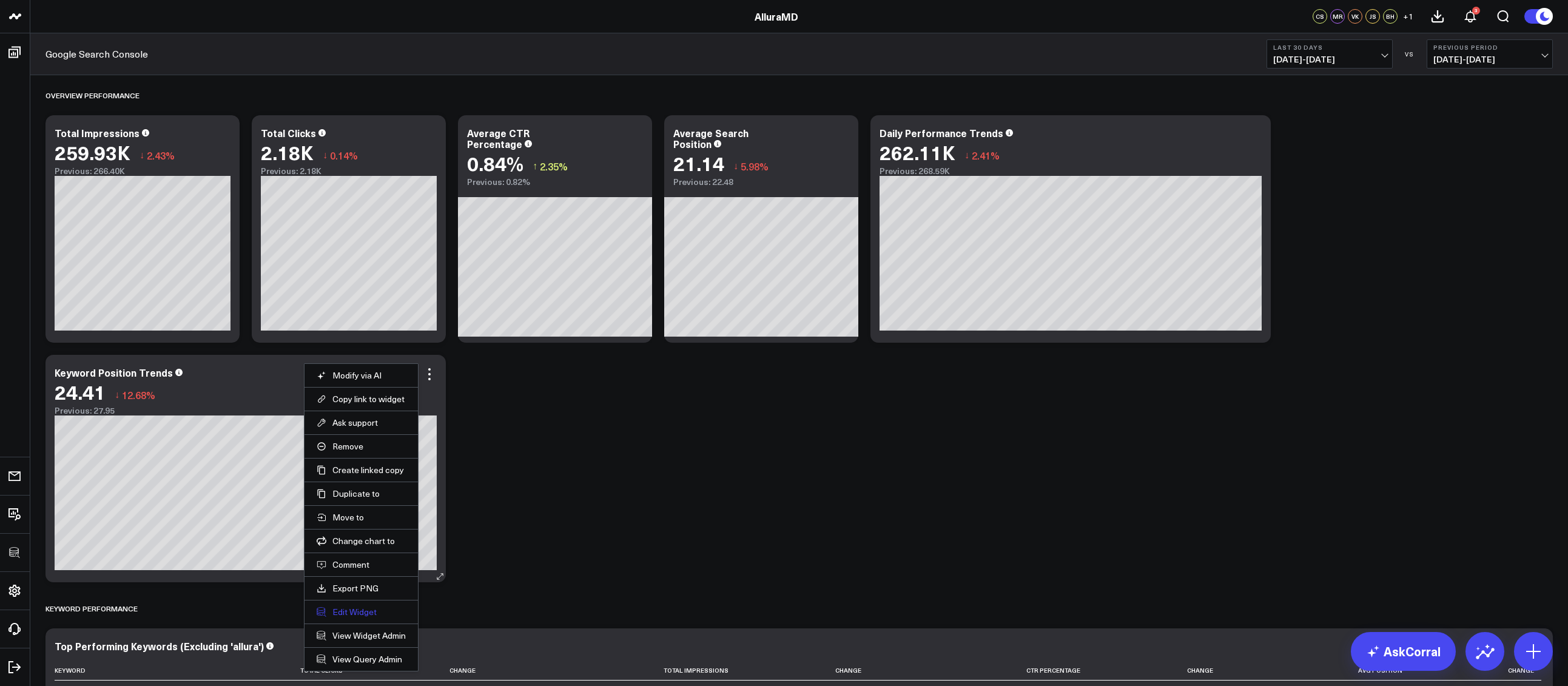
click at [345, 614] on button "Edit Widget" at bounding box center [360, 612] width 89 height 11
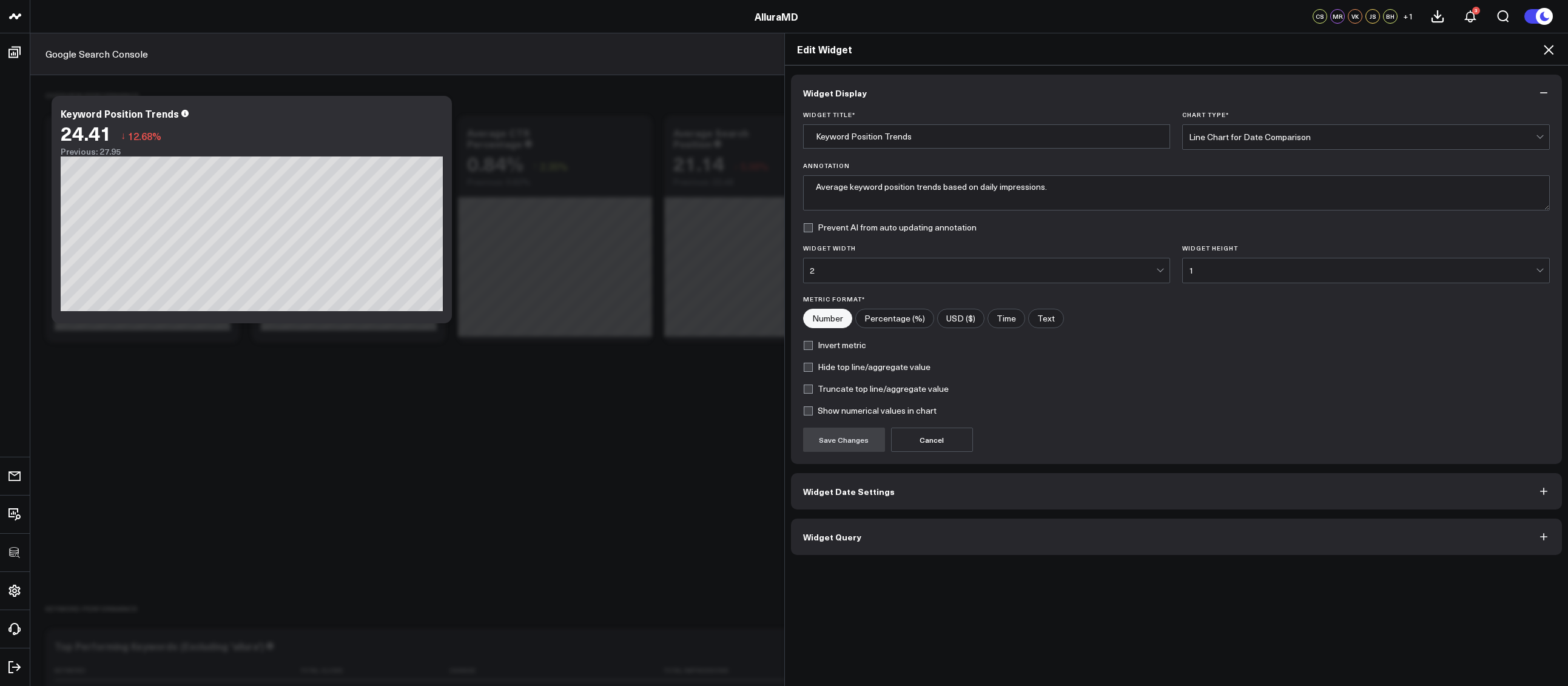
click at [921, 554] on button "Widget Query" at bounding box center [1177, 536] width 771 height 36
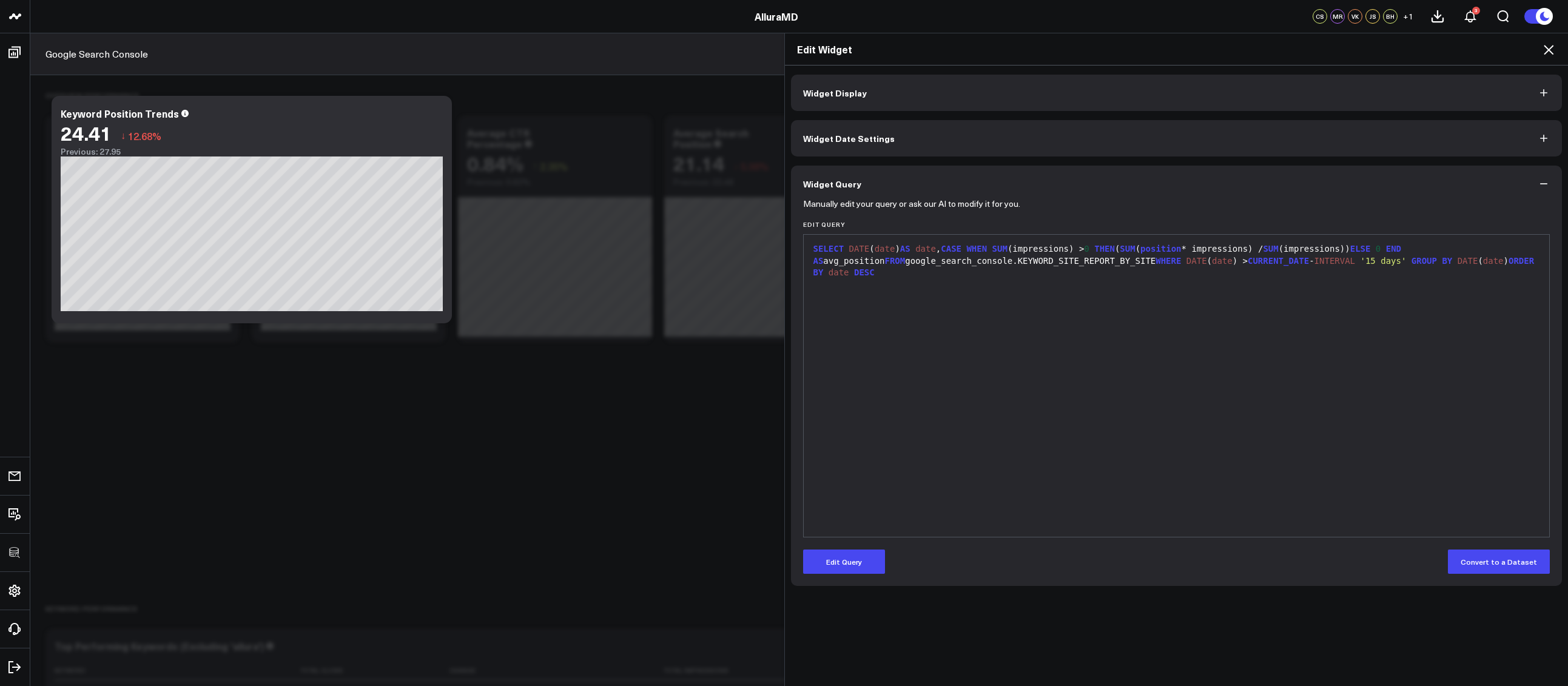
click at [1551, 47] on icon at bounding box center [1548, 50] width 14 height 14
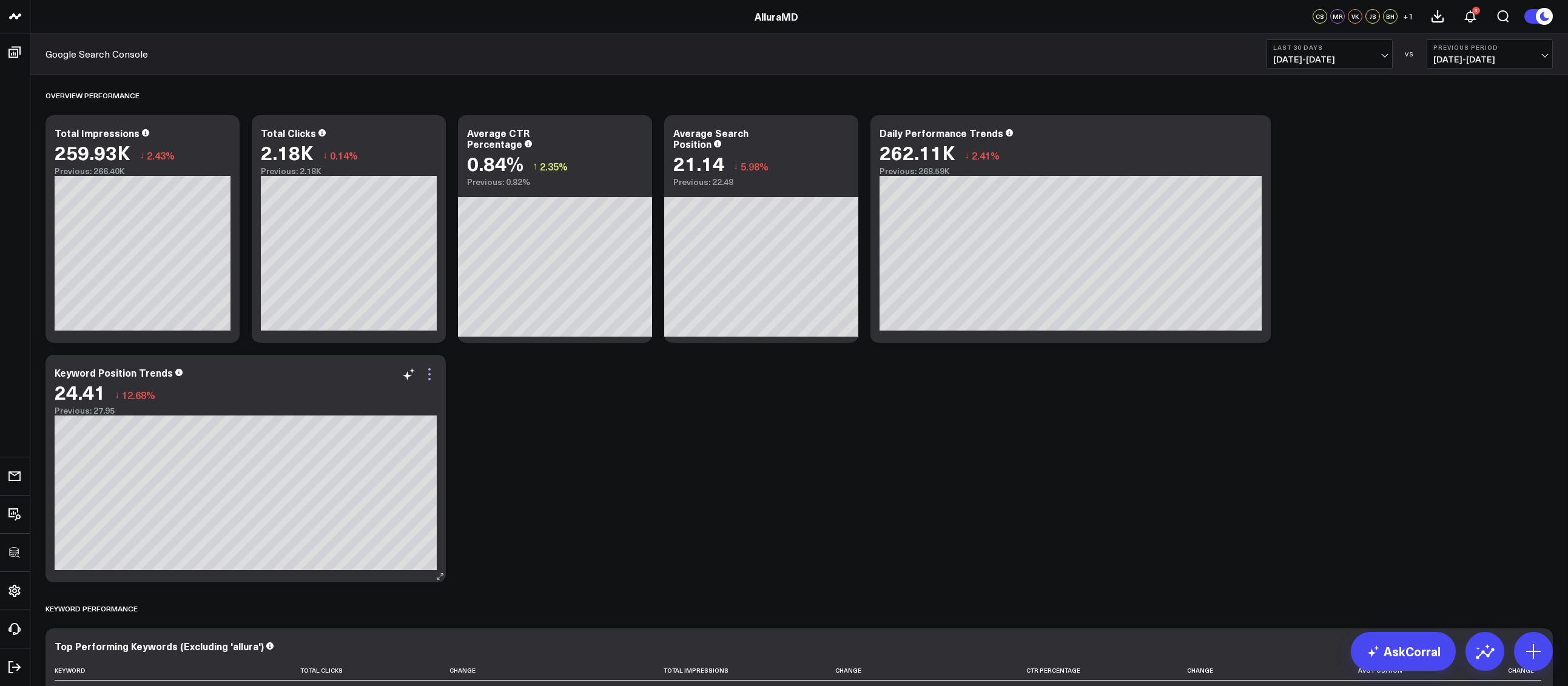
click at [436, 375] on icon at bounding box center [429, 374] width 14 height 14
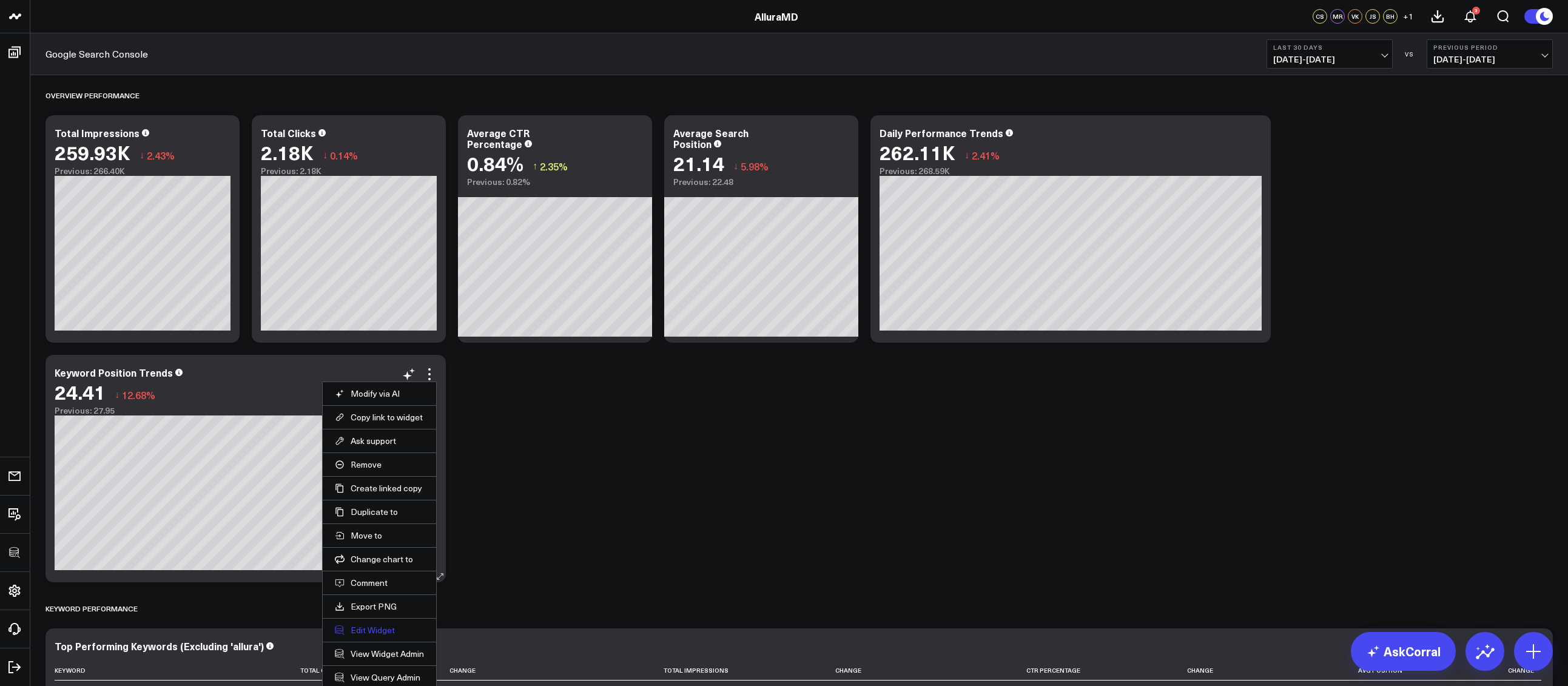
click at [377, 627] on button "Edit Widget" at bounding box center [379, 630] width 89 height 11
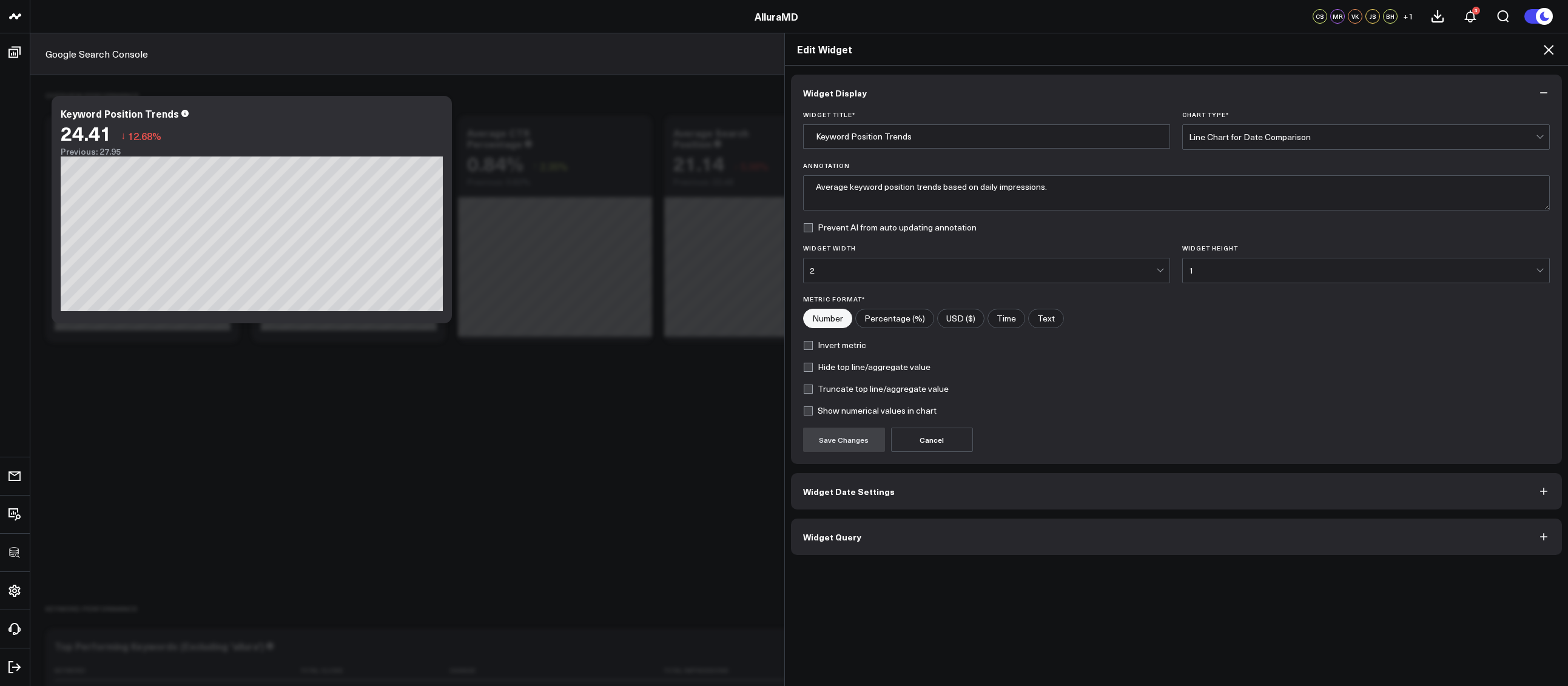
click at [849, 344] on label "Invert metric" at bounding box center [834, 345] width 63 height 9
click at [812, 344] on input "Invert metric" at bounding box center [808, 345] width 9 height 9
checkbox input "true"
click at [838, 448] on button "Save Changes" at bounding box center [844, 439] width 82 height 24
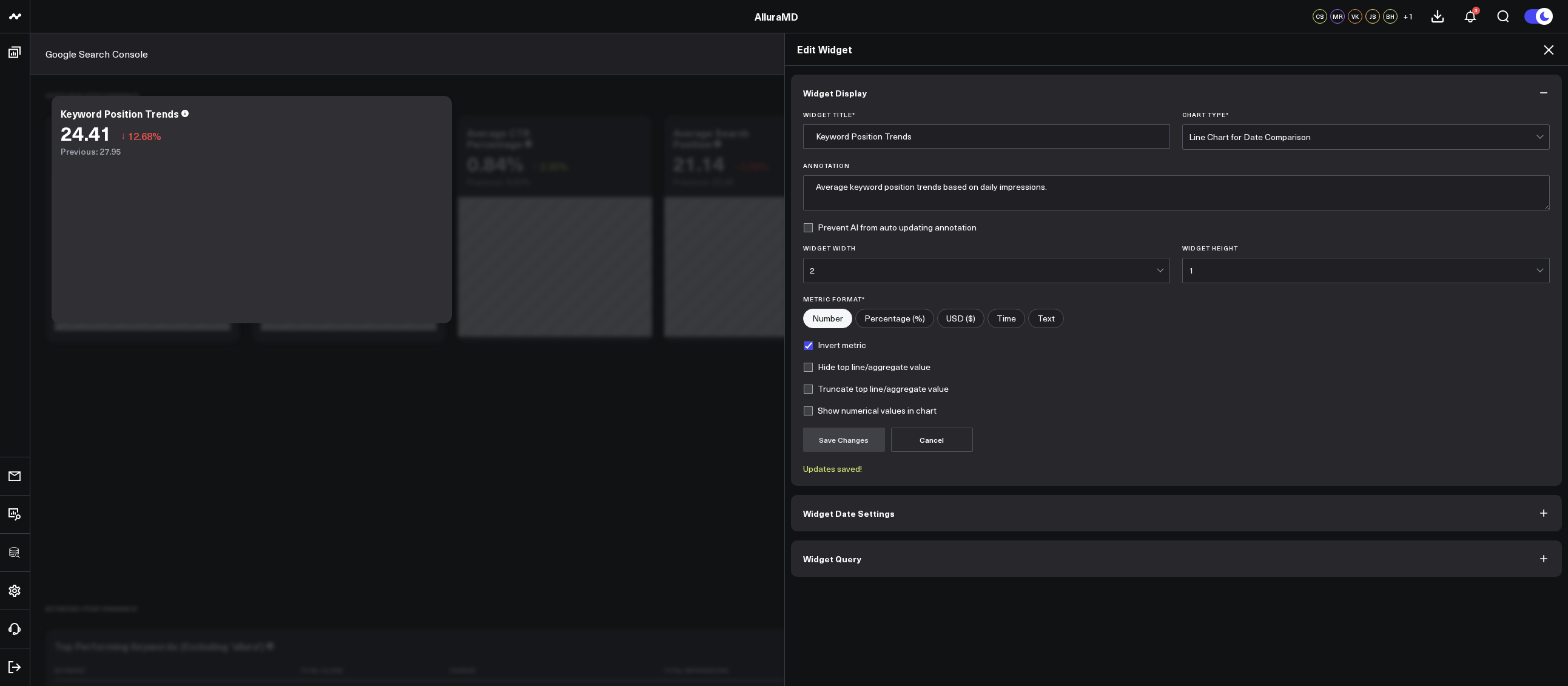
click at [1550, 47] on icon at bounding box center [1548, 50] width 9 height 9
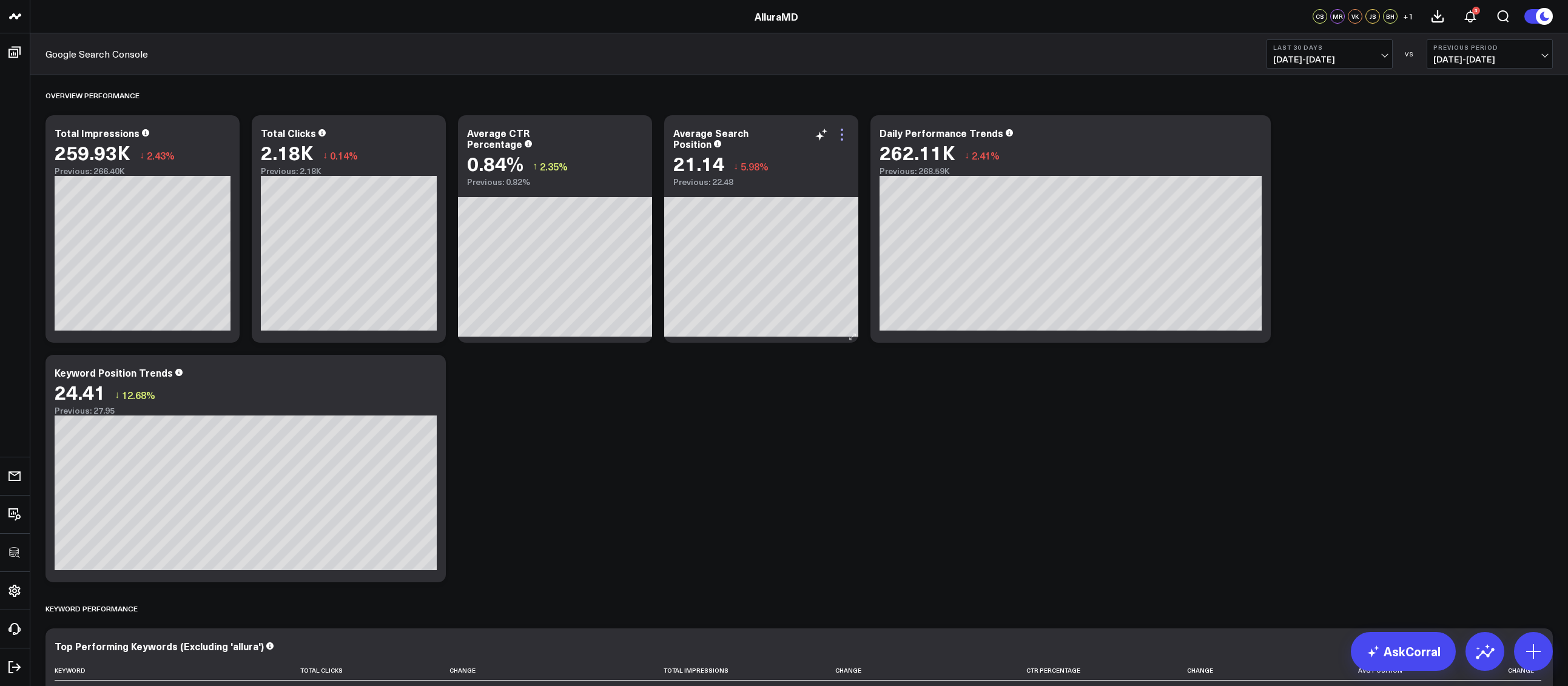
click at [846, 137] on icon at bounding box center [842, 134] width 14 height 14
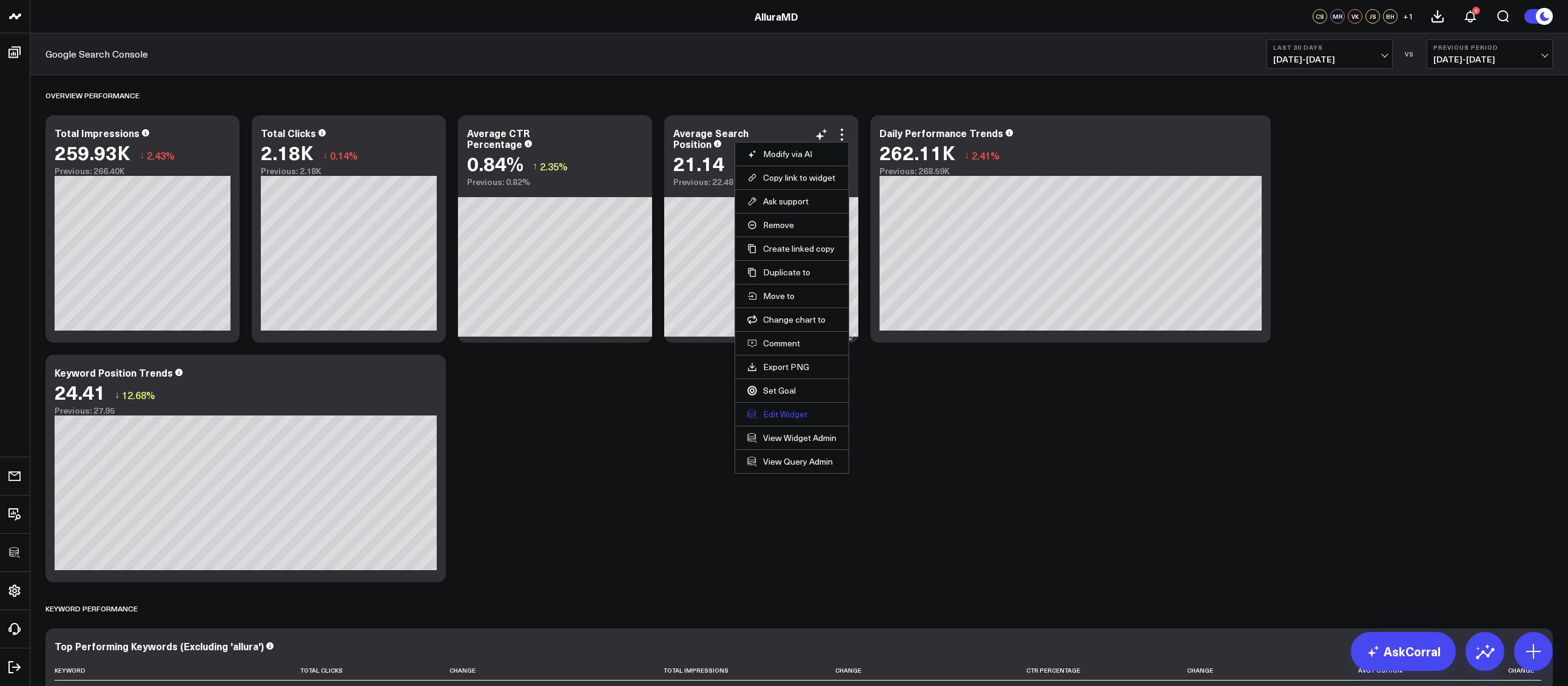
click at [791, 413] on button "Edit Widget" at bounding box center [791, 414] width 89 height 11
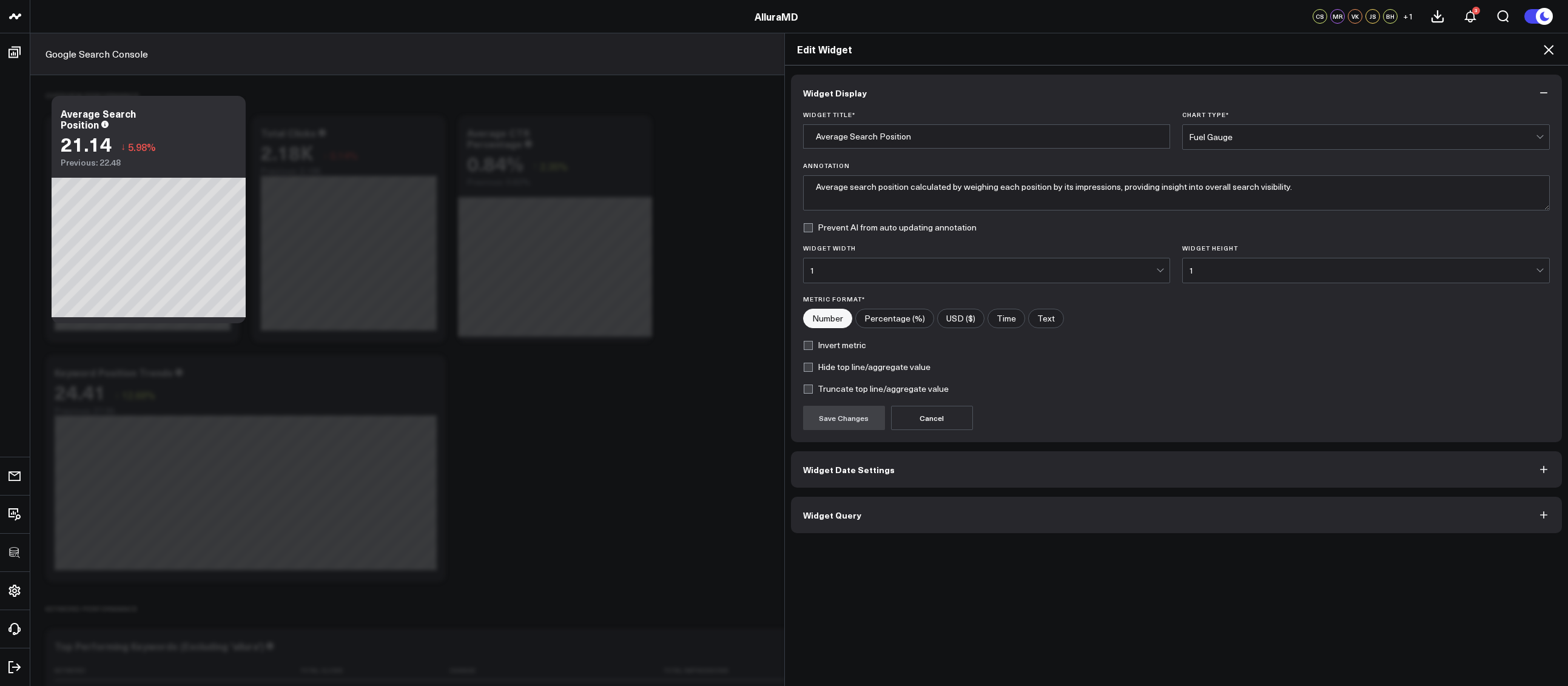
click at [849, 347] on label "Invert metric" at bounding box center [834, 345] width 63 height 9
click at [812, 347] on input "Invert metric" at bounding box center [808, 345] width 9 height 9
checkbox input "true"
click at [847, 419] on button "Save Changes" at bounding box center [844, 417] width 82 height 24
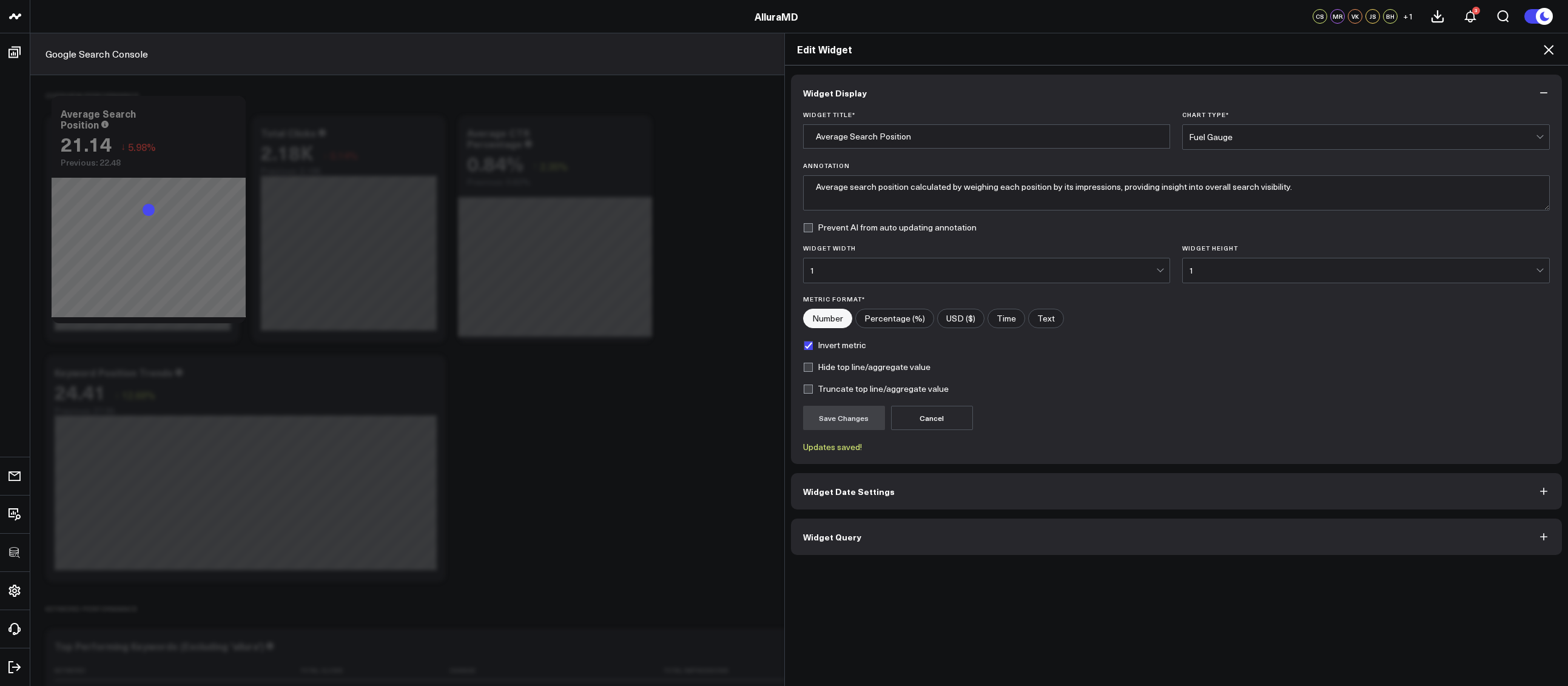
click at [1547, 54] on icon at bounding box center [1548, 50] width 14 height 14
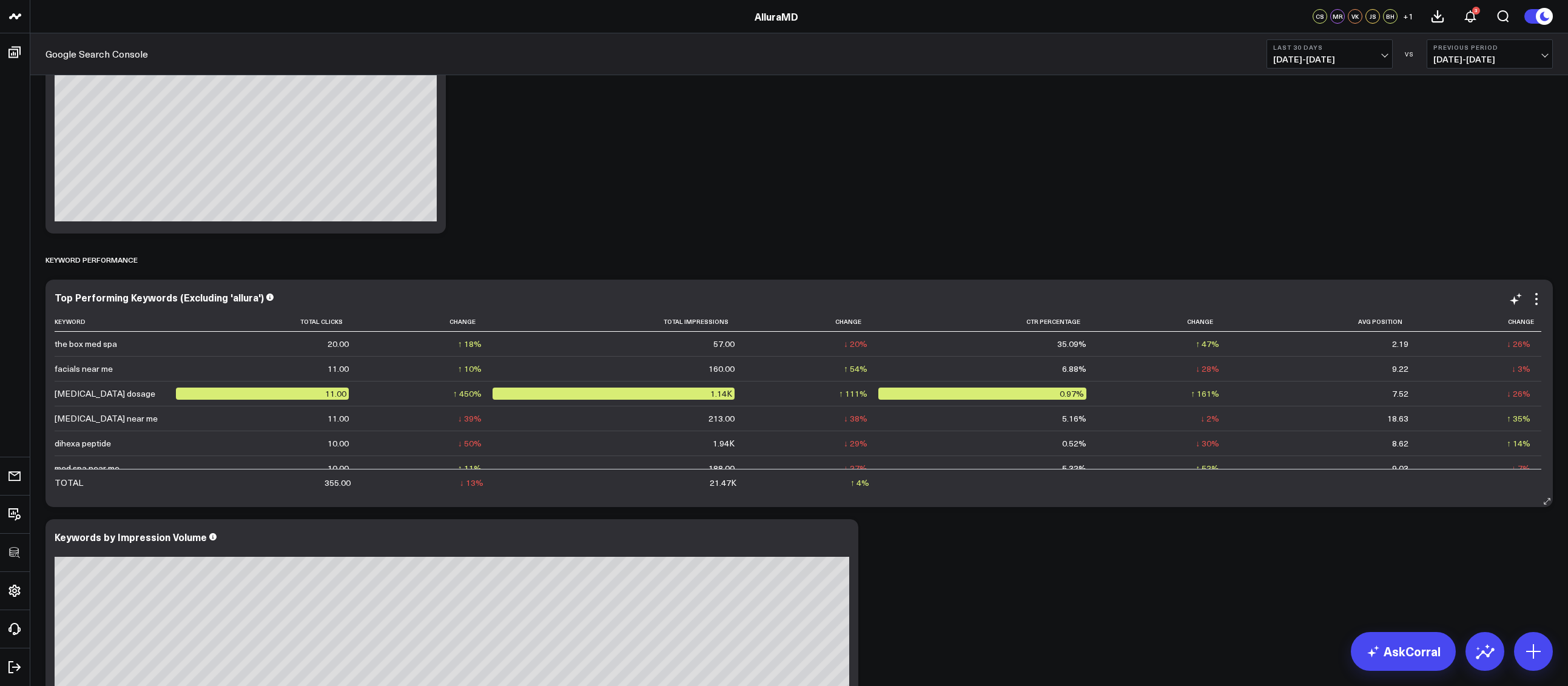
scroll to position [466, 0]
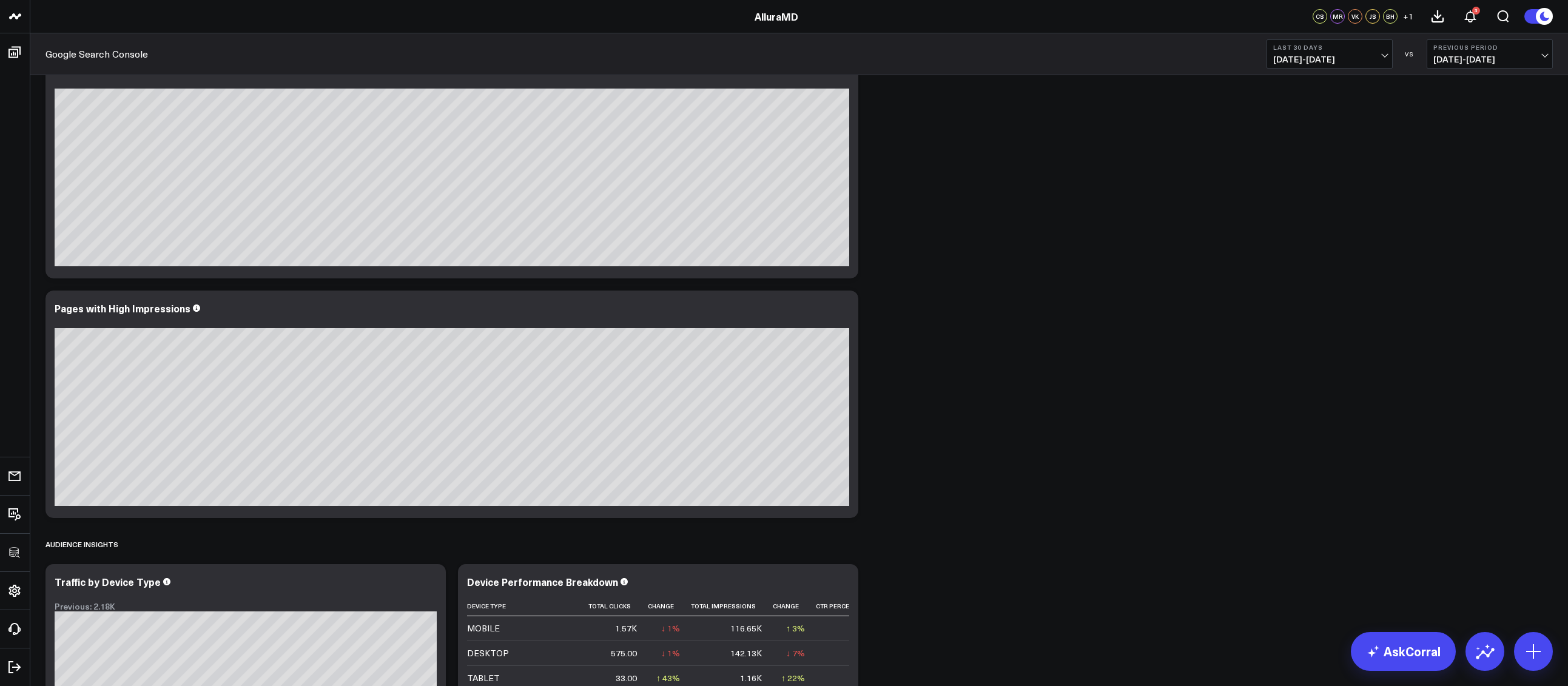
scroll to position [1586, 0]
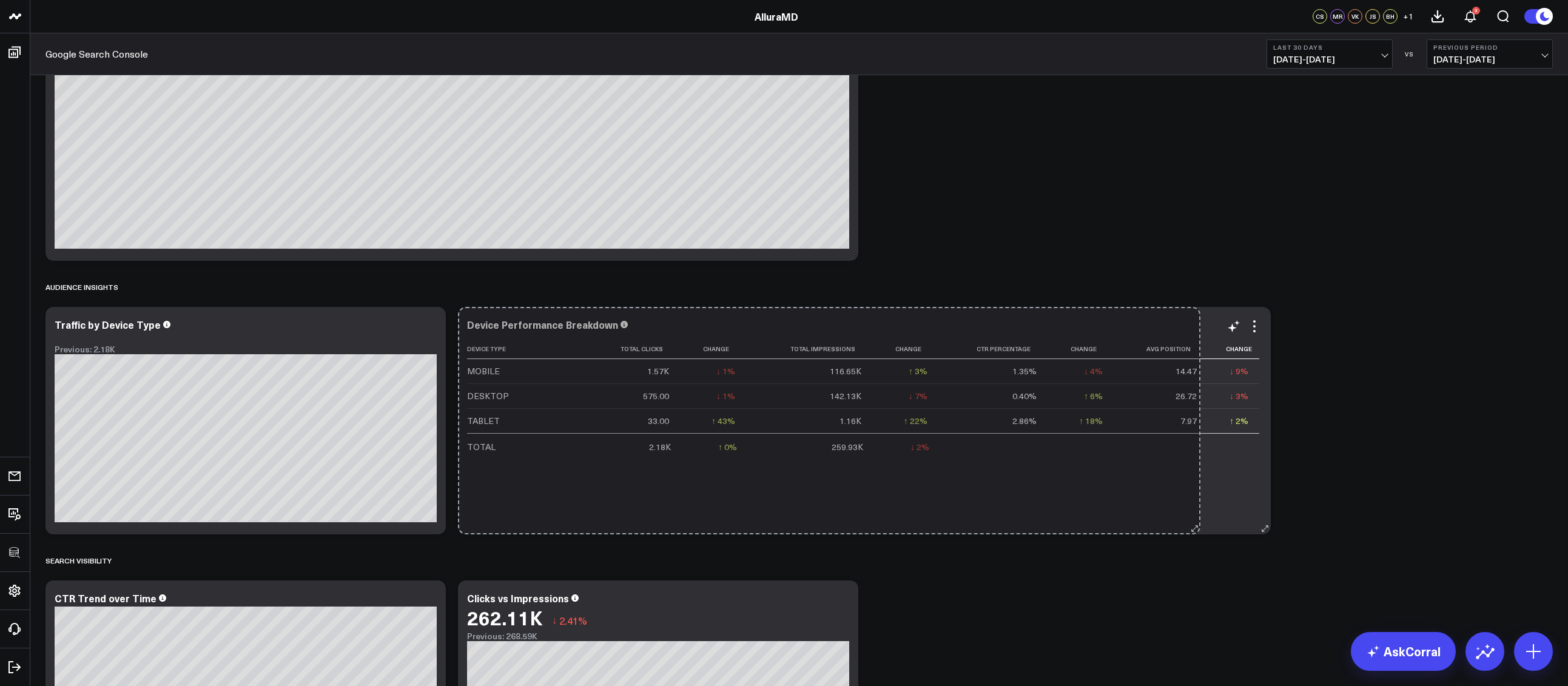
drag, startPoint x: 854, startPoint y: 528, endPoint x: 1197, endPoint y: 513, distance: 343.3
click at [1197, 513] on div "Device Performance Breakdown Device Type Total Clicks Change Total Impressions …" at bounding box center [864, 420] width 812 height 227
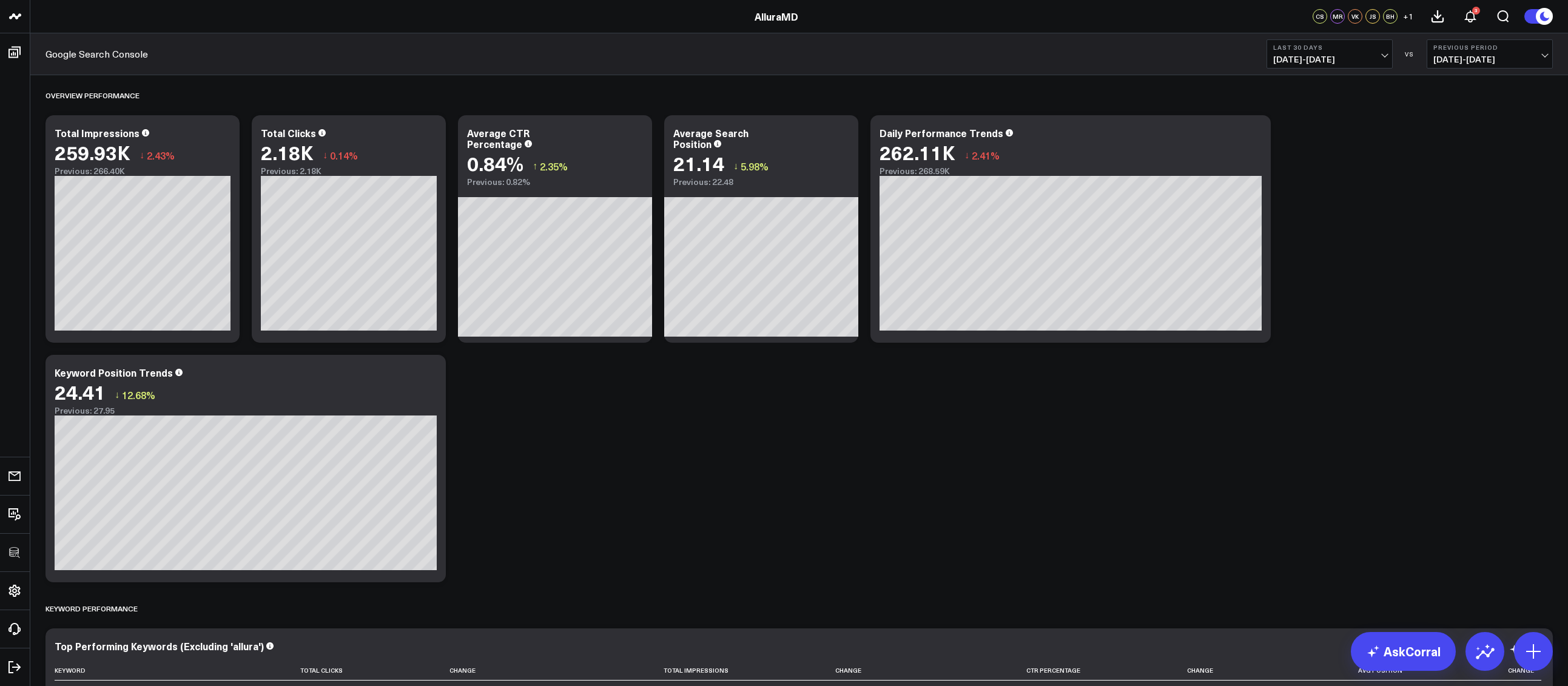
scroll to position [264, 0]
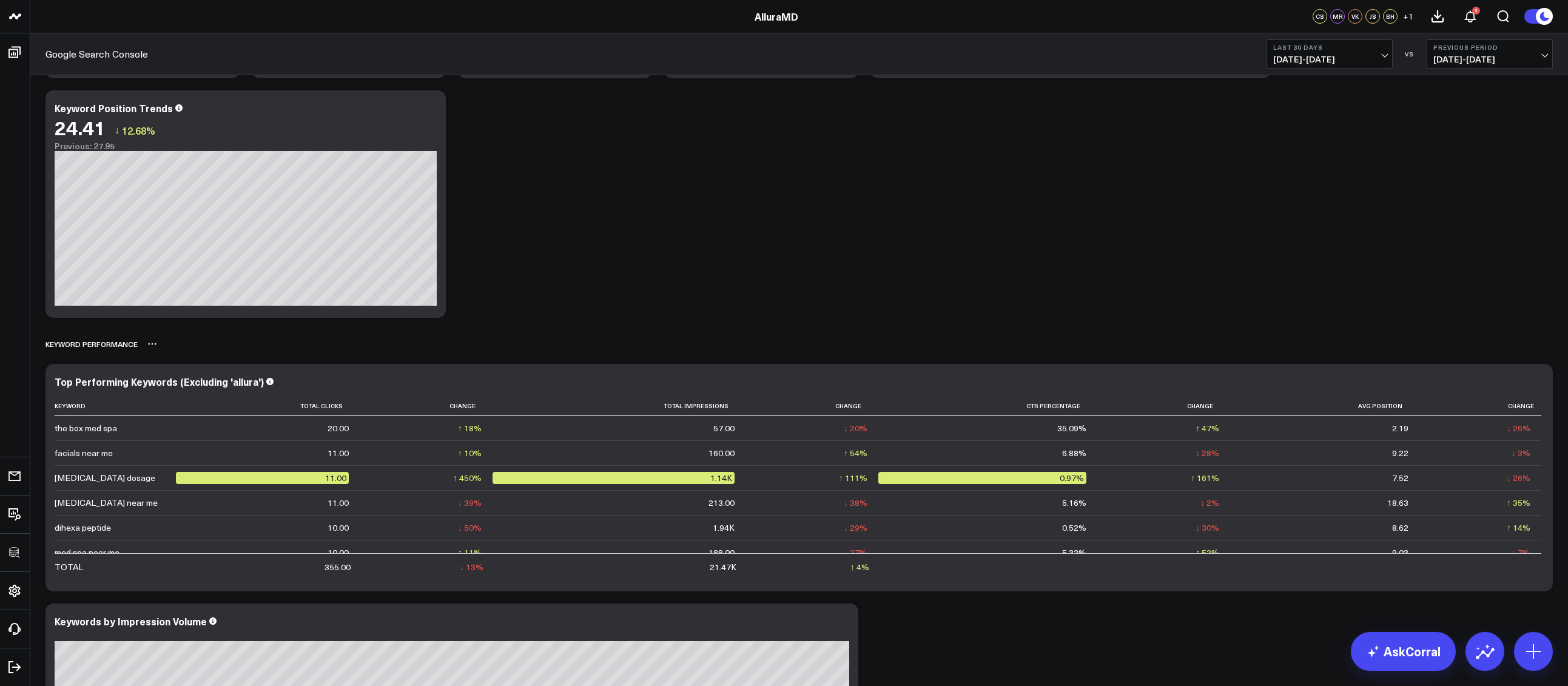
click at [1487, 343] on div "Keyword Performance" at bounding box center [799, 343] width 1507 height 28
click at [1533, 378] on icon at bounding box center [1536, 383] width 14 height 14
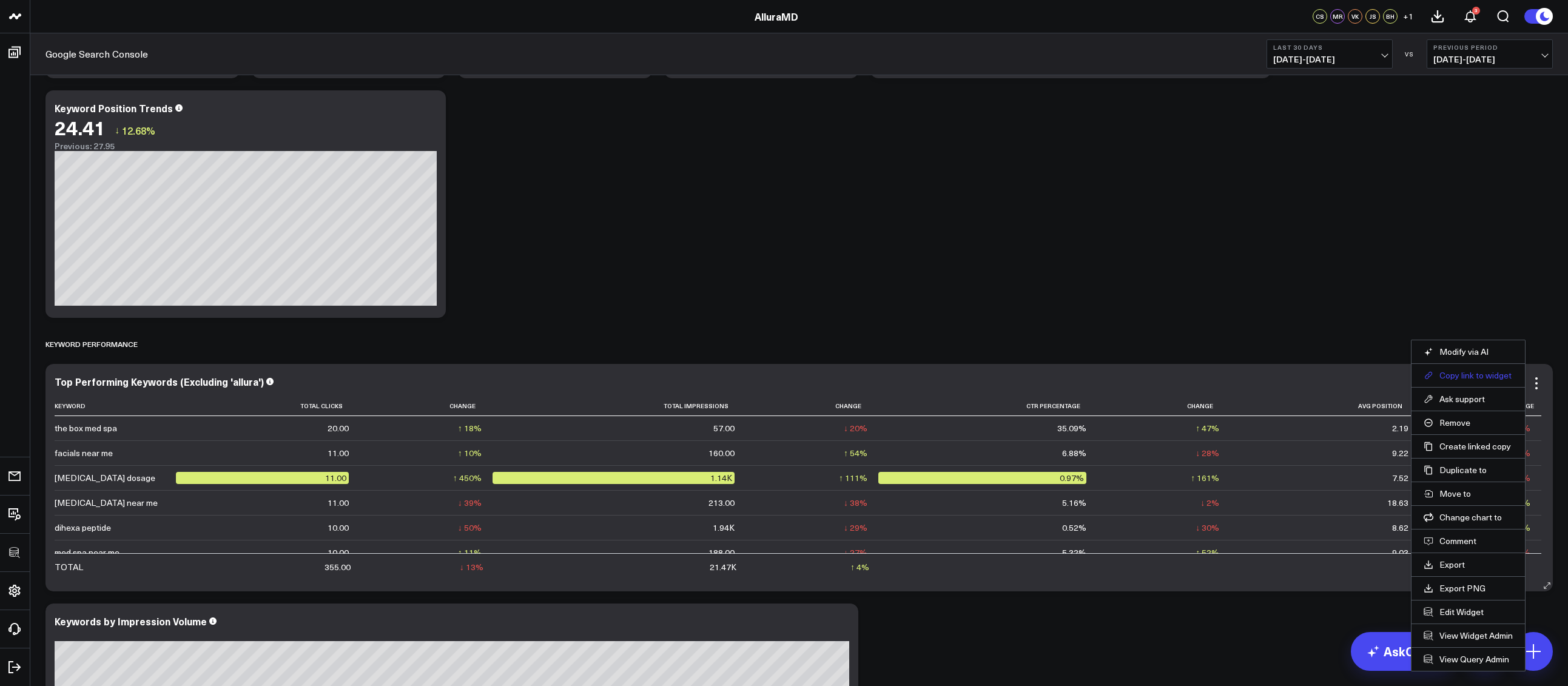
click at [1466, 371] on button "Copy link to widget" at bounding box center [1468, 375] width 89 height 11
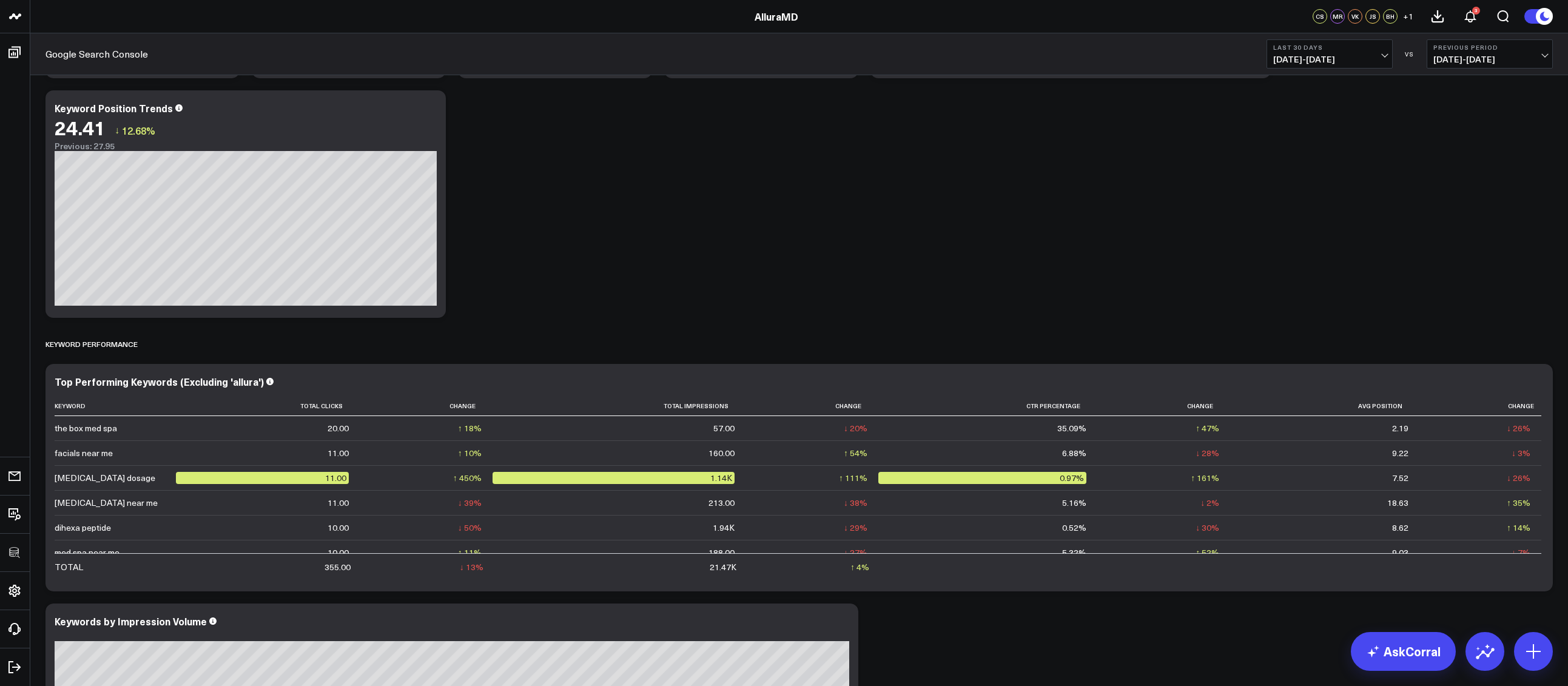
scroll to position [0, 0]
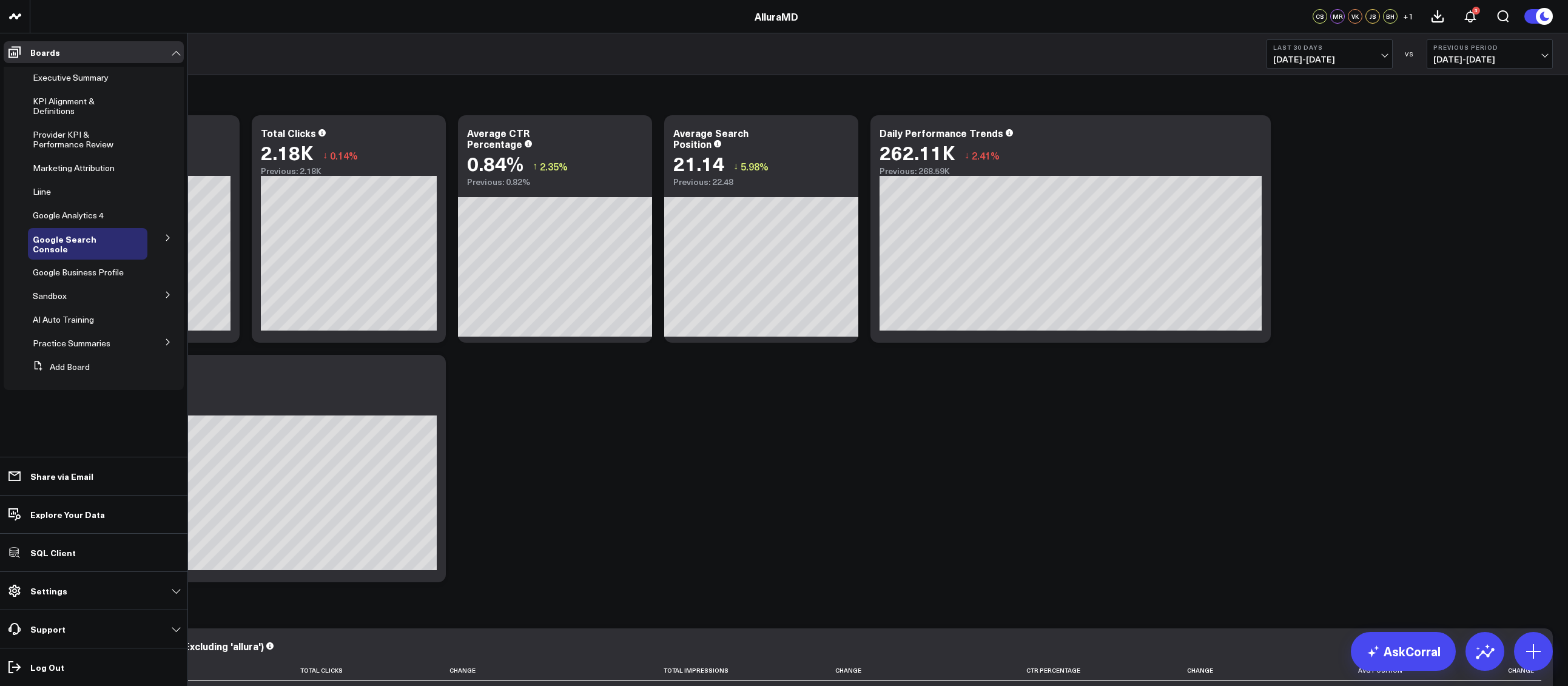
click at [171, 233] on button at bounding box center [168, 237] width 32 height 18
click at [49, 264] on span "Locations" at bounding box center [59, 270] width 38 height 12
